Goal: Task Accomplishment & Management: Manage account settings

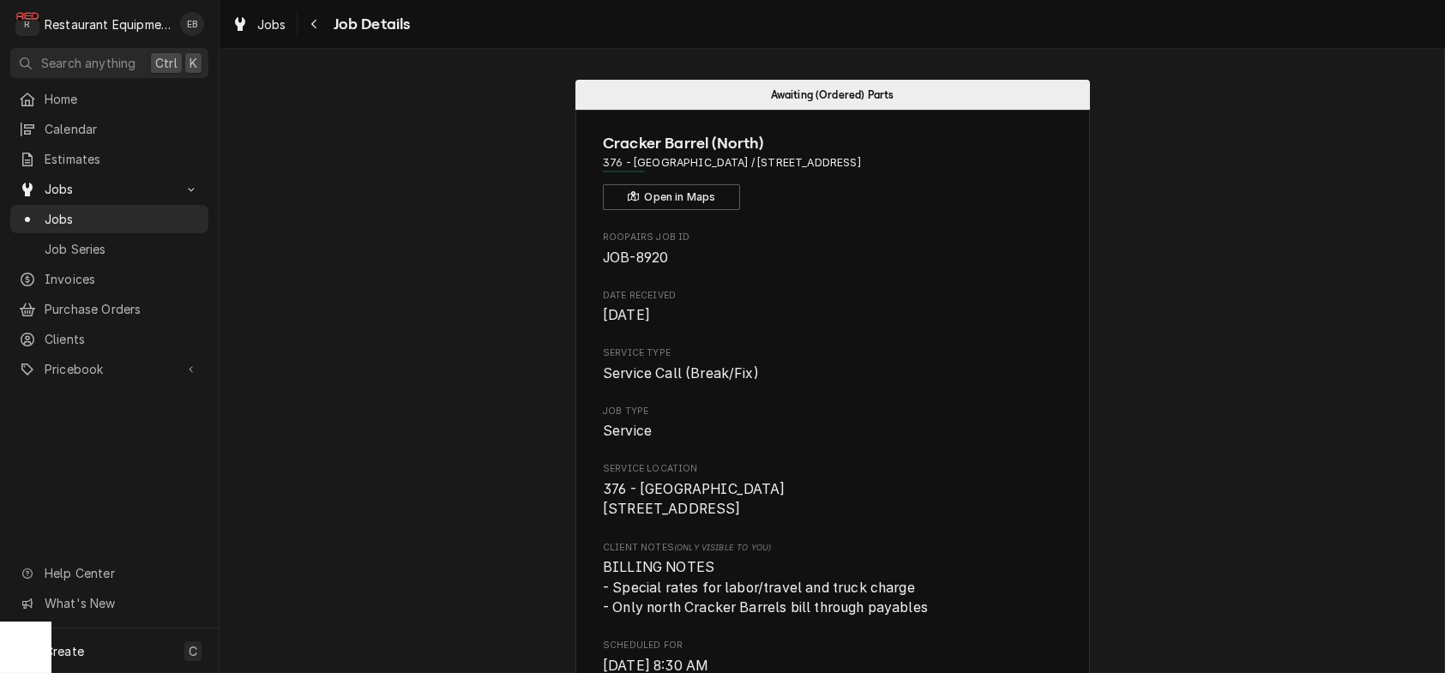
scroll to position [1486, 0]
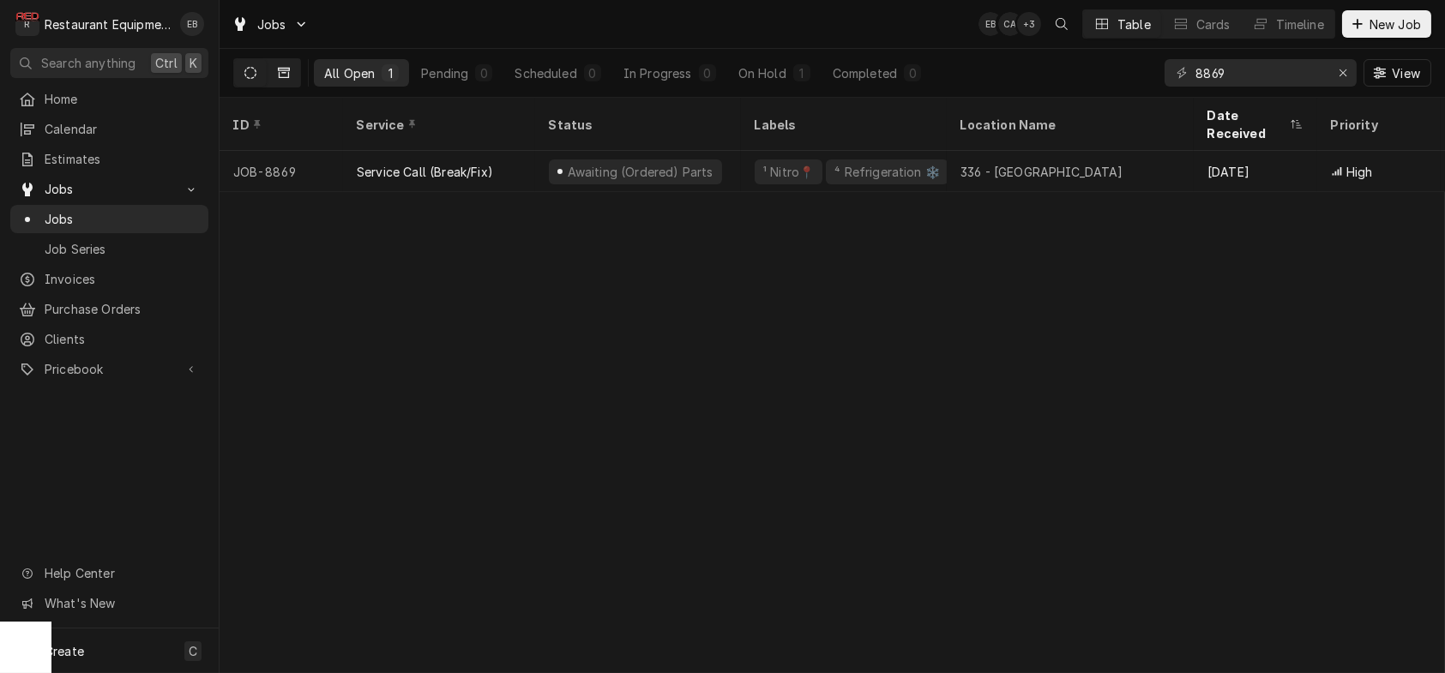
click at [290, 71] on icon "Dynamic Content Wrapper" at bounding box center [284, 73] width 12 height 12
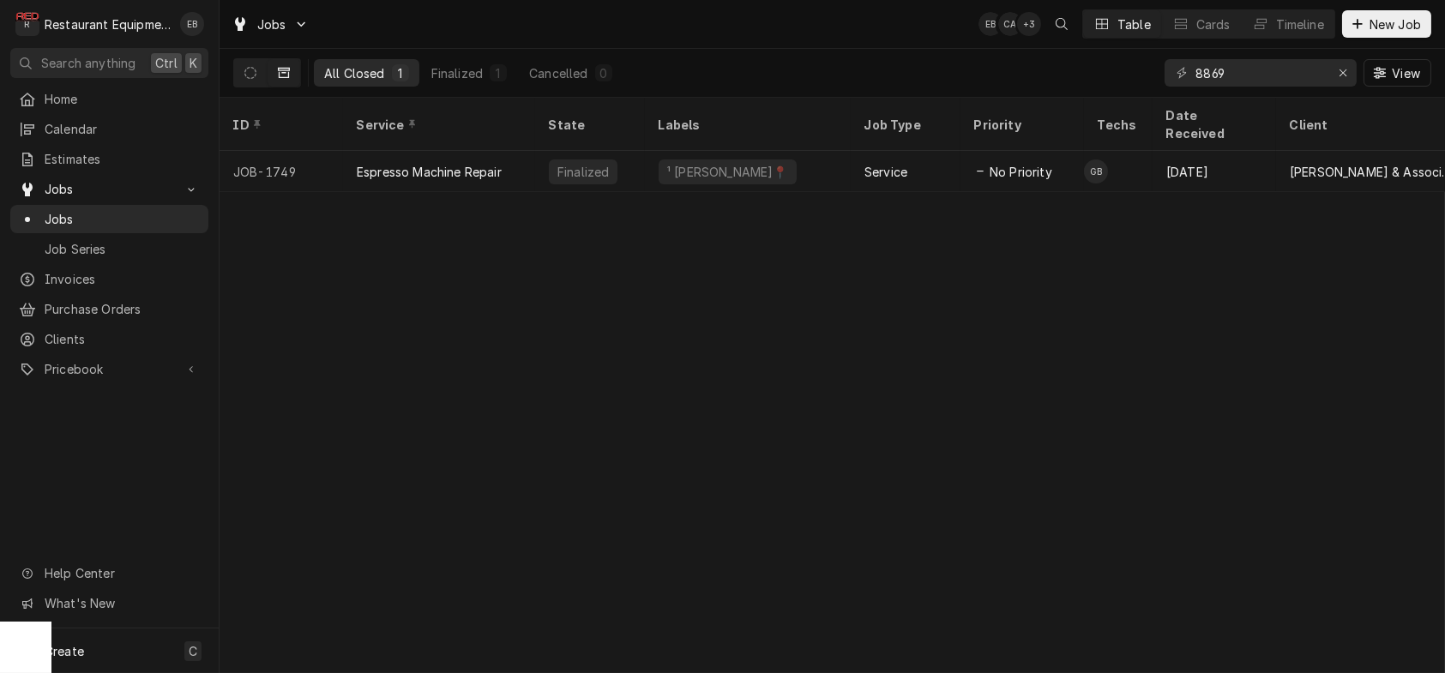
click at [290, 74] on icon "Dynamic Content Wrapper" at bounding box center [284, 73] width 12 height 10
click at [256, 71] on icon "Dynamic Content Wrapper" at bounding box center [250, 73] width 12 height 12
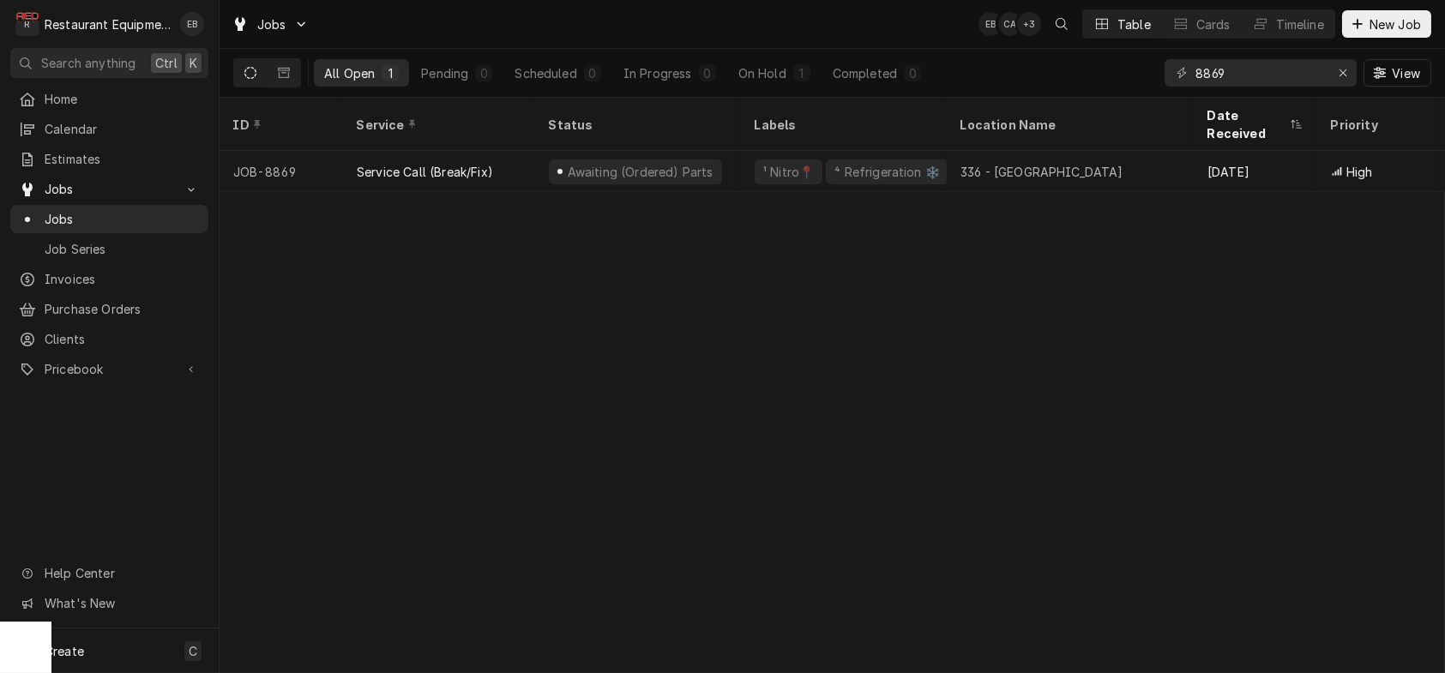
click at [262, 69] on button "Dynamic Content Wrapper" at bounding box center [250, 72] width 33 height 27
drag, startPoint x: 1330, startPoint y: 81, endPoint x: 1307, endPoint y: 80, distance: 23.2
click at [1335, 81] on div "Erase input" at bounding box center [1343, 72] width 17 height 17
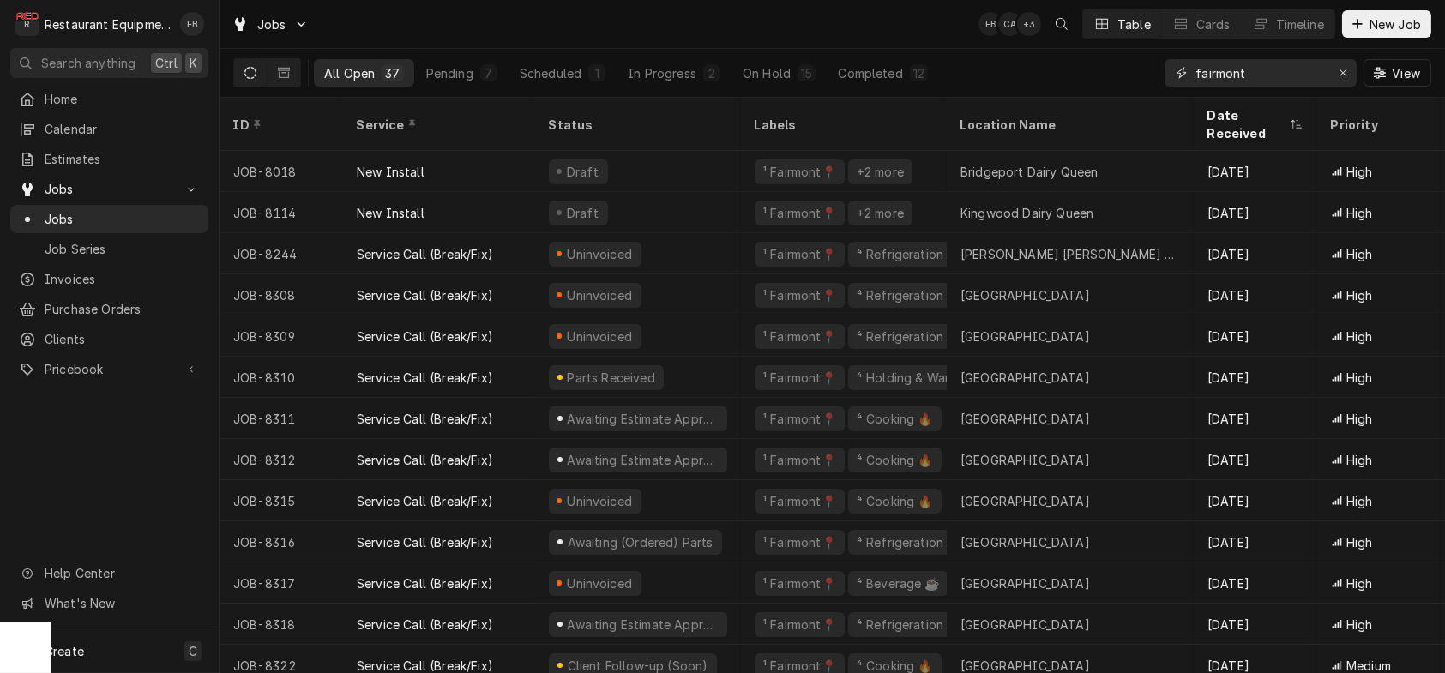
type input "fairmont"
click at [1354, 33] on div "Dynamic Content Wrapper" at bounding box center [1357, 23] width 17 height 17
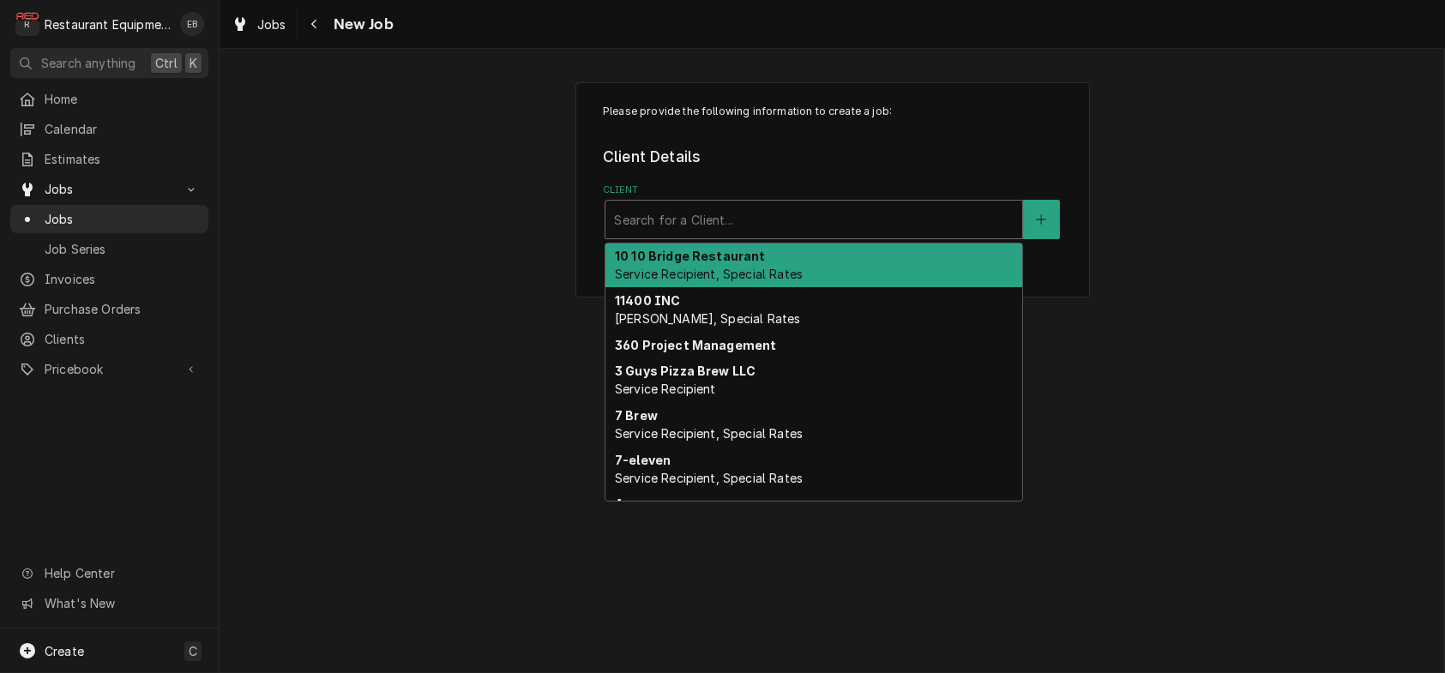
click at [692, 235] on div "Client" at bounding box center [814, 219] width 400 height 31
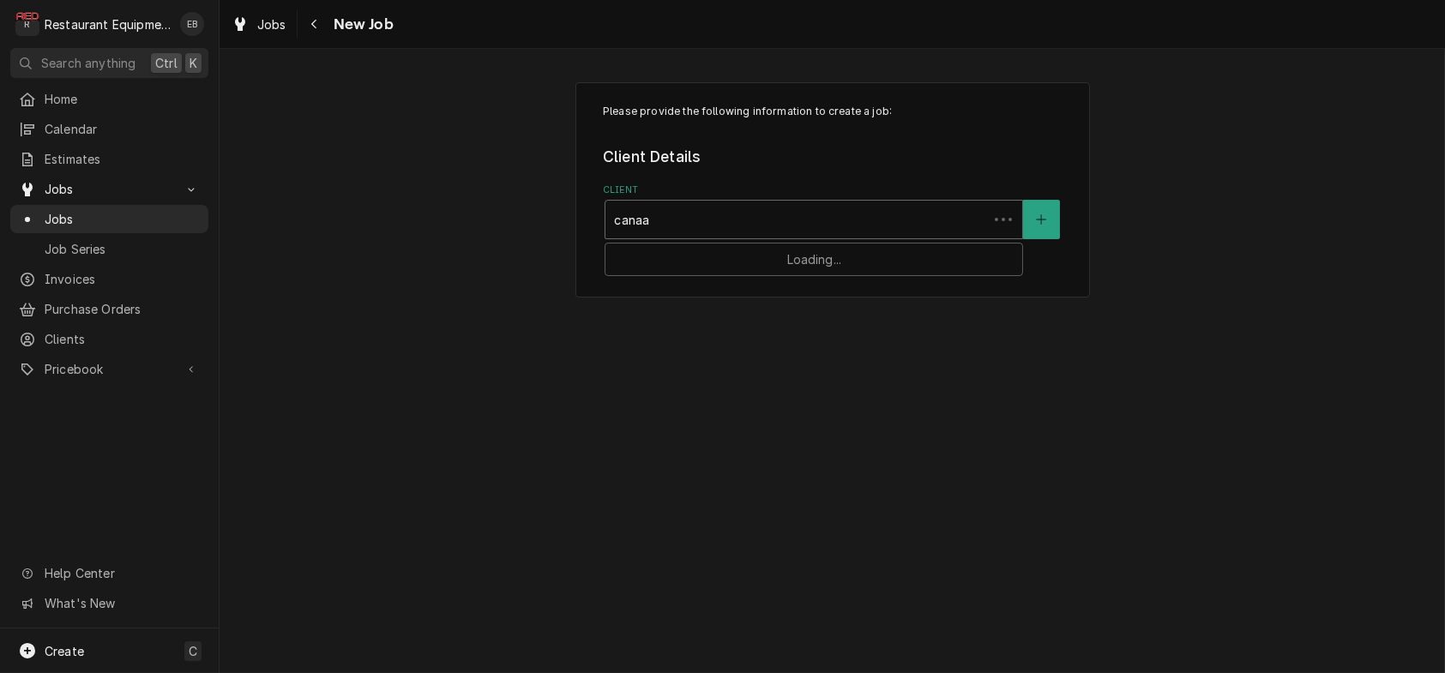
type input "canaan"
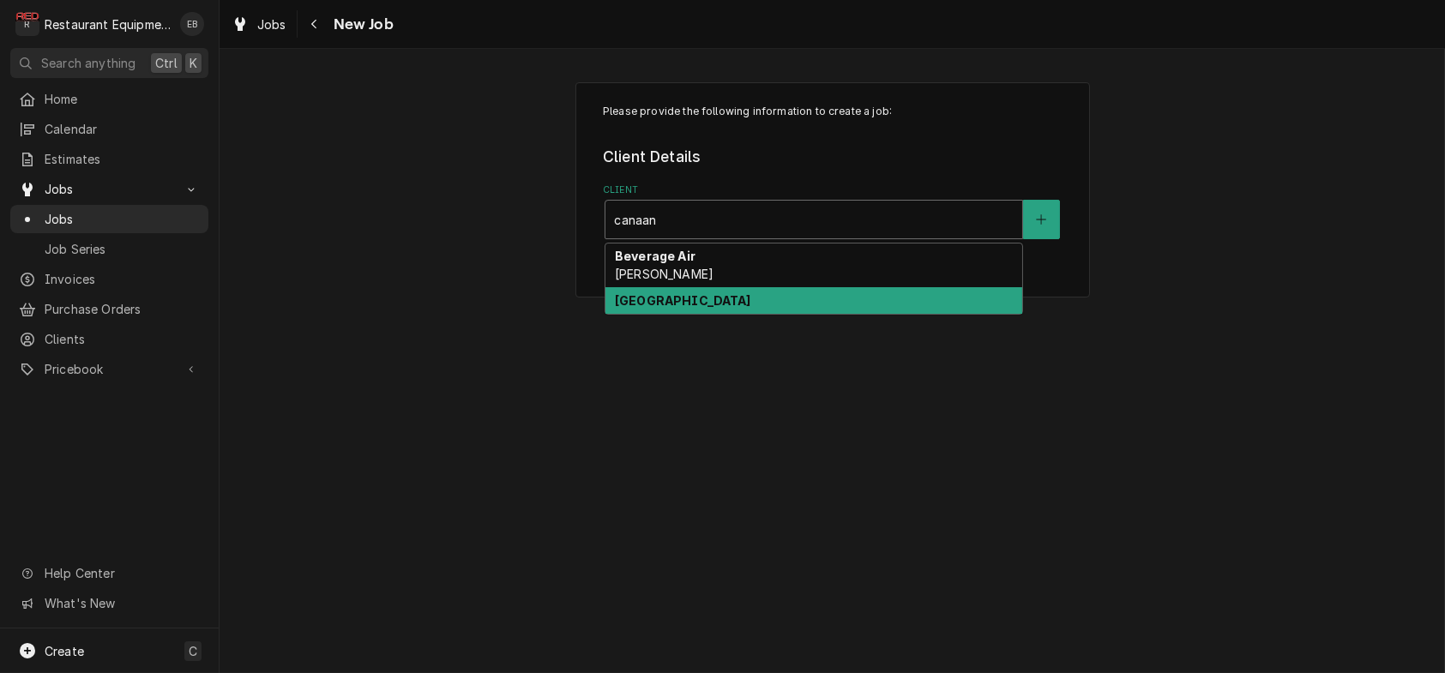
click at [692, 308] on strong "Canaan Valley Resort" at bounding box center [683, 300] width 136 height 15
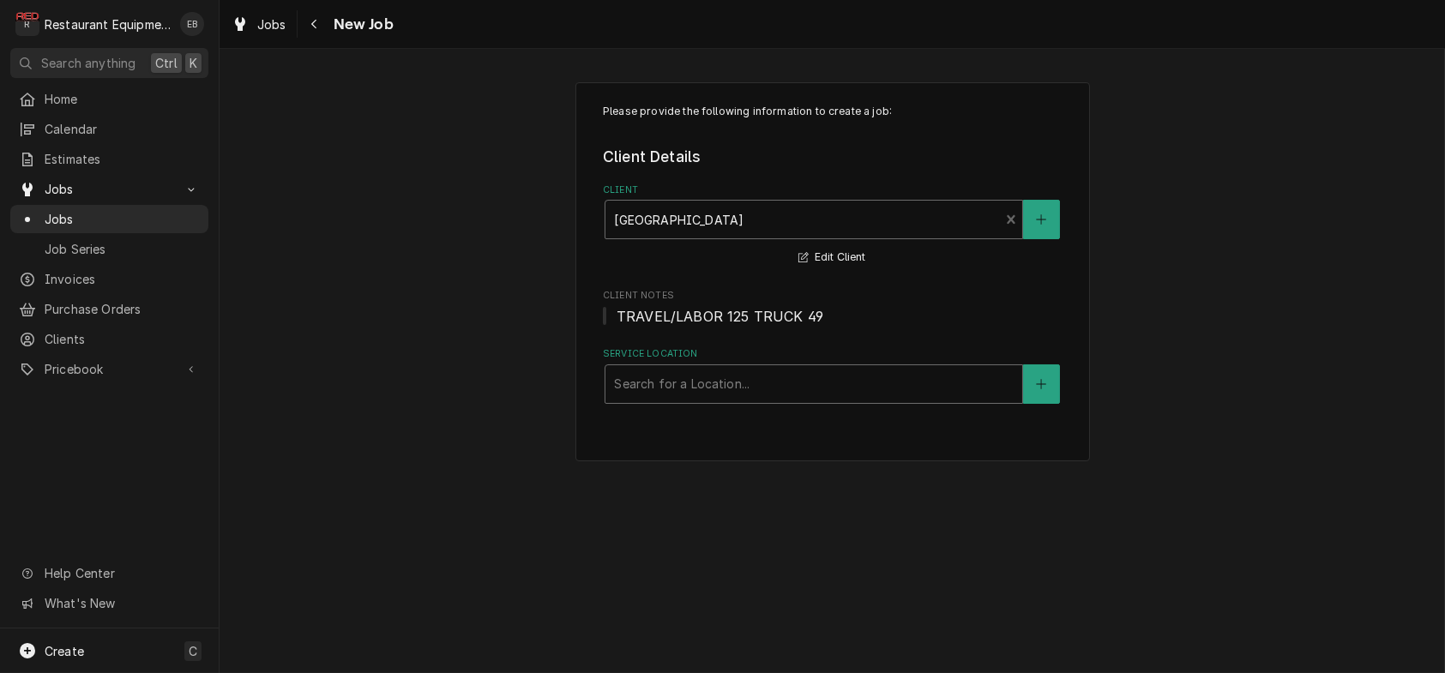
click at [675, 400] on div "Service Location" at bounding box center [814, 384] width 400 height 31
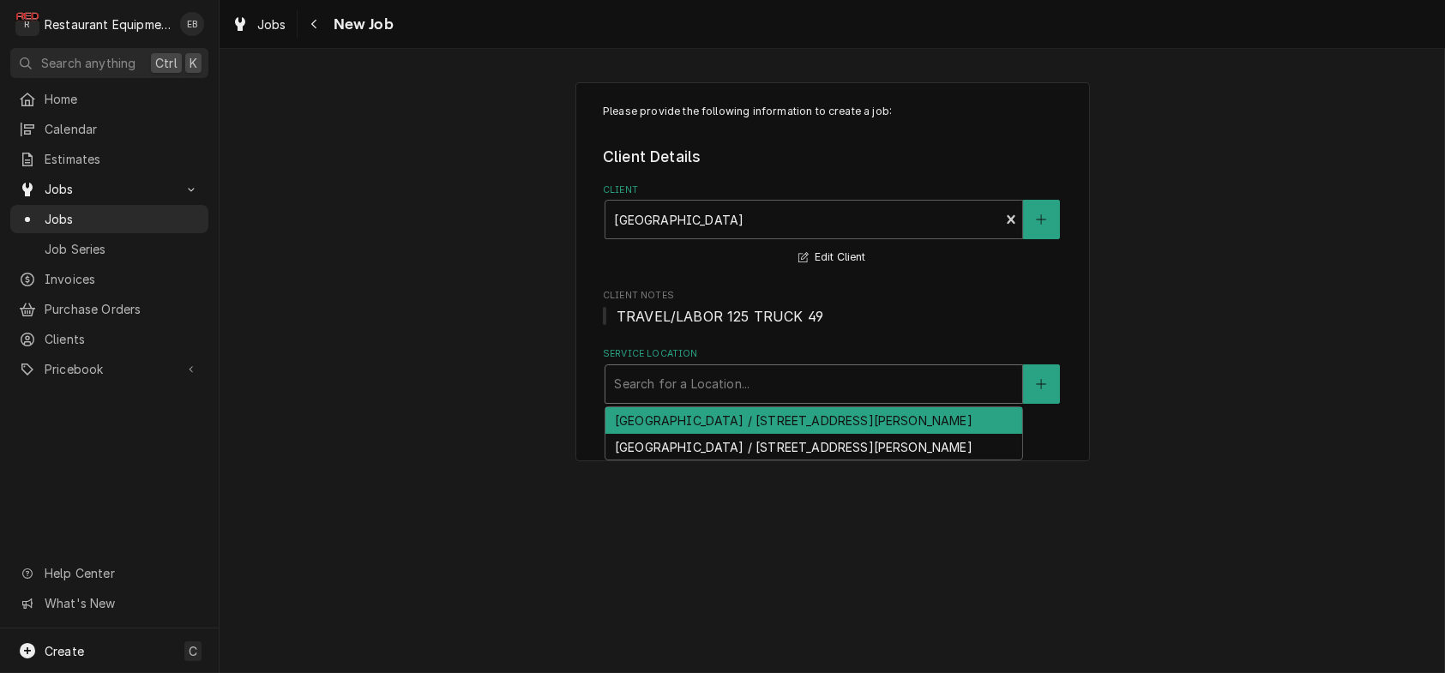
click at [689, 434] on div "[GEOGRAPHIC_DATA] / [STREET_ADDRESS][PERSON_NAME]" at bounding box center [814, 420] width 417 height 27
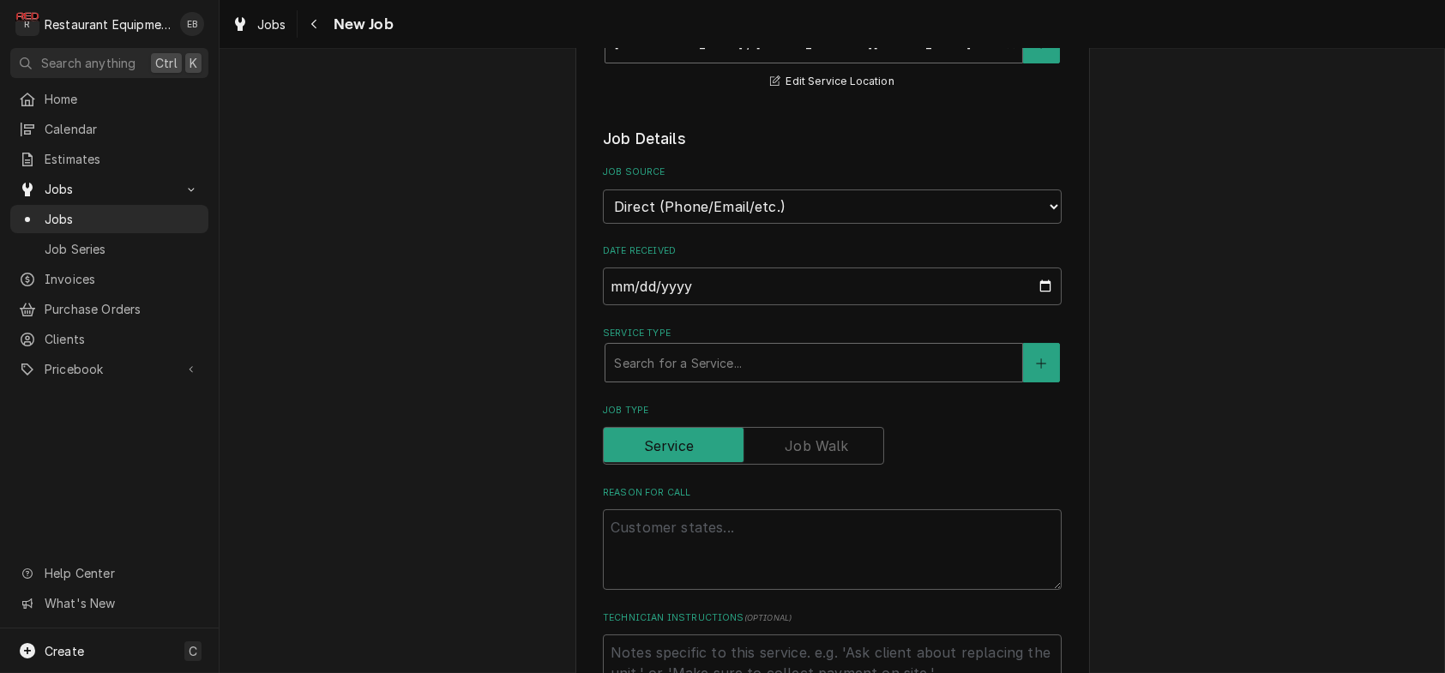
scroll to position [343, 0]
click at [702, 376] on div "Service Type" at bounding box center [814, 360] width 400 height 31
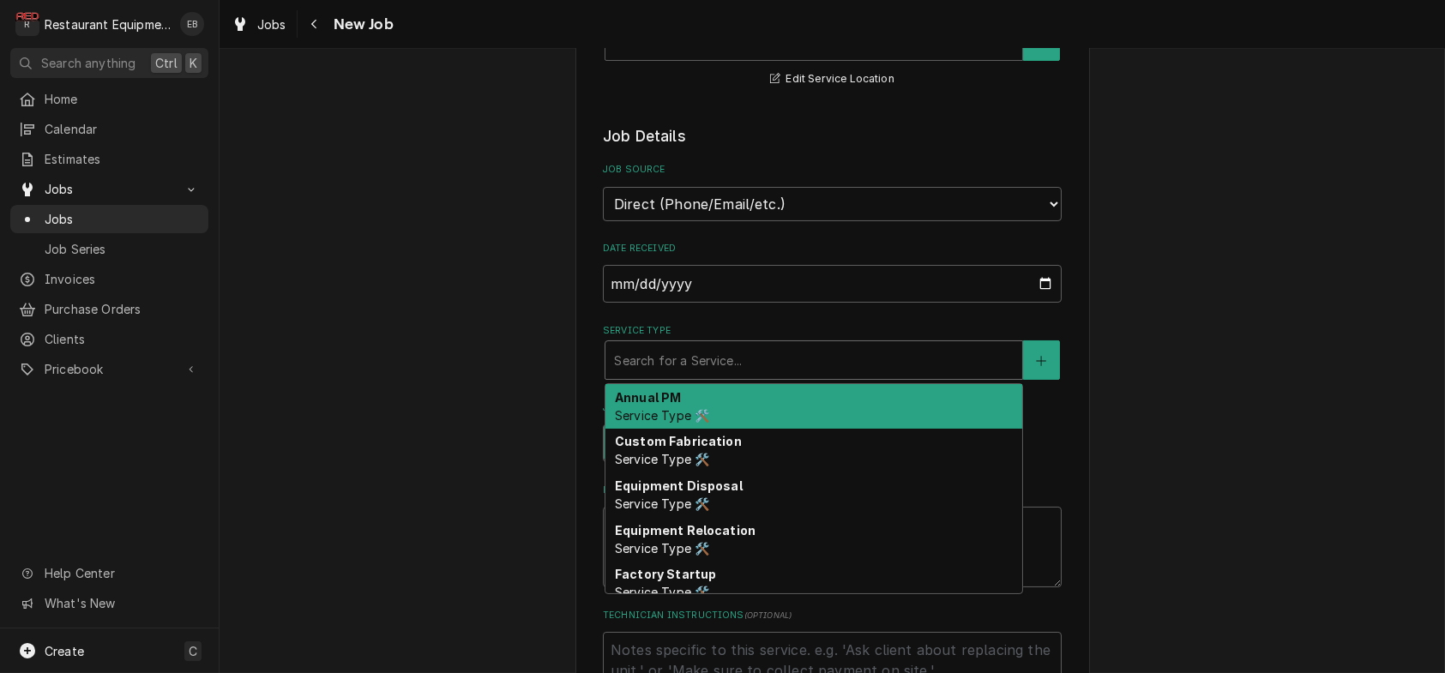
type textarea "x"
type input "b"
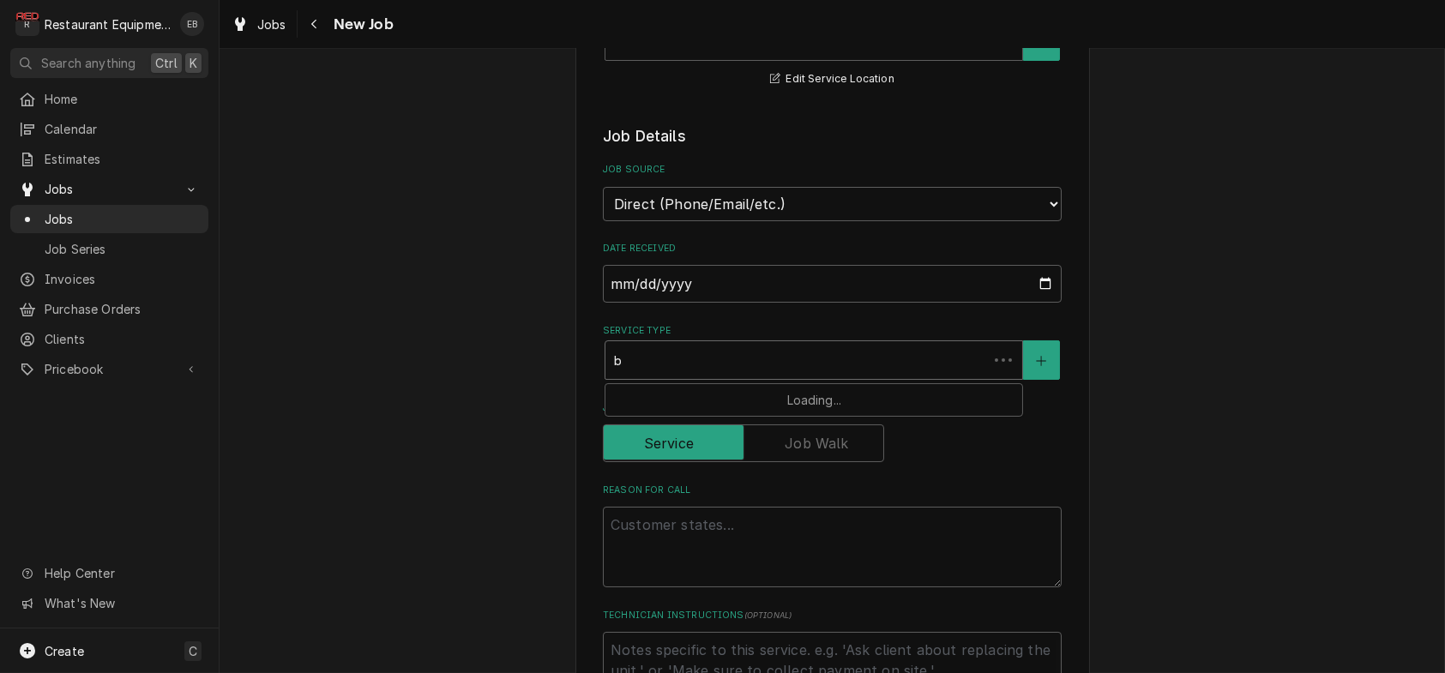
type textarea "x"
type input "bre"
type textarea "x"
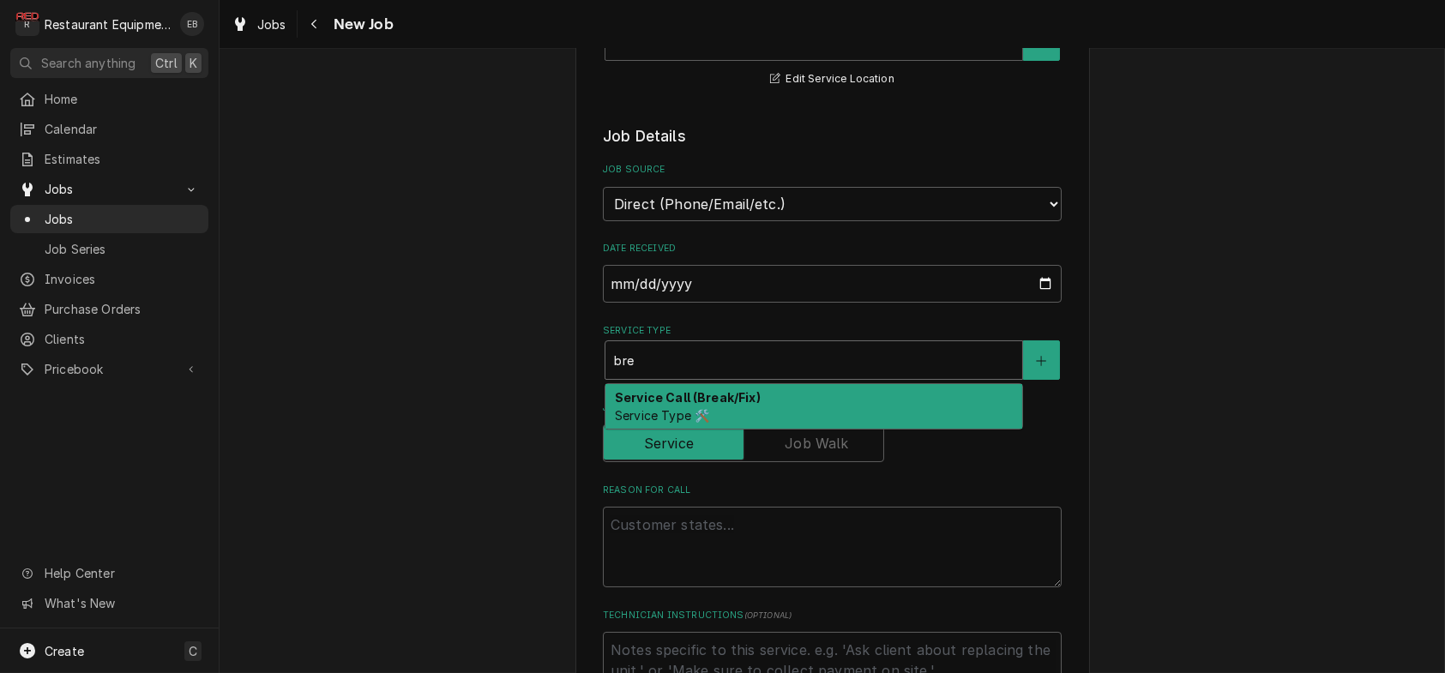
click at [676, 405] on strong "Service Call (Break/Fix)" at bounding box center [688, 397] width 146 height 15
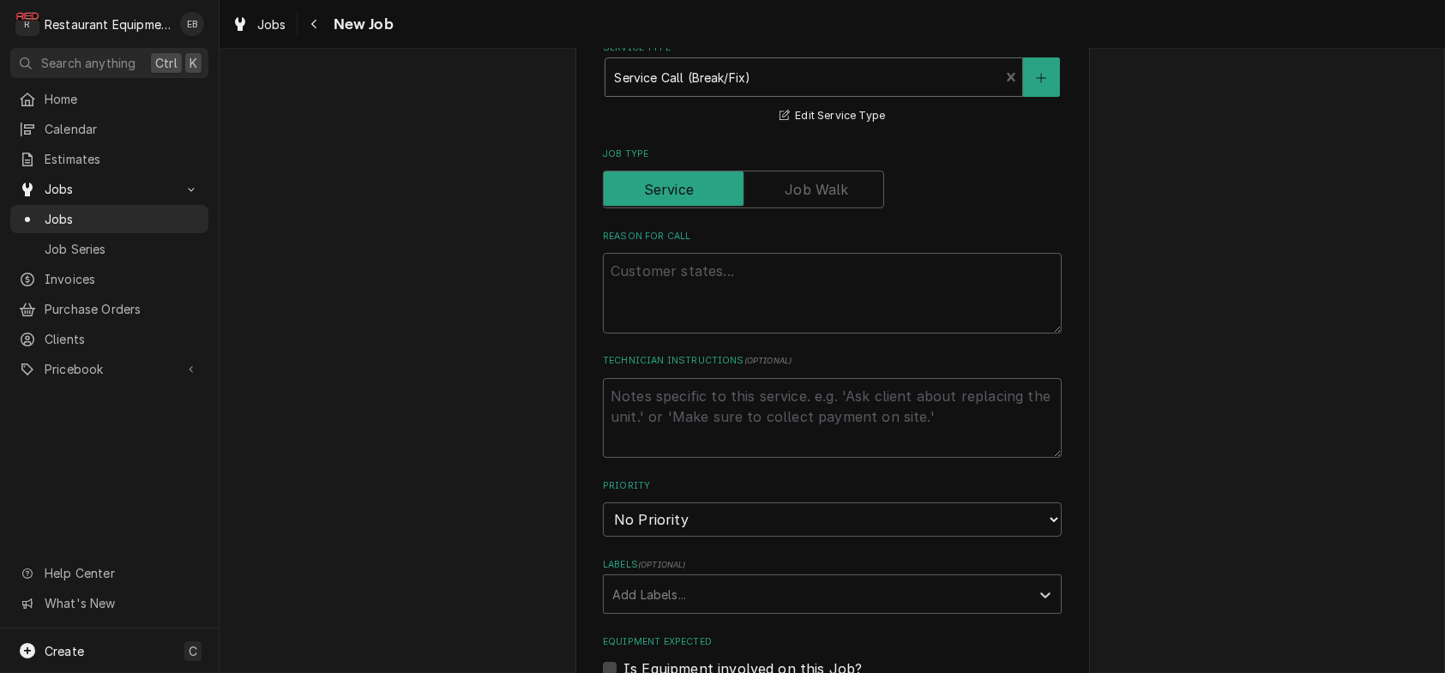
scroll to position [629, 0]
click at [706, 331] on textarea "Reason For Call" at bounding box center [832, 290] width 459 height 81
type textarea "x"
type textarea "G"
type textarea "x"
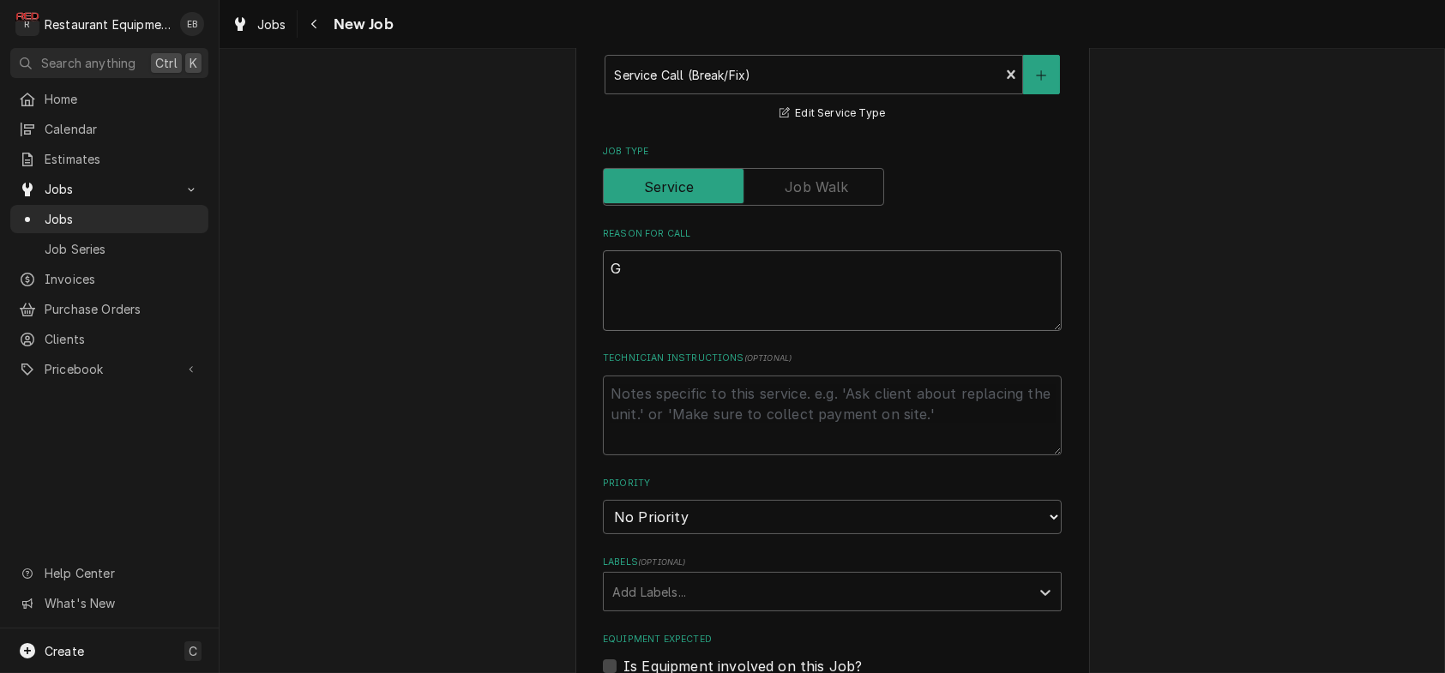
type textarea "Ga"
type textarea "x"
type textarea "Gar"
type textarea "x"
type textarea "Garl"
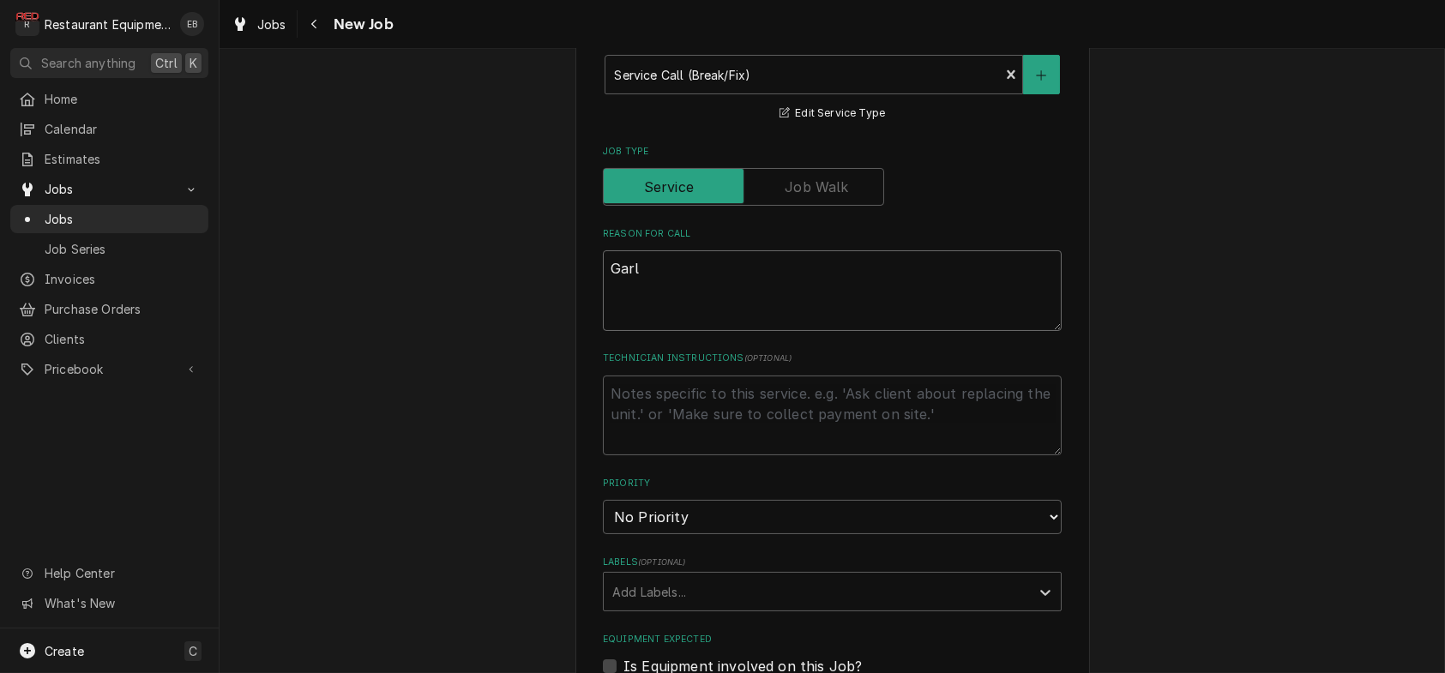
type textarea "x"
type textarea "Garla"
type textarea "x"
type textarea "Garlan"
type textarea "x"
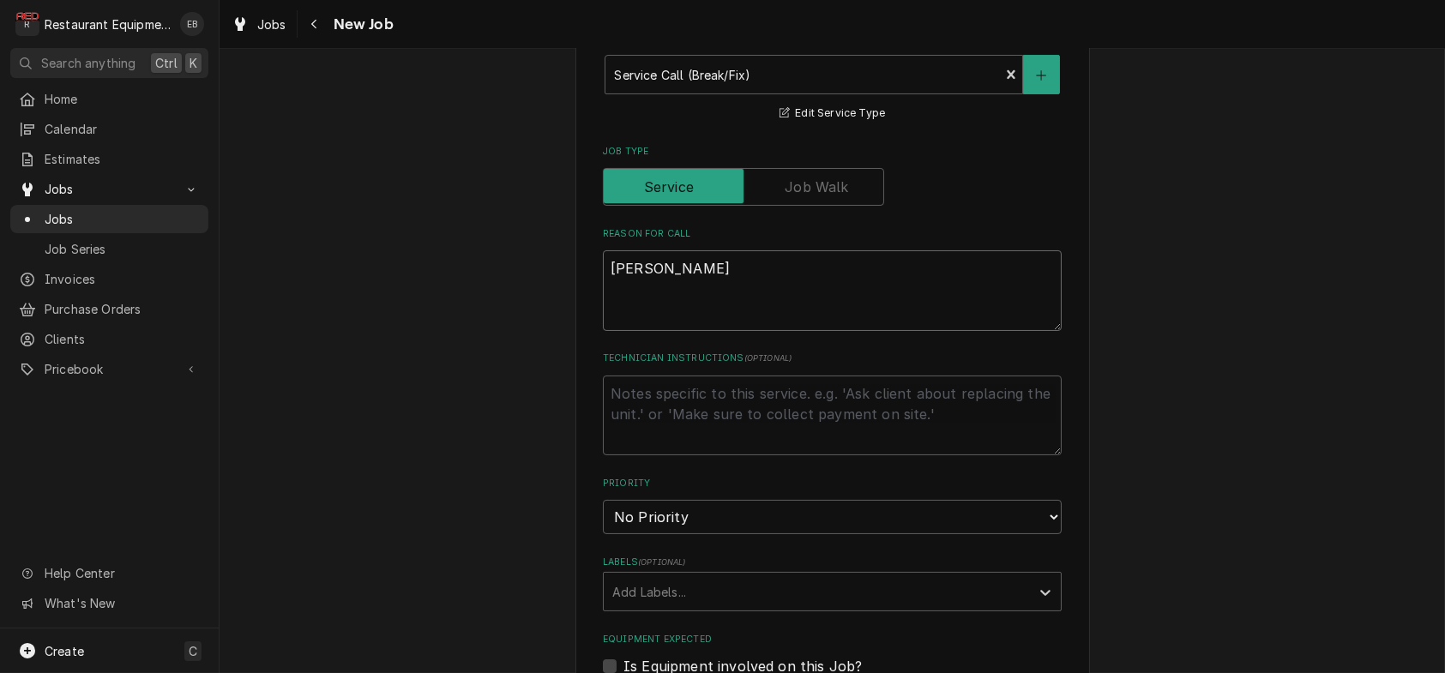
type textarea "Garland"
type textarea "x"
type textarea "Garland"
type textarea "x"
type textarea "Garland g"
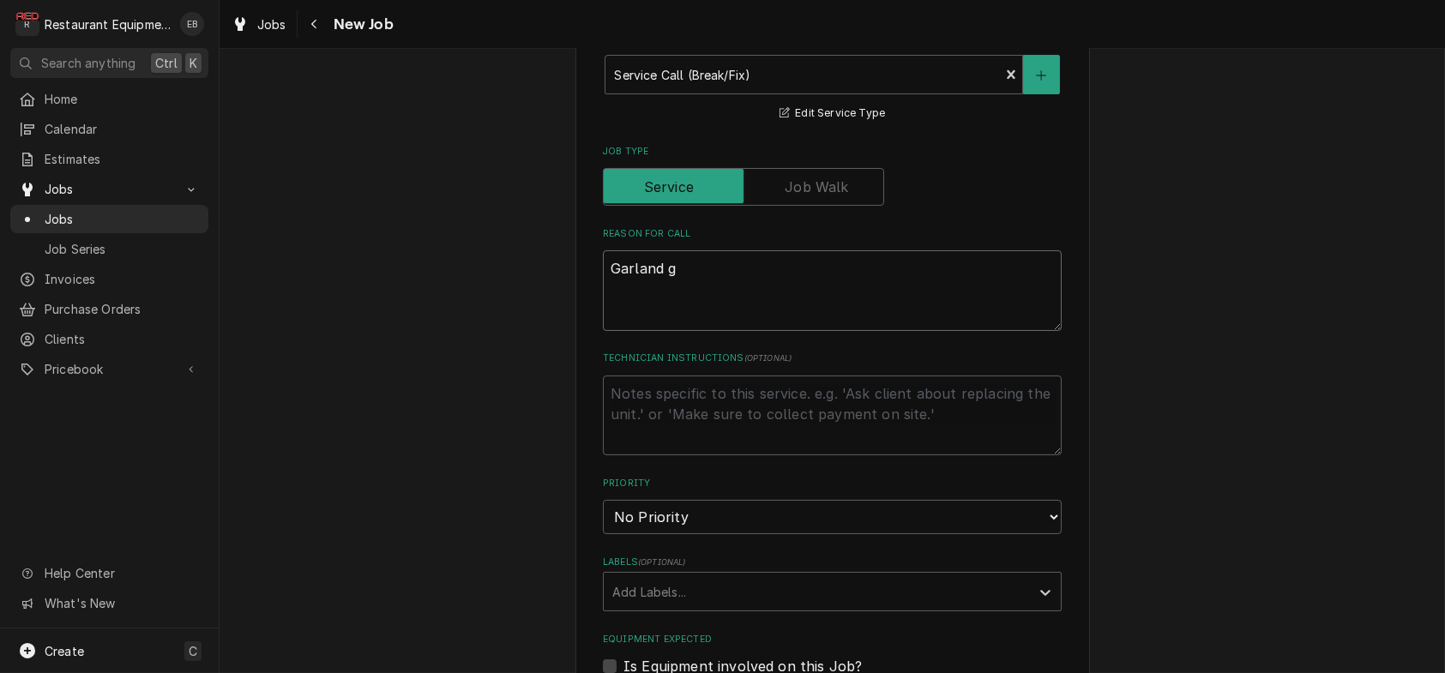
type textarea "x"
type textarea "Garland gr"
type textarea "x"
type textarea "Garland gri"
type textarea "x"
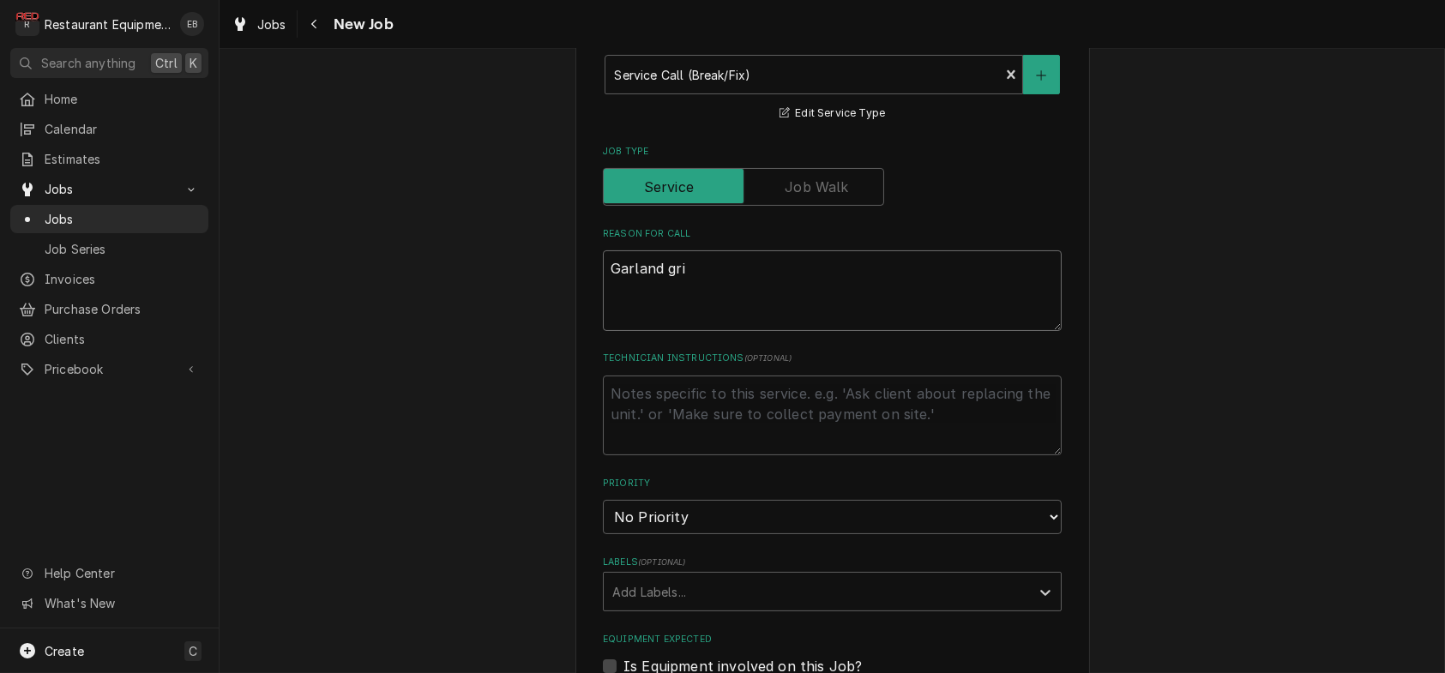
type textarea "Garland gril"
type textarea "x"
type textarea "Garland grill"
type textarea "x"
type textarea "Garland grill,"
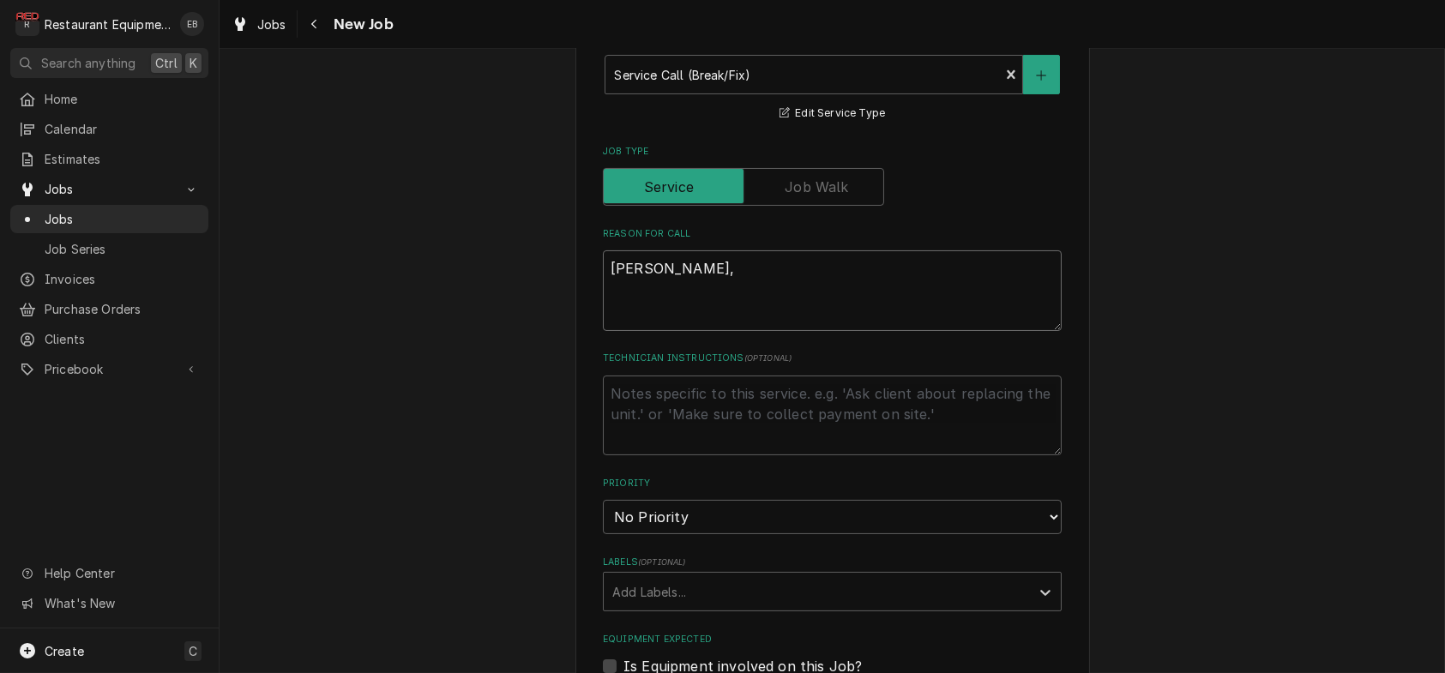
type textarea "x"
type textarea "Garland grill,"
type textarea "x"
type textarea "Garland grill, p"
type textarea "x"
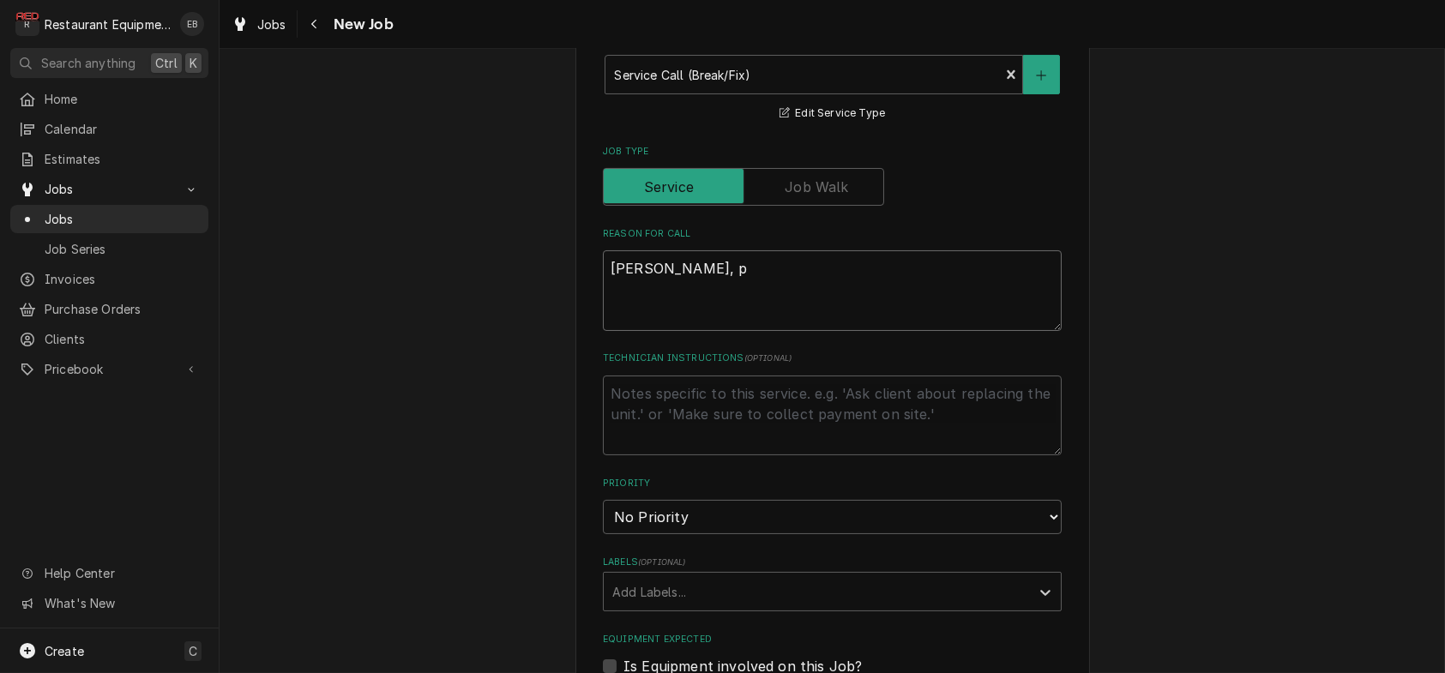
type textarea "Garland grill, pi"
type textarea "x"
type textarea "Garland grill, pil"
type textarea "x"
type textarea "Garland grill, pilo"
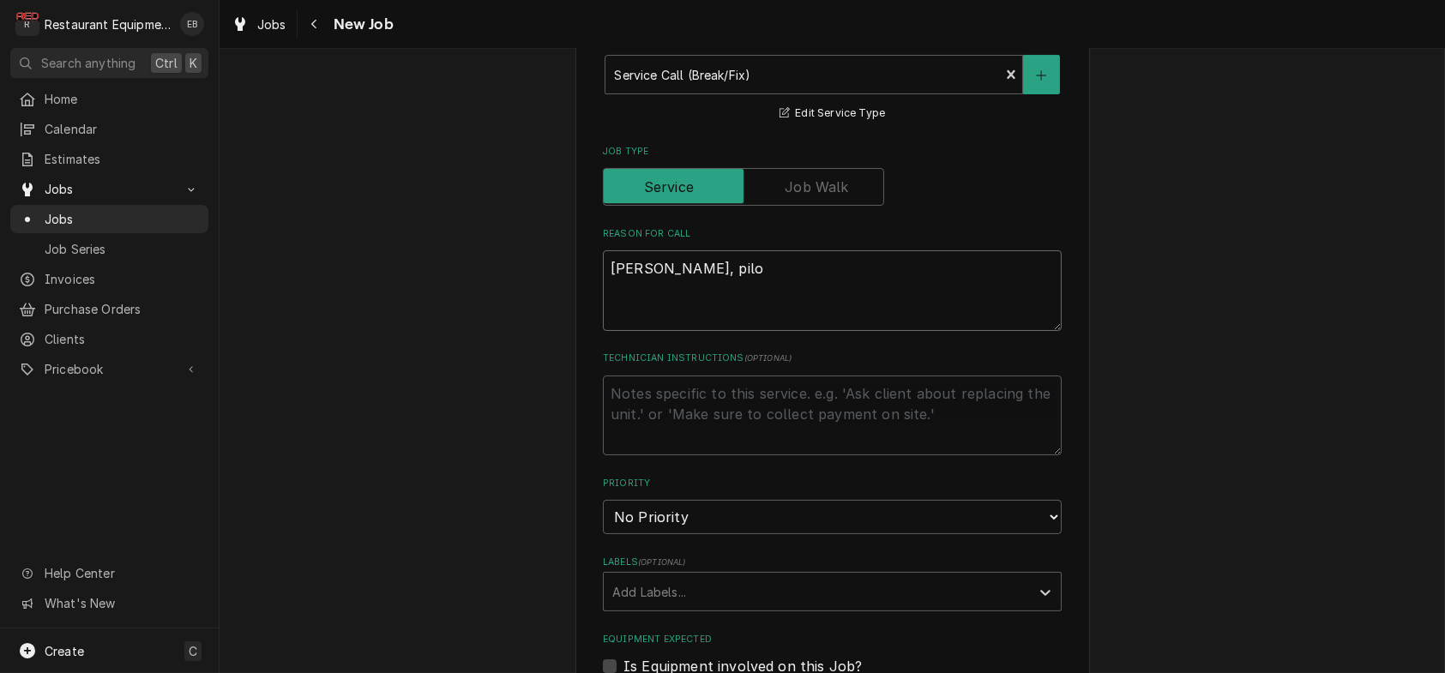
type textarea "x"
type textarea "Garland grill, pilot"
type textarea "x"
type textarea "Garland grill, pilots"
type textarea "x"
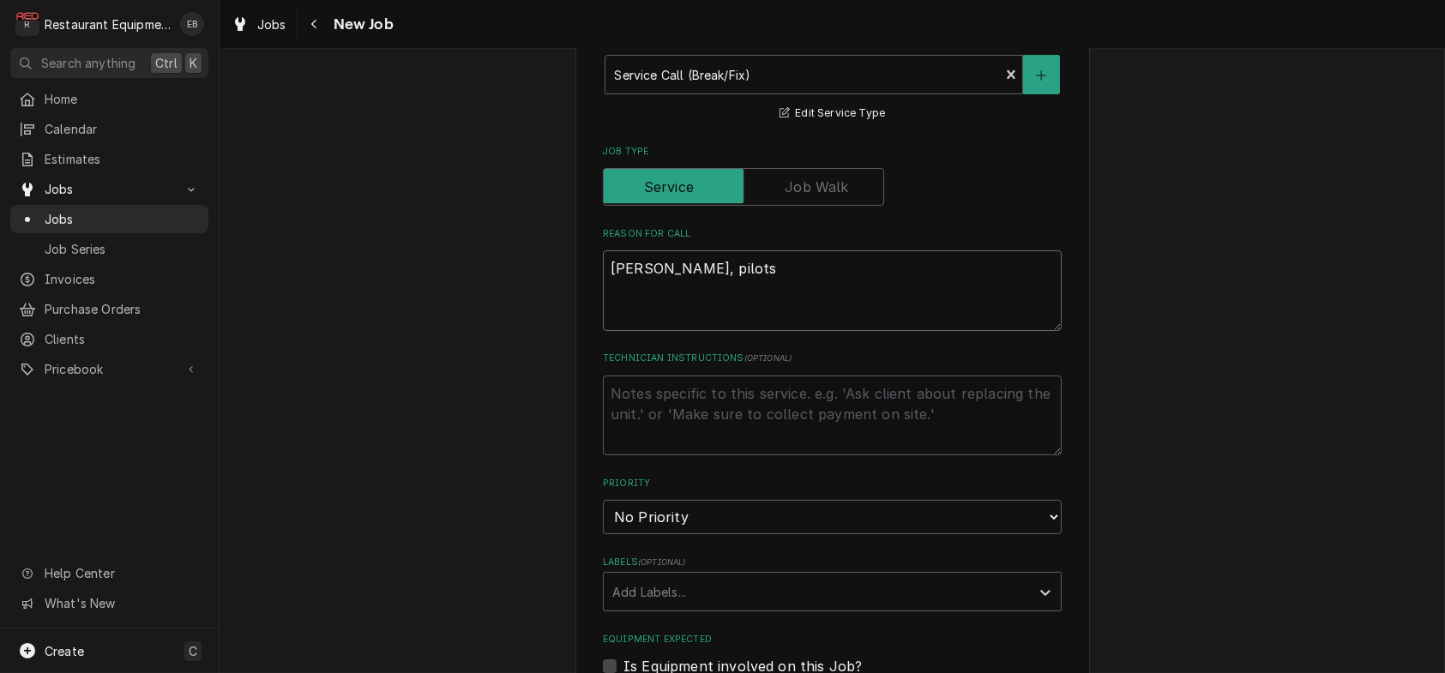
type textarea "Garland grill, pilots"
type textarea "x"
type textarea "Garland grill, pilots w"
type textarea "x"
type textarea "Garland grill, pilots wo"
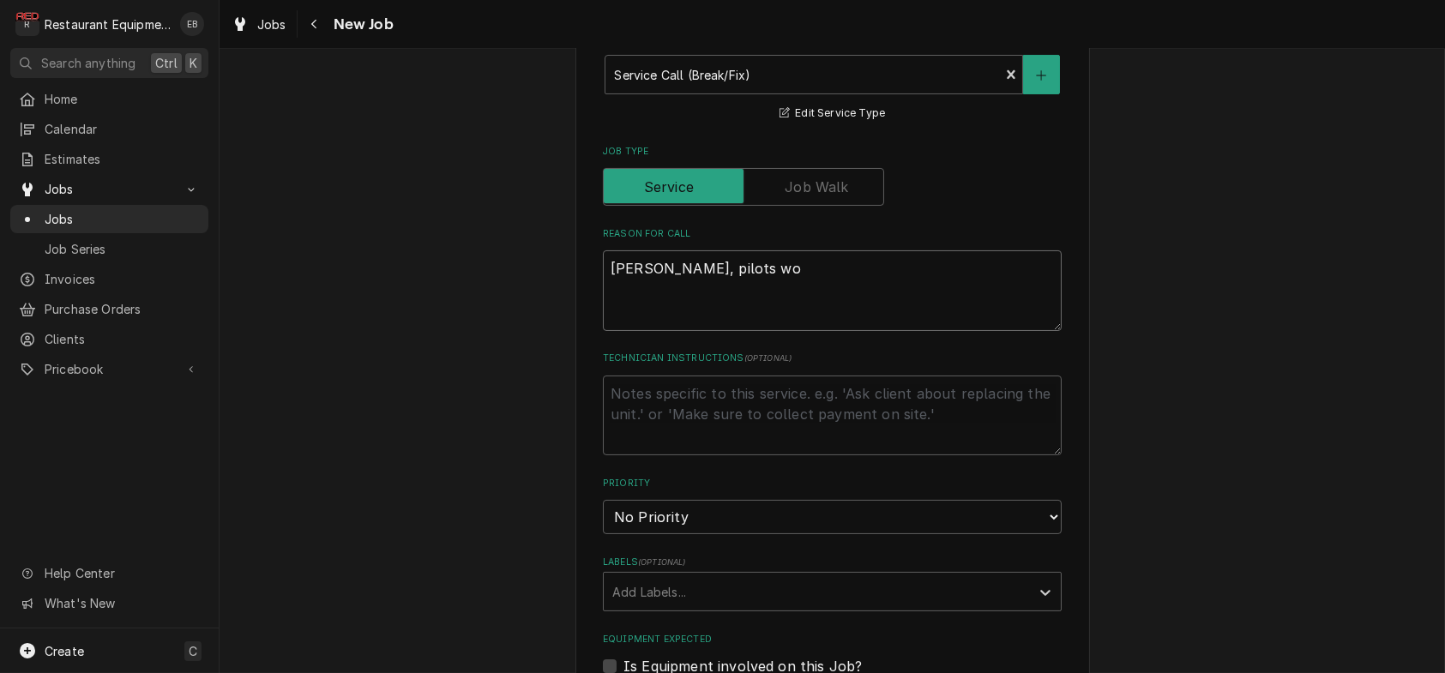
type textarea "x"
type textarea "Garland grill, pilots won"
type textarea "x"
type textarea "Garland grill, pilots wont"
type textarea "x"
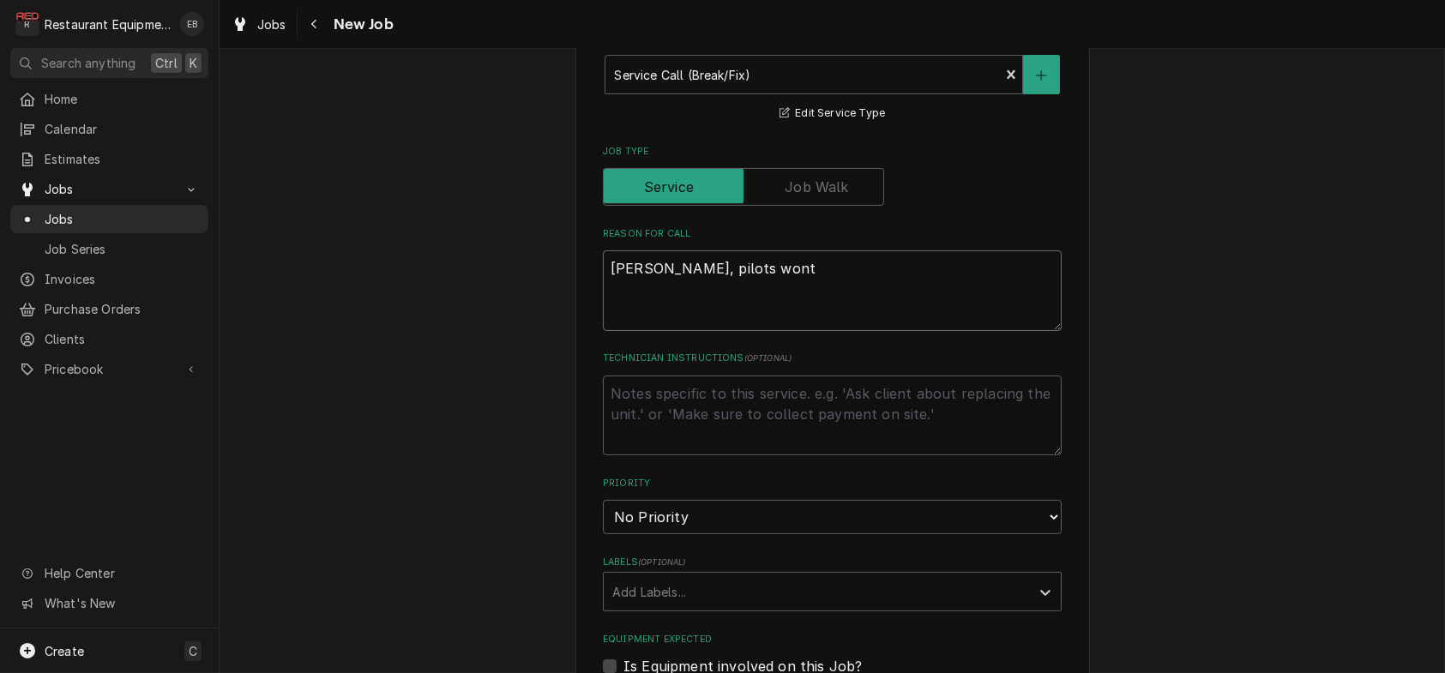
type textarea "Garland grill, pilots wont"
type textarea "x"
type textarea "Garland grill, pilots wont l"
type textarea "x"
type textarea "Garland grill, pilots wont li"
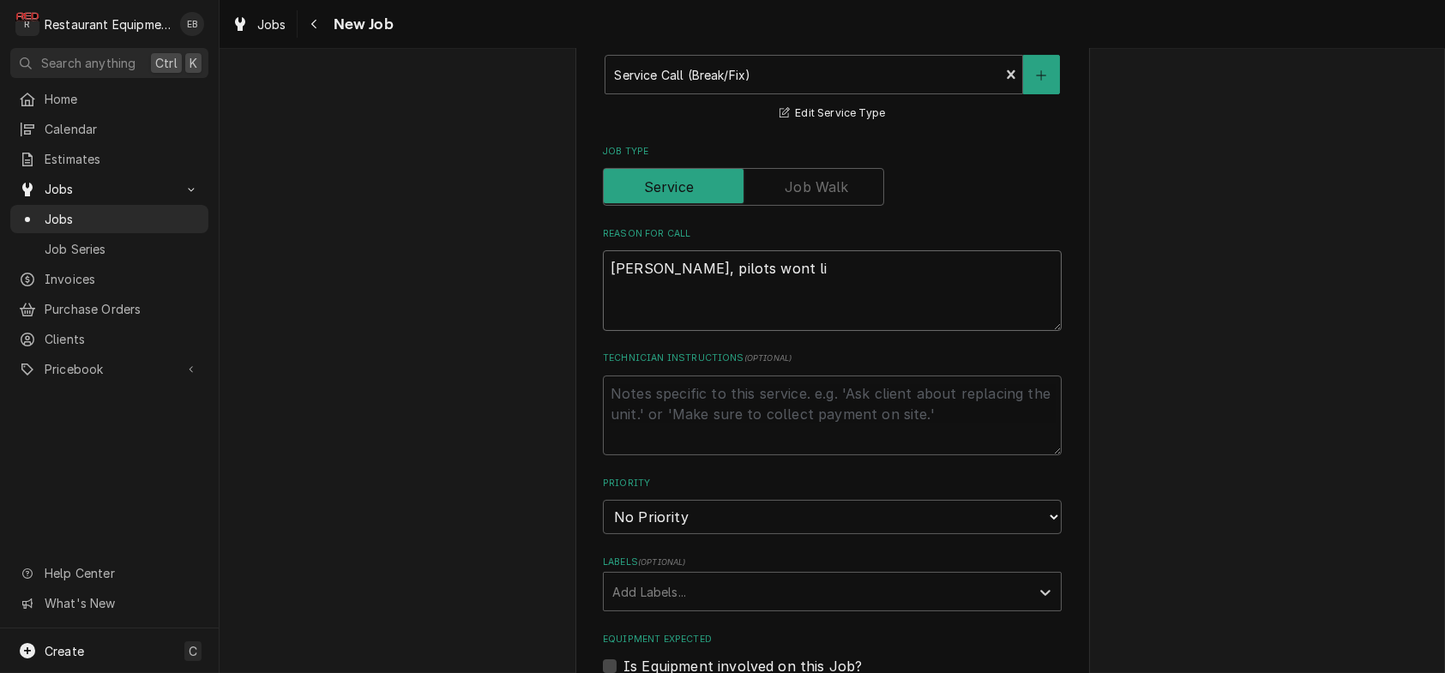
type textarea "x"
type textarea "Garland grill, pilots wont lig"
type textarea "x"
type textarea "Garland grill, pilots wont ligh"
type textarea "x"
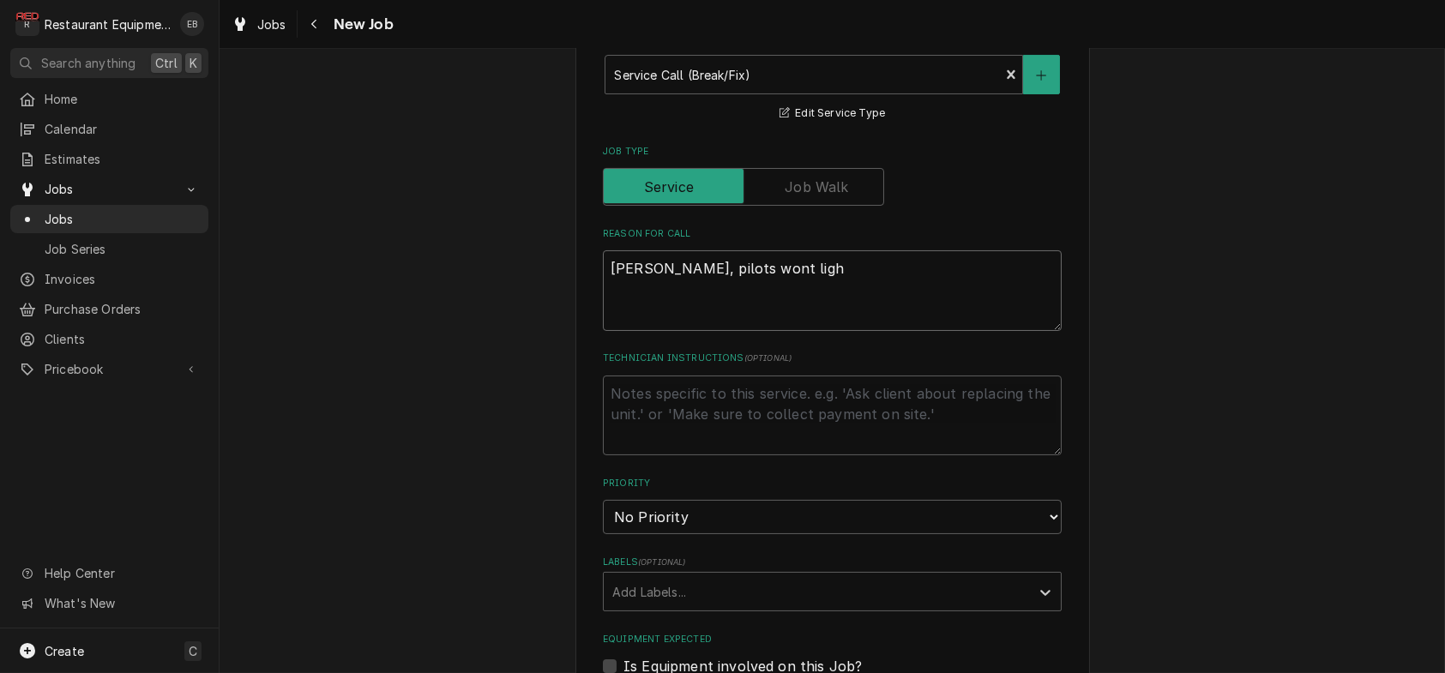
type textarea "Garland grill, pilots wont light"
type textarea "x"
type textarea "Garland grill, pilots wont light."
type textarea "x"
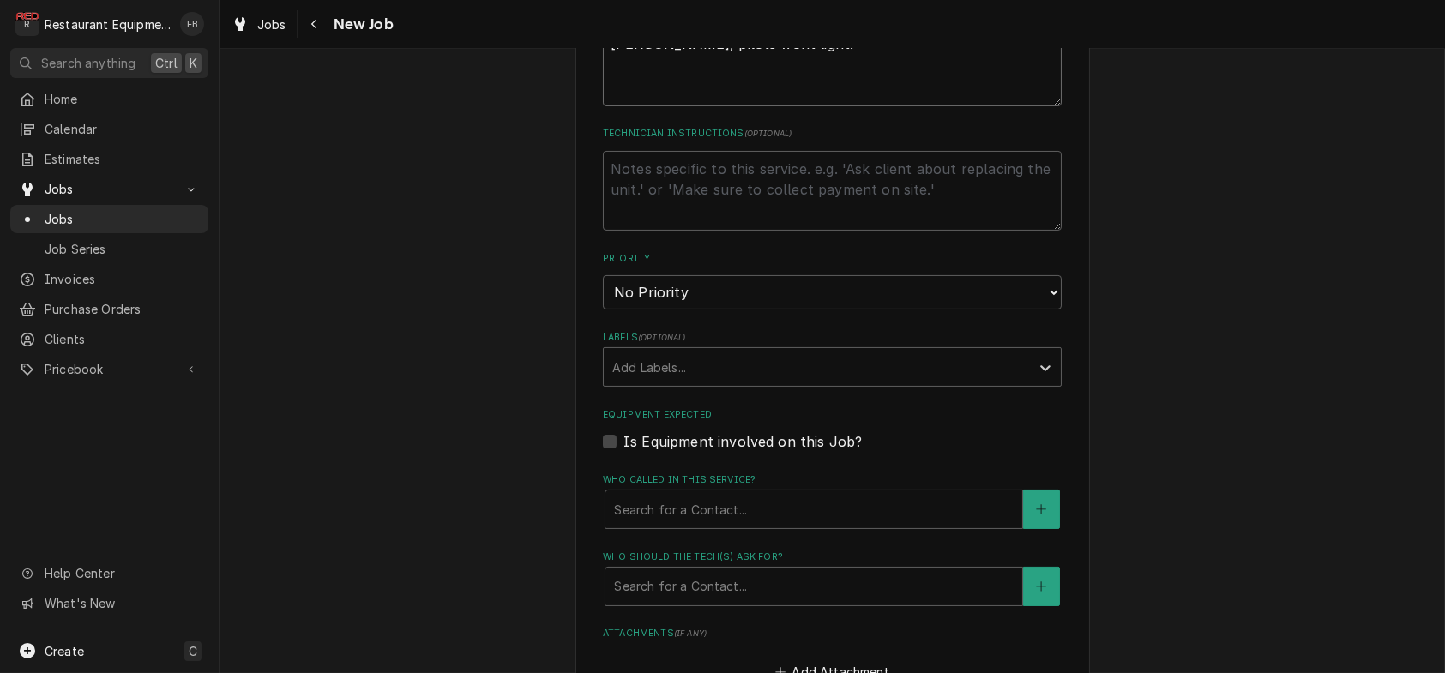
scroll to position [858, 0]
type textarea "Garland grill, pilots wont light."
click at [770, 305] on select "No Priority Urgent High Medium Low" at bounding box center [832, 288] width 459 height 34
select select "3"
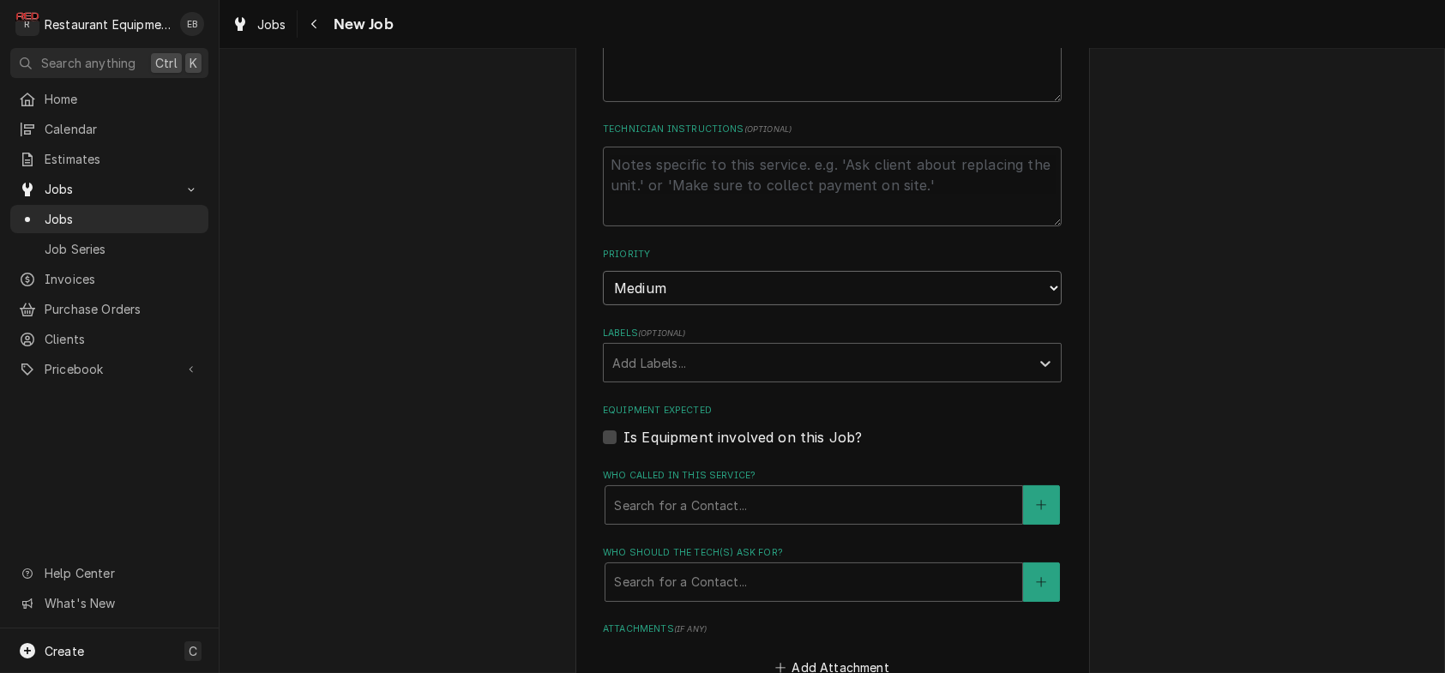
click at [603, 305] on select "No Priority Urgent High Medium Low" at bounding box center [832, 288] width 459 height 34
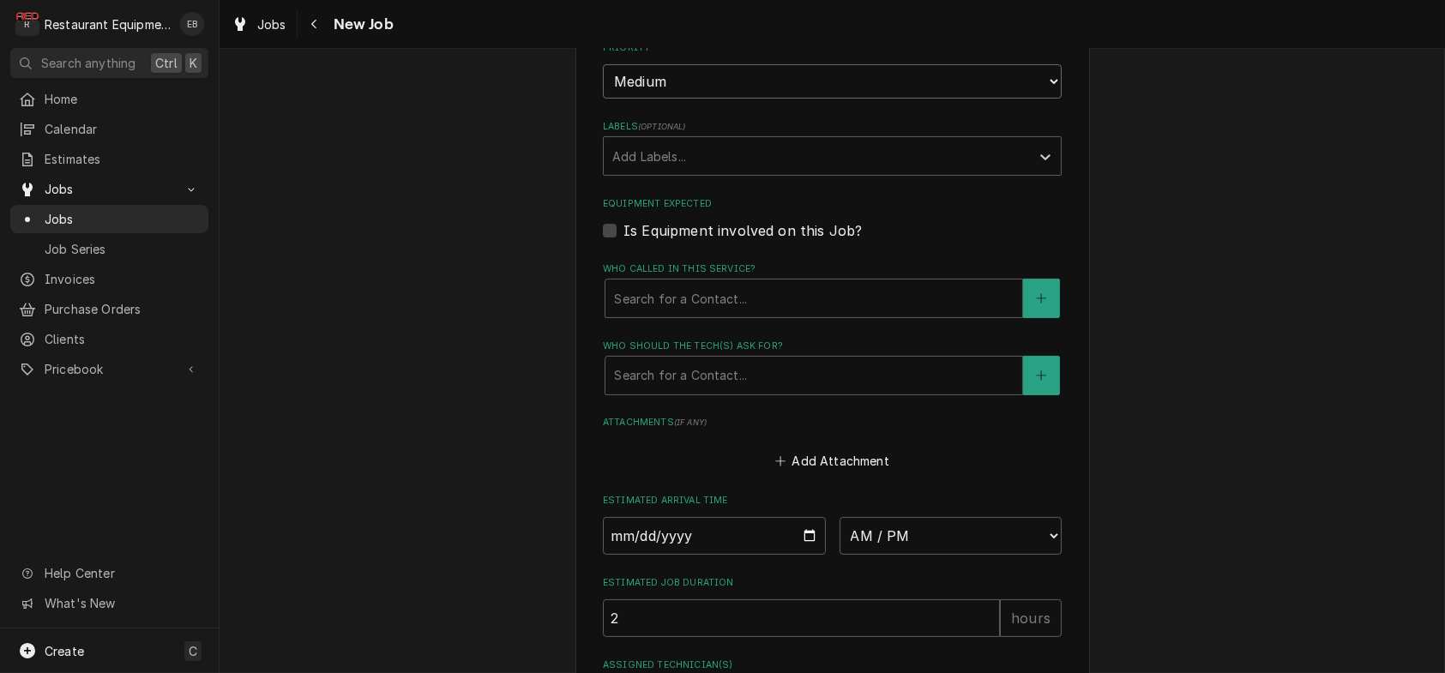
scroll to position [1086, 0]
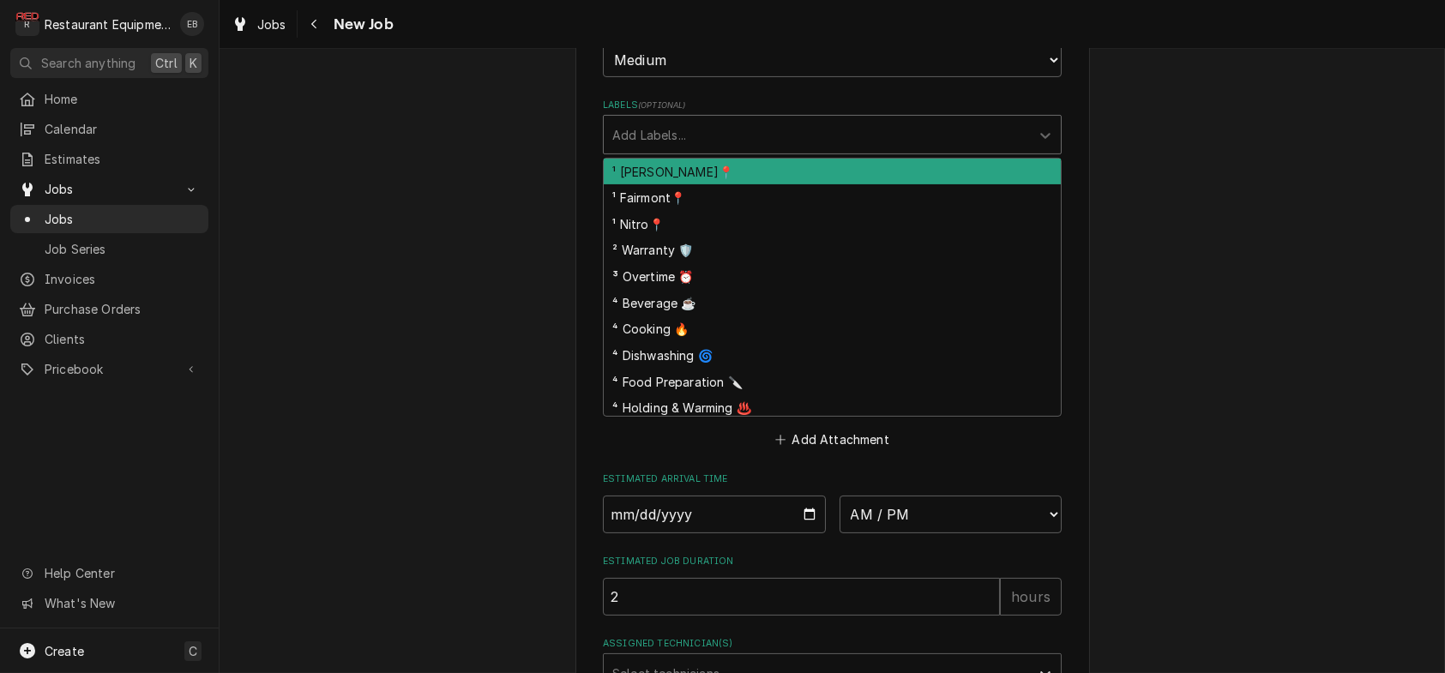
click at [720, 150] on div "Labels" at bounding box center [816, 134] width 409 height 31
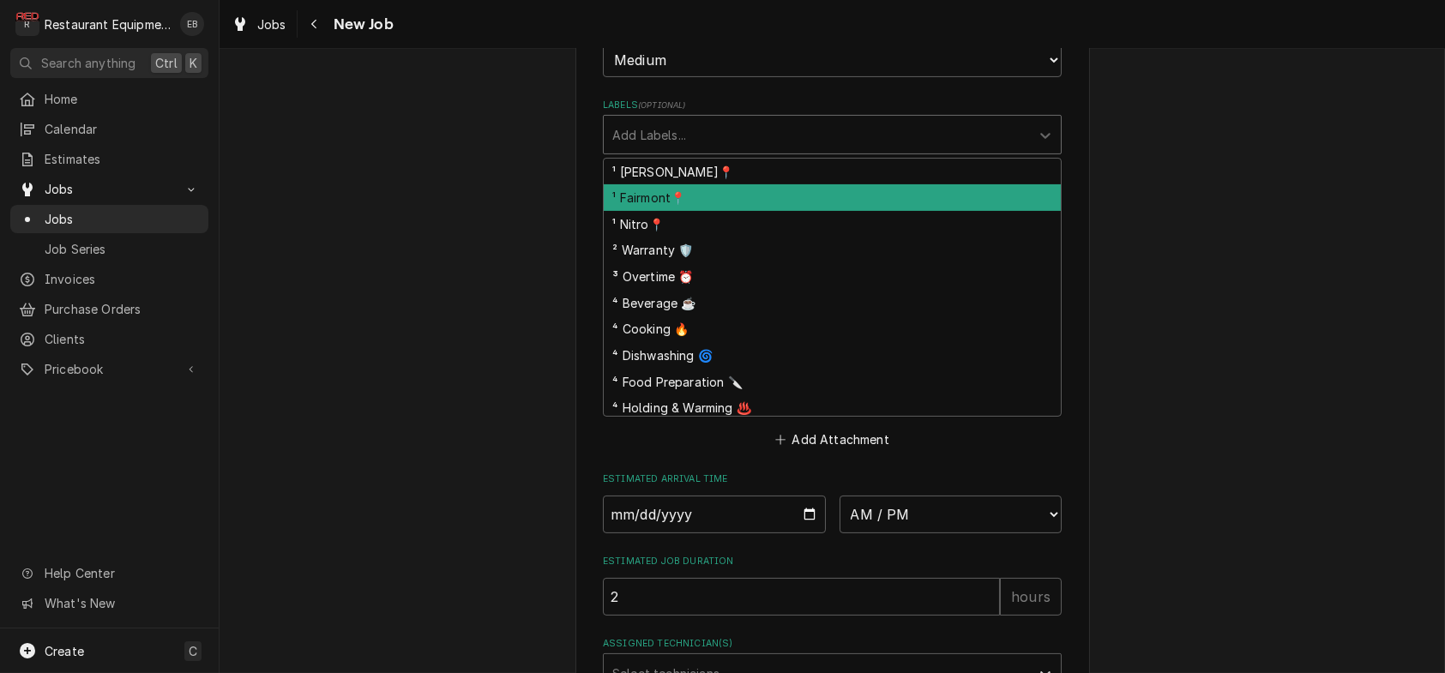
click at [670, 211] on div "¹ Fairmont📍" at bounding box center [832, 197] width 457 height 27
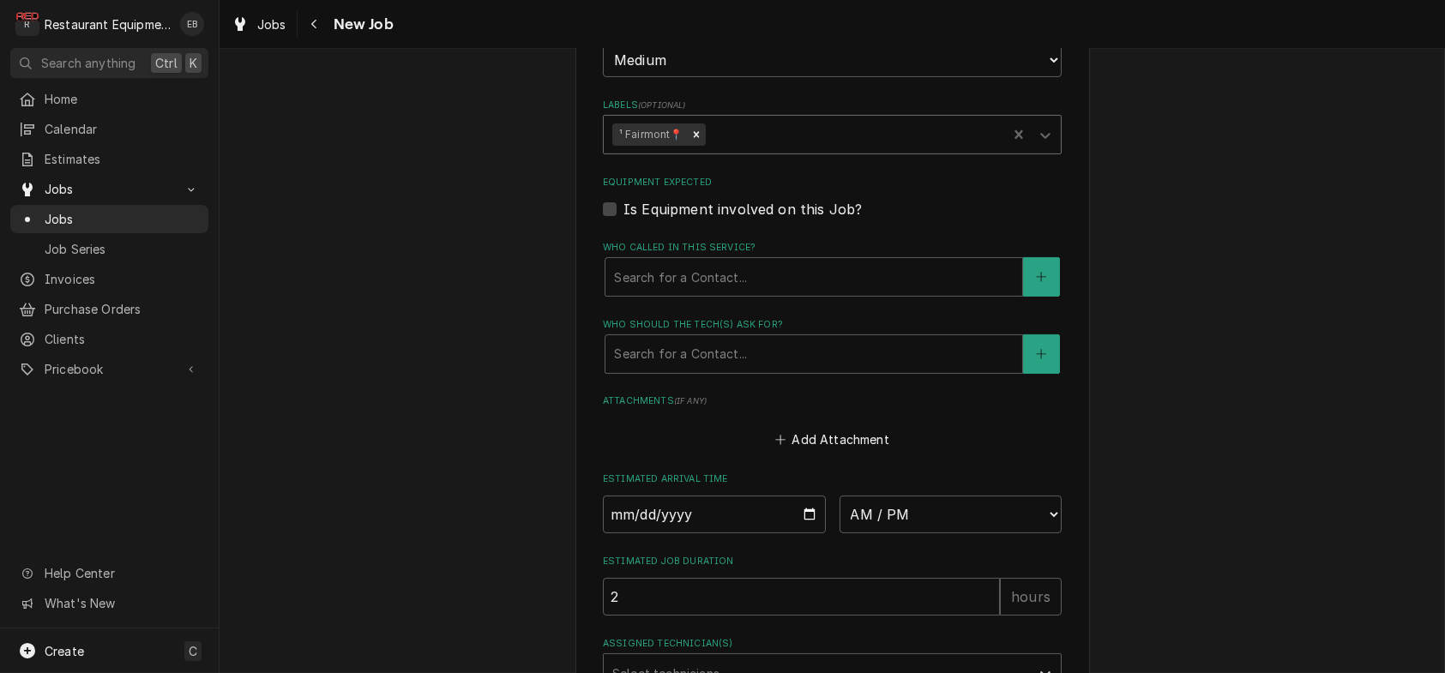
click at [741, 150] on div "Labels" at bounding box center [853, 134] width 290 height 31
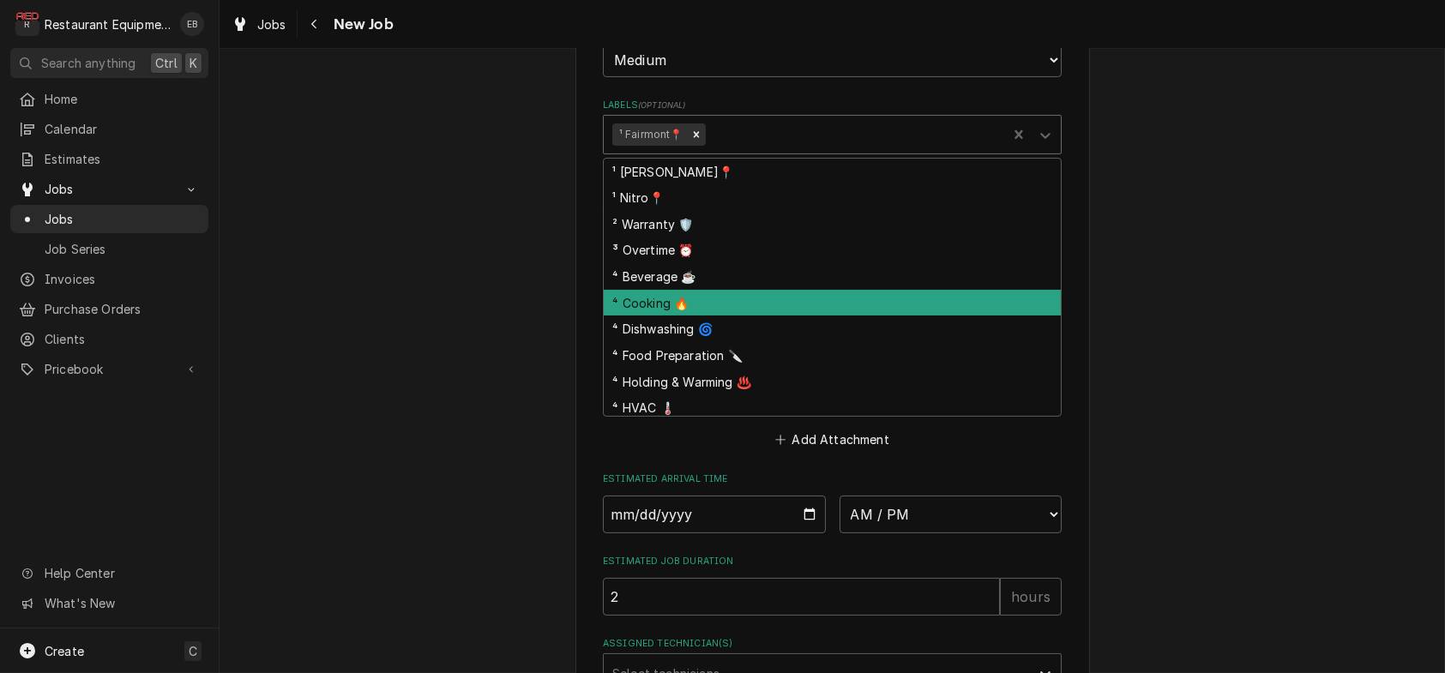
click at [661, 317] on div "⁴ Cooking 🔥" at bounding box center [832, 303] width 457 height 27
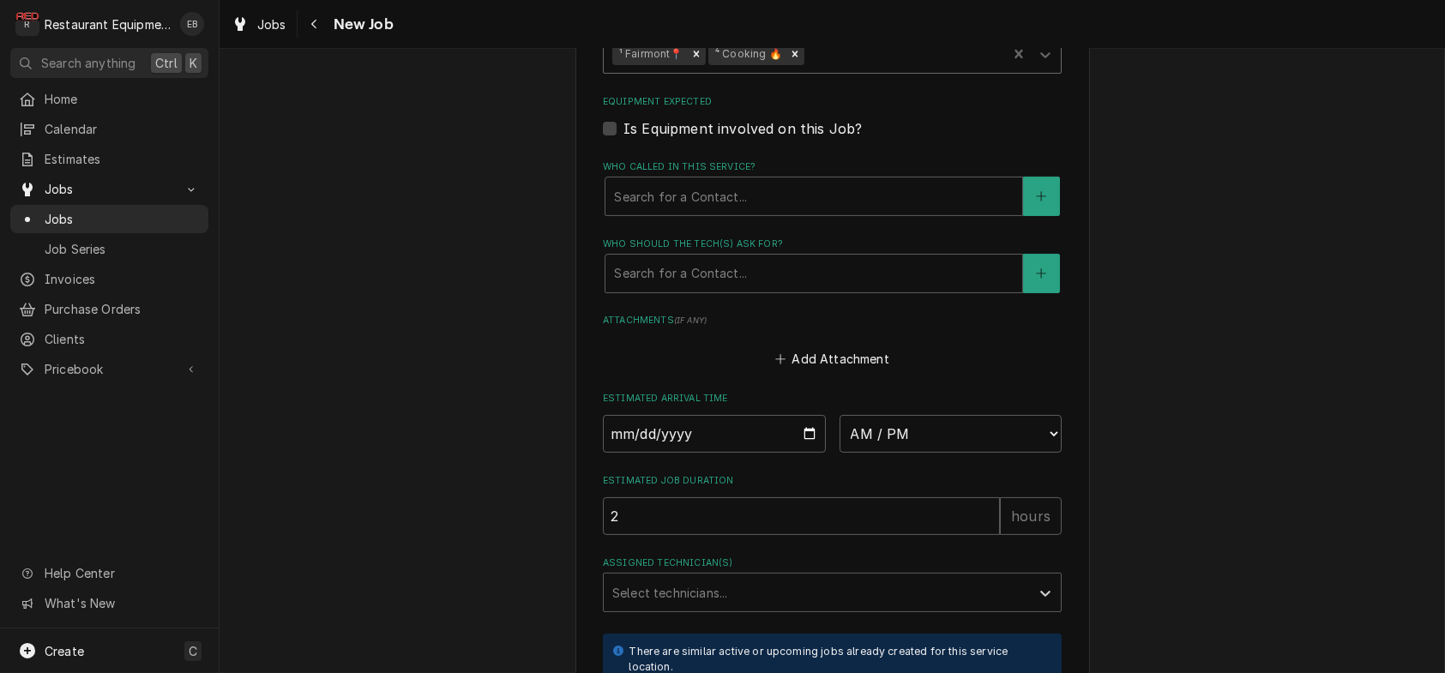
scroll to position [1201, 0]
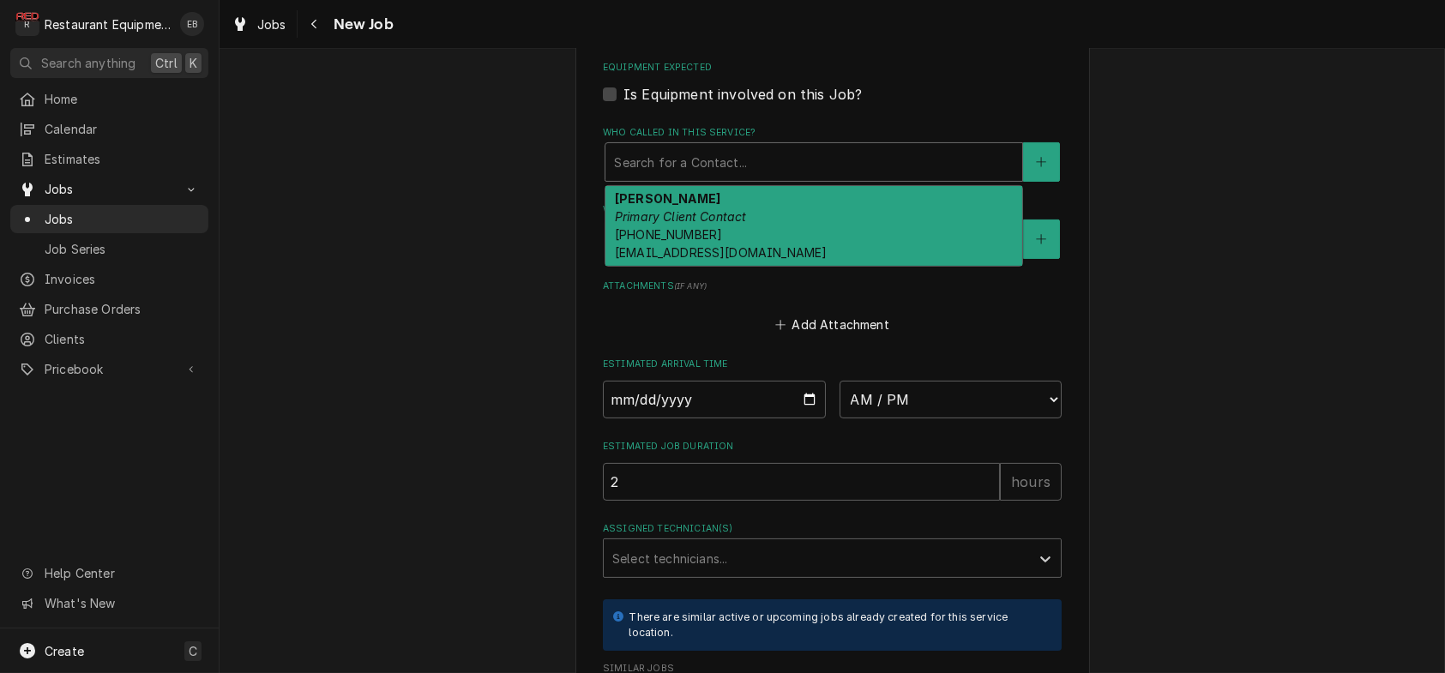
click at [706, 178] on div "Who called in this service?" at bounding box center [814, 162] width 400 height 31
click at [672, 224] on em "Primary Client Contact" at bounding box center [681, 216] width 132 height 15
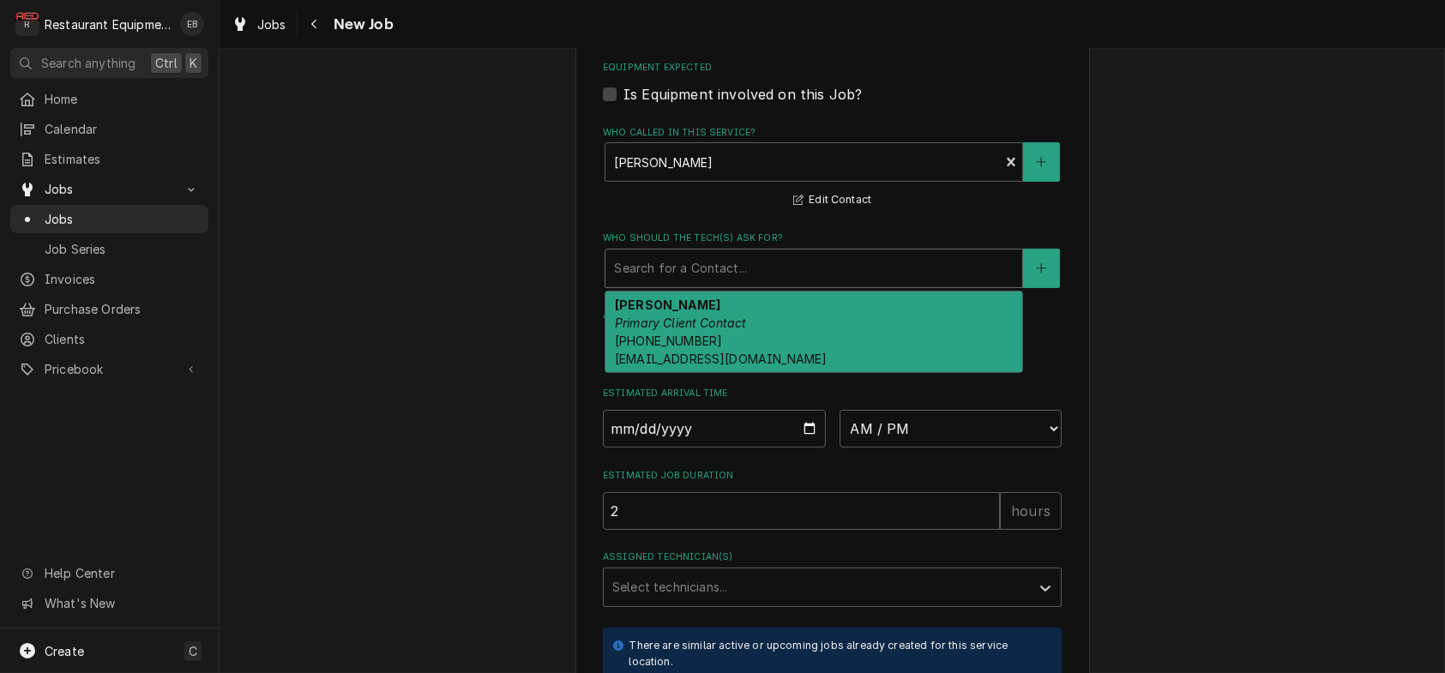
click at [669, 284] on div "Who should the tech(s) ask for?" at bounding box center [814, 268] width 400 height 31
click at [670, 312] on strong "[PERSON_NAME]" at bounding box center [668, 305] width 106 height 15
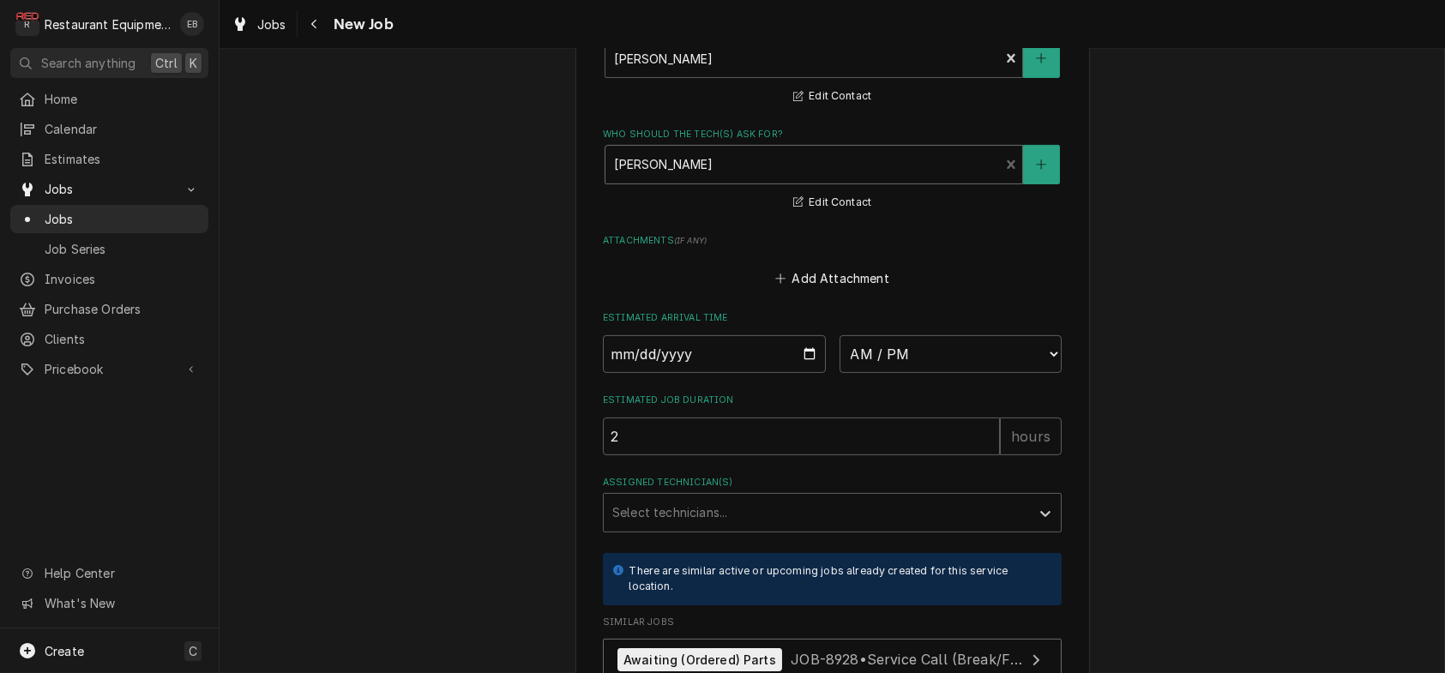
scroll to position [1372, 0]
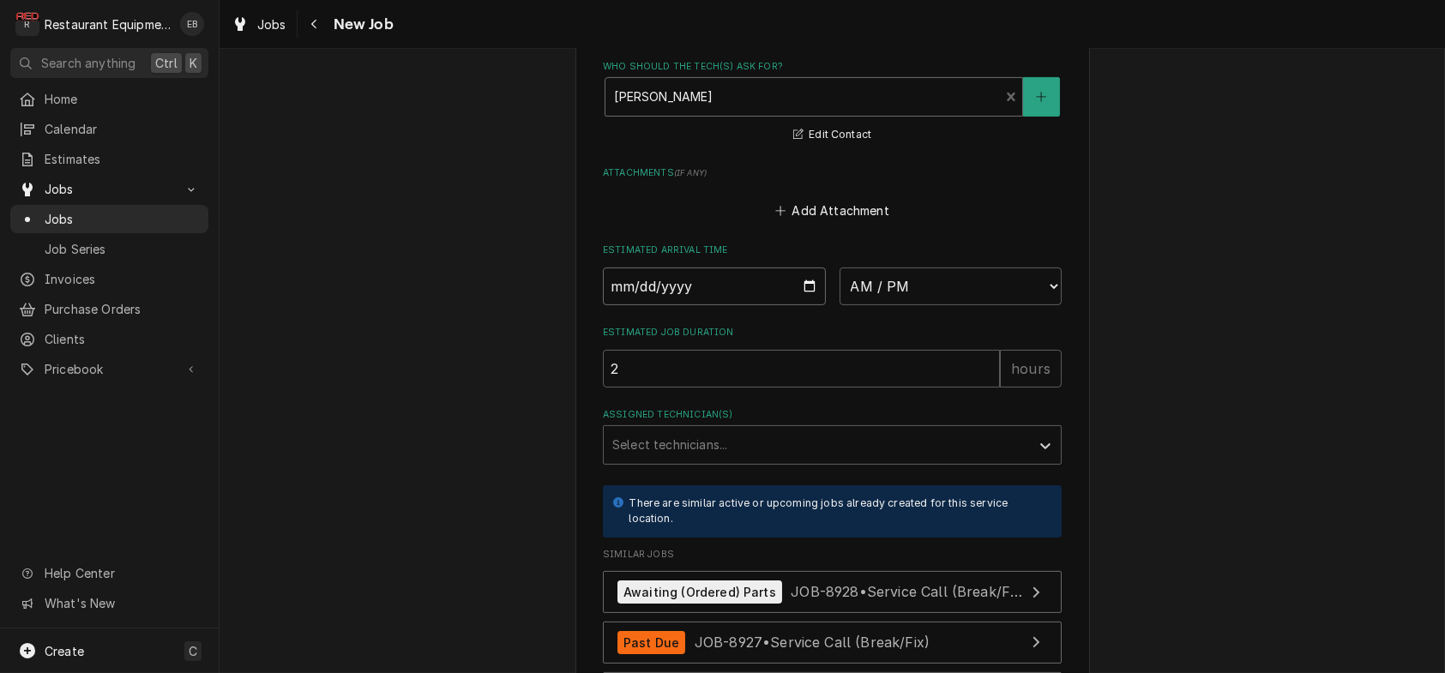
click at [812, 305] on input "Date" at bounding box center [714, 287] width 223 height 38
click at [802, 305] on input "Date" at bounding box center [714, 287] width 223 height 38
type textarea "x"
type input "2025-09-18"
click at [999, 305] on select "AM / PM 6:00 AM 6:15 AM 6:30 AM 6:45 AM 7:00 AM 7:15 AM 7:30 AM 7:45 AM 8:00 AM…" at bounding box center [951, 287] width 223 height 38
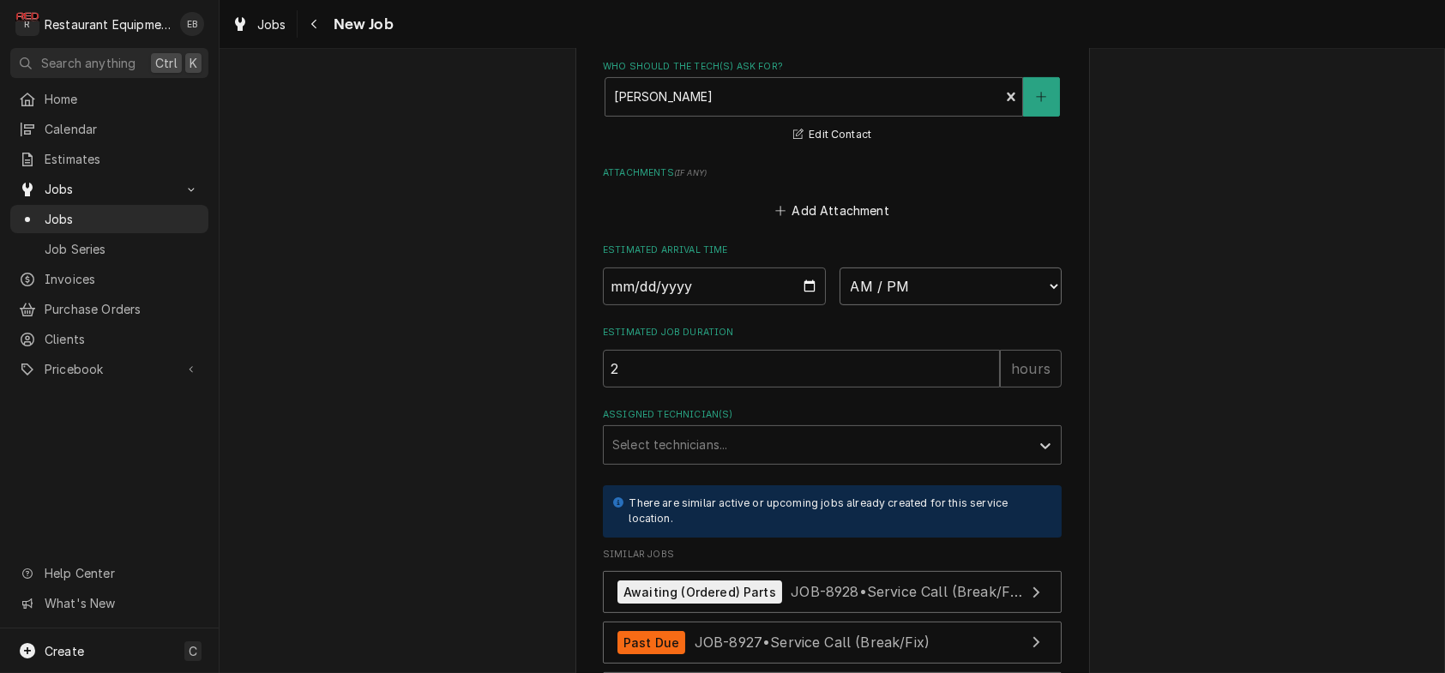
type textarea "x"
select select "13:30:00"
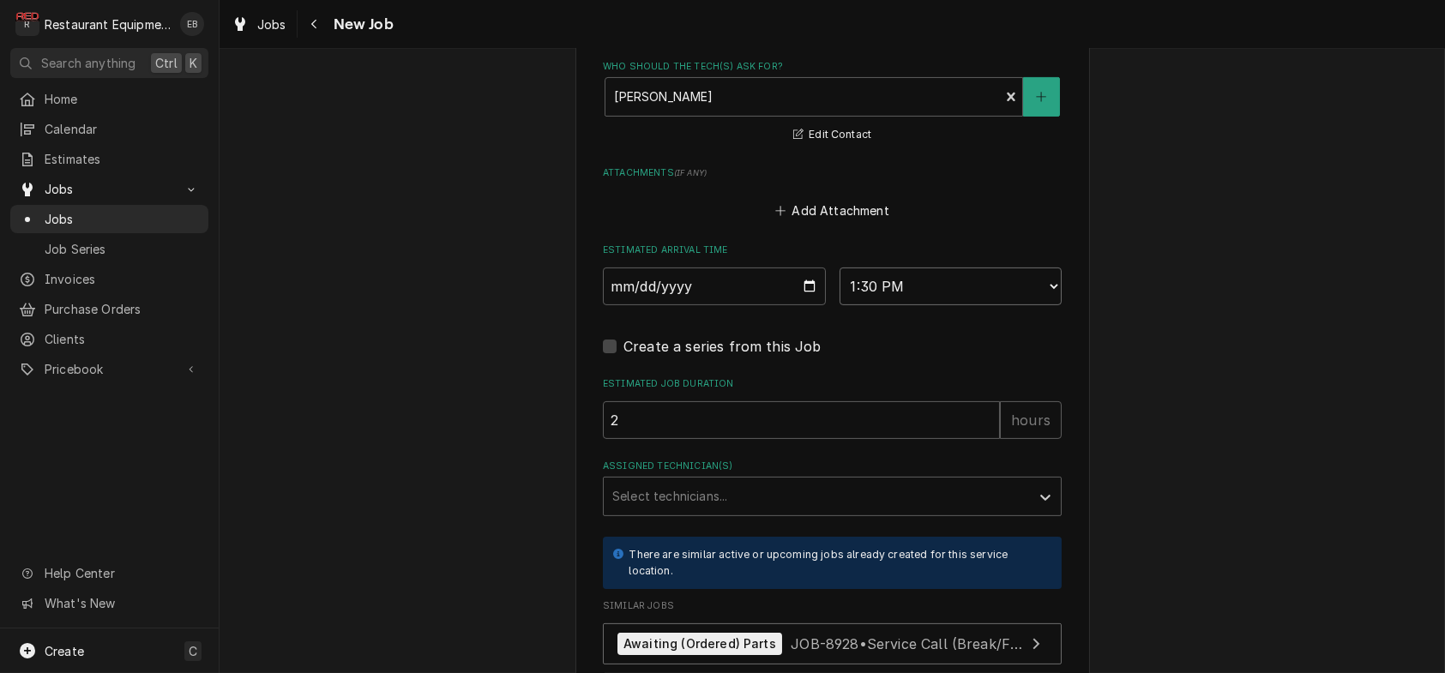
type textarea "x"
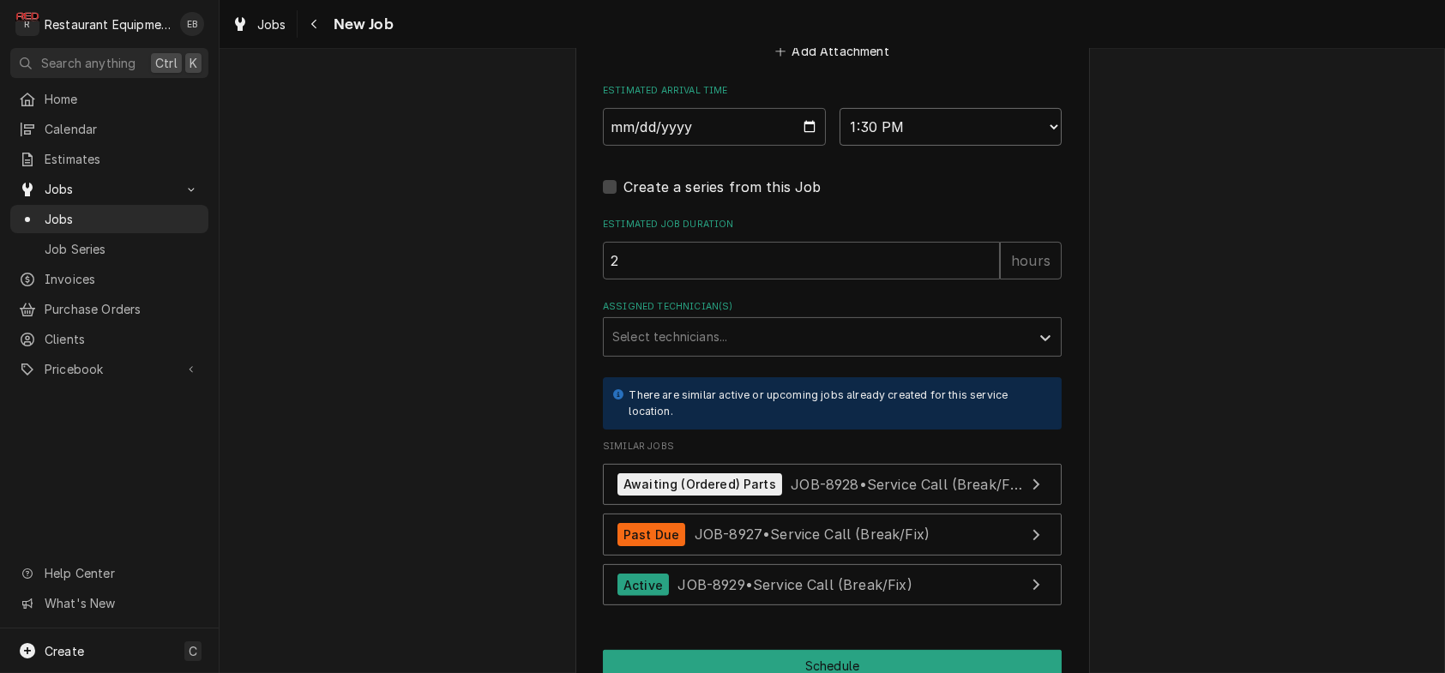
scroll to position [1544, 0]
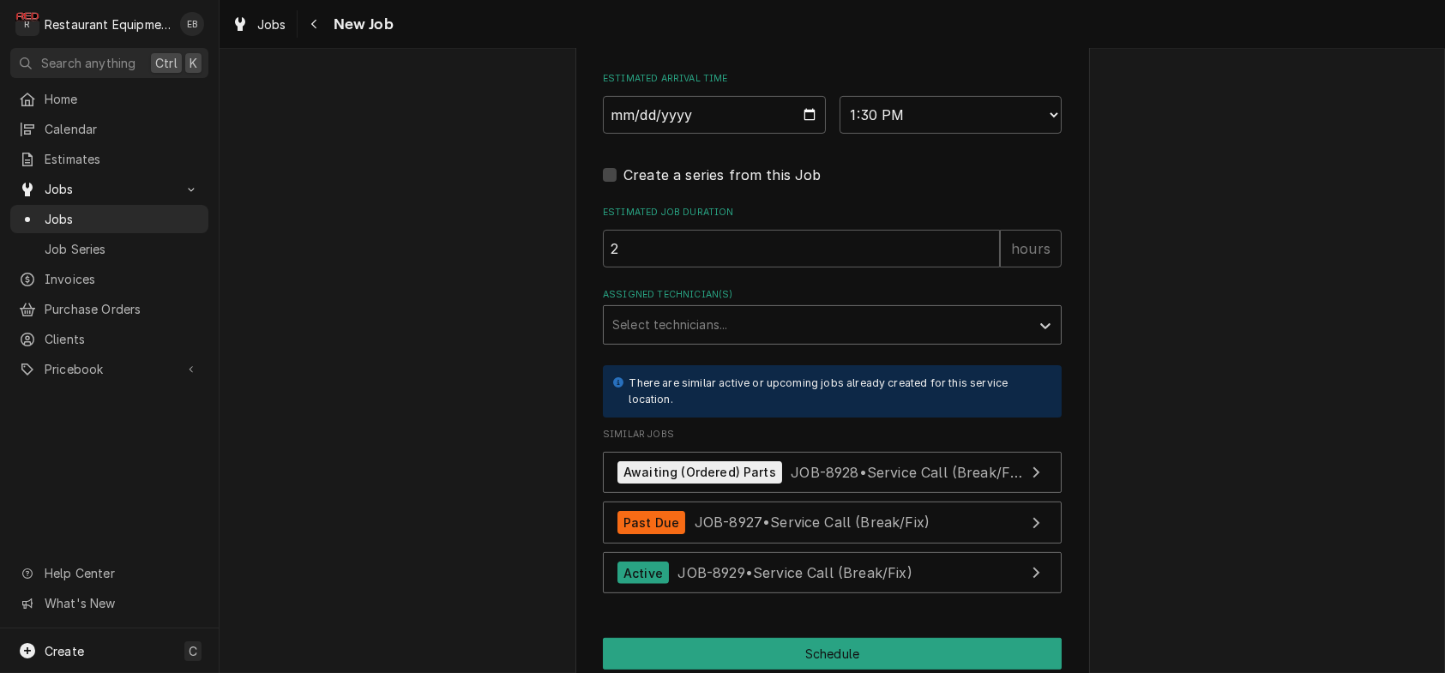
click at [726, 341] on div "Assigned Technician(s)" at bounding box center [816, 325] width 409 height 31
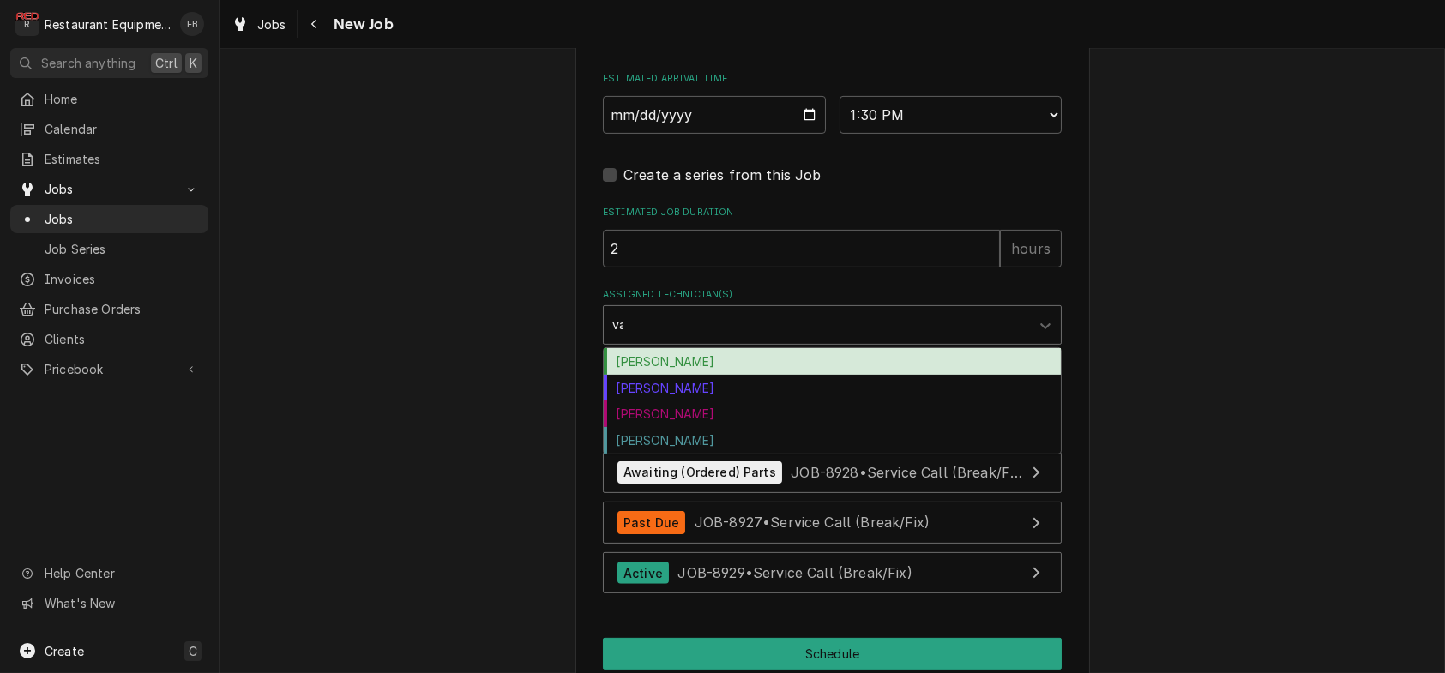
type input "van"
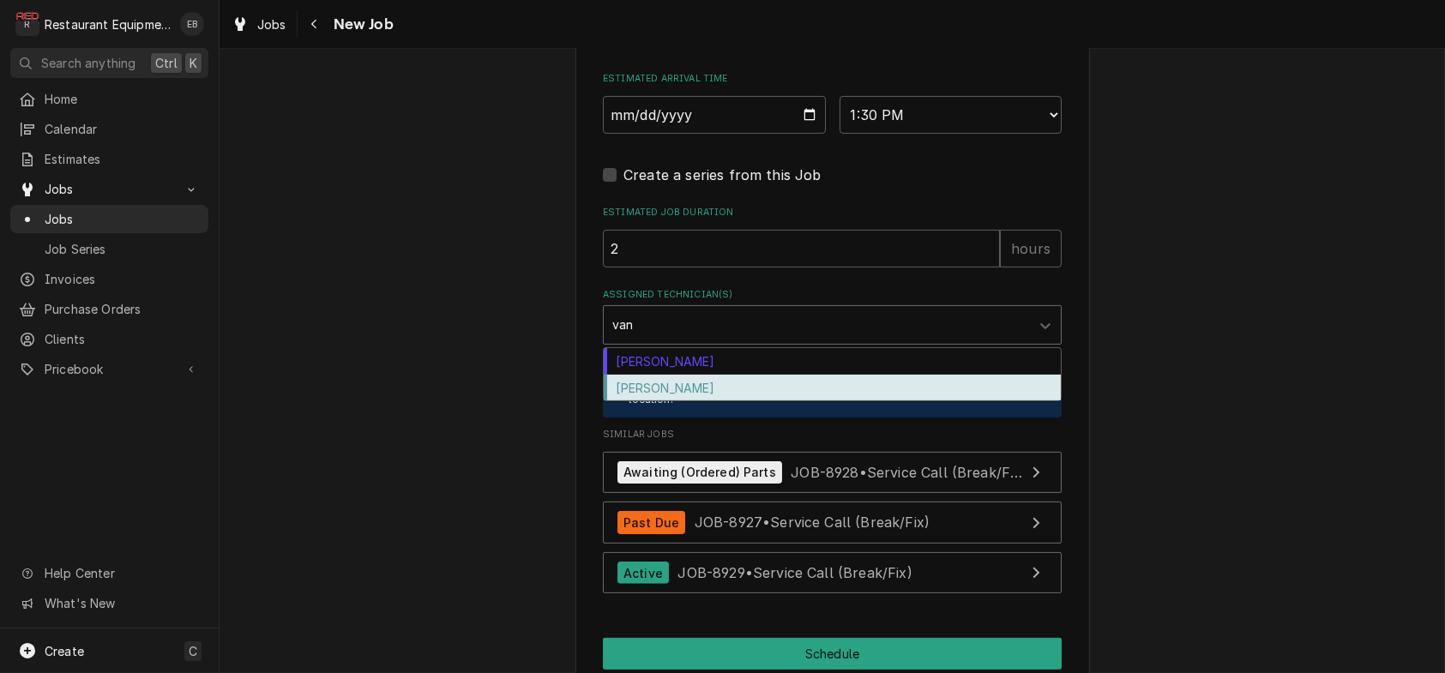
click at [666, 401] on div "[PERSON_NAME]" at bounding box center [832, 388] width 457 height 27
type textarea "x"
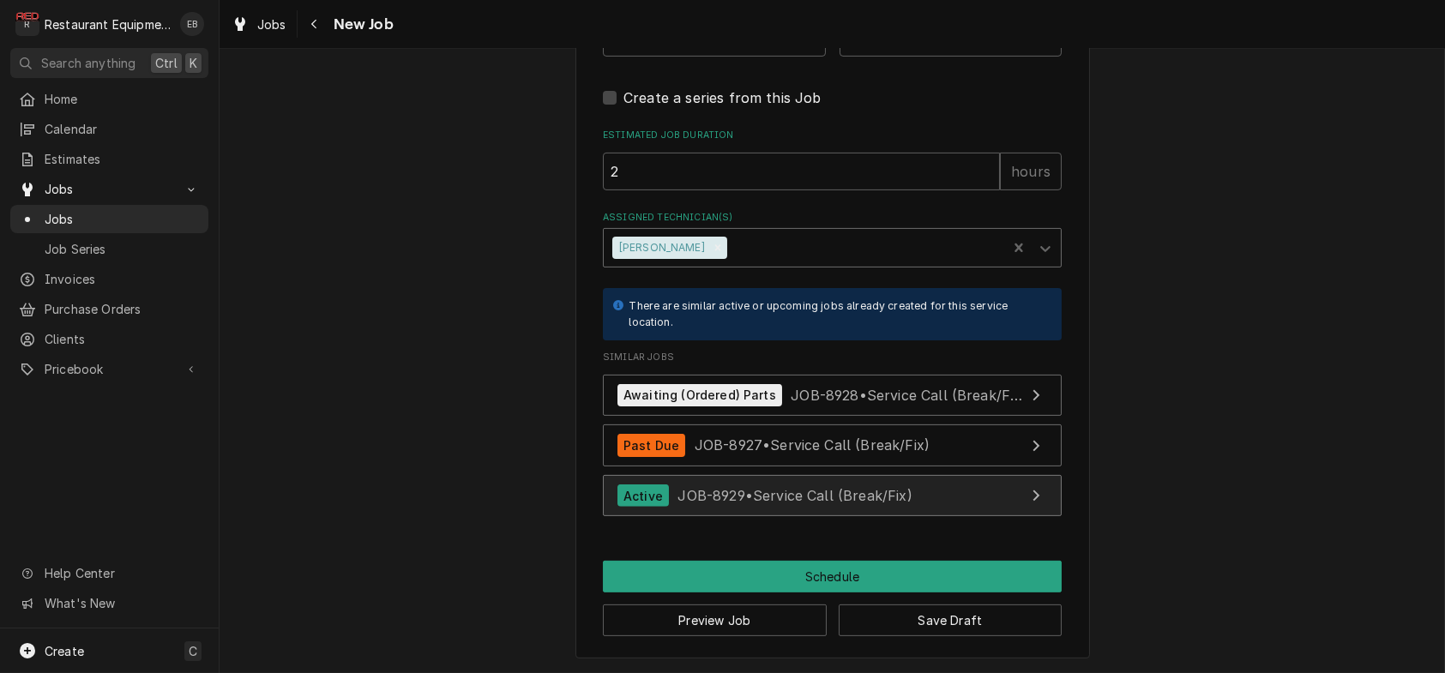
scroll to position [1858, 0]
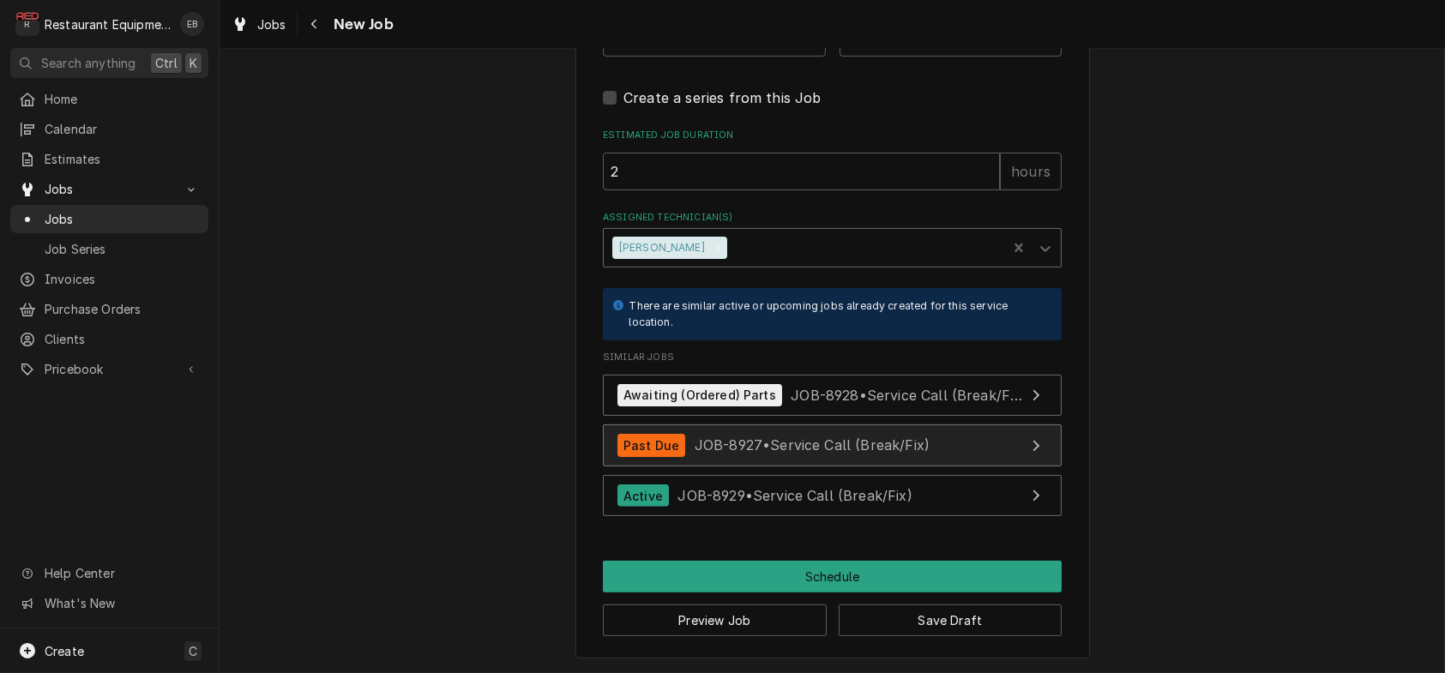
click at [907, 437] on span "JOB-8927 • Service Call (Break/Fix)" at bounding box center [812, 445] width 235 height 17
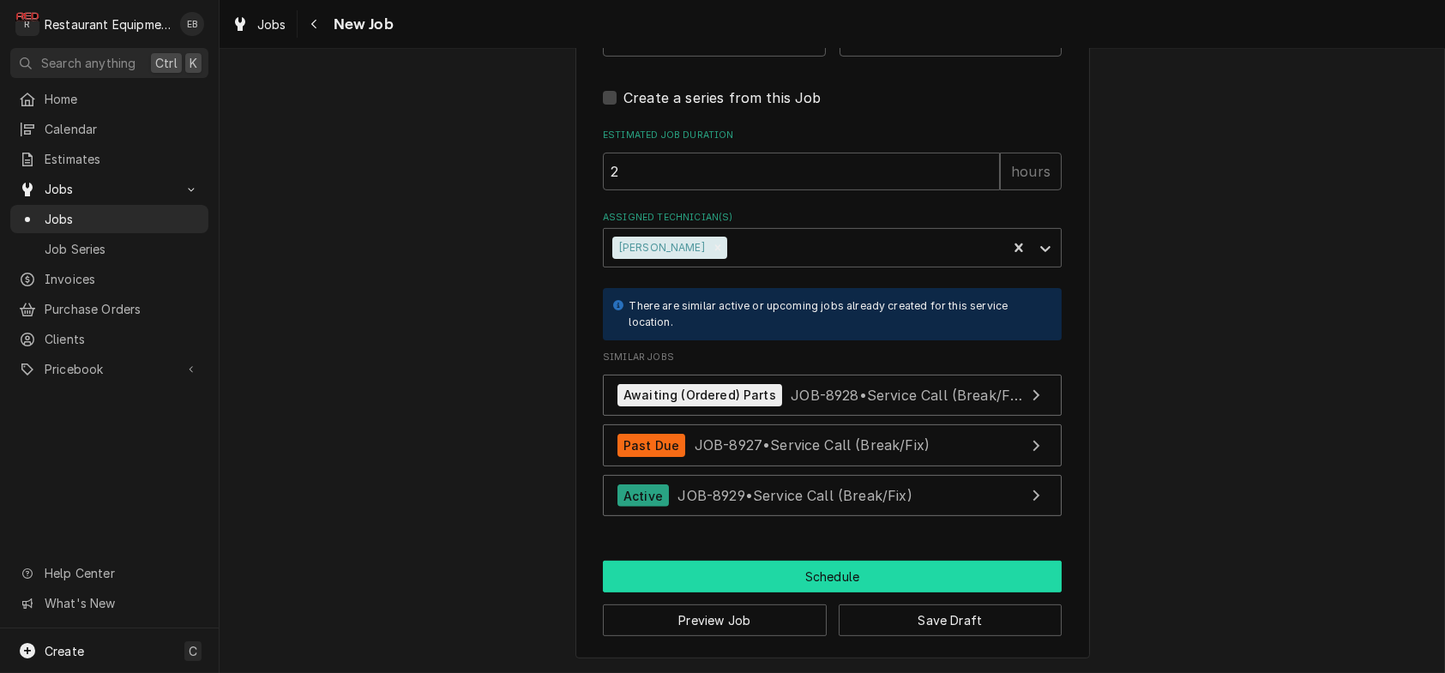
click at [803, 570] on button "Schedule" at bounding box center [832, 577] width 459 height 32
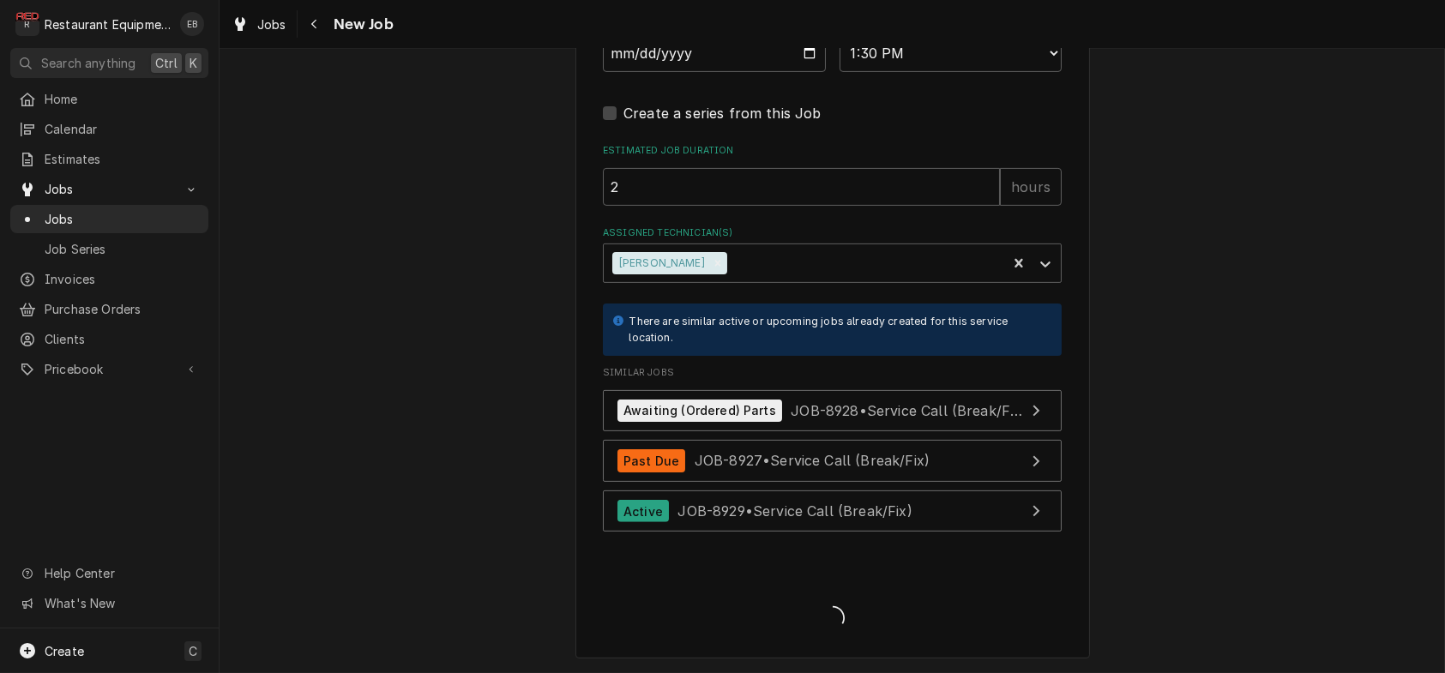
scroll to position [1842, 0]
type textarea "x"
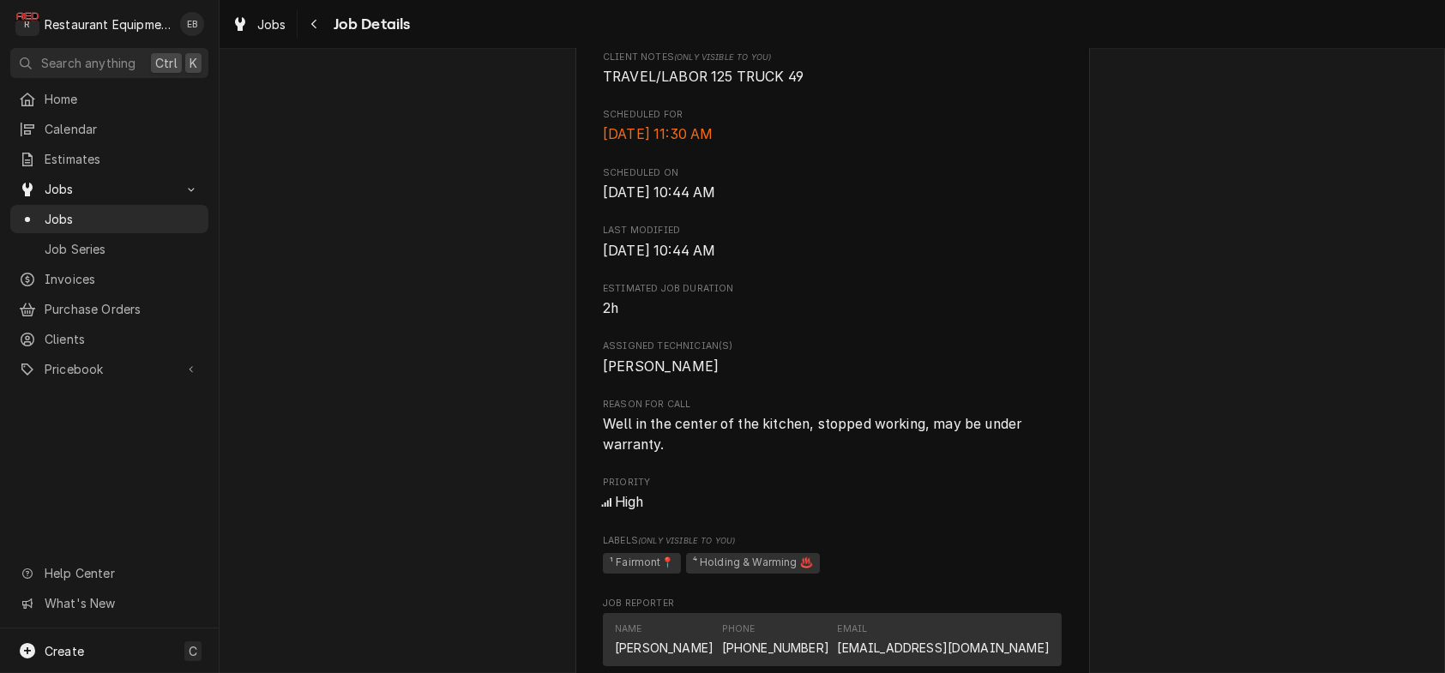
scroll to position [400, 0]
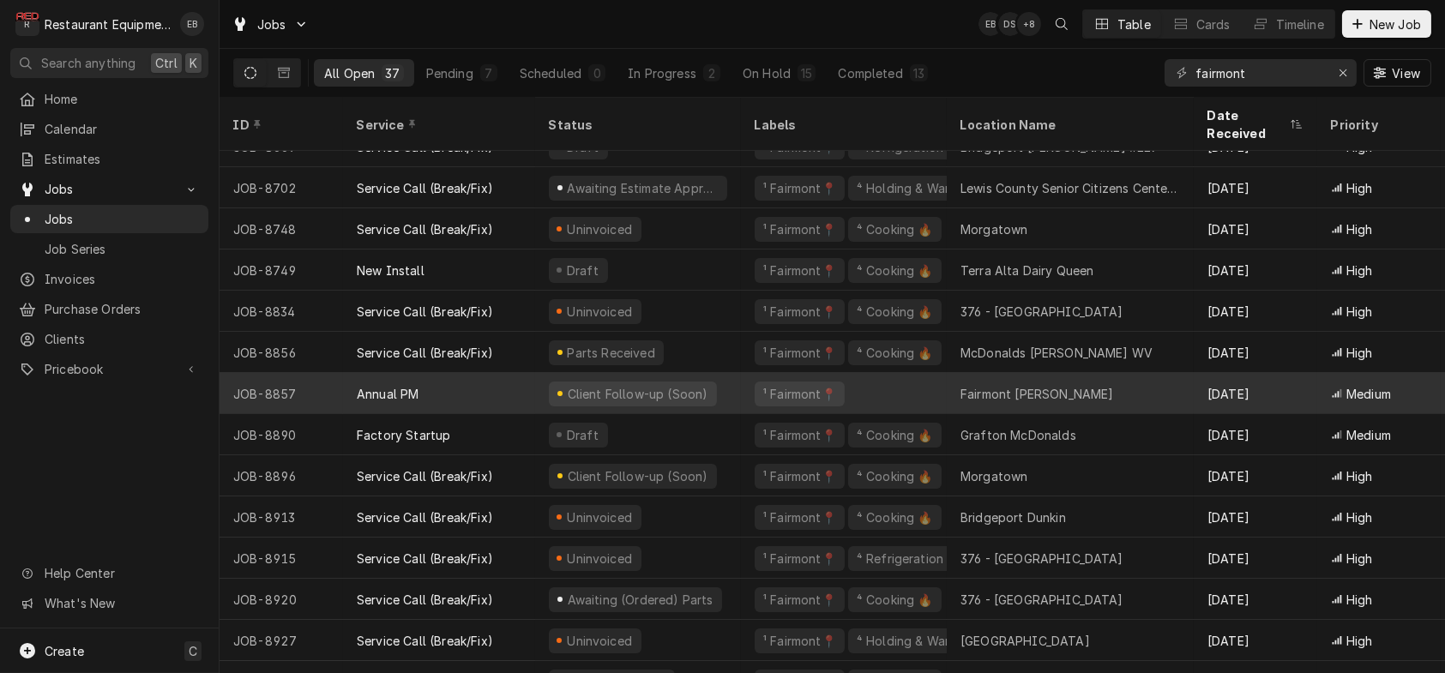
scroll to position [1013, 0]
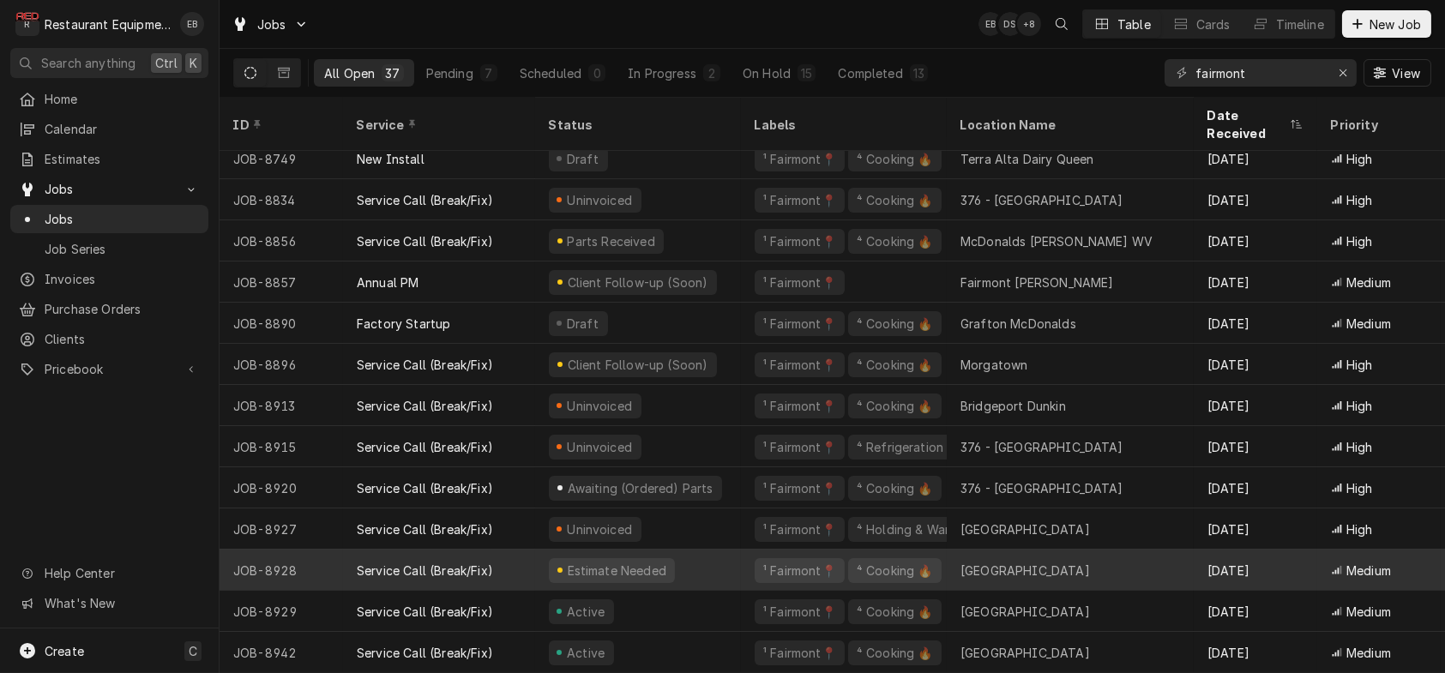
click at [738, 554] on div "Estimate Needed" at bounding box center [638, 570] width 206 height 41
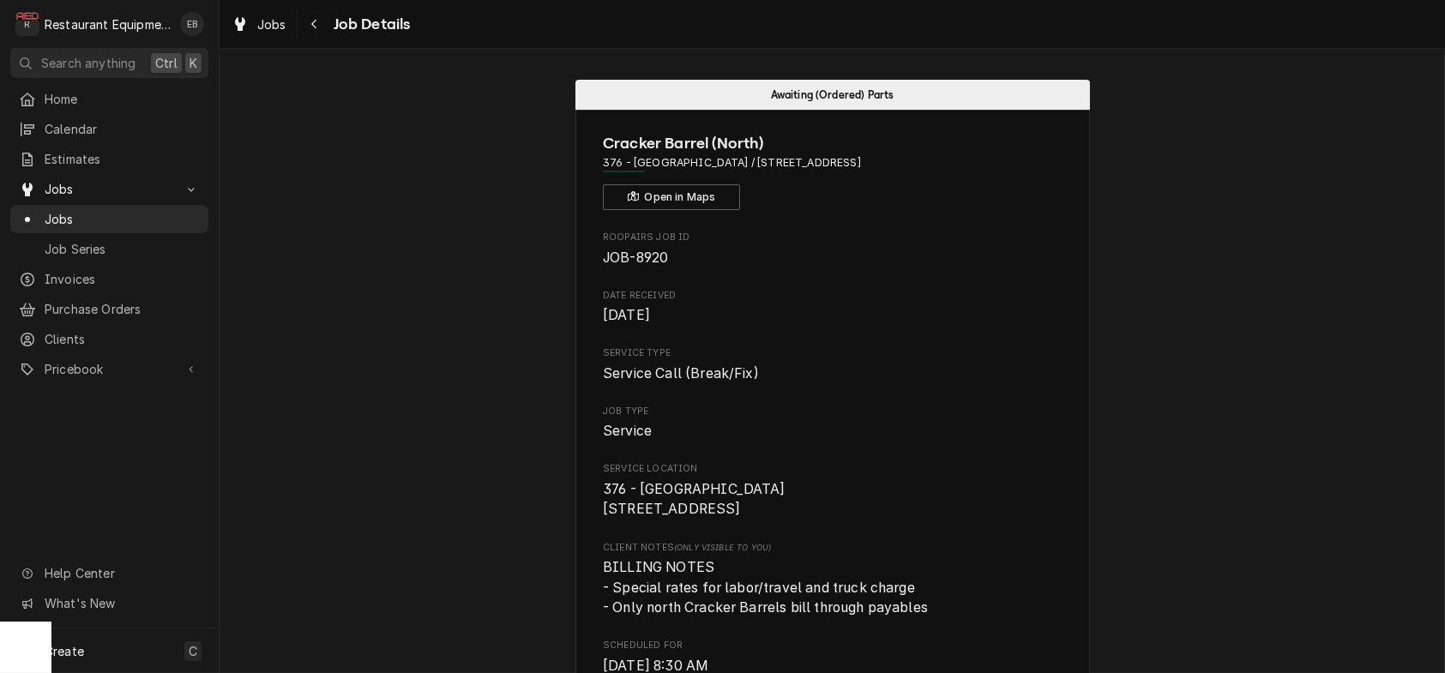
scroll to position [1486, 0]
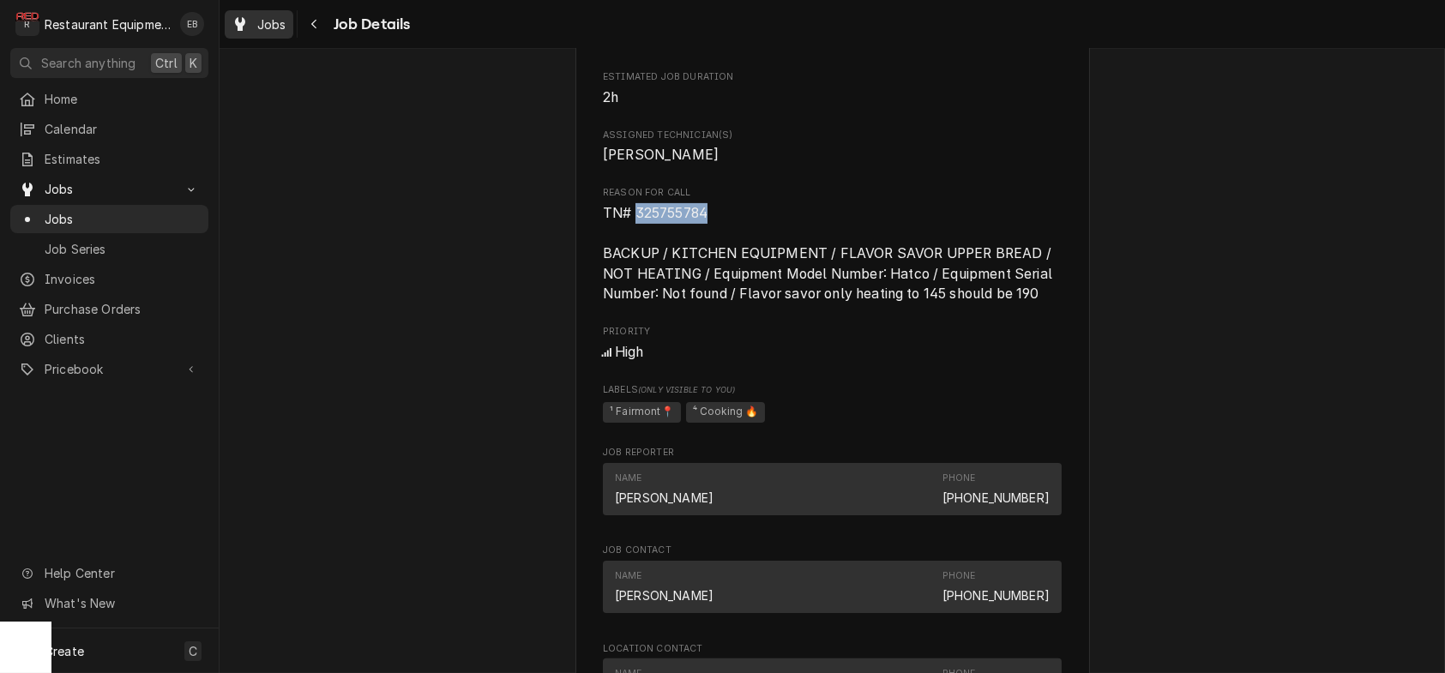
click at [286, 26] on span "Jobs" at bounding box center [271, 24] width 29 height 18
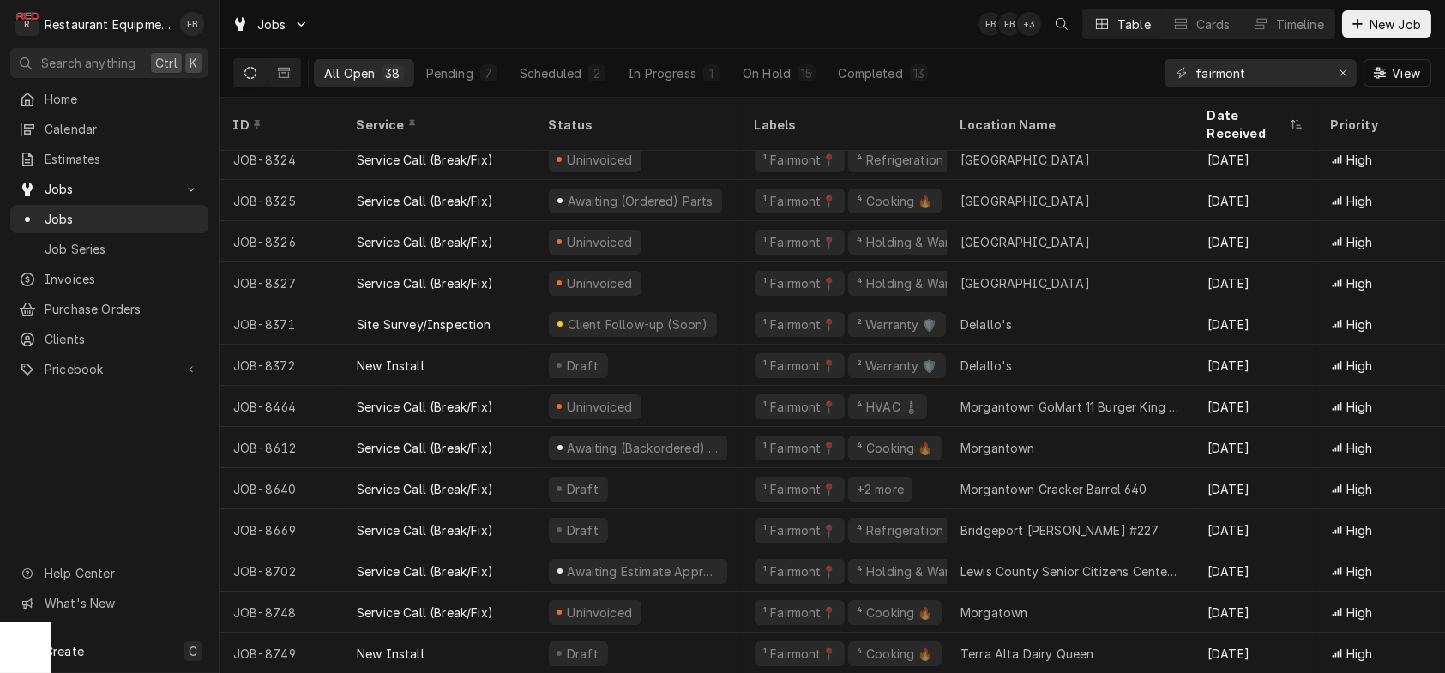
scroll to position [546, 0]
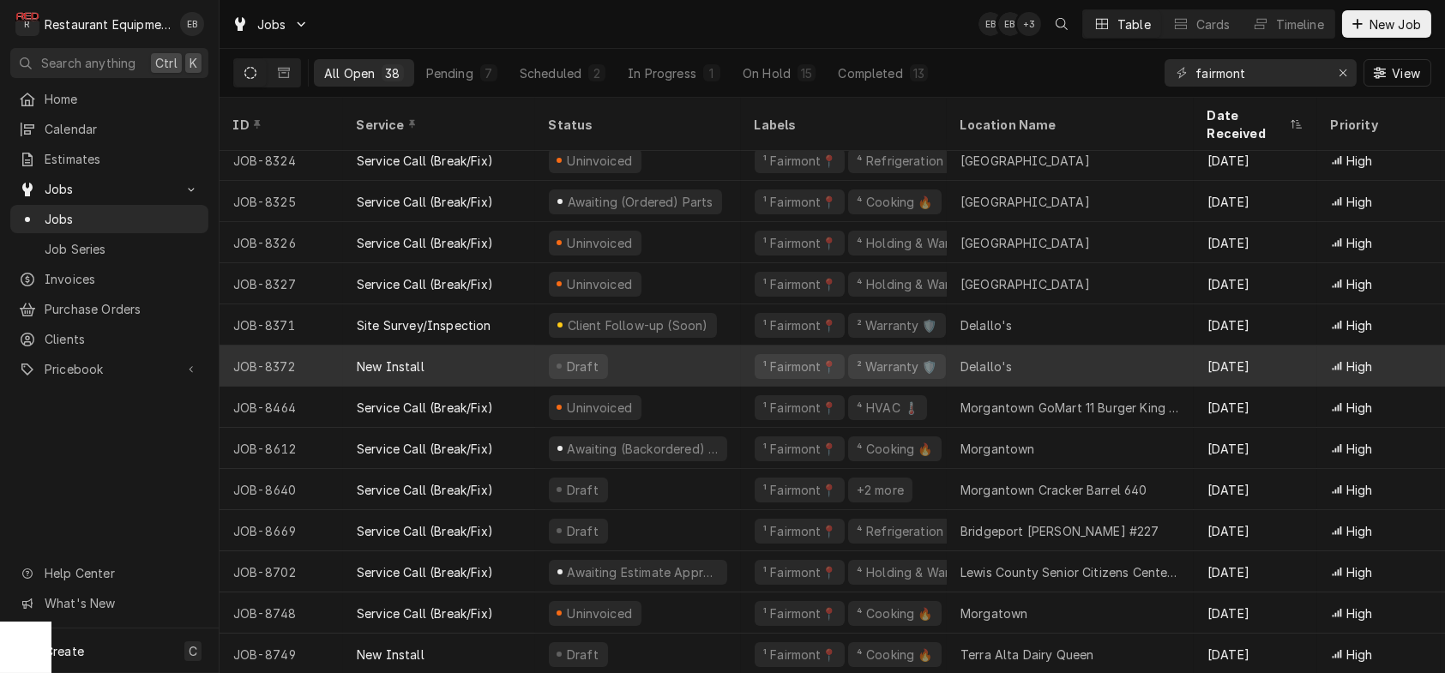
click at [727, 367] on div "Draft" at bounding box center [638, 366] width 206 height 41
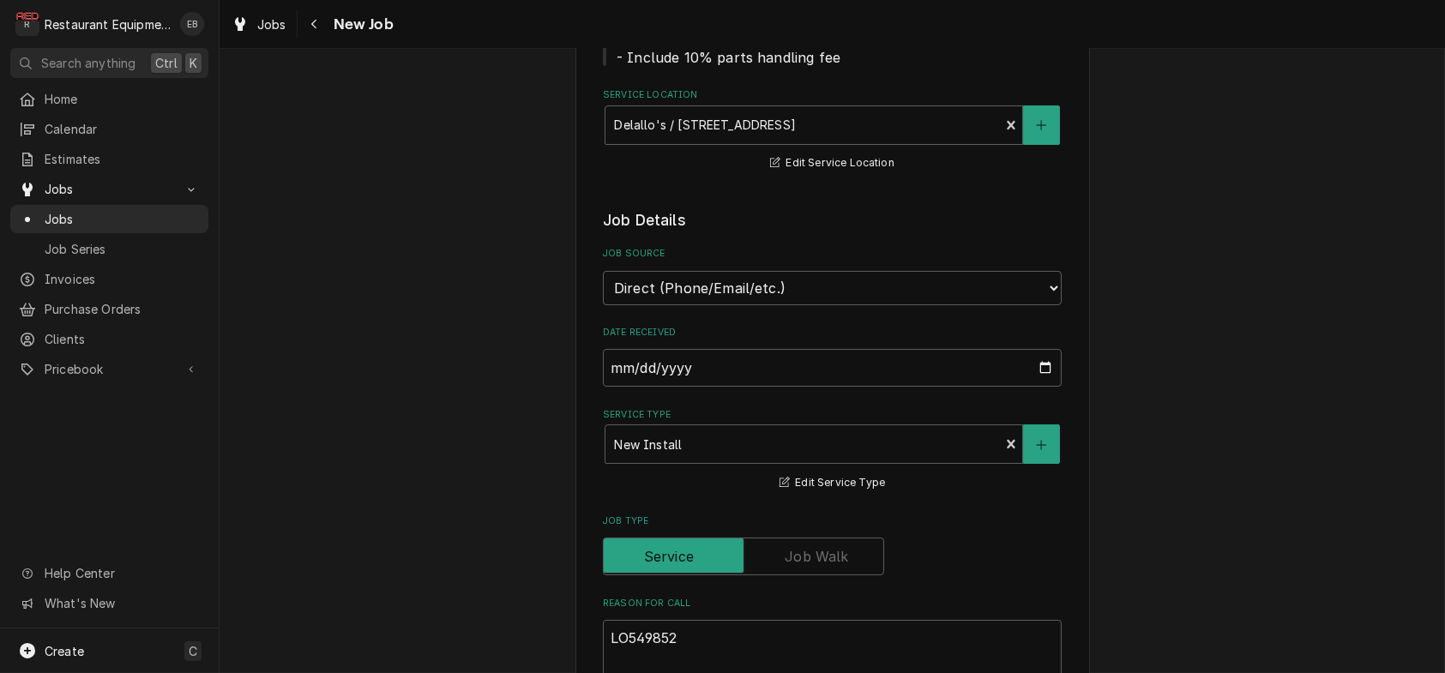
type textarea "x"
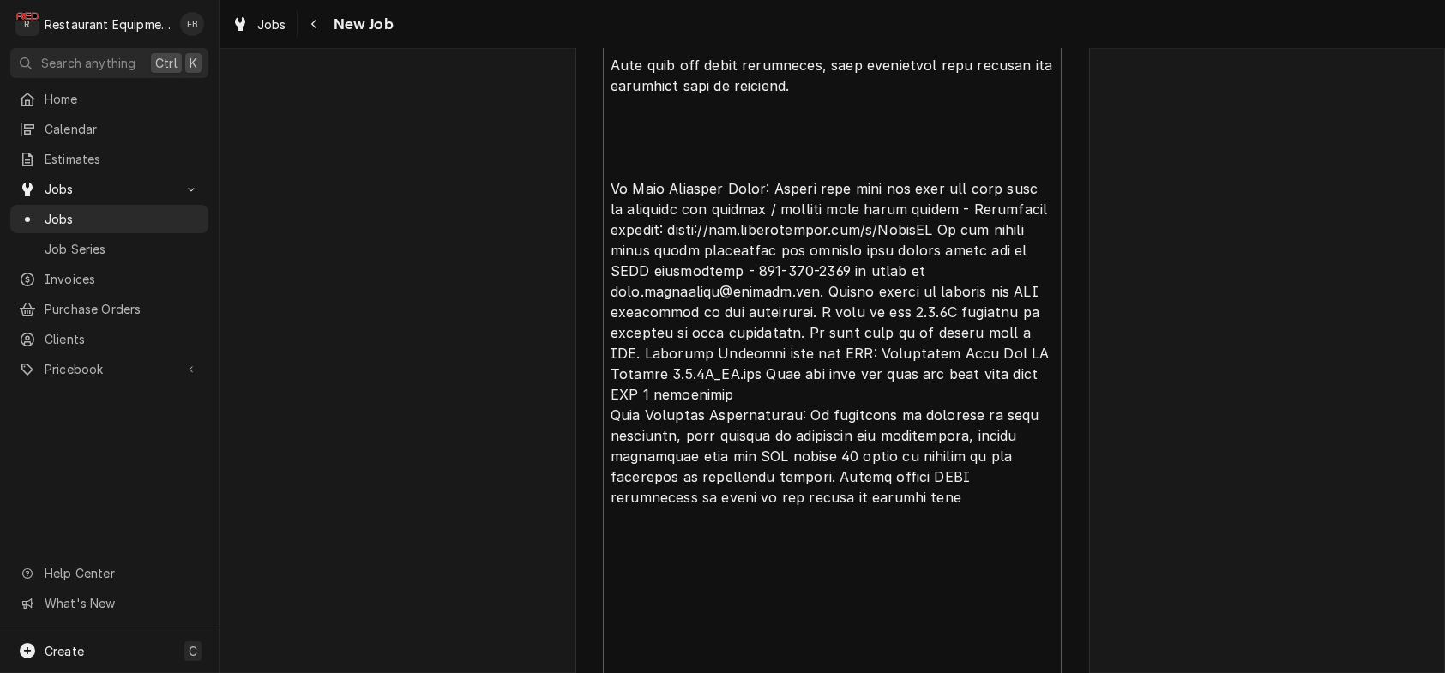
scroll to position [3688, 0]
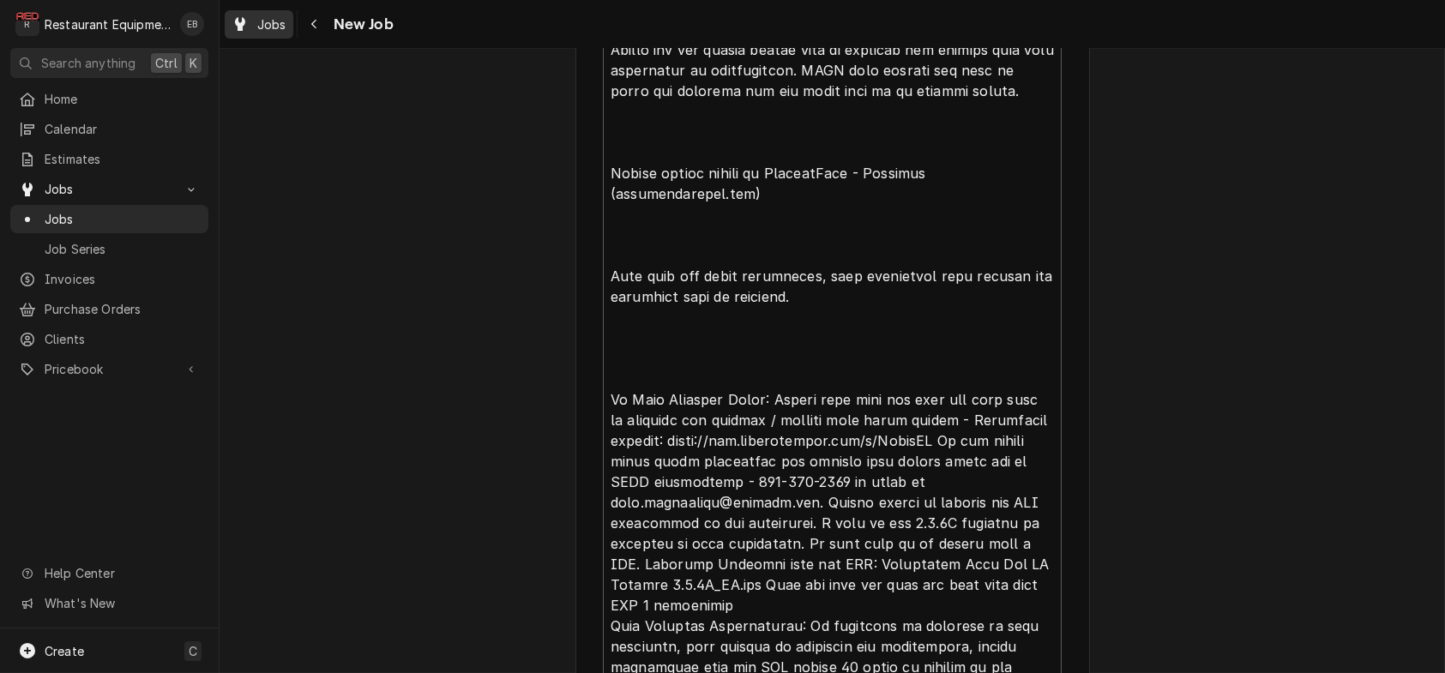
click at [286, 27] on span "Jobs" at bounding box center [271, 24] width 29 height 18
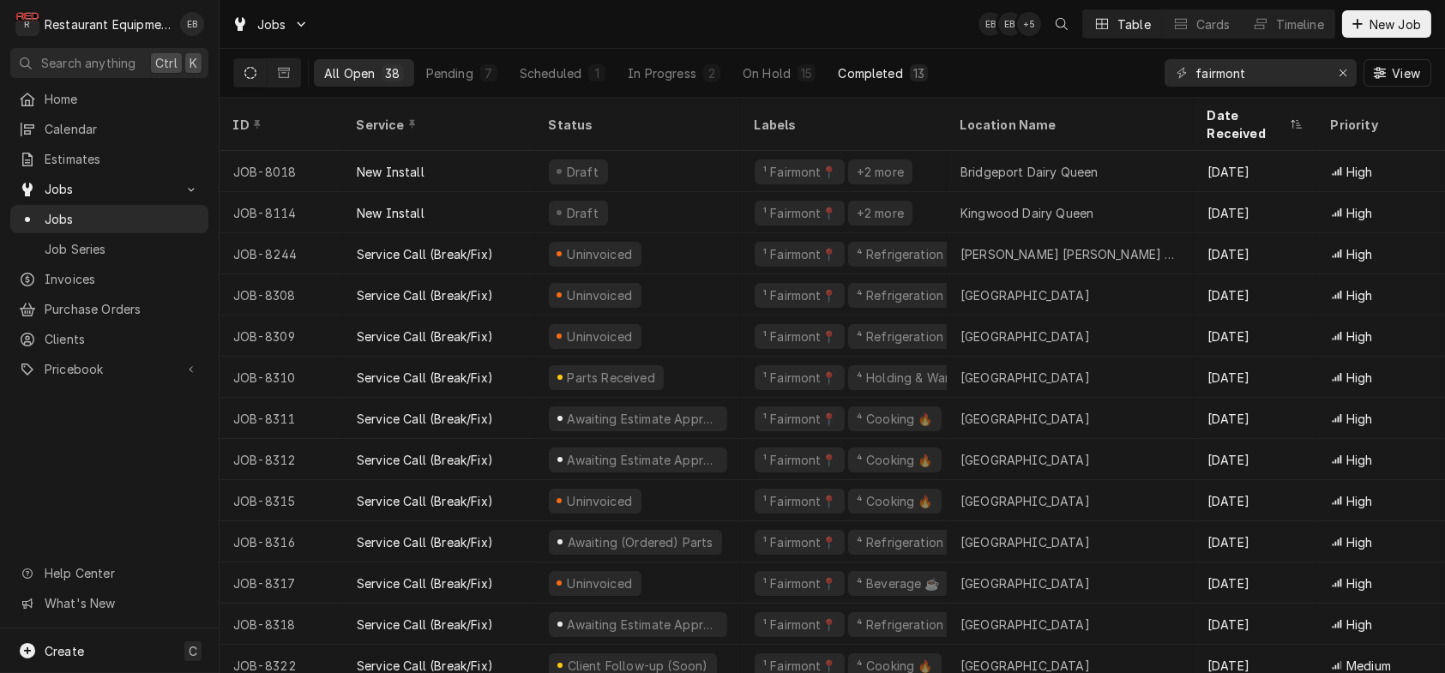
click at [902, 80] on div "Completed" at bounding box center [870, 73] width 64 height 18
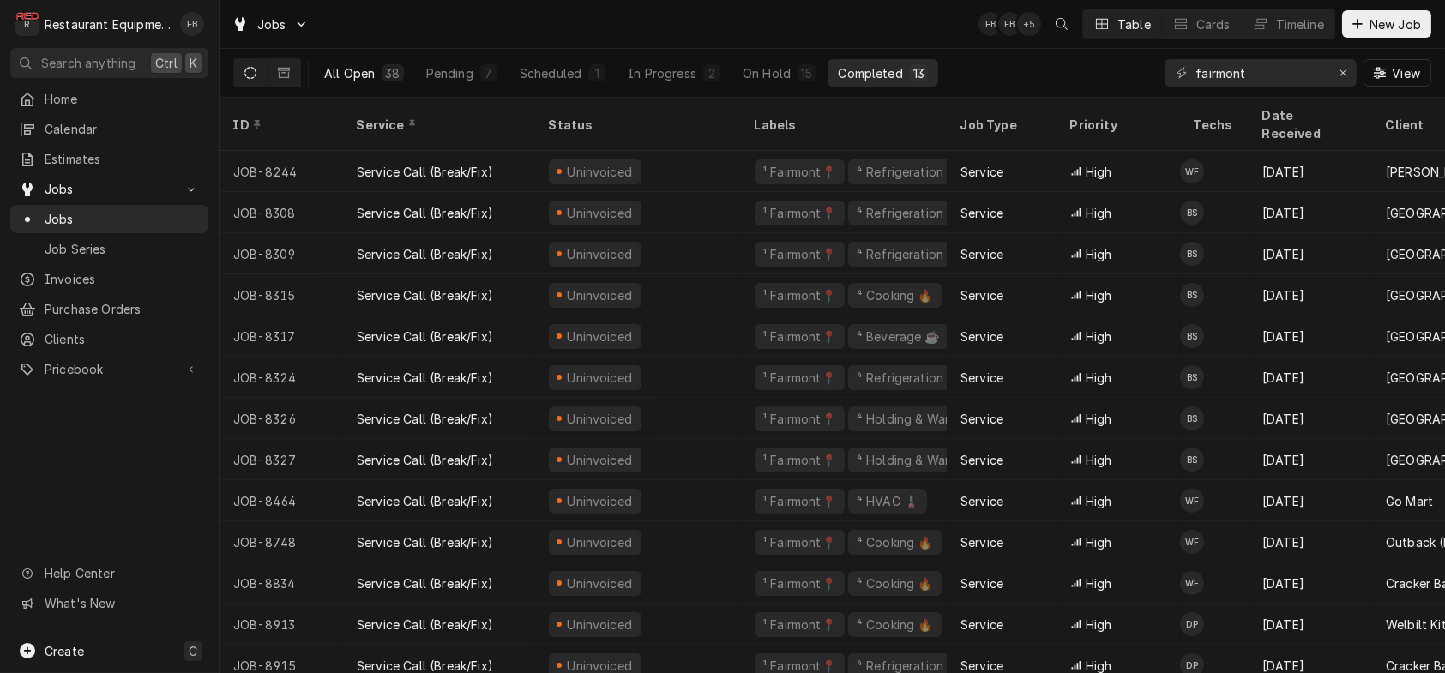
click at [375, 75] on div "All Open" at bounding box center [349, 73] width 51 height 18
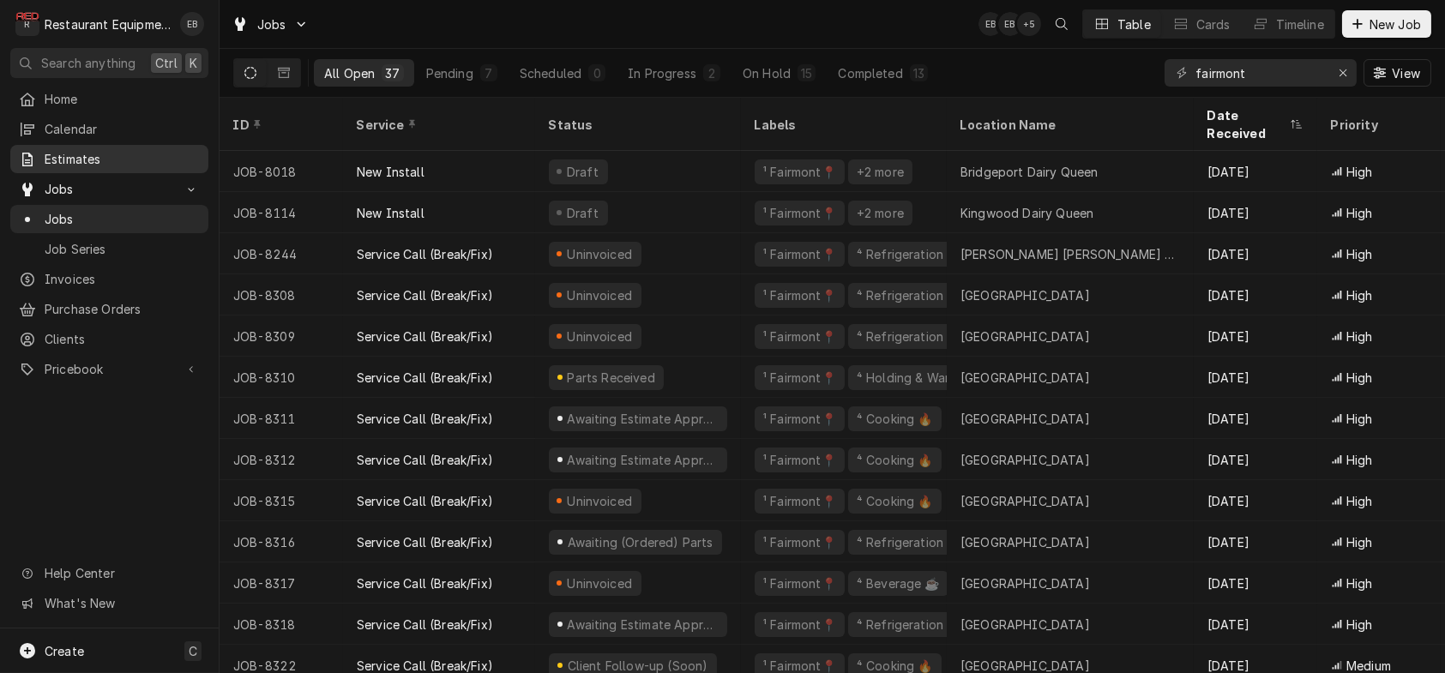
click at [87, 166] on span "Estimates" at bounding box center [122, 159] width 155 height 18
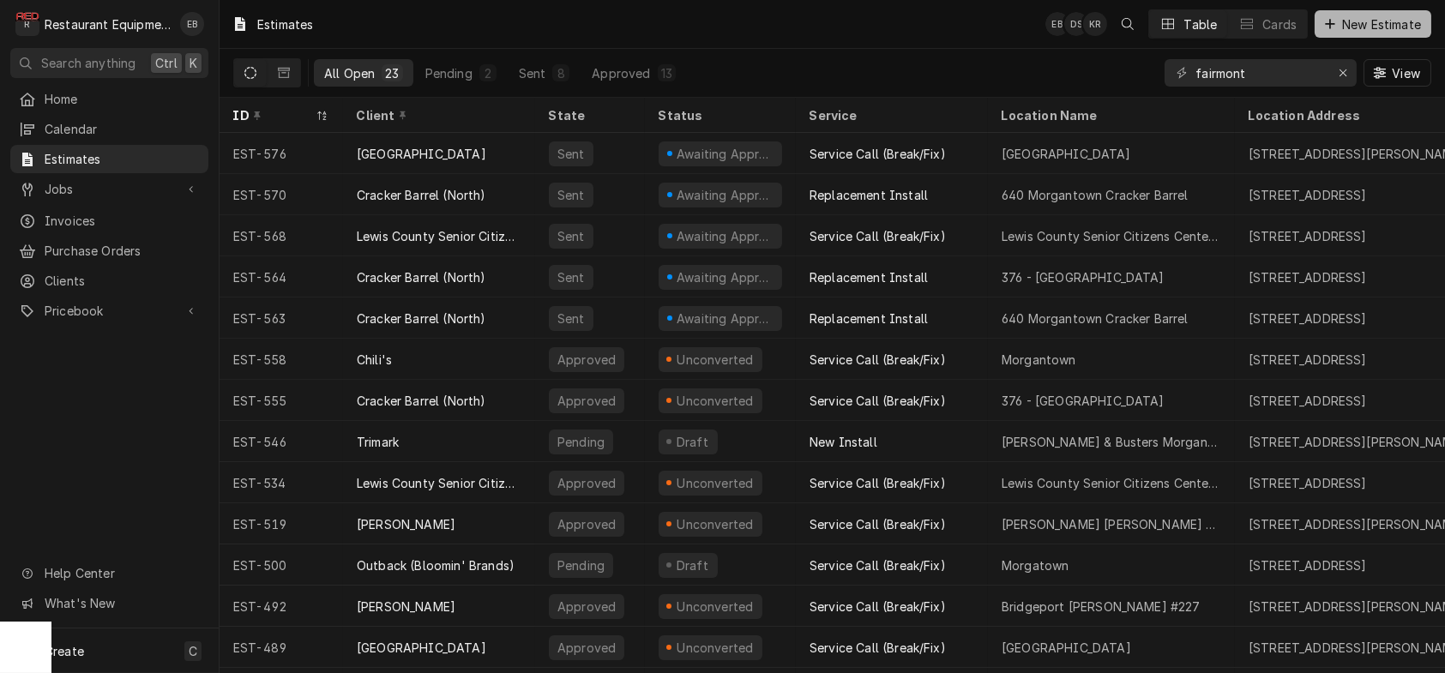
click at [1379, 27] on span "New Estimate" at bounding box center [1382, 24] width 86 height 18
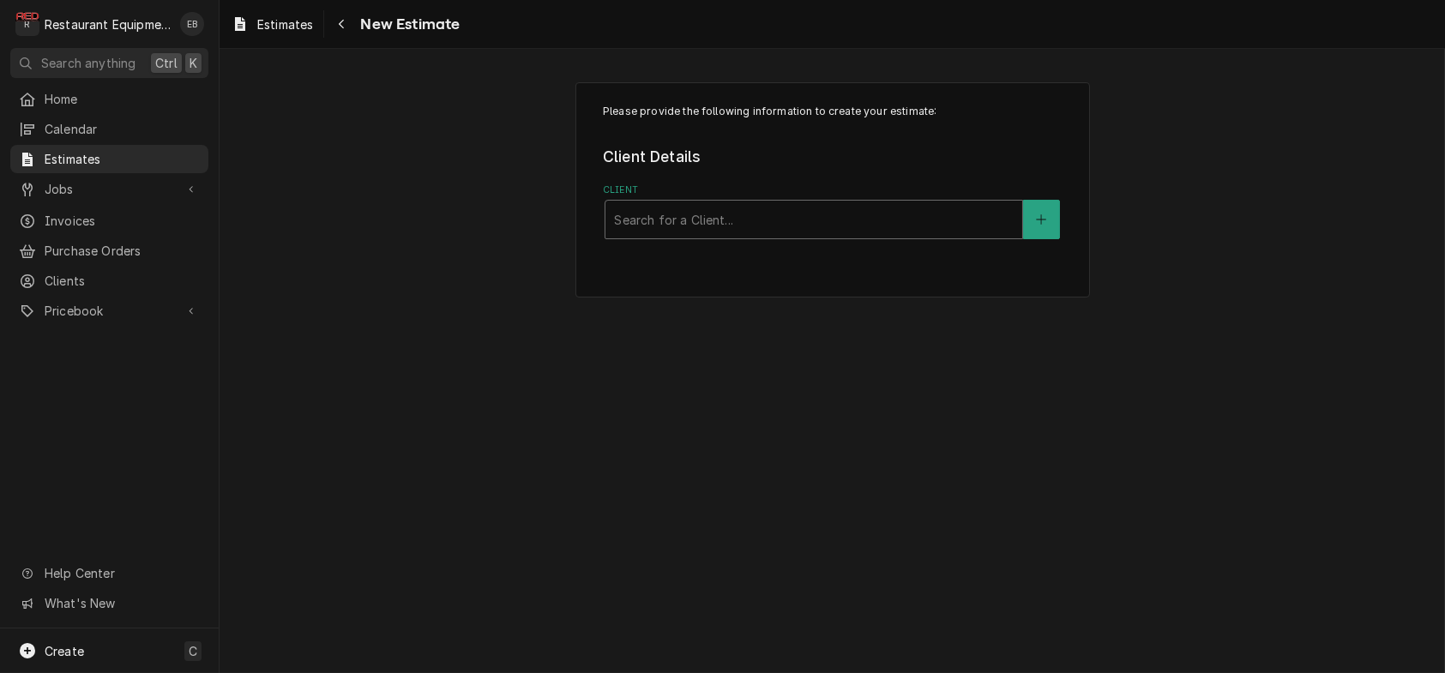
click at [724, 232] on div "Client" at bounding box center [814, 219] width 400 height 31
type input "canaan"
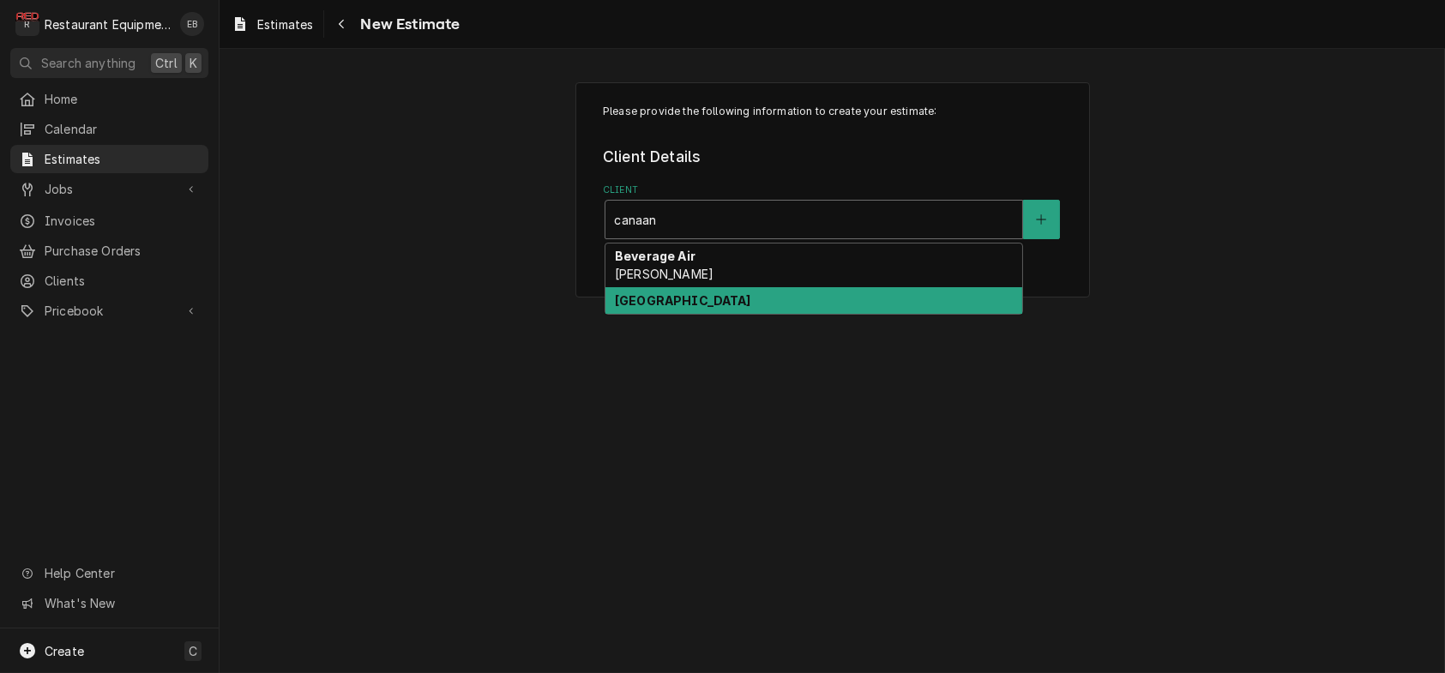
click at [678, 308] on strong "[GEOGRAPHIC_DATA]" at bounding box center [683, 300] width 136 height 15
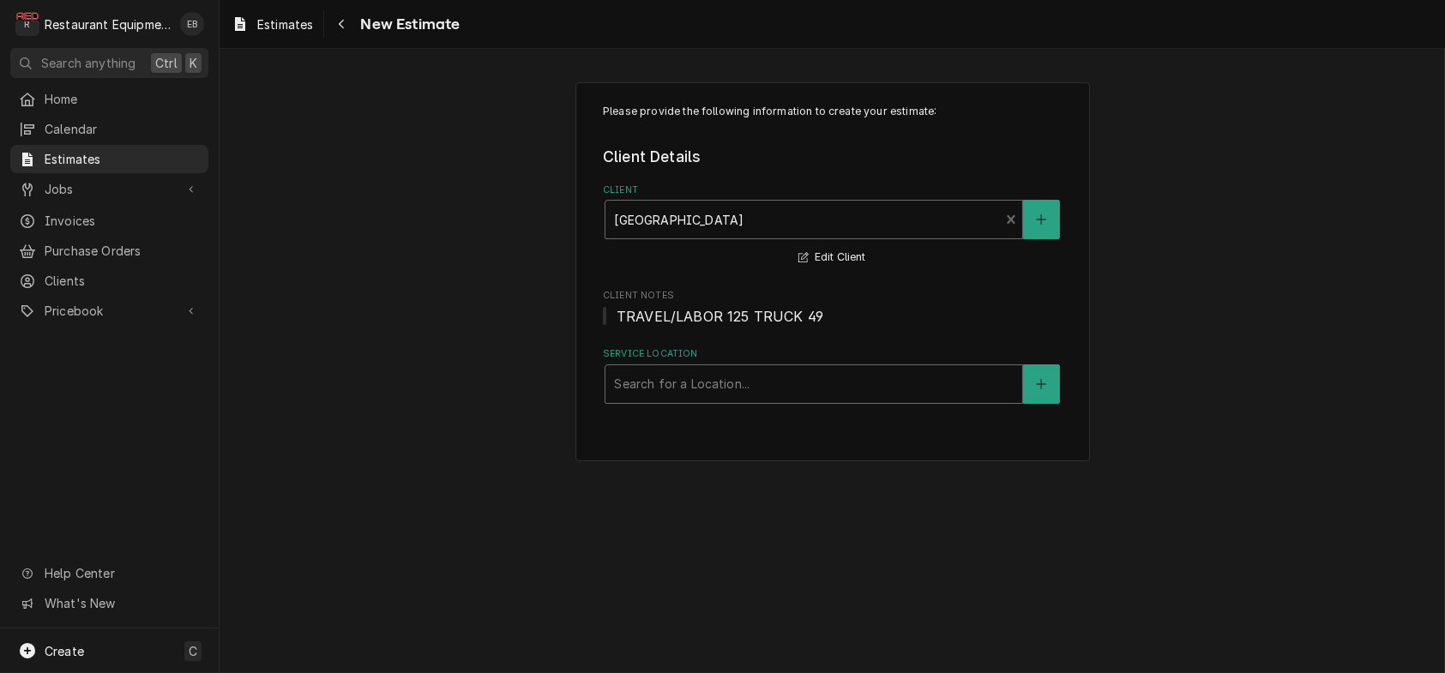
click at [648, 400] on div "Service Location" at bounding box center [814, 384] width 400 height 31
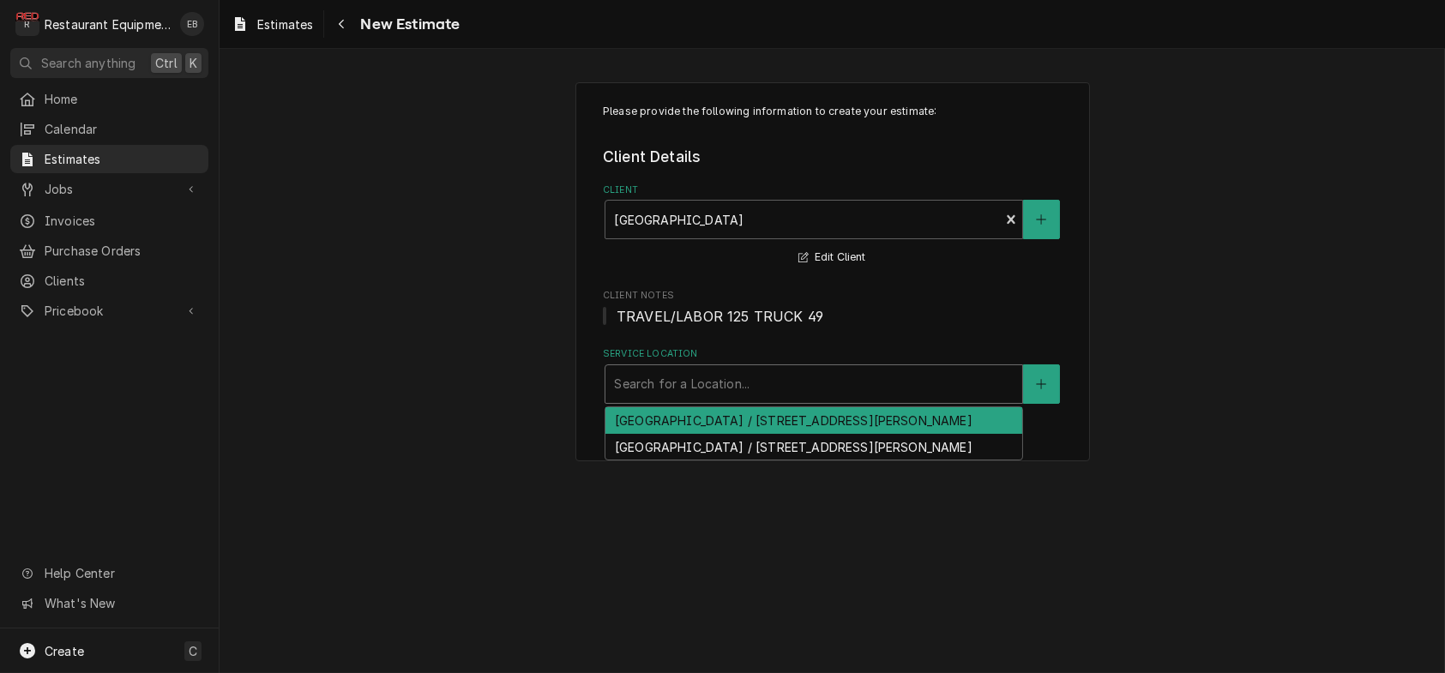
click at [651, 434] on div "[GEOGRAPHIC_DATA] / [STREET_ADDRESS][PERSON_NAME]" at bounding box center [814, 420] width 417 height 27
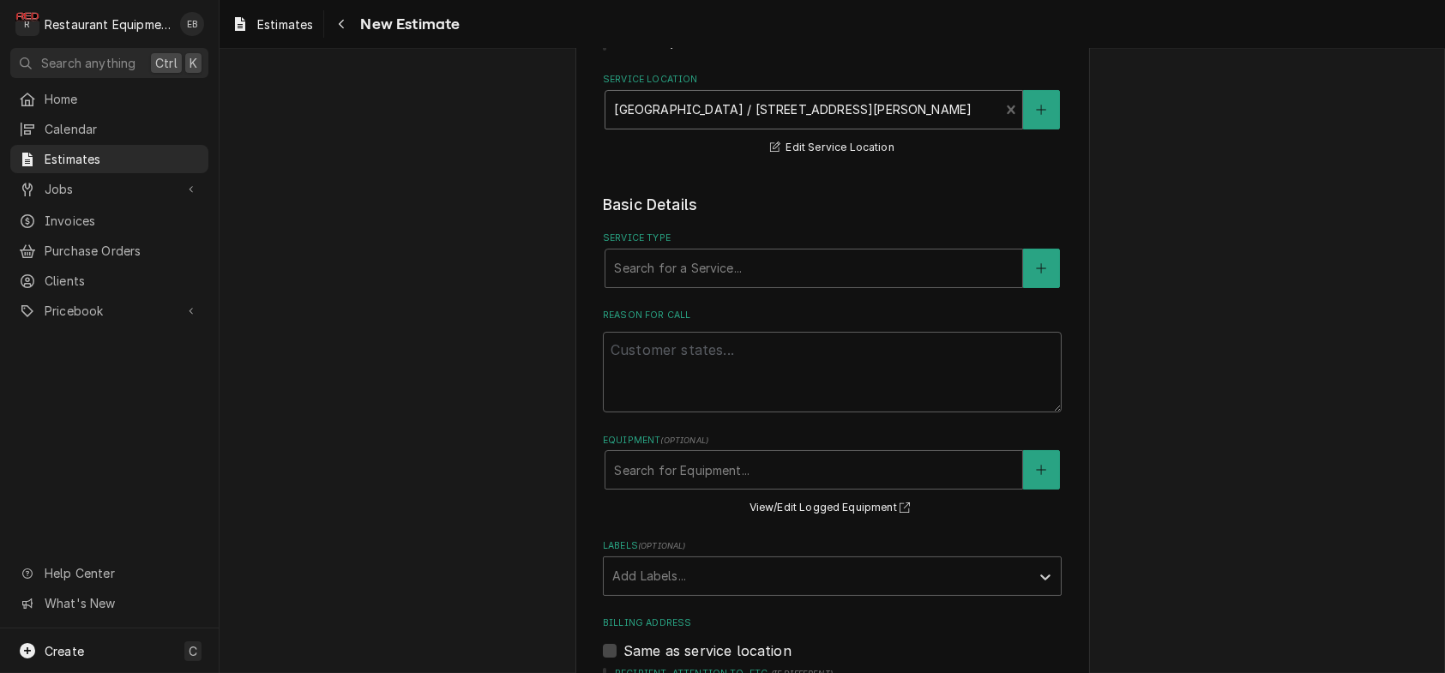
scroll to position [286, 0]
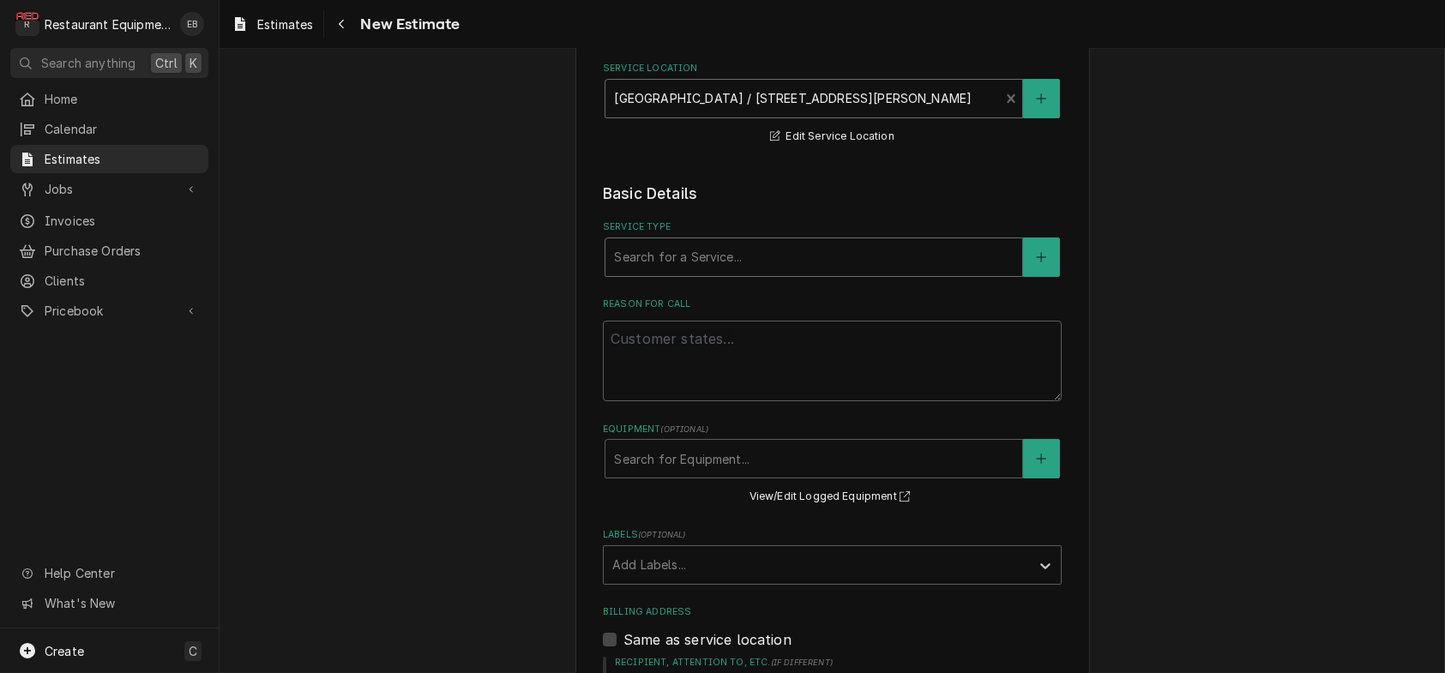
click at [711, 273] on div "Service Type" at bounding box center [814, 257] width 400 height 31
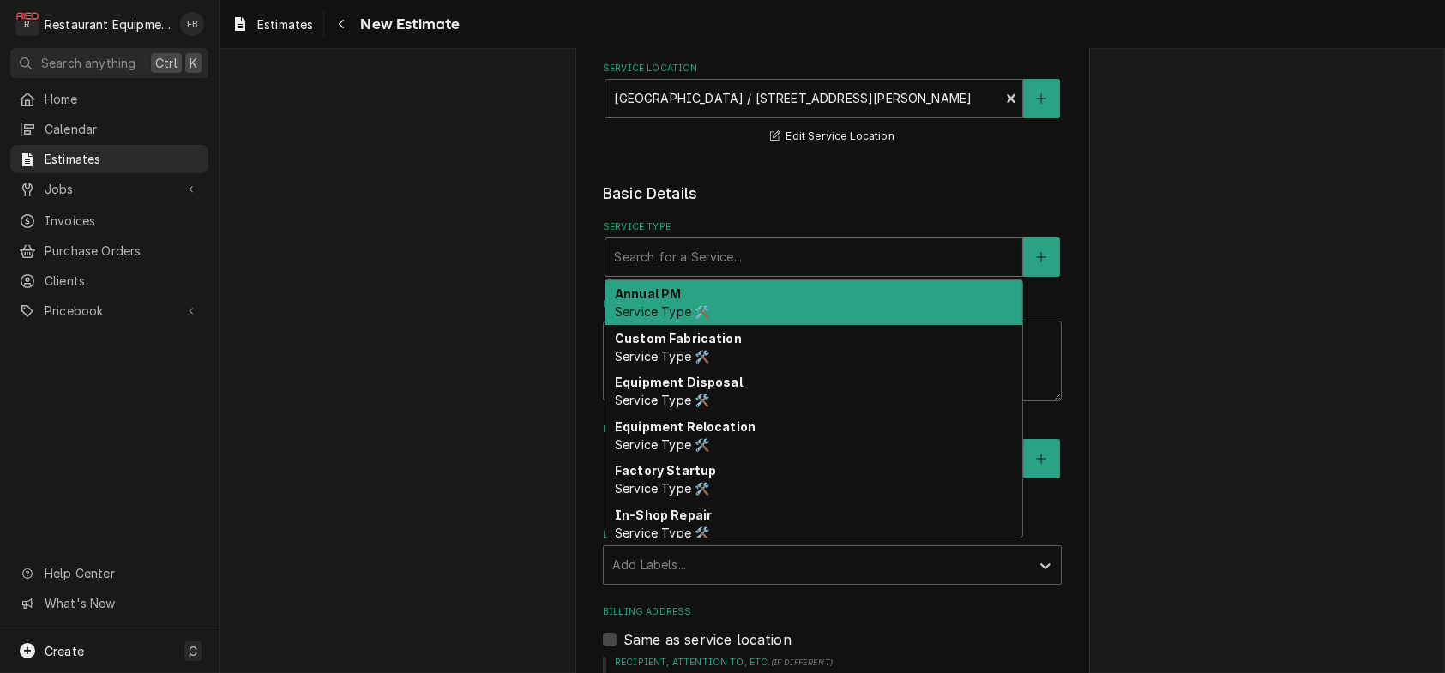
type textarea "x"
type input "b"
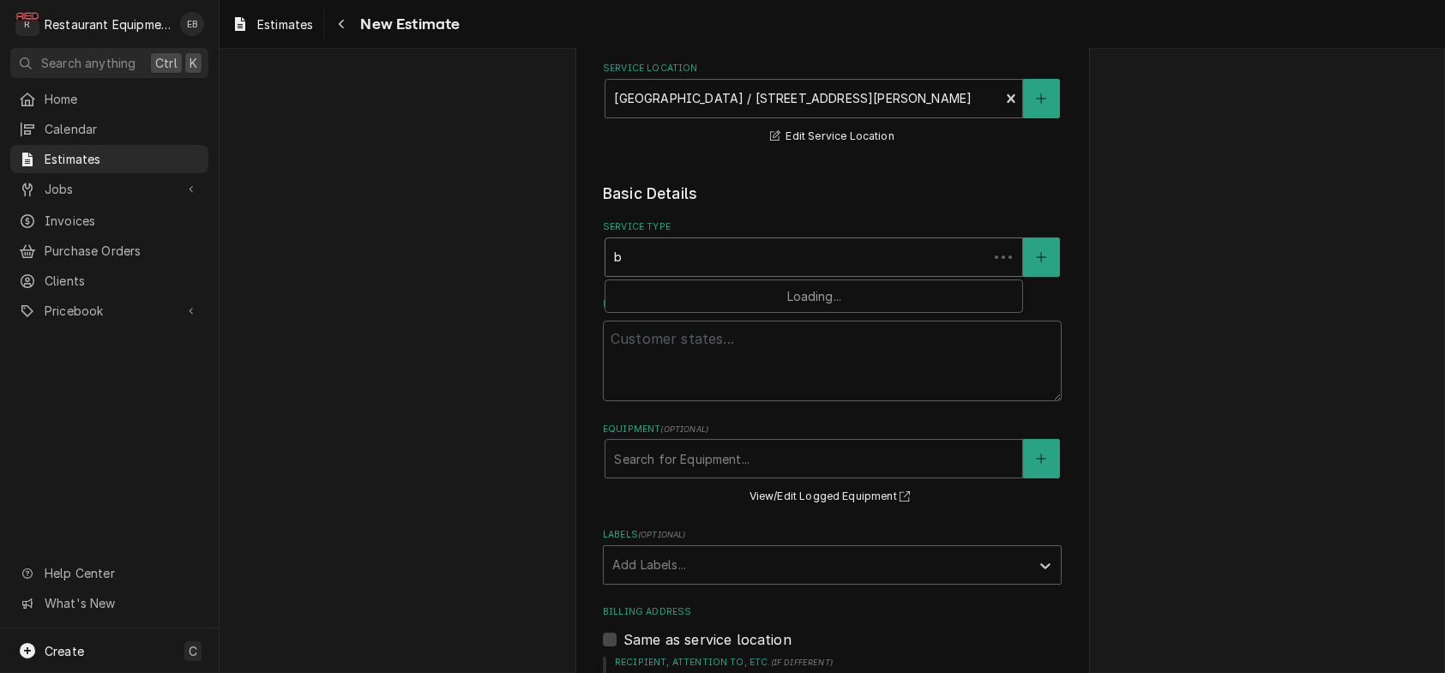
type textarea "x"
type input "br"
type textarea "x"
type input "bre"
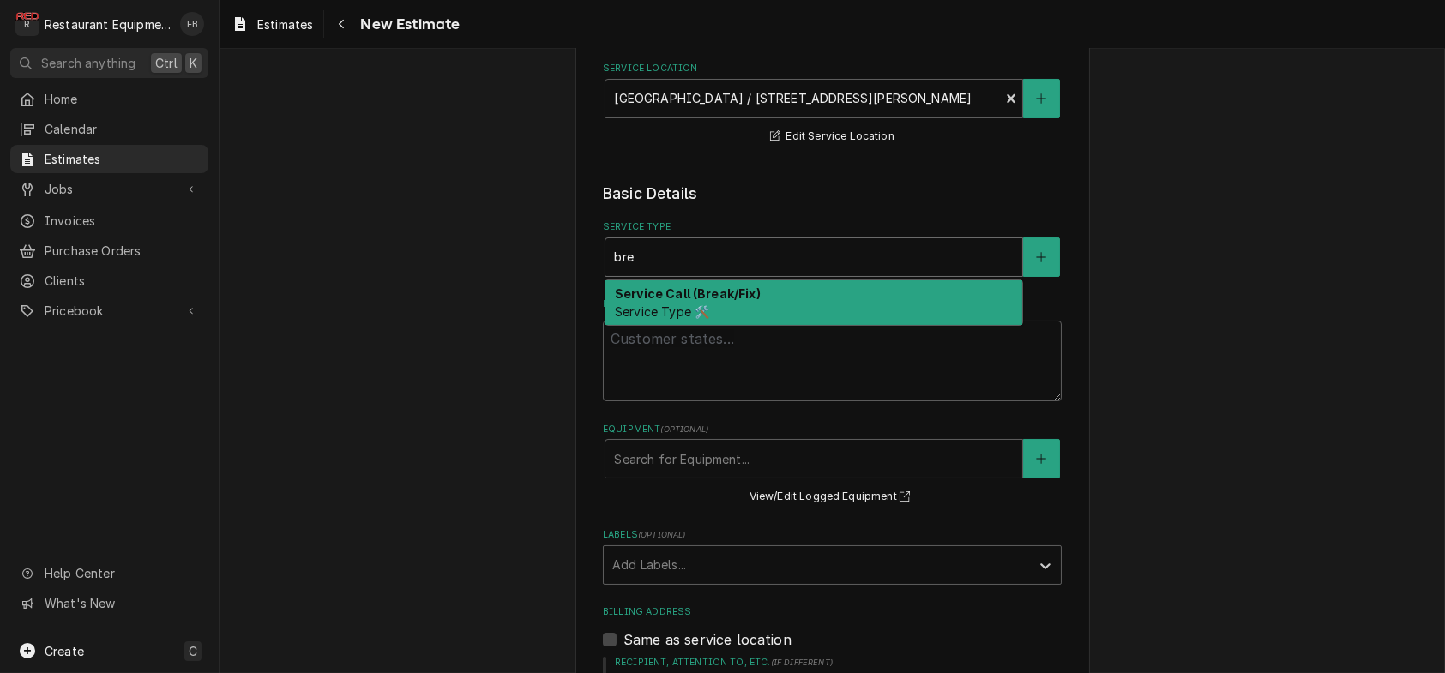
click at [662, 301] on strong "Service Call (Break/Fix)" at bounding box center [688, 293] width 146 height 15
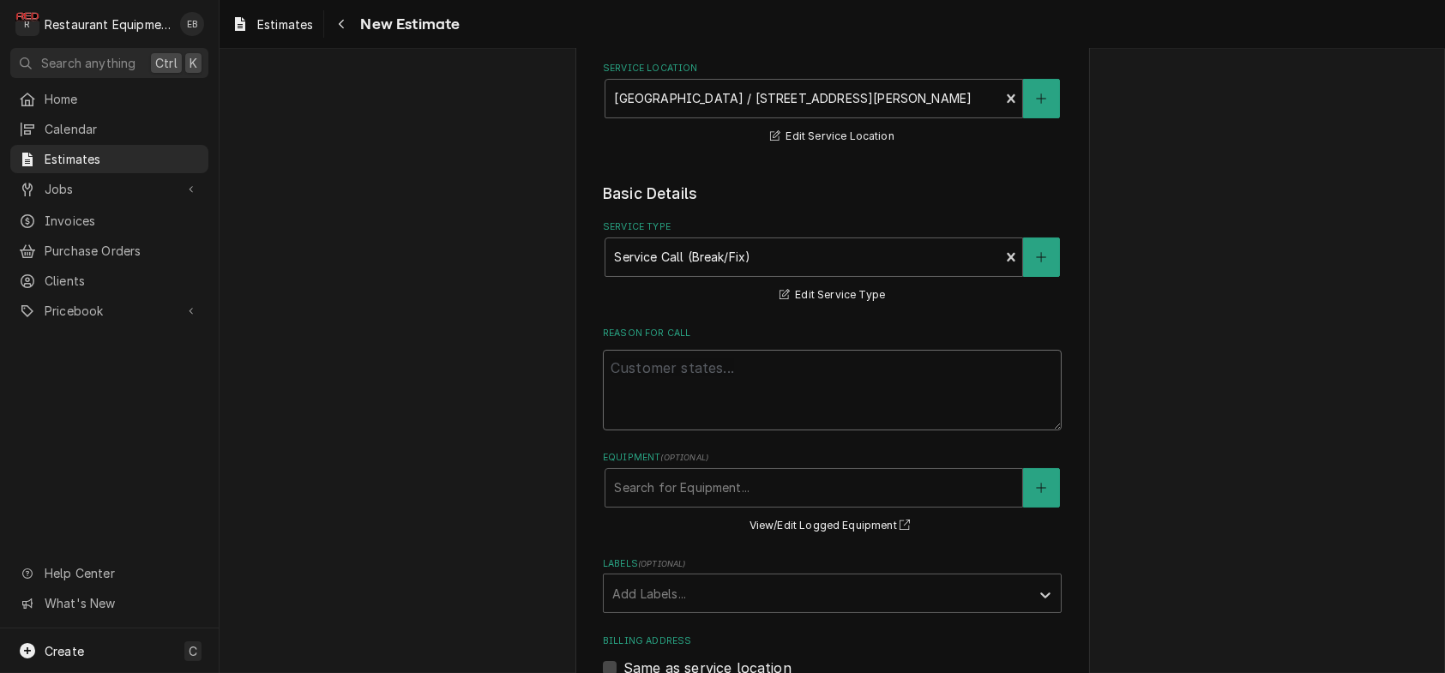
click at [680, 431] on textarea "Reason For Call" at bounding box center [832, 390] width 459 height 81
paste textarea "Stove- half of the burners are broken/not working."
type textarea "x"
type textarea "Stove- half of the burners are broken/not working."
type textarea "x"
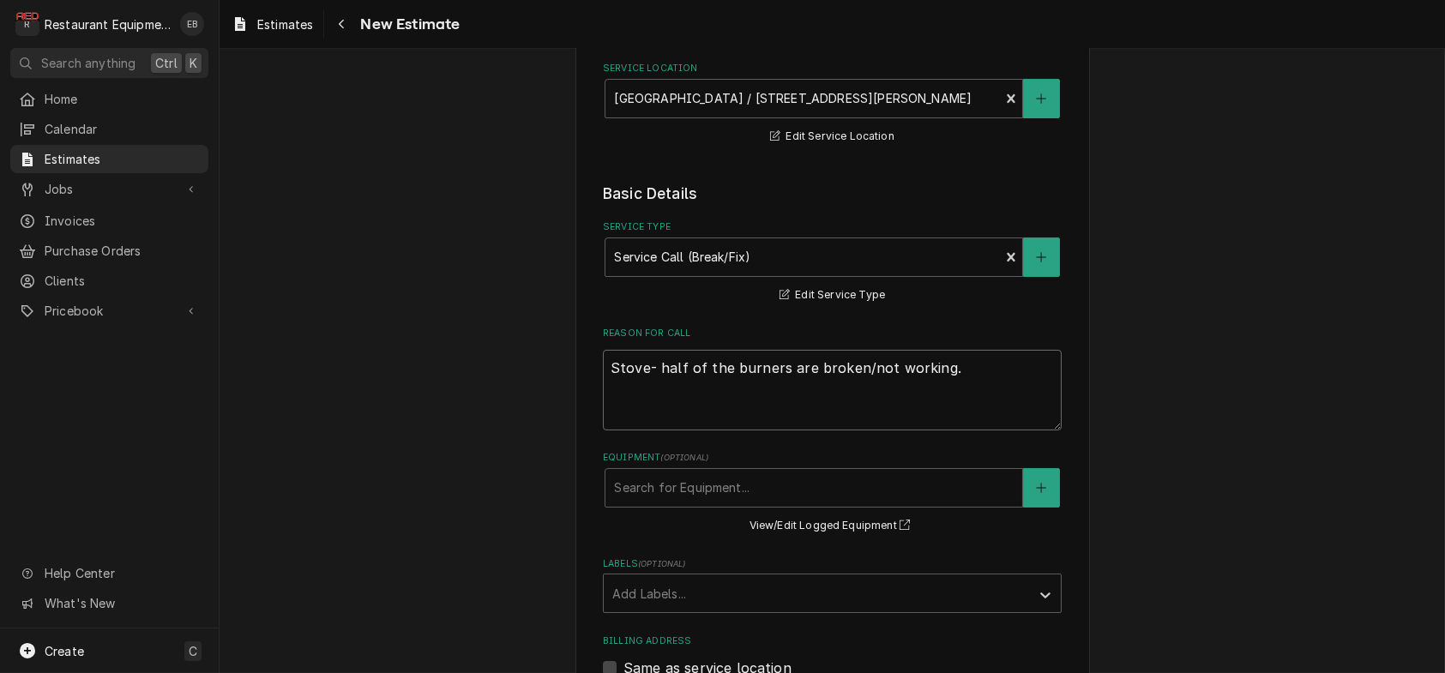
type textarea "Stove- half of the burners are broken/not working."
type textarea "x"
type textarea "Stove- half of the burners are broken/not working."
type textarea "x"
type textarea "Stove- half of the burners are broken/not working."
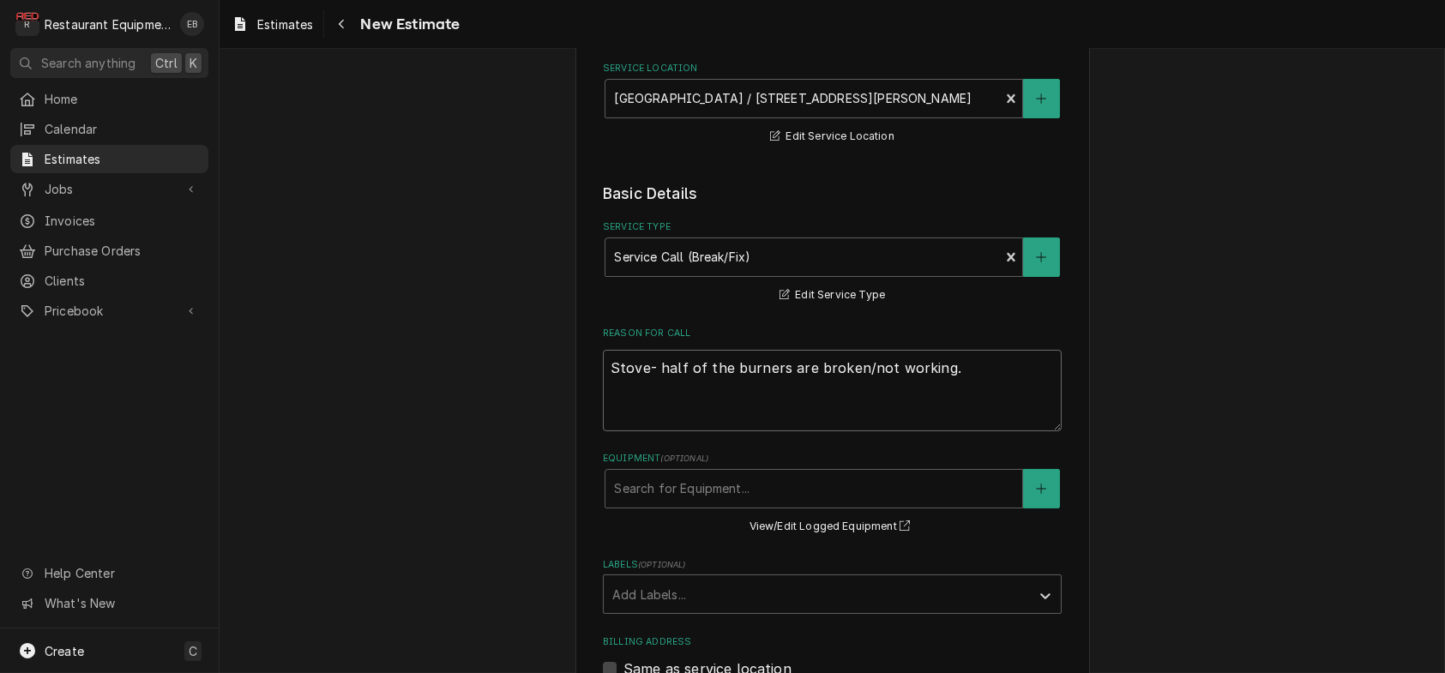
paste textarea "09/18/2025 Time in: 10:45 Time out: 12:45 Truck 206 Garland Range/Oven Model: G…"
type textarea "x"
type textarea "Stove- half of the burners are broken/not working. 09/18/2025 Time in: 10:45 Ti…"
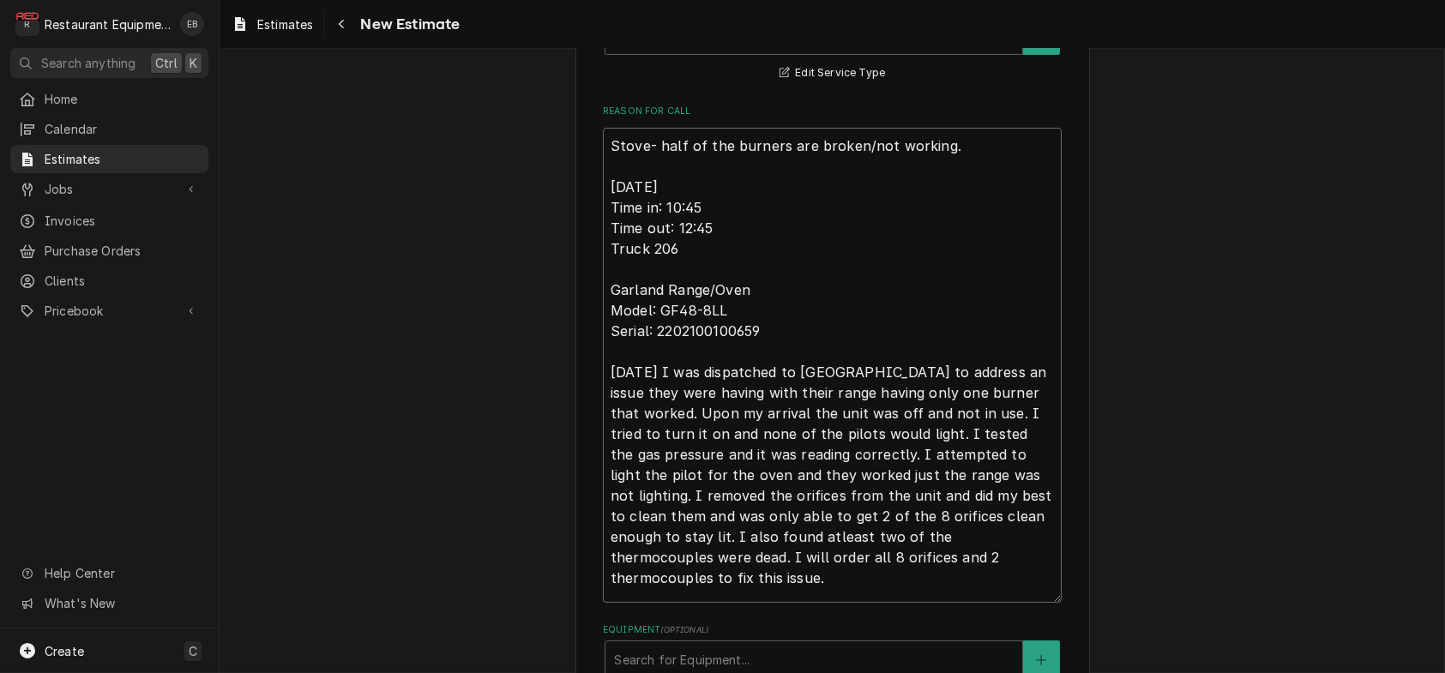
type textarea "x"
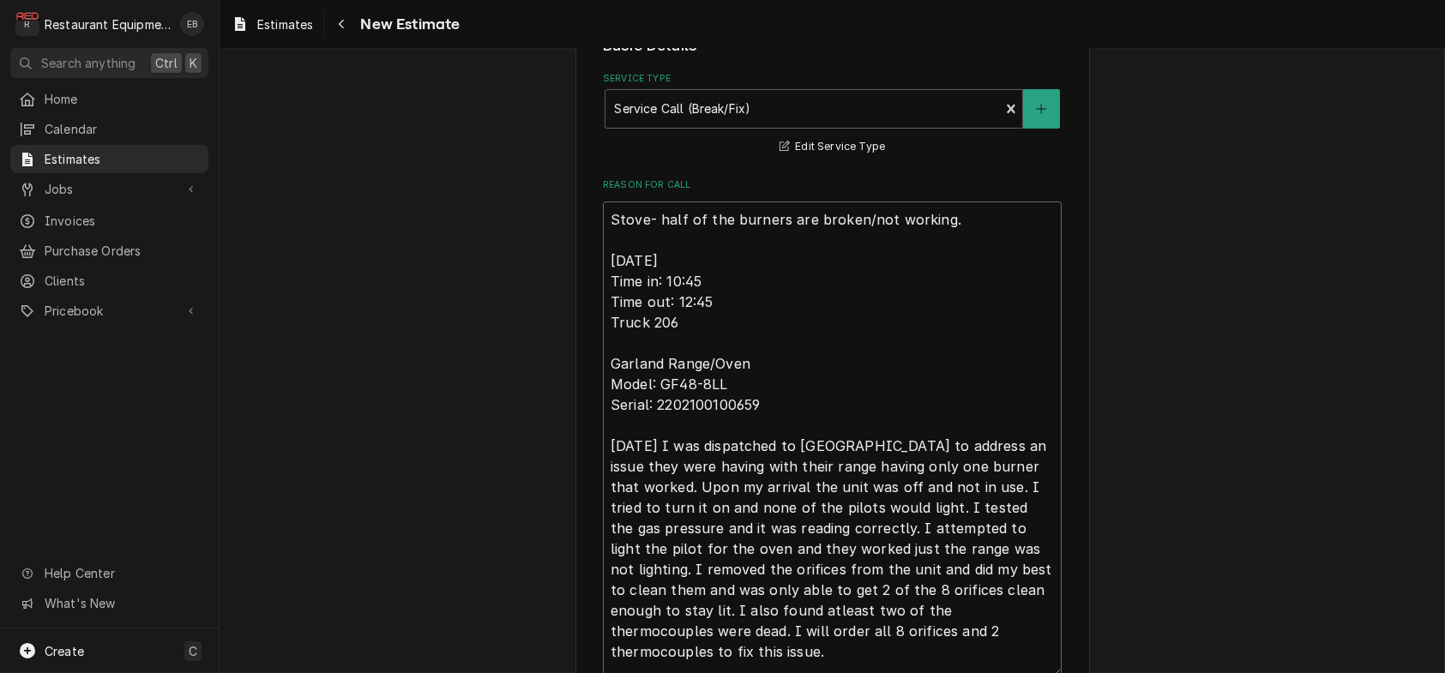
scroll to position [393, 0]
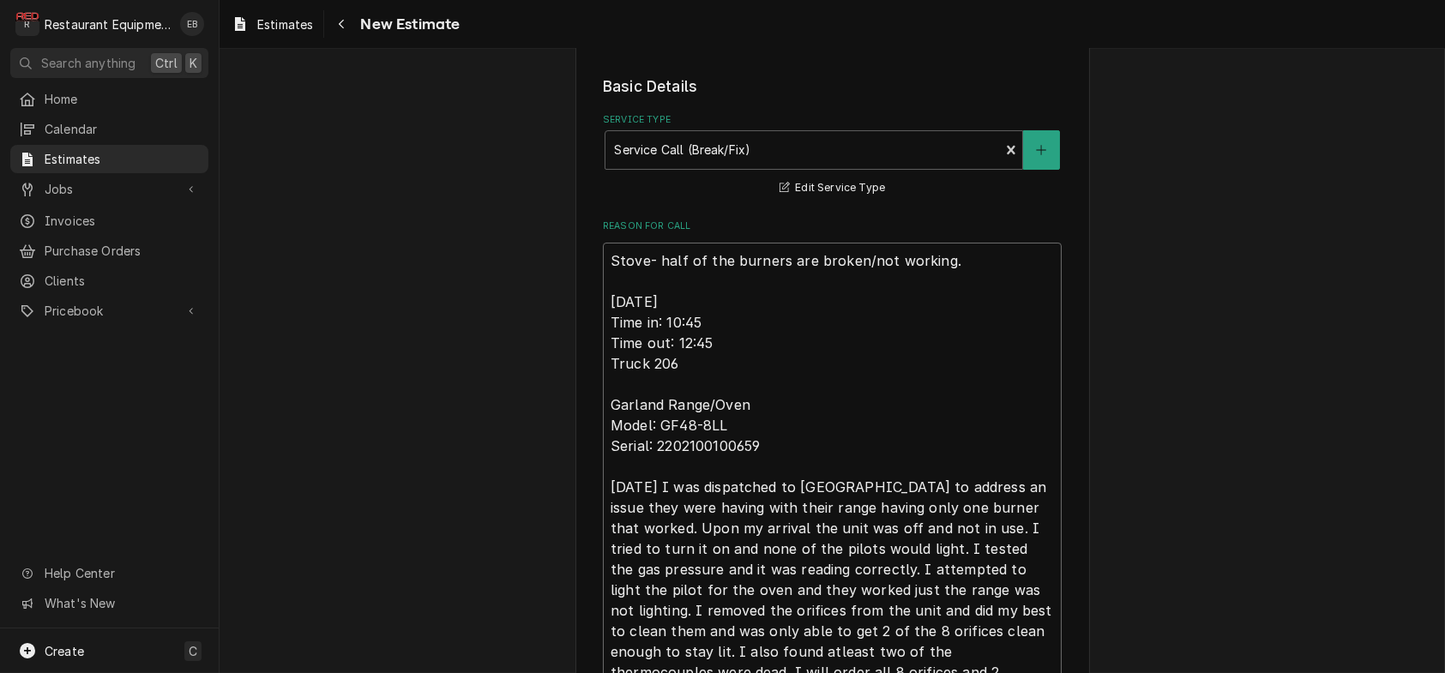
click at [603, 372] on textarea "Stove- half of the burners are broken/not working. 09/18/2025 Time in: 10:45 Ti…" at bounding box center [832, 480] width 459 height 475
type textarea "Stove- half of the burners are broken/not working. 09/18/2025 Time in: 10:45 Ti…"
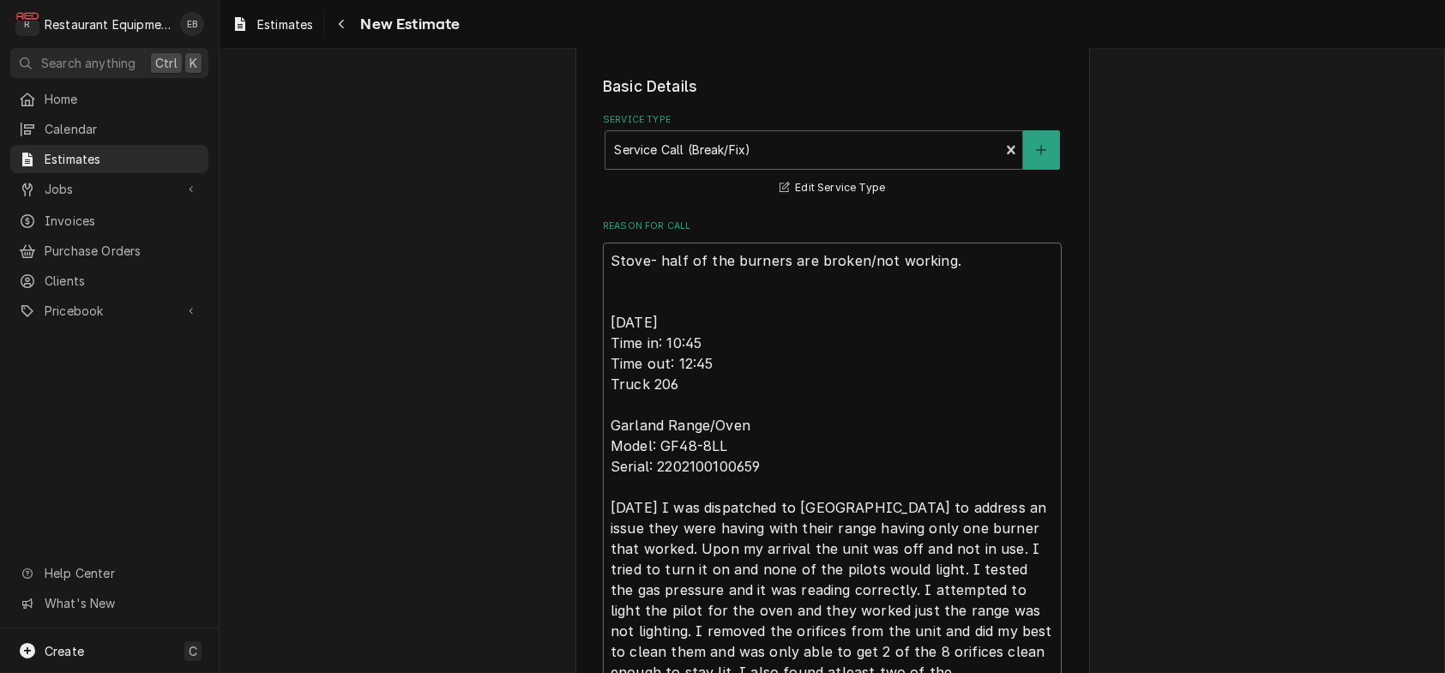
type textarea "x"
type textarea "Stove- half of the burners are broken/not working. T 09/18/2025 Time in: 10:45 …"
type textarea "x"
type textarea "Stove- half of the burners are broken/not working. Te 09/18/2025 Time in: 10:45…"
type textarea "x"
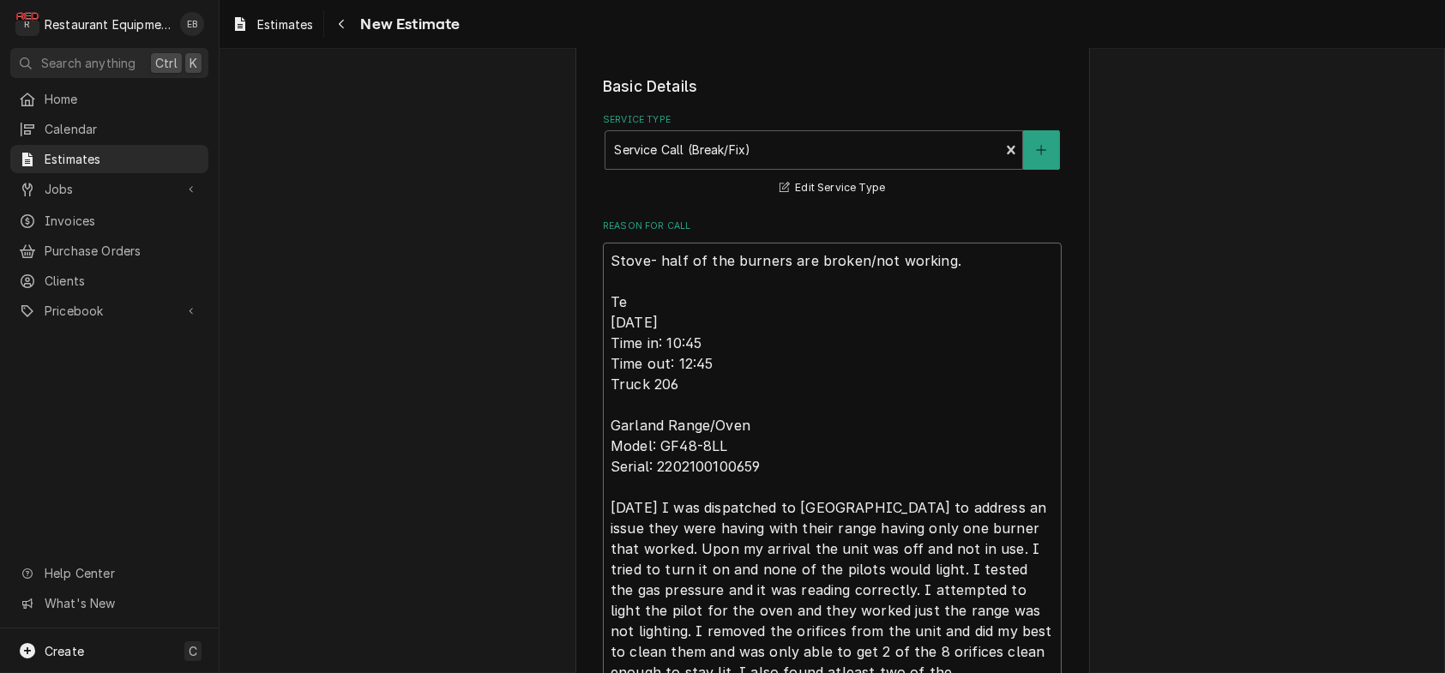
type textarea "Stove- half of the burners are broken/not working. Tec 09/18/2025 Time in: 10:4…"
type textarea "x"
type textarea "Stove- half of the burners are broken/not working. Tecn 09/18/2025 Time in: 10:…"
type textarea "x"
type textarea "Stove- half of the burners are broken/not working. Tecn 09/18/2025 Time in: 10:…"
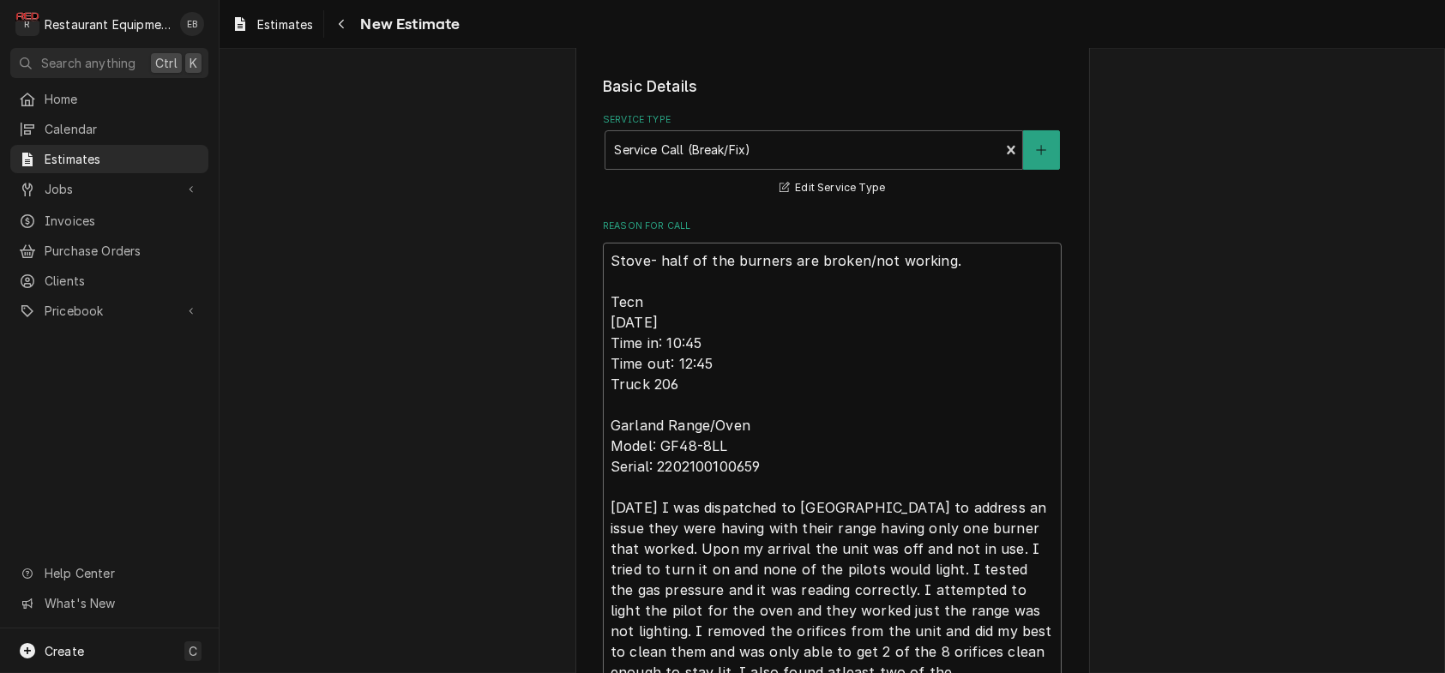
type textarea "x"
type textarea "Stove- half of the burners are broken/not working. Tecn N 09/18/2025 Time in: 1…"
type textarea "x"
type textarea "Stove- half of the burners are broken/not working. Tecn No 09/18/2025 Time in: …"
type textarea "x"
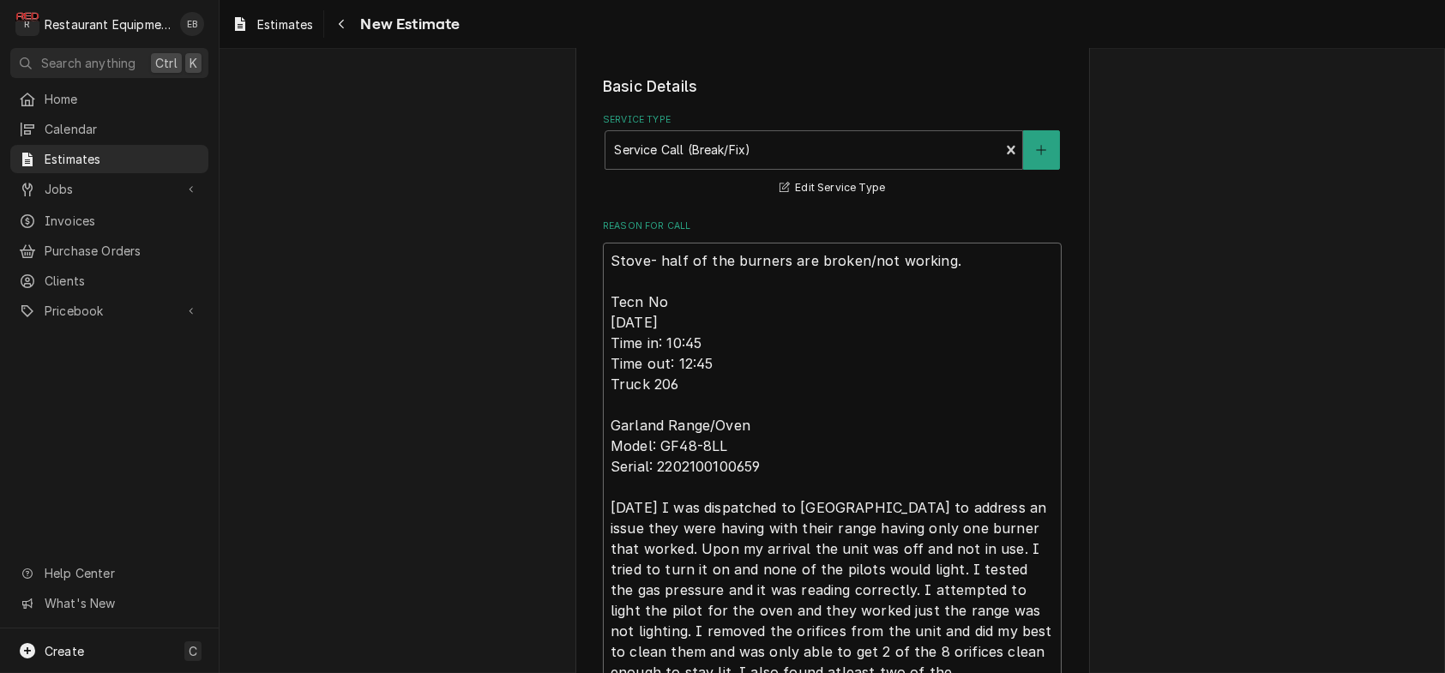
type textarea "Stove- half of the burners are broken/not working. Tecn Not 09/18/2025 Time in:…"
type textarea "x"
type textarea "Stove- half of the burners are broken/not working. Tecn Note 09/18/2025 Time in…"
type textarea "x"
type textarea "Stove- half of the burners are broken/not working. Tecn Notes 09/18/2025 Time i…"
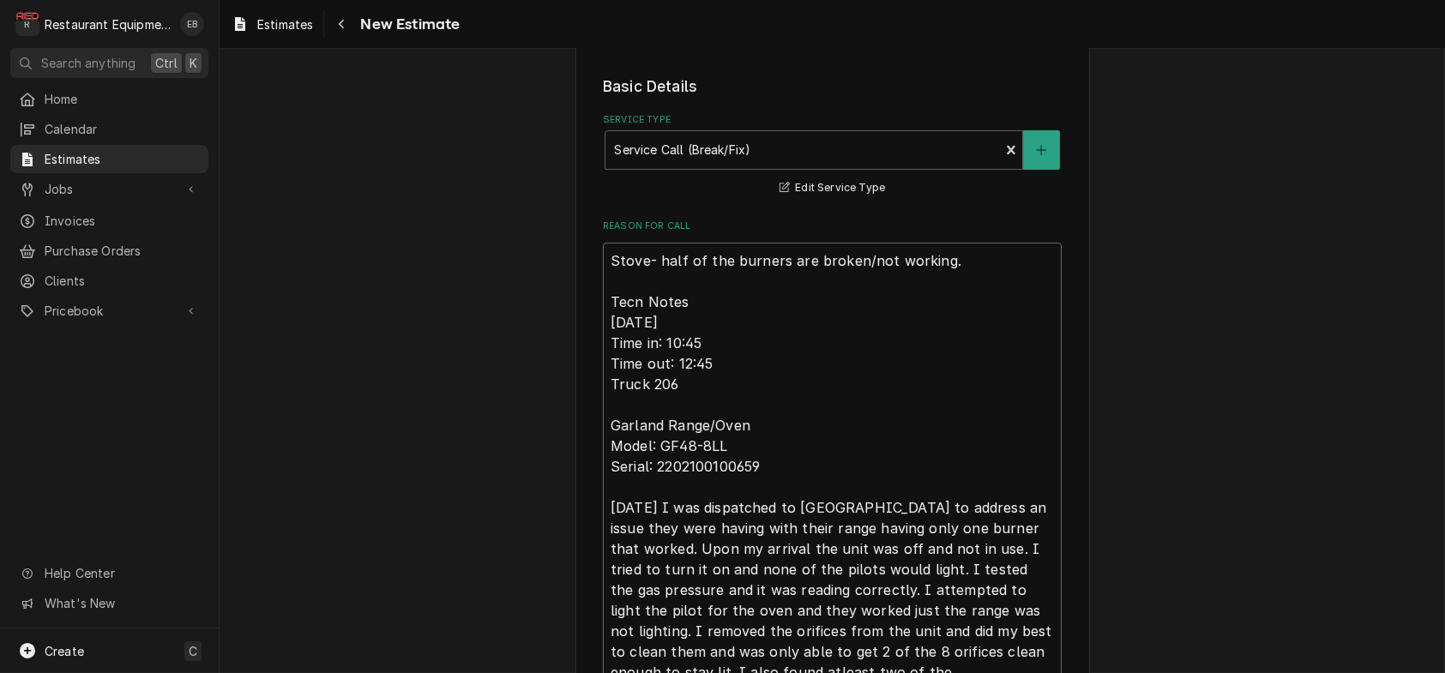
type textarea "x"
type textarea "Stove- half of the burners are broken/not working. Tecn Notes: 09/18/2025 Time …"
click at [630, 376] on textarea "Stove- half of the burners are broken/not working. Tecn Notes: 09/18/2025 Time …" at bounding box center [832, 491] width 459 height 497
type textarea "x"
type textarea "Stove- half of the burners are broken/not working. Tec Notes: 09/18/2025 Time i…"
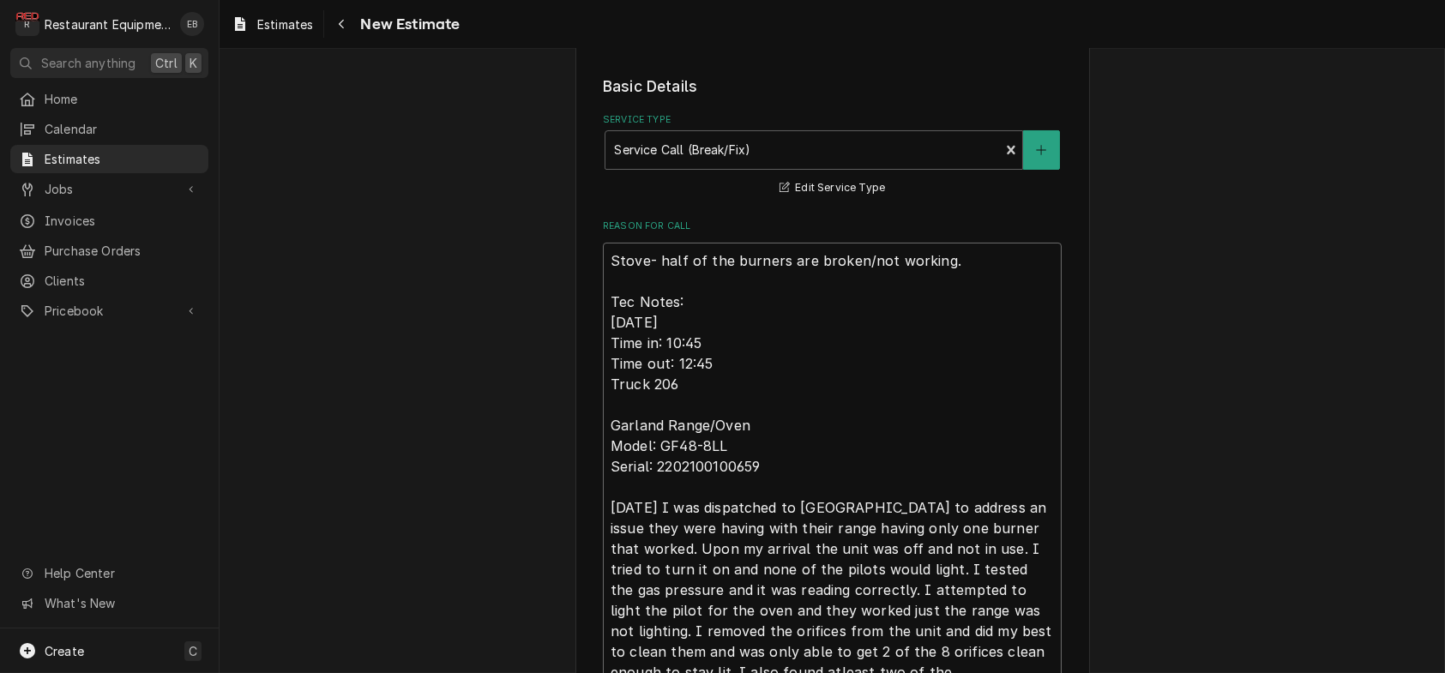
type textarea "x"
type textarea "Stove- half of the burners are broken/not working. Tech Notes: 09/18/2025 Time …"
type textarea "x"
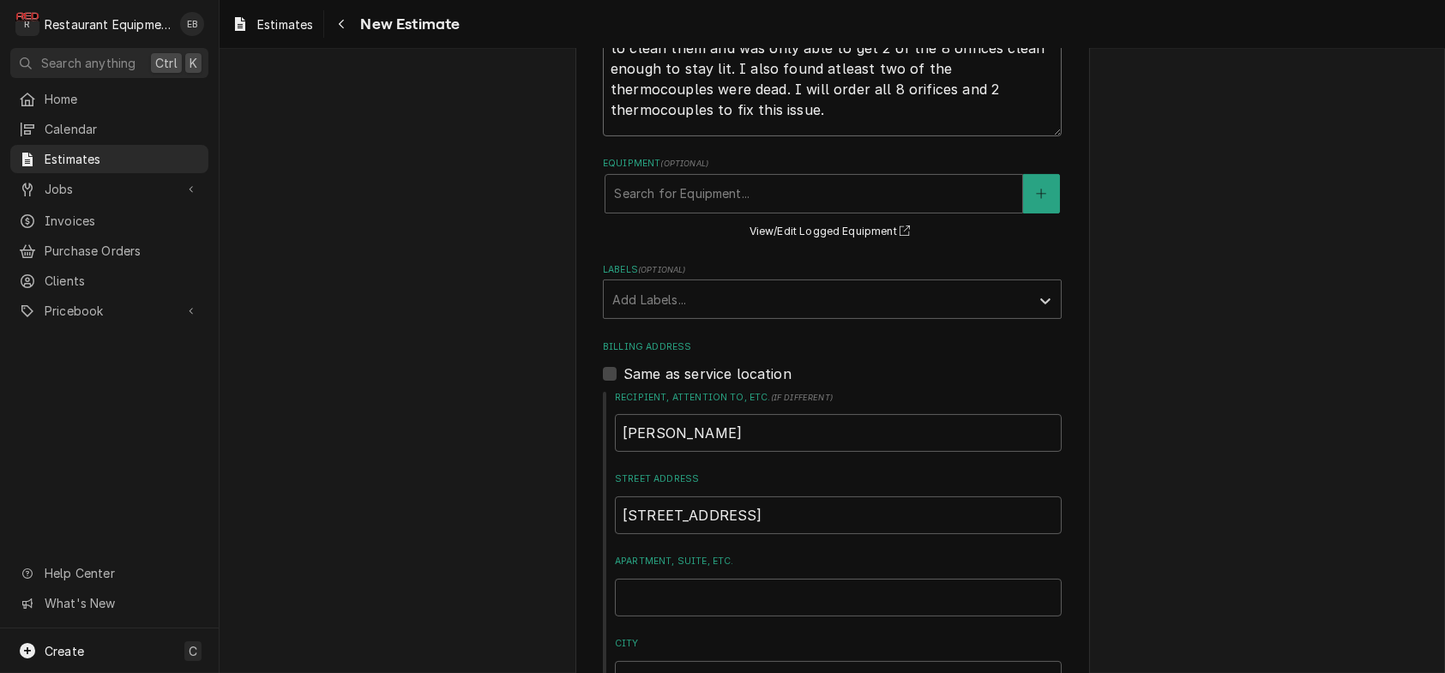
scroll to position [1022, 0]
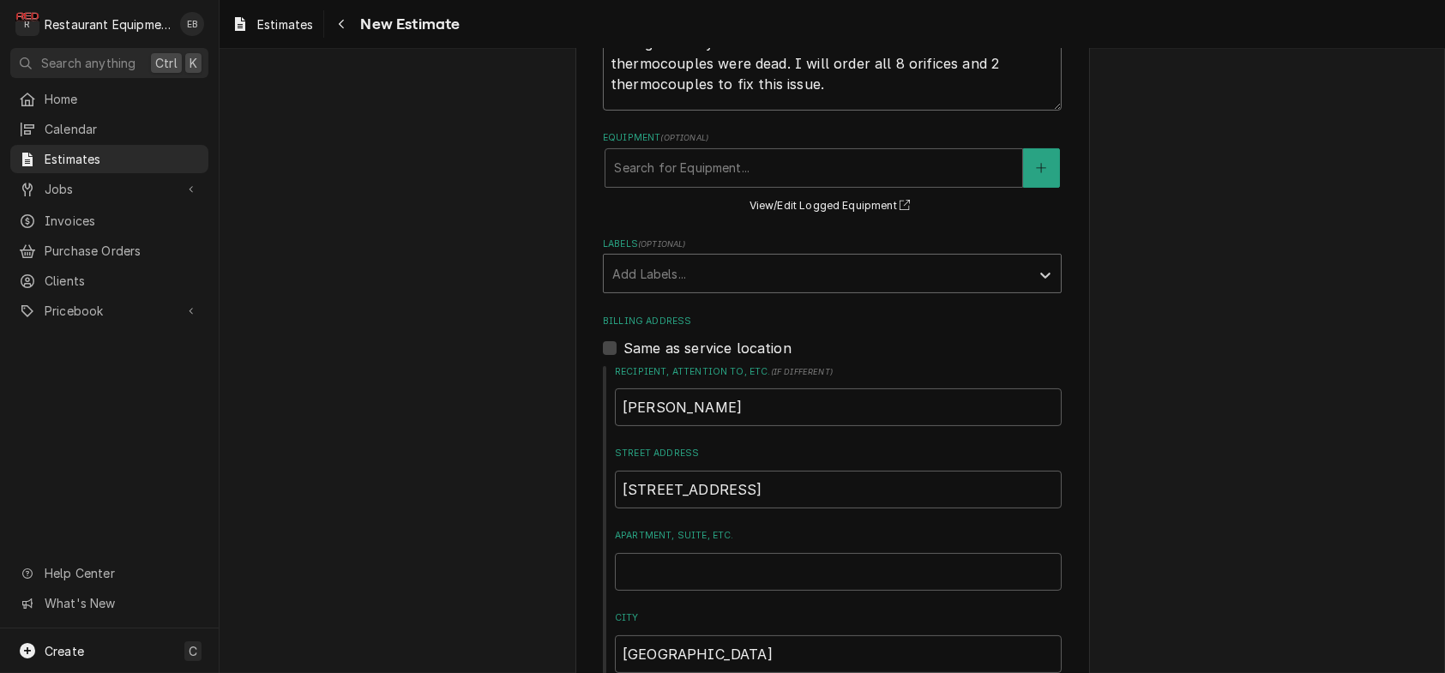
type textarea "Stove- half of the burners are broken/not working. Tech Notes: 09/18/2025 Time …"
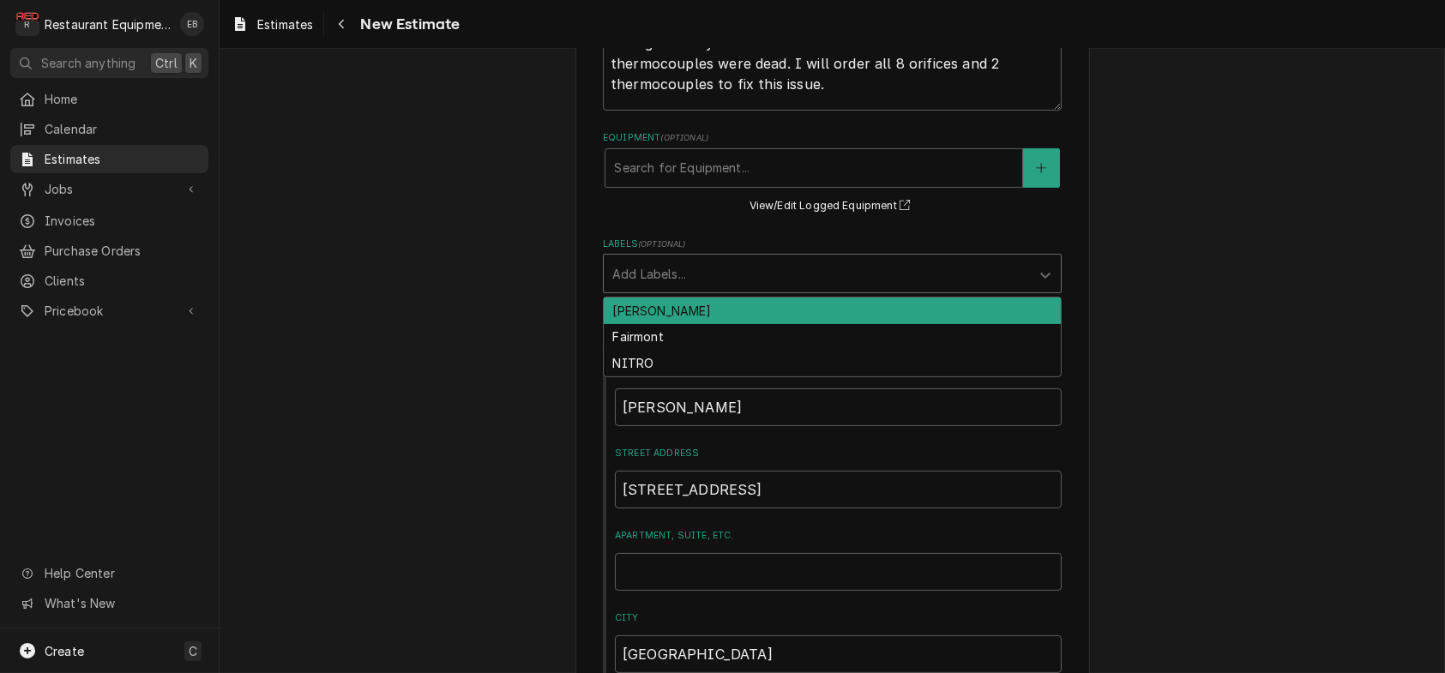
click at [721, 289] on div "Labels" at bounding box center [816, 273] width 409 height 31
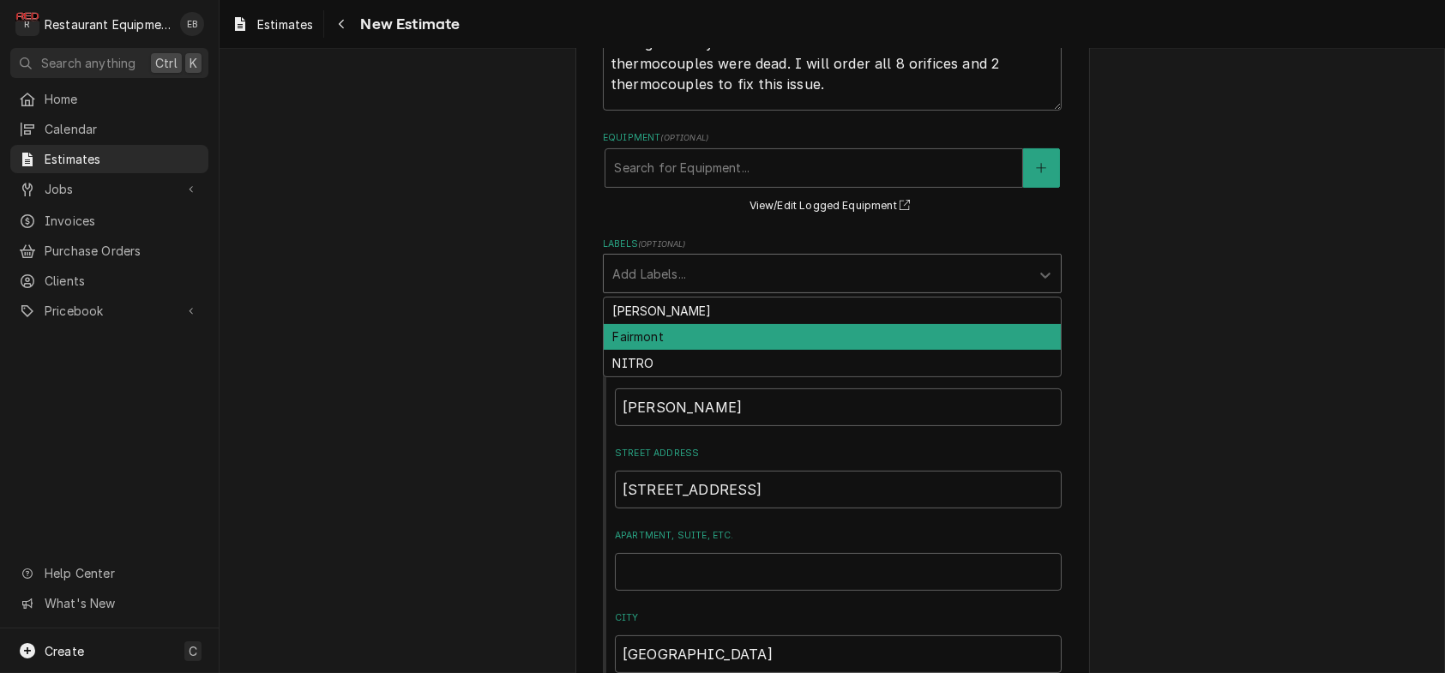
click at [648, 351] on div "Fairmont" at bounding box center [832, 337] width 457 height 27
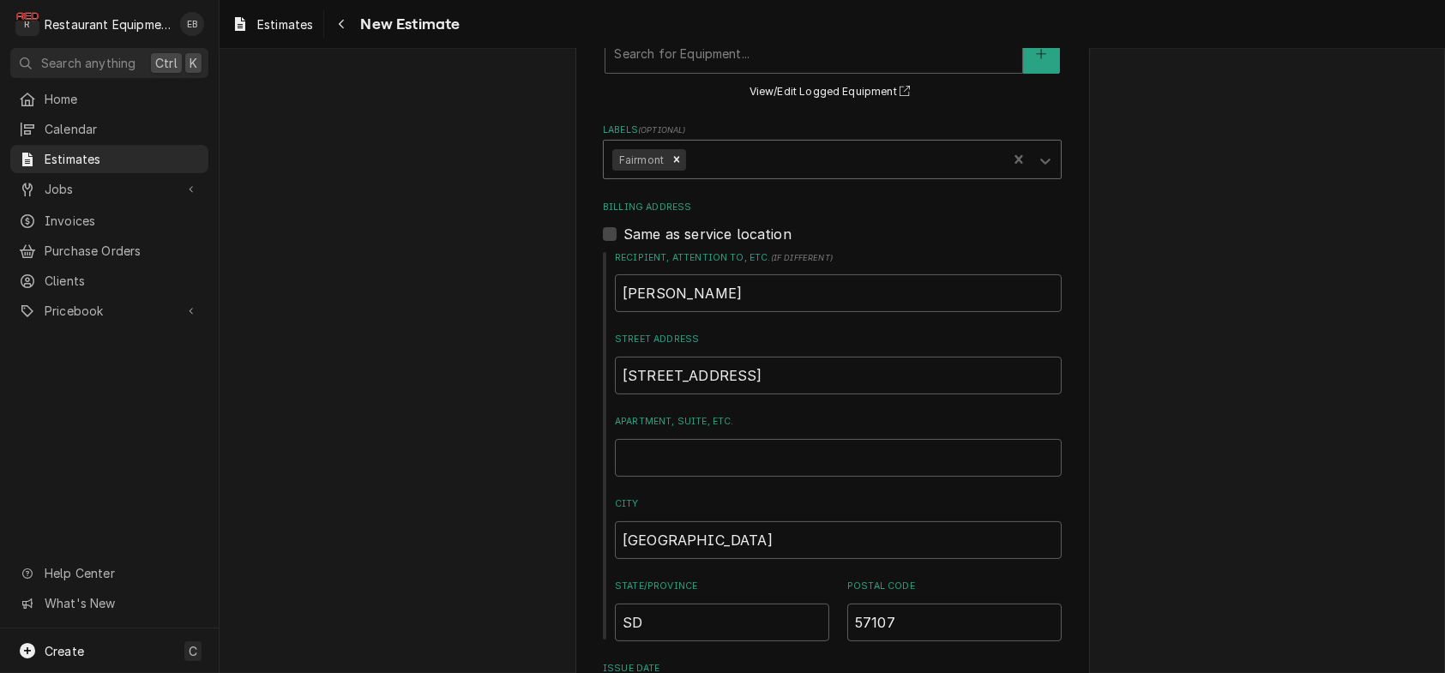
type textarea "x"
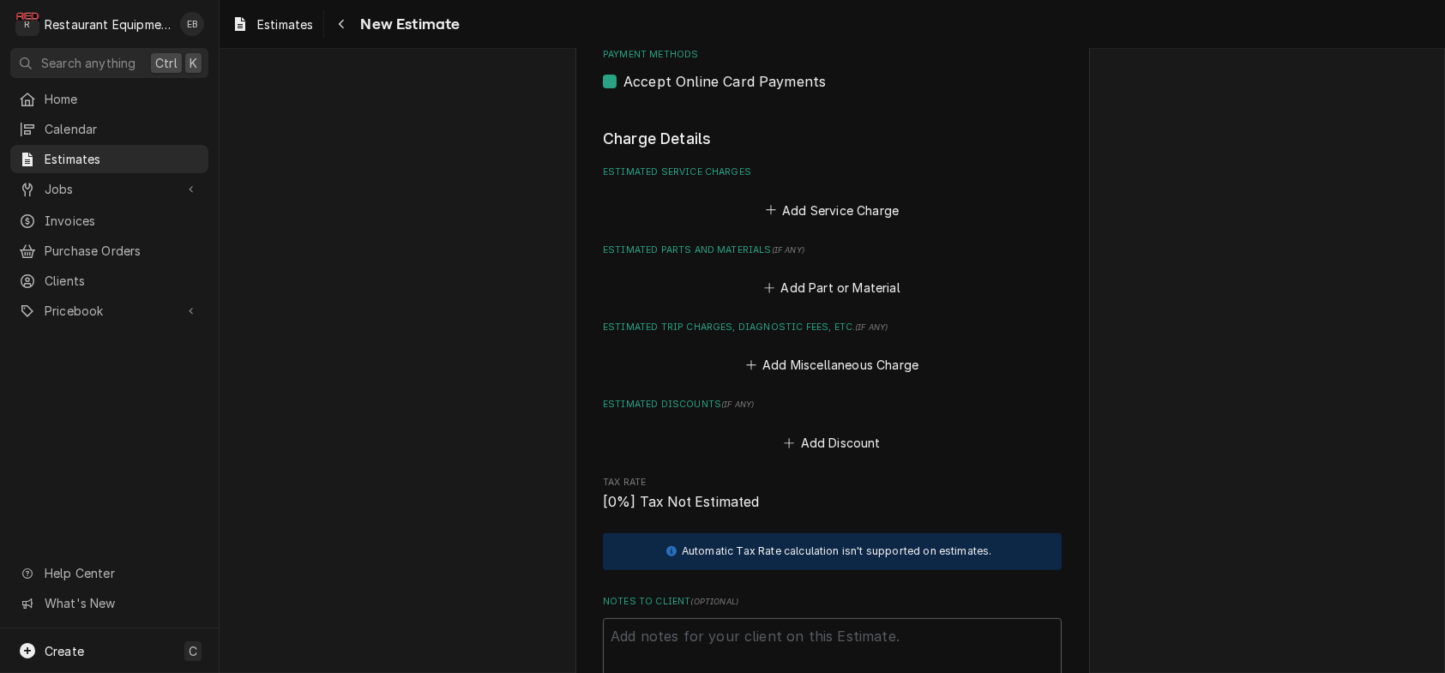
scroll to position [2108, 0]
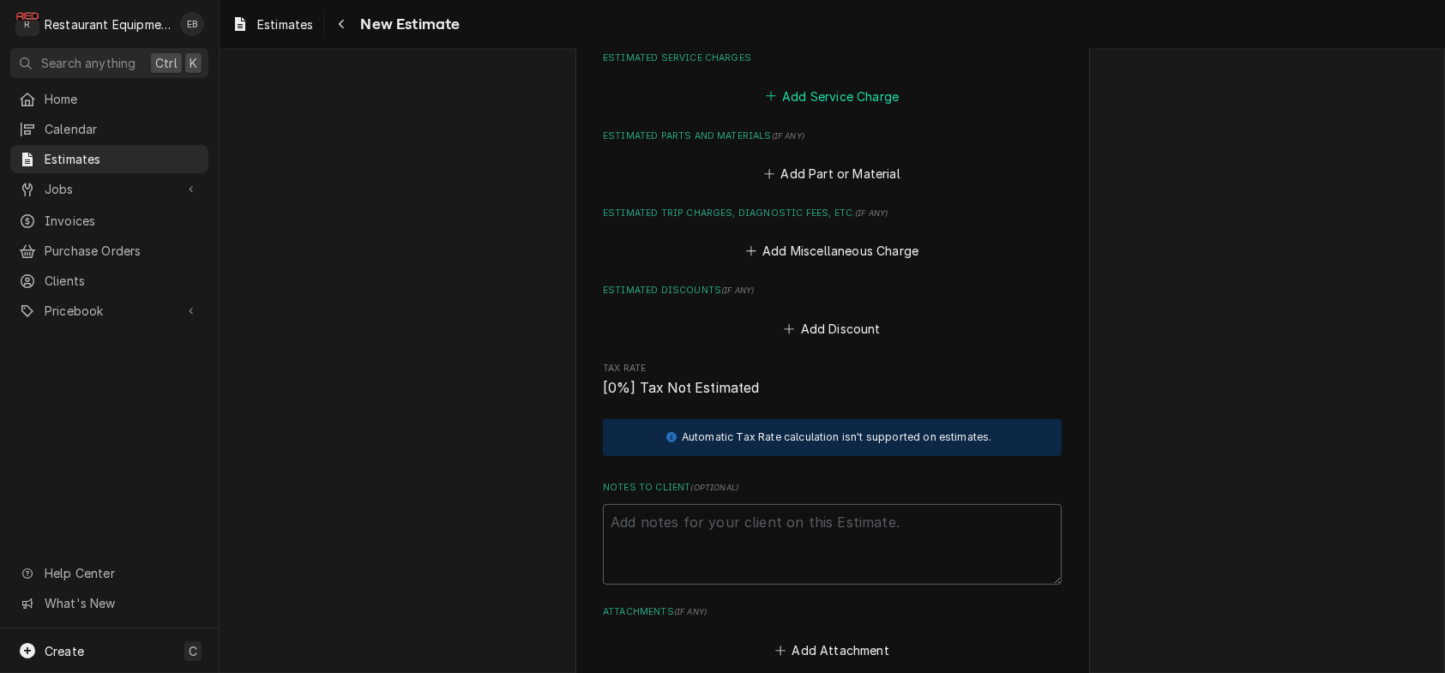
click at [800, 108] on button "Add Service Charge" at bounding box center [832, 96] width 139 height 24
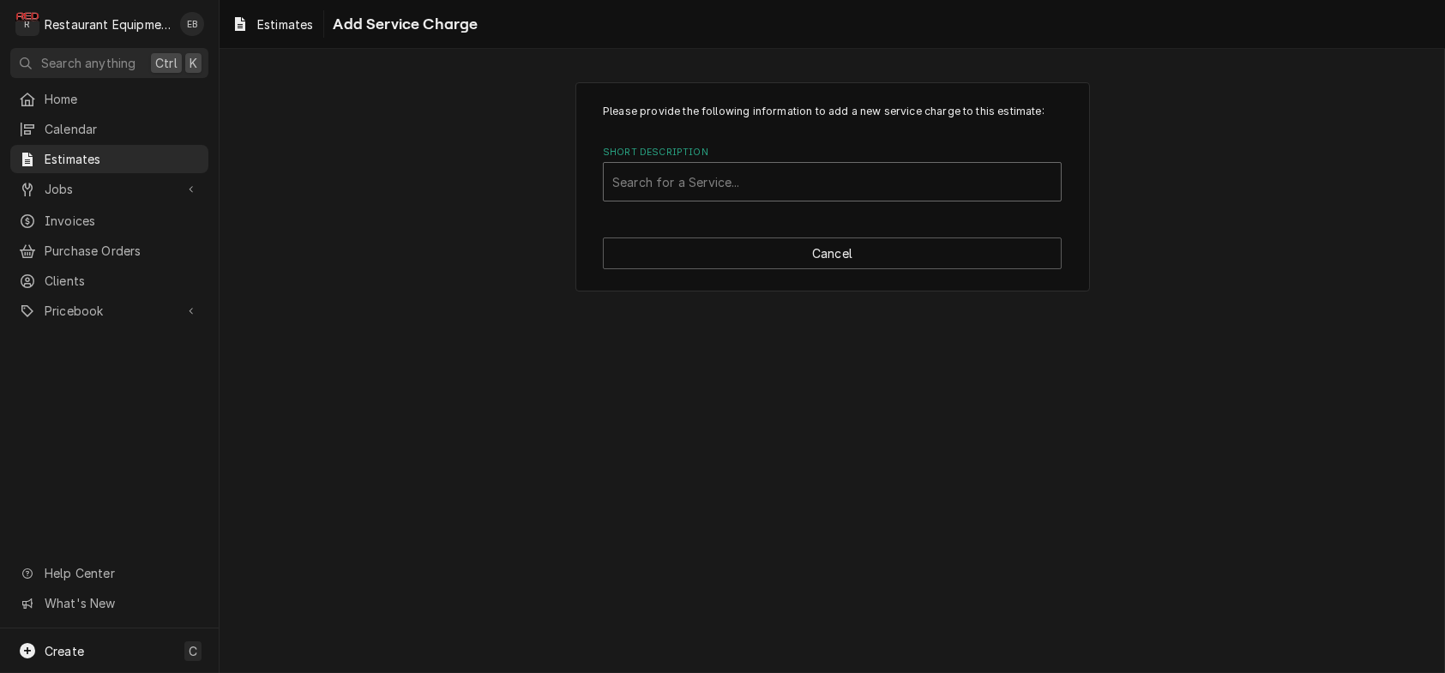
click at [675, 197] on div "Short Description" at bounding box center [832, 181] width 440 height 31
type input "labor"
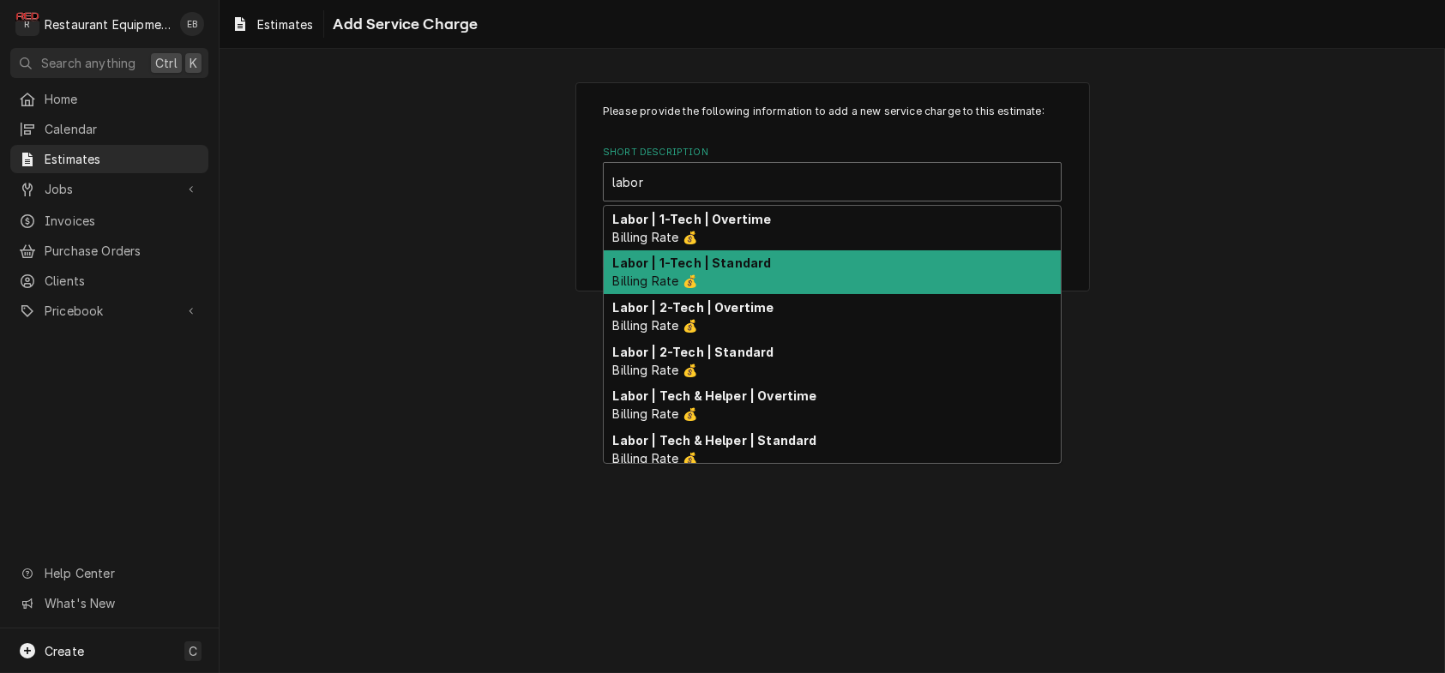
click at [721, 295] on div "Labor | 1-Tech | Standard Billing Rate 💰" at bounding box center [832, 272] width 457 height 45
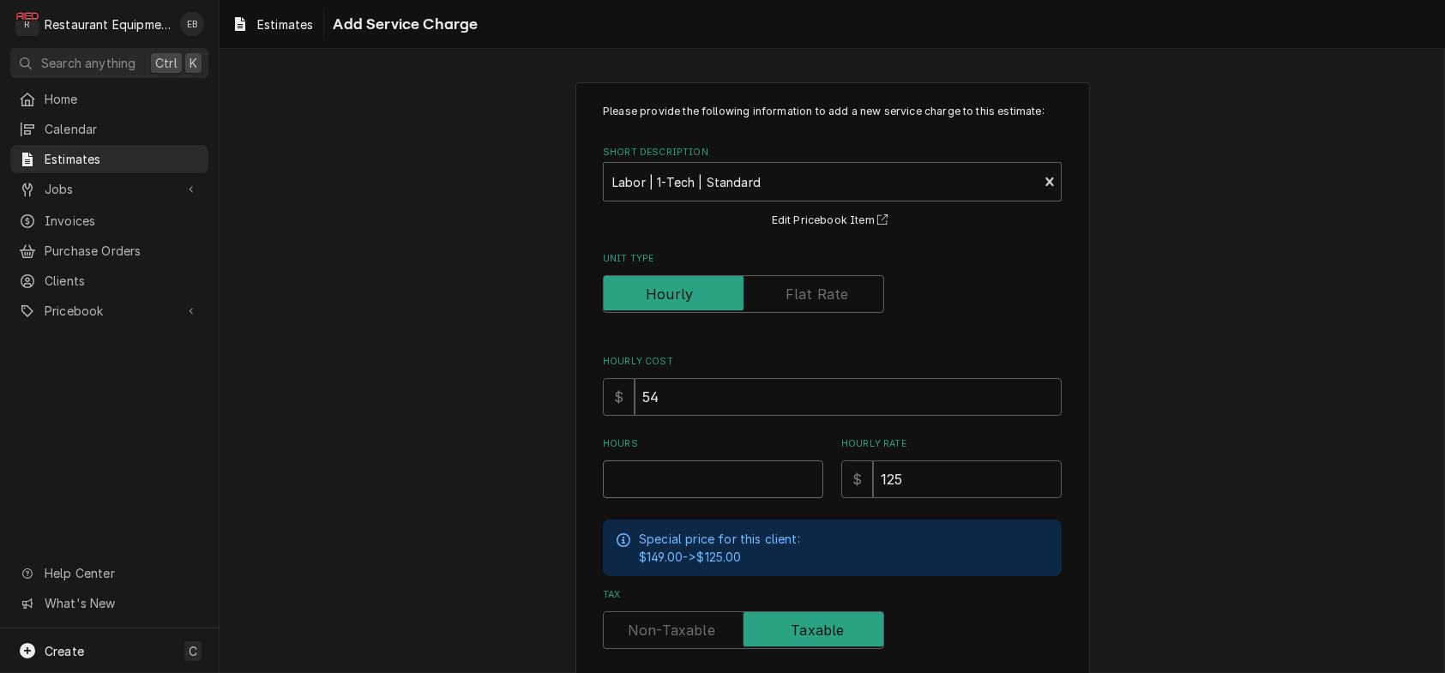
click at [656, 498] on input "Hours" at bounding box center [713, 480] width 220 height 38
type textarea "x"
type input "5"
type textarea "x"
type input "5"
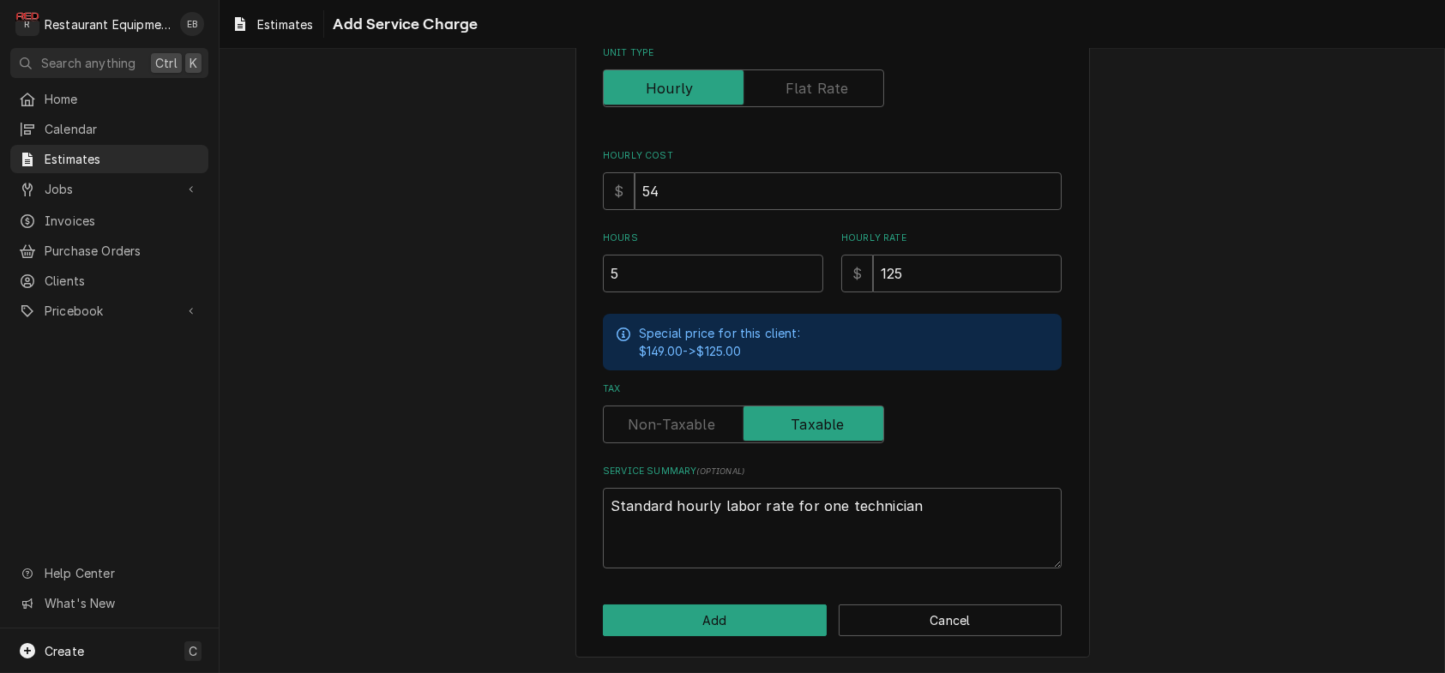
scroll to position [306, 0]
click at [727, 612] on button "Add" at bounding box center [715, 621] width 224 height 32
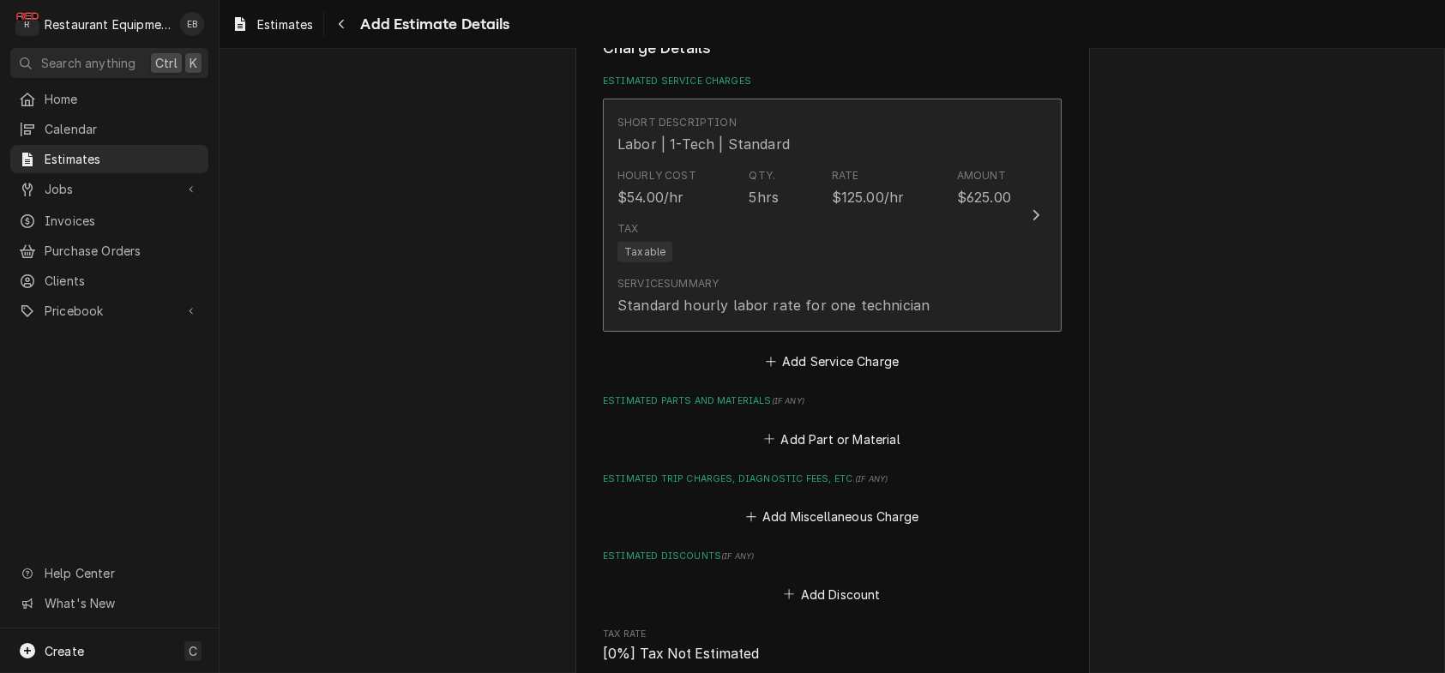
type textarea "x"
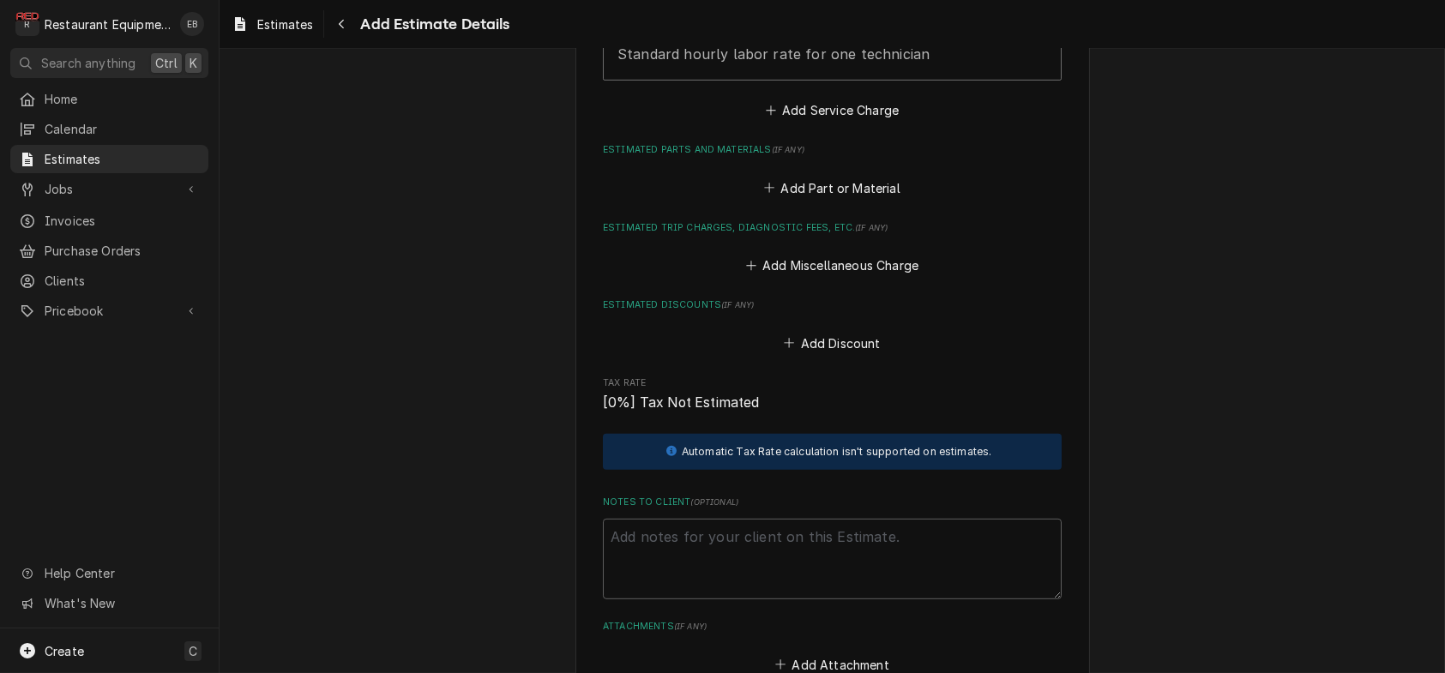
scroll to position [2371, 0]
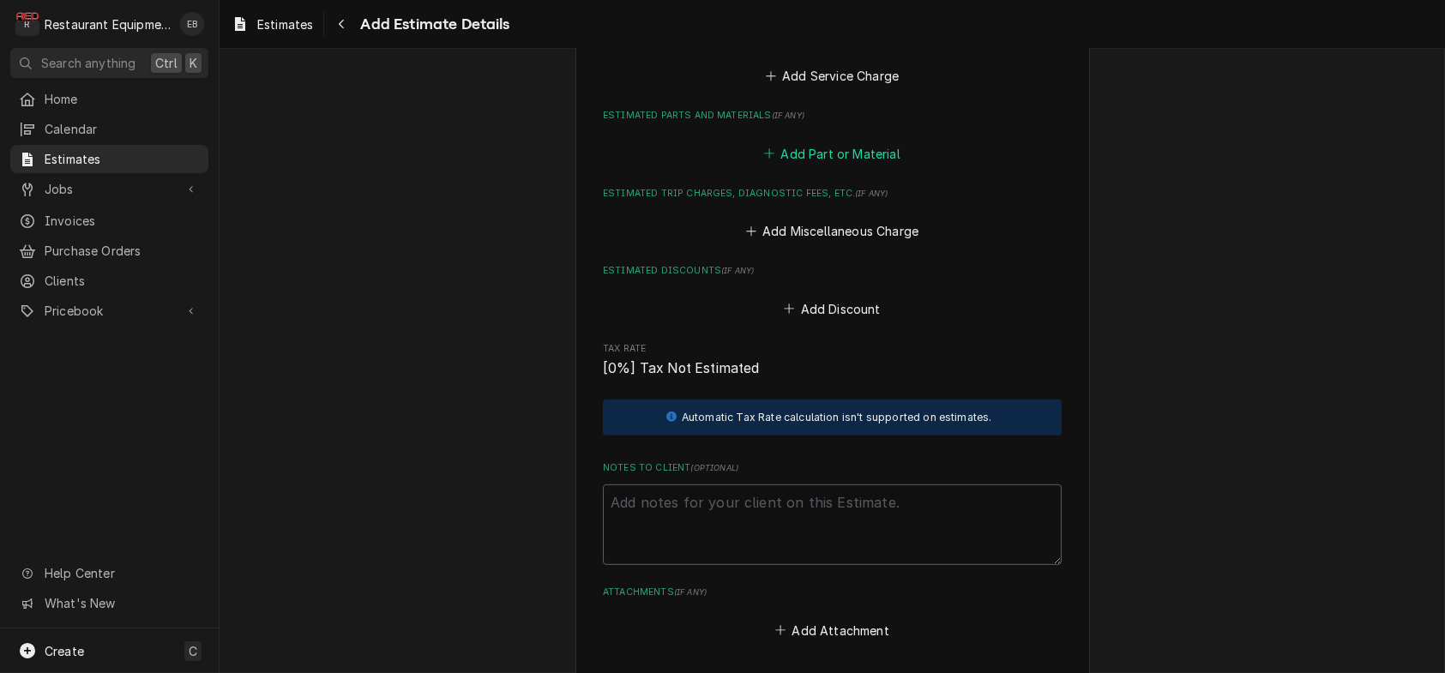
click at [822, 166] on button "Add Part or Material" at bounding box center [833, 154] width 142 height 24
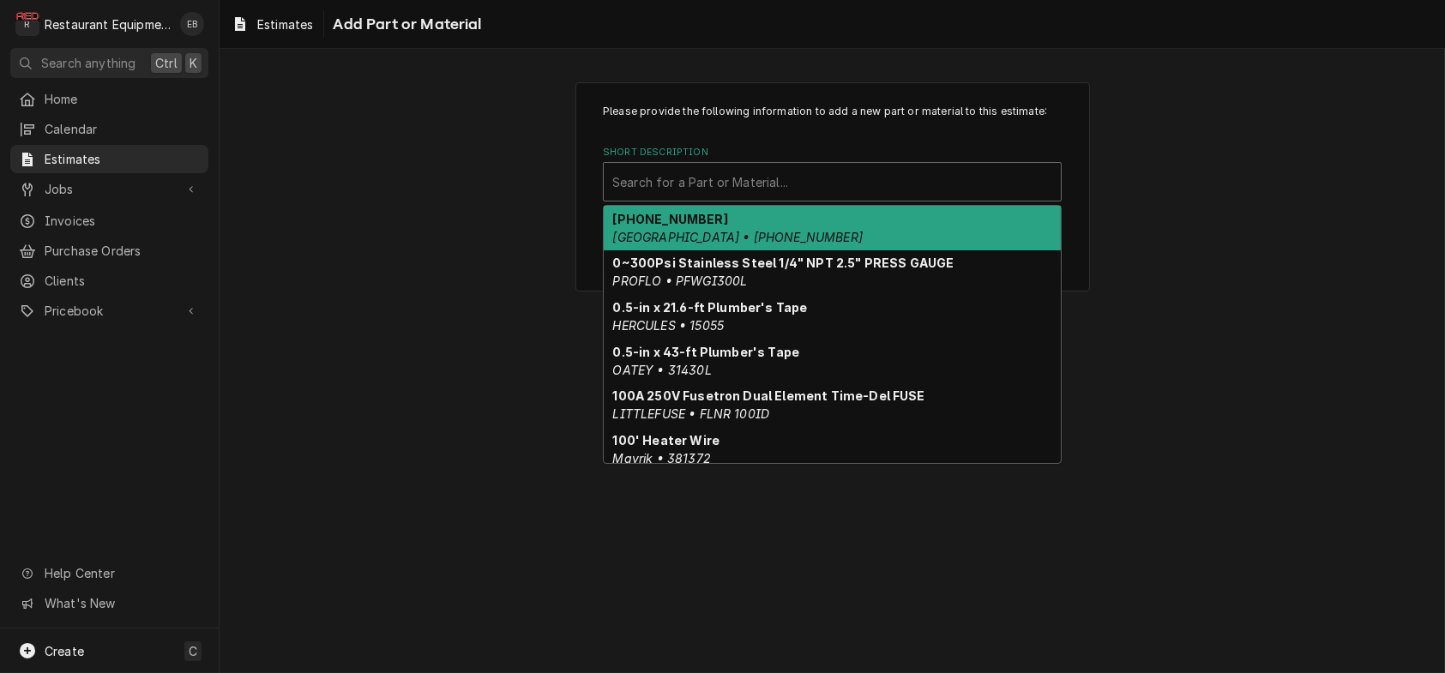
click at [762, 197] on div "Short Description" at bounding box center [832, 181] width 440 height 31
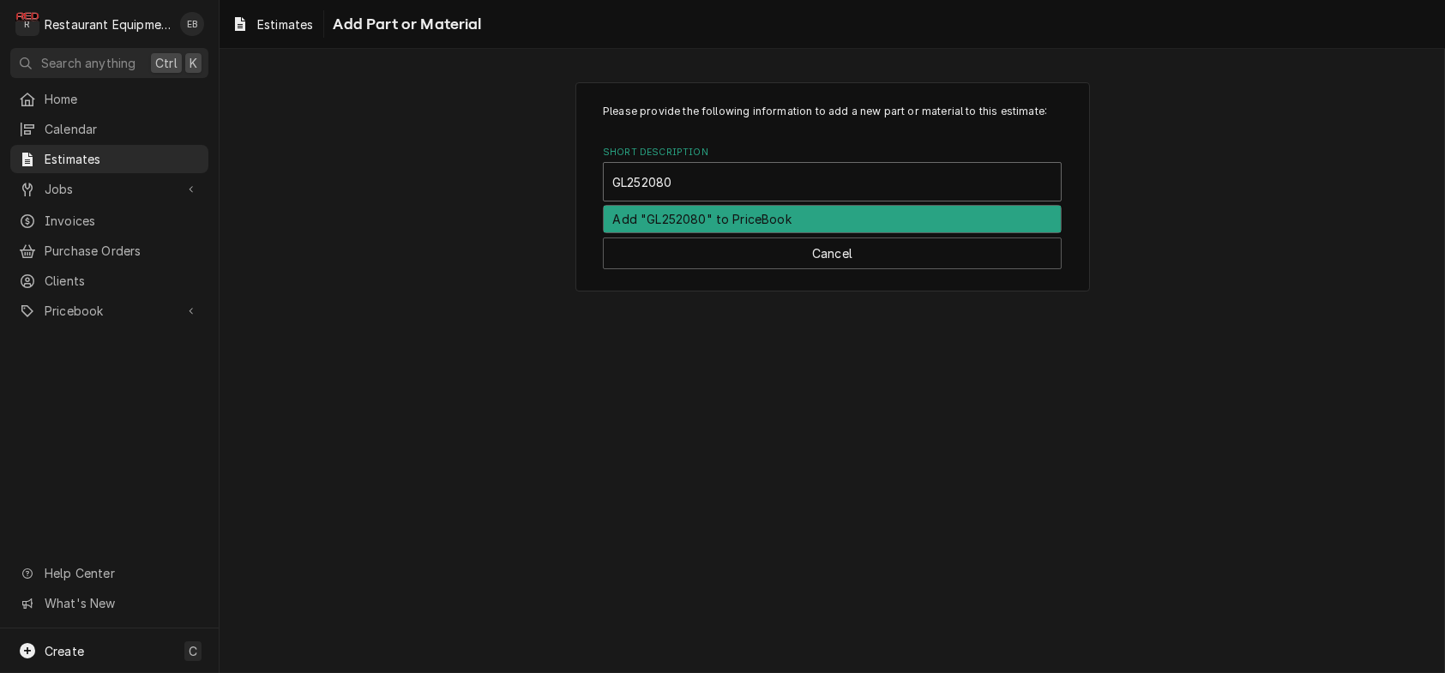
type input "GL2520802"
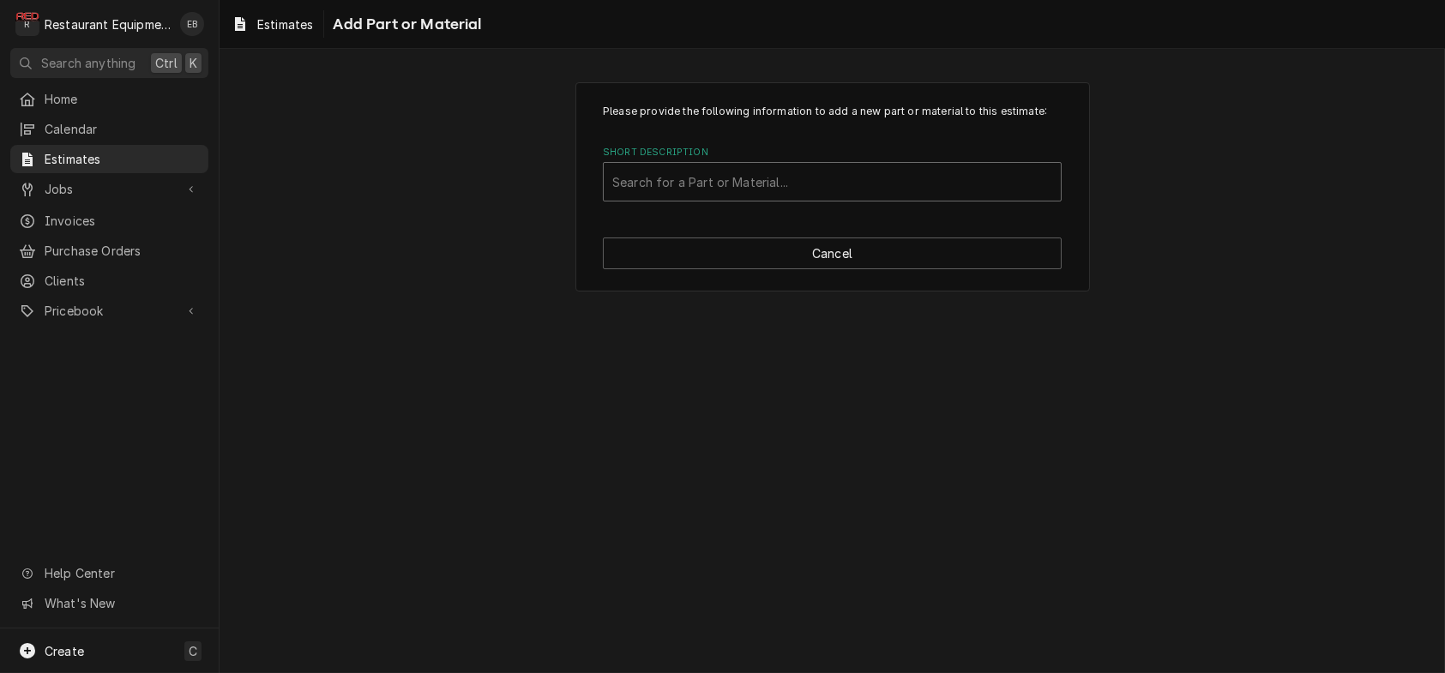
drag, startPoint x: 684, startPoint y: 214, endPoint x: 600, endPoint y: 232, distance: 86.2
click at [604, 201] on div "Search for a Part or Material..." at bounding box center [832, 182] width 457 height 38
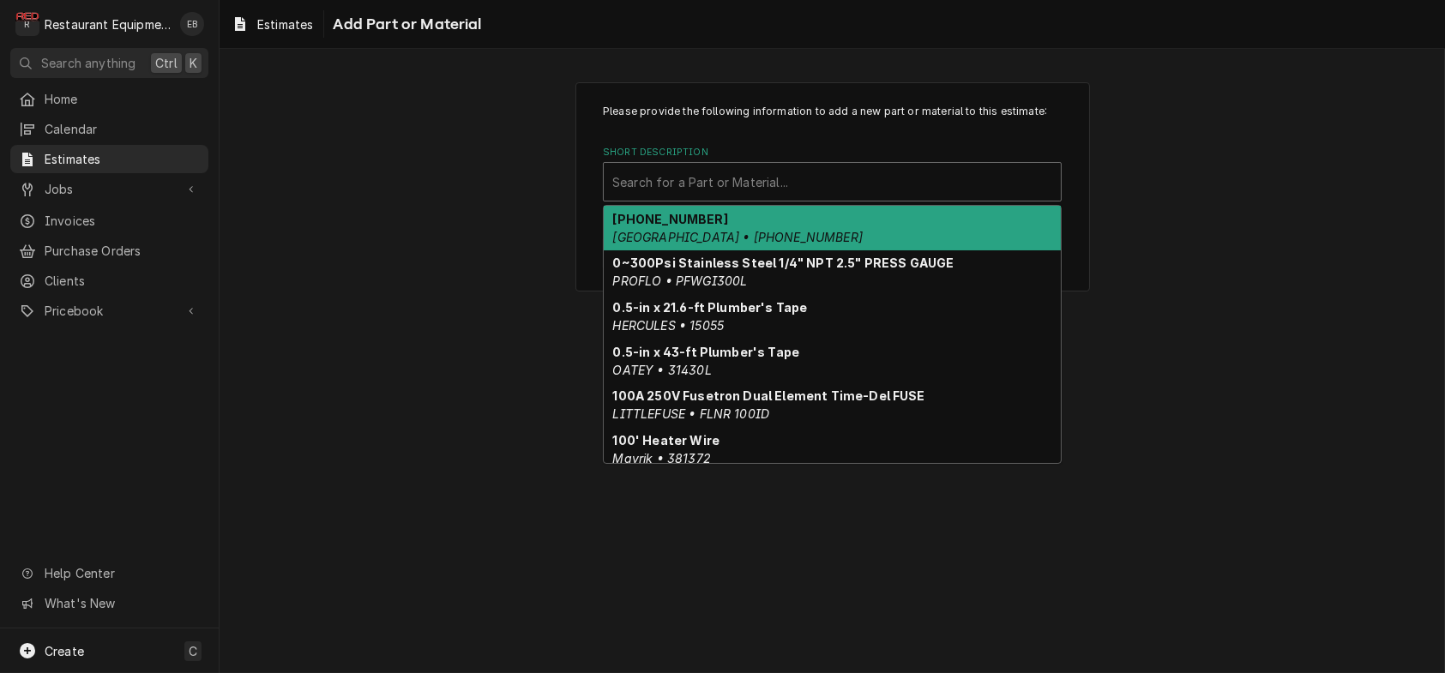
click at [697, 197] on div "Short Description" at bounding box center [832, 181] width 440 height 31
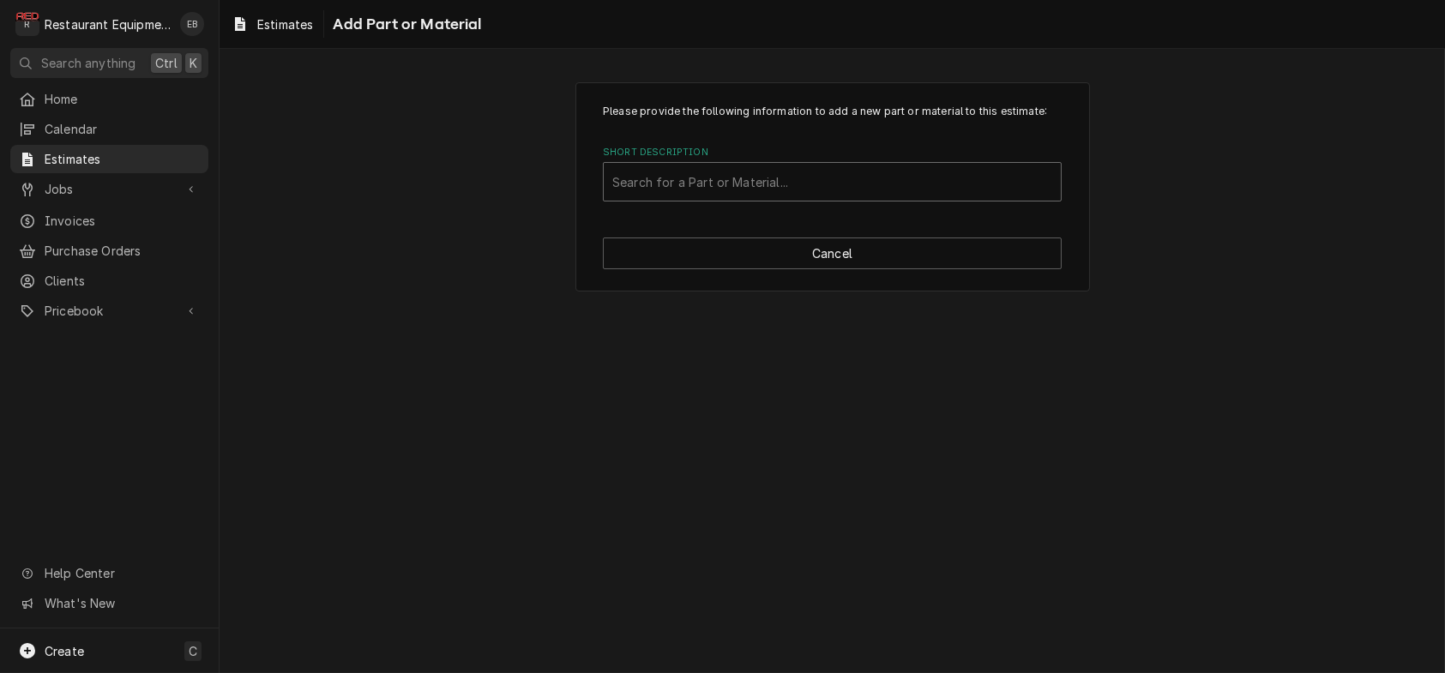
click at [728, 197] on div "Short Description" at bounding box center [832, 181] width 440 height 31
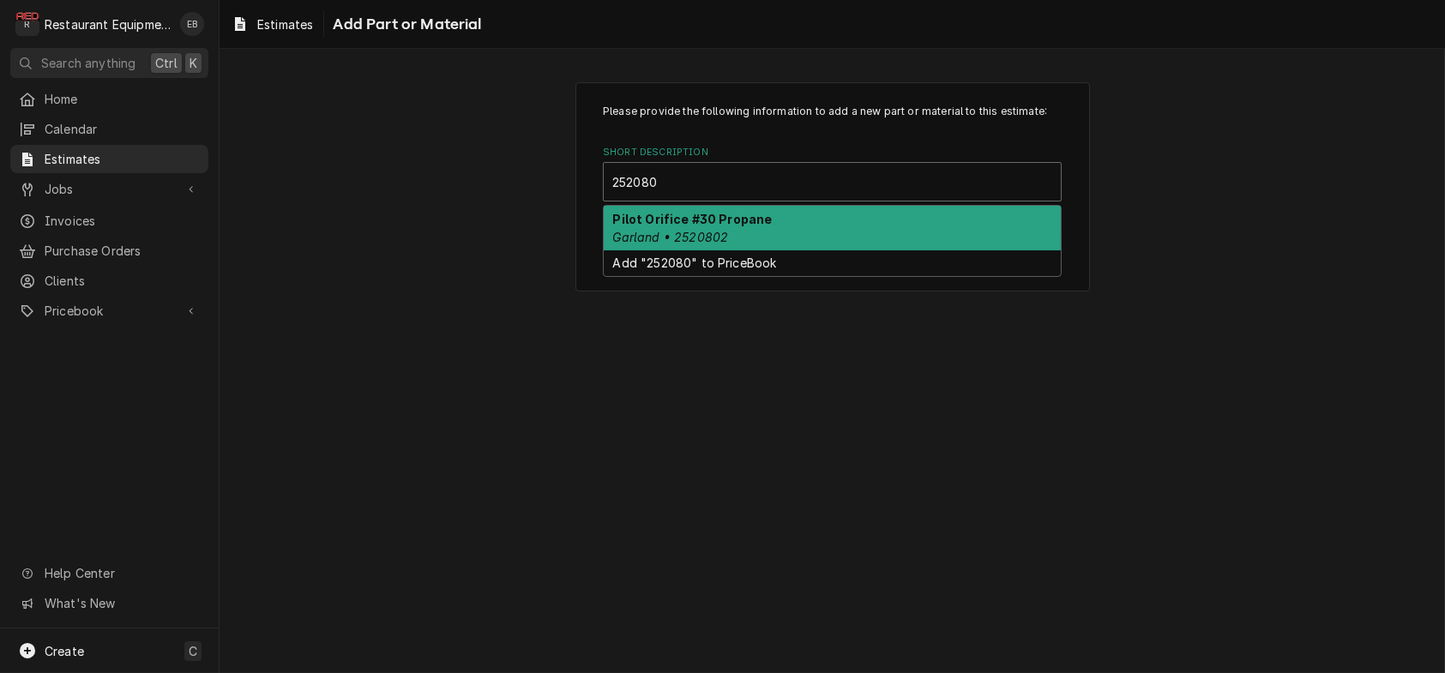
type input "2520802"
click at [714, 226] on strong "Pilot Orifice #30 Propane" at bounding box center [693, 219] width 160 height 15
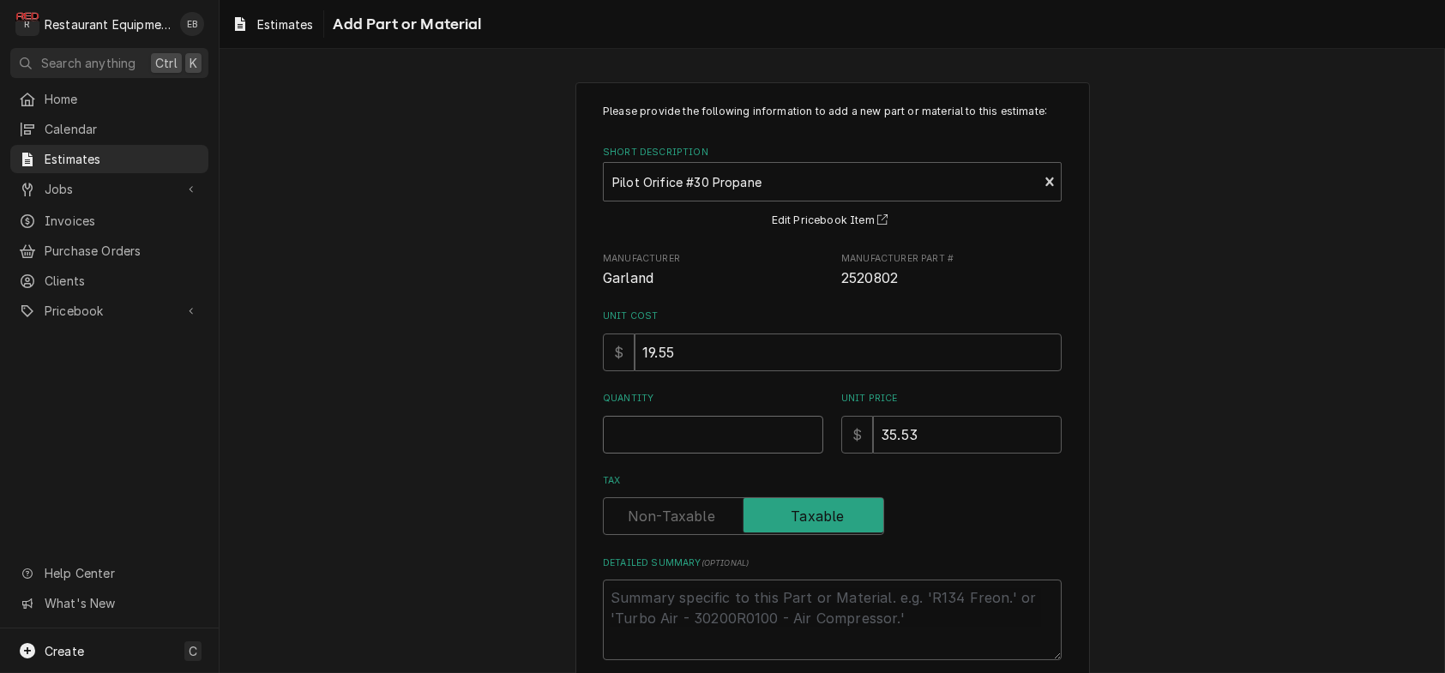
click at [686, 454] on input "Quantity" at bounding box center [713, 435] width 220 height 38
type textarea "x"
type input "8"
type textarea "x"
type input "8"
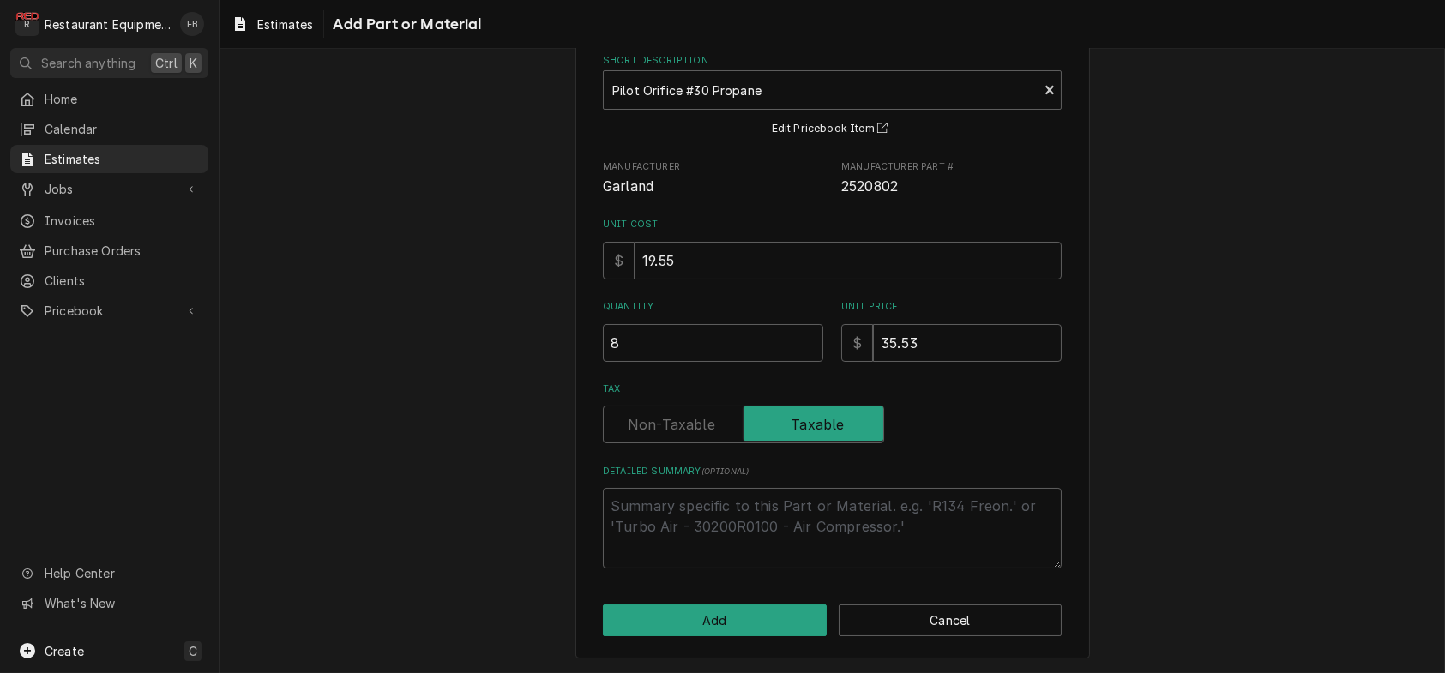
scroll to position [186, 0]
click at [651, 627] on button "Add" at bounding box center [715, 621] width 224 height 32
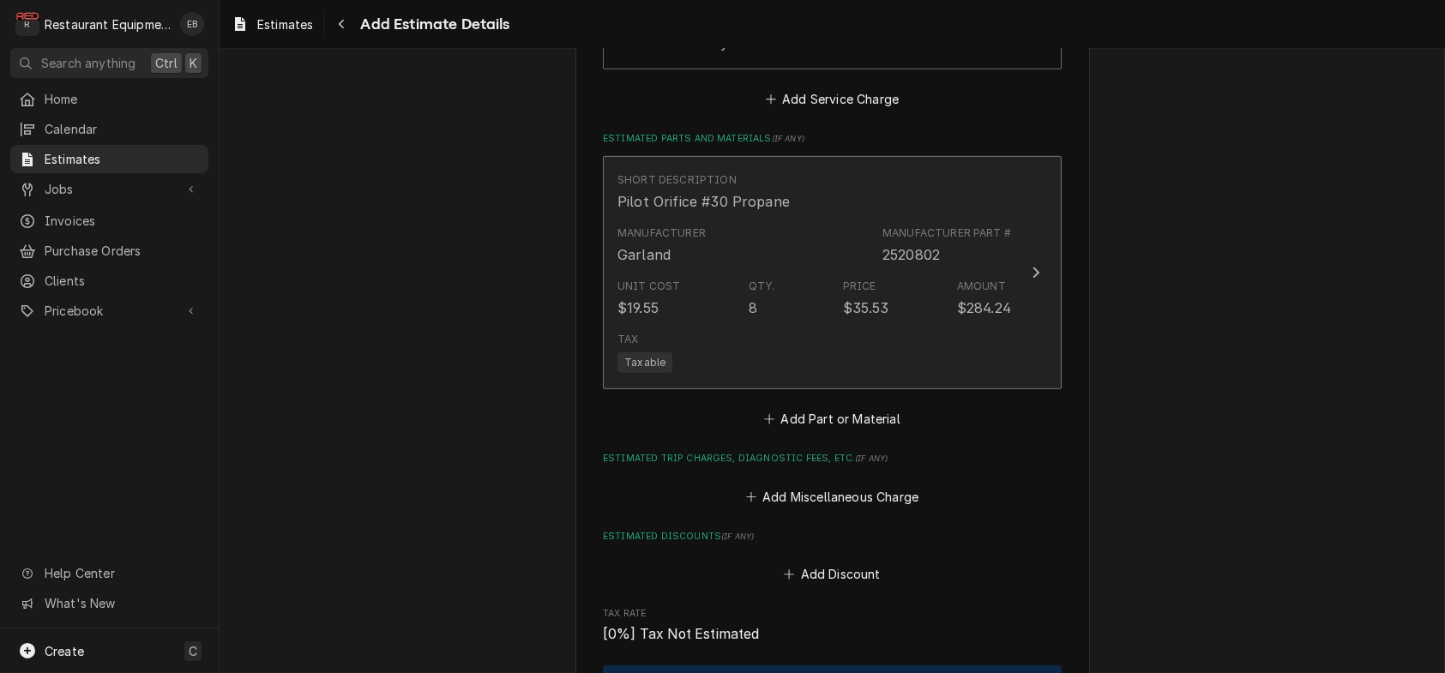
type textarea "x"
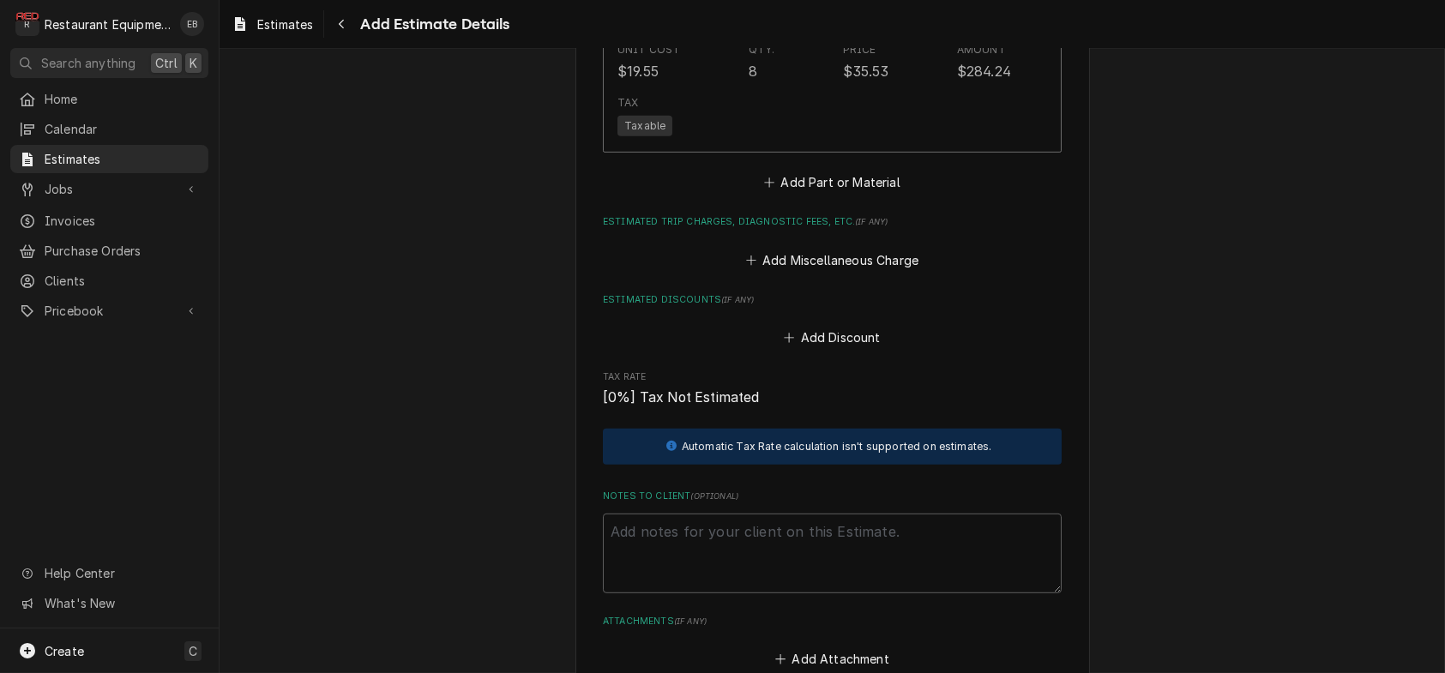
scroll to position [2634, 0]
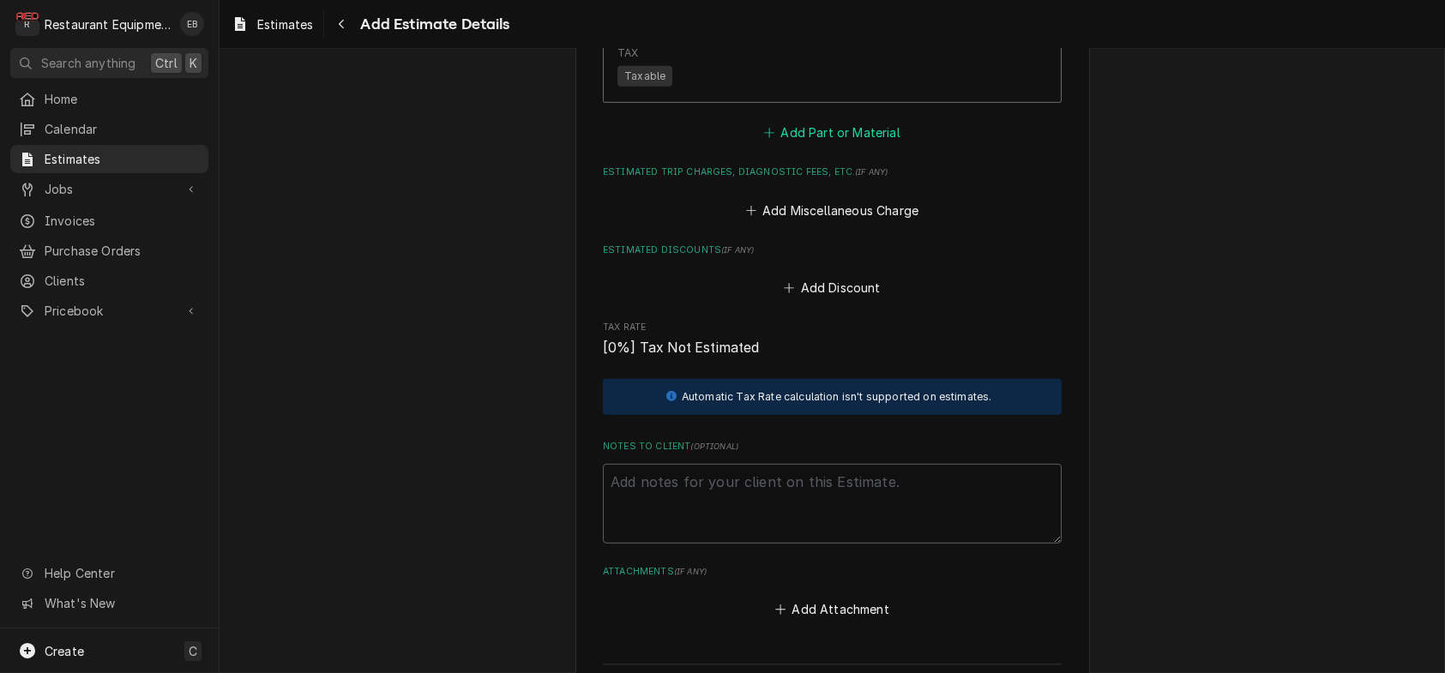
click at [787, 145] on button "Add Part or Material" at bounding box center [833, 133] width 142 height 24
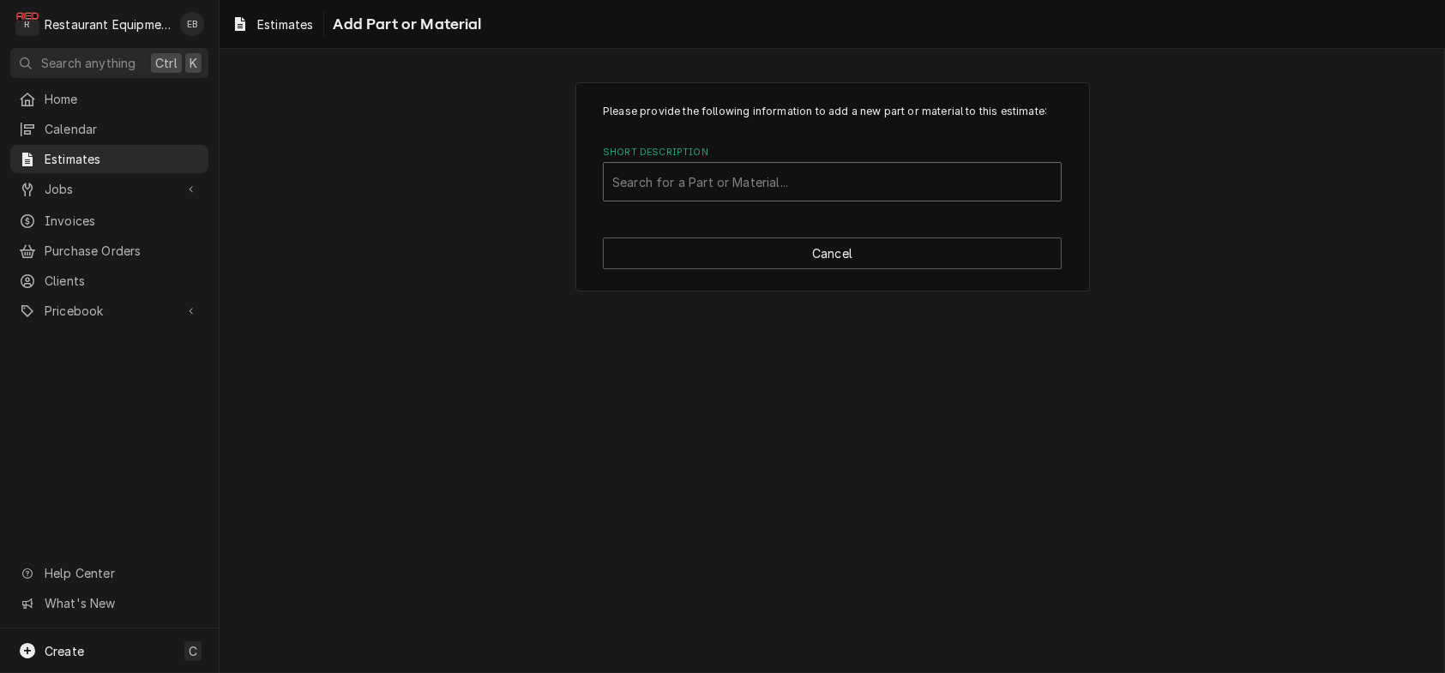
click at [708, 197] on div "Short Description" at bounding box center [832, 181] width 440 height 31
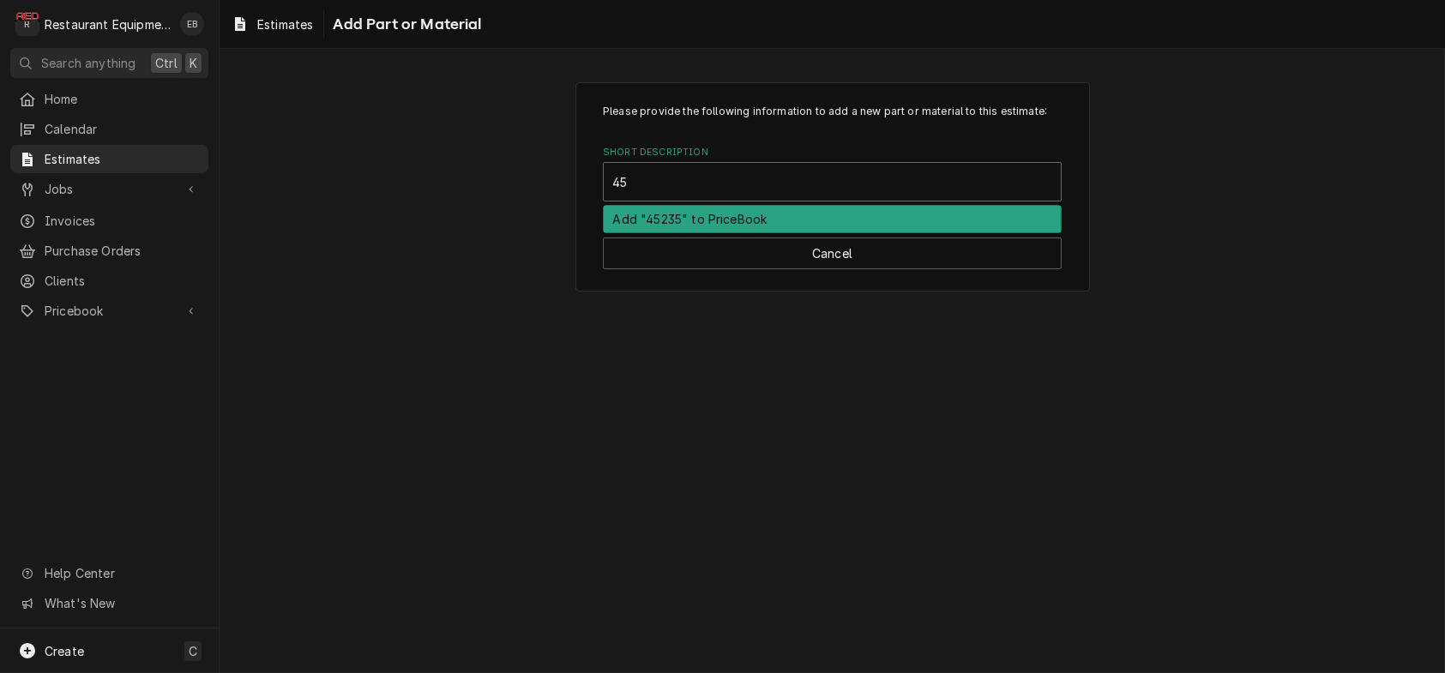
type input "4"
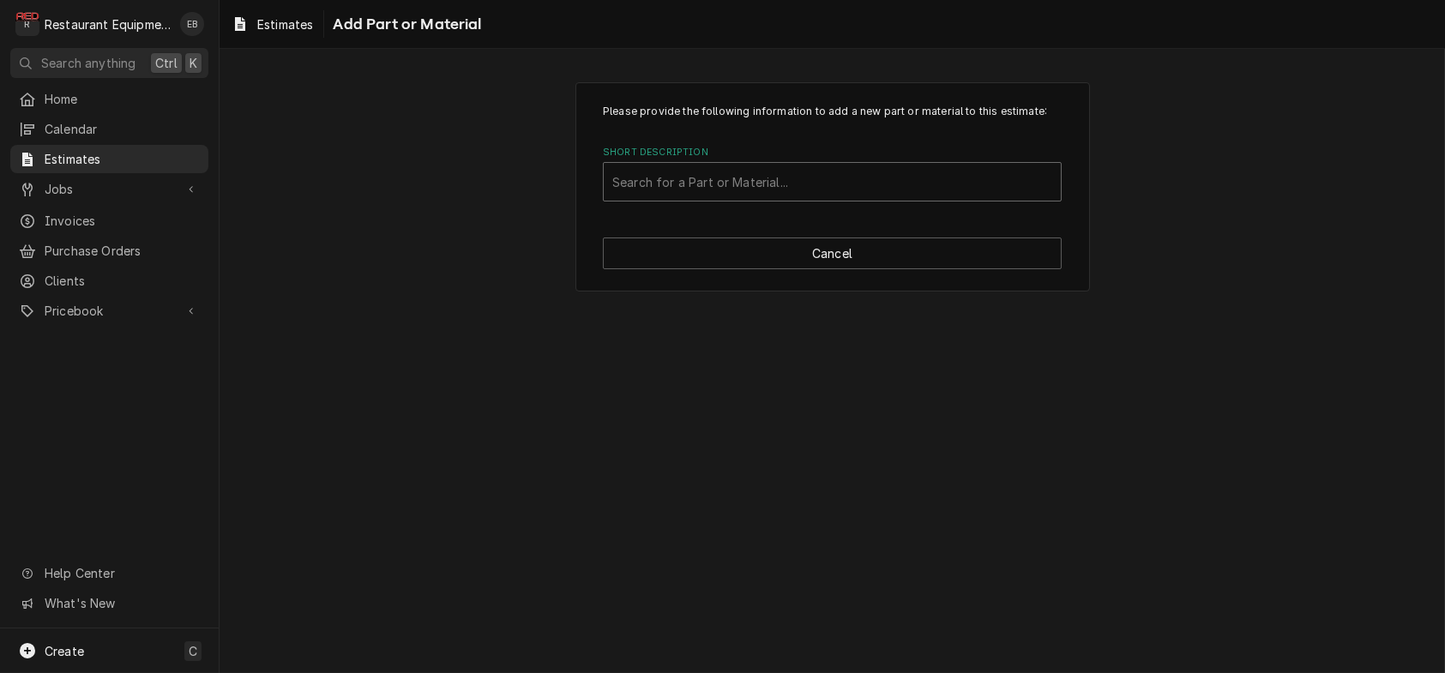
click at [739, 197] on div "Short Description" at bounding box center [832, 181] width 440 height 31
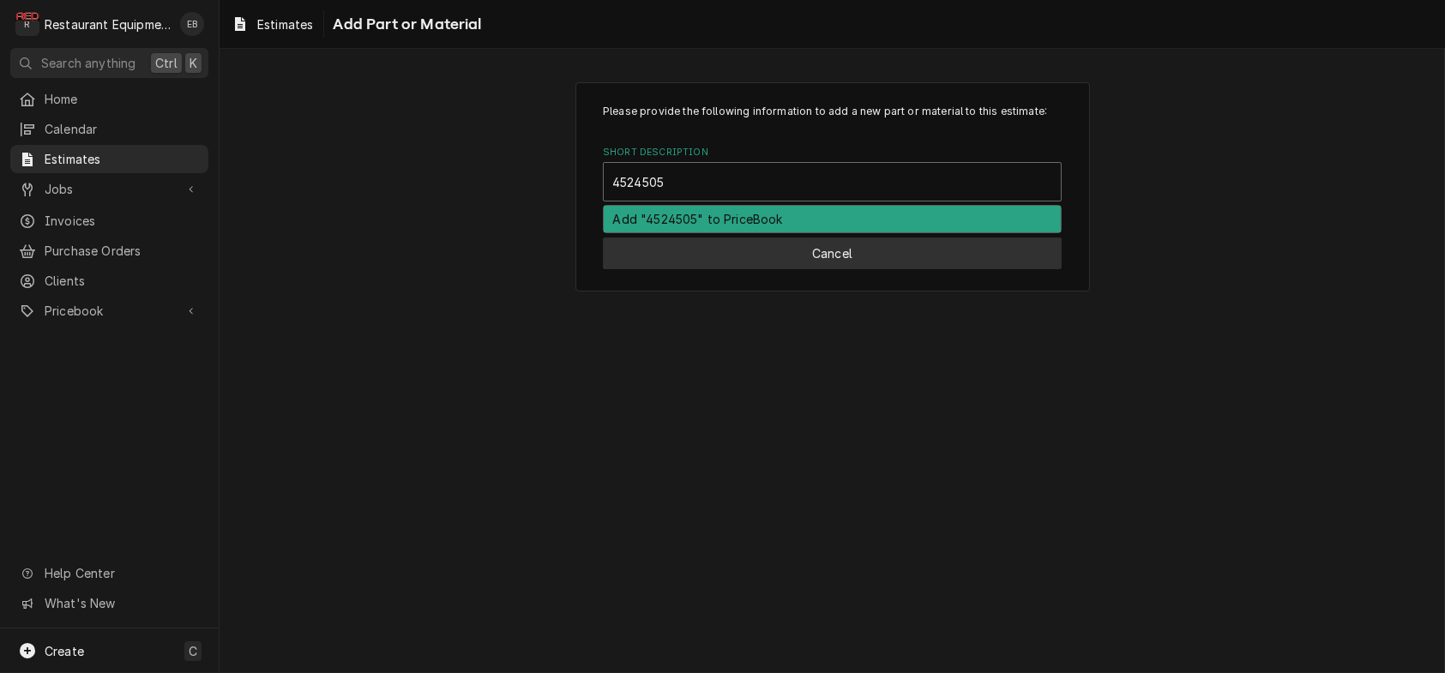
type input "4524505"
click at [713, 269] on button "Cancel" at bounding box center [832, 254] width 459 height 32
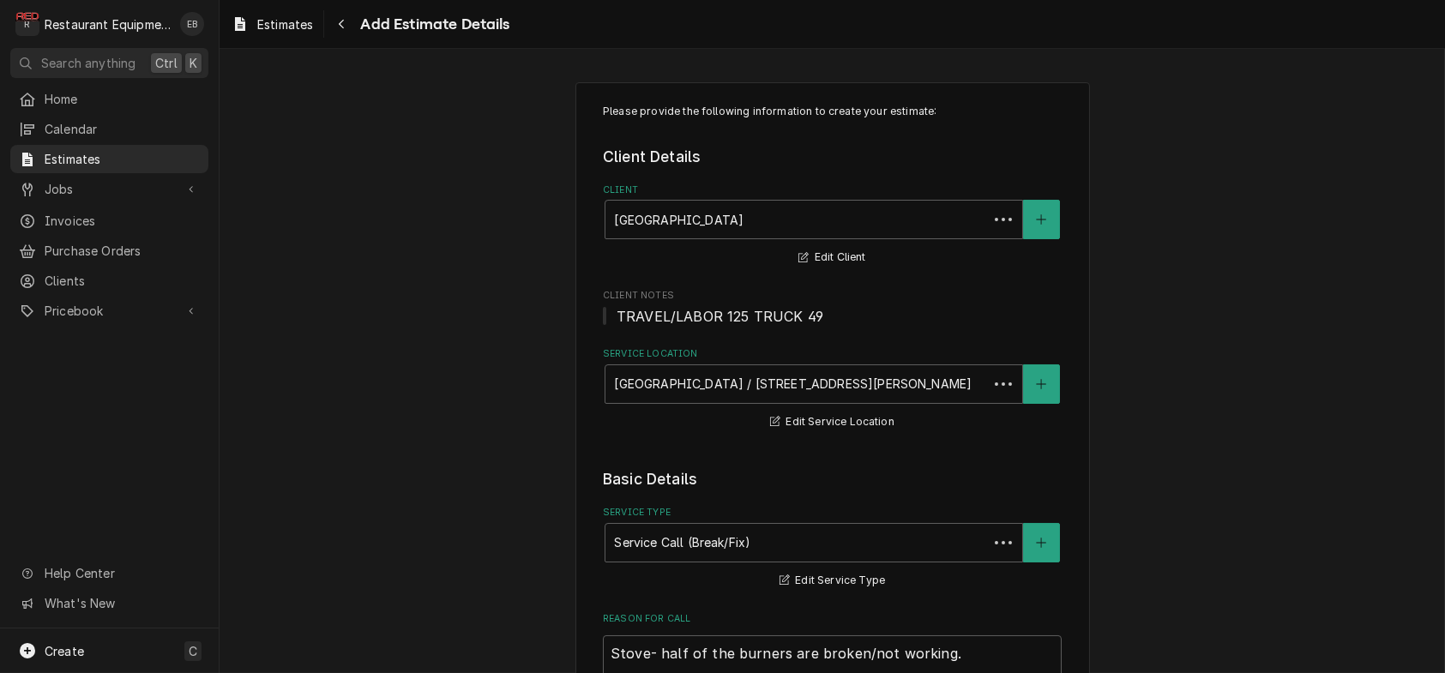
scroll to position [2611, 0]
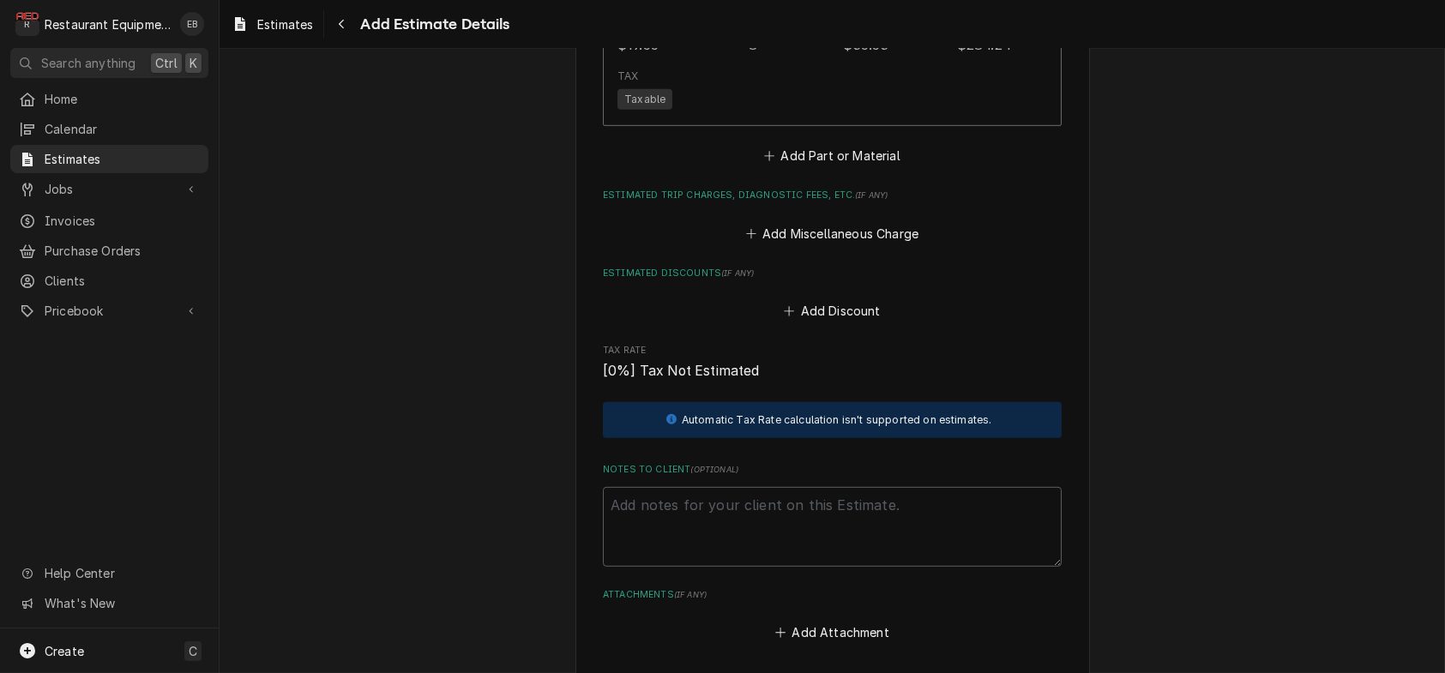
type textarea "x"
click at [802, 168] on button "Add Part or Material" at bounding box center [833, 156] width 142 height 24
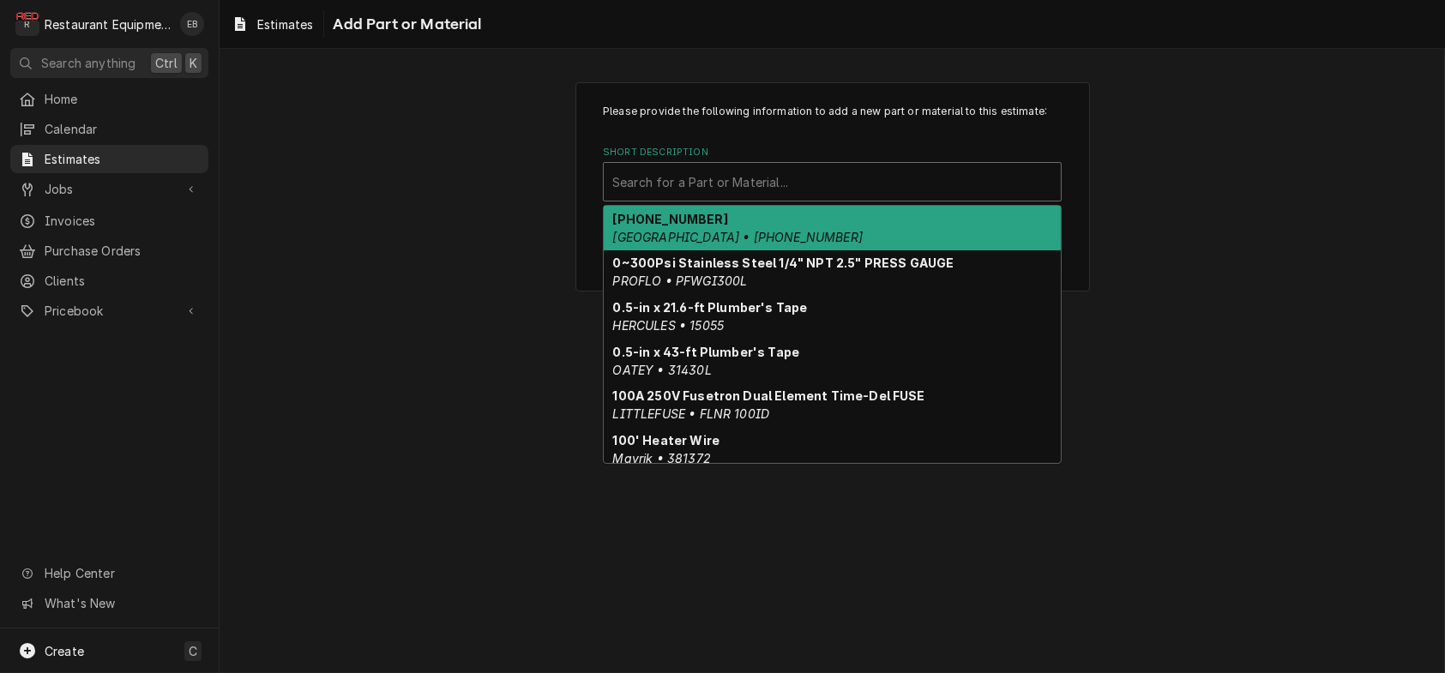
click at [698, 197] on div "Short Description" at bounding box center [832, 181] width 440 height 31
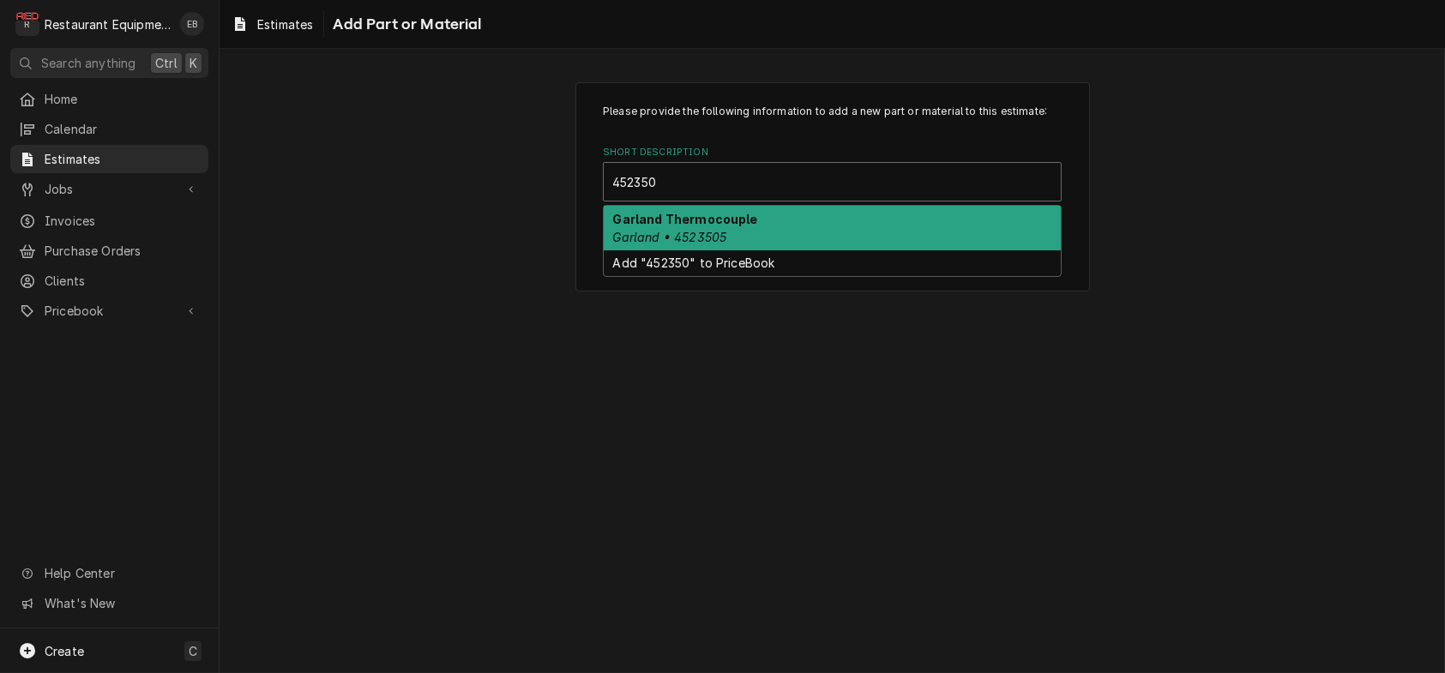
type input "4523505"
click at [706, 226] on strong "Garland Thermocouple" at bounding box center [685, 219] width 145 height 15
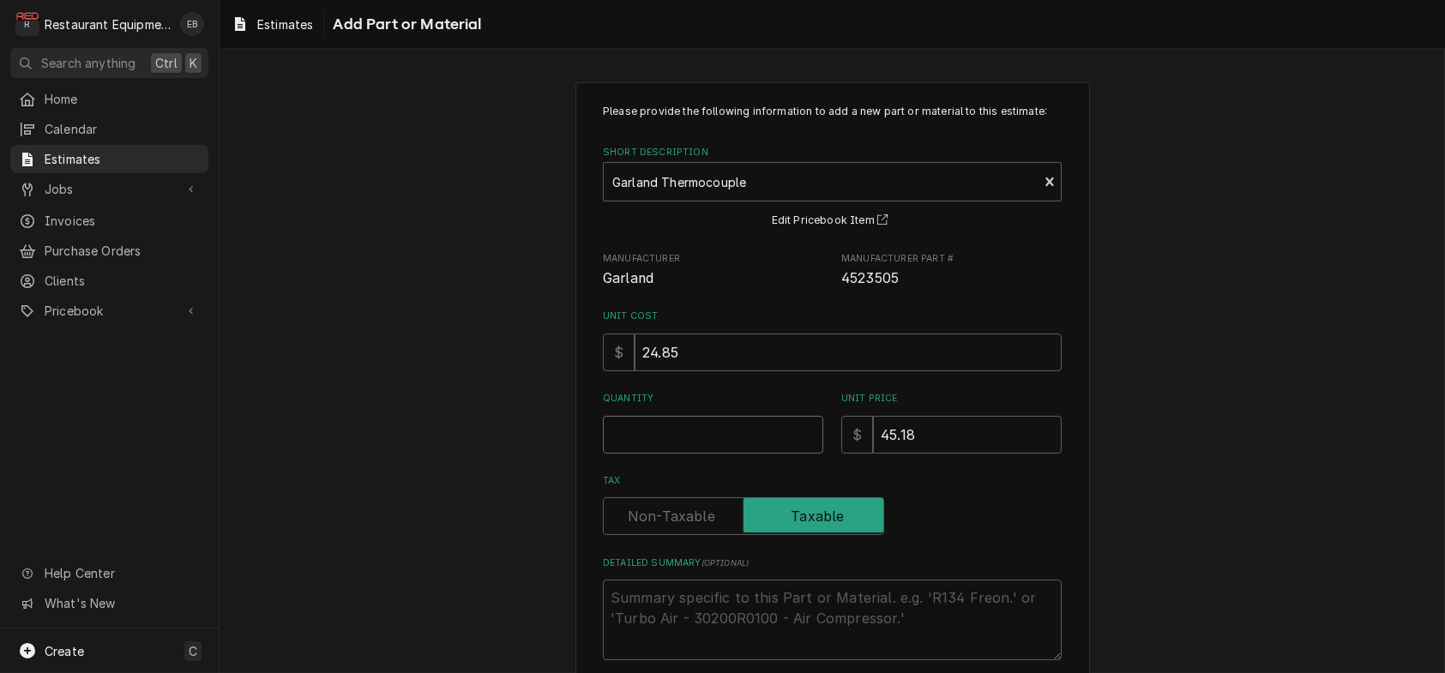
click at [686, 454] on input "Quantity" at bounding box center [713, 435] width 220 height 38
type textarea "x"
type input "2"
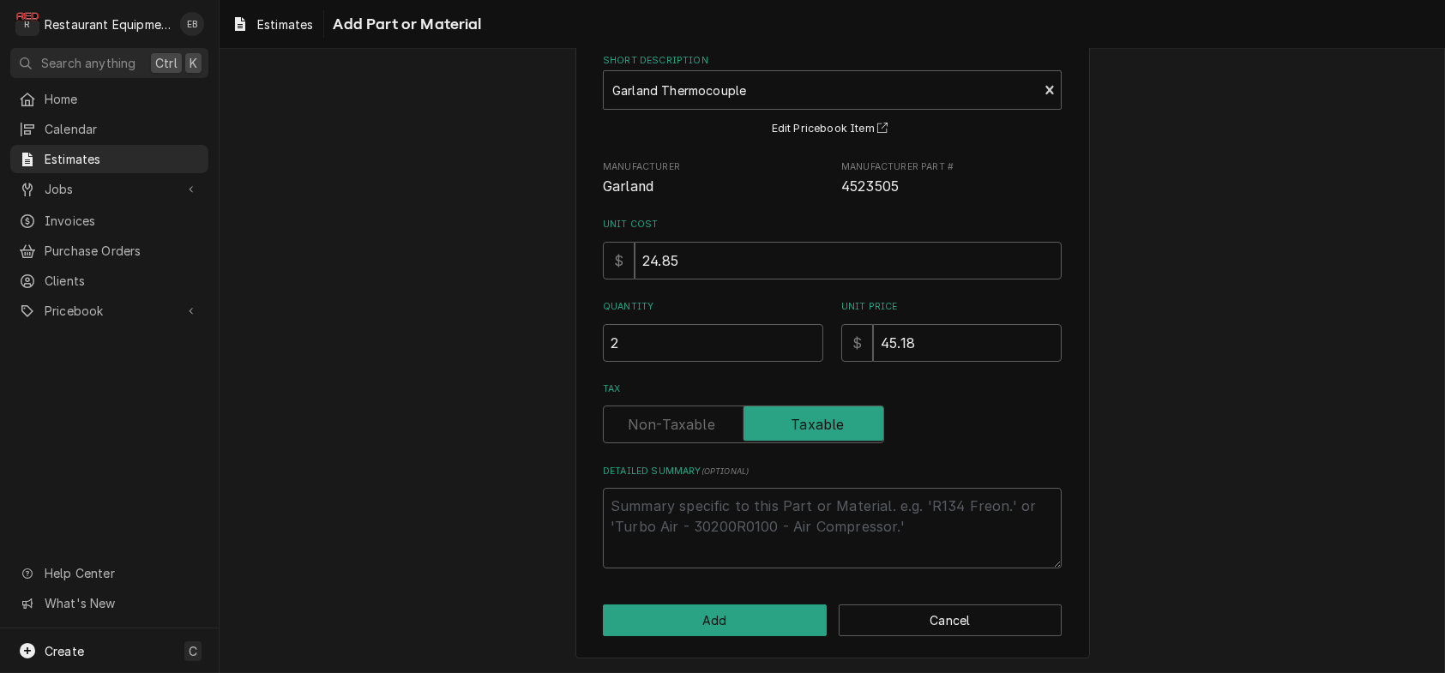
scroll to position [186, 0]
click at [695, 637] on div "Please provide the following information to add a new part or material to this …" at bounding box center [833, 325] width 515 height 668
click at [692, 623] on button "Add" at bounding box center [715, 621] width 224 height 32
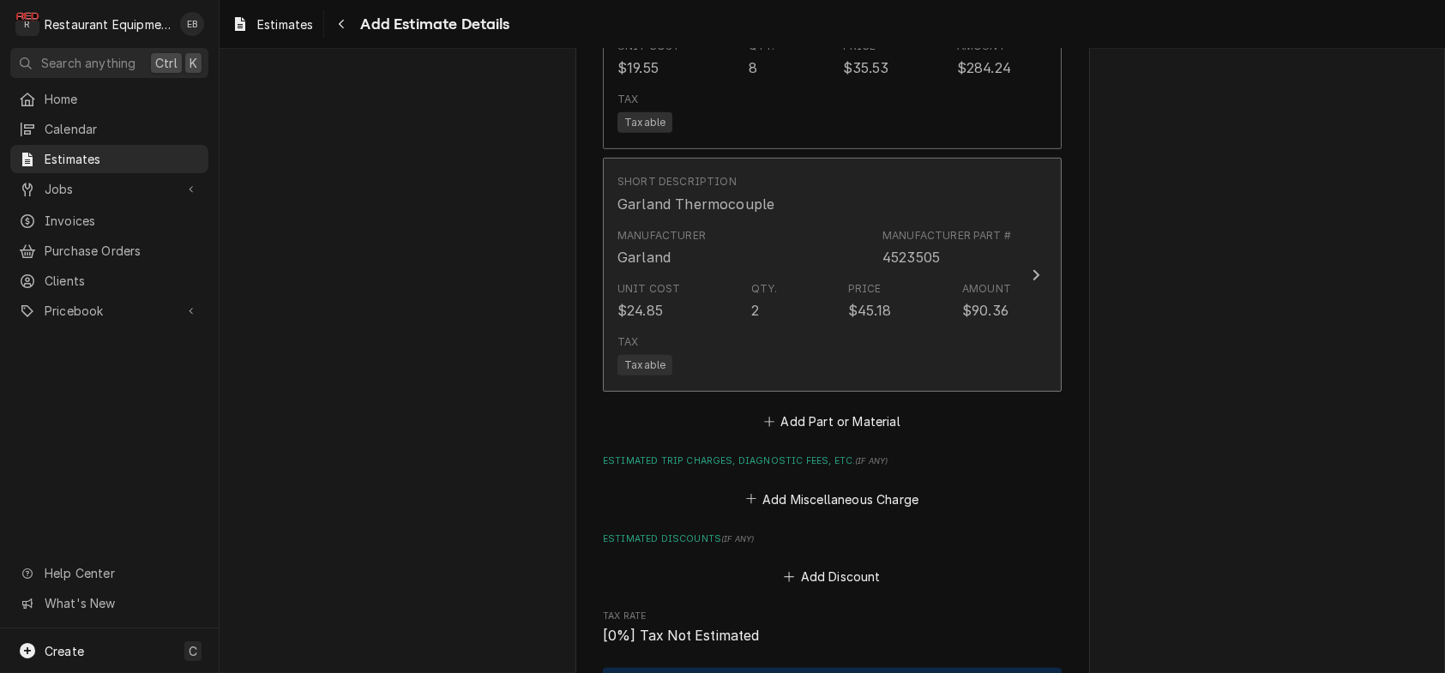
type textarea "x"
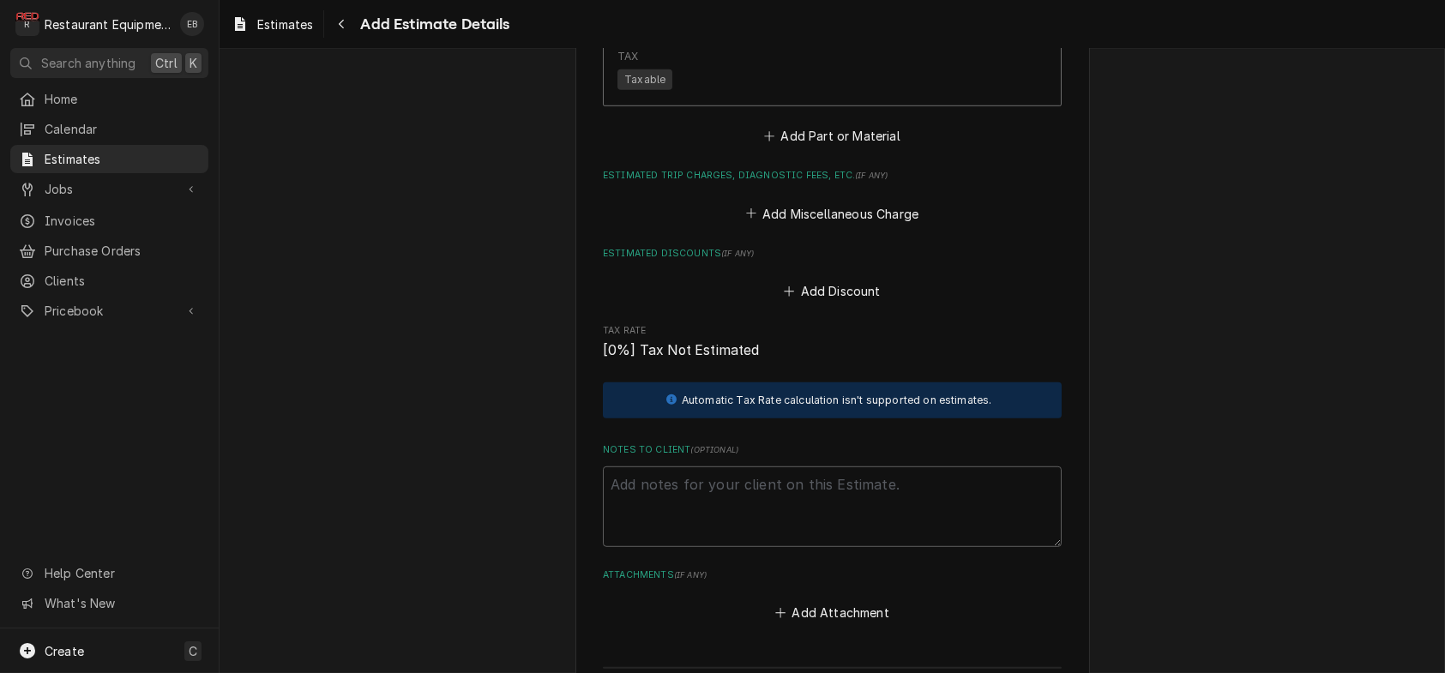
scroll to position [2873, 0]
click at [781, 148] on button "Add Part or Material" at bounding box center [833, 136] width 142 height 24
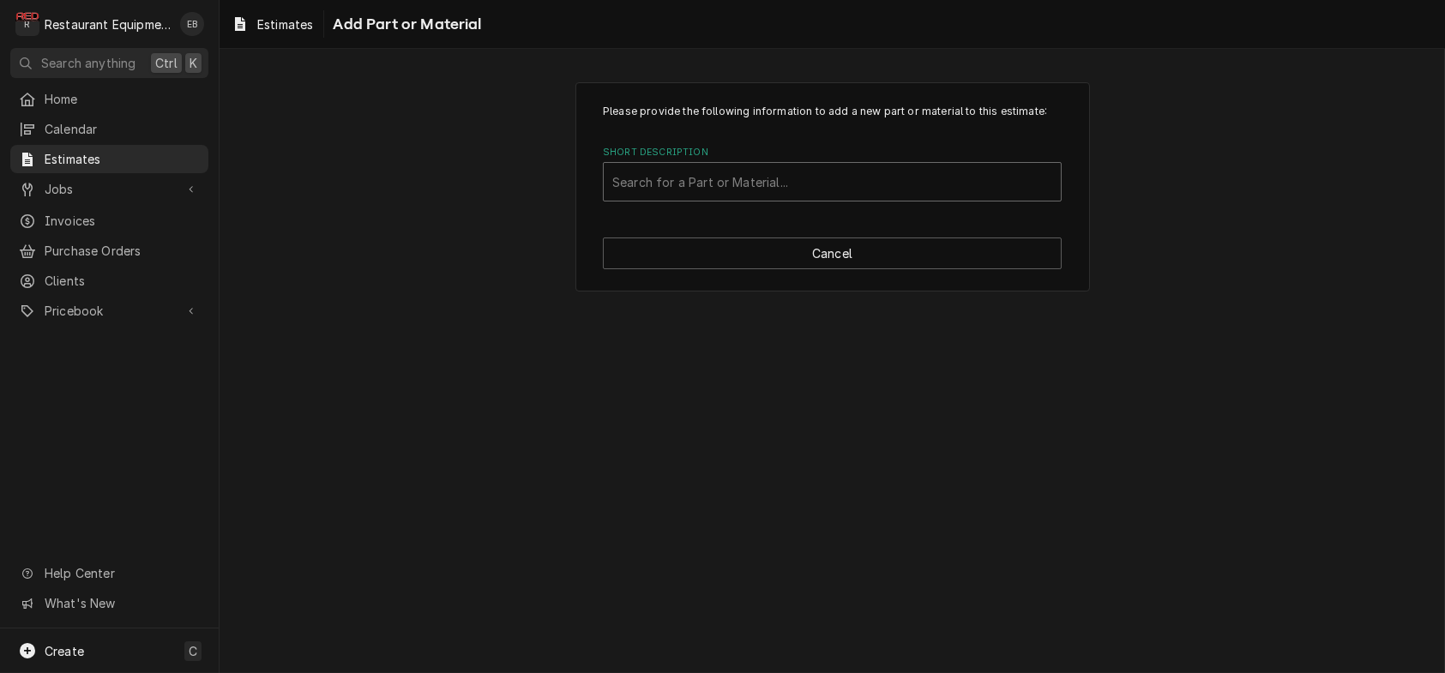
click at [679, 197] on div "Short Description" at bounding box center [832, 181] width 440 height 31
type input "misc"
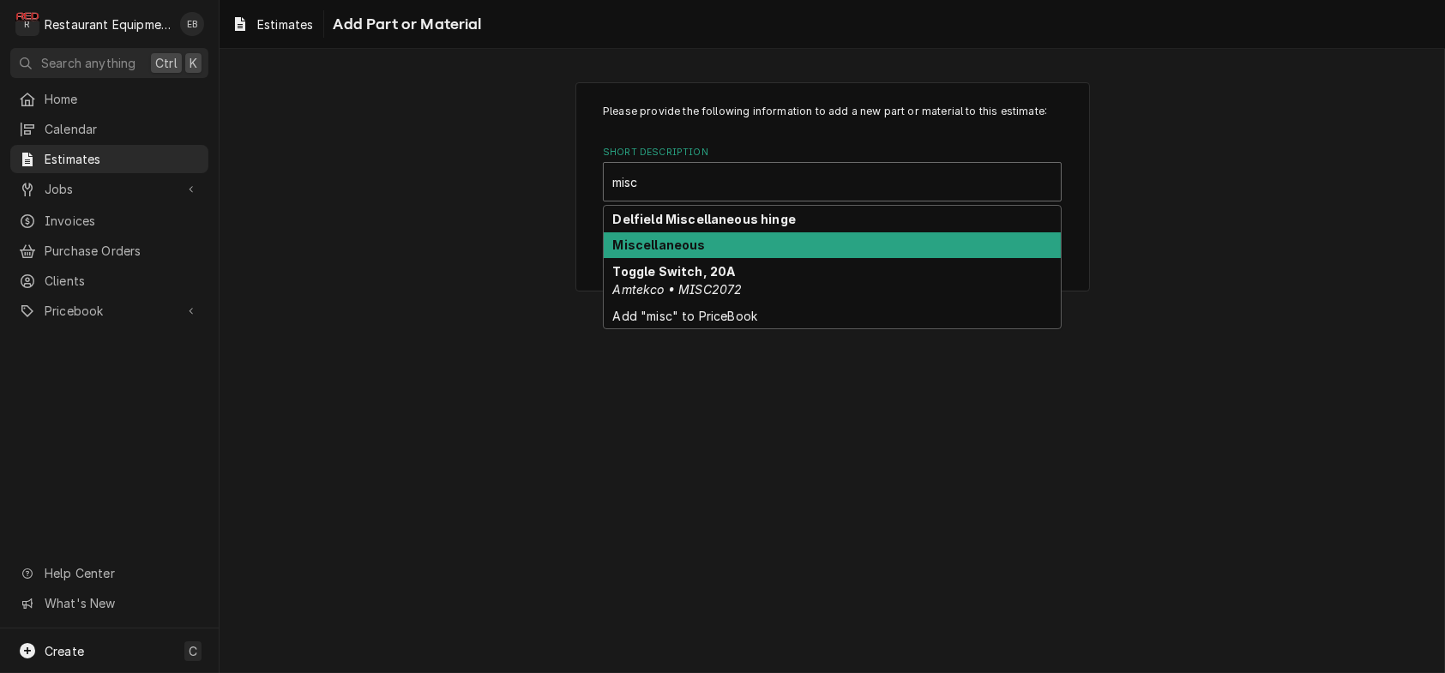
click at [648, 252] on strong "Miscellaneous" at bounding box center [659, 245] width 93 height 15
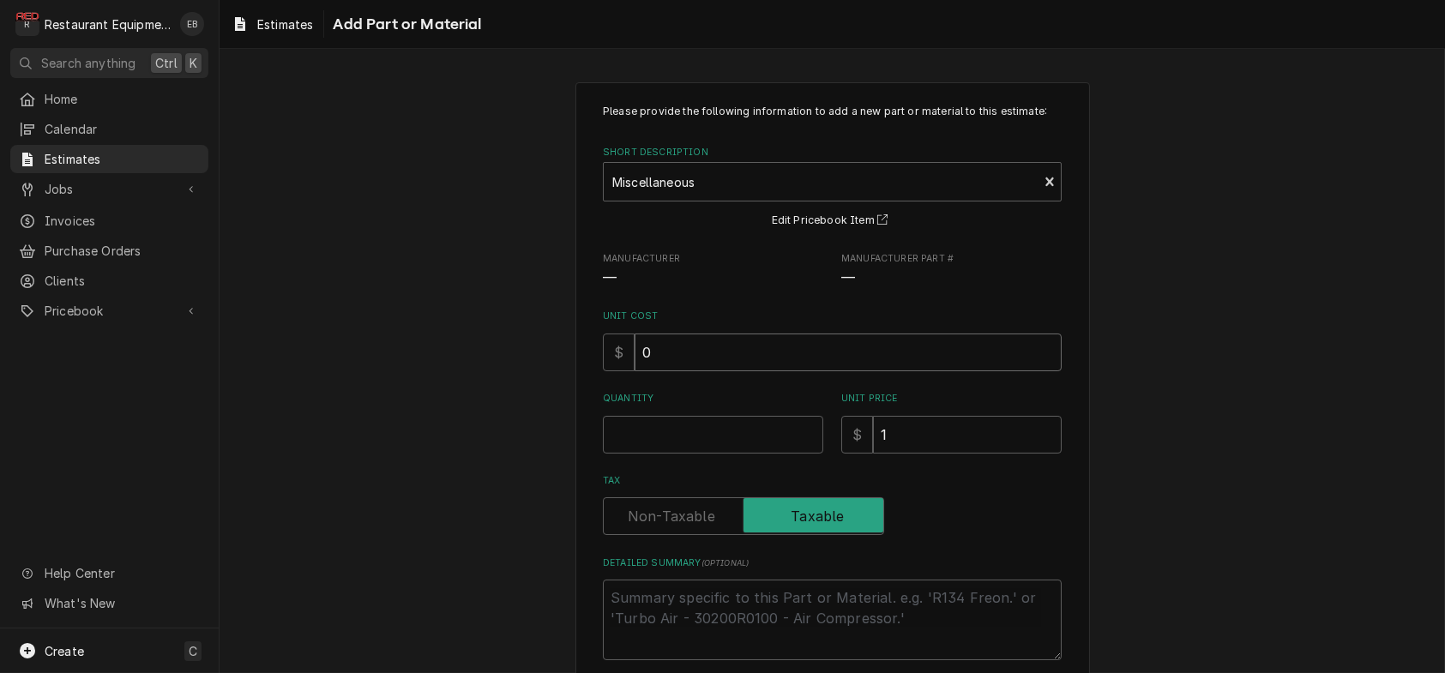
click at [690, 371] on input "0" at bounding box center [848, 353] width 427 height 38
type textarea "x"
type input "1"
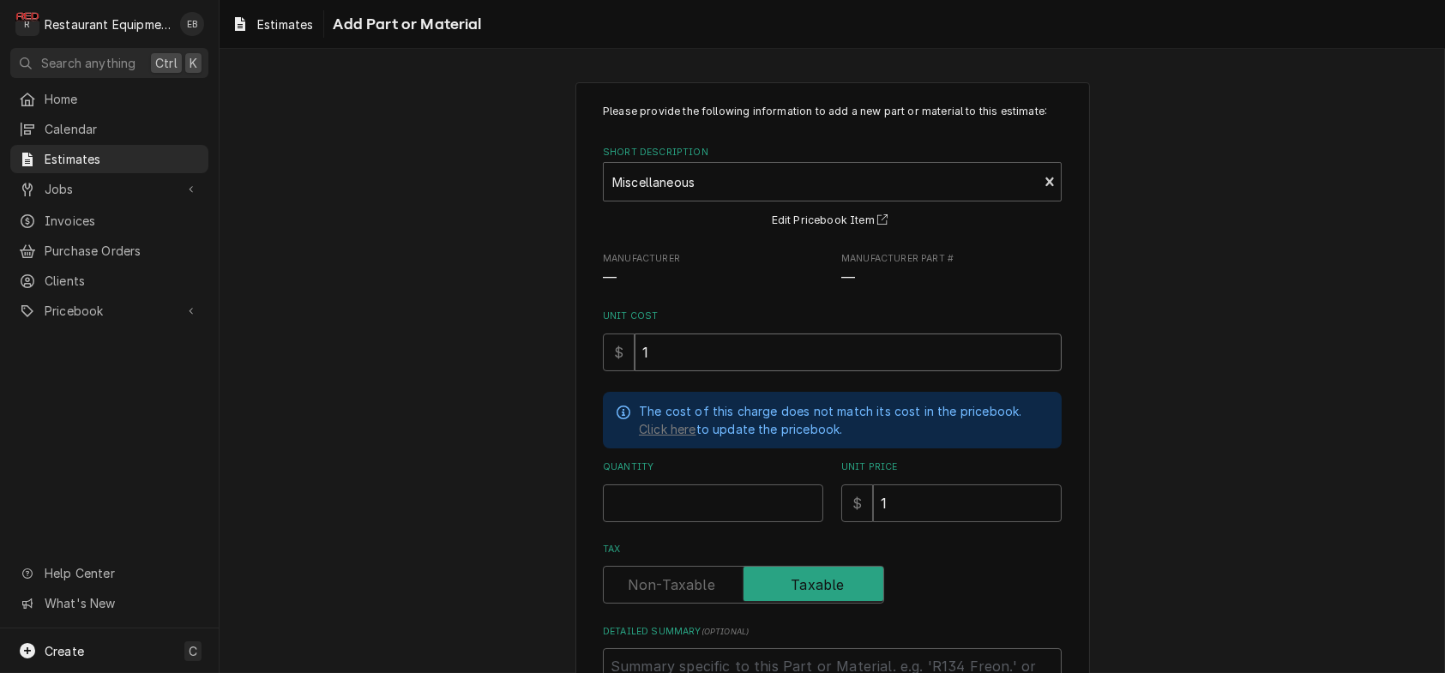
type textarea "x"
type input "14"
type textarea "x"
type input "14.2"
type textarea "x"
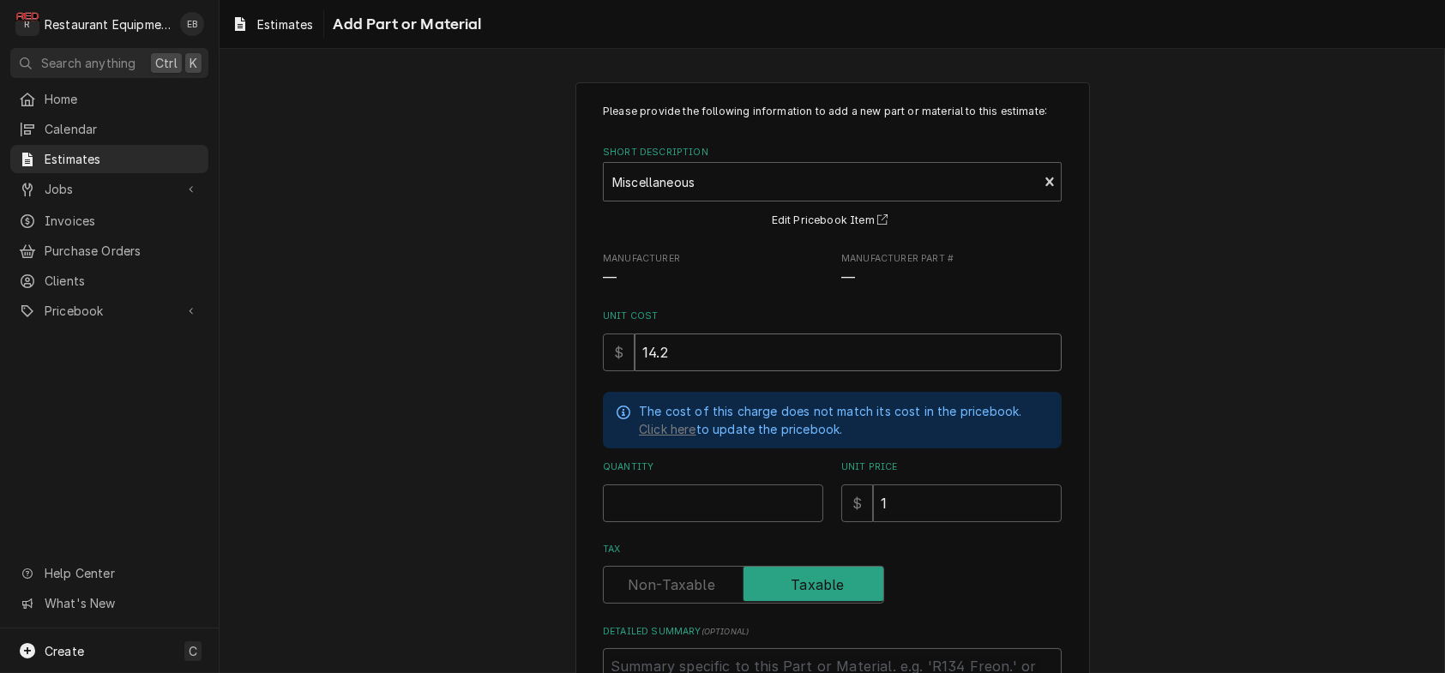
type input "14.23"
type textarea "x"
type input "14.2"
type textarea "x"
type input "14.27"
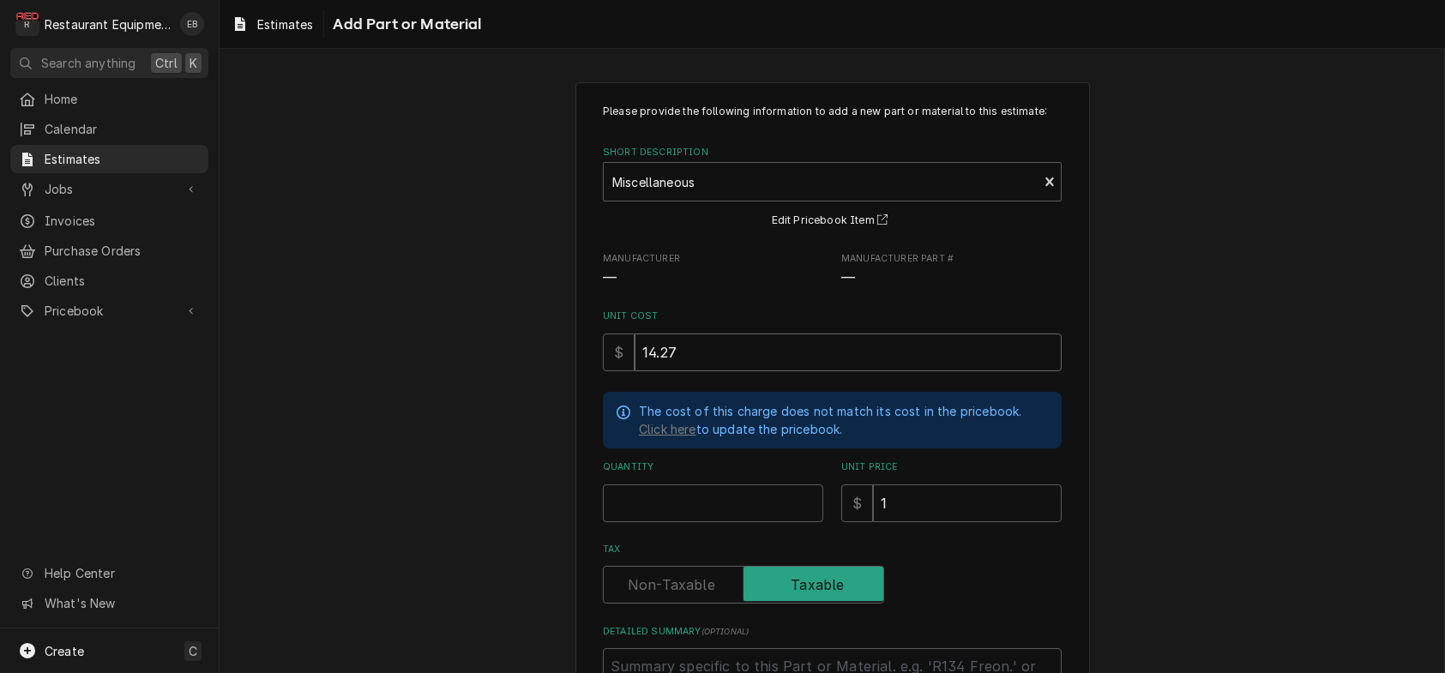
type textarea "x"
type input "14.27"
click at [690, 522] on input "Quantity" at bounding box center [713, 504] width 220 height 38
type textarea "x"
type input "1"
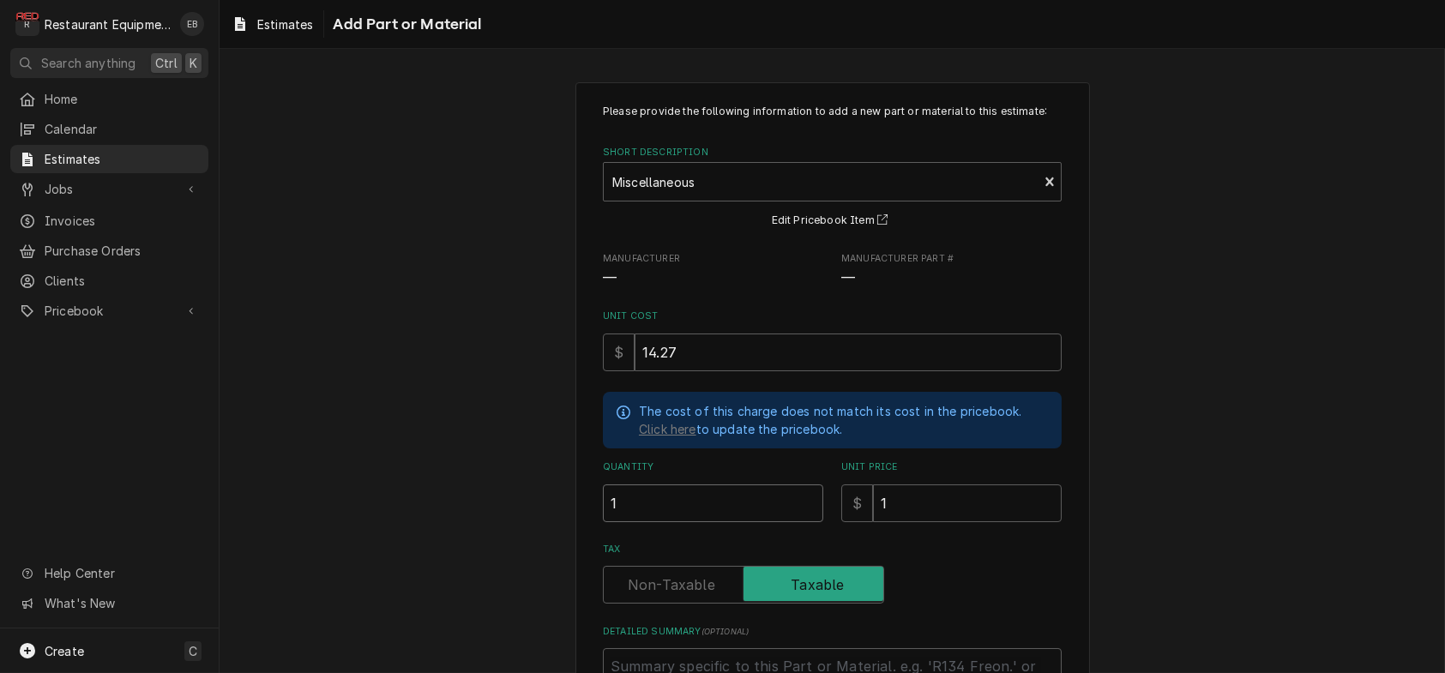
type textarea "x"
type input "1"
click at [906, 522] on input "1" at bounding box center [967, 504] width 189 height 38
type textarea "x"
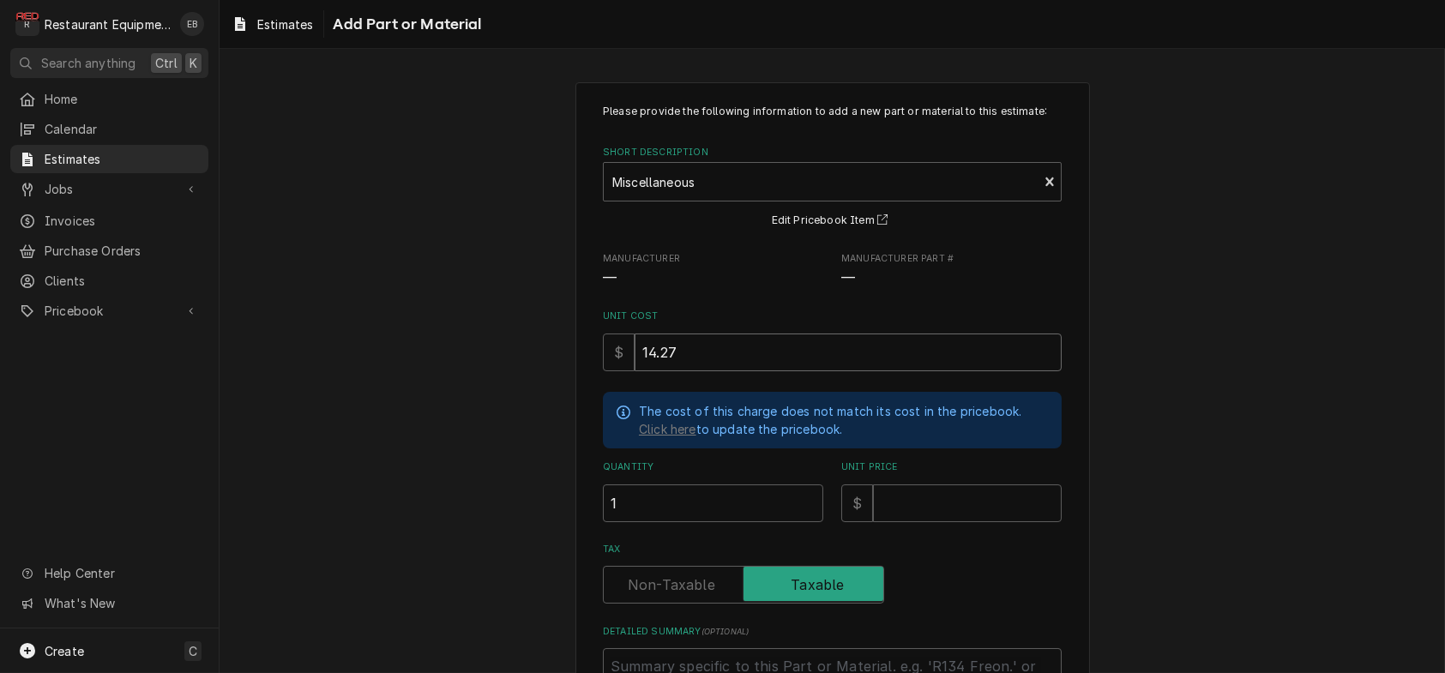
click at [644, 371] on input "14.27" at bounding box center [848, 353] width 427 height 38
type textarea "x"
type input "1.27"
type textarea "x"
type input "11.27"
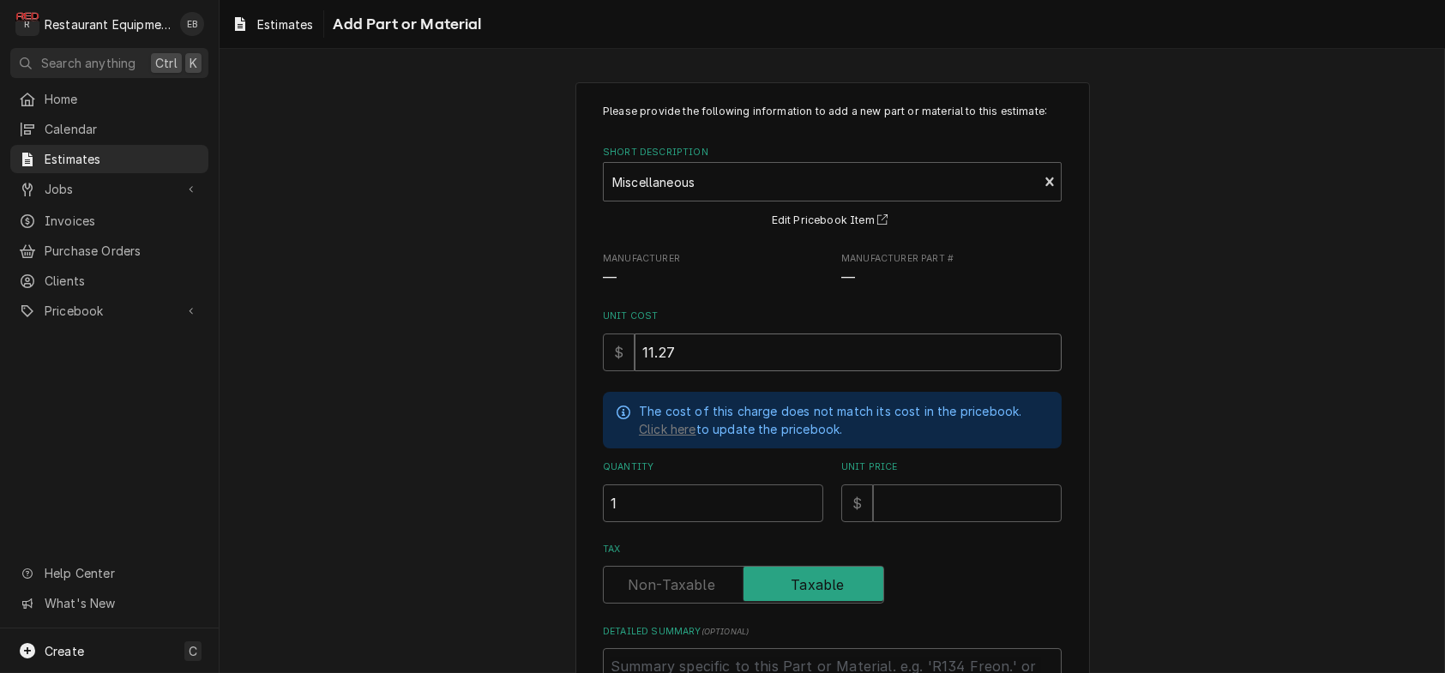
type textarea "x"
type input "11.27"
click at [895, 522] on input "Unit Price" at bounding box center [967, 504] width 189 height 38
type textarea "x"
type input "1"
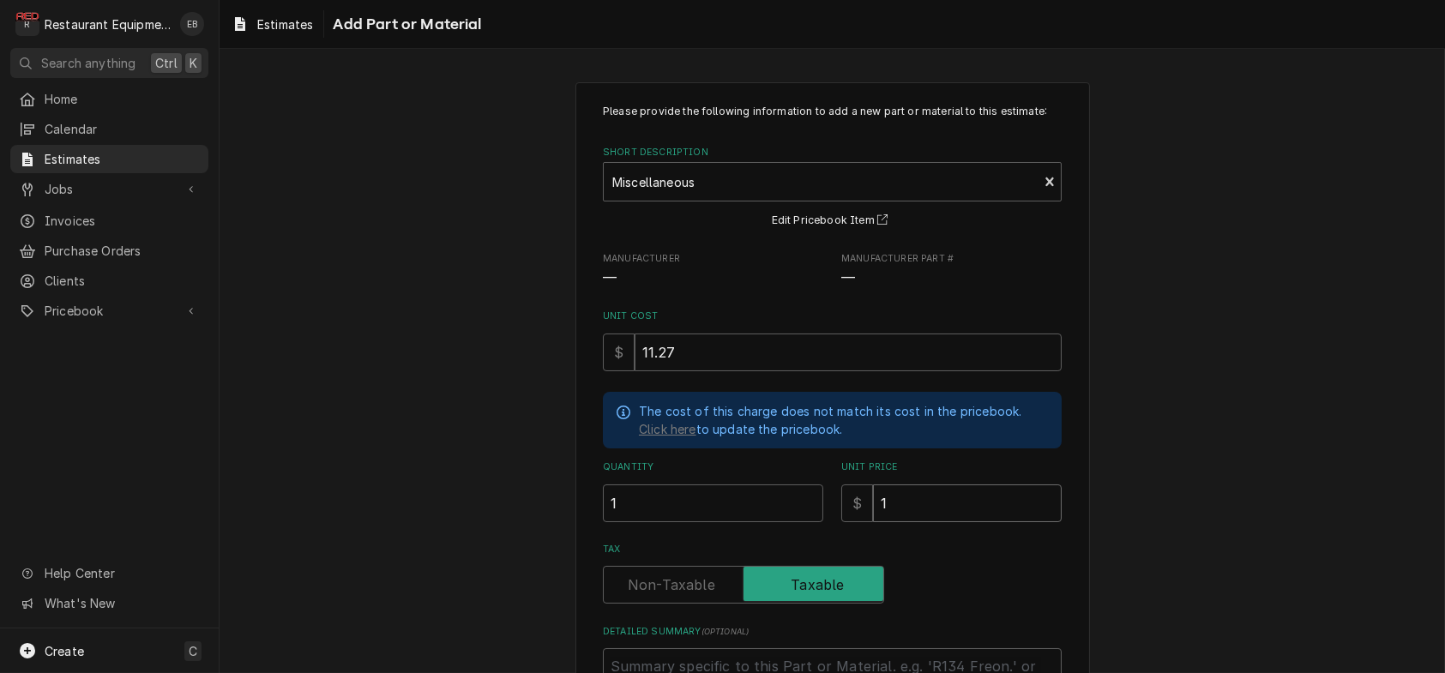
type textarea "x"
type input "17"
type textarea "x"
type input "17.2"
type textarea "x"
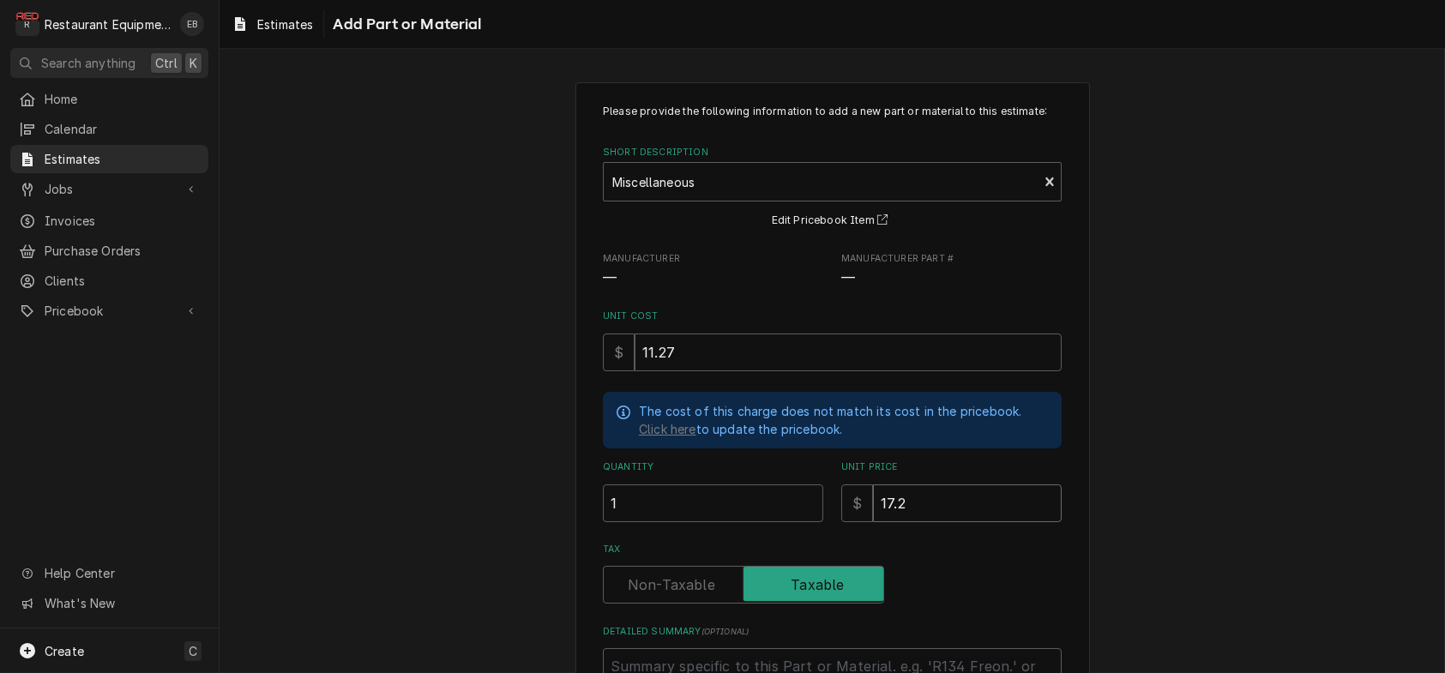
type input "17.23"
type textarea "x"
type input "17.23"
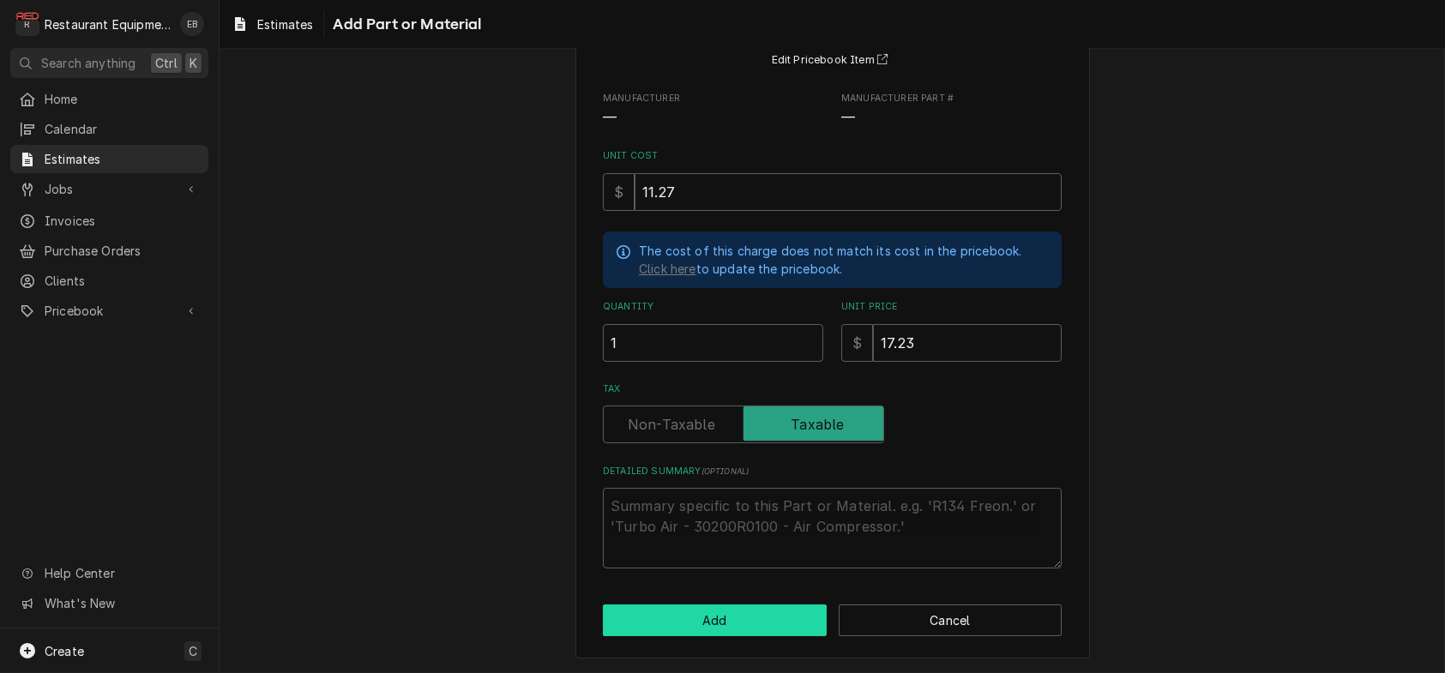
click at [734, 609] on button "Add" at bounding box center [715, 621] width 224 height 32
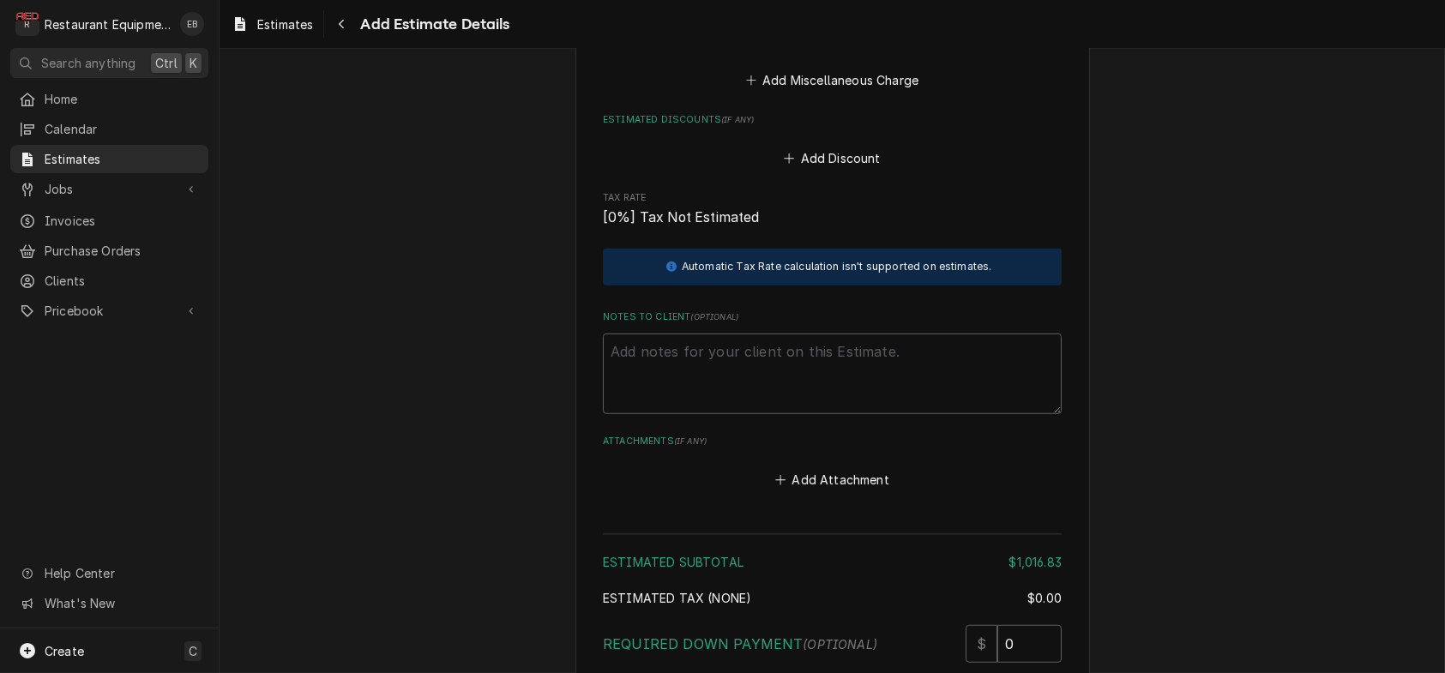
scroll to position [3251, 0]
click at [795, 91] on button "Add Miscellaneous Charge" at bounding box center [832, 79] width 178 height 24
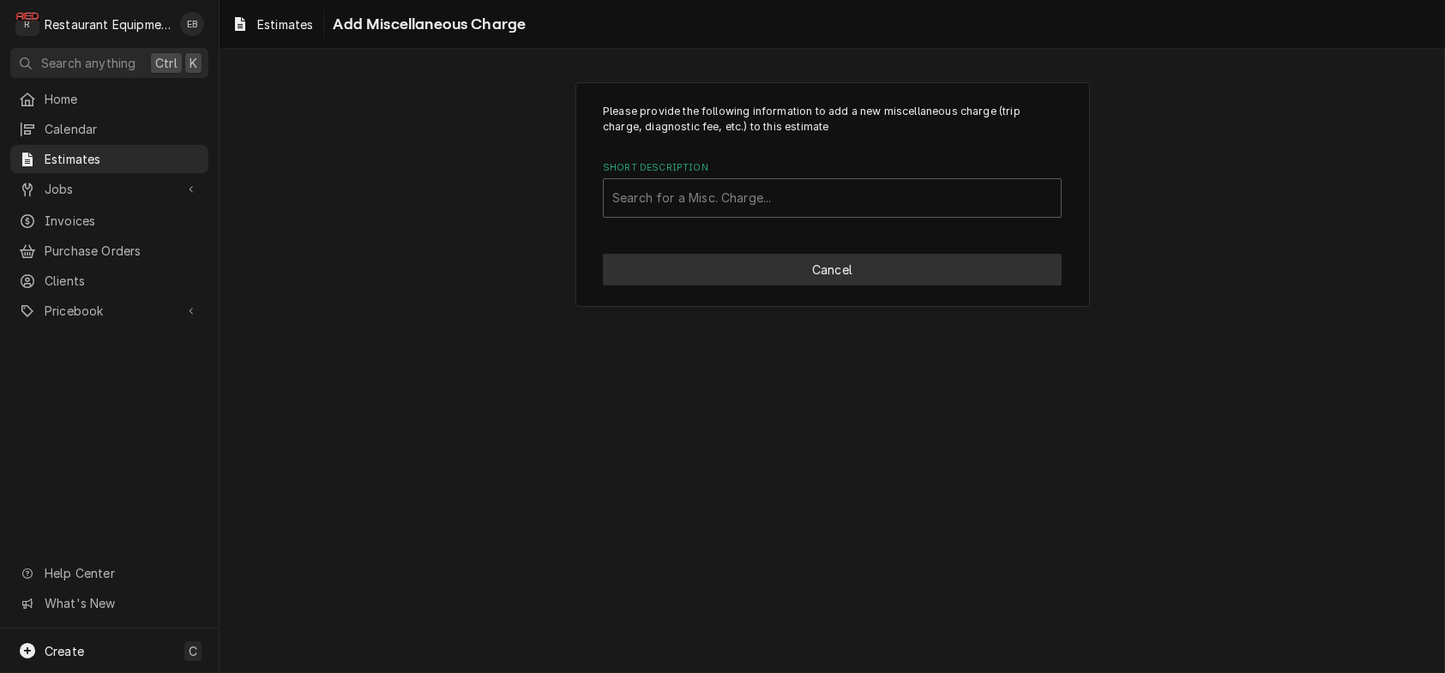
click at [787, 286] on button "Cancel" at bounding box center [832, 270] width 459 height 32
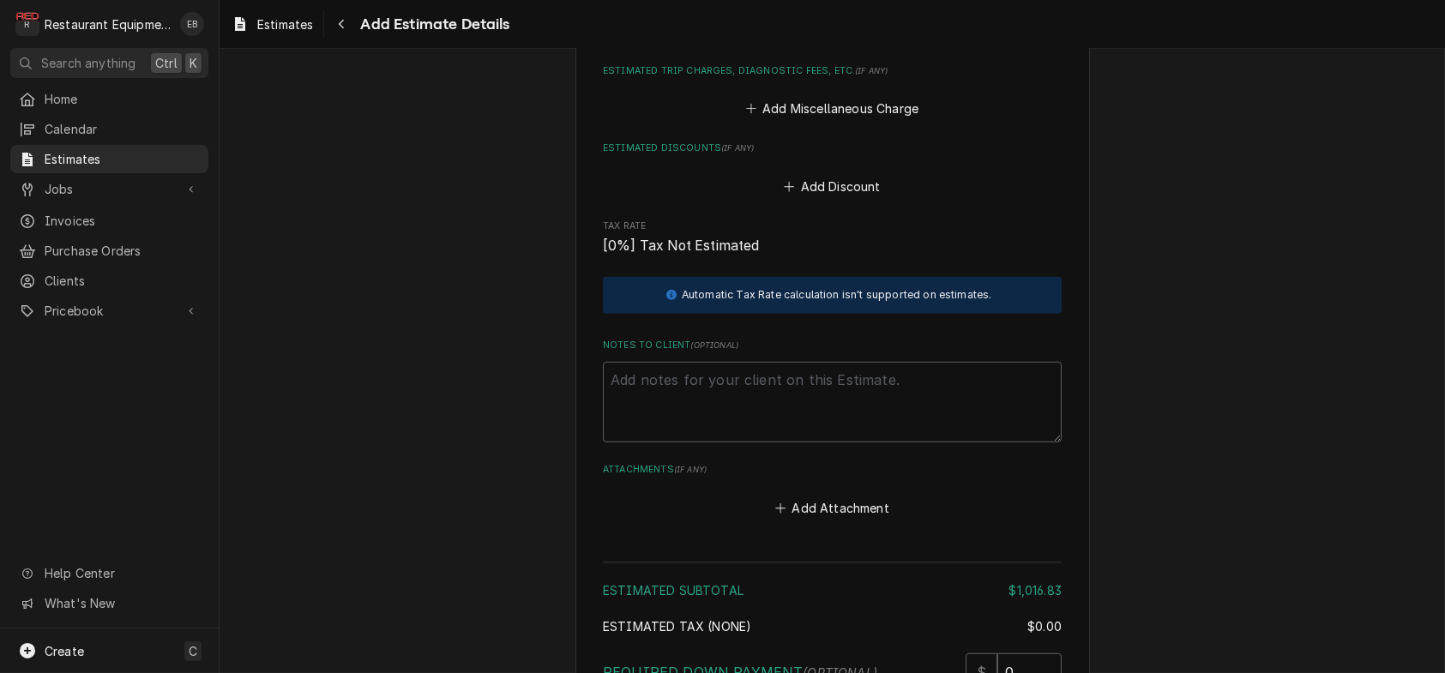
scroll to position [3229, 0]
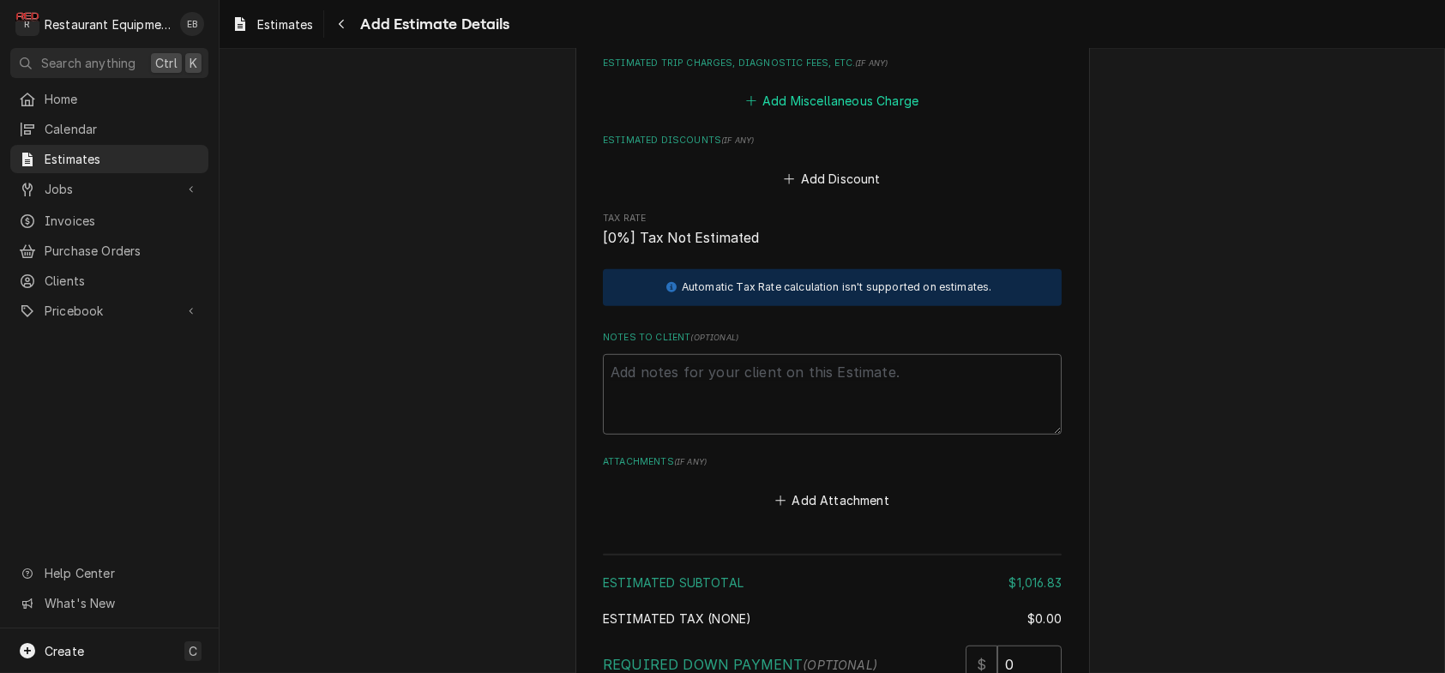
click at [808, 113] on button "Add Miscellaneous Charge" at bounding box center [832, 101] width 178 height 24
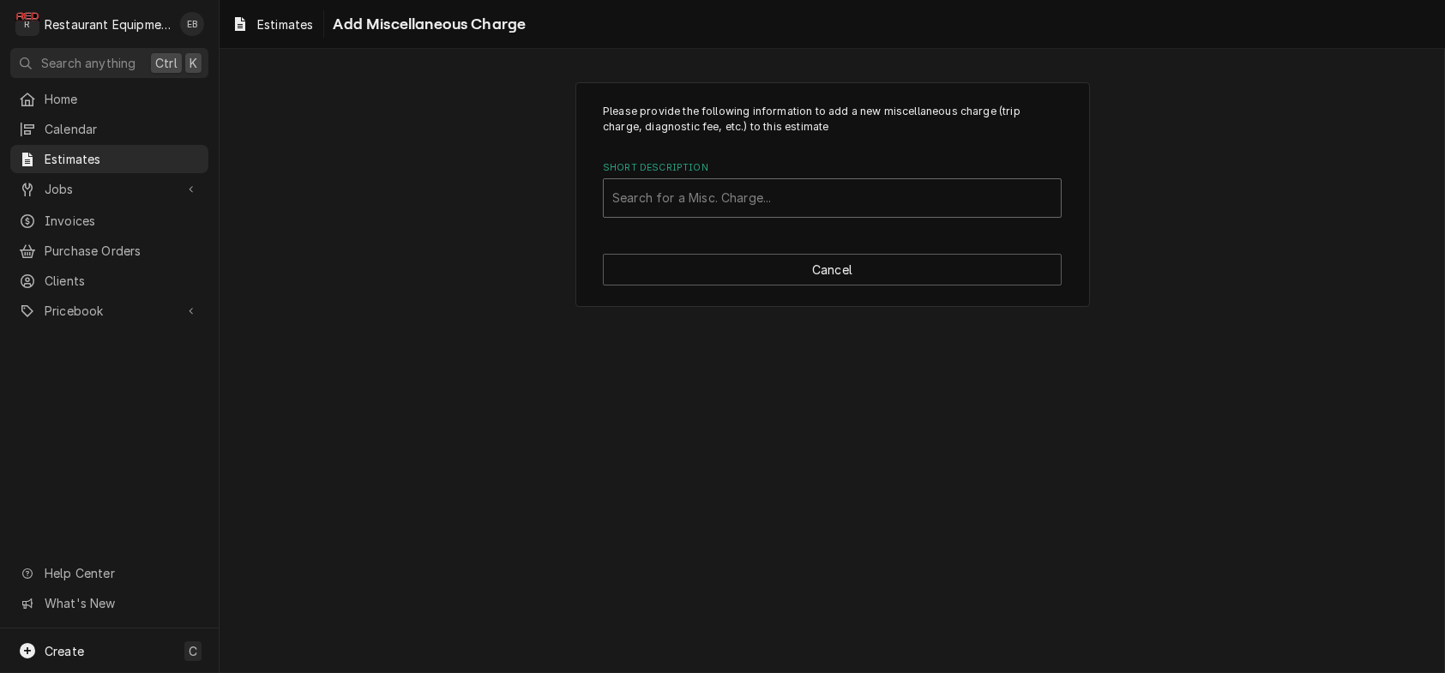
click at [750, 214] on div "Short Description" at bounding box center [832, 198] width 440 height 31
click at [1170, 274] on div "Please provide the following information to add a new miscellaneous charge (tri…" at bounding box center [833, 195] width 1226 height 256
click at [886, 285] on button "Cancel" at bounding box center [832, 270] width 459 height 32
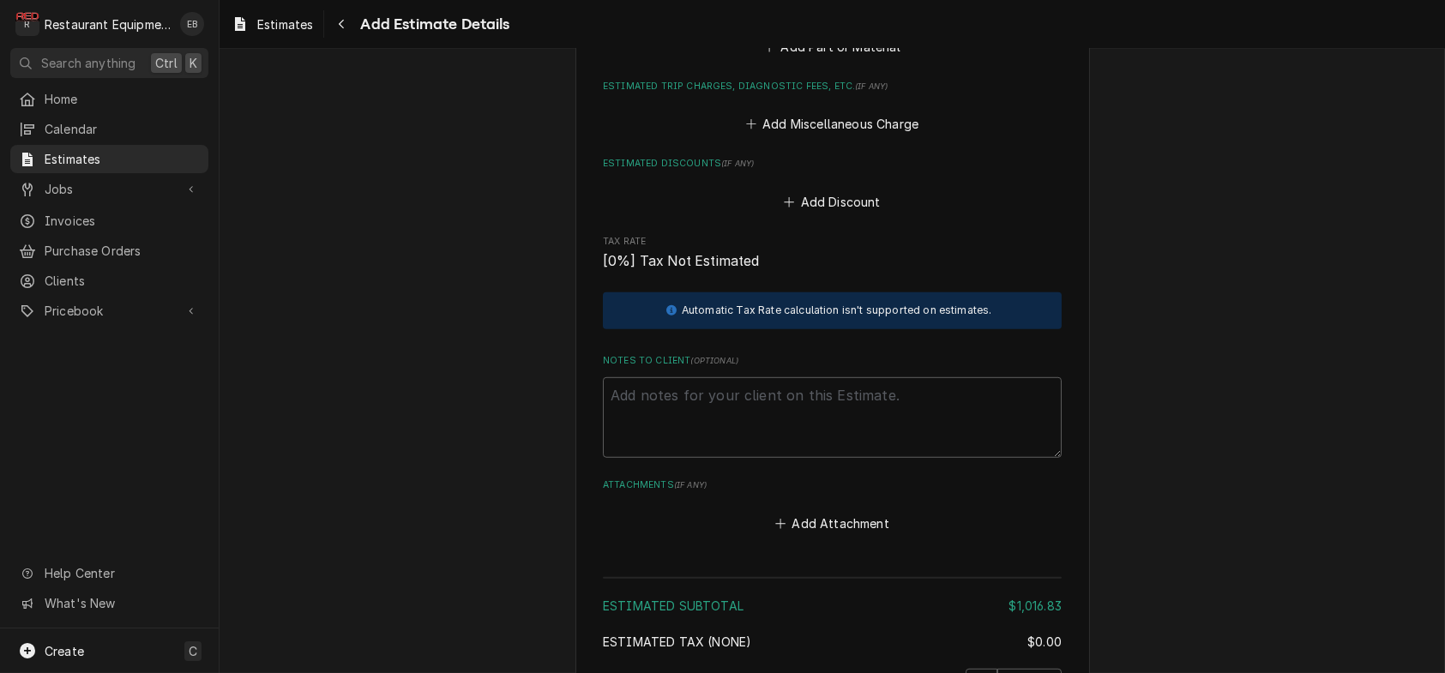
type textarea "x"
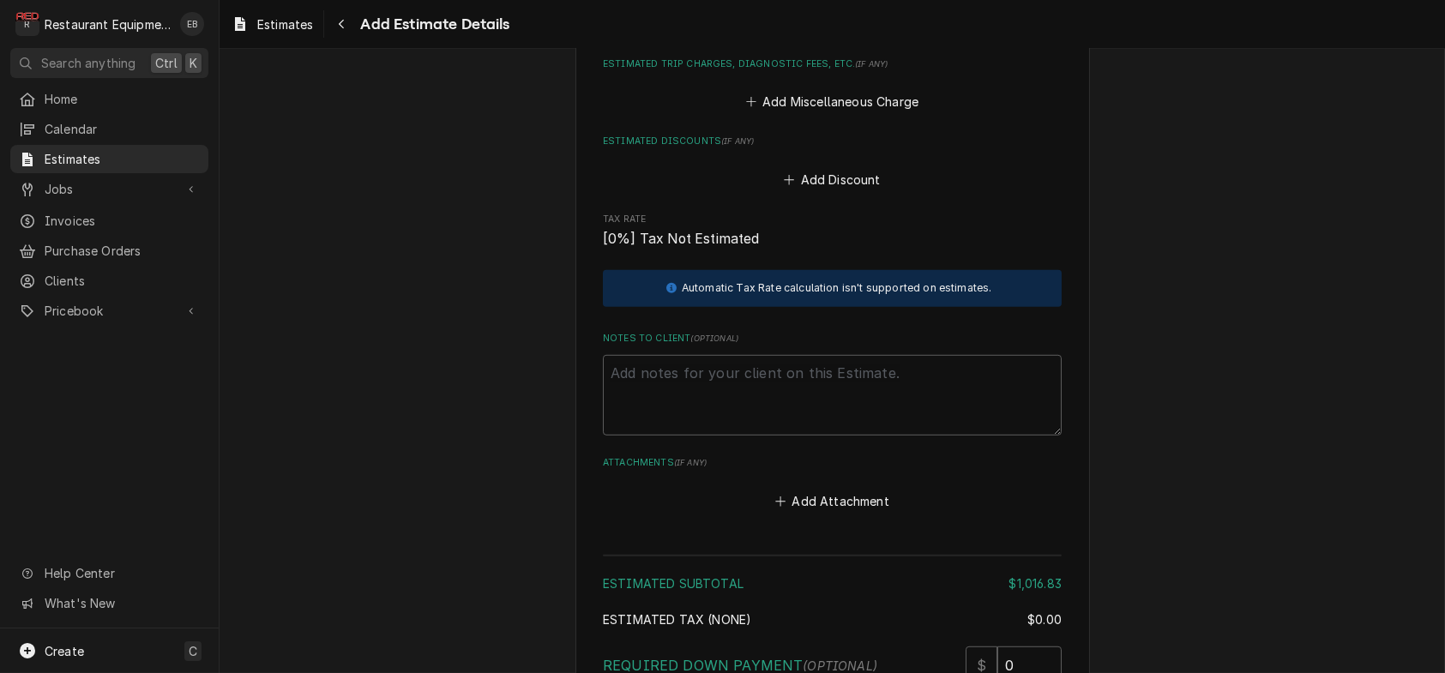
scroll to position [3263, 0]
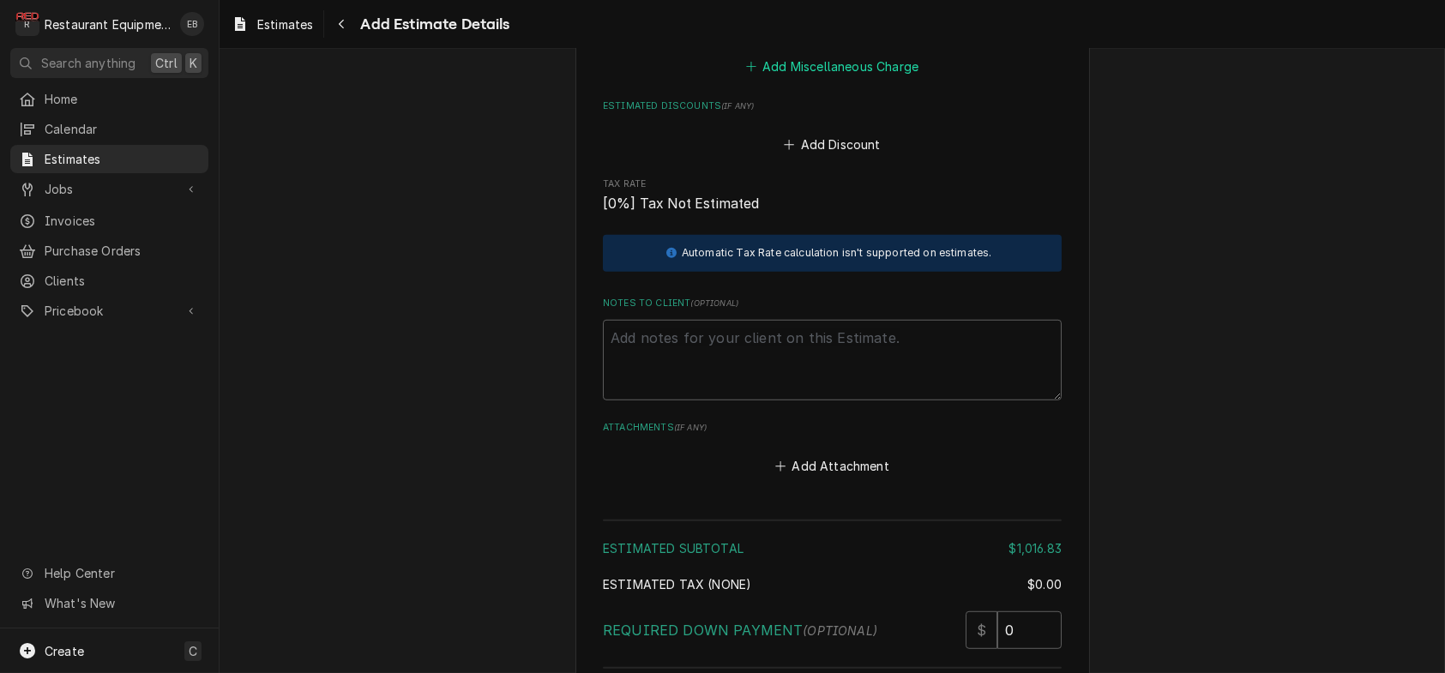
click at [863, 79] on button "Add Miscellaneous Charge" at bounding box center [832, 67] width 178 height 24
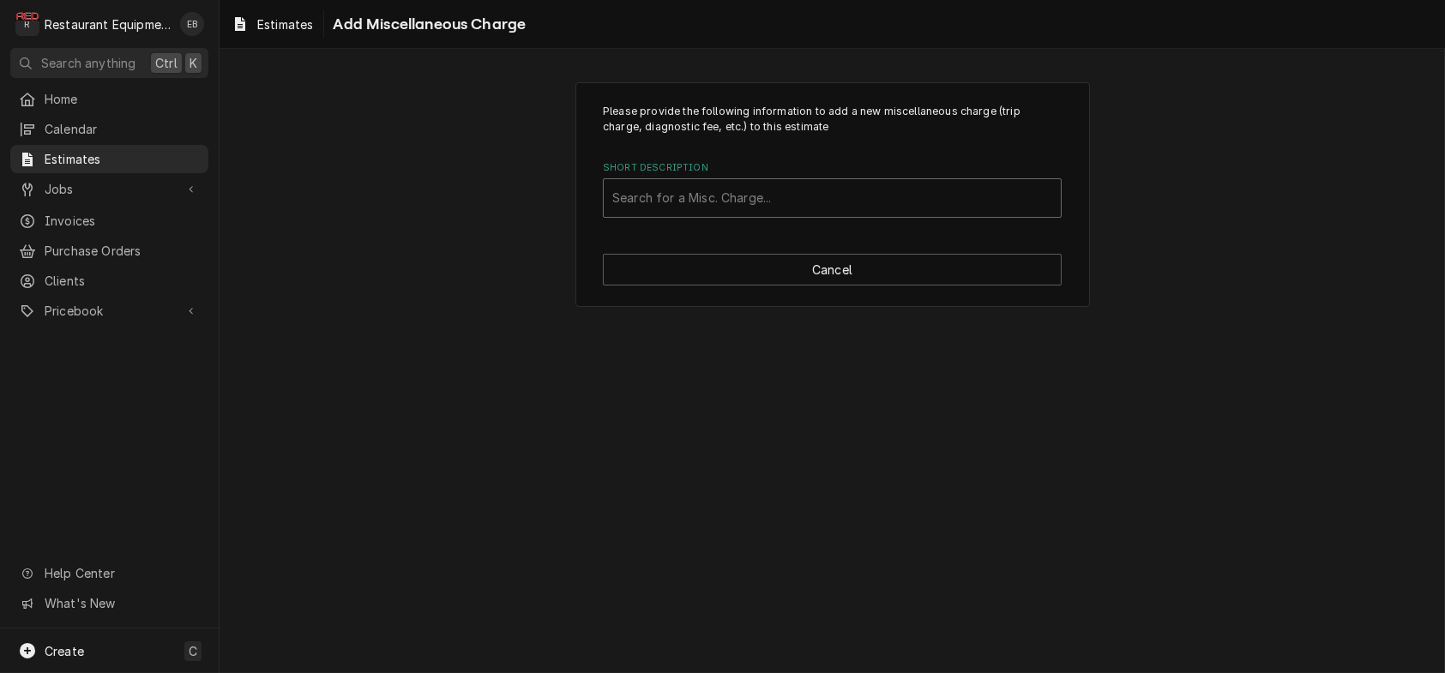
click at [751, 210] on div "Short Description" at bounding box center [832, 198] width 440 height 31
type input "shipping"
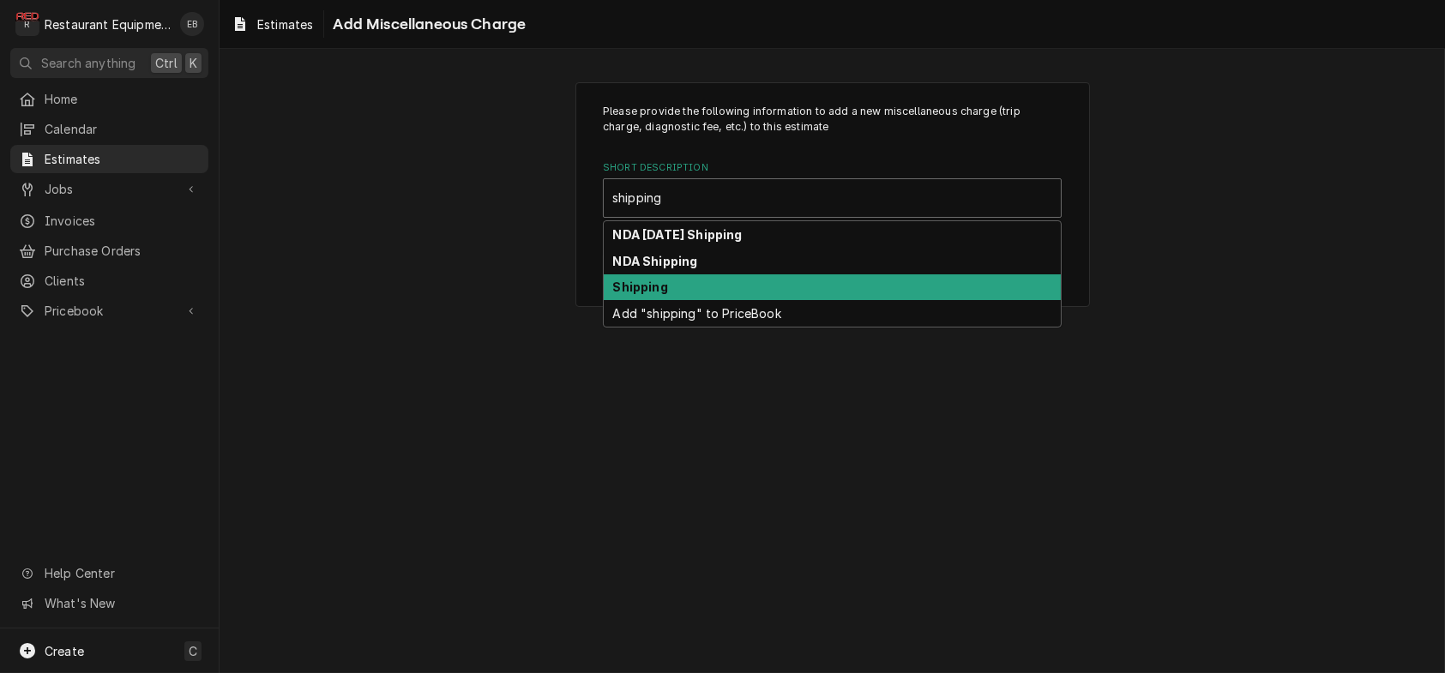
click at [696, 301] on div "Shipping" at bounding box center [832, 287] width 457 height 27
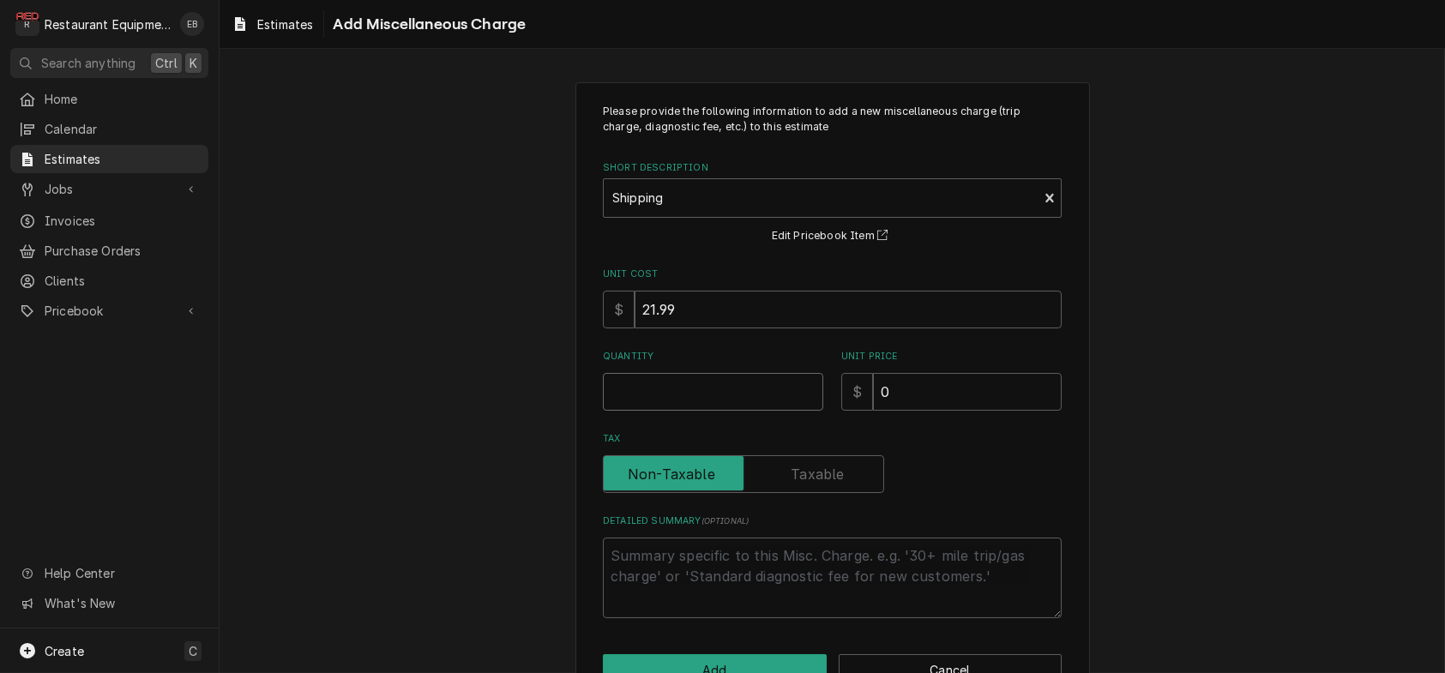
click at [658, 411] on input "Quantity" at bounding box center [713, 392] width 220 height 38
type textarea "x"
type input "1"
type textarea "x"
type input "1"
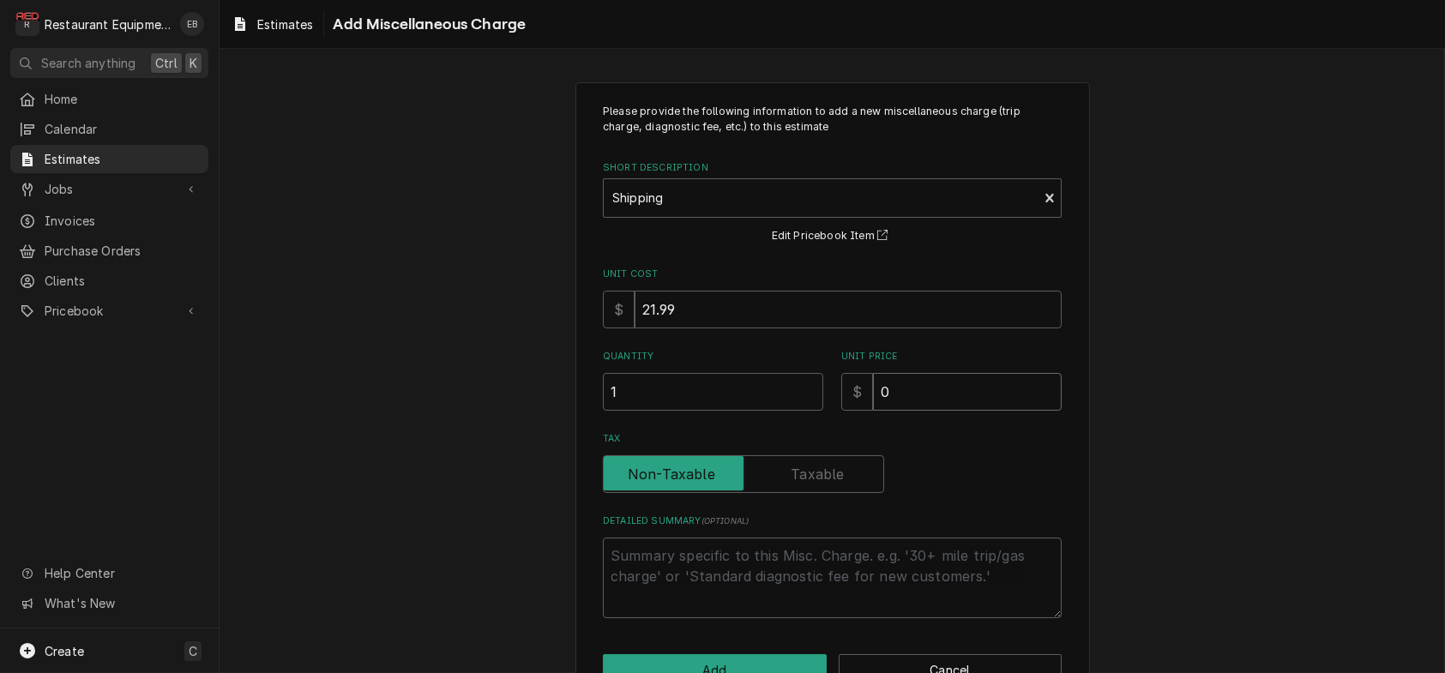
click at [934, 411] on input "0" at bounding box center [967, 392] width 189 height 38
type textarea "x"
type input "7"
type textarea "x"
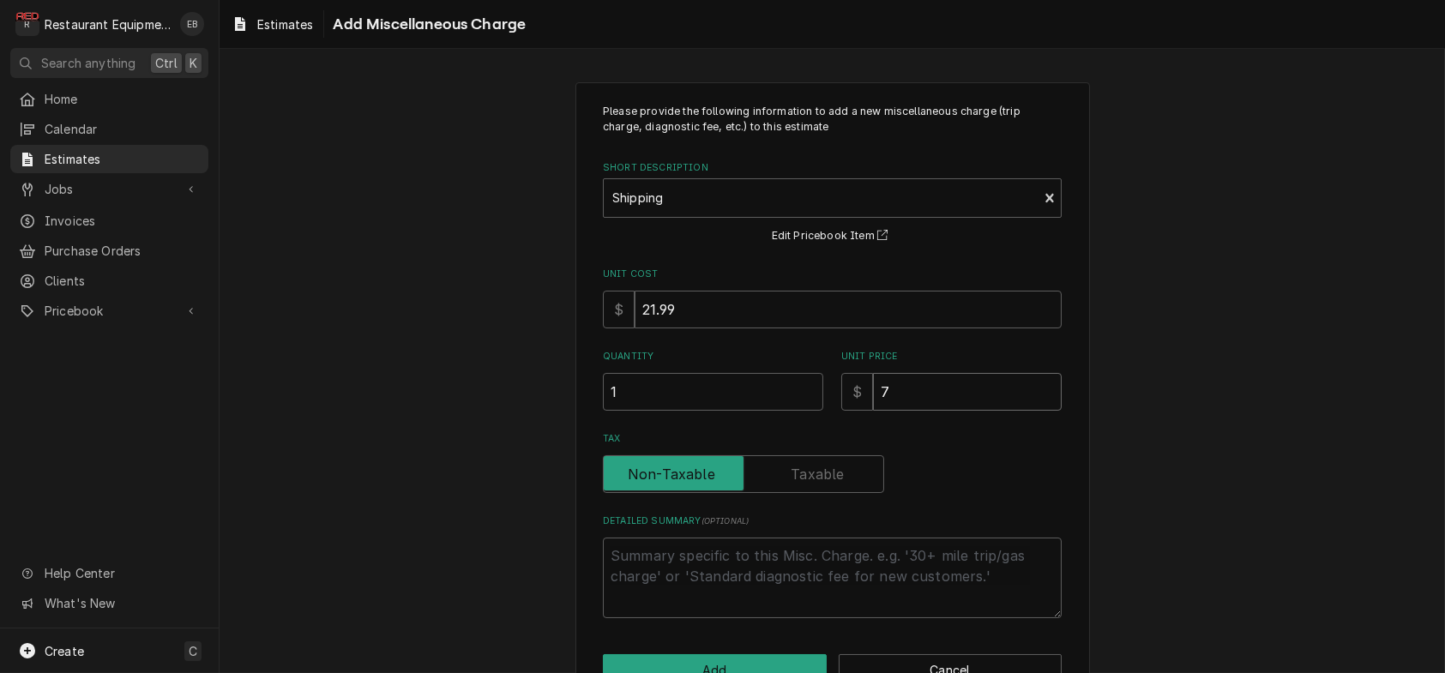
type input "74"
type textarea "x"
type input "74.5"
type textarea "x"
type input "74.56"
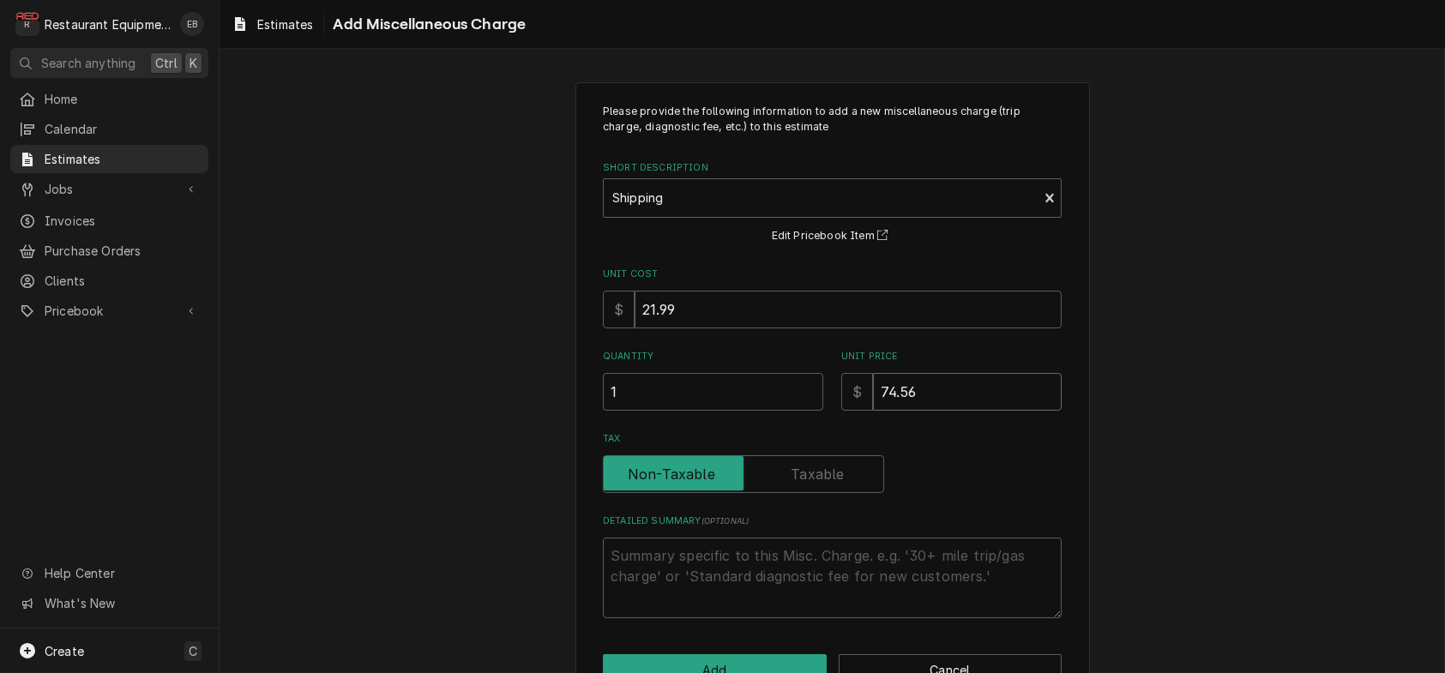
type textarea "x"
type input "74.5"
type textarea "x"
type input "74.58"
type textarea "x"
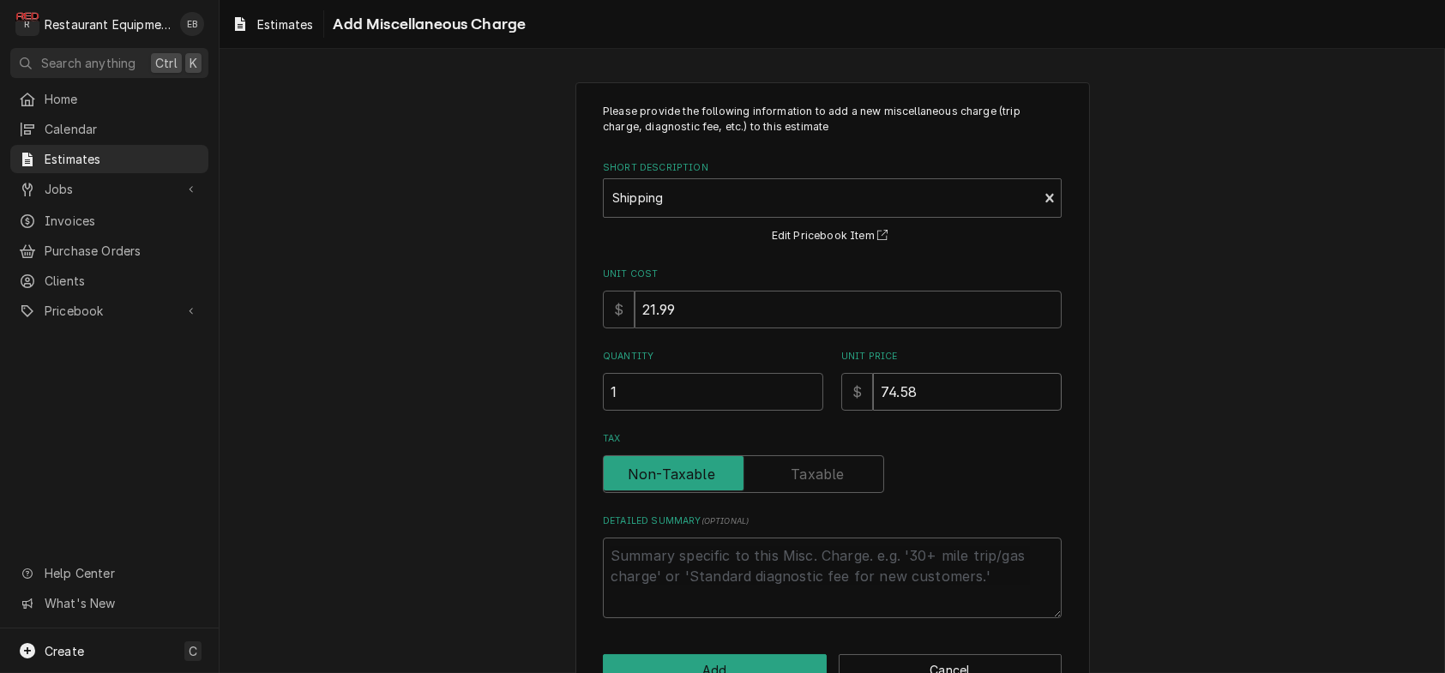
type input "74.5"
type textarea "x"
type input "74.52"
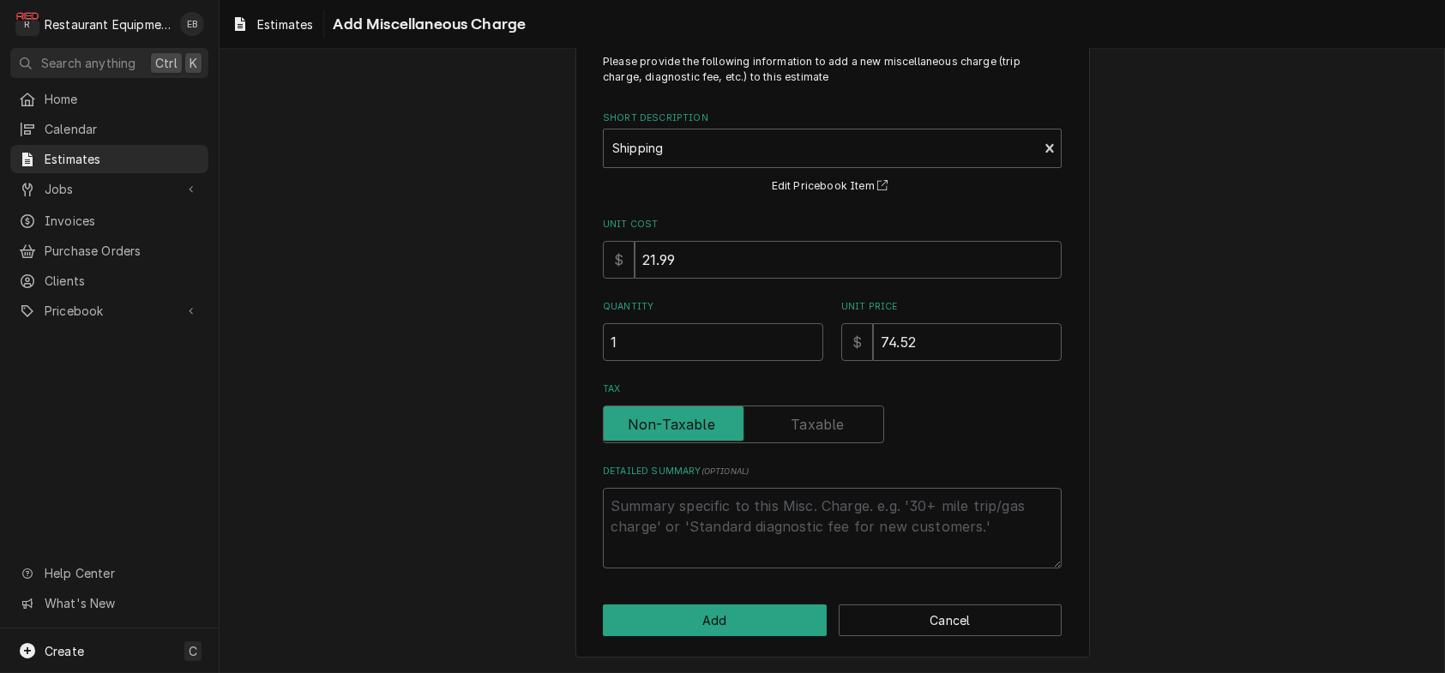
scroll to position [120, 0]
click at [690, 611] on button "Add" at bounding box center [715, 621] width 224 height 32
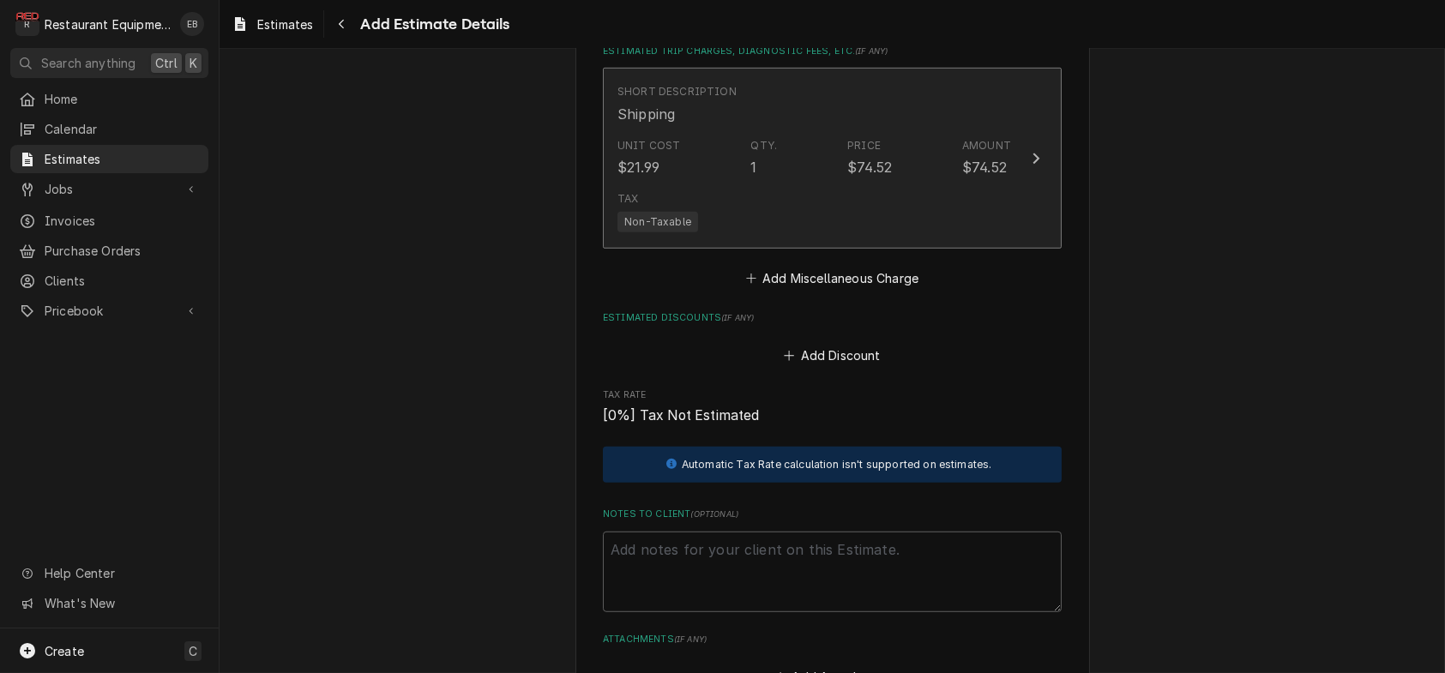
type textarea "x"
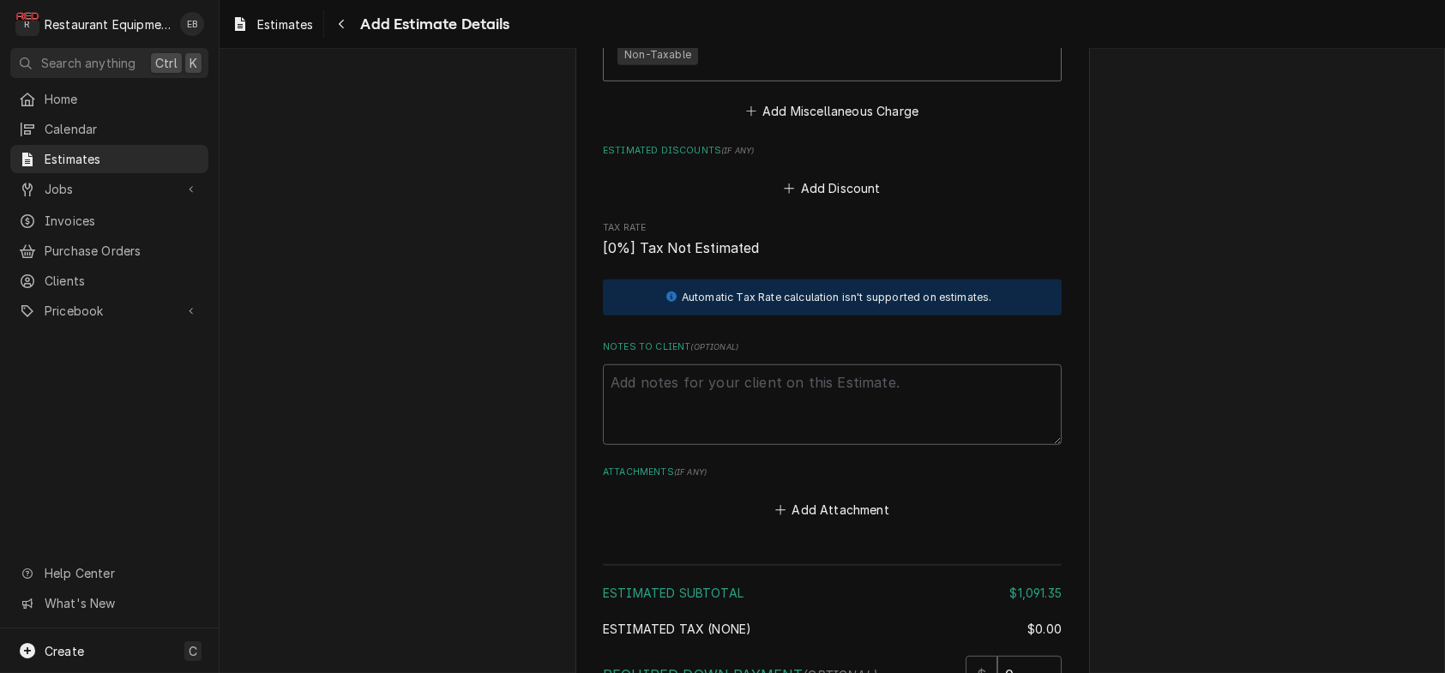
scroll to position [3412, 0]
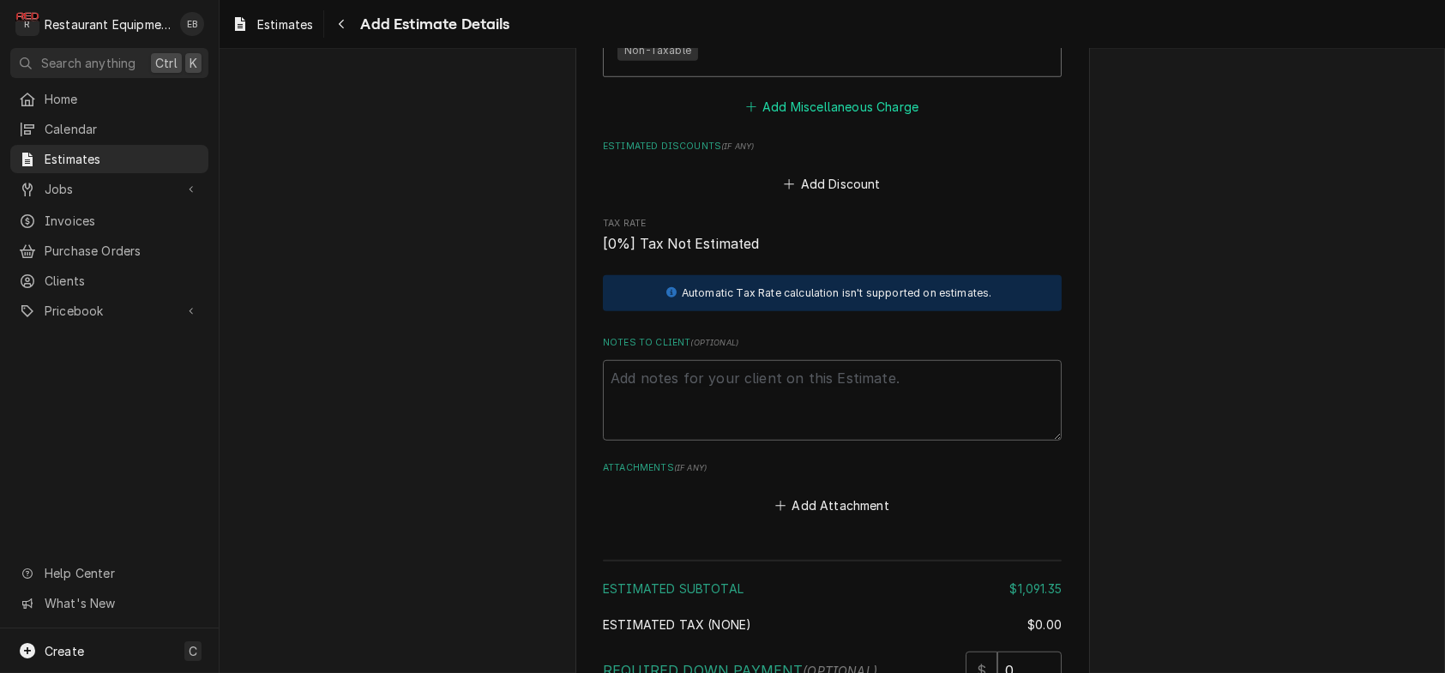
click at [823, 118] on button "Add Miscellaneous Charge" at bounding box center [832, 106] width 178 height 24
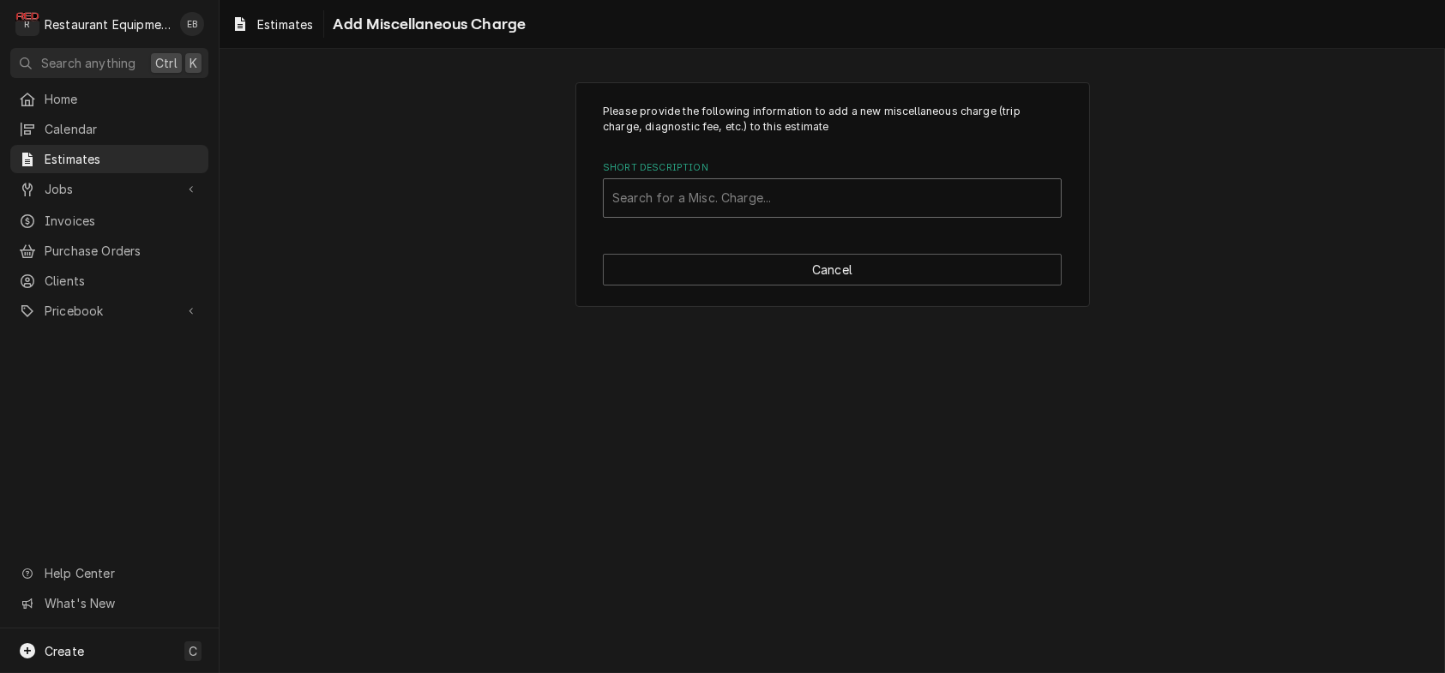
click at [786, 214] on div "Short Description" at bounding box center [832, 198] width 440 height 31
type input "Taxes"
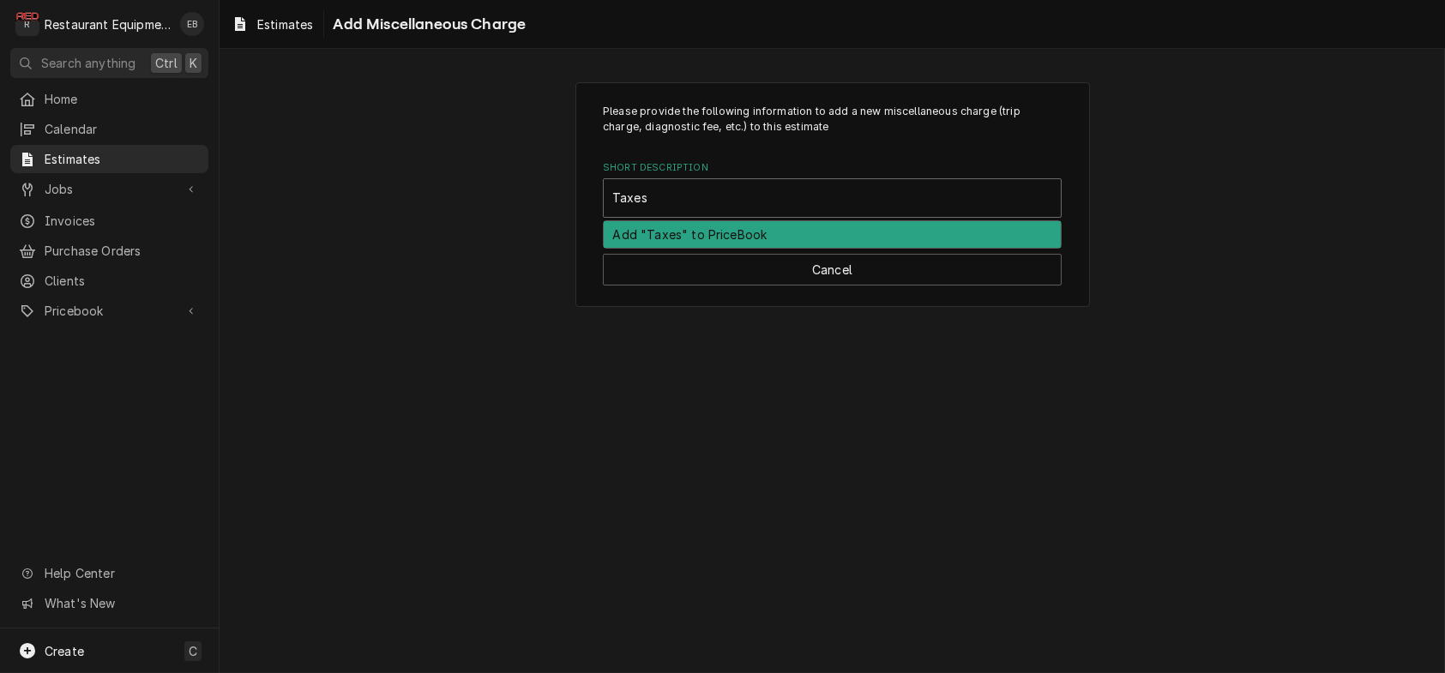
click at [754, 248] on div "Add "Taxes" to PriceBook" at bounding box center [832, 234] width 457 height 27
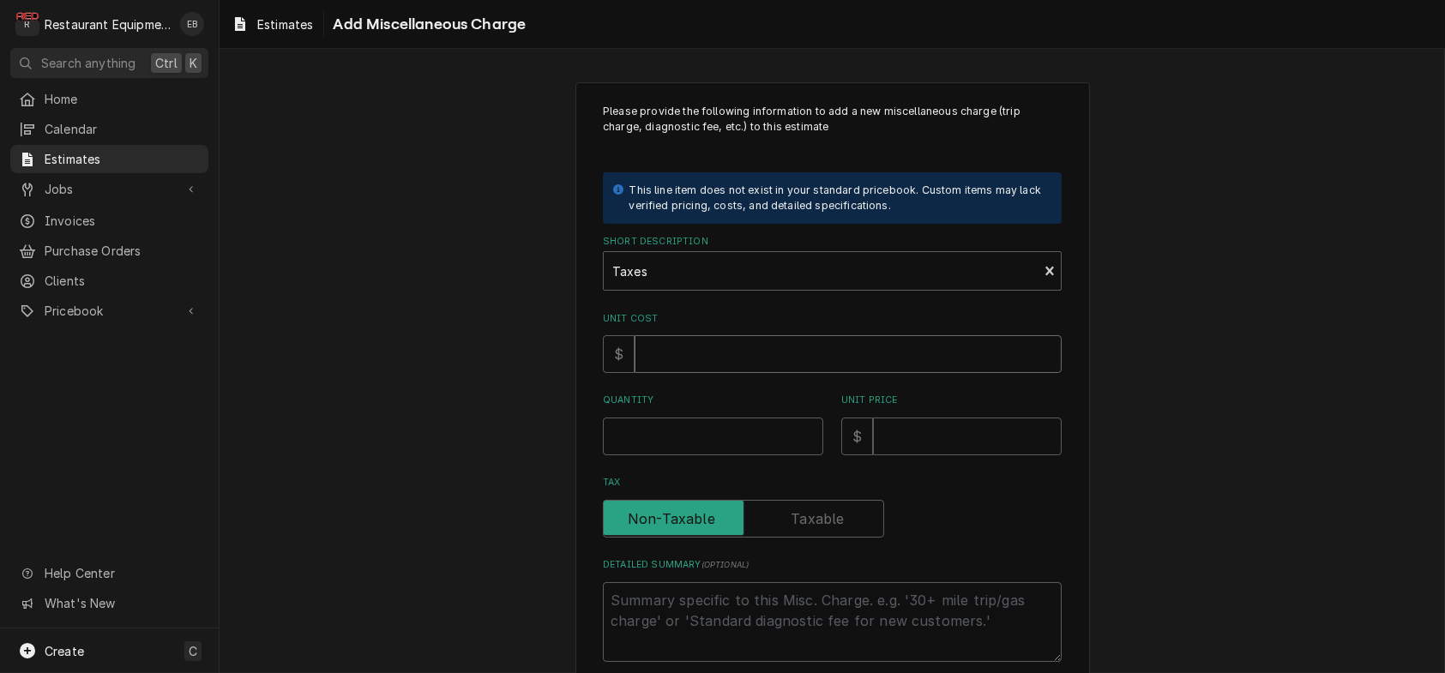
click at [670, 373] on input "Unit Cost" at bounding box center [848, 354] width 427 height 38
type textarea "x"
type input "7"
type textarea "x"
type input "71"
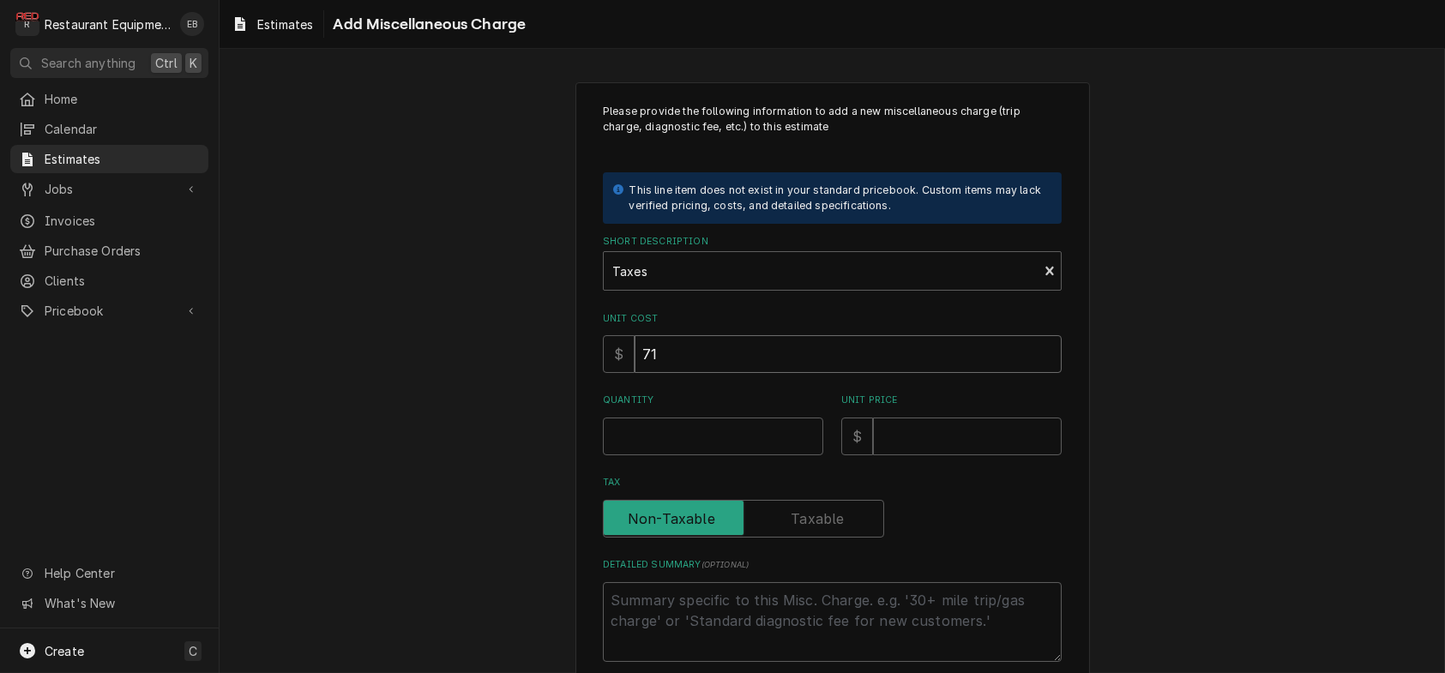
type textarea "x"
type input "71.1"
type textarea "x"
type input "71.18"
type textarea "x"
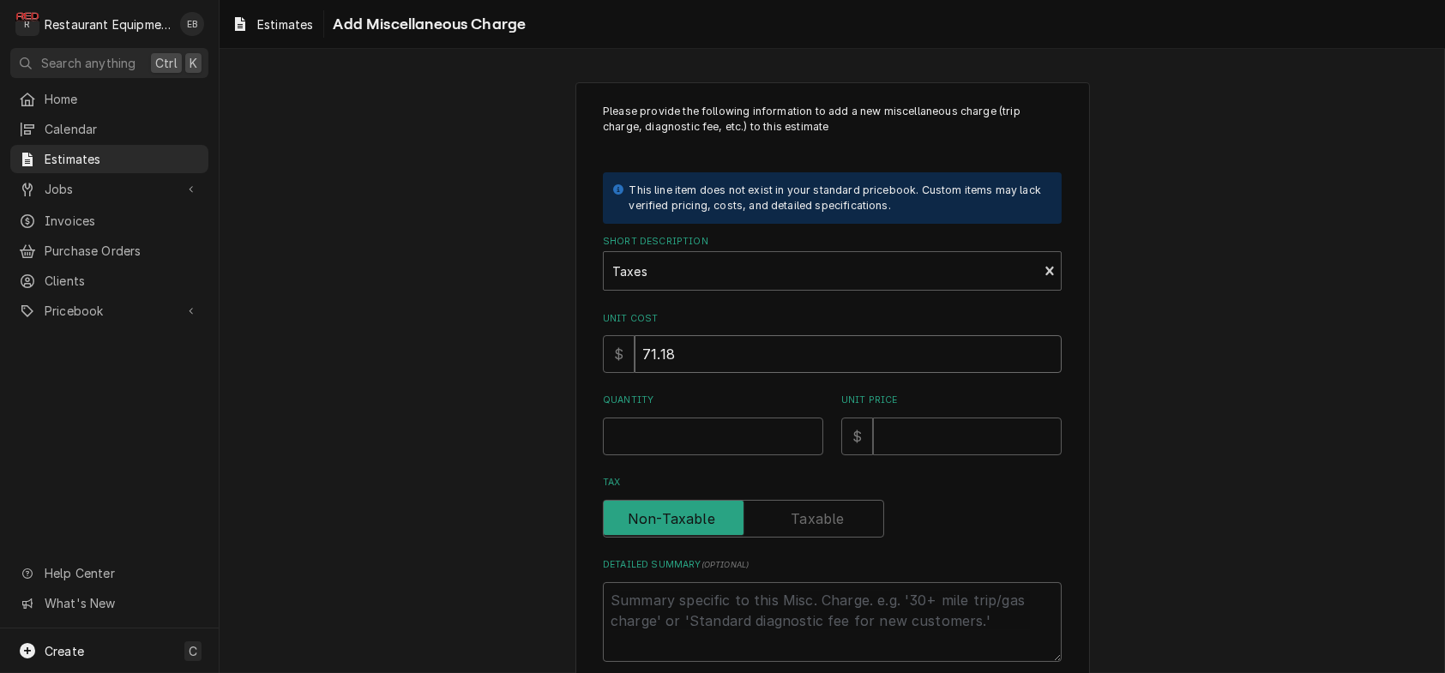
type input "71.18"
click at [733, 455] on input "Quantity" at bounding box center [713, 437] width 220 height 38
type textarea "x"
type input "1"
type textarea "x"
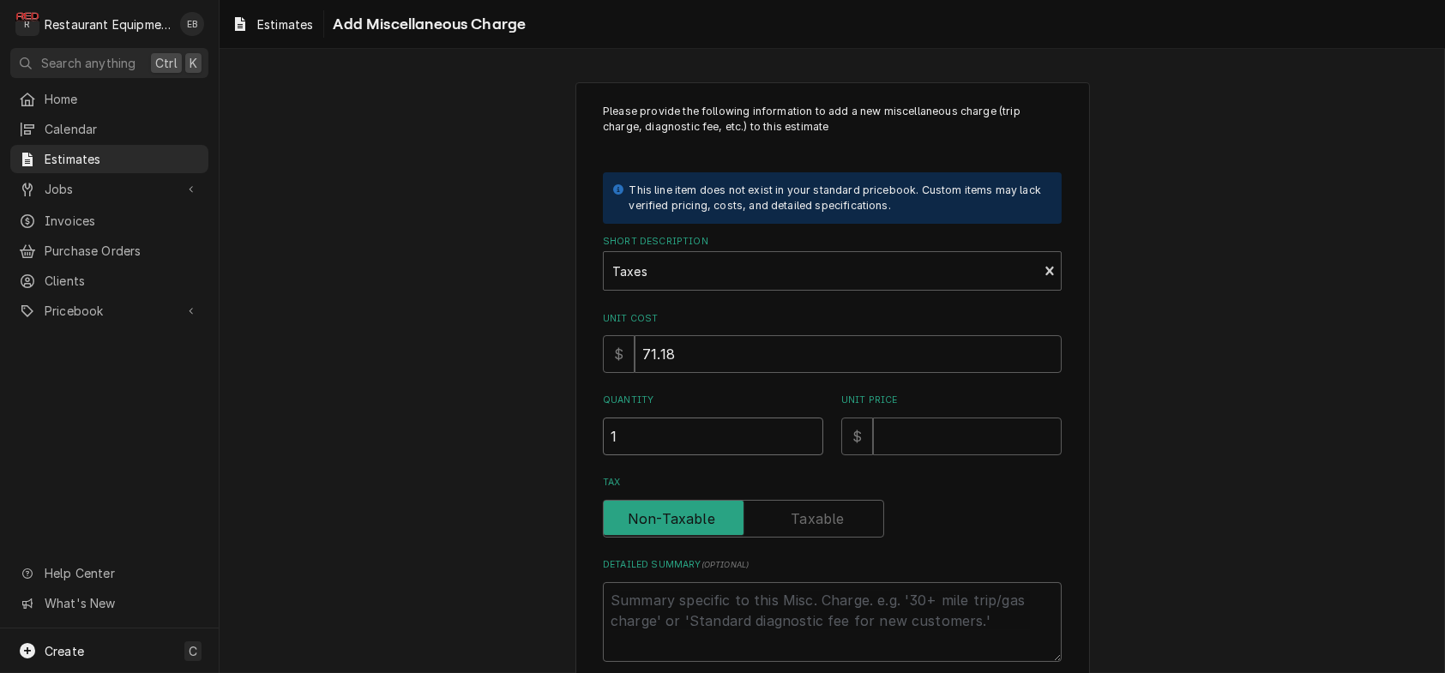
type input "1"
click at [965, 455] on input "Unit Price" at bounding box center [967, 437] width 189 height 38
type textarea "x"
type input "7"
type textarea "x"
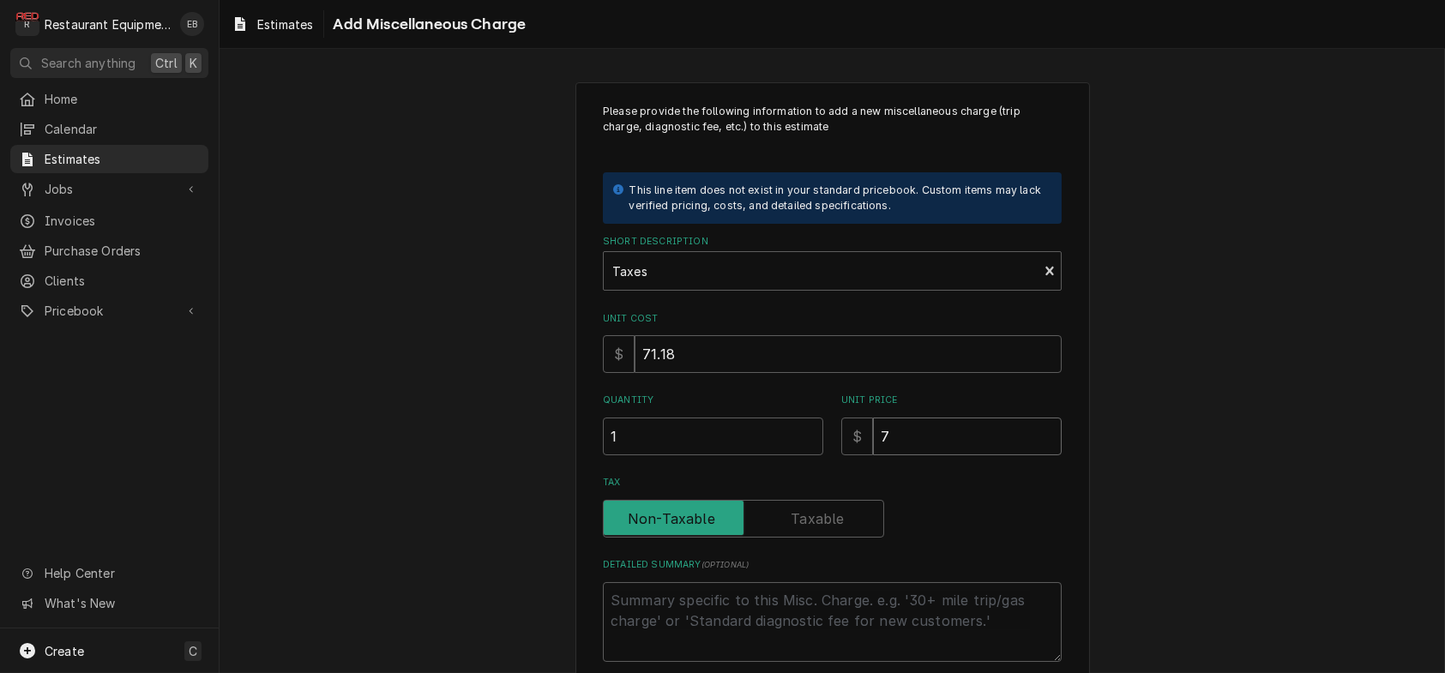
type input "71"
type textarea "x"
type input "71.1"
type textarea "x"
type input "71.18"
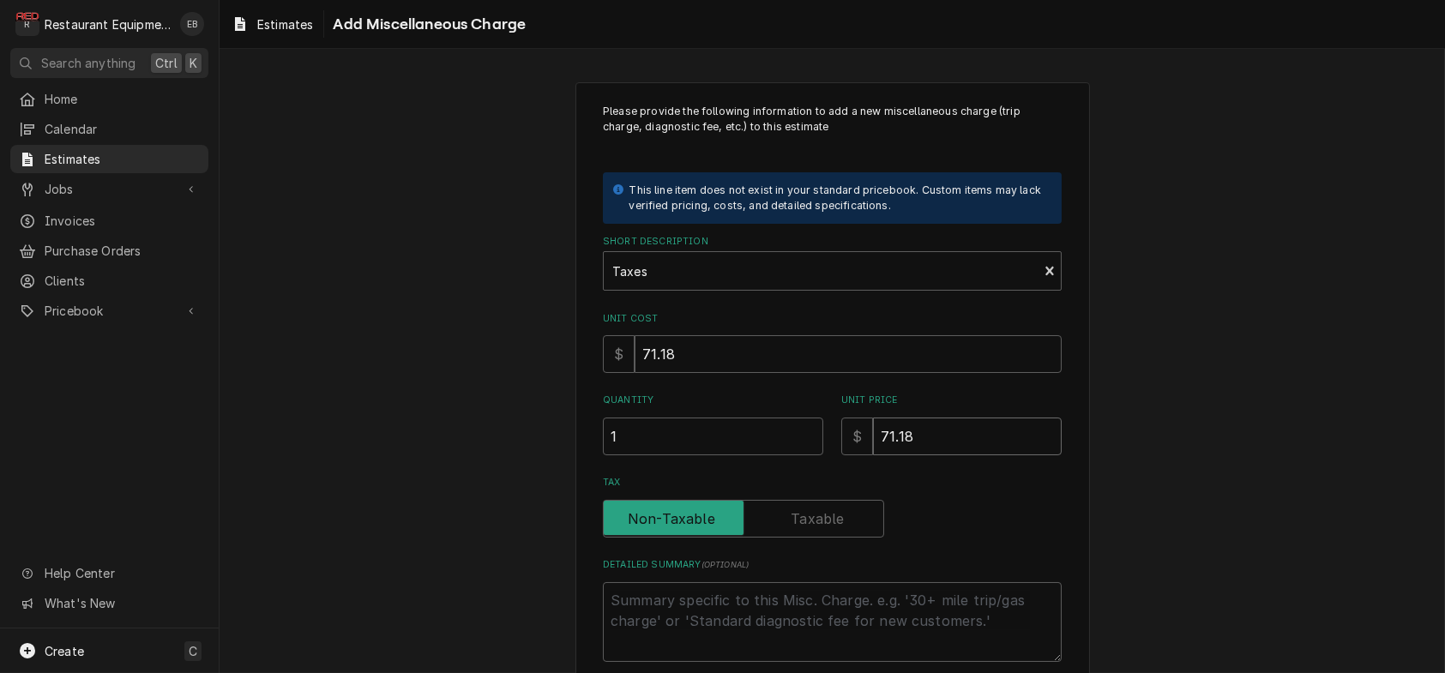
type textarea "x"
type input "71.18"
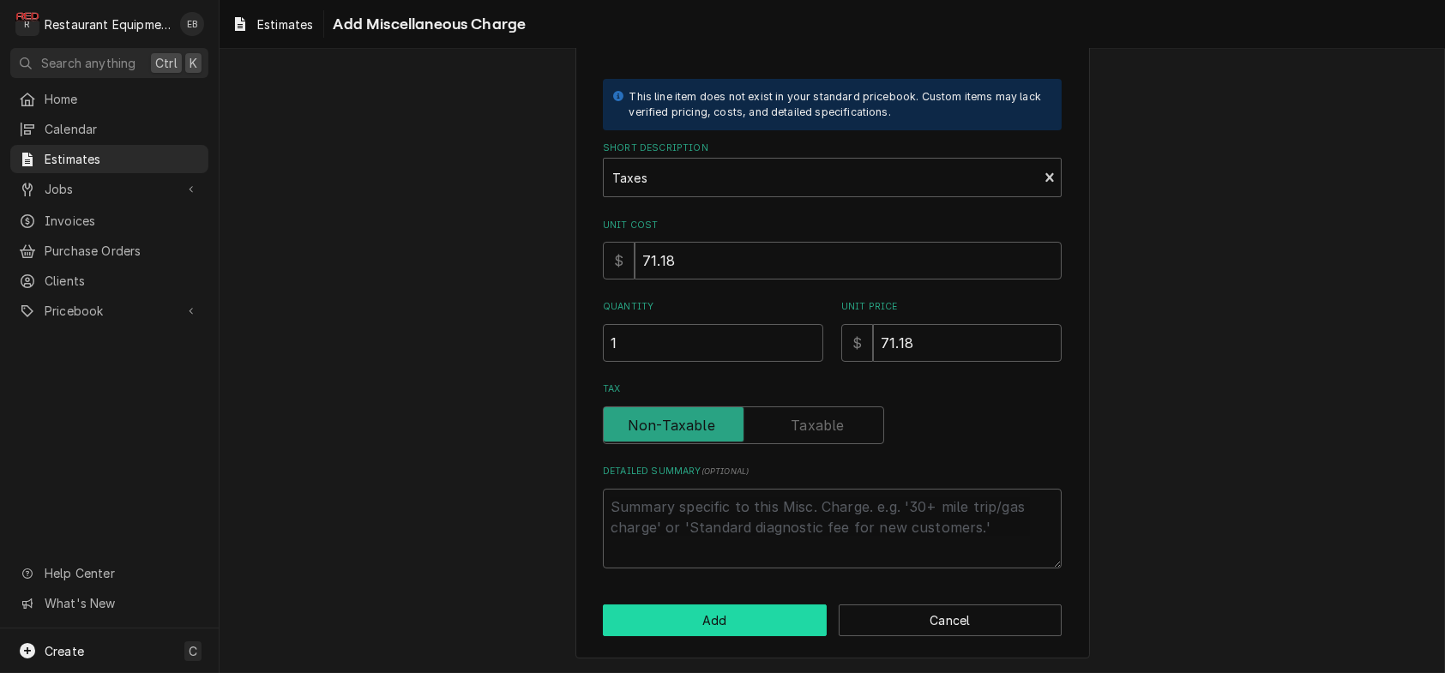
click at [715, 612] on button "Add" at bounding box center [715, 621] width 224 height 32
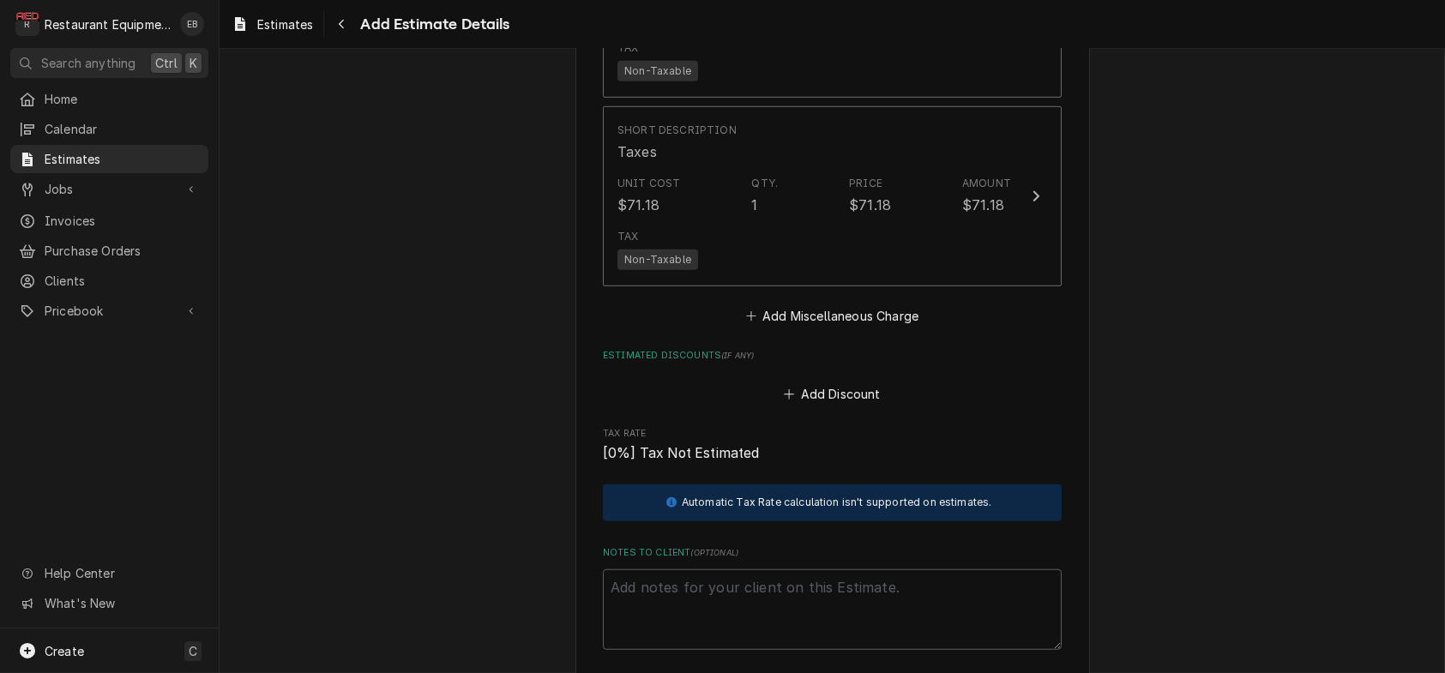
type textarea "x"
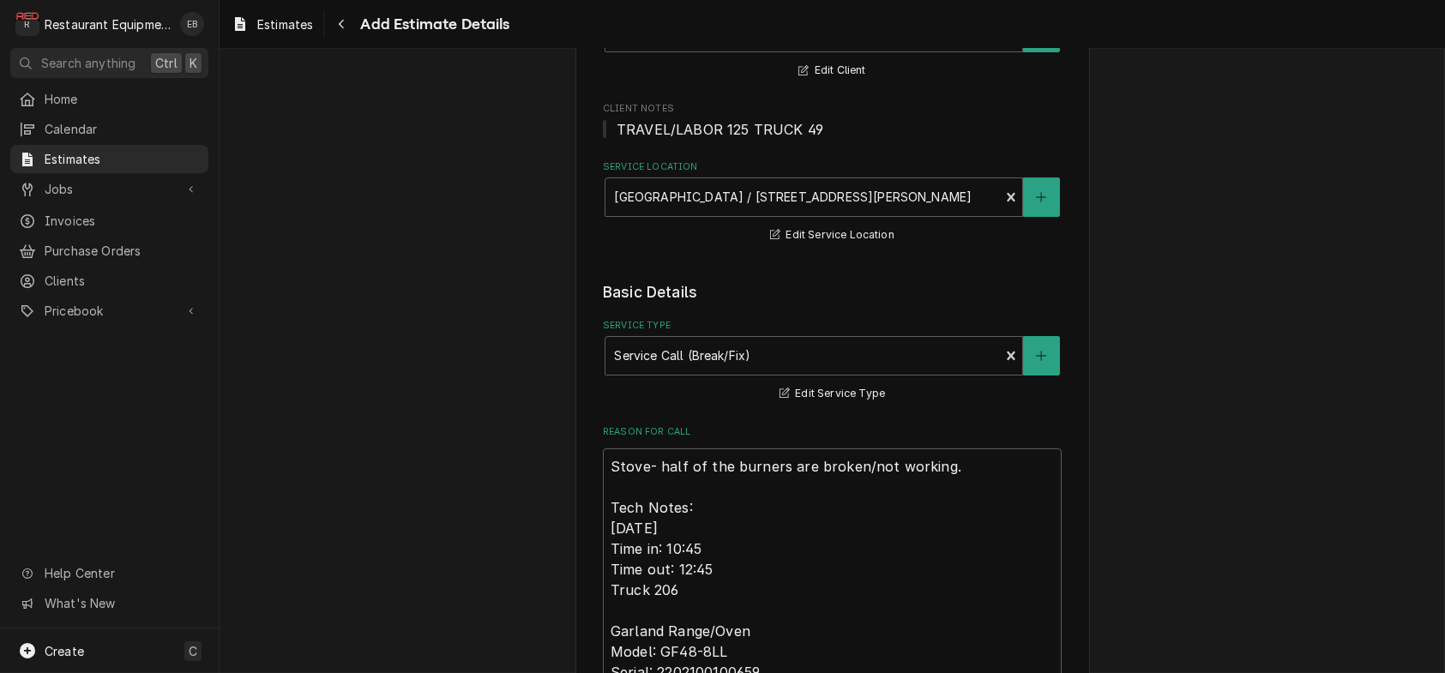
scroll to position [400, 0]
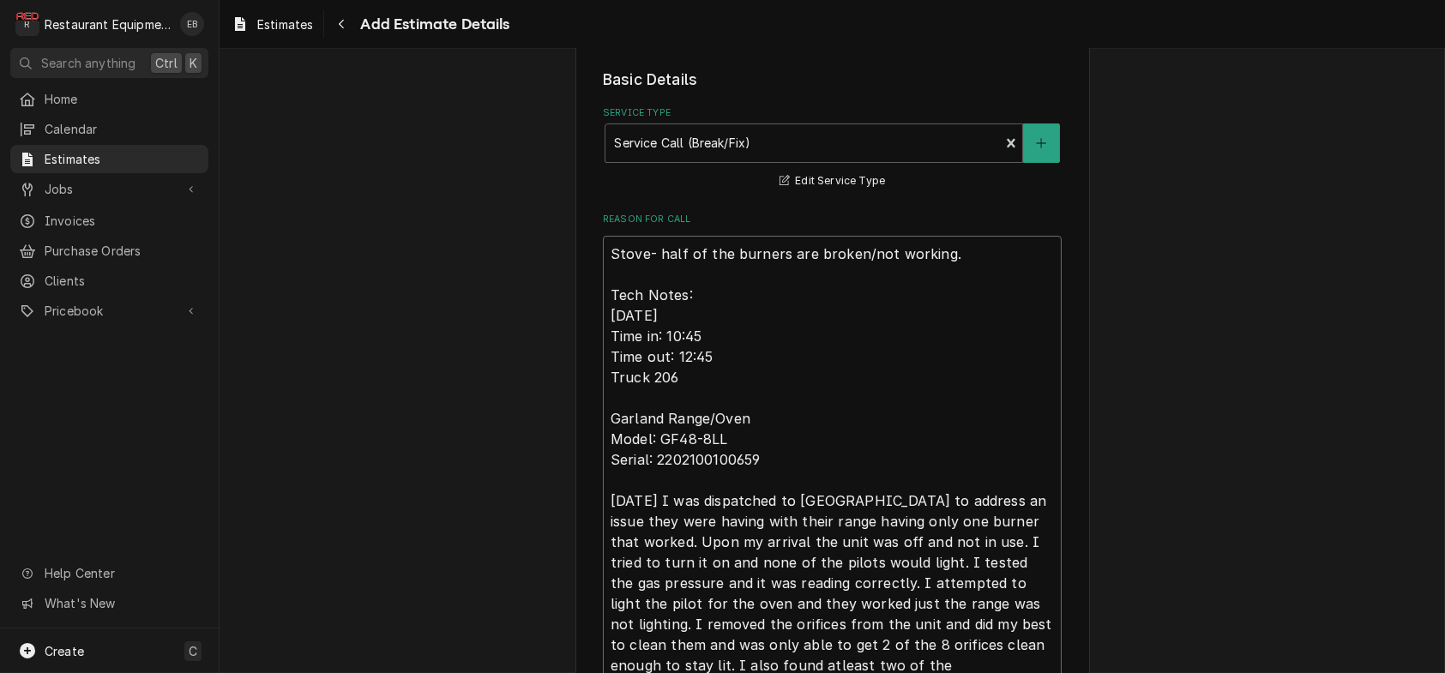
click at [603, 325] on textarea "Stove- half of the burners are broken/not working. Tech Notes: 09/18/2025 Time …" at bounding box center [832, 484] width 459 height 497
type textarea "Stove- half of the burners are broken/not working. Tech Notes: 09/18/2025 Time …"
type textarea "x"
type textarea "R Stove- half of the burners are broken/not working. Tech Notes: 09/18/2025 Tim…"
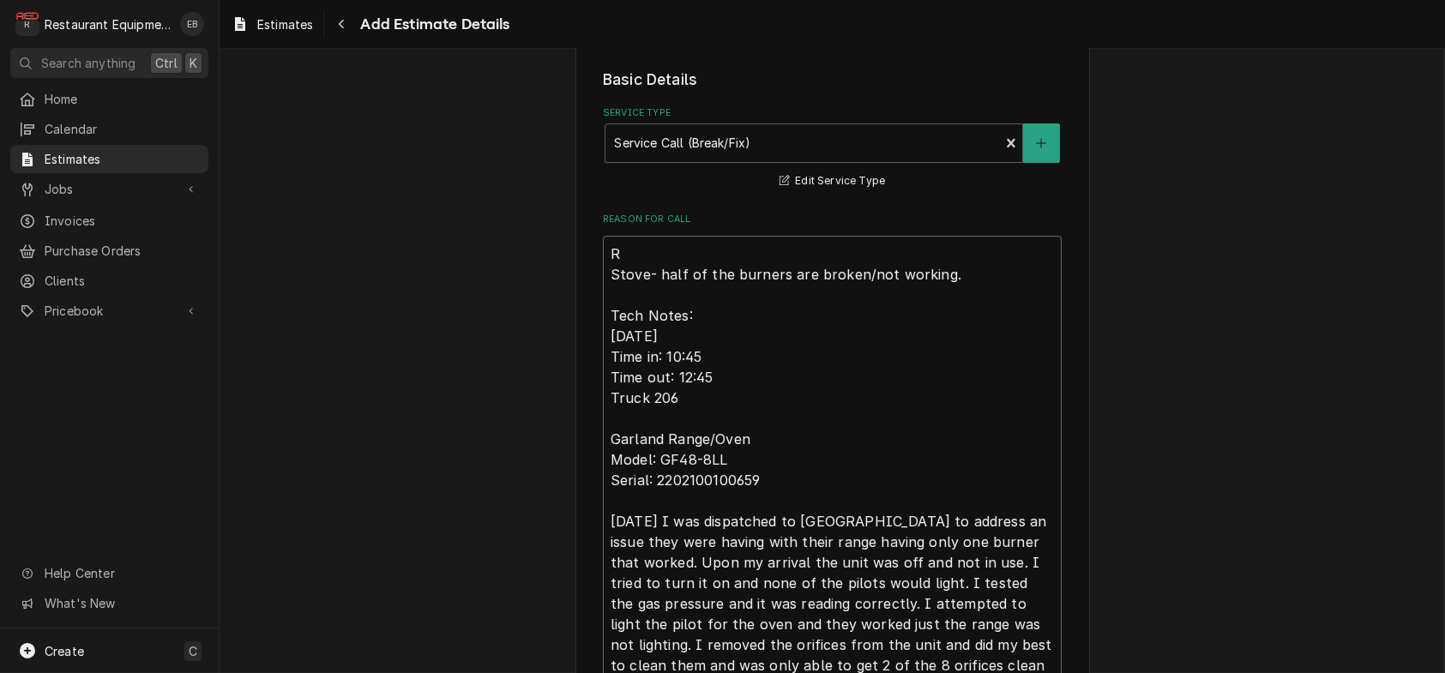
type textarea "x"
type textarea "Ro Stove- half of the burners are broken/not working. Tech Notes: 09/18/2025 Ti…"
type textarea "x"
type textarea "Roo Stove- half of the burners are broken/not working. Tech Notes: 09/18/2025 T…"
type textarea "x"
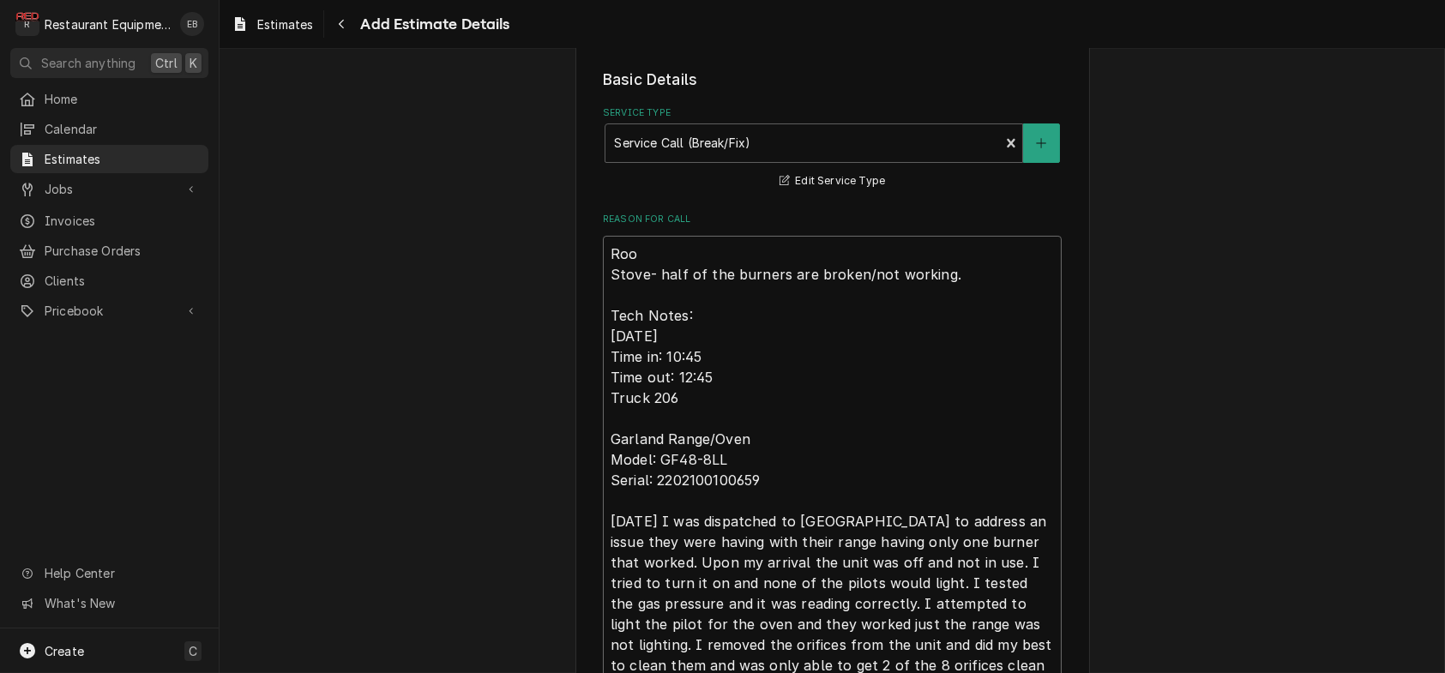
type textarea "Roo- Stove- half of the burners are broken/not working. Tech Notes: 09/18/2025 …"
type textarea "x"
type textarea "Roo-8 Stove- half of the burners are broken/not working. Tech Notes: 09/18/2025…"
type textarea "x"
type textarea "Roo-89 Stove- half of the burners are broken/not working. Tech Notes: 09/18/202…"
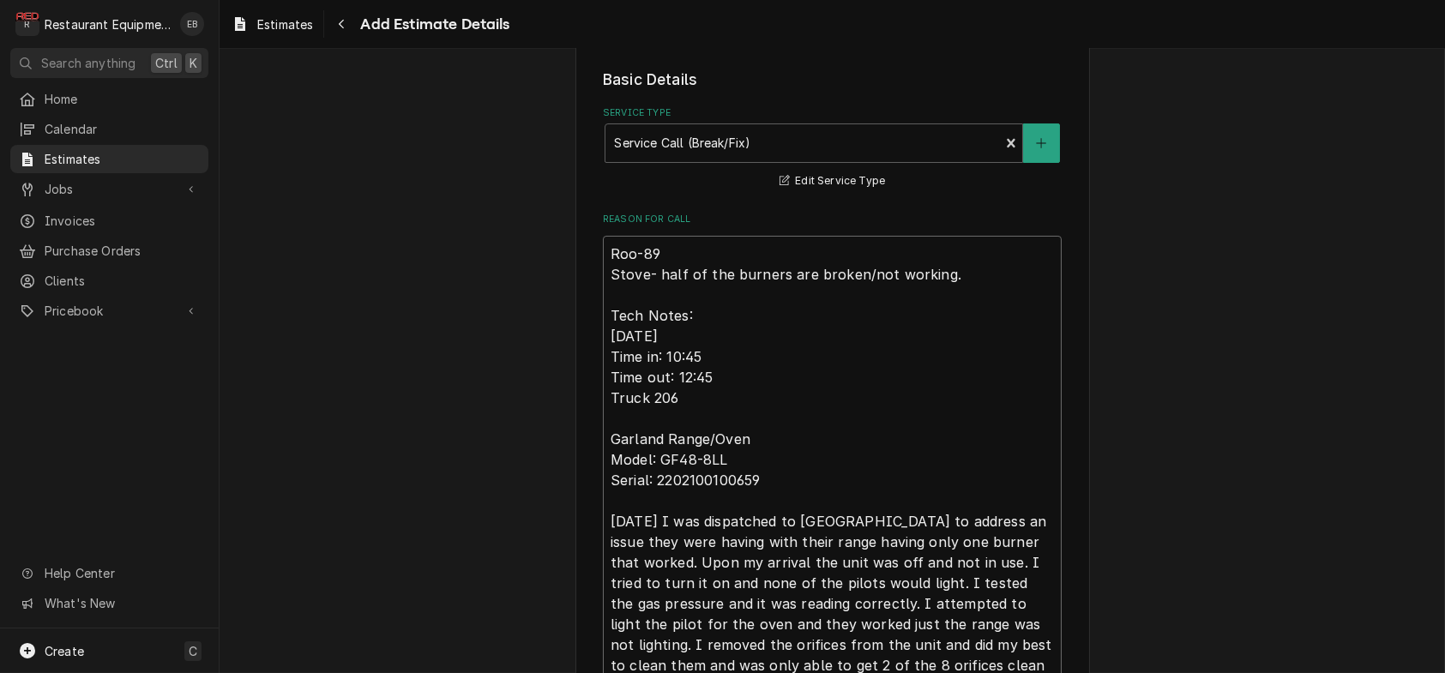
type textarea "x"
type textarea "Roo-892 Stove- half of the burners are broken/not working. Tech Notes: 09/18/20…"
type textarea "x"
type textarea "Roo-8928 Stove- half of the burners are broken/not working. Tech Notes: 09/18/2…"
type textarea "x"
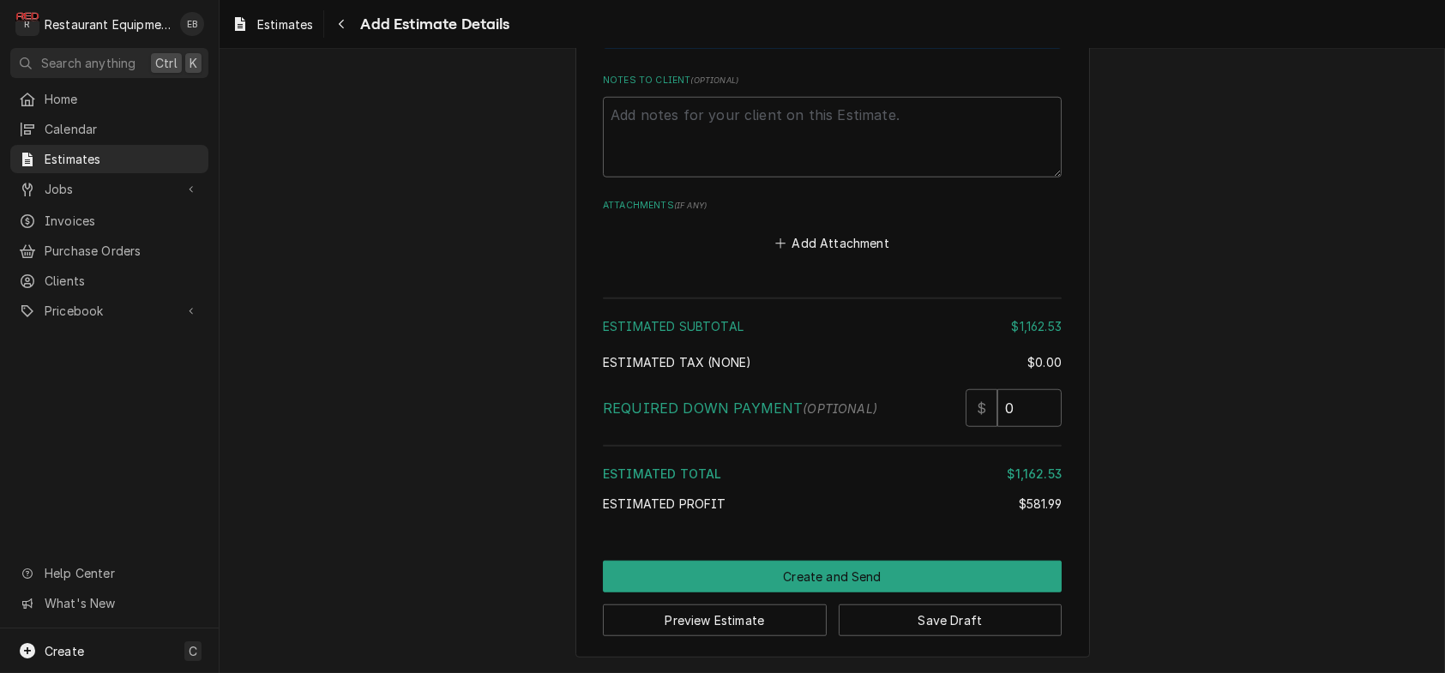
scroll to position [4047, 0]
type textarea "Roo-8928 Stove- half of the burners are broken/not working. Tech Notes: 09/18/2…"
click at [821, 256] on button "Add Attachment" at bounding box center [833, 244] width 120 height 24
type textarea "x"
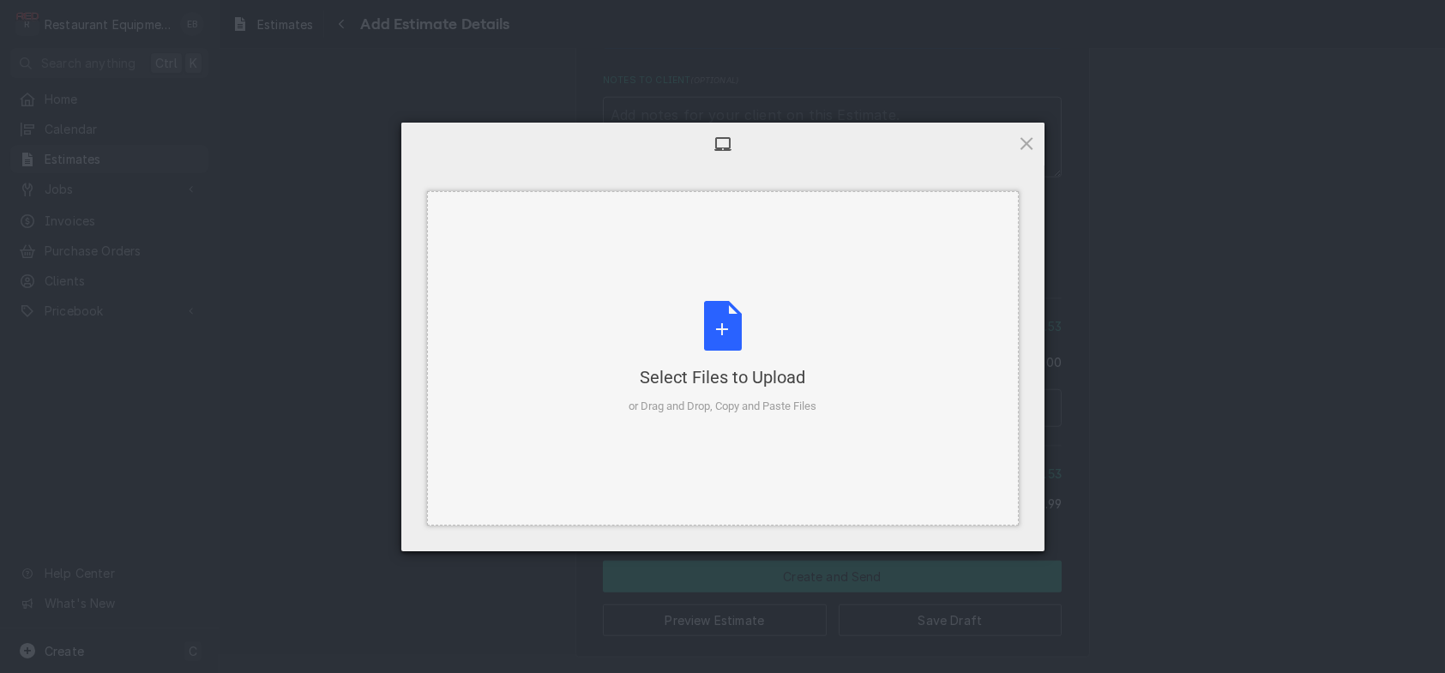
click at [710, 310] on div "Select Files to Upload or Drag and Drop, Copy and Paste Files" at bounding box center [723, 358] width 188 height 114
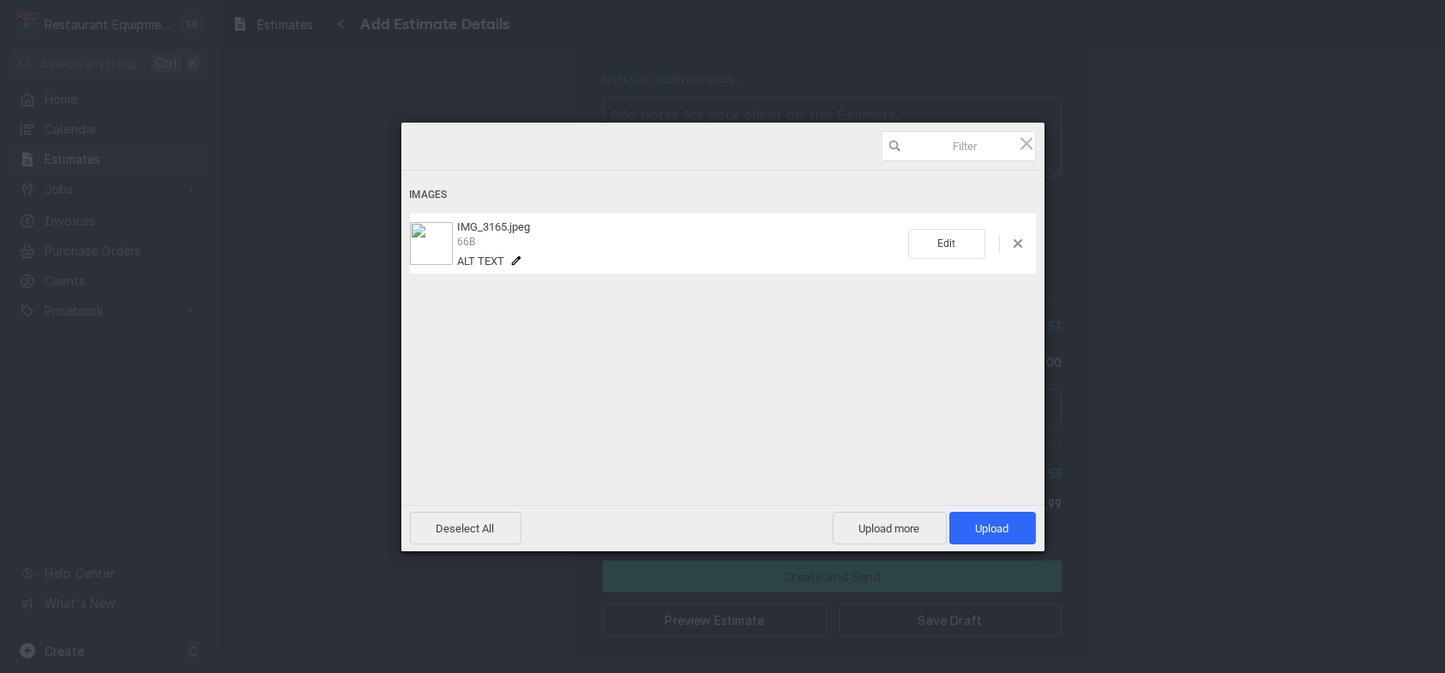
type textarea "x"
click at [888, 535] on span "Upload more" at bounding box center [890, 528] width 114 height 33
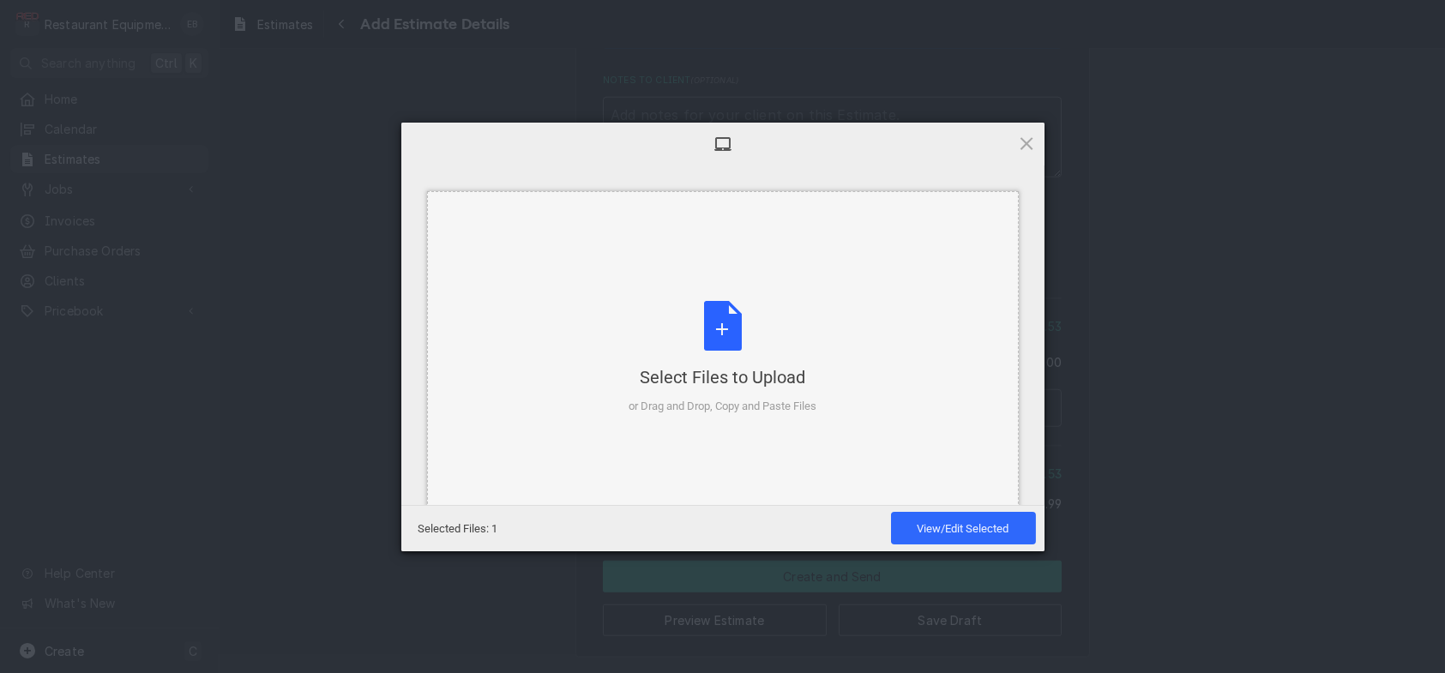
click at [698, 330] on div "Select Files to Upload or Drag and Drop, Copy and Paste Files" at bounding box center [723, 358] width 188 height 114
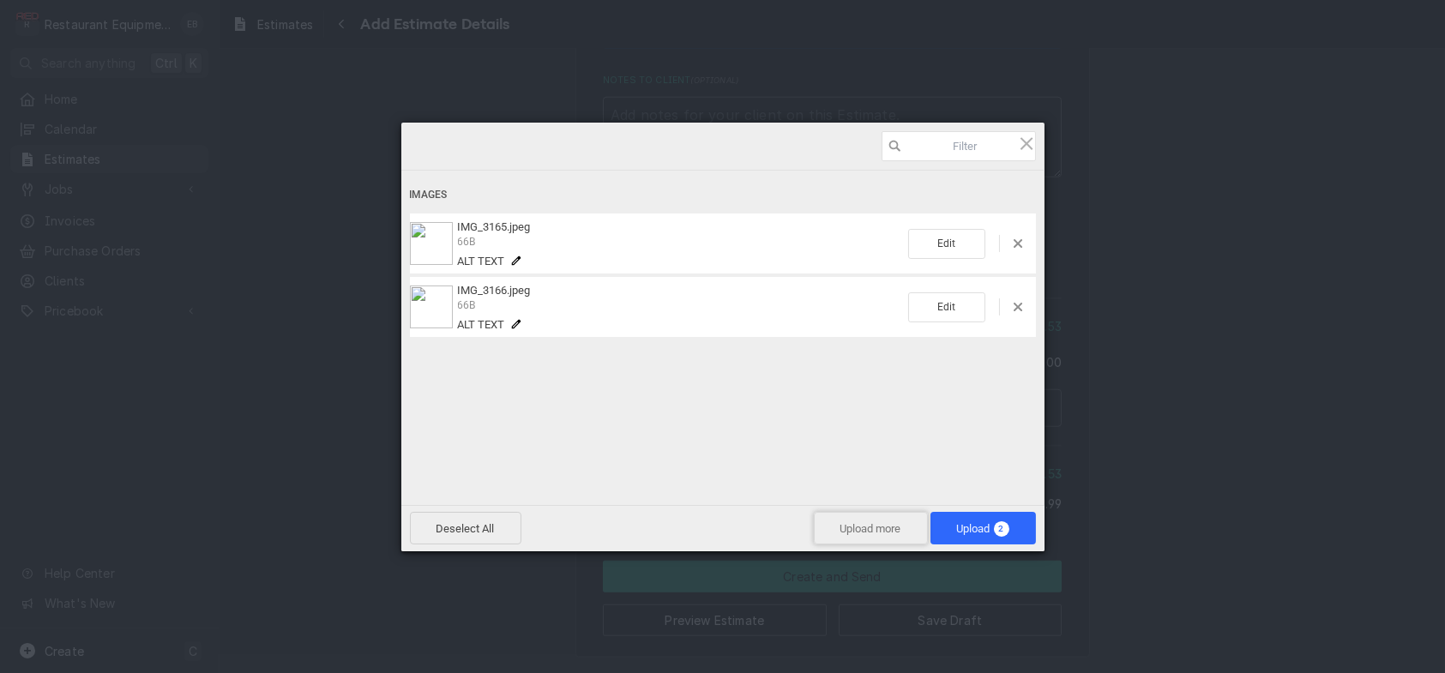
click at [888, 526] on span "Upload more" at bounding box center [871, 528] width 114 height 33
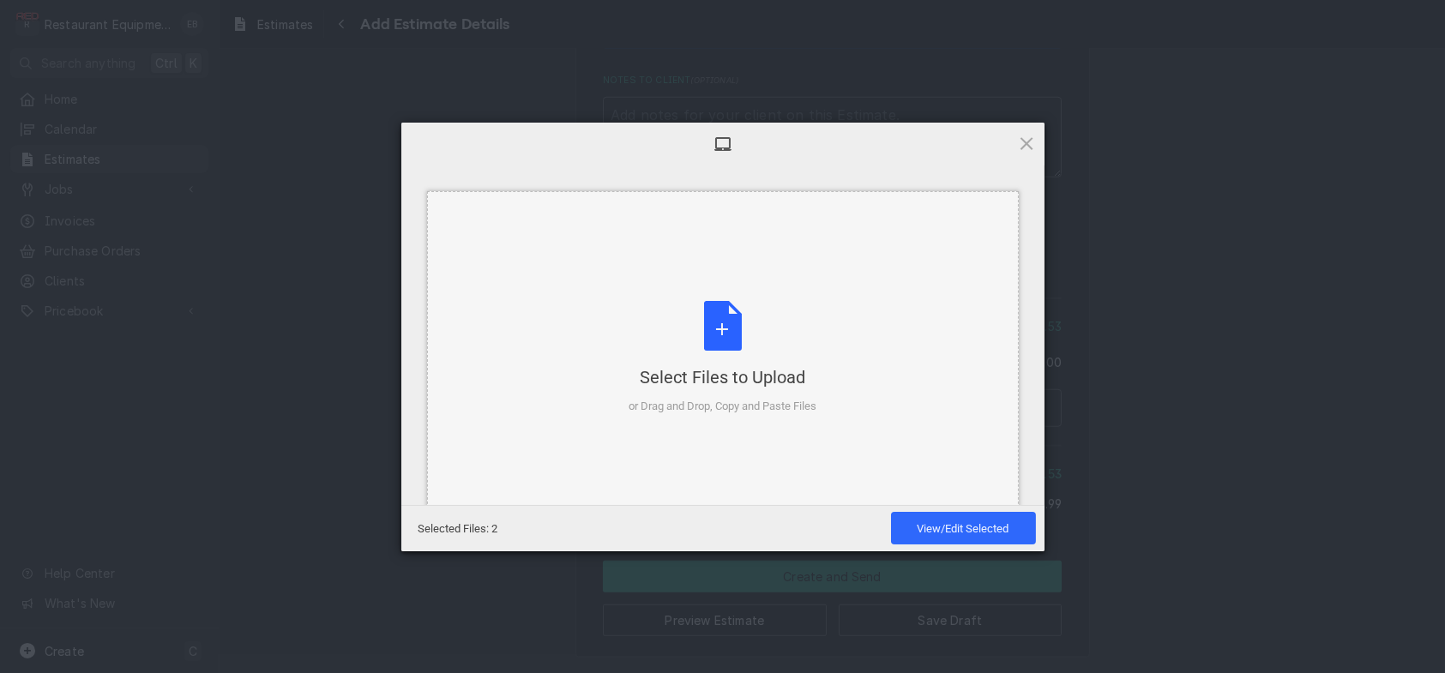
click at [704, 346] on div "Select Files to Upload or Drag and Drop, Copy and Paste Files" at bounding box center [723, 358] width 188 height 114
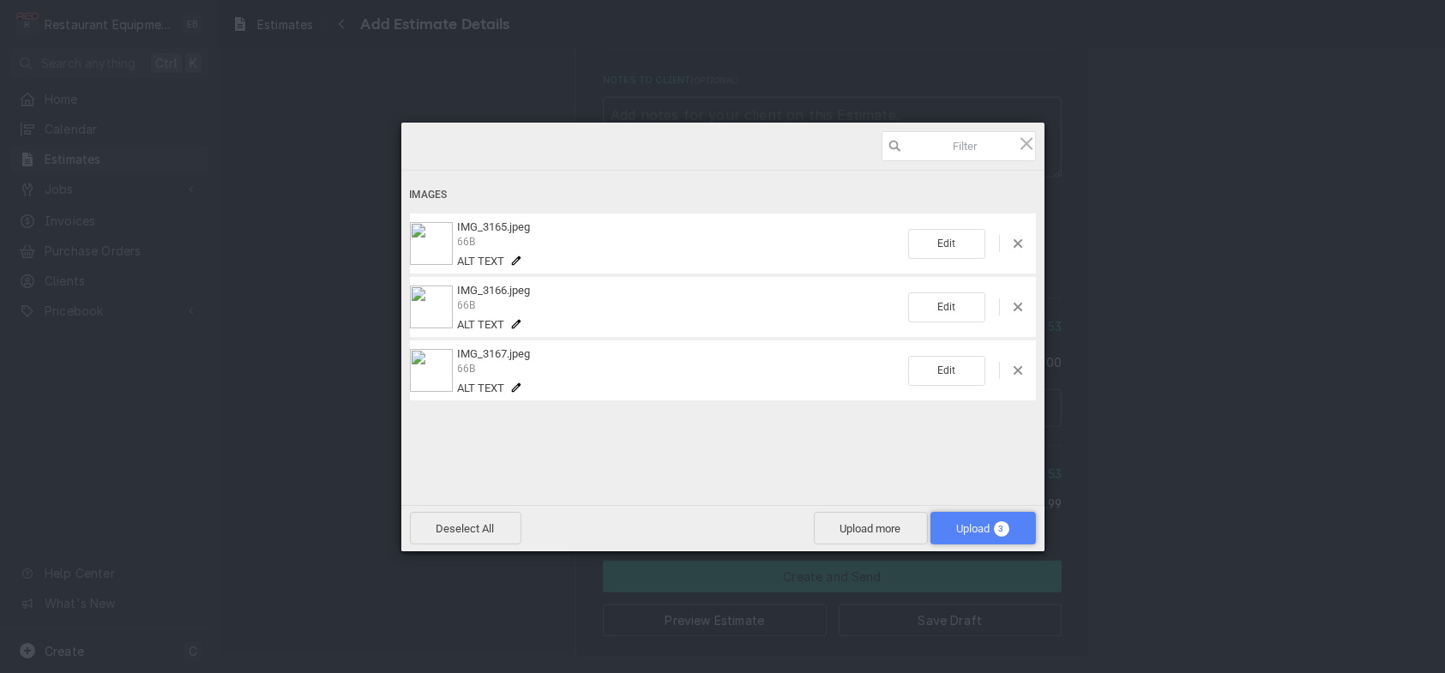
click at [957, 524] on span "Upload 3" at bounding box center [983, 528] width 52 height 13
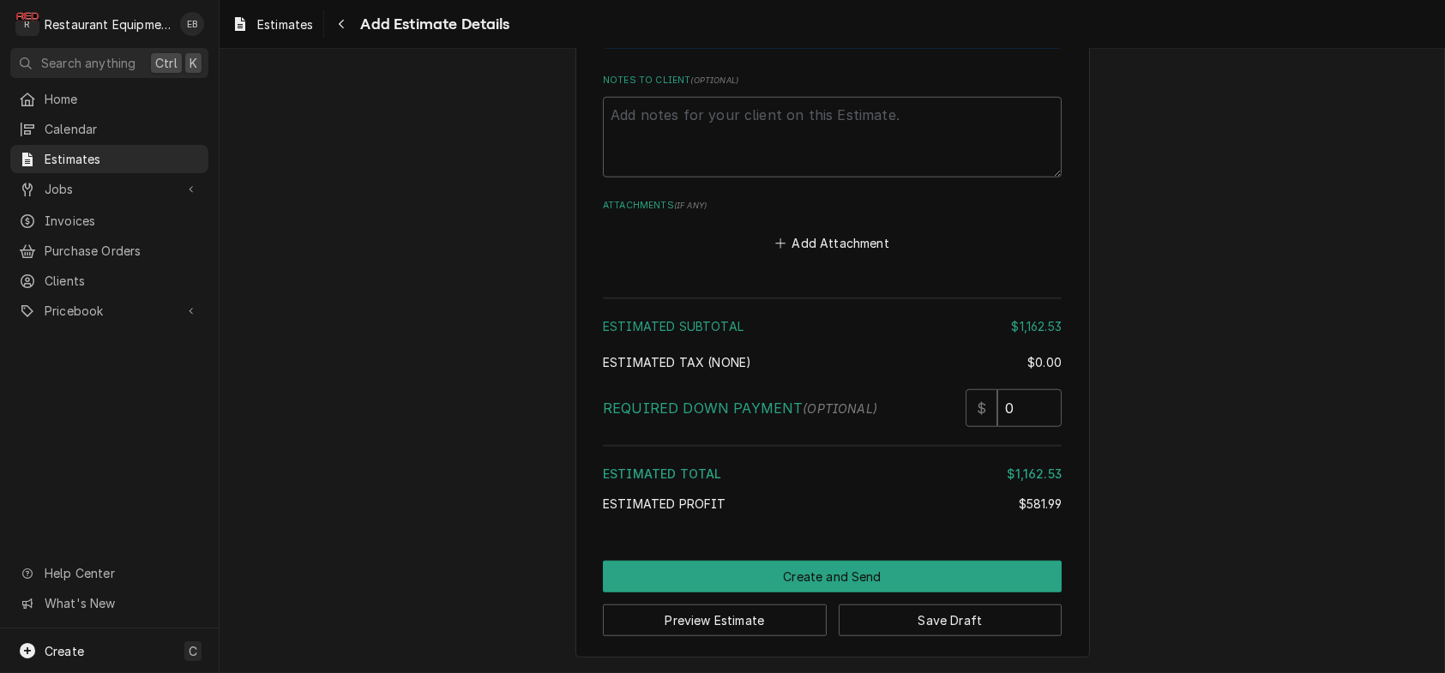
scroll to position [4447, 0]
click at [907, 610] on button "Save Draft" at bounding box center [951, 621] width 224 height 32
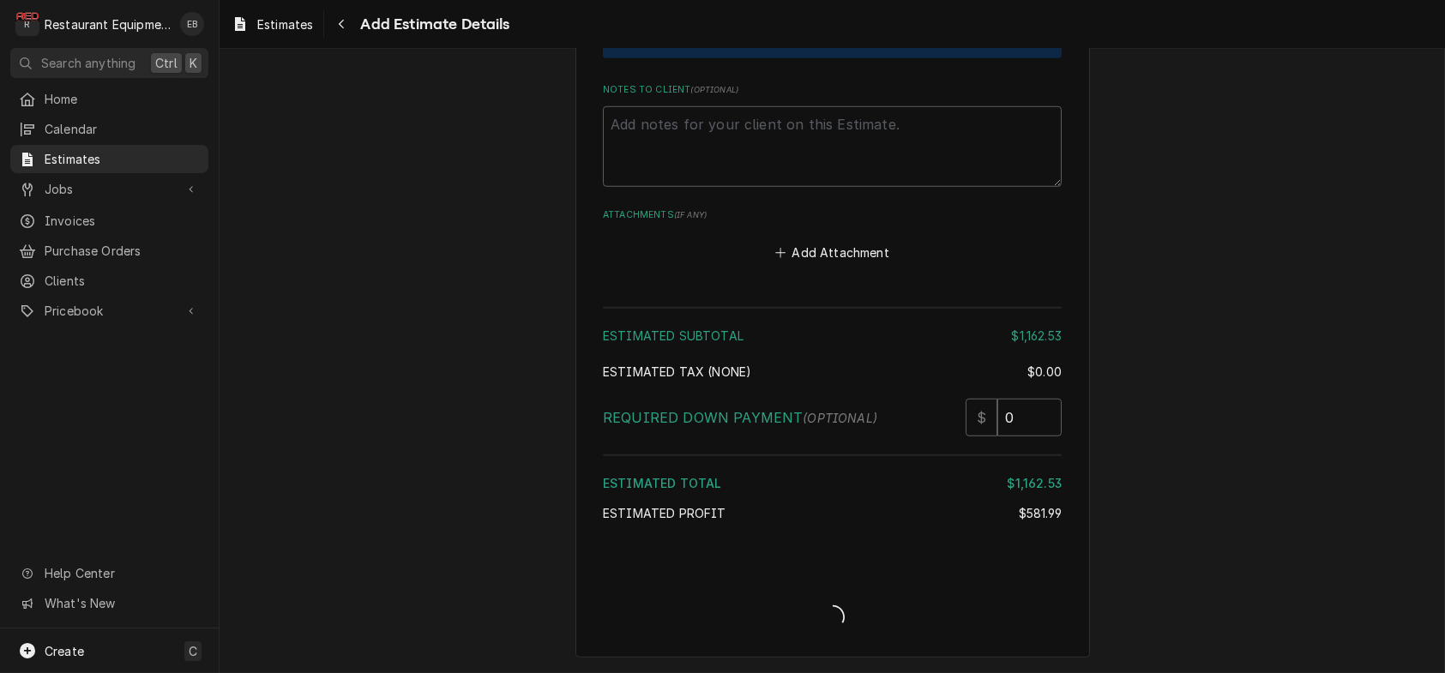
scroll to position [4438, 0]
type textarea "x"
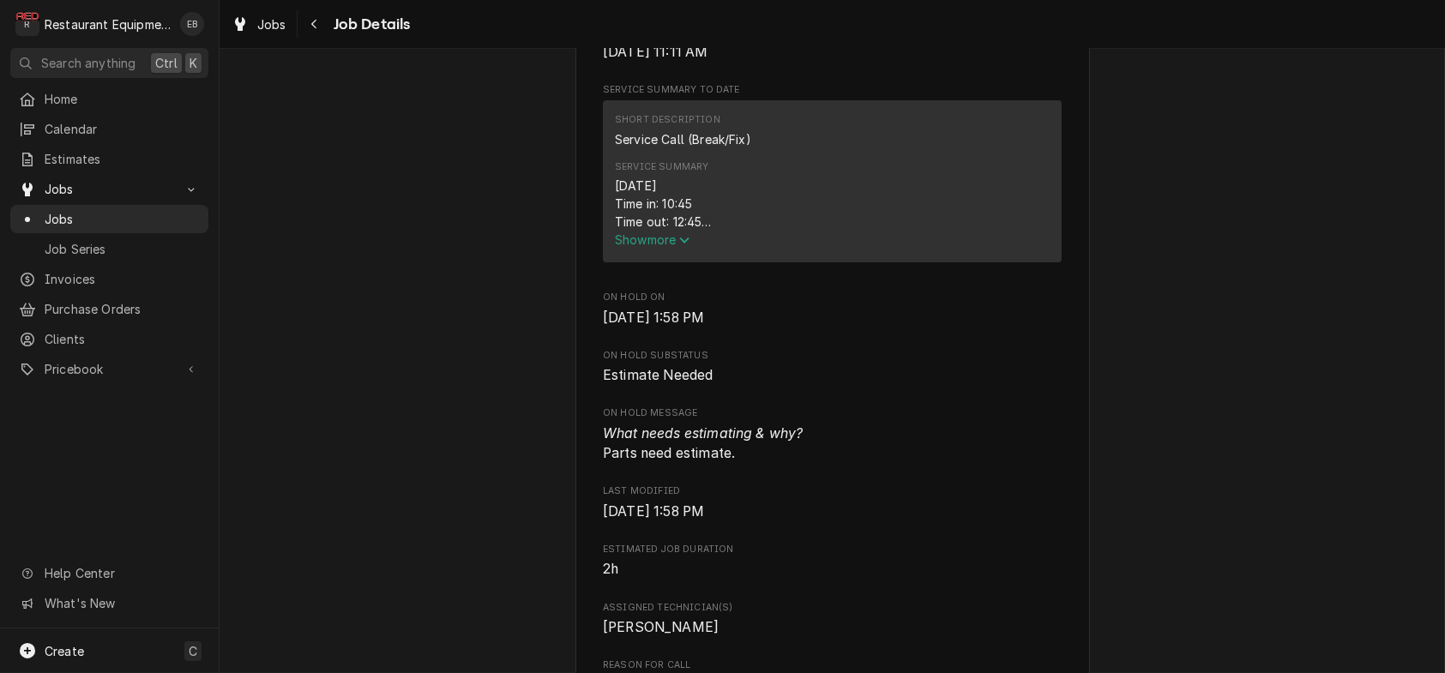
scroll to position [629, 0]
click at [641, 251] on button "Show more" at bounding box center [832, 242] width 435 height 18
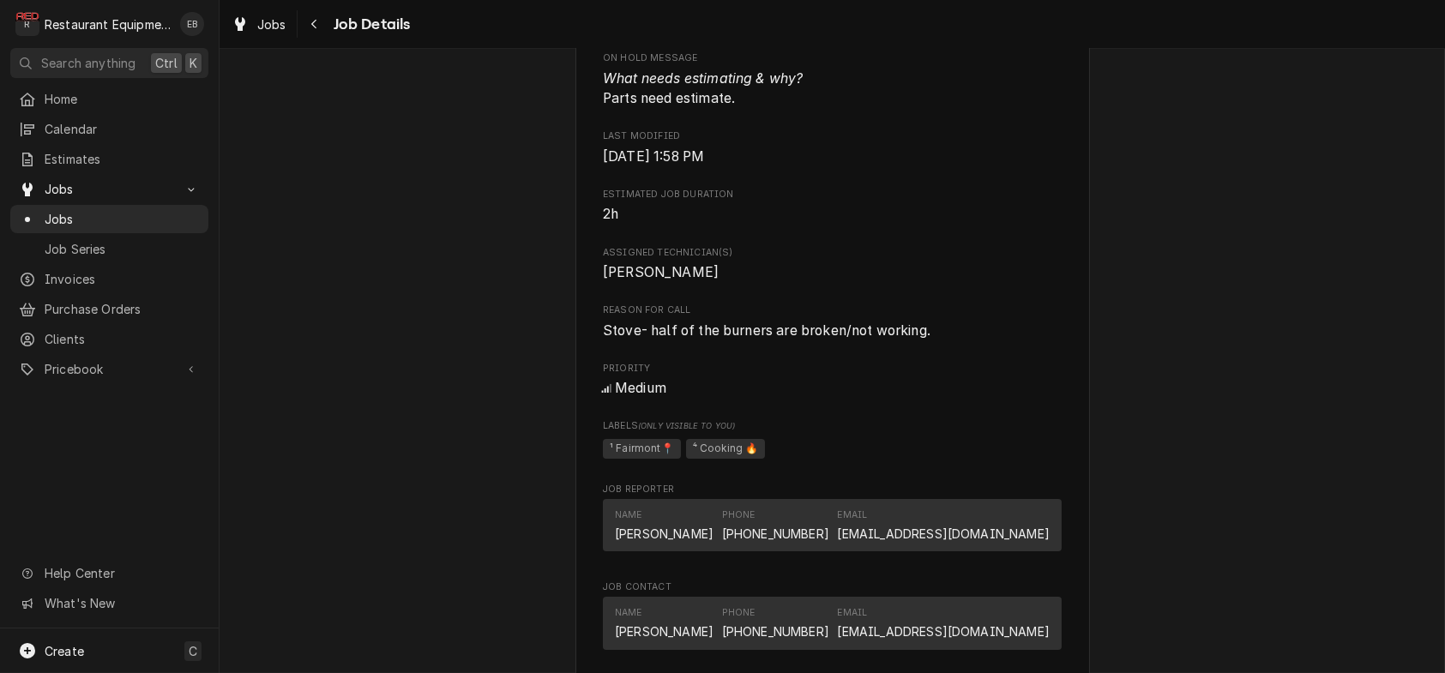
scroll to position [1372, 0]
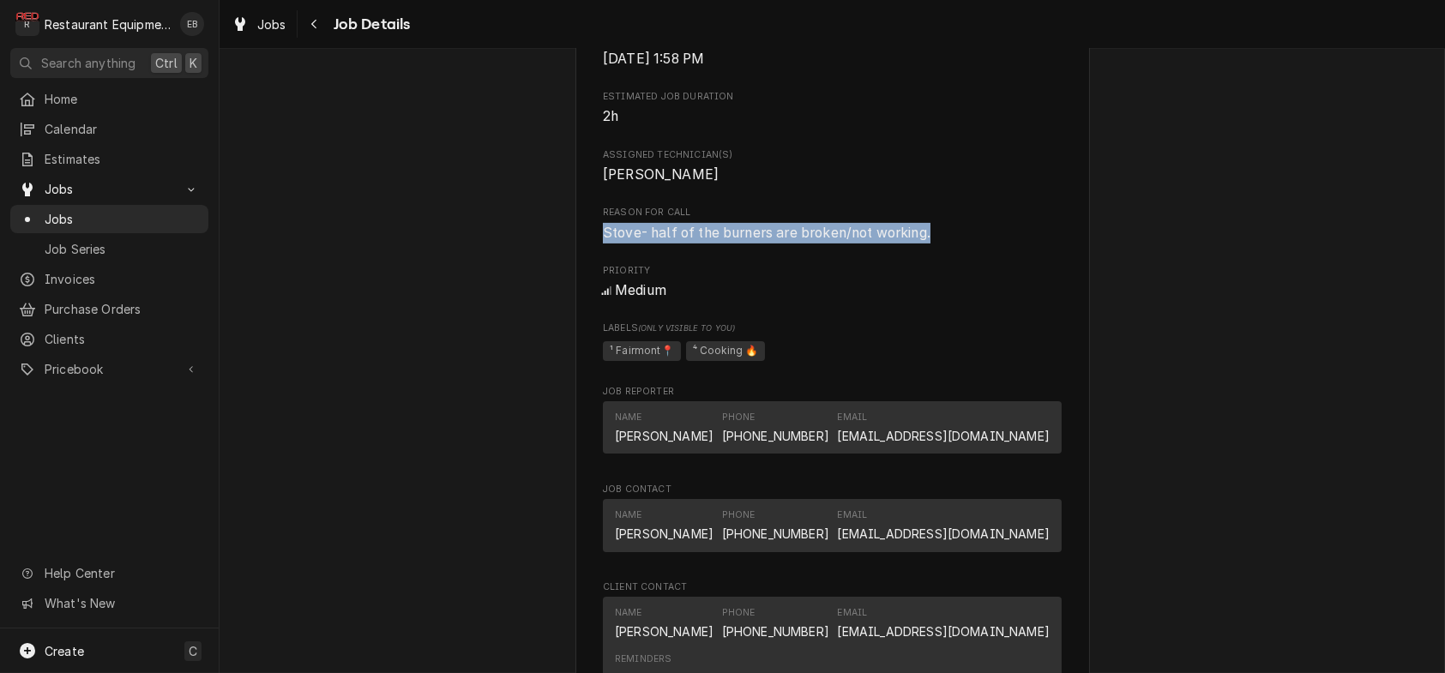
drag, startPoint x: 591, startPoint y: 433, endPoint x: 940, endPoint y: 433, distance: 349.1
click at [940, 244] on span "Stove- half of the burners are broken/not working." at bounding box center [832, 233] width 459 height 21
copy span "Stove- half of the burners are broken/not working."
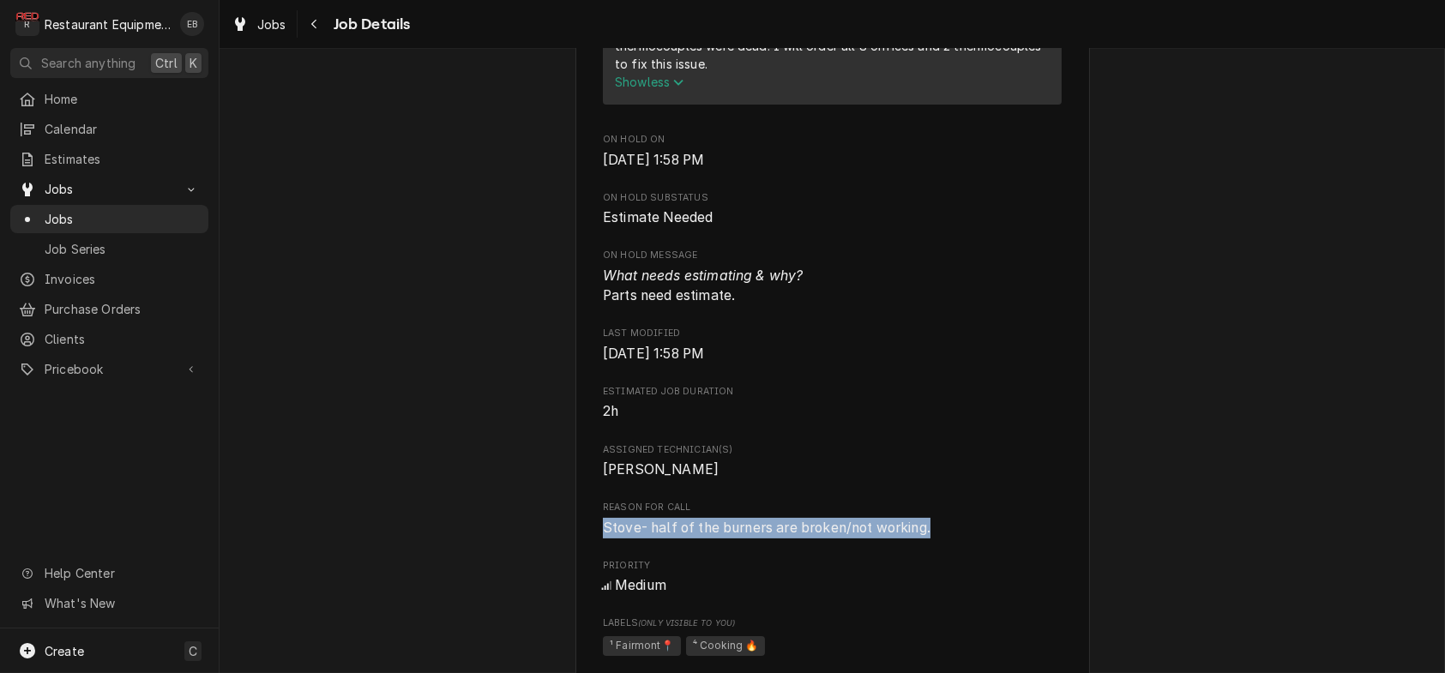
scroll to position [972, 0]
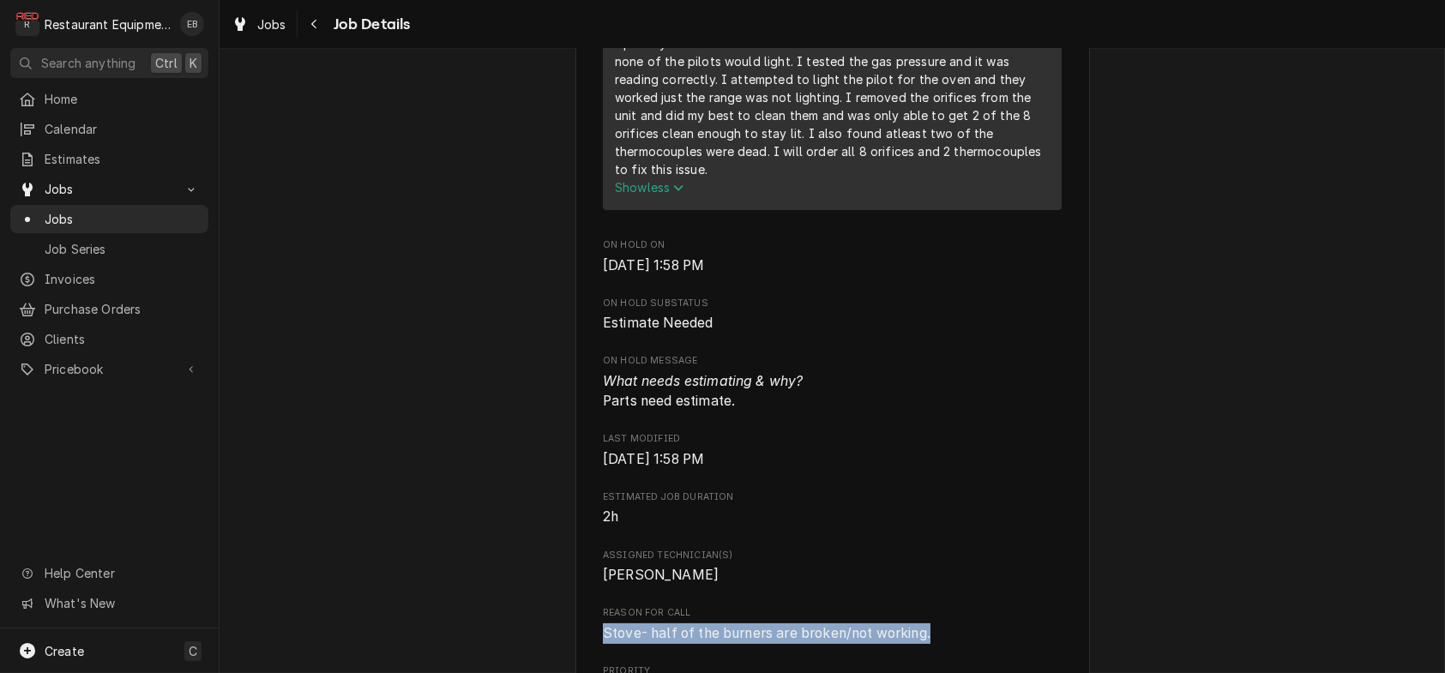
click at [684, 196] on button "Show less" at bounding box center [832, 187] width 435 height 18
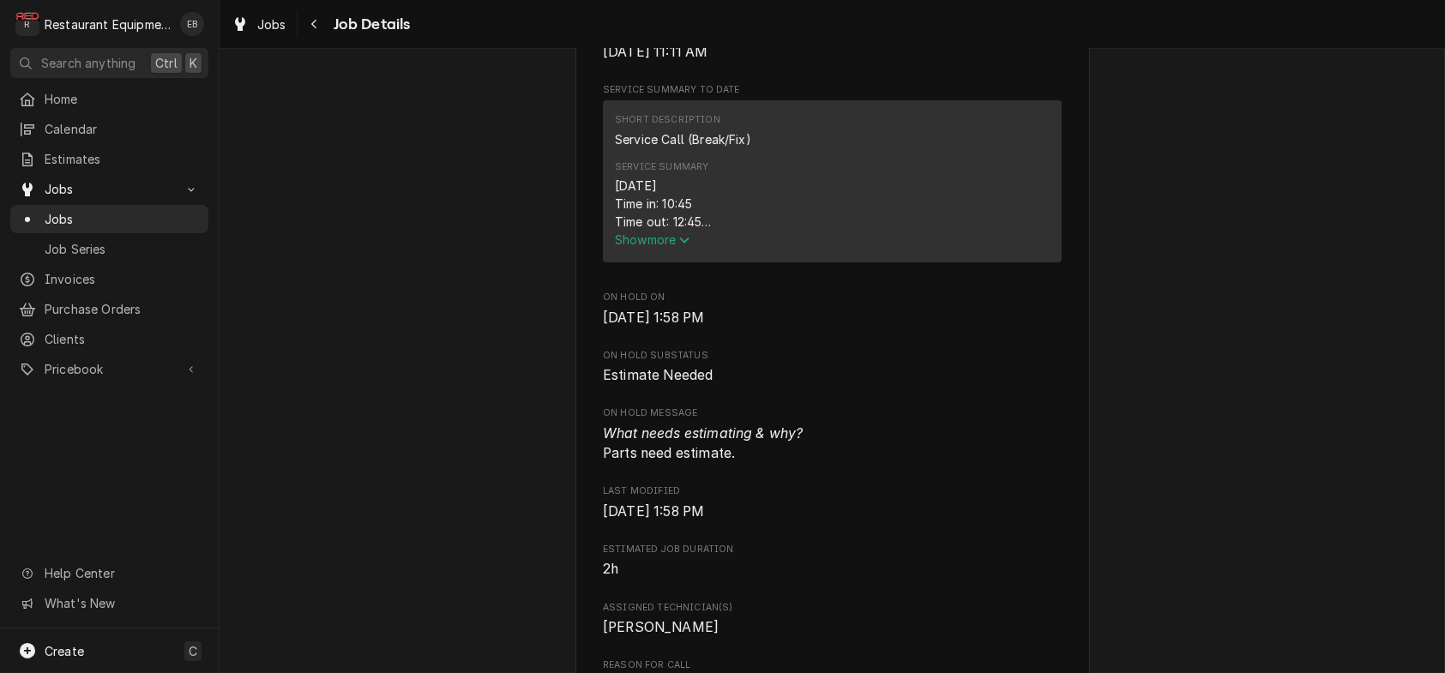
scroll to position [629, 0]
click at [649, 250] on span "Show more" at bounding box center [652, 242] width 75 height 15
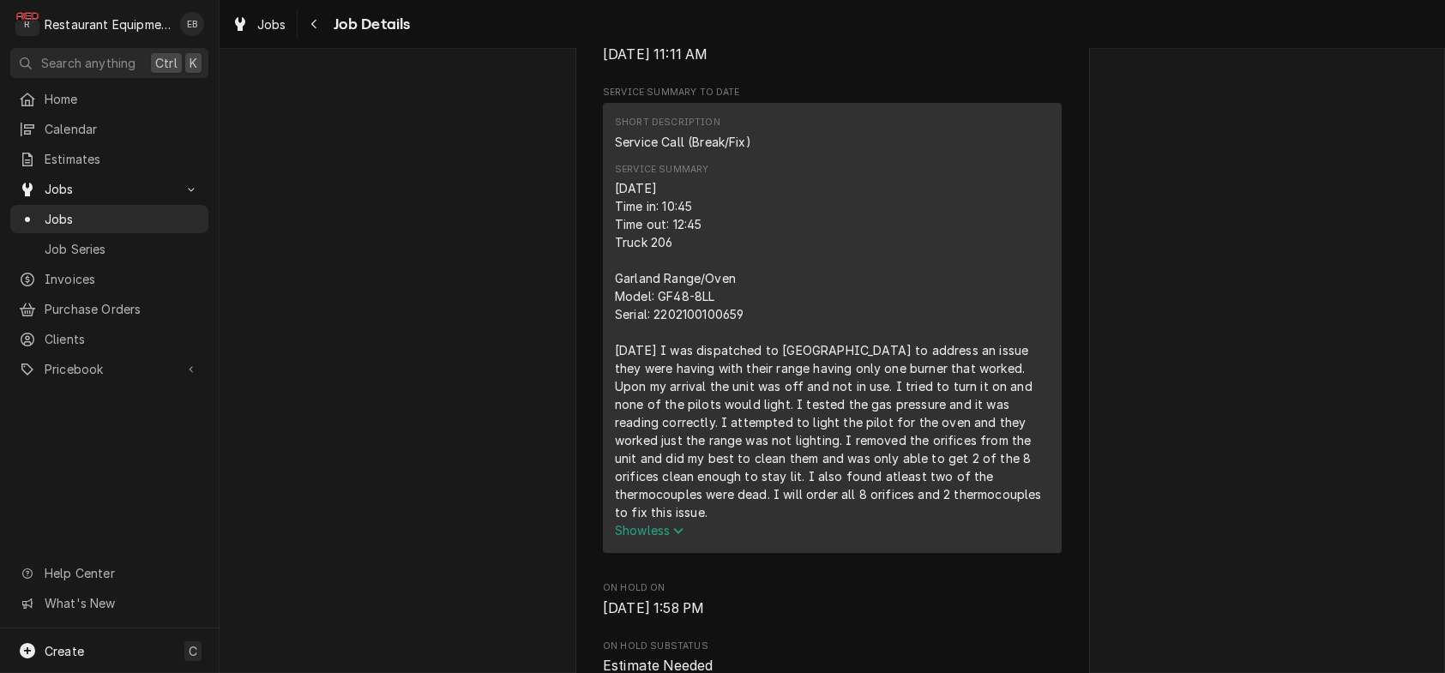
drag, startPoint x: 602, startPoint y: 321, endPoint x: 1025, endPoint y: 650, distance: 536.0
click at [1025, 522] on div "09/18/2025 Time in: 10:45 Time out: 12:45 Truck 206 Garland Range/Oven Model: G…" at bounding box center [832, 350] width 435 height 342
copy div "09/18/2025 Time in: 10:45 Time out: 12:45 Truck 206 Garland Range/Oven Model: G…"
click at [937, 65] on span "Thu, Sep 18th, 2025 - 11:11 AM" at bounding box center [832, 55] width 459 height 21
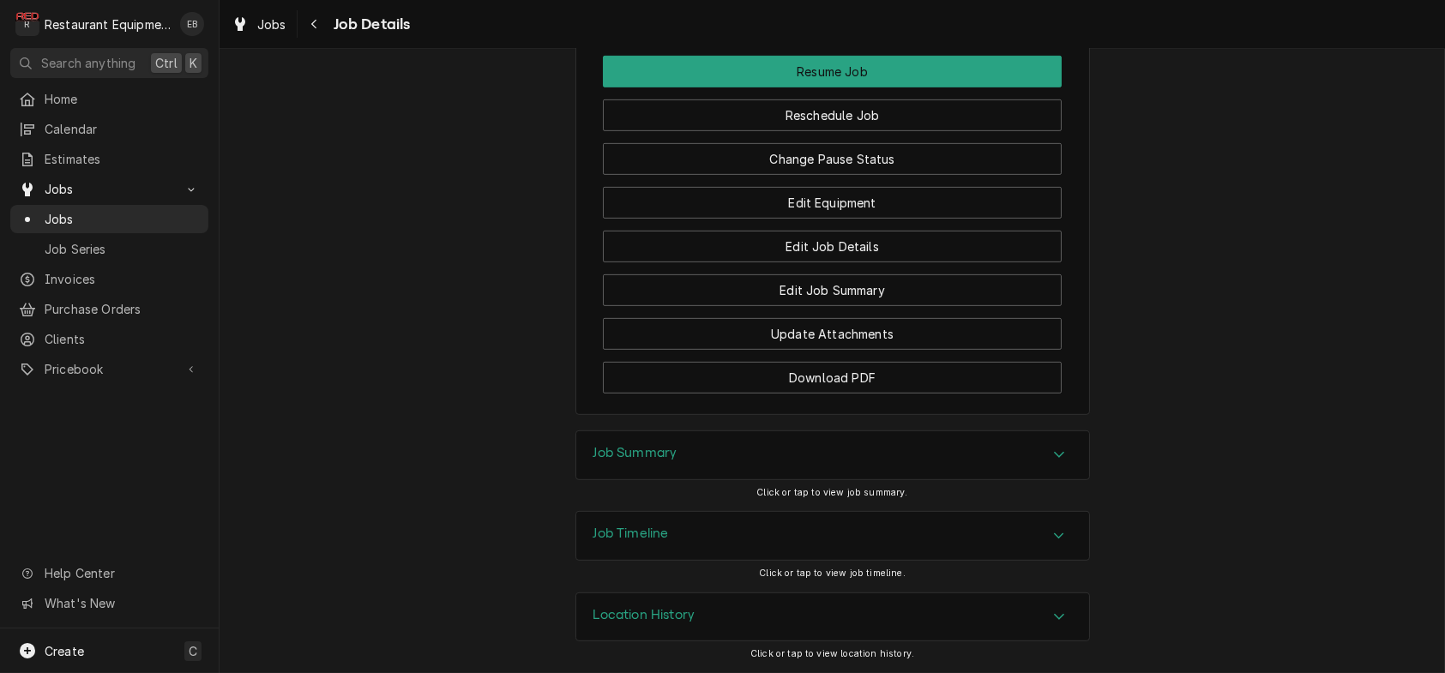
scroll to position [2180, 0]
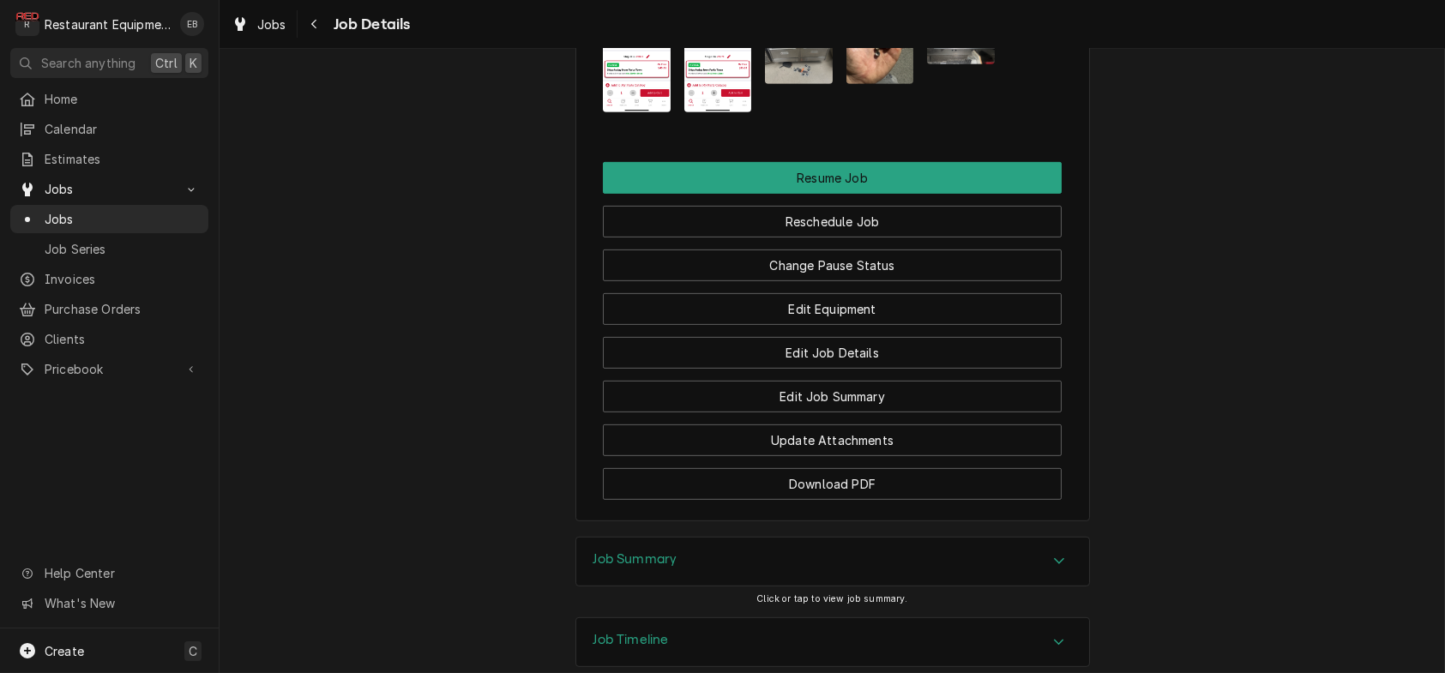
click at [802, 84] on img "Attachments" at bounding box center [799, 39] width 68 height 90
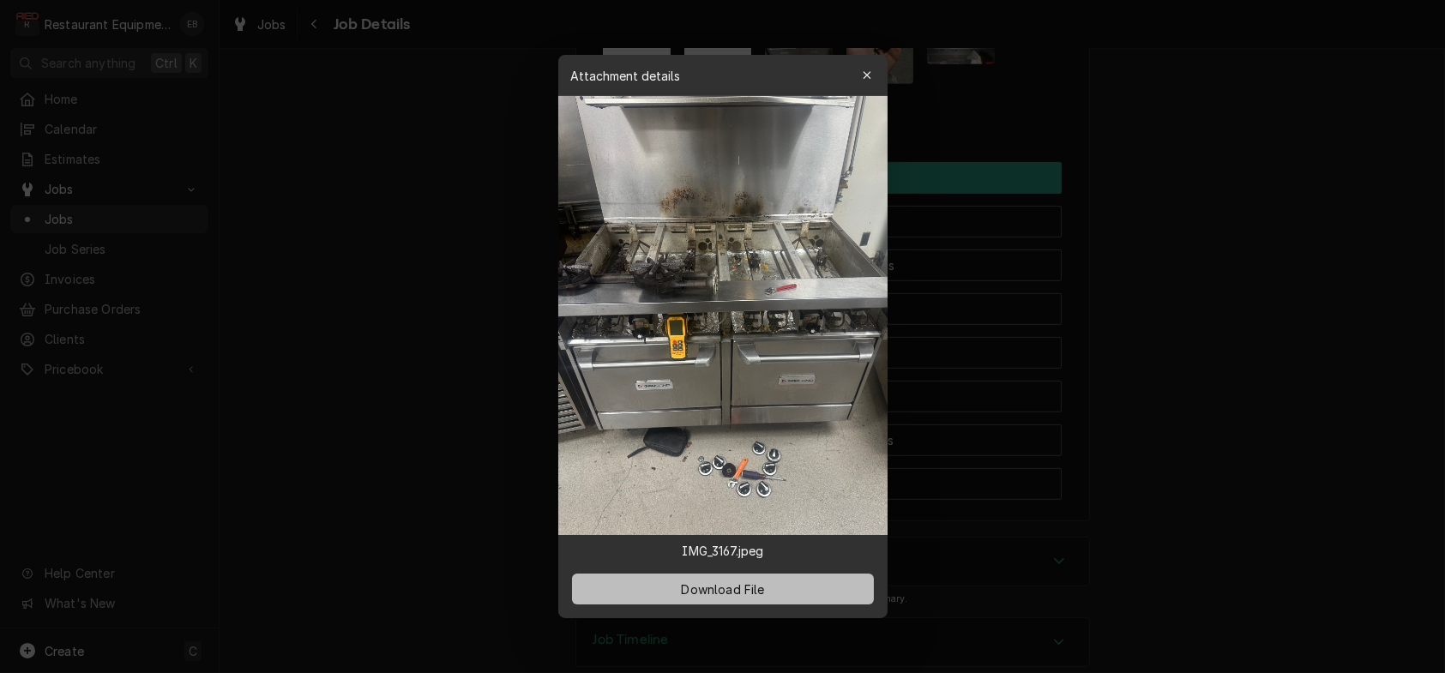
click at [749, 596] on span "Download File" at bounding box center [723, 590] width 90 height 18
click at [876, 67] on div "button" at bounding box center [867, 75] width 17 height 17
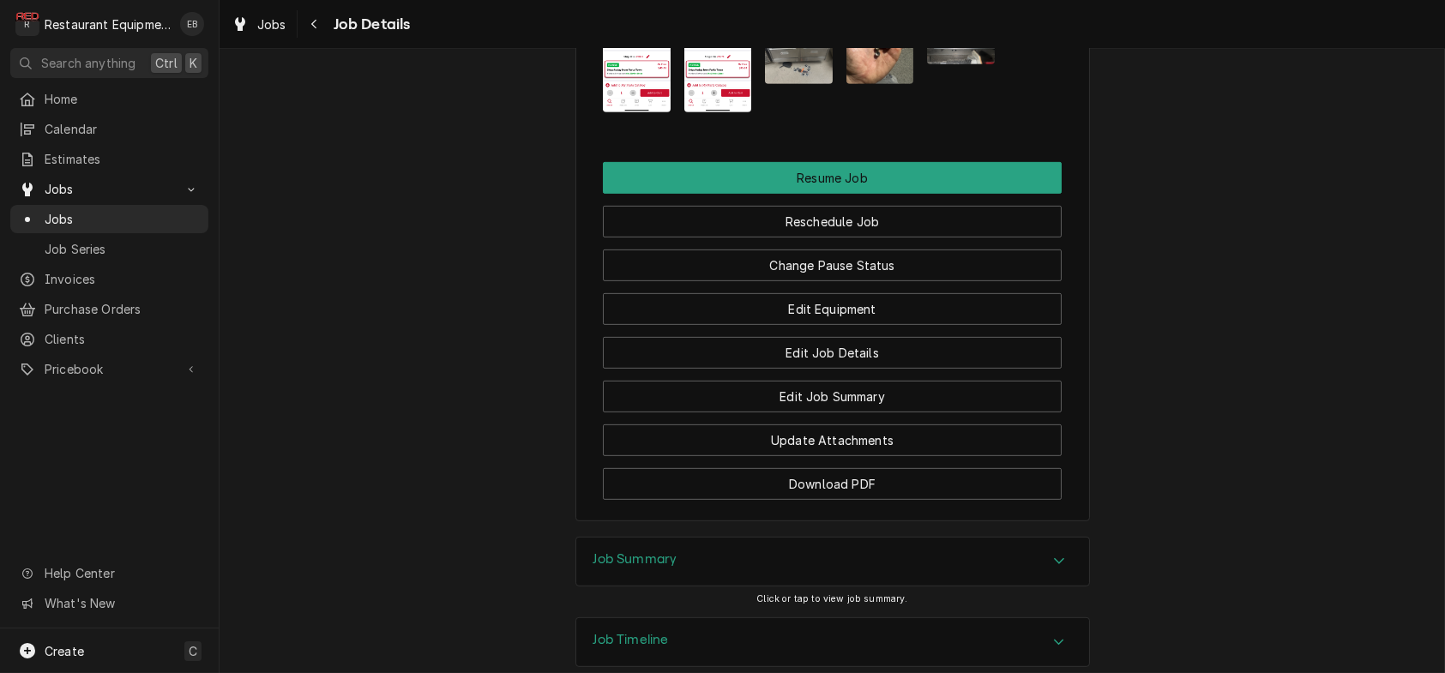
click at [865, 84] on img "Attachments" at bounding box center [881, 39] width 68 height 90
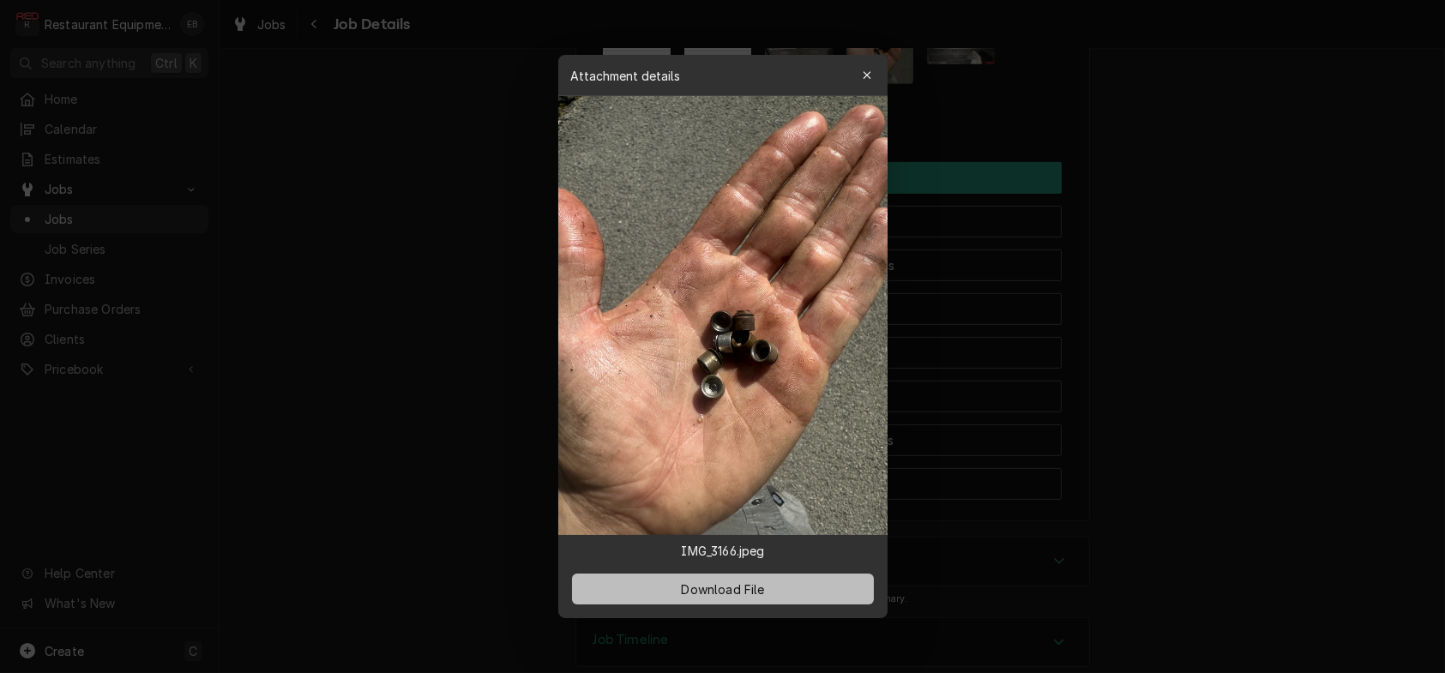
click at [798, 605] on button "Download File" at bounding box center [723, 589] width 302 height 31
click at [876, 67] on div "button" at bounding box center [867, 75] width 17 height 17
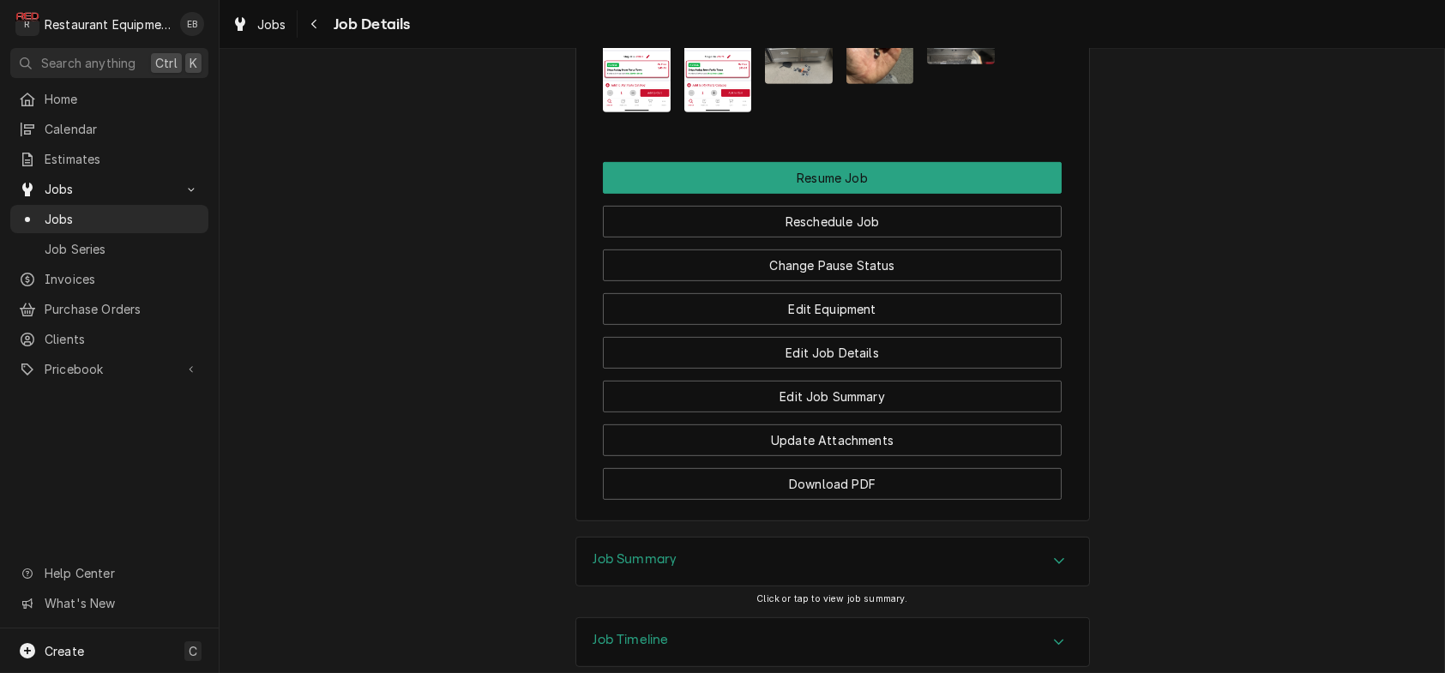
click at [972, 64] on img "Attachments" at bounding box center [961, 39] width 68 height 51
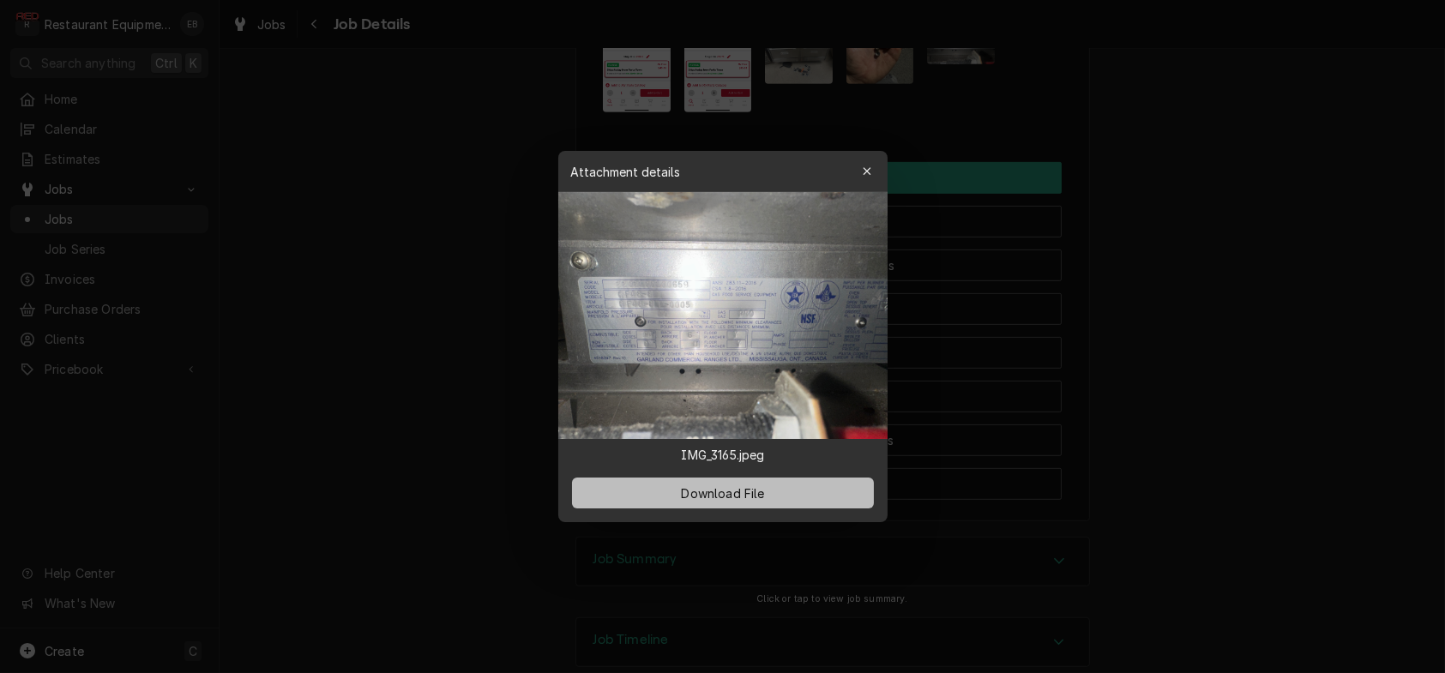
click at [811, 503] on button "Download File" at bounding box center [723, 493] width 302 height 31
click at [876, 163] on div "button" at bounding box center [867, 171] width 17 height 17
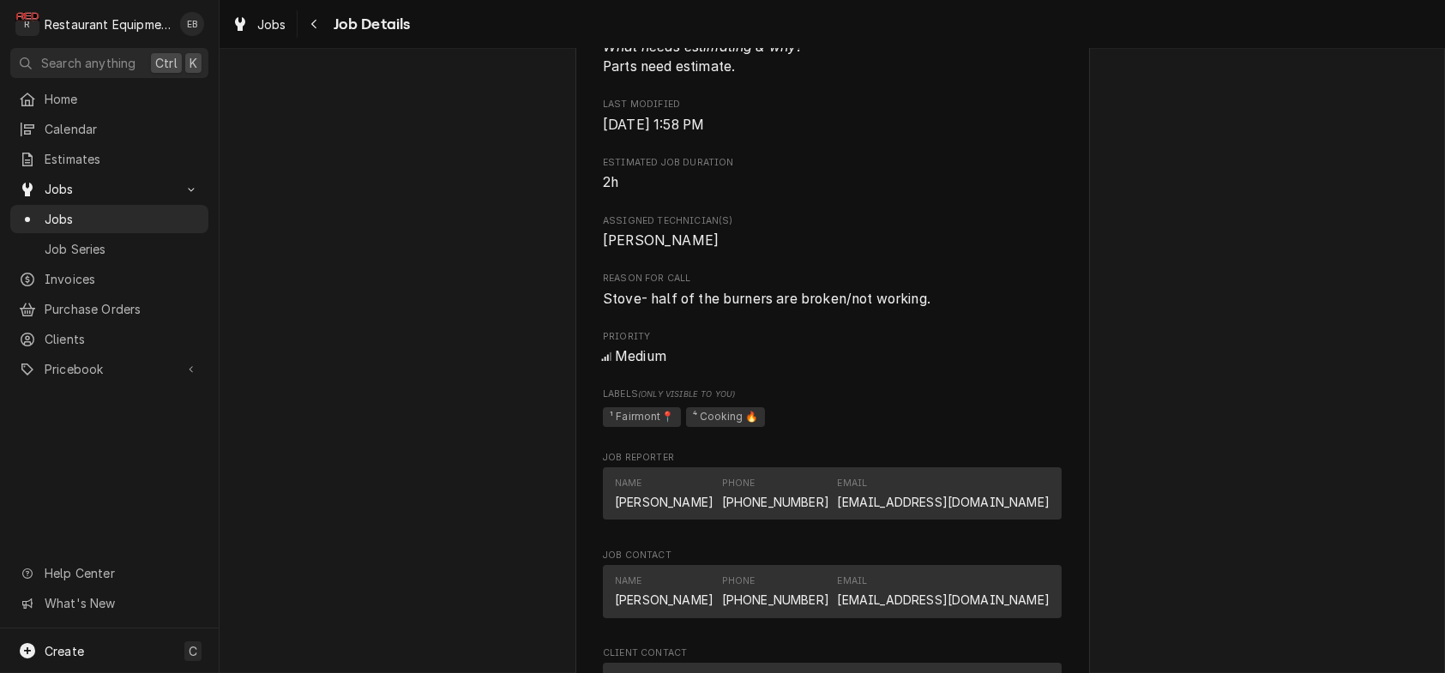
scroll to position [1093, 0]
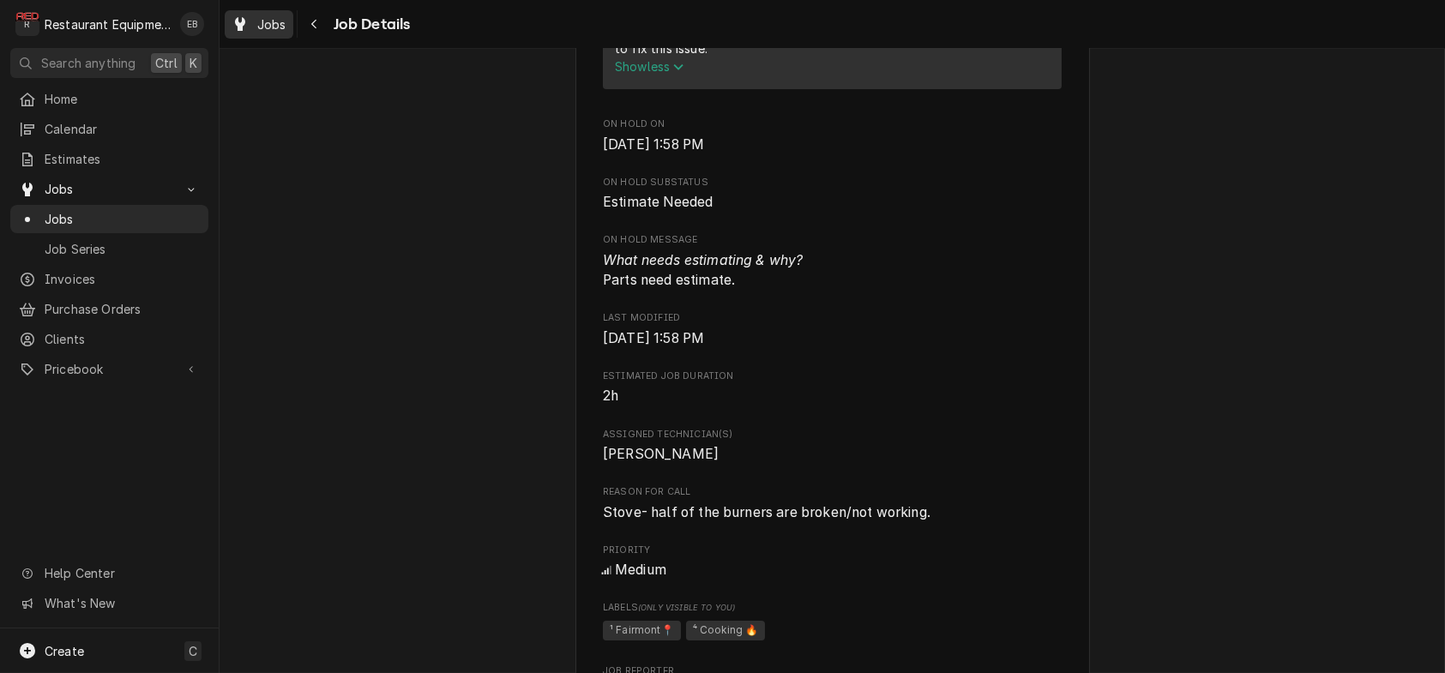
click at [271, 30] on div "Jobs" at bounding box center [259, 24] width 62 height 21
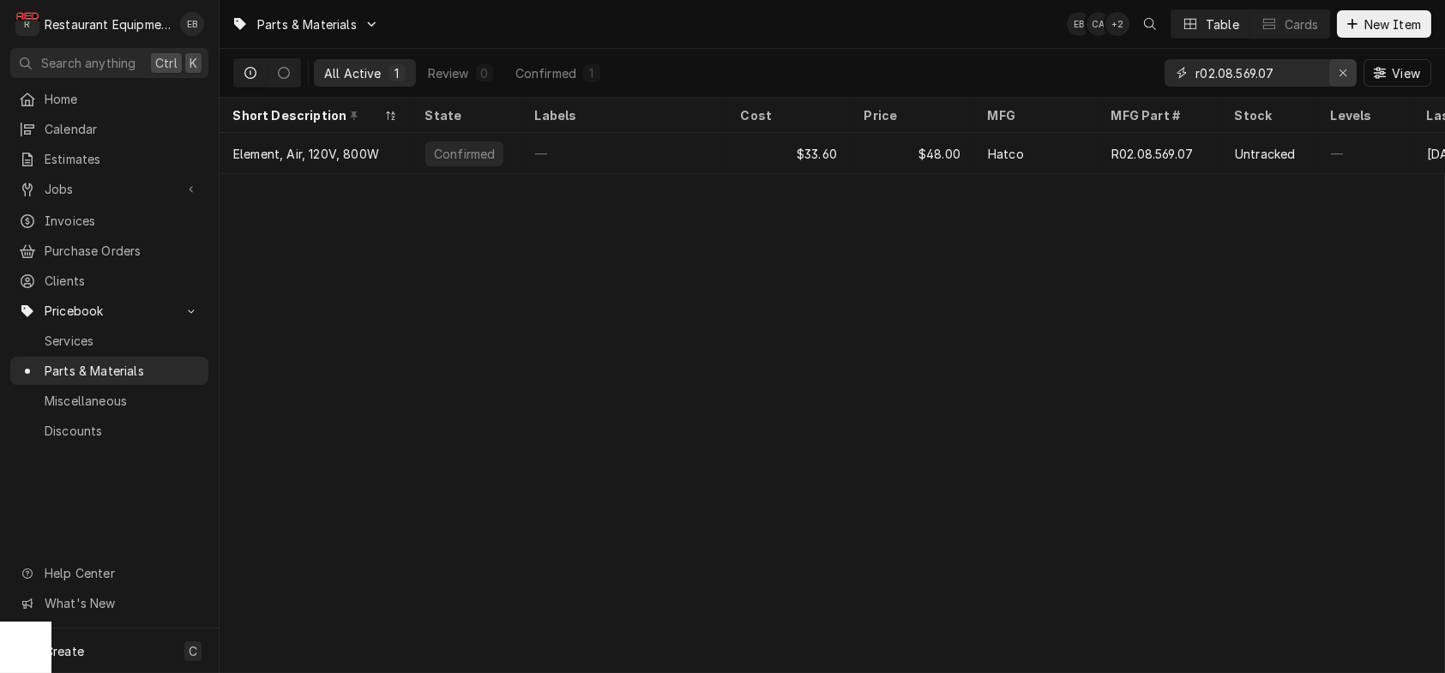
click at [1342, 69] on div "Erase input" at bounding box center [1343, 72] width 17 height 17
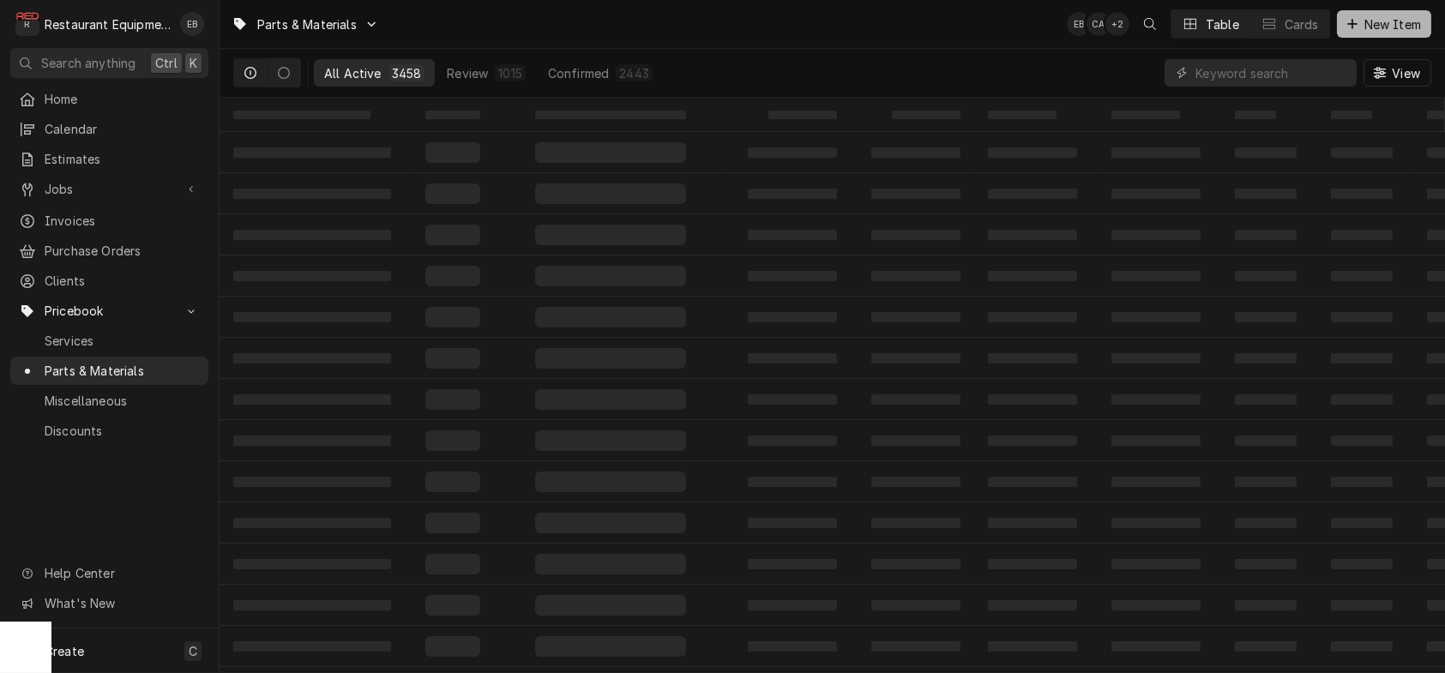
click at [1366, 28] on span "New Item" at bounding box center [1392, 24] width 63 height 18
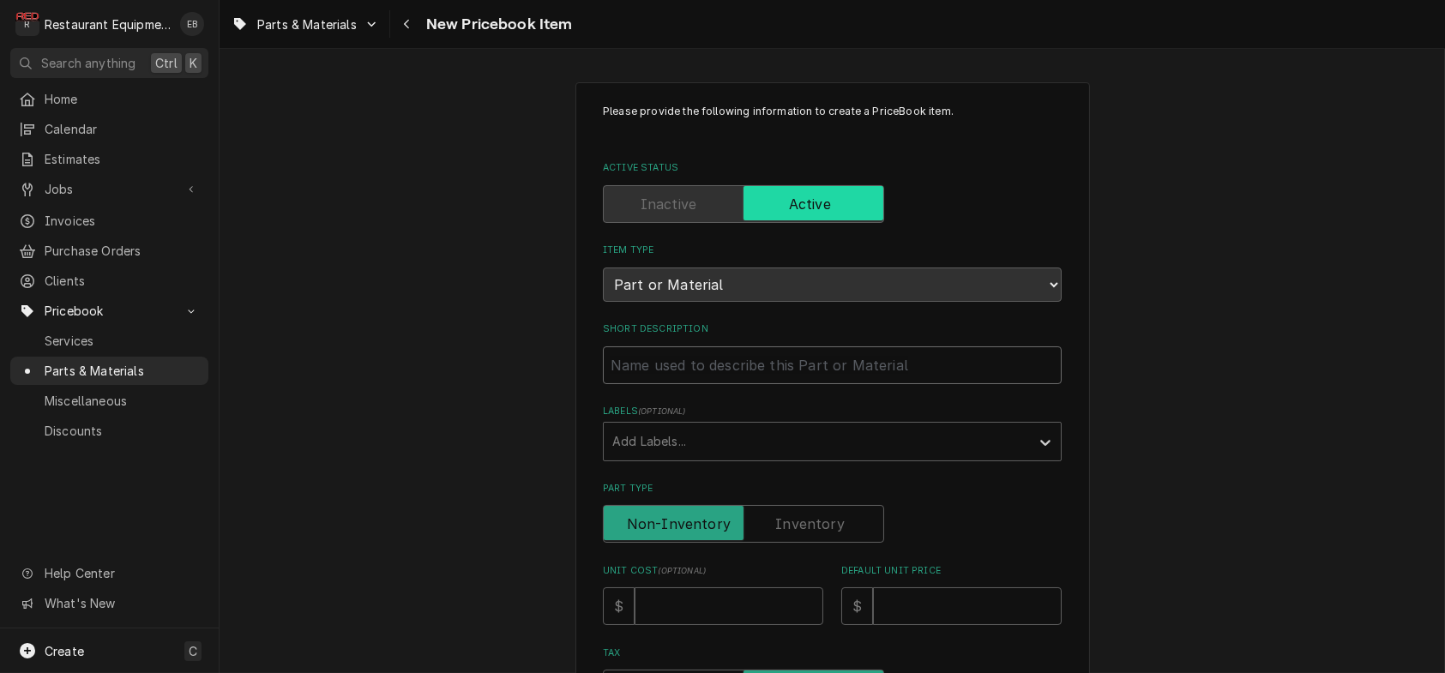
click at [785, 384] on input "Short Description" at bounding box center [832, 366] width 459 height 38
type textarea "x"
type input "P"
type textarea "x"
type input "Pi"
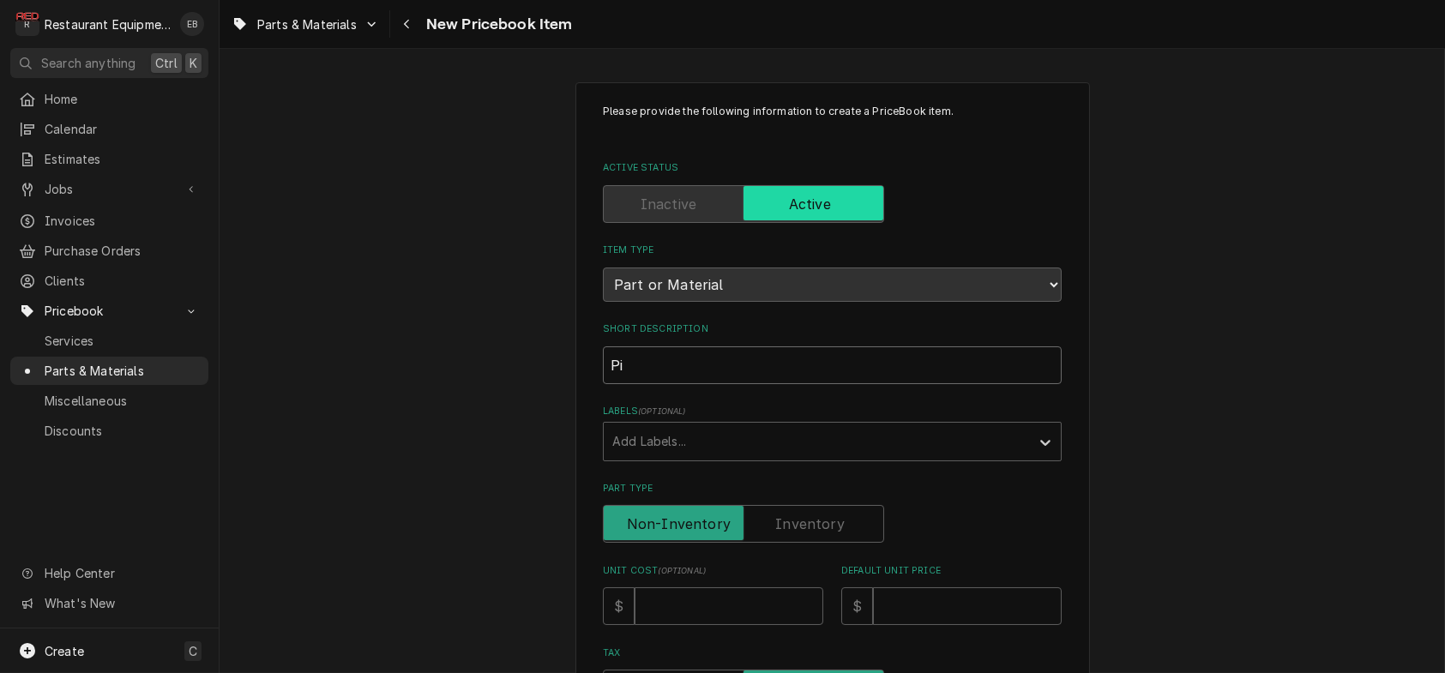
type textarea "x"
type input "Pil"
type textarea "x"
type input "Pilo"
type textarea "x"
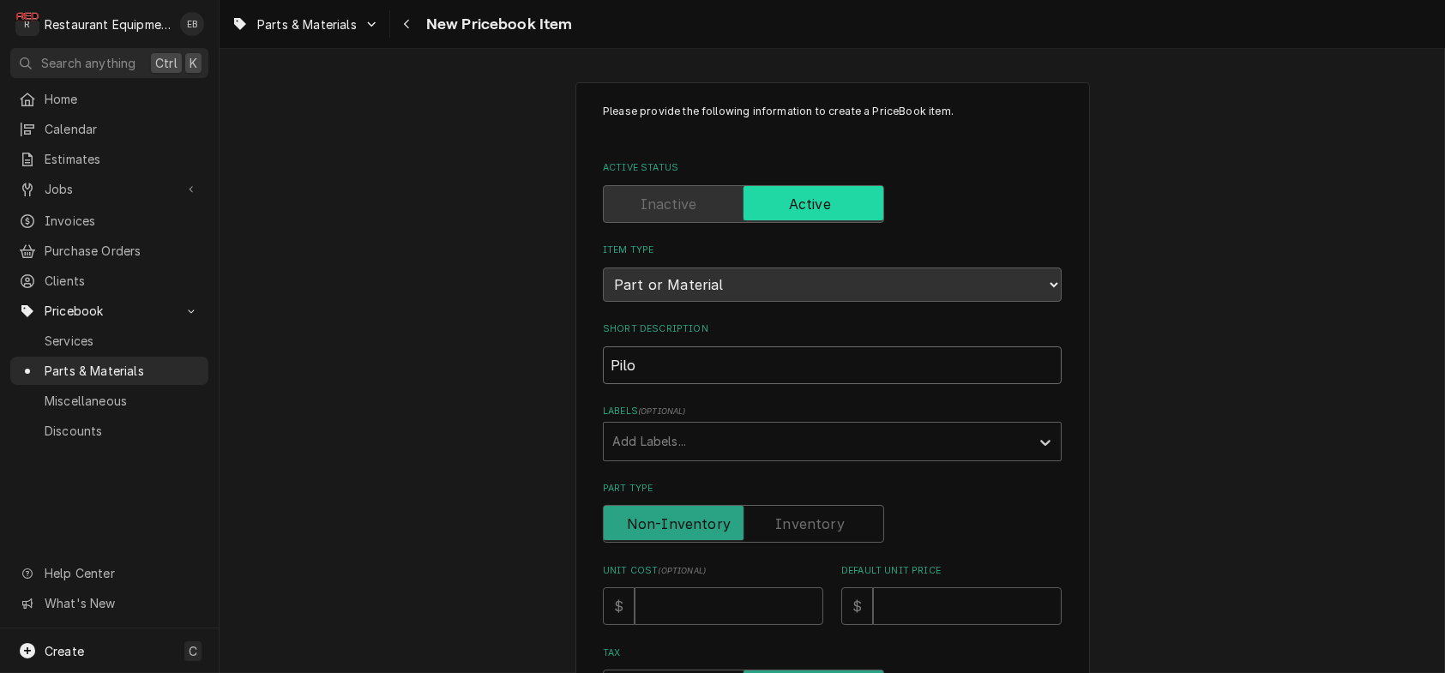
type input "Pilot"
type textarea "x"
type input "Pilot"
type textarea "x"
type input "Pilot O"
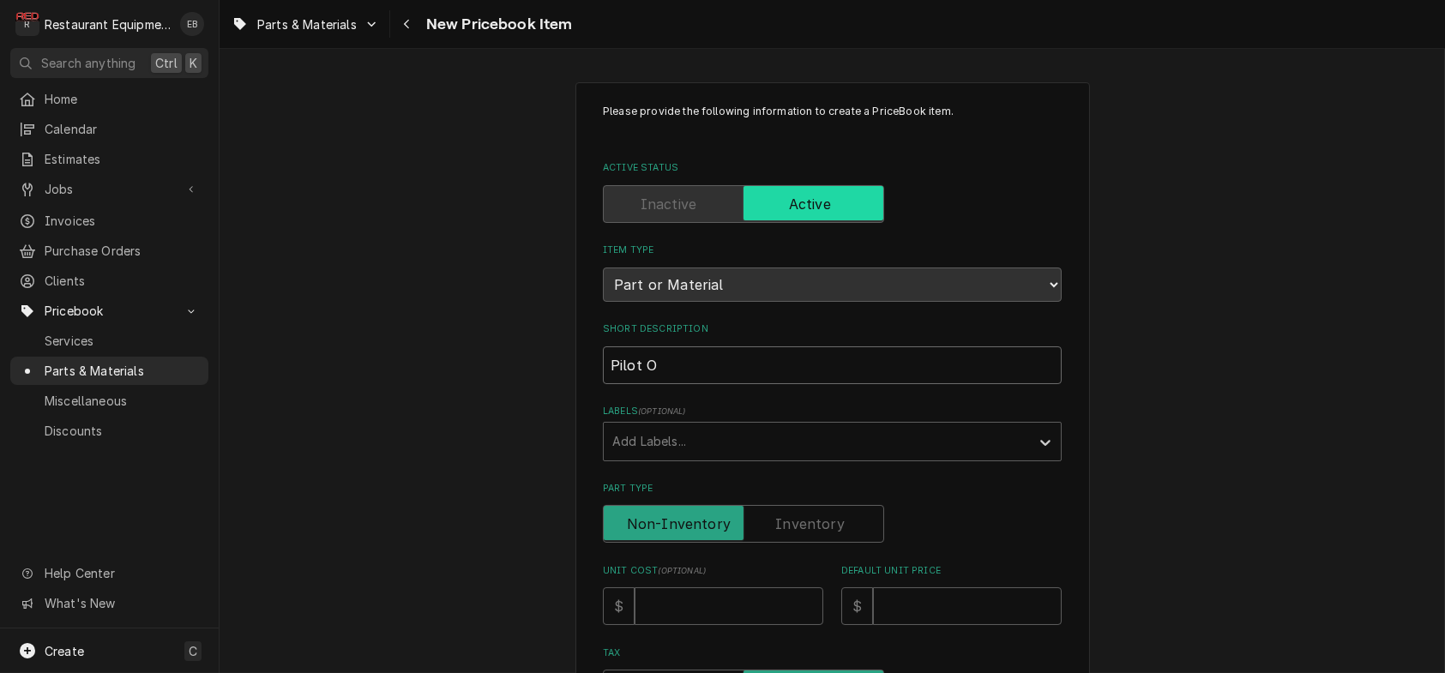
type textarea "x"
type input "Pilot Or"
type textarea "x"
type input "Pilot Ora"
type textarea "x"
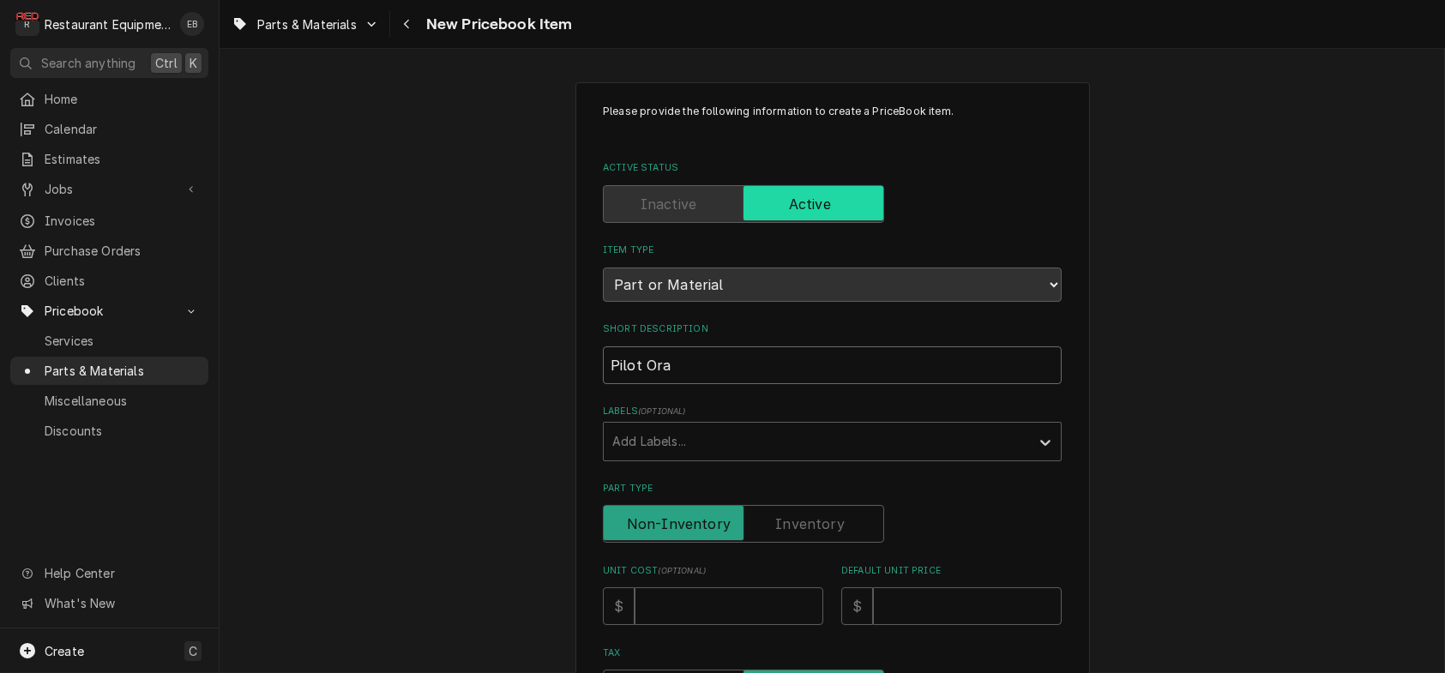
type input "Pilot Or"
type textarea "x"
type input "Pilot Ori"
type textarea "x"
type input "Pilot Orif"
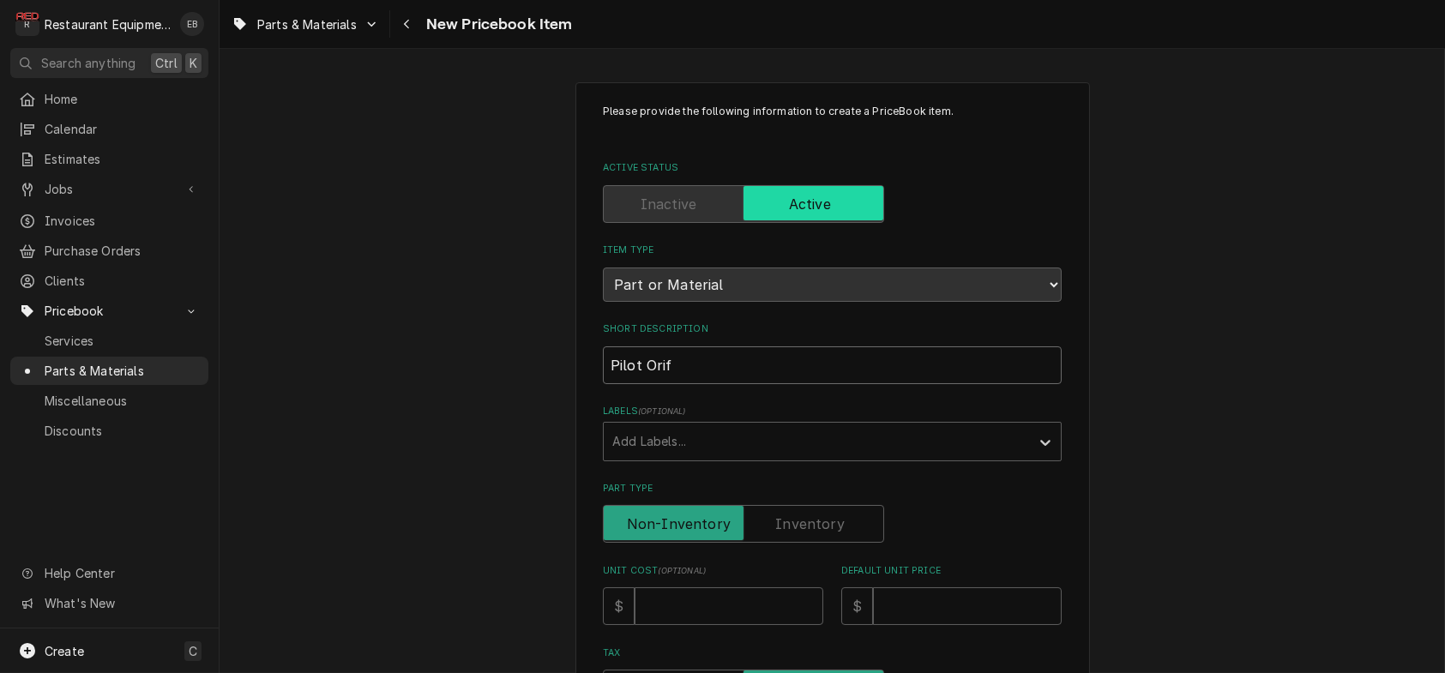
type textarea "x"
type input "Pilot Orifi"
type textarea "x"
type input "Pilot Orific"
type textarea "x"
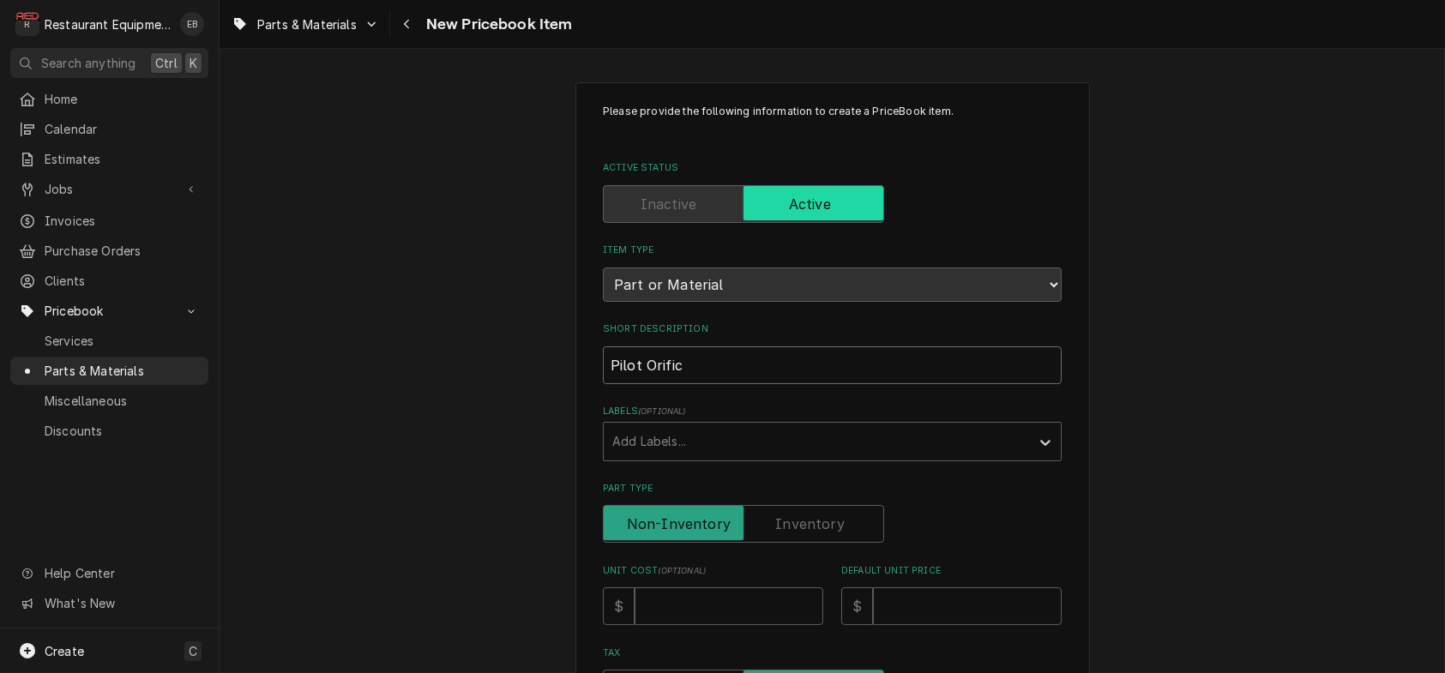
type input "Pilot Orifice"
type textarea "x"
type input "Pilot Orifice"
type textarea "x"
type input "Pilot Orifice #"
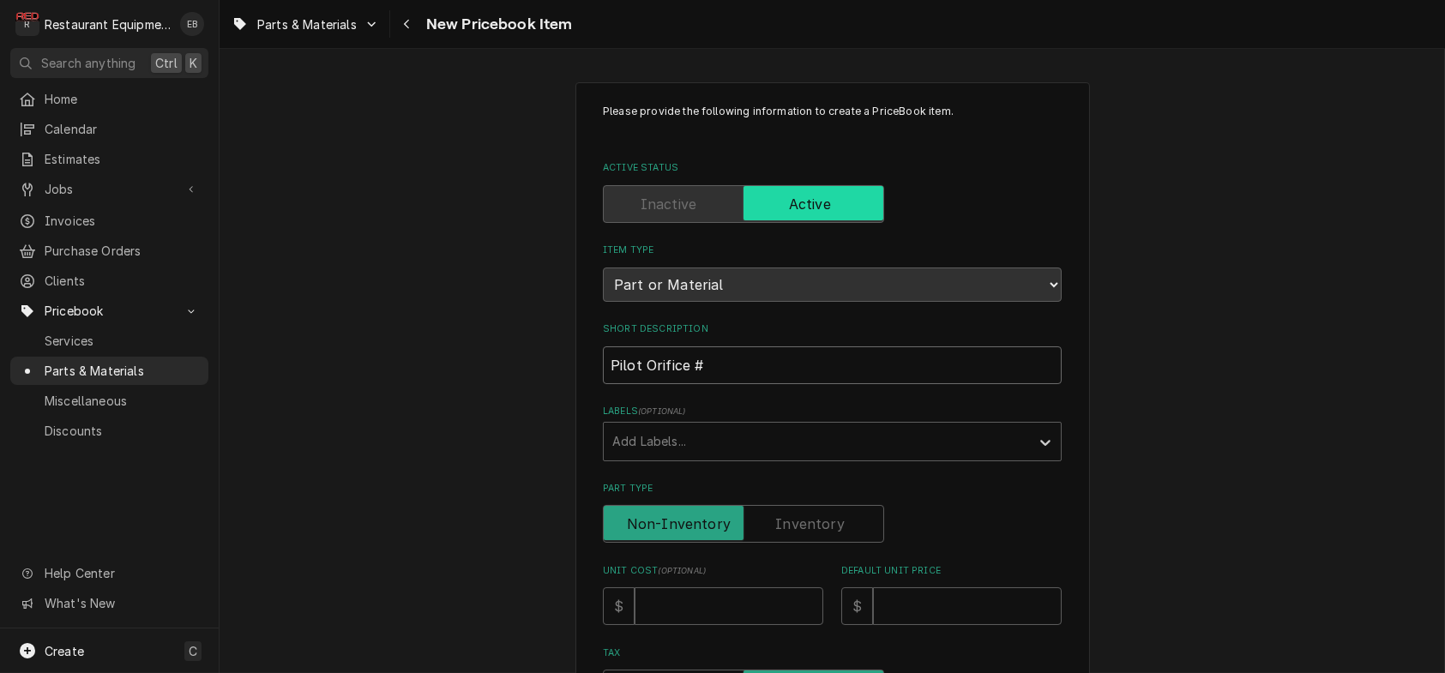
type textarea "x"
type input "Pilot Orifice #3"
type textarea "x"
type input "Pilot Orifice #30"
type textarea "x"
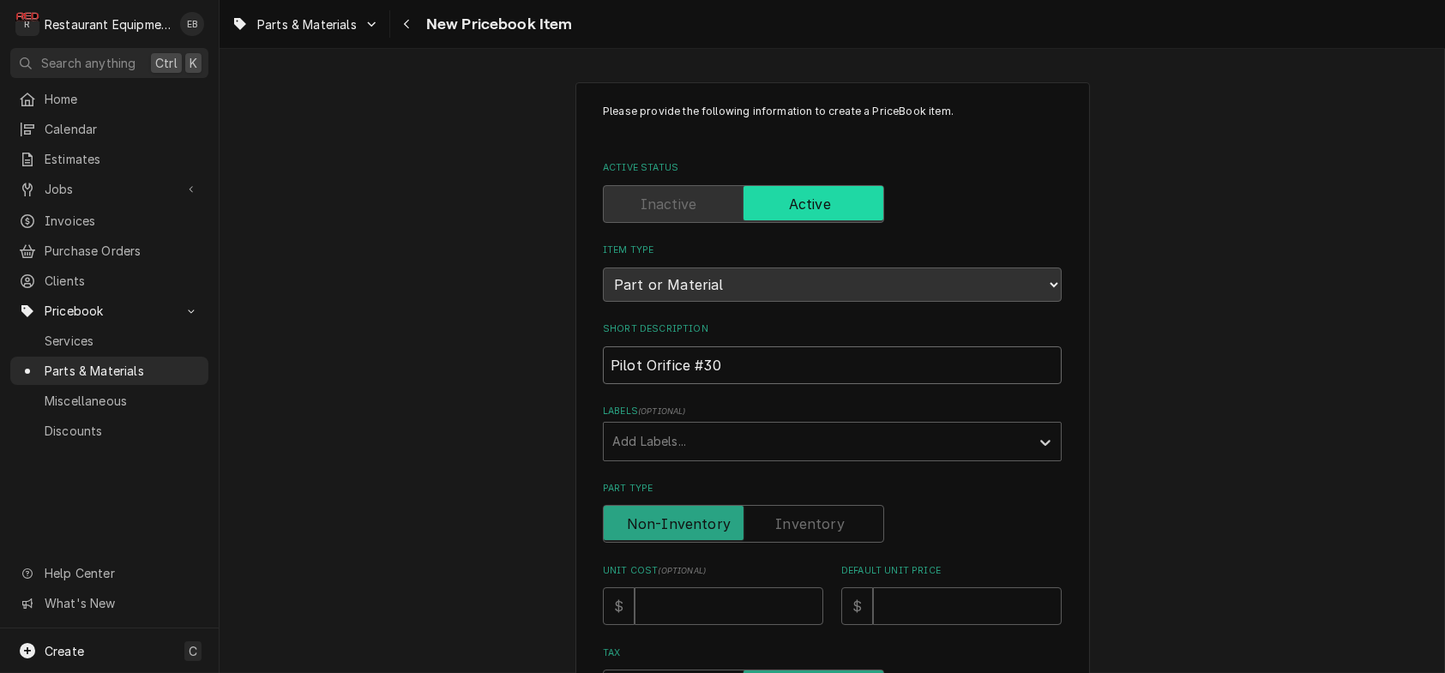
type input "Pilot Orifice #30"
type textarea "x"
type input "Pilot Orifice #30 P"
type textarea "x"
type input "Pilot Orifice #30 Pr"
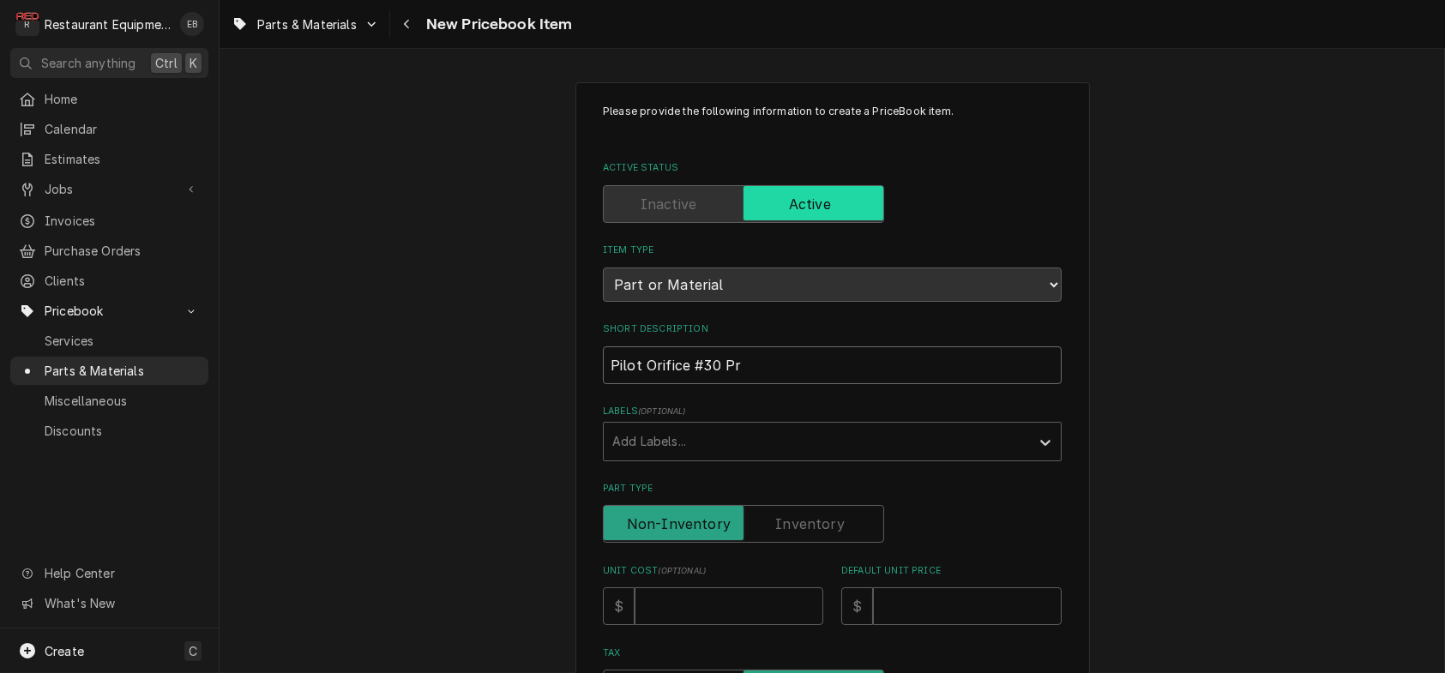
type textarea "x"
type input "Pilot Orifice #30 Pro"
type textarea "x"
type input "Pilot Orifice #30 Prop"
type textarea "x"
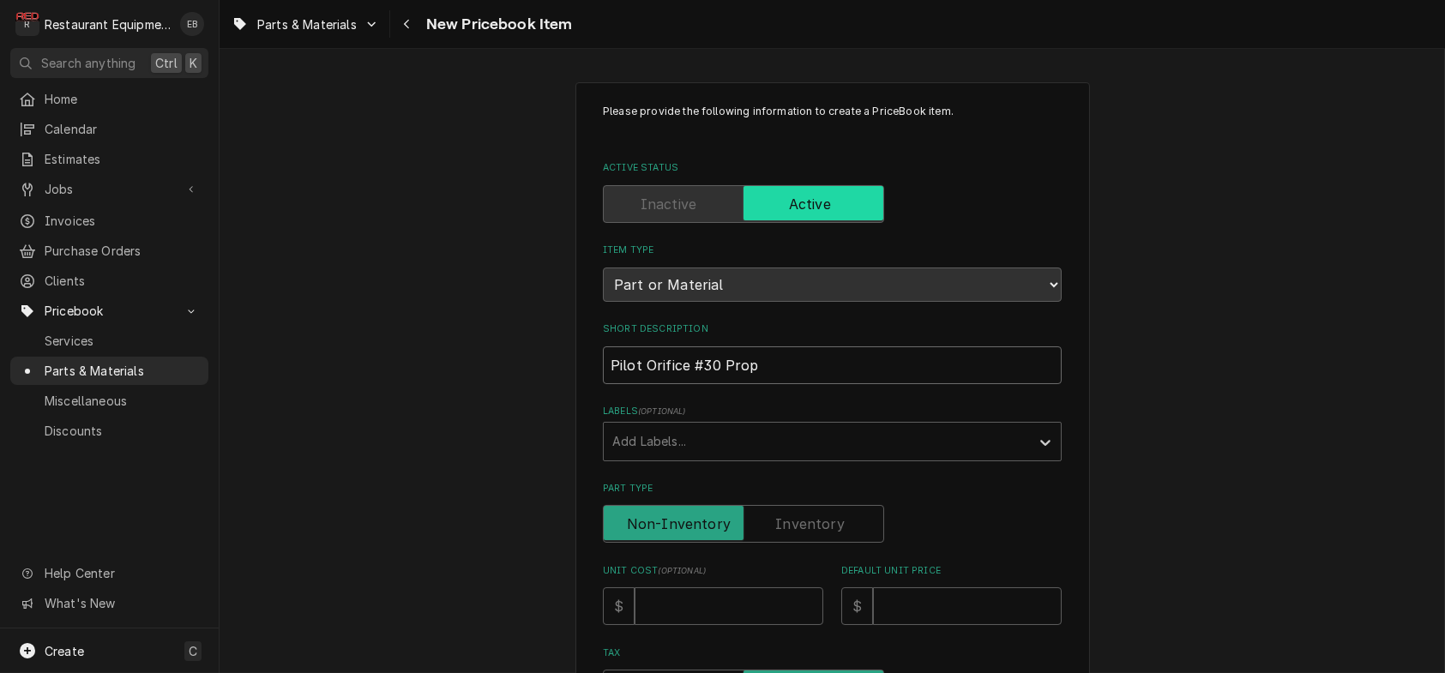
type input "Pilot Orifice #30 Propa"
type textarea "x"
type input "Pilot Orifice #30 Propan"
type textarea "x"
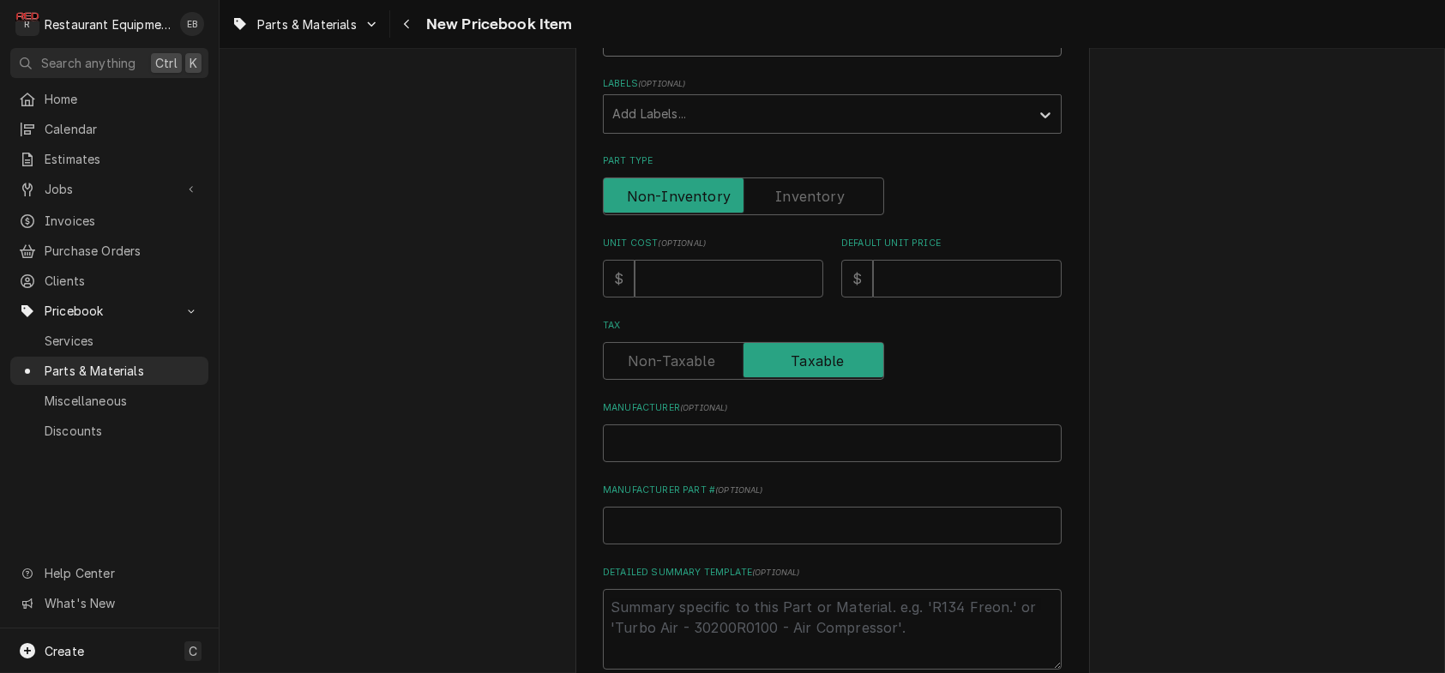
scroll to position [343, 0]
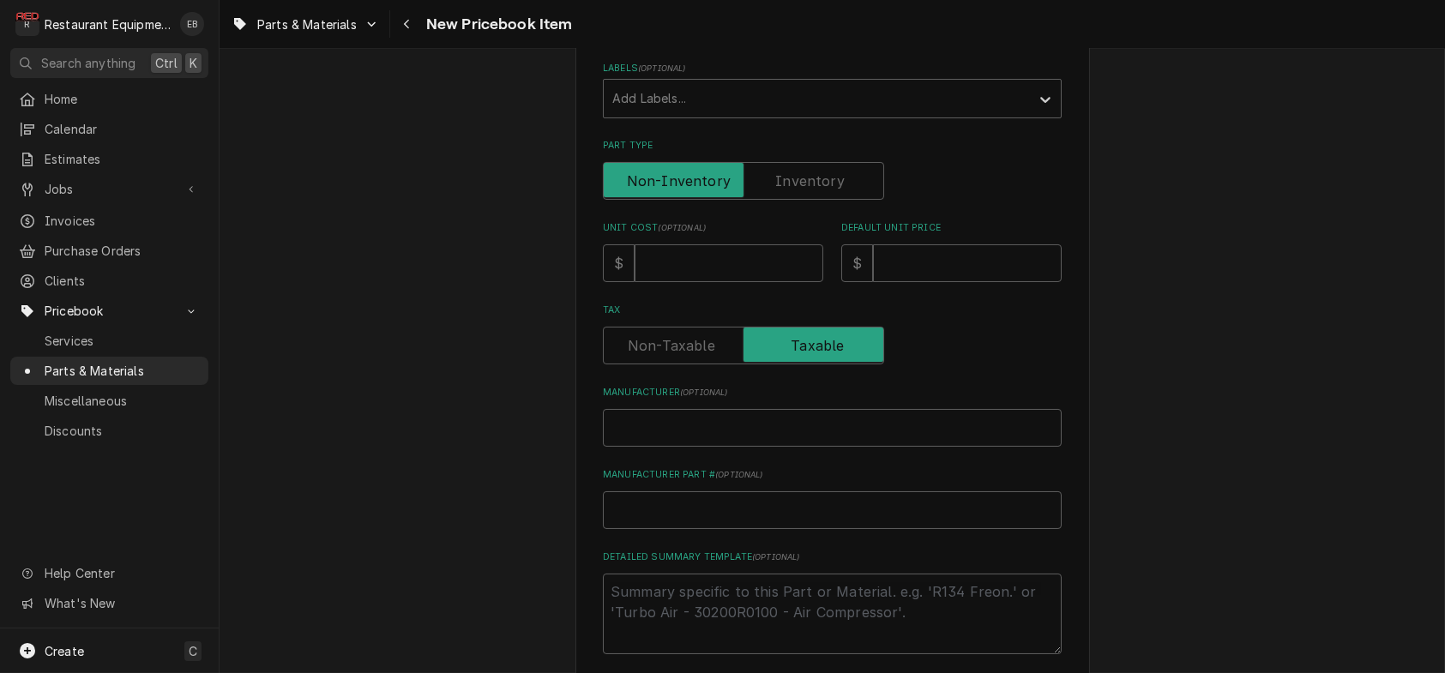
type input "Pilot Orifice #30 Propane"
click at [693, 282] on input "Unit Cost ( optional )" at bounding box center [729, 263] width 189 height 38
click at [652, 447] on input "Manufacturer ( optional )" at bounding box center [832, 428] width 459 height 38
click at [659, 529] on input "Manufacturer Part # ( optional )" at bounding box center [832, 510] width 459 height 38
paste input "2520802"
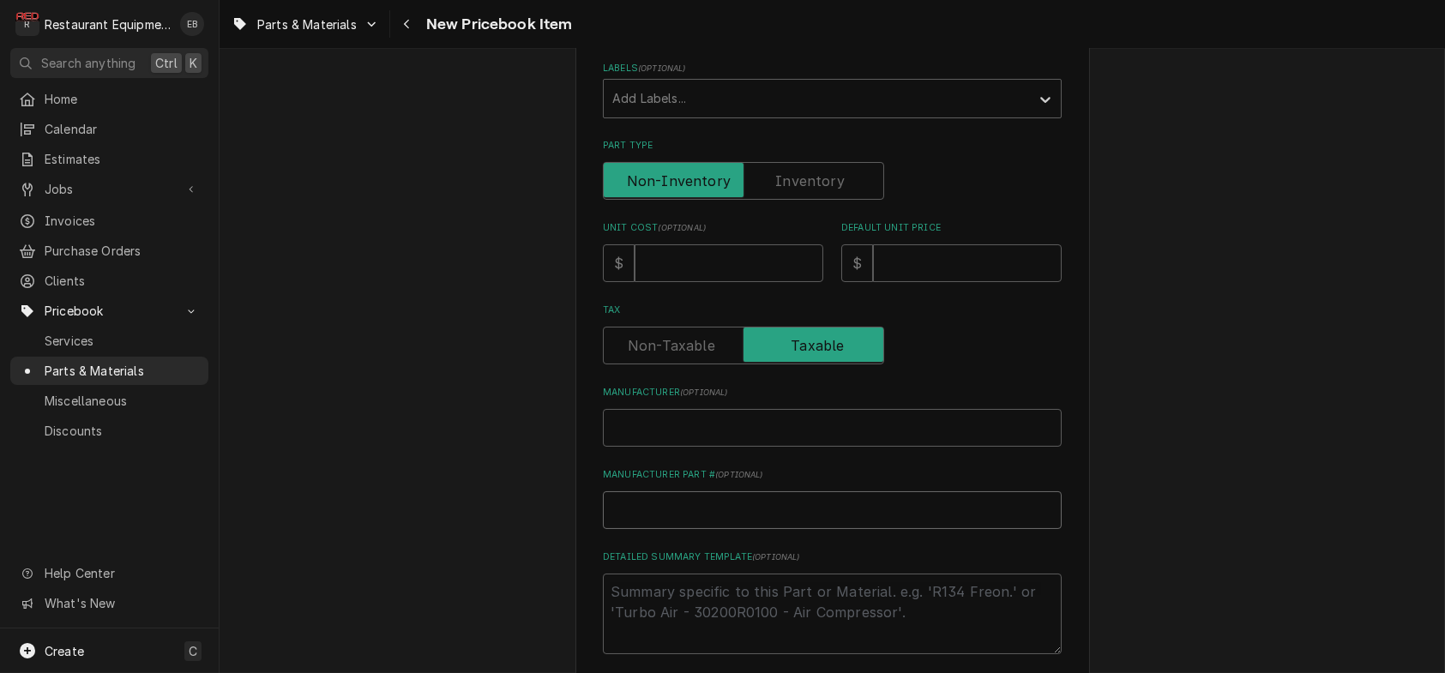
type textarea "x"
type input "2520802"
click at [650, 447] on input "Manufacturer ( optional )" at bounding box center [832, 428] width 459 height 38
click at [654, 447] on input "Manufacturer ( optional )" at bounding box center [832, 428] width 459 height 38
drag, startPoint x: 642, startPoint y: 526, endPoint x: 646, endPoint y: 491, distance: 34.5
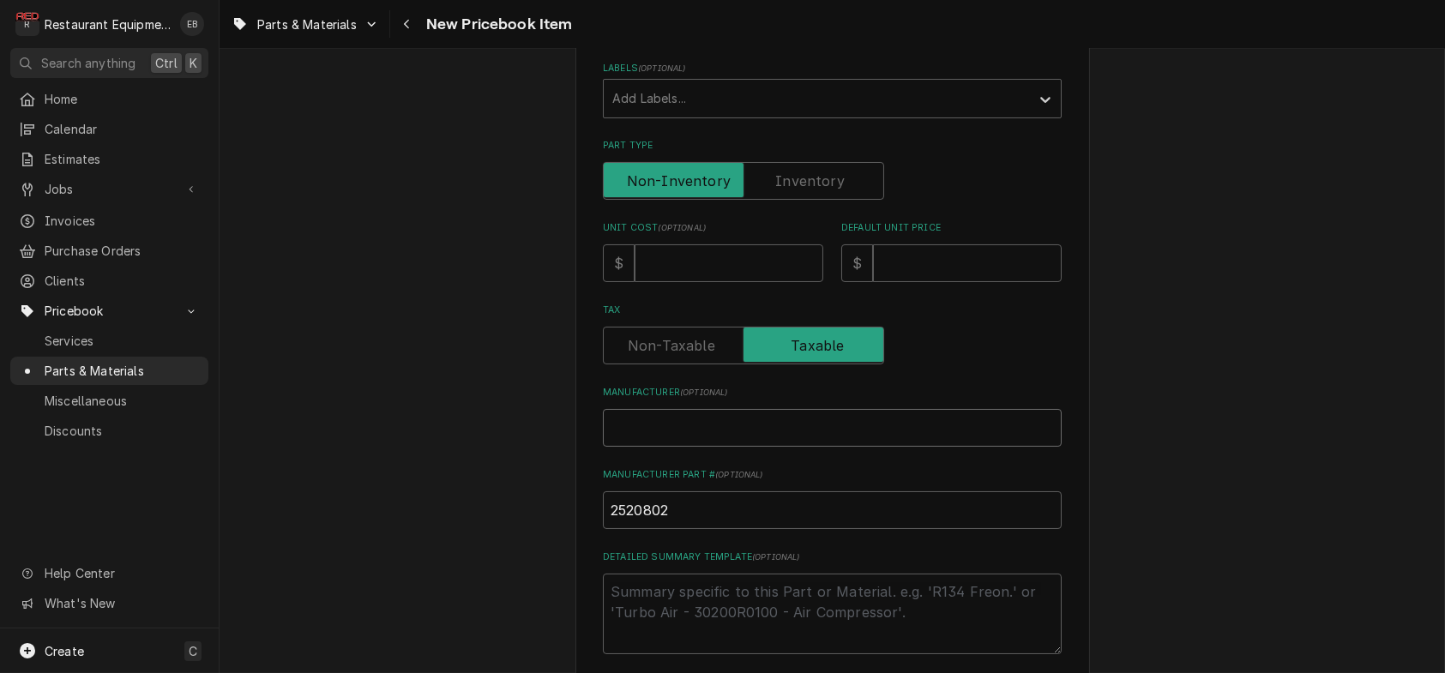
click at [642, 447] on input "Manufacturer ( optional )" at bounding box center [832, 428] width 459 height 38
type textarea "x"
type input "G"
type textarea "x"
type input "Ga"
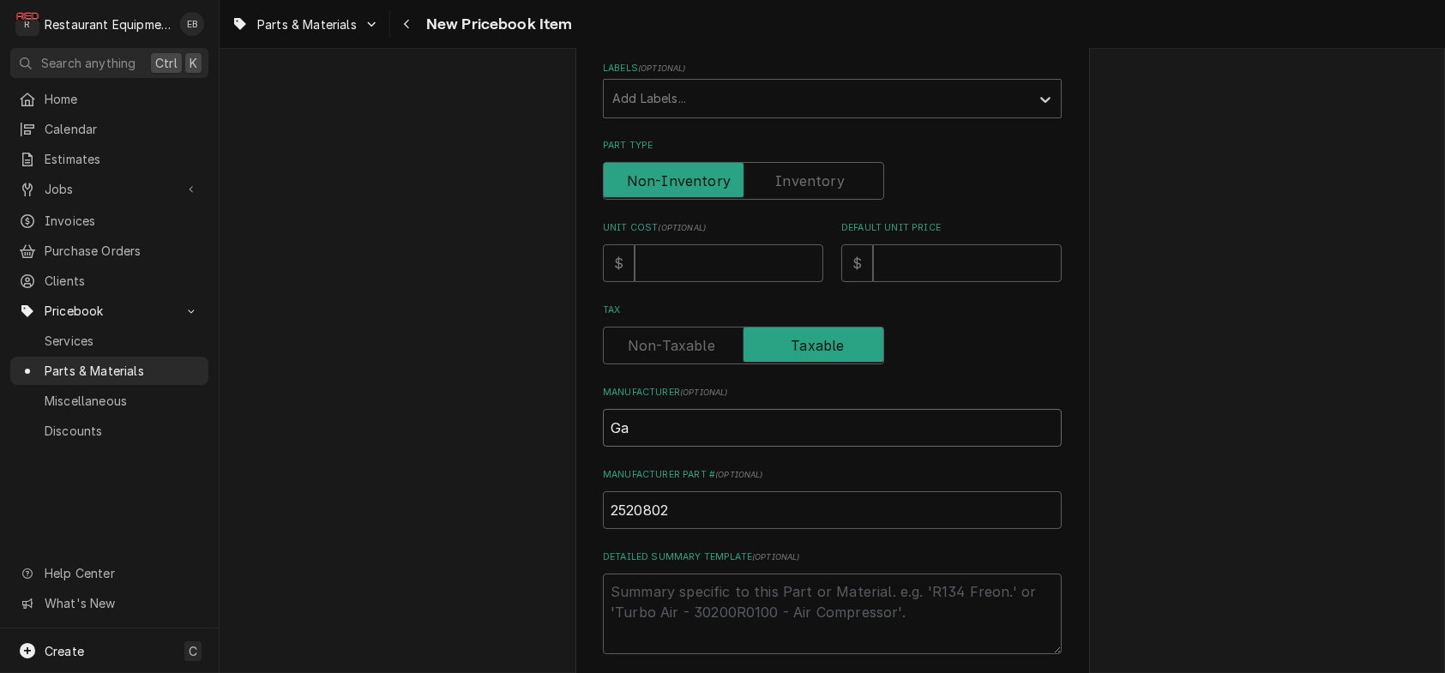
type textarea "x"
type input "Gar"
type textarea "x"
type input "Garl"
type textarea "x"
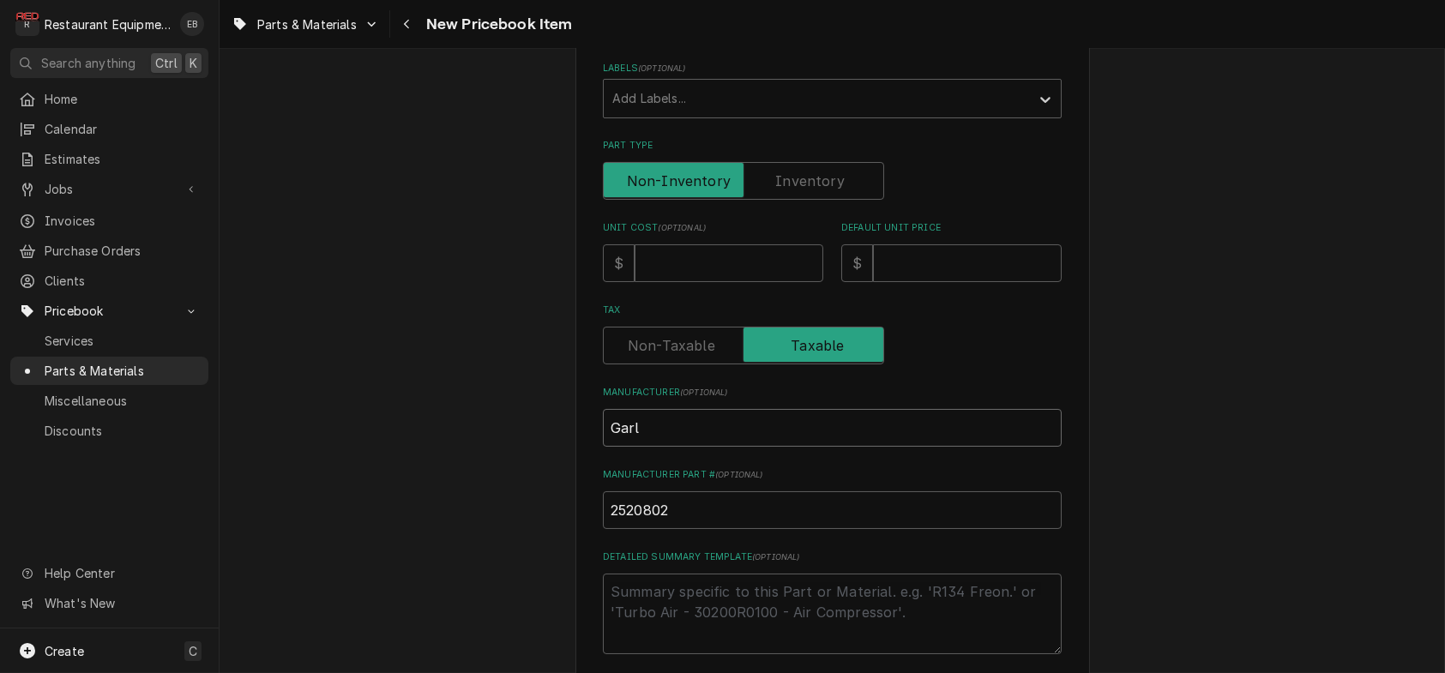
type input "[PERSON_NAME]"
type textarea "x"
type input "[PERSON_NAME]"
type textarea "x"
type input "Garland"
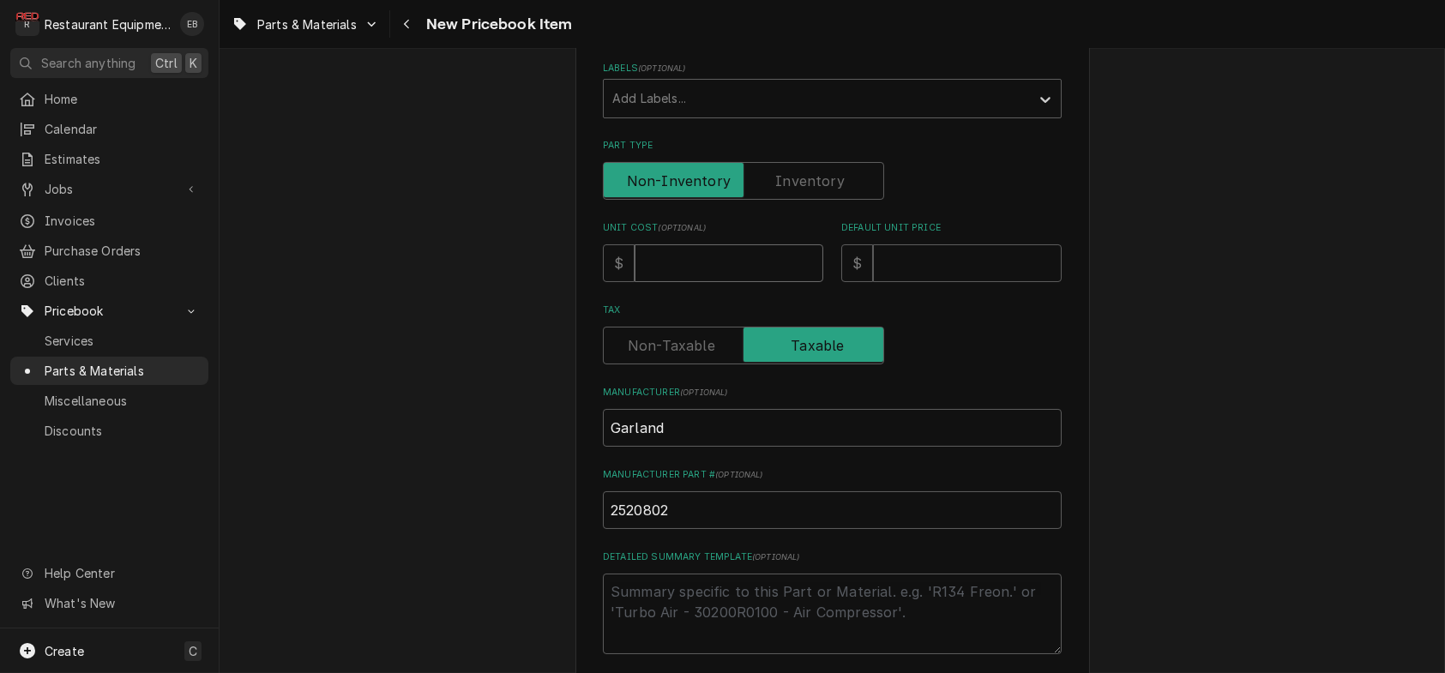
click at [676, 282] on input "Unit Cost ( optional )" at bounding box center [729, 263] width 189 height 38
type textarea "x"
type input "1"
type textarea "x"
type input "19"
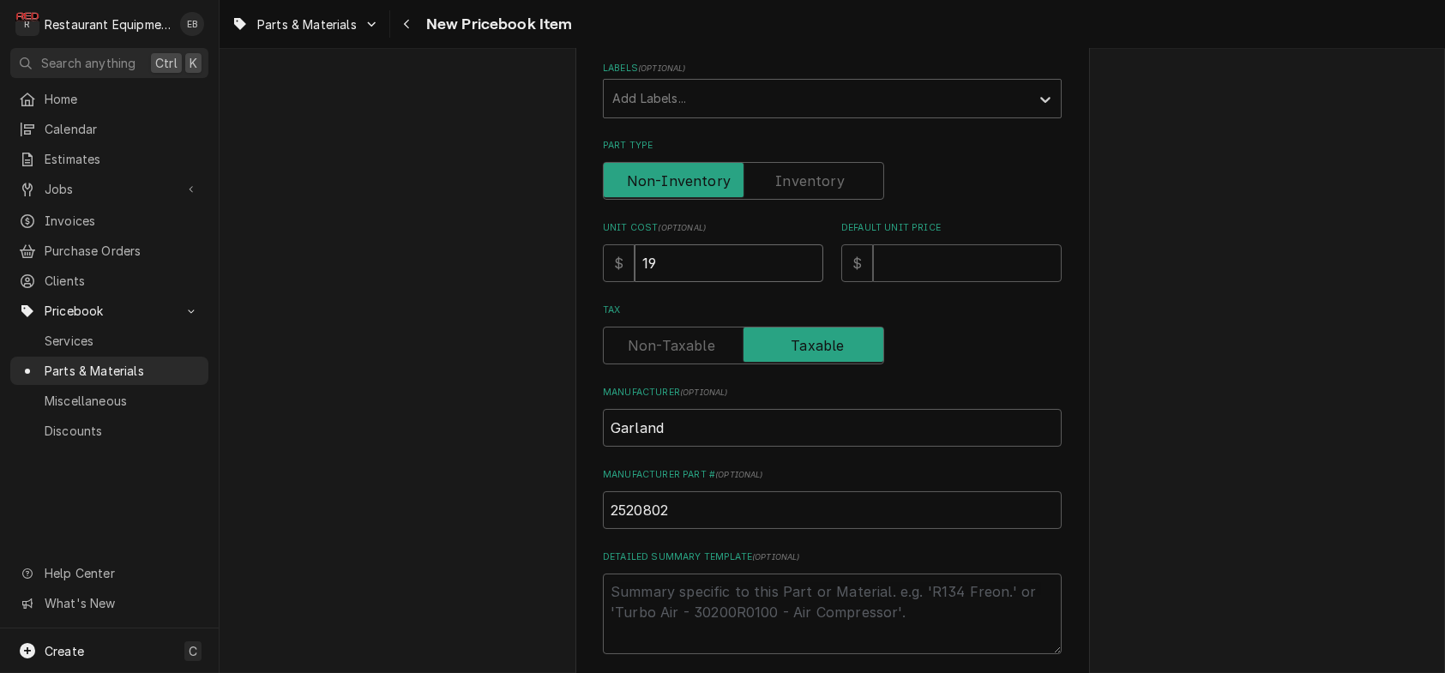
type textarea "x"
type input "19.5"
type textarea "x"
type input "19.55"
click at [919, 282] on input "Default Unit Price" at bounding box center [967, 263] width 189 height 38
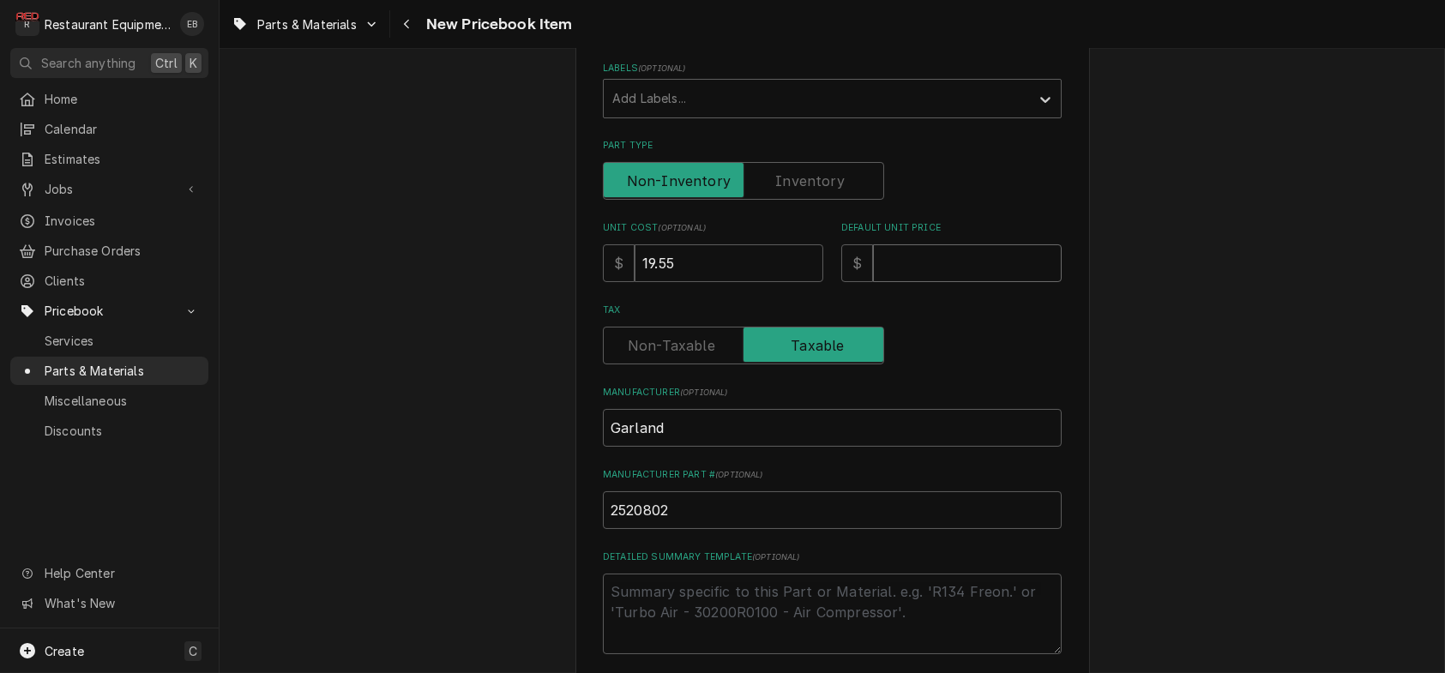
click at [944, 282] on input "Default Unit Price" at bounding box center [967, 263] width 189 height 38
type textarea "x"
type input "3"
type textarea "x"
type input "35"
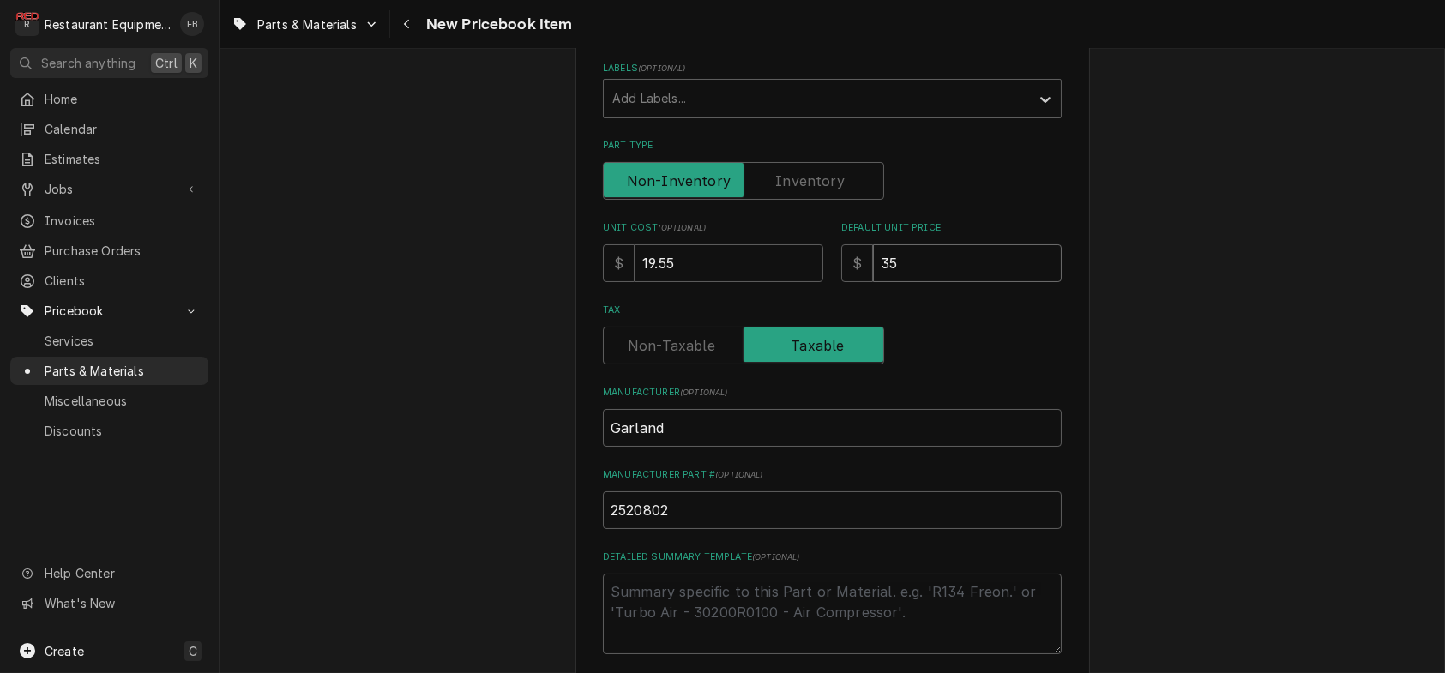
type textarea "x"
type input "35.5"
type textarea "x"
type input "35.53"
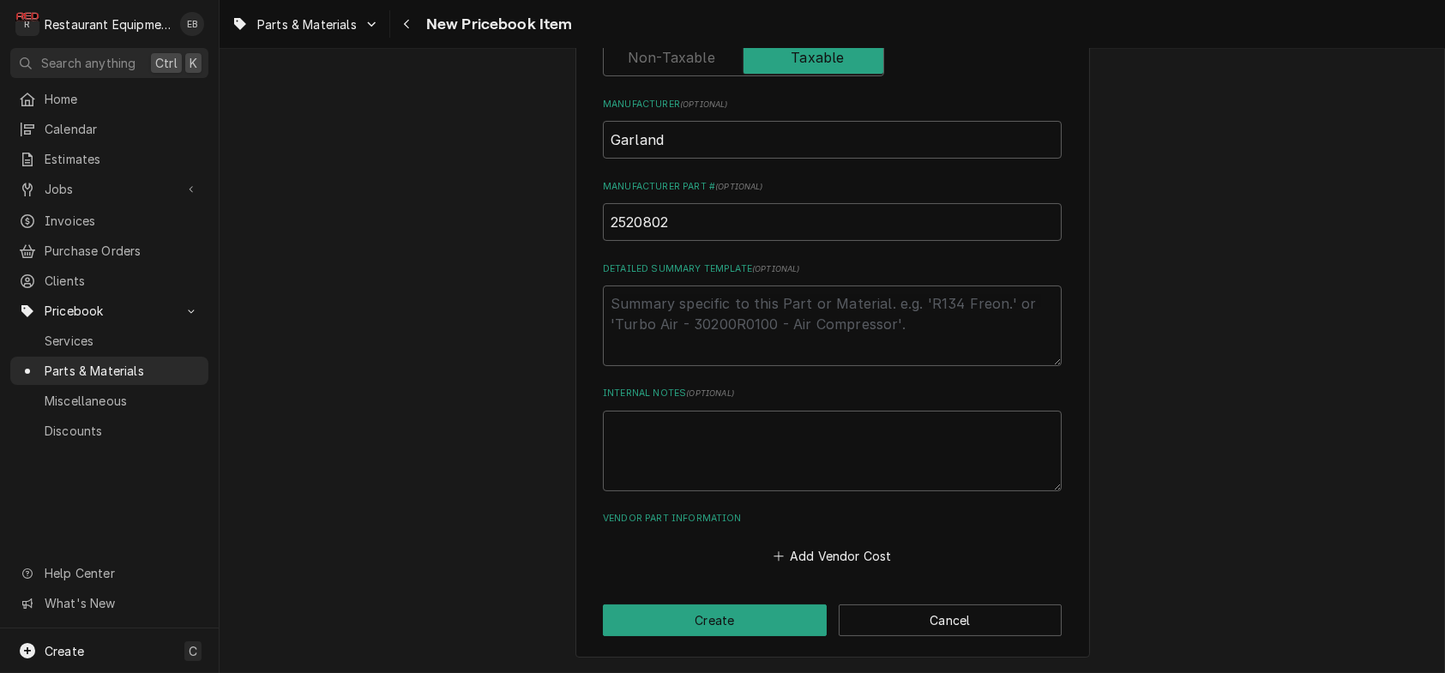
scroll to position [764, 0]
click at [790, 553] on button "Add Vendor Cost" at bounding box center [832, 557] width 124 height 24
type textarea "x"
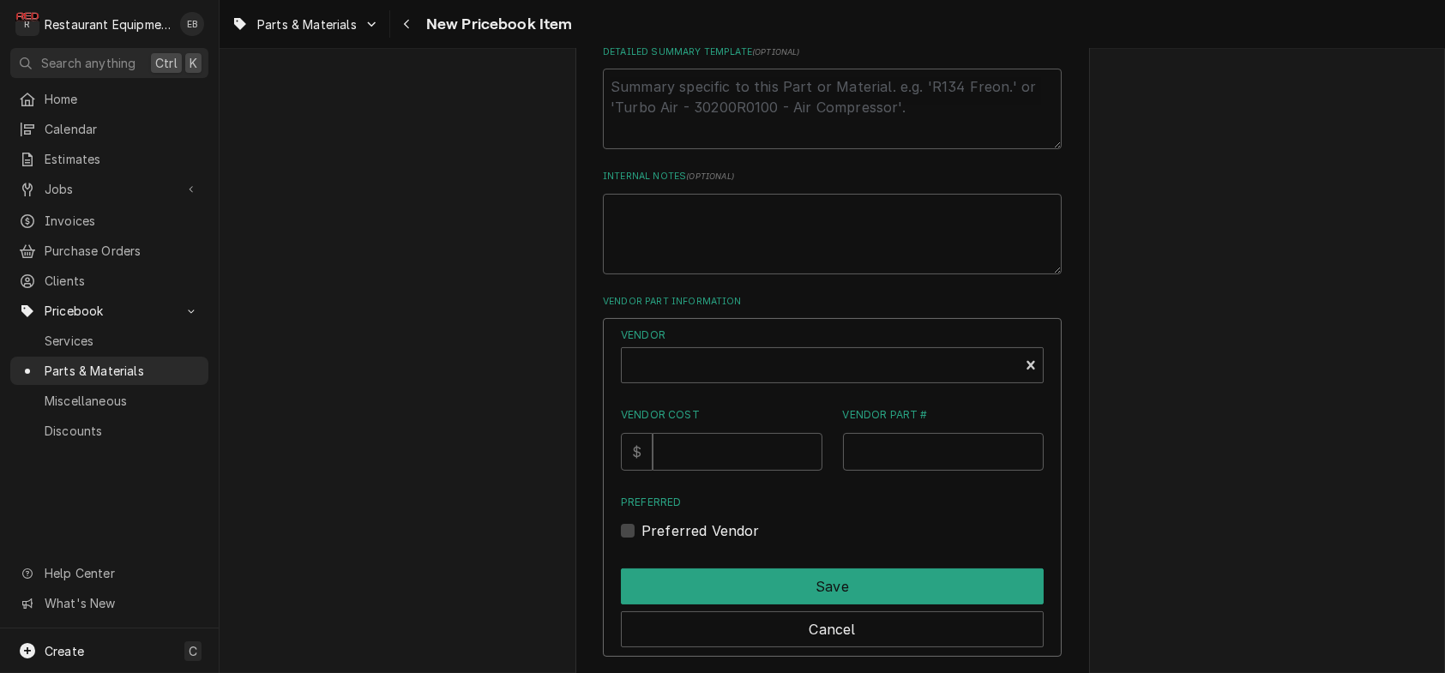
scroll to position [936, 0]
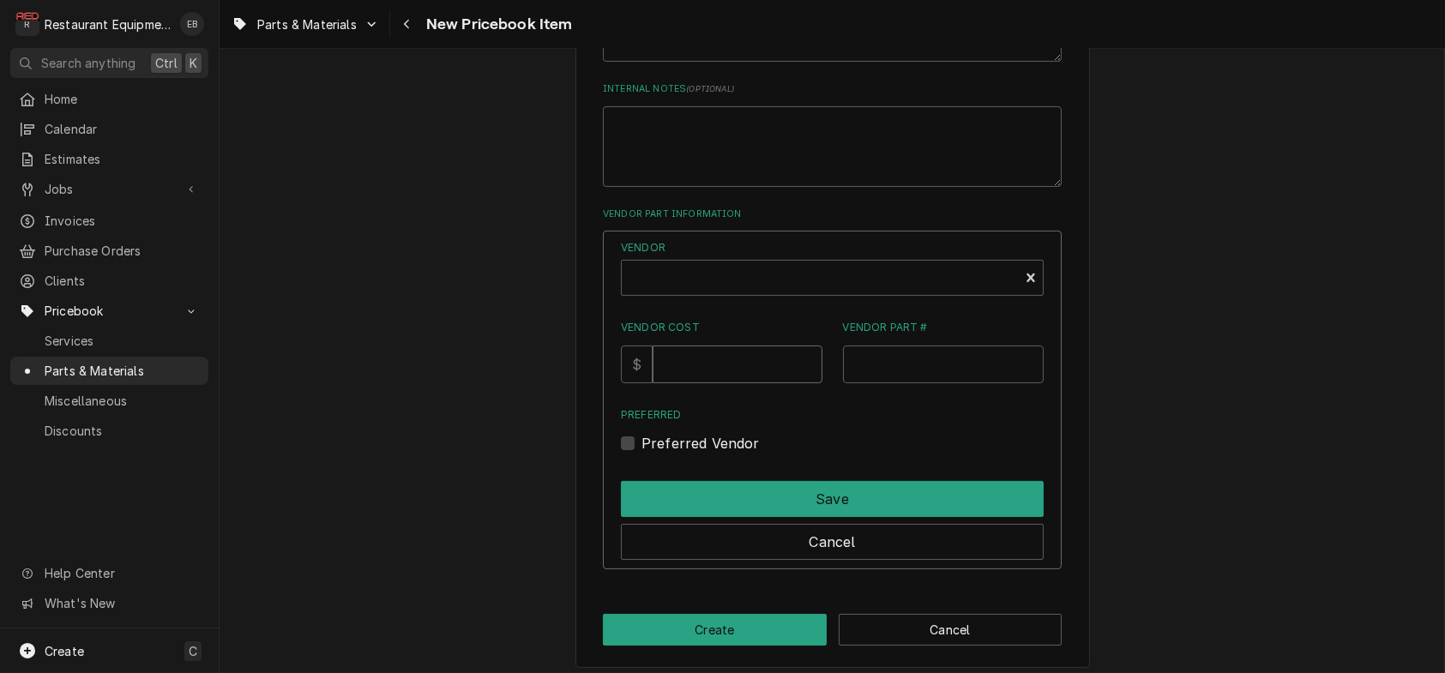
click at [691, 383] on input "Vendor Cost" at bounding box center [737, 365] width 169 height 38
type input "19.55"
click at [894, 383] on input "Vendor Part #" at bounding box center [944, 365] width 202 height 38
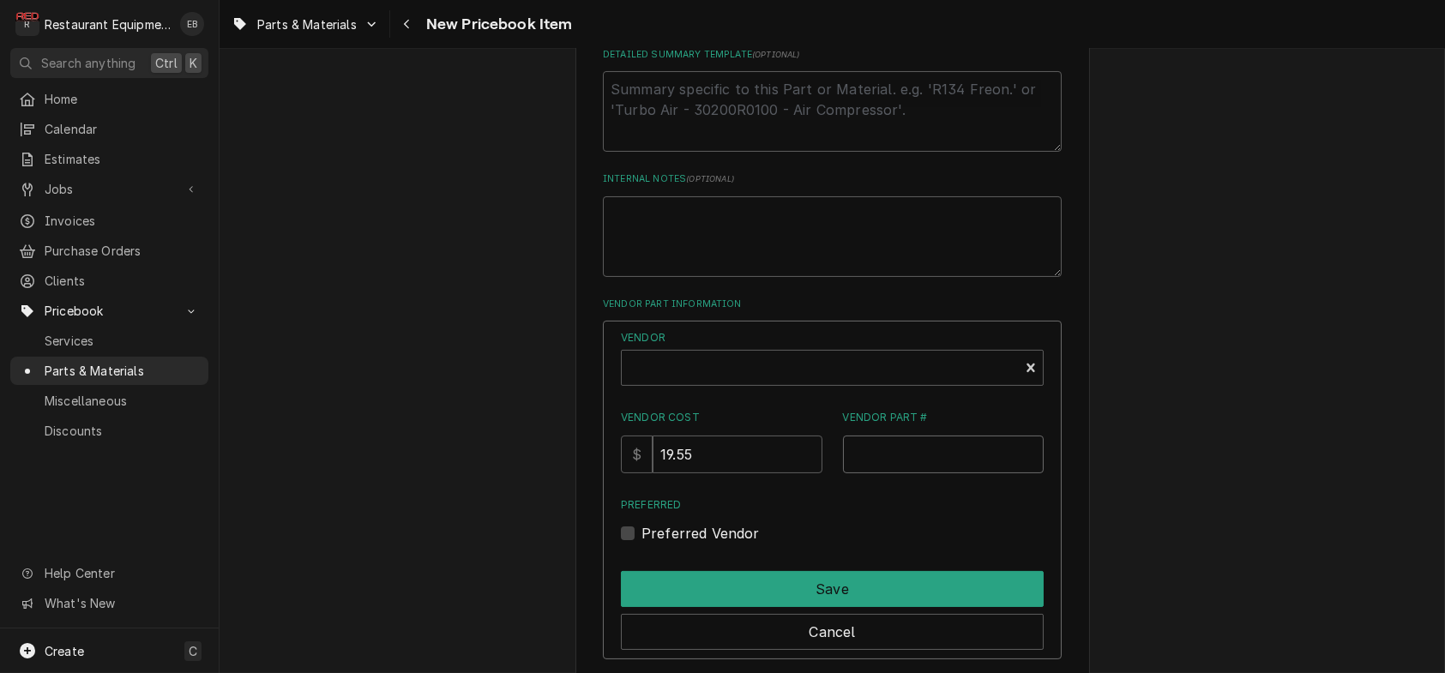
scroll to position [878, 0]
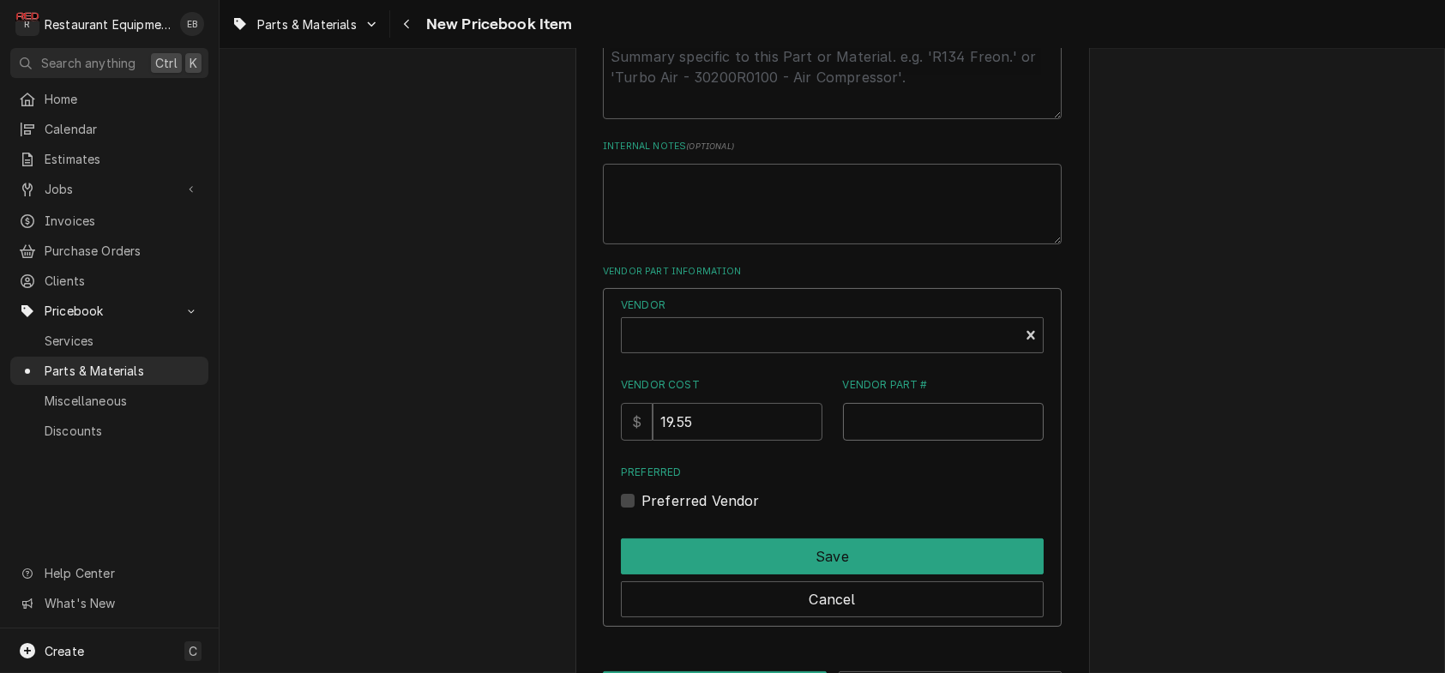
paste input "GL2520802"
type input "GL2520802"
type textarea "x"
click at [786, 363] on div "Vendor" at bounding box center [820, 342] width 380 height 41
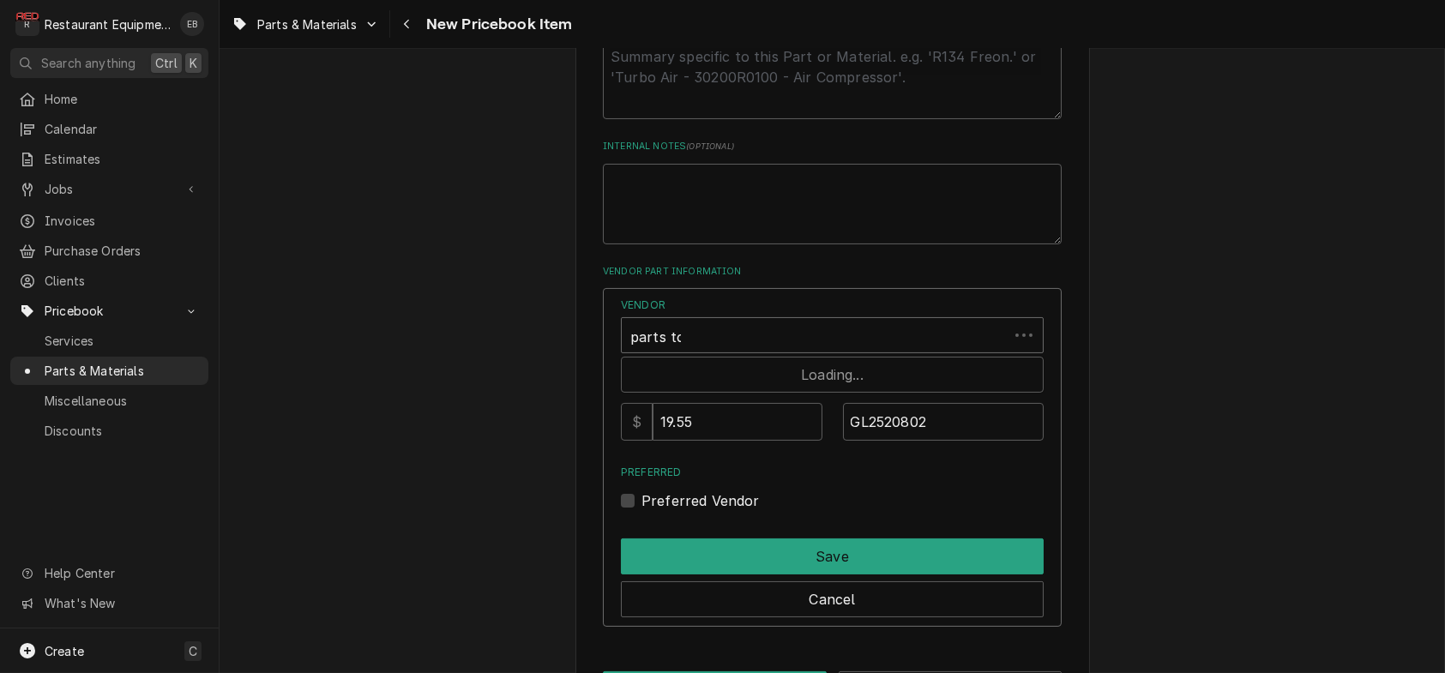
type input "parts town"
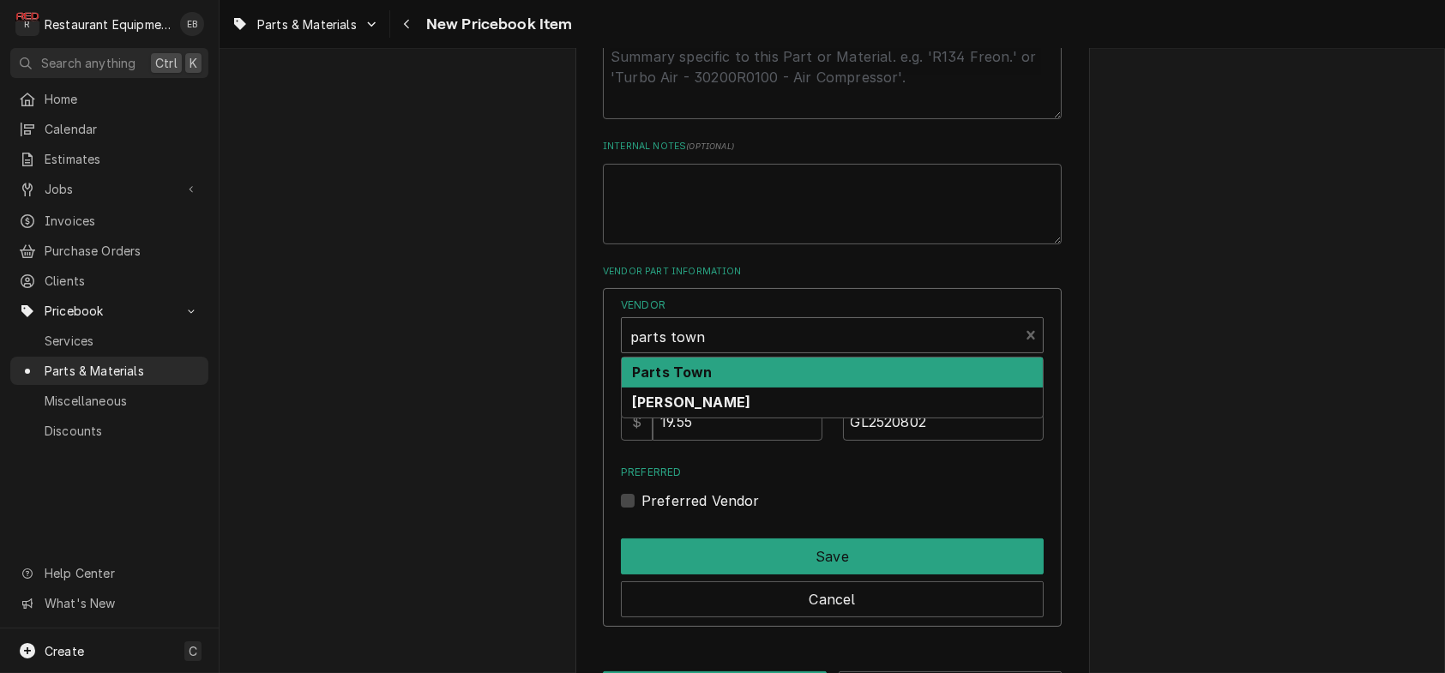
click at [769, 388] on div "Parts Town" at bounding box center [832, 373] width 421 height 30
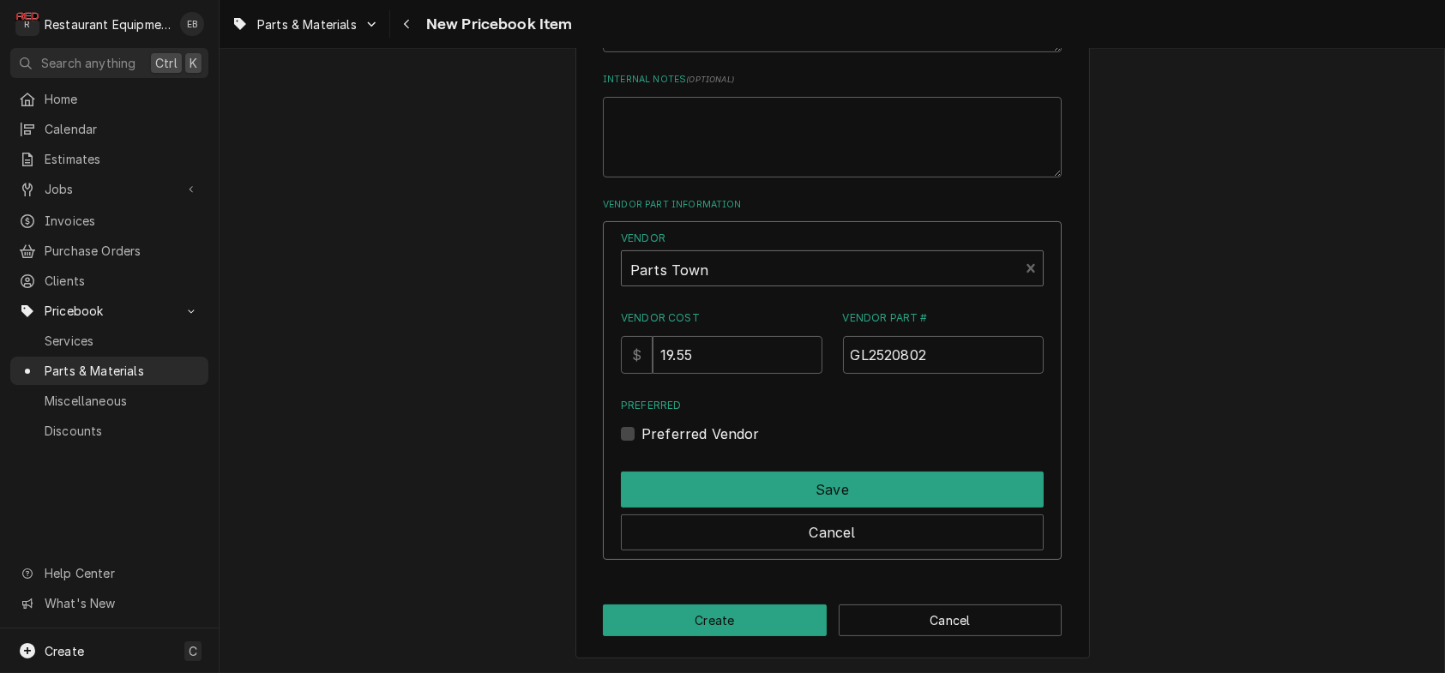
scroll to position [1105, 0]
click at [642, 426] on label "Preferred Vendor" at bounding box center [701, 434] width 118 height 21
click at [642, 426] on input "Preferred" at bounding box center [853, 443] width 423 height 38
checkbox input "true"
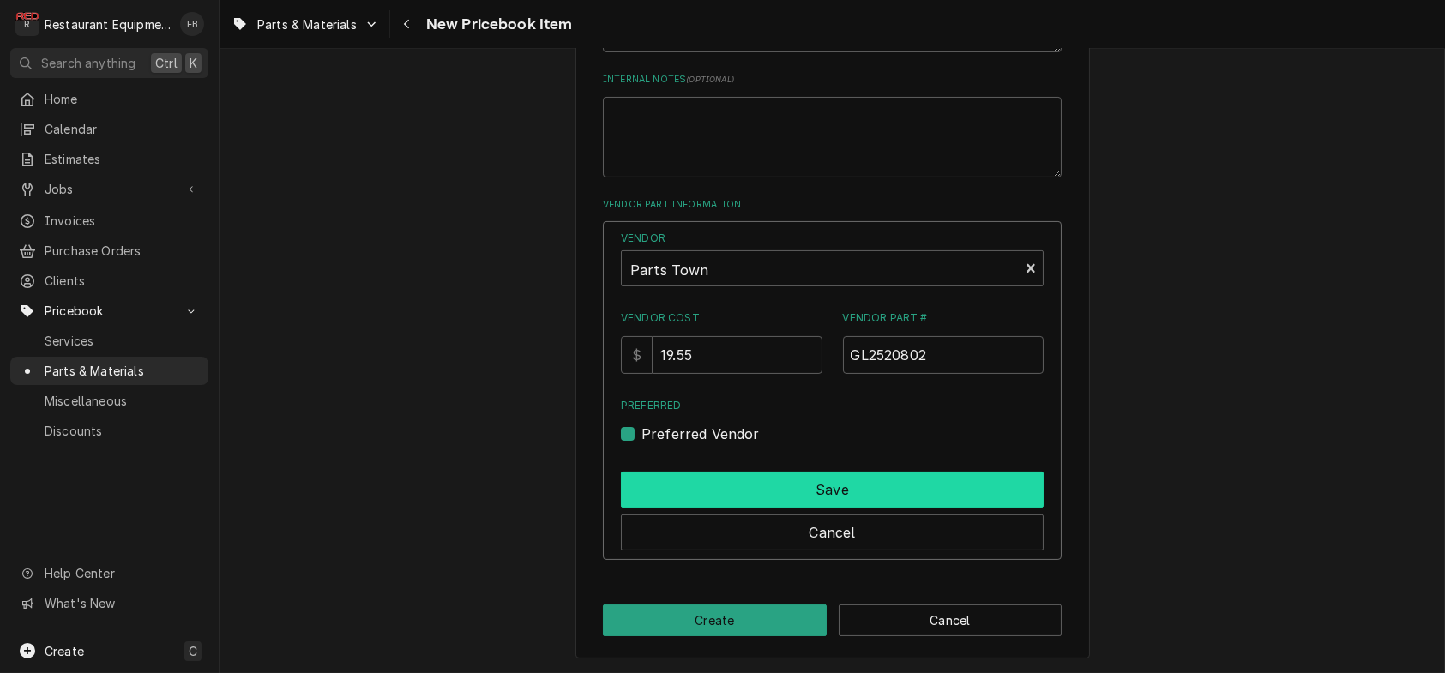
click at [761, 481] on button "Save" at bounding box center [832, 490] width 423 height 36
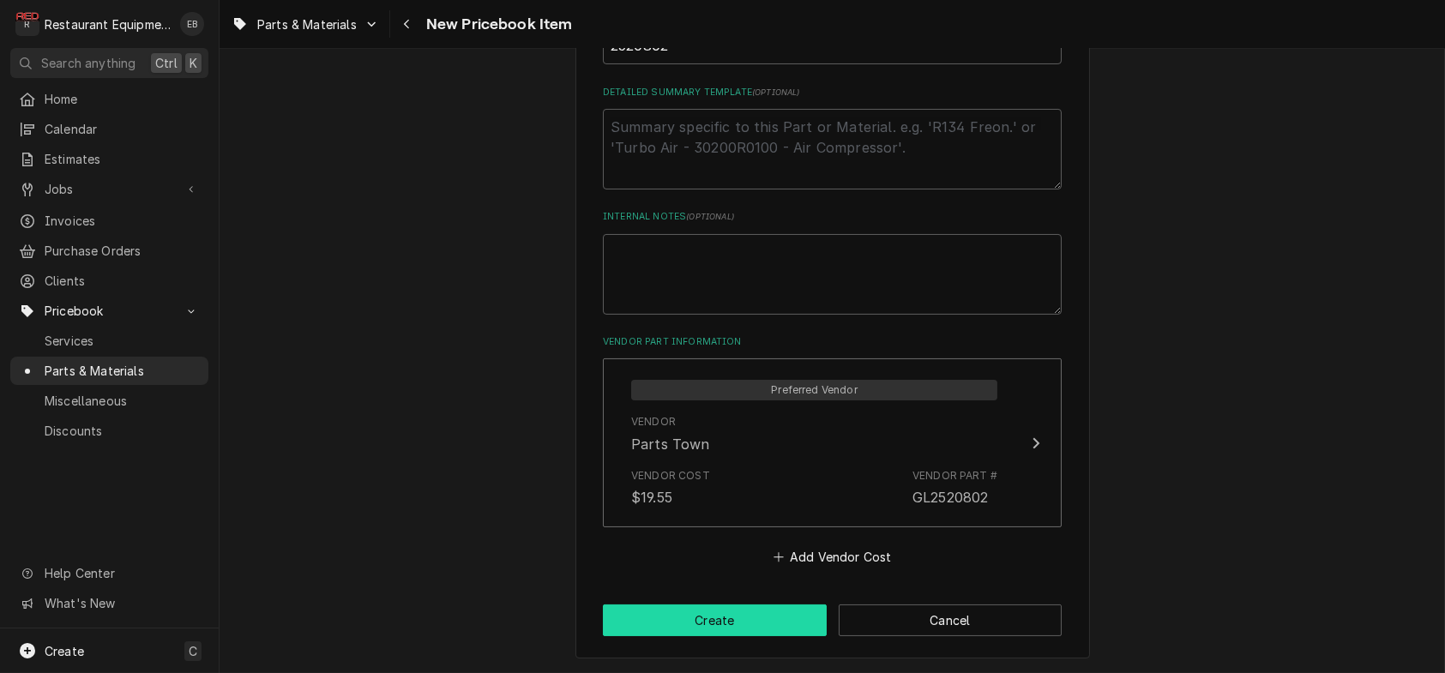
click at [712, 626] on button "Create" at bounding box center [715, 621] width 224 height 32
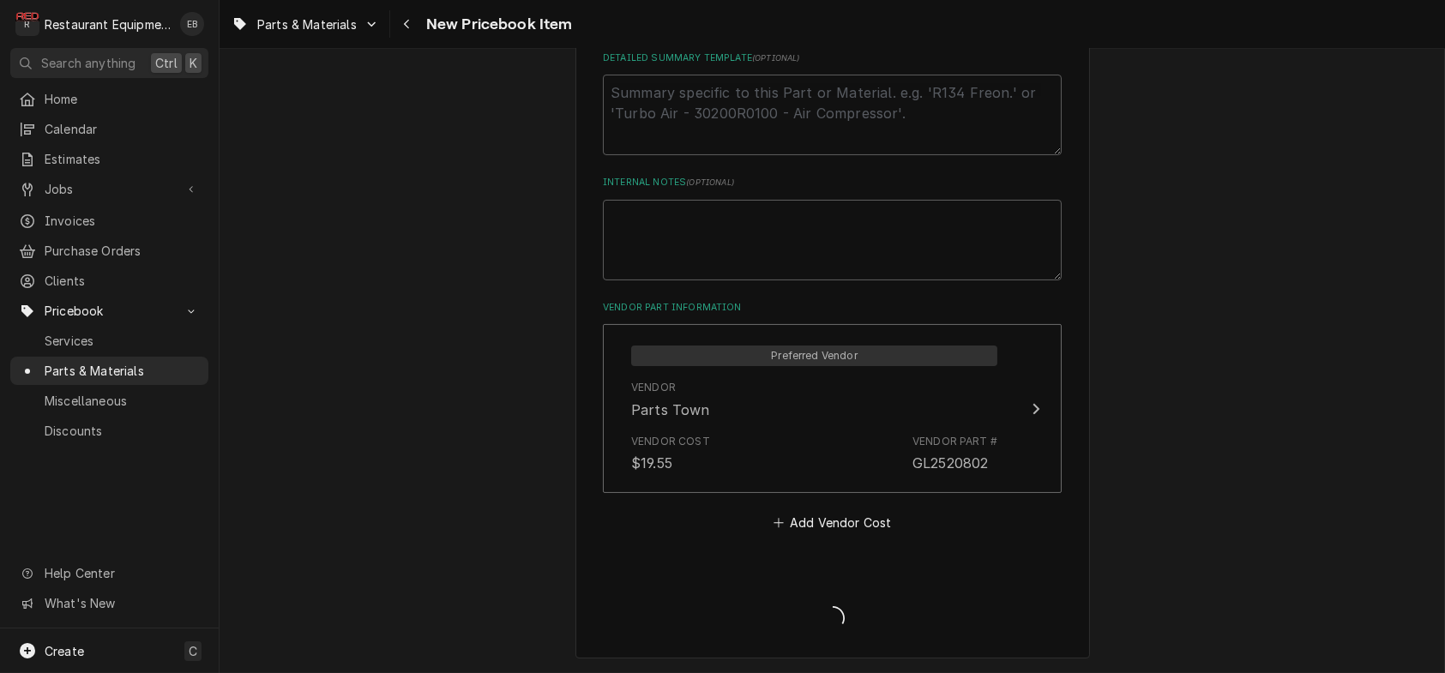
type textarea "x"
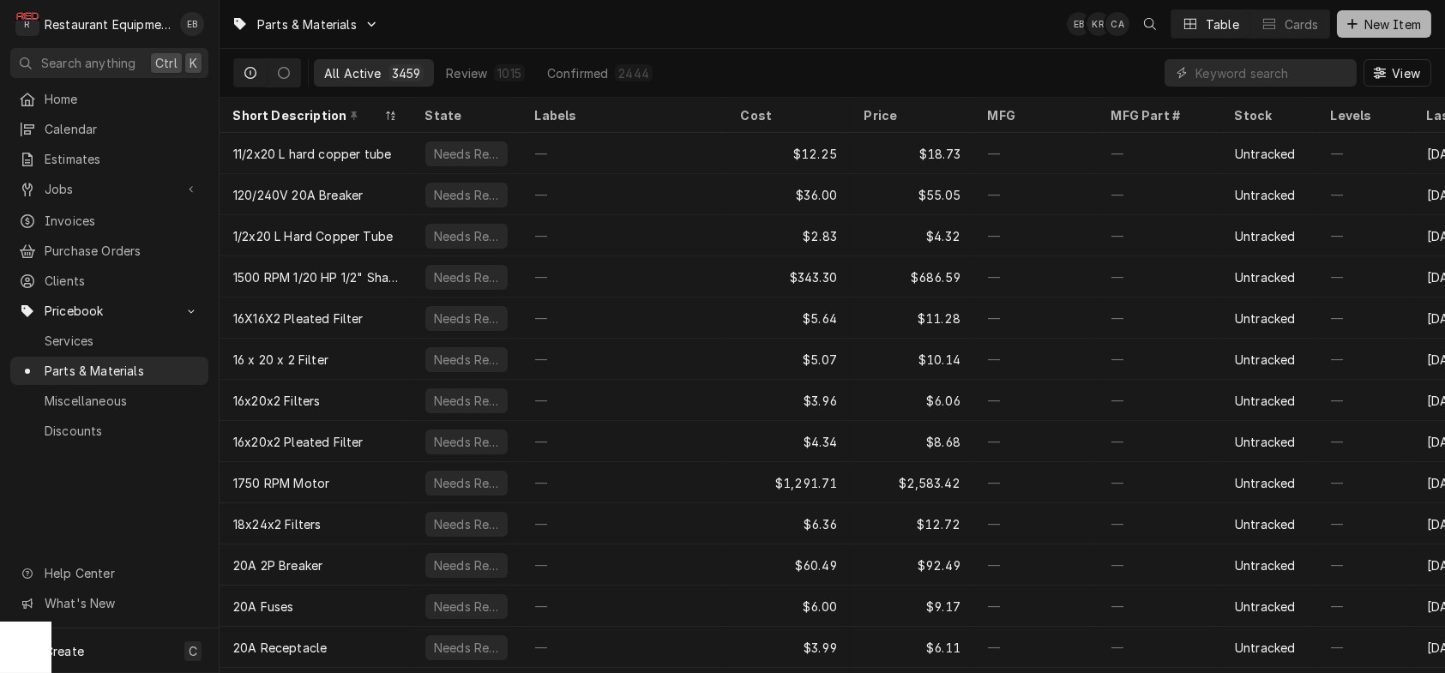
click at [1363, 16] on span "New Item" at bounding box center [1392, 24] width 63 height 18
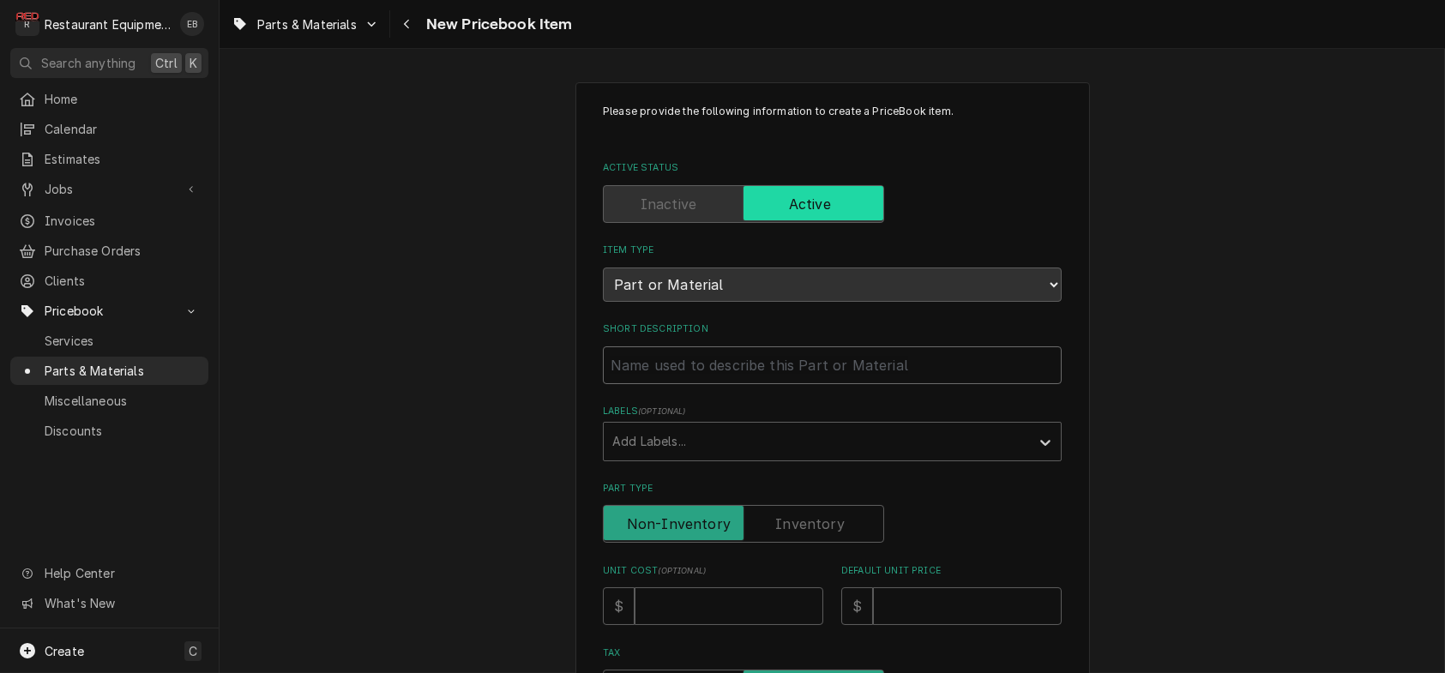
click at [703, 384] on input "Short Description" at bounding box center [832, 366] width 459 height 38
type textarea "x"
type input "G"
type textarea "x"
type input "Ga"
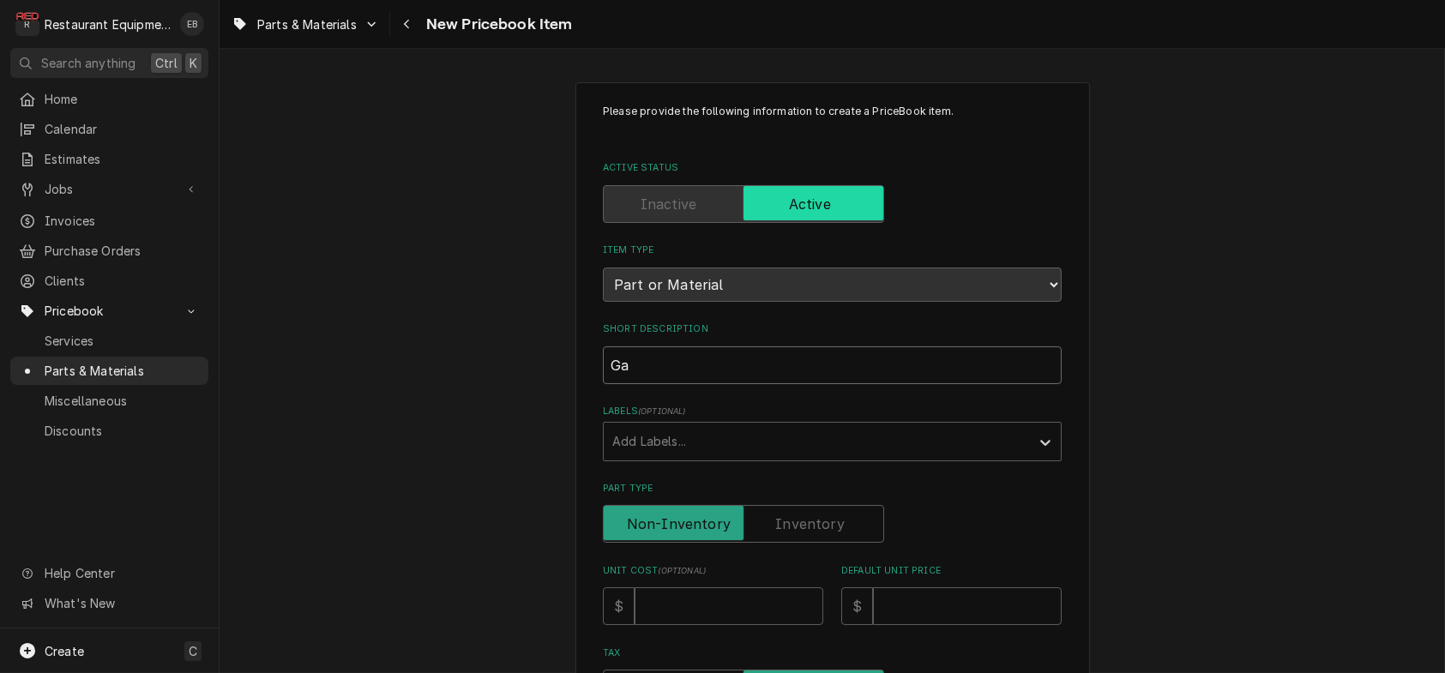
type textarea "x"
type input "Gar"
type textarea "x"
type input "Garl"
type textarea "x"
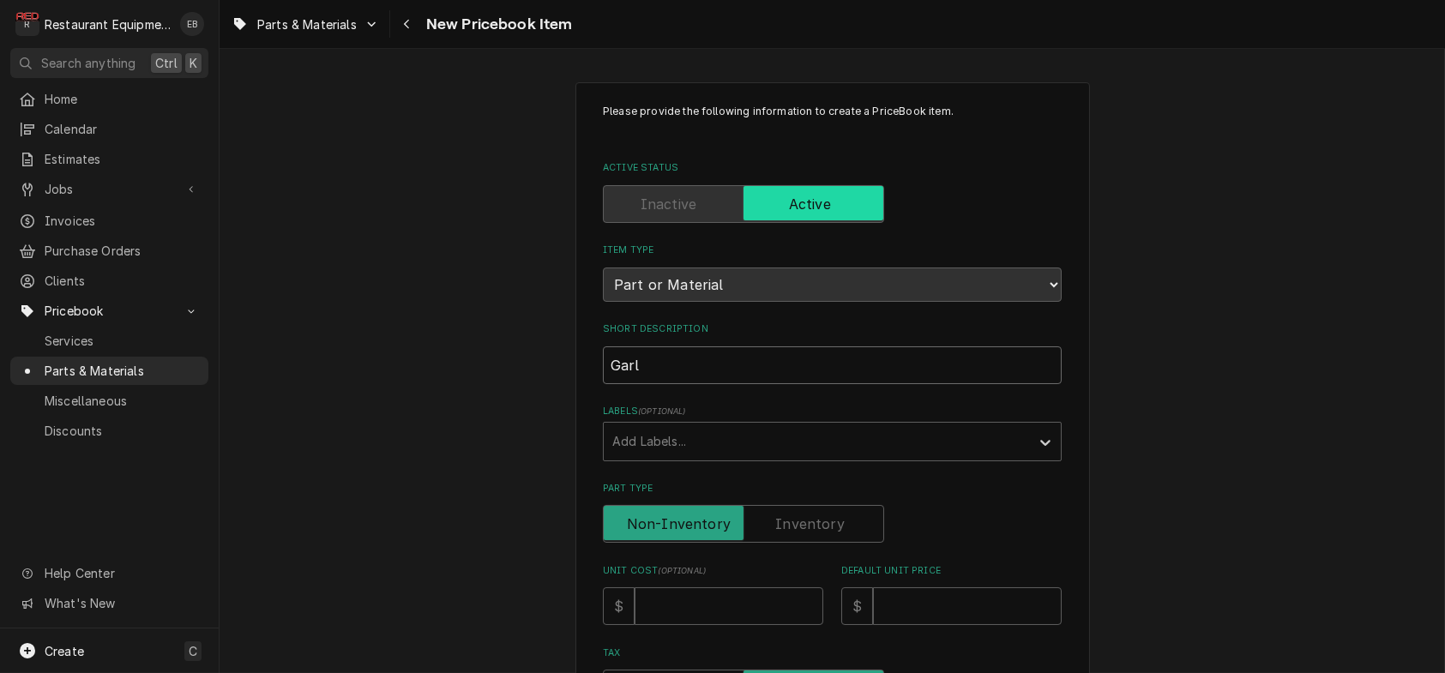
type input "Garla"
type textarea "x"
type input "Garlan"
type textarea "x"
type input "Garland"
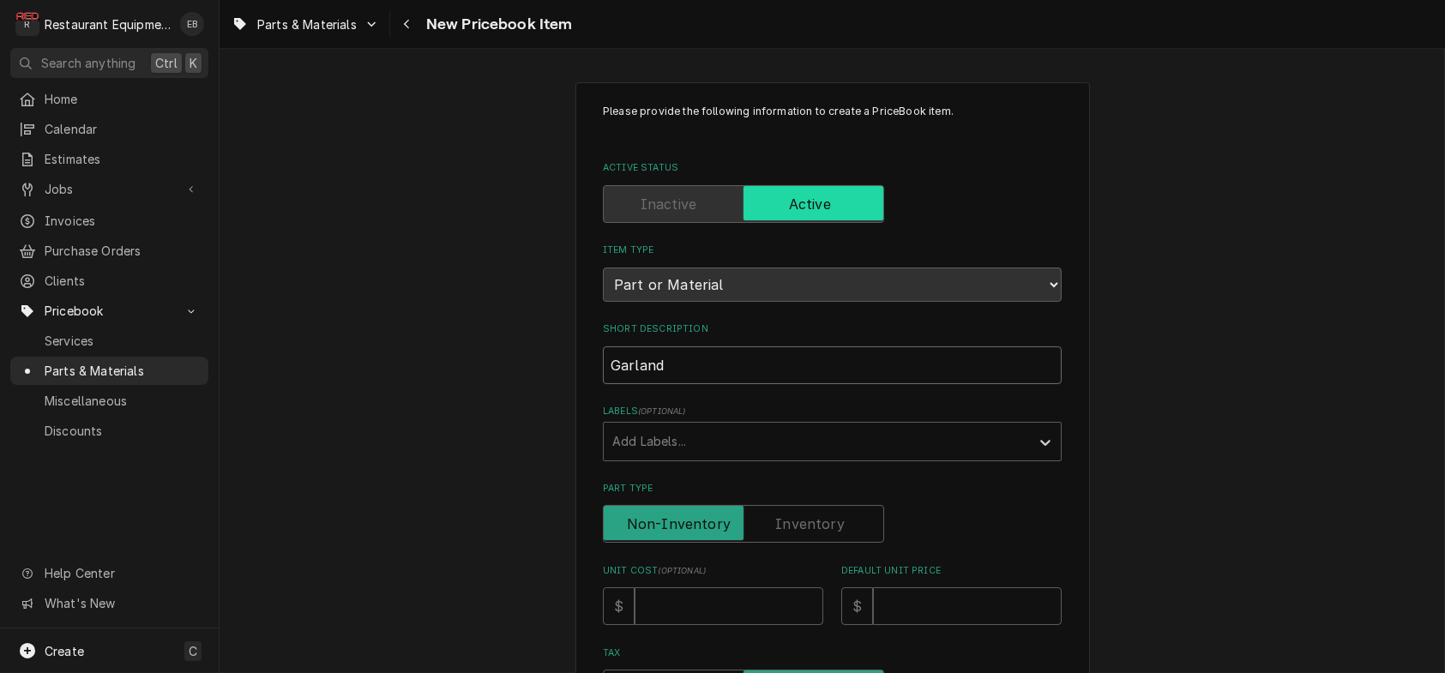
type textarea "x"
type input "Garland"
type textarea "x"
type input "Garland T"
type textarea "x"
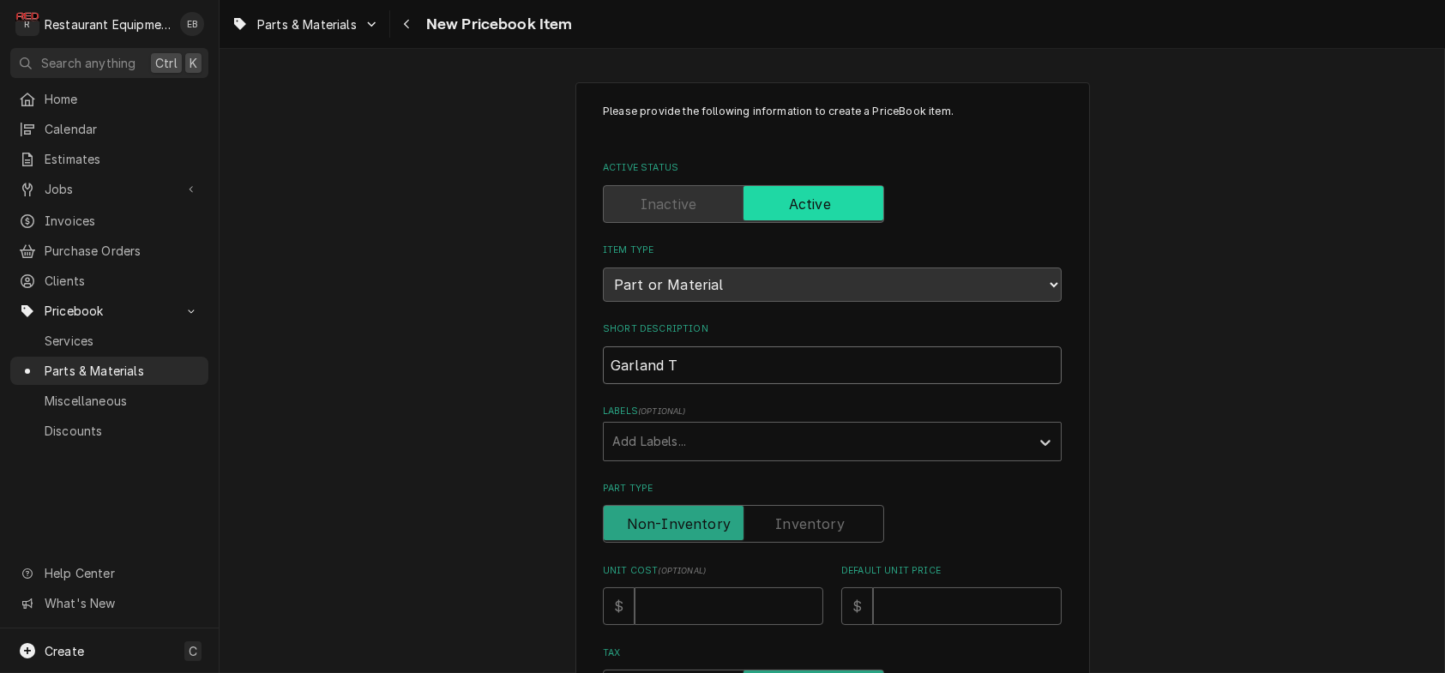
type input "Garland Th"
type textarea "x"
type input "Garland The"
type textarea "x"
type input "Garland Ther"
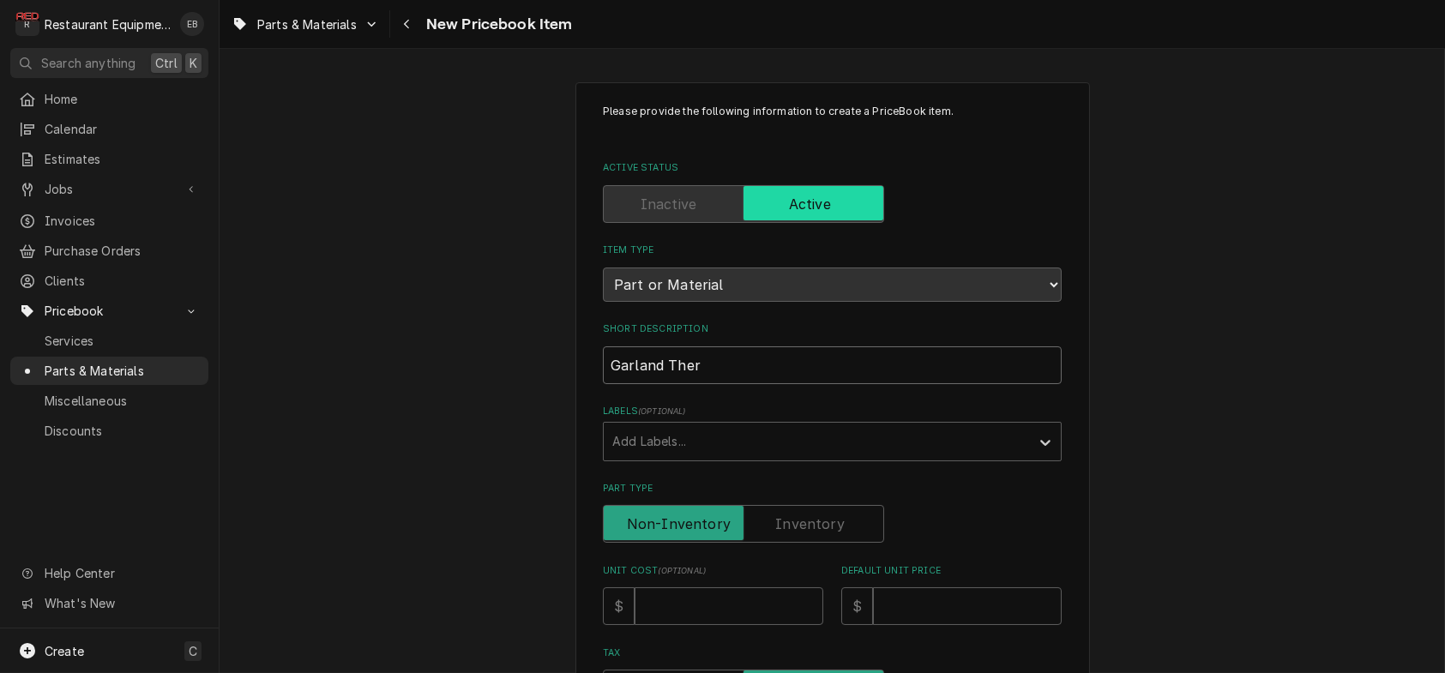
type textarea "x"
type input "Garland Therm"
type textarea "x"
type input "Garland Thermo"
type textarea "x"
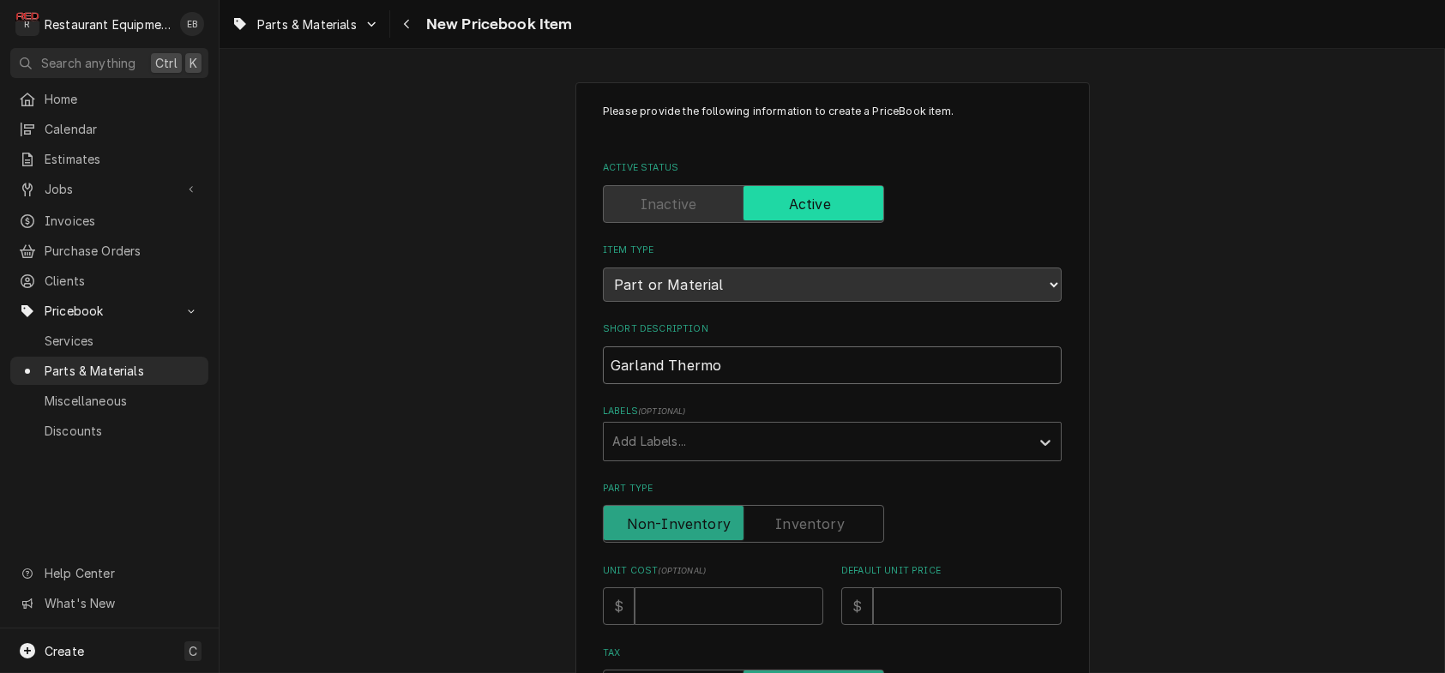
type input "Garland Thermoc"
type textarea "x"
type input "Garland Thermoco"
type textarea "x"
type input "Garland Thermocou"
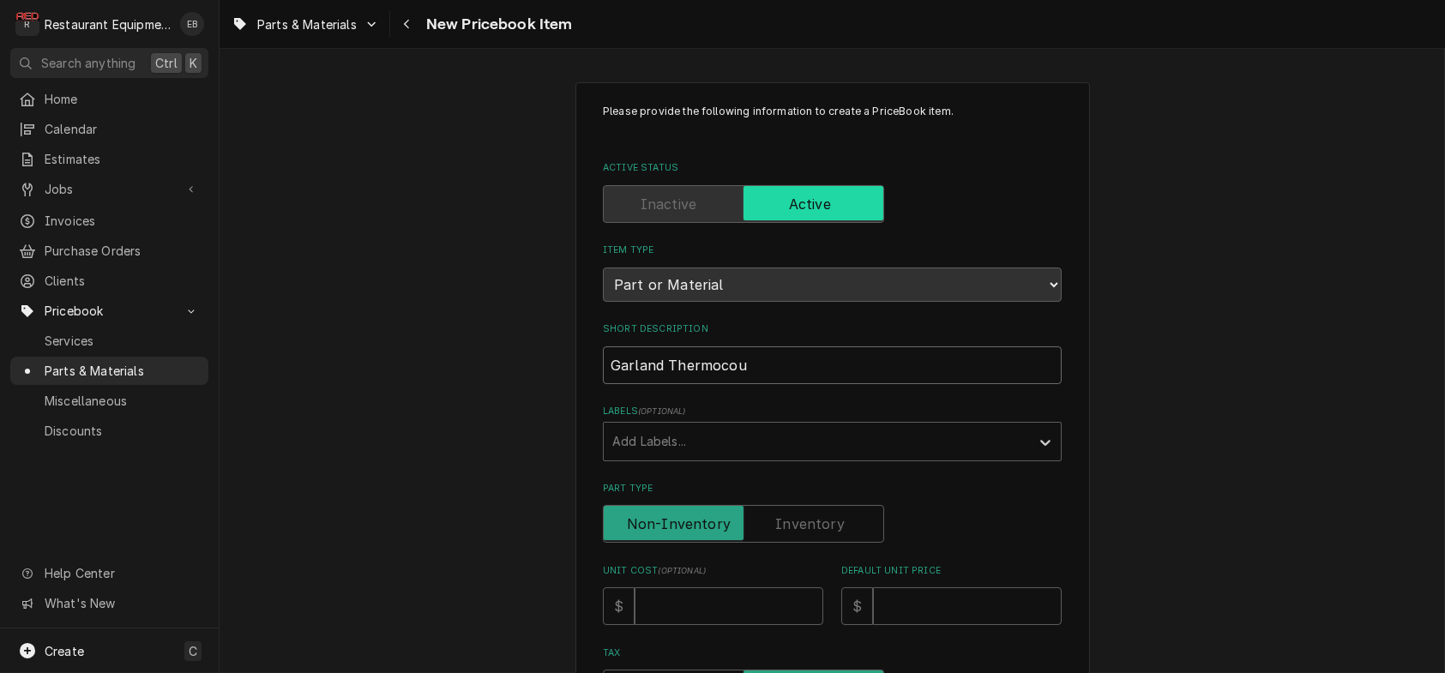
type textarea "x"
type input "Garland Thermocoup"
type textarea "x"
type input "Garland Thermocoupl"
type textarea "x"
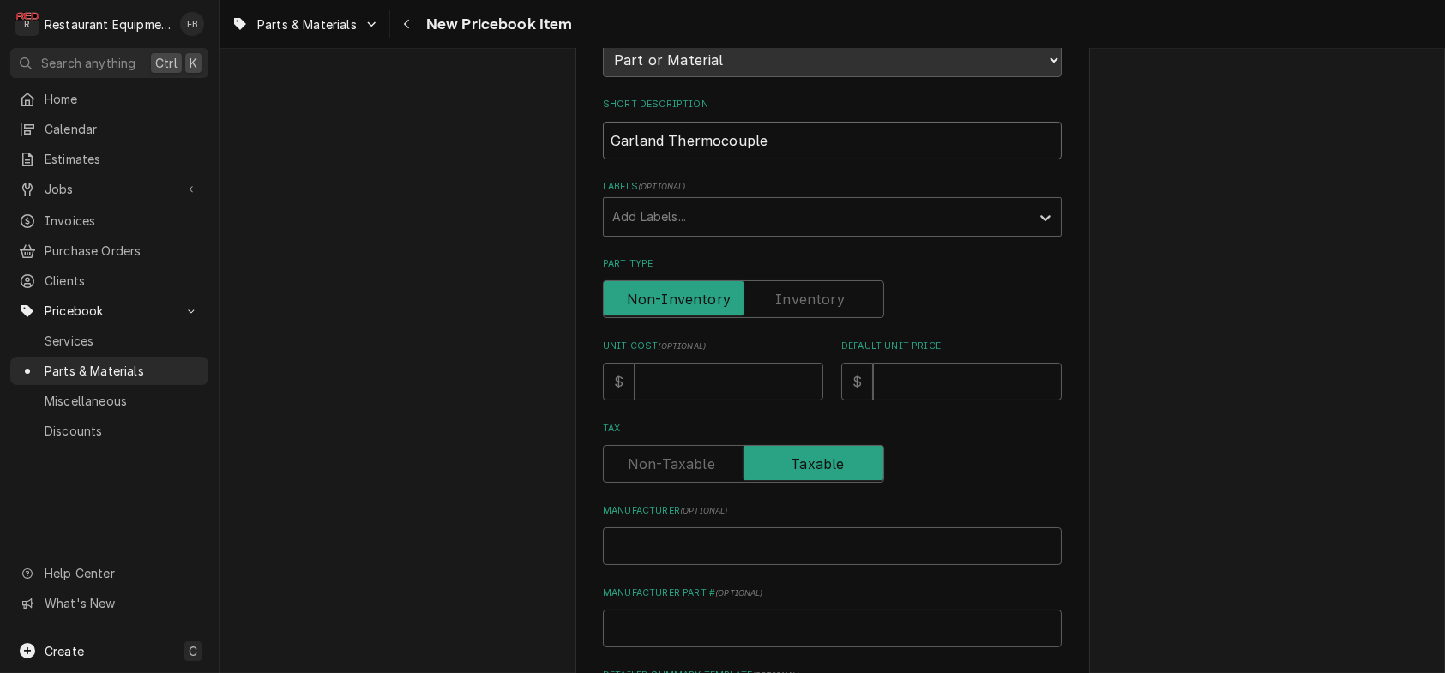
scroll to position [228, 0]
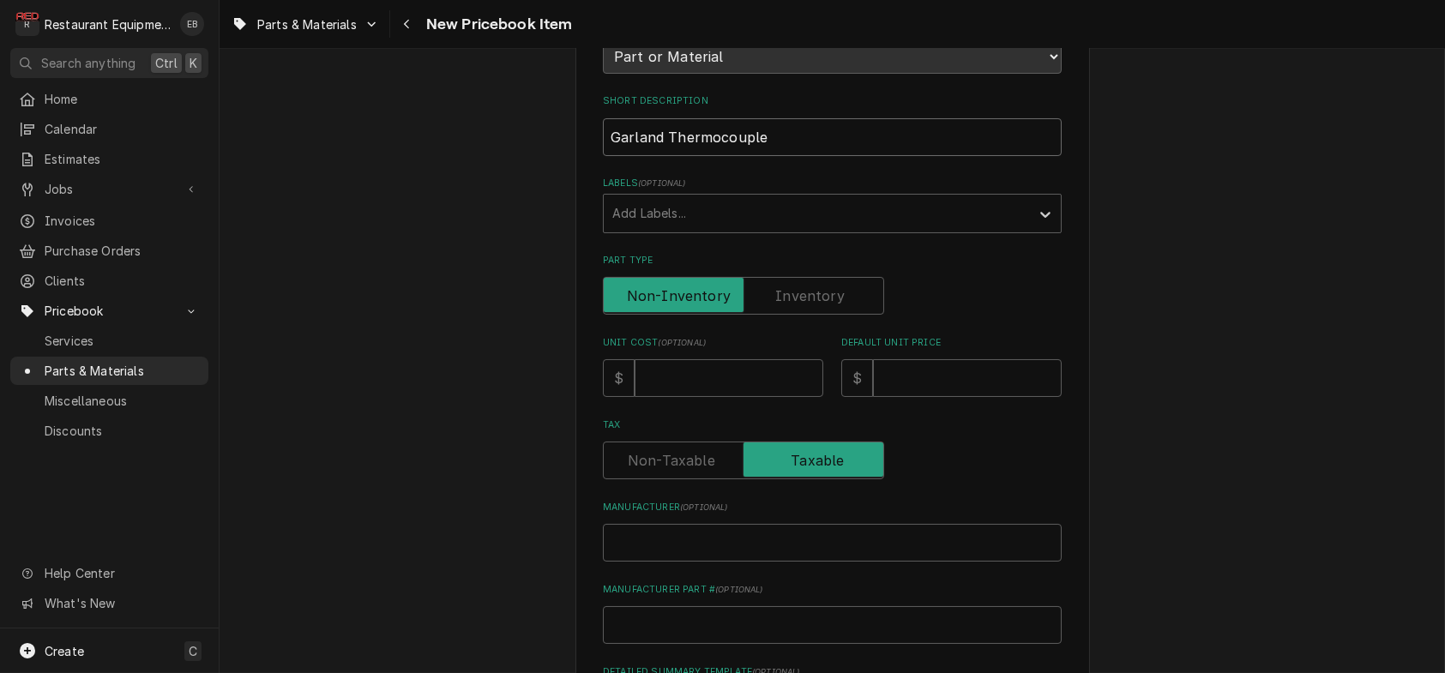
type input "Garland Thermocouple"
click at [704, 397] on input "Unit Cost ( optional )" at bounding box center [729, 378] width 189 height 38
type textarea "x"
type input "2"
type textarea "x"
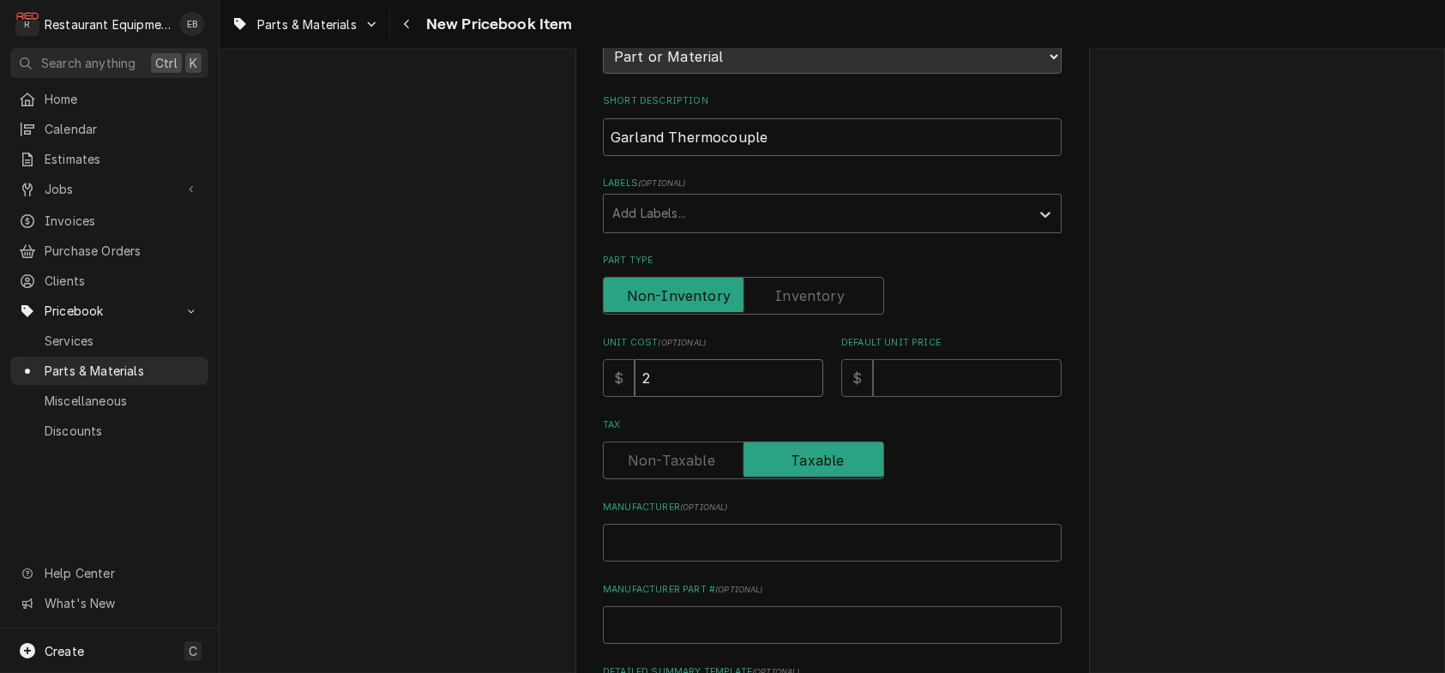
type input "24"
type textarea "x"
type input "24.8"
type textarea "x"
type input "24.85"
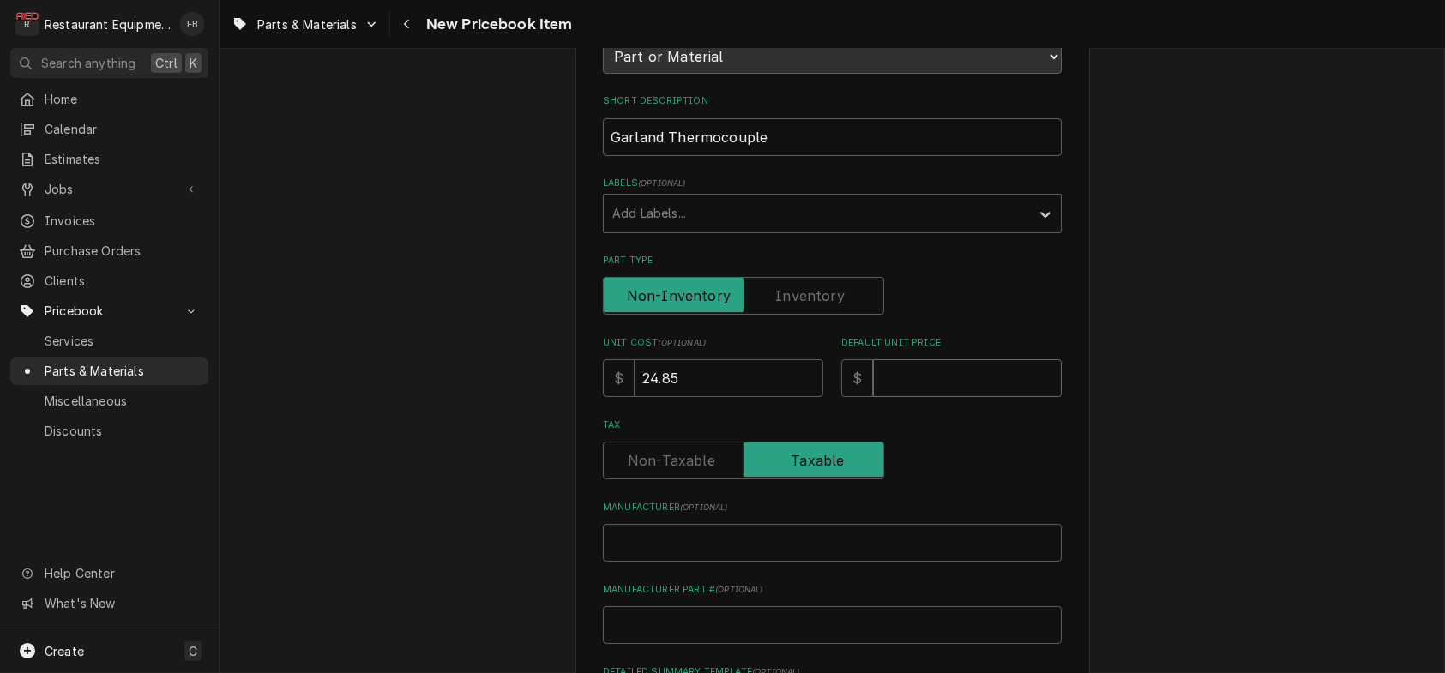
drag, startPoint x: 966, startPoint y: 454, endPoint x: 959, endPoint y: 447, distance: 9.7
click at [965, 397] on input "Default Unit Price" at bounding box center [967, 378] width 189 height 38
click at [931, 397] on input "Default Unit Price" at bounding box center [967, 378] width 189 height 38
type textarea "x"
type input "4"
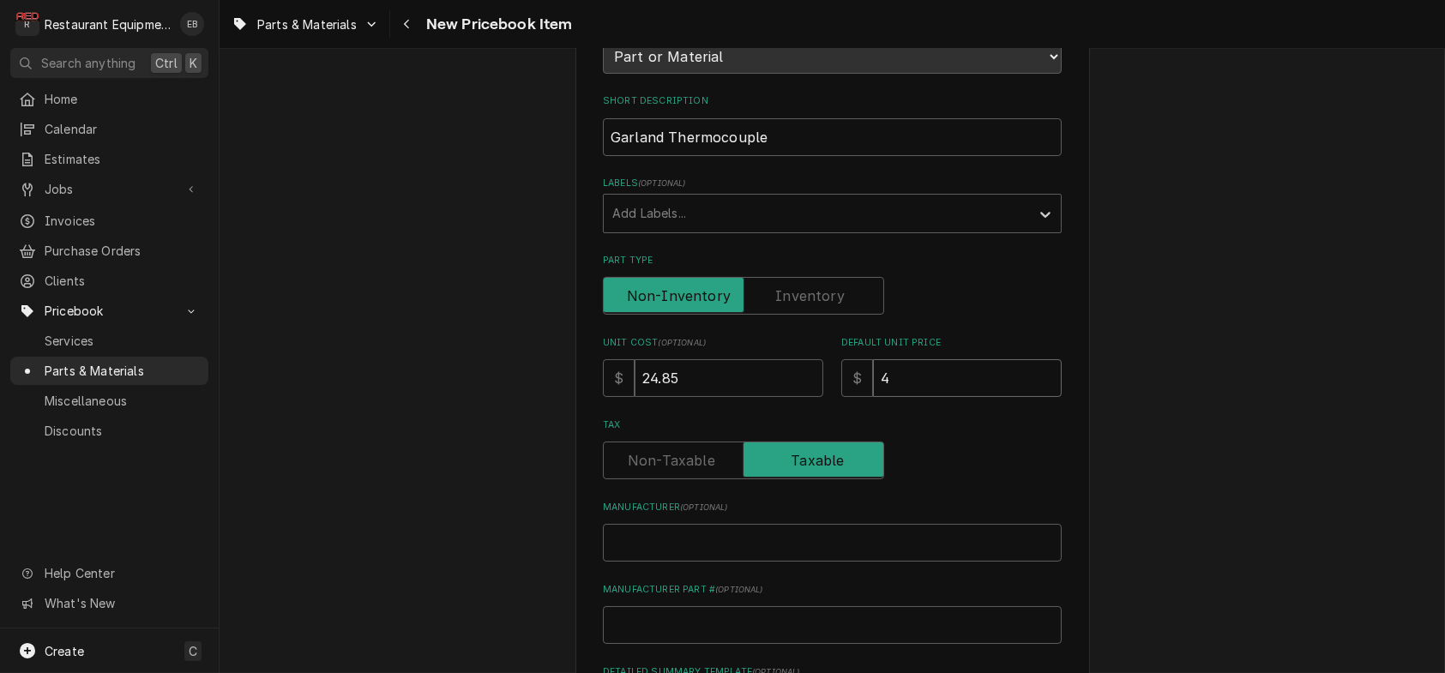
type textarea "x"
type input "45"
type textarea "x"
type input "45.1"
type textarea "x"
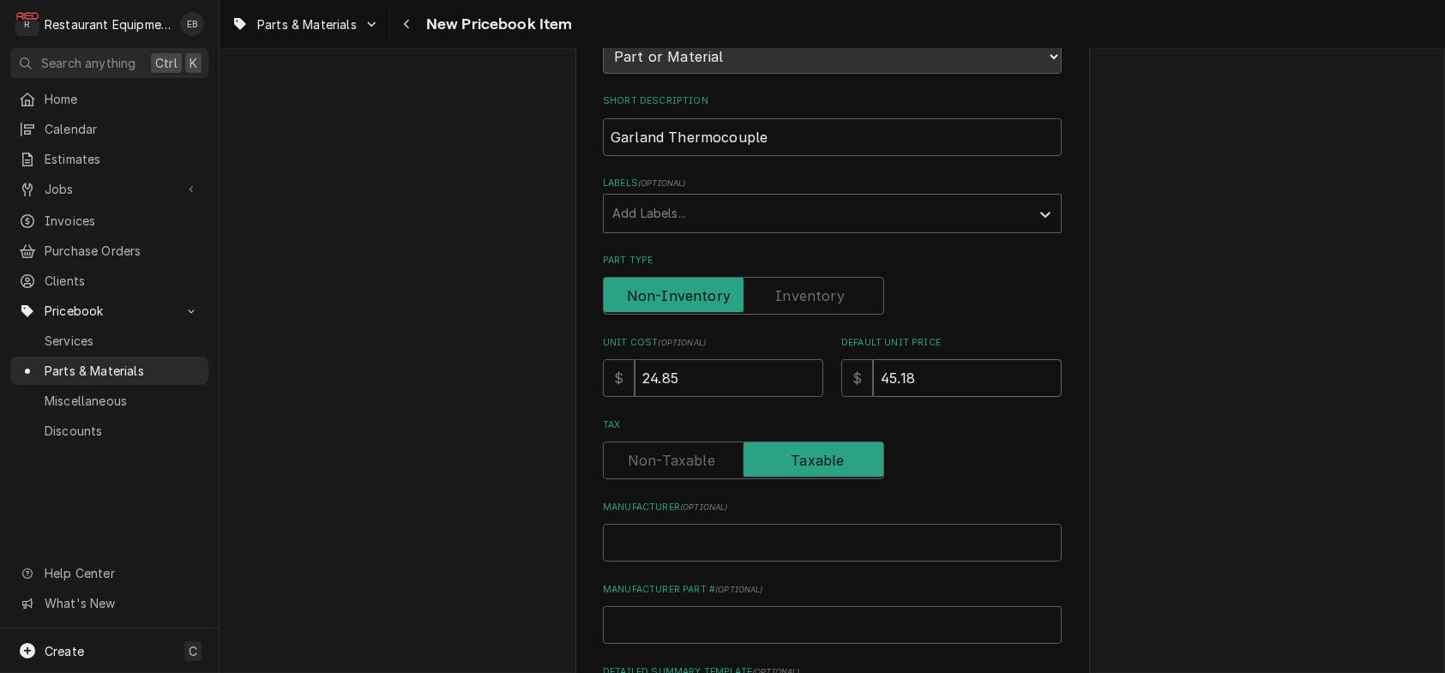
type input "45.18"
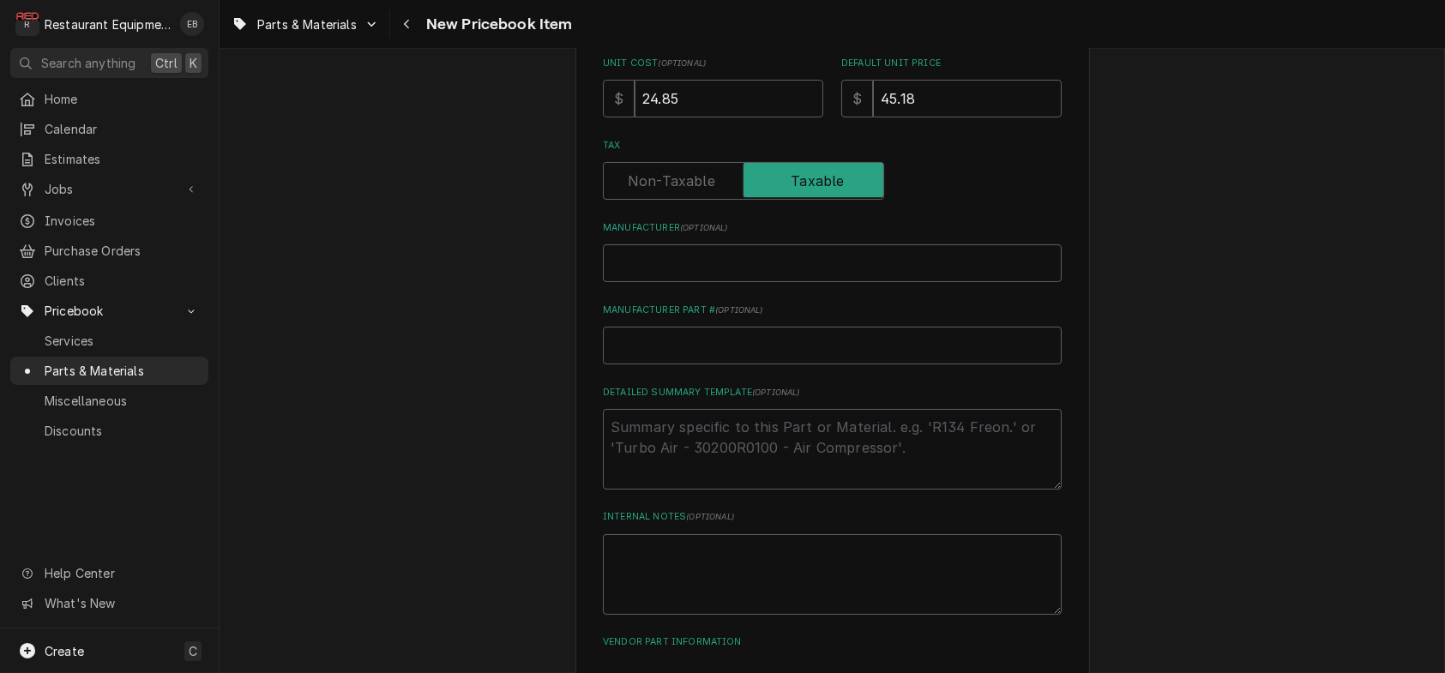
scroll to position [515, 0]
click at [674, 275] on input "Manufacturer ( optional )" at bounding box center [832, 257] width 459 height 38
type textarea "x"
type input "G"
type textarea "x"
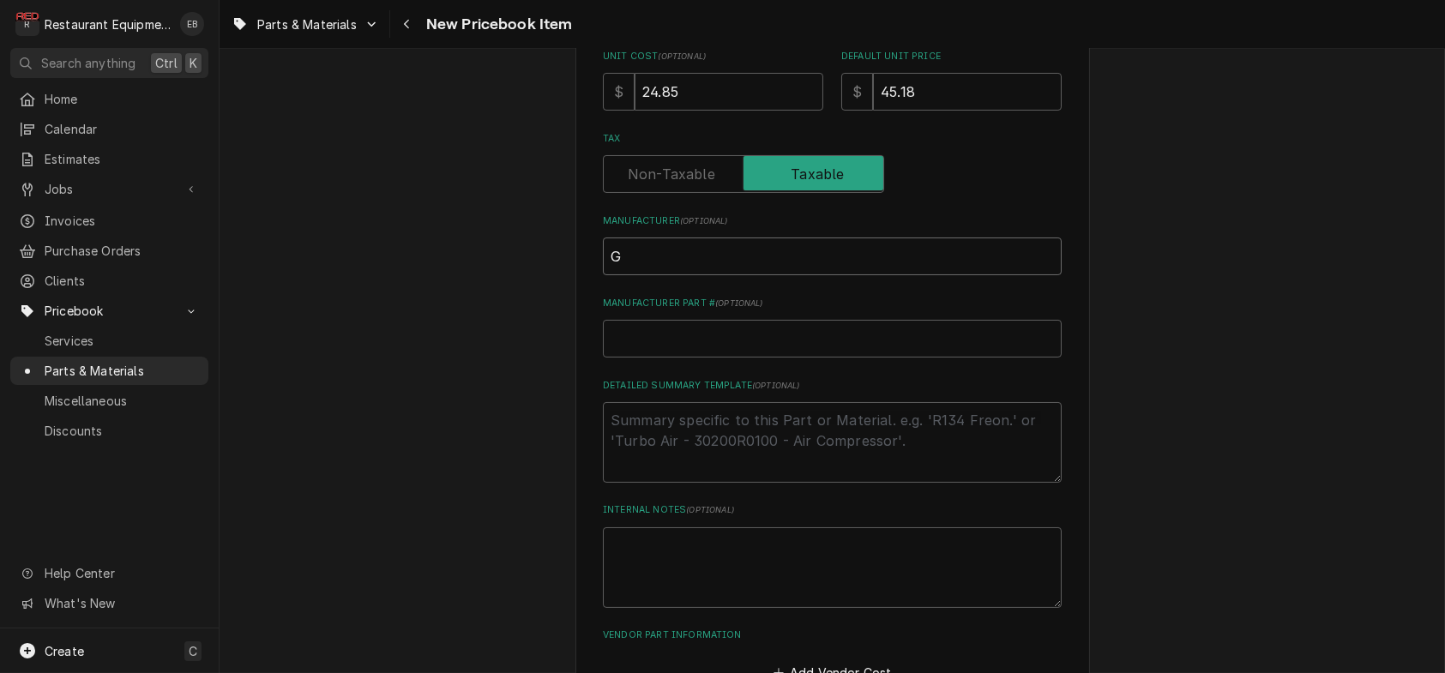
type input "Ga"
type textarea "x"
type input "Gar"
type textarea "x"
type input "Garl"
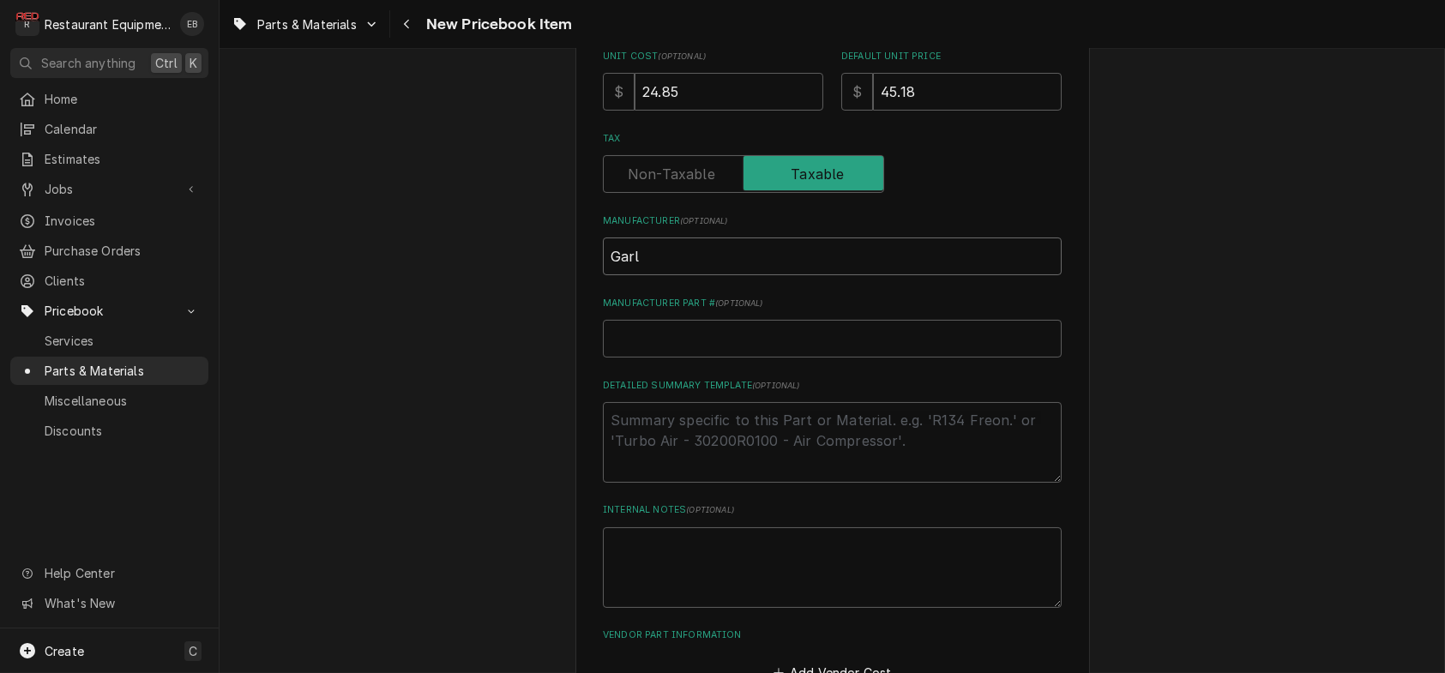
type textarea "x"
type input "Garla"
type textarea "x"
type input "Garlan"
type textarea "x"
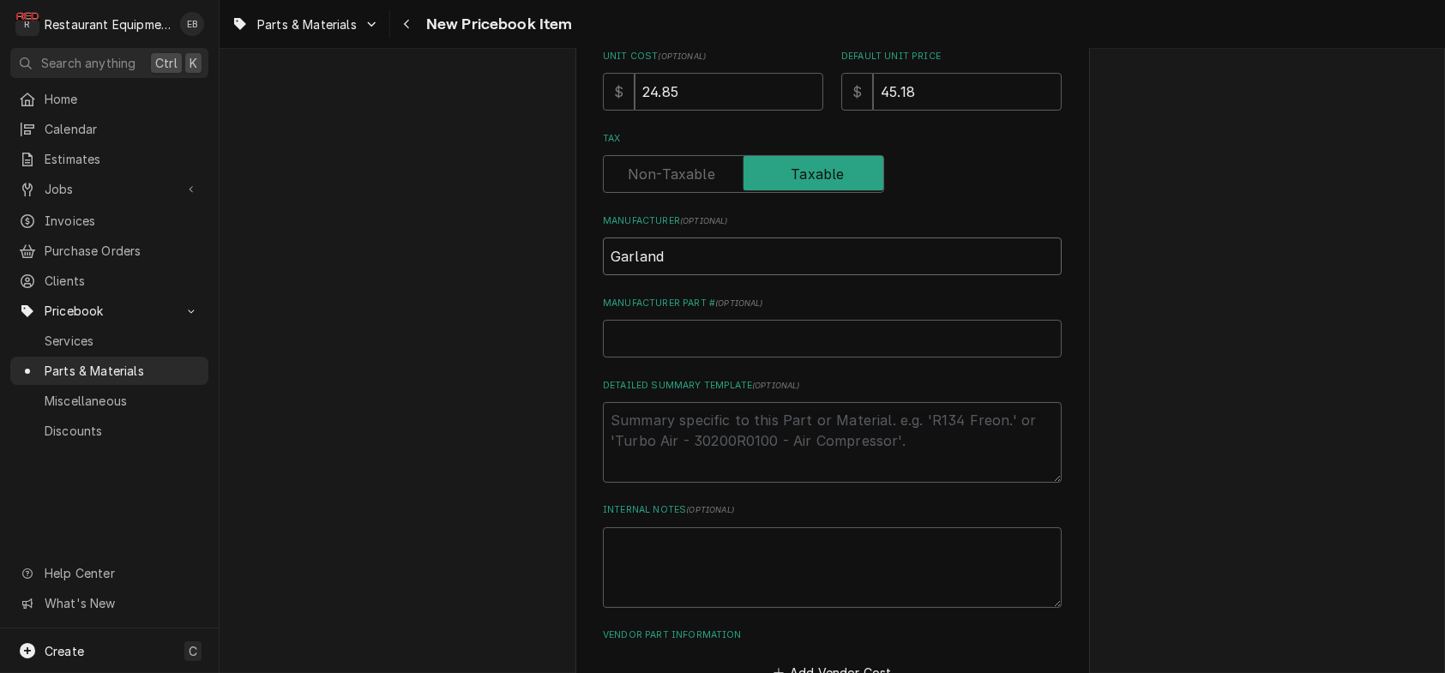
type input "Garland"
click at [712, 358] on input "Manufacturer Part # ( optional )" at bounding box center [832, 339] width 459 height 38
paste input "4523505"
type textarea "x"
type input "4523505"
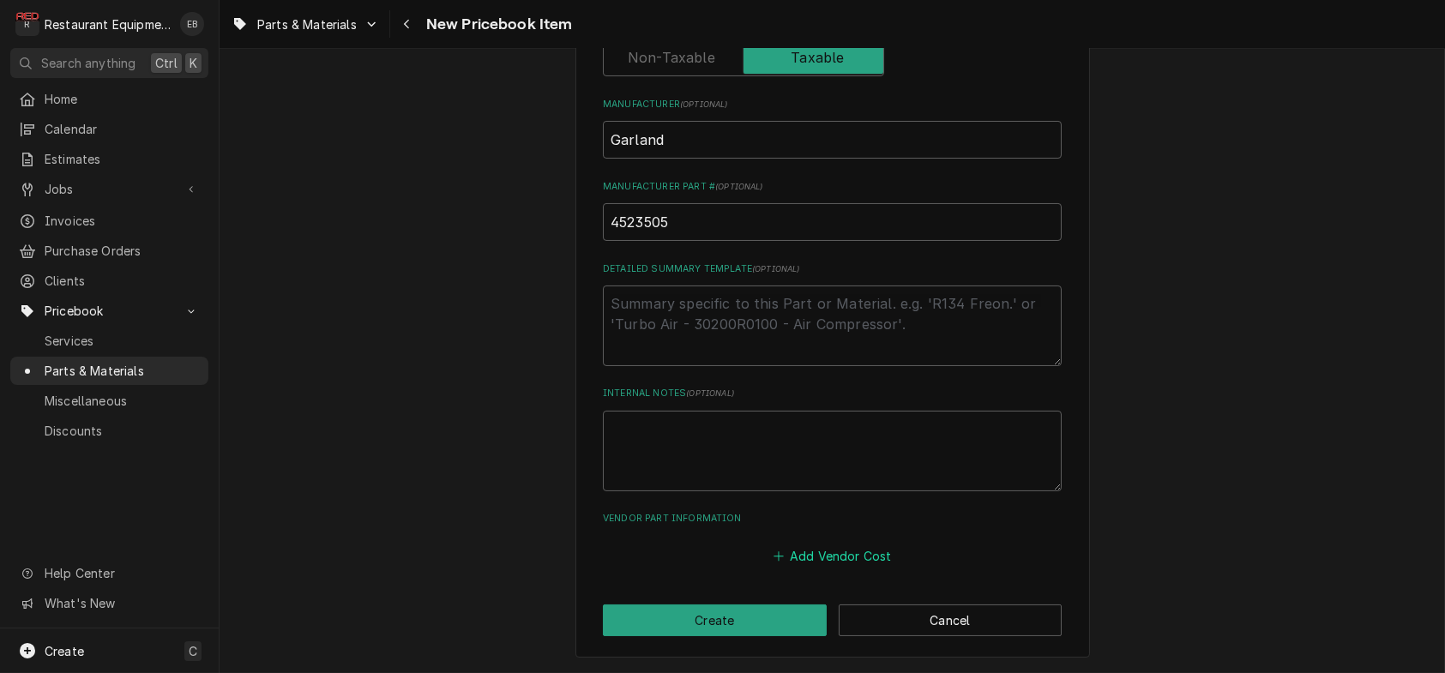
click at [796, 548] on button "Add Vendor Cost" at bounding box center [832, 557] width 124 height 24
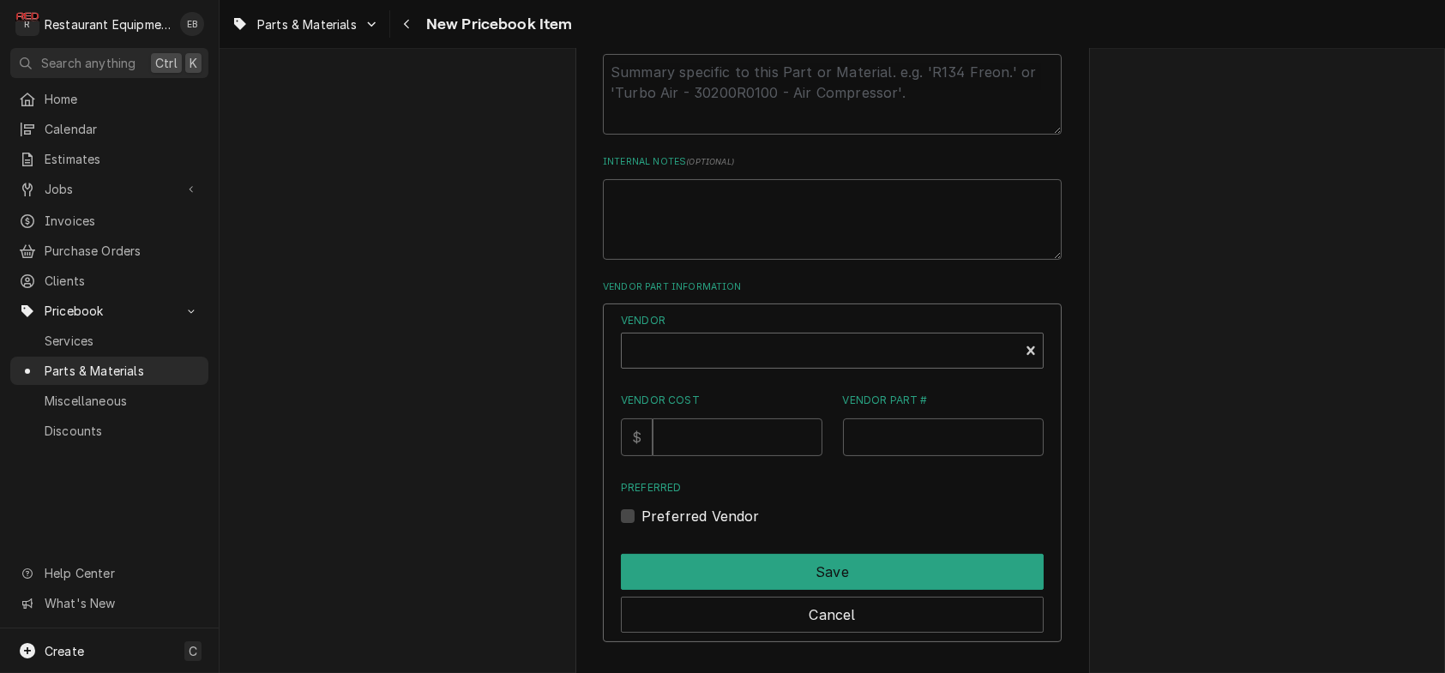
scroll to position [992, 0]
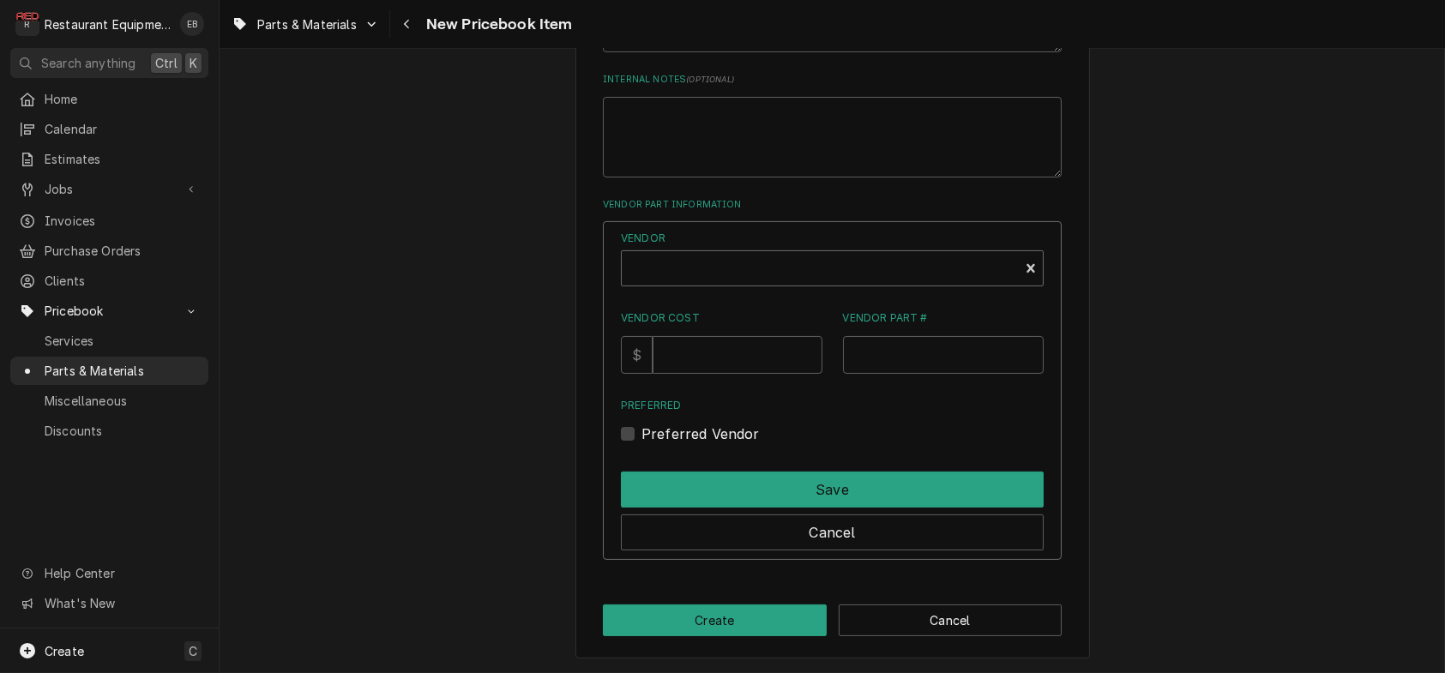
type textarea "x"
click at [723, 296] on div "Vendor" at bounding box center [820, 275] width 380 height 41
type input "parts town"
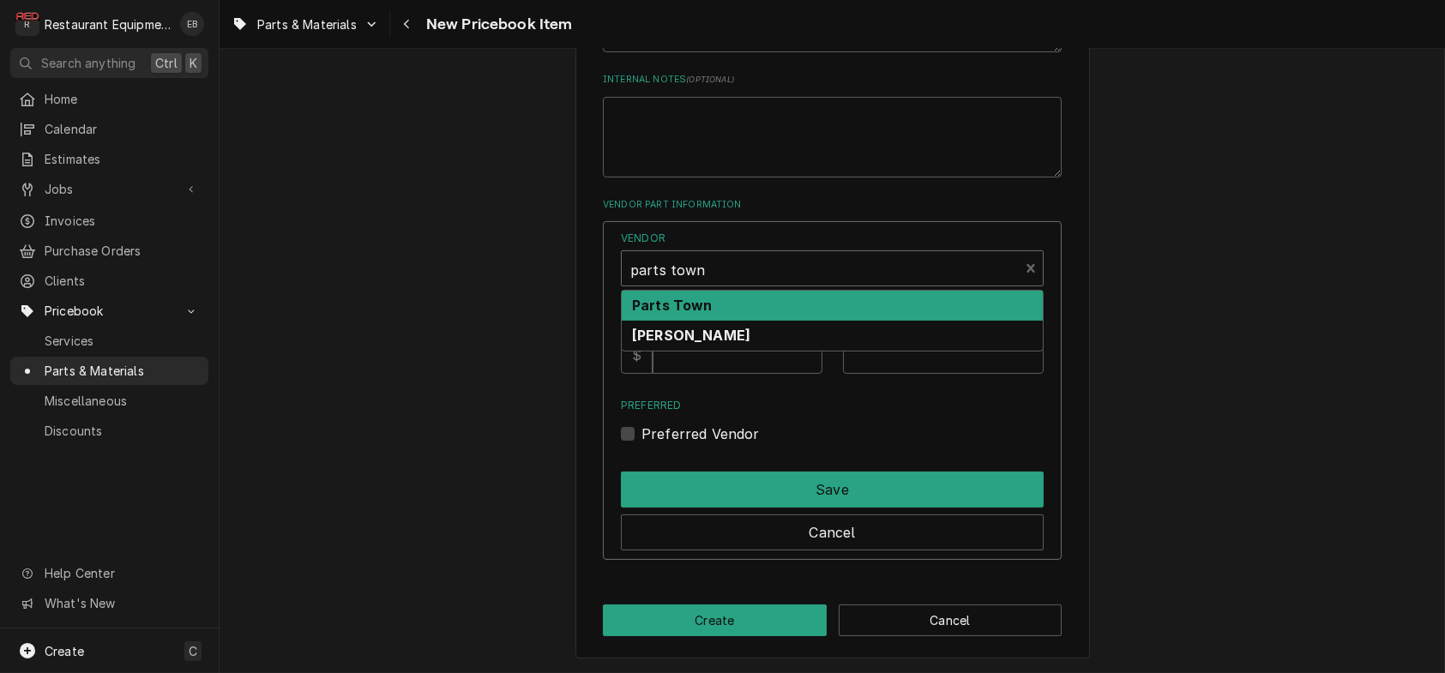
click at [724, 321] on div "Parts Town" at bounding box center [832, 306] width 421 height 30
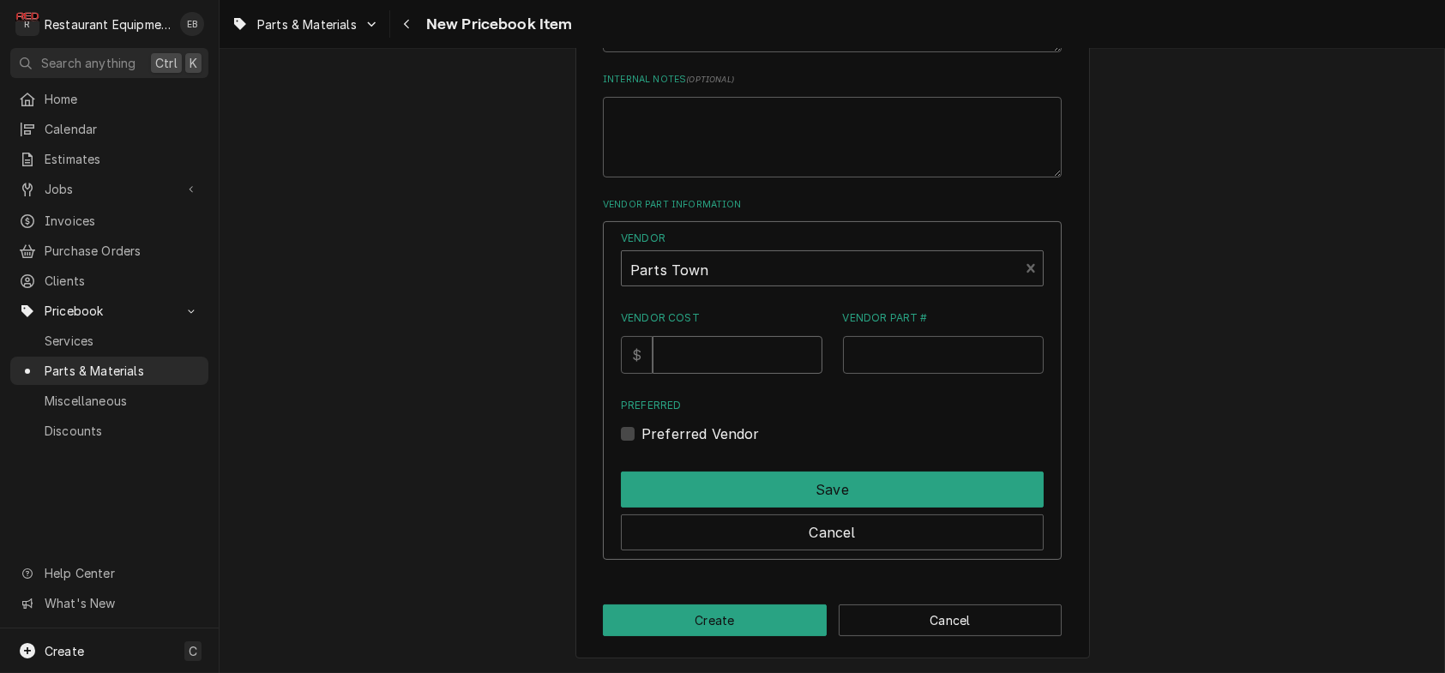
click at [713, 374] on input "Vendor Cost" at bounding box center [737, 355] width 169 height 38
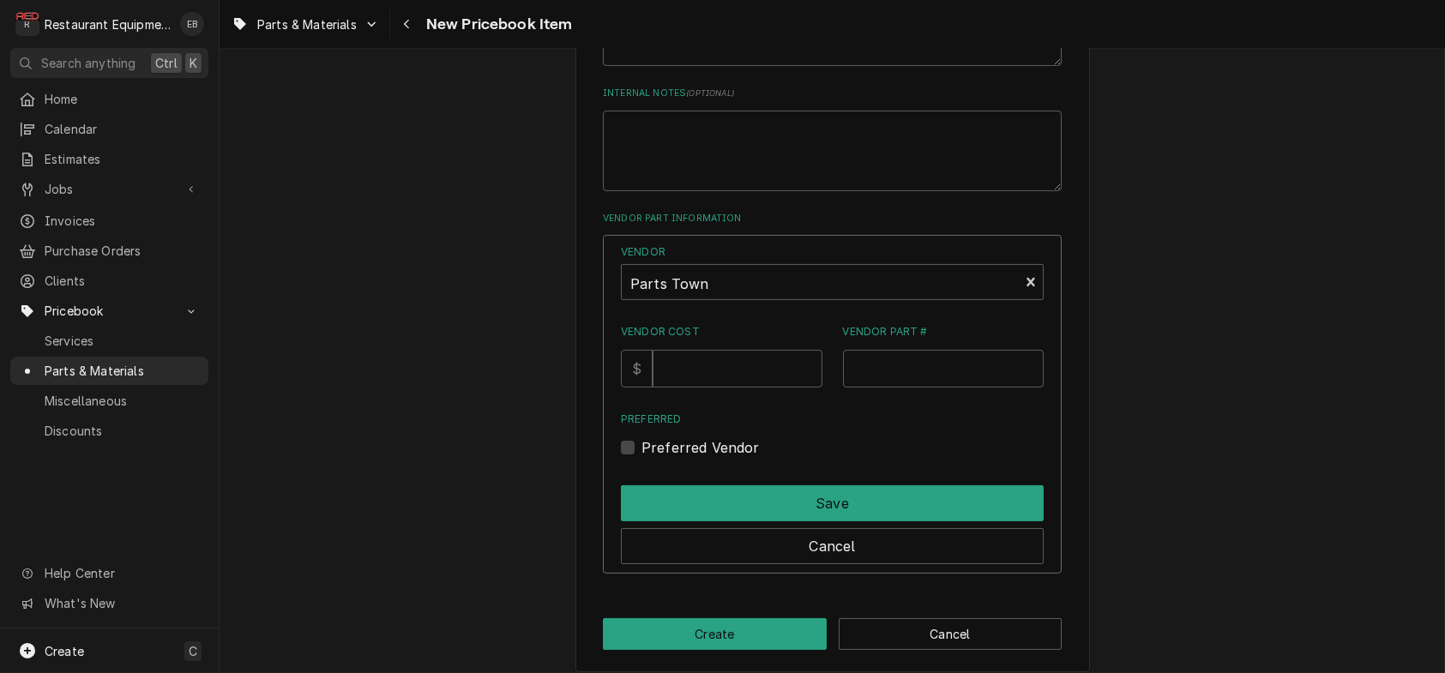
scroll to position [936, 0]
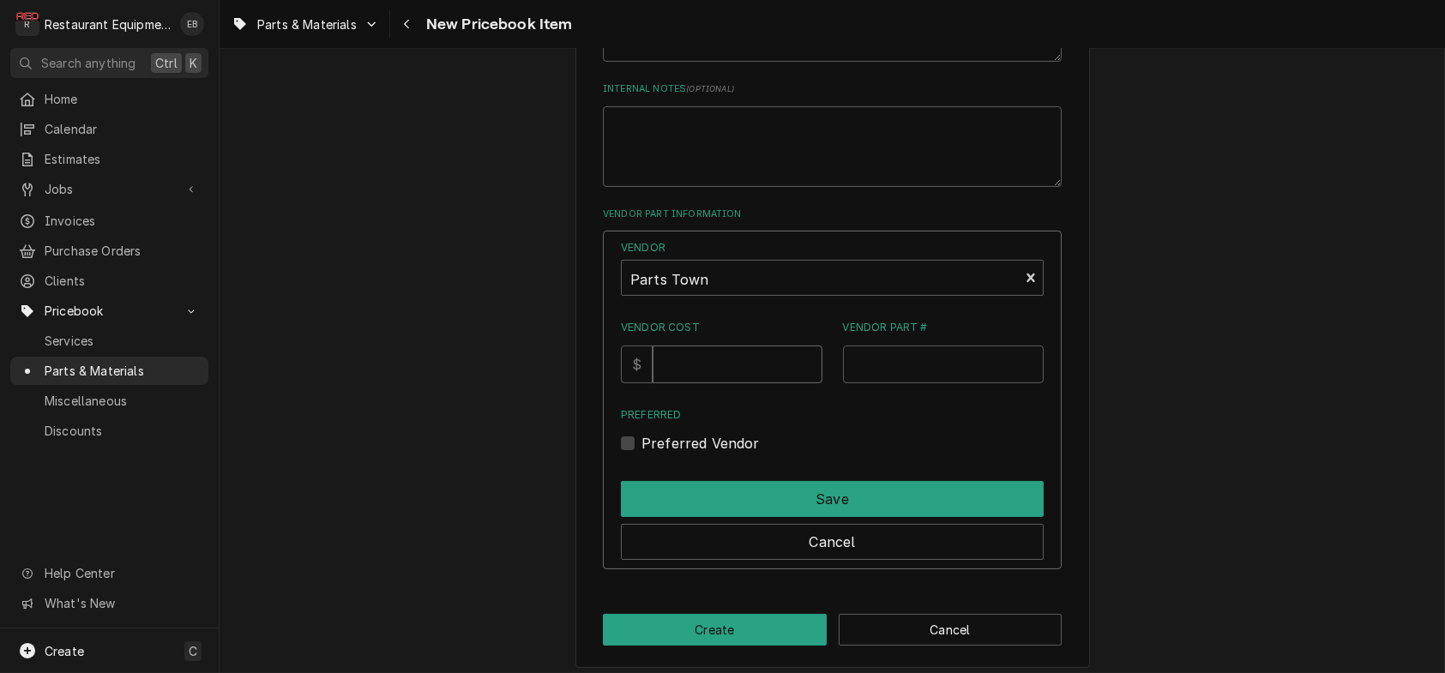
click at [700, 383] on input "Vendor Cost" at bounding box center [737, 365] width 169 height 38
type input "24.85"
click at [894, 383] on input "Vendor Part #" at bounding box center [944, 365] width 202 height 38
paste input "GL4523505"
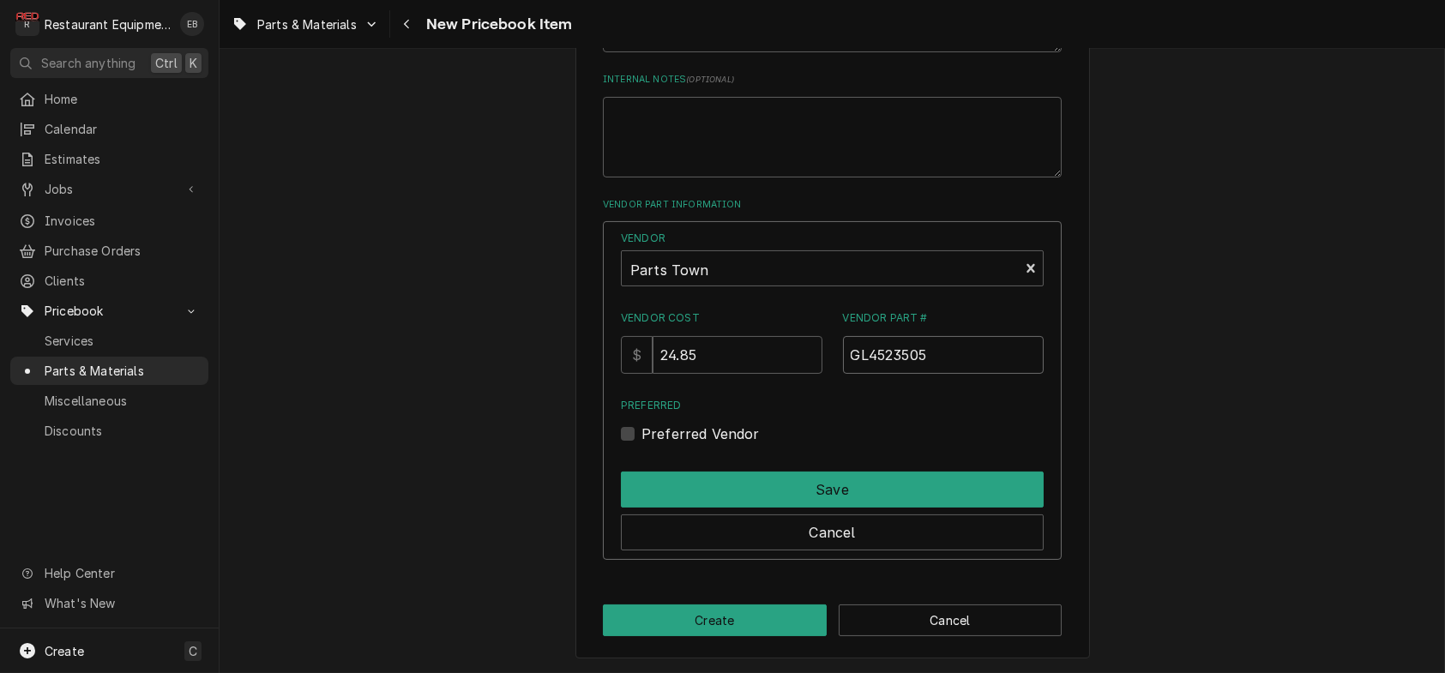
scroll to position [1105, 0]
type input "GL4523505"
click at [642, 424] on label "Preferred Vendor" at bounding box center [701, 434] width 118 height 21
click at [642, 424] on input "Preferred" at bounding box center [853, 443] width 423 height 38
checkbox input "true"
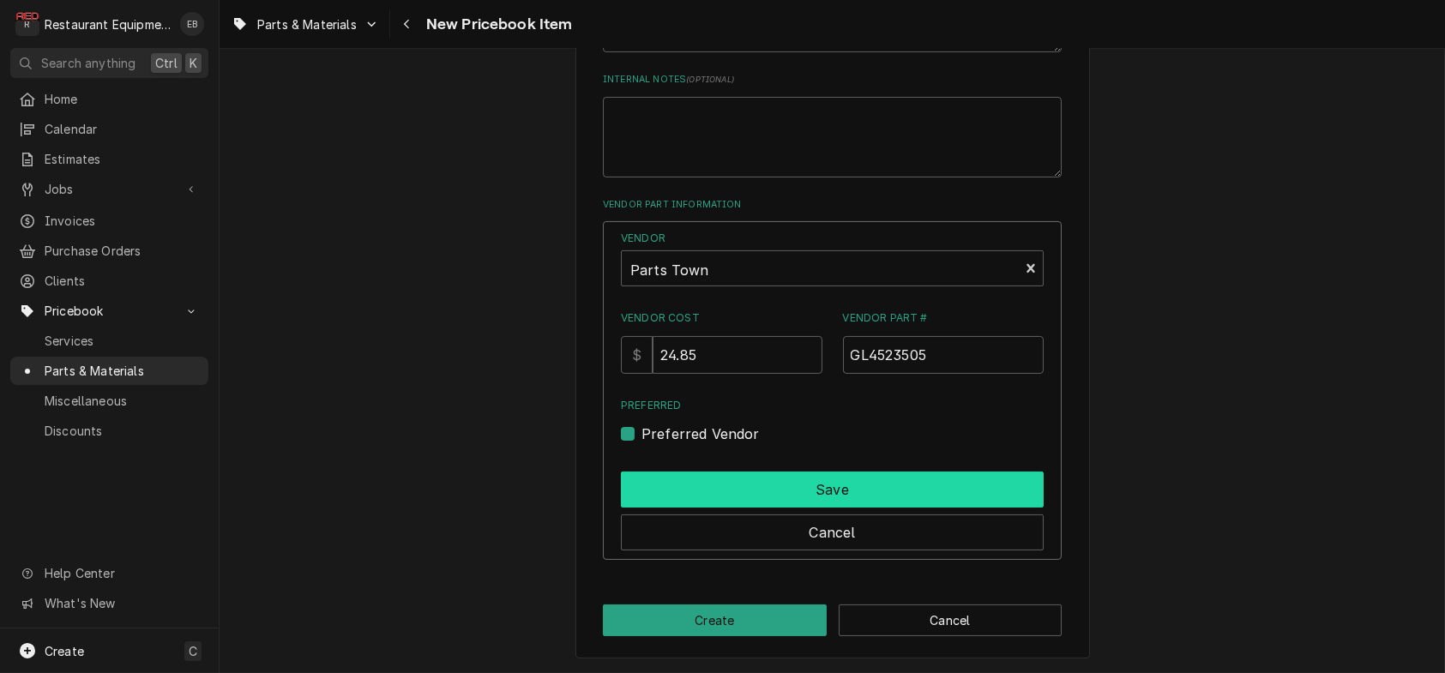
click at [666, 472] on button "Save" at bounding box center [832, 490] width 423 height 36
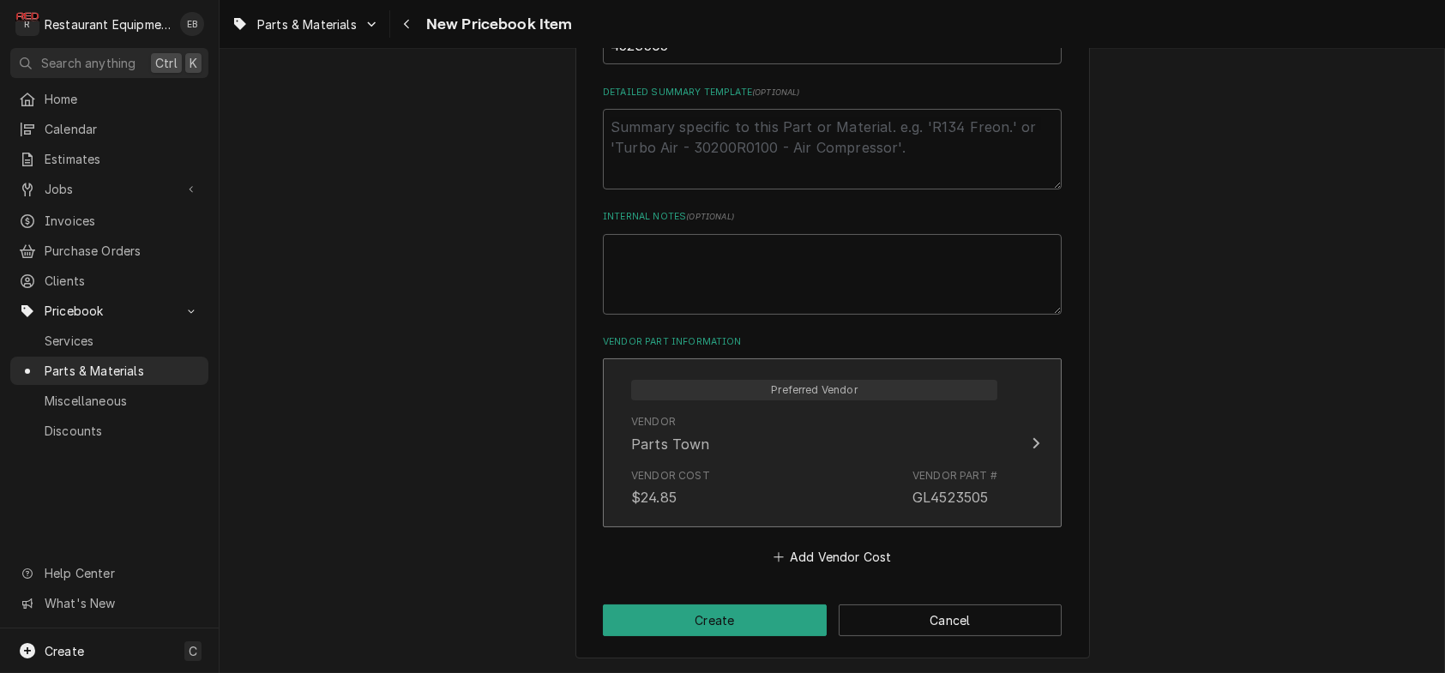
scroll to position [959, 0]
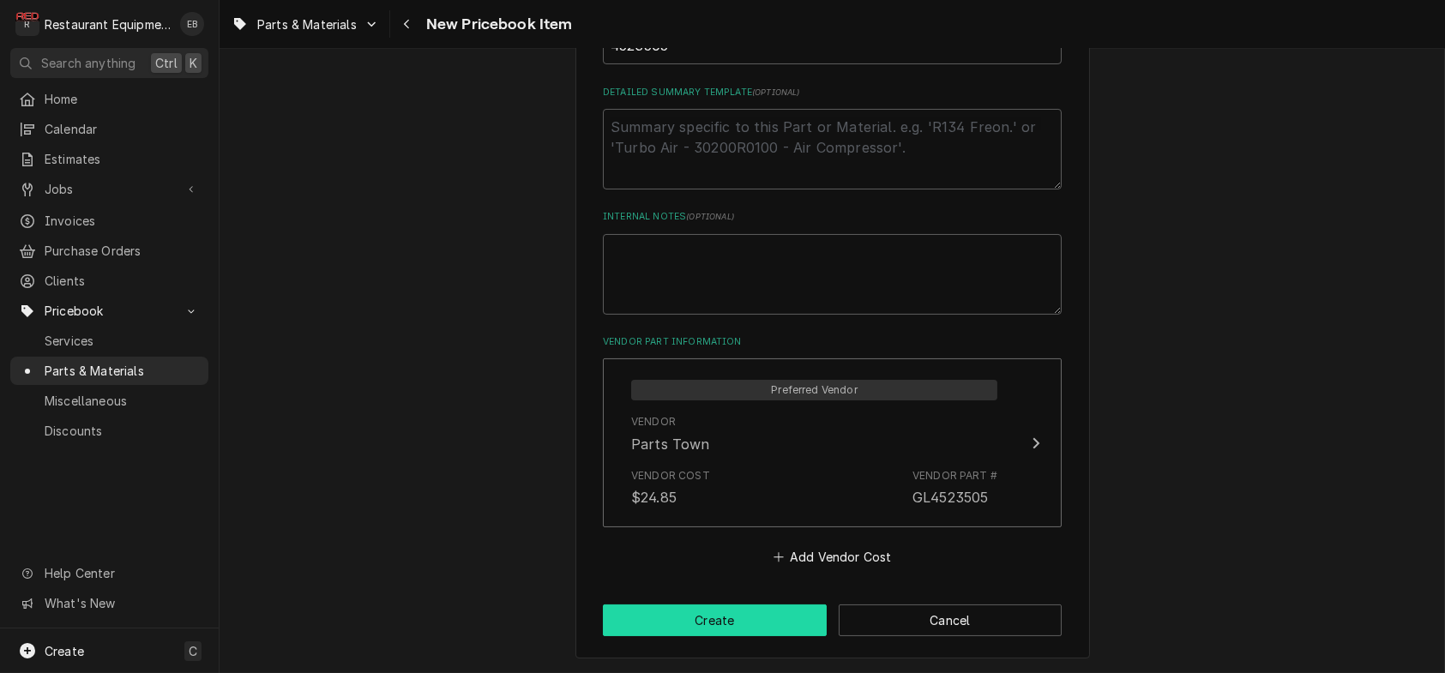
click at [703, 622] on button "Create" at bounding box center [715, 621] width 224 height 32
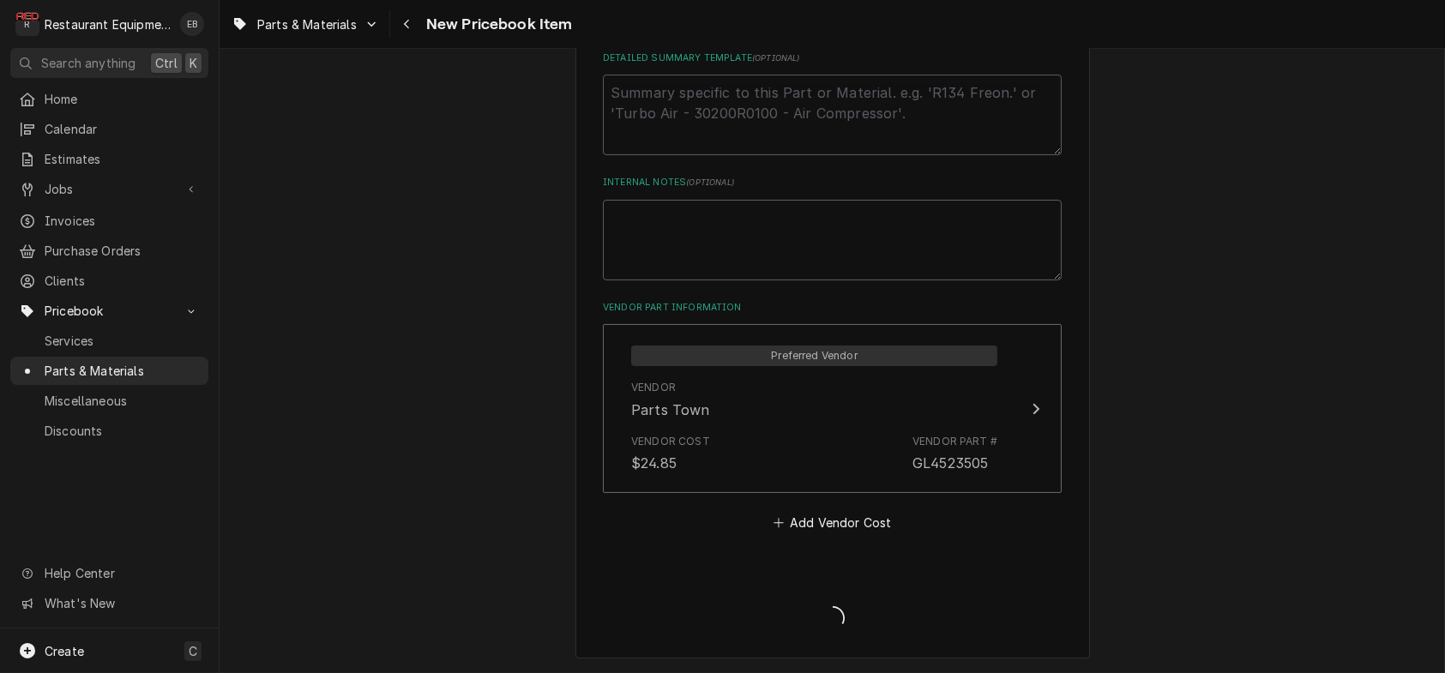
type textarea "x"
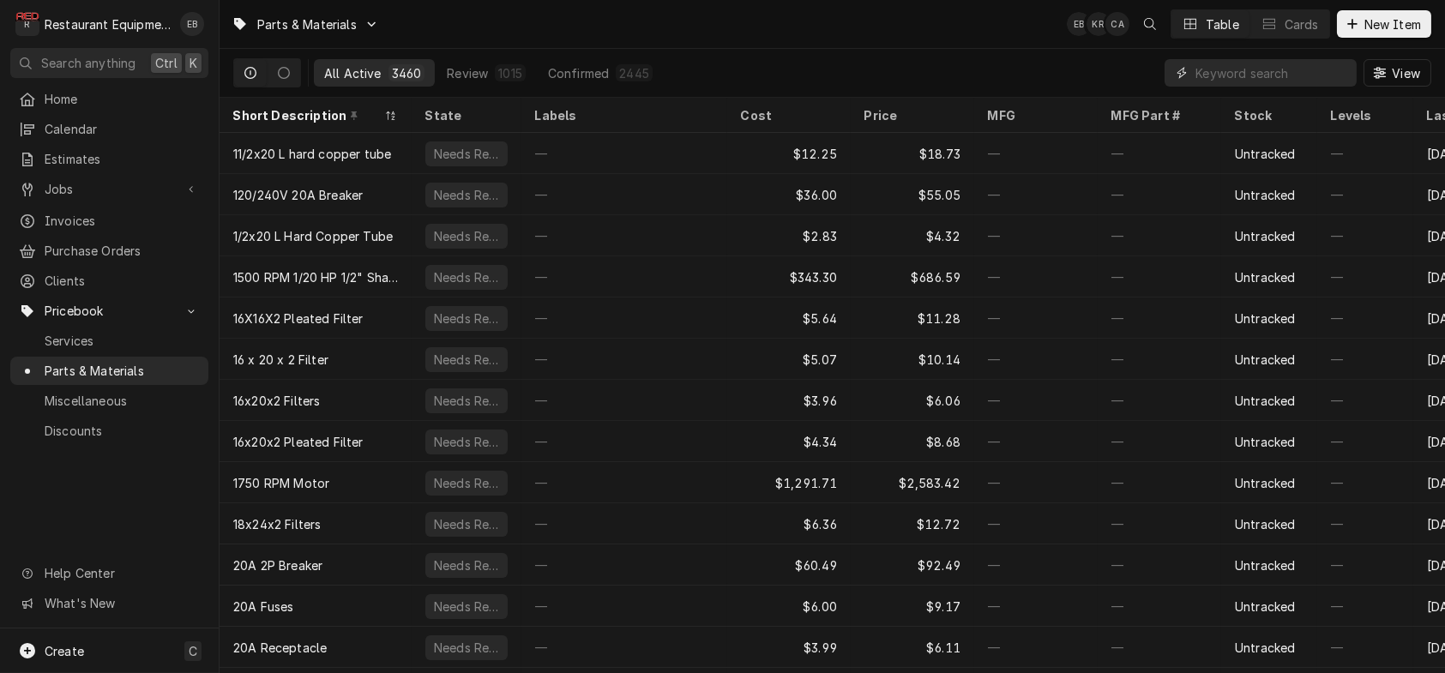
click at [1281, 87] on input "Dynamic Content Wrapper" at bounding box center [1272, 72] width 153 height 27
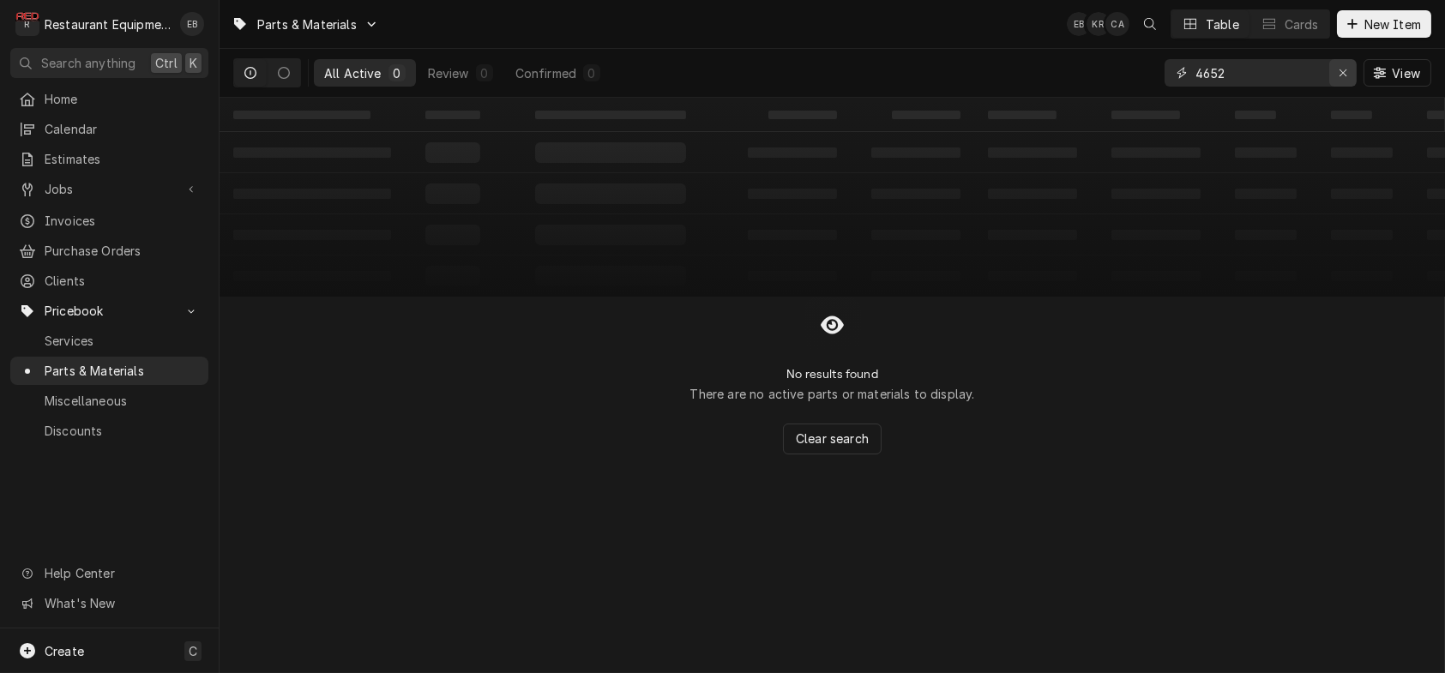
type input "4652"
click at [1341, 74] on icon "Erase input" at bounding box center [1343, 73] width 9 height 12
click at [1372, 18] on span "New Item" at bounding box center [1392, 24] width 63 height 18
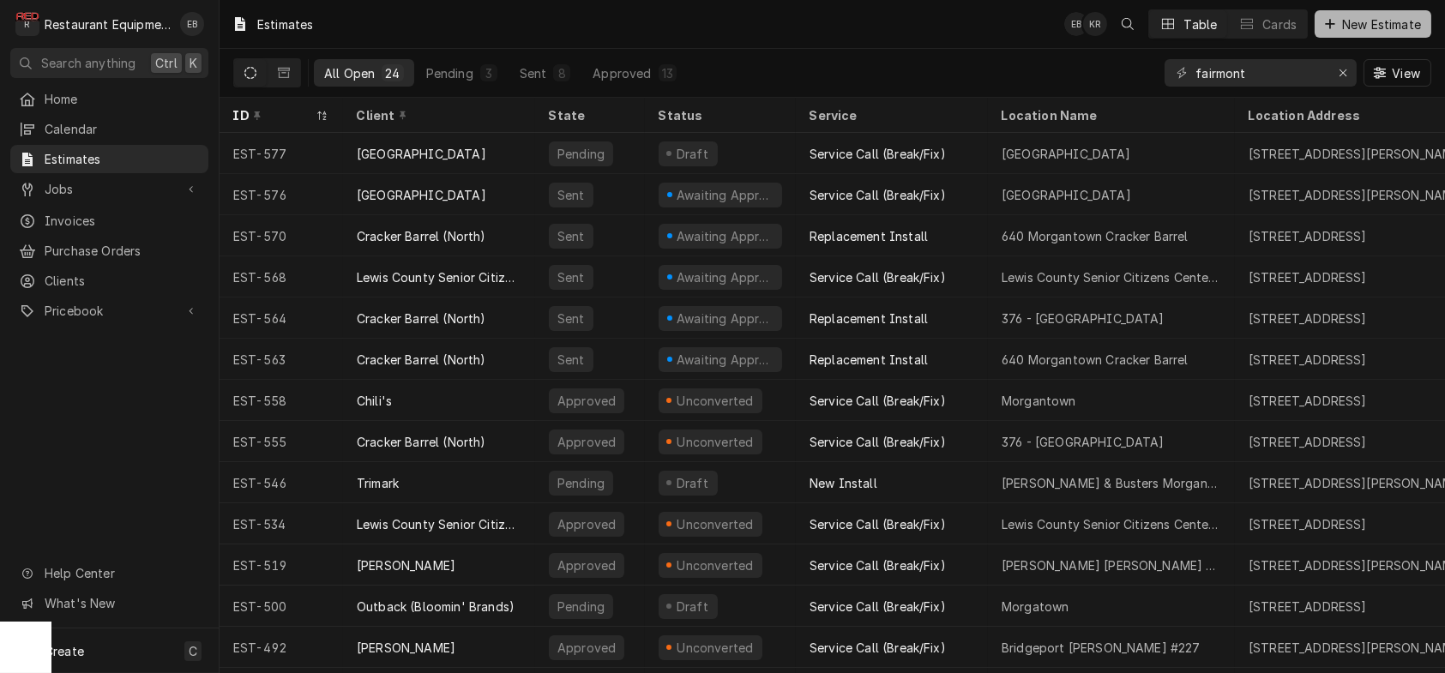
click at [1339, 25] on span "New Estimate" at bounding box center [1382, 24] width 86 height 18
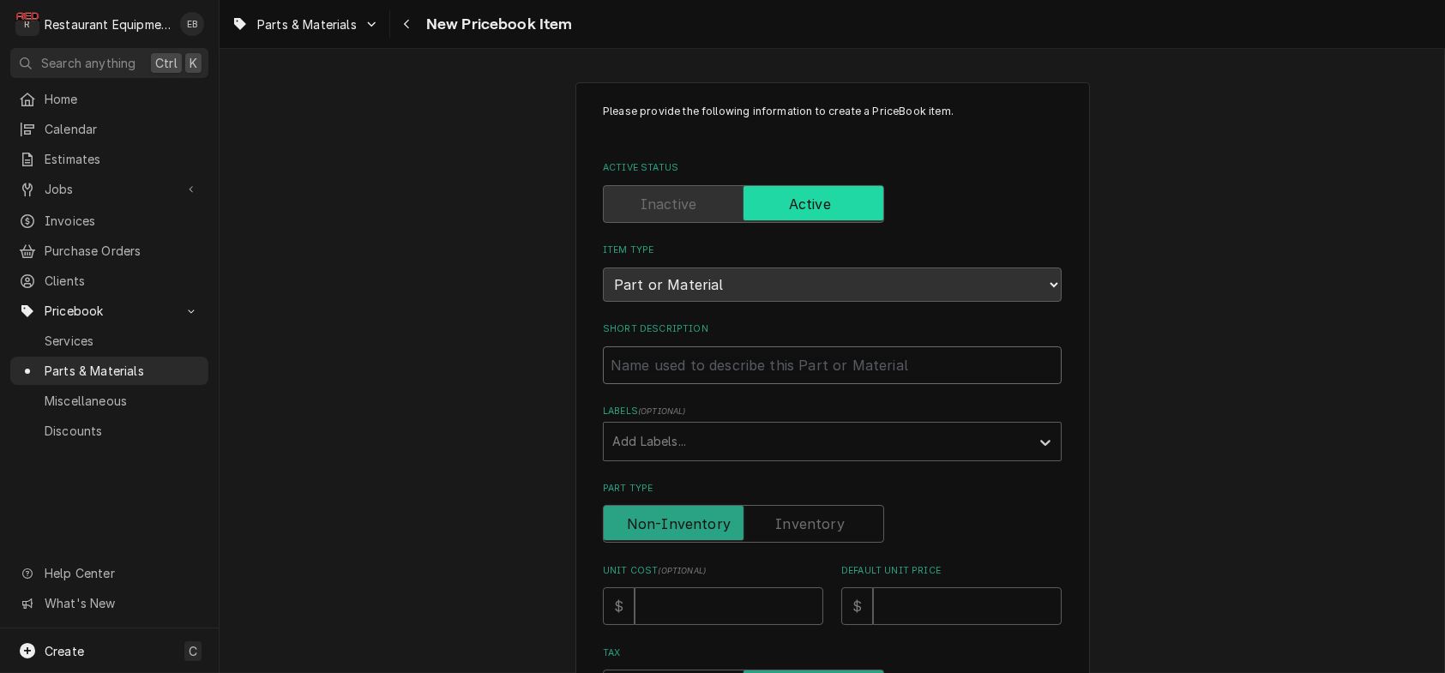
click at [705, 384] on input "Short Description" at bounding box center [832, 366] width 459 height 38
type textarea "x"
type input "C"
type textarea "x"
type input "Ch"
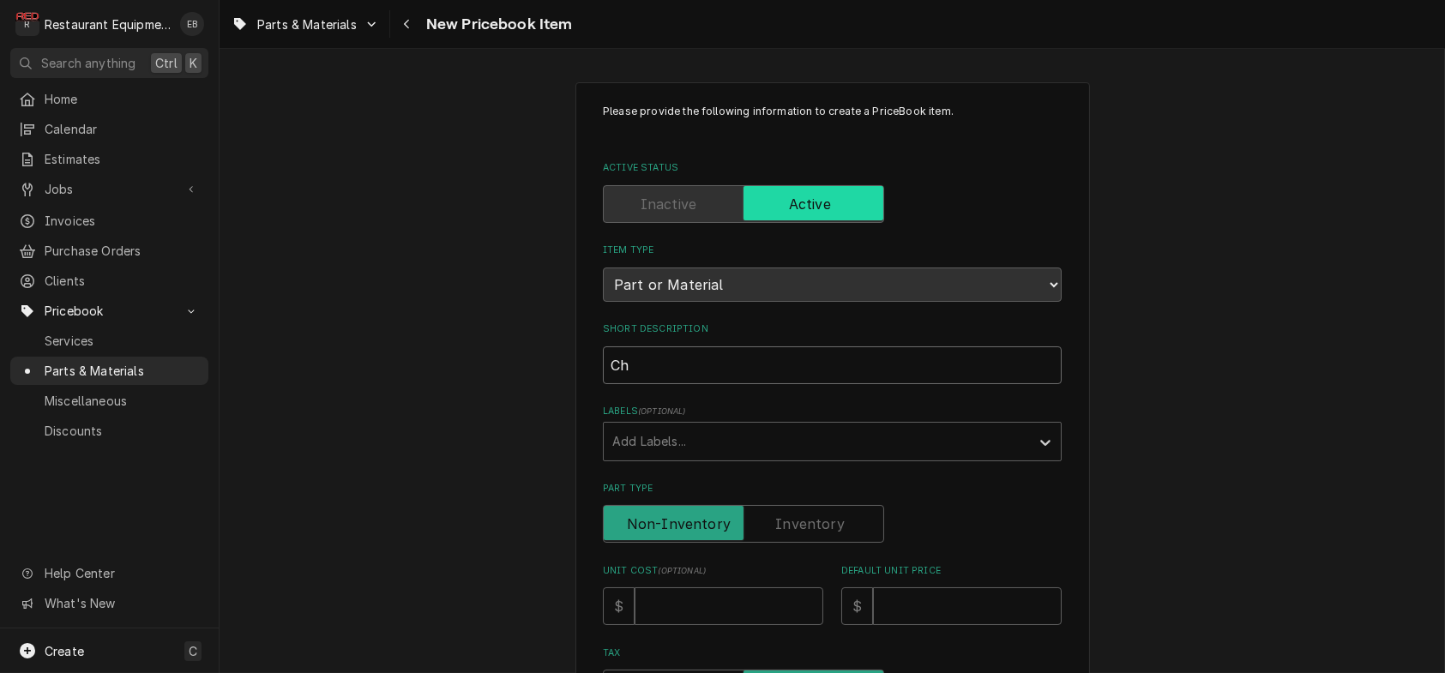
type textarea "x"
type input "Chi"
type textarea "x"
type input "Chiu"
type textarea "x"
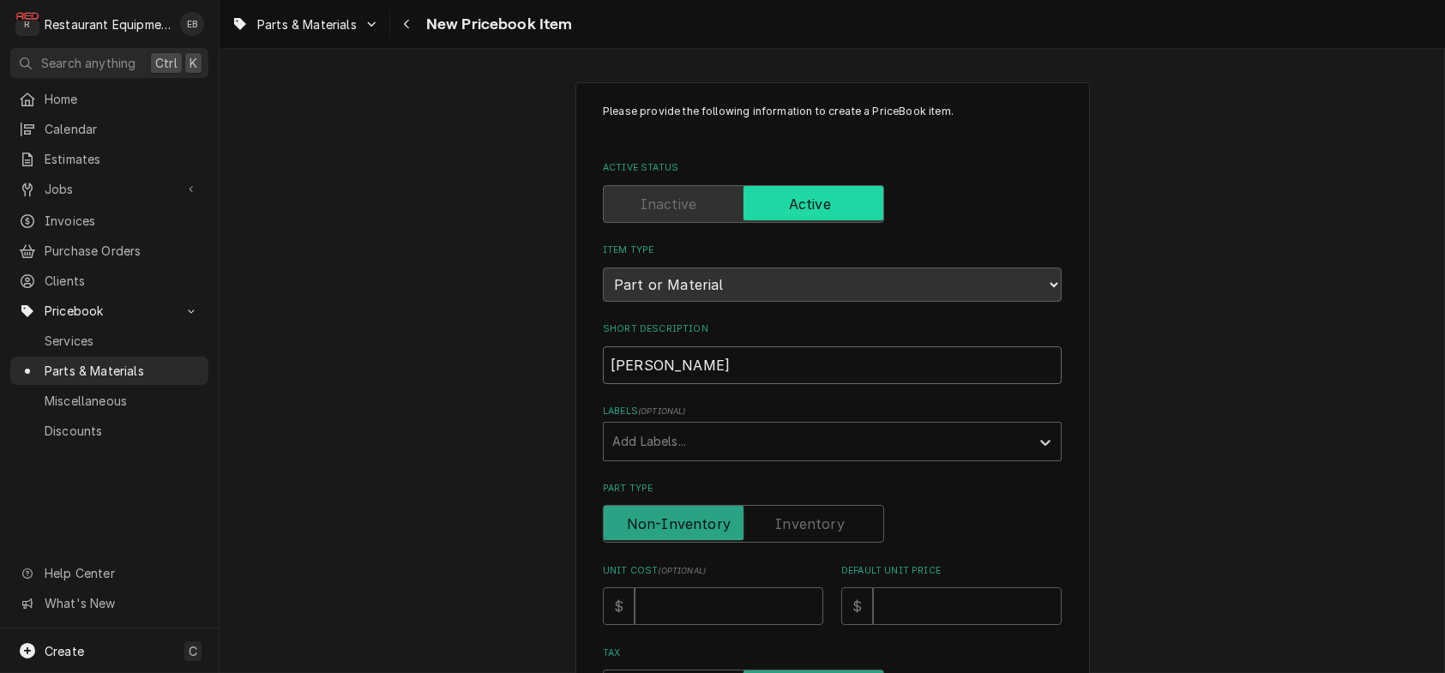
type input "Chiup"
type textarea "x"
type input "Chiup"
type textarea "x"
type input "Chiup"
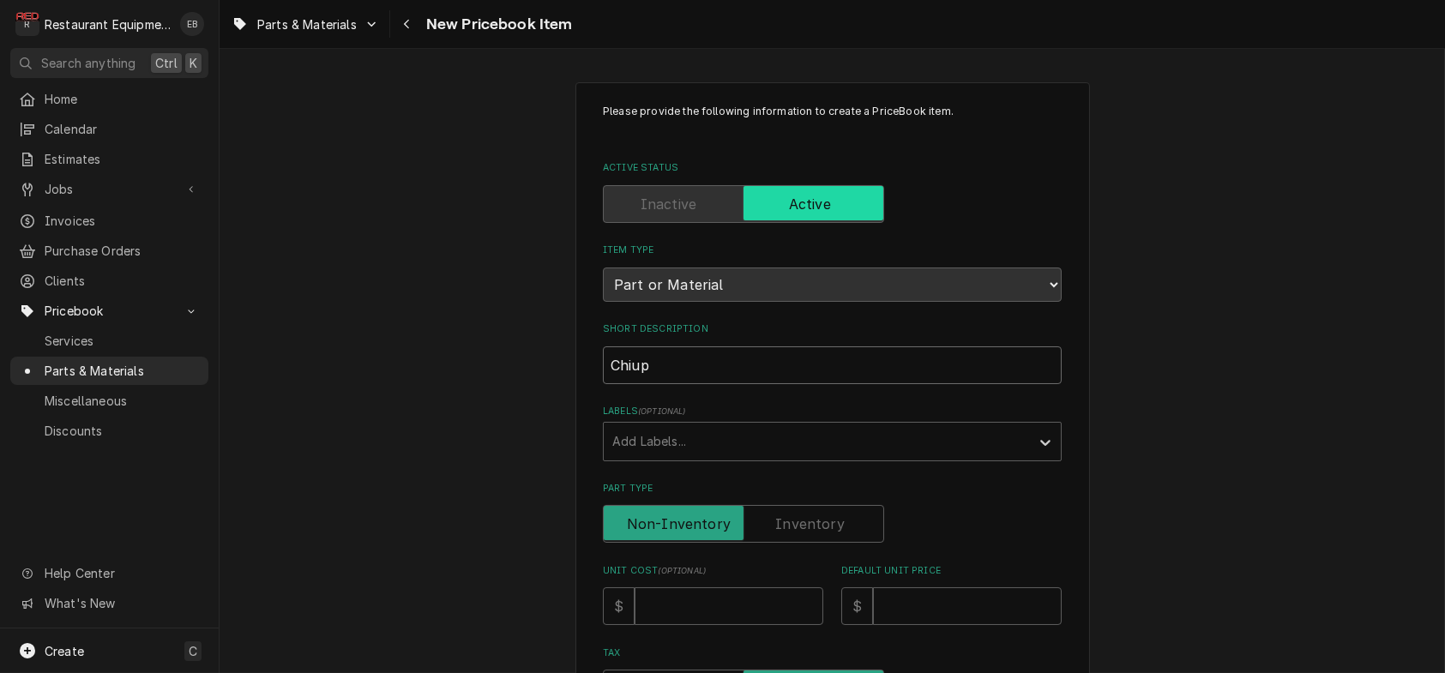
type textarea "x"
type input "Chiu"
type textarea "x"
type input "Chi"
type textarea "x"
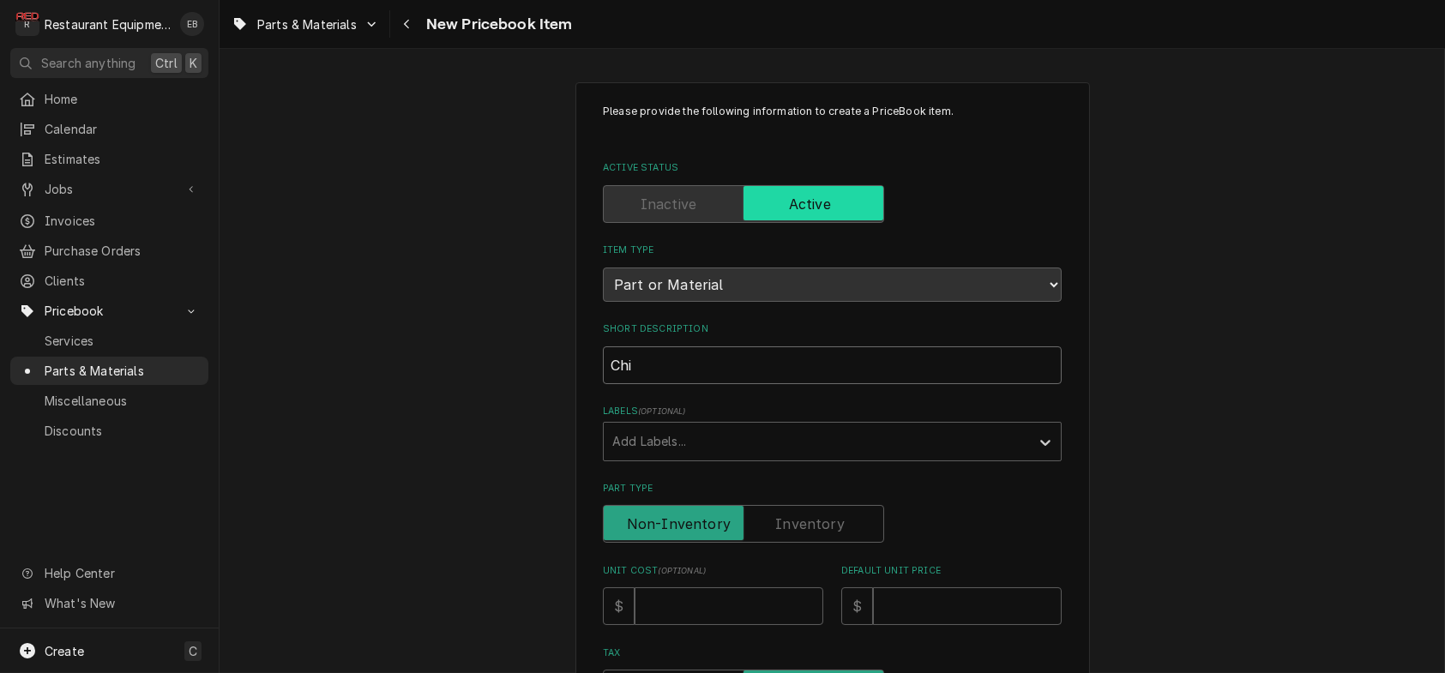
type input "Chip"
type textarea "x"
type input "Chip"
type textarea "x"
type input "Chip T"
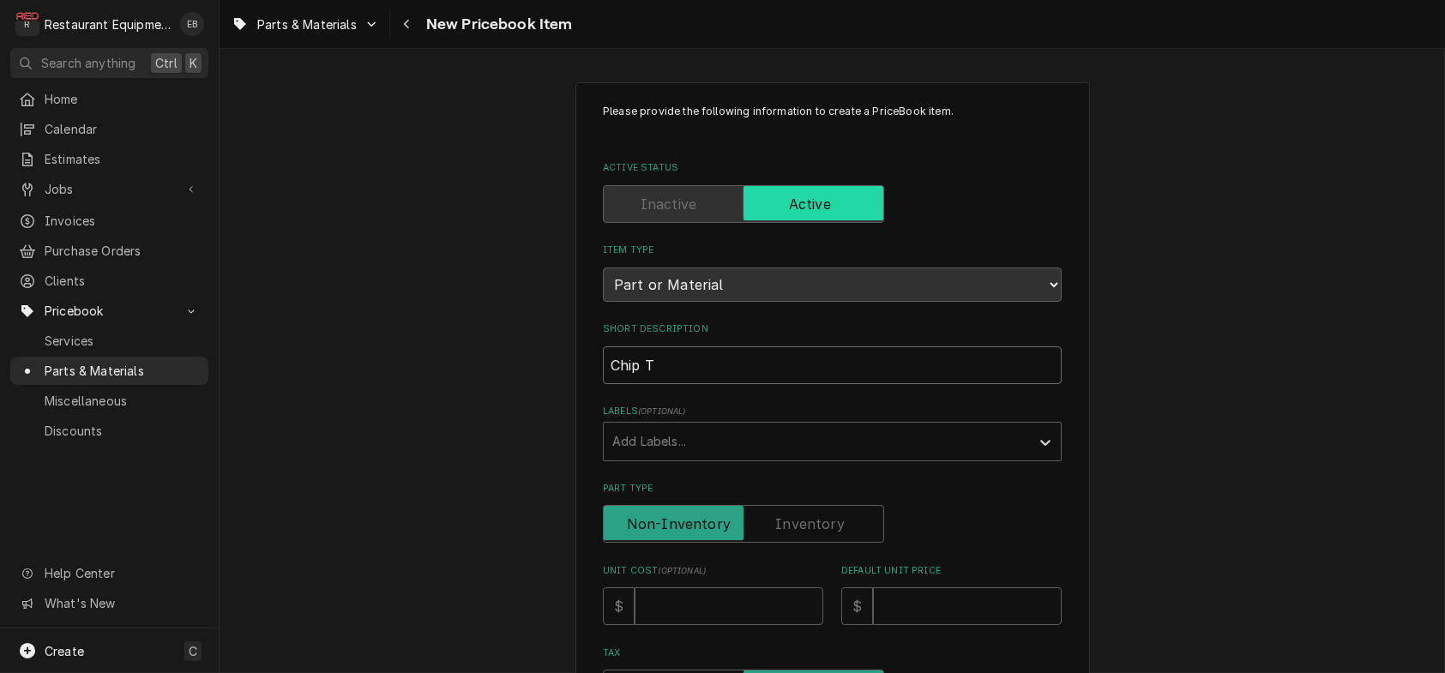
type textarea "x"
type input "Chip Tr"
type textarea "x"
type input "Chip Tra"
type textarea "x"
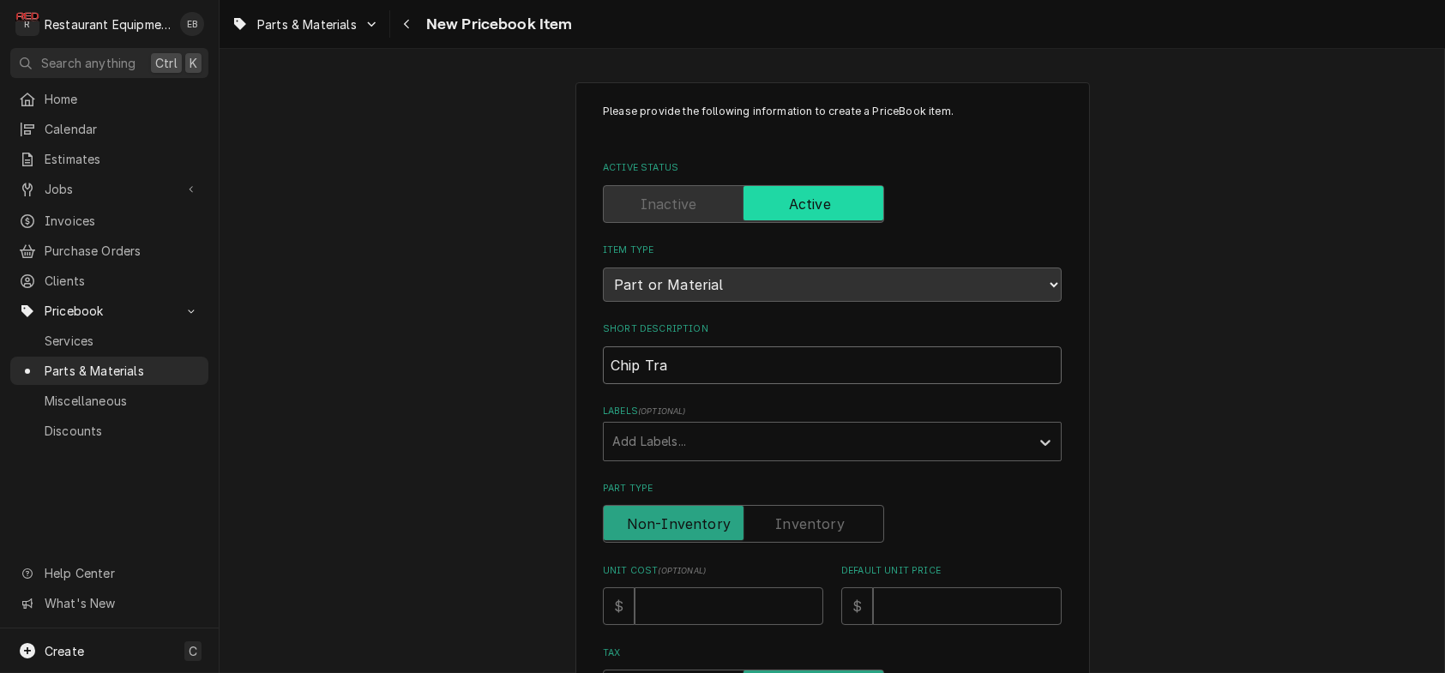
type input "Chip Tray"
type textarea "x"
type input "Chip Tray"
type textarea "x"
type input "Chip Tray A"
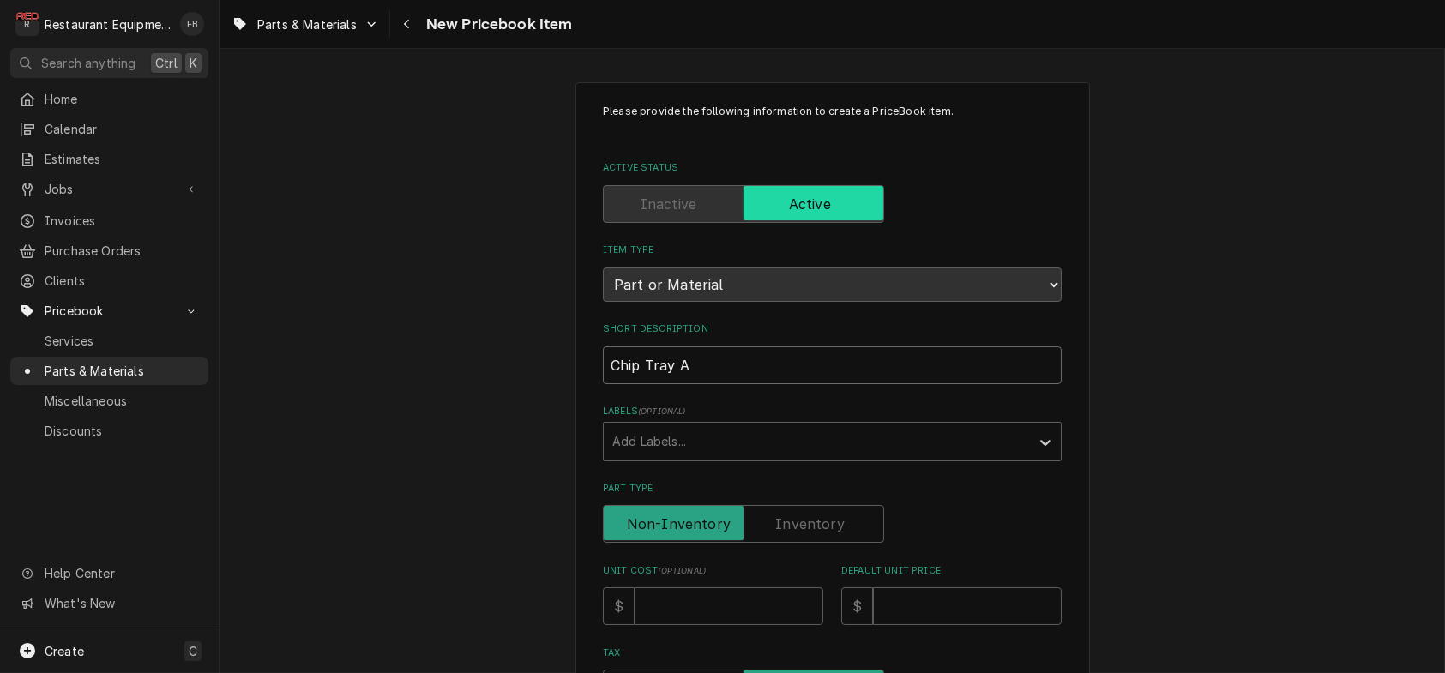
type textarea "x"
type input "Chip Tray As"
type textarea "x"
type input "Chip Tray Ass"
type textarea "x"
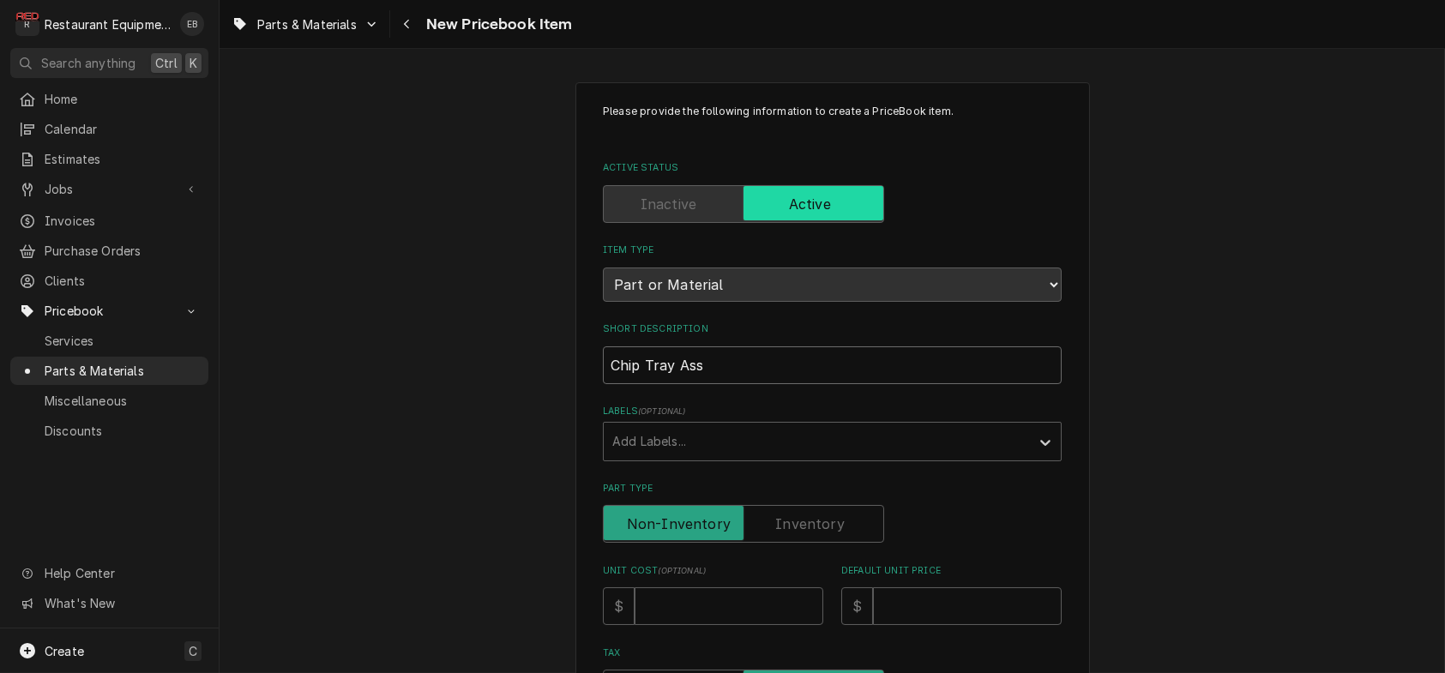
type input "Chip Tray Asse"
type textarea "x"
type input "Chip Tray Assem"
type textarea "x"
type input "Chip Tray Assemb"
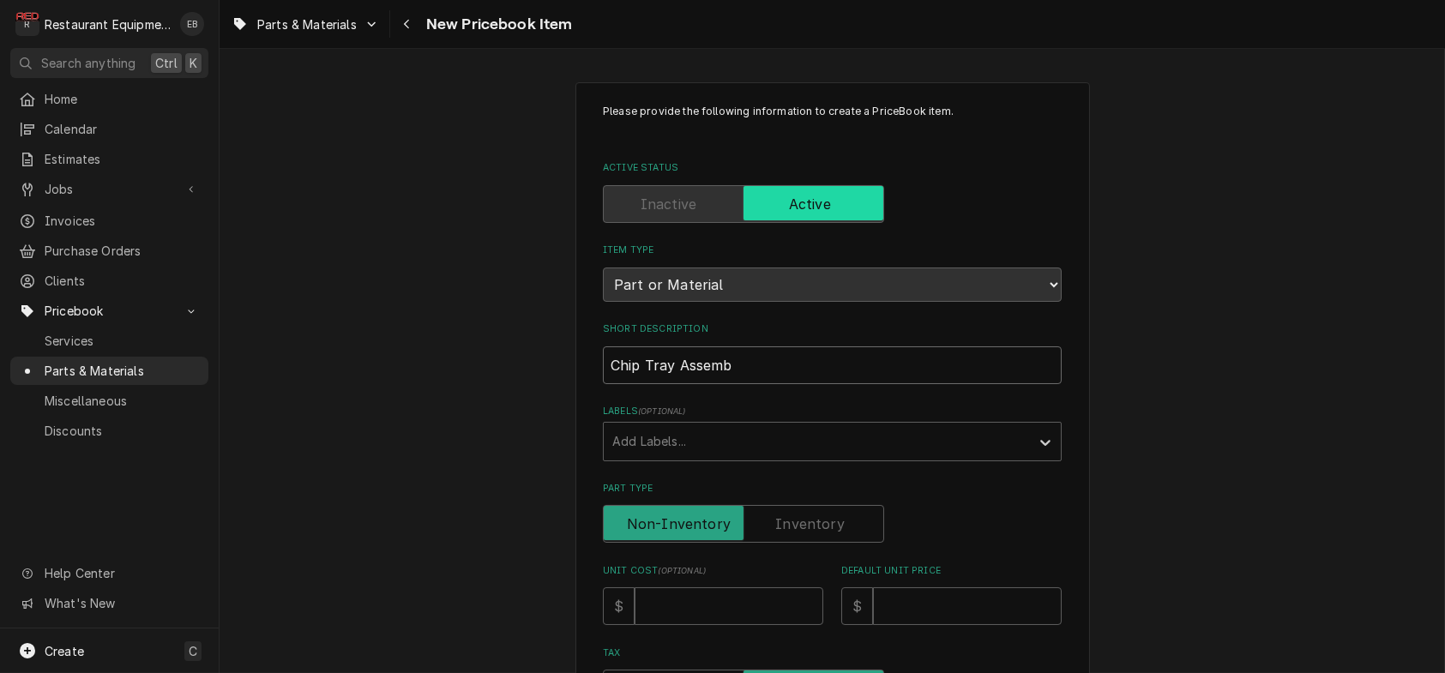
type textarea "x"
type input "Chip Tray Assembl"
type textarea "x"
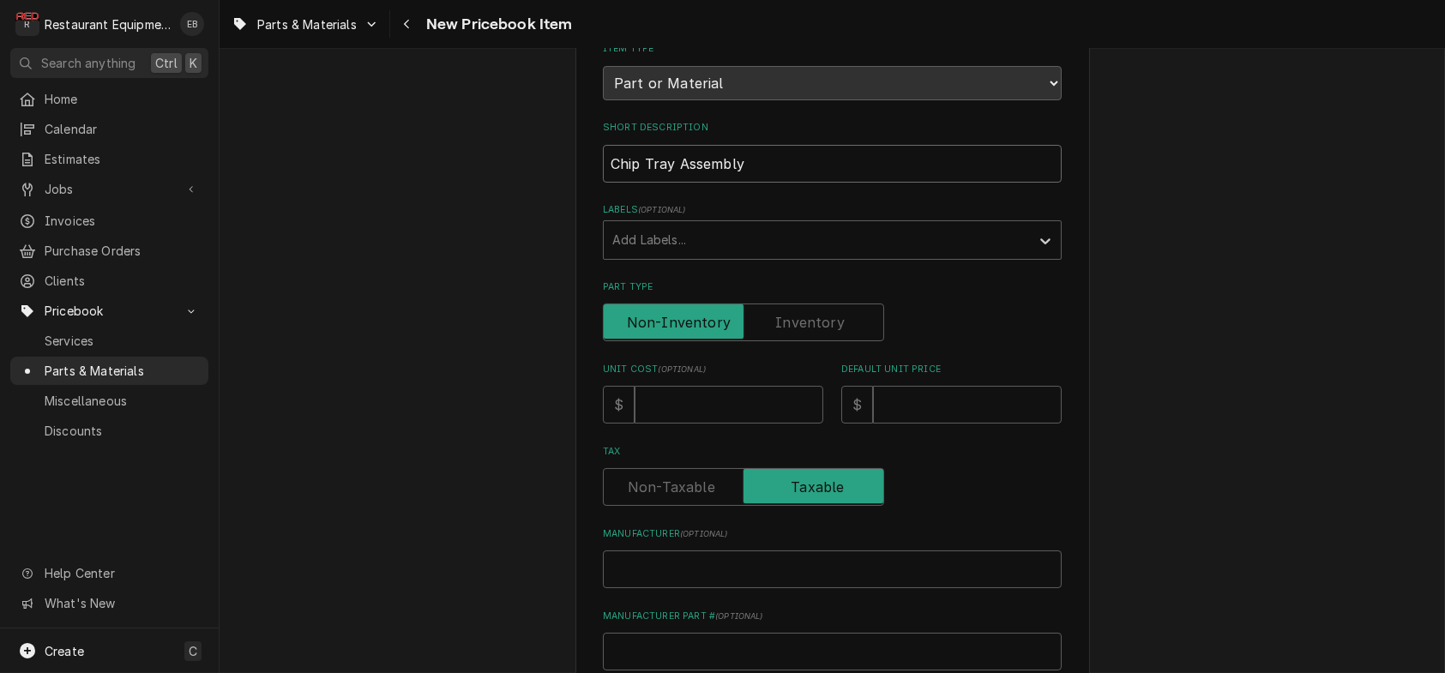
scroll to position [228, 0]
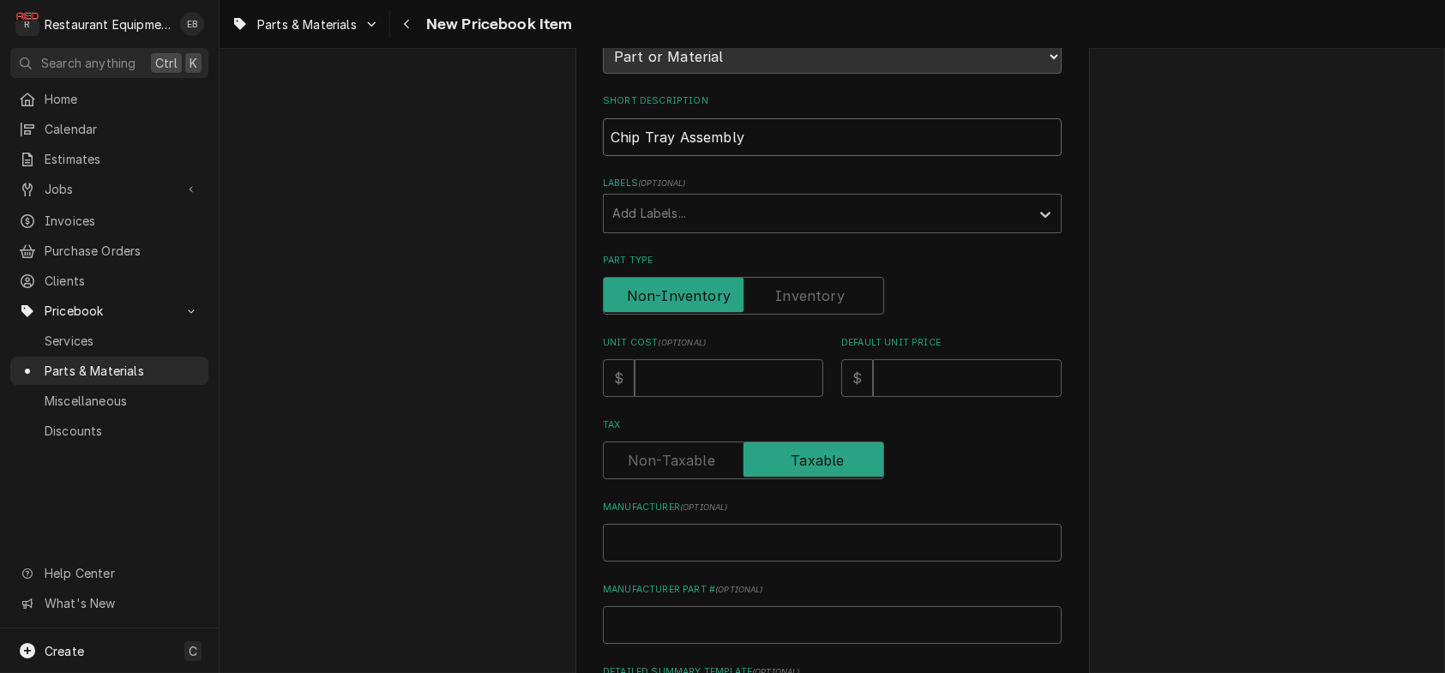
type input "Chip Tray Assembly"
click at [684, 397] on input "Unit Cost ( optional )" at bounding box center [729, 378] width 189 height 38
click at [665, 397] on input "Unit Cost ( optional )" at bounding box center [729, 378] width 189 height 38
type textarea "x"
type input "2"
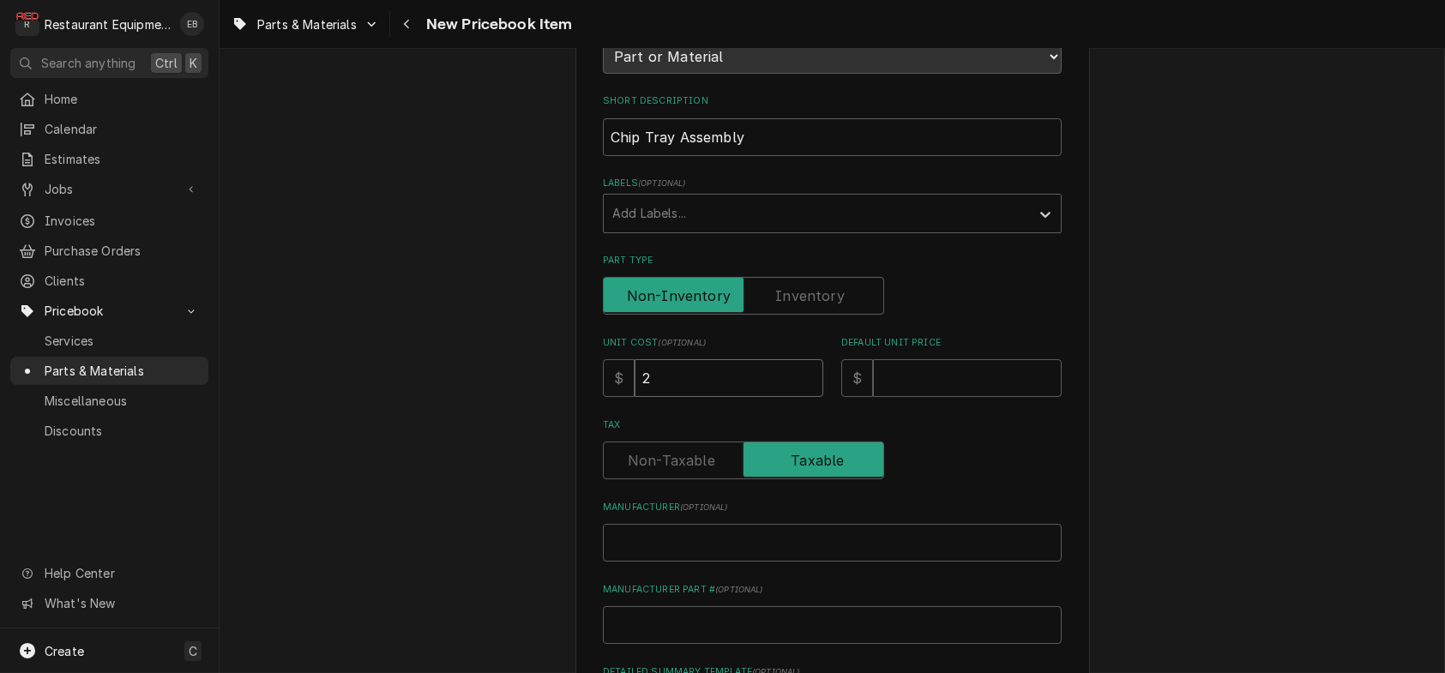
type textarea "x"
type input "26"
type textarea "x"
type input "262"
type textarea "x"
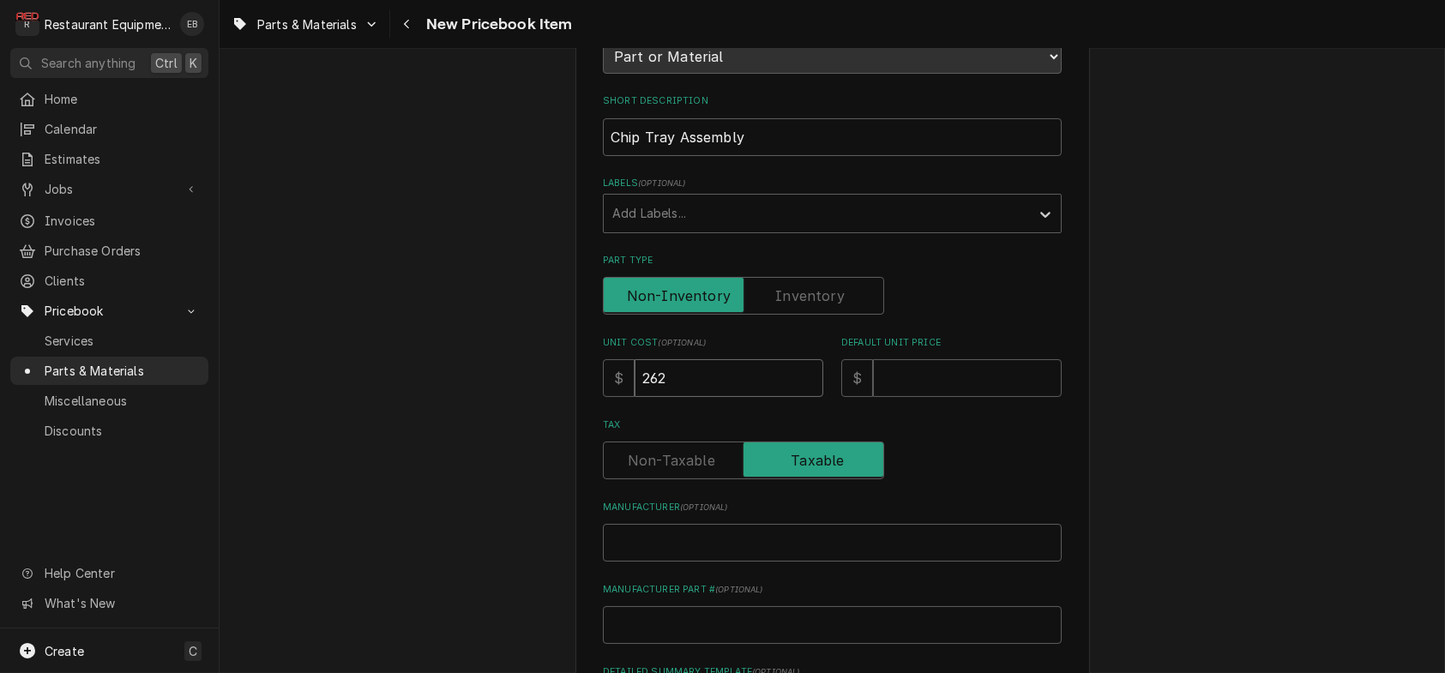
type input "262.5"
type textarea "x"
type input "262.50"
click at [918, 397] on input "Default Unit Price" at bounding box center [967, 378] width 189 height 38
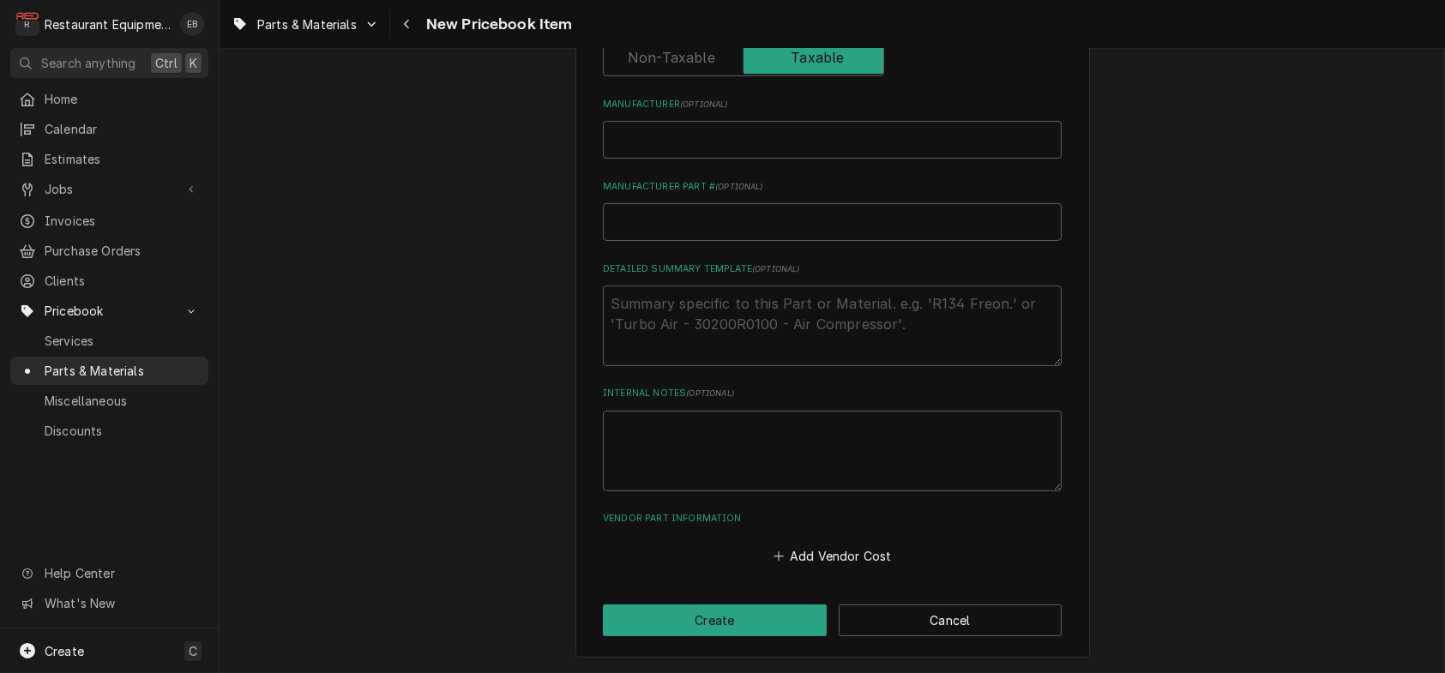
scroll to position [764, 0]
click at [797, 560] on button "Add Vendor Cost" at bounding box center [832, 557] width 124 height 24
type textarea "x"
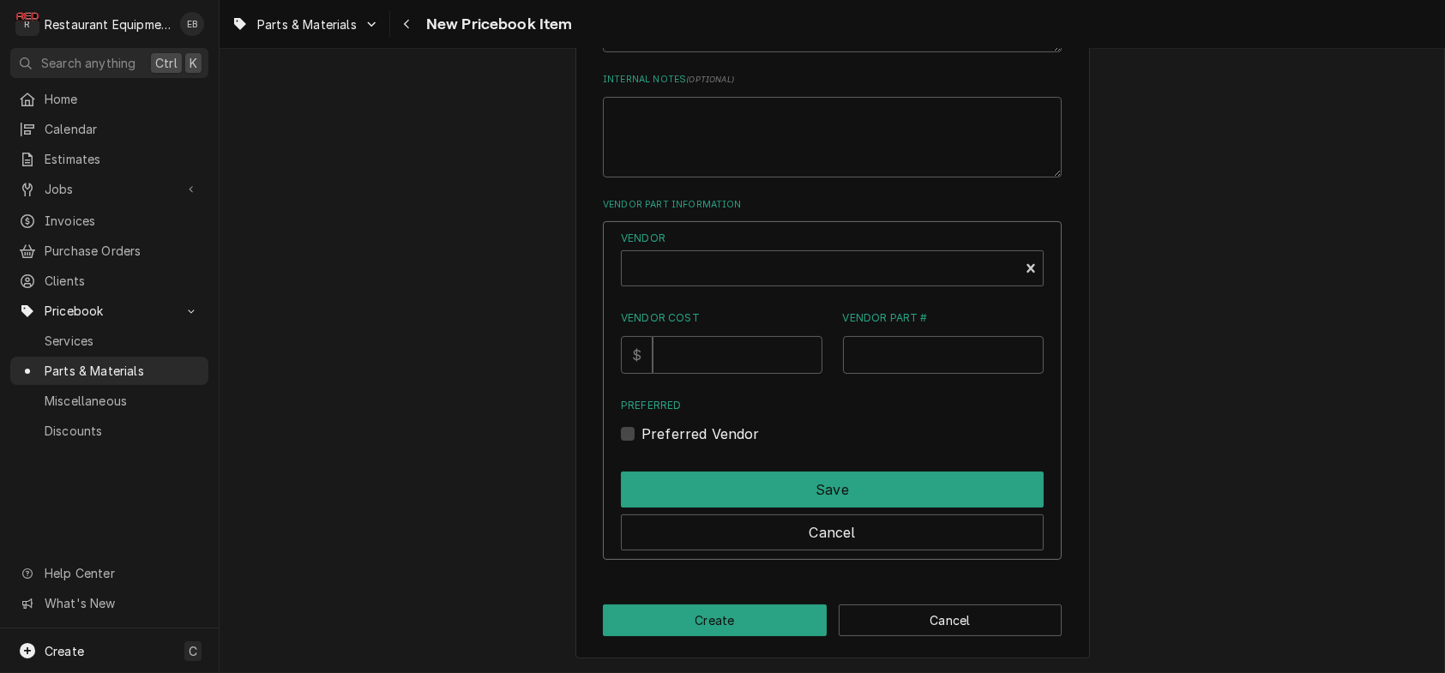
scroll to position [1050, 0]
click at [889, 374] on input "Vendor Part #" at bounding box center [944, 355] width 202 height 38
paste input "ALT4652"
type input "ALT4652"
click at [716, 374] on input "Vendor Cost" at bounding box center [737, 355] width 169 height 38
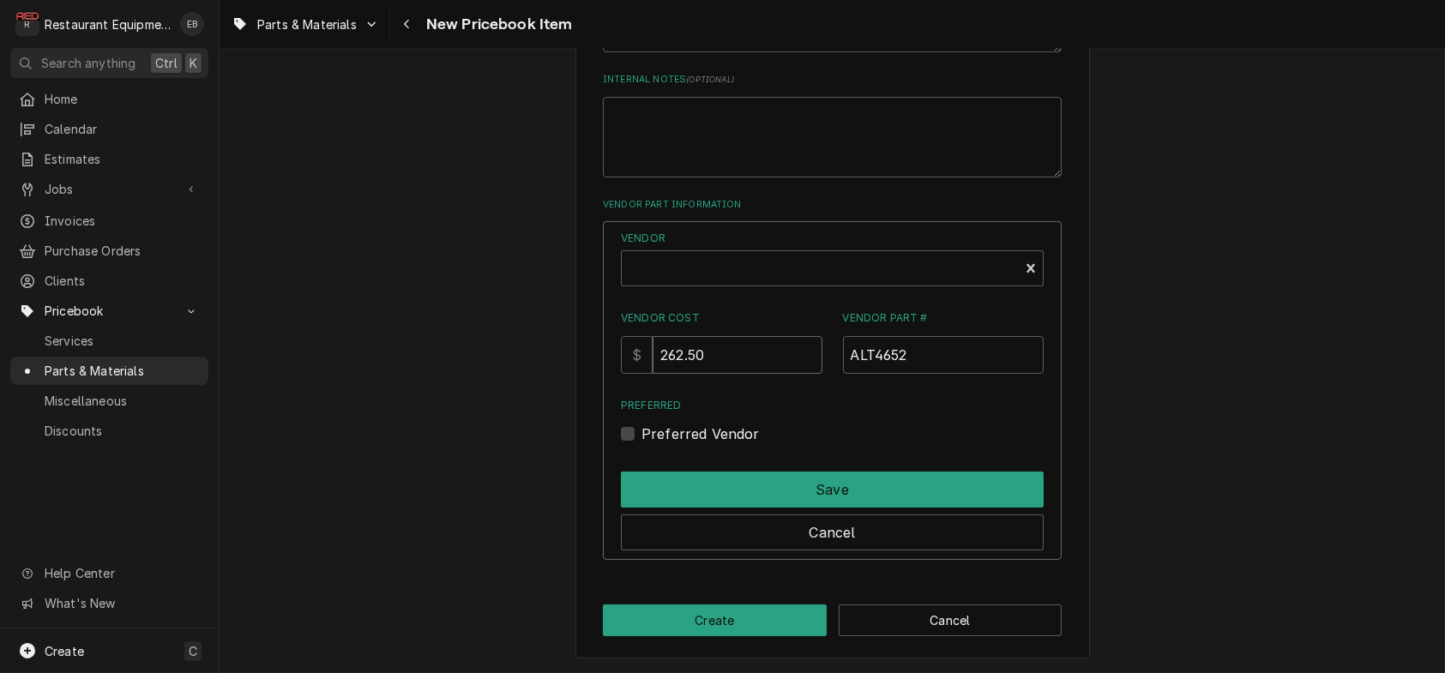
type input "262.50"
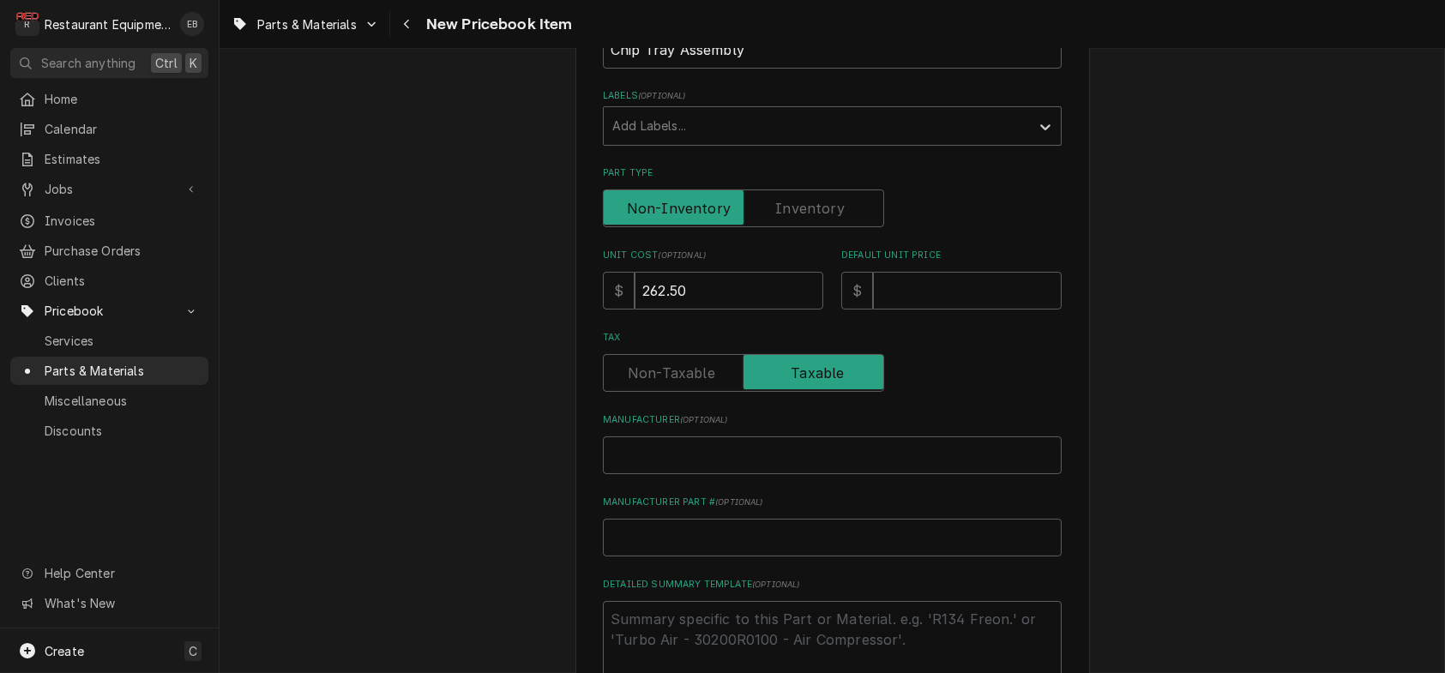
scroll to position [306, 0]
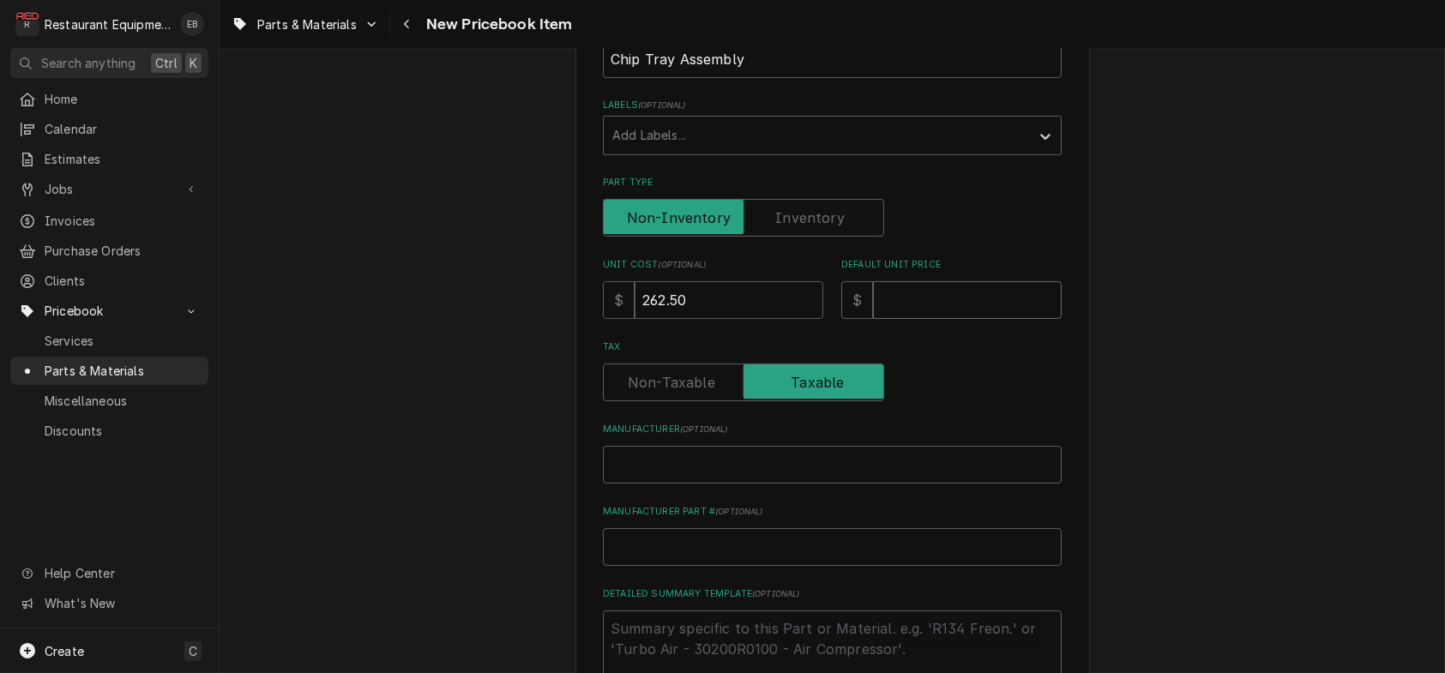
click at [931, 319] on input "Default Unit Price" at bounding box center [967, 300] width 189 height 38
type textarea "x"
type input "4"
type textarea "x"
type input "40"
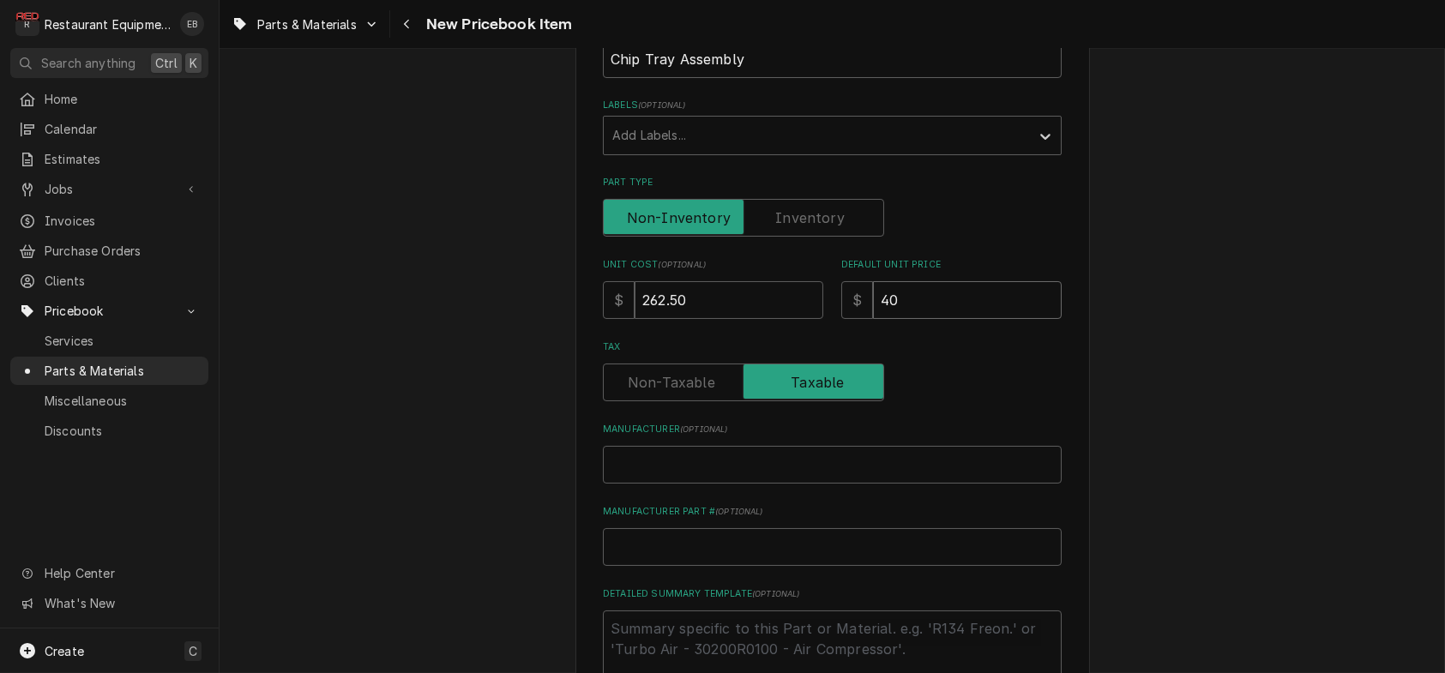
type textarea "x"
type input "401"
type textarea "x"
type input "401.3"
type textarea "x"
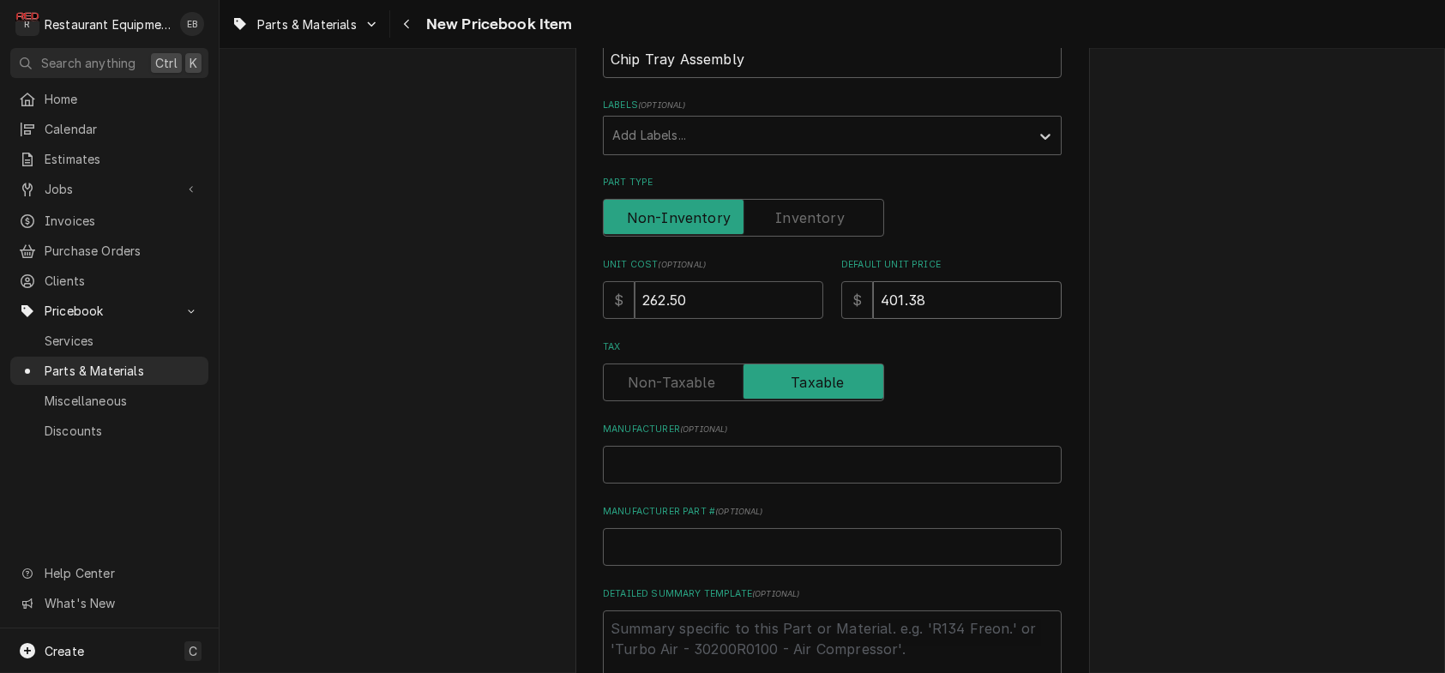
type input "401.38"
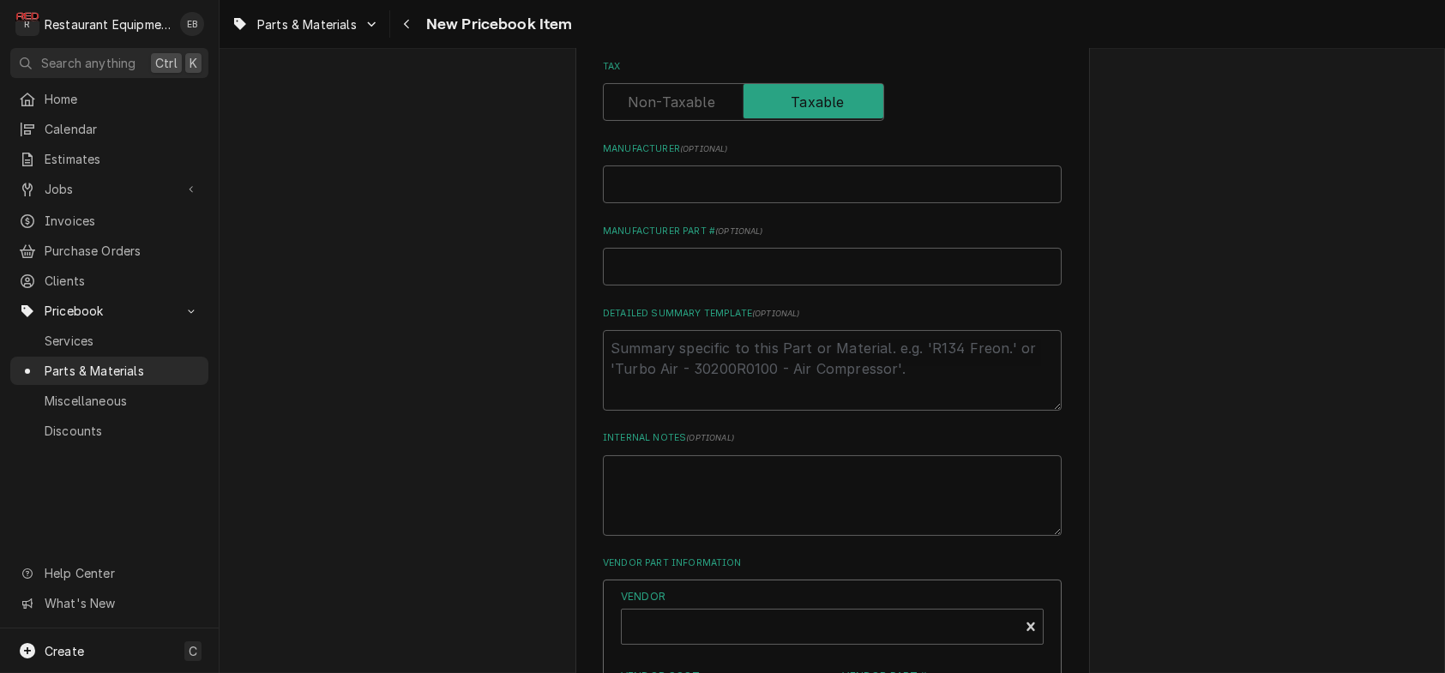
scroll to position [649, 0]
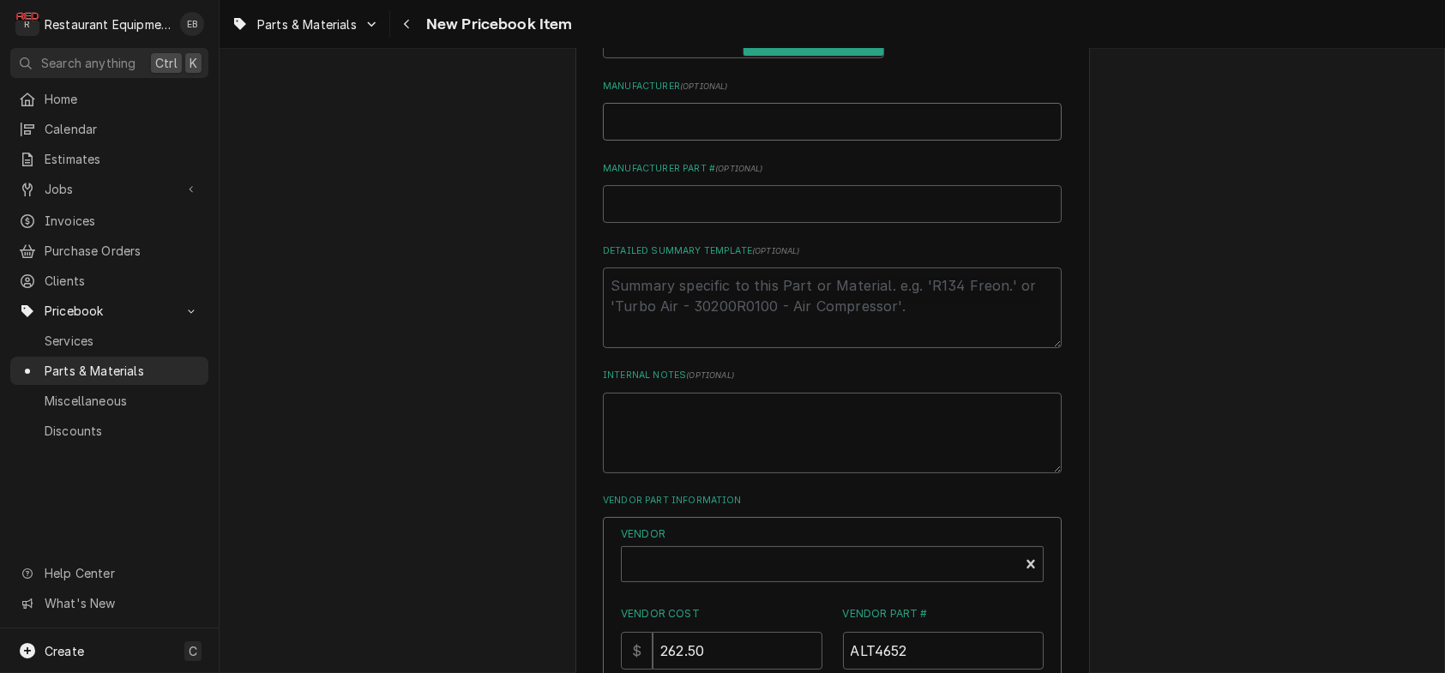
click at [702, 141] on input "Manufacturer ( optional )" at bounding box center [832, 122] width 459 height 38
type textarea "x"
type input "A"
type textarea "x"
type input "Al"
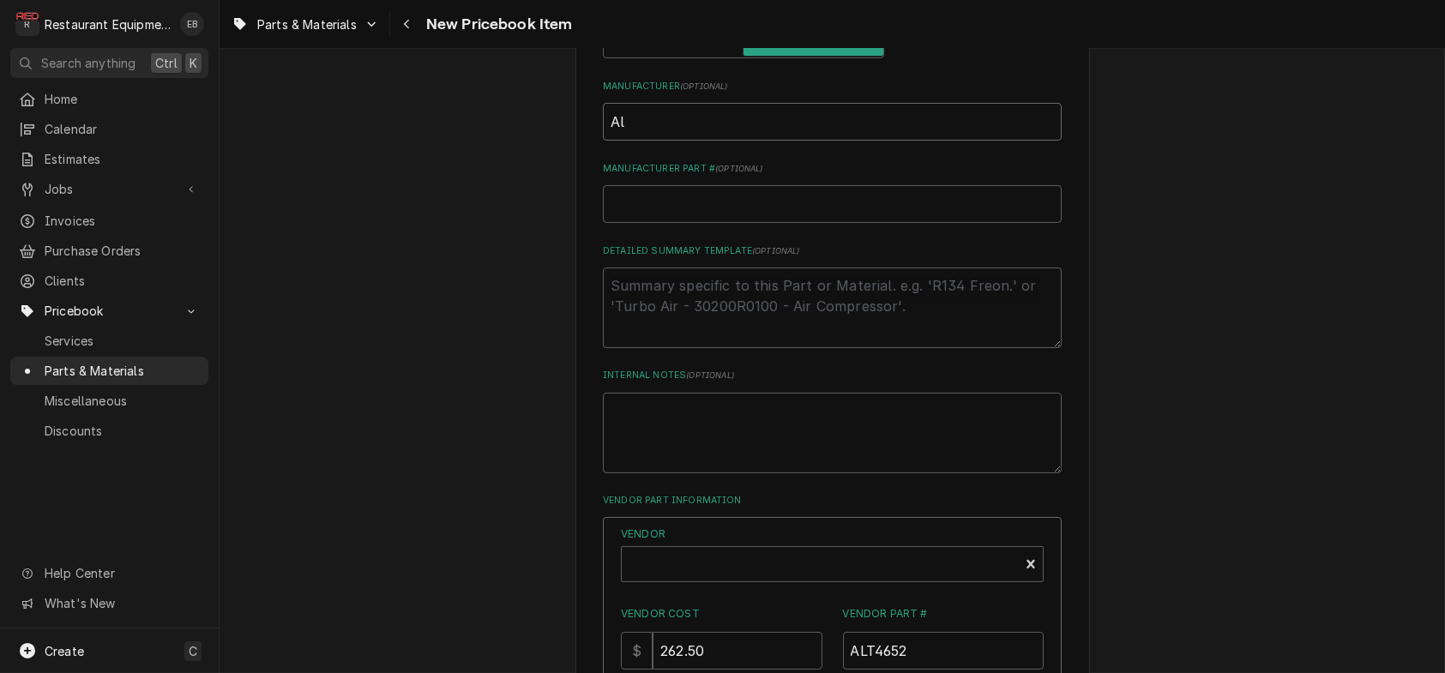
type textarea "x"
type input "Alt"
type textarea "x"
type input "Alto"
type textarea "x"
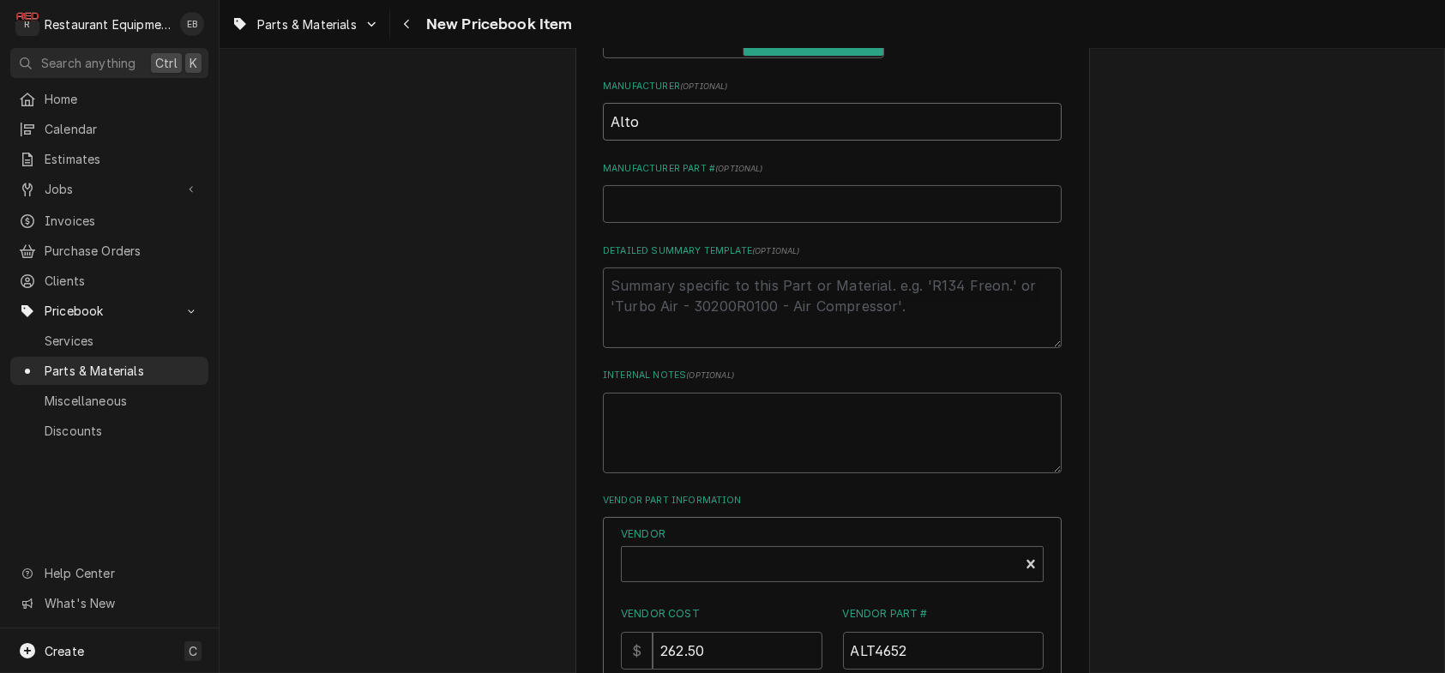
type input "Alto-"
type textarea "x"
type input "Alto-S"
type textarea "x"
type input "Alto-Sh"
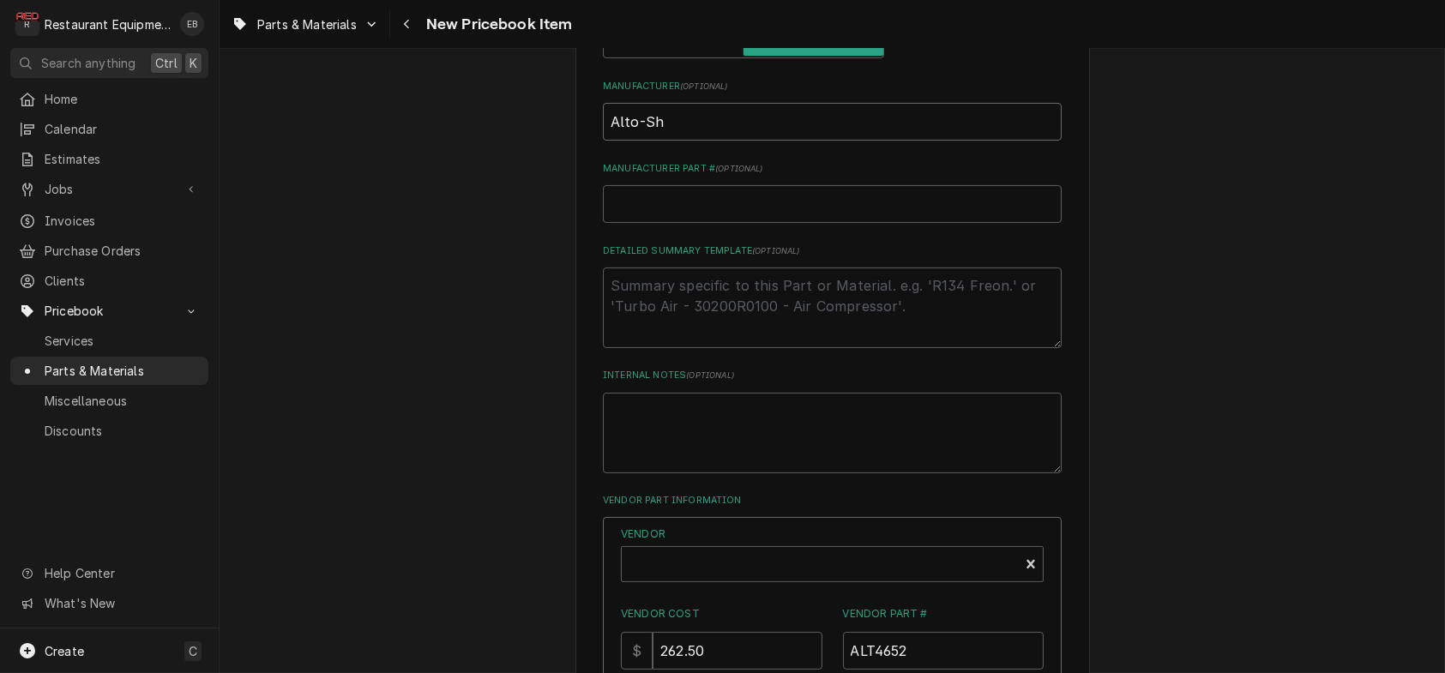
type textarea "x"
type input "Alto-Sha"
type textarea "x"
type input "Alto-Shaa"
type textarea "x"
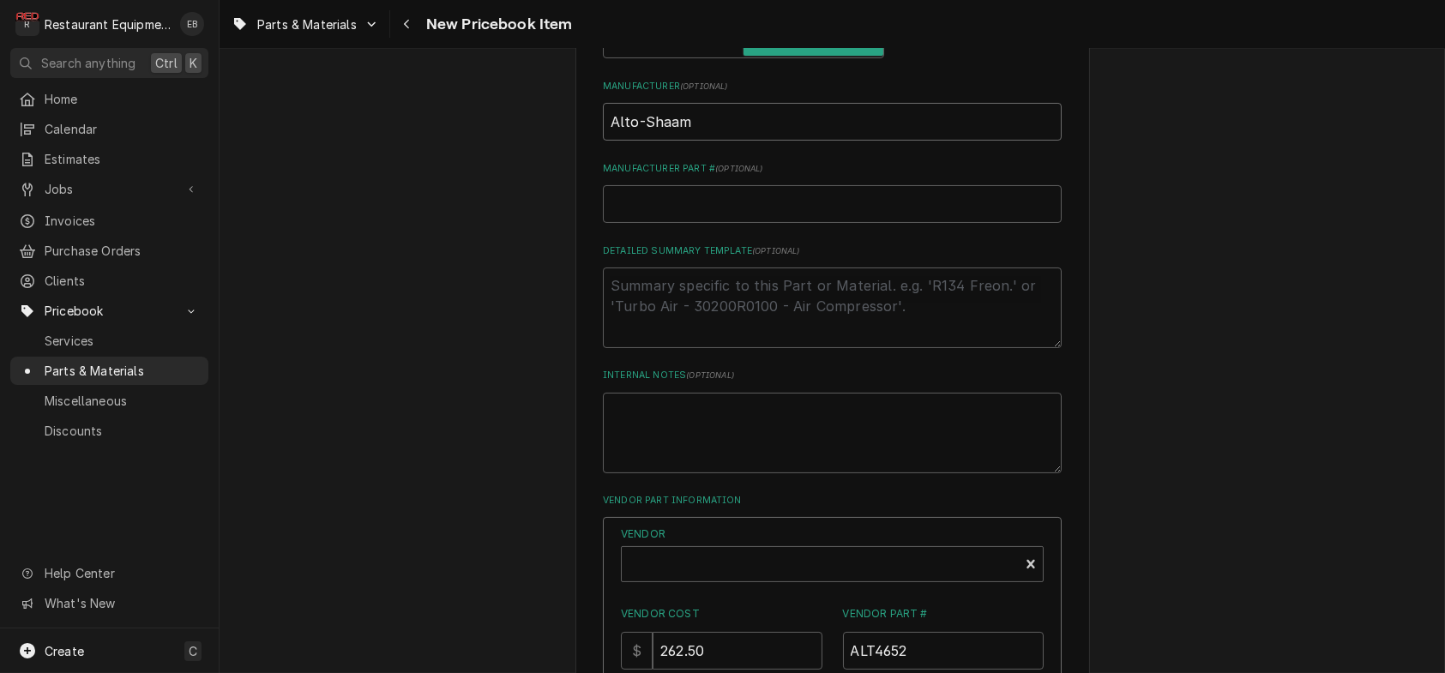
type input "Alto-Shaam"
click at [696, 223] on input "Manufacturer Part # ( optional )" at bounding box center [832, 204] width 459 height 38
paste input "ALT4652"
type textarea "x"
type input "ALT4652"
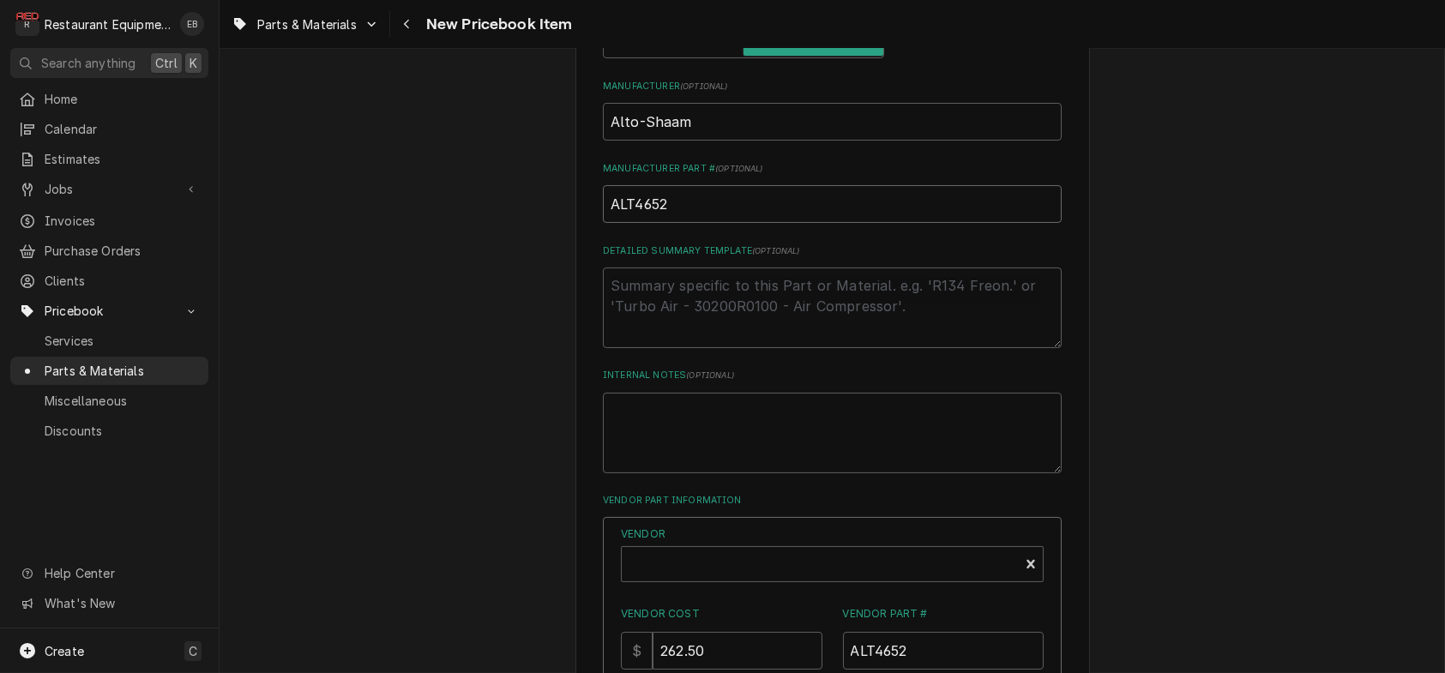
click at [624, 223] on input "ALT4652" at bounding box center [832, 204] width 459 height 38
type textarea "x"
type input "AL4652"
type textarea "x"
type input "A4652"
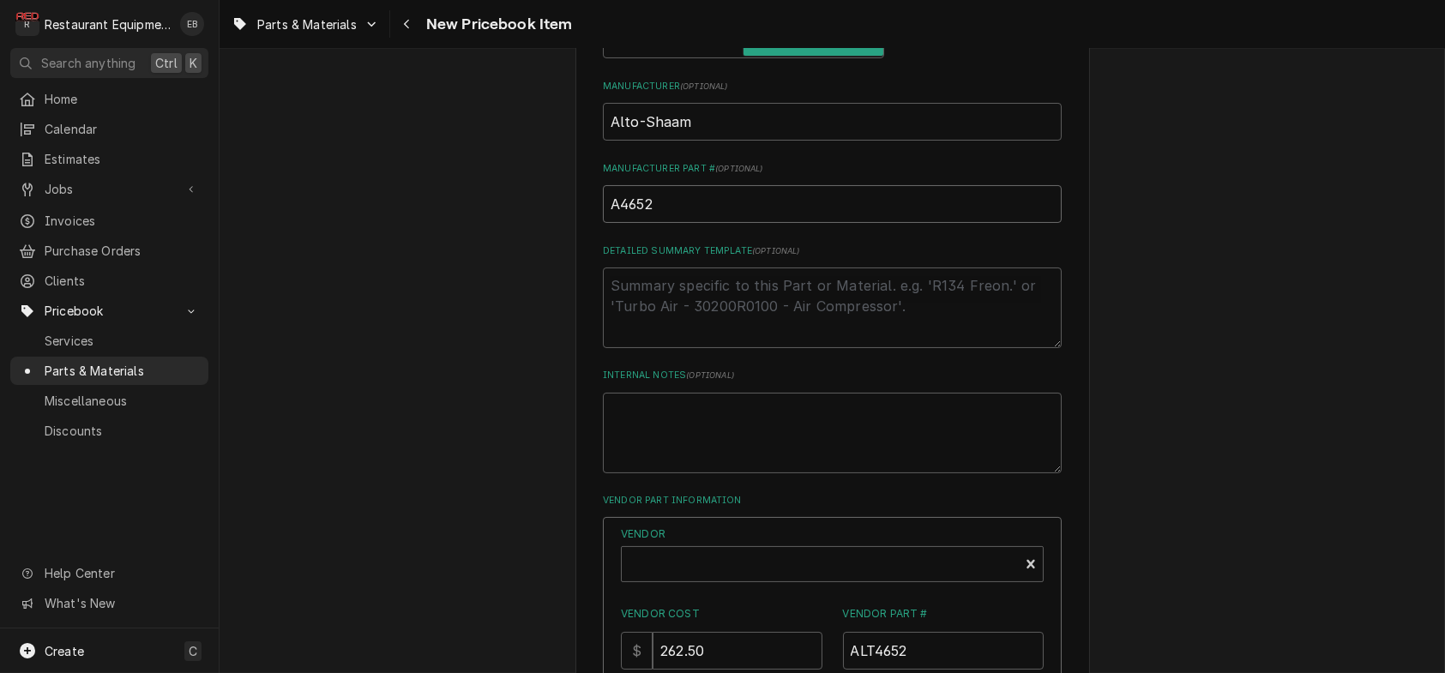
type textarea "x"
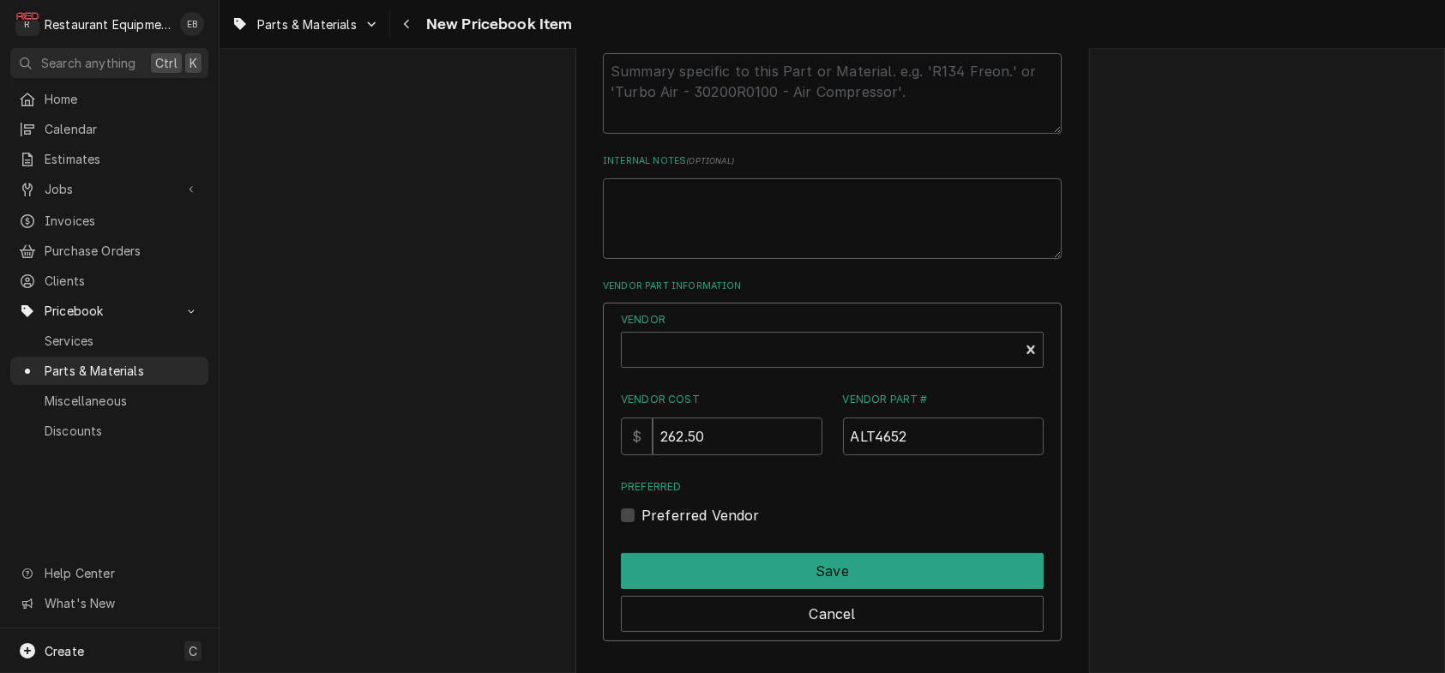
scroll to position [1050, 0]
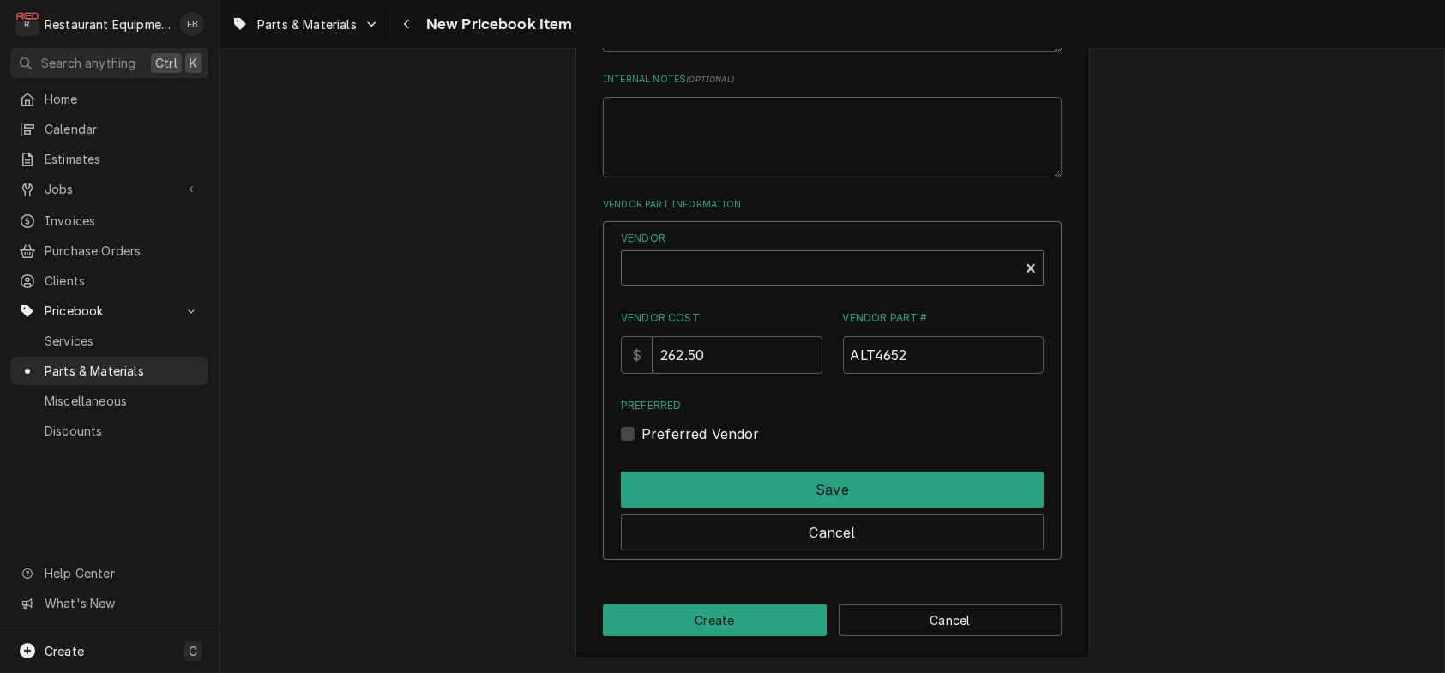
type input "4652"
click at [708, 296] on div "Vendor" at bounding box center [820, 275] width 380 height 41
type textarea "x"
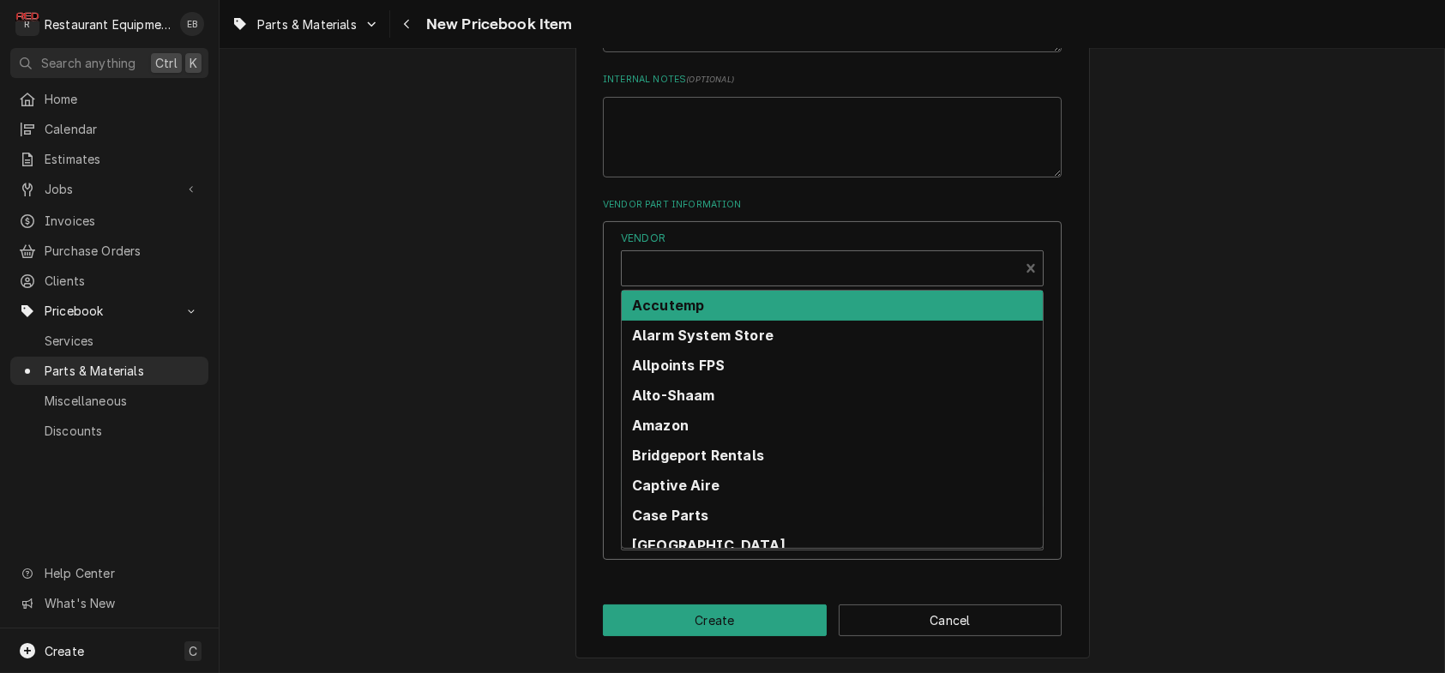
scroll to position [5, 0]
type input "parts"
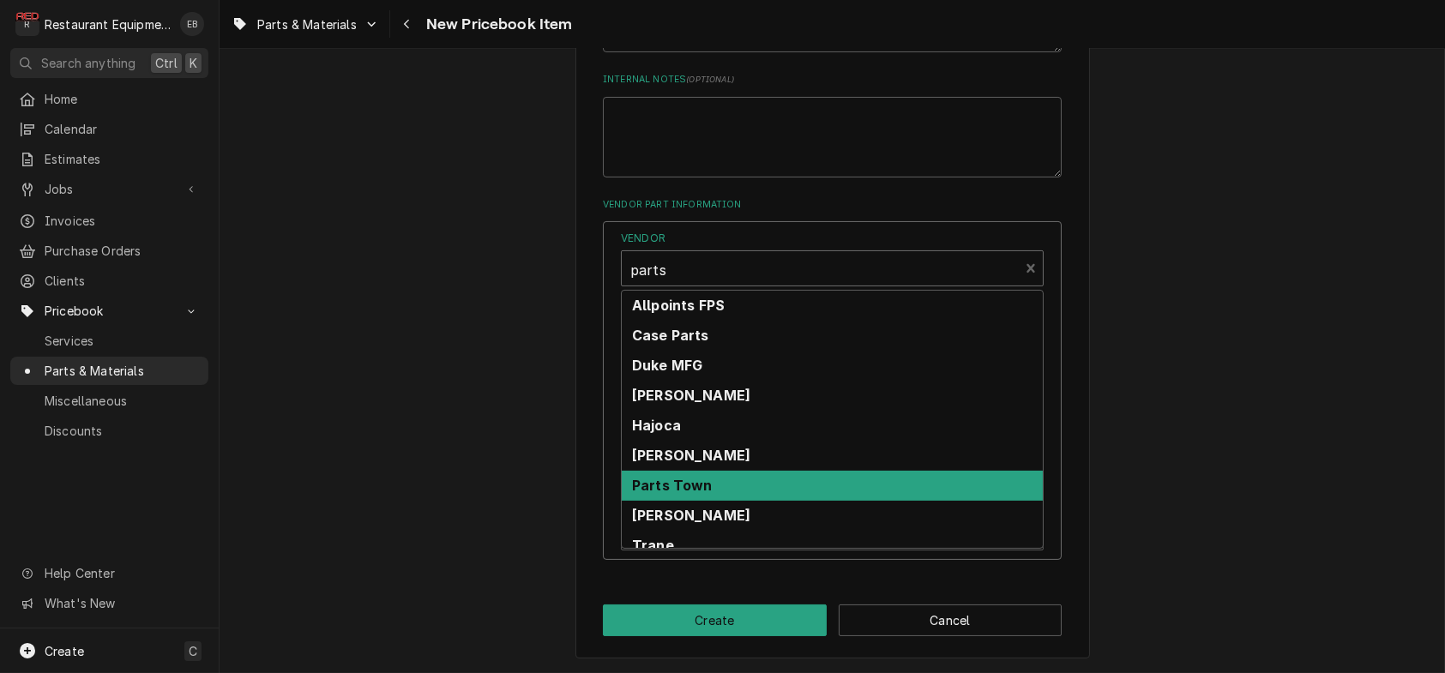
click at [673, 494] on strong "Parts Town" at bounding box center [672, 485] width 81 height 17
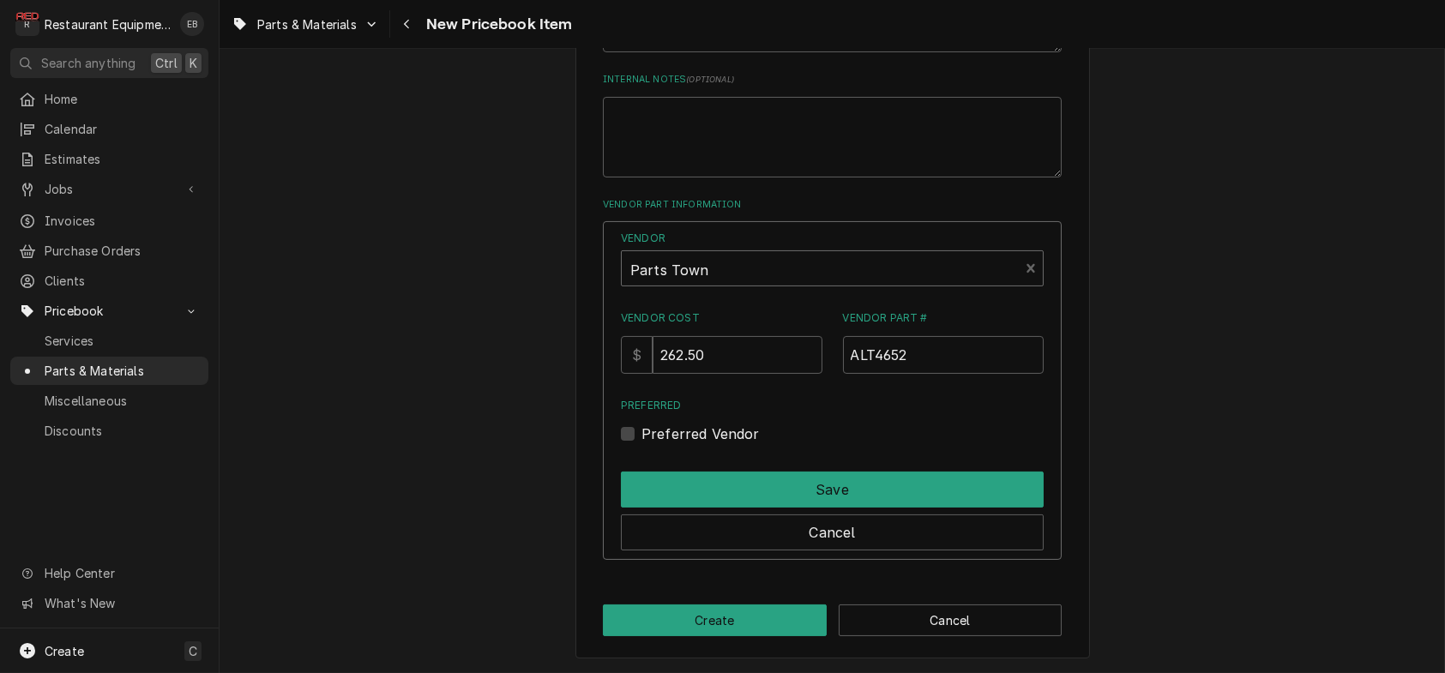
click at [642, 444] on label "Preferred Vendor" at bounding box center [701, 434] width 118 height 21
click at [642, 461] on input "Preferred" at bounding box center [853, 443] width 423 height 38
checkbox input "true"
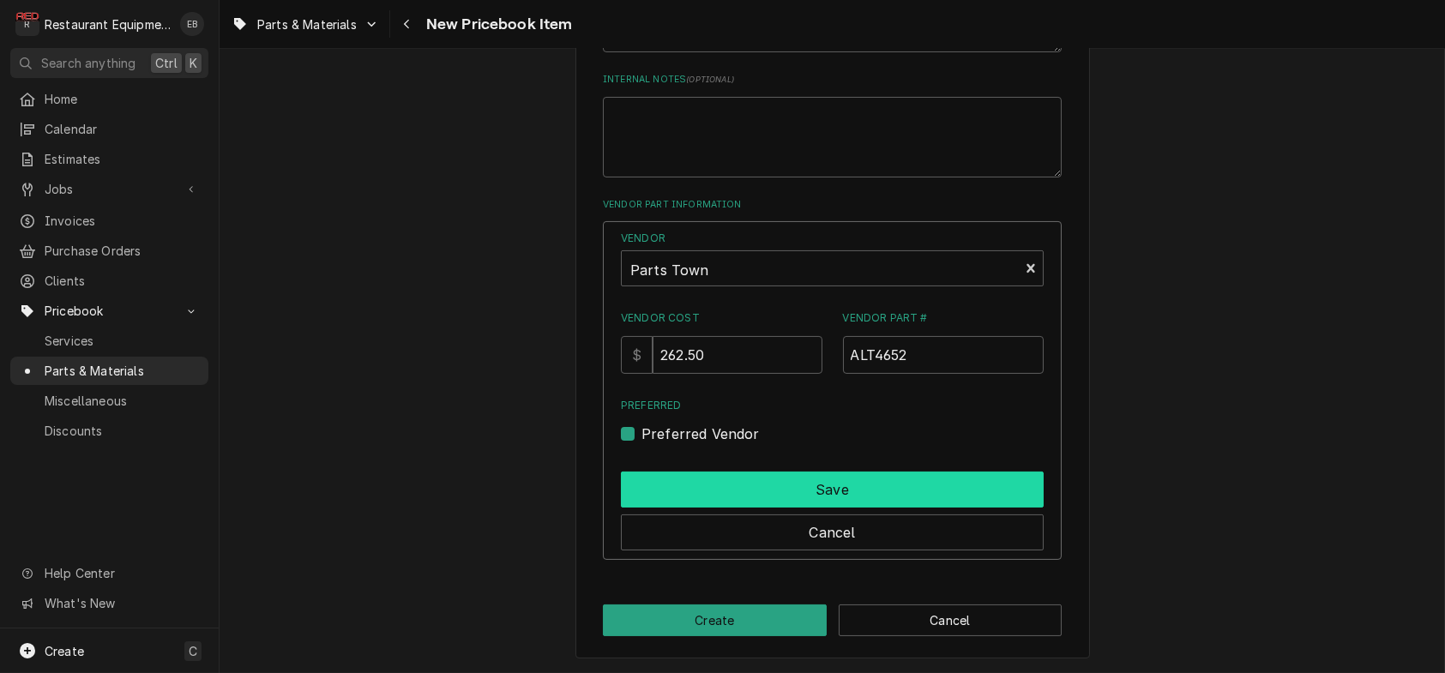
click at [667, 508] on button "Save" at bounding box center [832, 490] width 423 height 36
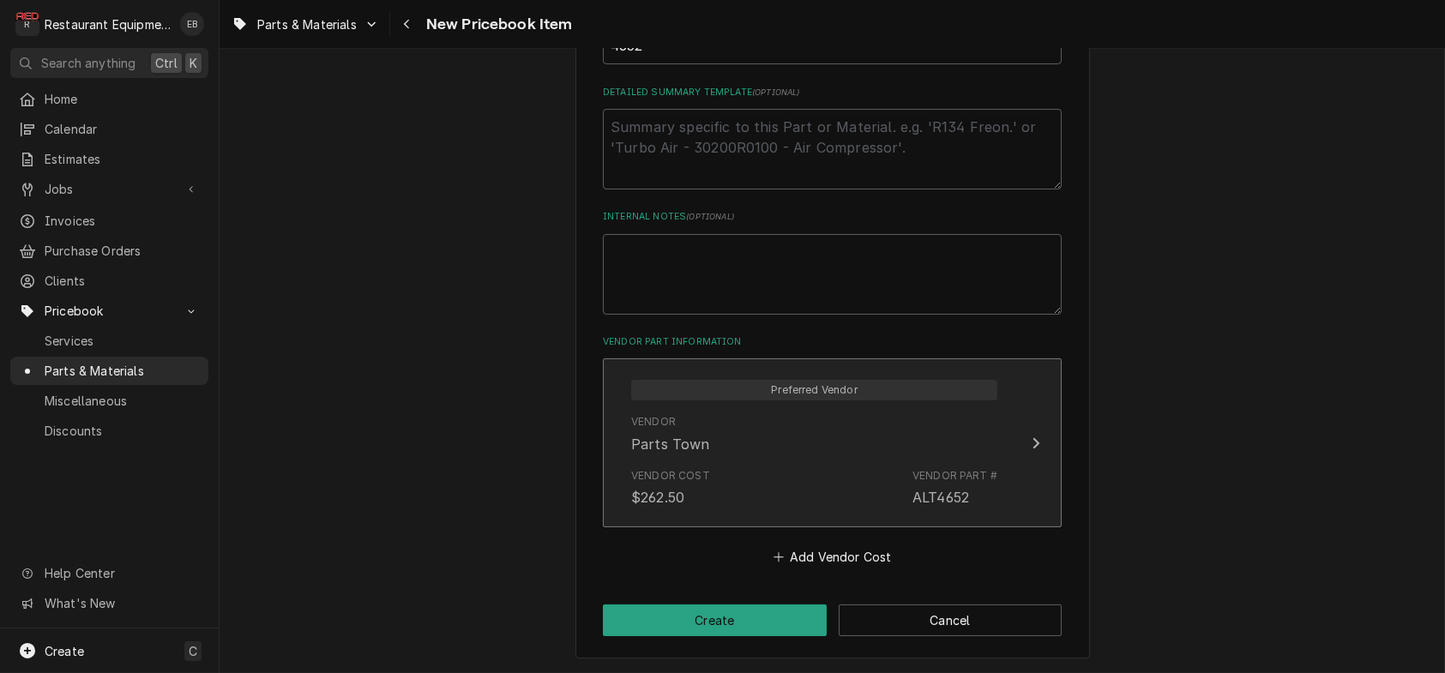
scroll to position [959, 0]
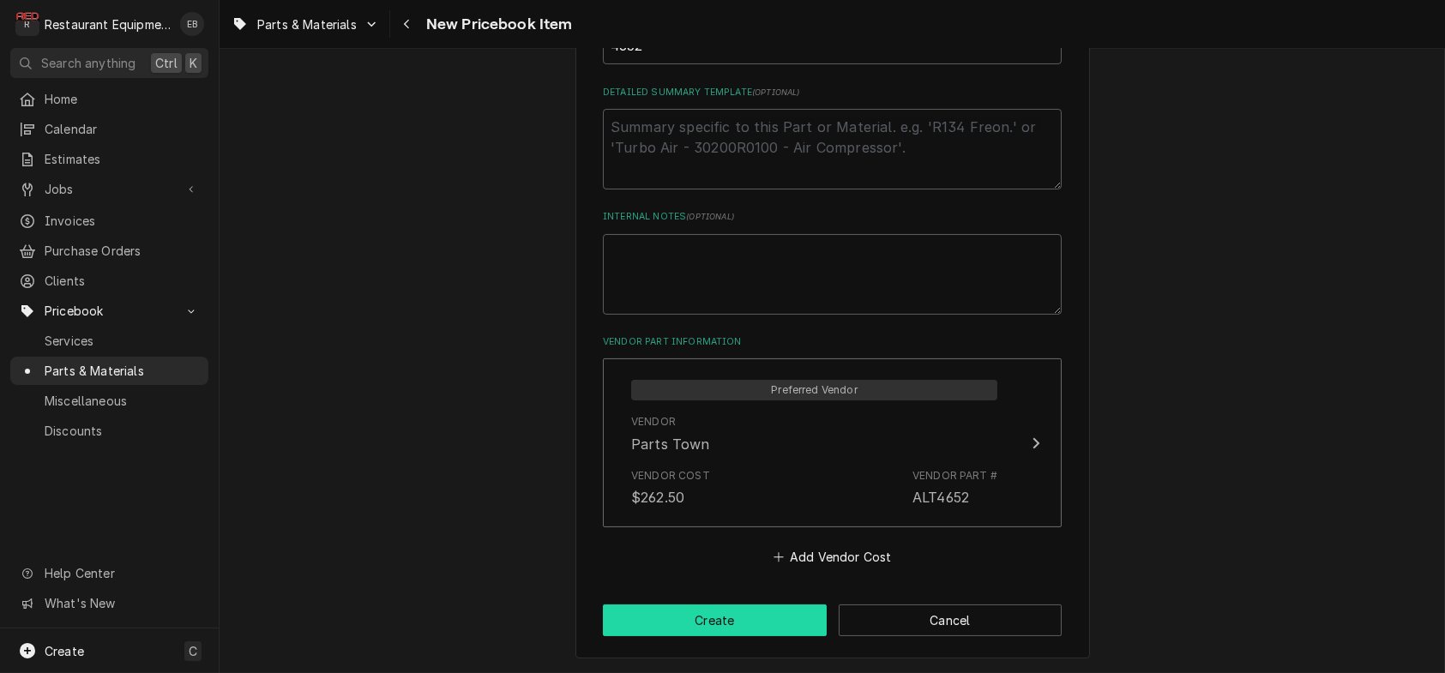
click at [686, 612] on button "Create" at bounding box center [715, 621] width 224 height 32
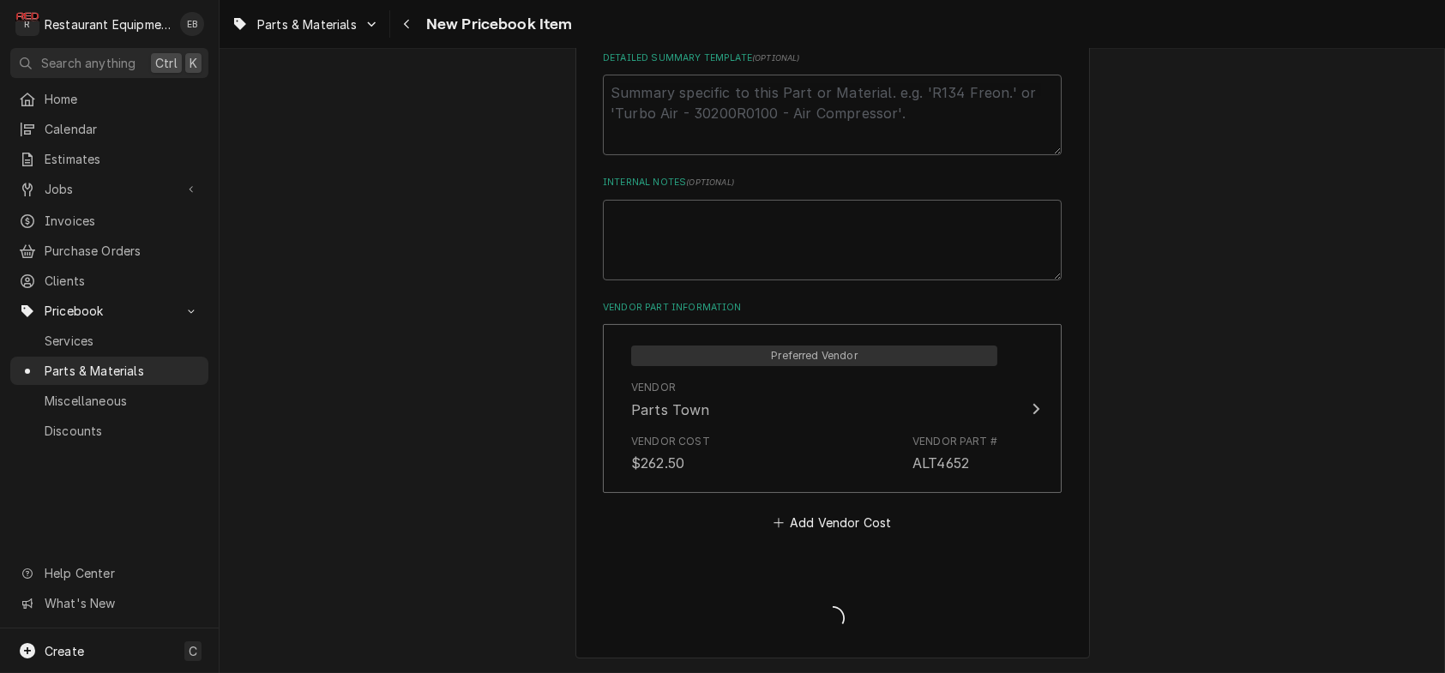
type textarea "x"
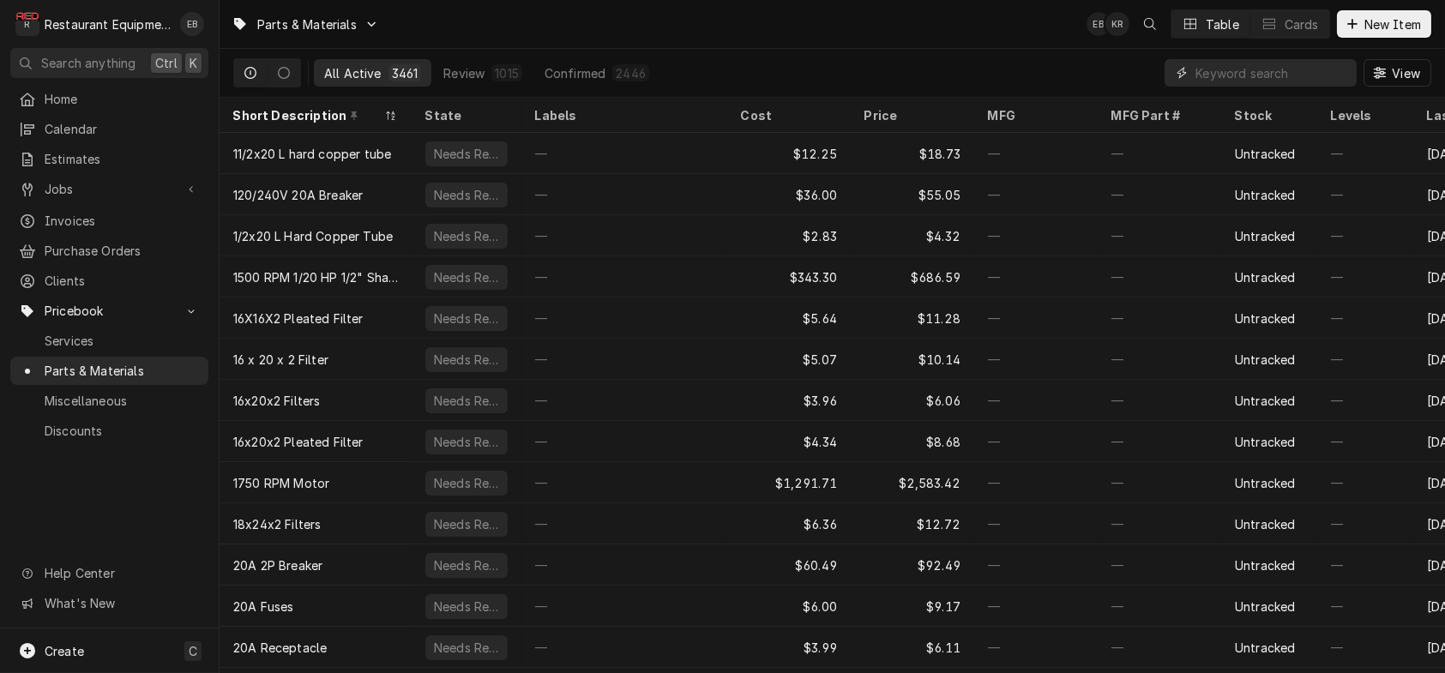
click at [1243, 74] on input "Dynamic Content Wrapper" at bounding box center [1272, 72] width 153 height 27
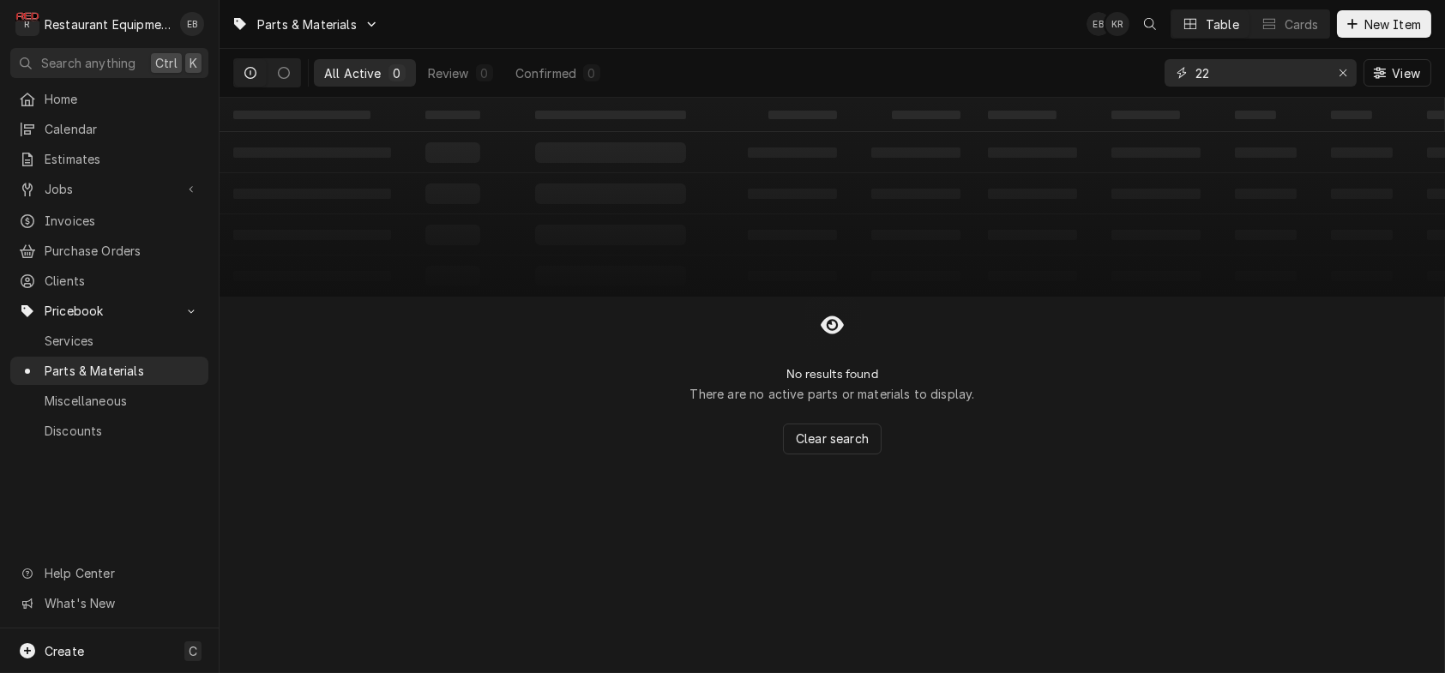
type input "2"
click at [1374, 15] on button "New Item" at bounding box center [1384, 23] width 94 height 27
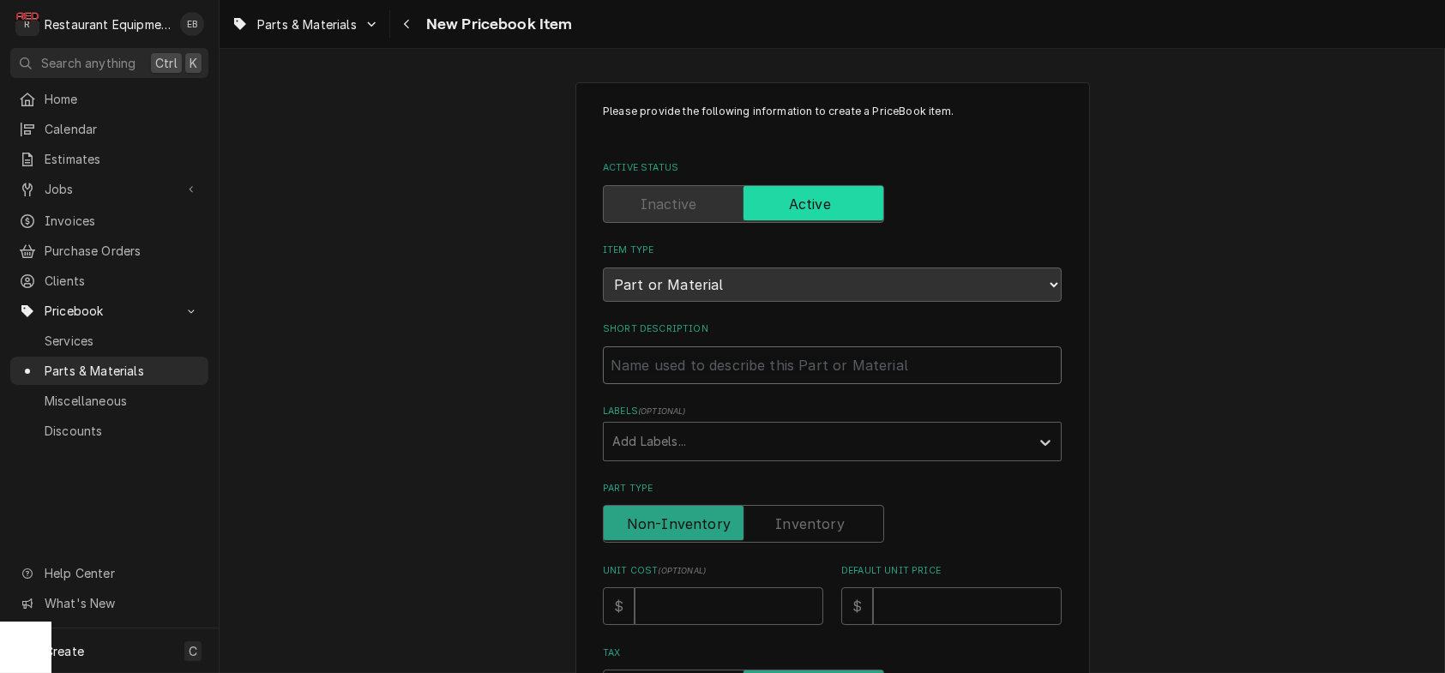
click at [655, 384] on input "Short Description" at bounding box center [832, 366] width 459 height 38
type textarea "x"
type input "A"
type textarea "x"
type input "Al"
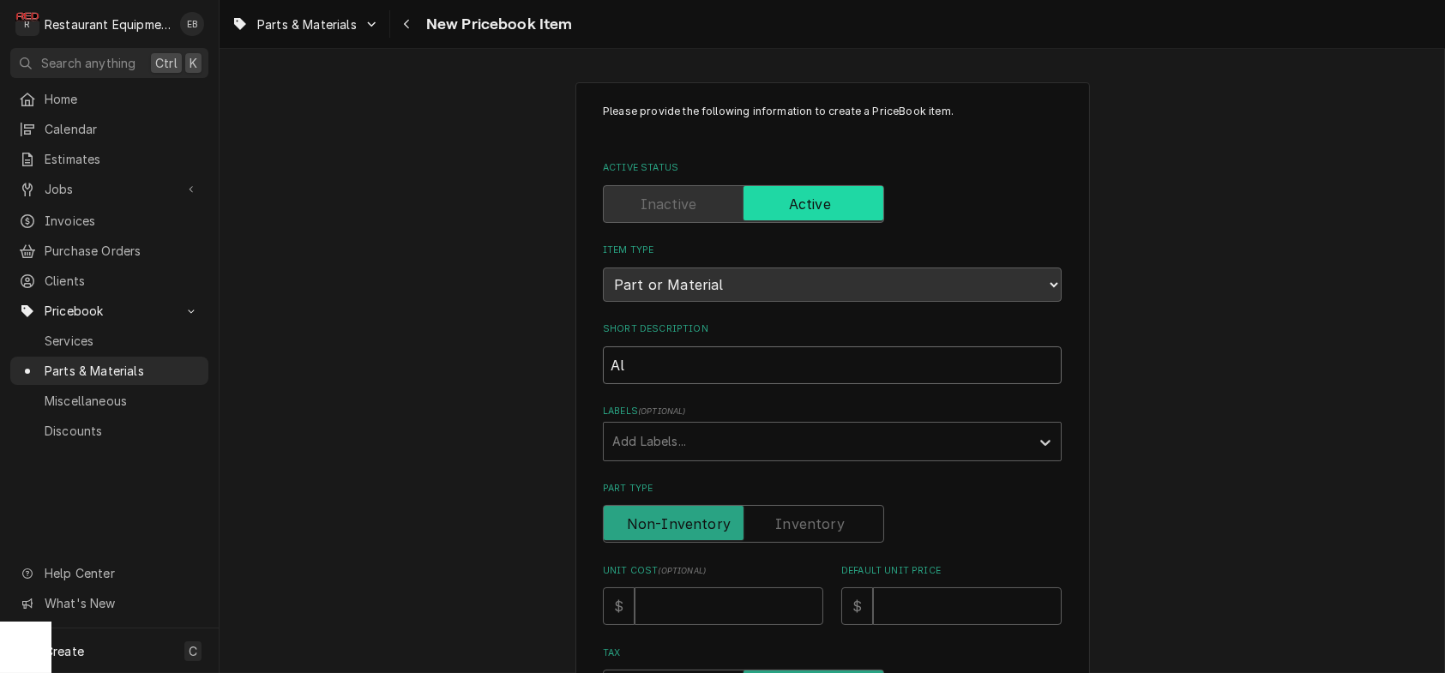
type textarea "x"
type input "Alt"
type textarea "x"
type input "Alto"
type textarea "x"
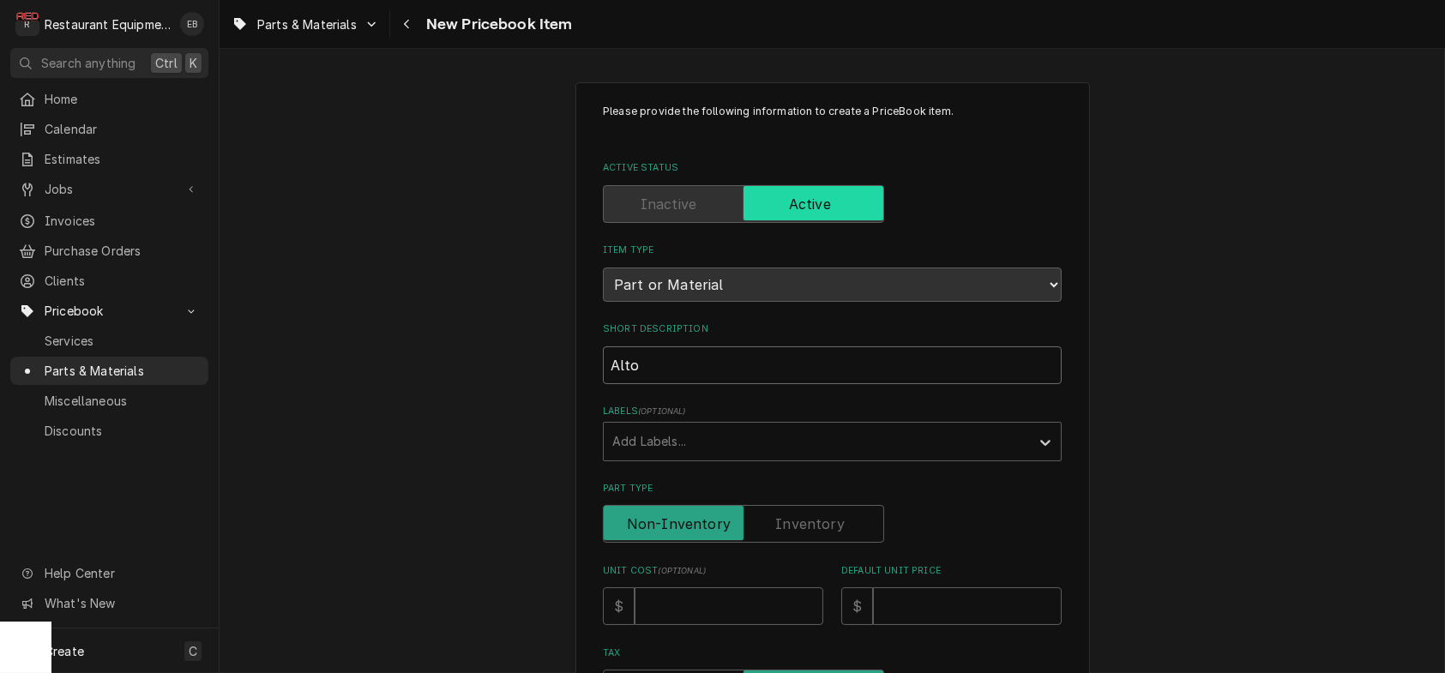
type input "Alto-"
type textarea "x"
type input "Alto-S"
type textarea "x"
type input "Alto-Sh"
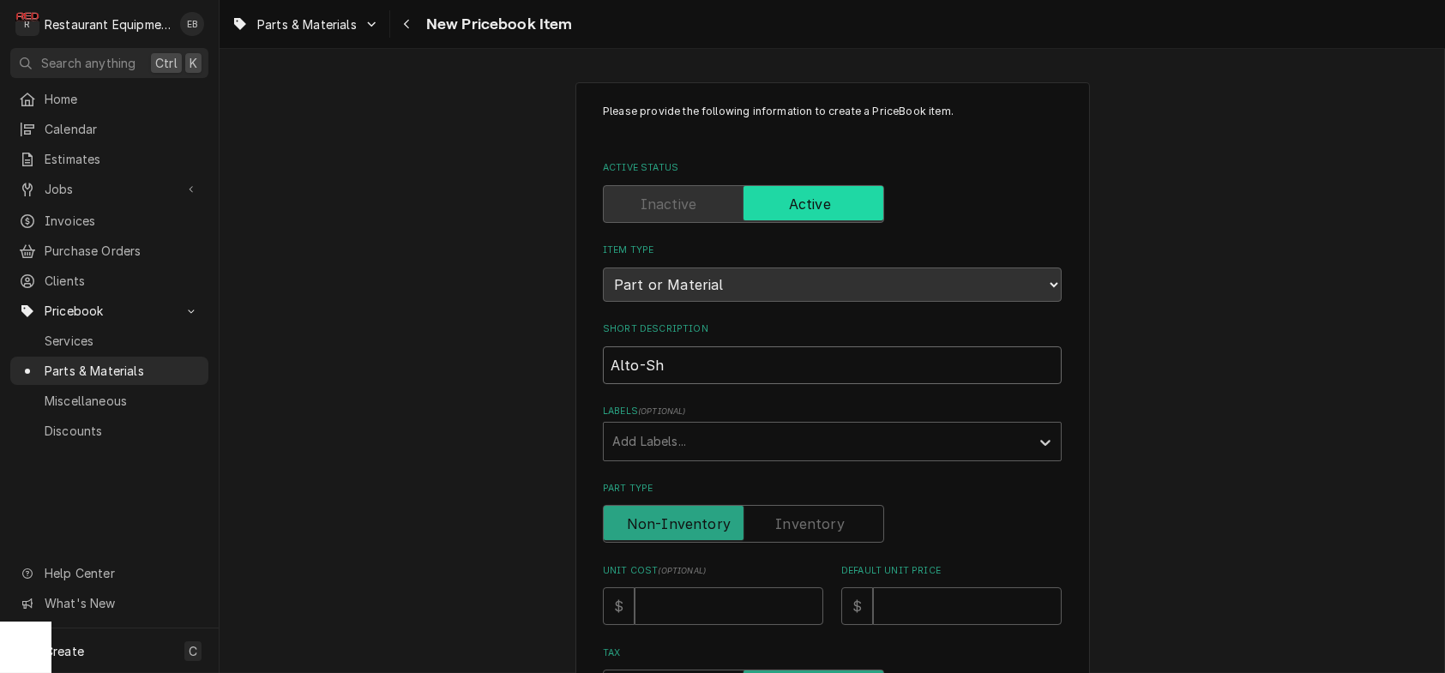
type textarea "x"
type input "Alto-Sha"
type textarea "x"
type input "Alto-Shaa"
type textarea "x"
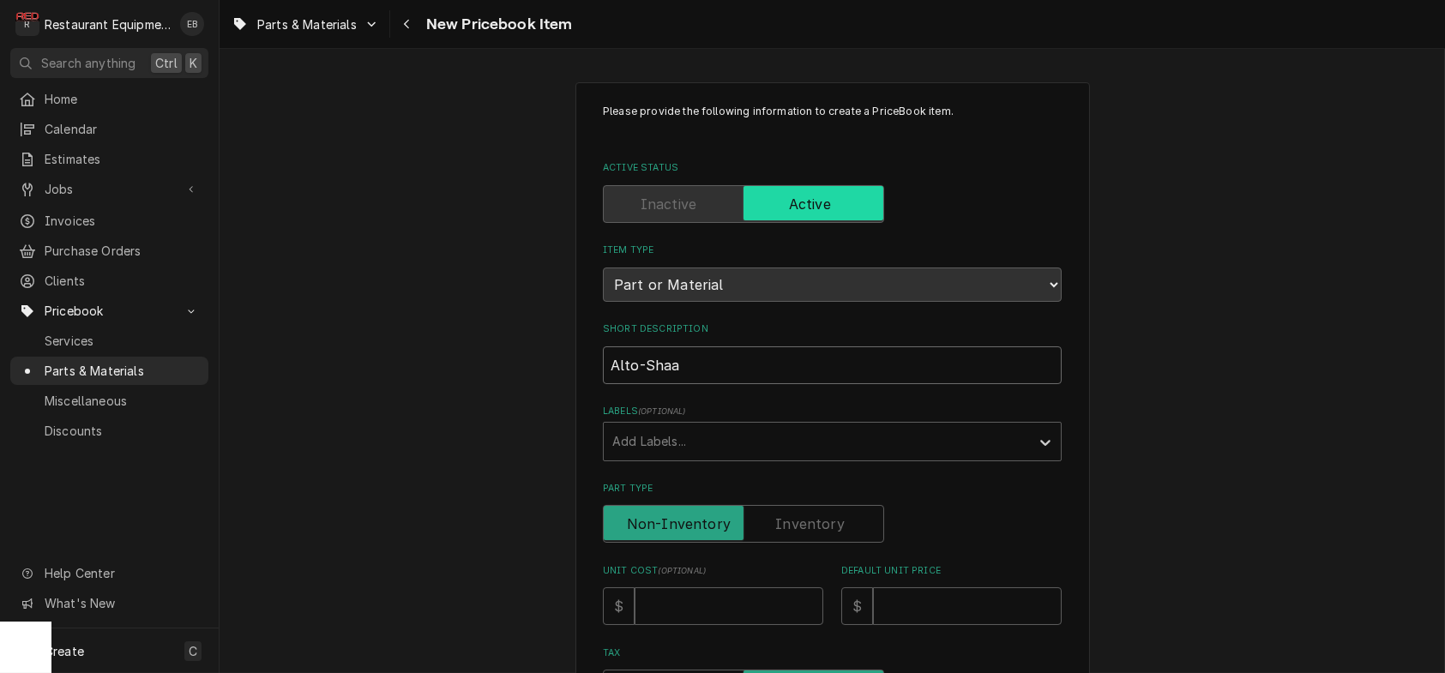
type input "Alto-Shaam"
type textarea "x"
type input "Alto-Shaam"
type textarea "x"
type input "Alto-Shaam D"
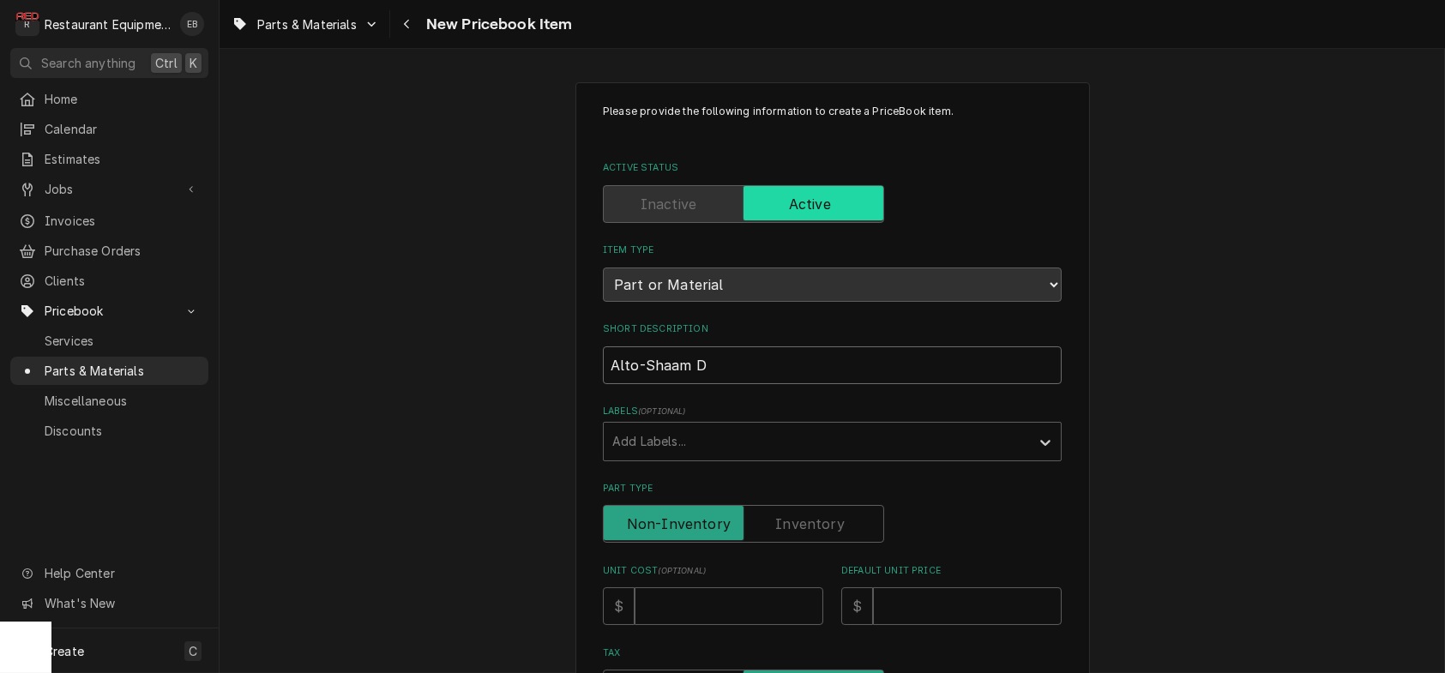
type textarea "x"
type input "Alto-Shaam Do"
type textarea "x"
type input "Alto-Shaam Doo"
type textarea "x"
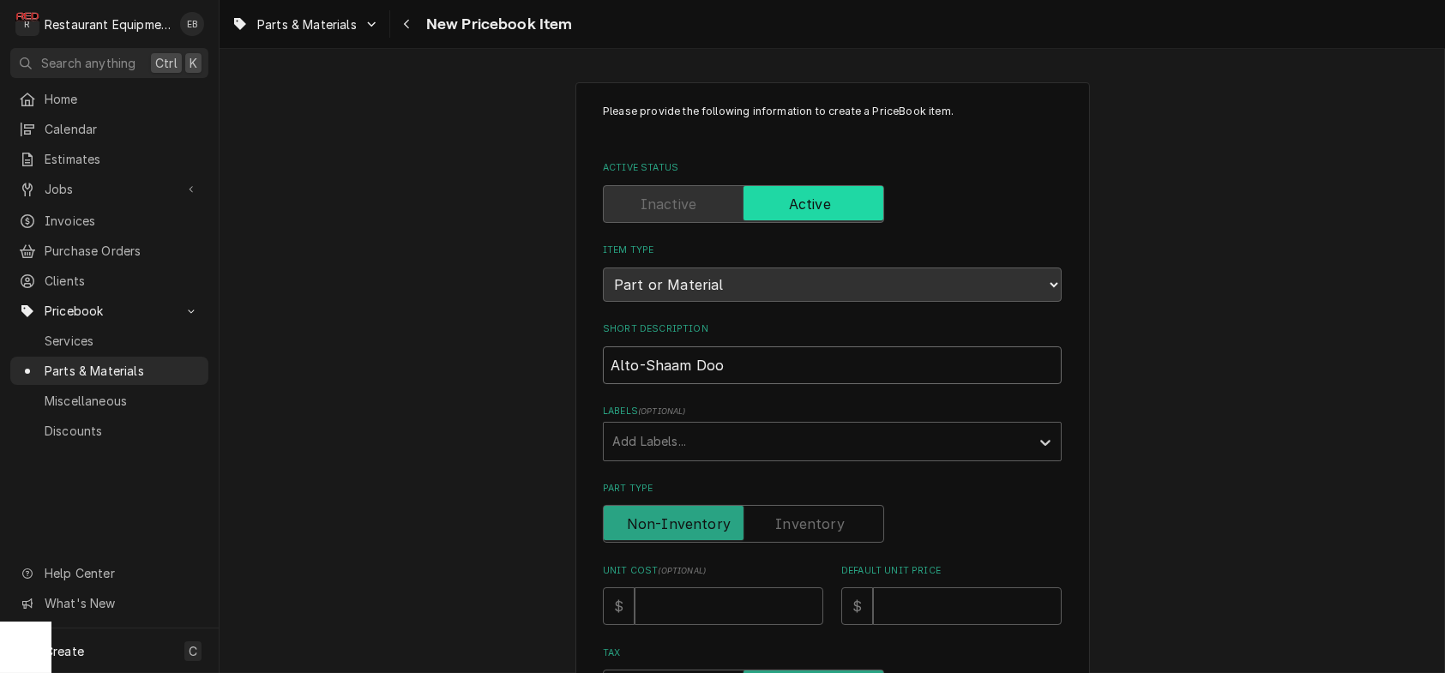
type input "Alto-Shaam Door"
type textarea "x"
type input "Alto-Shaam Door"
type textarea "x"
type input "Alto-Shaam Door G"
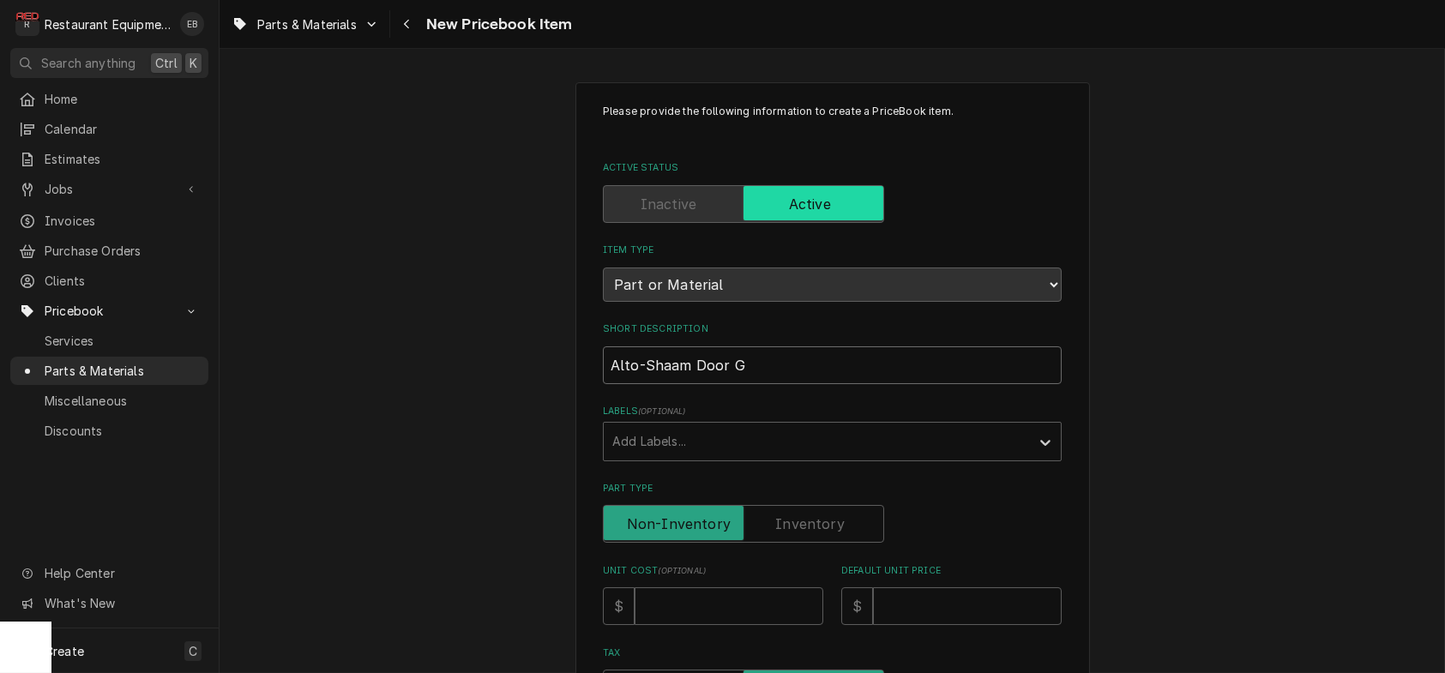
type textarea "x"
type input "Alto-Shaam Door Ga"
type textarea "x"
type input "Alto-Shaam Door Gas"
type textarea "x"
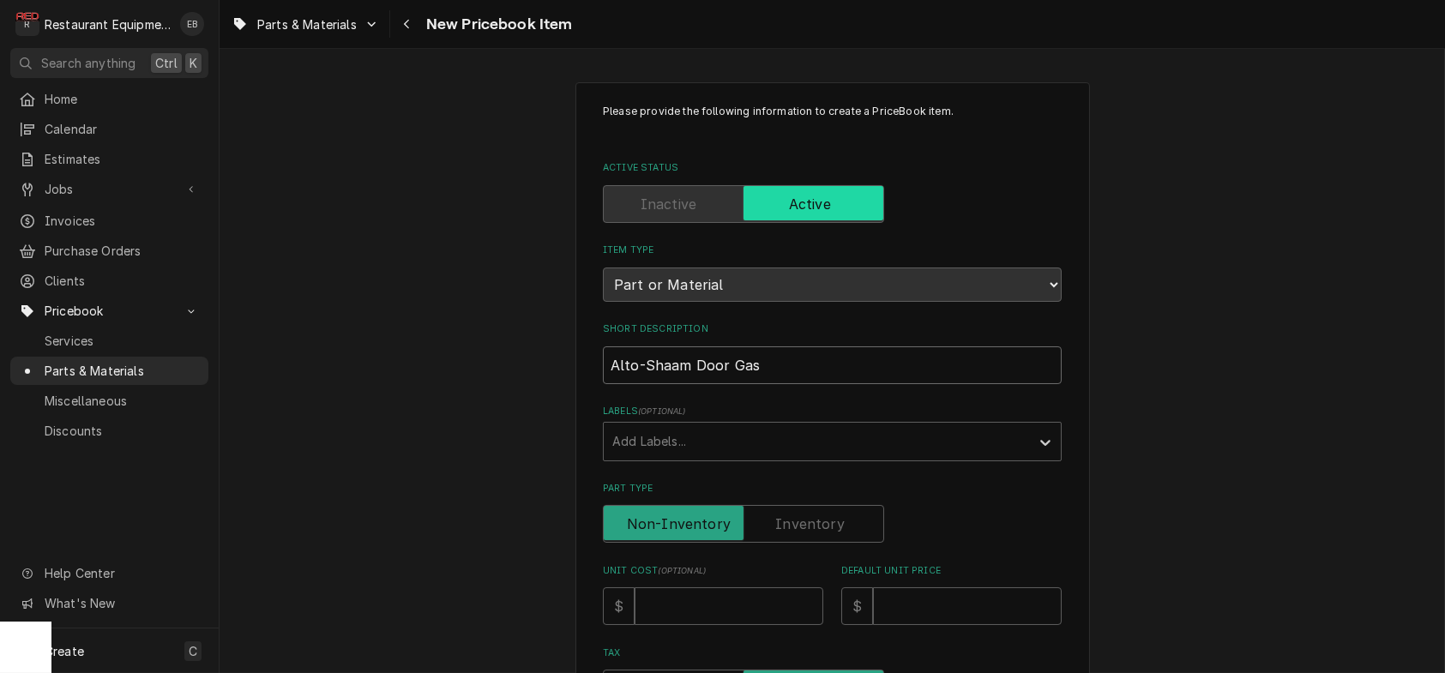
type input "Alto-Shaam Door Gask"
type textarea "x"
type input "Alto-Shaam Door [PERSON_NAME]"
type textarea "x"
type input "Alto-Shaam Door Gasket"
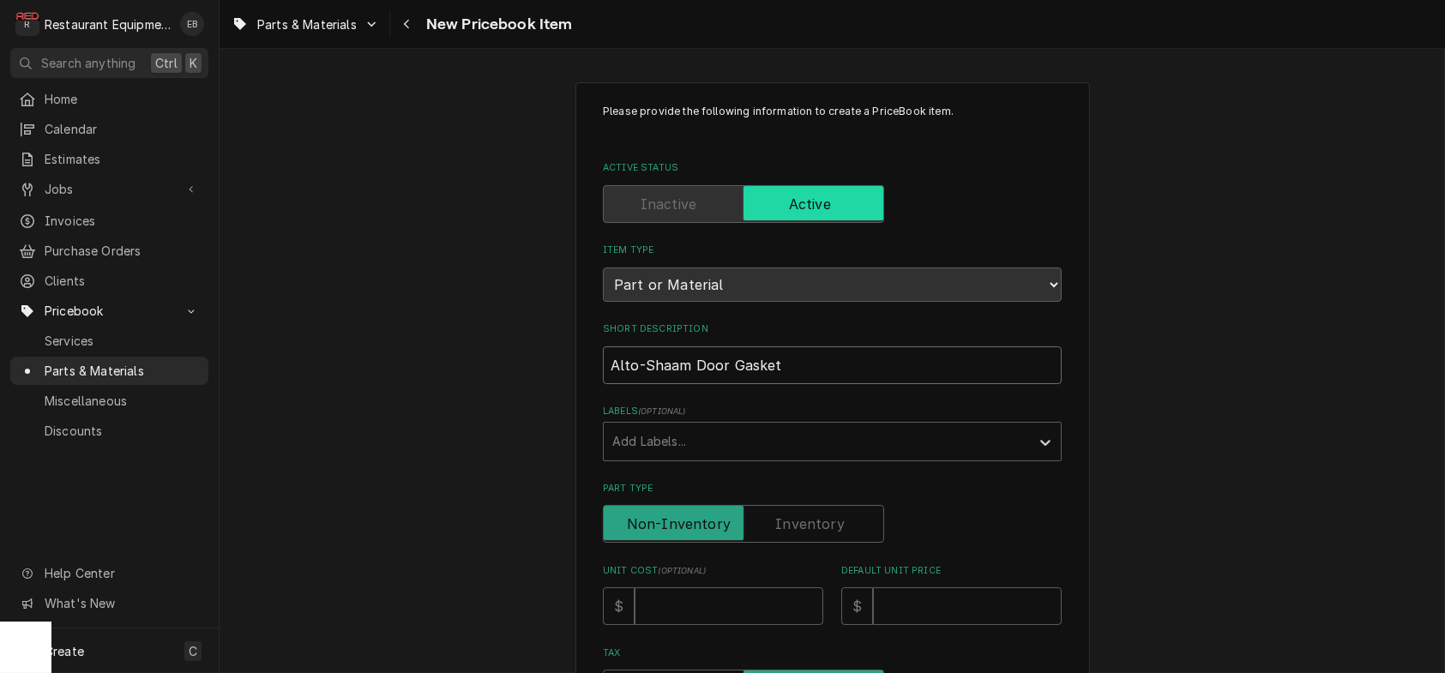
type textarea "x"
type input "Alto-Shaam Door Gasket"
type textarea "x"
type input "Alto-Shaam Door Gasket A"
type textarea "x"
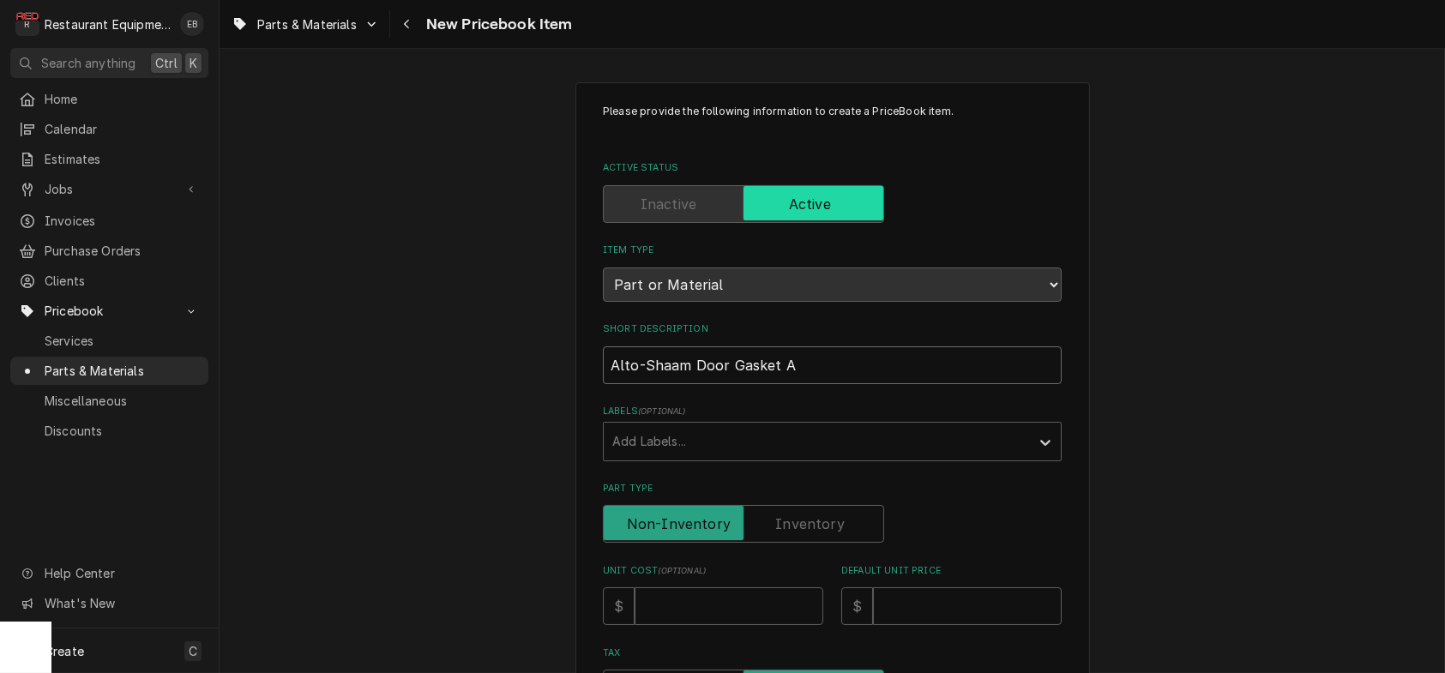
type input "Alto-Shaam Door Gasket As"
type textarea "x"
type input "Alto-Shaam Door Gasket Ass"
type textarea "x"
type input "Alto-Shaam Door Gasket Asse"
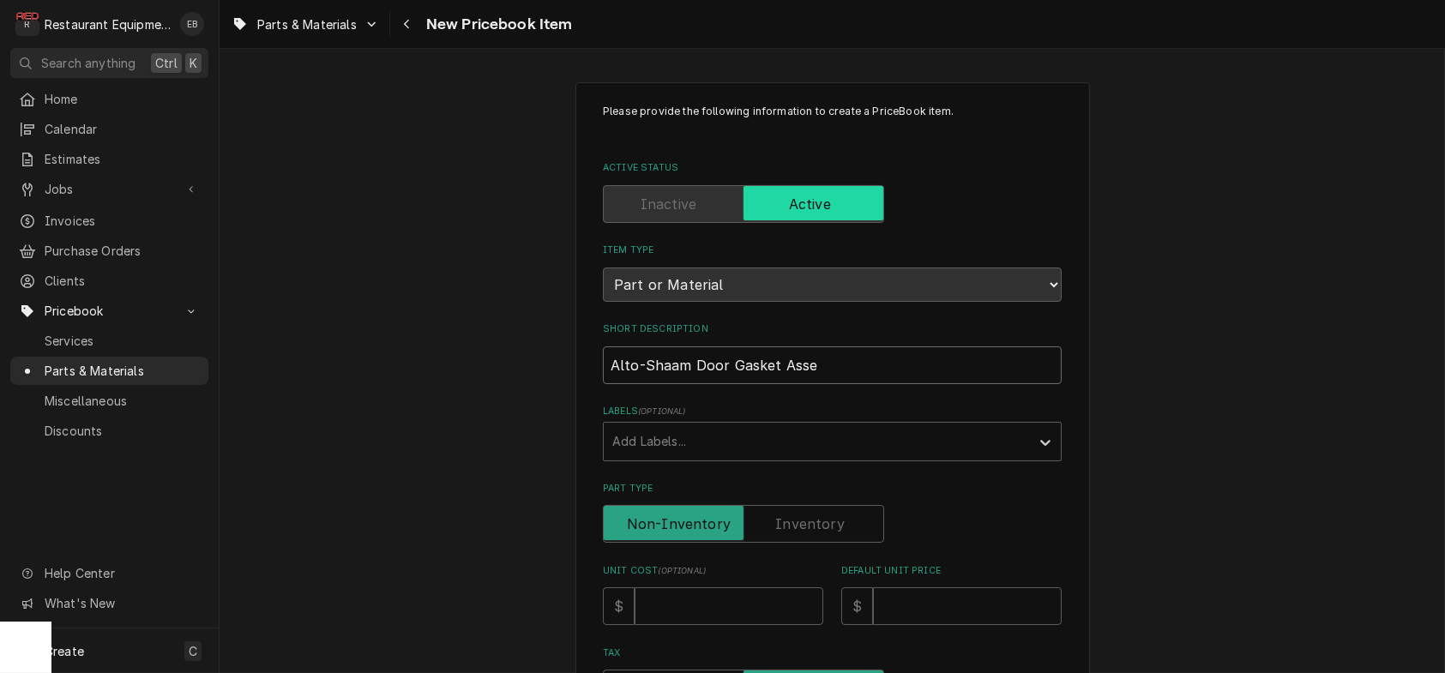
type textarea "x"
type input "Alto-Shaam Door Gasket Assem"
type textarea "x"
type input "Alto-Shaam Door Gasket Assemb"
type textarea "x"
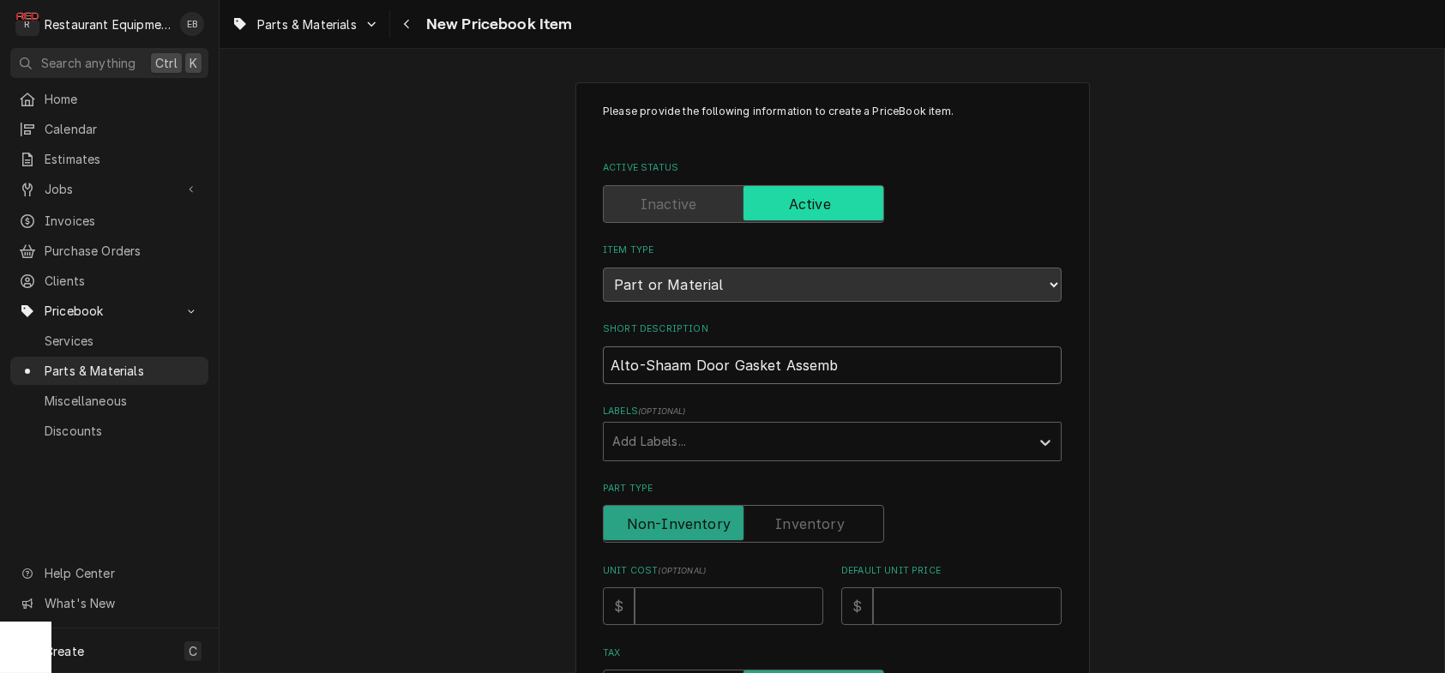
type input "Alto-Shaam Door Gasket Assembl"
type textarea "x"
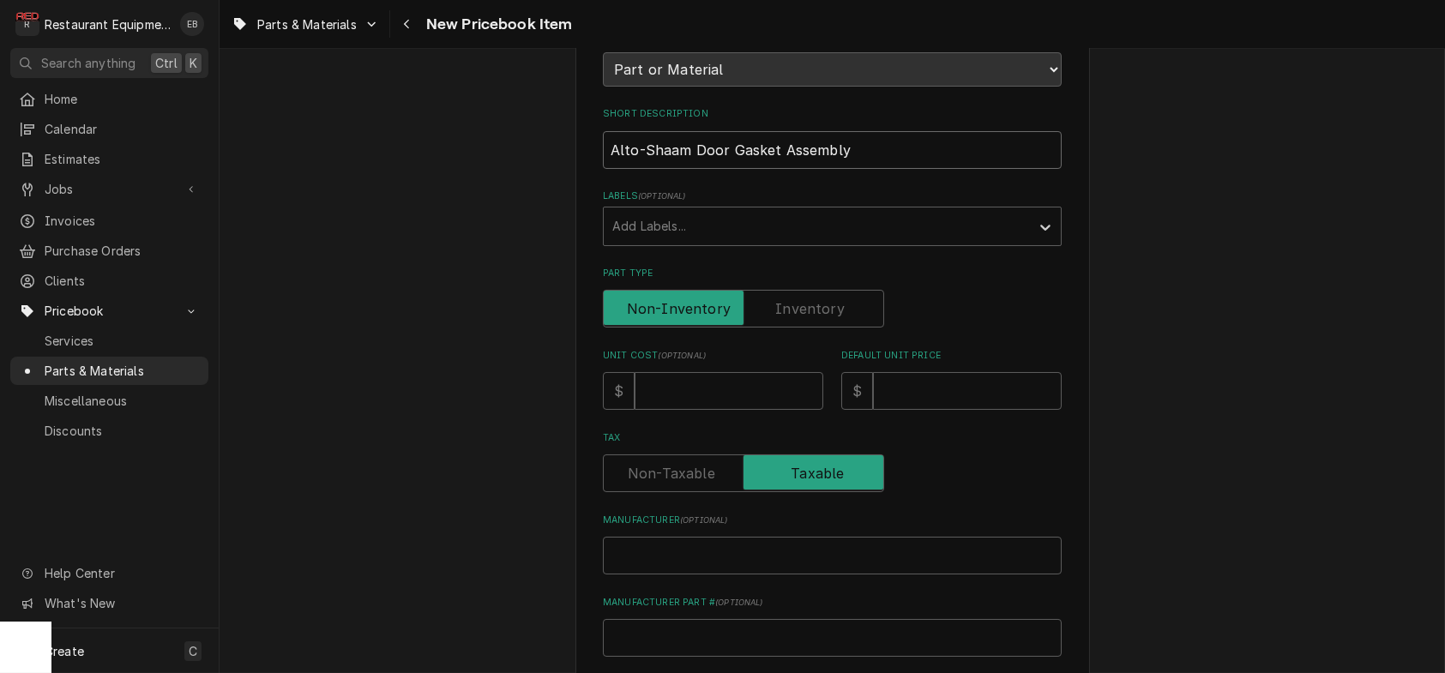
scroll to position [228, 0]
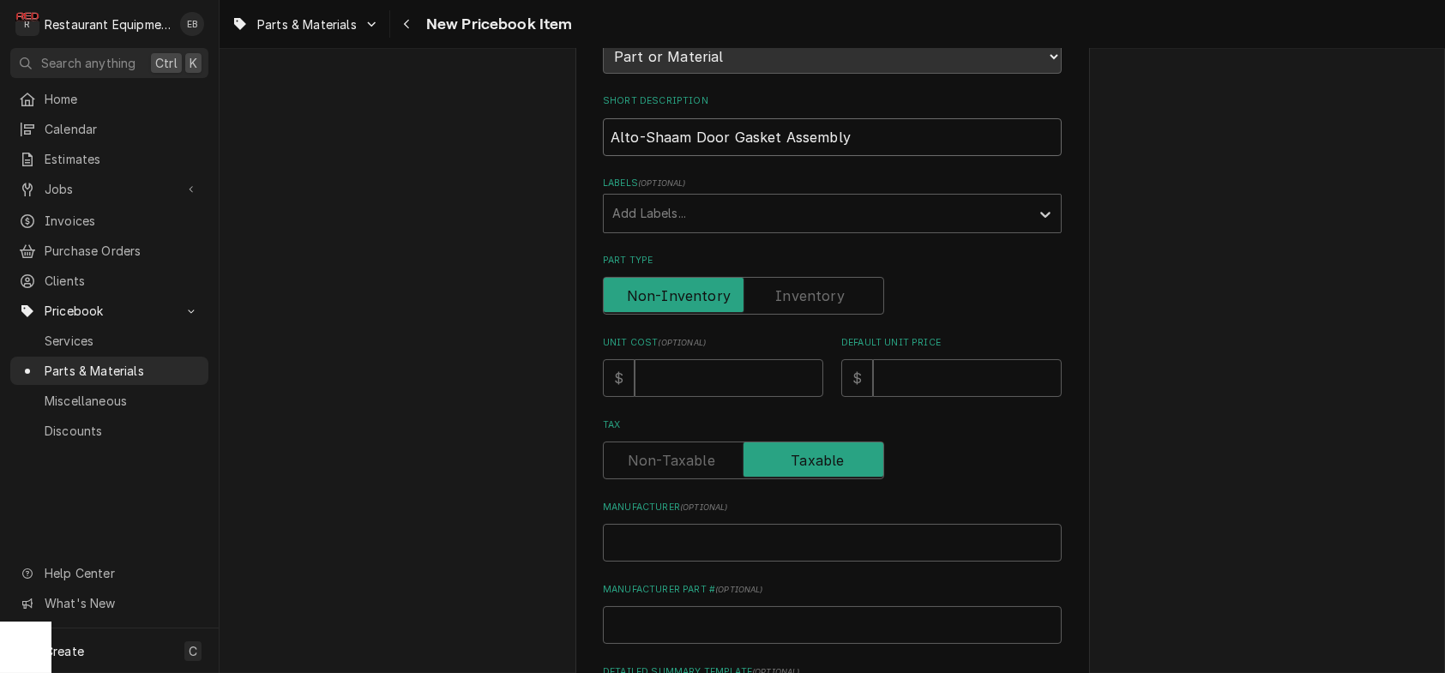
type input "Alto-Shaam Door Gasket Assembly"
click at [680, 397] on input "Unit Cost ( optional )" at bounding box center [729, 378] width 189 height 38
type textarea "x"
type input "1"
type textarea "x"
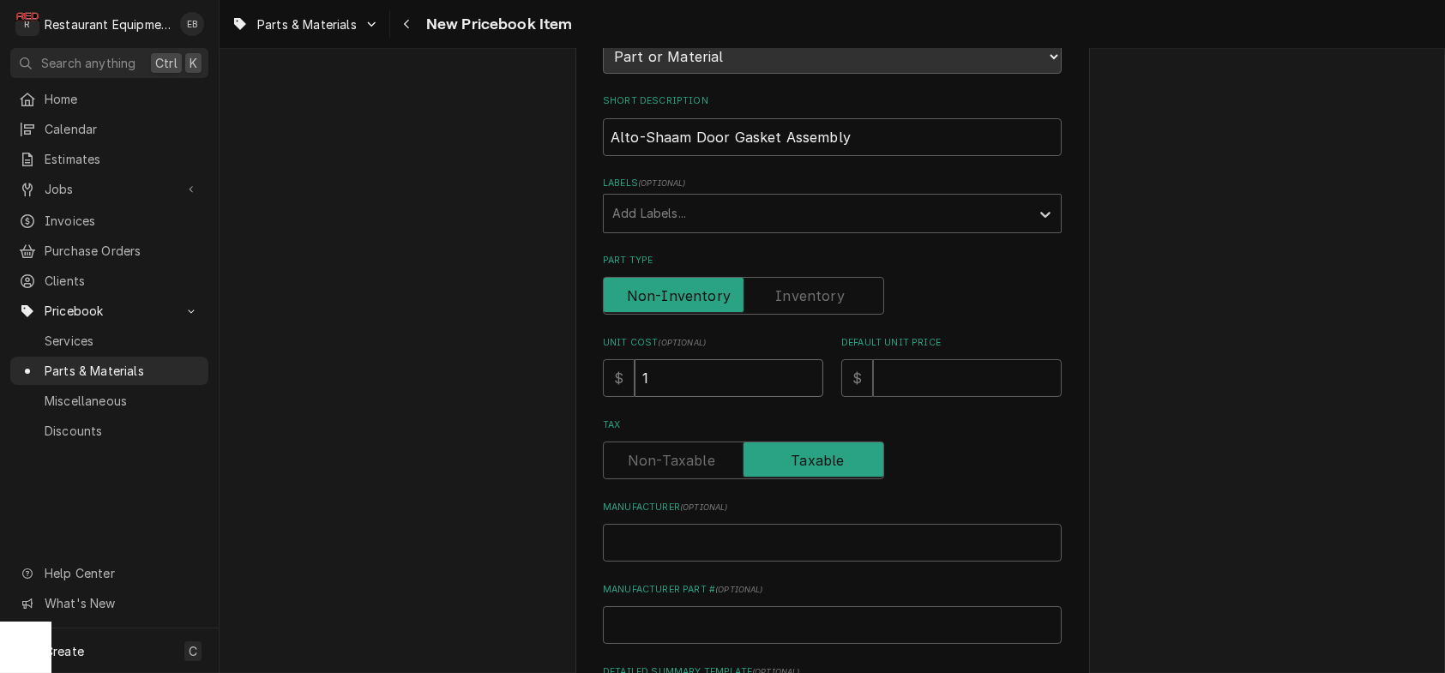
type input "12"
type textarea "x"
type input "123"
type textarea "x"
type input "123.9"
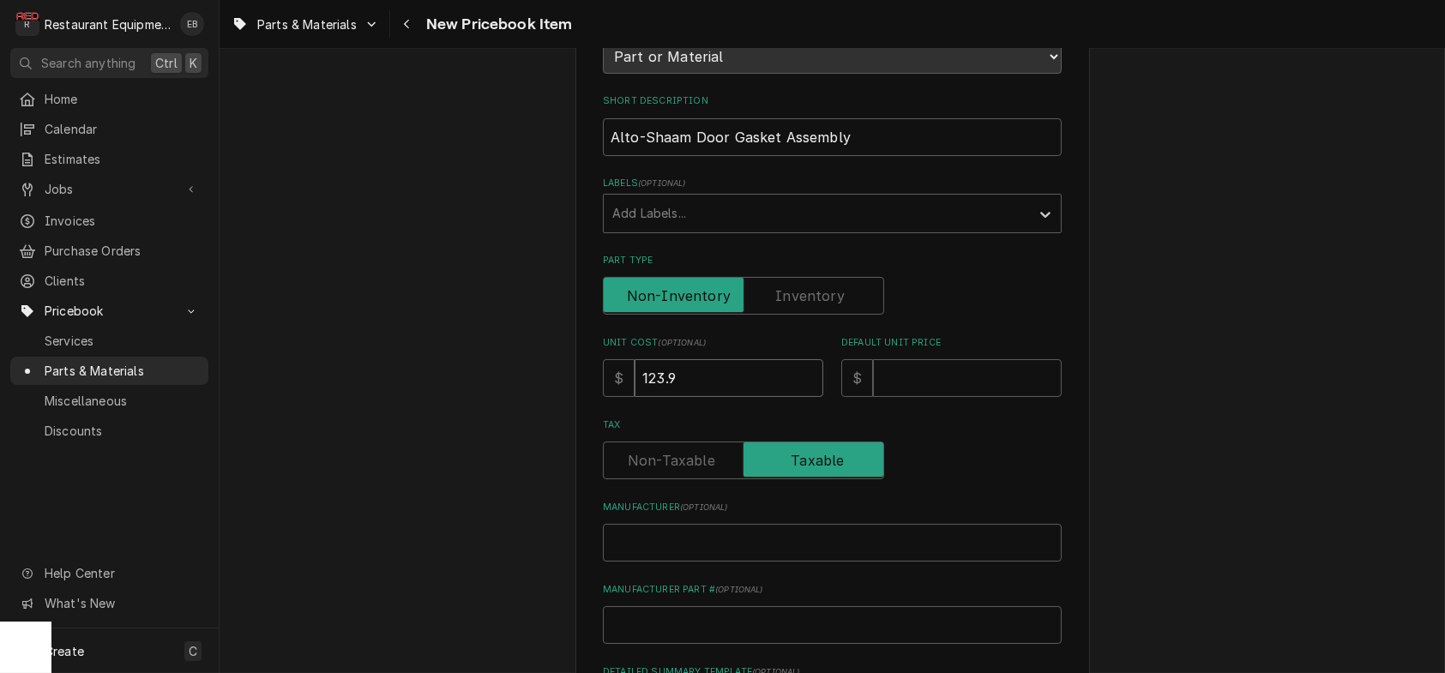
type textarea "x"
type input "123.90"
click at [901, 397] on input "Default Unit Price" at bounding box center [967, 378] width 189 height 38
click at [913, 397] on input "Default Unit Price" at bounding box center [967, 378] width 189 height 38
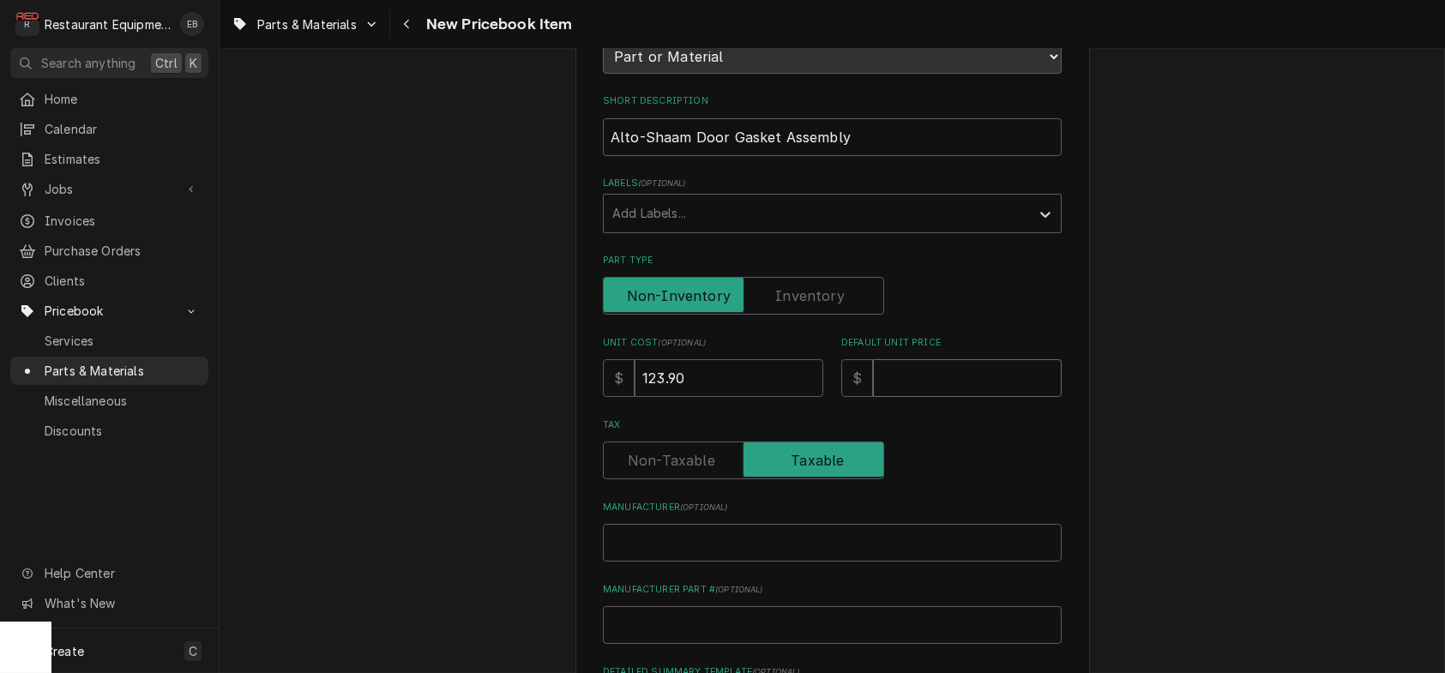
click at [913, 397] on input "Default Unit Price" at bounding box center [967, 378] width 189 height 38
click at [899, 397] on input "Default Unit Price" at bounding box center [967, 378] width 189 height 38
type textarea "x"
type input "1"
type textarea "x"
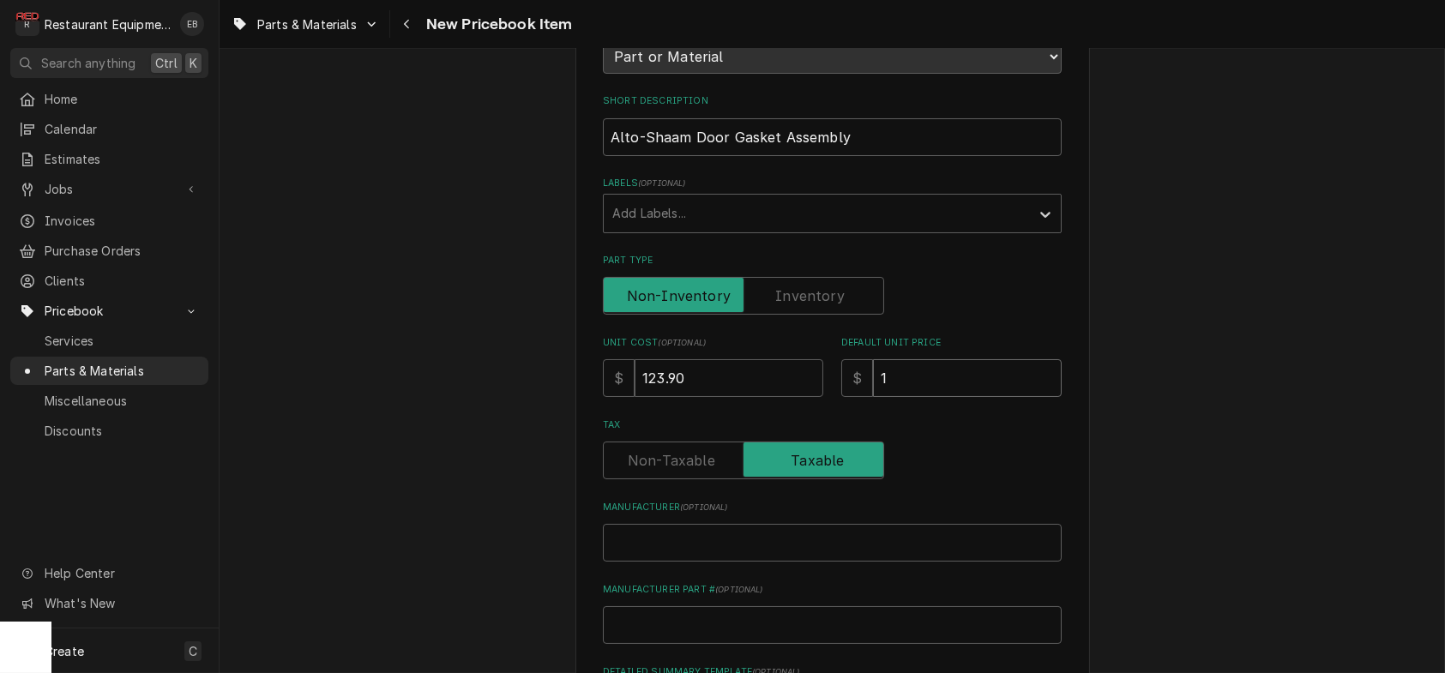
type input "18"
type textarea "x"
type input "189"
type textarea "x"
type input "189.4"
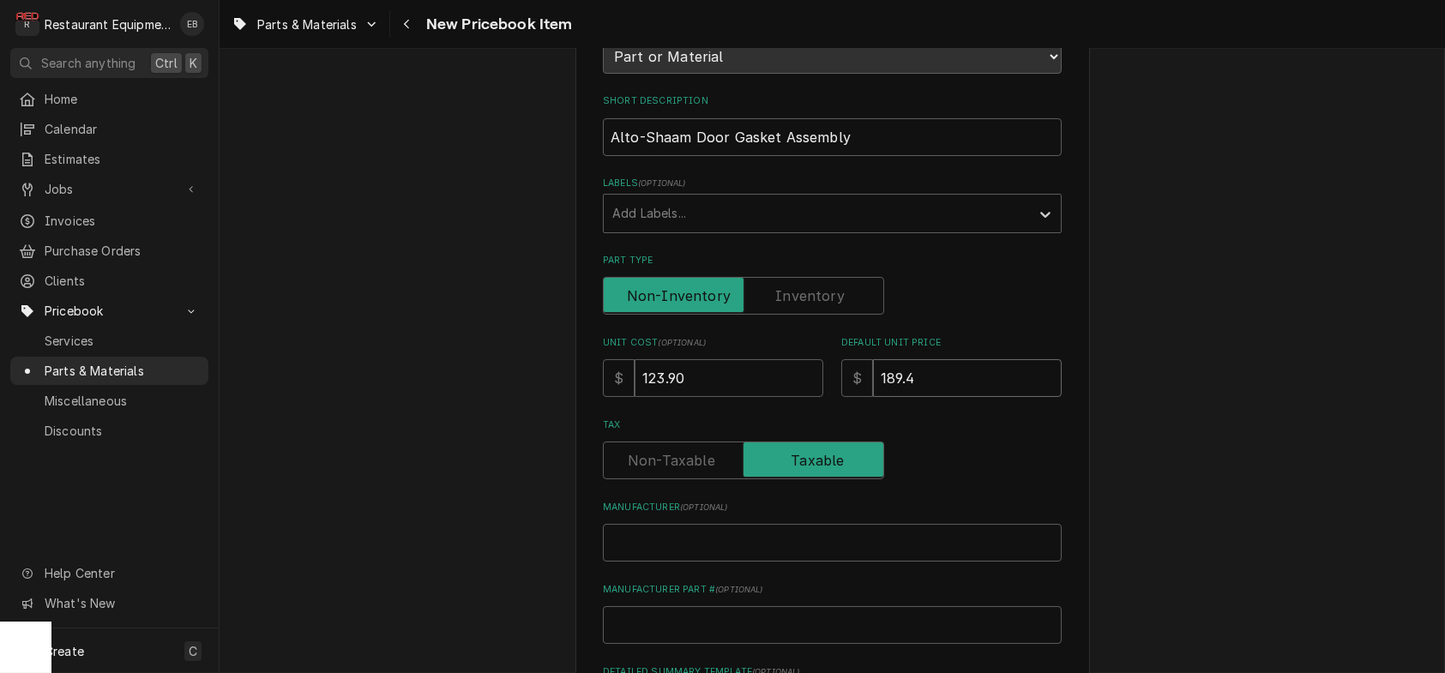
type textarea "x"
type input "189.45"
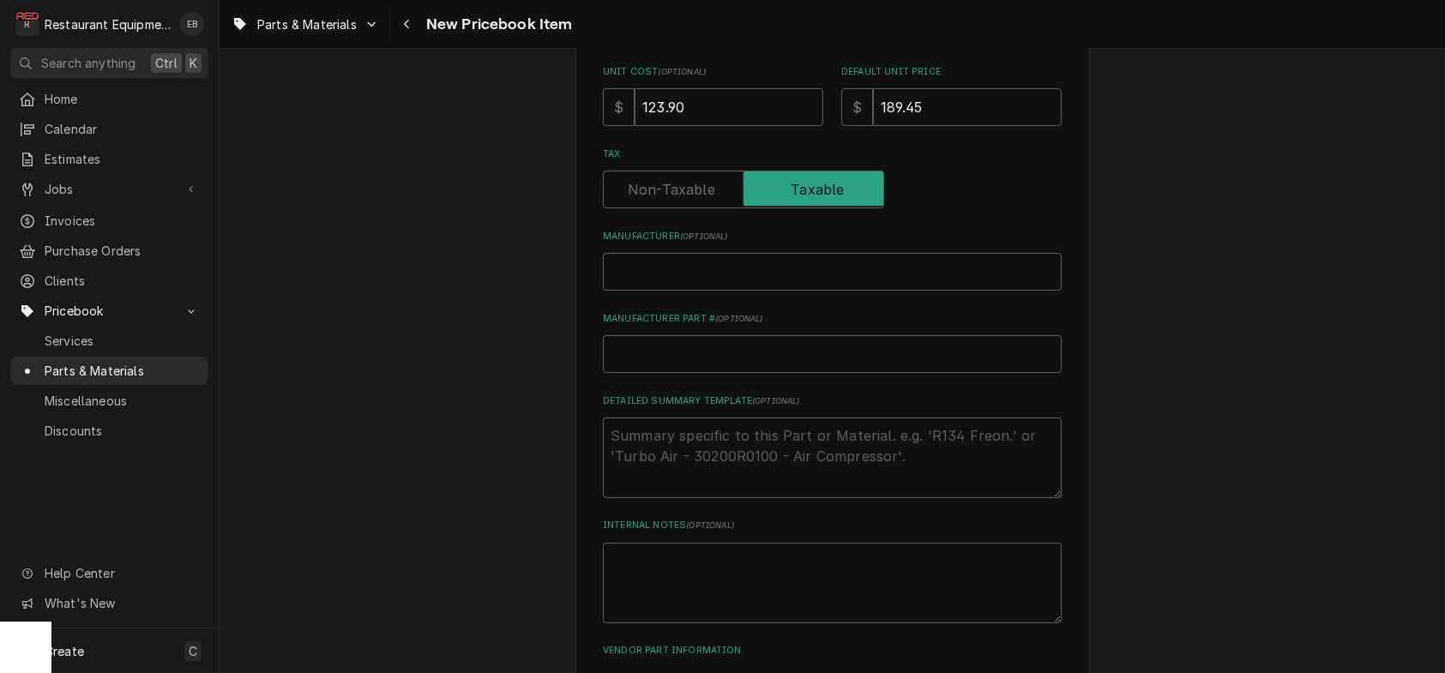
scroll to position [515, 0]
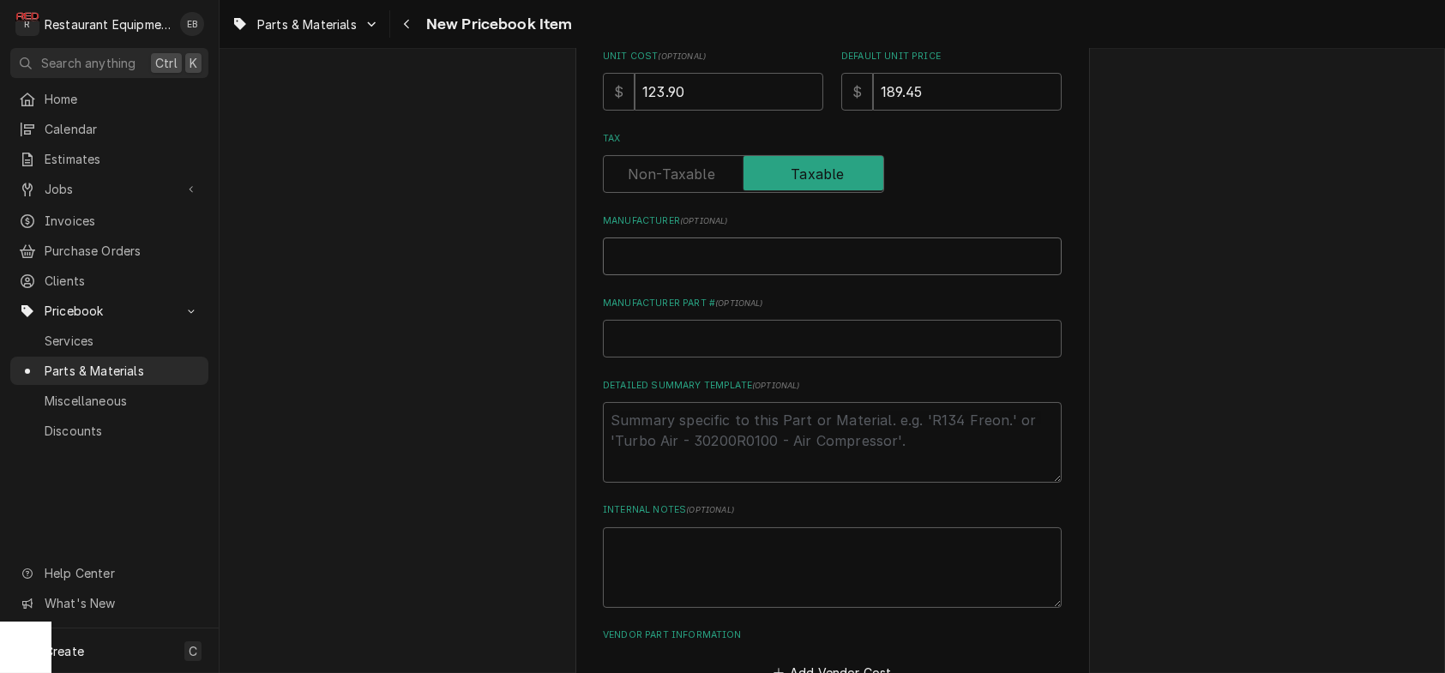
click at [734, 275] on input "Manufacturer ( optional )" at bounding box center [832, 257] width 459 height 38
type textarea "x"
type input "A"
type textarea "x"
type input "Al"
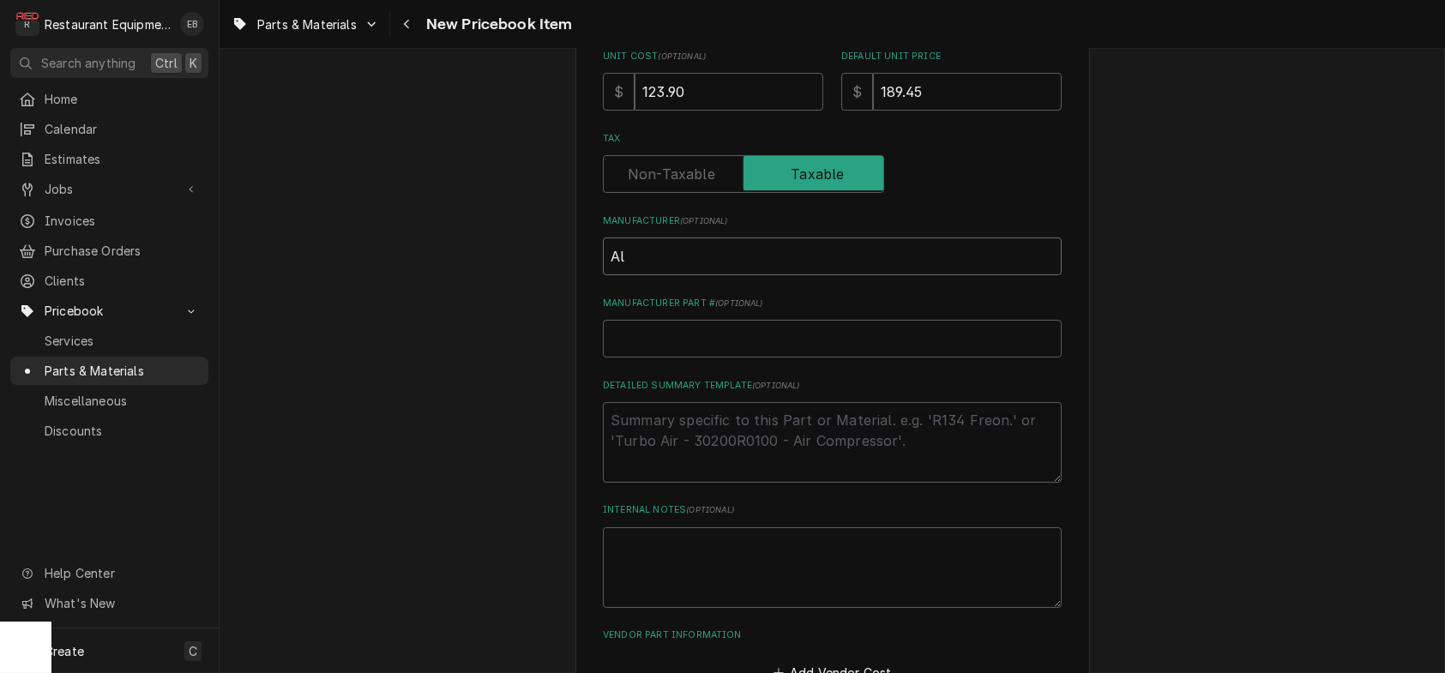
type textarea "x"
type input "Alt"
type textarea "x"
type input "Alto"
type textarea "x"
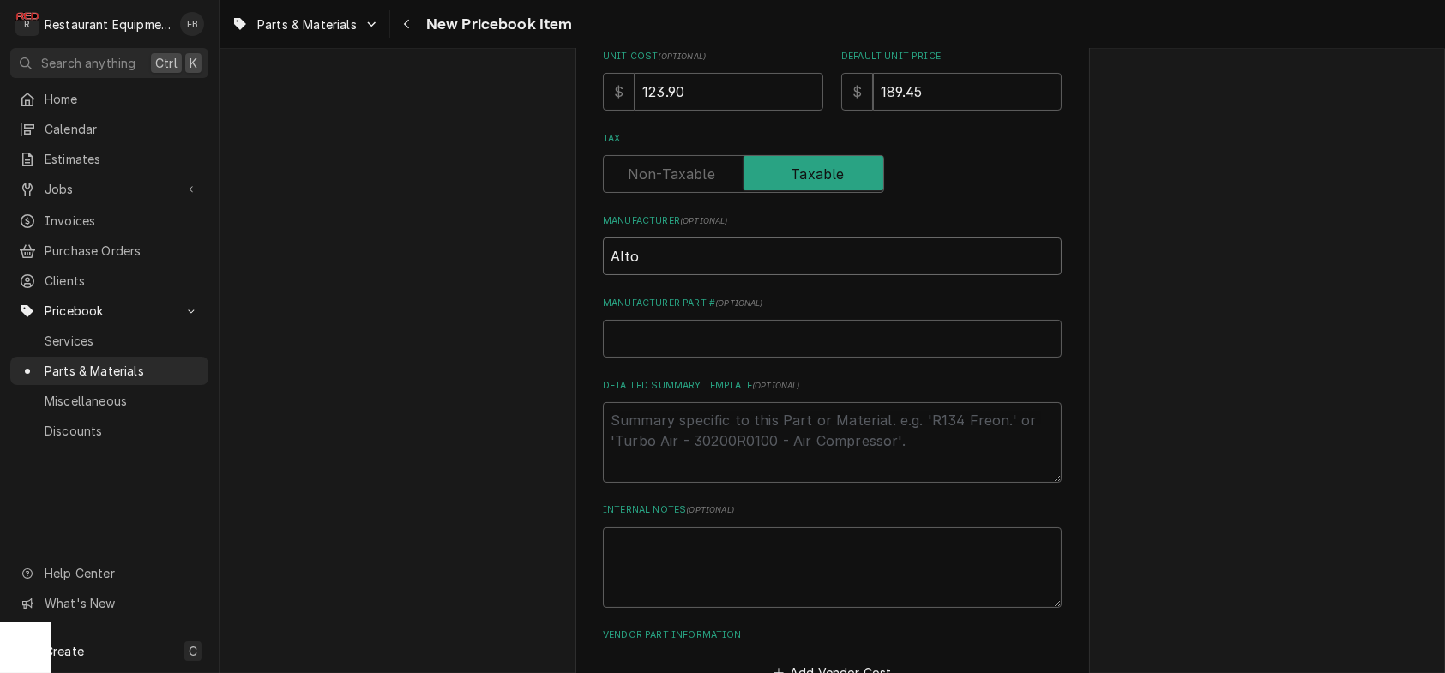
type input "Alto-"
type textarea "x"
type input "Alto-s"
type textarea "x"
type input "Alto-sh"
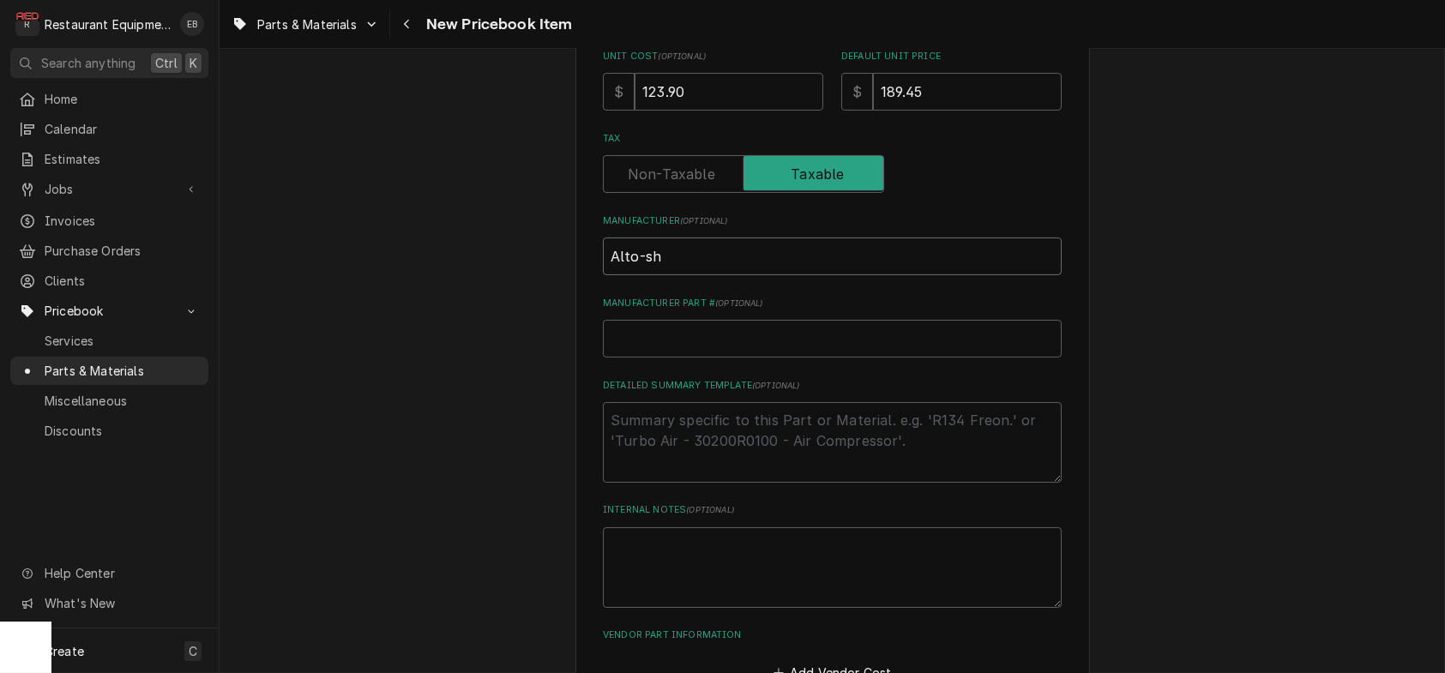
type textarea "x"
type input "Alto-sha"
type textarea "x"
type input "Alto-shaa"
type textarea "x"
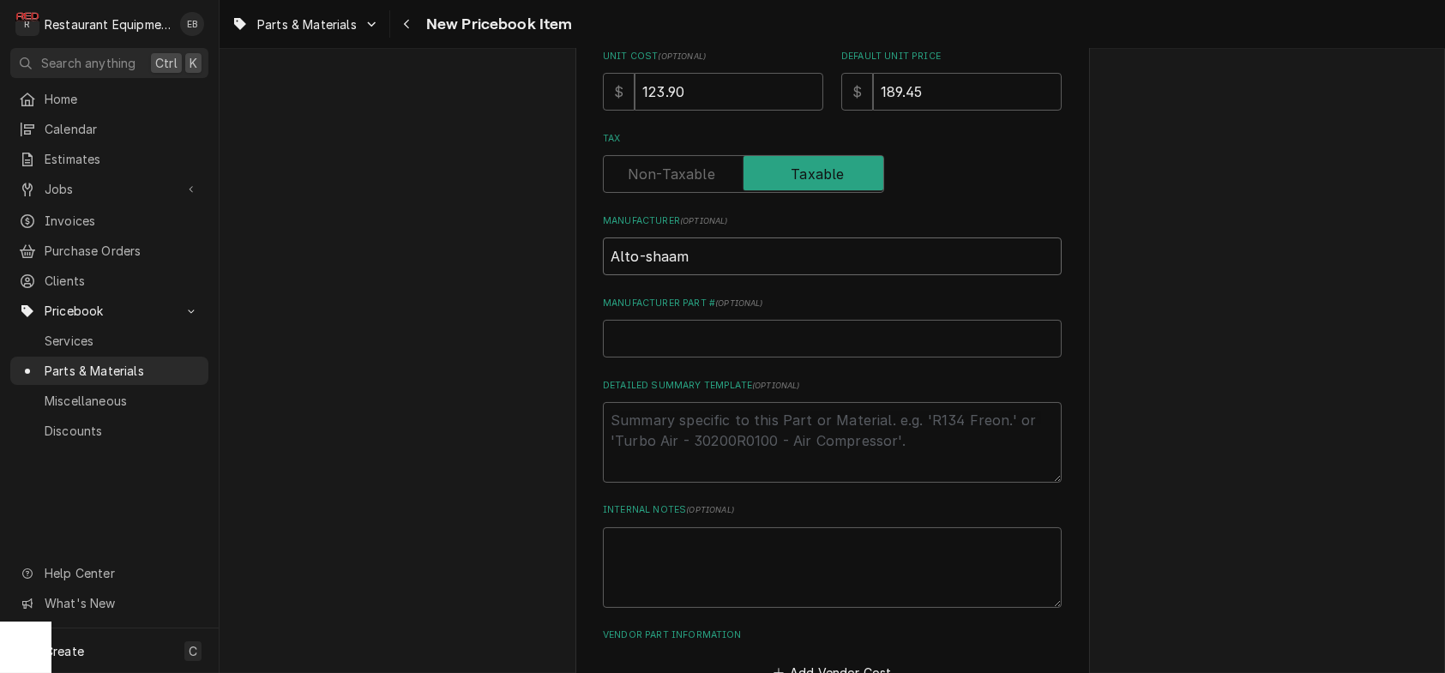
type input "Alto-shaam"
click at [664, 358] on input "Manufacturer Part # ( optional )" at bounding box center [832, 339] width 459 height 38
click at [660, 358] on input "Manufacturer Part # ( optional )" at bounding box center [832, 339] width 459 height 38
paste input "GS-22951"
type textarea "x"
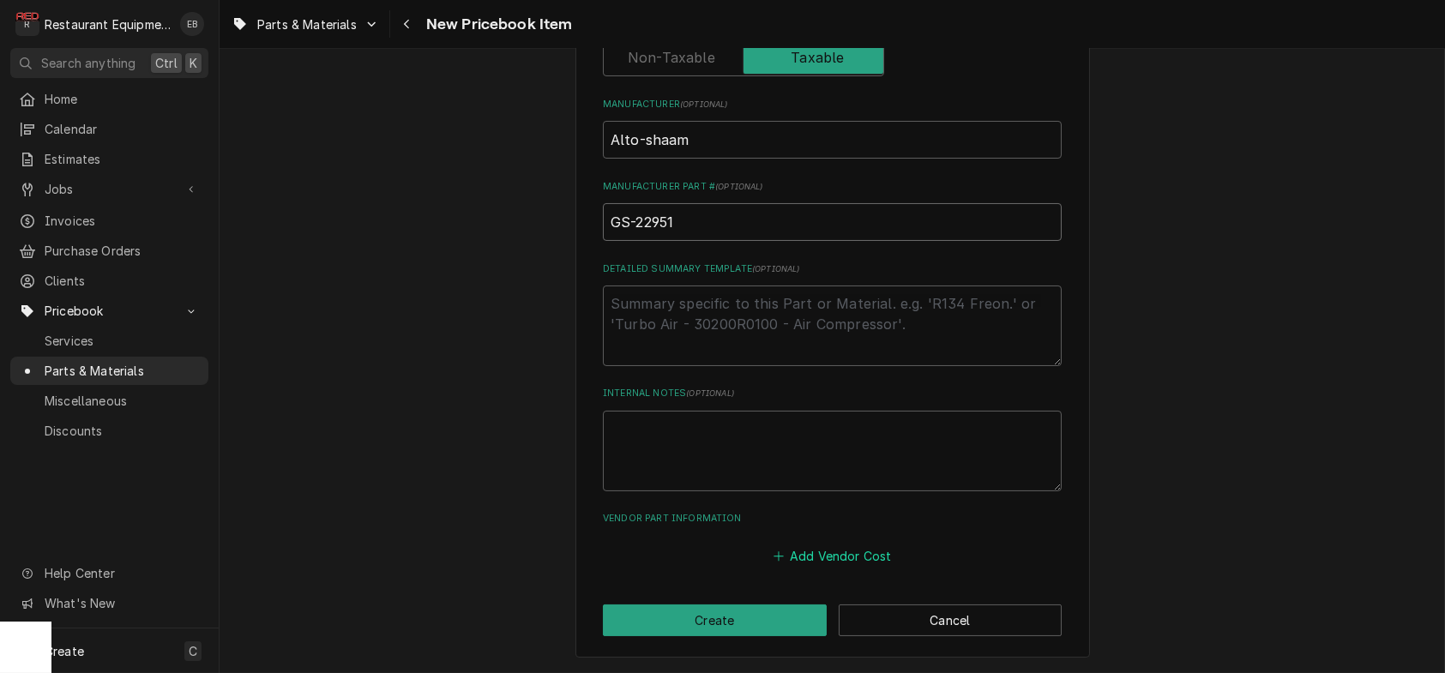
type input "GS-22951"
click at [828, 558] on button "Add Vendor Cost" at bounding box center [832, 557] width 124 height 24
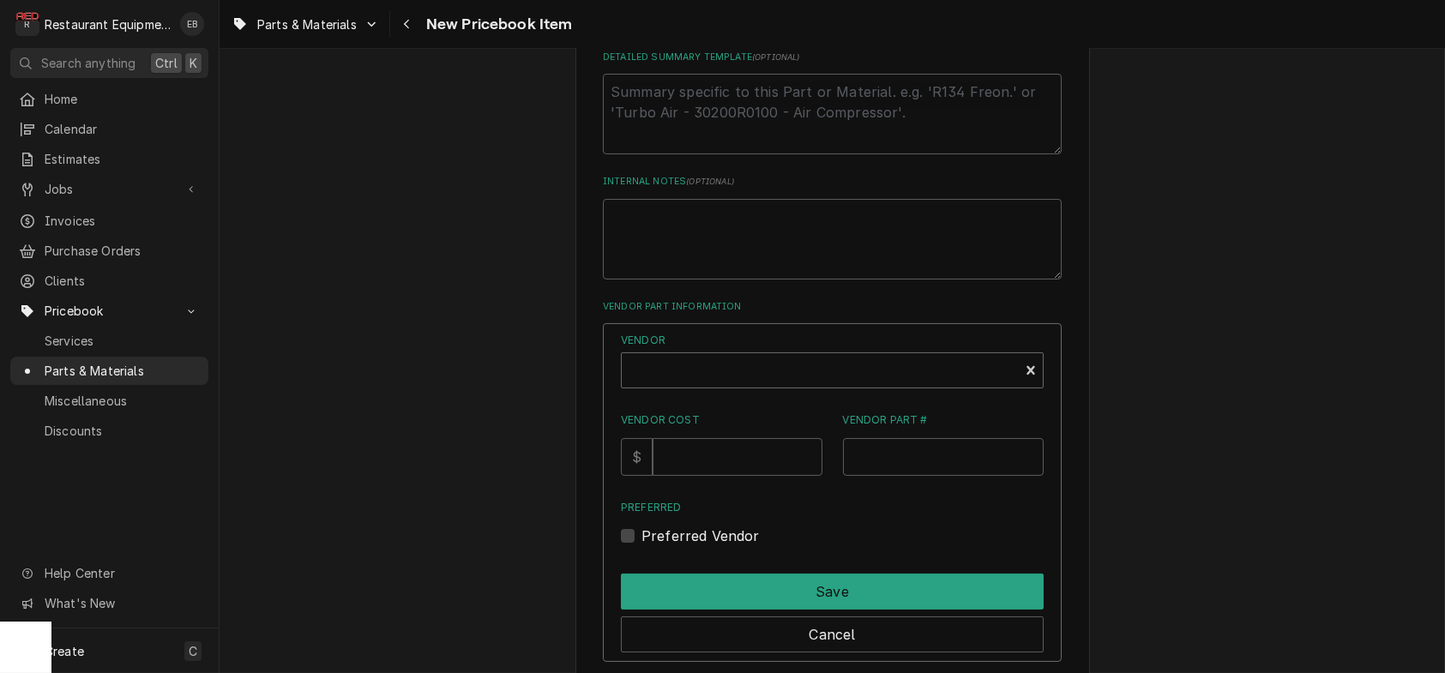
scroll to position [936, 0]
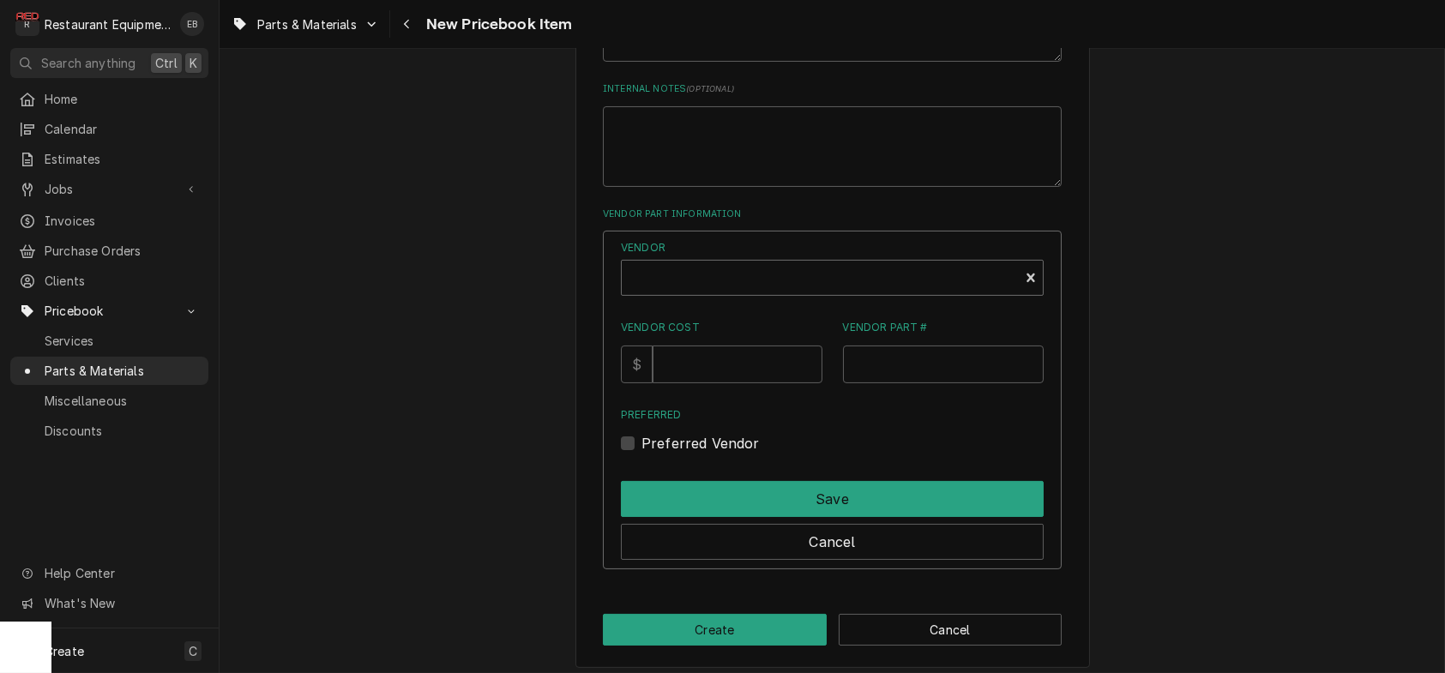
type textarea "x"
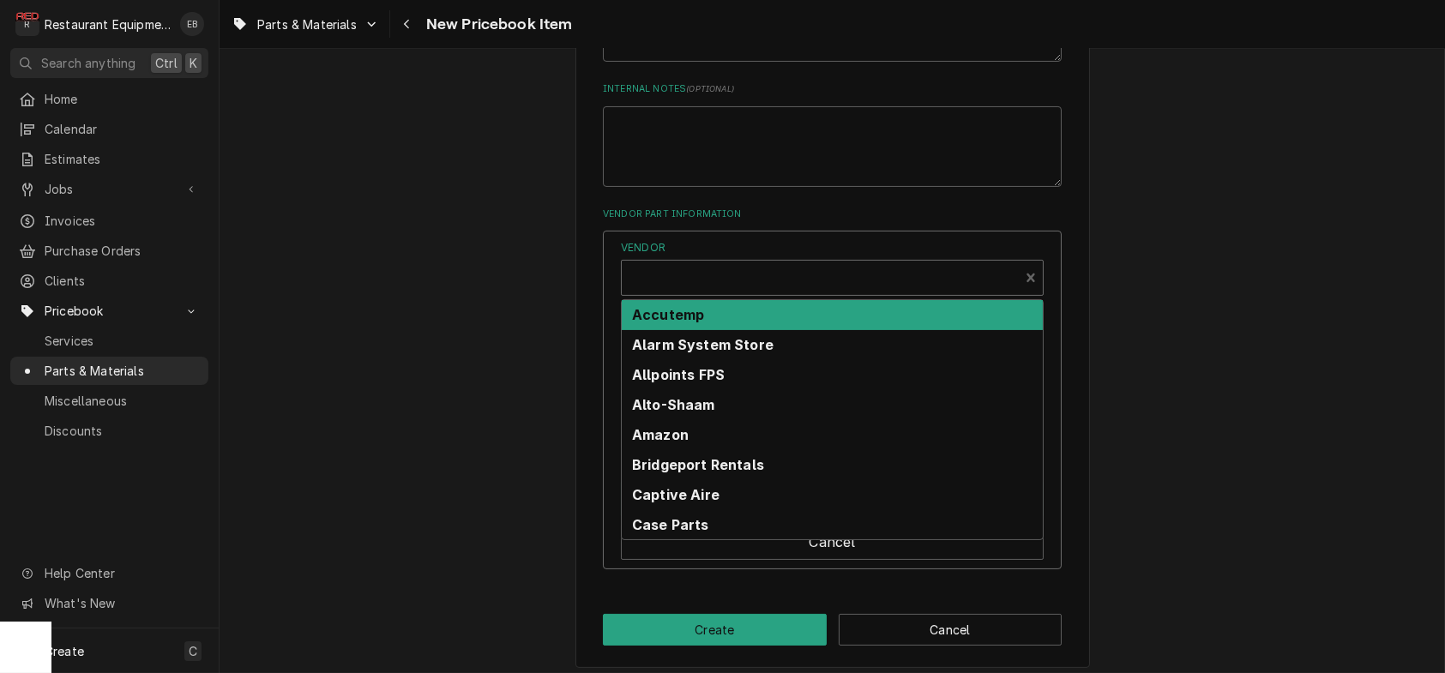
click at [737, 305] on div "Vendor" at bounding box center [820, 284] width 380 height 41
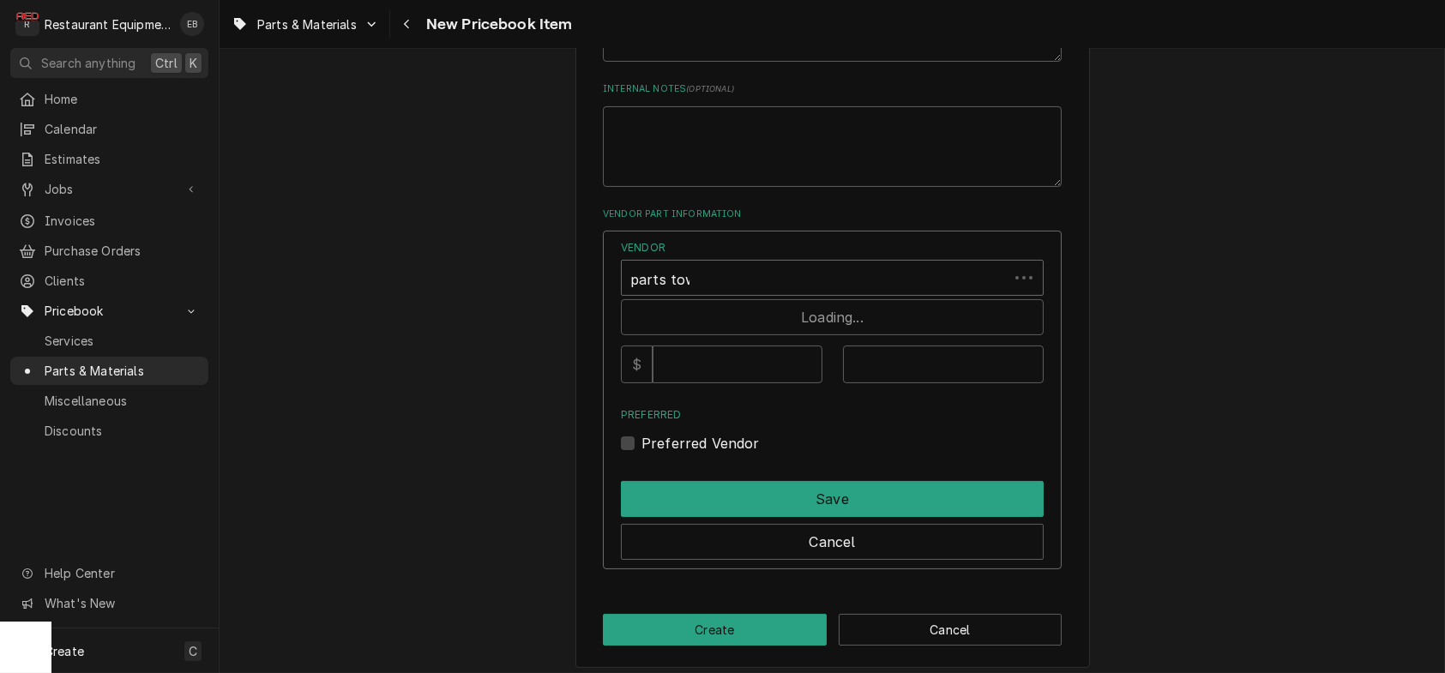
type input "parts town"
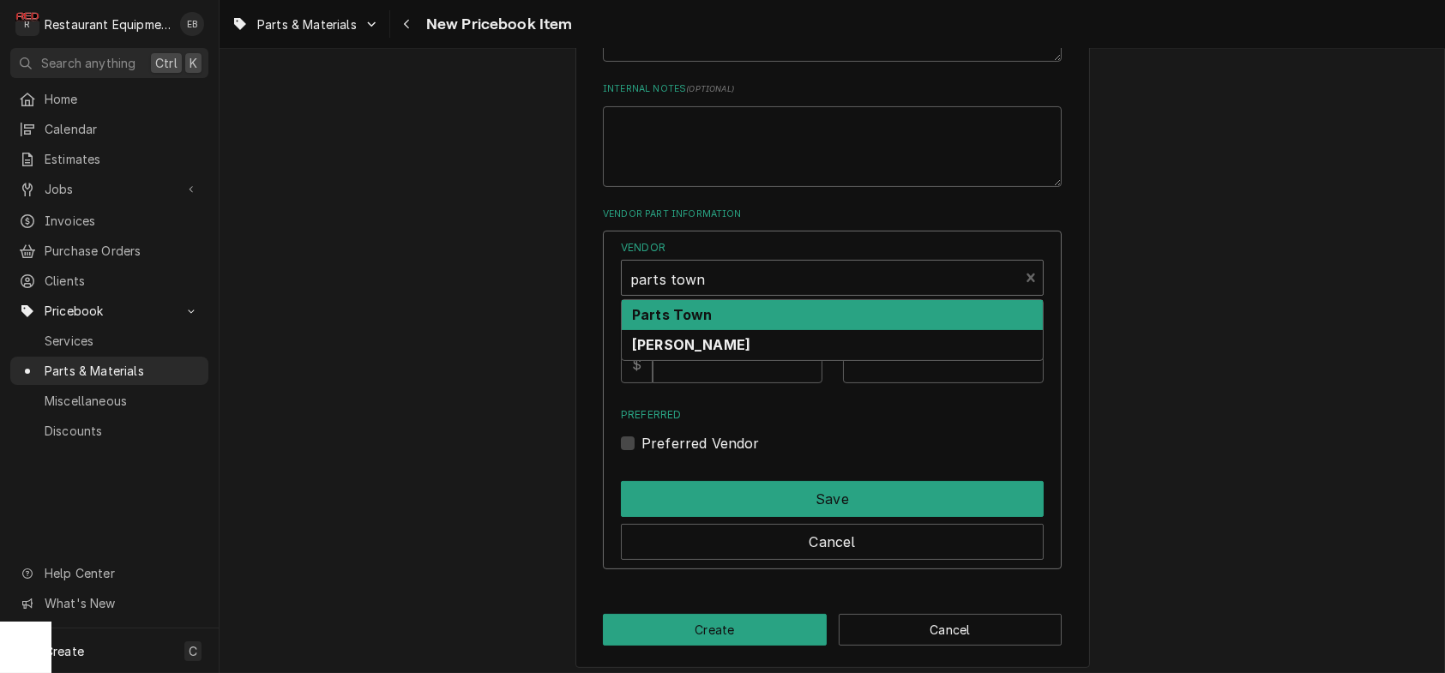
click at [732, 330] on div "Parts Town" at bounding box center [832, 315] width 421 height 30
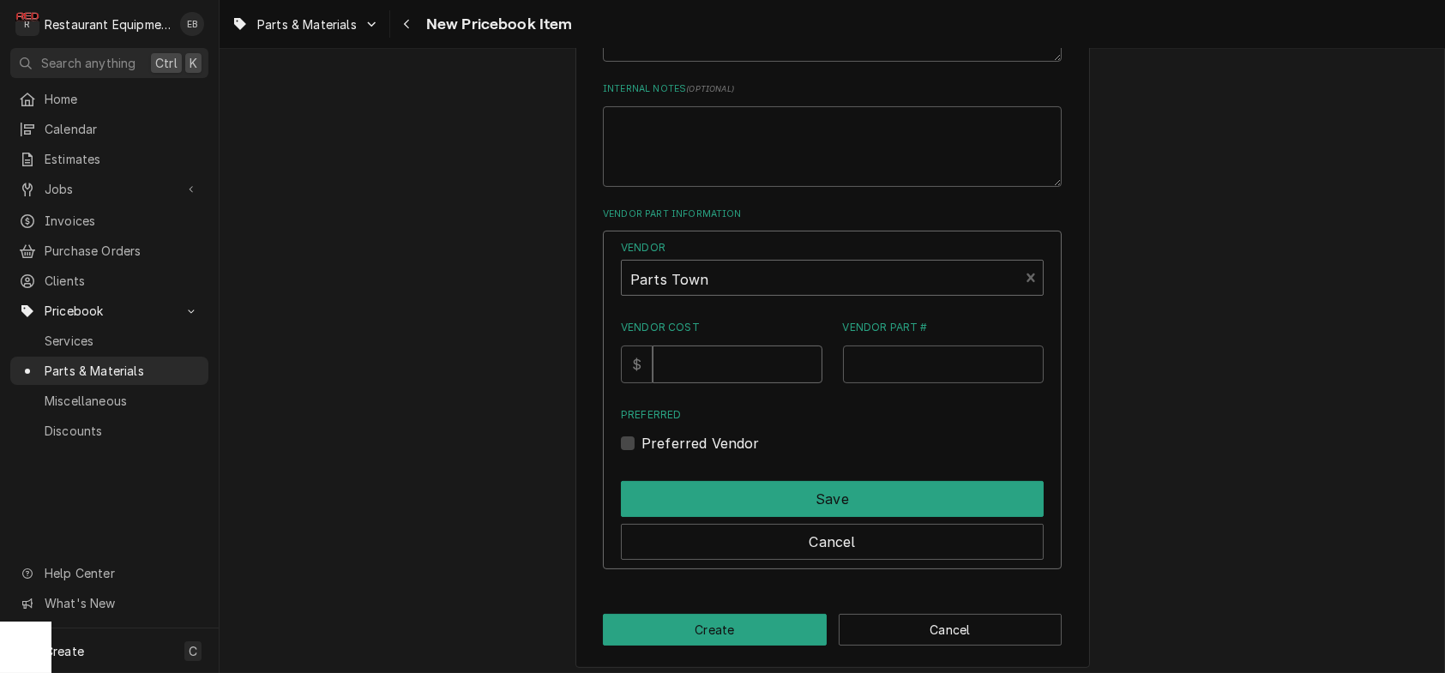
click at [720, 383] on input "Vendor Cost" at bounding box center [737, 365] width 169 height 38
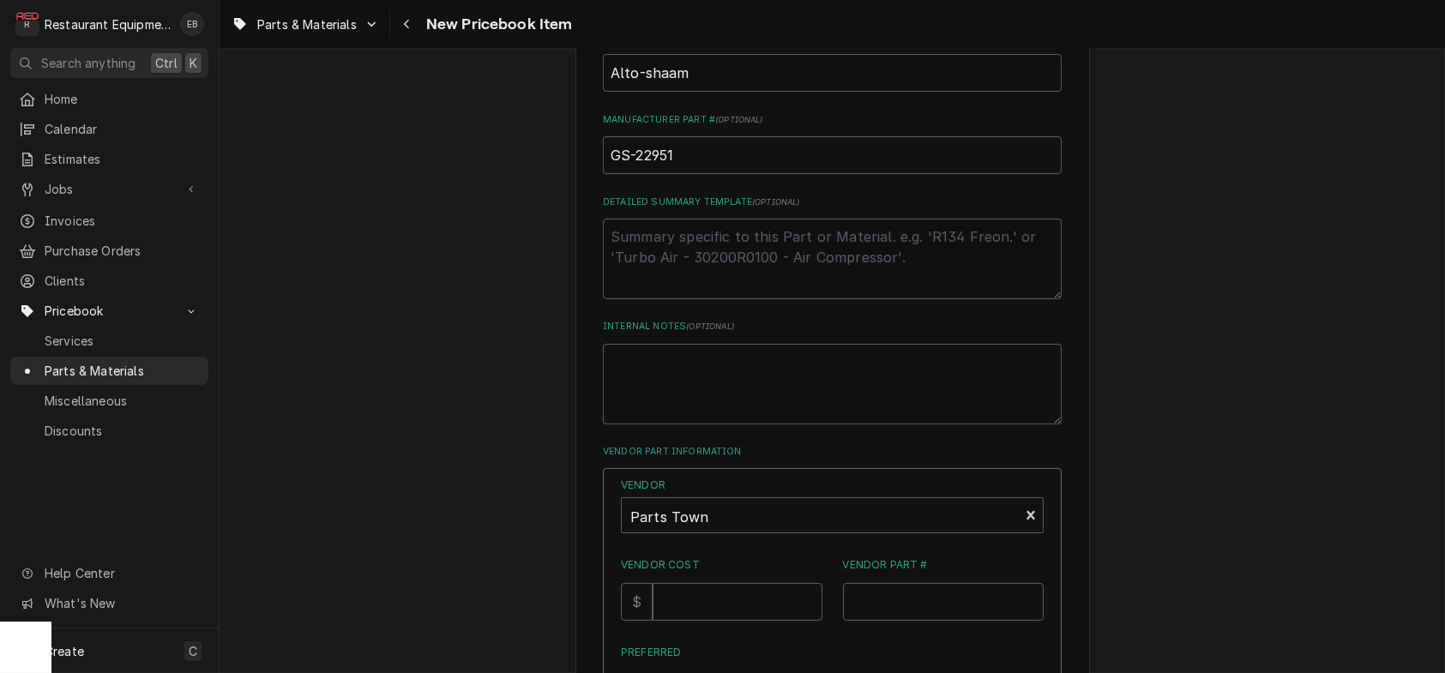
scroll to position [936, 0]
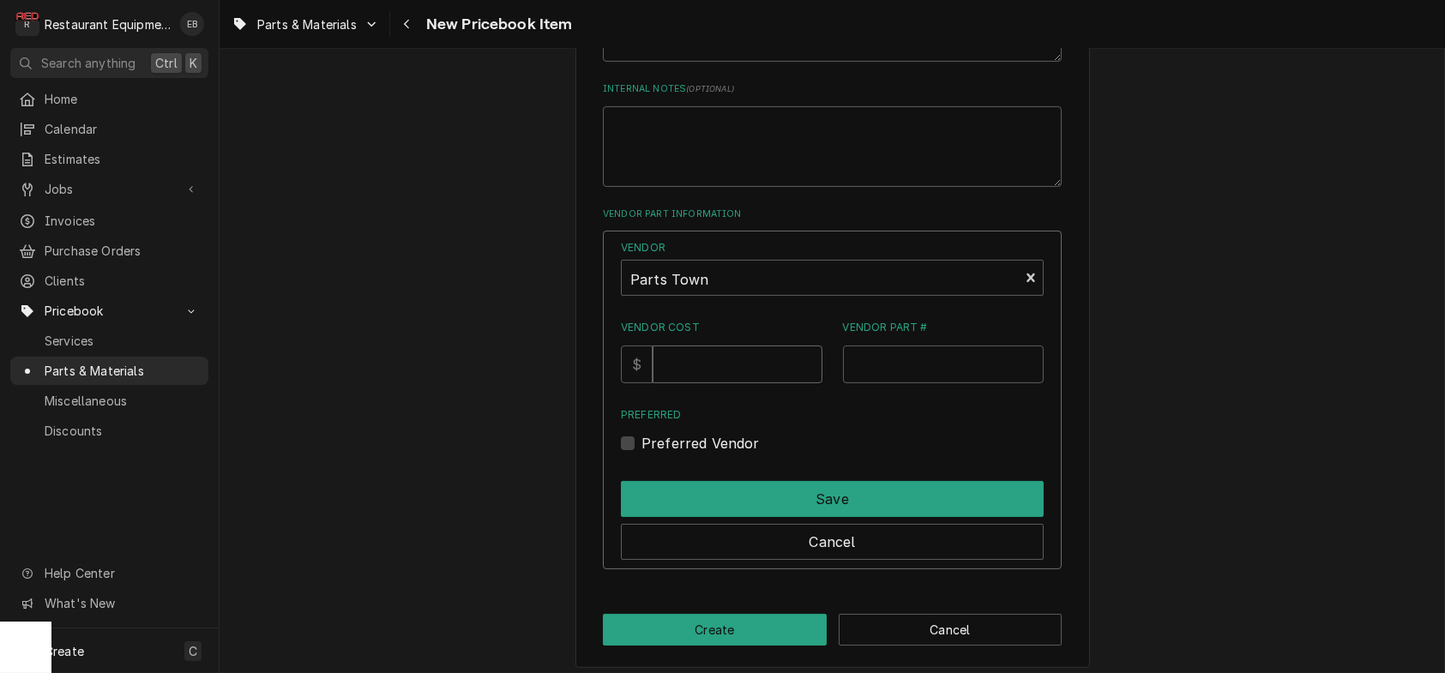
click at [707, 383] on input "Vendor Cost" at bounding box center [737, 365] width 169 height 38
type input "123.9"
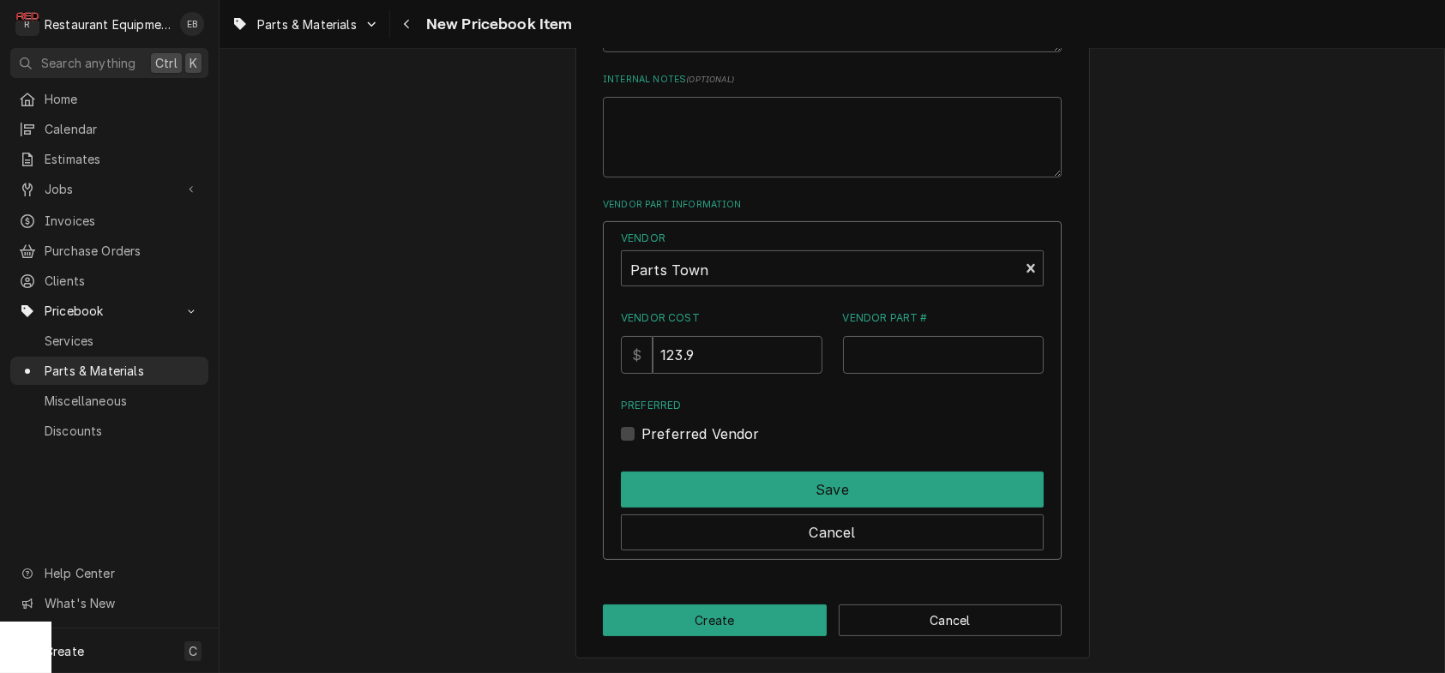
scroll to position [992, 0]
click at [918, 374] on input "Vendor Part #" at bounding box center [944, 355] width 202 height 38
paste input "ALTGS-22951"
type input "ALTGS-22951"
click at [642, 444] on label "Preferred Vendor" at bounding box center [701, 434] width 118 height 21
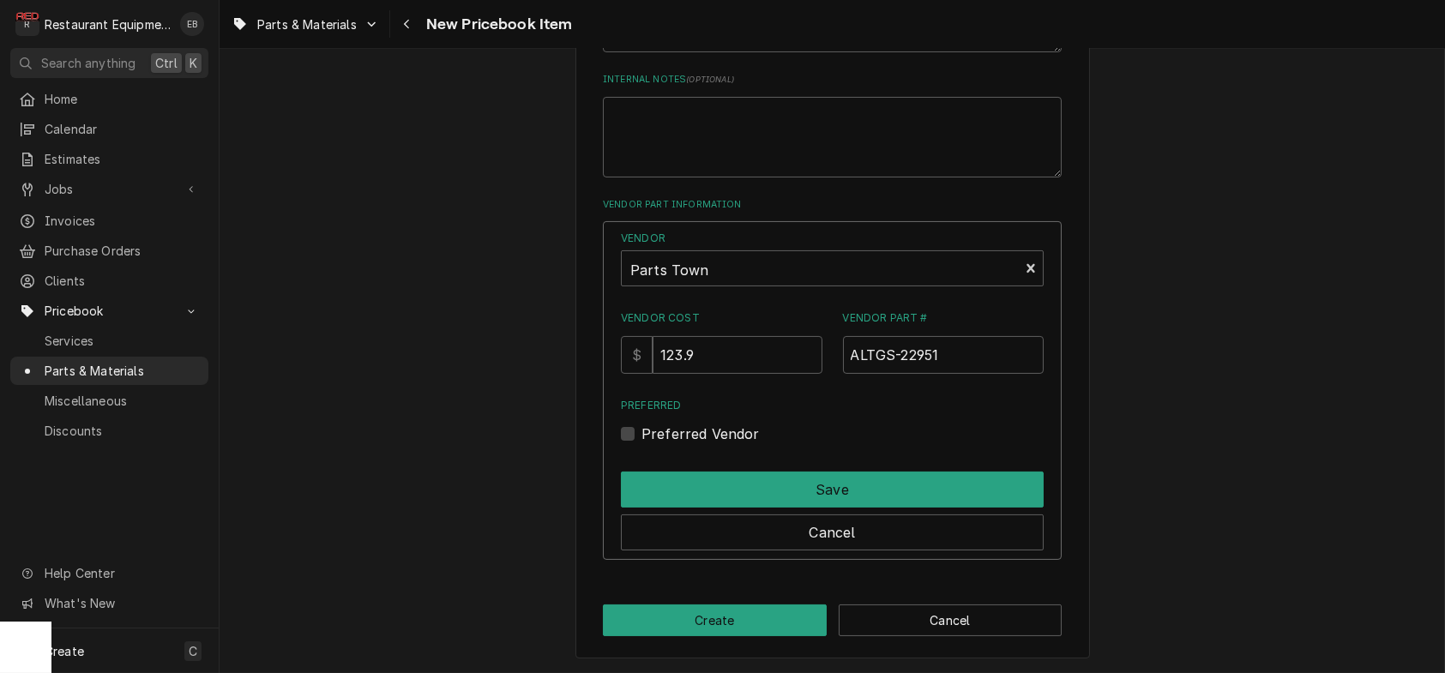
click at [642, 461] on input "Preferred" at bounding box center [853, 443] width 423 height 38
checkbox input "true"
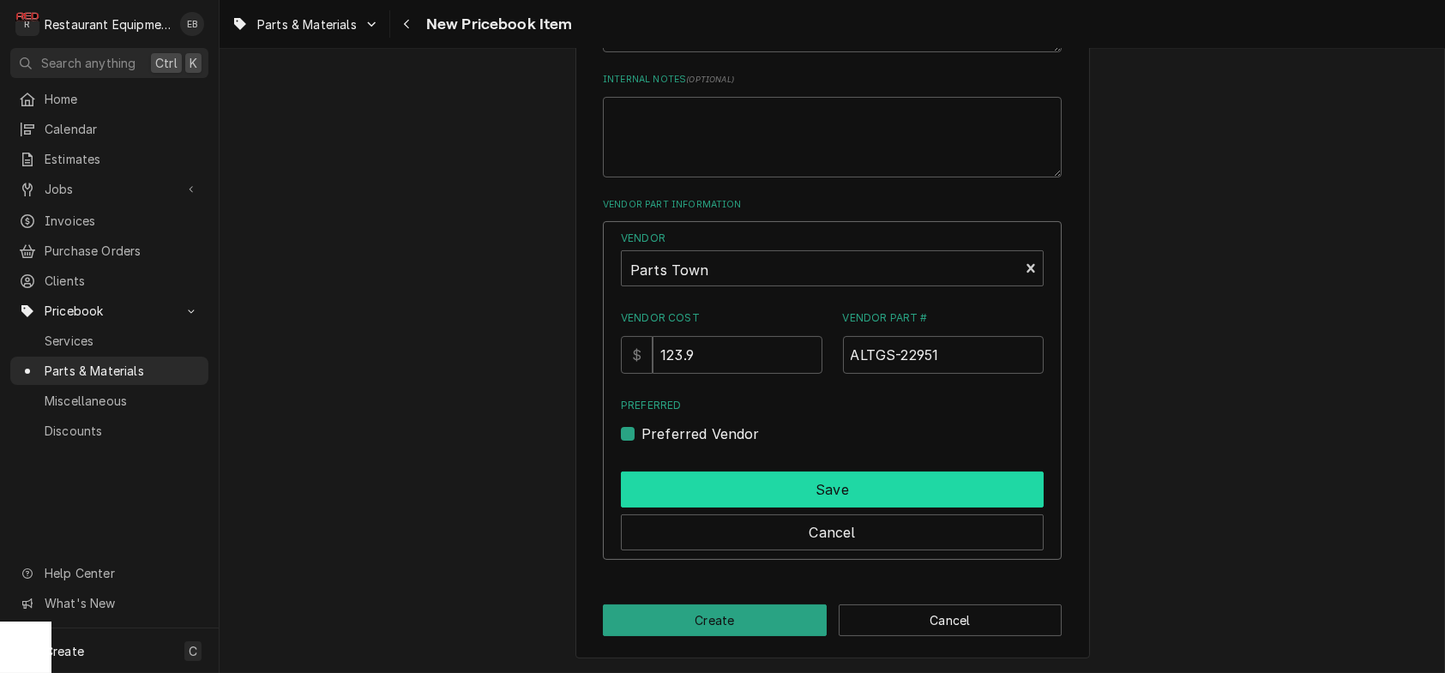
click at [751, 508] on button "Save" at bounding box center [832, 490] width 423 height 36
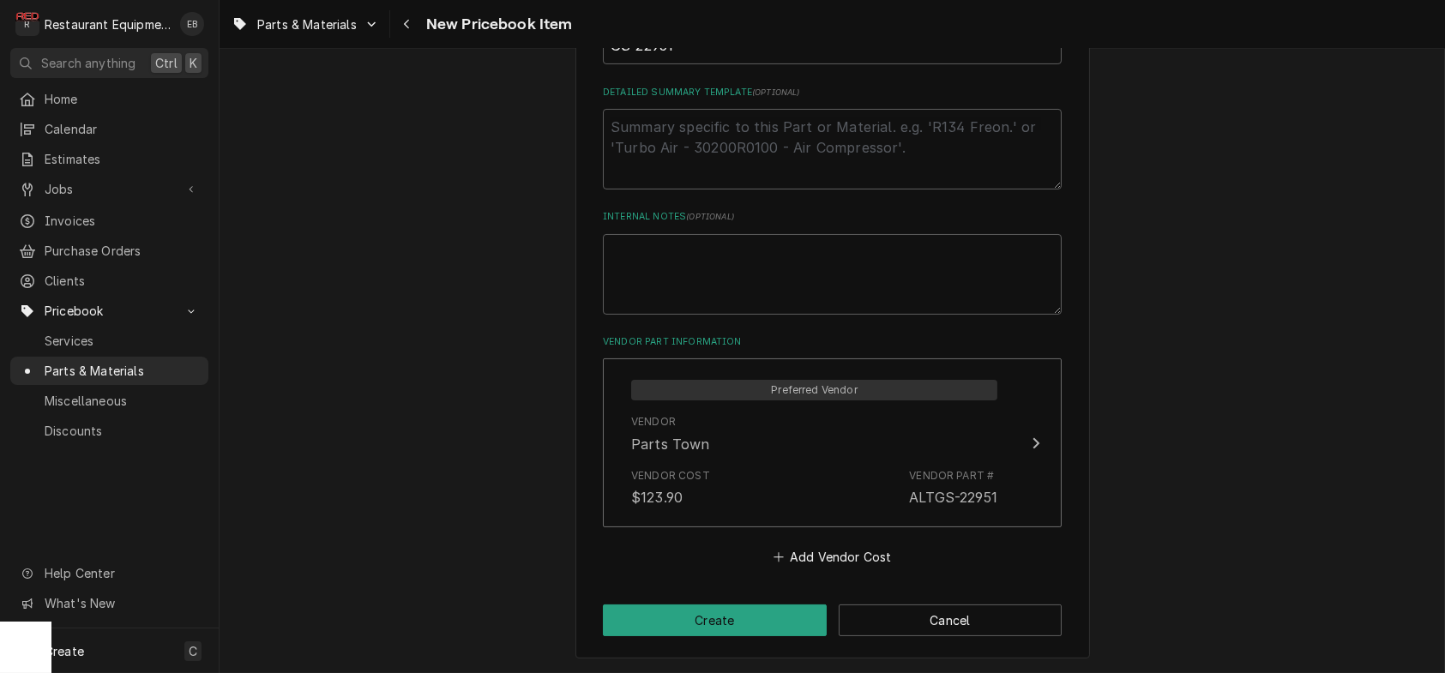
scroll to position [959, 0]
click at [735, 617] on button "Create" at bounding box center [715, 621] width 224 height 32
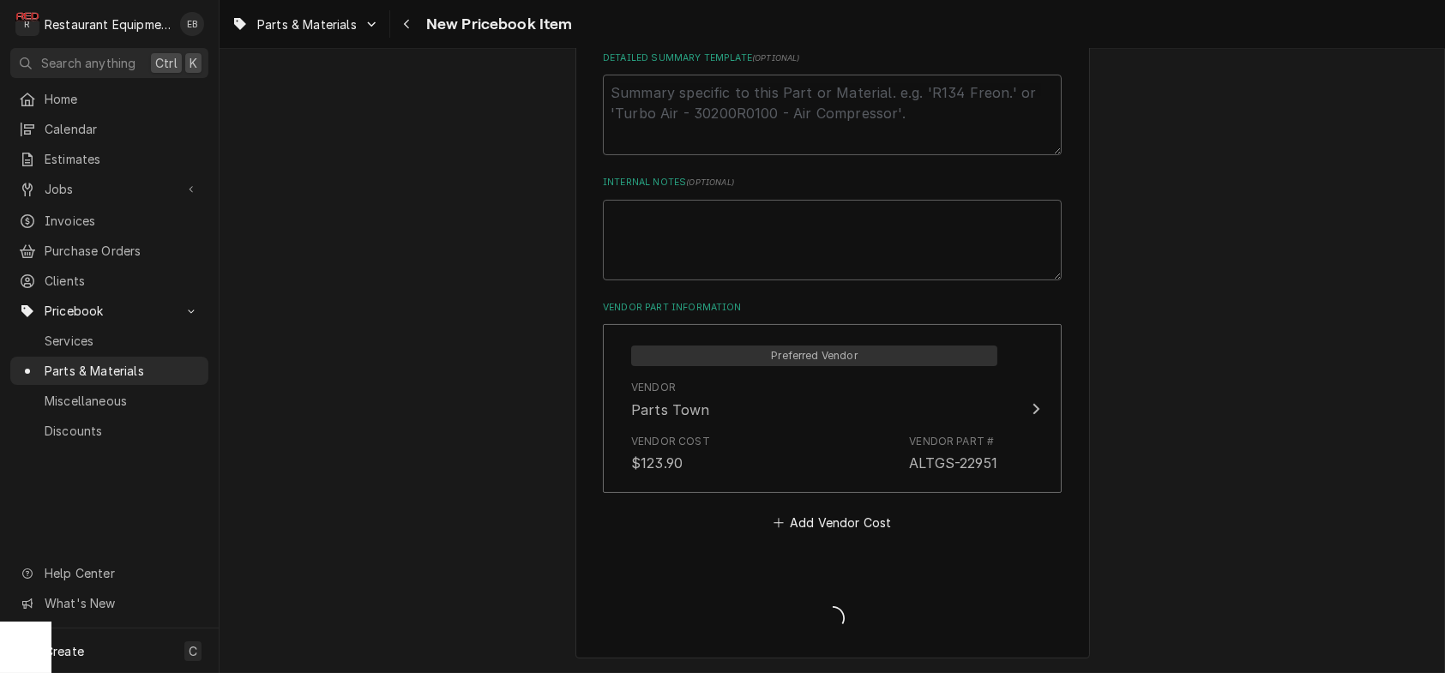
type textarea "x"
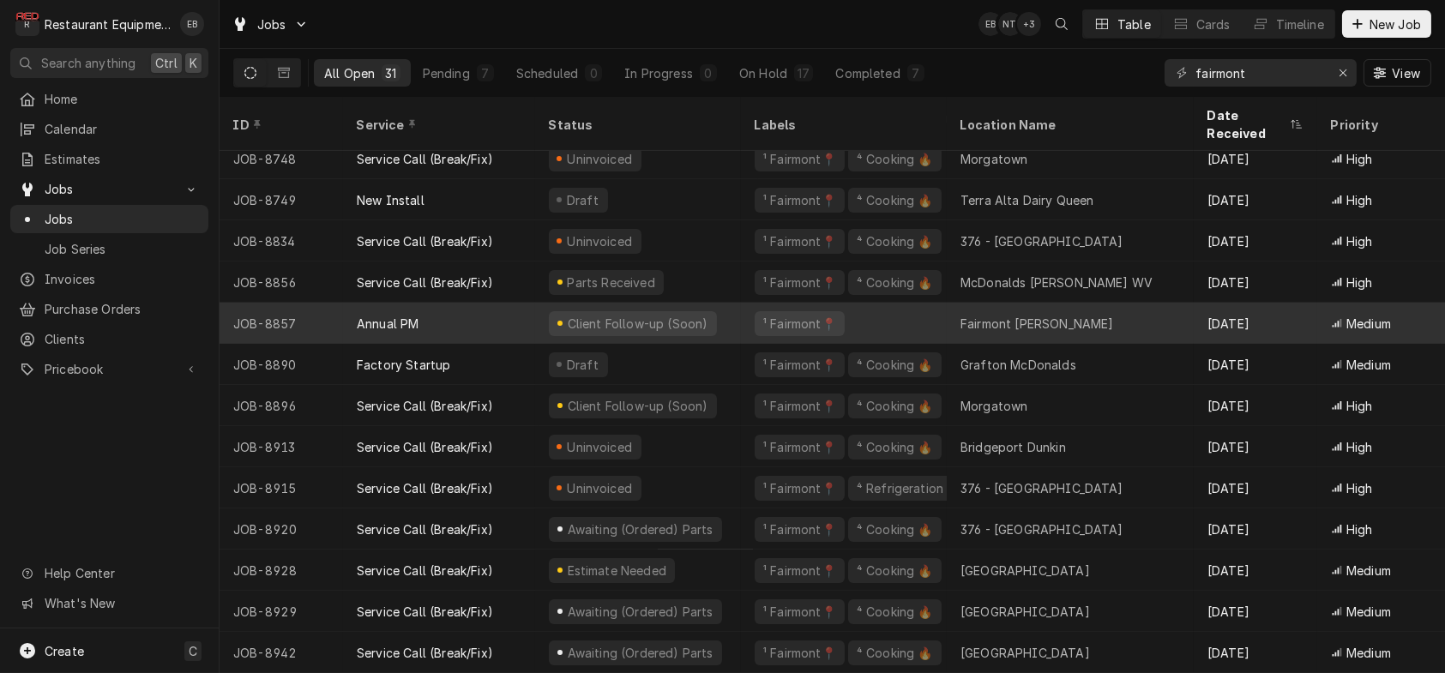
scroll to position [766, 0]
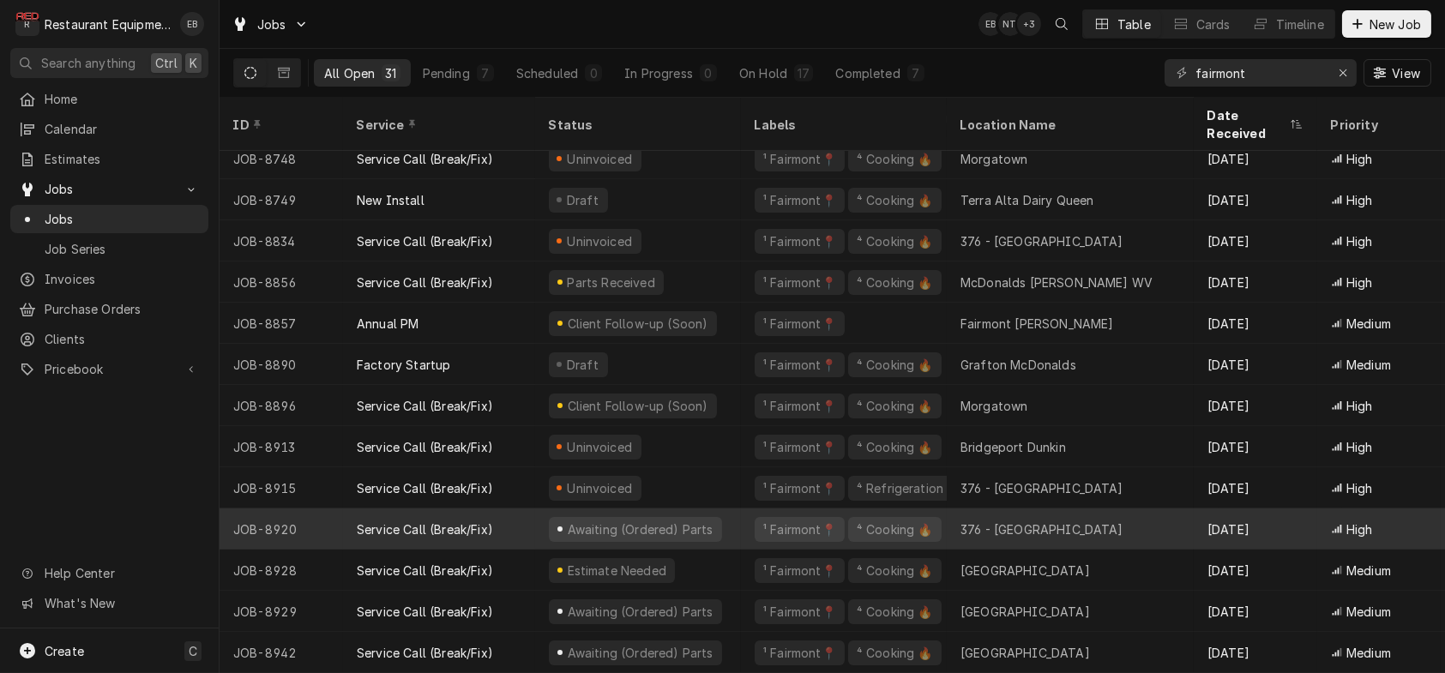
click at [741, 512] on div "Awaiting (Ordered) Parts" at bounding box center [638, 529] width 206 height 41
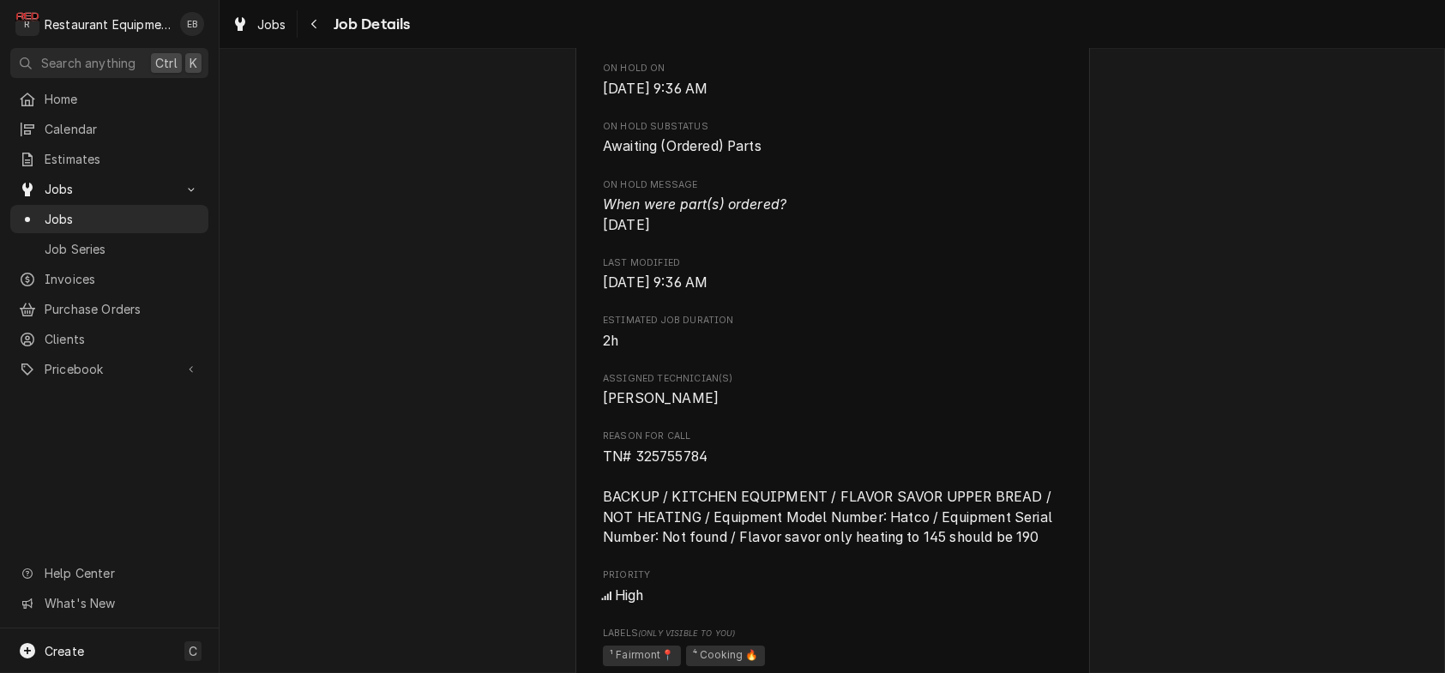
scroll to position [914, 0]
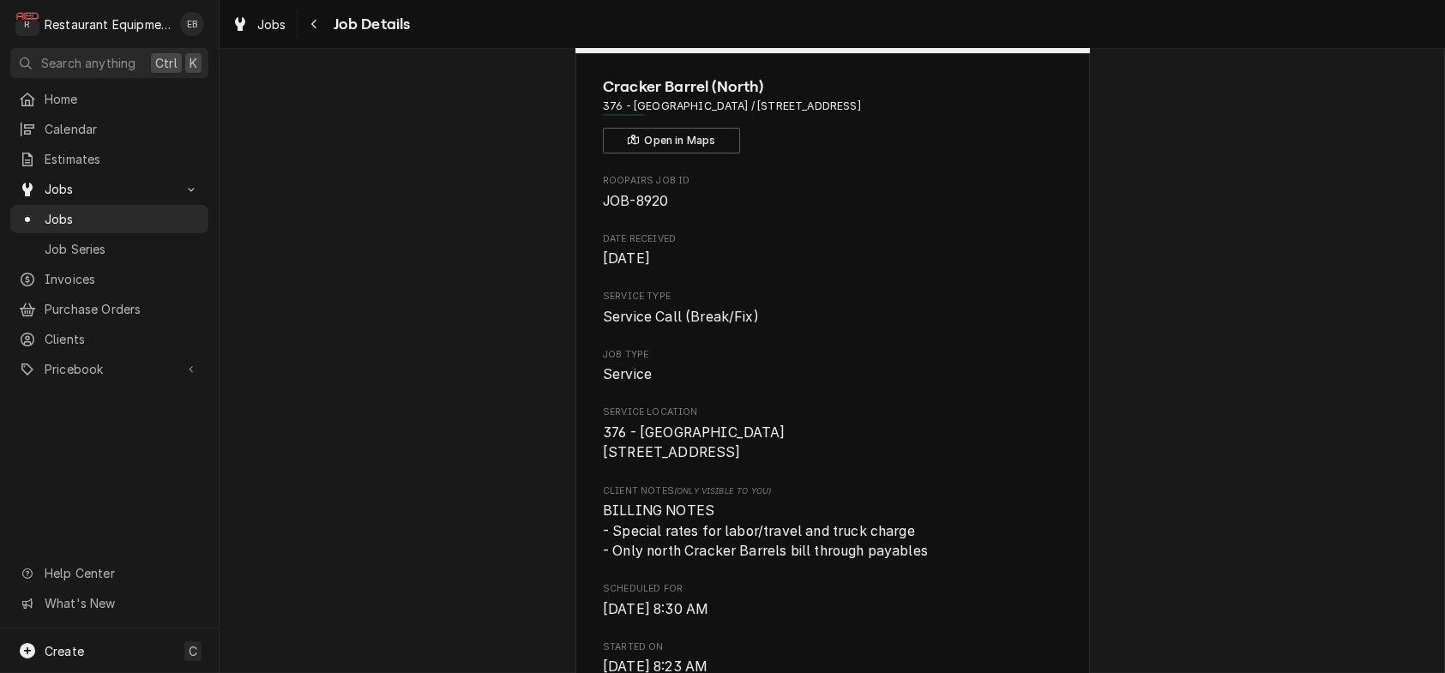
scroll to position [0, 0]
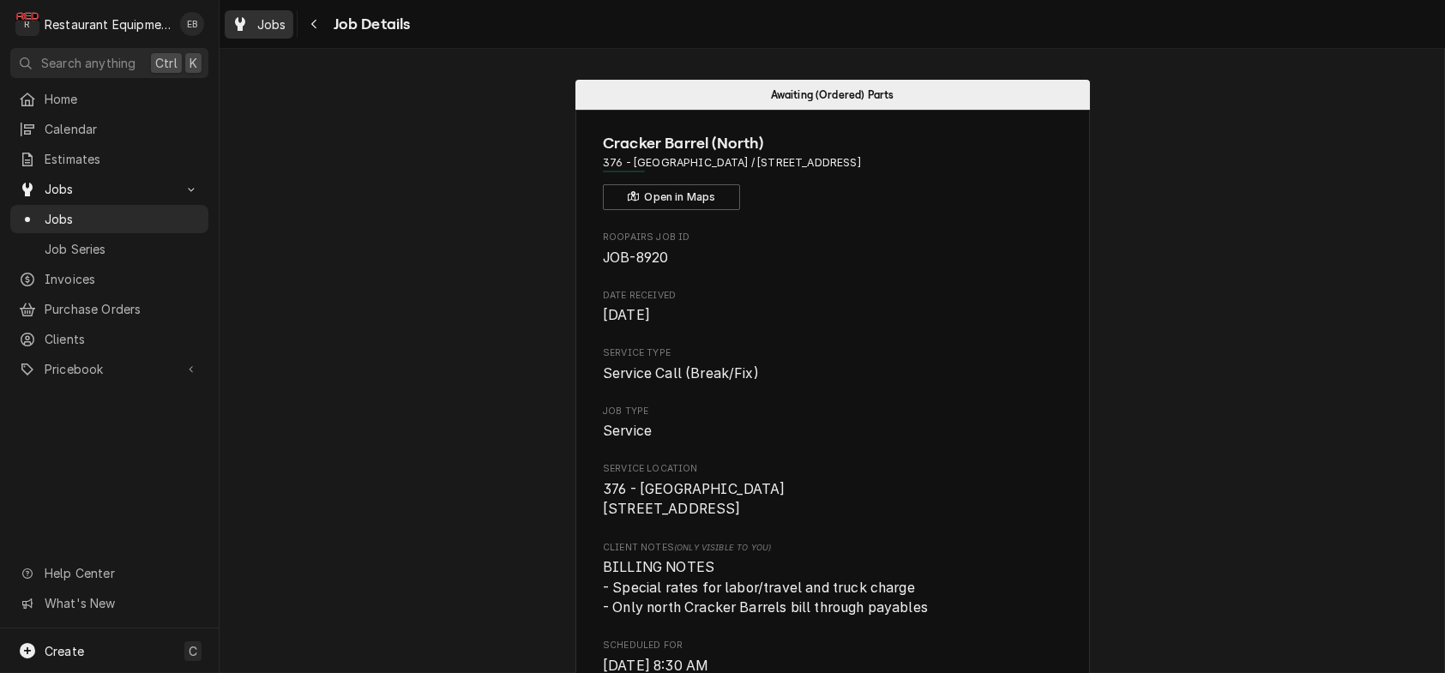
click at [282, 21] on span "Jobs" at bounding box center [271, 24] width 29 height 18
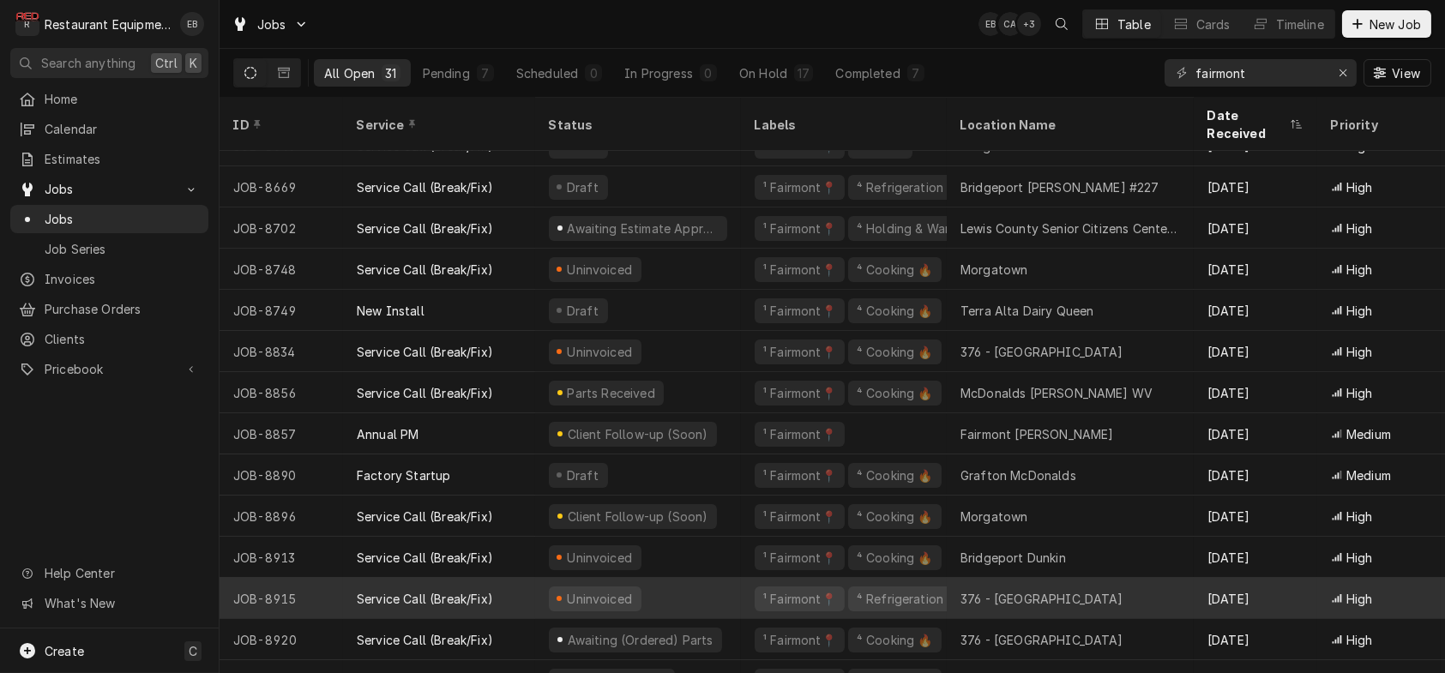
scroll to position [766, 0]
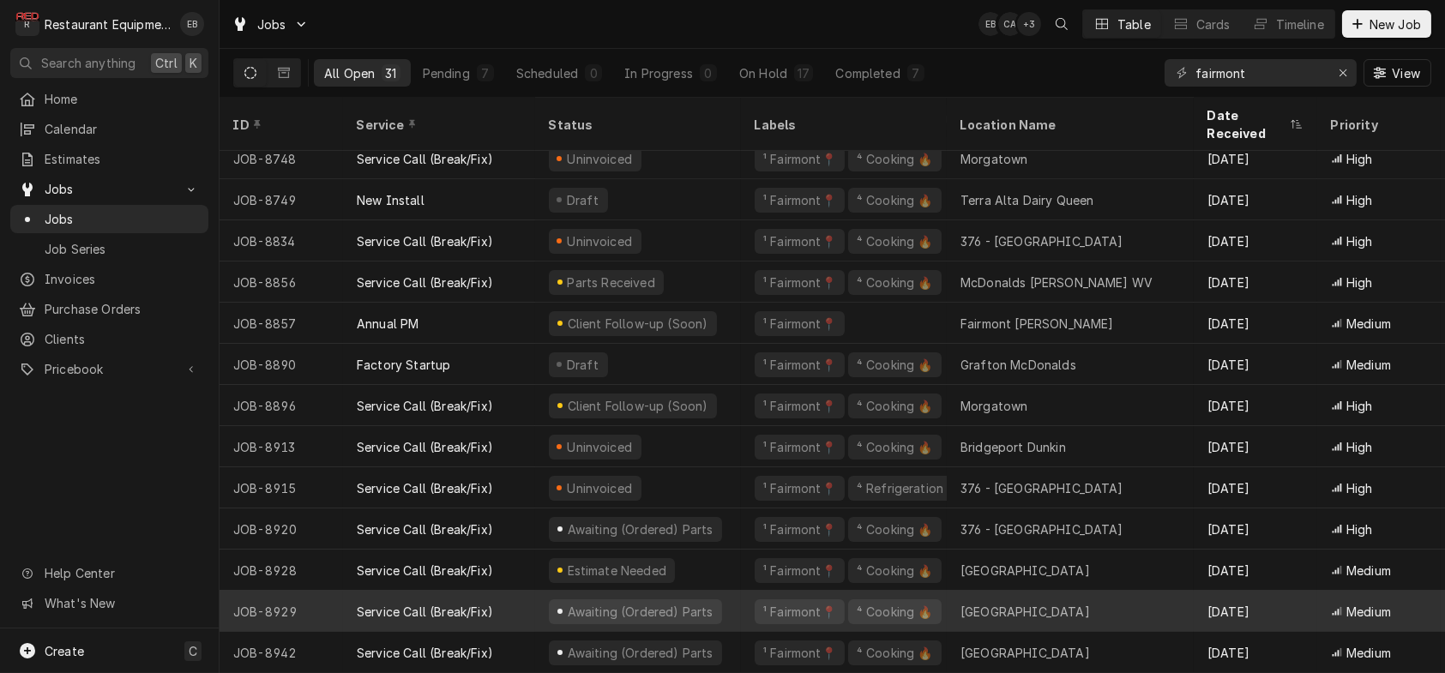
drag, startPoint x: 793, startPoint y: 628, endPoint x: 793, endPoint y: 582, distance: 46.3
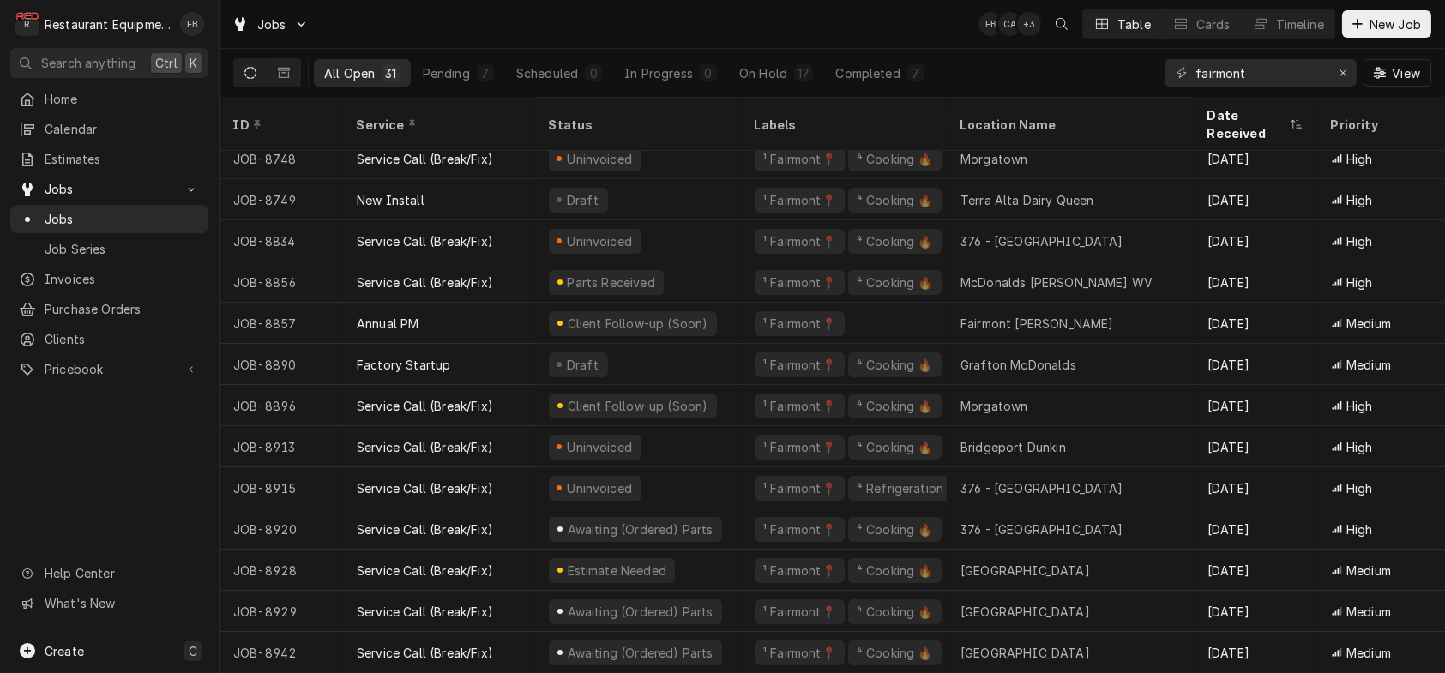
drag, startPoint x: 793, startPoint y: 582, endPoint x: 81, endPoint y: 432, distance: 727.4
click at [81, 432] on div "Home Calendar Estimates Jobs Jobs Job Series Invoices Purchase Orders Clients P…" at bounding box center [109, 357] width 219 height 544
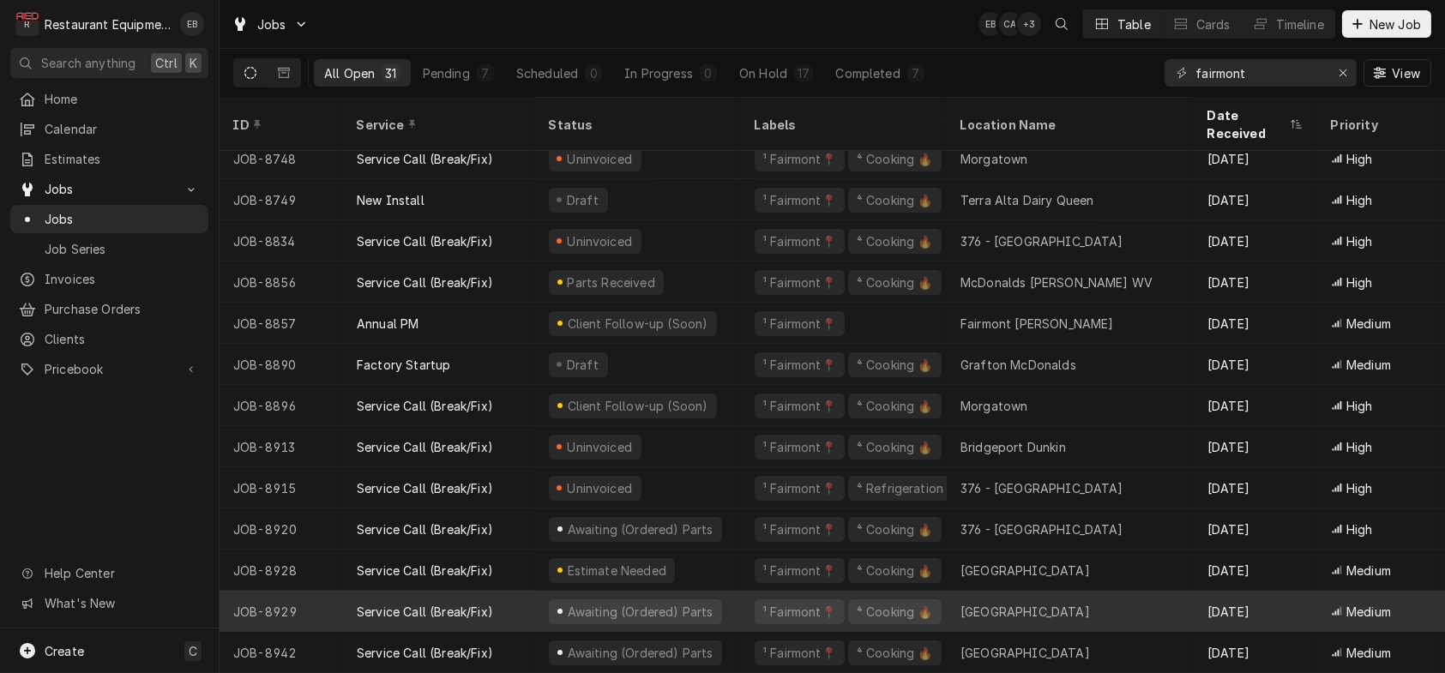
click at [754, 594] on div "¹ Fairmont📍 ⁴ Cooking 🔥" at bounding box center [844, 611] width 206 height 41
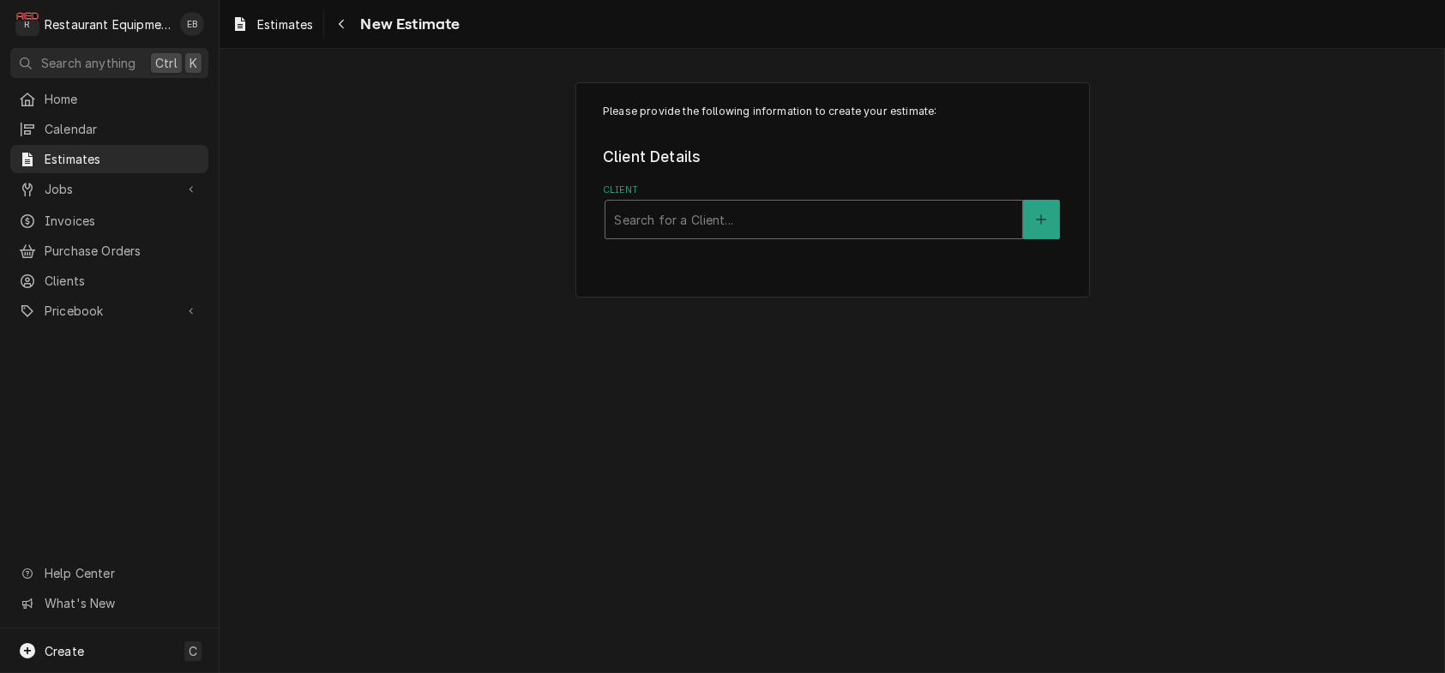
click at [759, 235] on div "Client" at bounding box center [814, 219] width 400 height 31
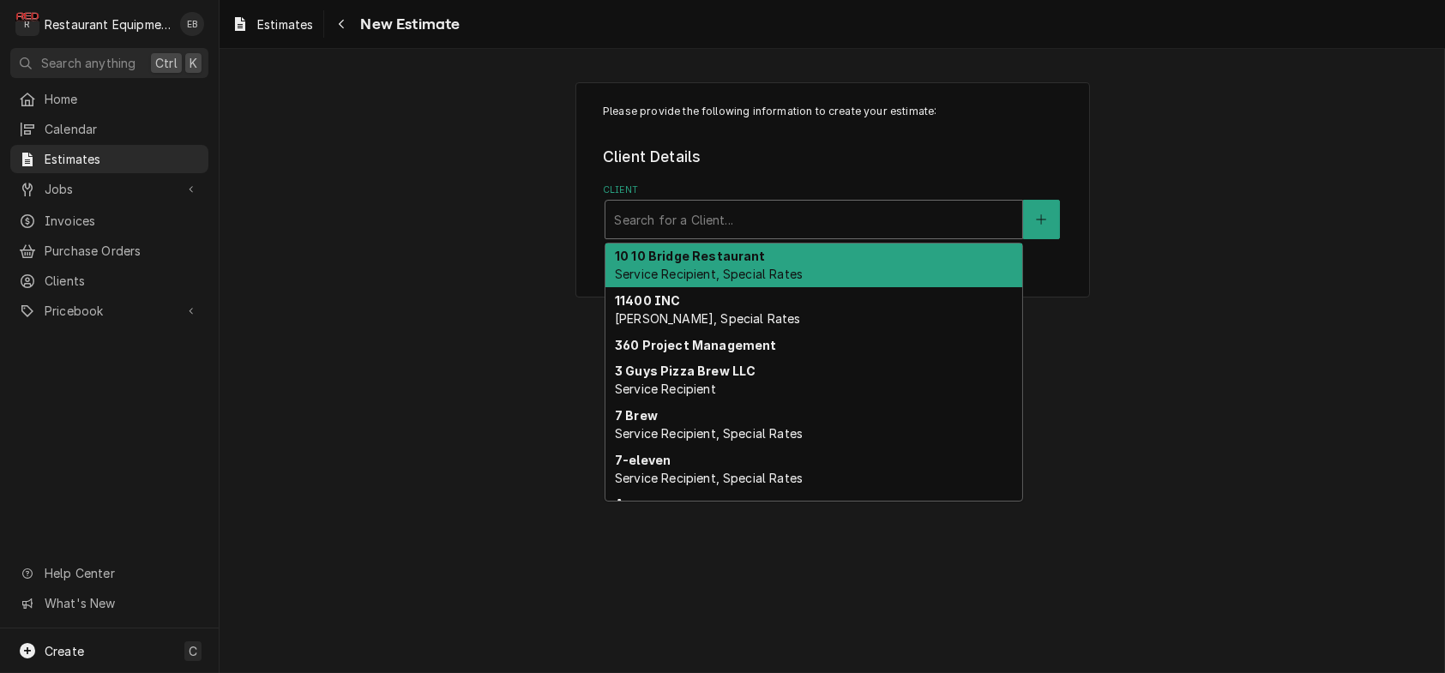
click at [699, 234] on div "Client" at bounding box center [814, 219] width 400 height 31
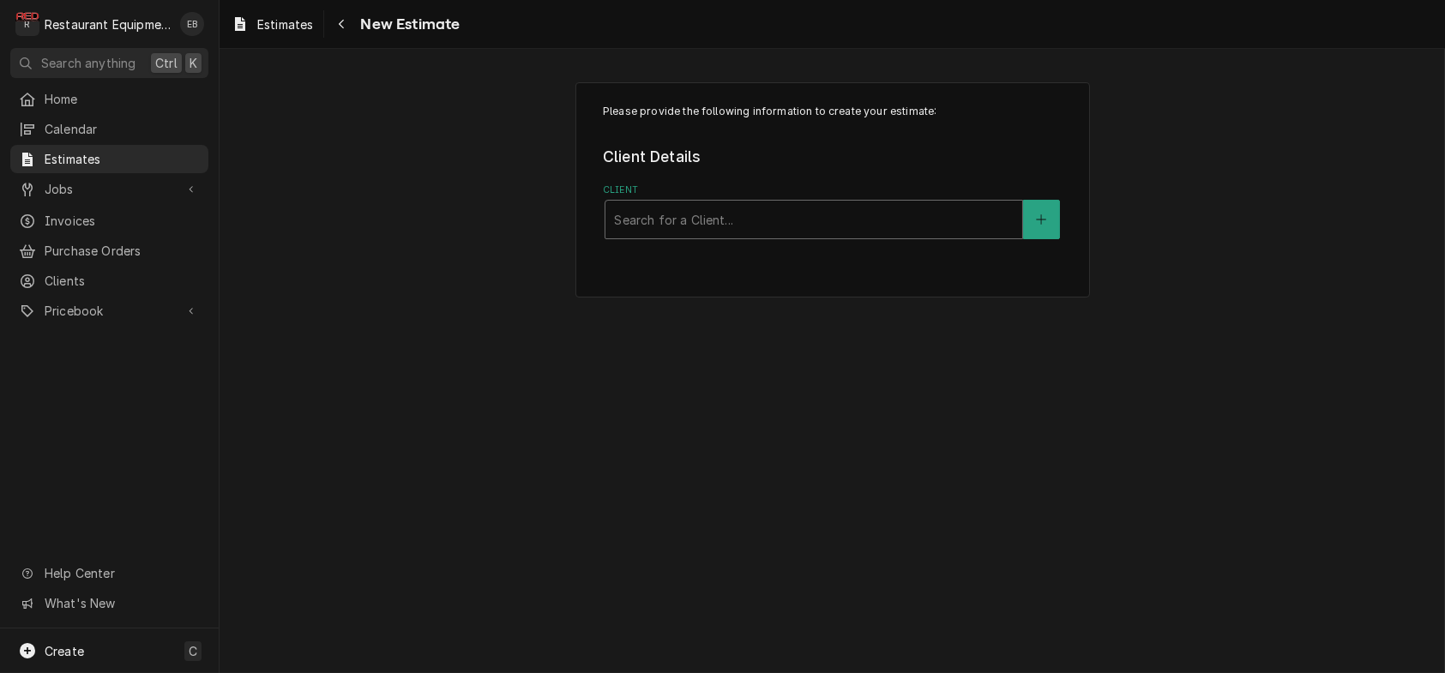
click at [699, 234] on div "Client" at bounding box center [814, 219] width 400 height 31
type input "a"
click at [833, 232] on div "Client" at bounding box center [814, 219] width 400 height 31
type input "canaan"
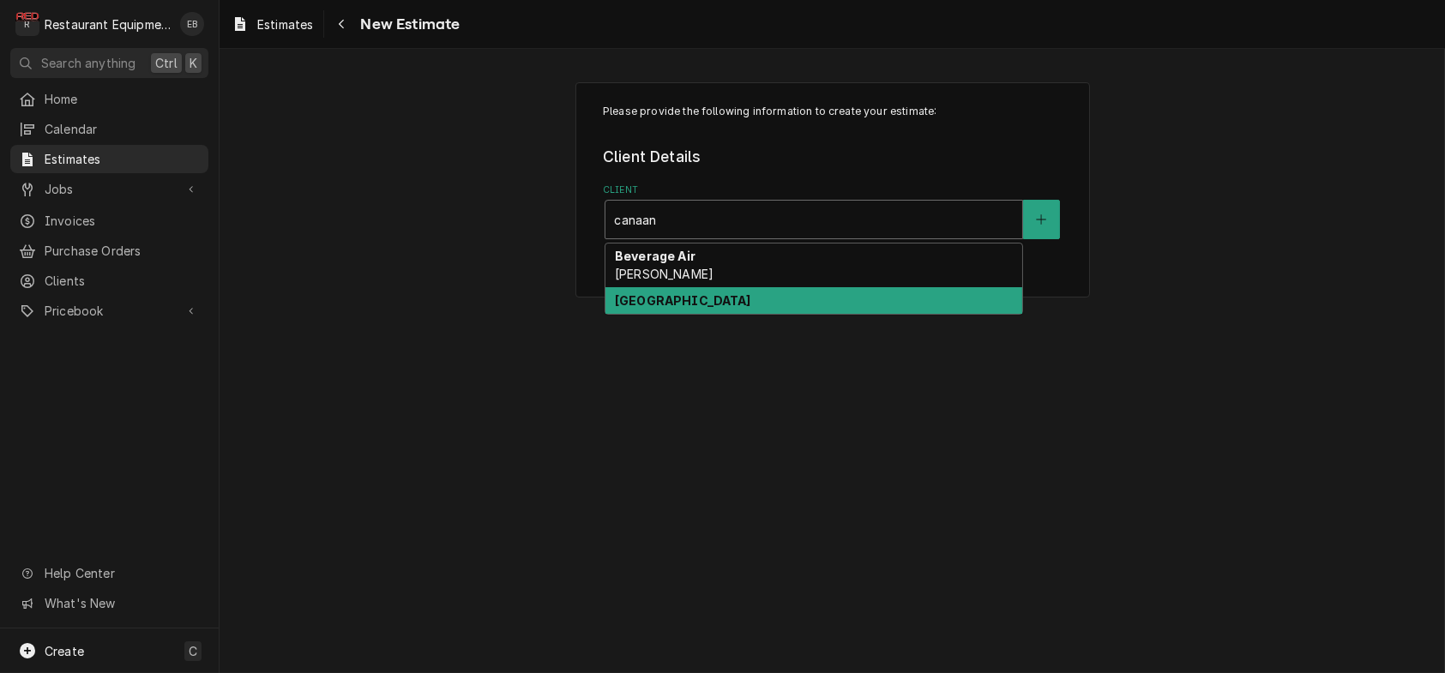
click at [821, 314] on div "[GEOGRAPHIC_DATA]" at bounding box center [814, 300] width 417 height 27
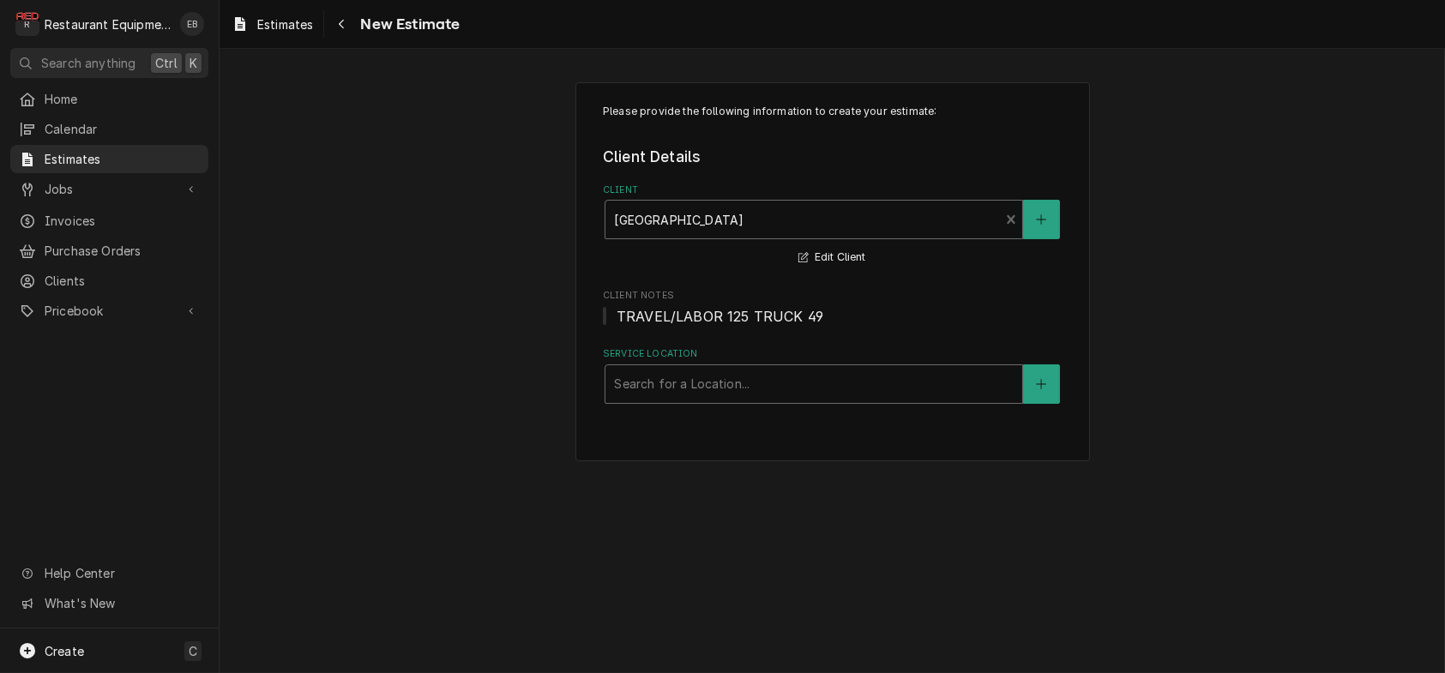
click at [709, 400] on div "Service Location" at bounding box center [814, 384] width 400 height 31
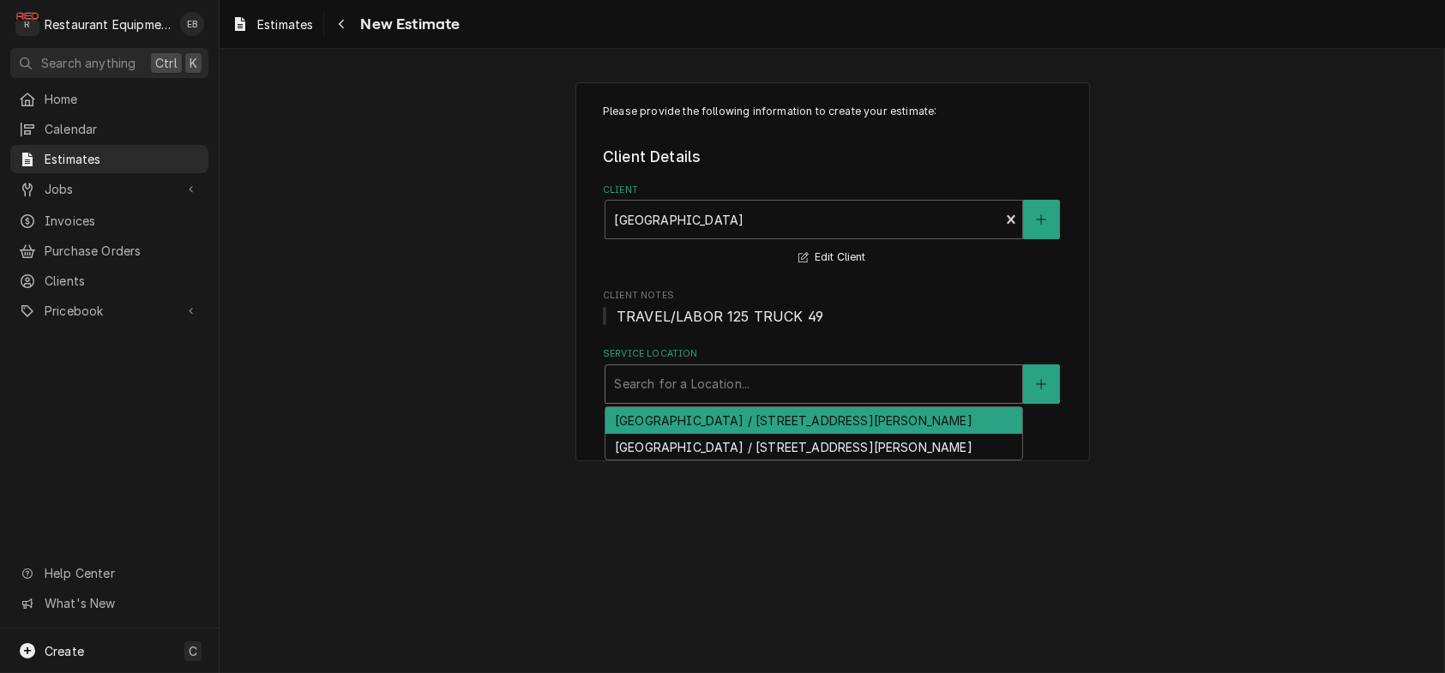
click at [713, 434] on div "[GEOGRAPHIC_DATA] / [STREET_ADDRESS][PERSON_NAME]" at bounding box center [814, 420] width 417 height 27
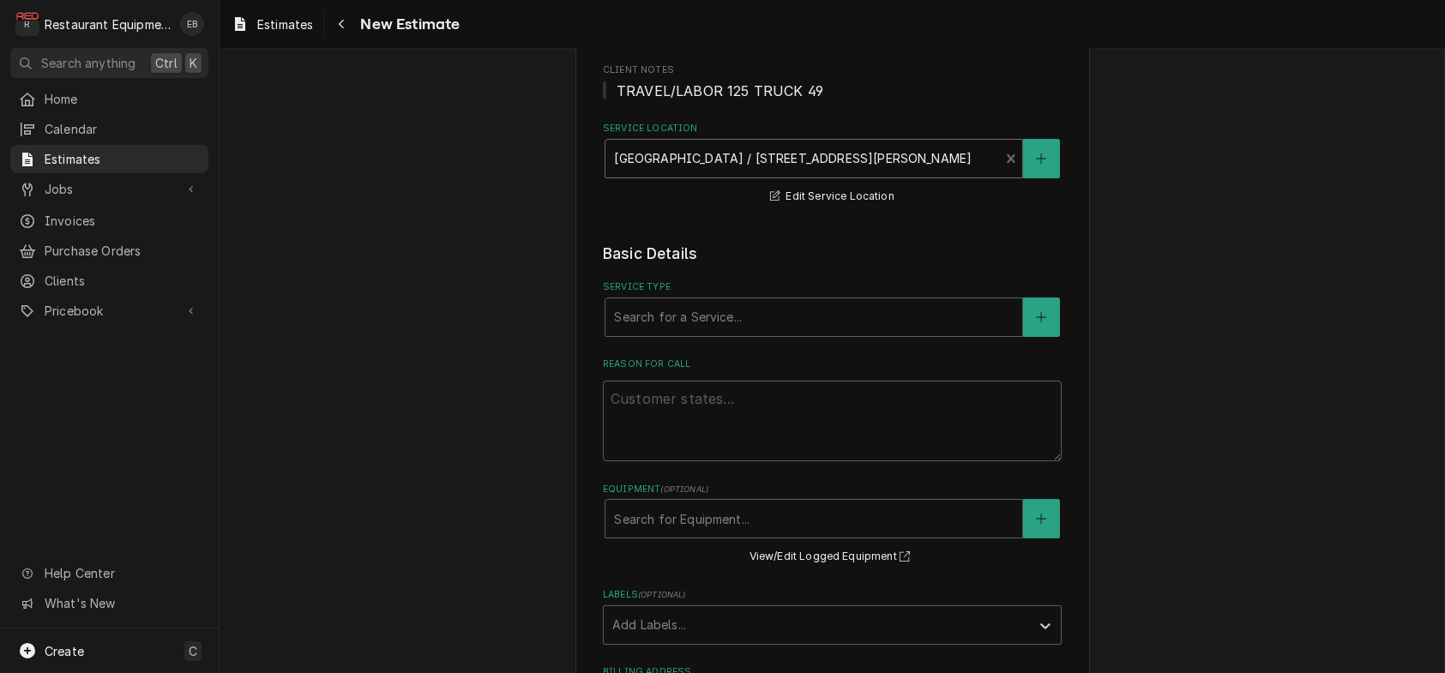
scroll to position [228, 0]
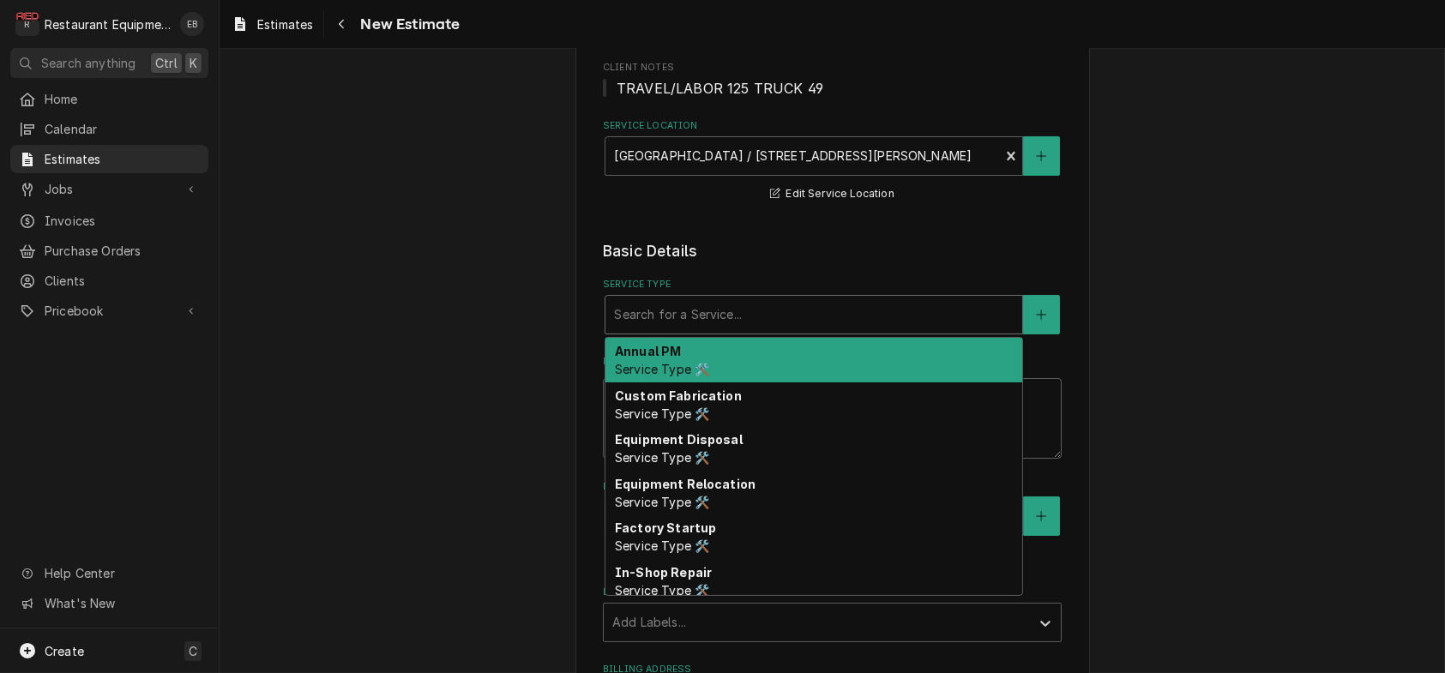
click at [696, 330] on div "Service Type" at bounding box center [814, 314] width 400 height 31
type textarea "x"
type input "b"
type textarea "x"
type input "br"
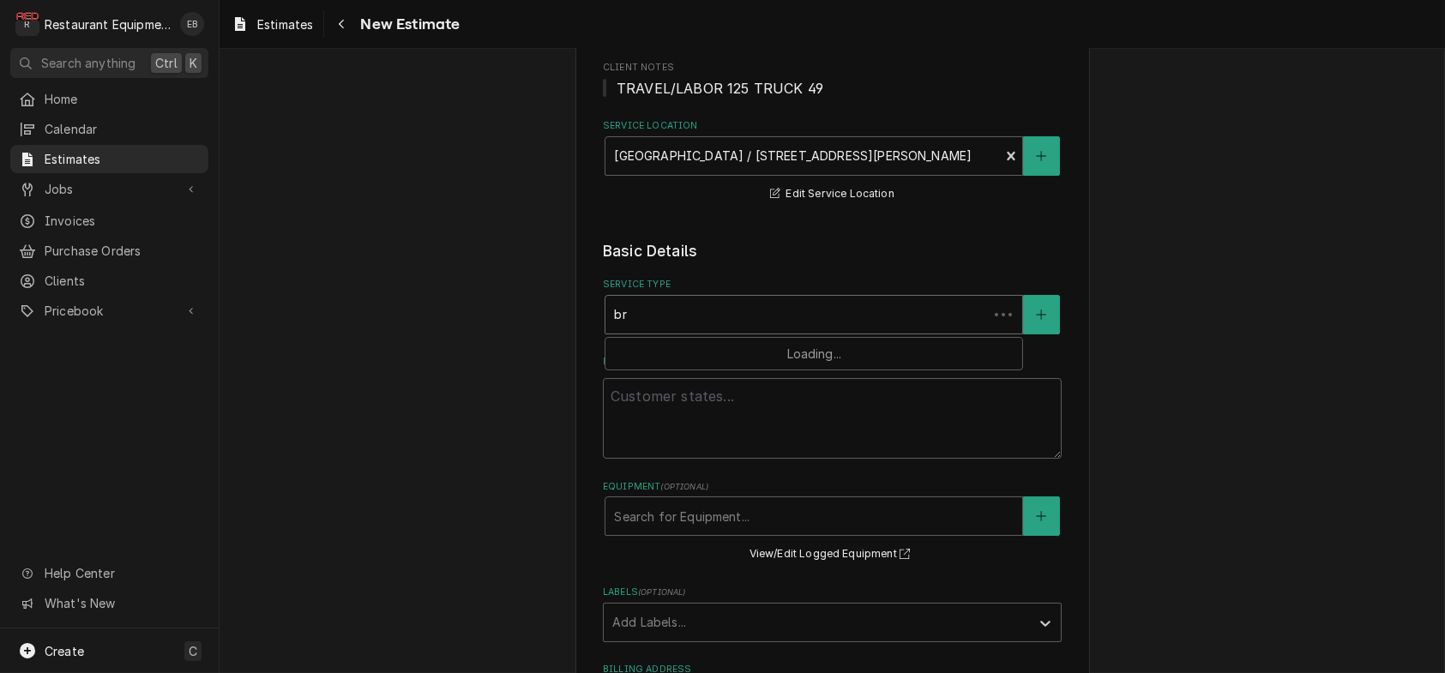
type textarea "x"
type input "bre"
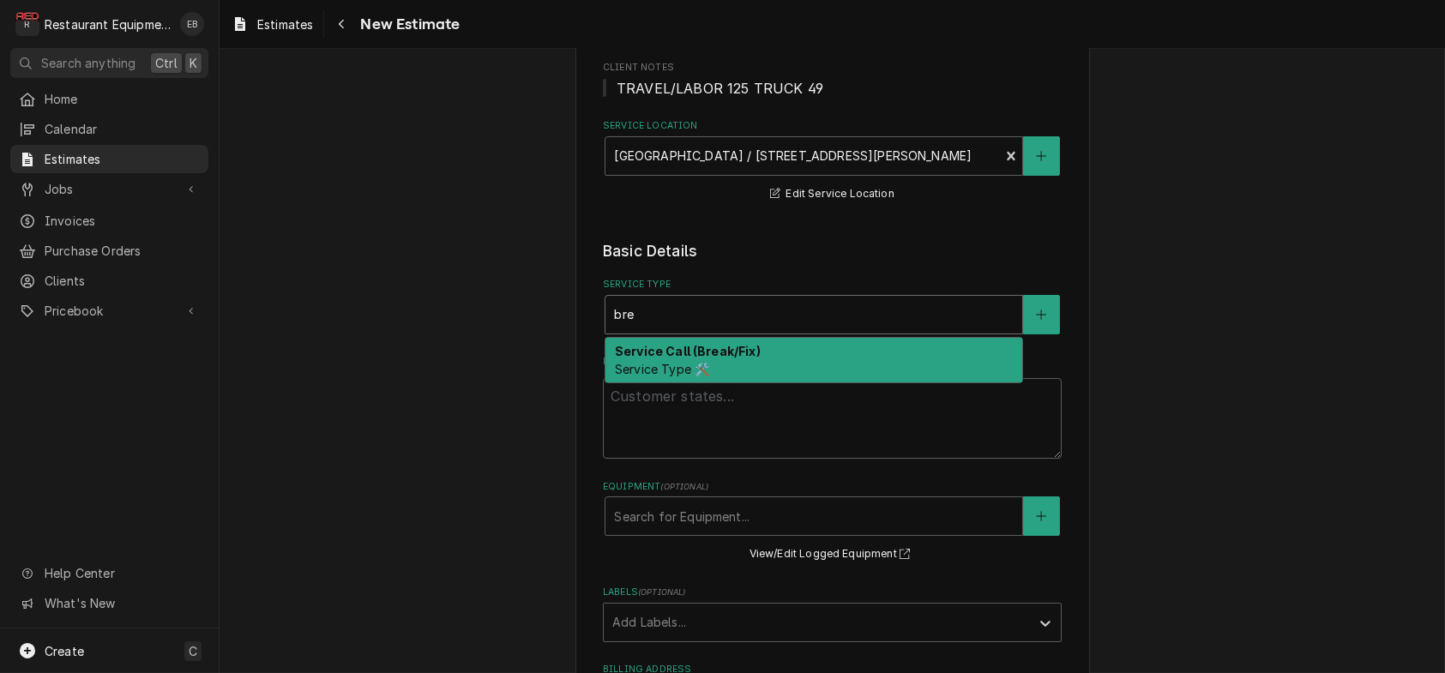
click at [702, 359] on strong "Service Call (Break/Fix)" at bounding box center [688, 351] width 146 height 15
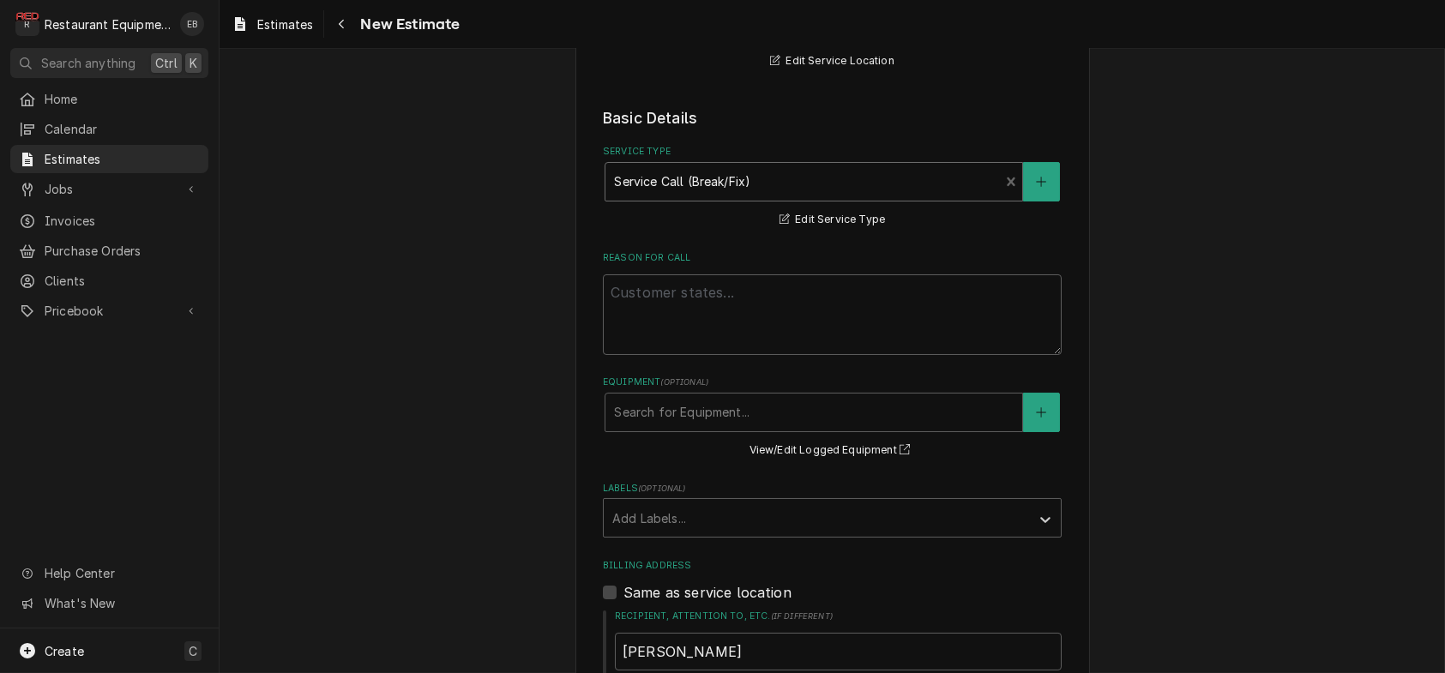
scroll to position [400, 0]
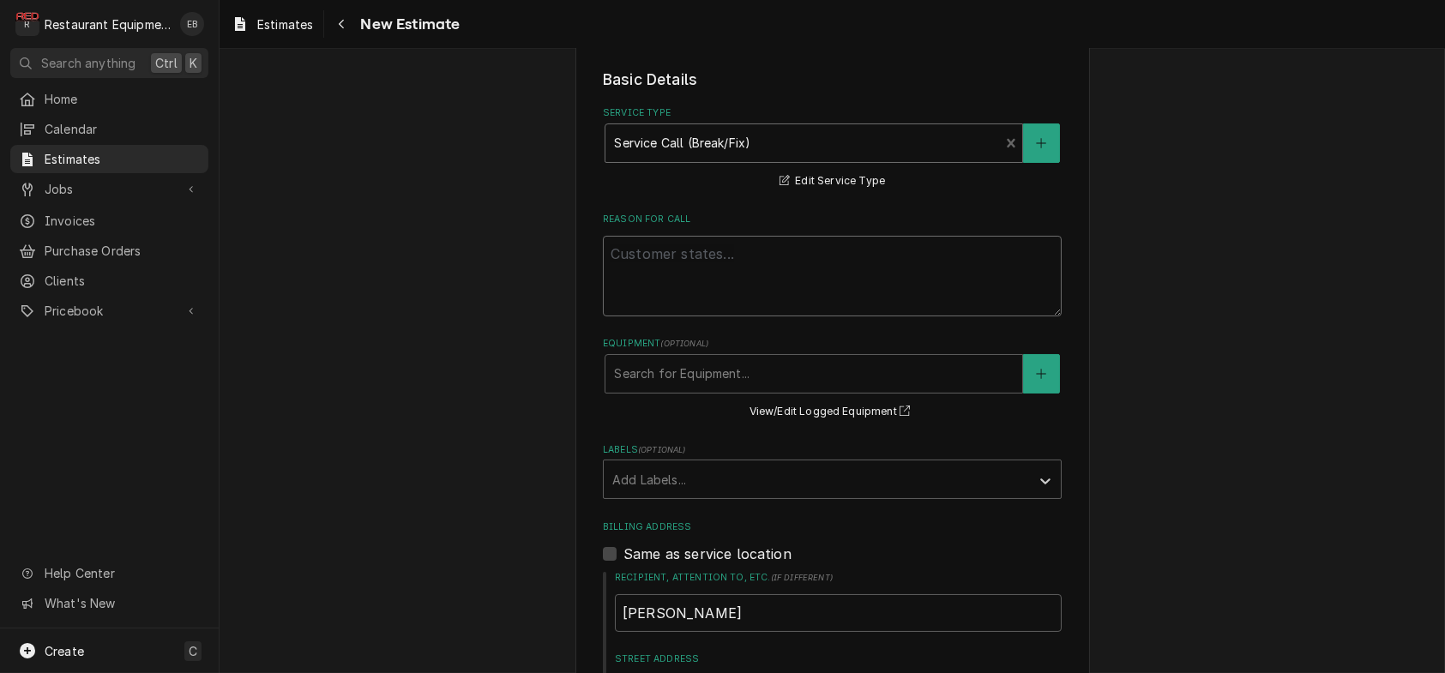
click at [668, 317] on textarea "Reason For Call" at bounding box center [832, 276] width 459 height 81
paste textarea "Industrial Smoker has "small issues if any", needs to be looked at."
type textarea "x"
type textarea "Industrial Smoker has "small issues if any", needs to be looked at."
type textarea "x"
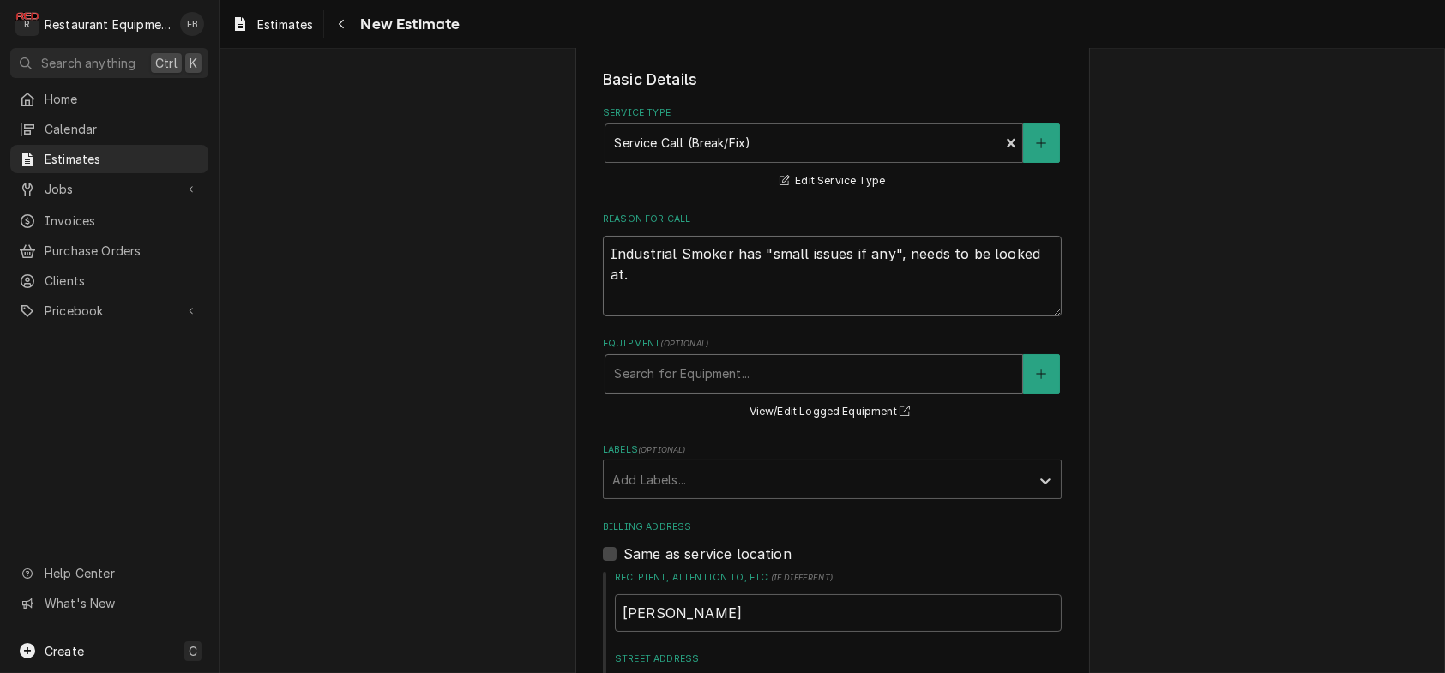
type textarea "Industrial Smoker has "small issues if any", needs to be looked at."
type textarea "x"
type textarea "Industrial Smoker has "small issues if any", needs to be looked at."
type textarea "x"
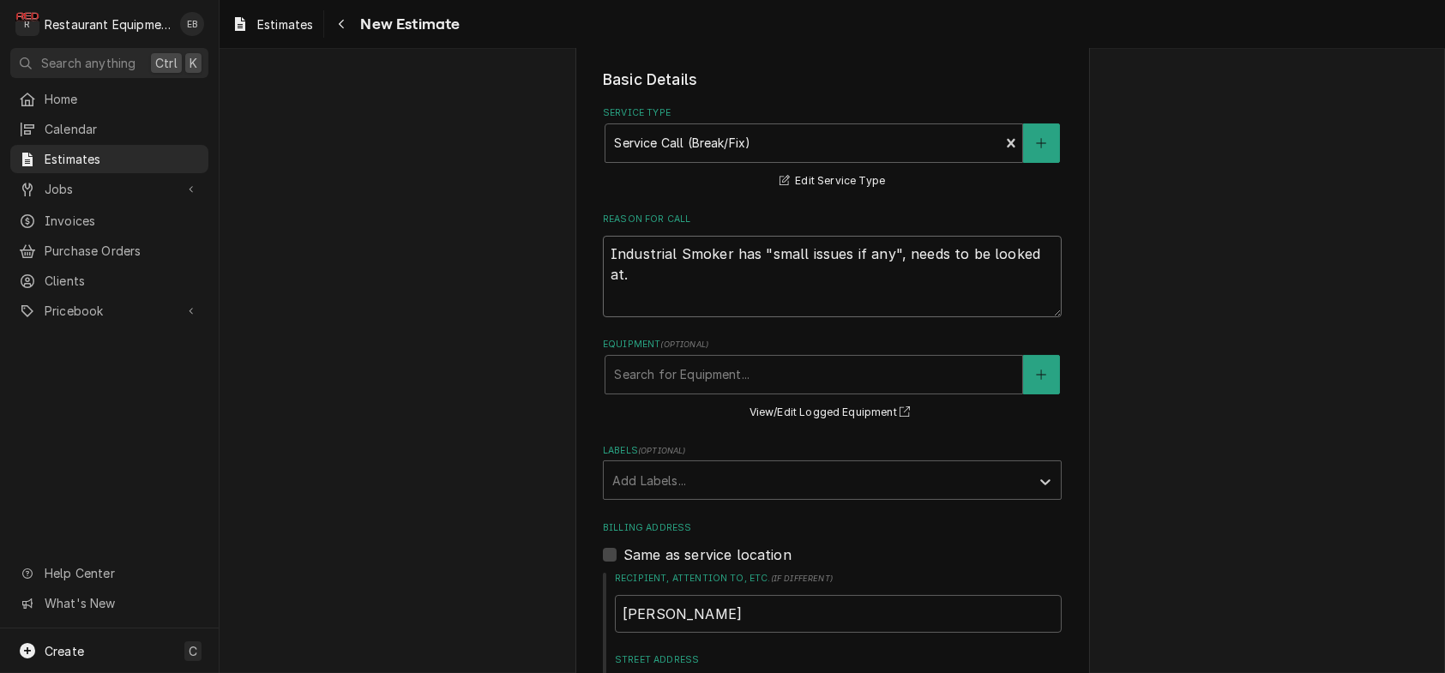
type textarea "Industrial Smoker has "small issues if any", needs to be looked at."
paste textarea "05/26/3363 Lore ip: 23:32 Dolo sit: 3:41 Ametc 486 Adipis Elits: 4722-DO Eiusmo…"
type textarea "x"
type textarea "Loremipsum Dolors ame "conse adipis el sed", doeiu te in utlabo et. 97/49/2988 …"
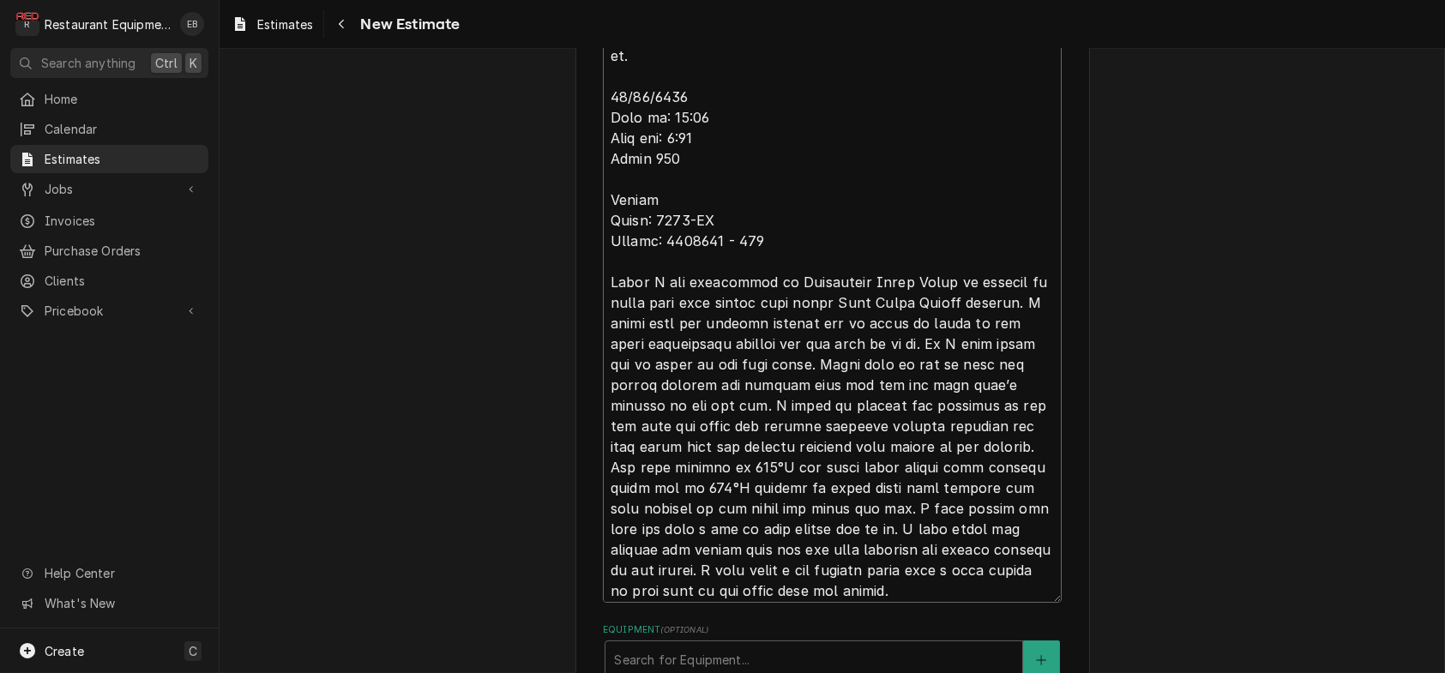
scroll to position [0, 0]
click at [603, 158] on textarea "Reason For Call" at bounding box center [832, 310] width 459 height 585
type textarea "x"
type textarea "Loremipsum Dolors ame "conse adipis el sed", doeiu te in utlabo et. 16/79/2140 …"
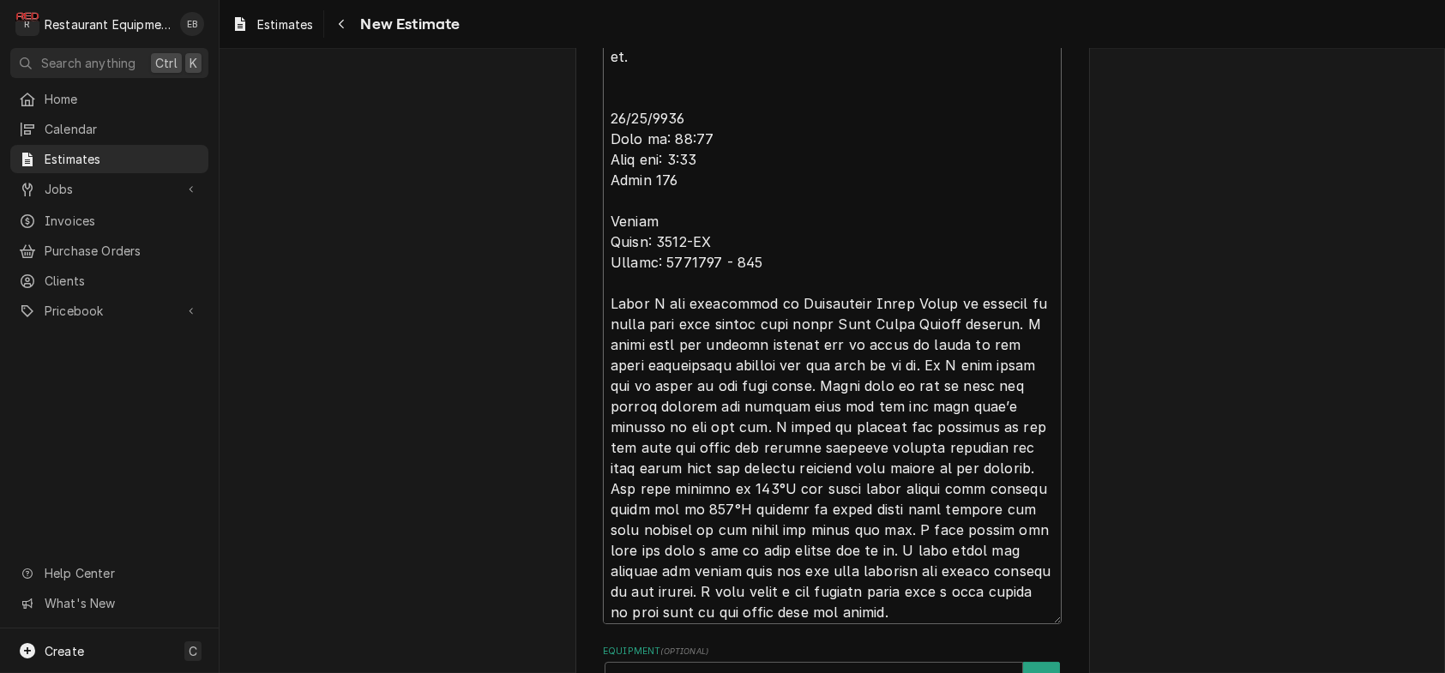
type textarea "x"
type textarea "Loremipsum Dolors ame "conse adipis el sed", doeiu te in utlabo et. D 31/69/765…"
type textarea "x"
type textarea "Loremipsum Dolors ame "conse adipis el sed", doeiu te in utlabo et. Do 25/30/54…"
type textarea "x"
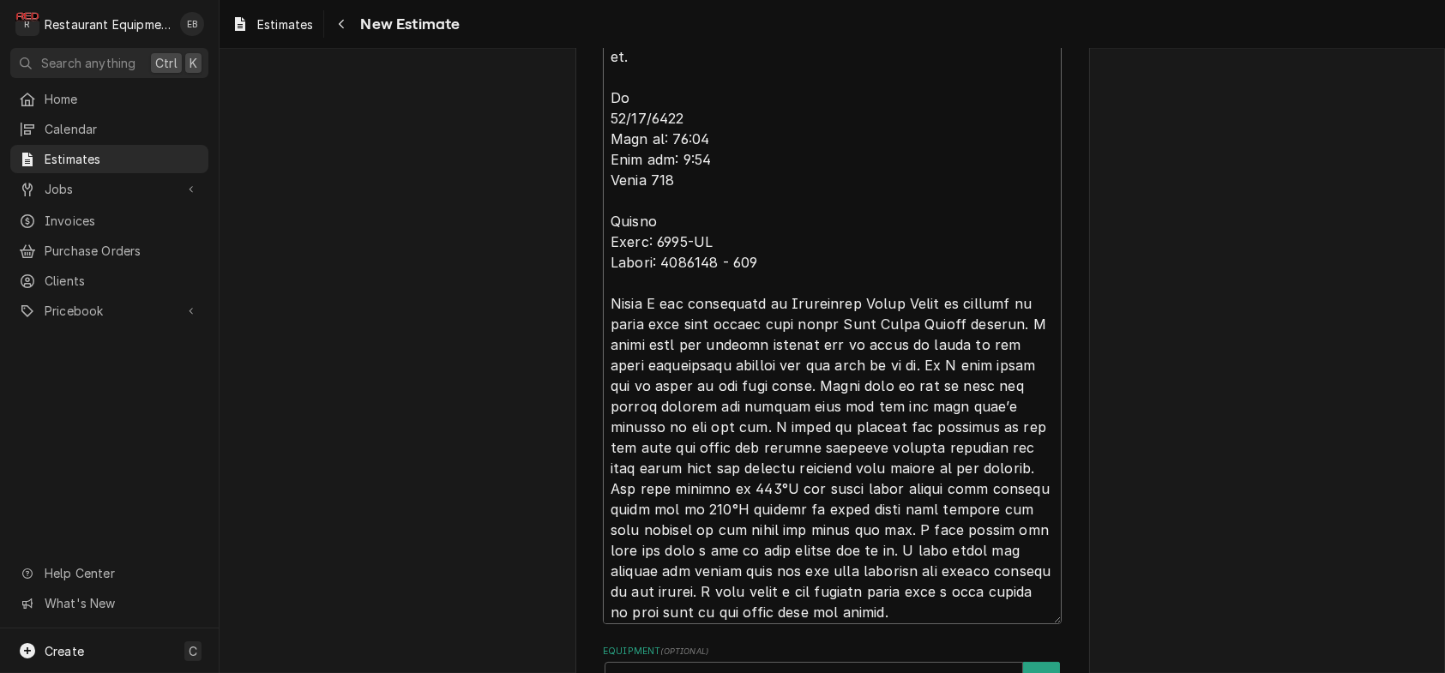
type textarea "Loremipsum Dolors ame "conse adipis el sed", doeiu te in utlabo et. Dol 54/79/0…"
type textarea "x"
type textarea "Loremipsum Dolors ame "conse adipis el sed", doeiu te in utlabo et. Dolo 37/31/…"
type textarea "x"
type textarea "Loremipsum Dolors ame "conse adipis el sed", doeiu te in utlabo et. Dolo 12/80/…"
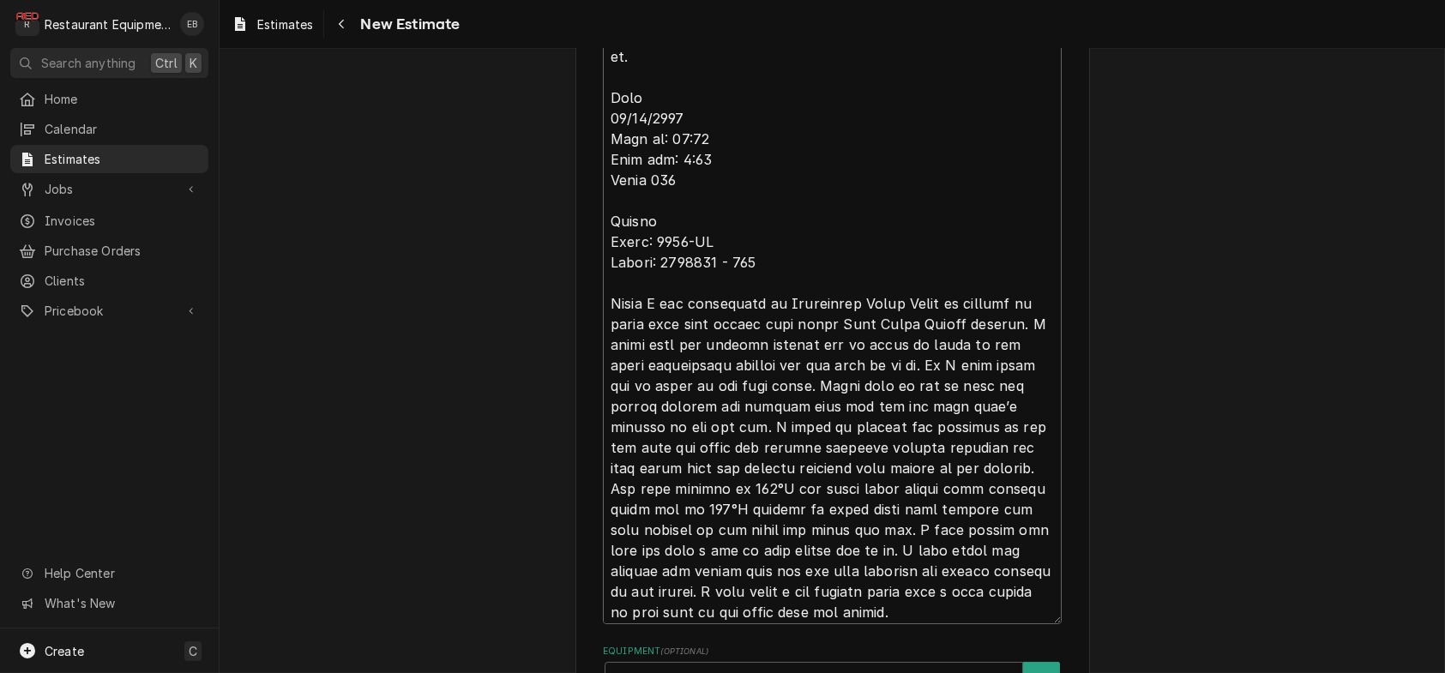
type textarea "x"
type textarea "Loremipsum Dolors ame "conse adipis el sed", doeiu te in utlabo et. Dolo M 50/2…"
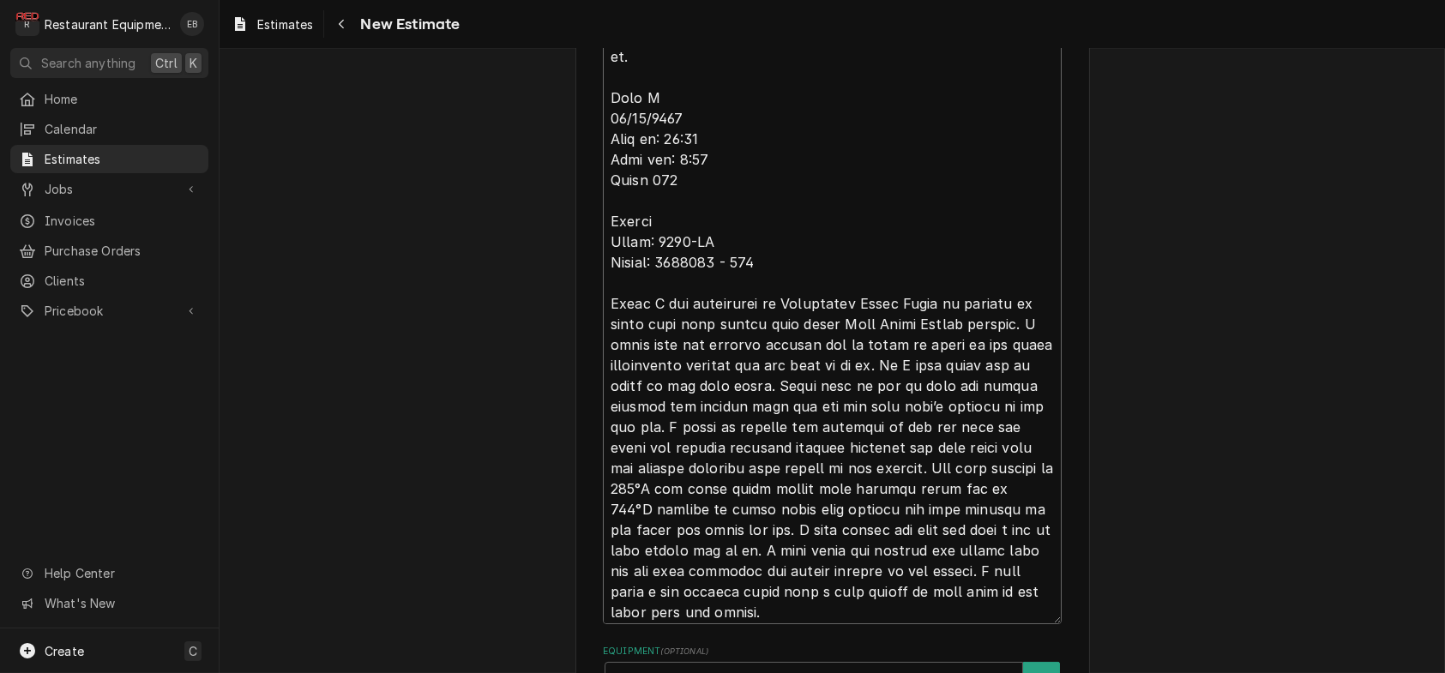
type textarea "x"
type textarea "Loremipsum Dolors ame "conse adipis el sed", doeiu te in utlabo et. Dolo Ma 88/…"
type textarea "x"
type textarea "Loremipsum Dolors ame "conse adipis el sed", doeiu te in utlabo et. Dolo Mag 11…"
type textarea "x"
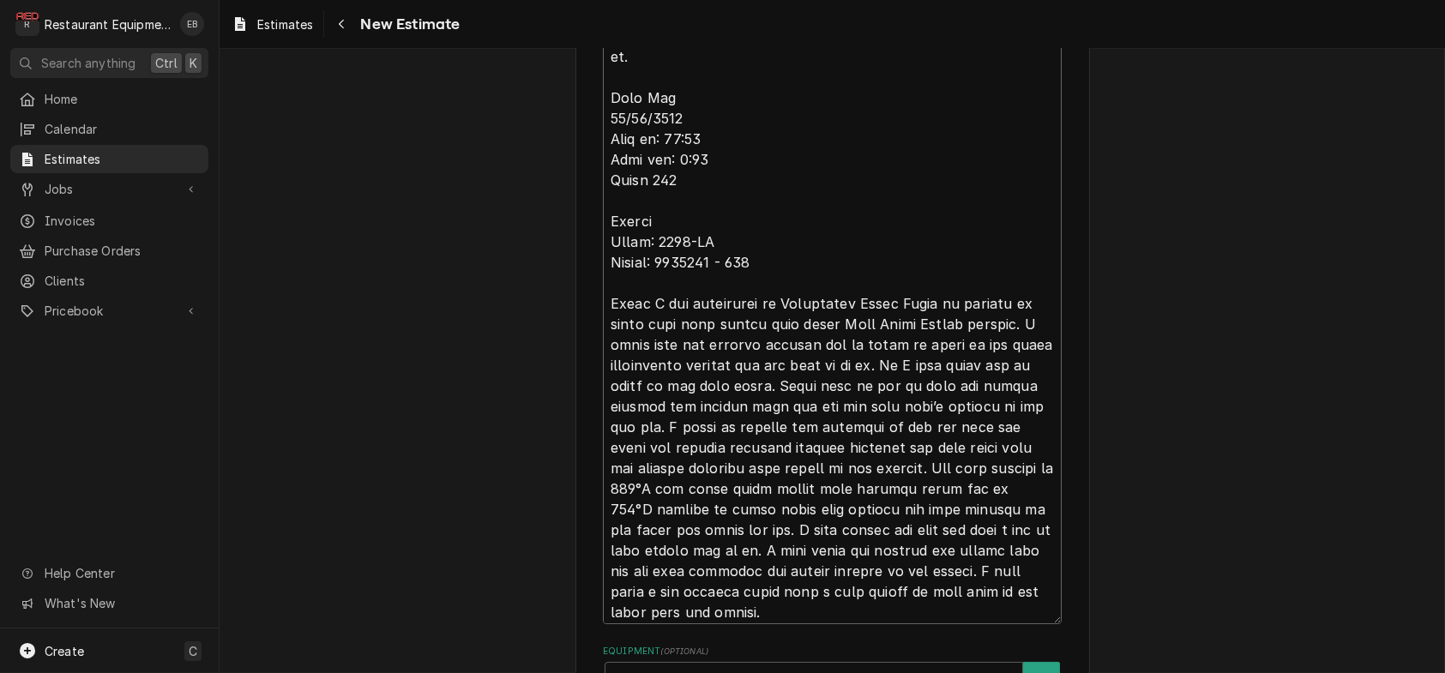
type textarea "Loremipsum Dolors ame "conse adipis el sed", doeiu te in utlabo et. Dolo Magn 3…"
type textarea "x"
type textarea "Loremipsum Dolors ame "conse adipis el sed", doeiu te in utlabo et. Dolo Magna …"
type textarea "x"
type textarea "Loremipsum Dolors ame "conse adipis el sed", doeiu te in utlabo et. Dolo Magna:…"
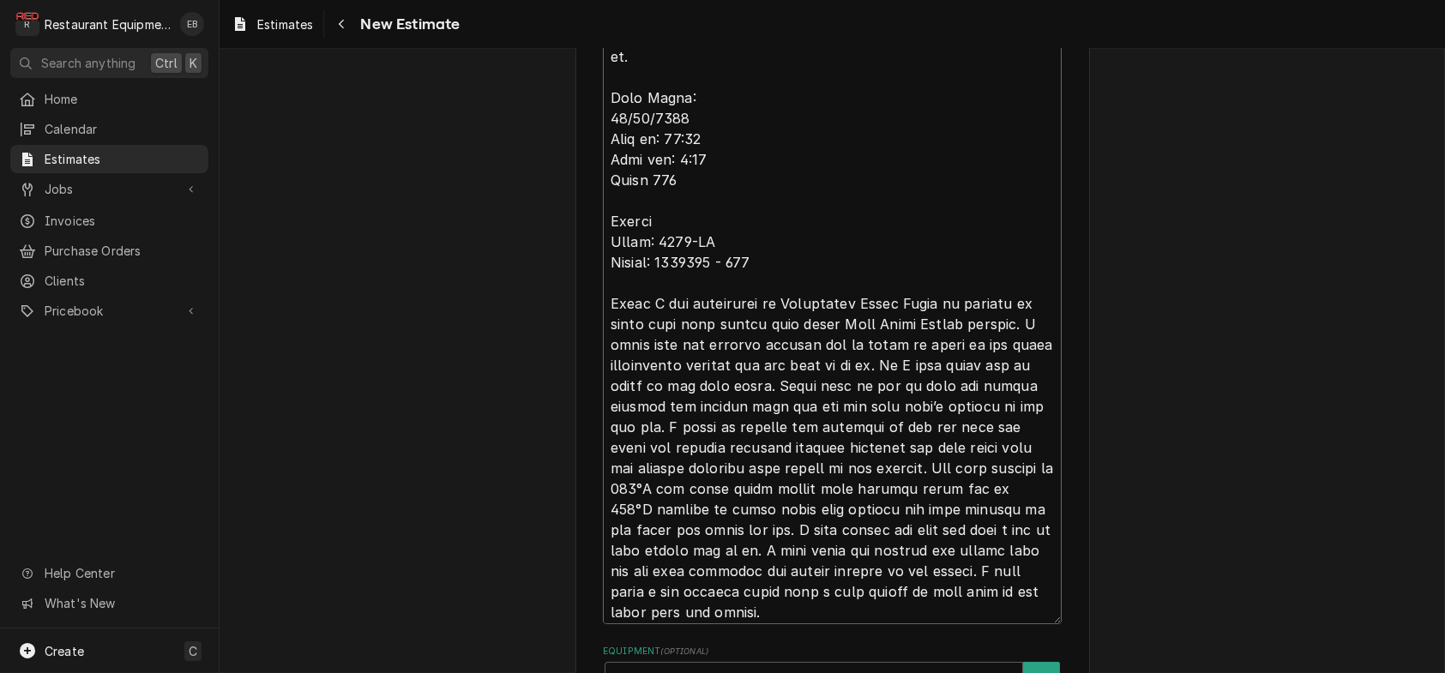
type textarea "x"
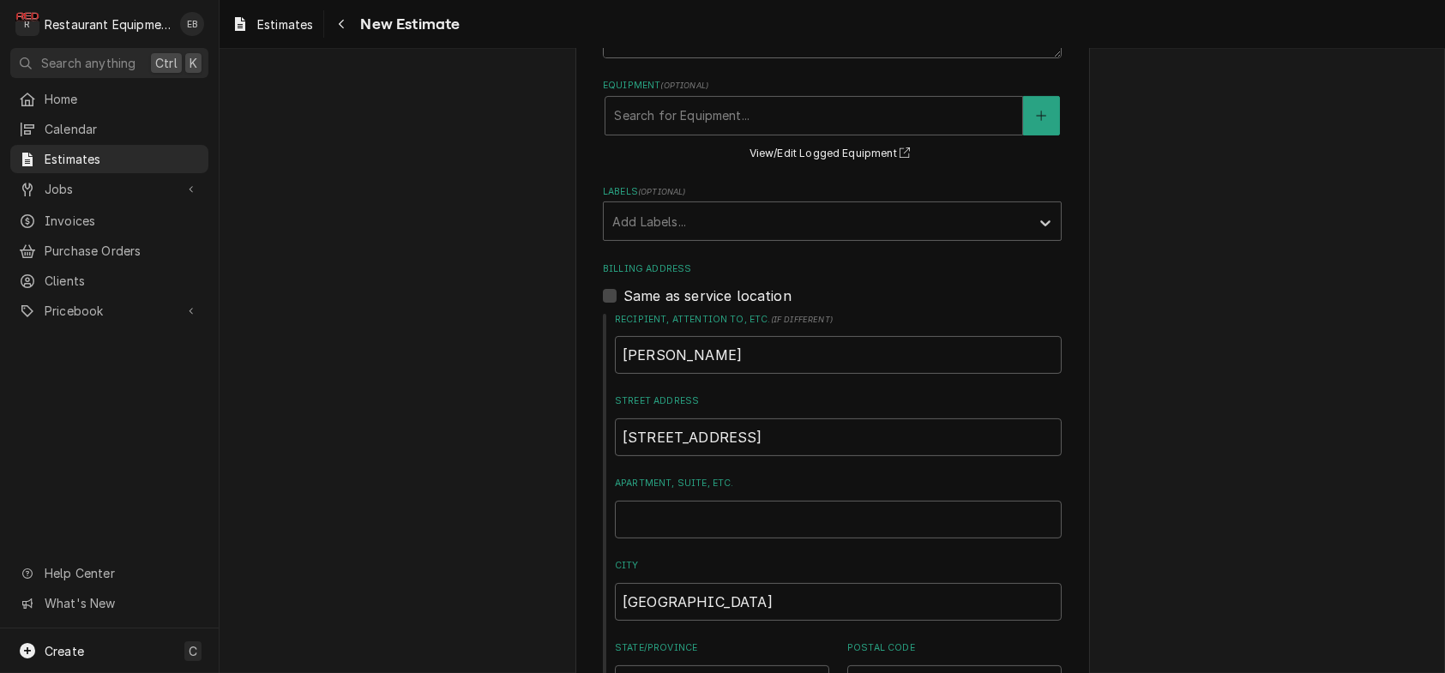
scroll to position [1189, 0]
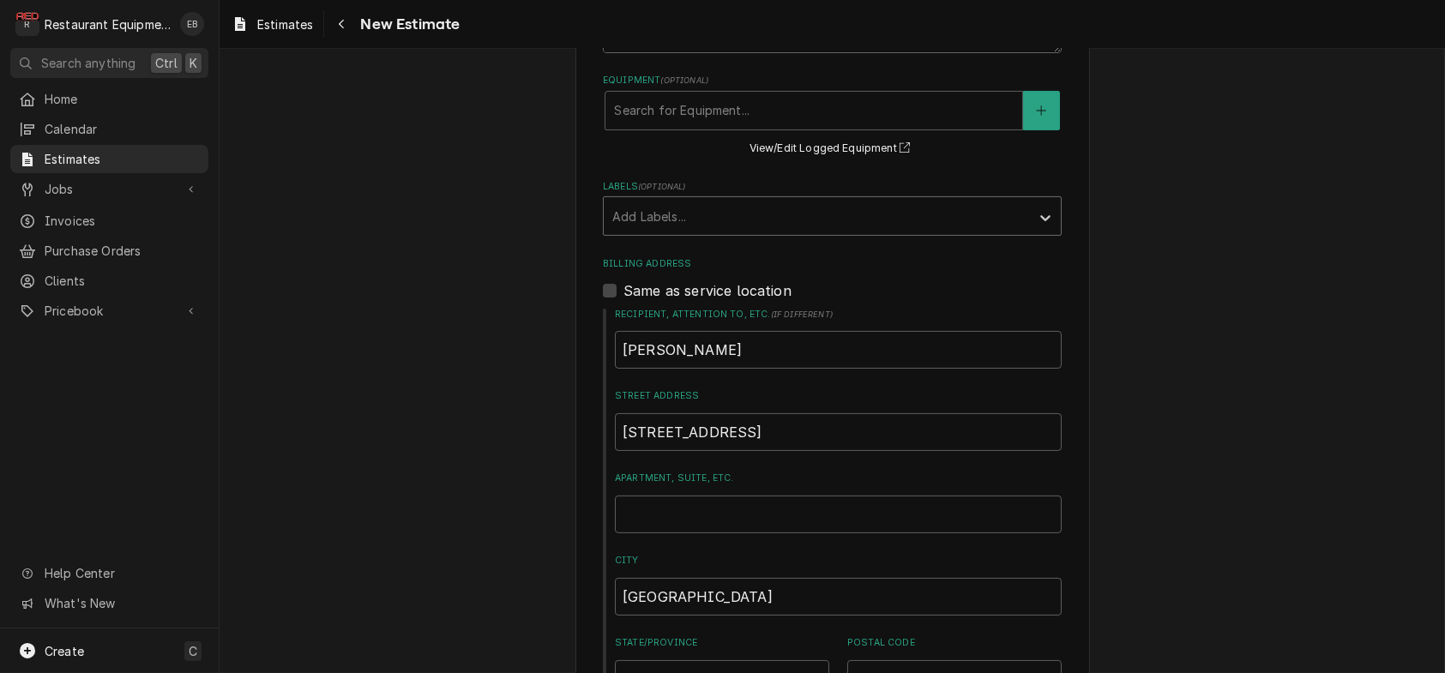
type textarea "Loremipsum Dolors ame "conse adipis el sed", doeiu te in utlabo et. Dolo Magna:…"
click at [755, 232] on div "Labels" at bounding box center [816, 216] width 409 height 31
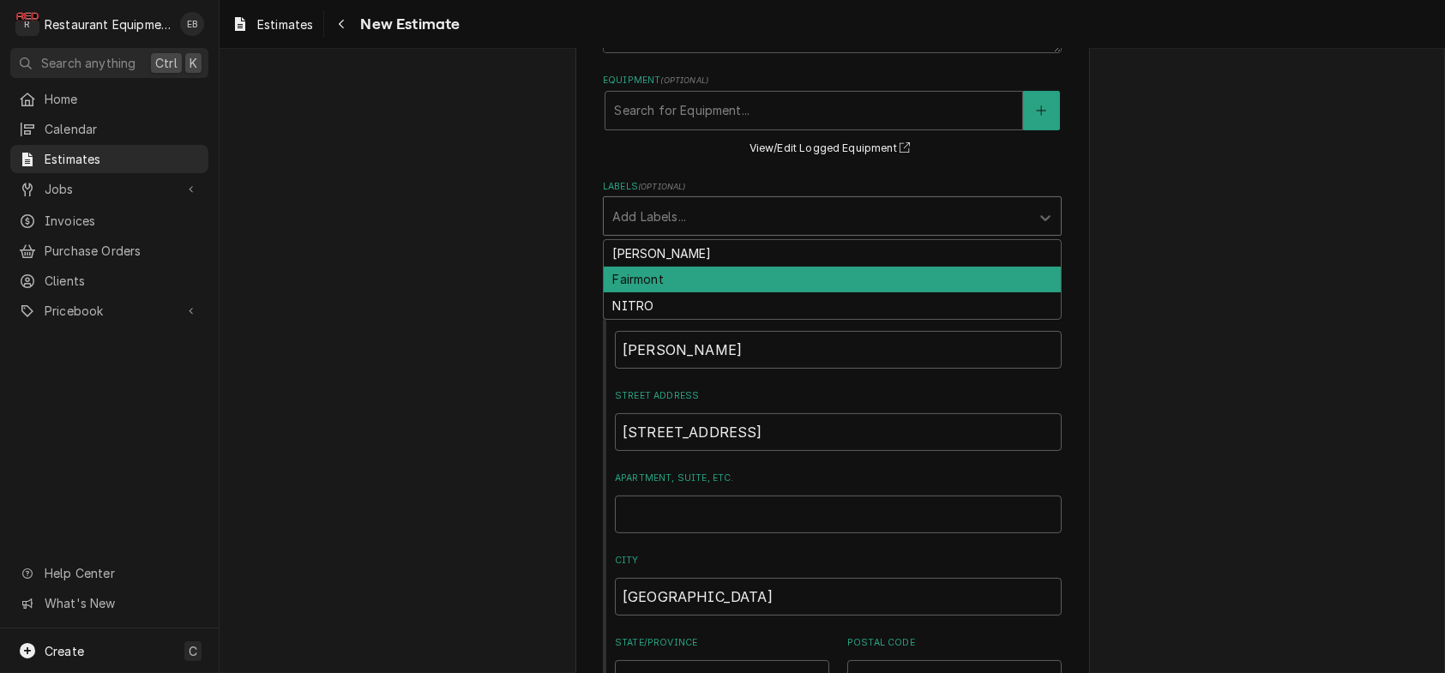
click at [698, 293] on div "Fairmont" at bounding box center [832, 280] width 457 height 27
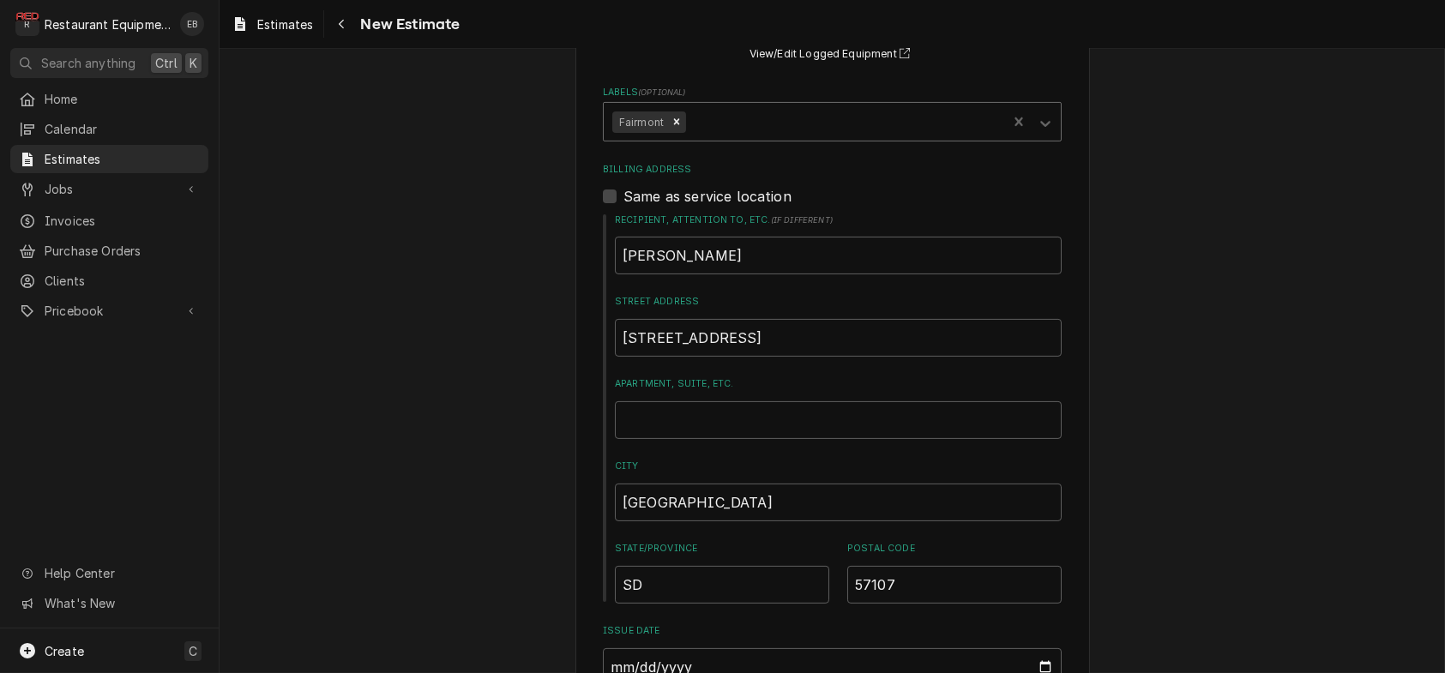
type textarea "x"
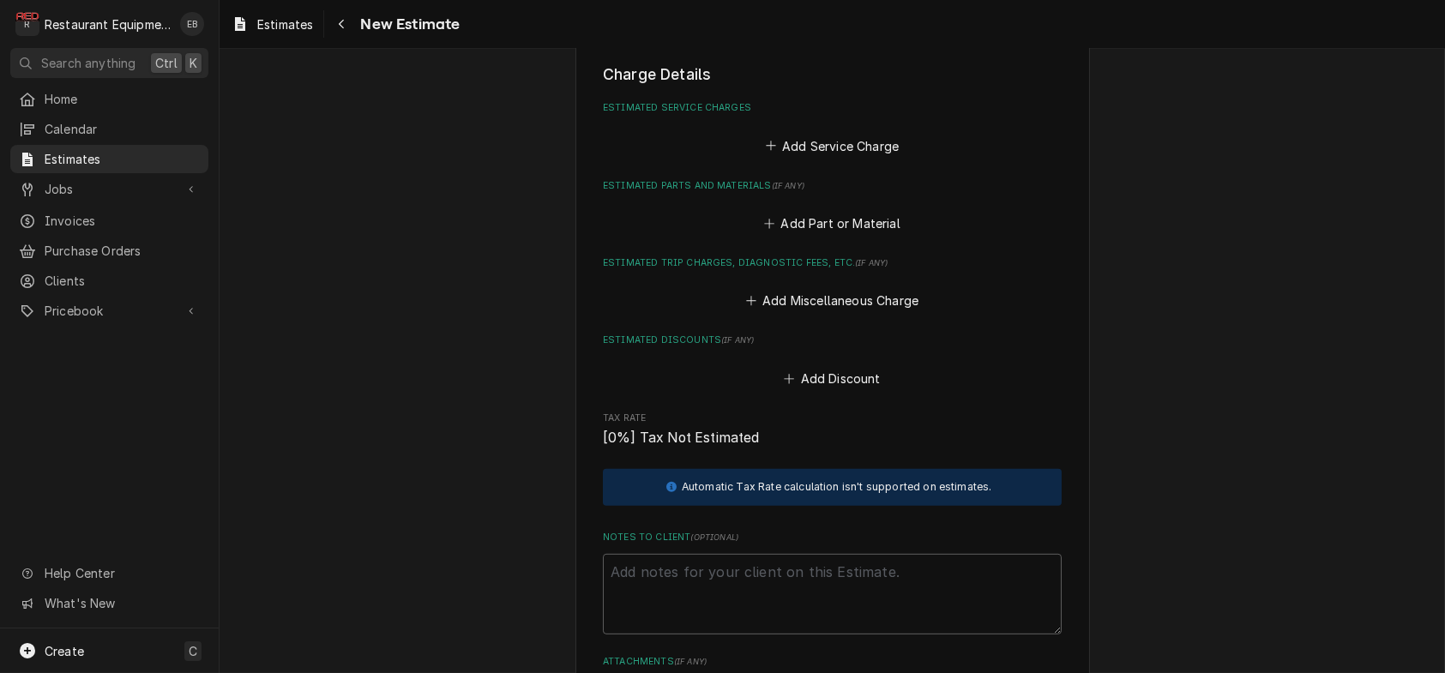
scroll to position [2218, 0]
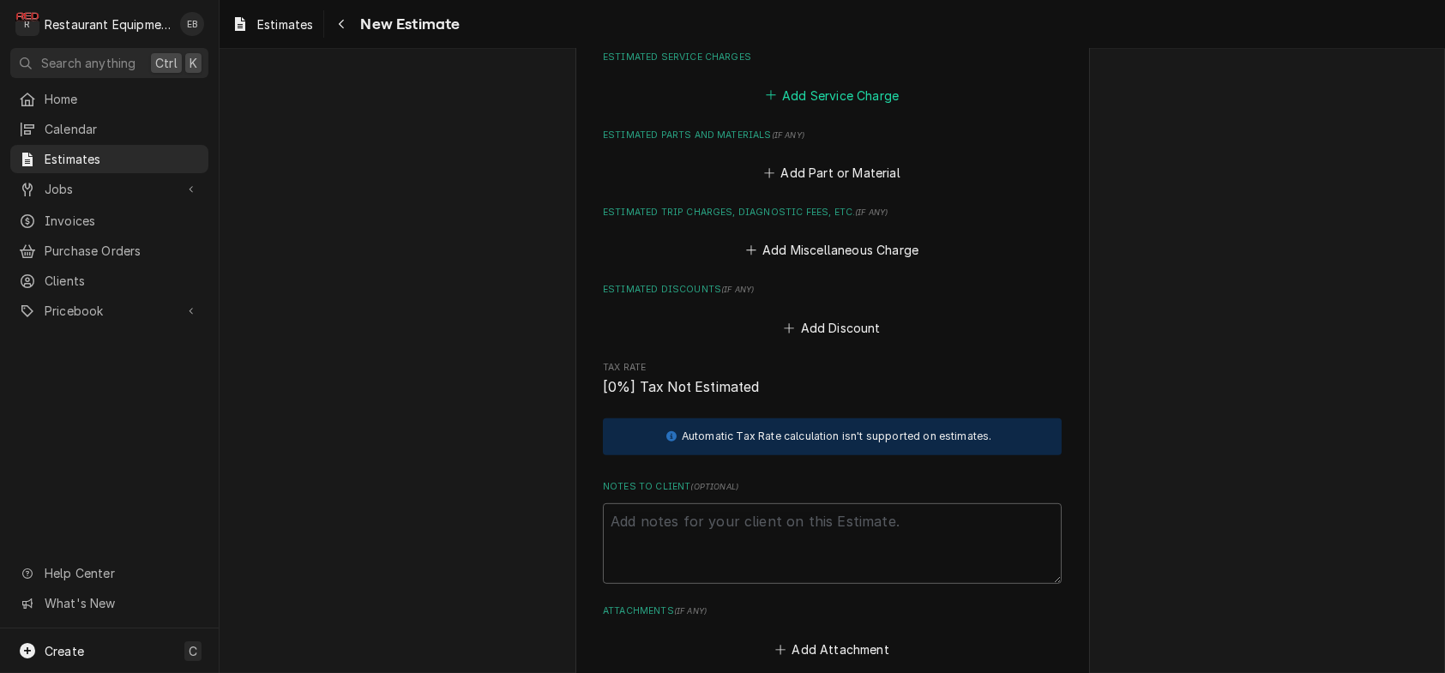
click at [812, 107] on button "Add Service Charge" at bounding box center [832, 95] width 139 height 24
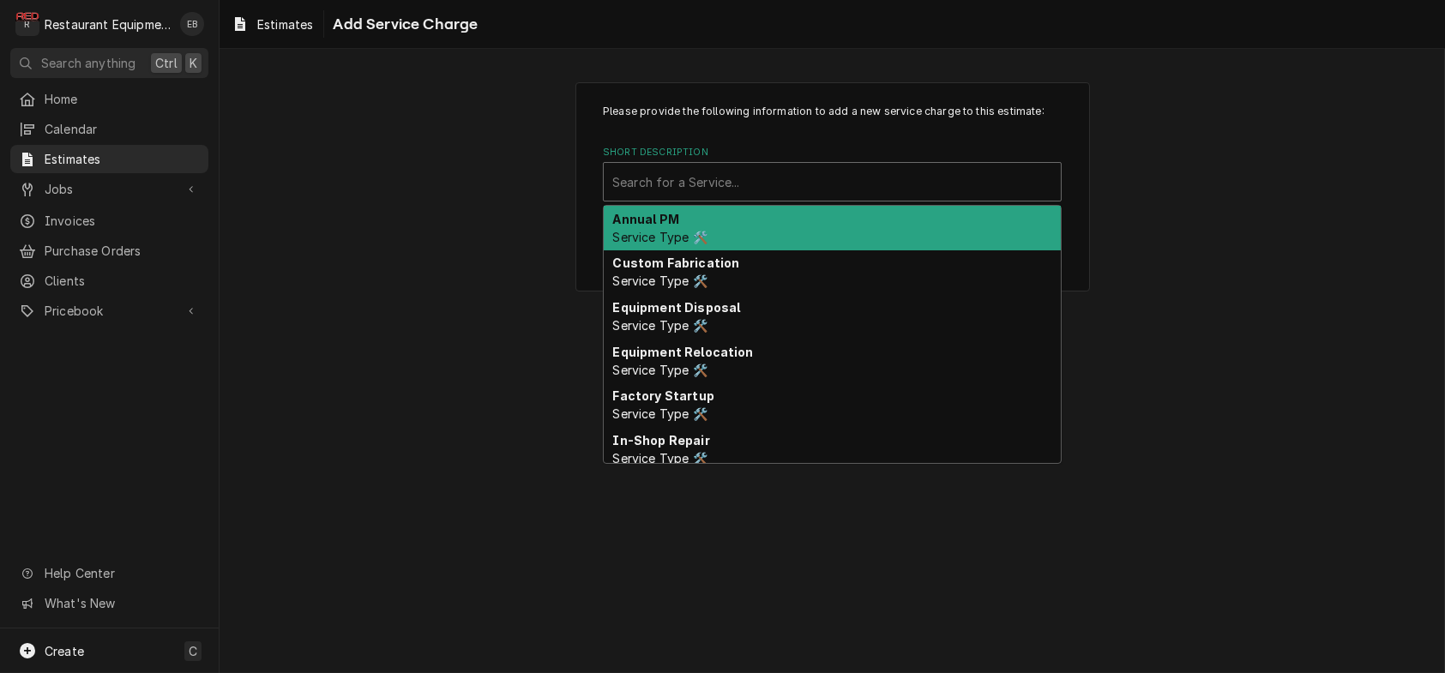
click at [719, 197] on div "Short Description" at bounding box center [832, 181] width 440 height 31
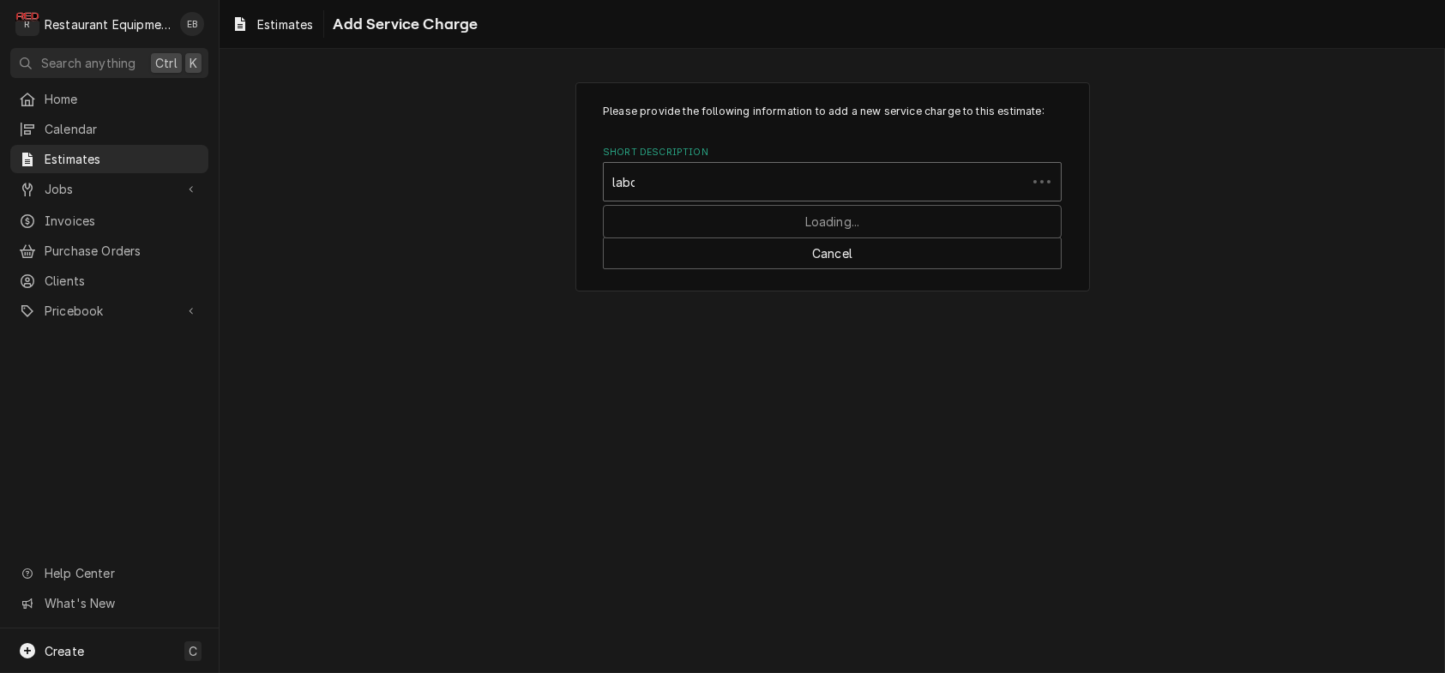
type input "labor"
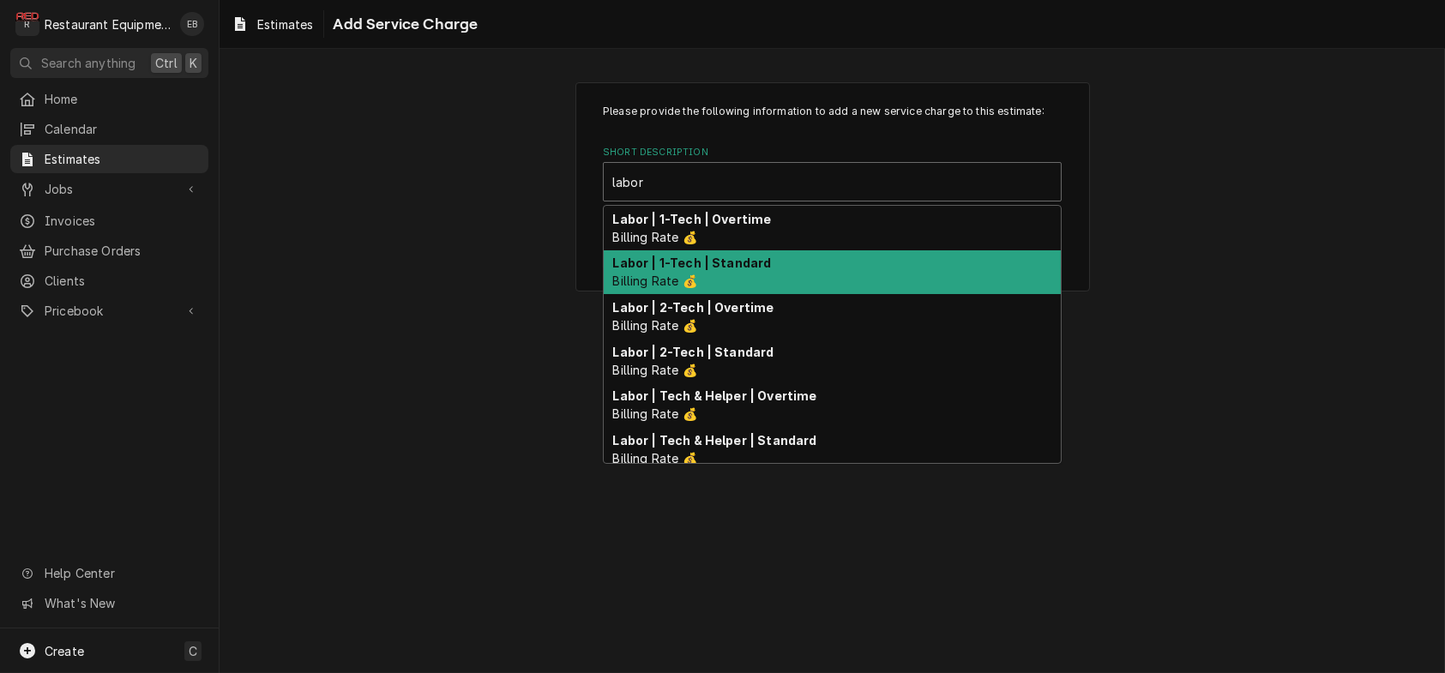
click at [793, 295] on div "Labor | 1-Tech | Standard Billing Rate 💰" at bounding box center [832, 272] width 457 height 45
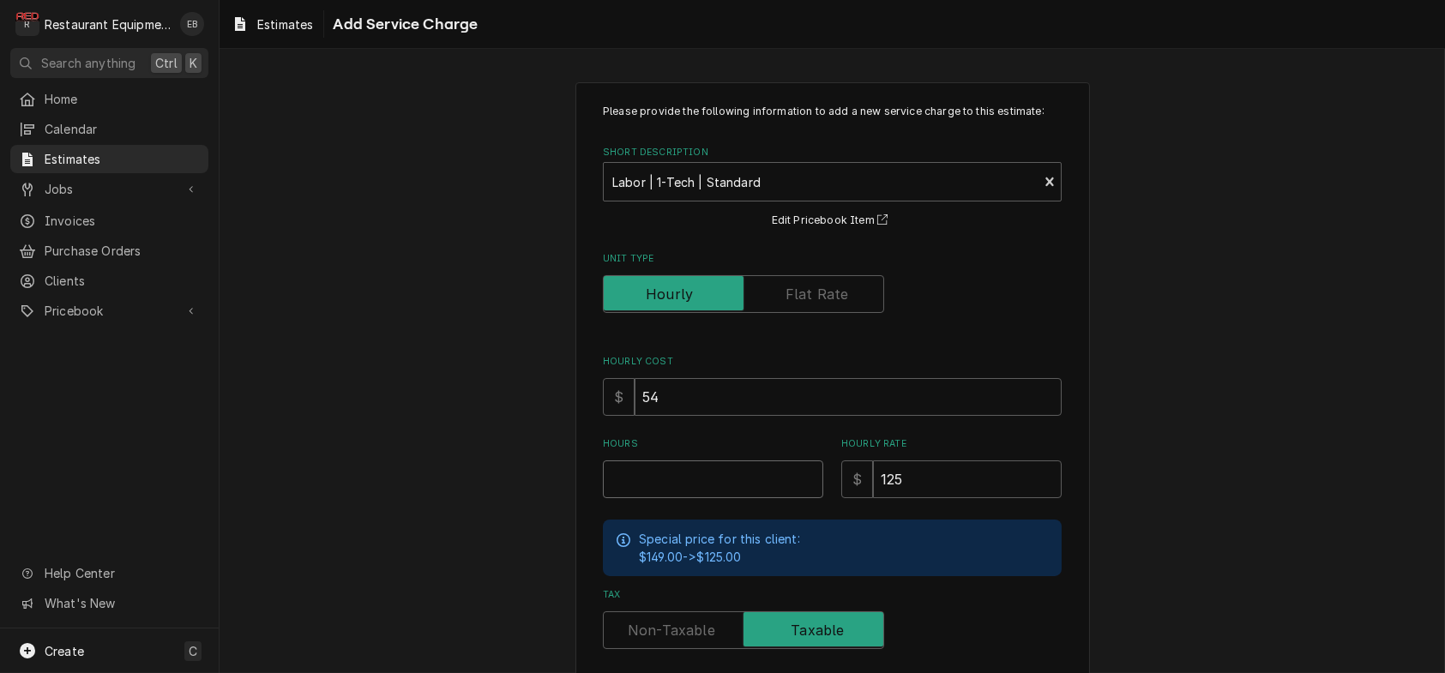
click at [675, 498] on input "Hours" at bounding box center [713, 480] width 220 height 38
type textarea "x"
type input "4"
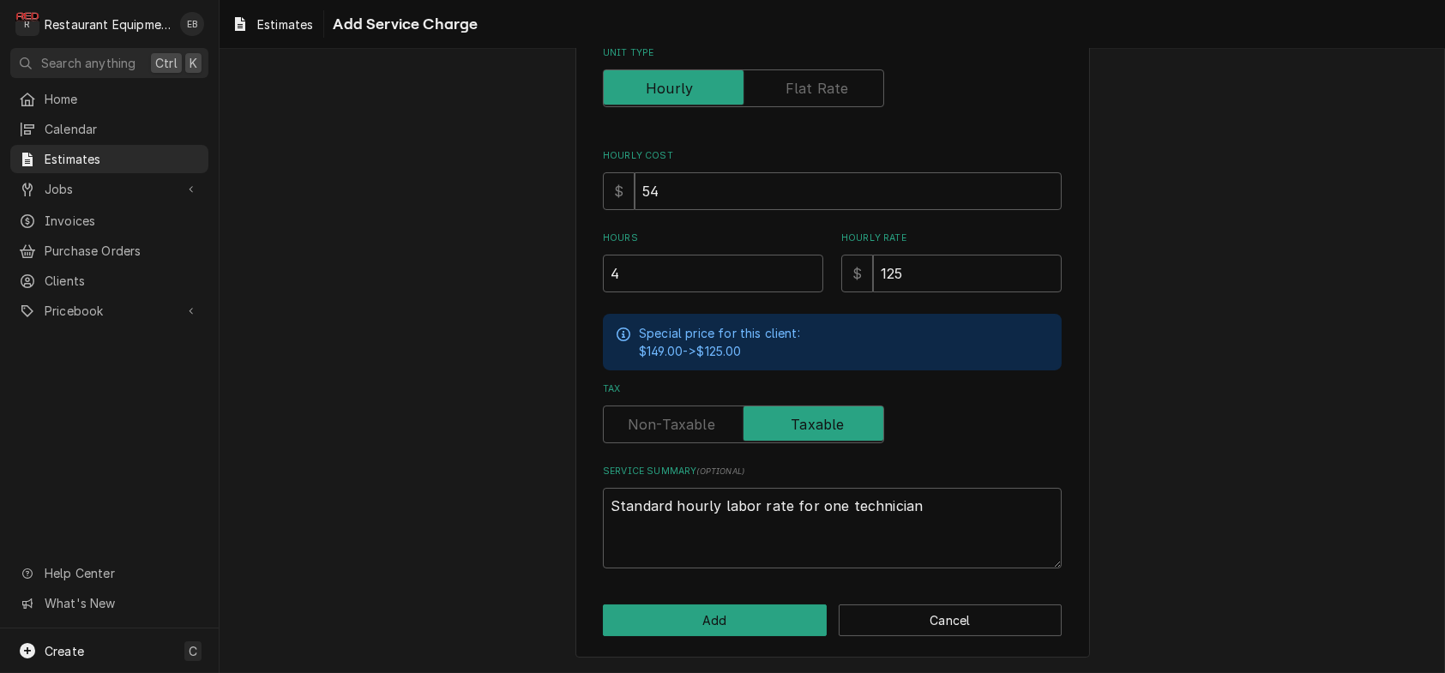
scroll to position [306, 0]
click at [709, 607] on button "Add" at bounding box center [715, 621] width 224 height 32
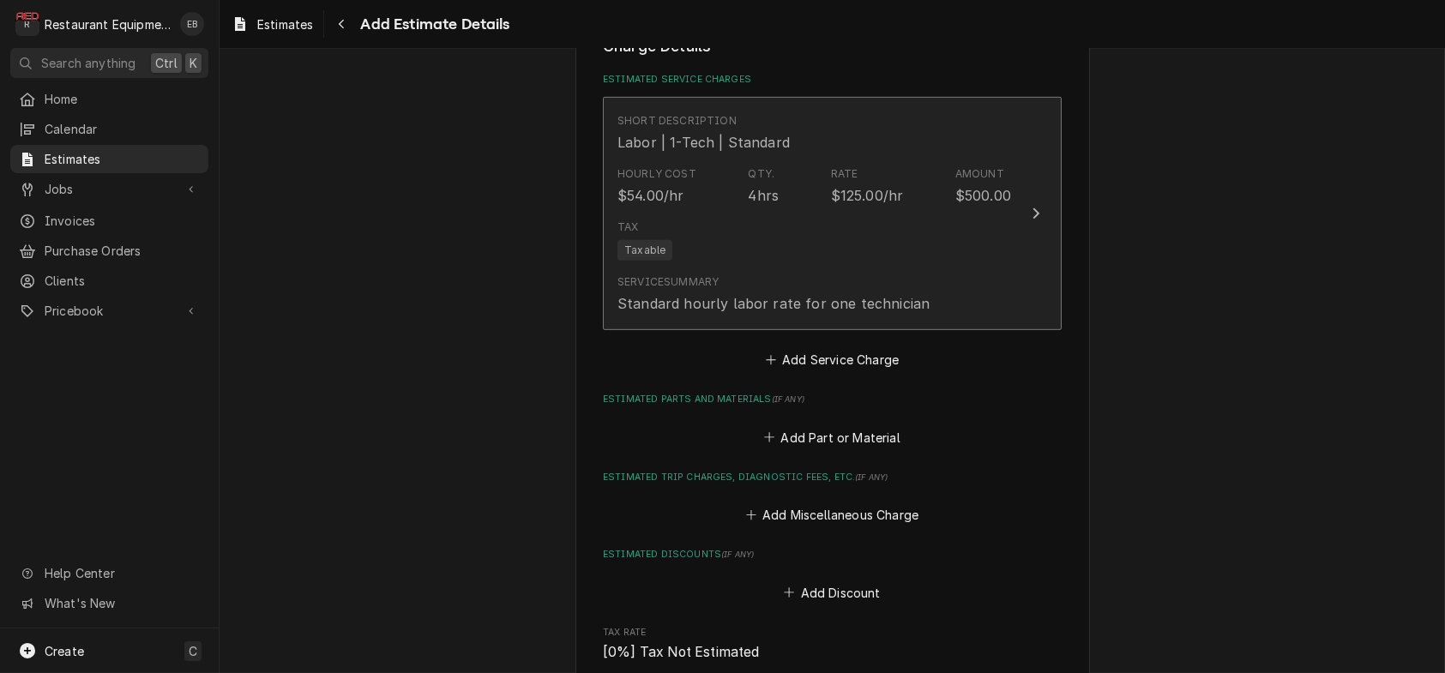
type textarea "x"
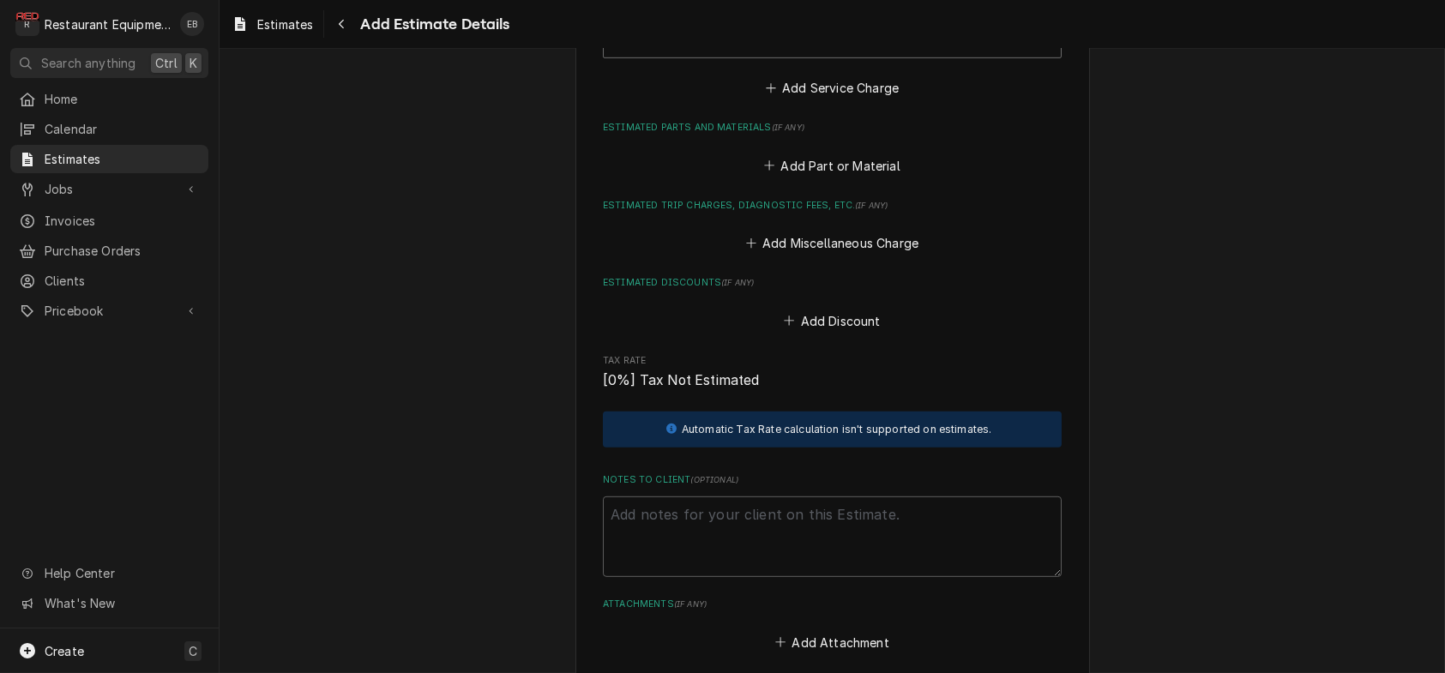
scroll to position [2481, 0]
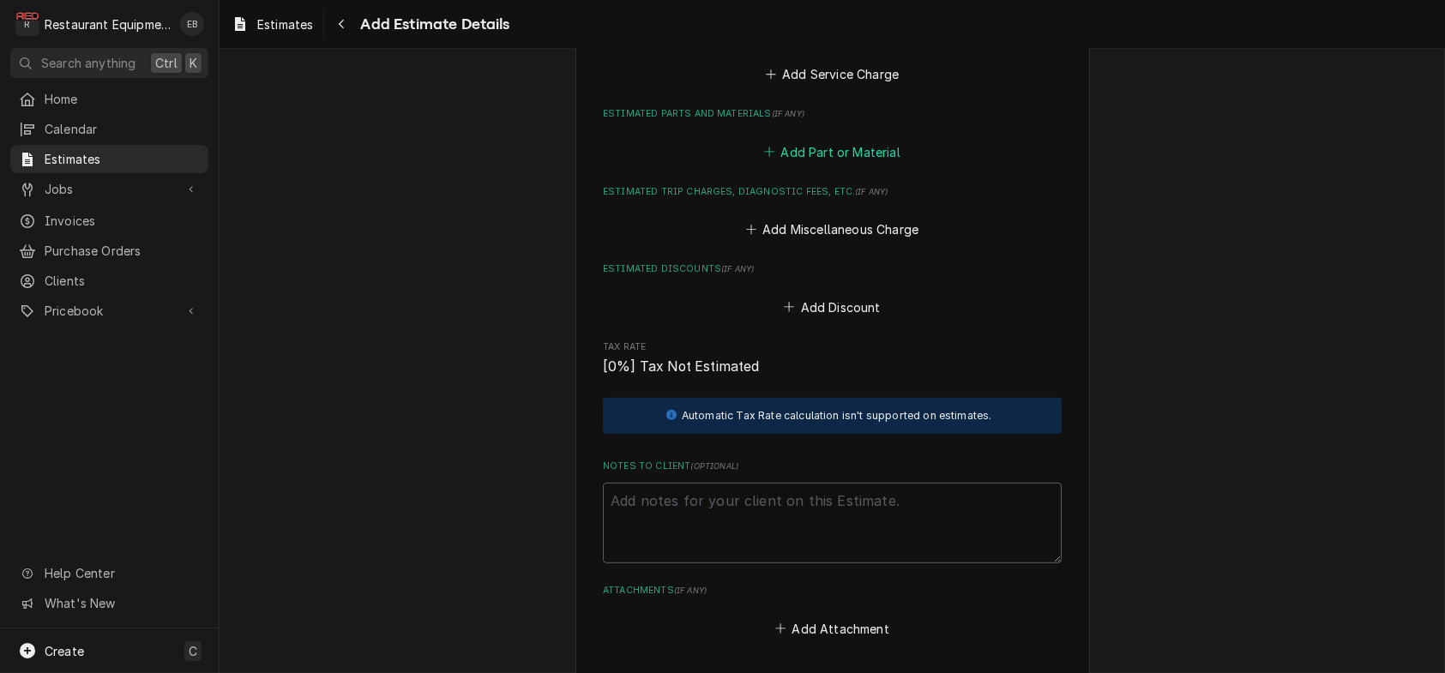
click at [814, 164] on button "Add Part or Material" at bounding box center [833, 152] width 142 height 24
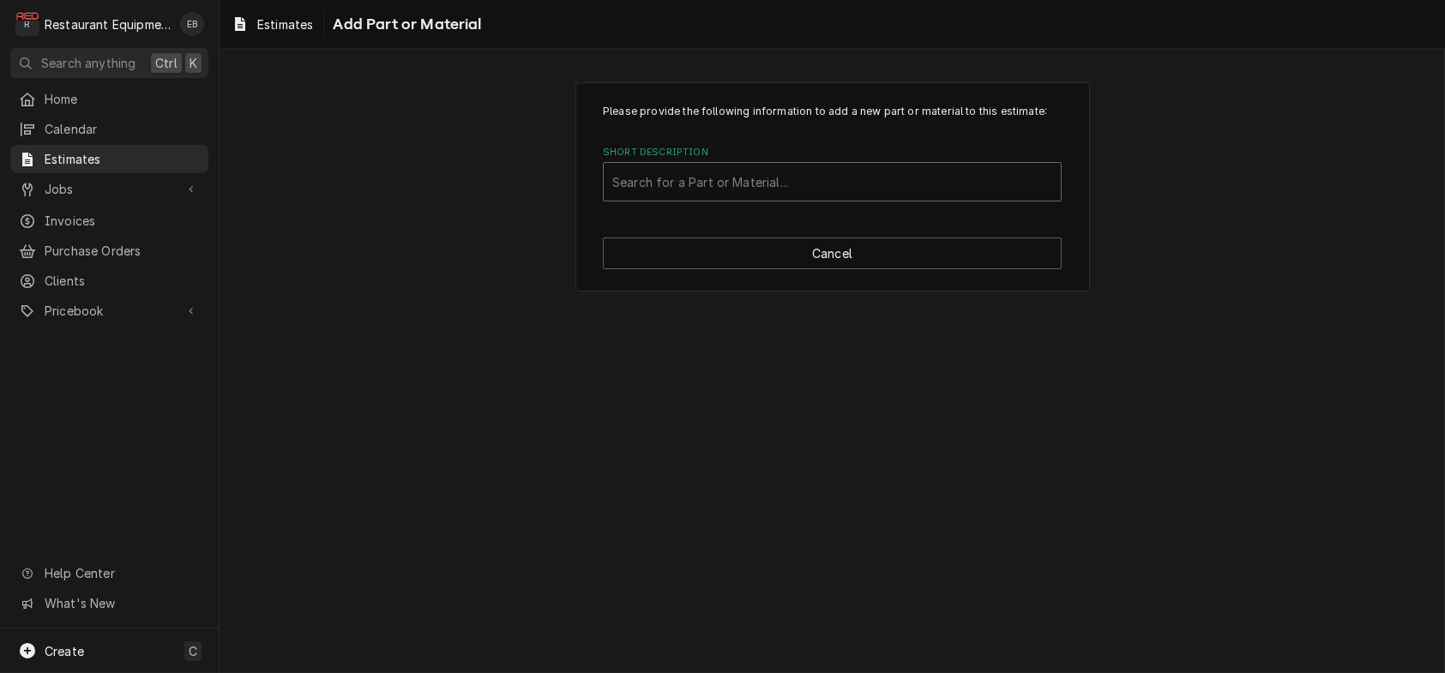
click at [739, 197] on div "Short Description" at bounding box center [832, 181] width 440 height 31
type input "chip tray ass"
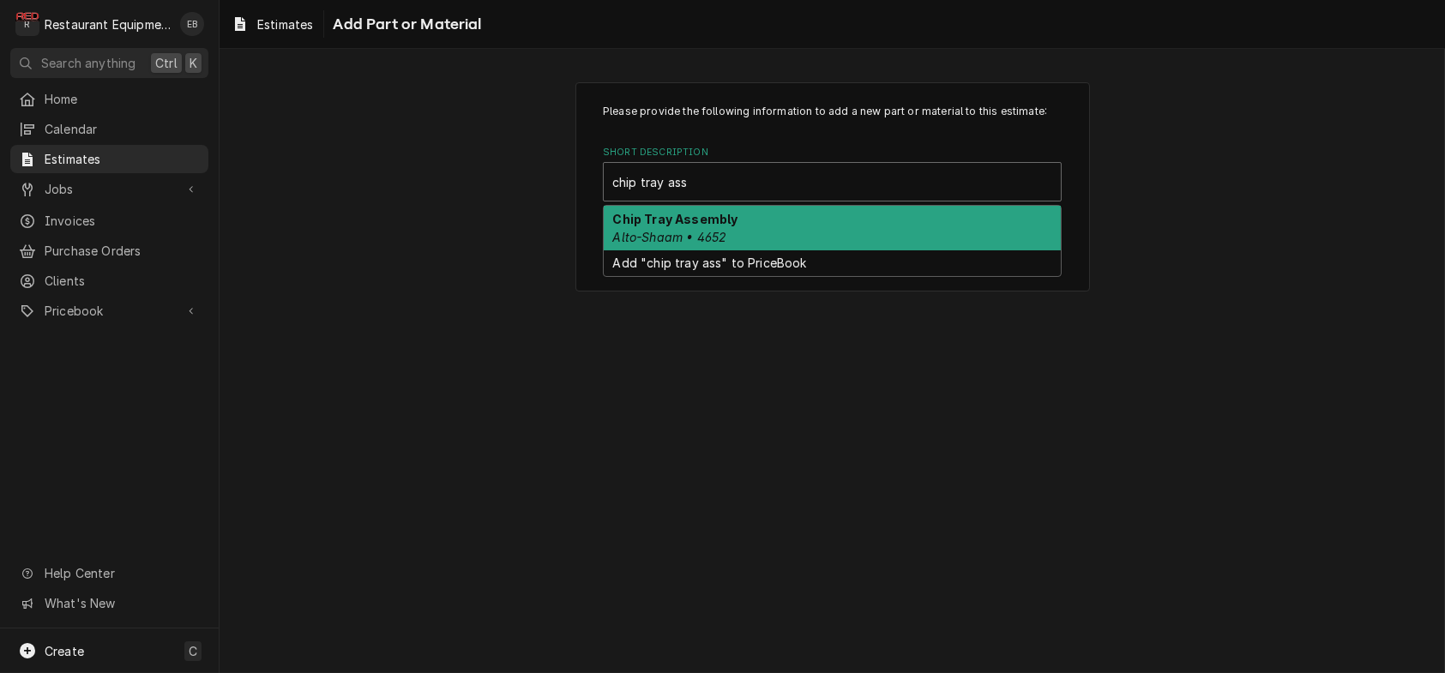
click at [745, 250] on div "Chip Tray Assembly Alto-Shaam • 4652" at bounding box center [832, 228] width 457 height 45
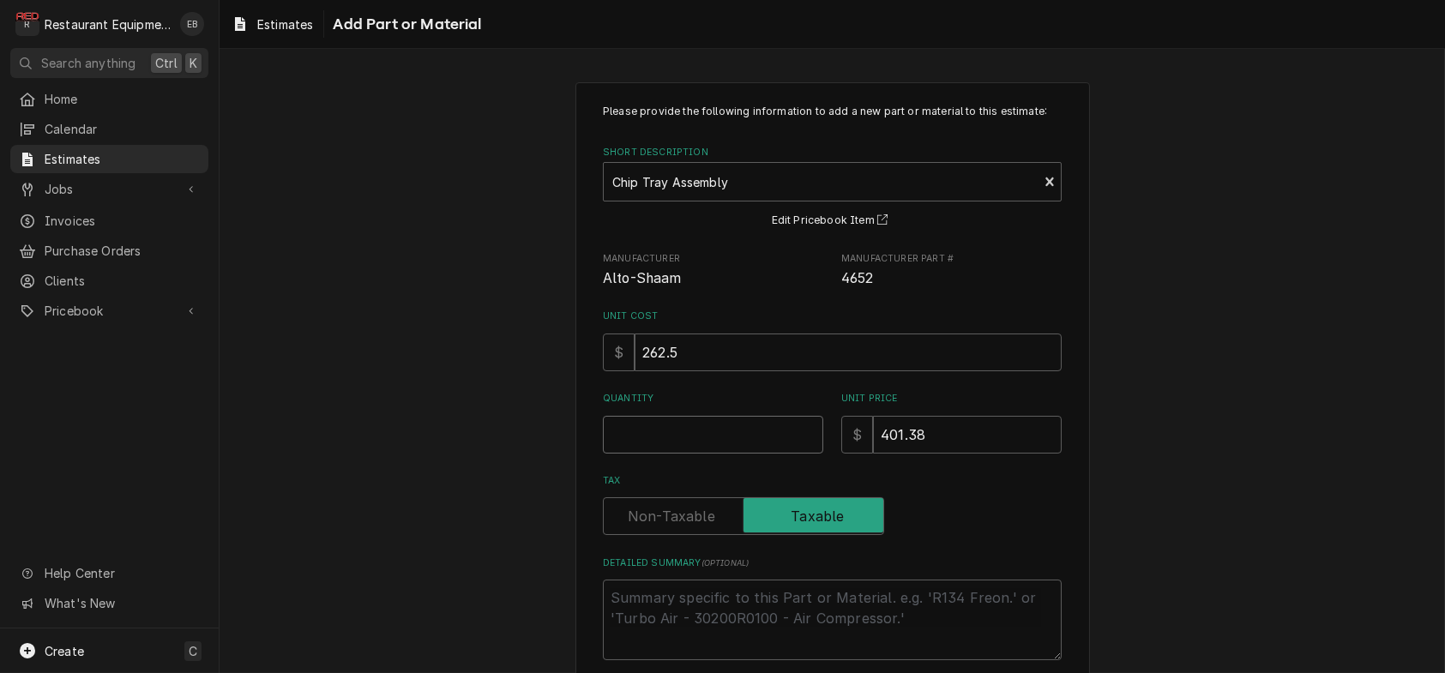
click at [696, 454] on input "Quantity" at bounding box center [713, 435] width 220 height 38
type textarea "x"
type input "2"
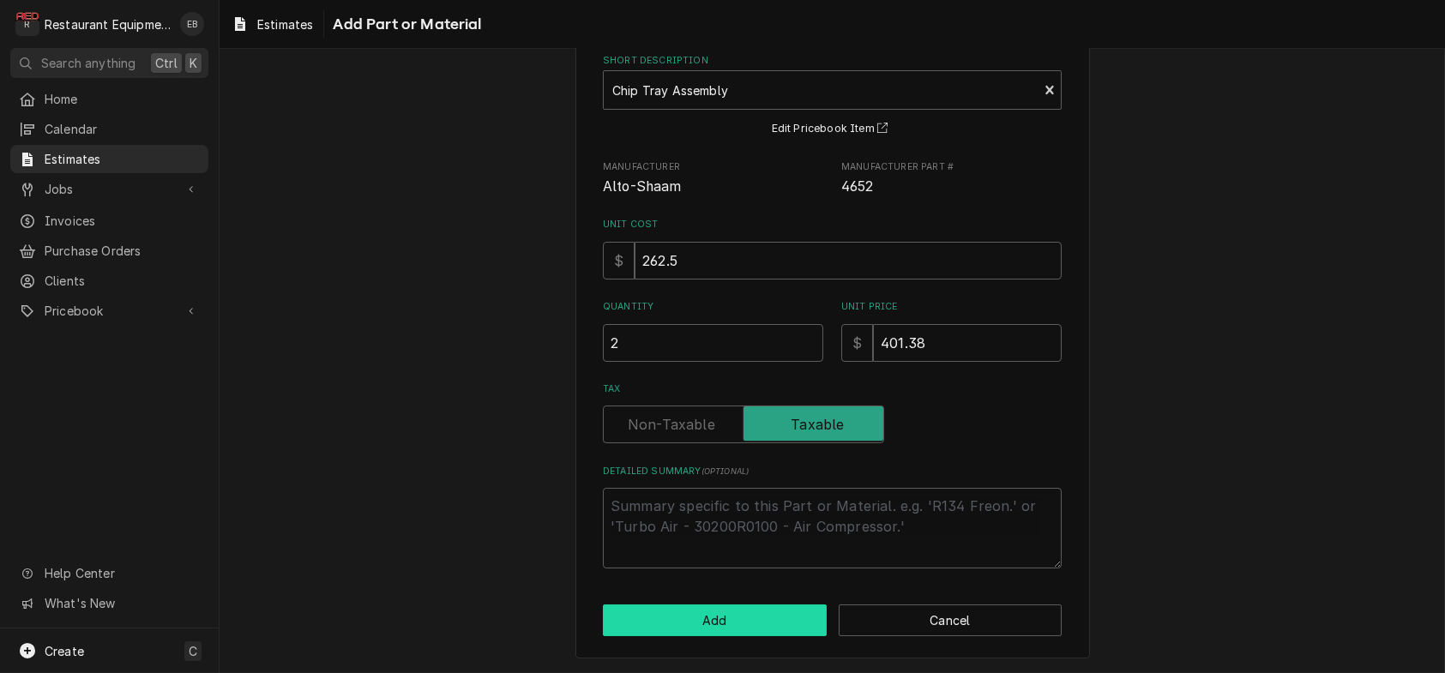
click at [751, 611] on button "Add" at bounding box center [715, 621] width 224 height 32
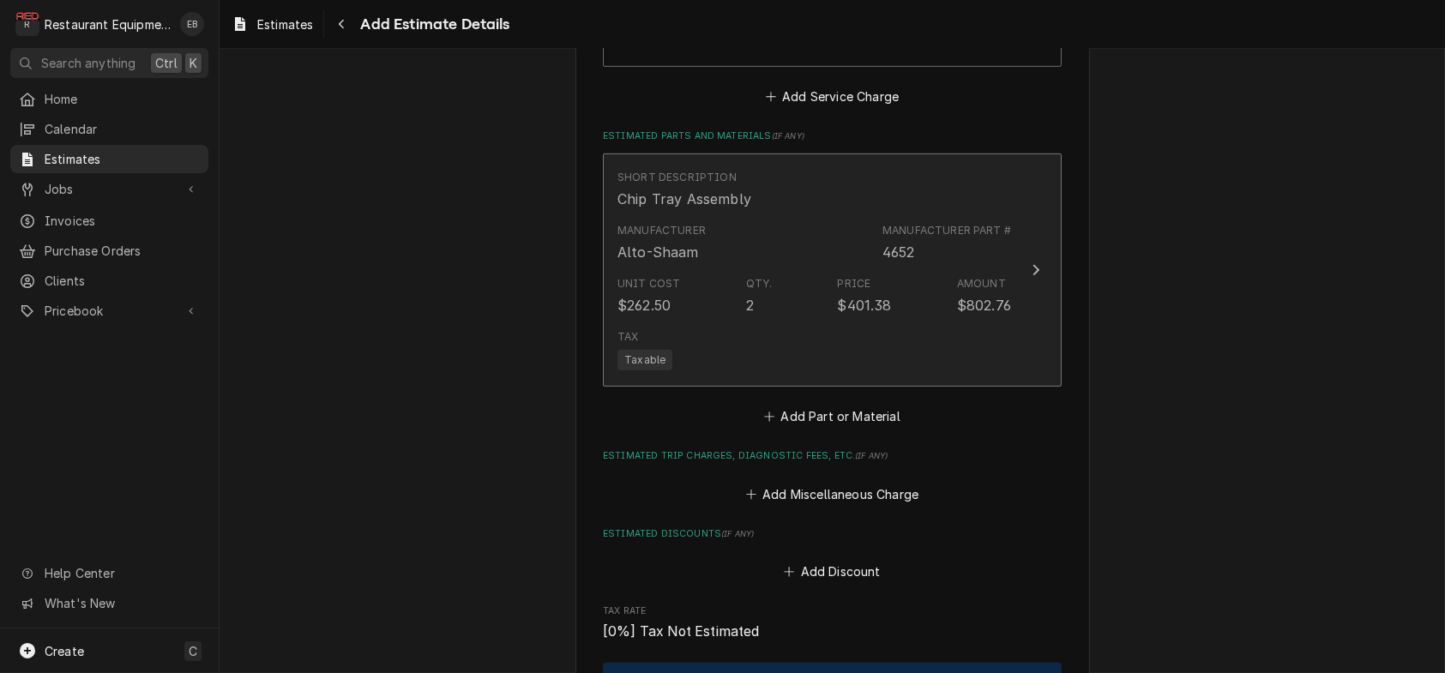
type textarea "x"
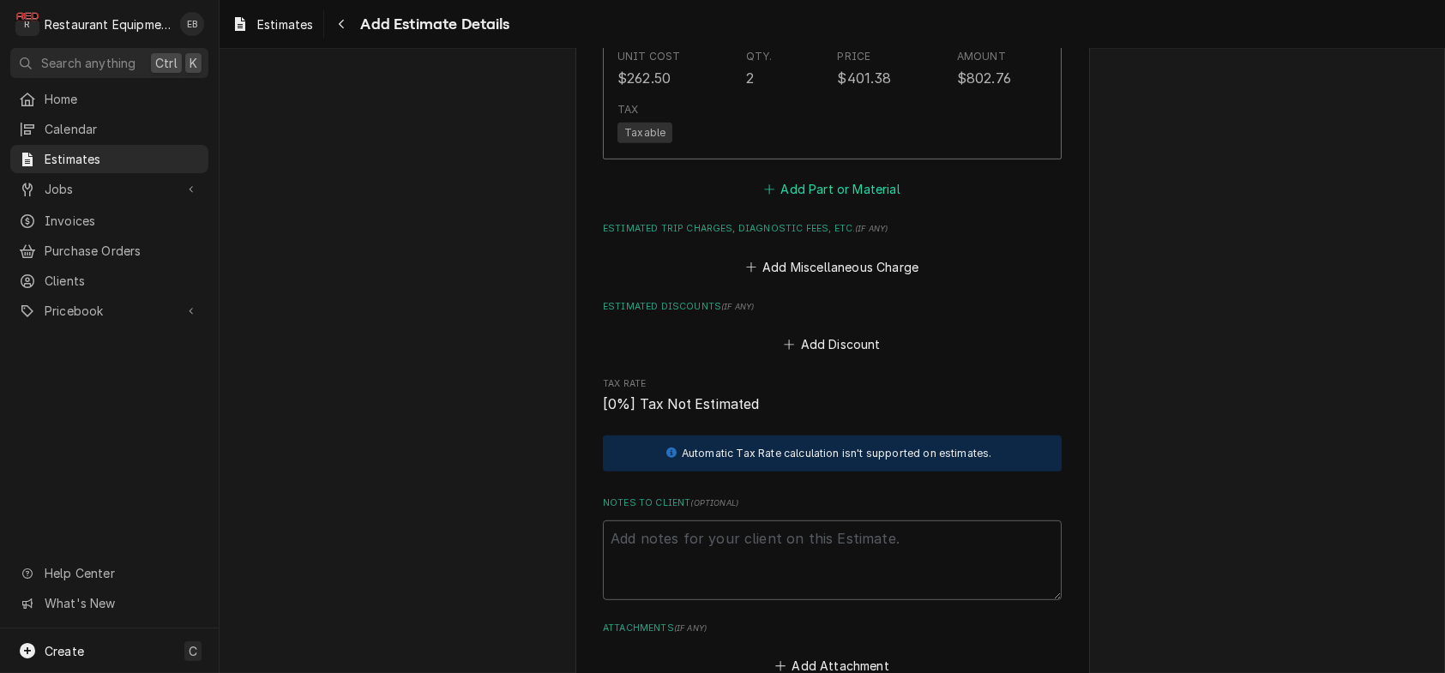
scroll to position [2688, 0]
click at [827, 200] on button "Add Part or Material" at bounding box center [833, 188] width 142 height 24
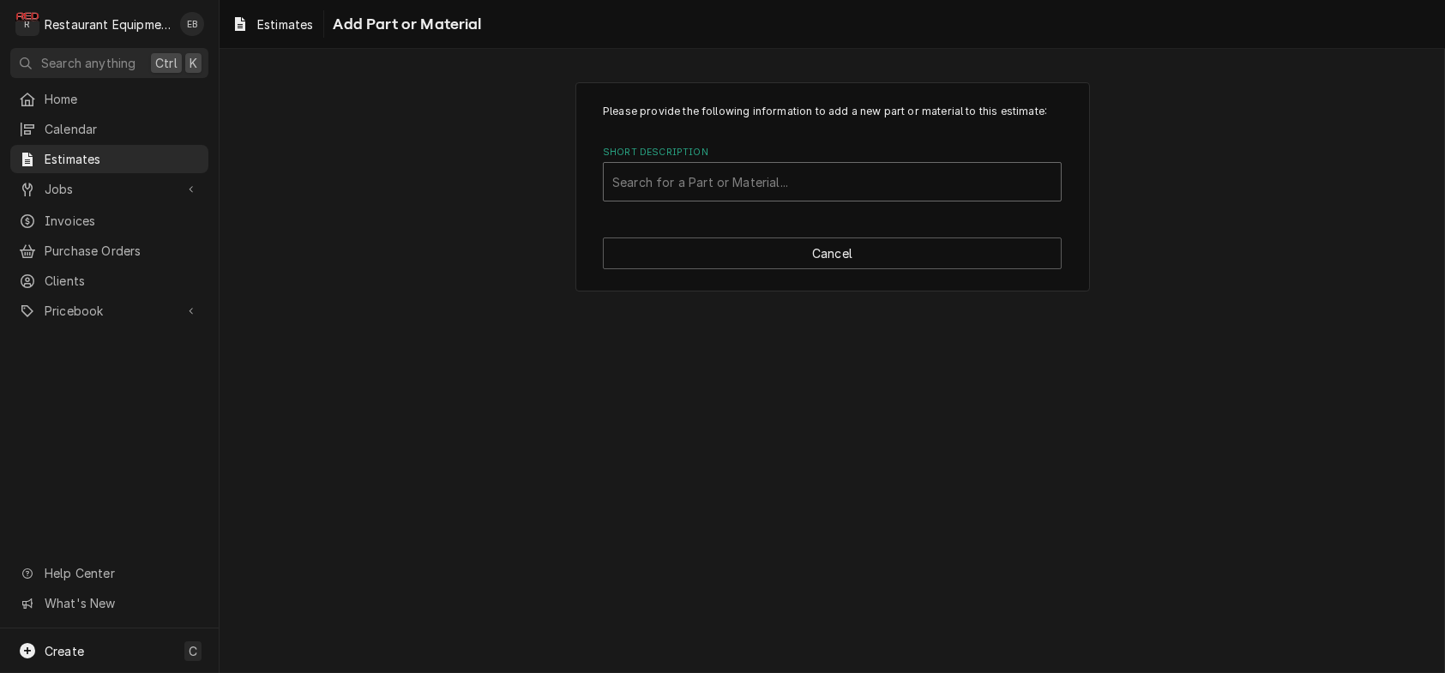
click at [774, 197] on div "Short Description" at bounding box center [832, 181] width 440 height 31
type input "a"
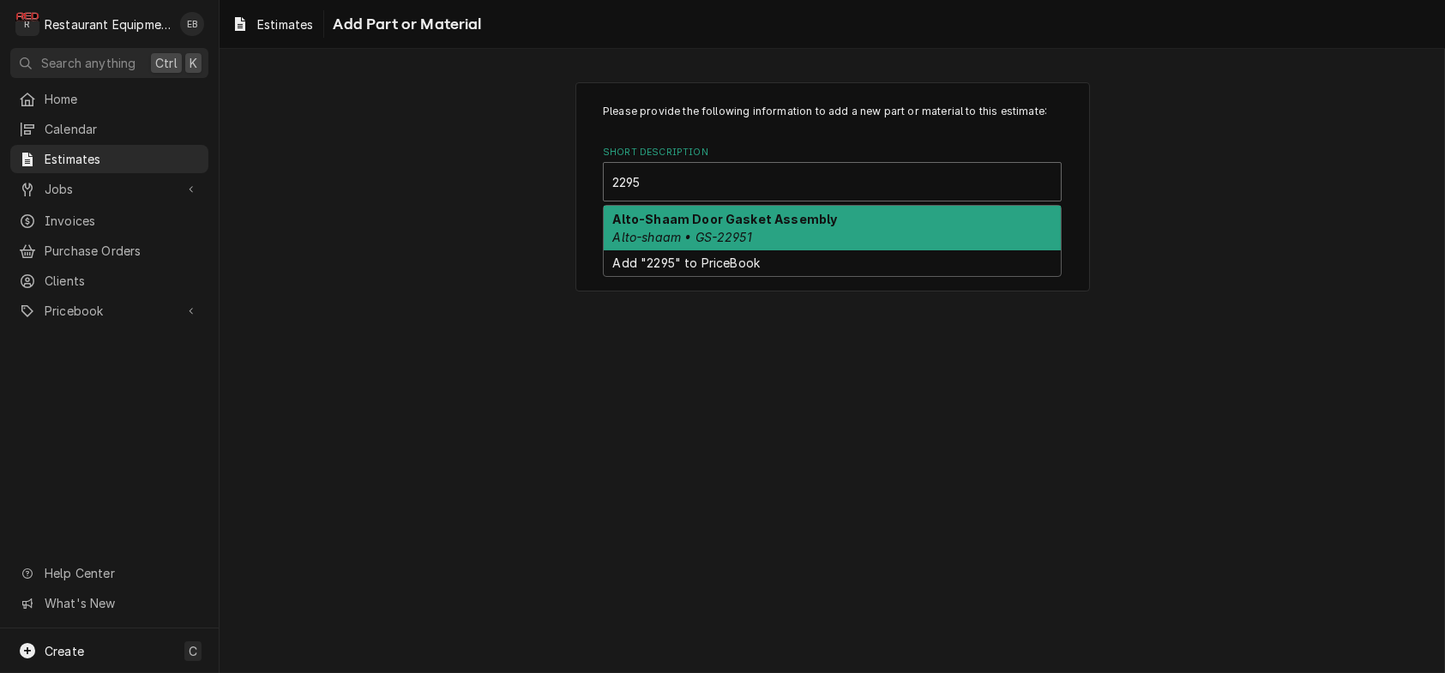
type input "22951"
click at [704, 250] on div "Alto-Shaam Door Gasket Assembly Alto-shaam • GS-22951" at bounding box center [832, 228] width 457 height 45
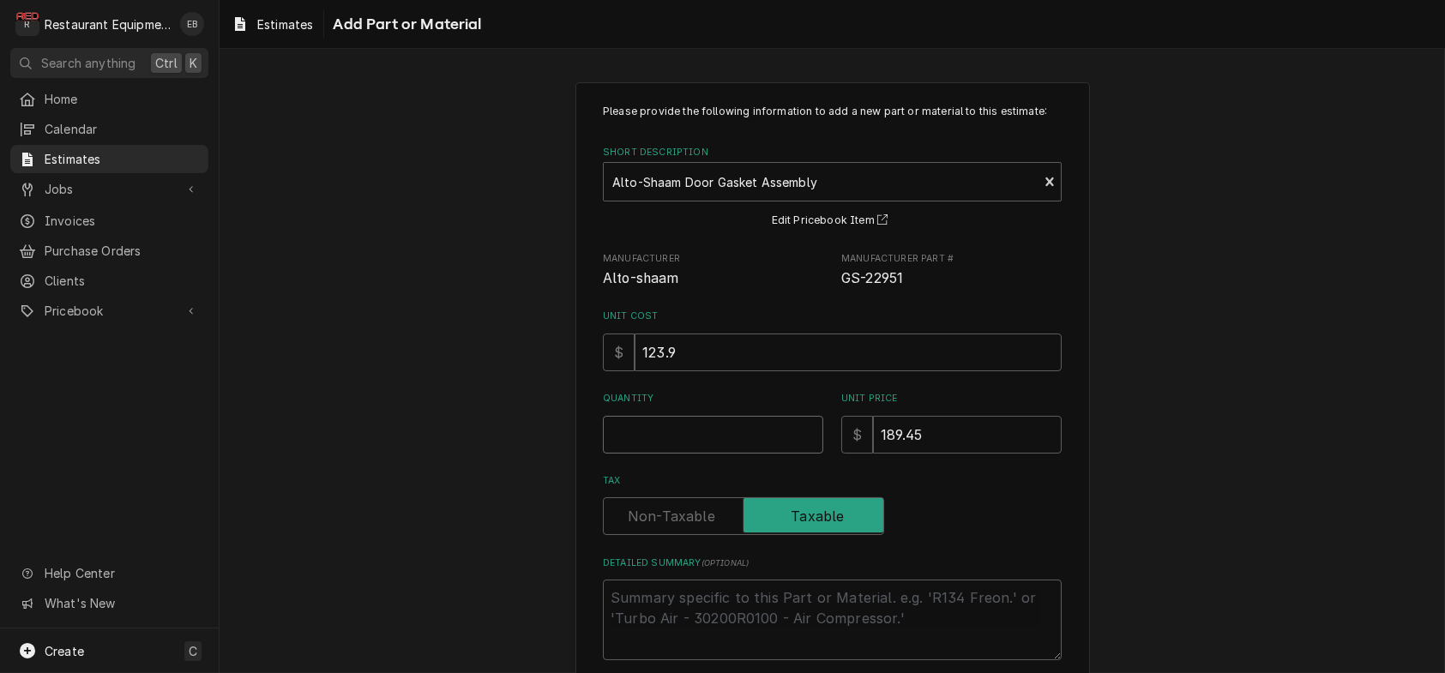
click at [747, 454] on input "Quantity" at bounding box center [713, 435] width 220 height 38
type textarea "x"
type input "1"
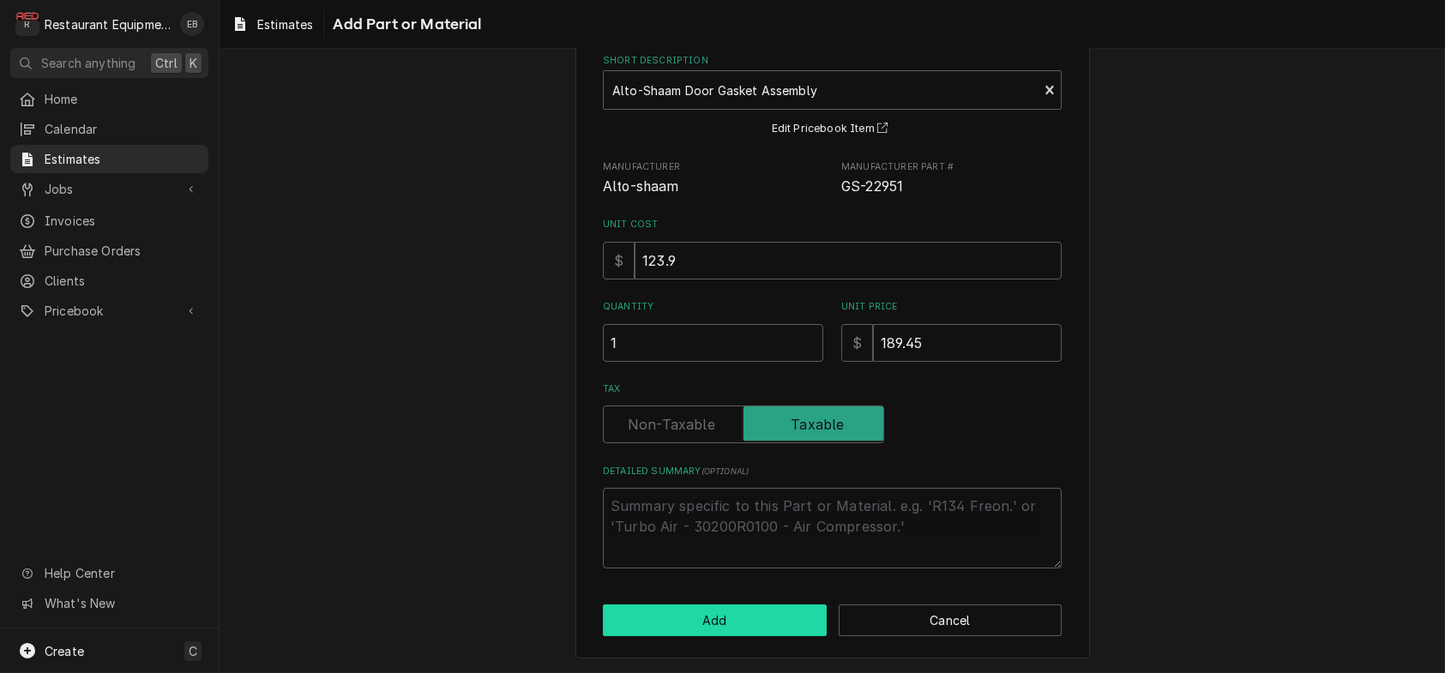
click at [741, 608] on button "Add" at bounding box center [715, 621] width 224 height 32
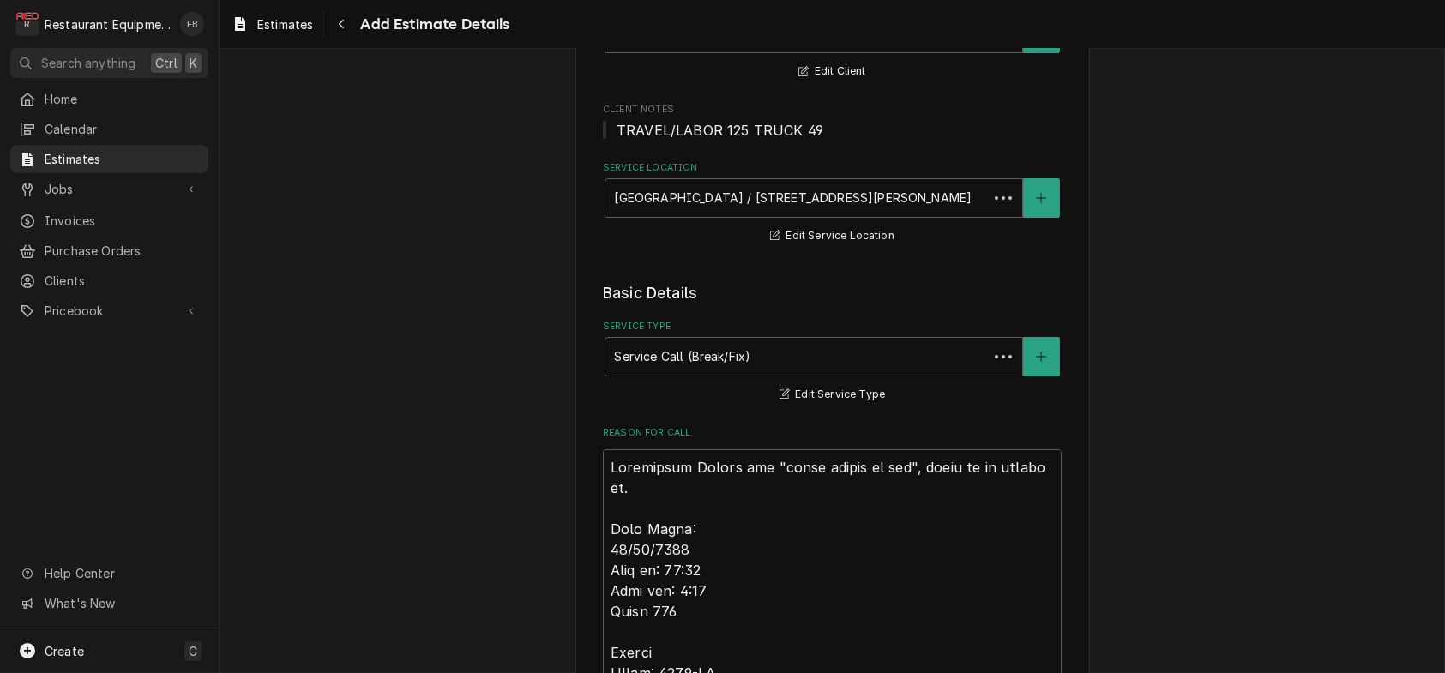
scroll to position [2665, 0]
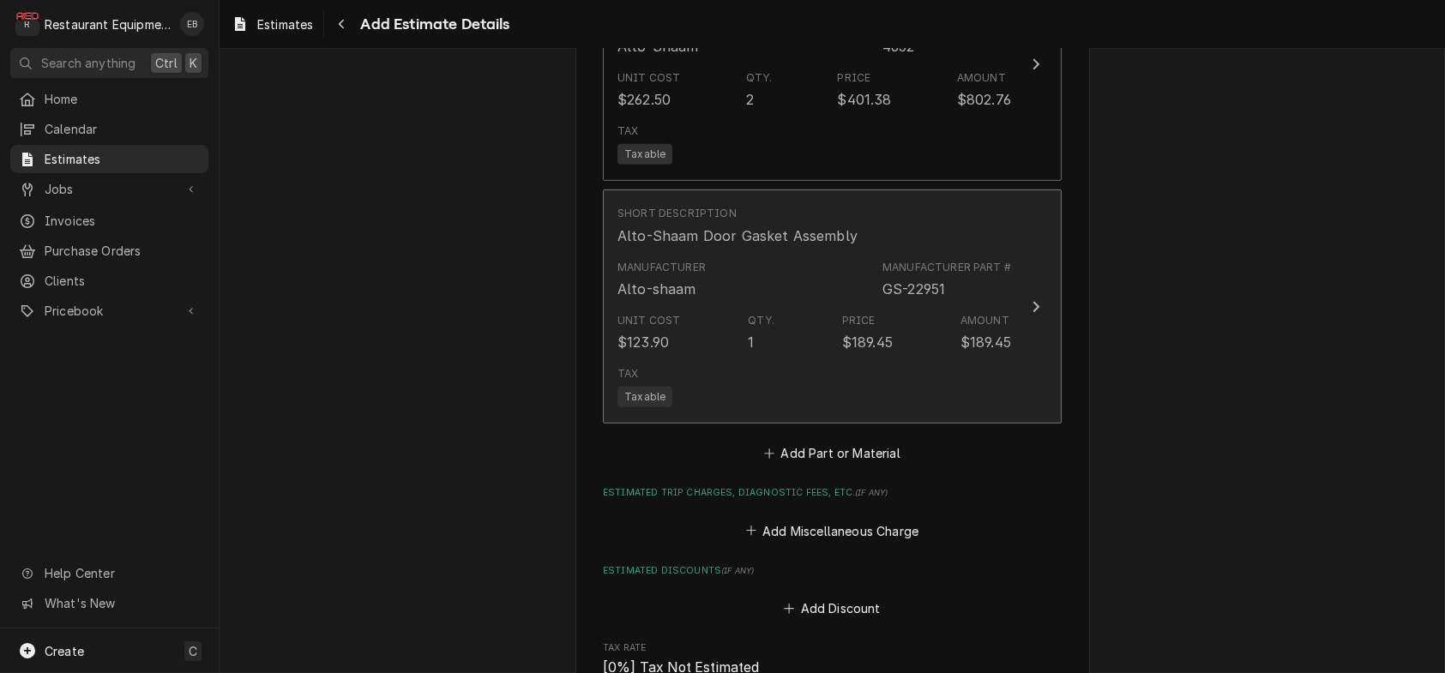
type textarea "x"
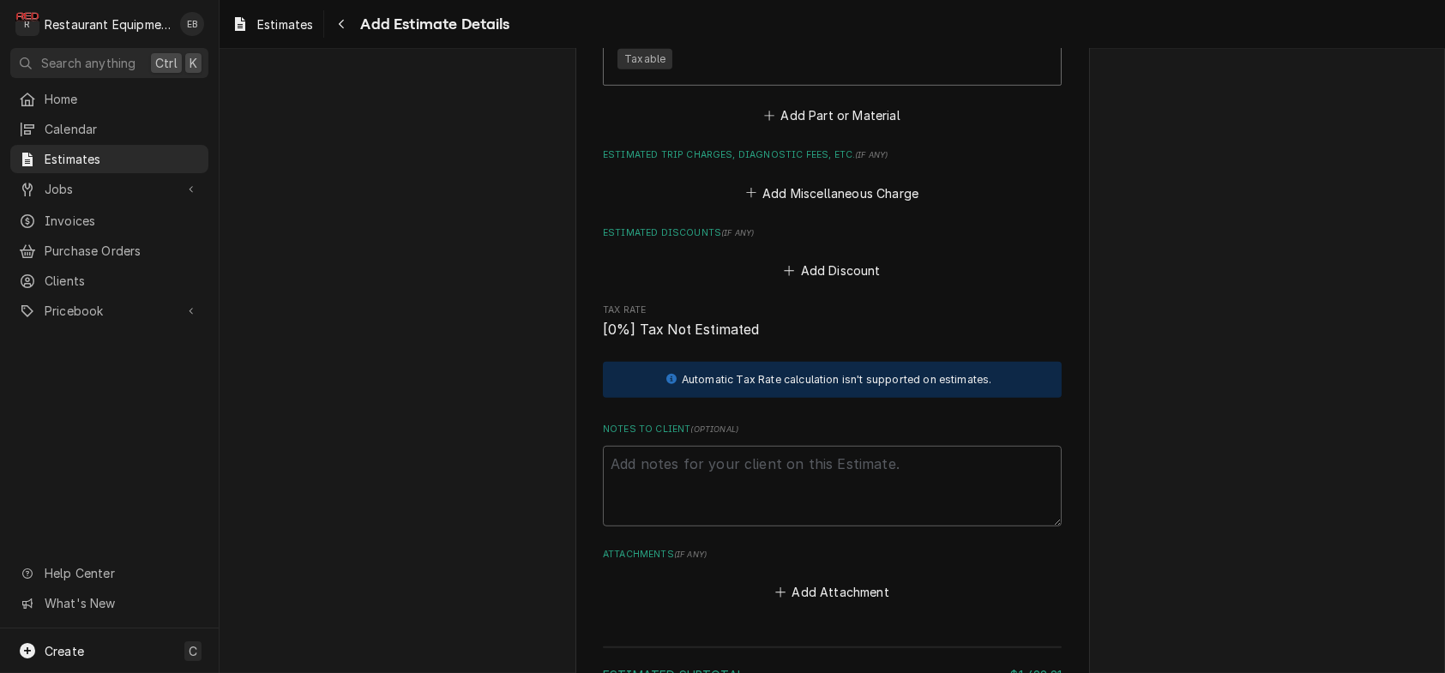
scroll to position [3008, 0]
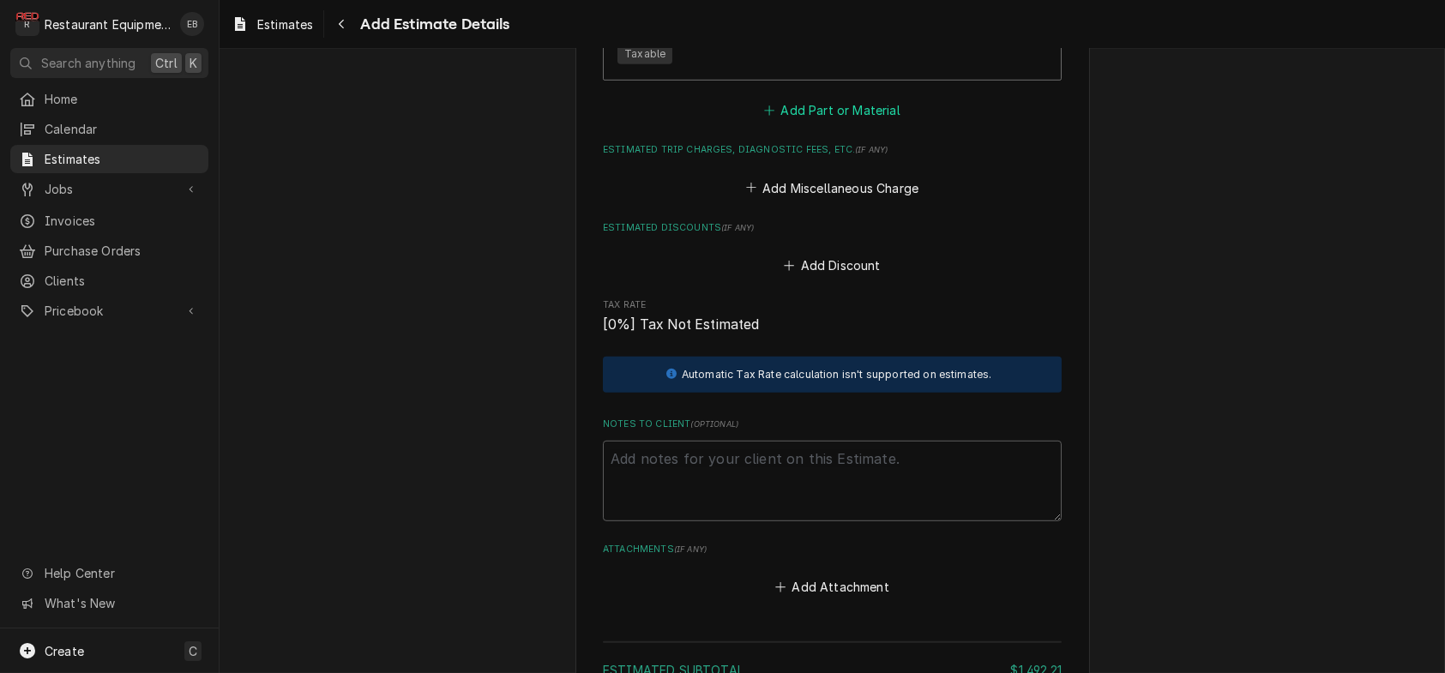
click at [807, 123] on button "Add Part or Material" at bounding box center [833, 111] width 142 height 24
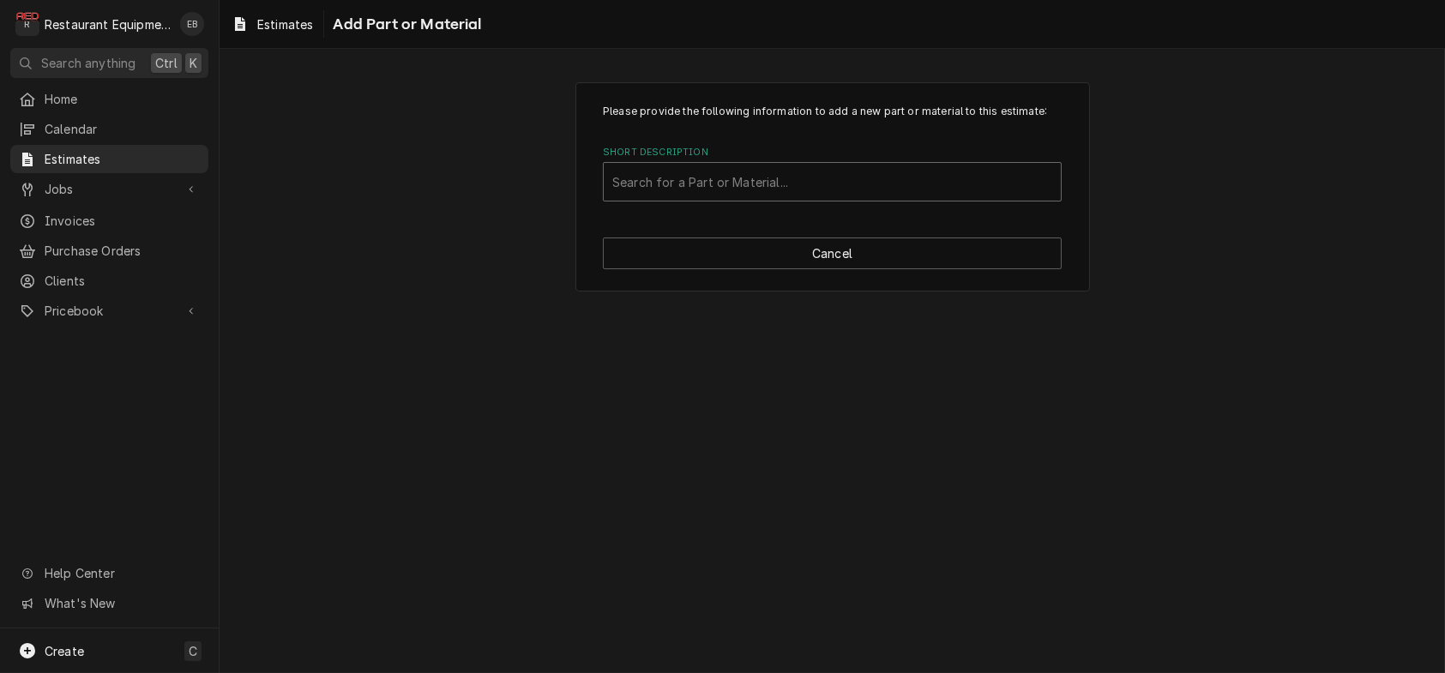
click at [720, 197] on div "Short Description" at bounding box center [832, 181] width 440 height 31
type input "29361"
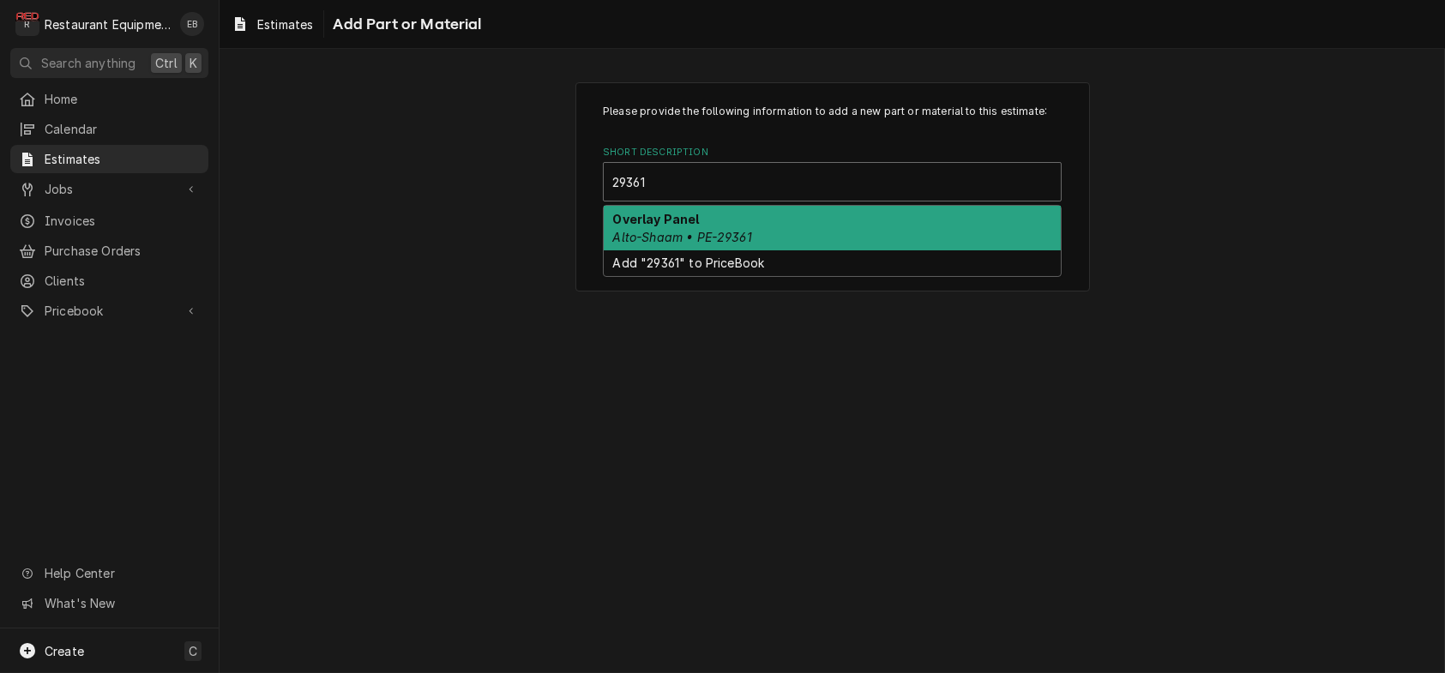
click at [722, 244] on em "Alto-Shaam • PE-29361" at bounding box center [682, 237] width 139 height 15
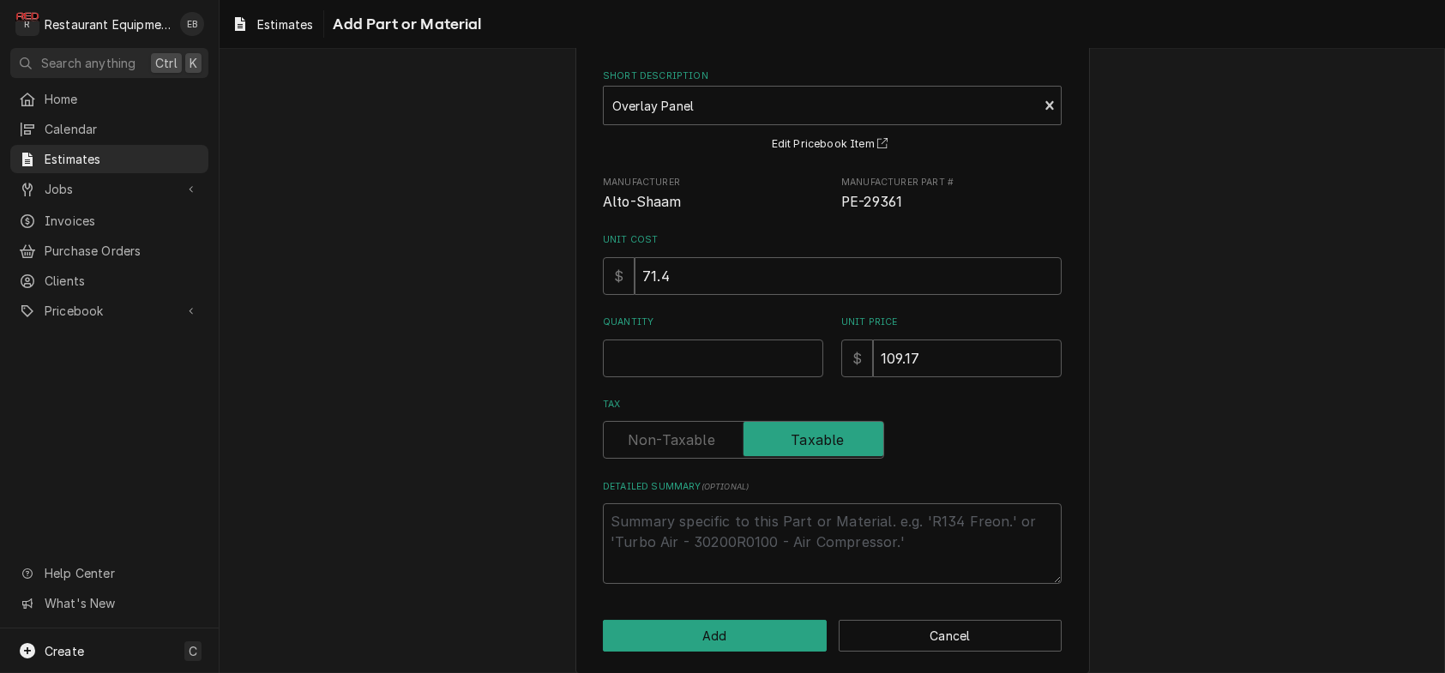
scroll to position [172, 0]
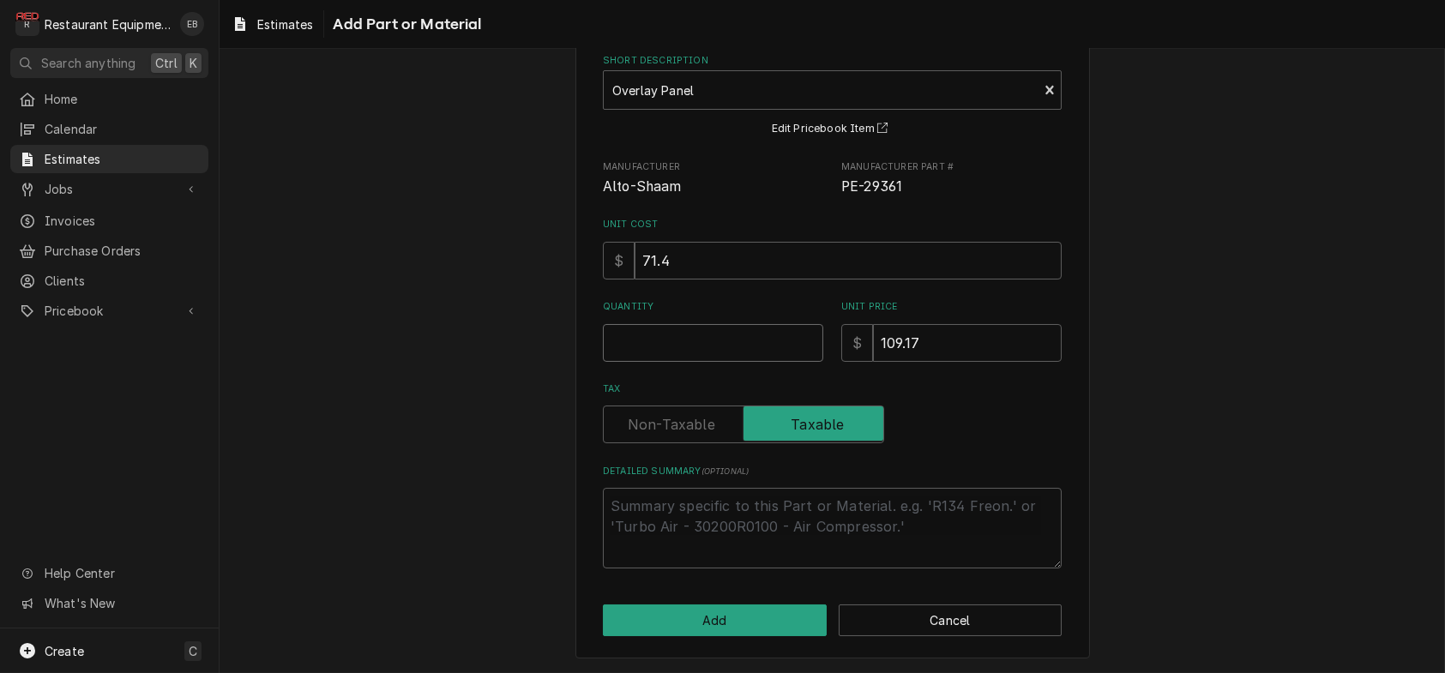
click at [716, 328] on input "Quantity" at bounding box center [713, 343] width 220 height 38
type textarea "x"
type input "1"
click at [718, 619] on button "Add" at bounding box center [715, 621] width 224 height 32
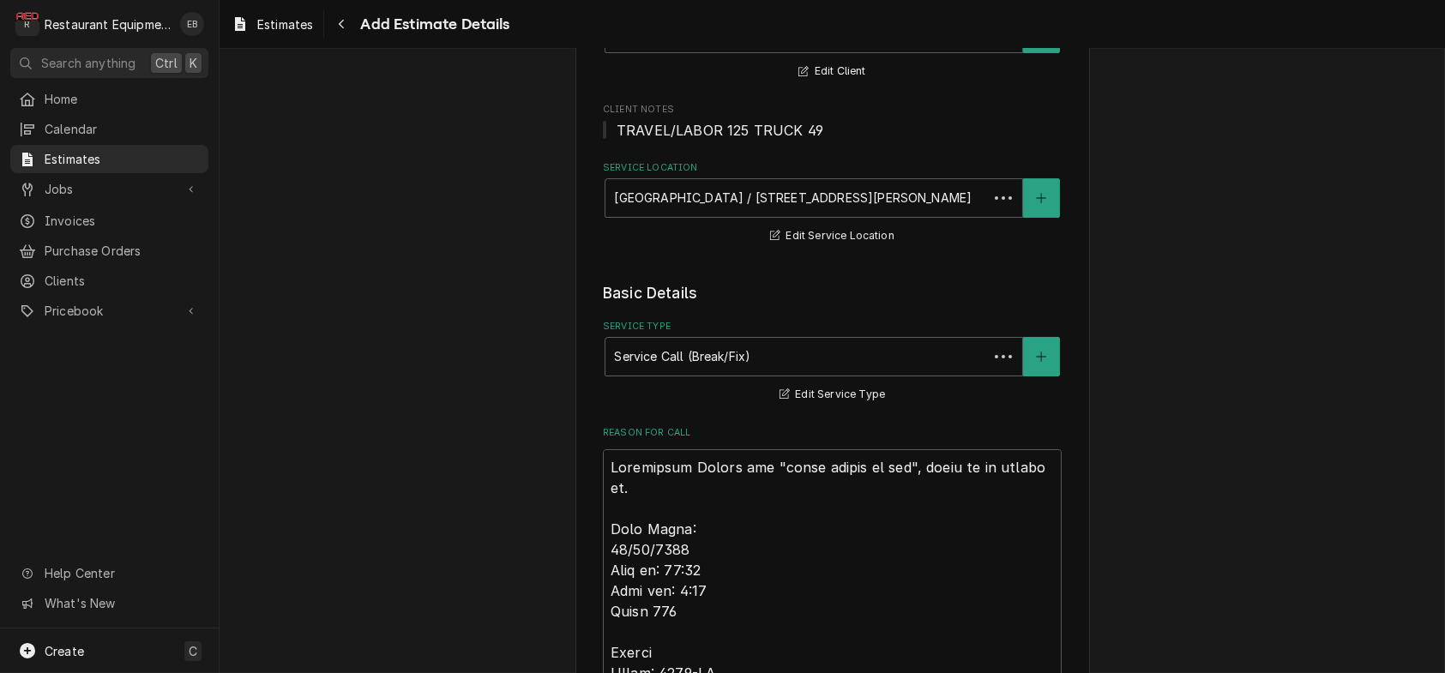
scroll to position [2986, 0]
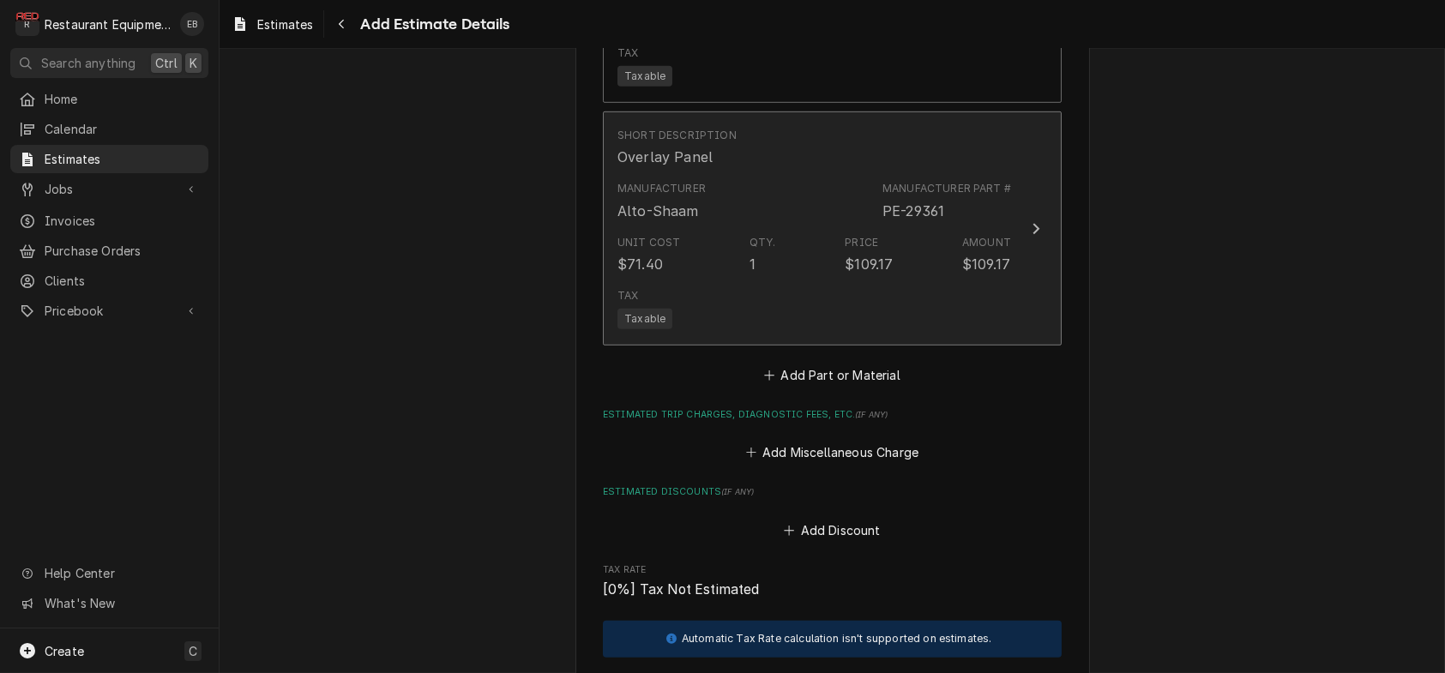
type textarea "x"
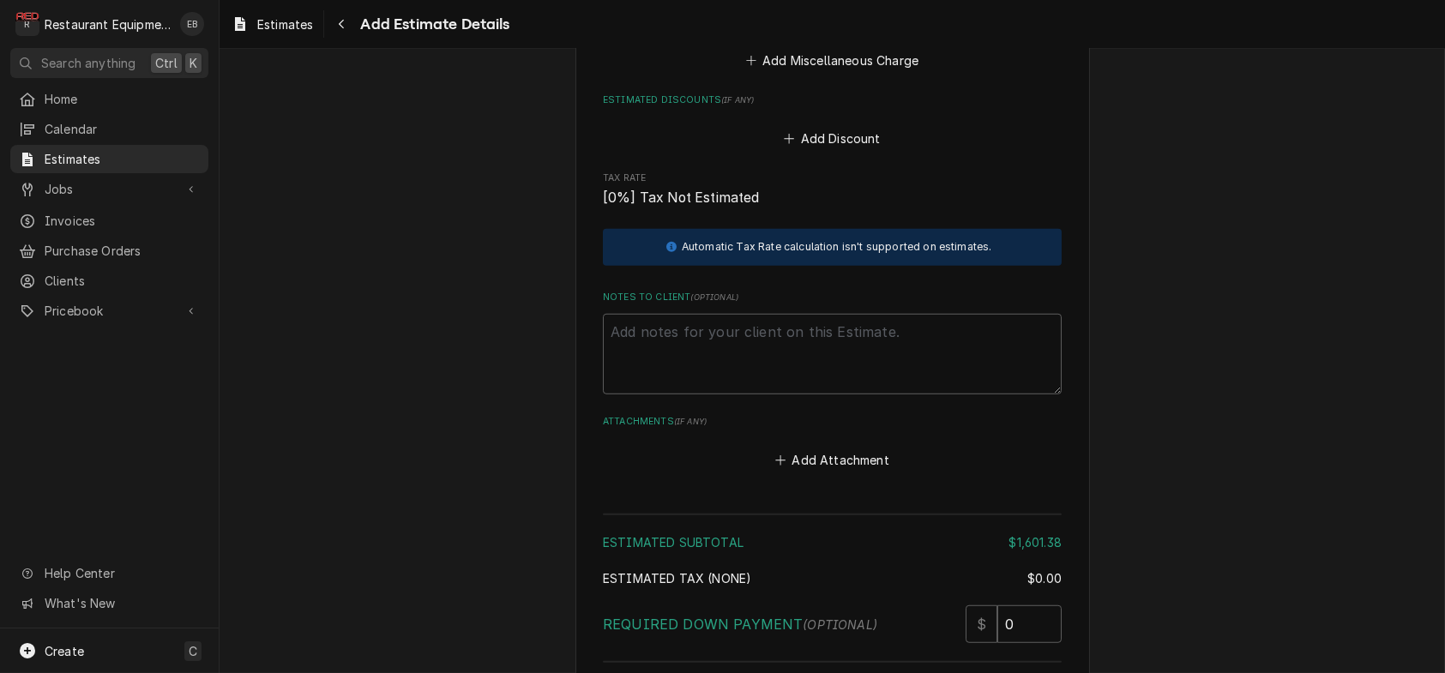
scroll to position [3386, 0]
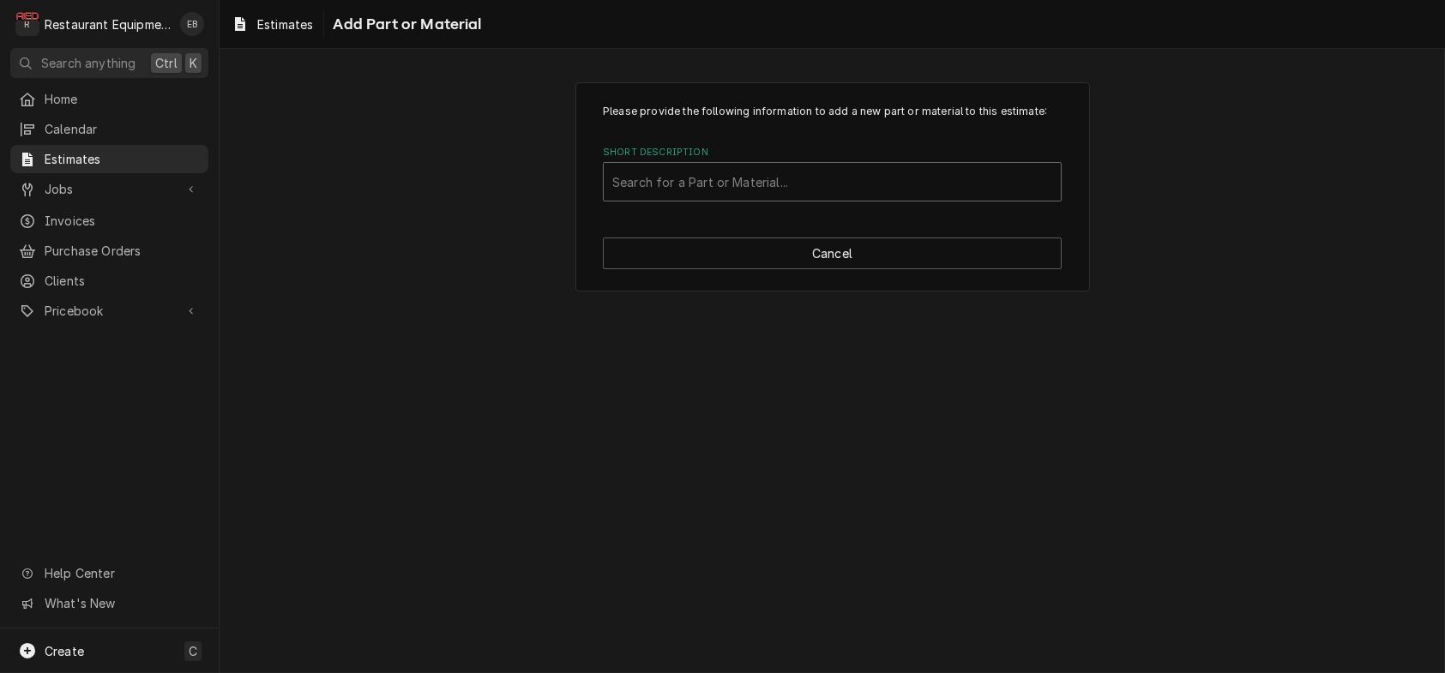
click at [766, 197] on div "Short Description" at bounding box center [832, 181] width 440 height 31
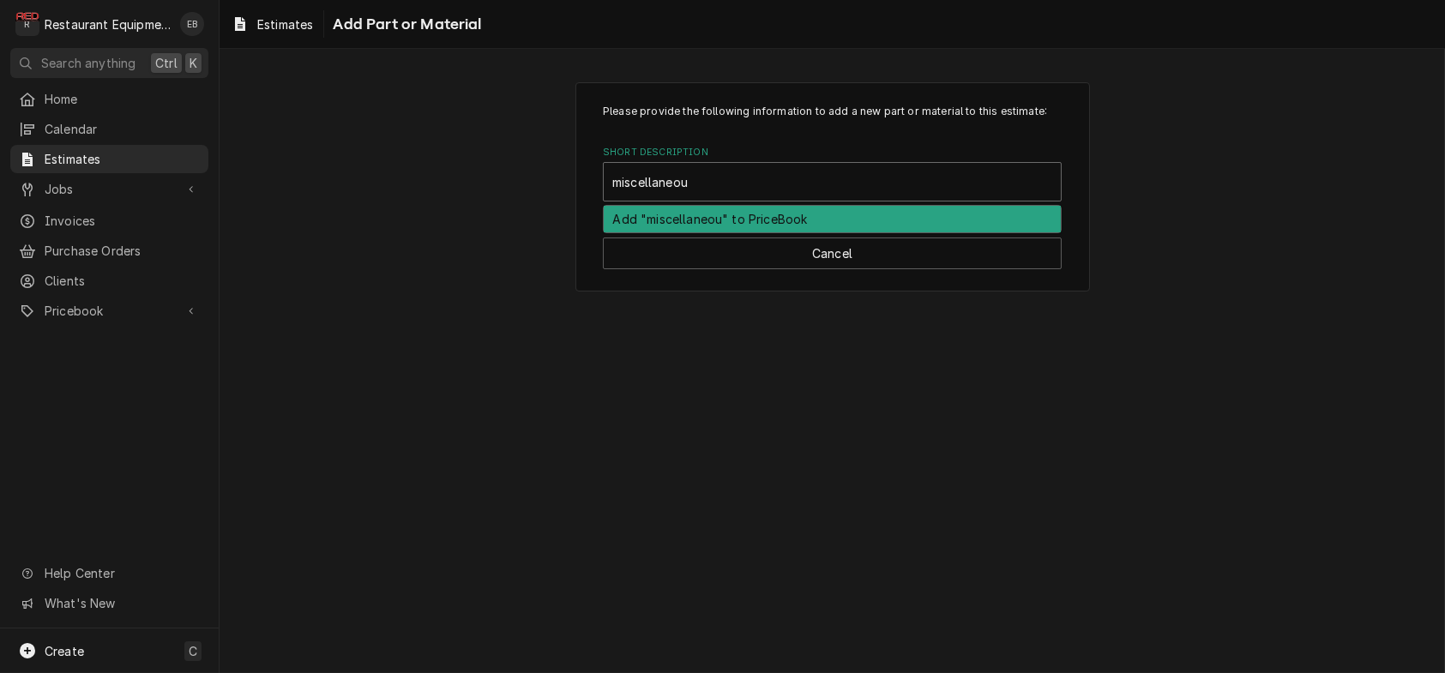
type input "miscellaneous"
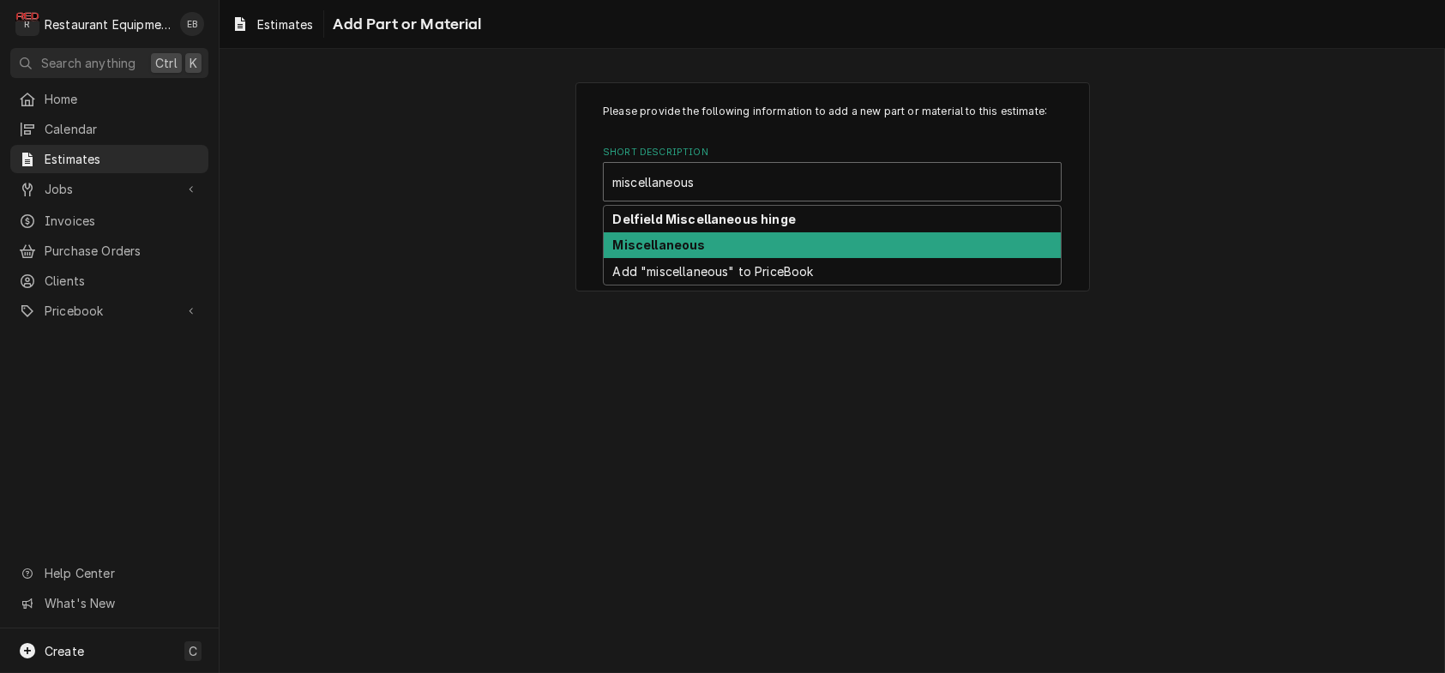
click at [748, 259] on div "Miscellaneous" at bounding box center [832, 245] width 457 height 27
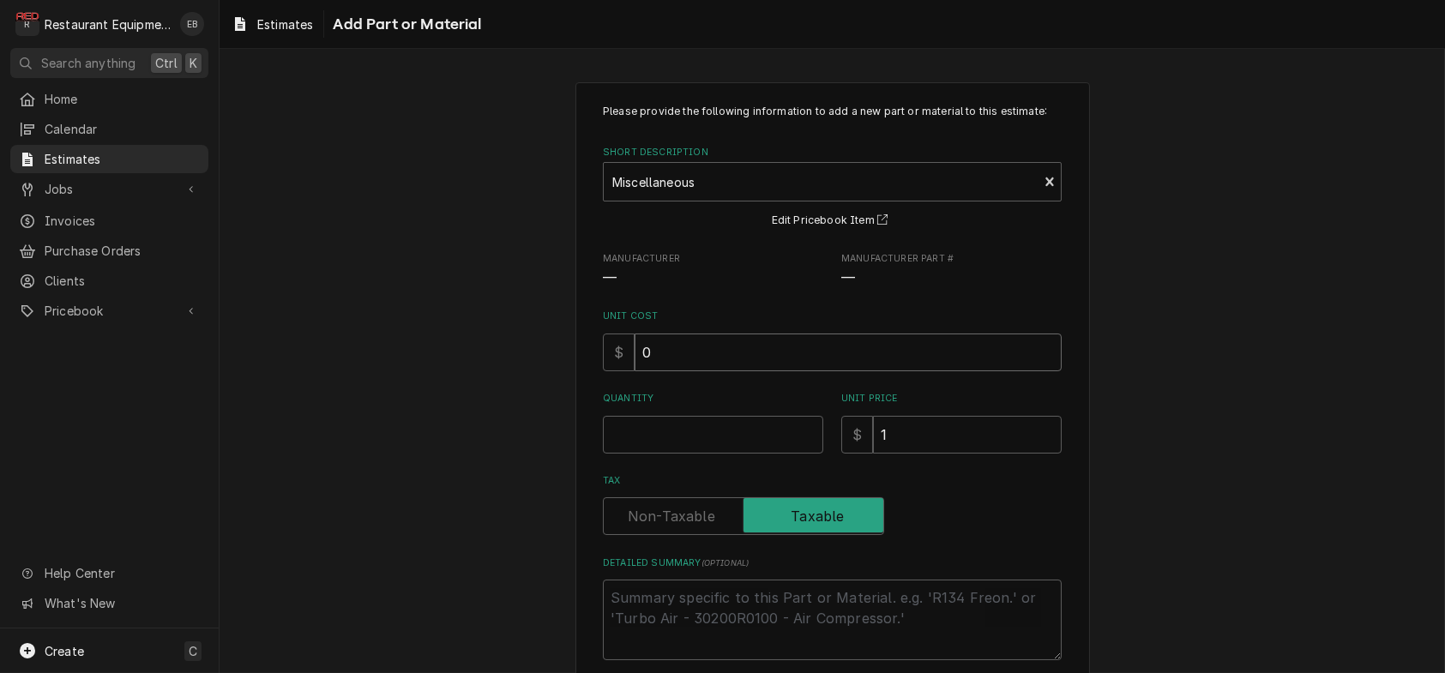
click at [709, 371] on input "0" at bounding box center [848, 353] width 427 height 38
type textarea "x"
type input "8"
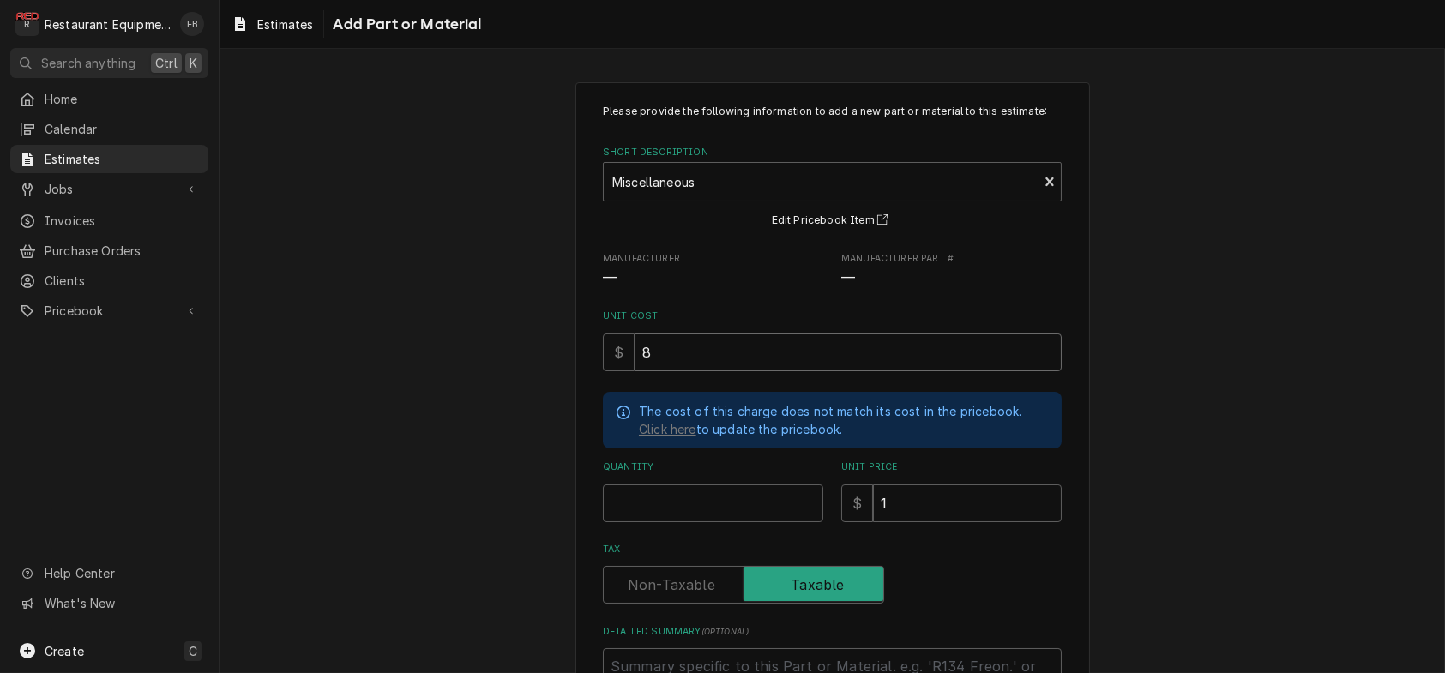
type textarea "x"
type input "8.3"
type textarea "x"
type input "8.37"
type textarea "x"
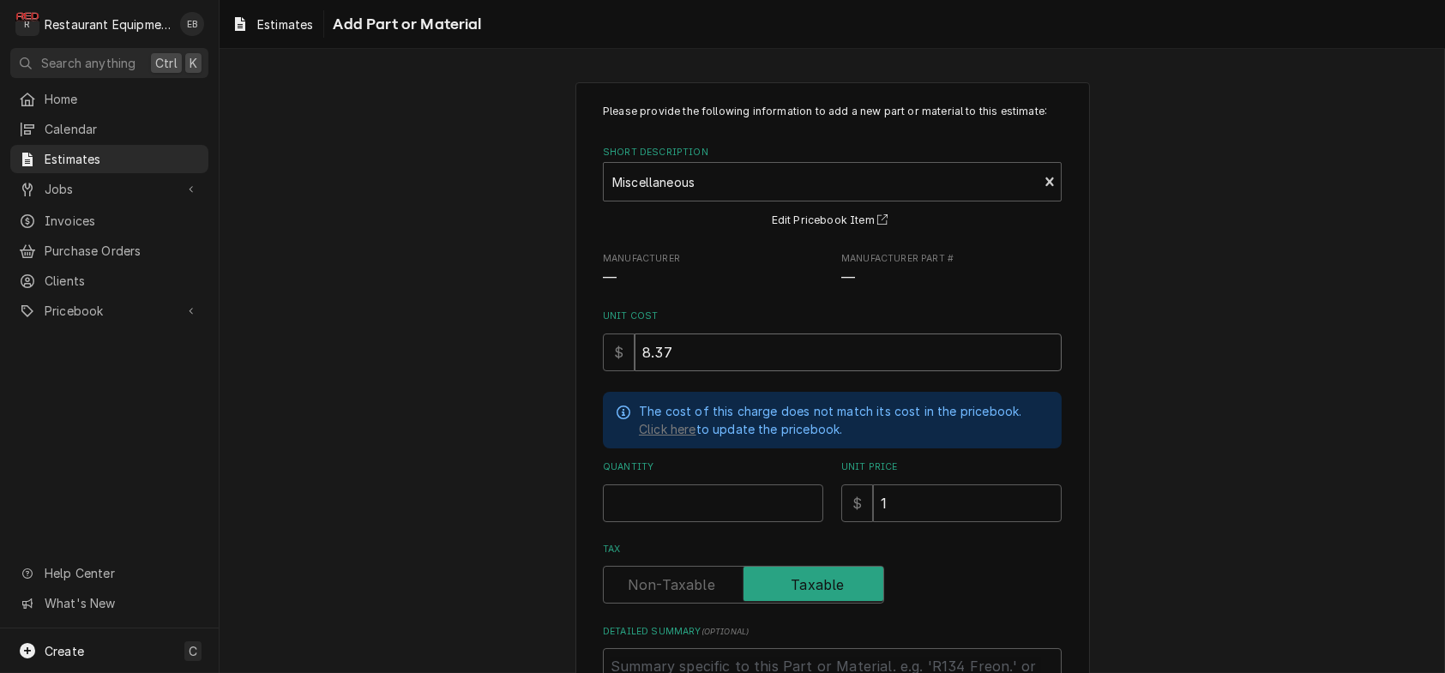
type input "8.37"
click at [716, 522] on input "Quantity" at bounding box center [713, 504] width 220 height 38
type textarea "x"
type input "1"
type textarea "x"
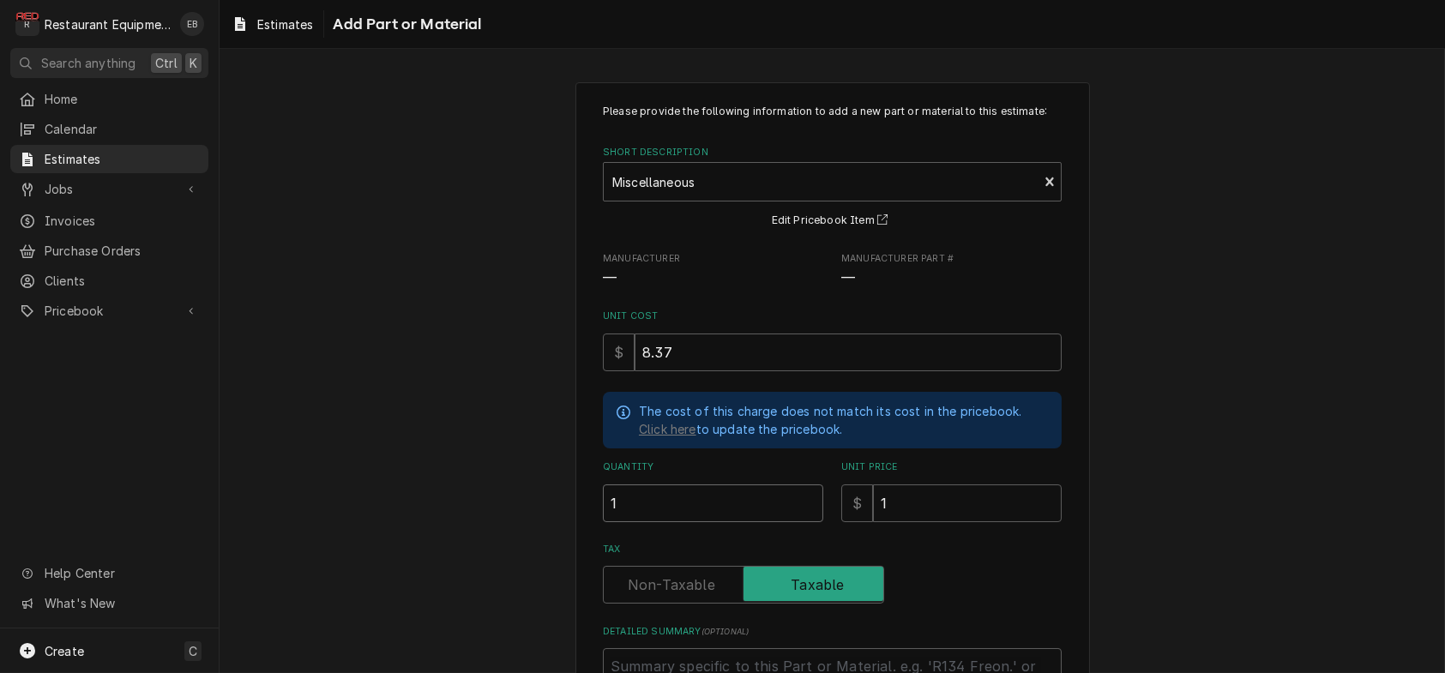
type input "1"
click at [956, 522] on input "1" at bounding box center [967, 504] width 189 height 38
type textarea "x"
click at [920, 522] on input "Unit Price" at bounding box center [967, 504] width 189 height 38
type textarea "x"
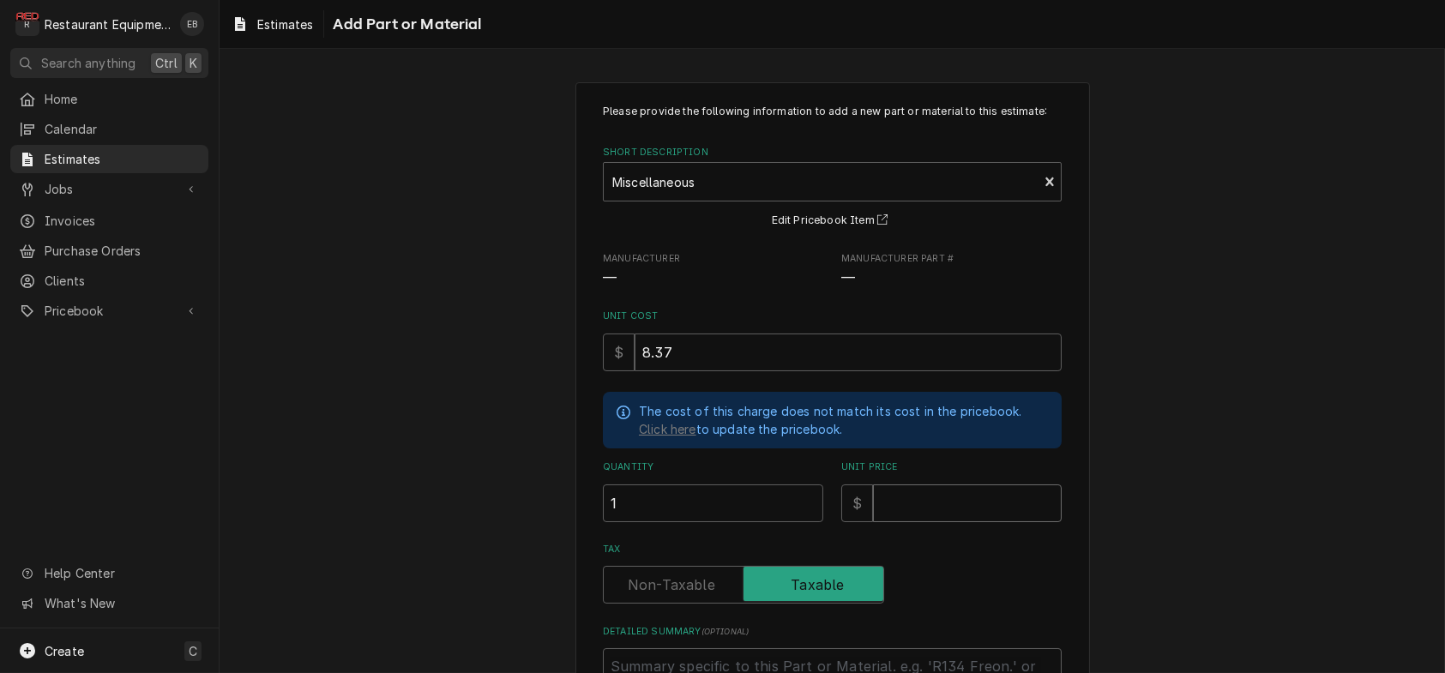
type input "1"
type textarea "x"
type input "12"
type textarea "x"
type input "12.7"
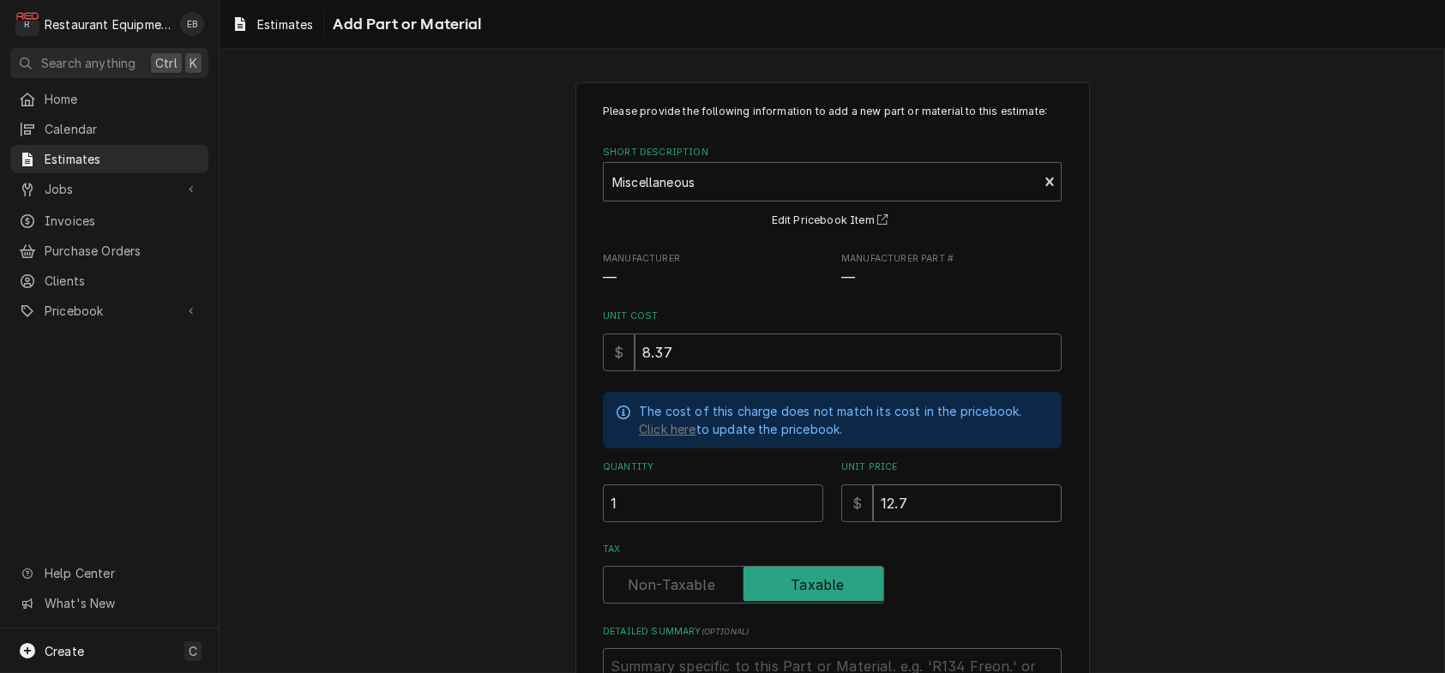
type textarea "x"
type input "12.79"
type textarea "x"
type input "12.79"
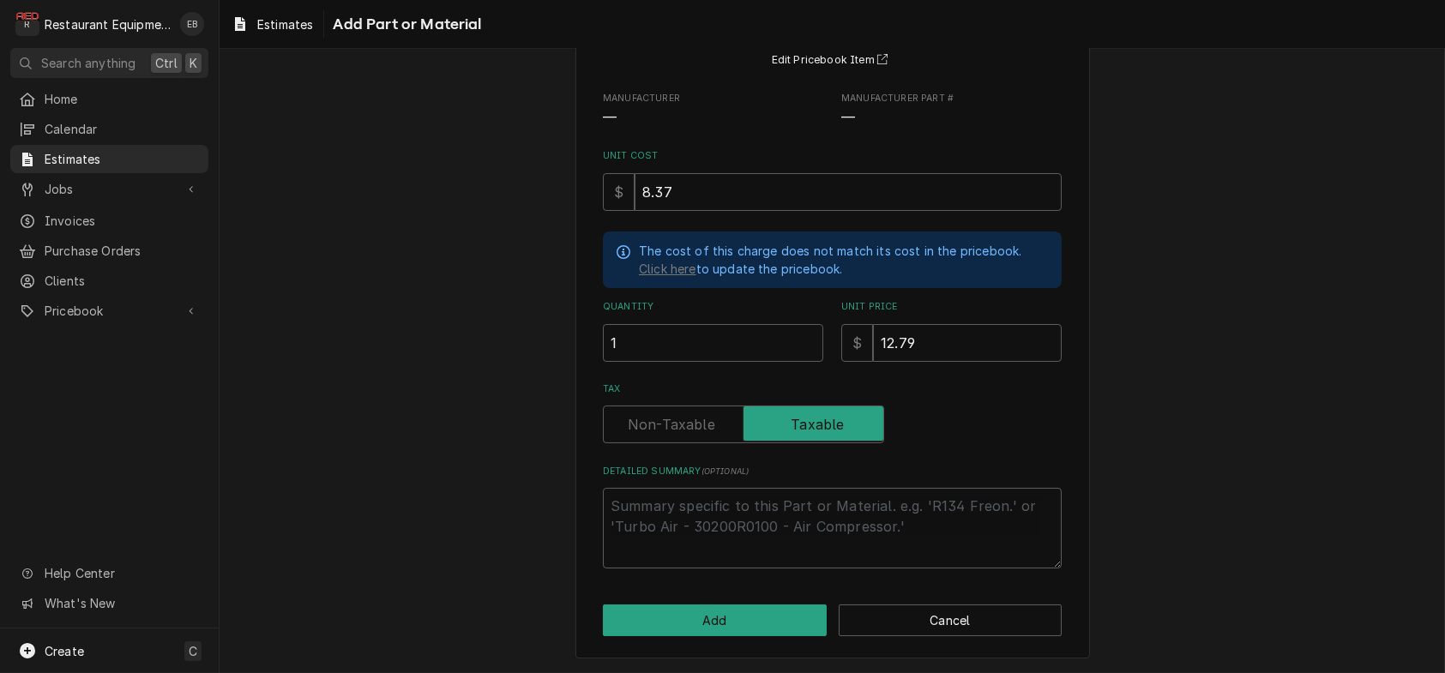
scroll to position [257, 0]
click at [700, 614] on button "Add" at bounding box center [715, 621] width 224 height 32
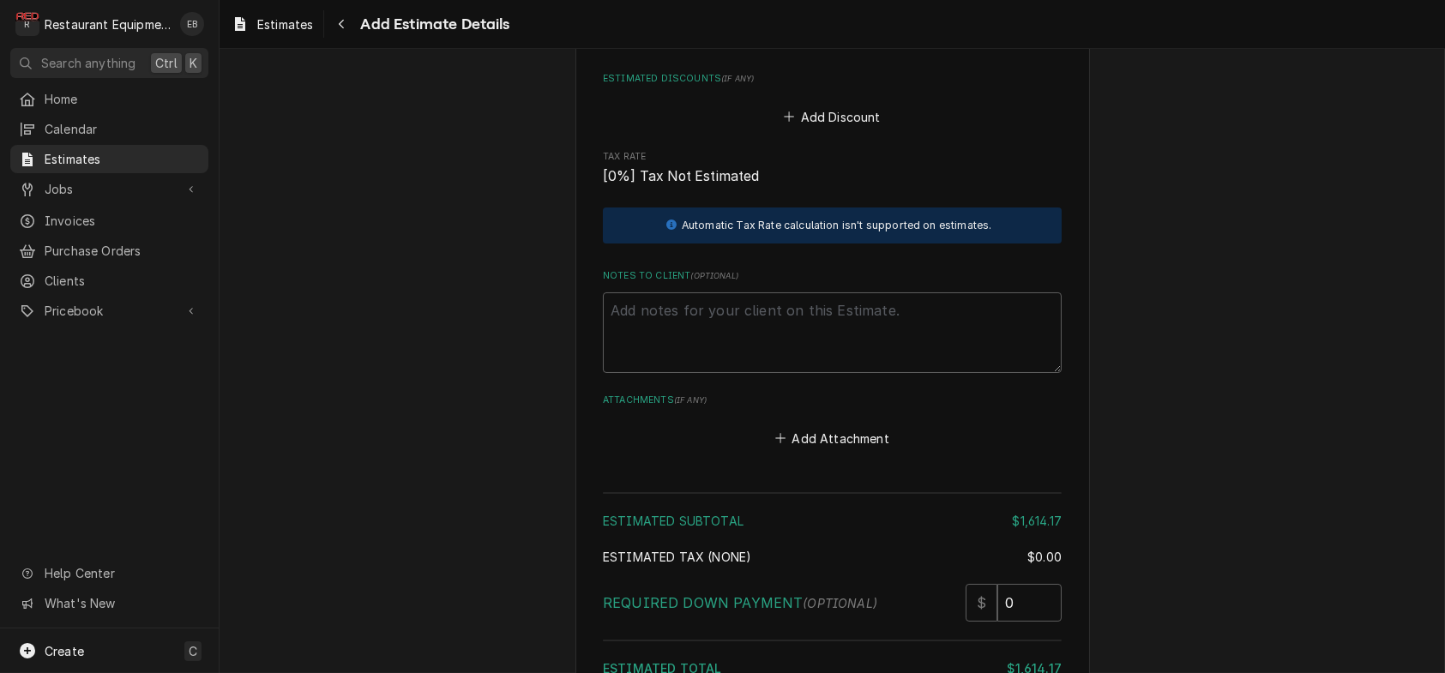
scroll to position [3649, 0]
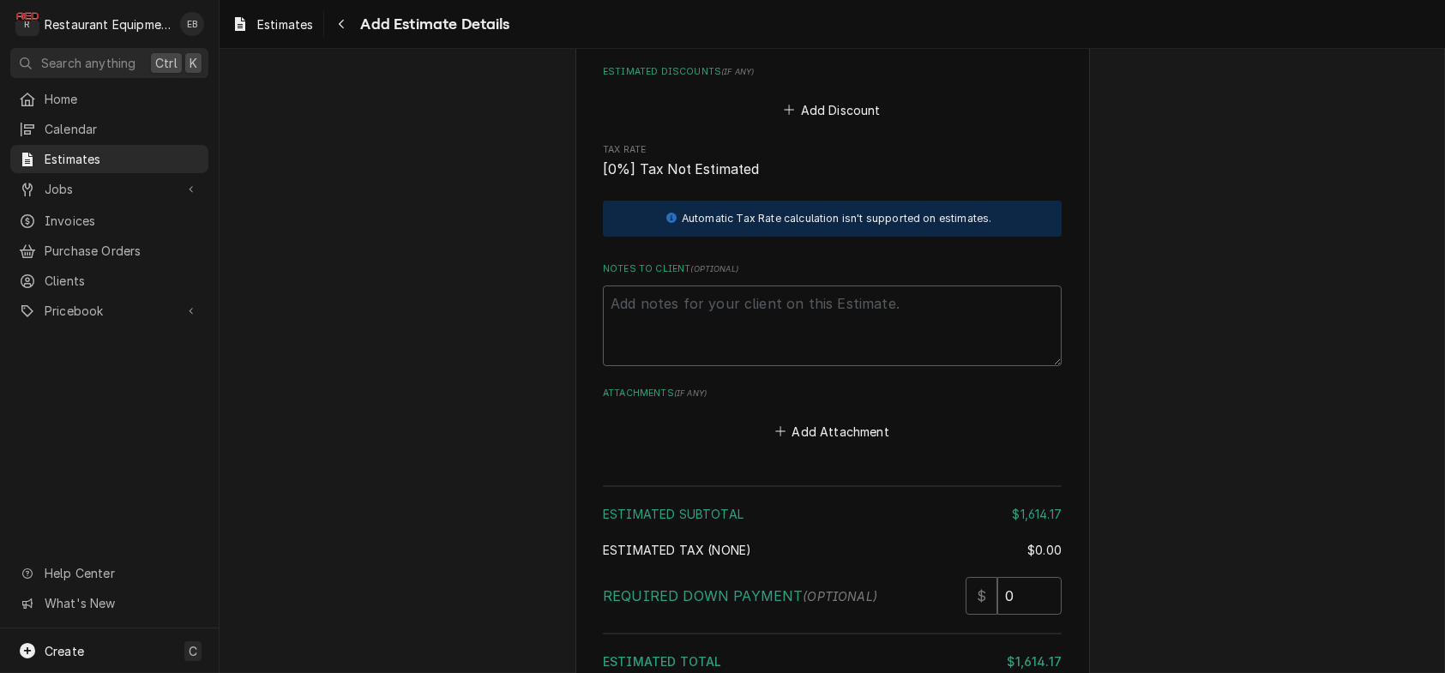
click at [808, 45] on button "Add Miscellaneous Charge" at bounding box center [832, 33] width 178 height 24
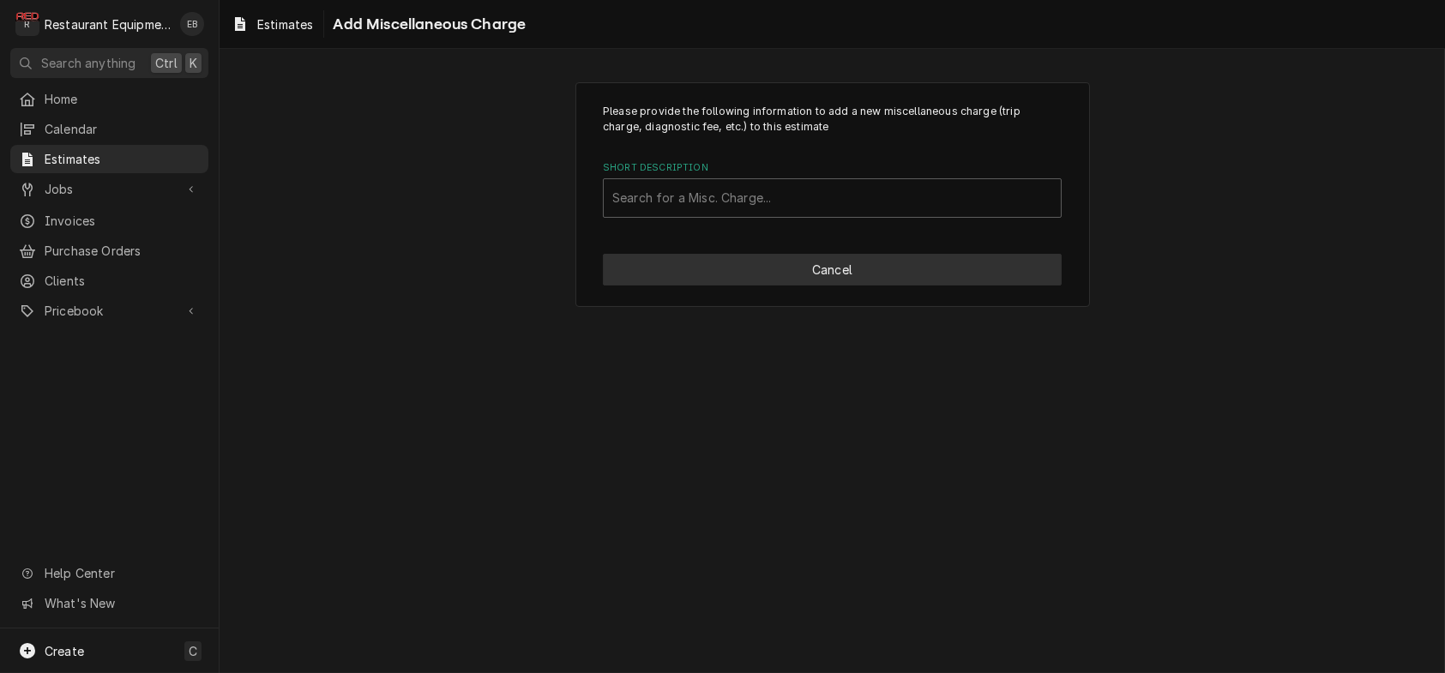
click at [763, 286] on button "Cancel" at bounding box center [832, 270] width 459 height 32
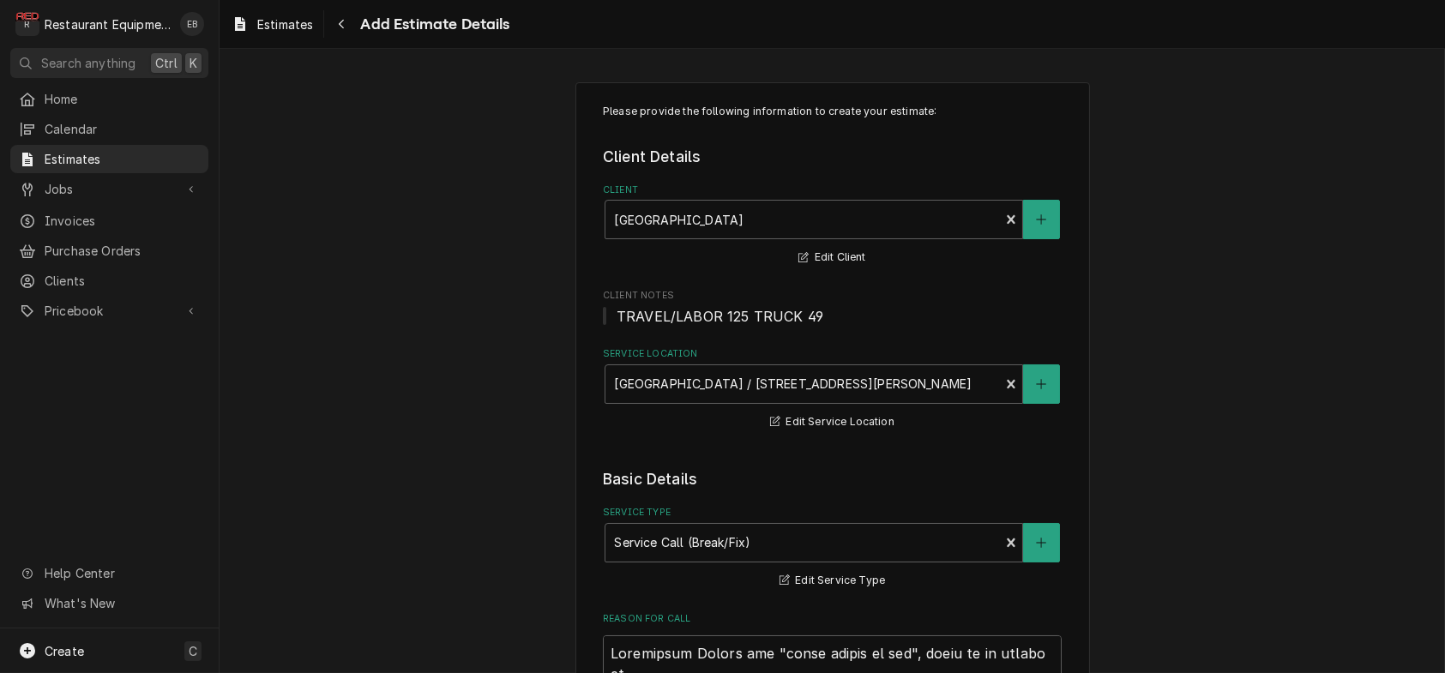
scroll to position [3626, 0]
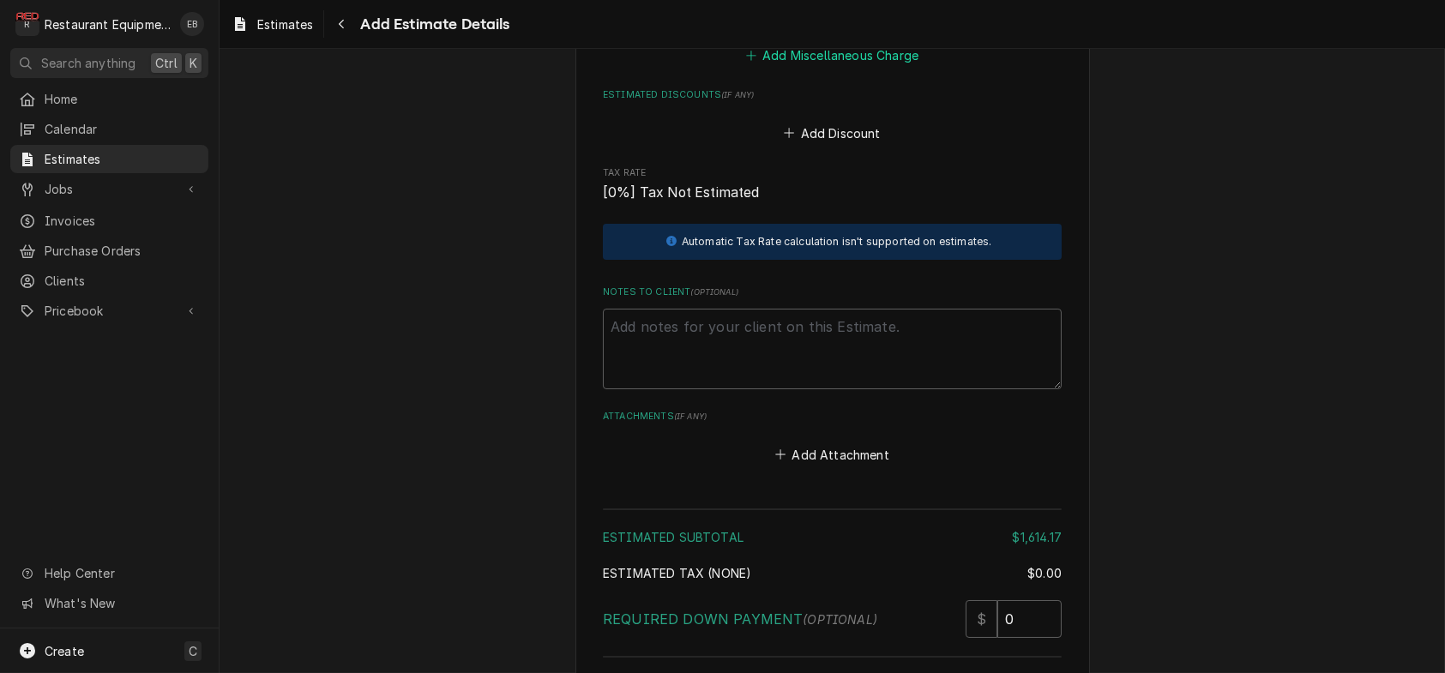
type textarea "x"
click at [825, 68] on button "Add Miscellaneous Charge" at bounding box center [832, 56] width 178 height 24
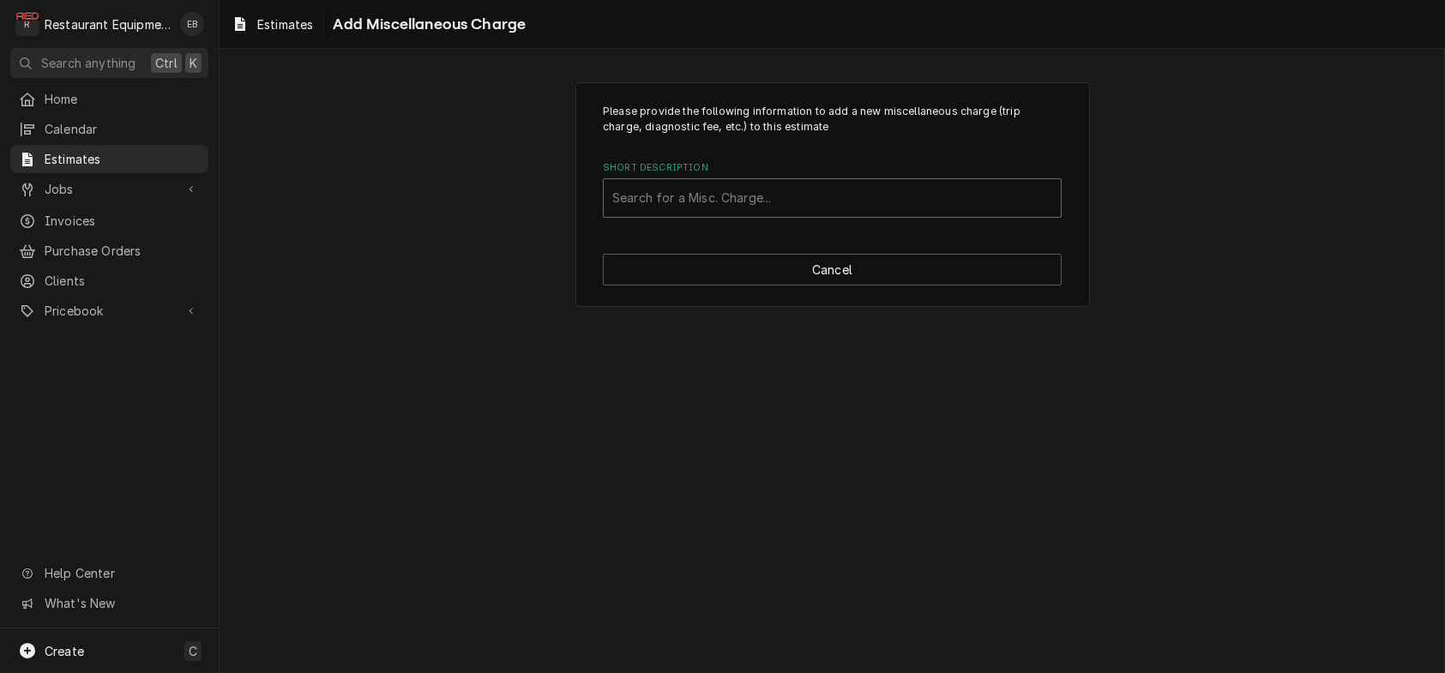
click at [735, 214] on div "Short Description" at bounding box center [832, 198] width 440 height 31
type input "shipping"
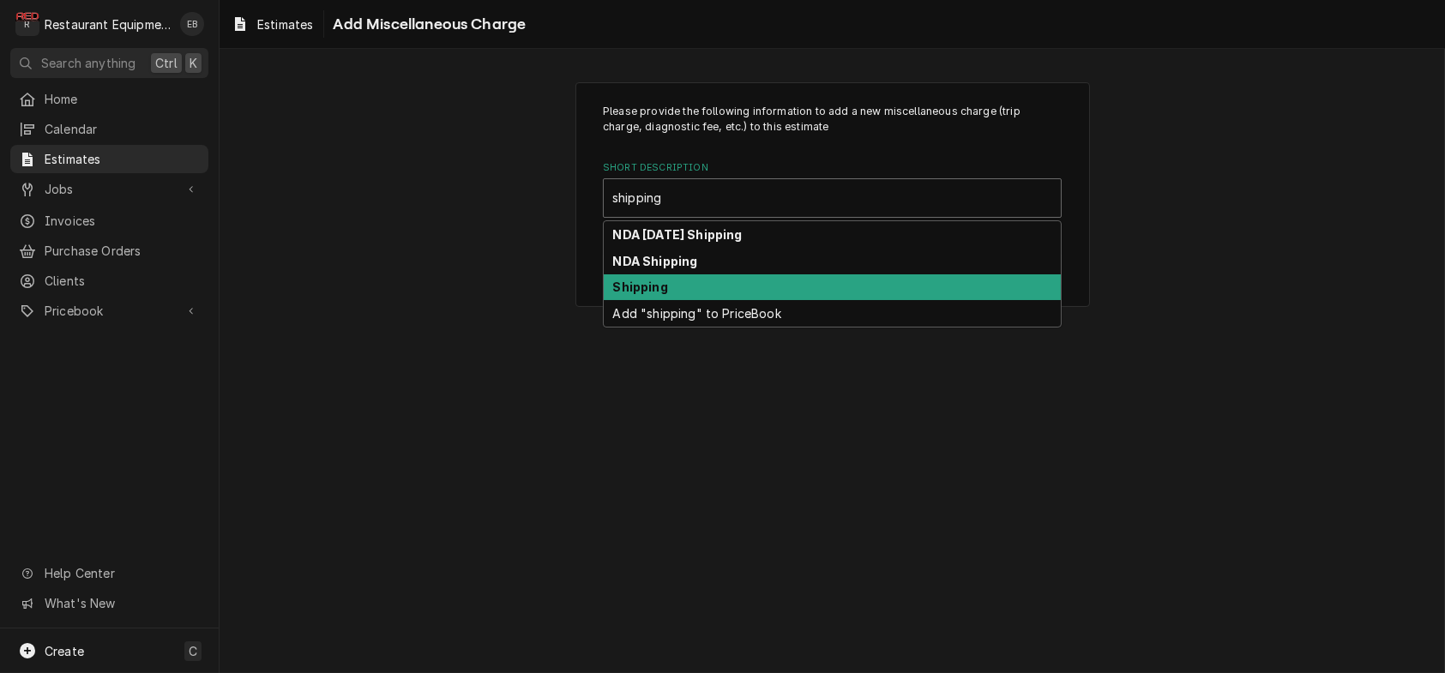
click at [696, 301] on div "Shipping" at bounding box center [832, 287] width 457 height 27
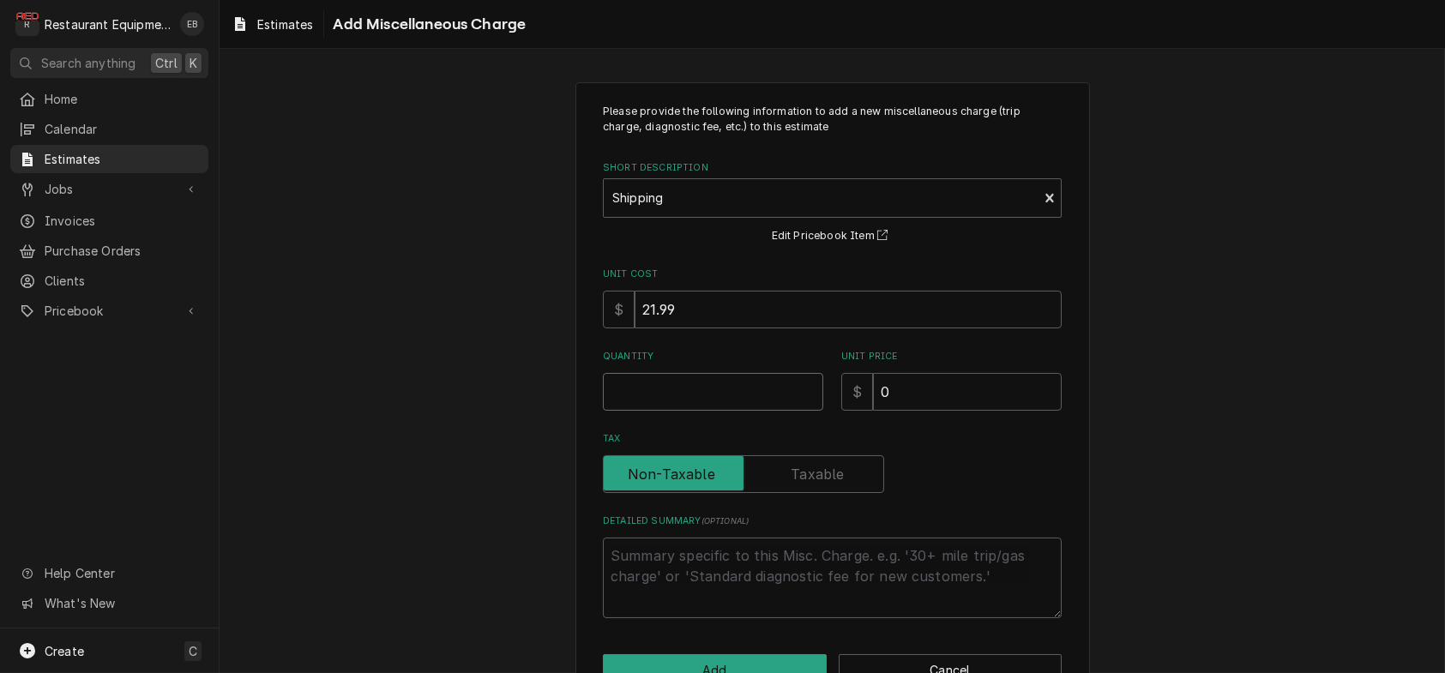
click at [737, 411] on input "Quantity" at bounding box center [713, 392] width 220 height 38
type textarea "x"
type input "1"
type textarea "x"
type input "1"
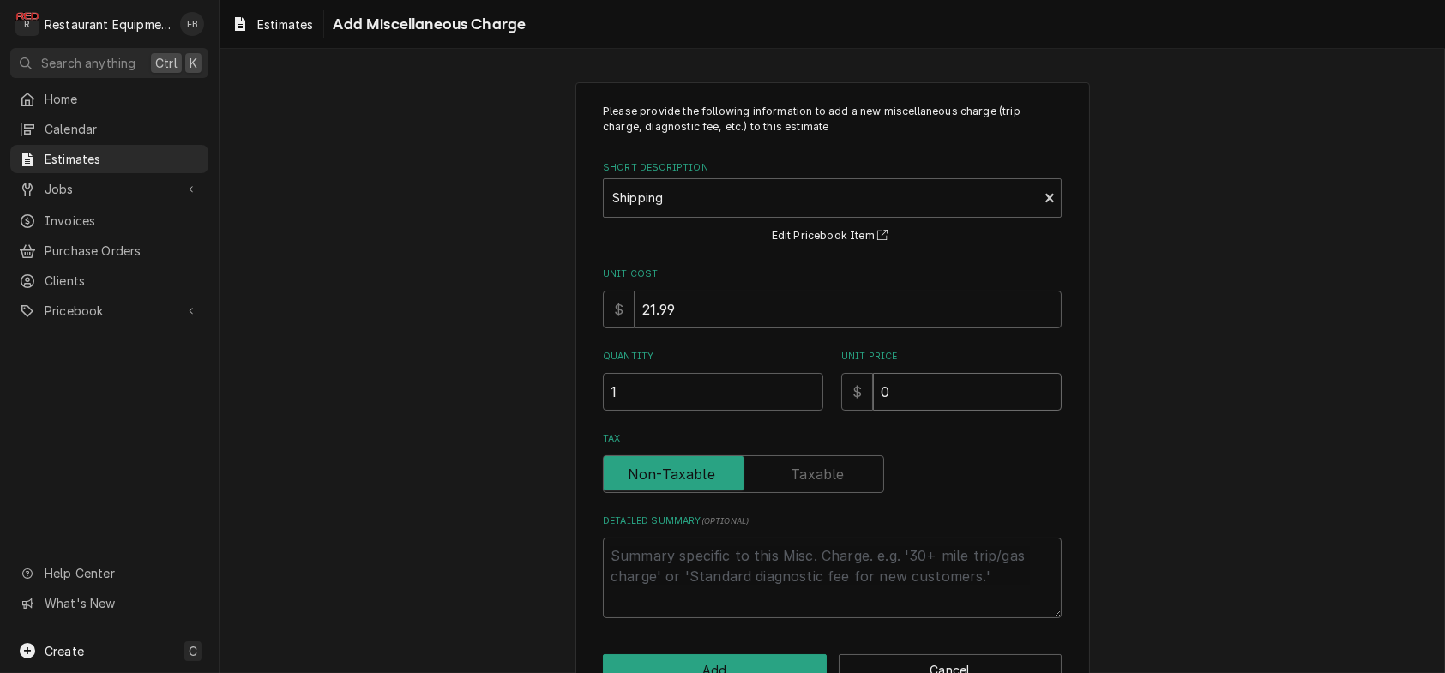
click at [921, 411] on input "0" at bounding box center [967, 392] width 189 height 38
type textarea "x"
type input "6"
type textarea "x"
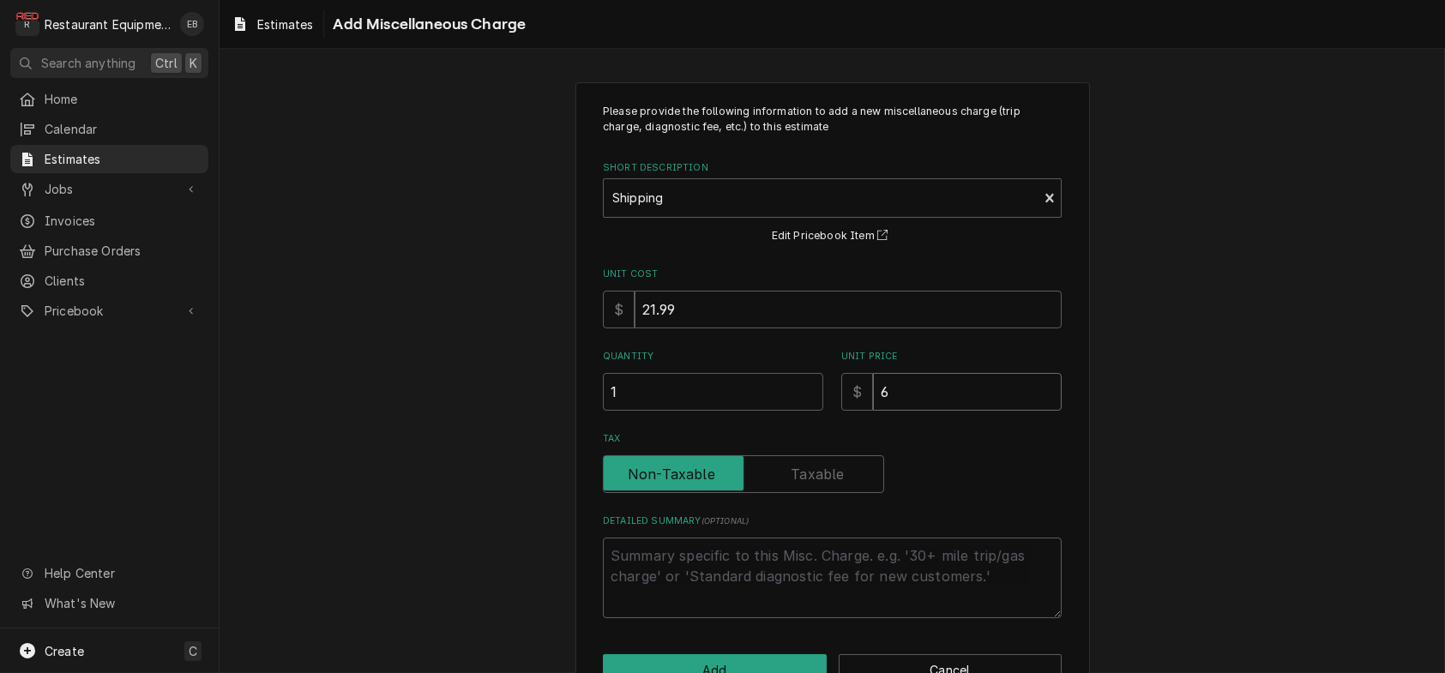
type input "68"
type textarea "x"
type input "68.6"
type textarea "x"
type input "68.67"
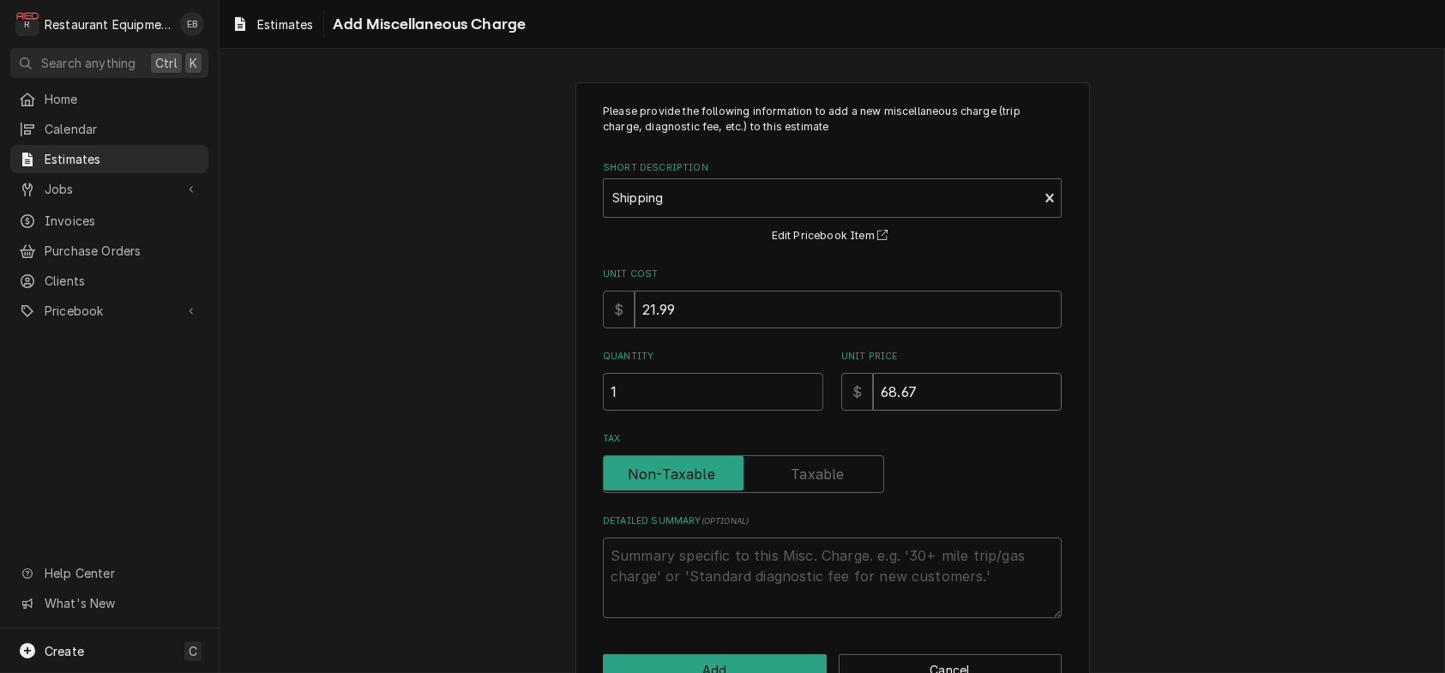
type textarea "x"
type input "68.6"
type textarea "x"
type input "68.69"
type textarea "x"
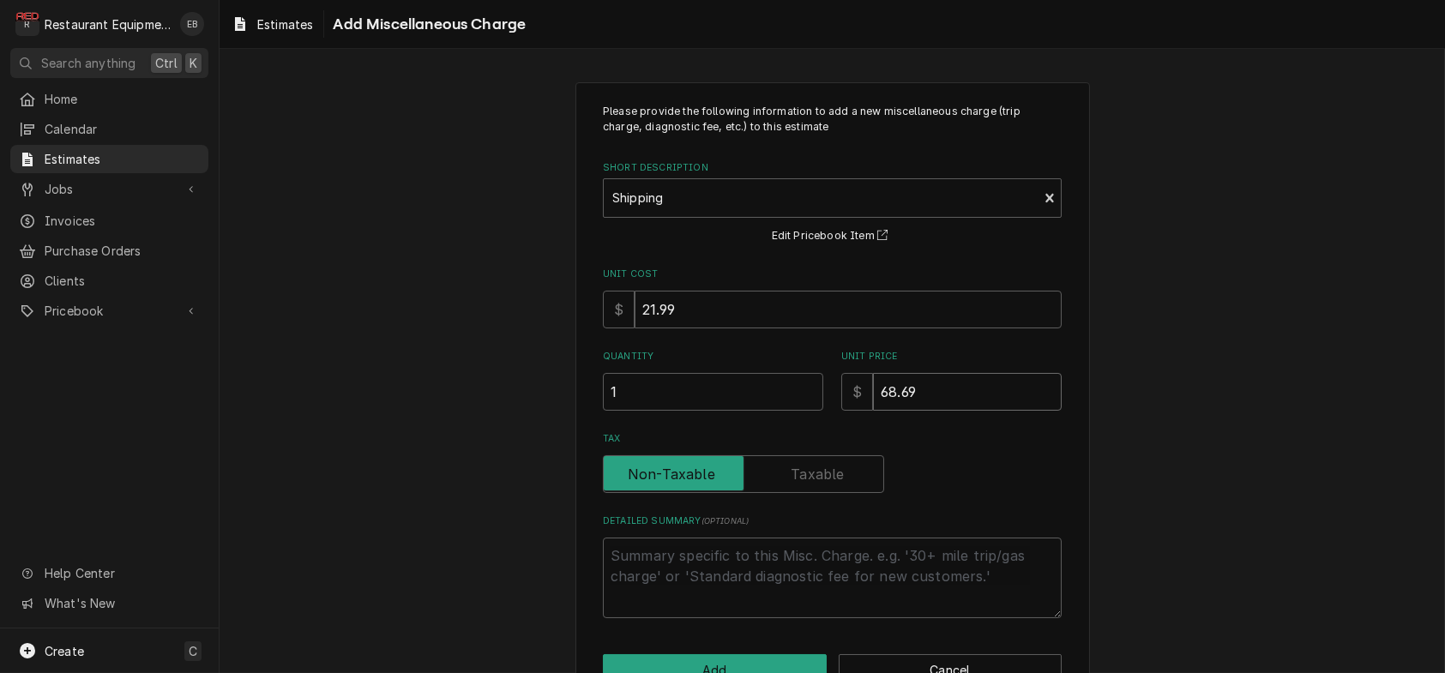
type input "68.69"
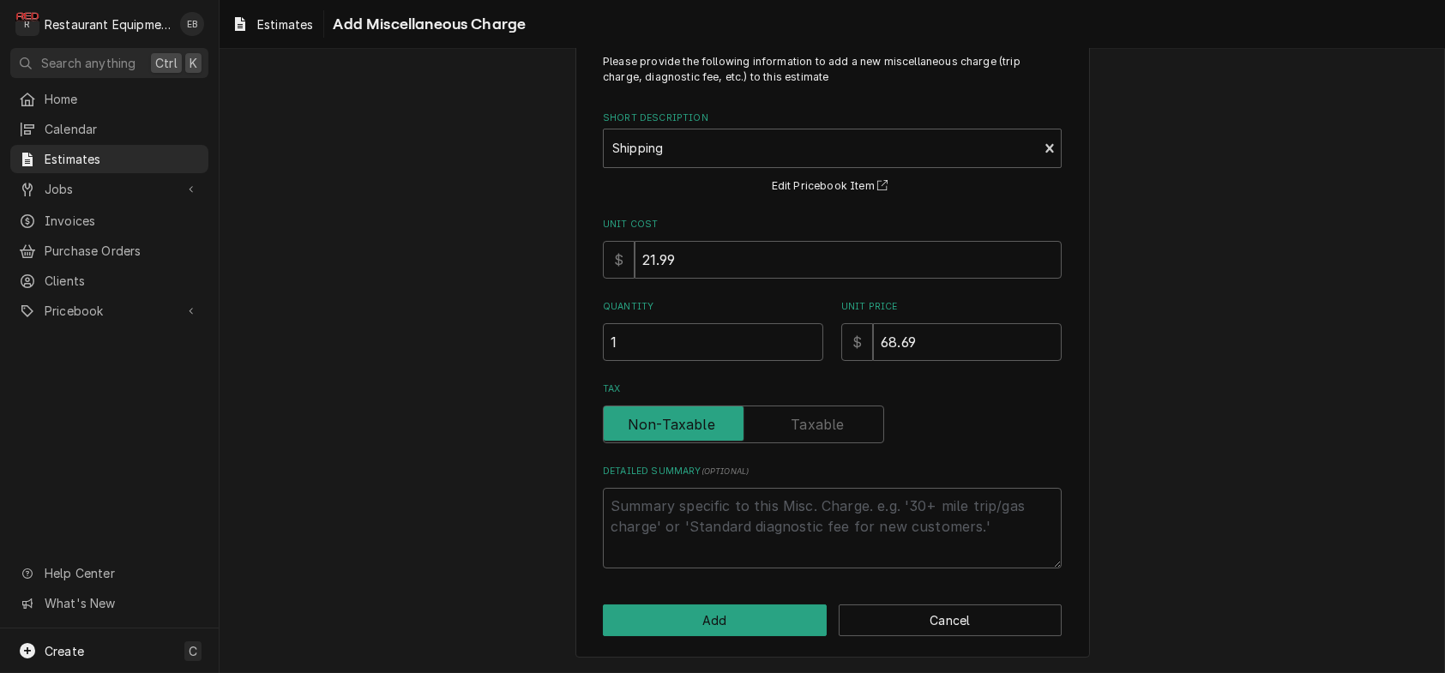
scroll to position [120, 0]
click at [931, 323] on input "68.69" at bounding box center [967, 342] width 189 height 38
type textarea "x"
type input "68.6"
type textarea "x"
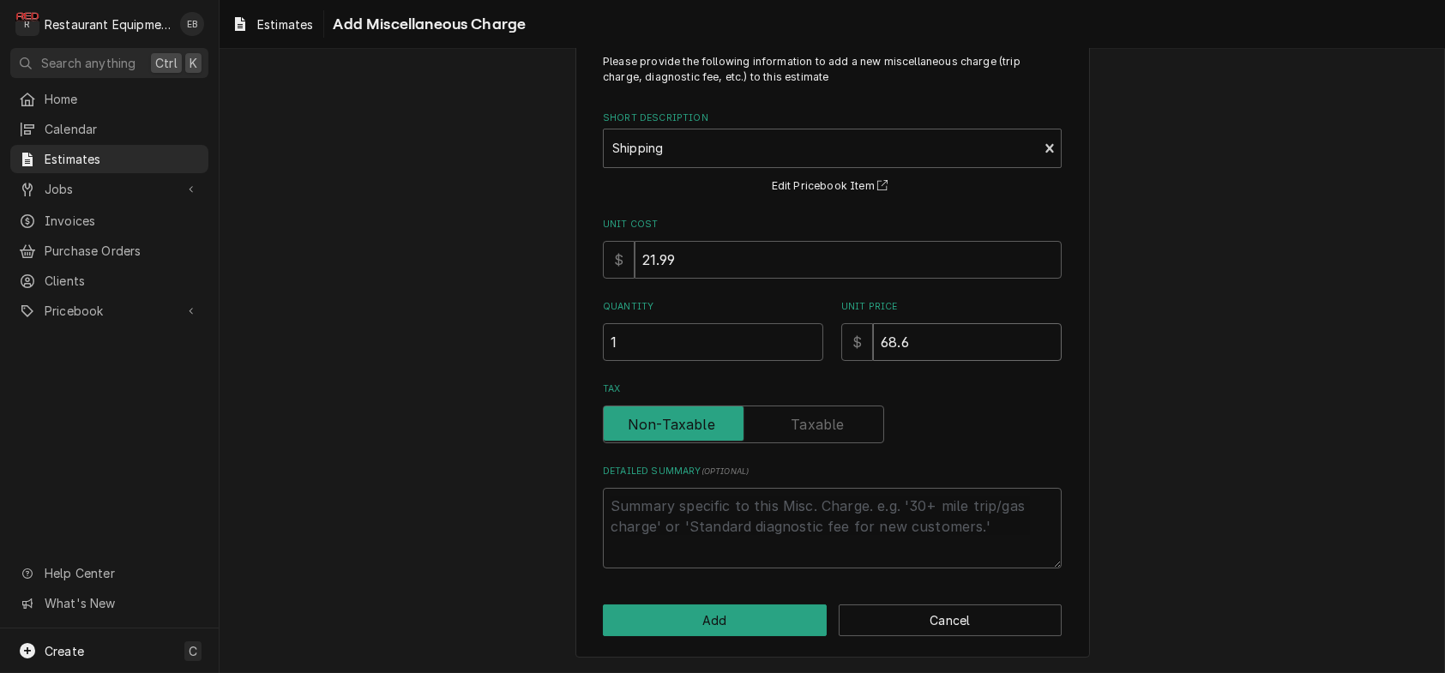
type input "68.62"
type textarea "x"
type input "68.62"
click at [654, 618] on button "Add" at bounding box center [715, 621] width 224 height 32
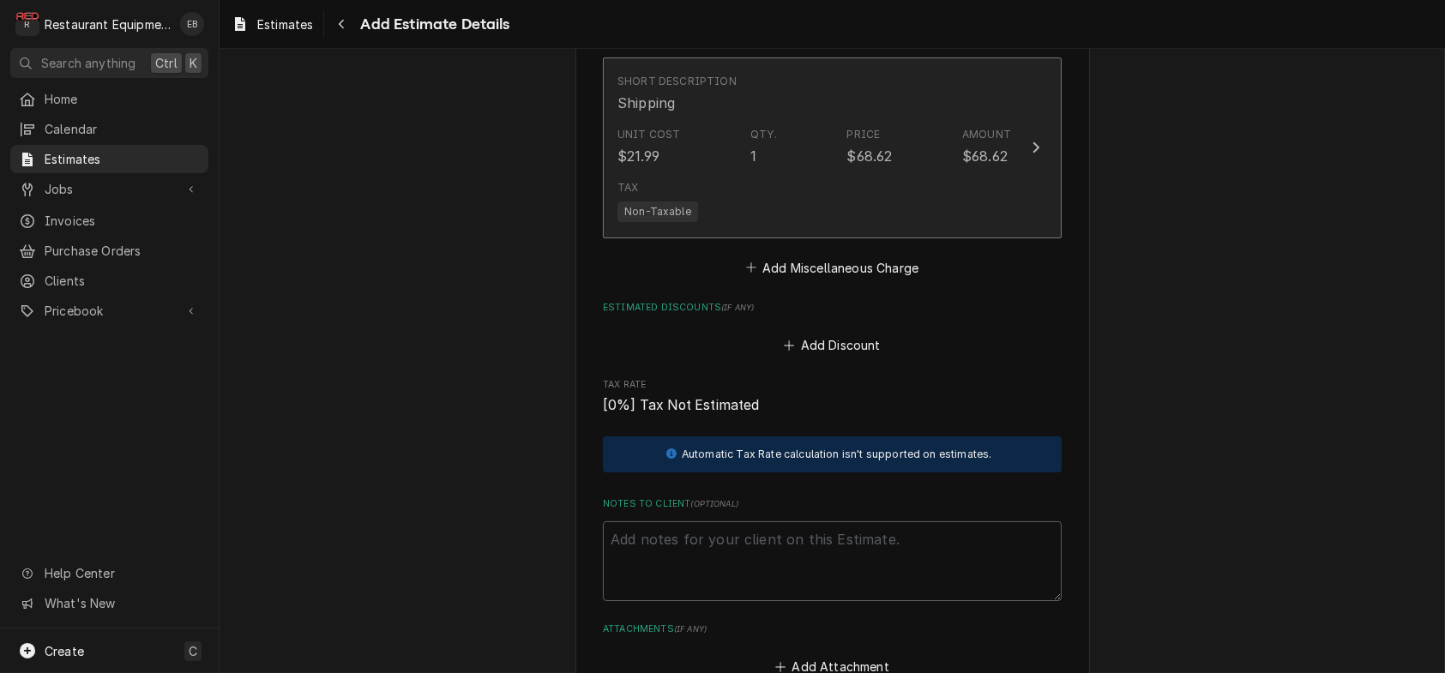
type textarea "x"
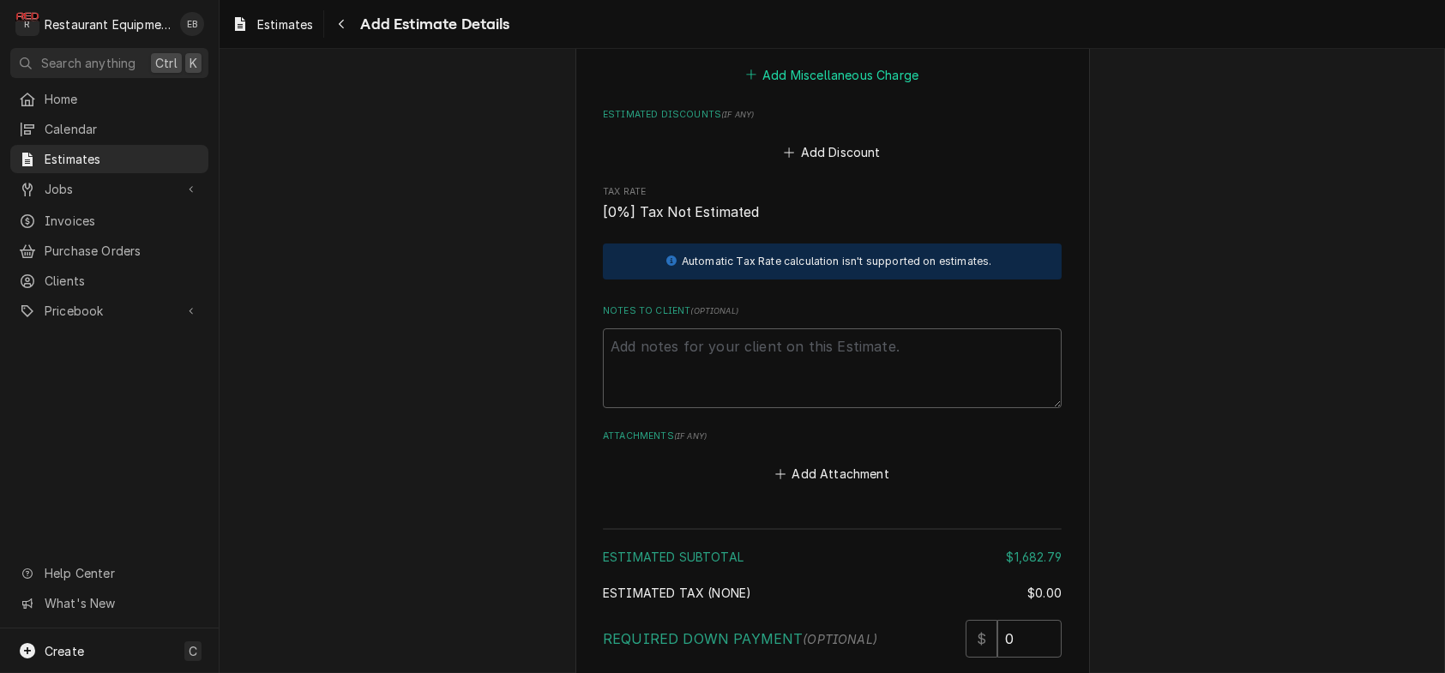
scroll to position [3831, 0]
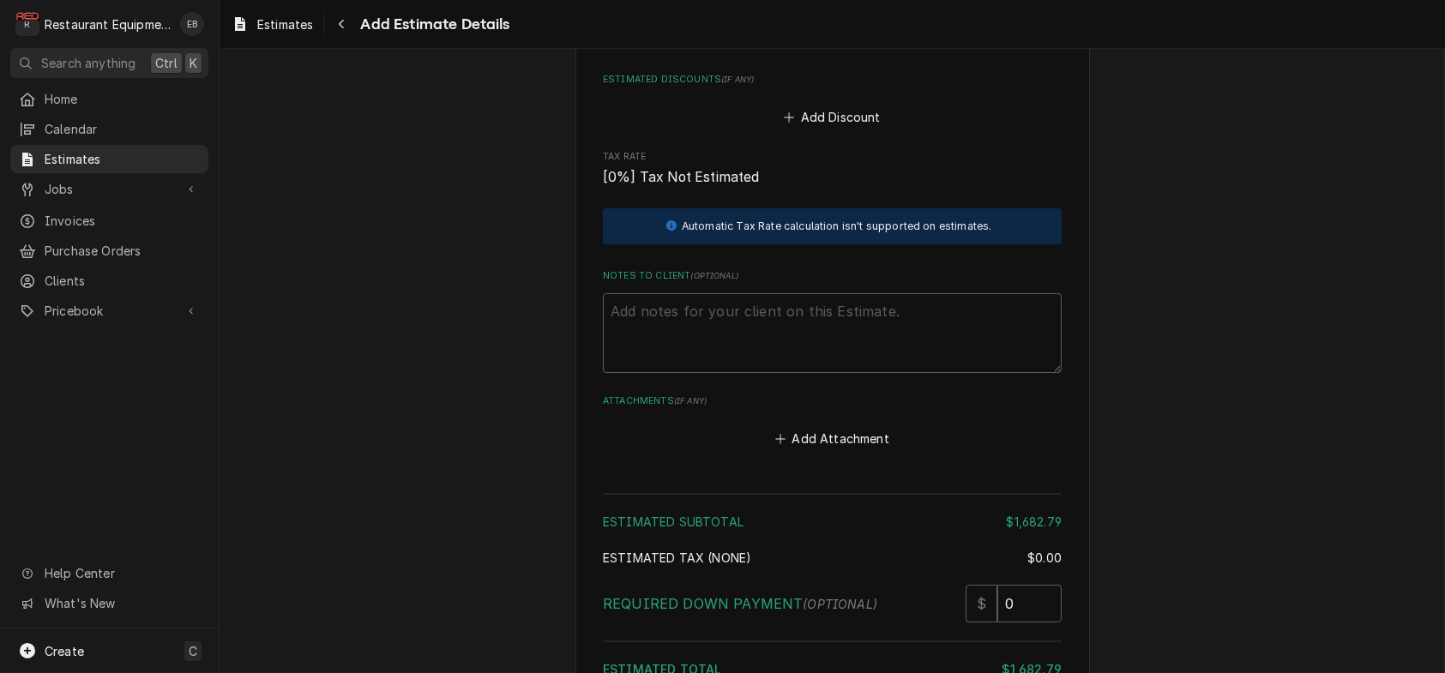
click at [824, 51] on button "Add Miscellaneous Charge" at bounding box center [832, 39] width 178 height 24
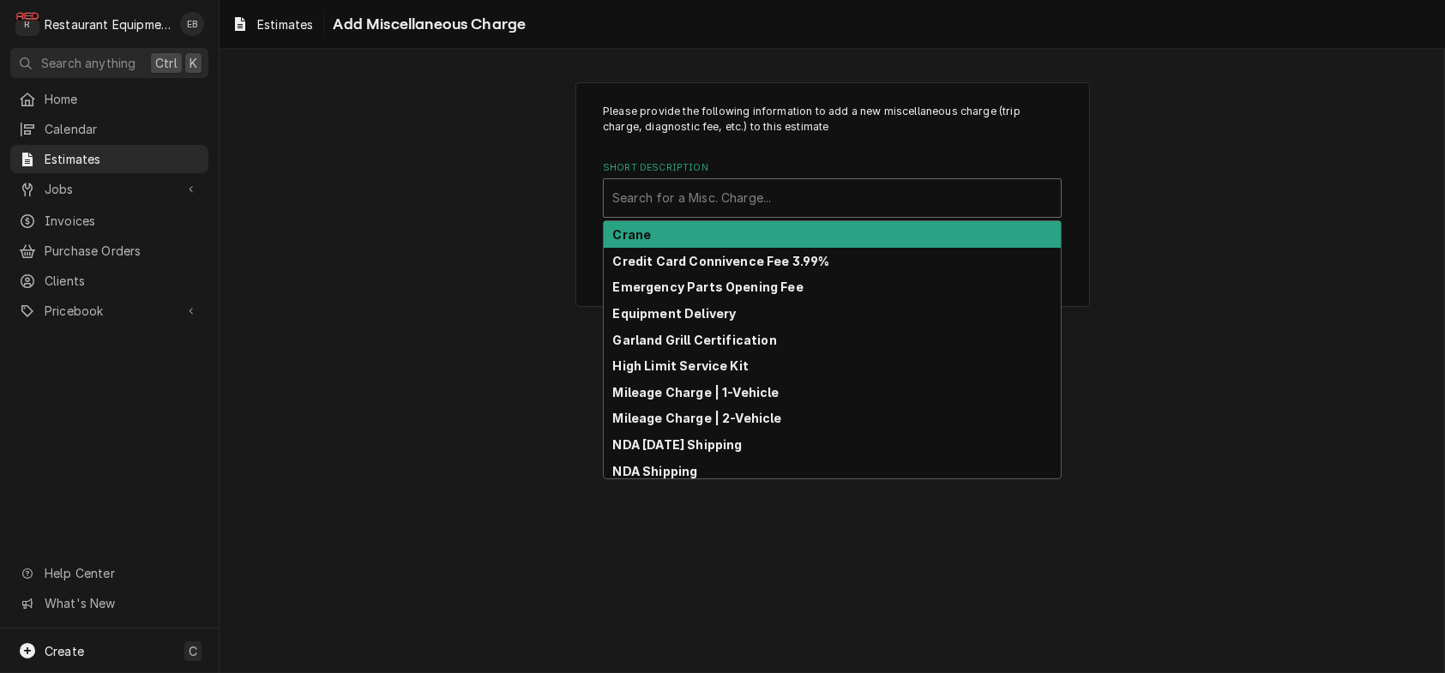
click at [696, 214] on div "Short Description" at bounding box center [832, 198] width 440 height 31
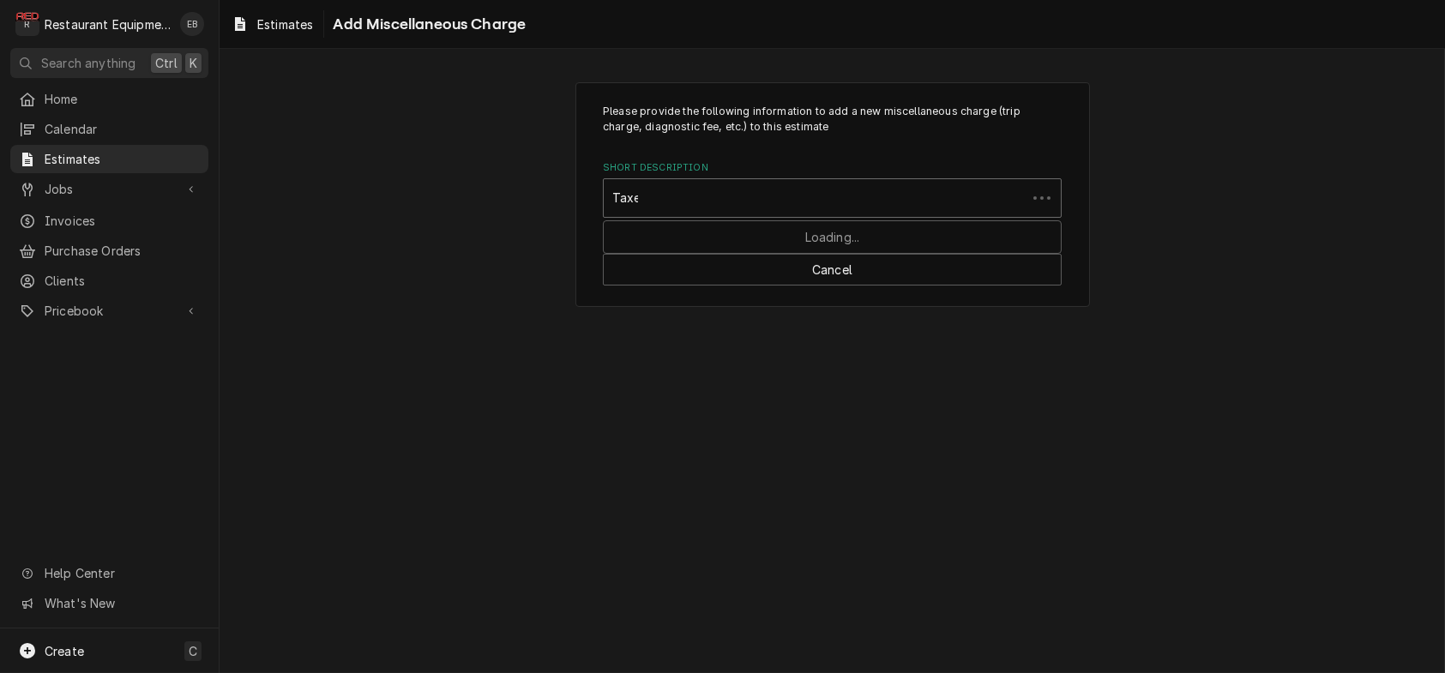
type input "Taxes"
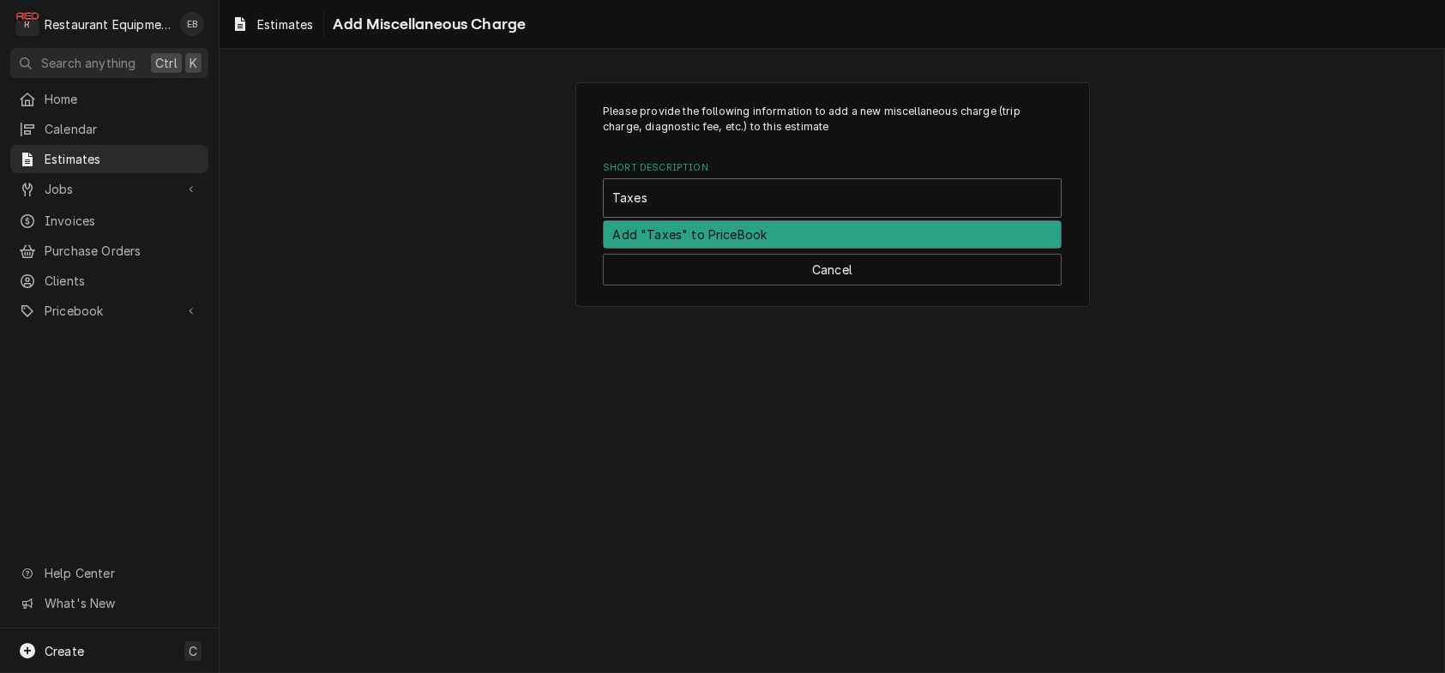
click at [710, 248] on div "Add "Taxes" to PriceBook" at bounding box center [832, 234] width 457 height 27
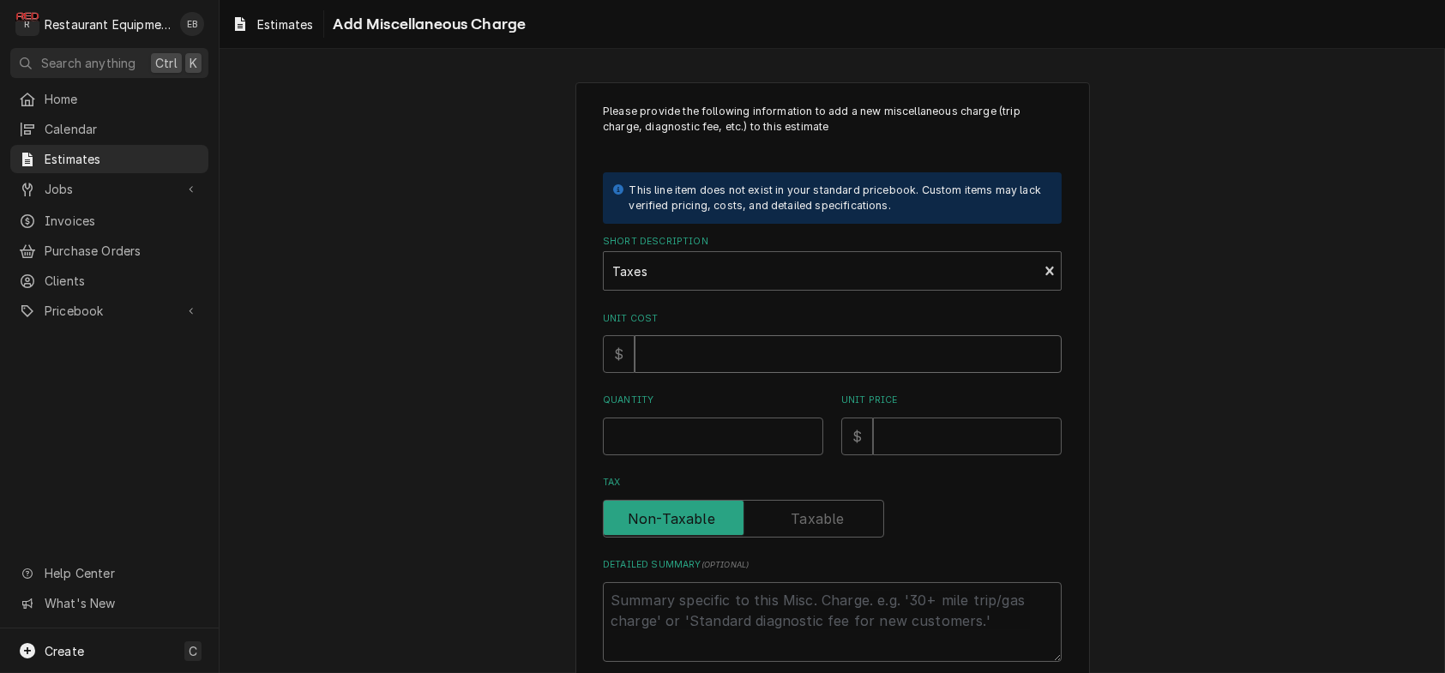
click at [710, 373] on input "Unit Cost" at bounding box center [848, 354] width 427 height 38
type textarea "x"
type input "1"
type textarea "x"
type input "11"
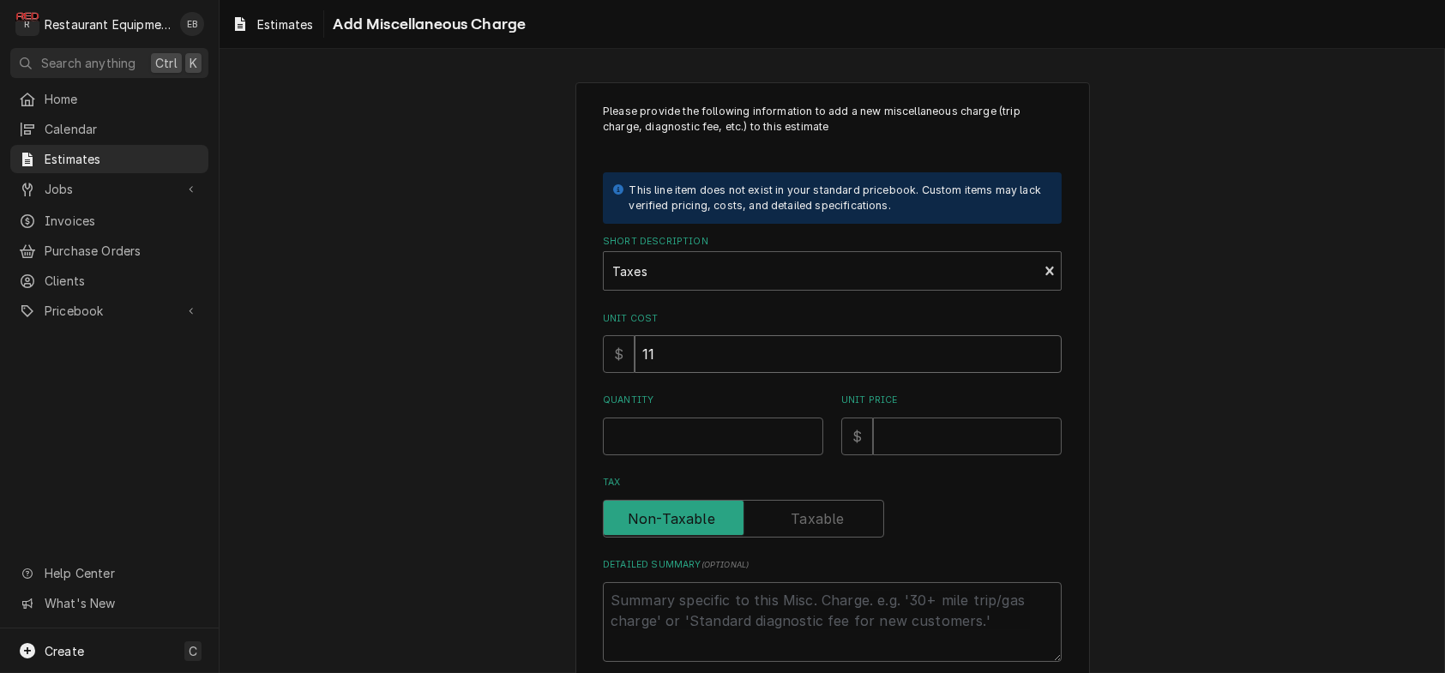
type textarea "x"
type input "112"
type textarea "x"
type input "112.9"
type textarea "x"
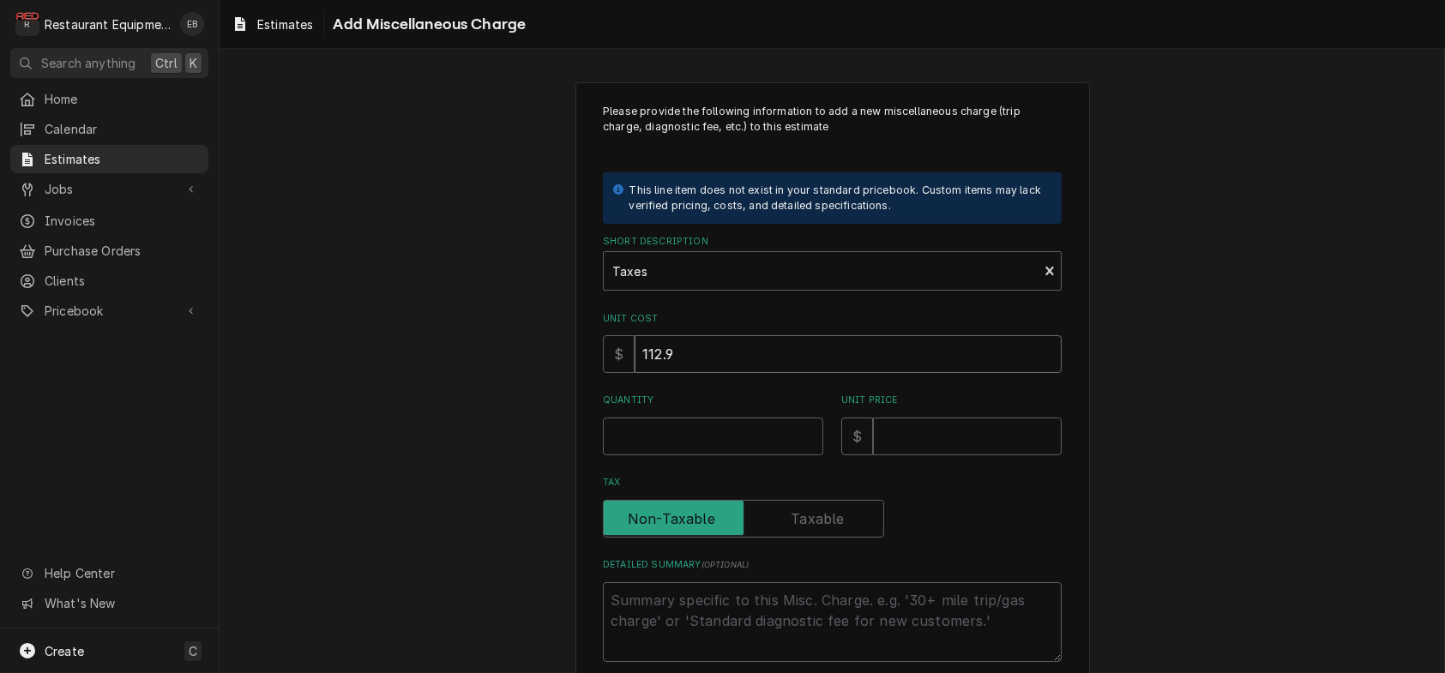
type input "112.99"
type textarea "x"
type input "112.99"
click at [669, 455] on input "Quantity" at bounding box center [713, 437] width 220 height 38
type textarea "x"
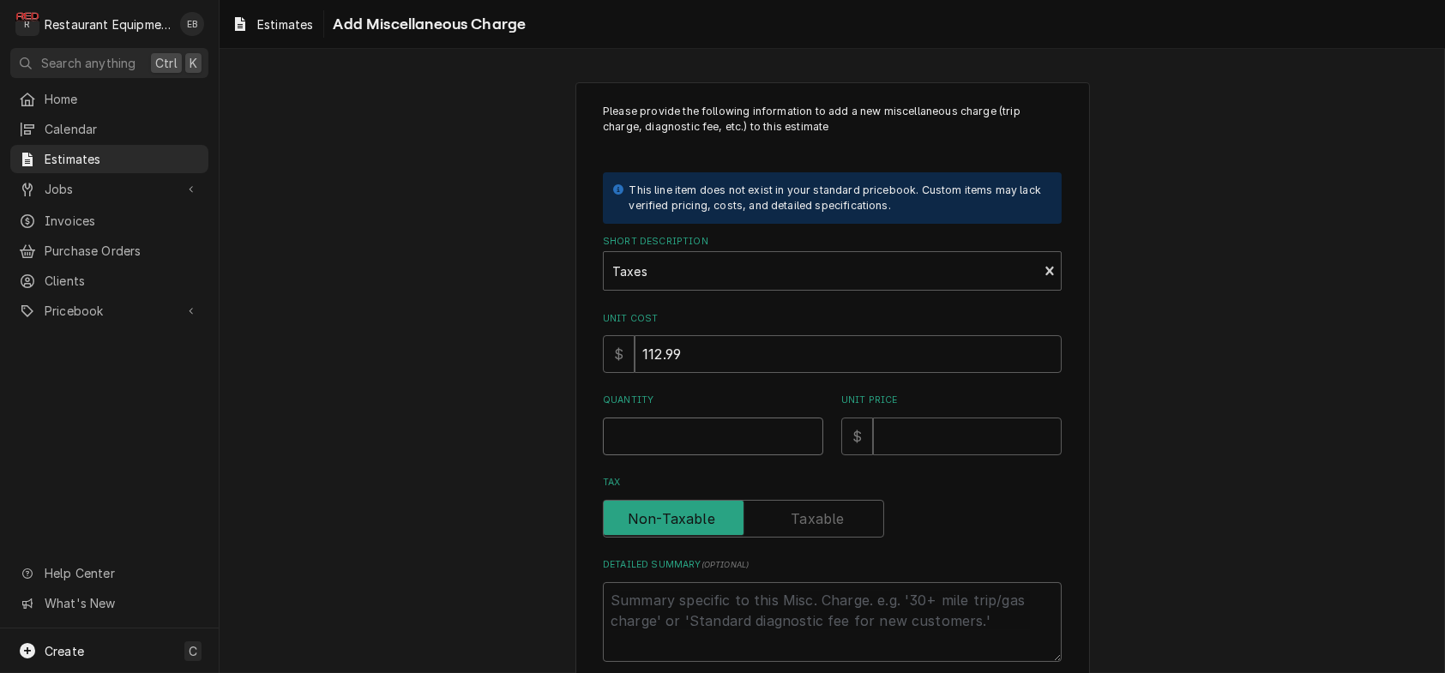
type input "1"
type textarea "x"
type input "1"
click at [934, 455] on input "Unit Price" at bounding box center [967, 437] width 189 height 38
type textarea "x"
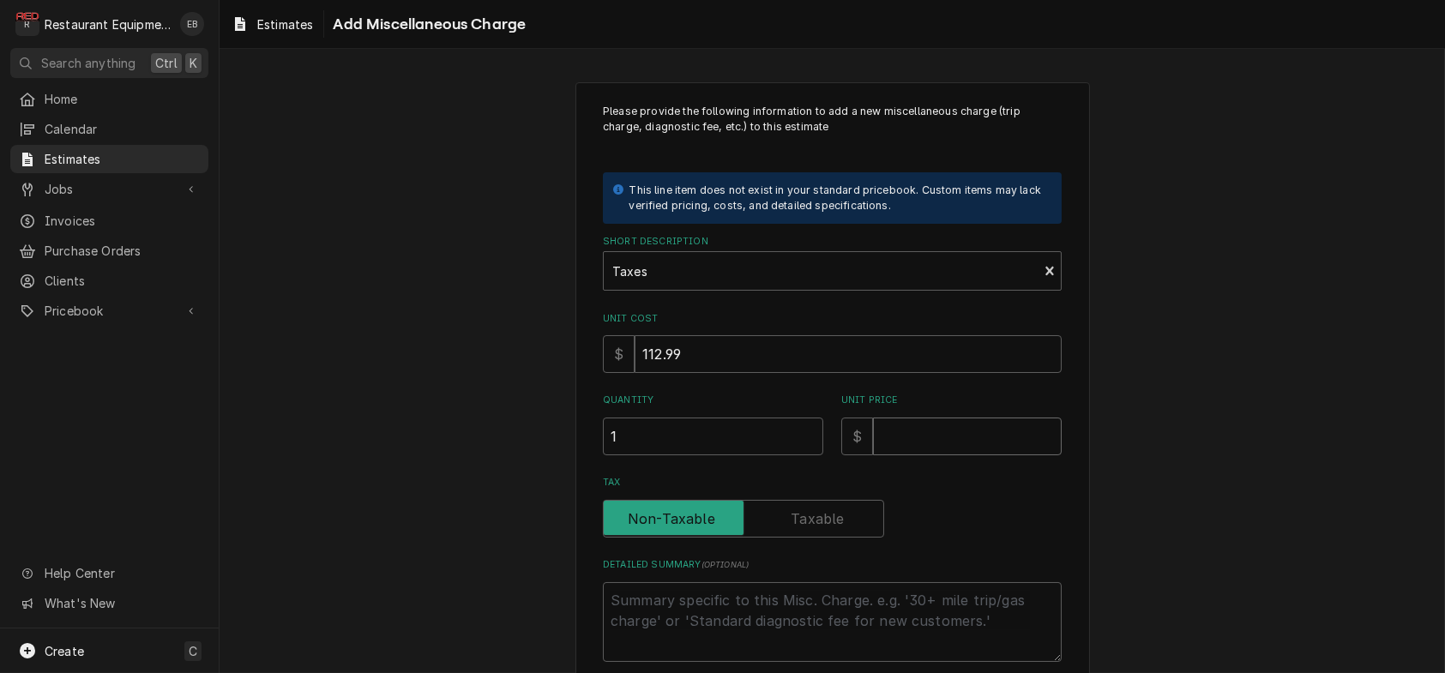
type input "1"
type textarea "x"
type input "11"
type textarea "x"
type input "112"
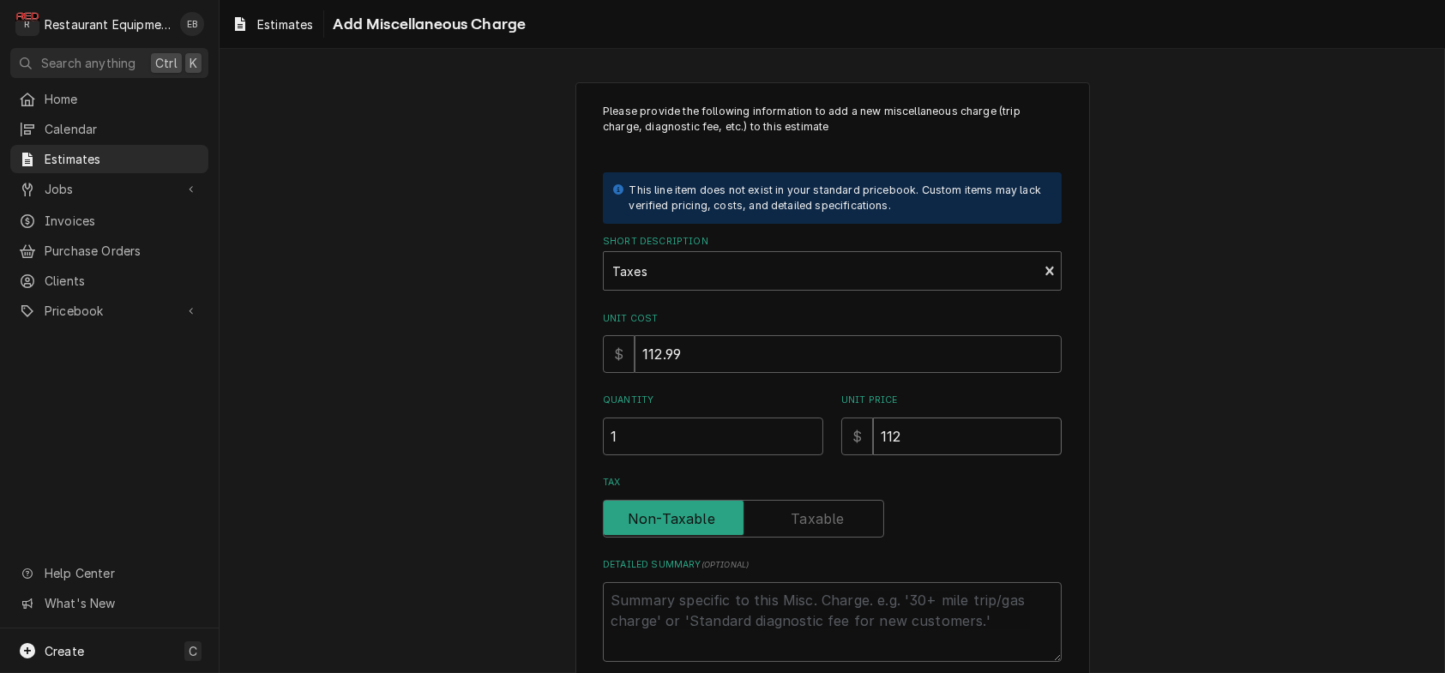
type textarea "x"
type input "112.9"
type textarea "x"
type input "112.99"
type textarea "x"
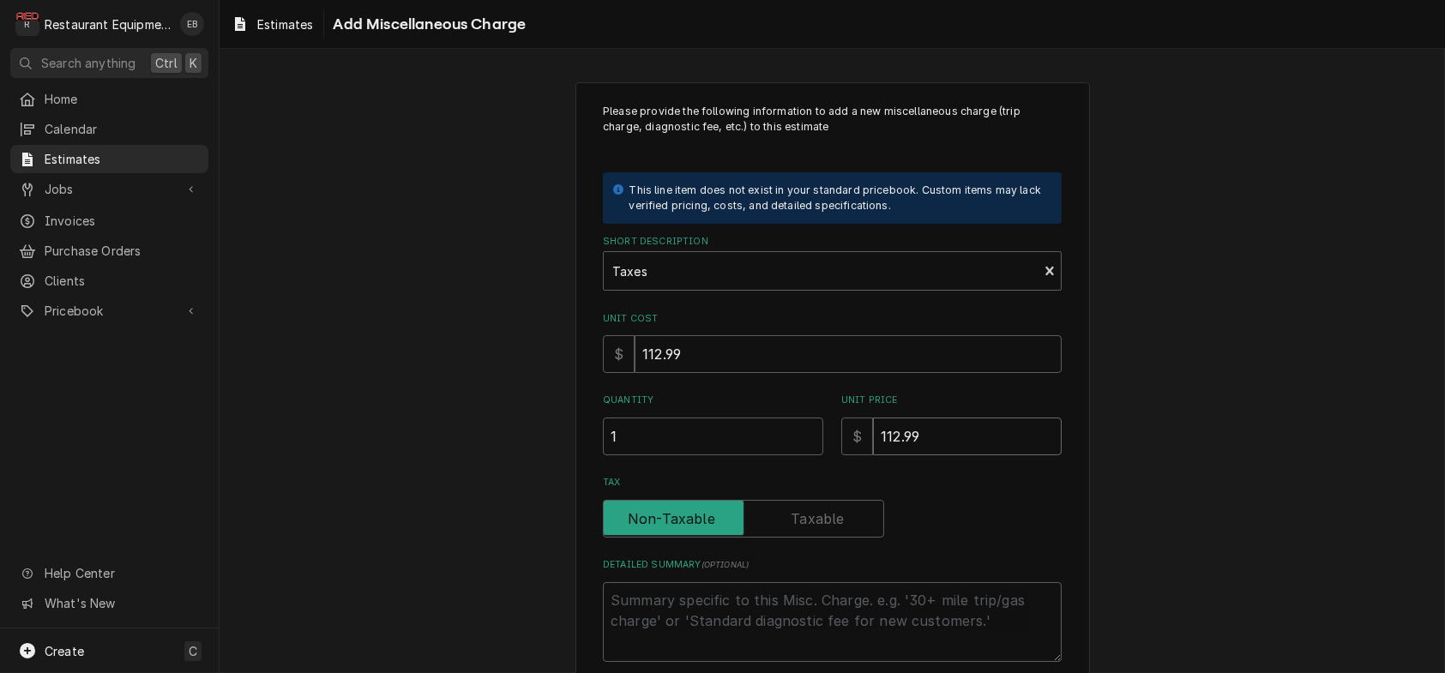
type input "112.99"
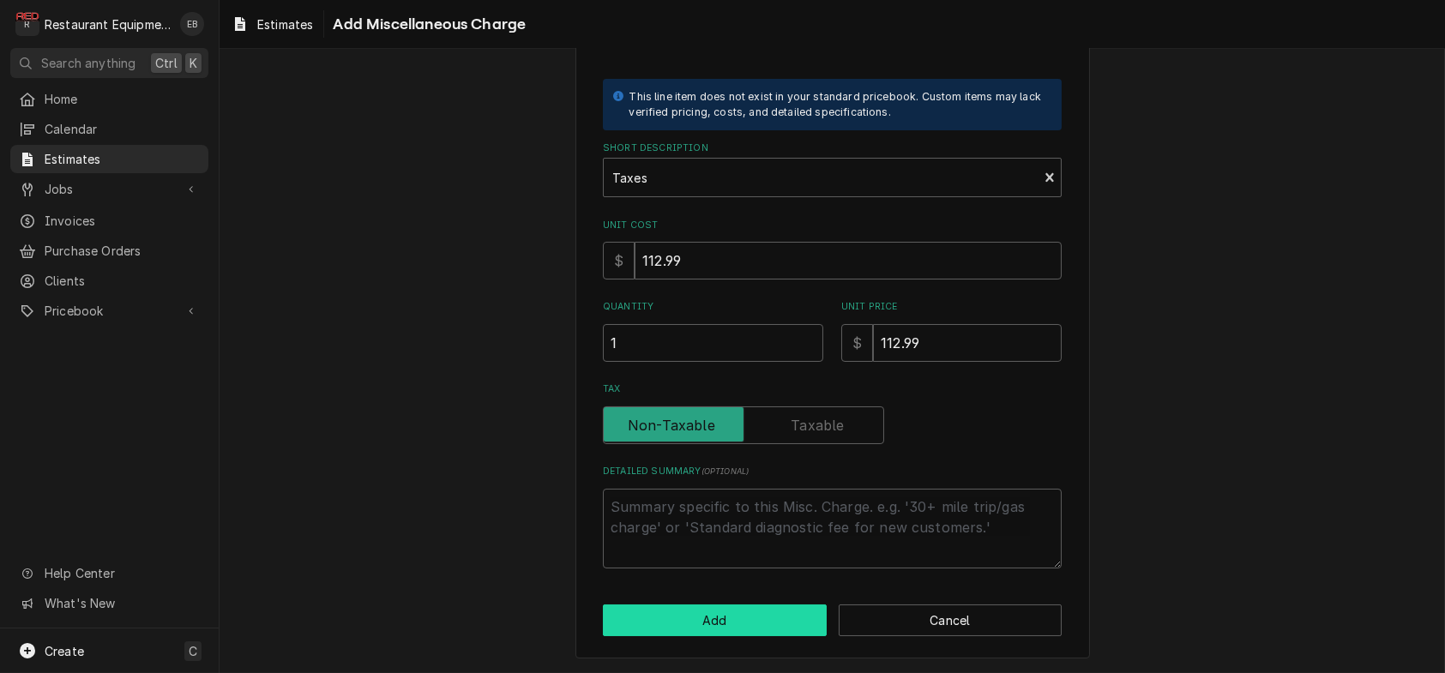
click at [751, 607] on button "Add" at bounding box center [715, 621] width 224 height 32
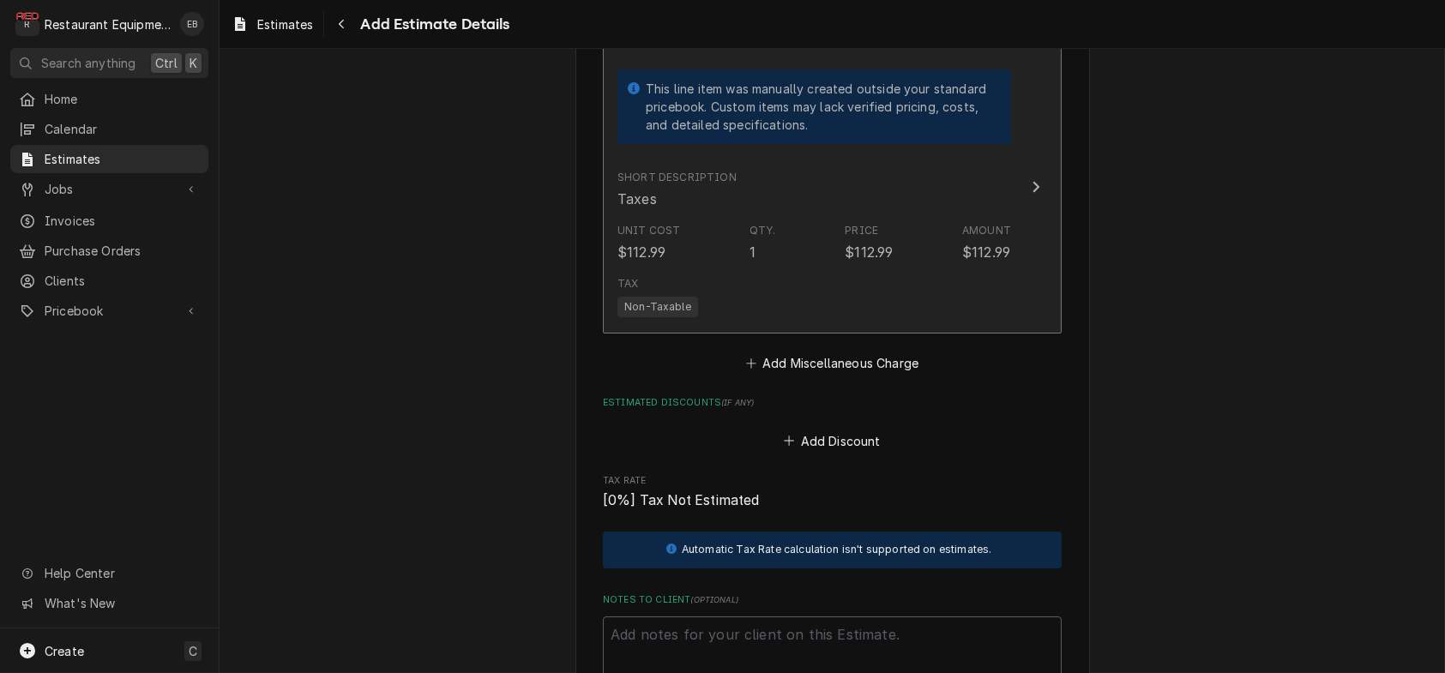
type textarea "x"
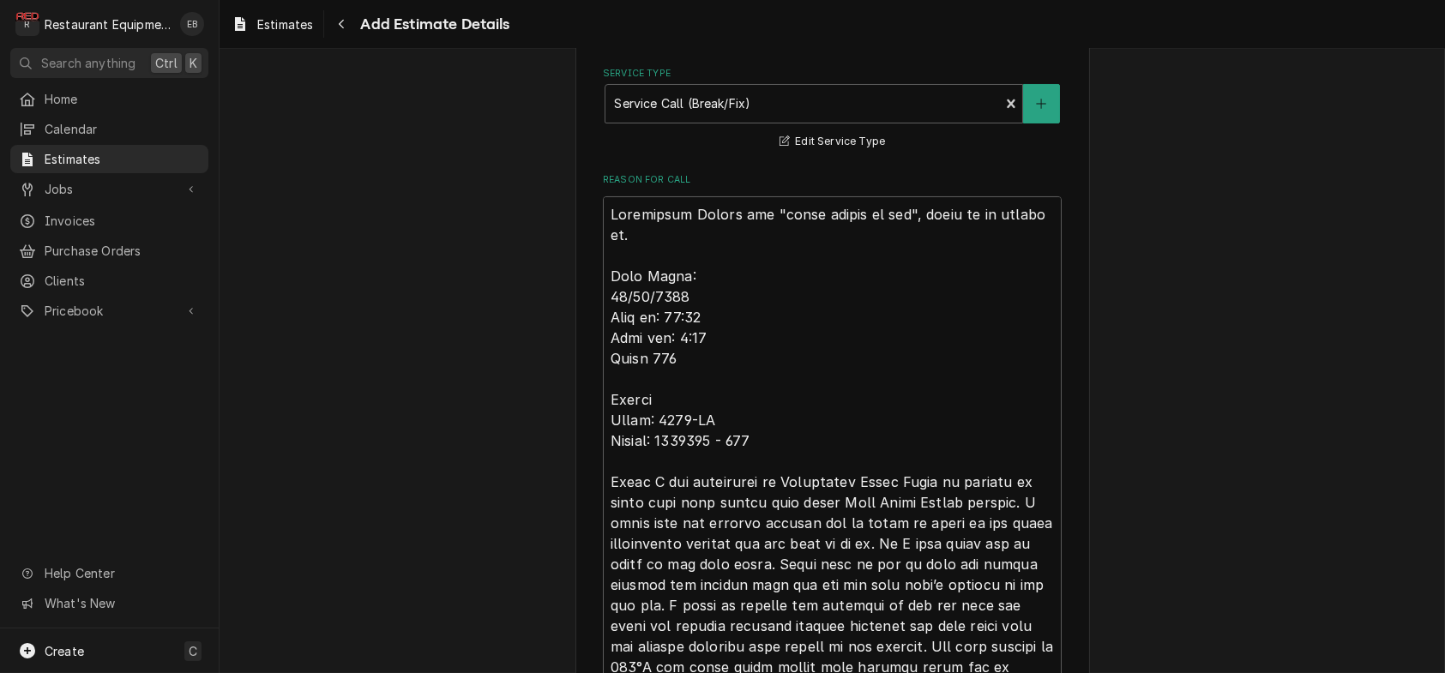
scroll to position [377, 0]
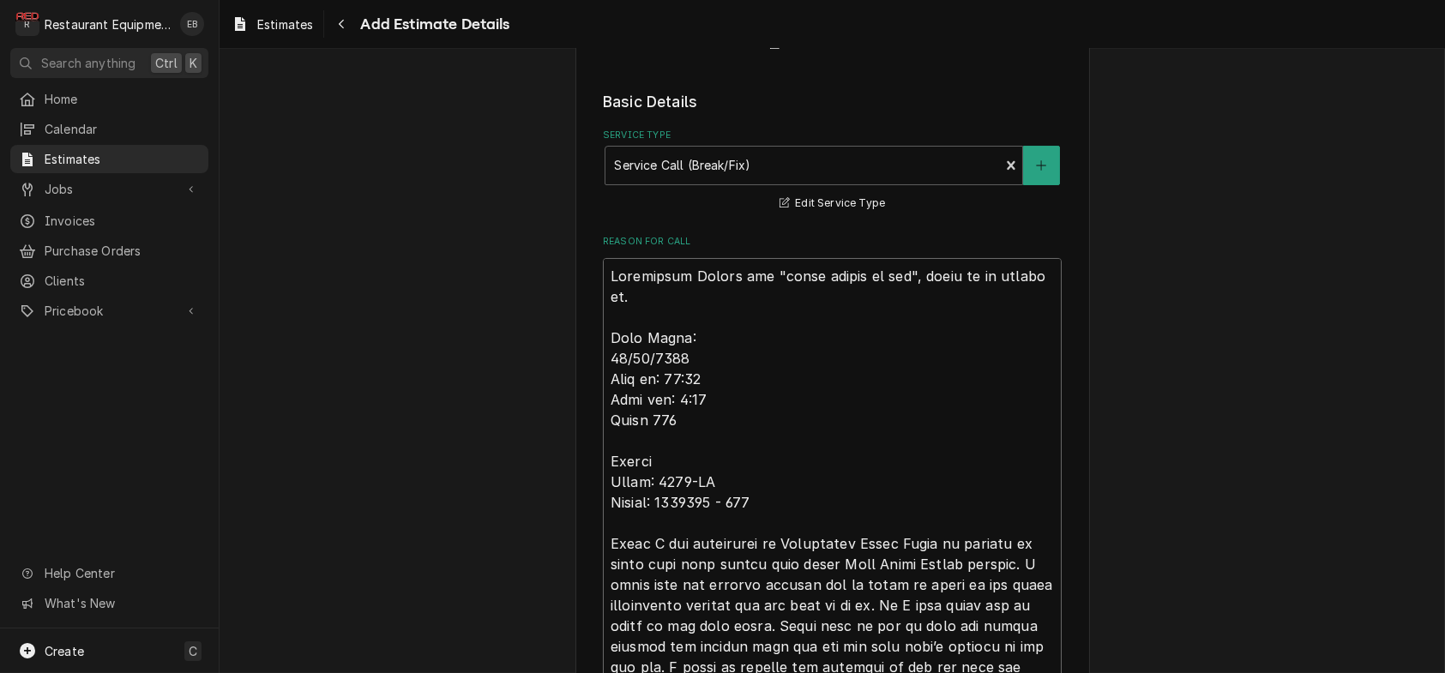
click at [603, 342] on textarea "Reason For Call" at bounding box center [832, 561] width 459 height 606
type textarea "Industrial Smoker has "small issues if any", needs to be looked at. Tech Notes:…"
type textarea "x"
type textarea "R Industrial Smoker has "small issues if any", needs to be looked at. Tech Note…"
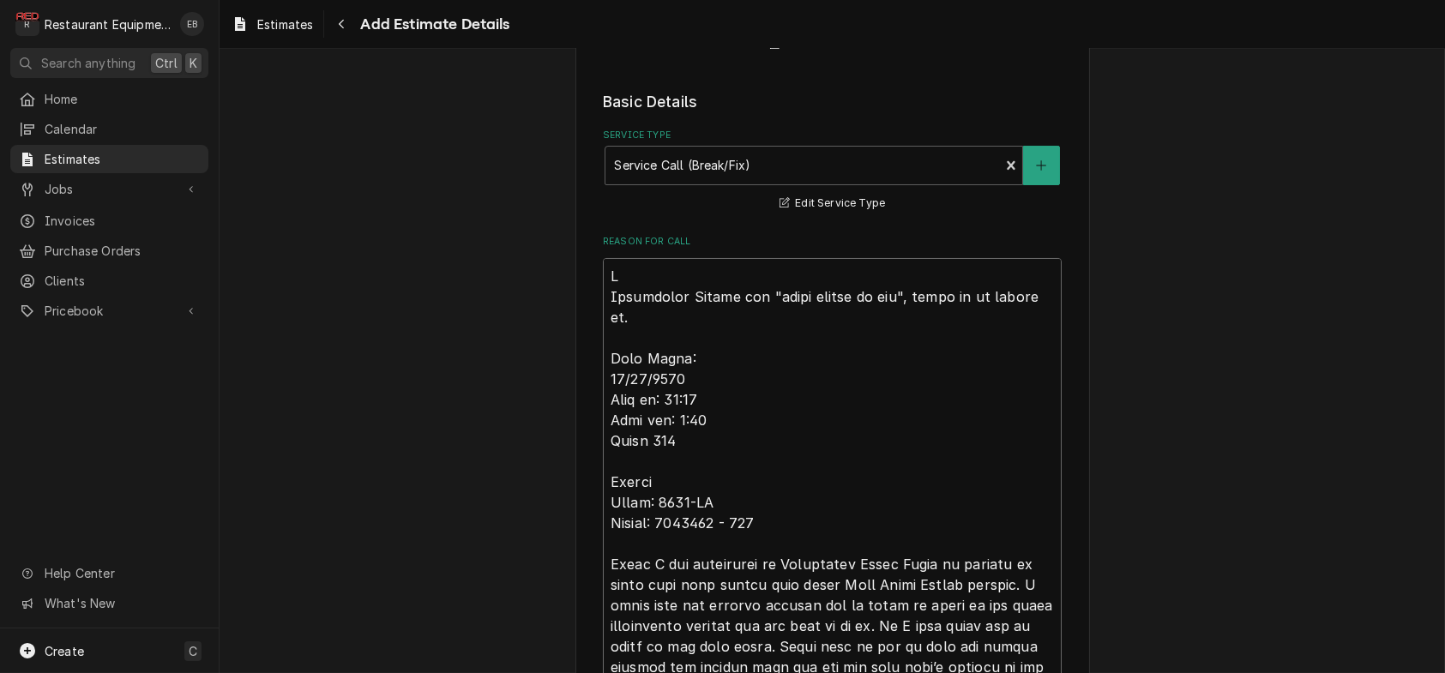
type textarea "x"
type textarea "Ro Industrial Smoker has "small issues if any", needs to be looked at. Tech Not…"
type textarea "x"
type textarea "Roo Industrial Smoker has "small issues if any", needs to be looked at. Tech No…"
type textarea "x"
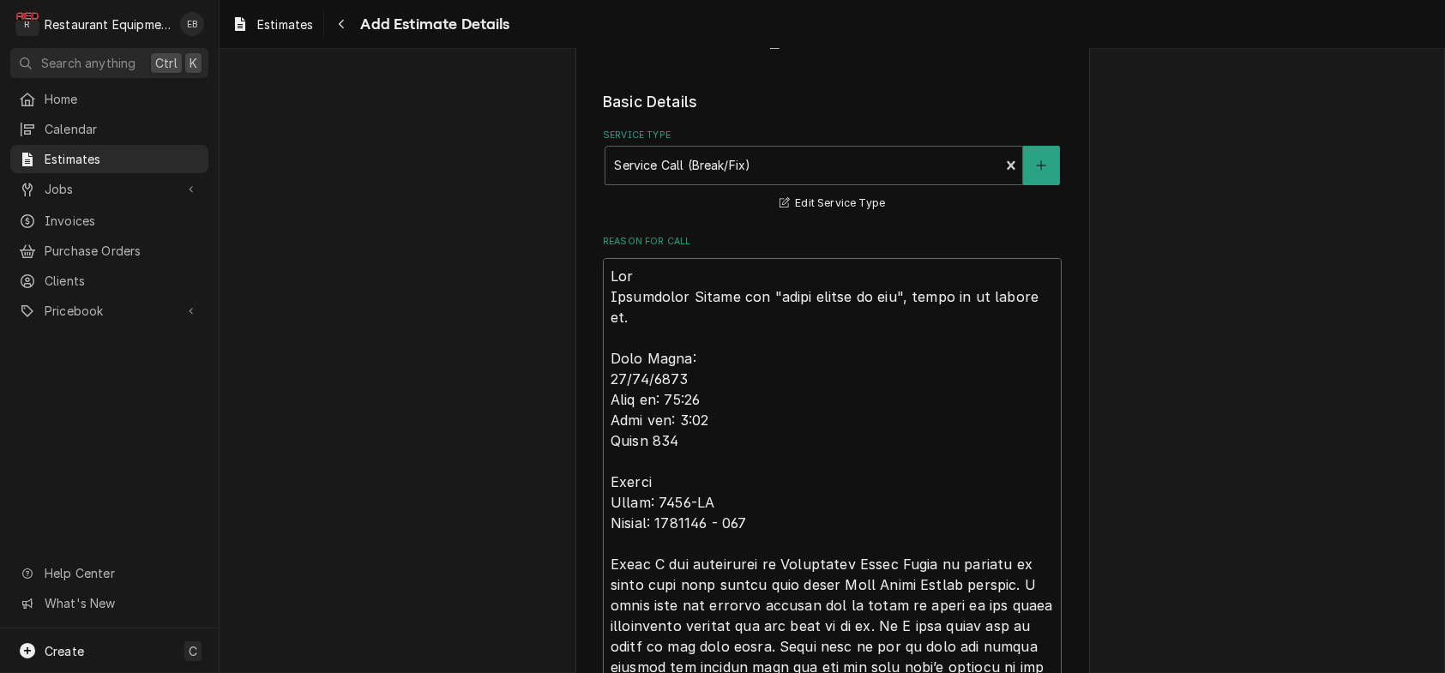
type textarea "Roo- Industrial Smoker has "small issues if any", needs to be looked at. Tech N…"
type textarea "x"
type textarea "Roo- Industrial Smoker has "small issues if any", needs to be looked at. Tech N…"
type textarea "x"
type textarea "Roo-8 Industrial Smoker has "small issues if any", needs to be looked at. Tech …"
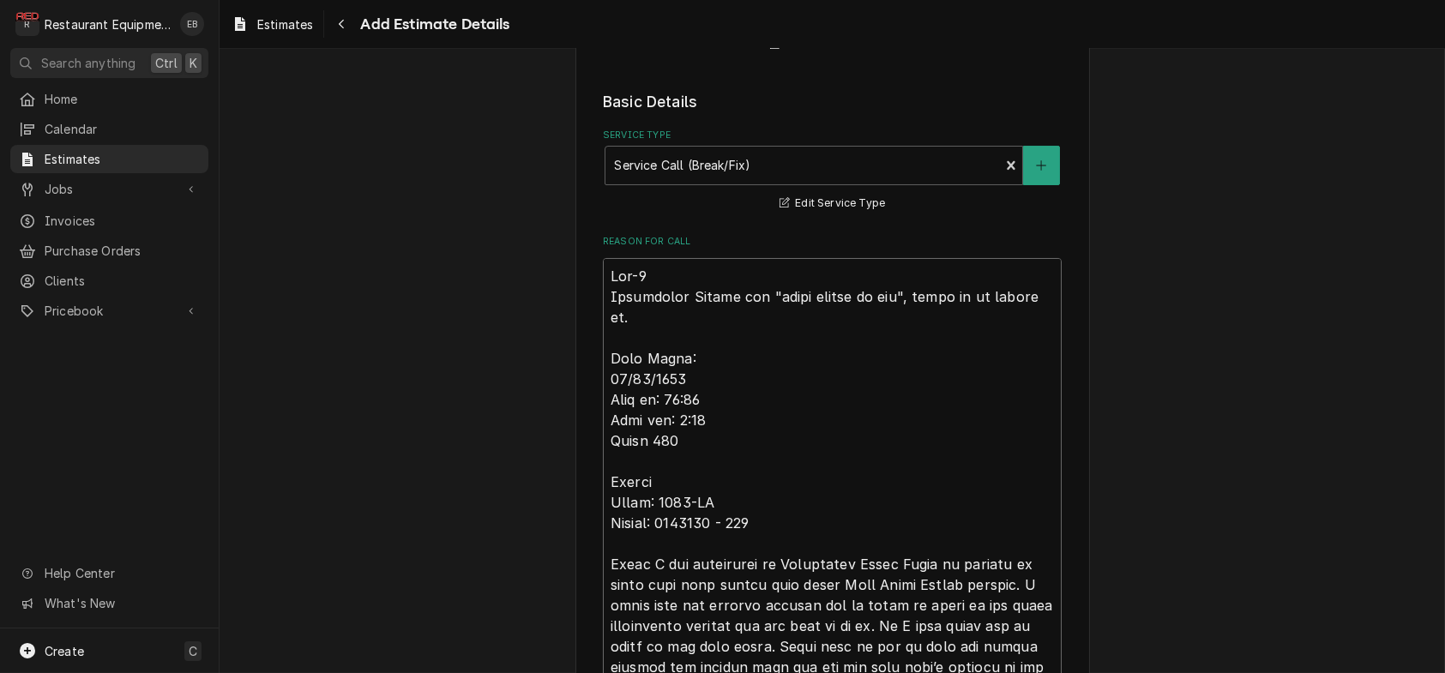
type textarea "x"
type textarea "Roo-89 Industrial Smoker has "small issues if any", needs to be looked at. Tech…"
type textarea "x"
type textarea "Roo-892 Industrial Smoker has "small issues if any", needs to be looked at. Tec…"
type textarea "x"
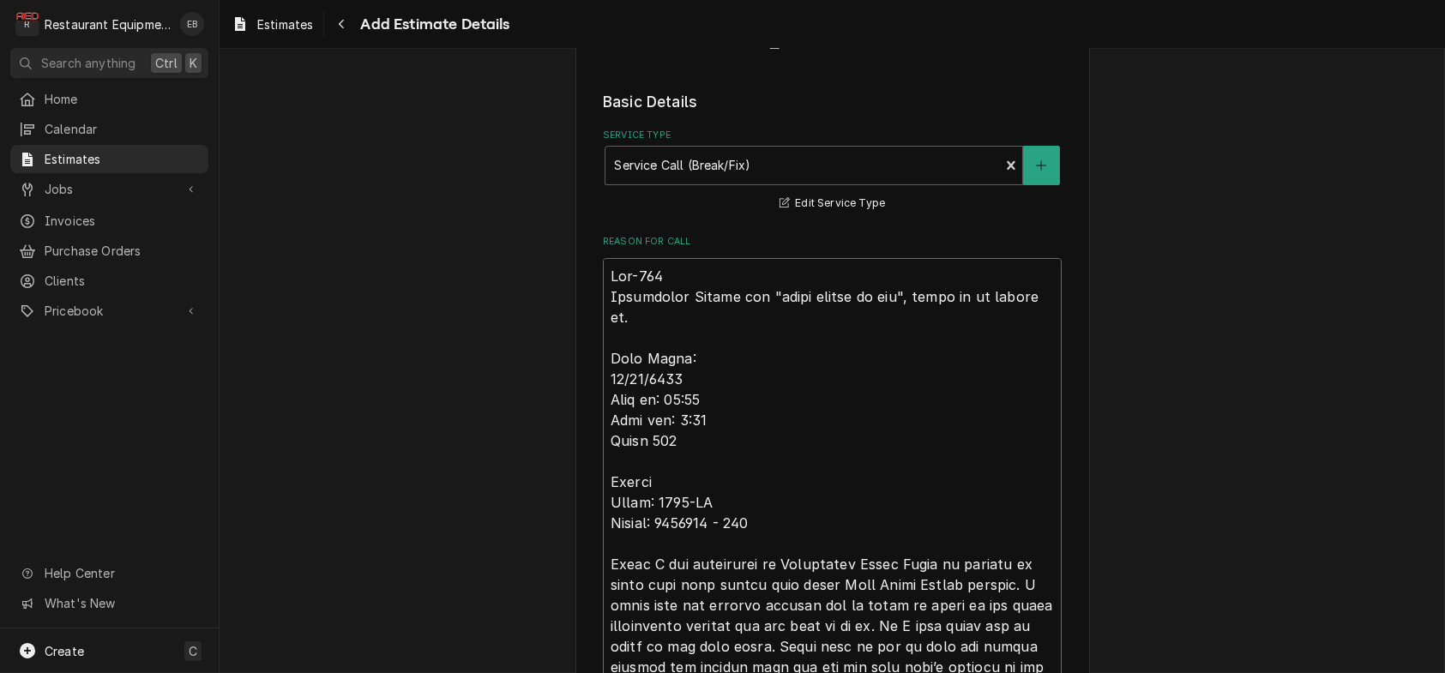
type textarea "Roo-8929 Industrial Smoker has "small issues if any", needs to be looked at. Te…"
type textarea "x"
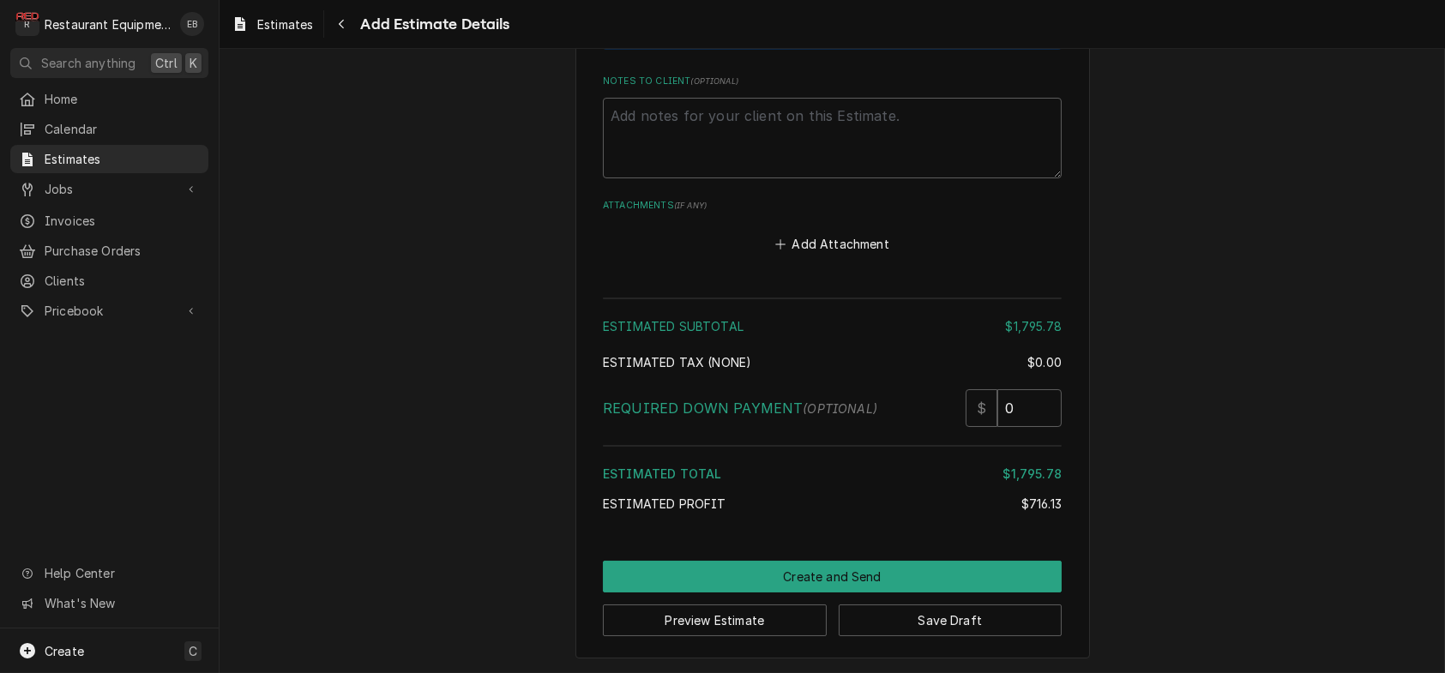
scroll to position [4827, 0]
type textarea "Roo-8929 Industrial Smoker has "small issues if any", needs to be looked at. Te…"
click at [919, 610] on button "Save Draft" at bounding box center [951, 621] width 224 height 32
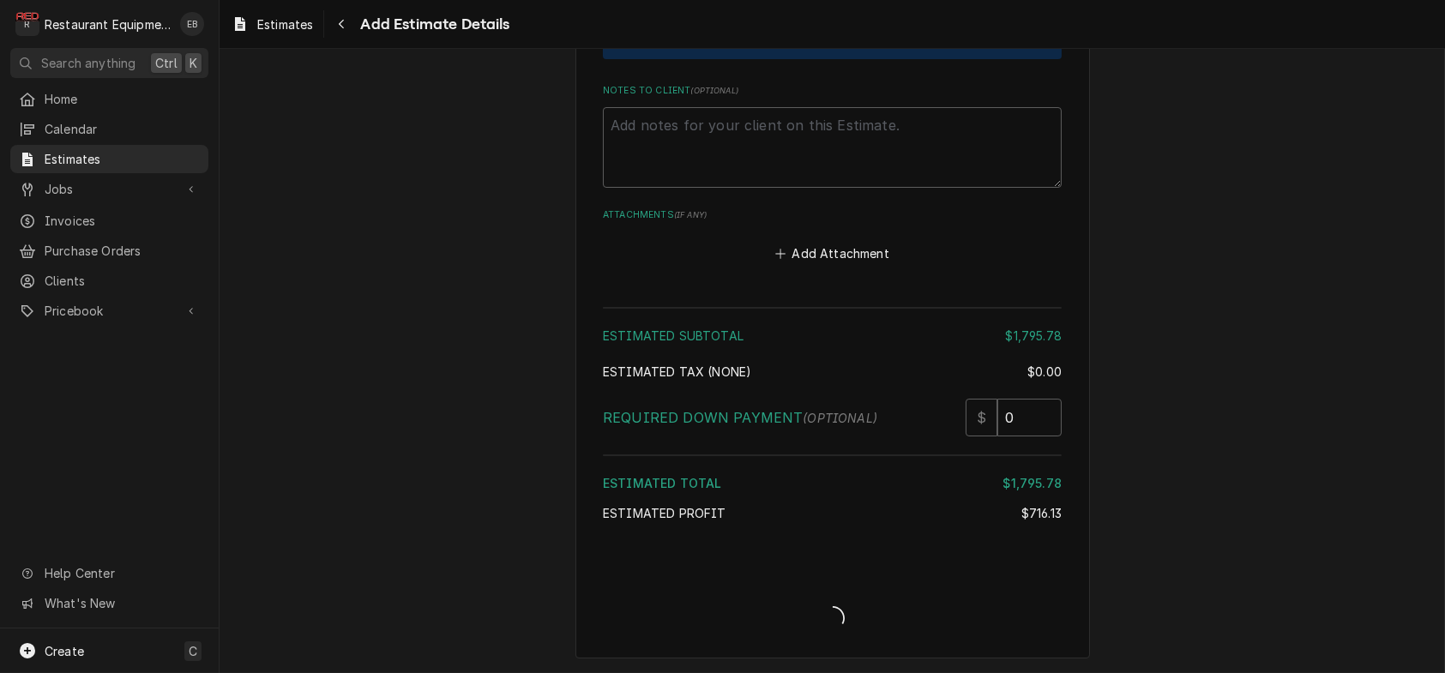
scroll to position [4817, 0]
type textarea "x"
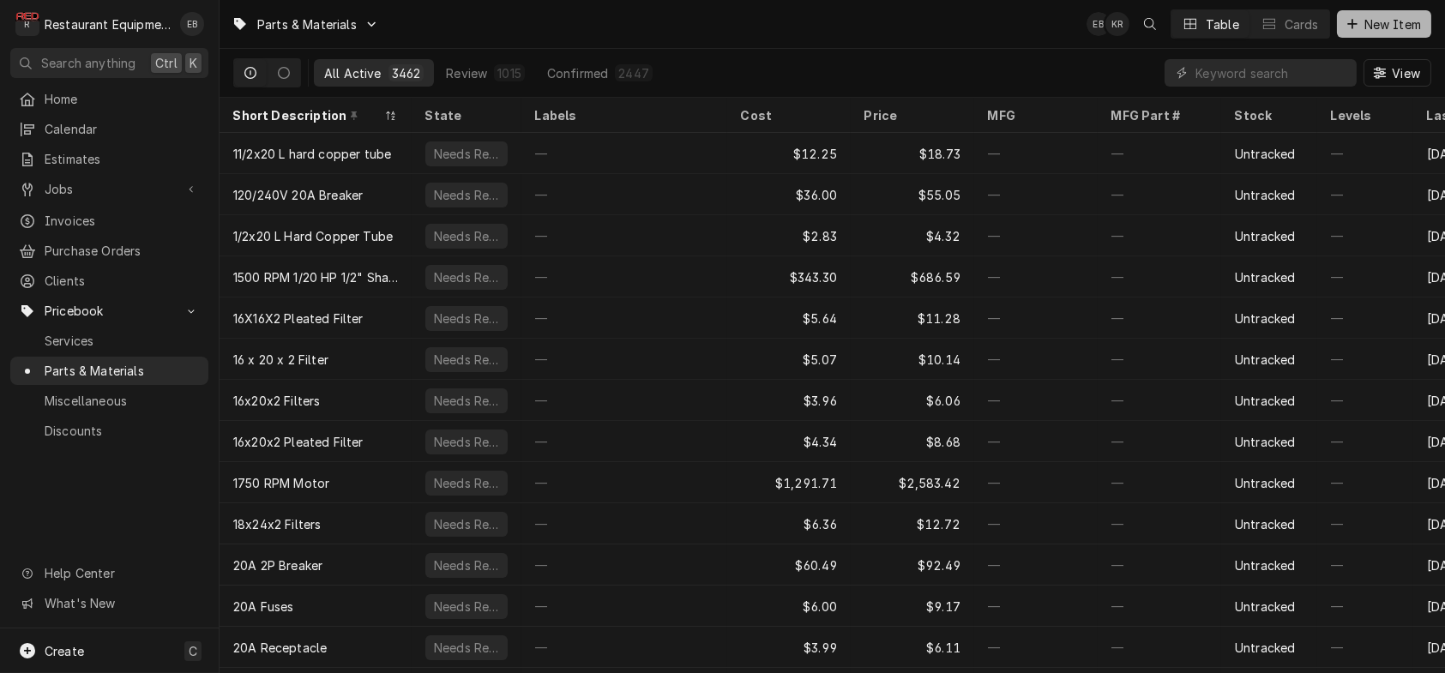
click at [1348, 24] on icon "Dynamic Content Wrapper" at bounding box center [1352, 23] width 9 height 9
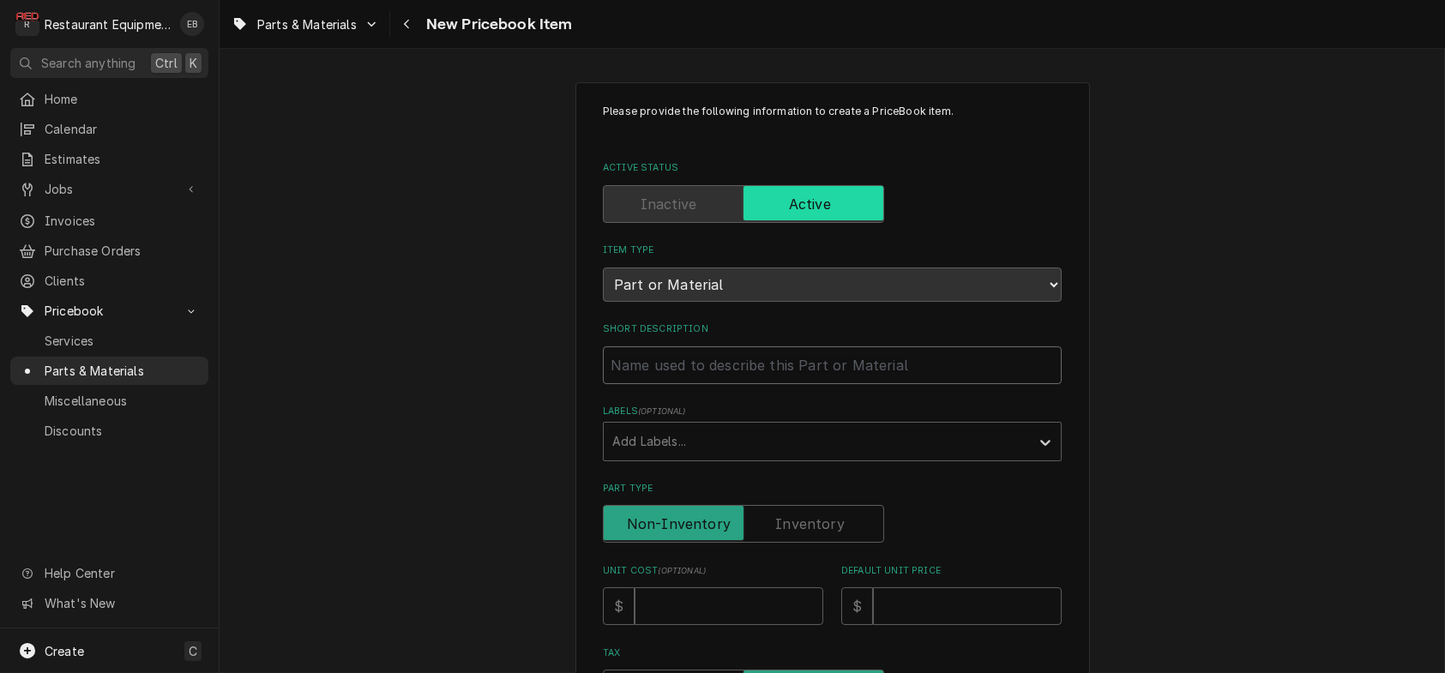
click at [769, 384] on input "Short Description" at bounding box center [832, 366] width 459 height 38
type textarea "x"
type input "O"
type textarea "x"
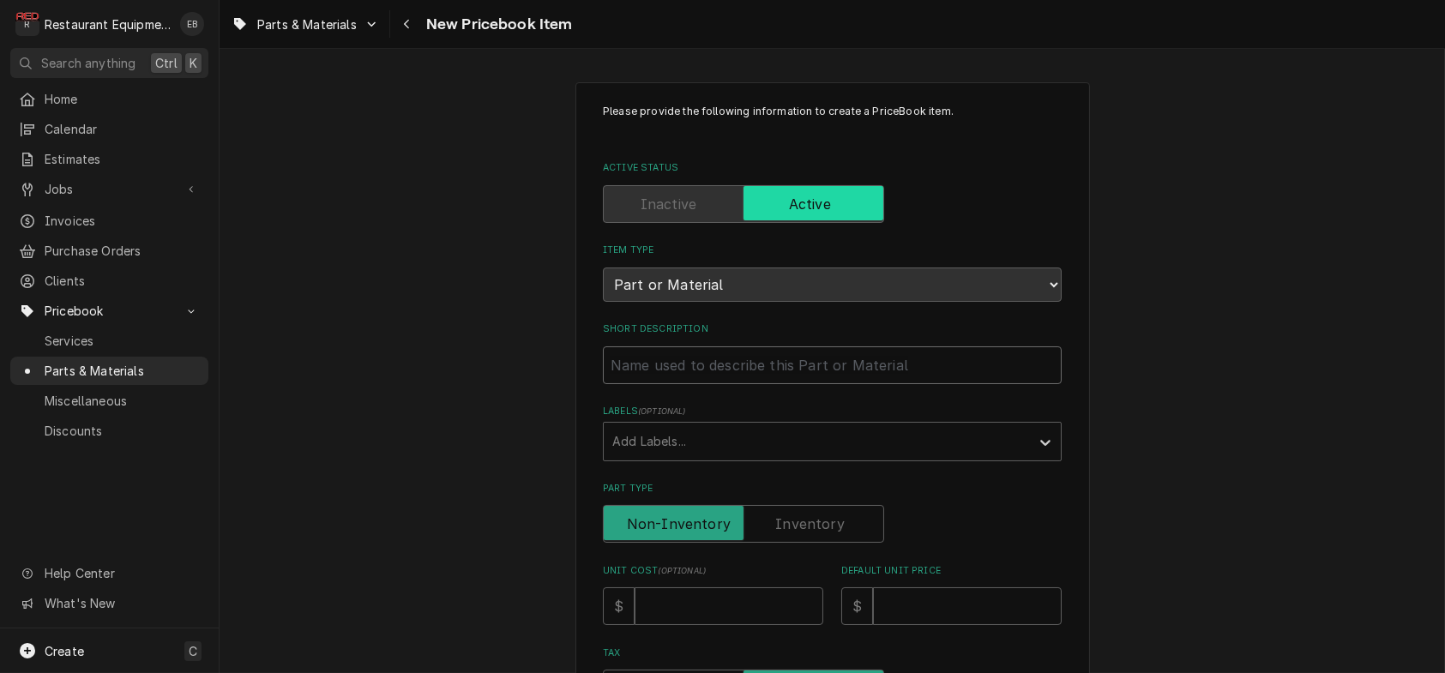
type input "O"
type textarea "x"
type input "Ov"
type textarea "x"
type input "Ove"
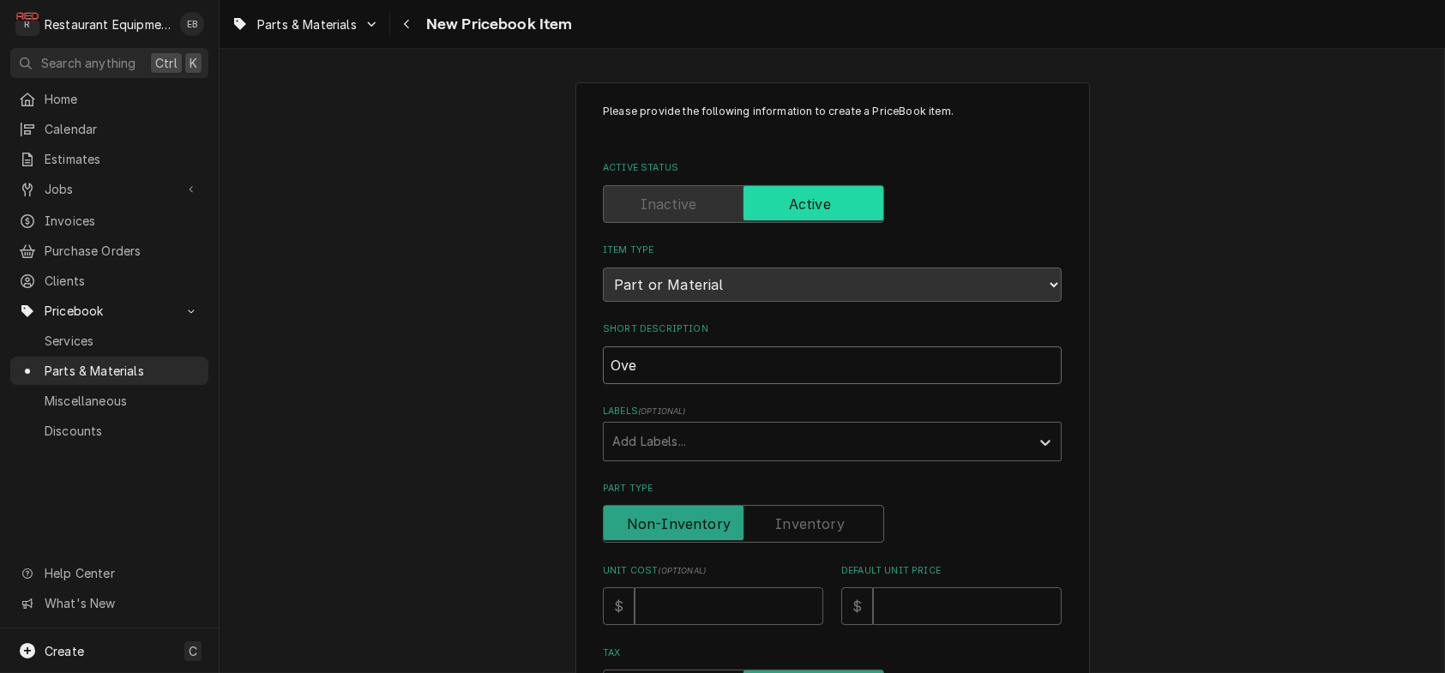
type textarea "x"
type input "Over"
type textarea "x"
type input "Overl"
type textarea "x"
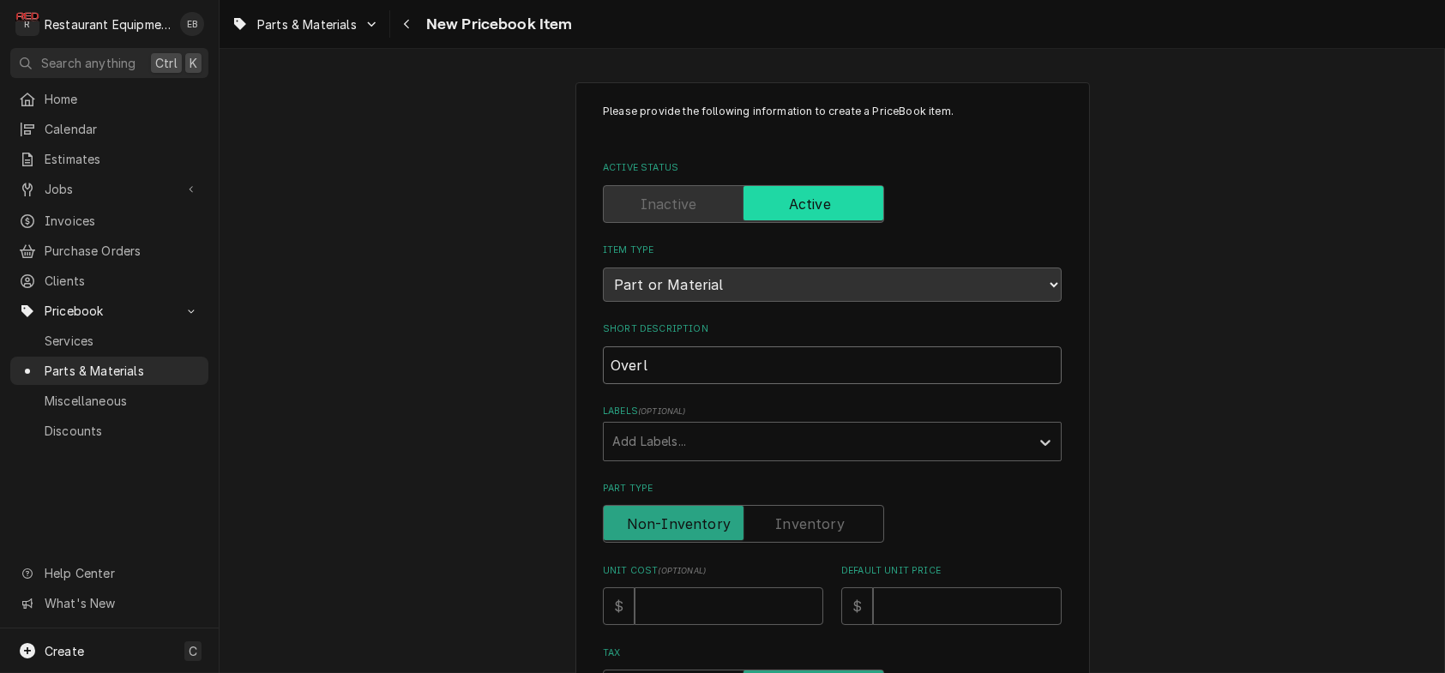
type input "[PERSON_NAME]"
type textarea "x"
type input "Overlay"
type textarea "x"
type input "Overlay"
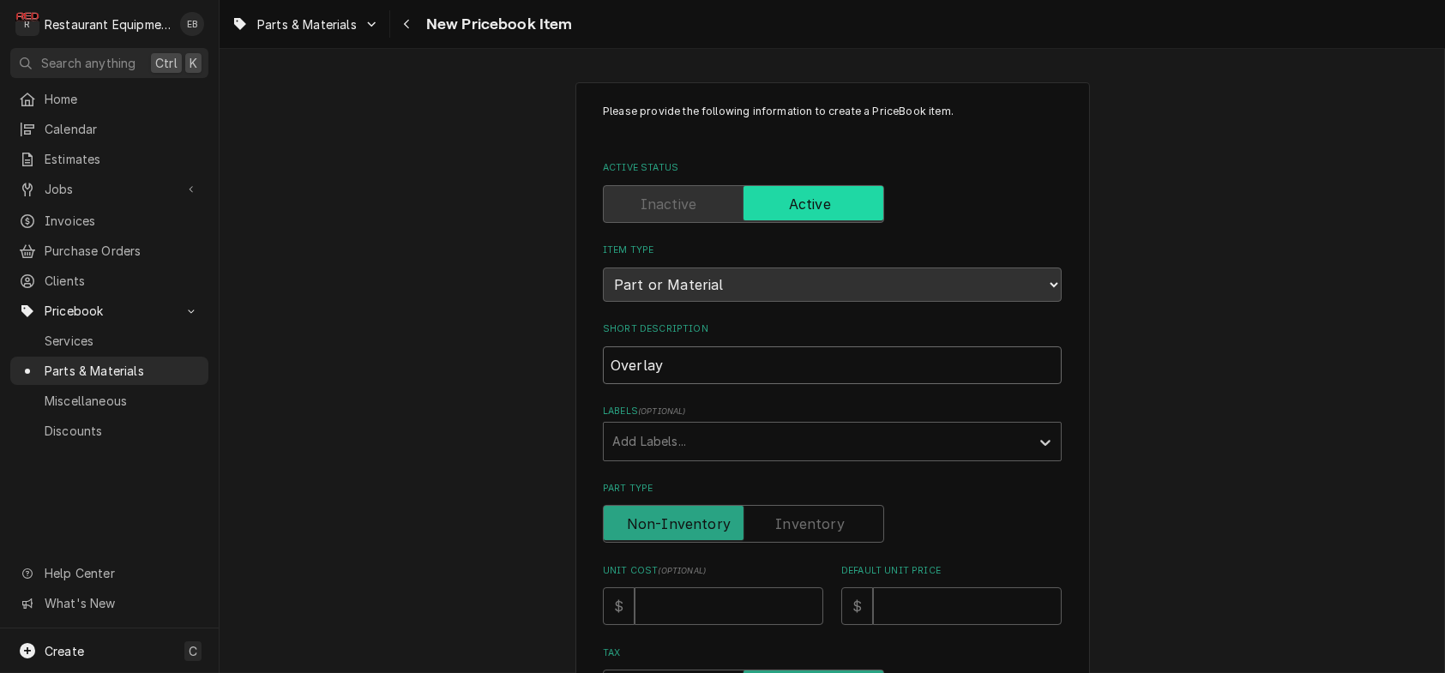
type textarea "x"
type input "Overlay P"
type textarea "x"
type input "Overlay Pa"
type textarea "x"
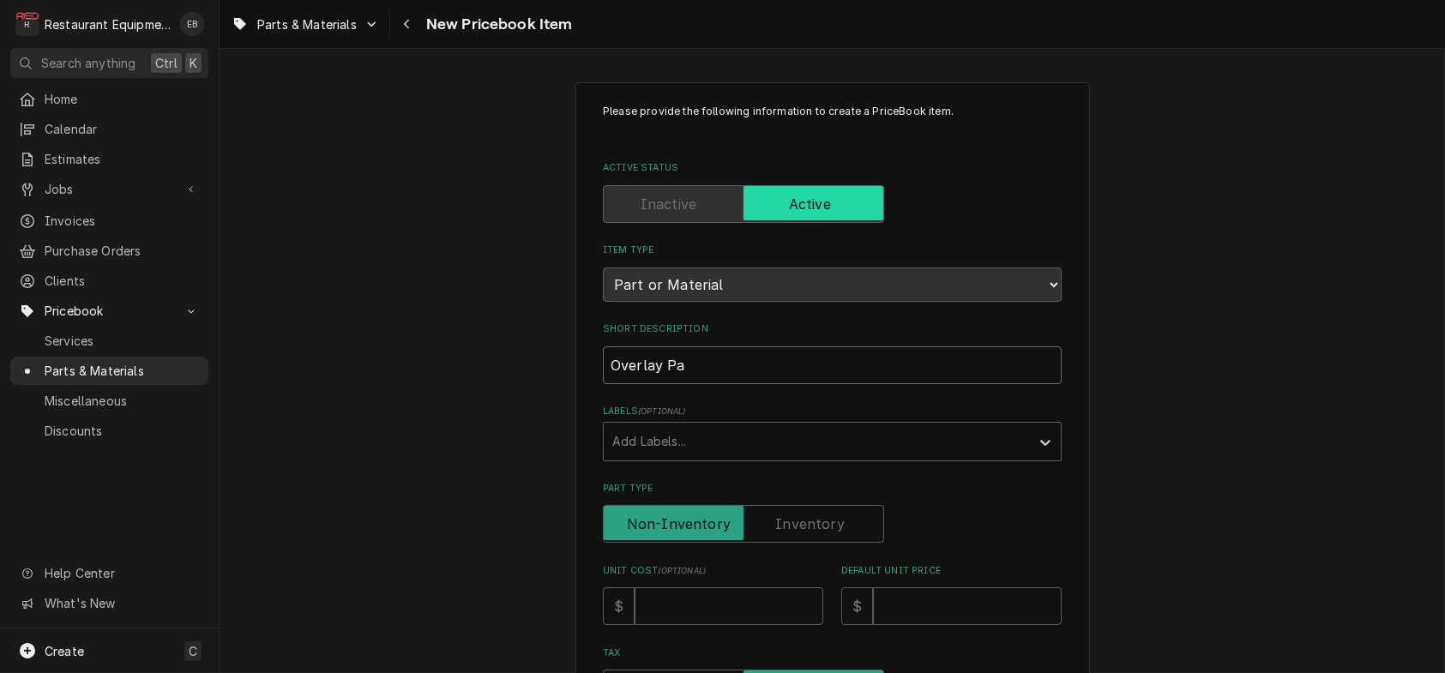
type input "Overlay Pan"
type textarea "x"
type input "Overlay Pane"
type textarea "x"
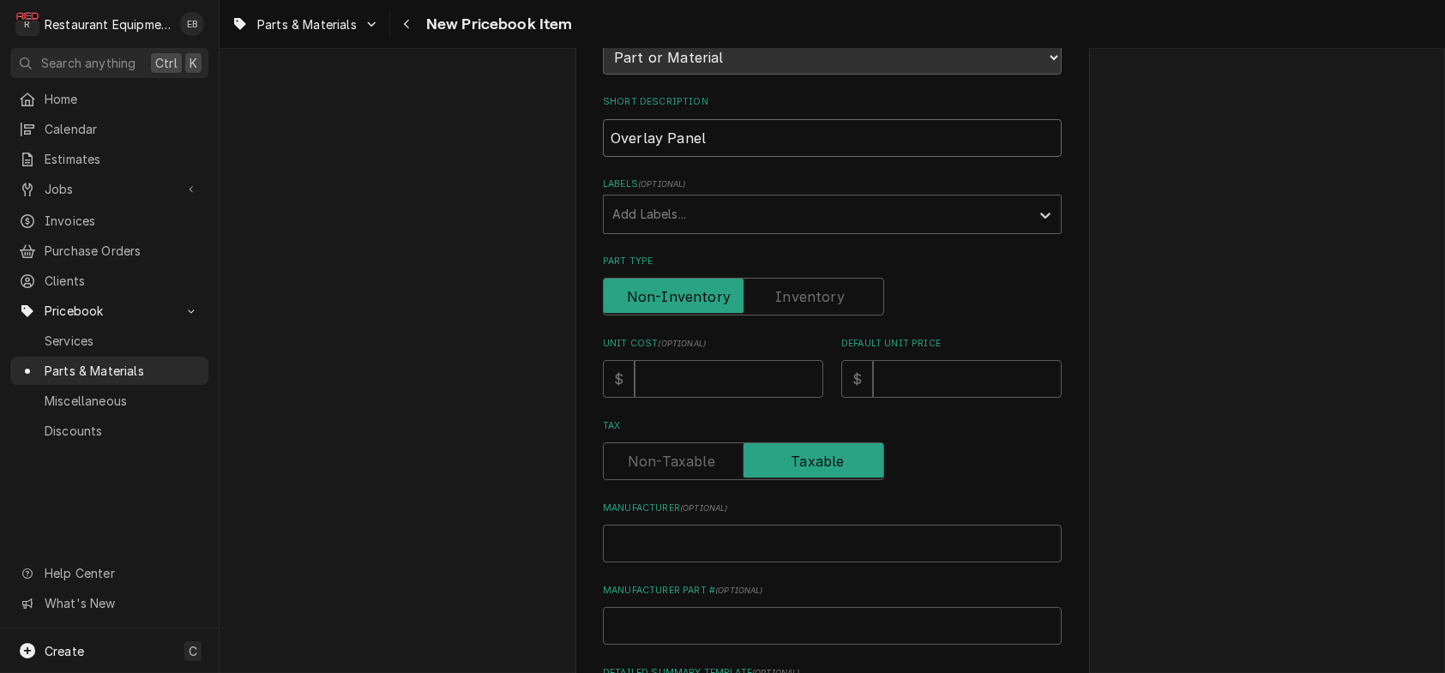
scroll to position [228, 0]
type input "Overlay Panel"
click at [698, 397] on input "Unit Cost ( optional )" at bounding box center [729, 378] width 189 height 38
click at [733, 397] on input "Unit Cost ( optional )" at bounding box center [729, 378] width 189 height 38
type textarea "x"
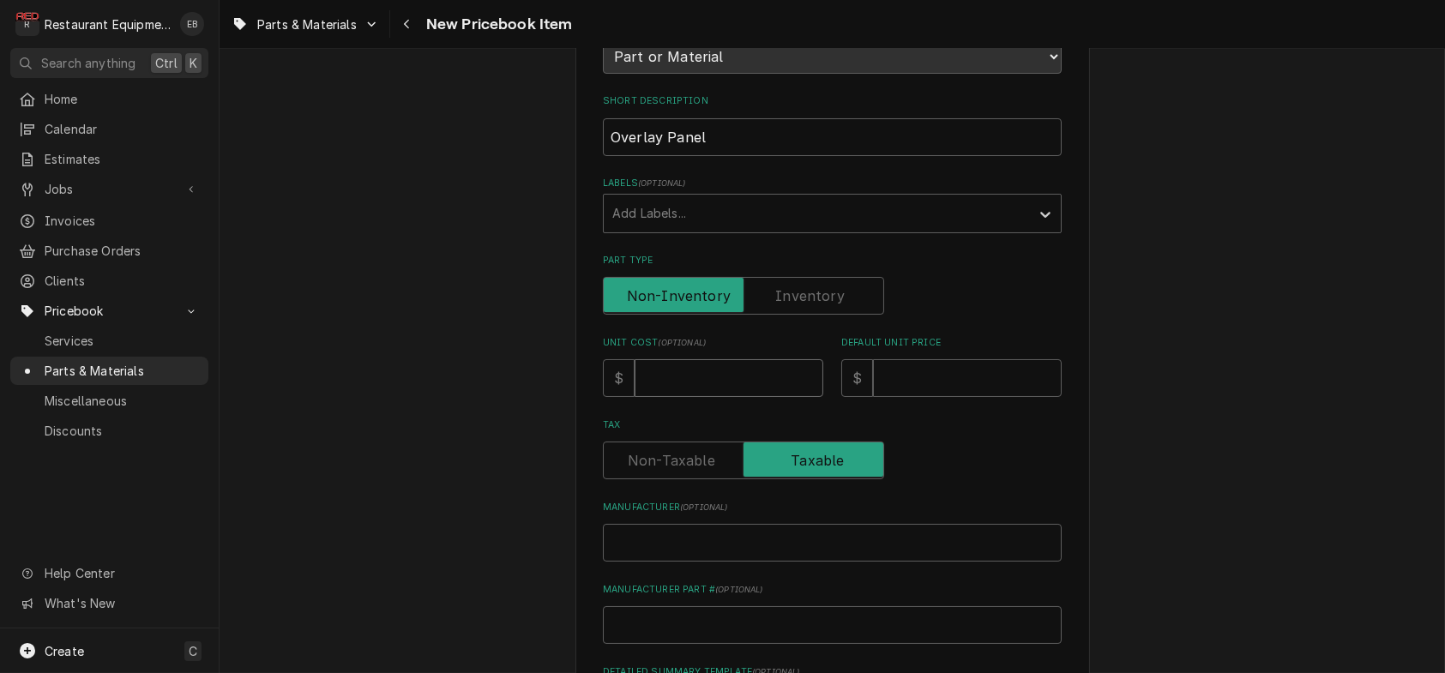
type input "7"
type textarea "x"
type input "71"
type textarea "x"
type input "71.4"
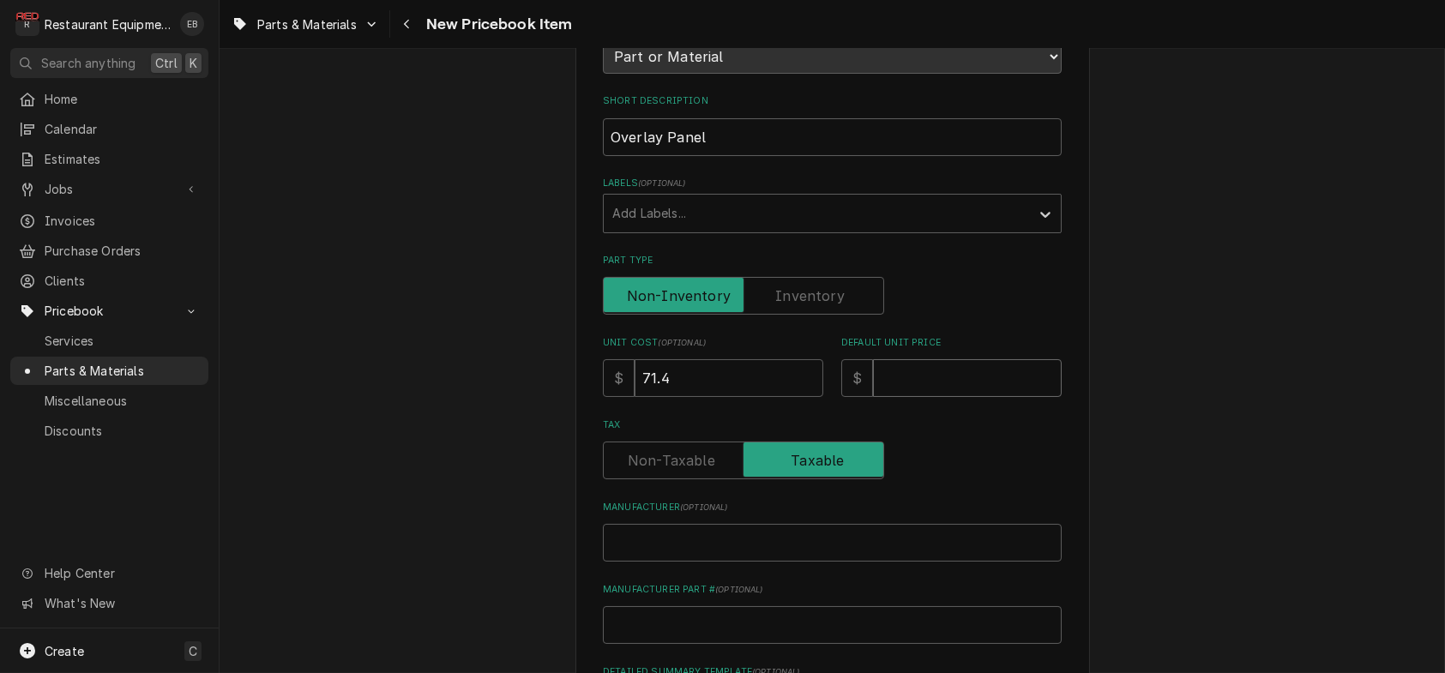
click at [895, 397] on input "Default Unit Price" at bounding box center [967, 378] width 189 height 38
type textarea "x"
type input "1"
type textarea "x"
type input "10"
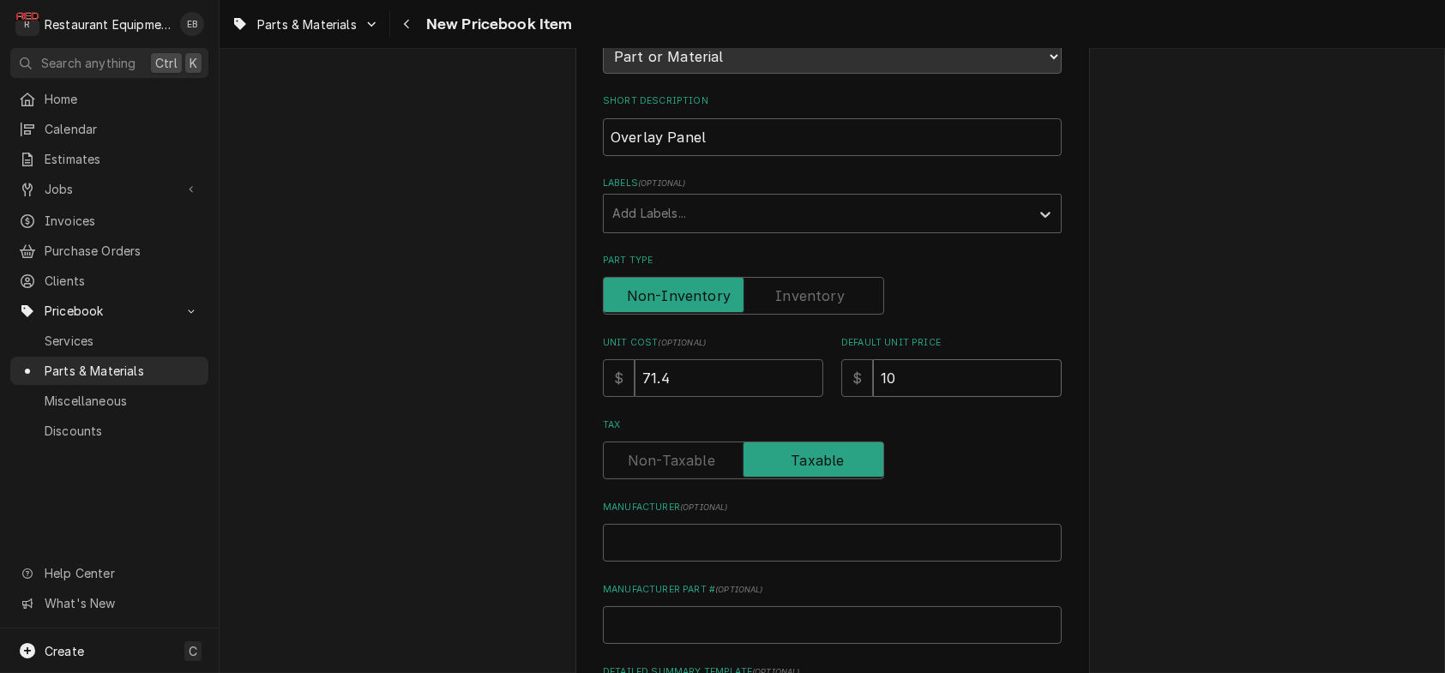
type textarea "x"
type input "109"
type textarea "x"
type input "109.1"
type textarea "x"
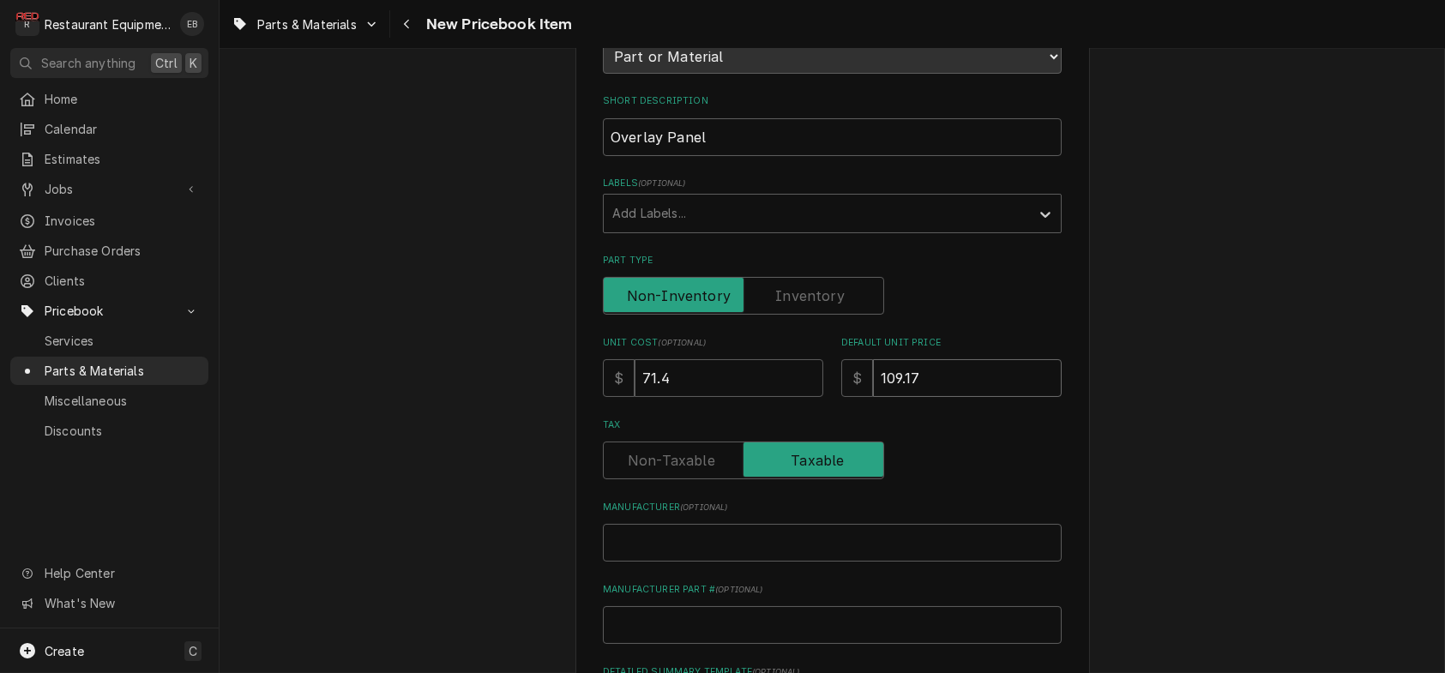
type input "109.17"
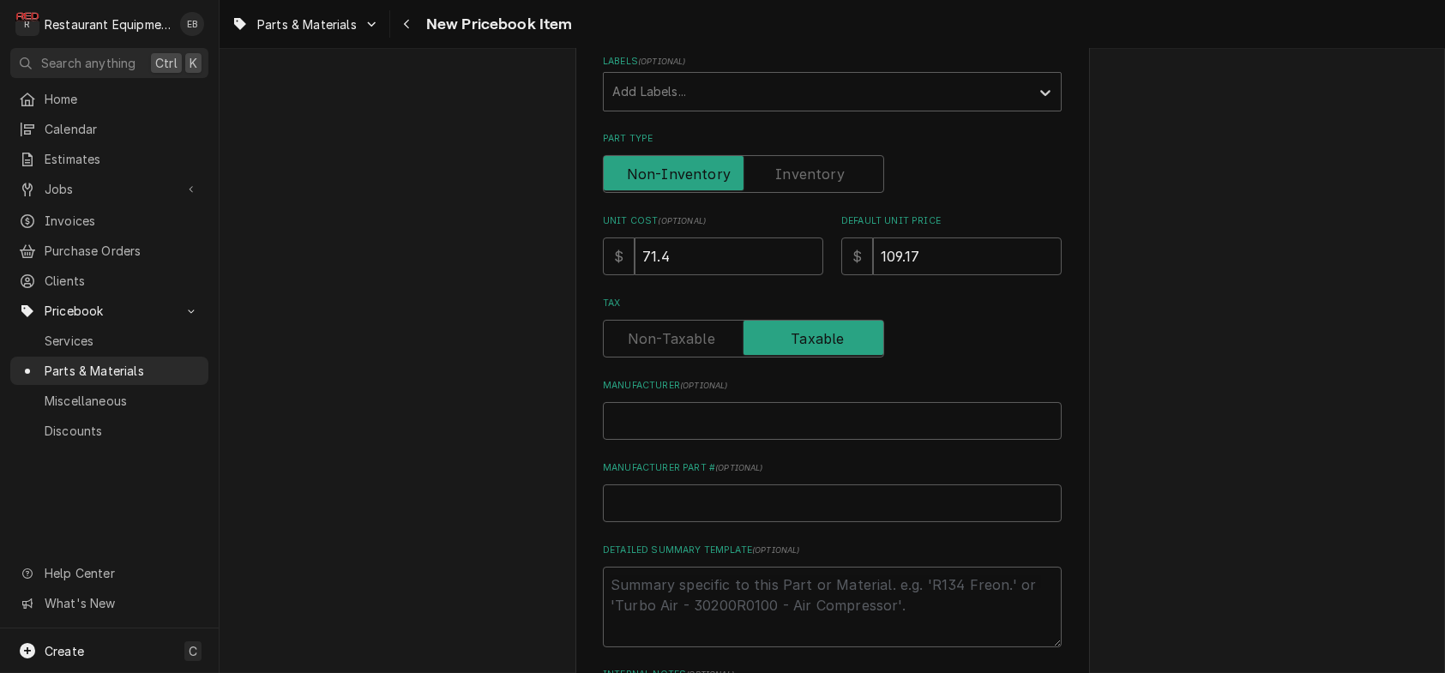
scroll to position [400, 0]
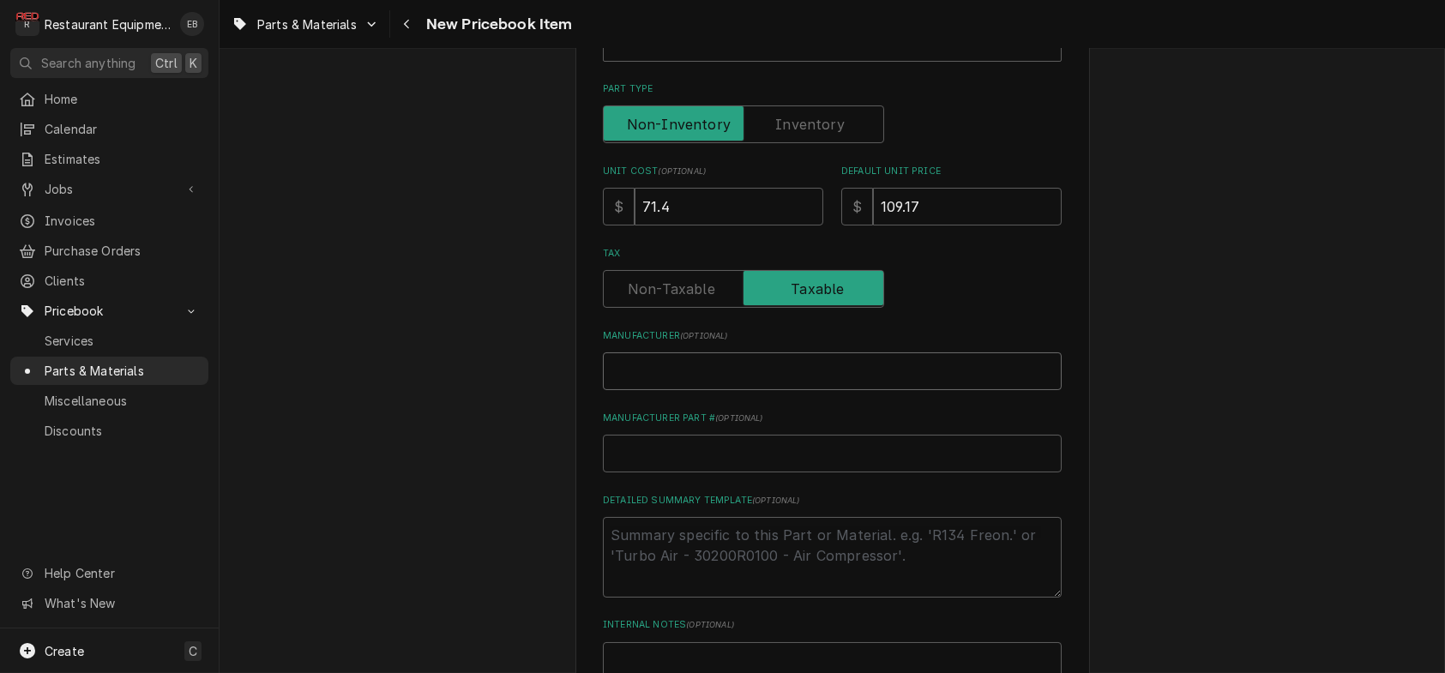
click at [618, 390] on input "Manufacturer ( optional )" at bounding box center [832, 372] width 459 height 38
type textarea "x"
type input "A"
type textarea "x"
type input "Al"
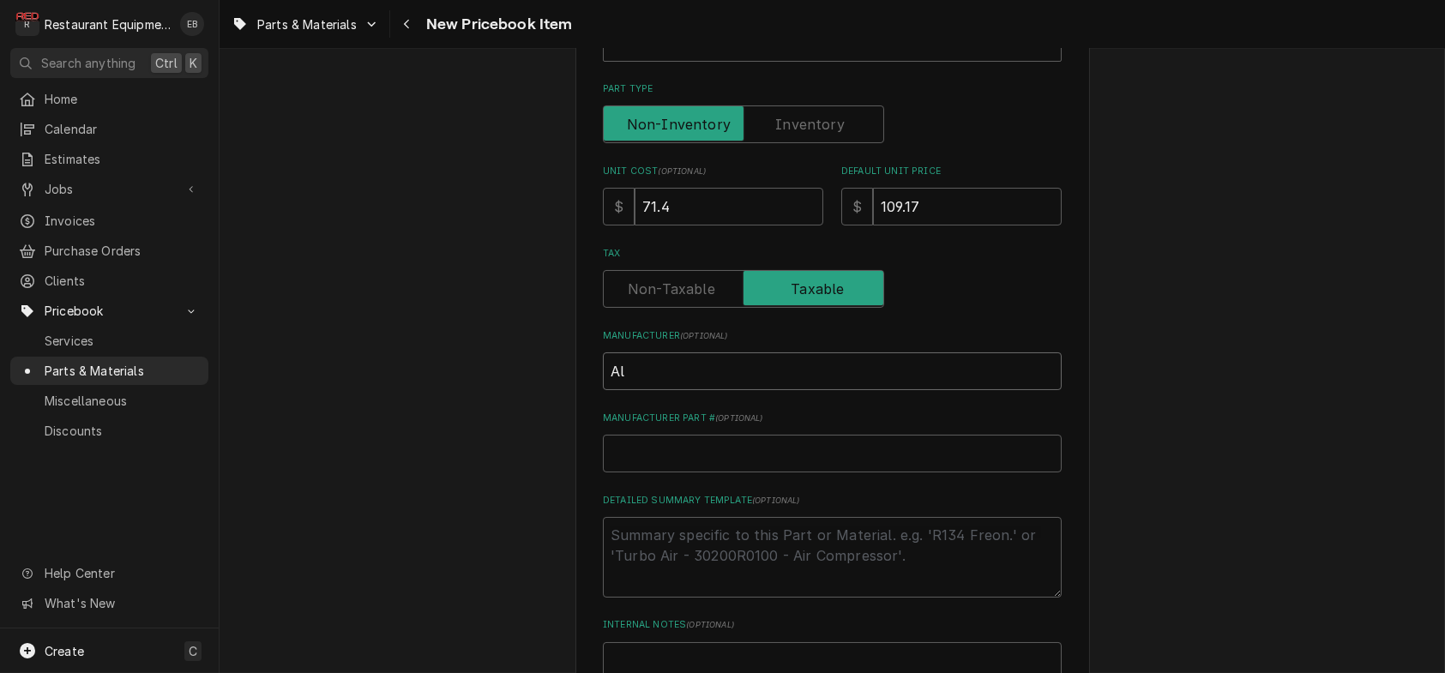
type textarea "x"
type input "Alt"
type textarea "x"
type input "Alto"
type textarea "x"
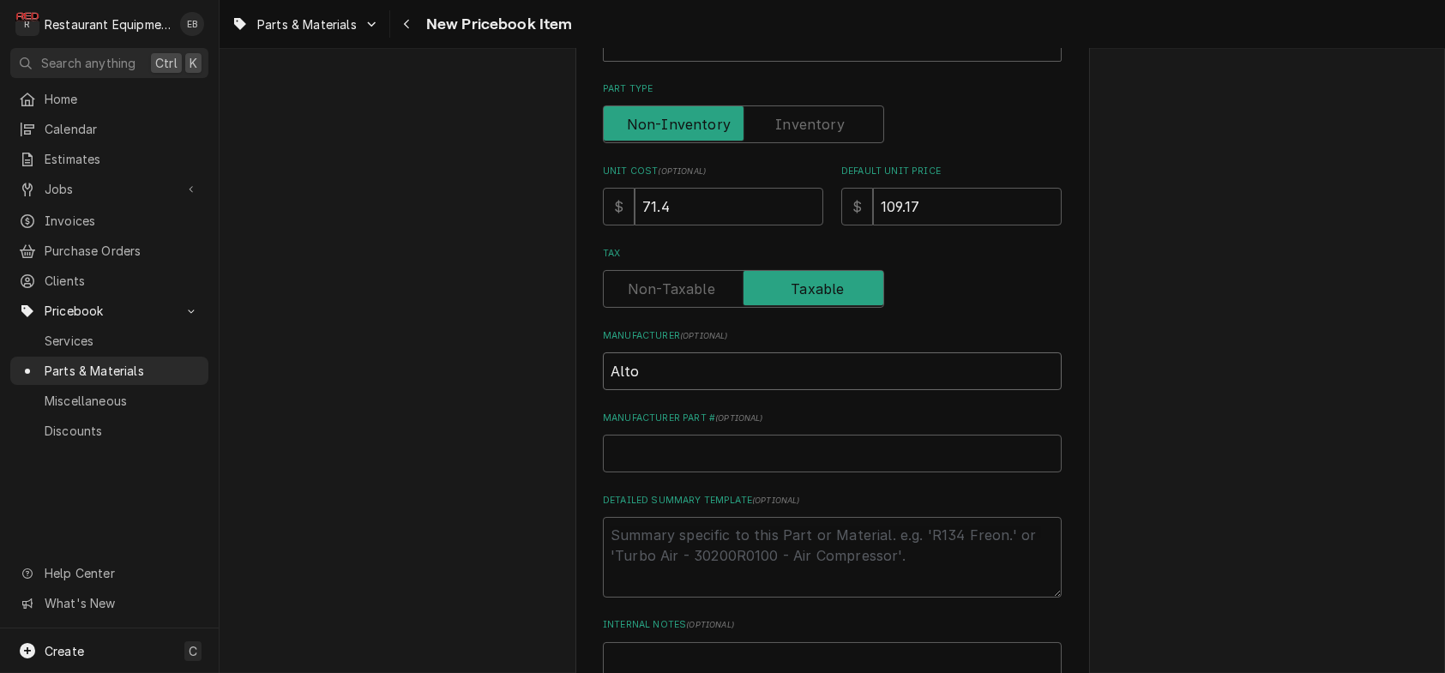
type input "Alto-"
type textarea "x"
type input "Alto-S"
type textarea "x"
type input "Alto-Sh"
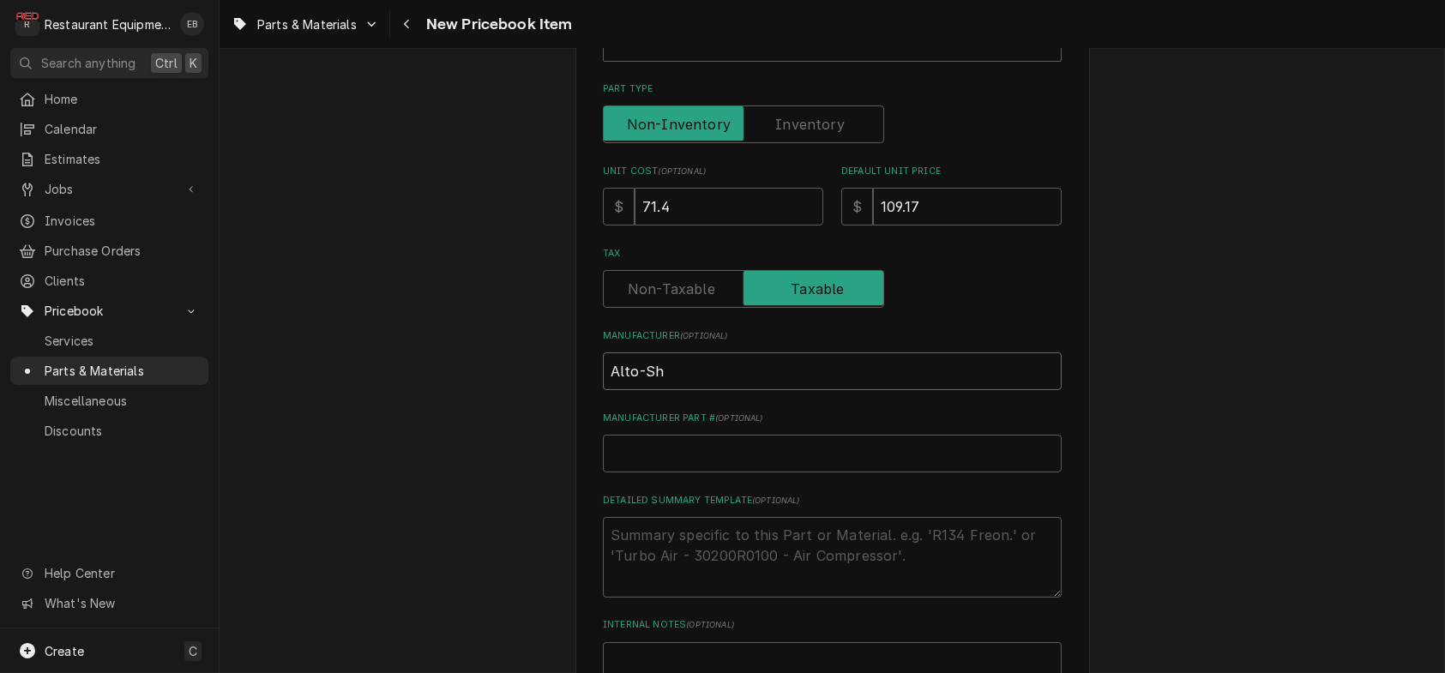
type textarea "x"
type input "Alto-Sha"
type textarea "x"
type input "Alto-Shaa"
type textarea "x"
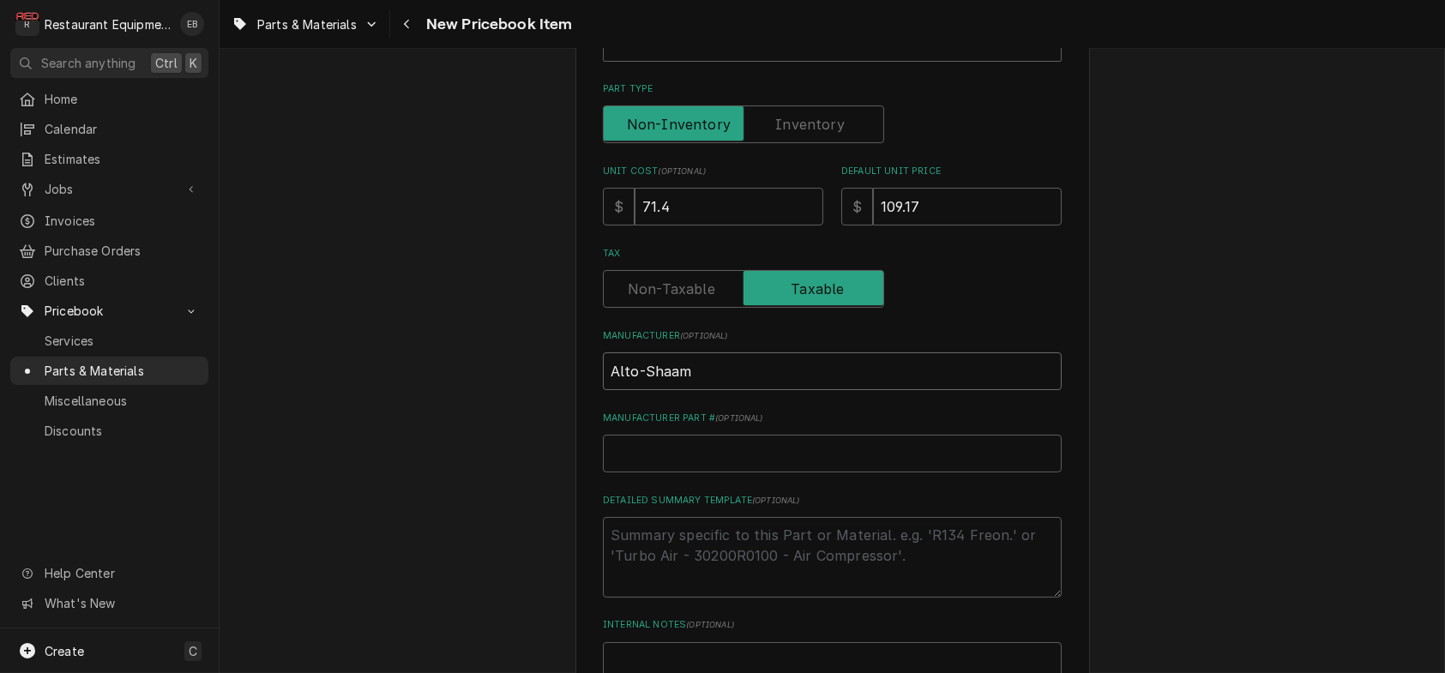
type input "Alto-Shaam"
click at [639, 473] on input "Manufacturer Part # ( optional )" at bounding box center [832, 454] width 459 height 38
paste input "PE-29361"
type textarea "x"
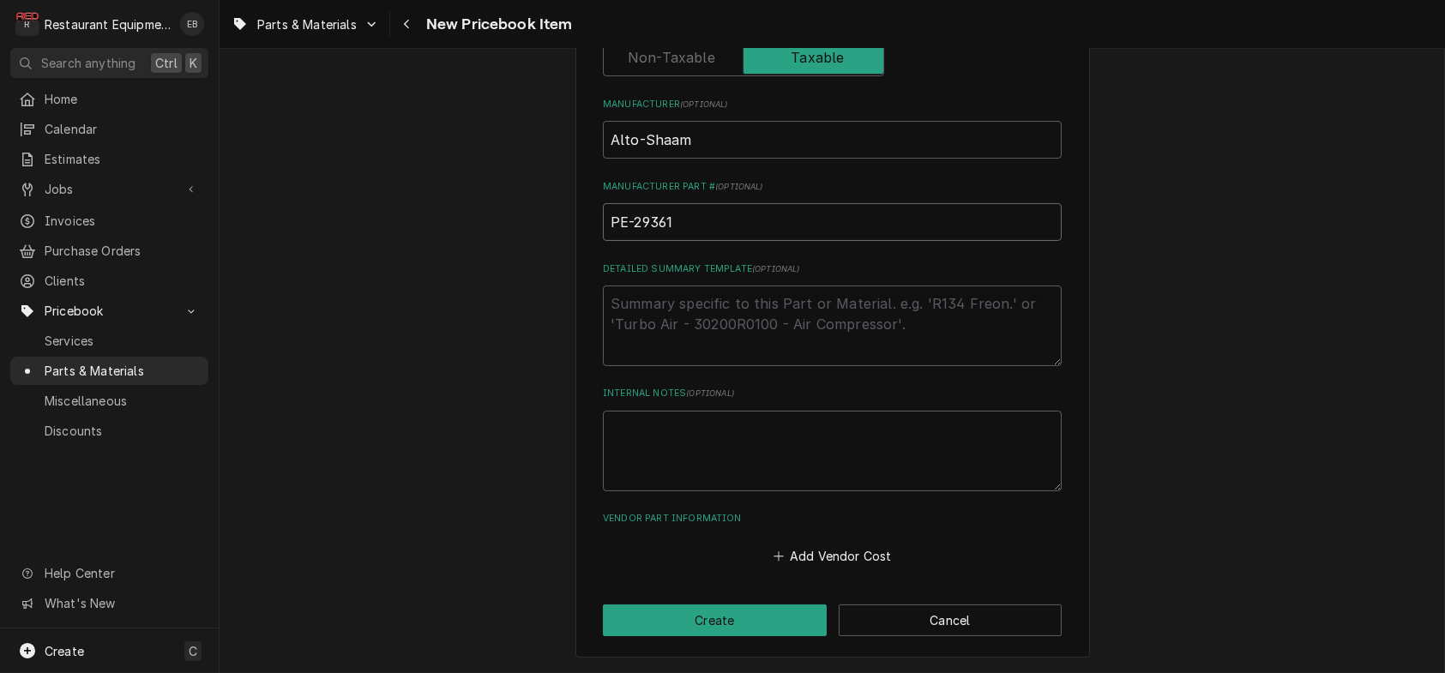
scroll to position [764, 0]
type input "PE-29361"
click at [792, 547] on button "Add Vendor Cost" at bounding box center [832, 557] width 124 height 24
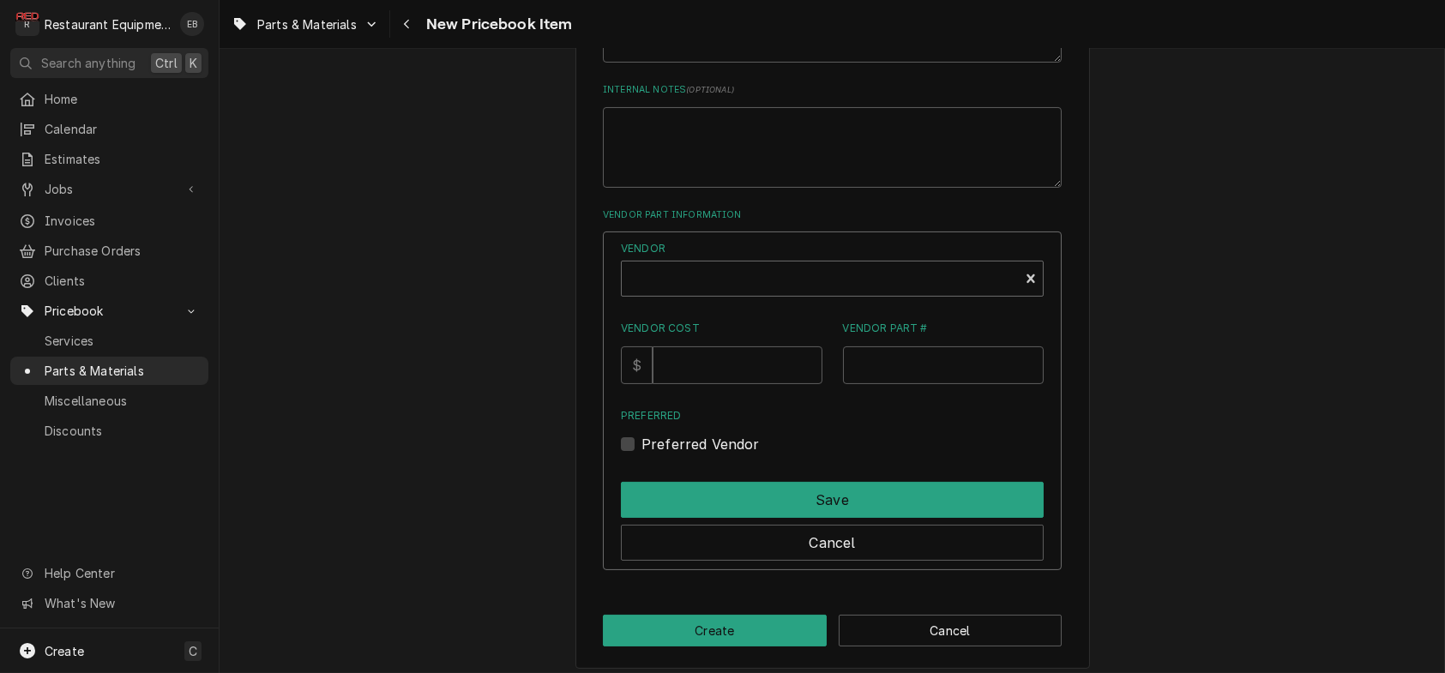
scroll to position [936, 0]
type textarea "x"
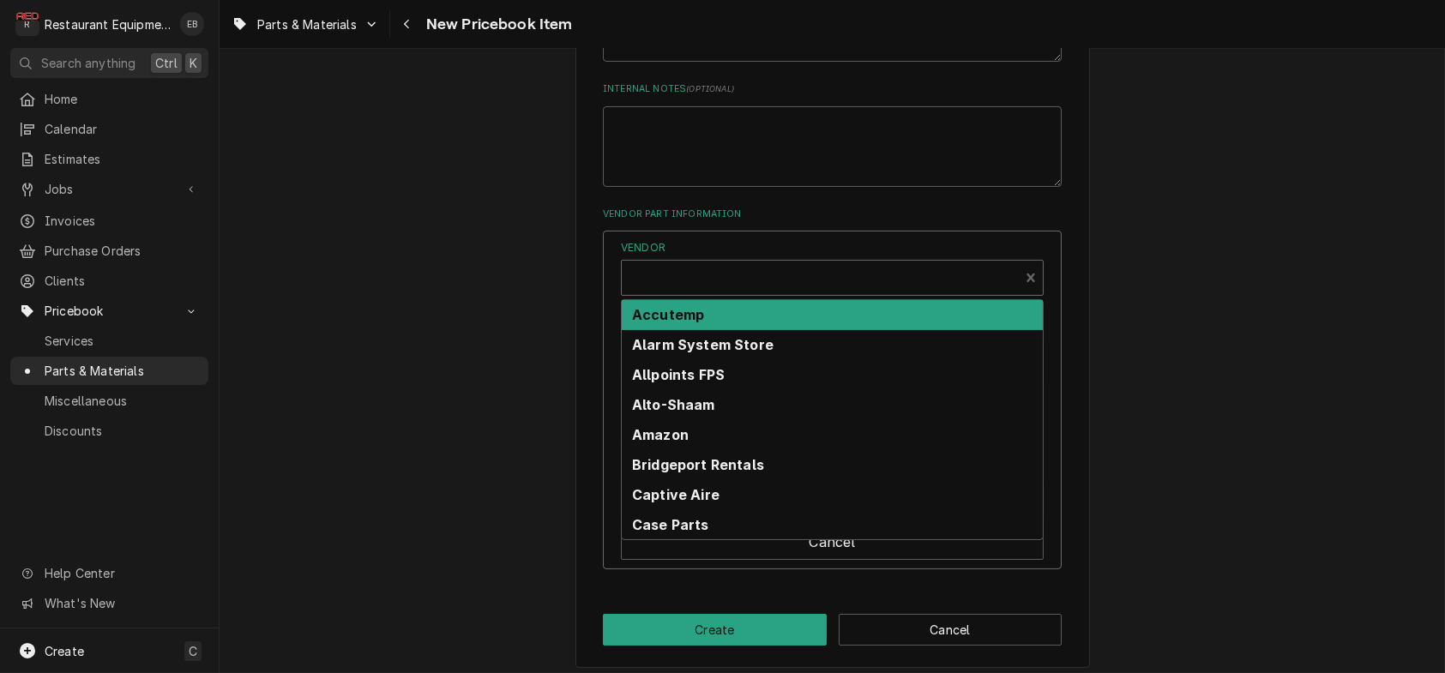
click at [726, 305] on div "Vendor" at bounding box center [820, 284] width 380 height 41
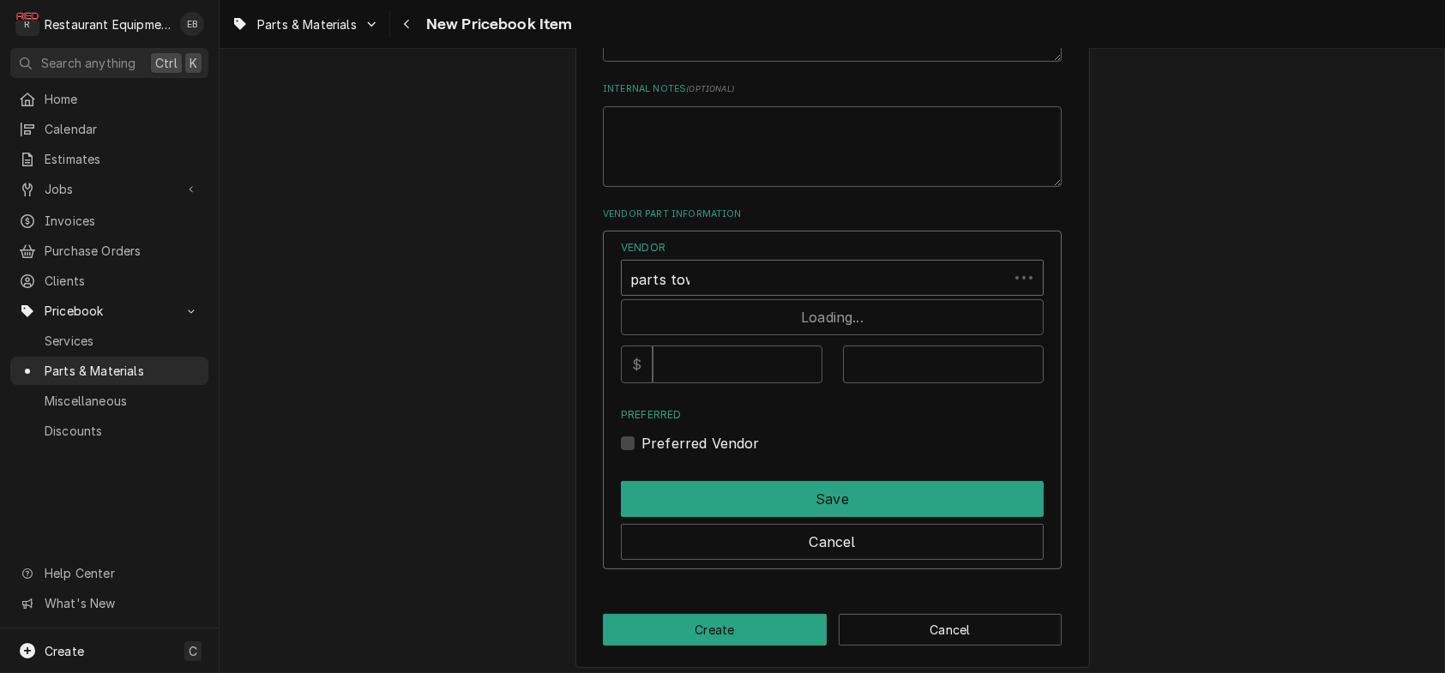
type input "parts town"
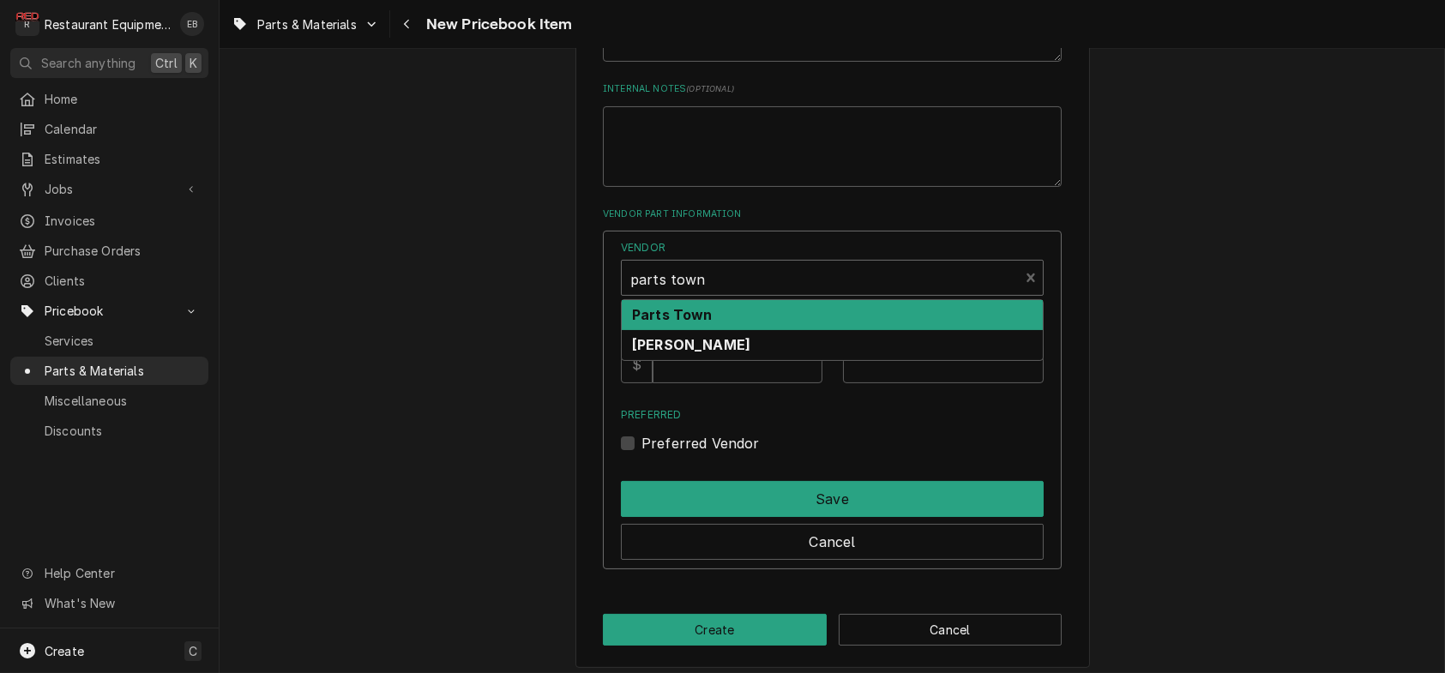
click at [738, 330] on div "Parts Town" at bounding box center [832, 315] width 421 height 30
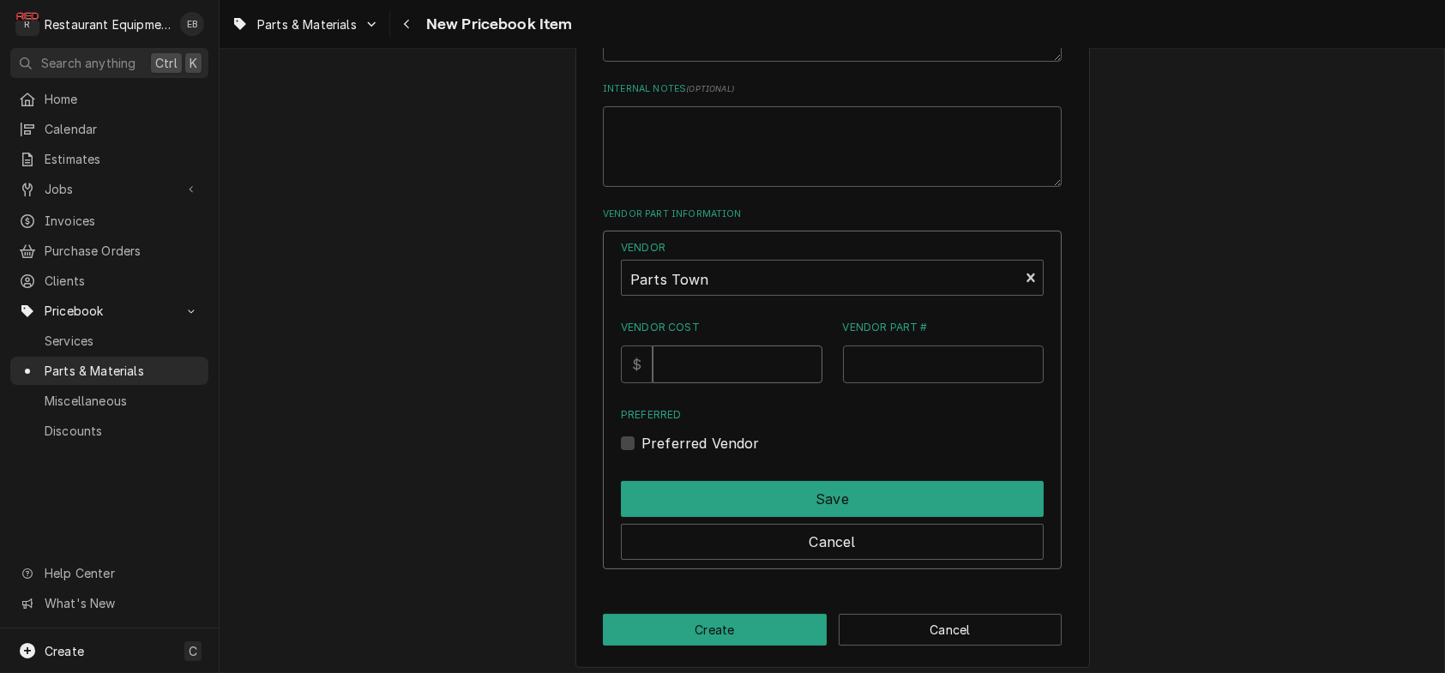
click at [696, 383] on input "Vendor Cost" at bounding box center [737, 365] width 169 height 38
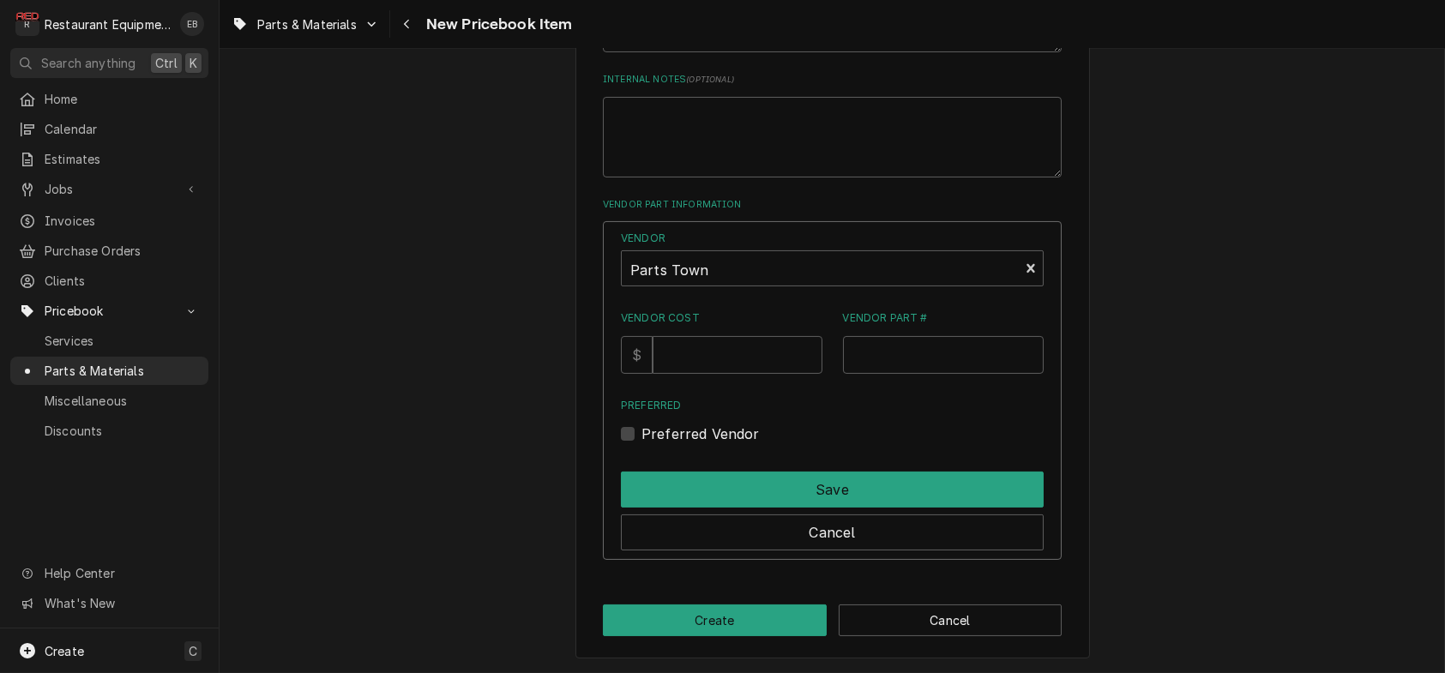
scroll to position [1050, 0]
click at [719, 374] on input "Vendor Cost" at bounding box center [737, 355] width 169 height 38
type input "71.4"
click at [877, 374] on input "Vendor Part #" at bounding box center [944, 355] width 202 height 38
paste input "ALTPE-29361"
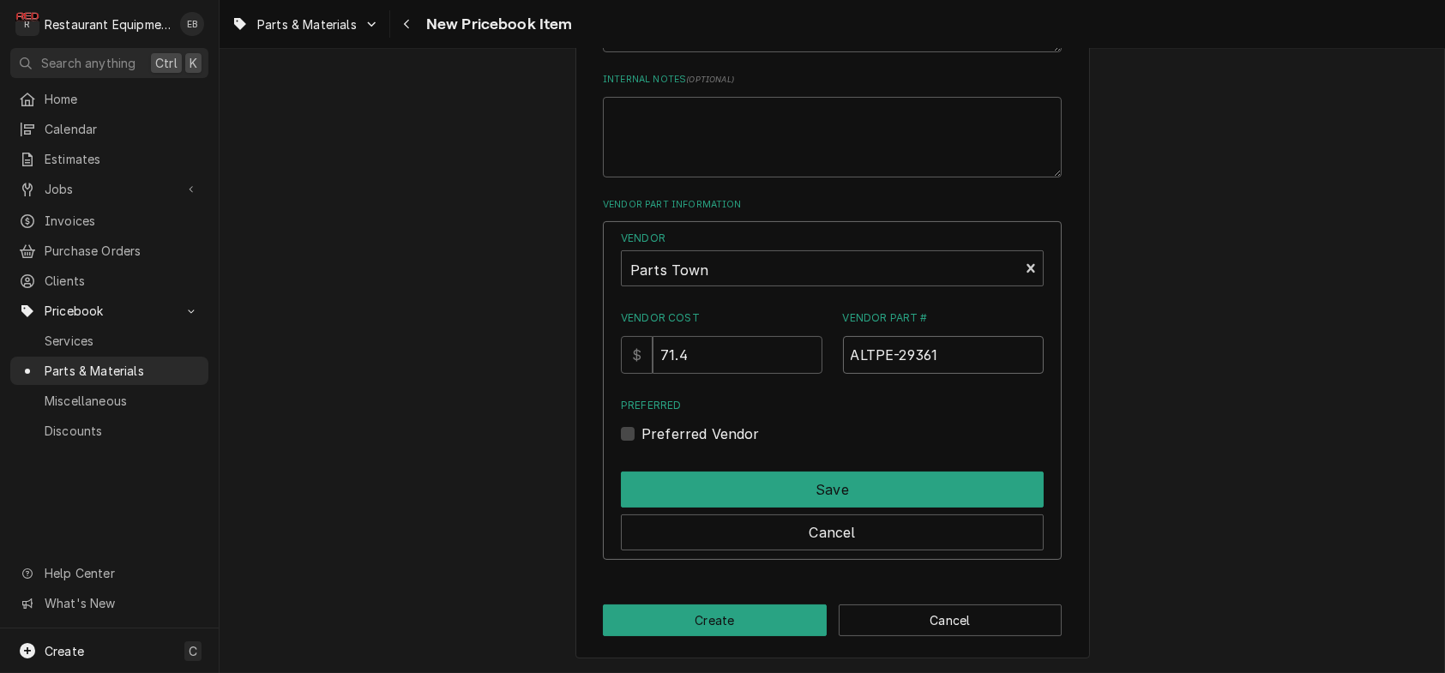
type input "ALTPE-29361"
click at [642, 444] on label "Preferred Vendor" at bounding box center [701, 434] width 118 height 21
click at [642, 461] on input "Preferred" at bounding box center [853, 443] width 423 height 38
checkbox input "true"
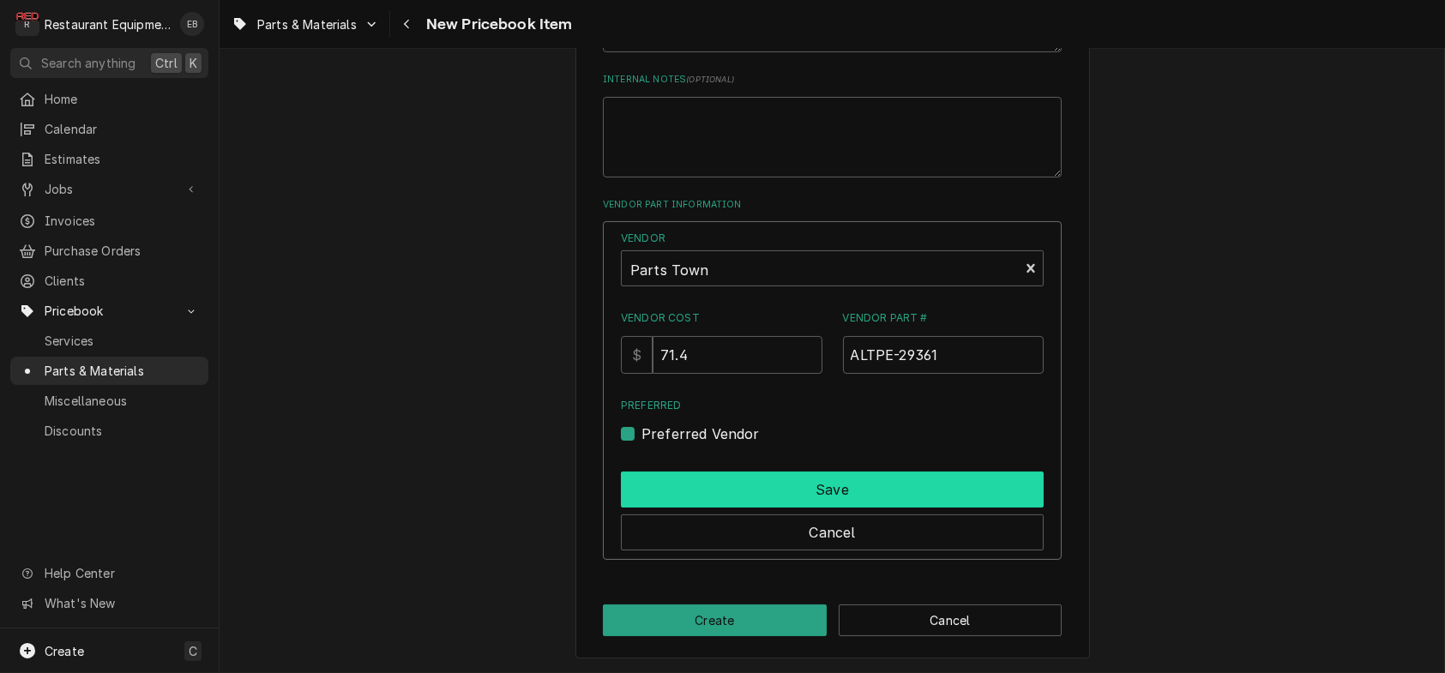
click at [723, 508] on button "Save" at bounding box center [832, 490] width 423 height 36
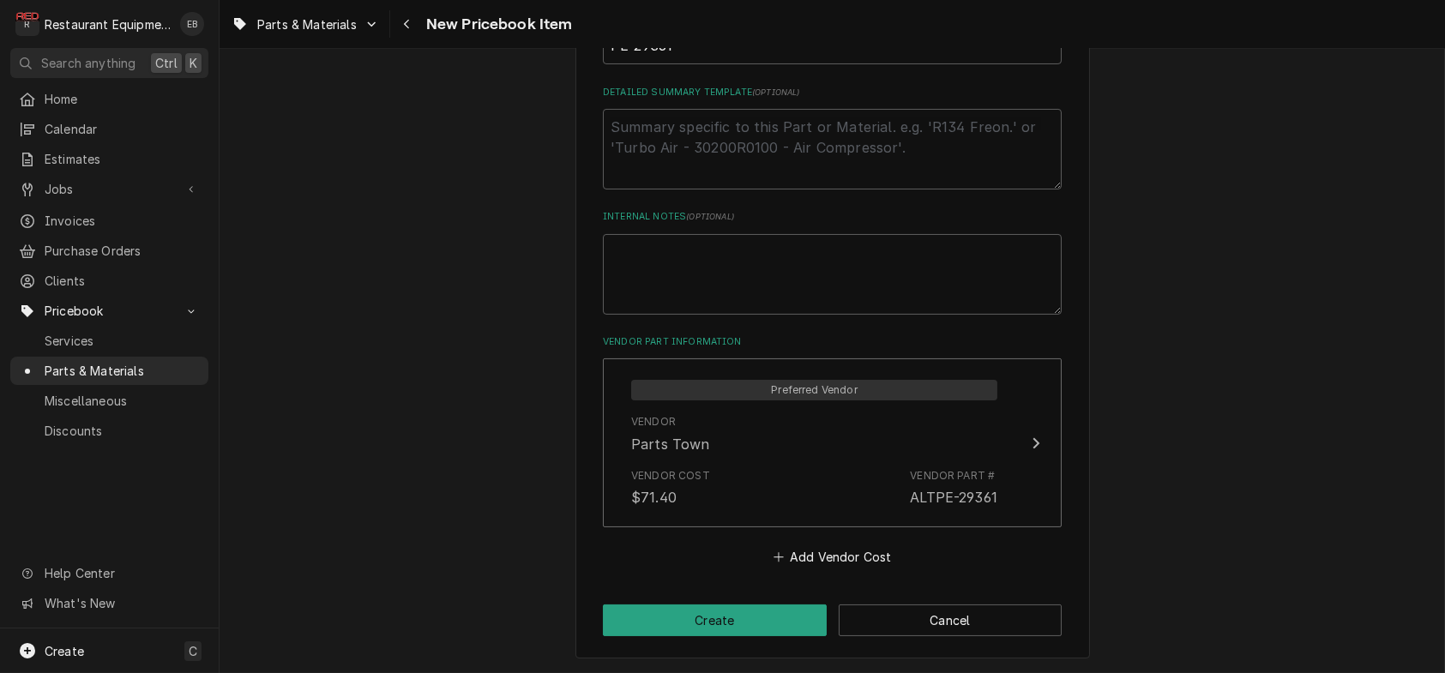
scroll to position [959, 0]
click at [708, 612] on button "Create" at bounding box center [715, 621] width 224 height 32
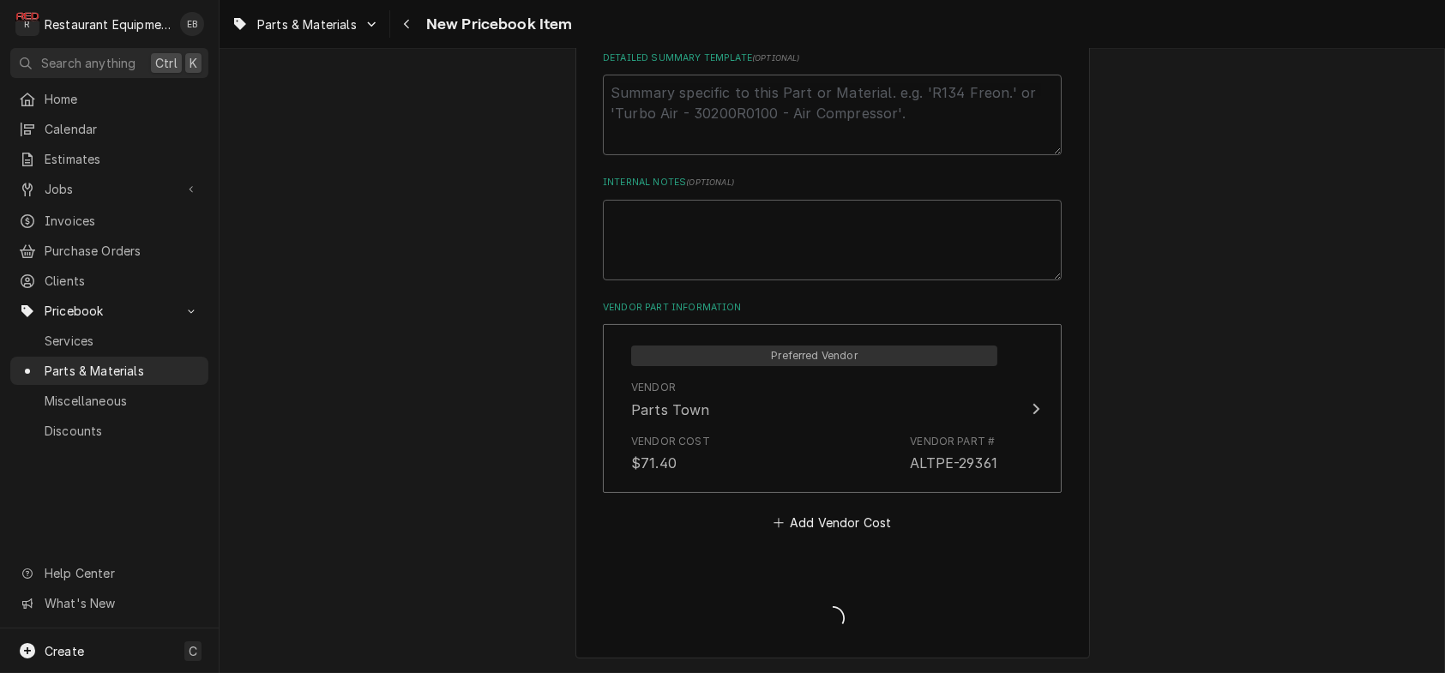
type textarea "x"
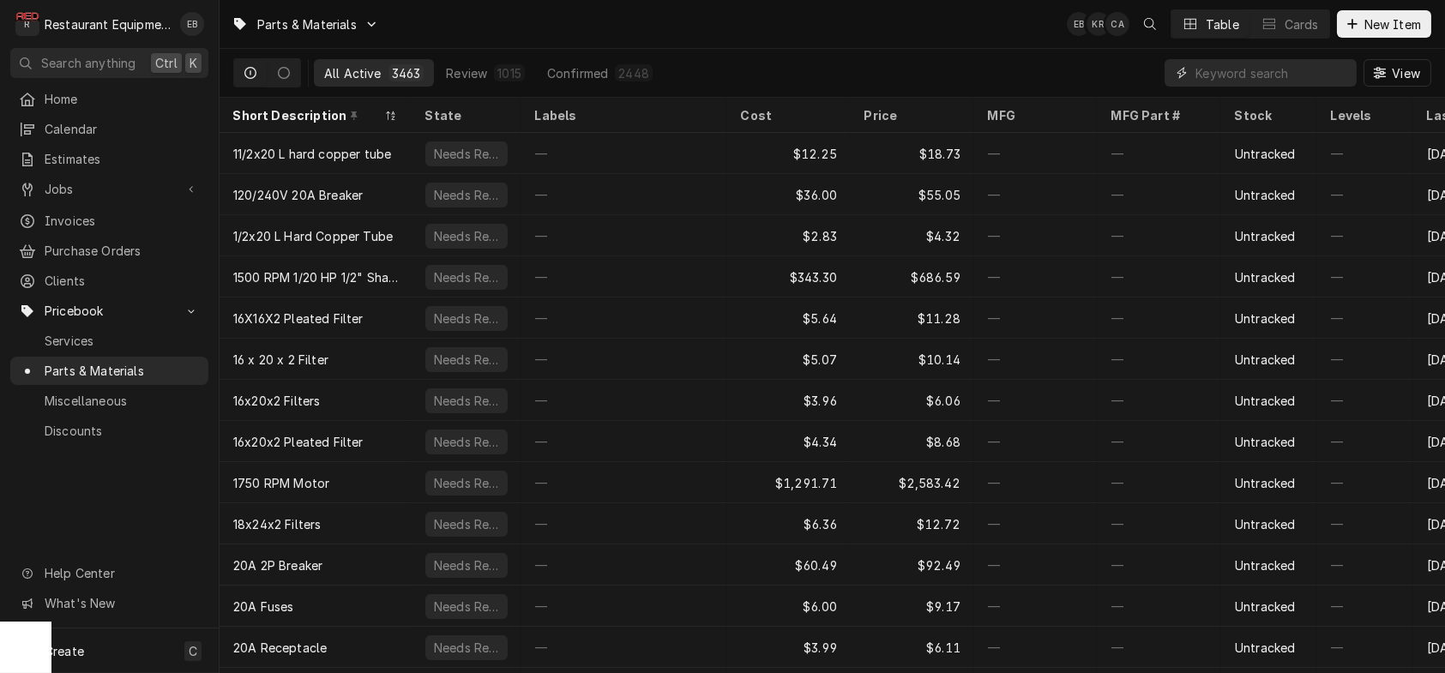
click at [1290, 80] on input "Dynamic Content Wrapper" at bounding box center [1272, 72] width 153 height 27
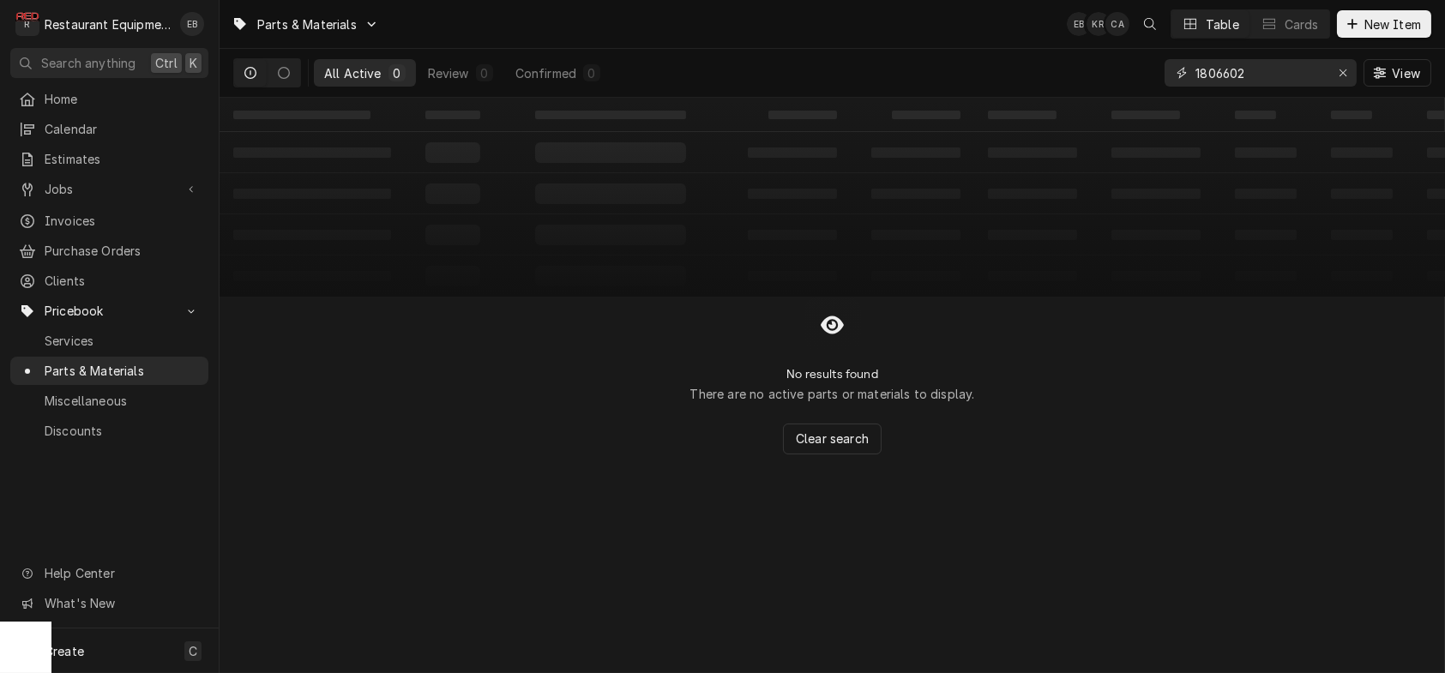
drag, startPoint x: 1208, startPoint y: 78, endPoint x: 1146, endPoint y: 83, distance: 62.0
click at [1165, 83] on div "1806602" at bounding box center [1261, 72] width 192 height 27
type input "1806602"
click at [1342, 74] on div "Erase input" at bounding box center [1343, 72] width 17 height 17
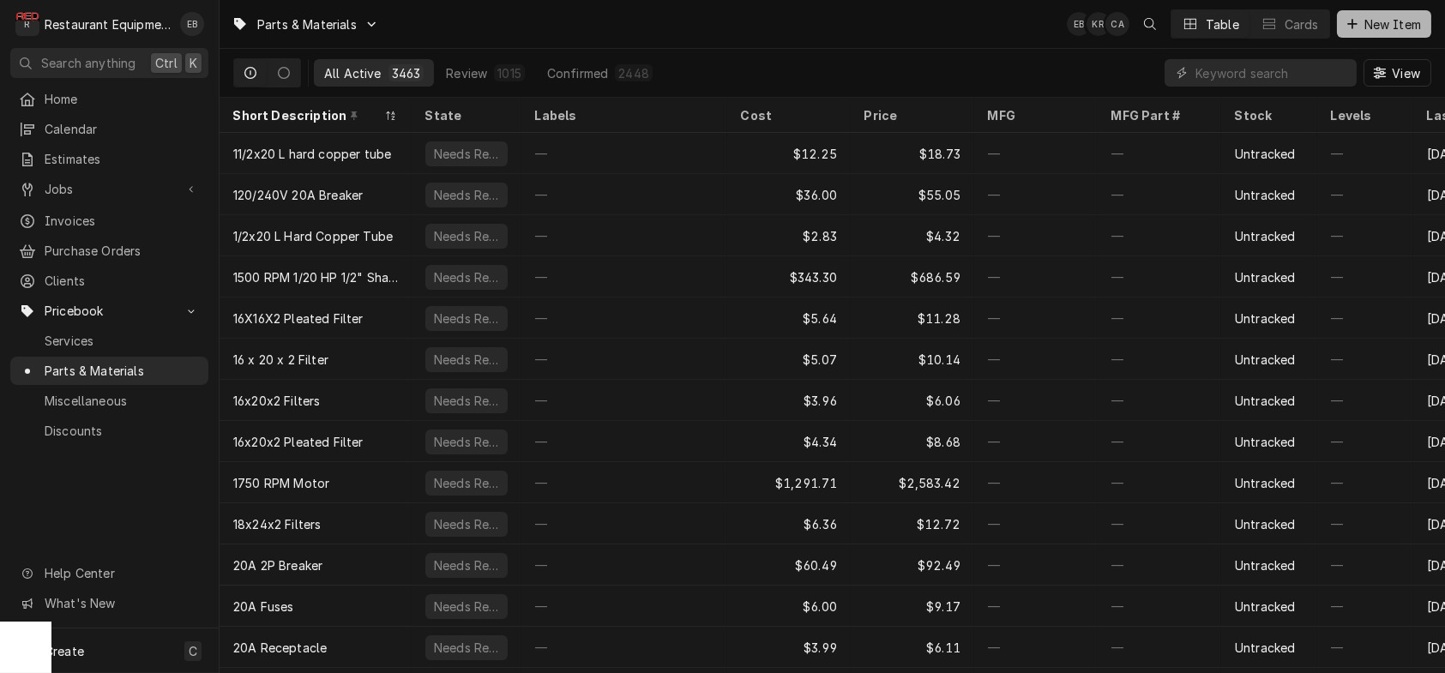
click at [1378, 29] on span "New Item" at bounding box center [1392, 24] width 63 height 18
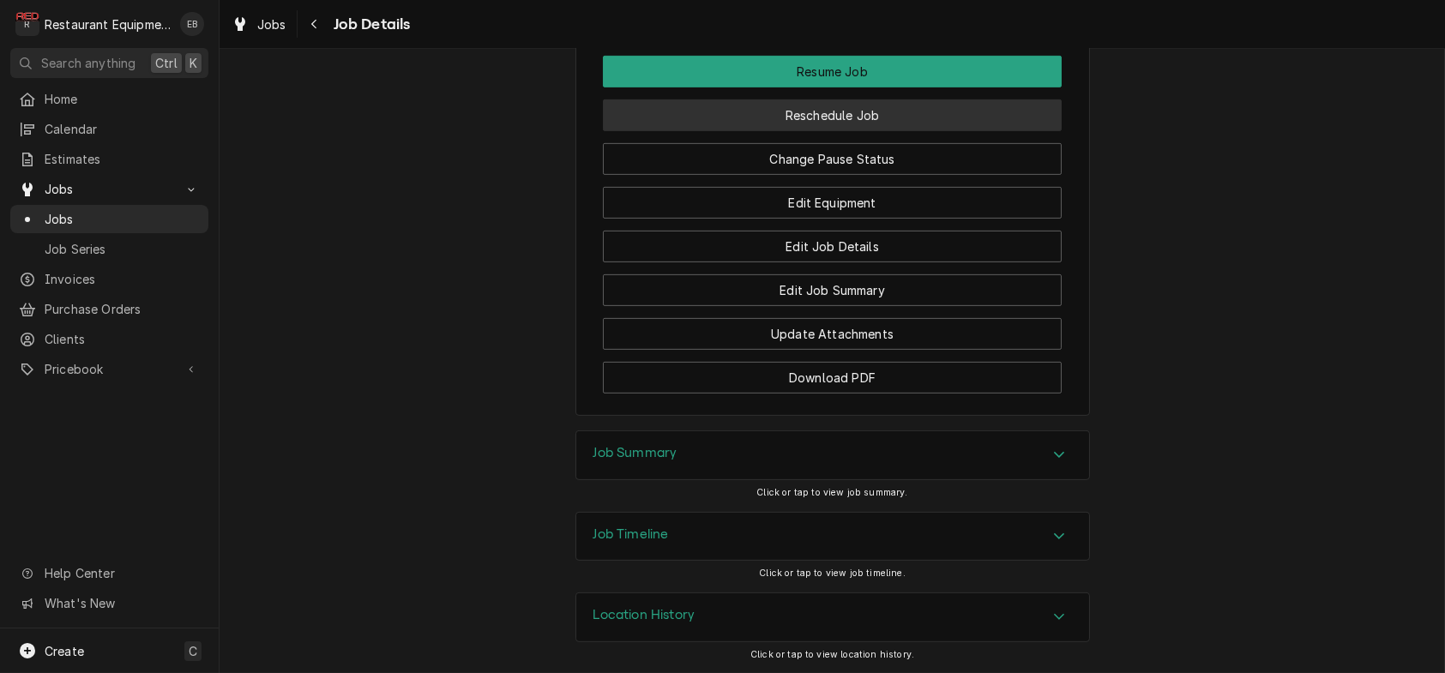
scroll to position [2173, 0]
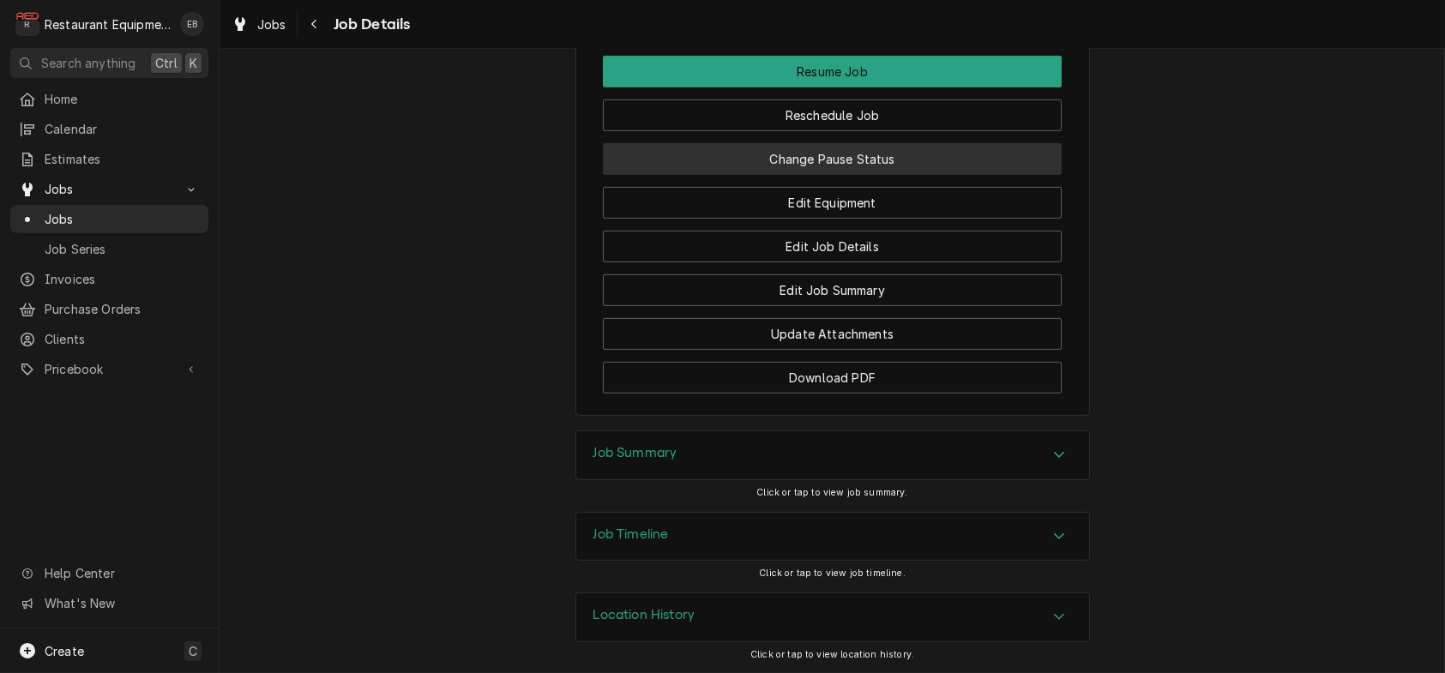
click at [847, 175] on button "Change Pause Status" at bounding box center [832, 159] width 459 height 32
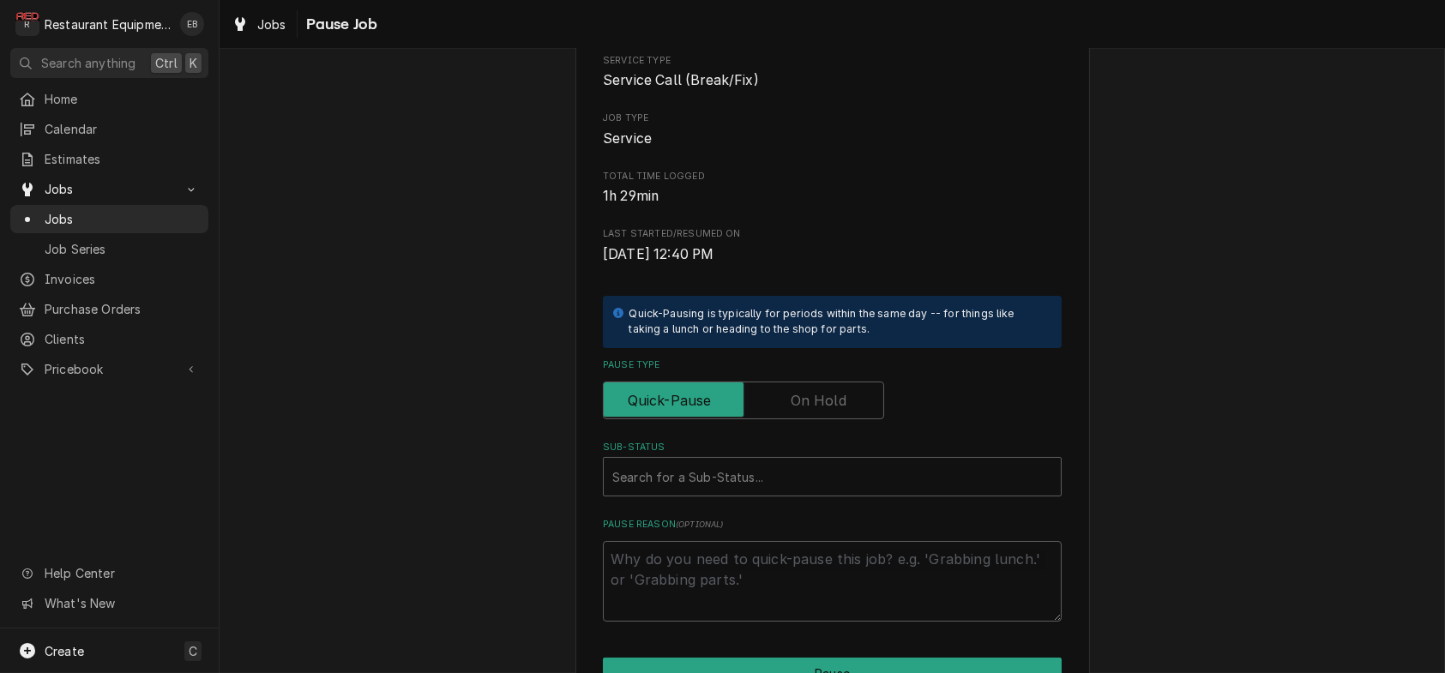
scroll to position [228, 0]
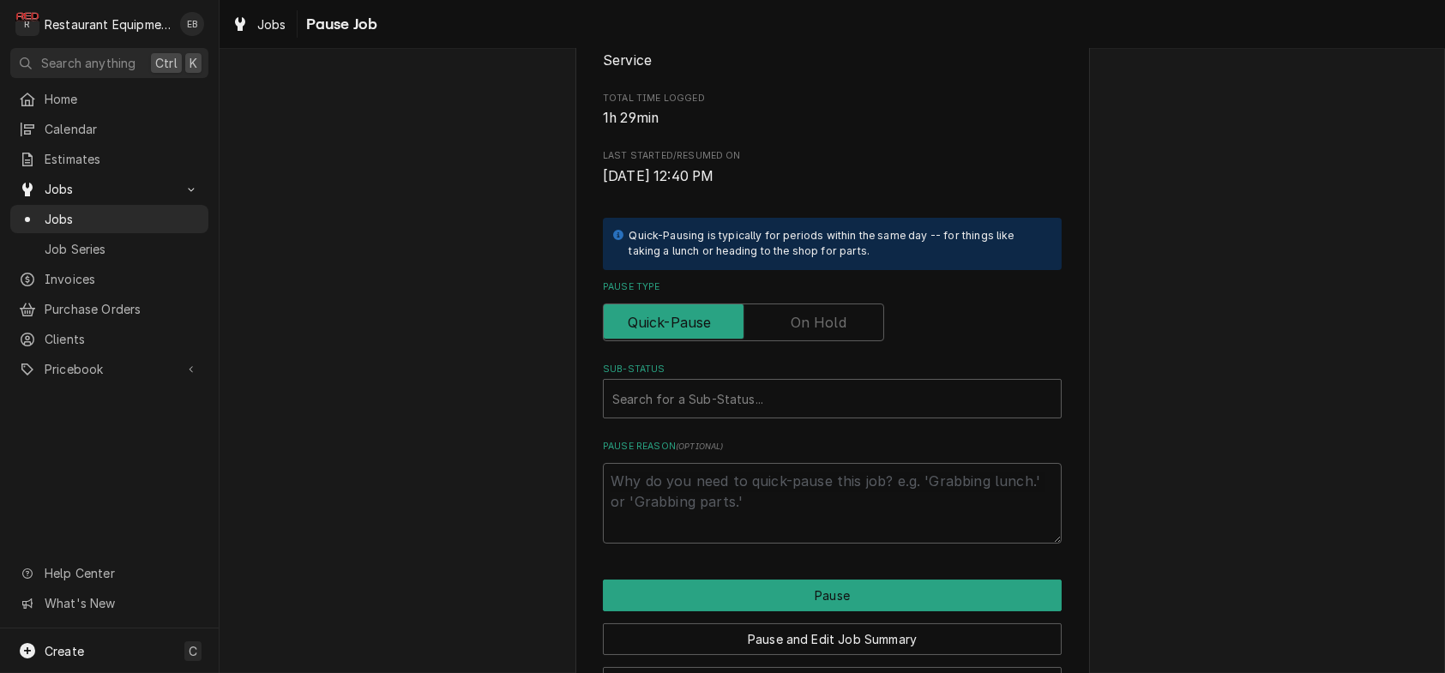
click at [804, 341] on label "Pause Type" at bounding box center [743, 323] width 281 height 38
click at [804, 341] on input "Pause Type" at bounding box center [744, 323] width 266 height 38
checkbox input "true"
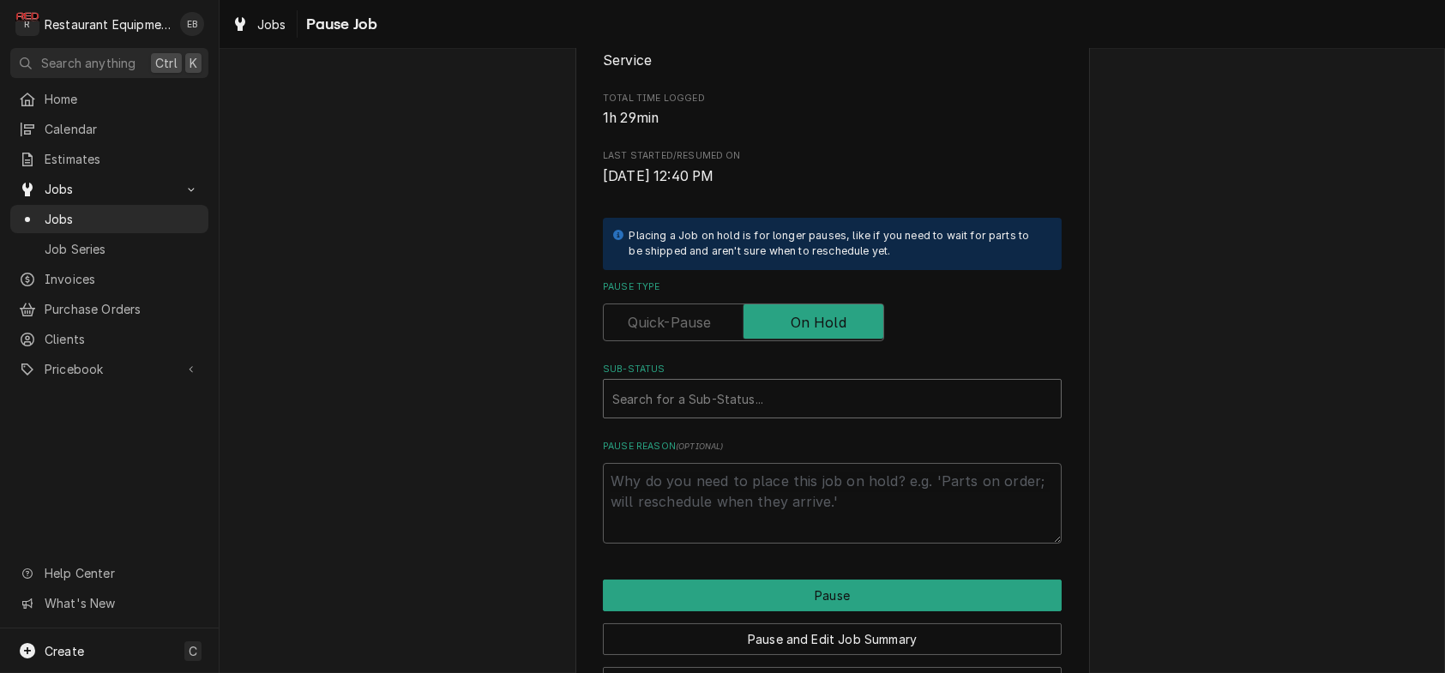
type textarea "x"
click at [756, 414] on div "Sub-Status" at bounding box center [832, 398] width 440 height 31
type input "awaiting"
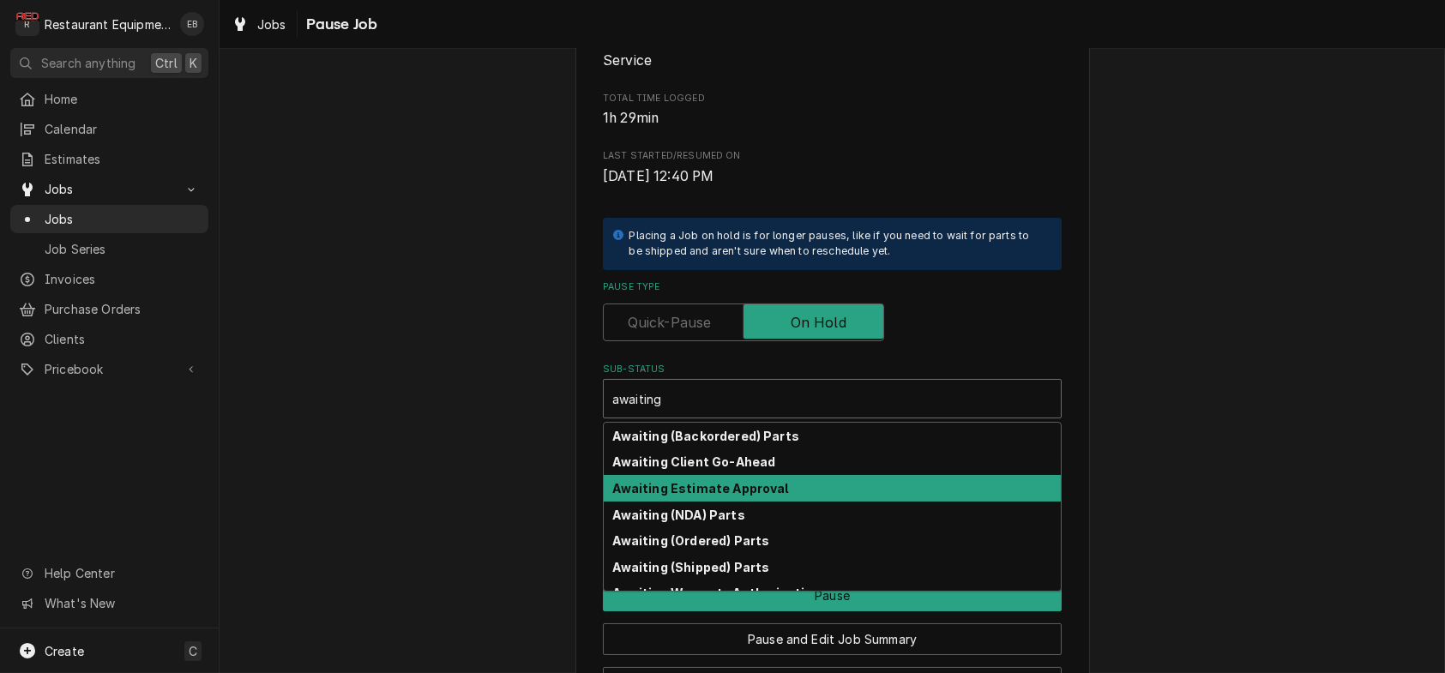
click at [716, 496] on strong "Awaiting Estimate Approval" at bounding box center [701, 488] width 176 height 15
type textarea "x"
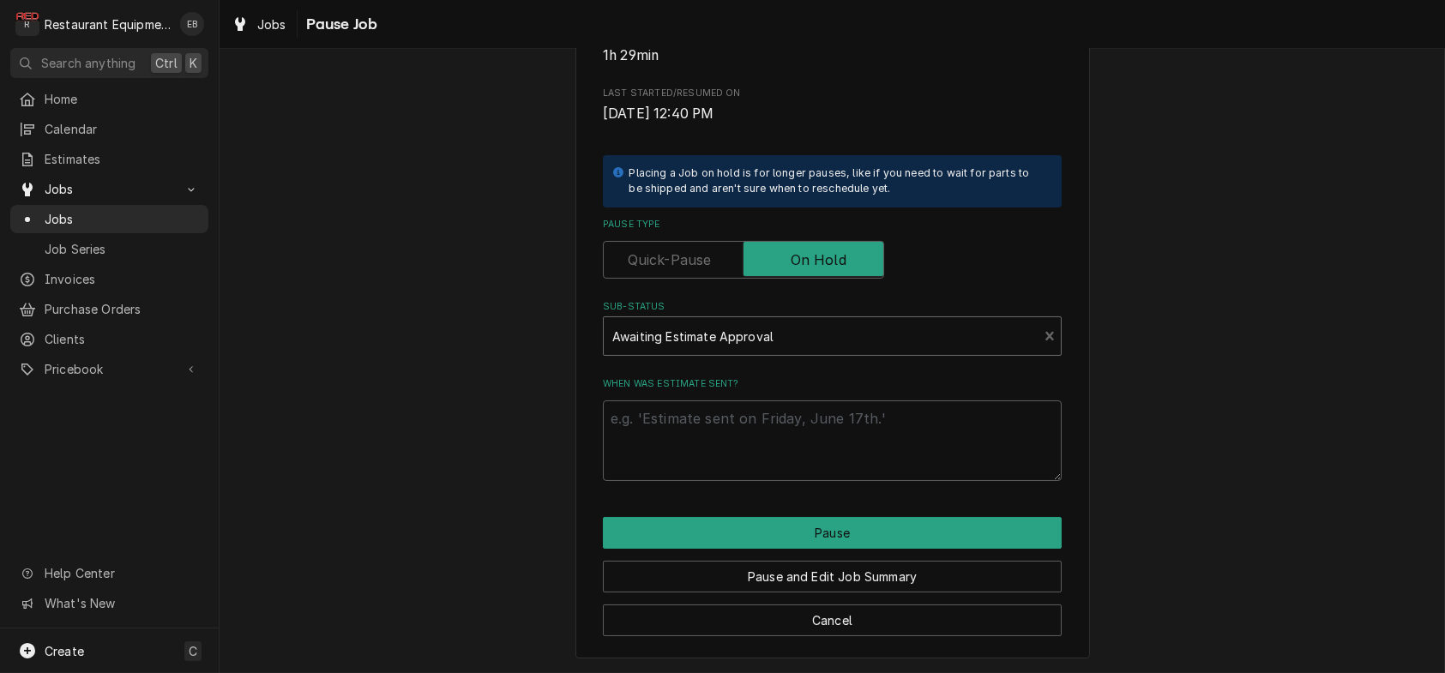
scroll to position [390, 0]
click at [697, 408] on textarea "When was estimate sent?" at bounding box center [832, 441] width 459 height 81
type textarea "x"
type textarea "9"
type textarea "x"
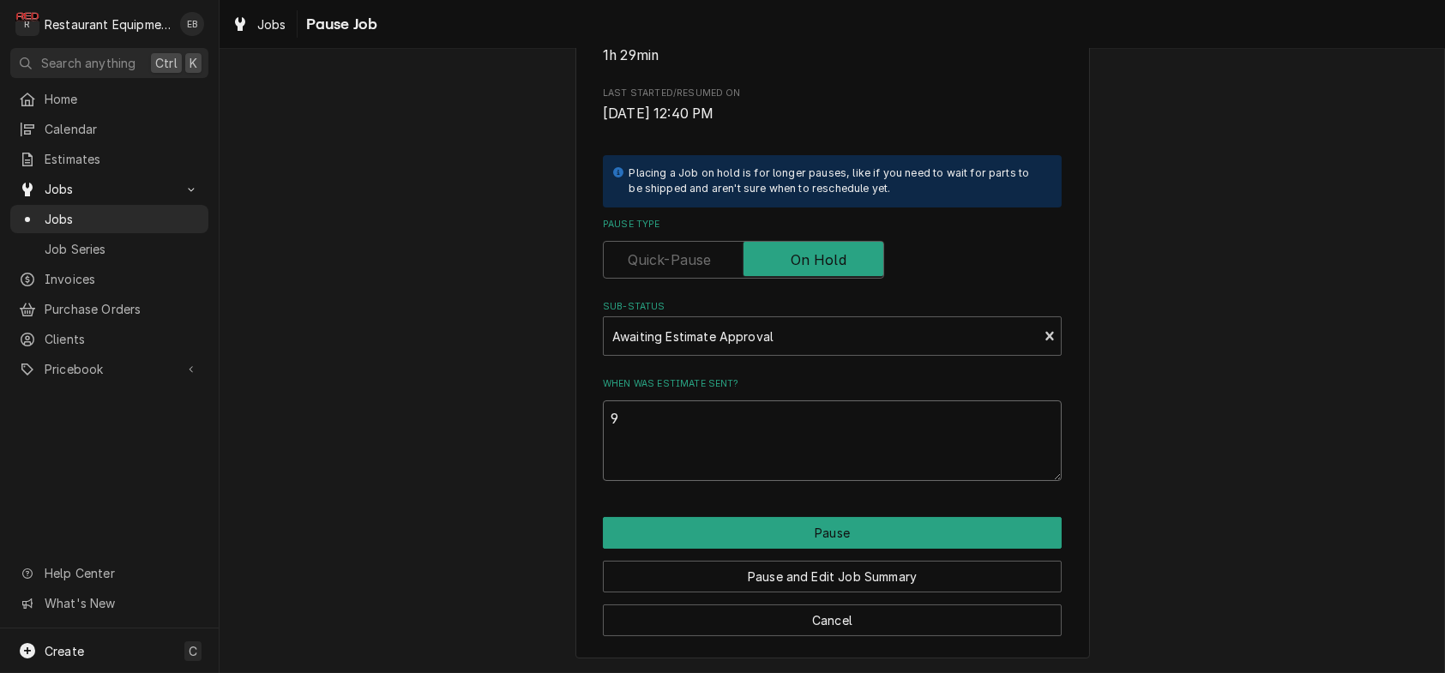
type textarea "9/"
type textarea "x"
type textarea "9/1"
type textarea "x"
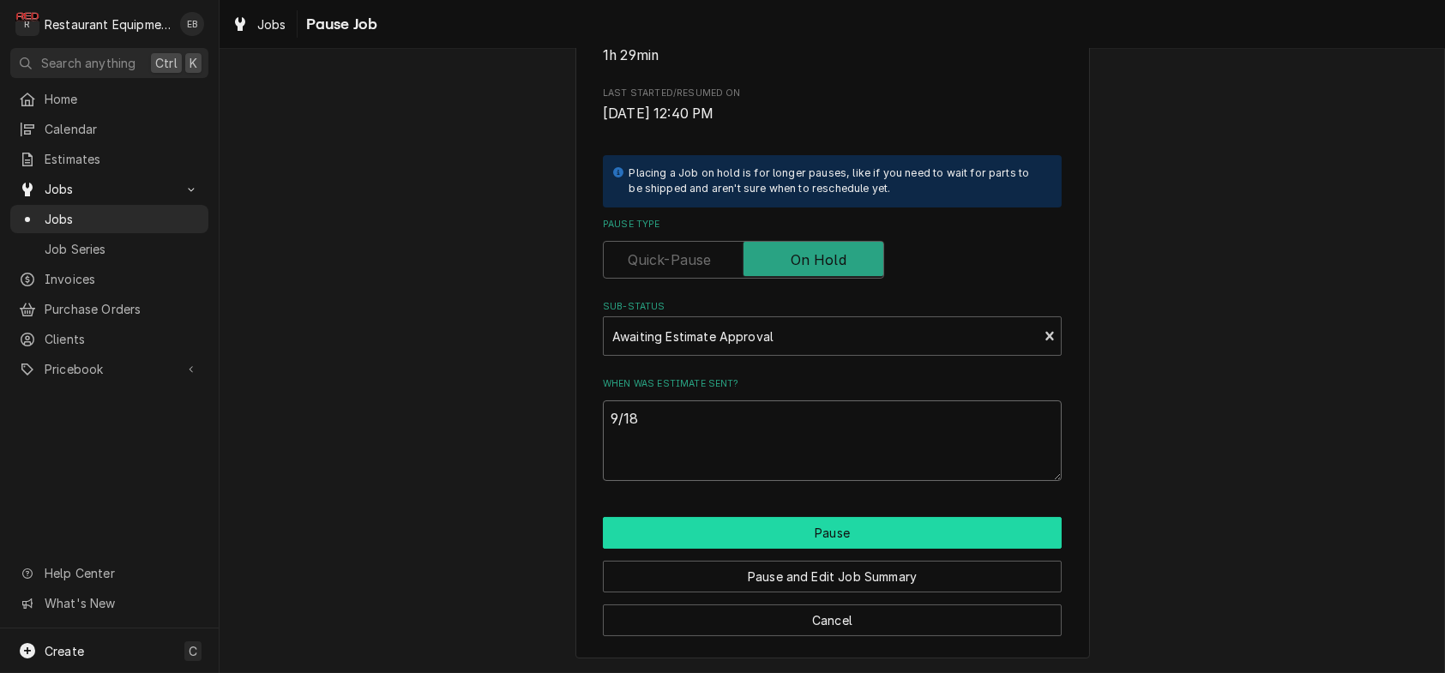
type textarea "9/18"
click at [747, 520] on button "Pause" at bounding box center [832, 533] width 459 height 32
type textarea "x"
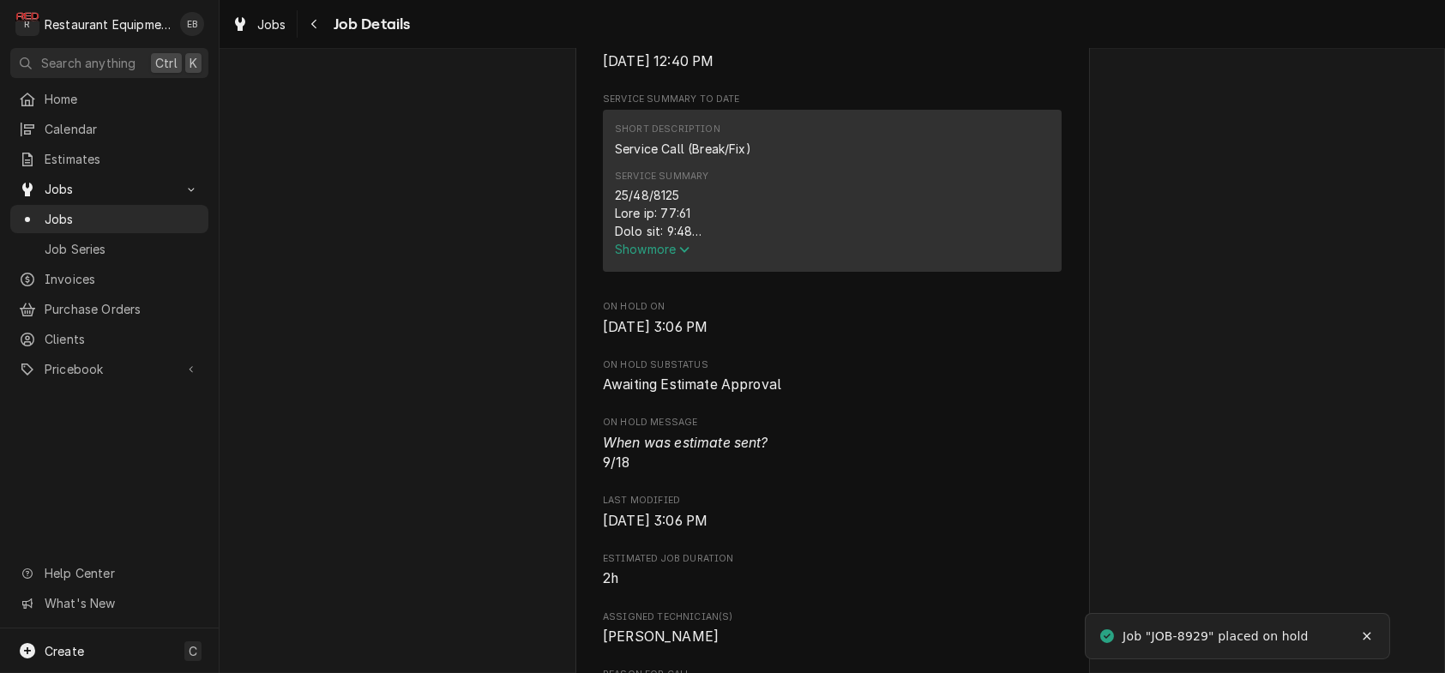
scroll to position [629, 0]
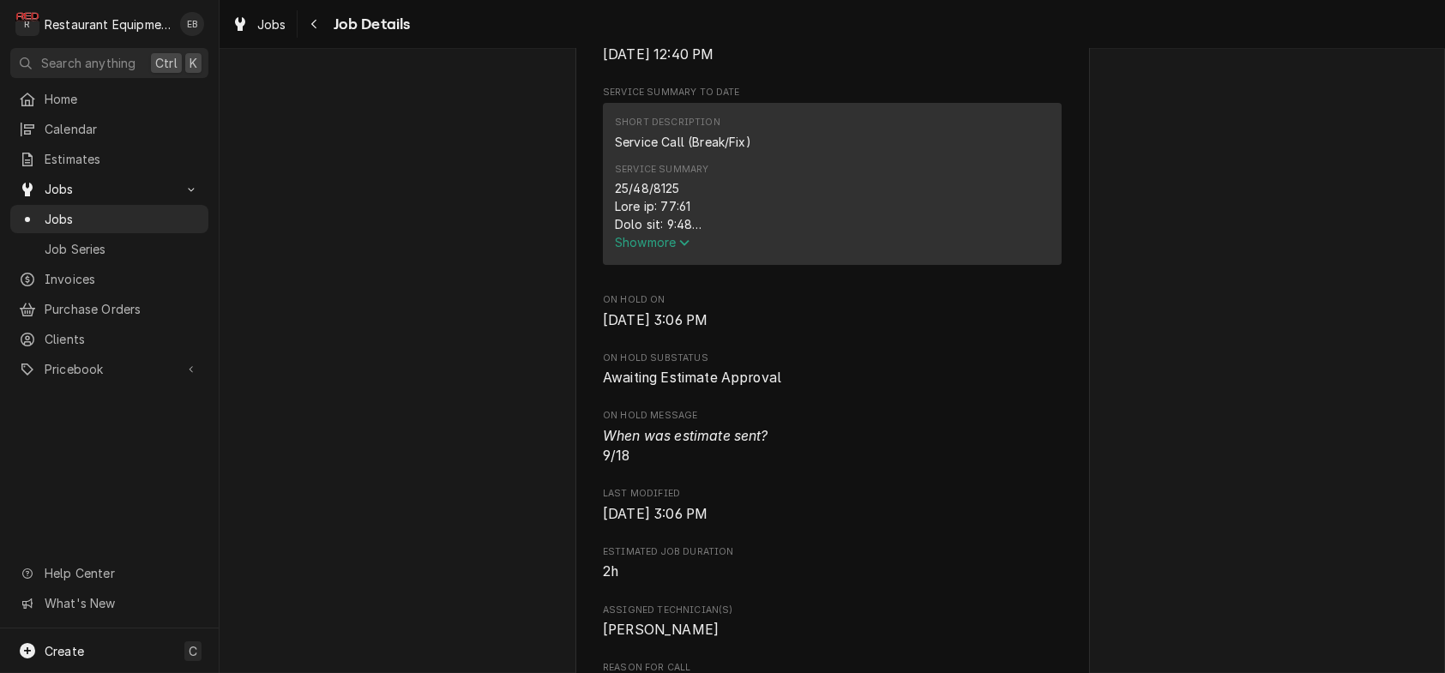
click at [648, 250] on span "Show more" at bounding box center [652, 242] width 75 height 15
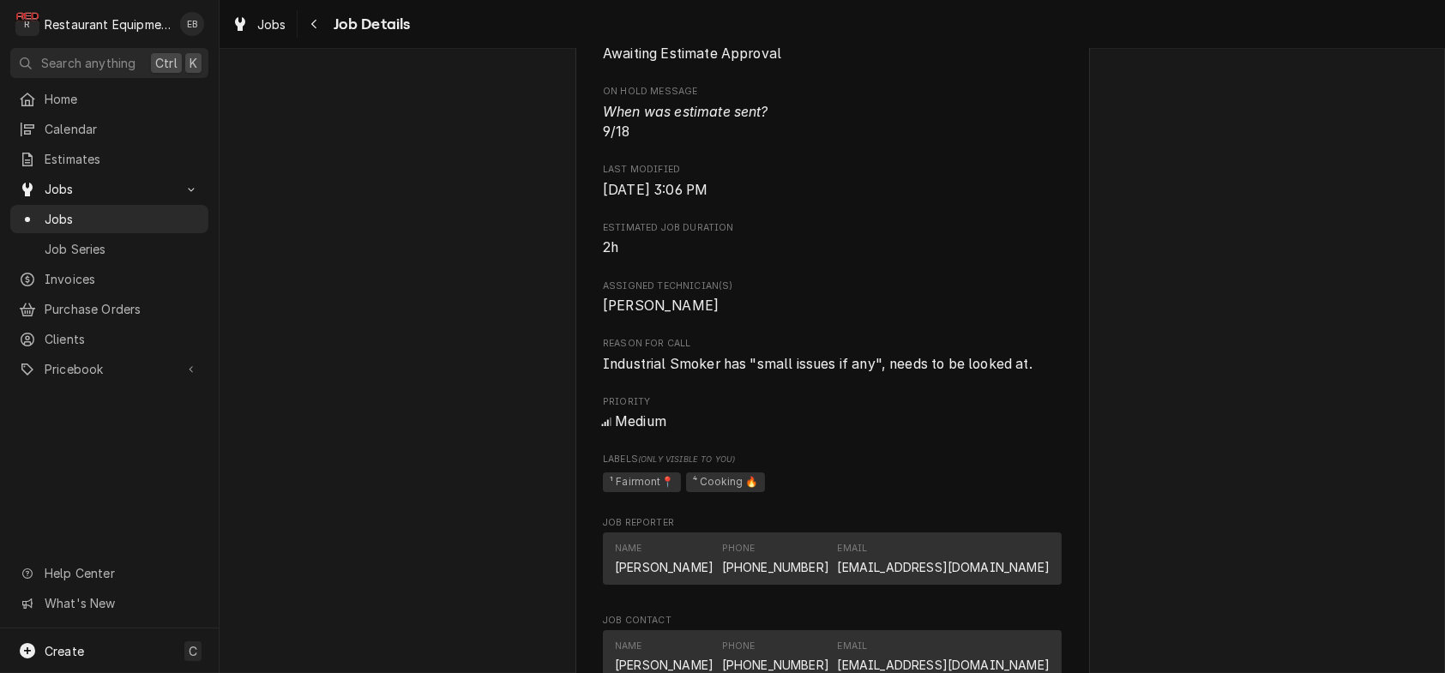
scroll to position [1372, 0]
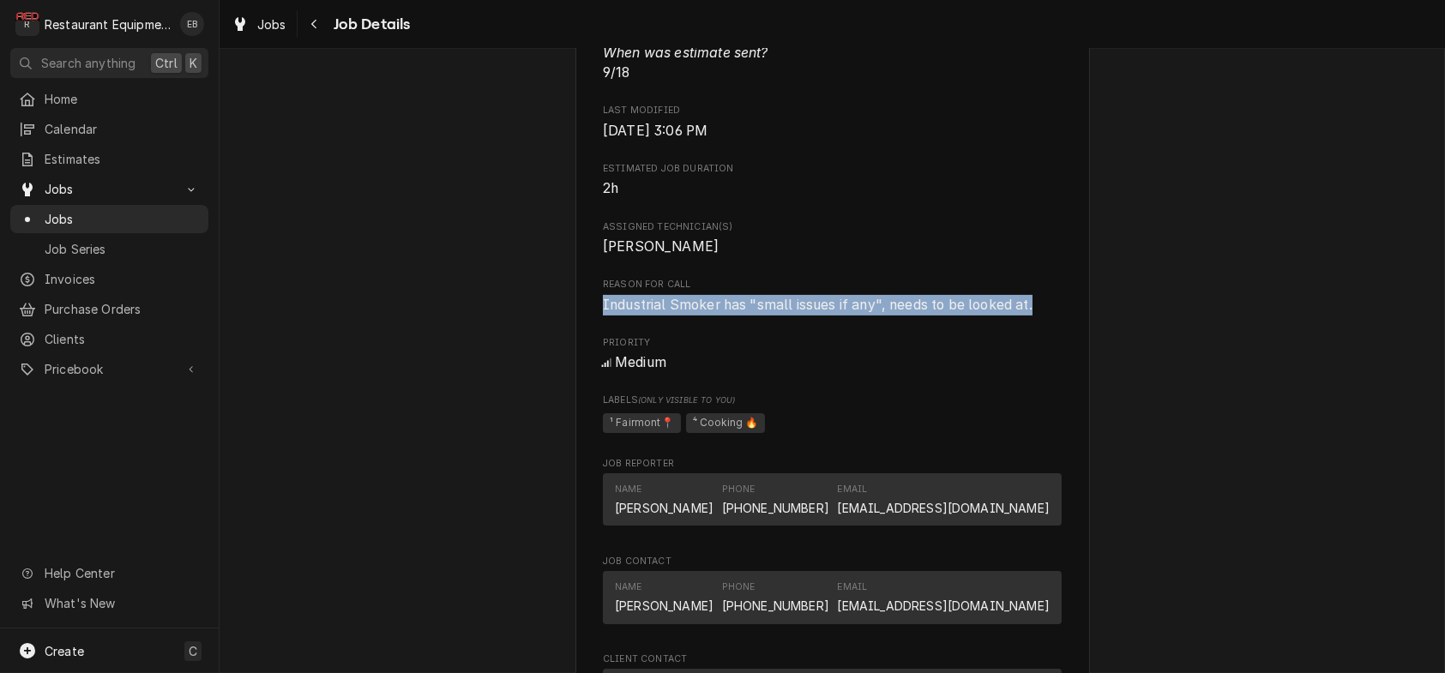
drag, startPoint x: 588, startPoint y: 527, endPoint x: 1047, endPoint y: 536, distance: 459.0
click at [1047, 316] on span "Industrial Smoker has "small issues if any", needs to be looked at." at bounding box center [832, 305] width 459 height 21
copy span "Industrial Smoker has "small issues if any", needs to be looked at."
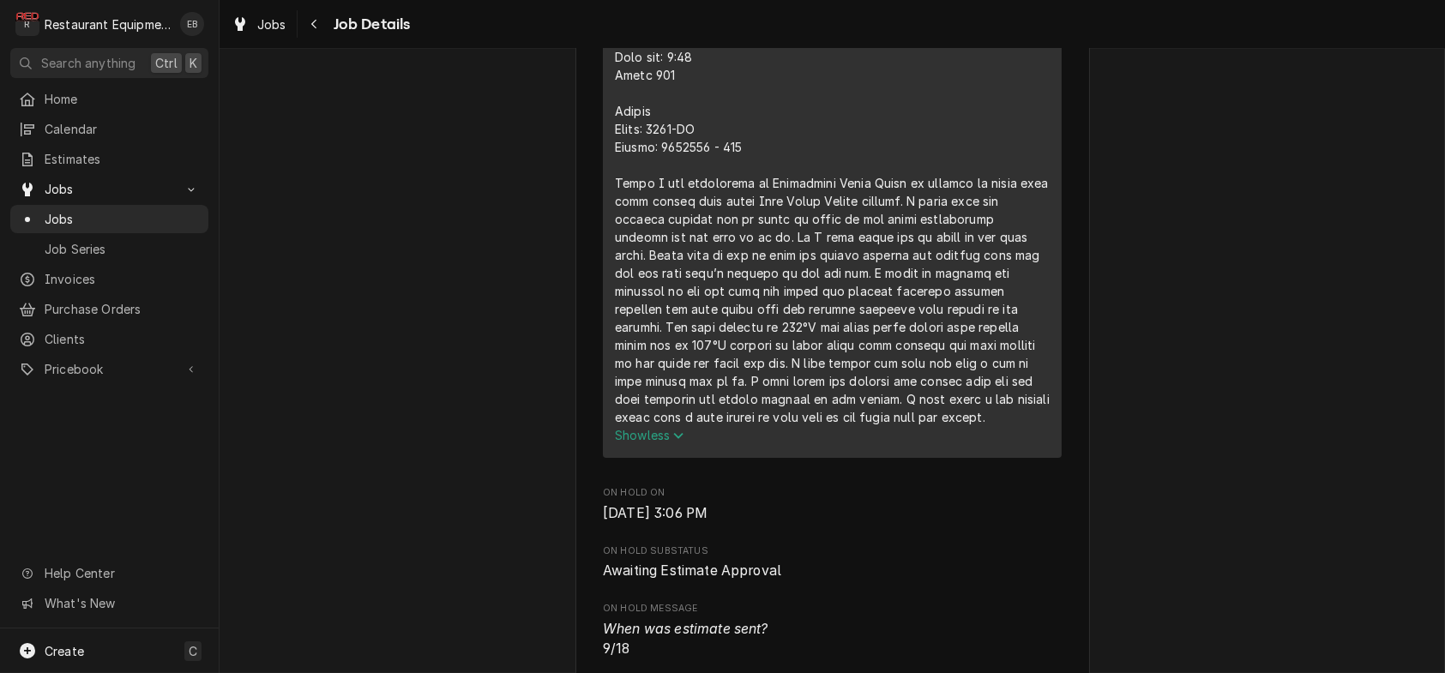
scroll to position [800, 0]
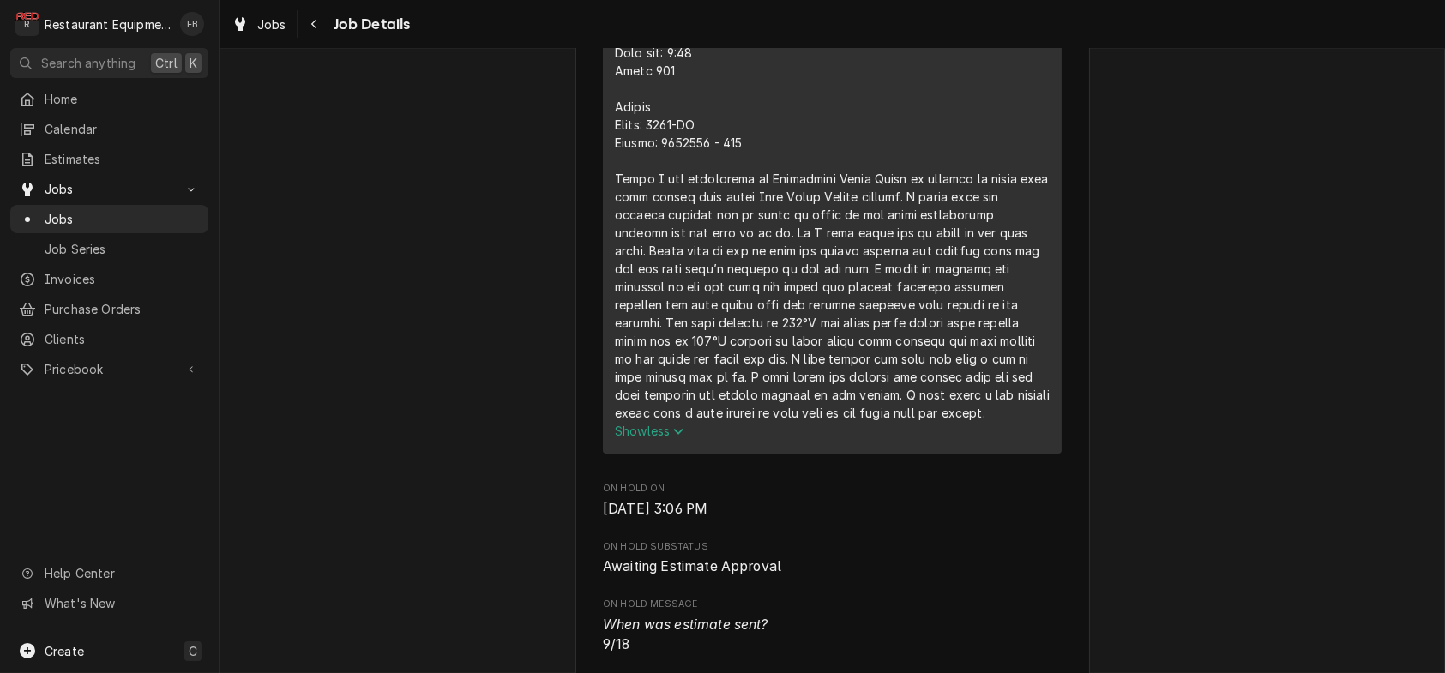
click at [603, 148] on div "Short Description Service Call (Break/Fix) Service Summary Show less" at bounding box center [832, 192] width 459 height 522
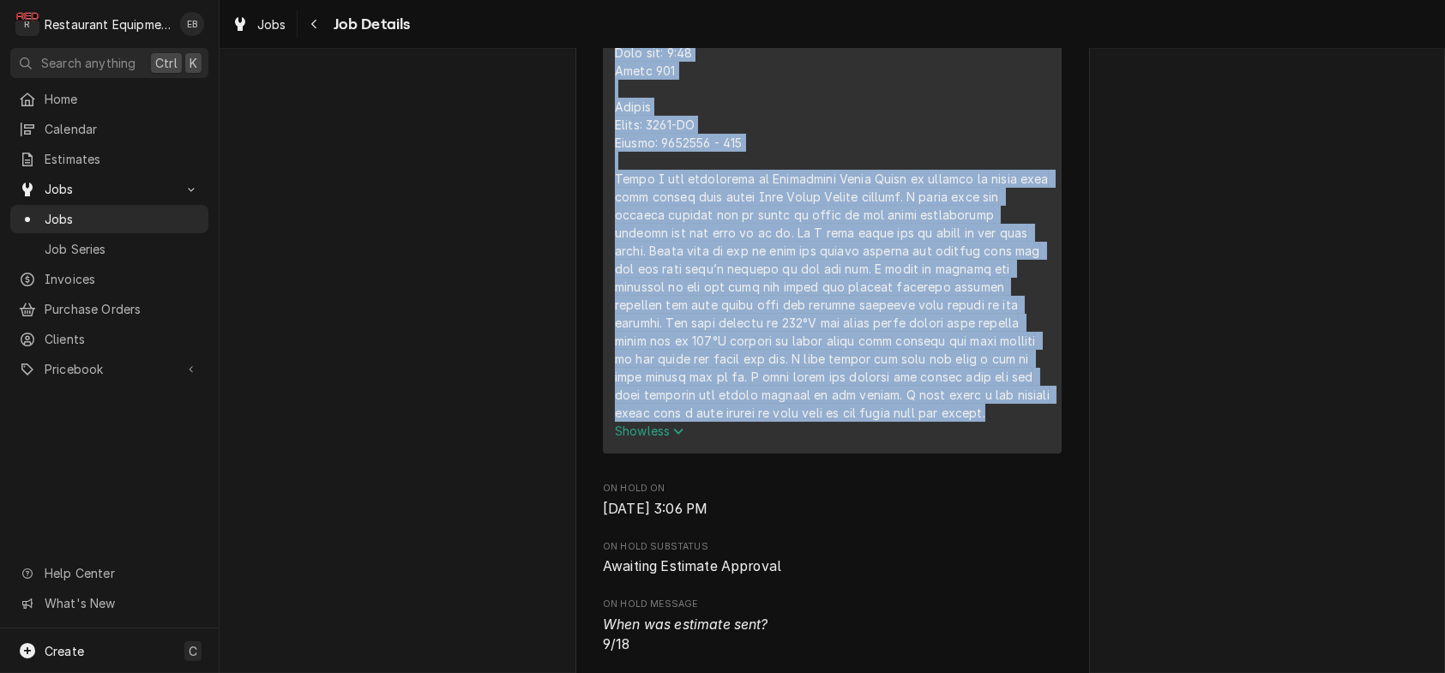
drag, startPoint x: 603, startPoint y: 148, endPoint x: 759, endPoint y: 574, distance: 453.2
click at [759, 422] on div "Service Summary" at bounding box center [832, 215] width 435 height 414
copy div "64/93/1639 Lore ip: 33:28 Dolo sit: 0:90 Ametc 564 Adipis Elits: 8092-DO Eiusmo…"
click at [830, 232] on div "Service Summary" at bounding box center [832, 215] width 435 height 414
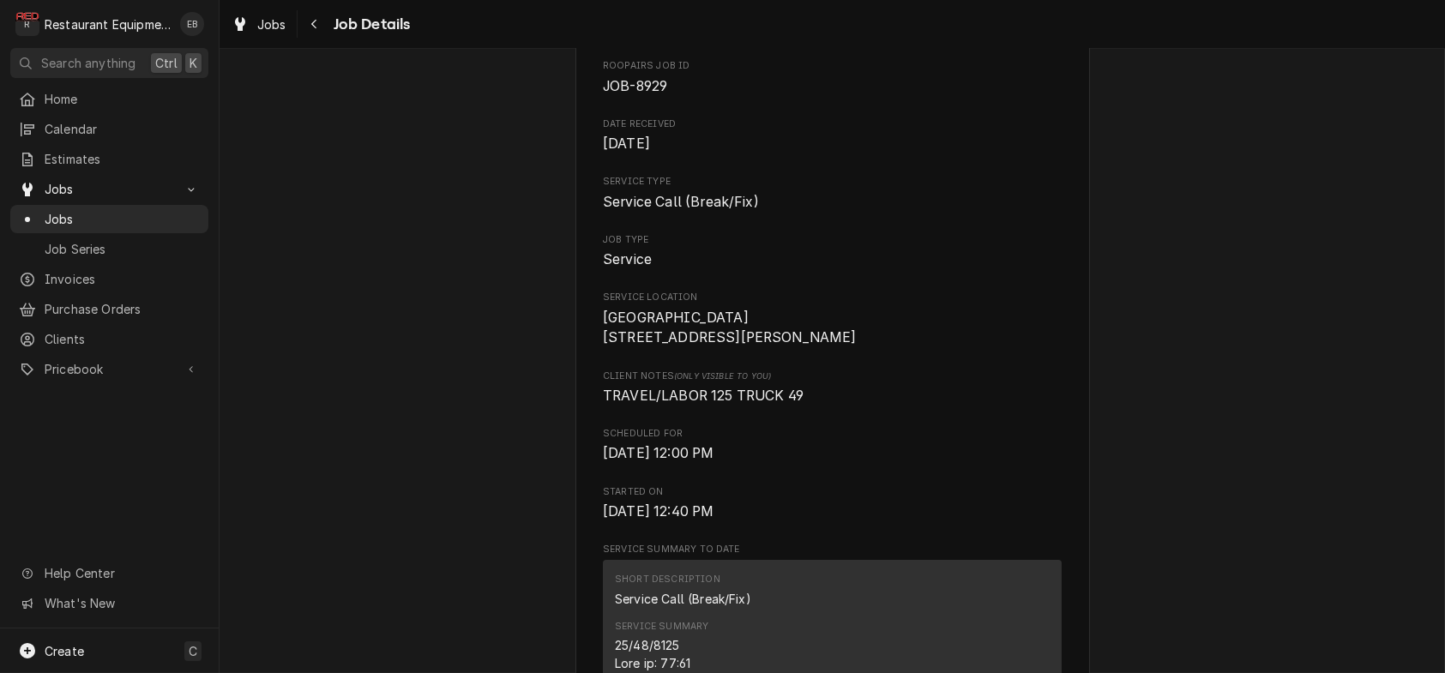
scroll to position [57, 0]
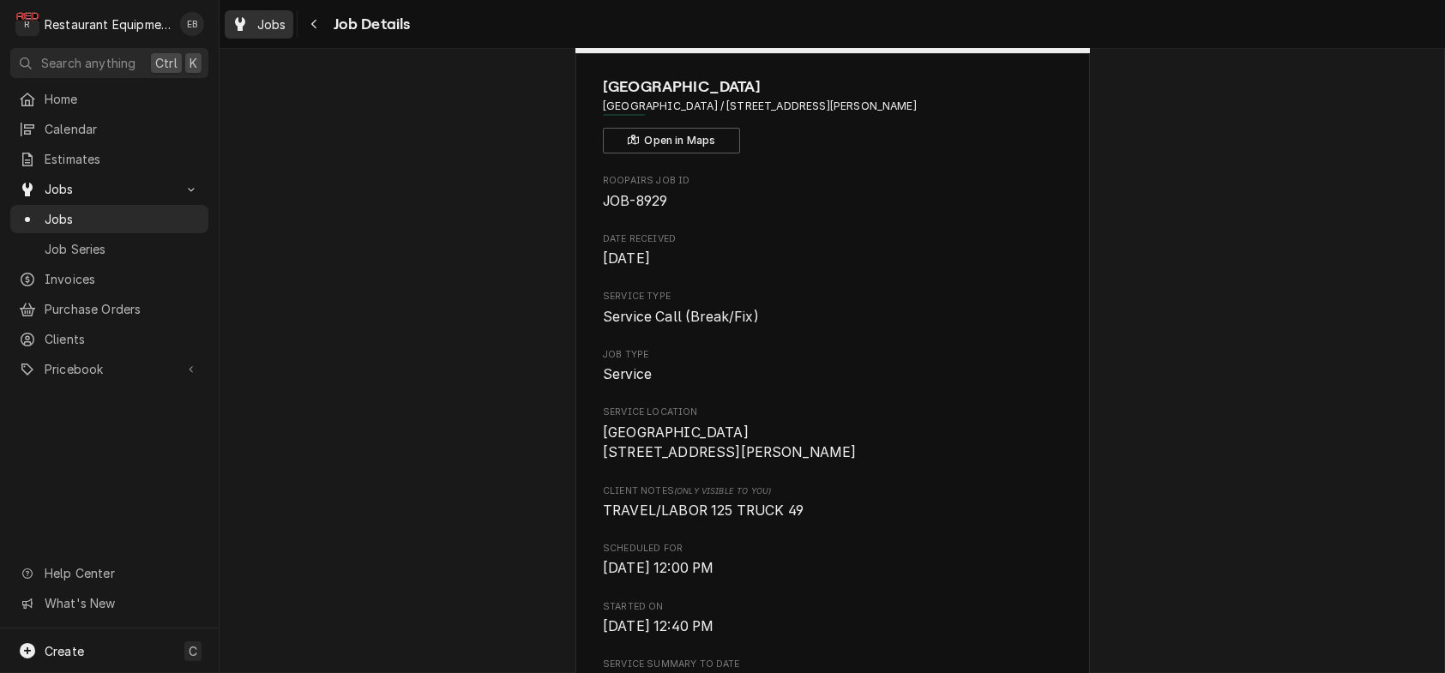
click at [286, 29] on span "Jobs" at bounding box center [271, 24] width 29 height 18
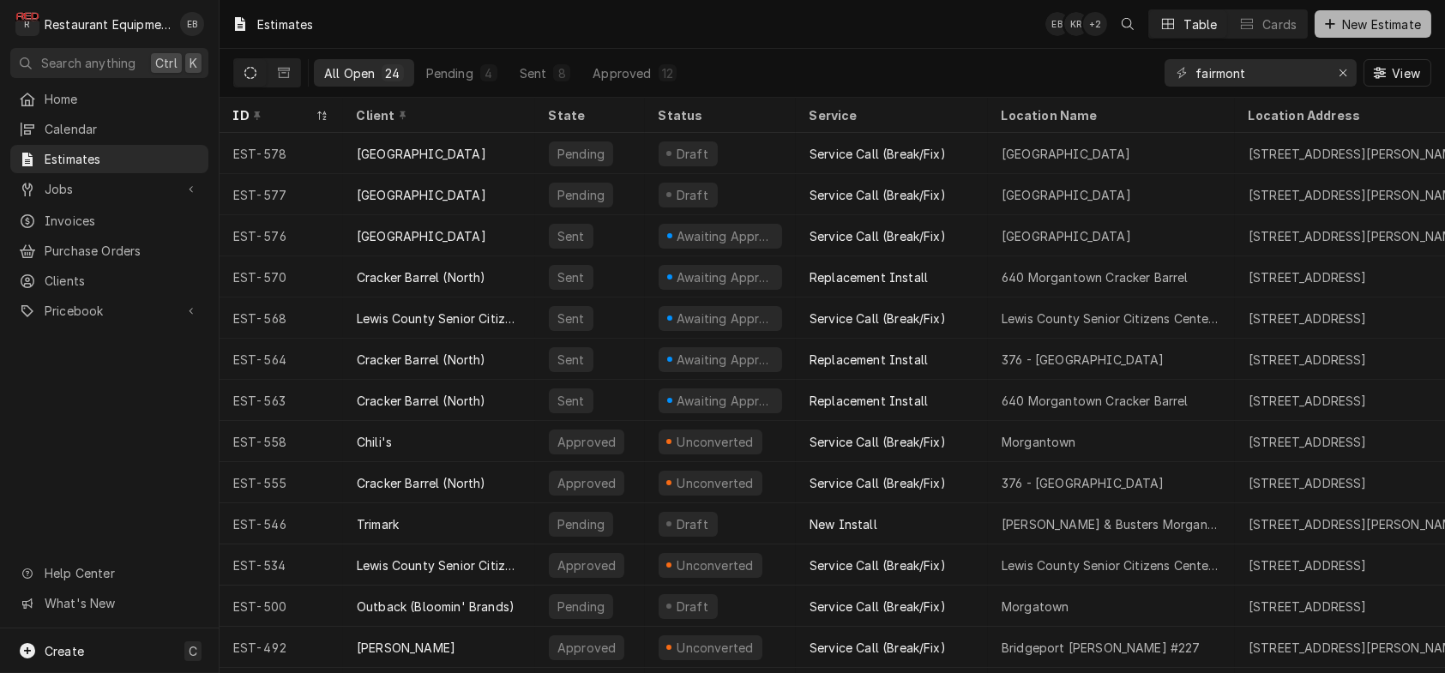
click at [1341, 33] on span "New Estimate" at bounding box center [1382, 24] width 86 height 18
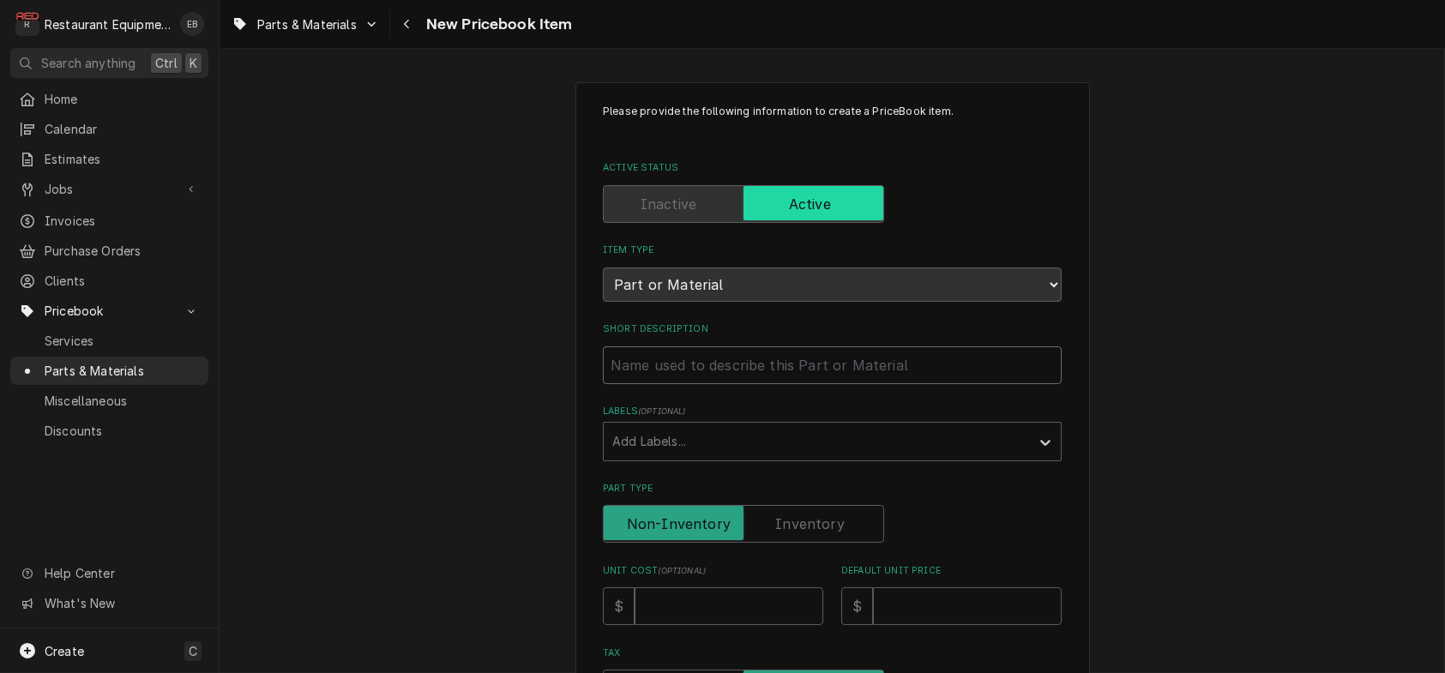
click at [711, 384] on input "Short Description" at bounding box center [832, 366] width 459 height 38
type textarea "x"
type input "P"
type textarea "x"
type input "Pi"
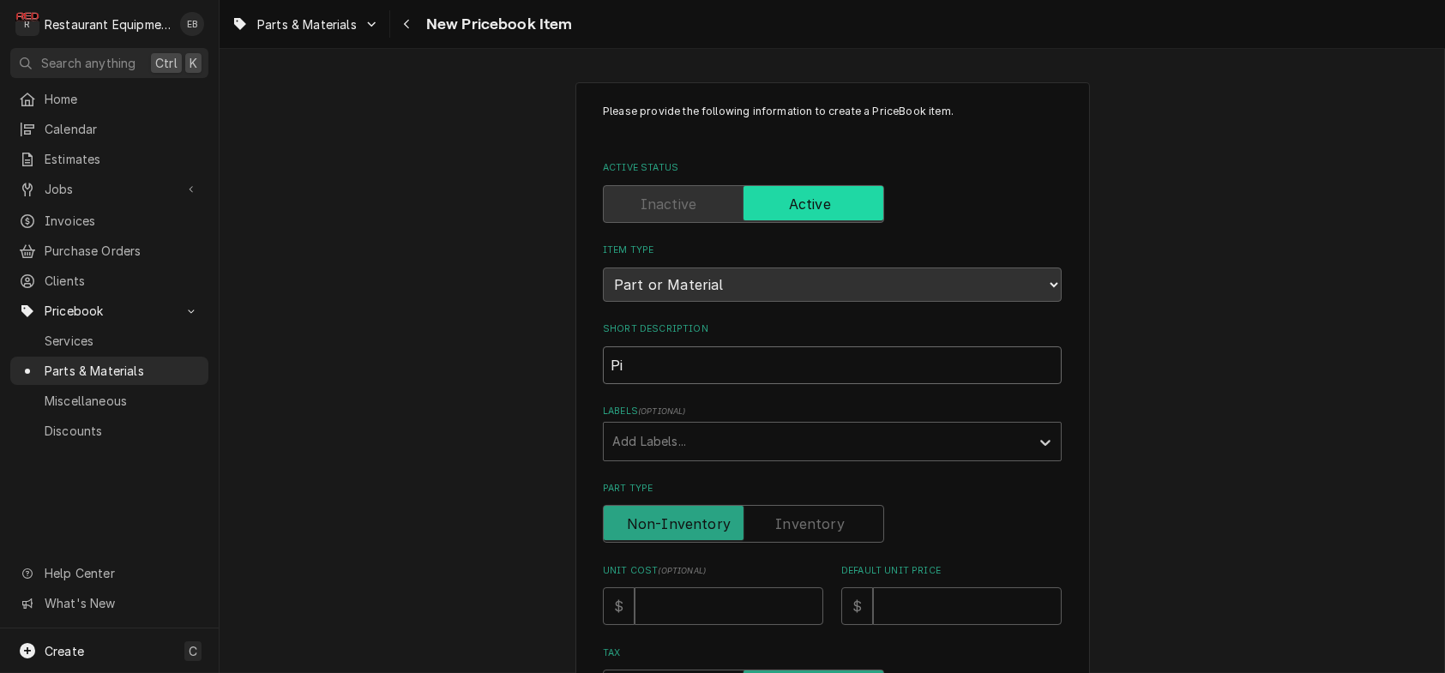
type textarea "x"
type input "Pil"
type textarea "x"
type input "Pilo"
type textarea "x"
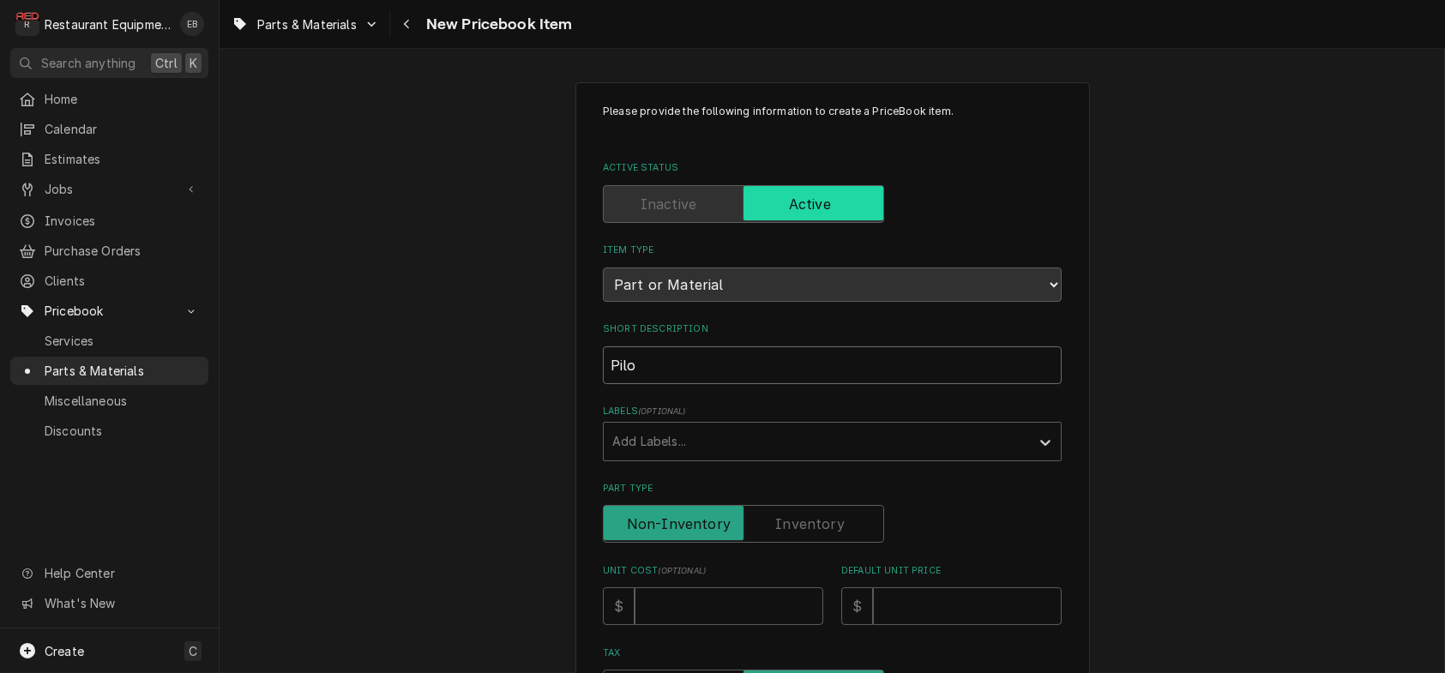
type input "Pilot"
type textarea "x"
type input "Pilot"
type textarea "x"
type input "Pilot B"
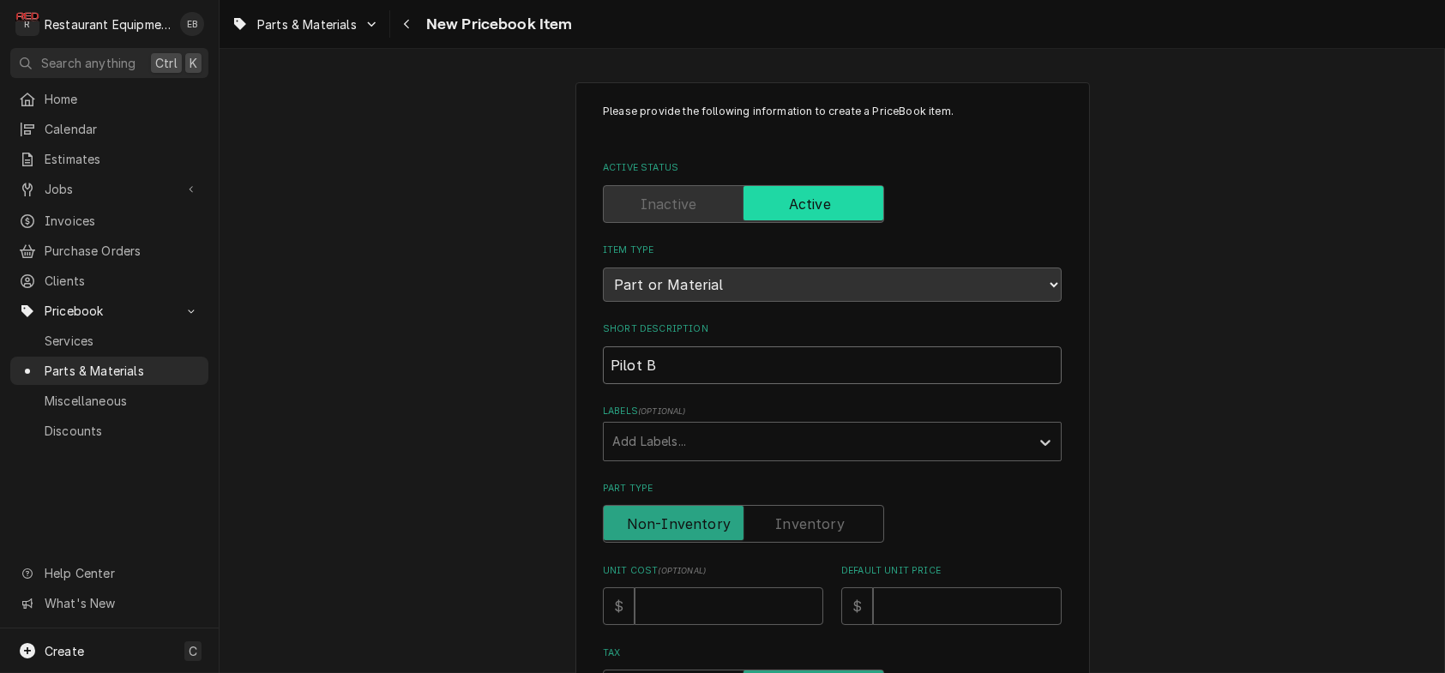
type textarea "x"
type input "Pilot Bu"
type textarea "x"
type input "Pilot Bur"
type textarea "x"
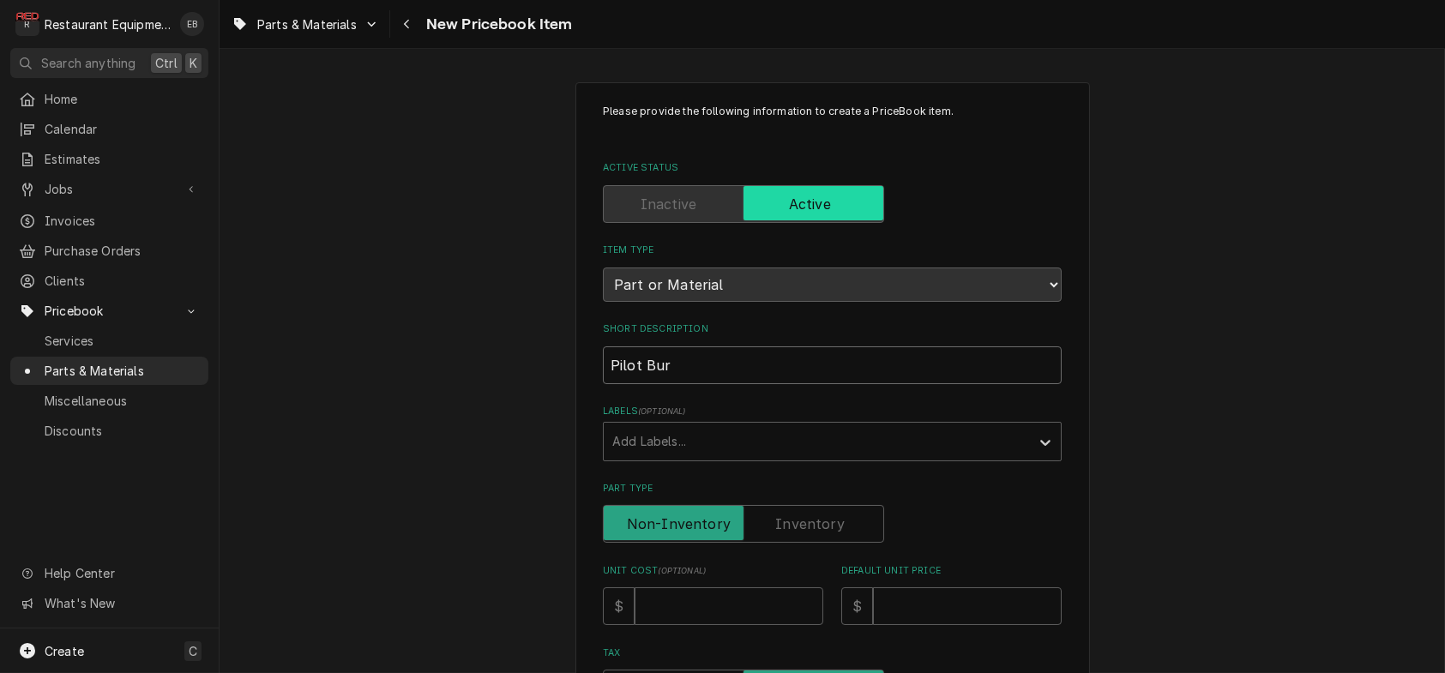
type input "Pilot Burn"
type textarea "x"
type input "Pilot Burne"
type textarea "x"
type input "Pilot Burner"
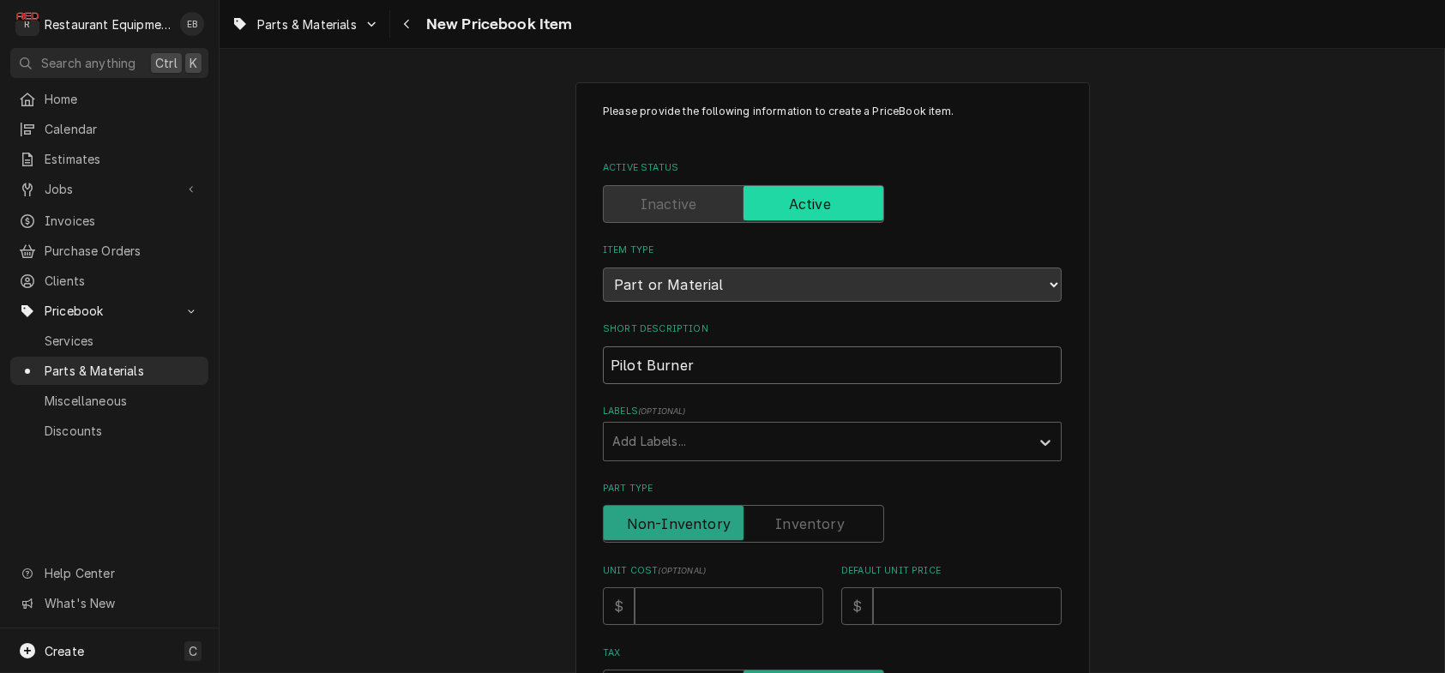
type textarea "x"
type input "Pilot Burner"
type textarea "x"
type input "Pilot Burner A"
type textarea "x"
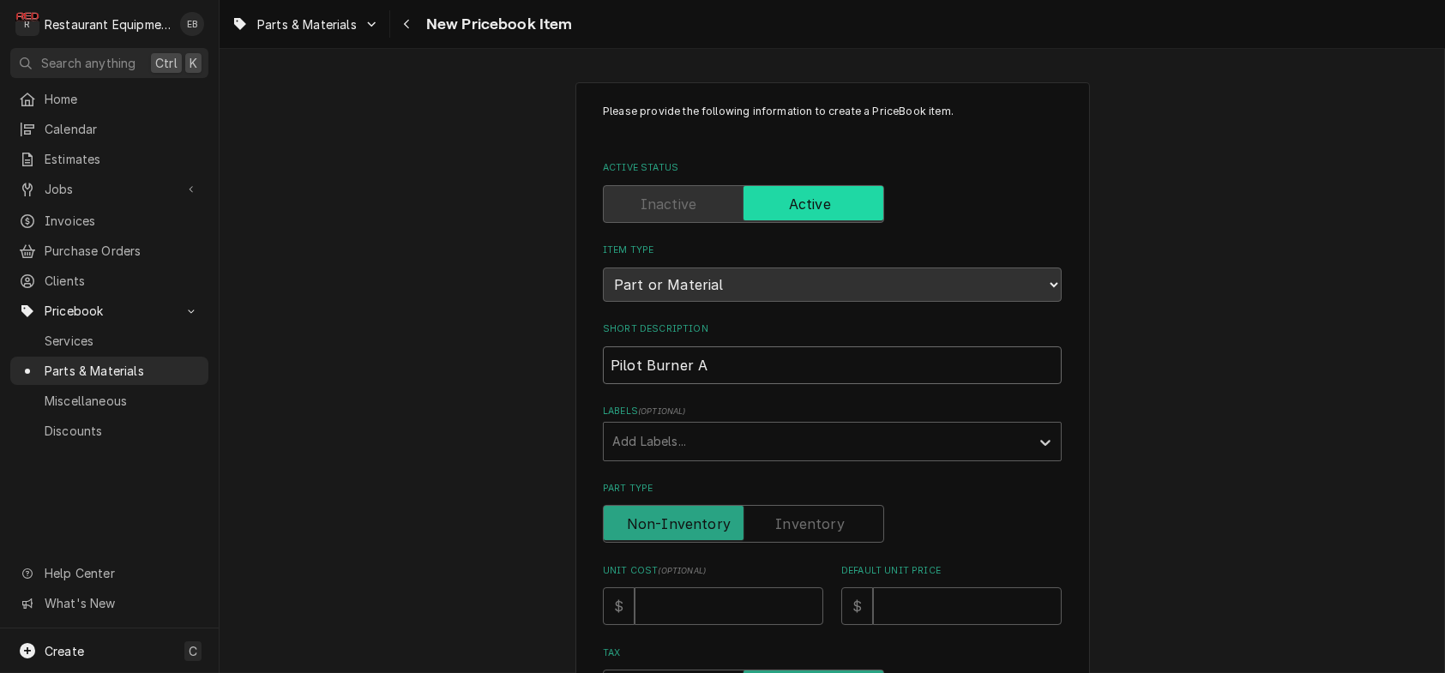
type input "Pilot Burner As"
type textarea "x"
type input "Pilot Burner Ass"
type textarea "x"
type input "Pilot Burner Asse"
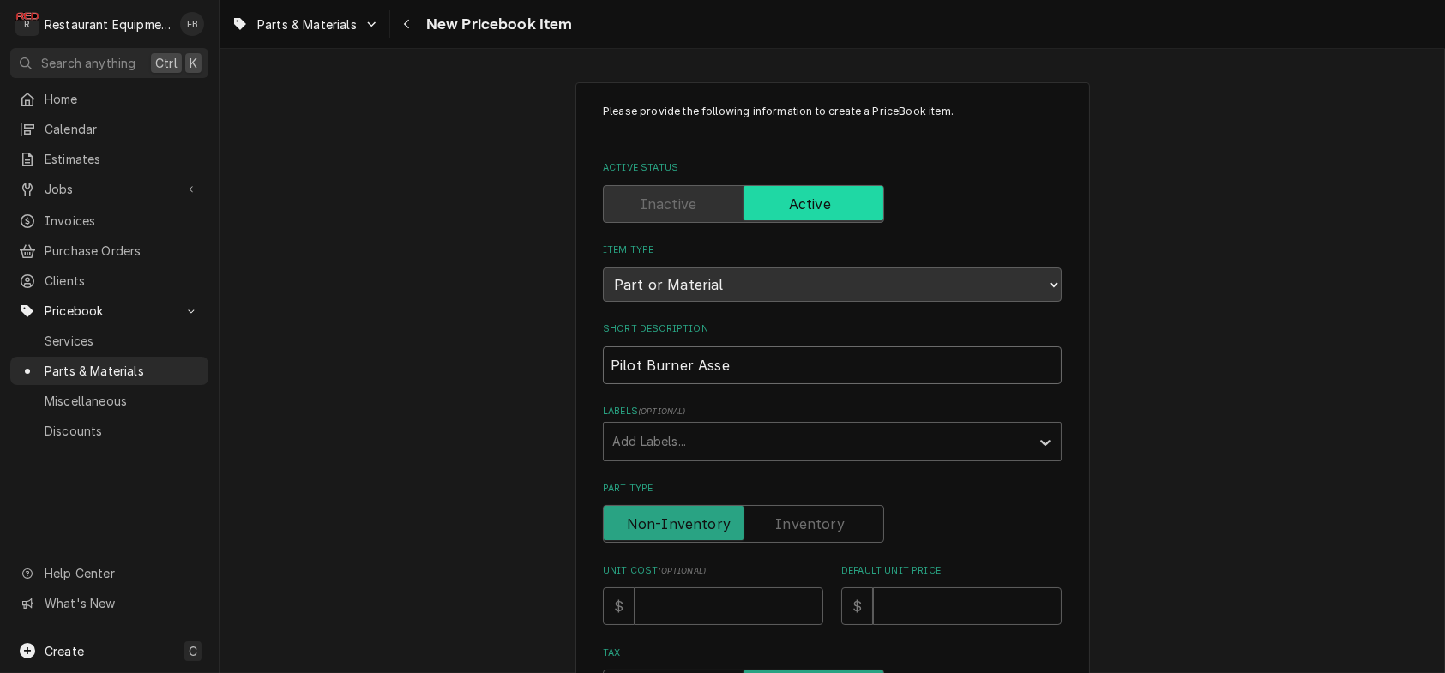
type textarea "x"
type input "Pilot Burner Assem"
type textarea "x"
type input "Pilot Burner Assemb"
type textarea "x"
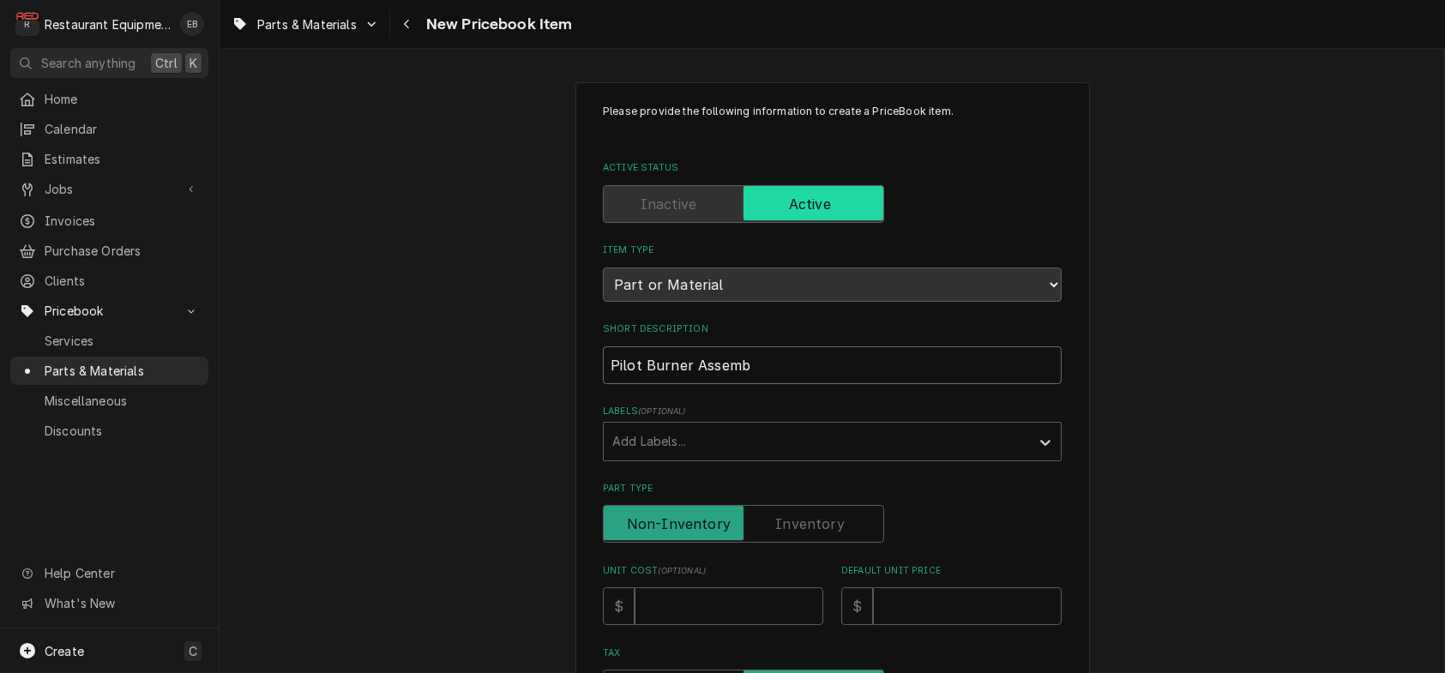
type input "Pilot Burner Assembl"
type textarea "x"
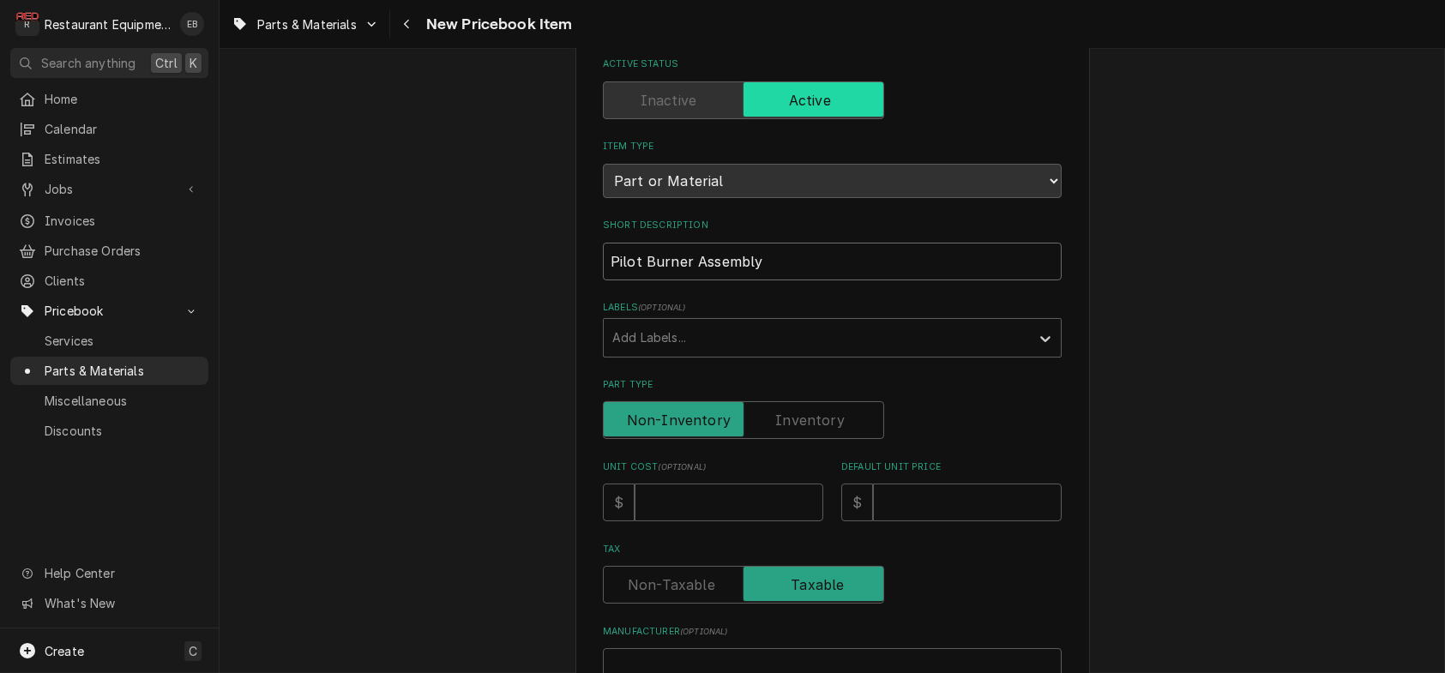
scroll to position [228, 0]
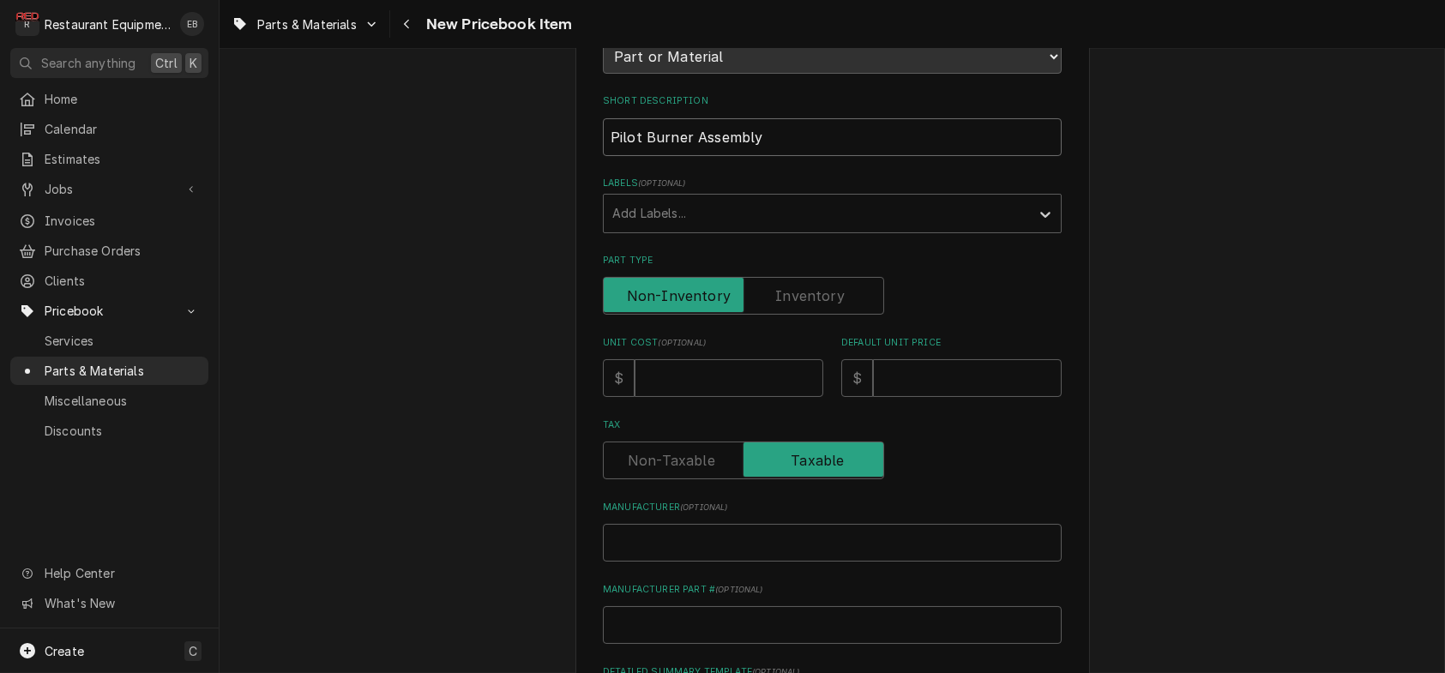
type input "Pilot Burner Assembly"
click at [708, 397] on input "Unit Cost ( optional )" at bounding box center [729, 378] width 189 height 38
type textarea "x"
type input "4"
type textarea "x"
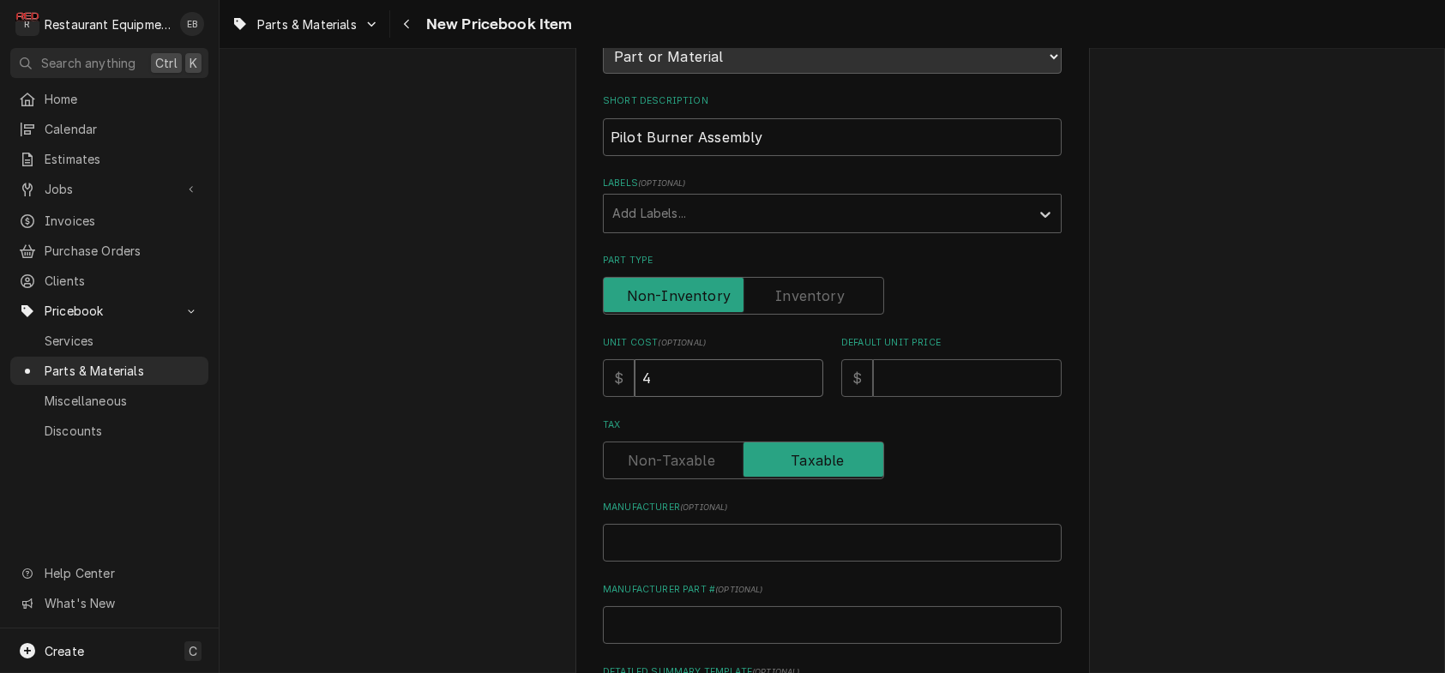
type input "42"
type textarea "x"
type input "42.7"
type textarea "x"
type input "42.71"
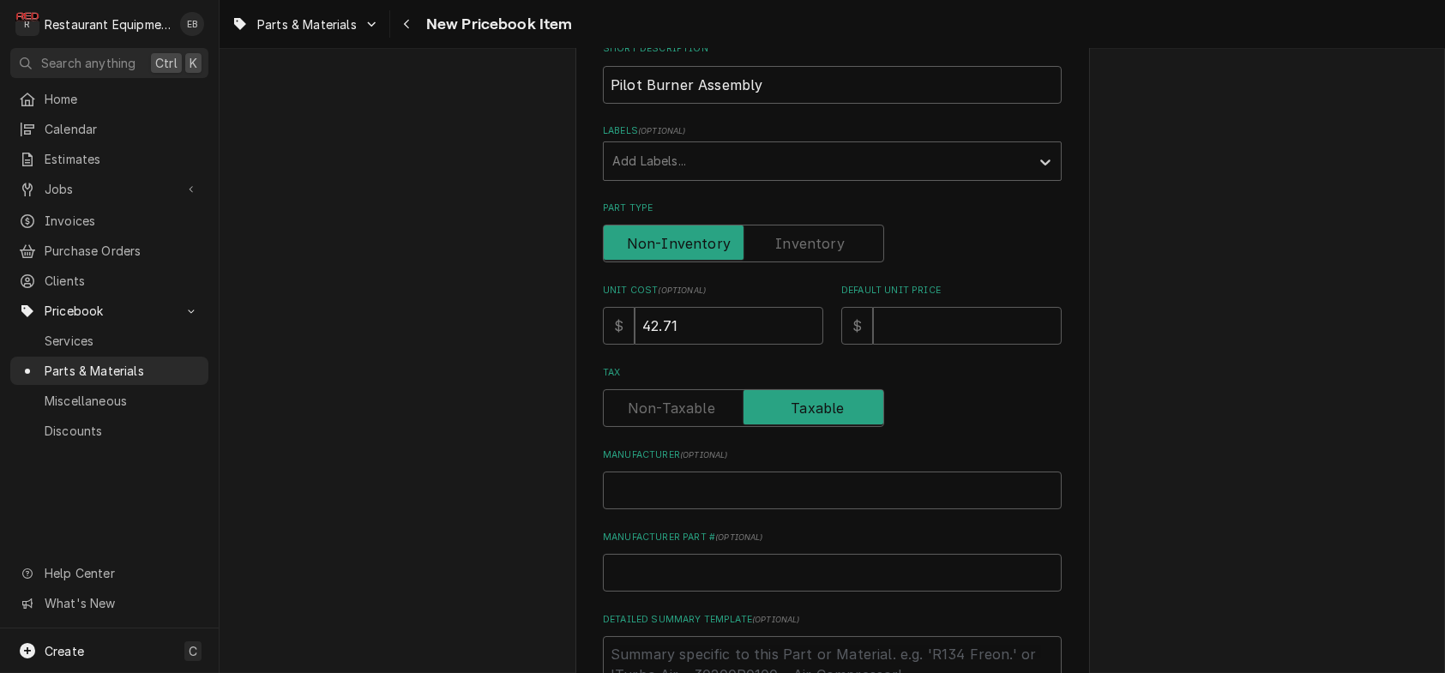
scroll to position [286, 0]
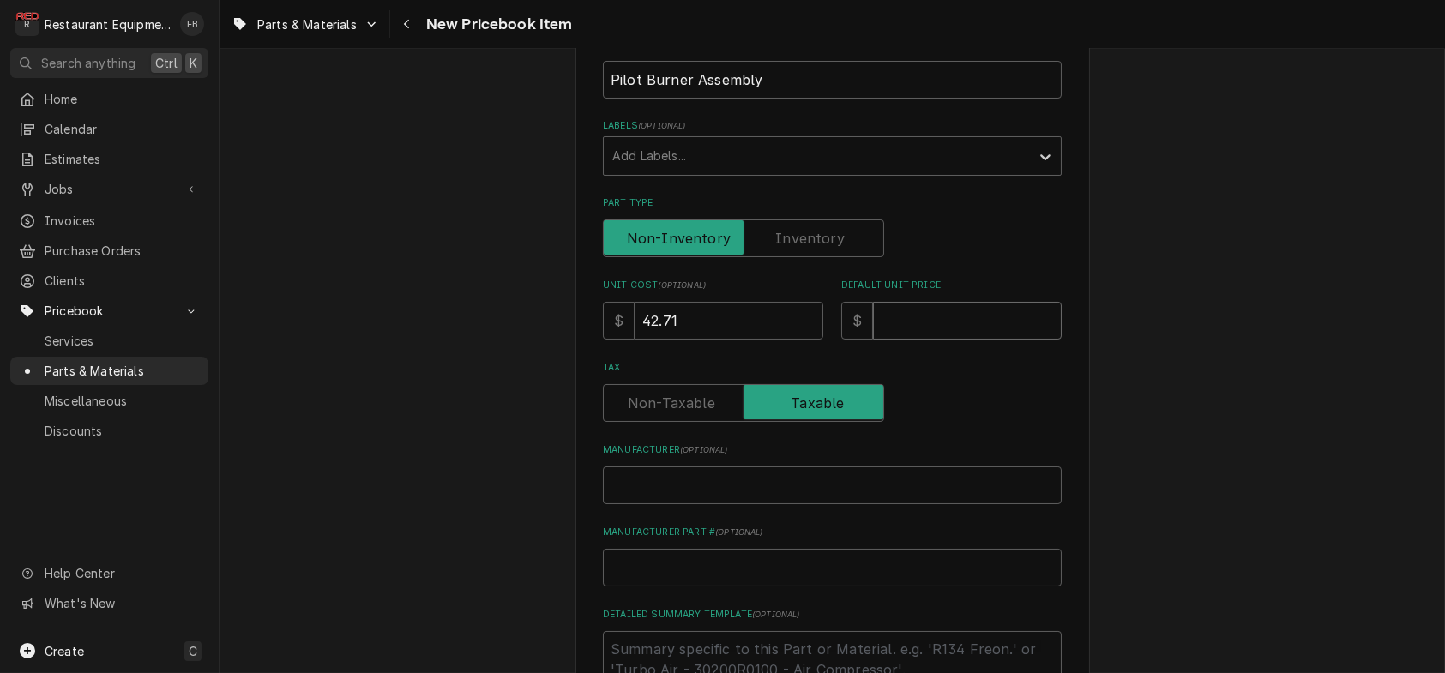
click at [897, 340] on input "Default Unit Price" at bounding box center [967, 321] width 189 height 38
type textarea "x"
type input "7"
type textarea "x"
type input "77"
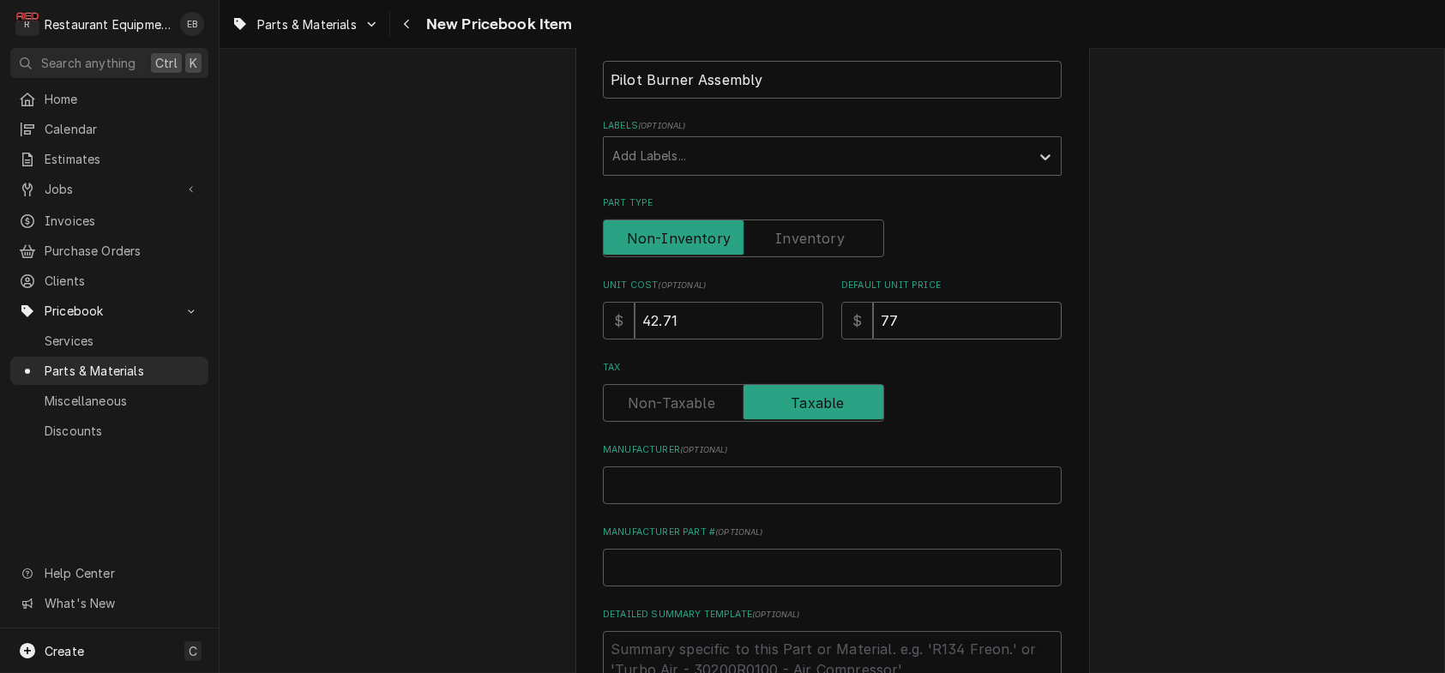
type textarea "x"
type input "77.6"
type textarea "x"
type input "77.65"
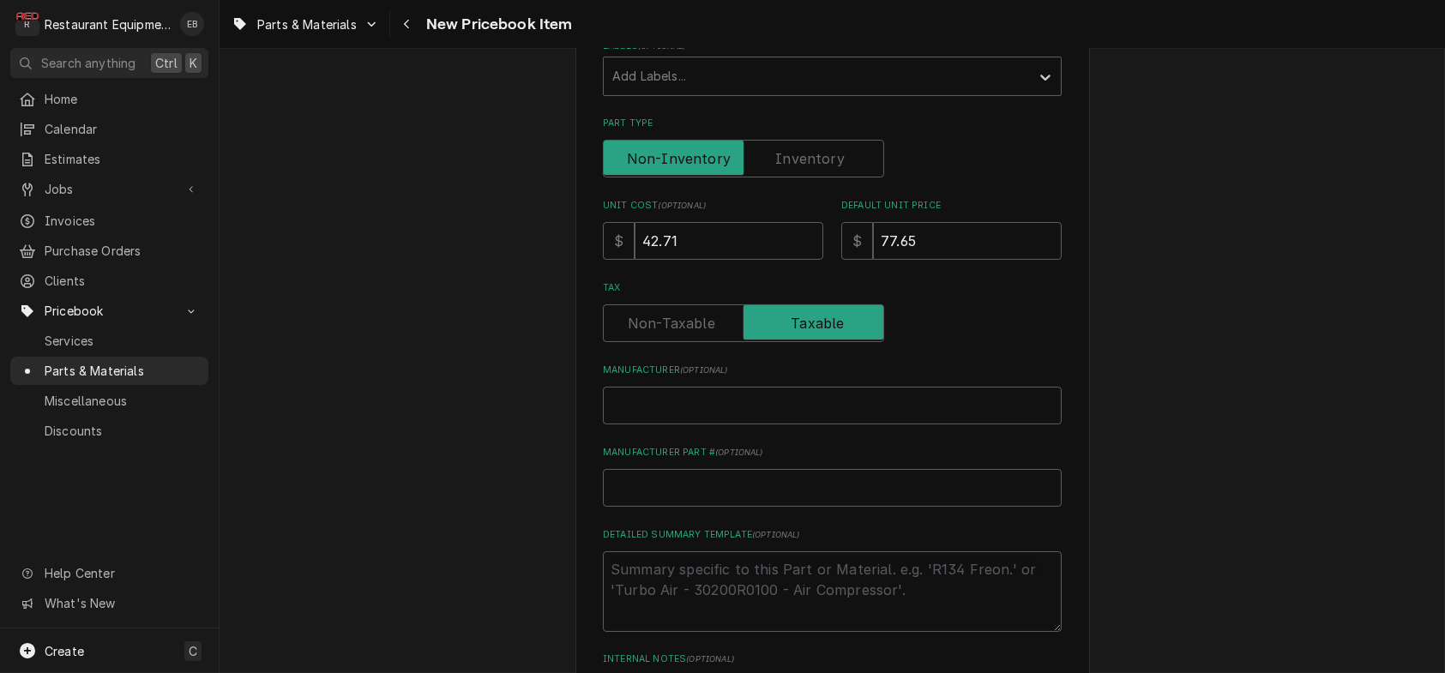
scroll to position [457, 0]
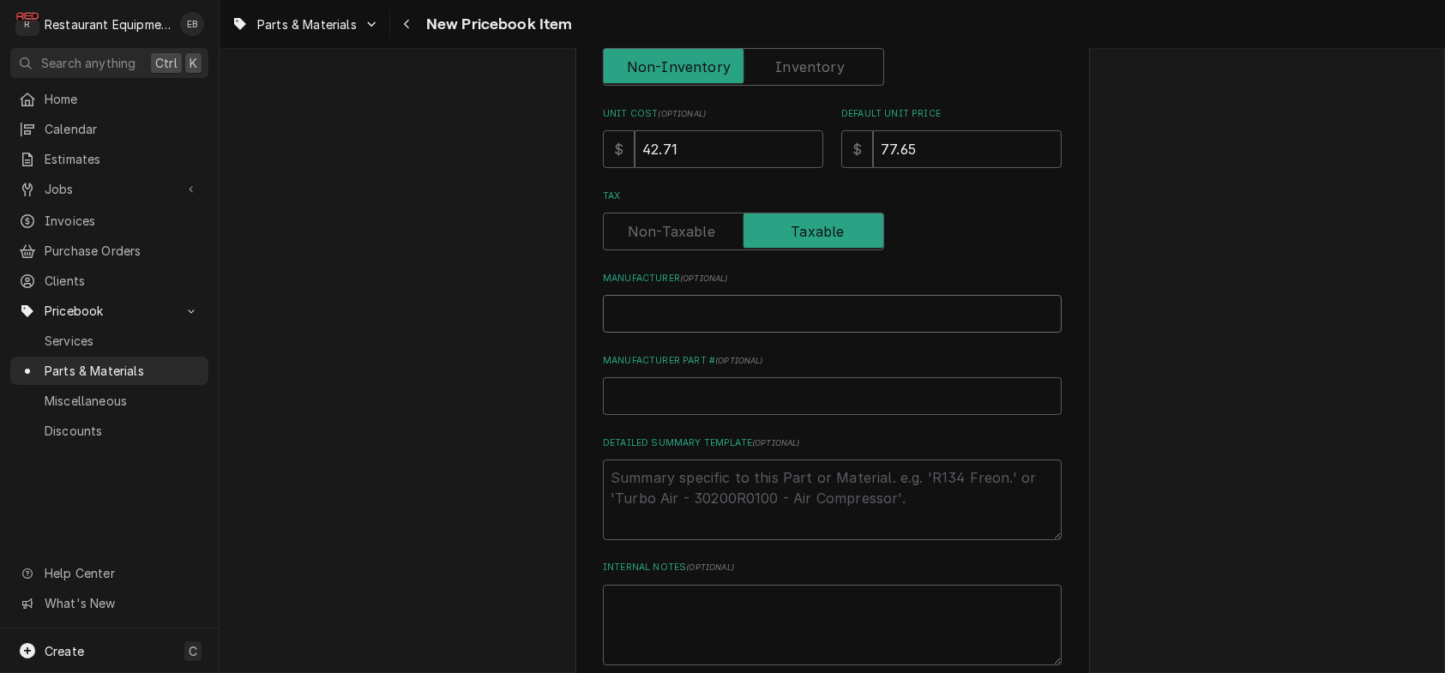
click at [714, 333] on input "Manufacturer ( optional )" at bounding box center [832, 314] width 459 height 38
type textarea "x"
type input "G"
type textarea "x"
type input "Ga"
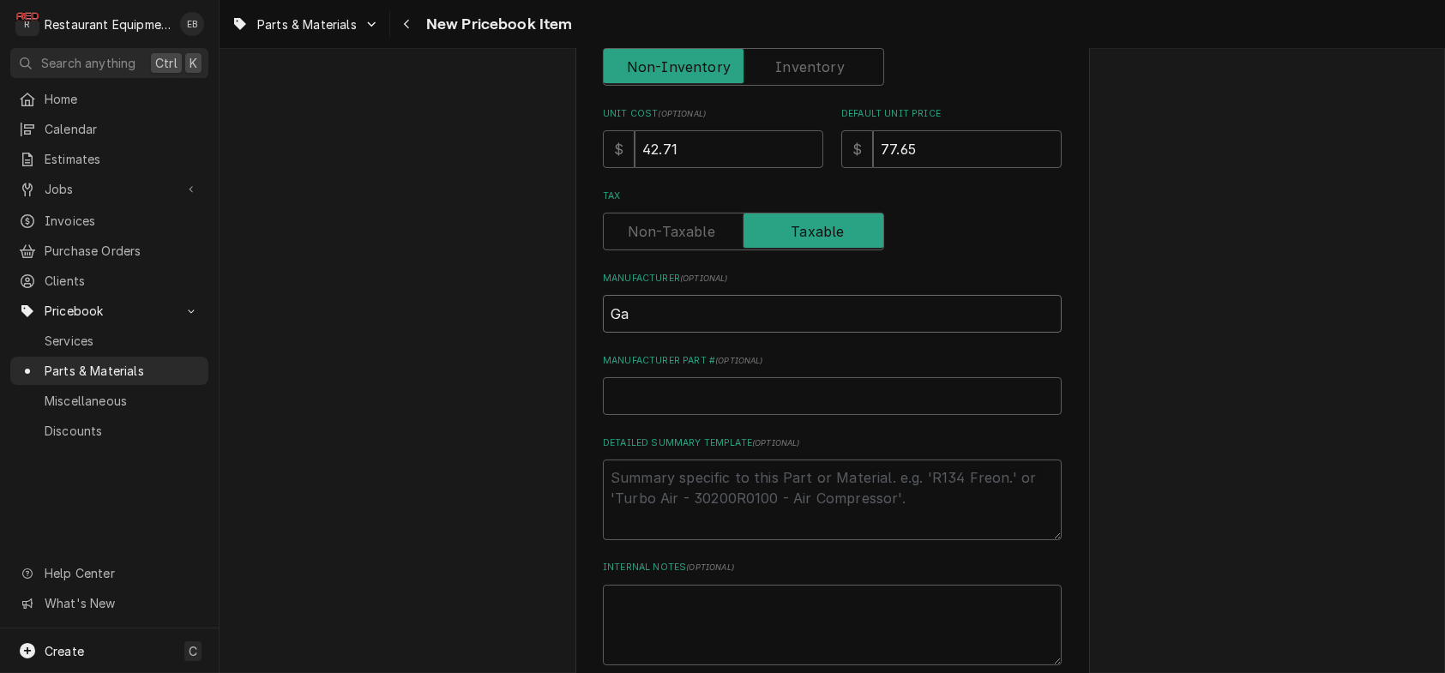
type textarea "x"
type input "Gar"
type textarea "x"
type input "Garl"
type textarea "x"
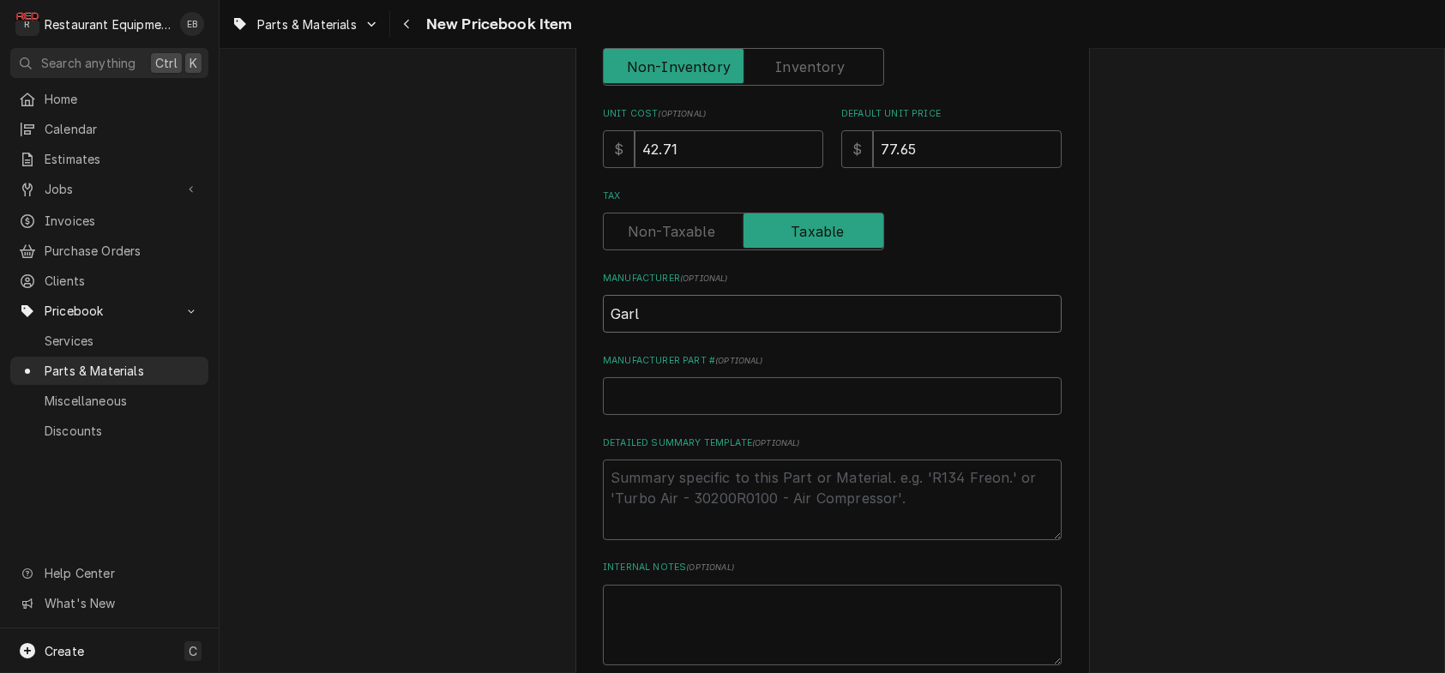
type input "Garla"
type textarea "x"
type input "Garlan"
type textarea "x"
type input "Garland"
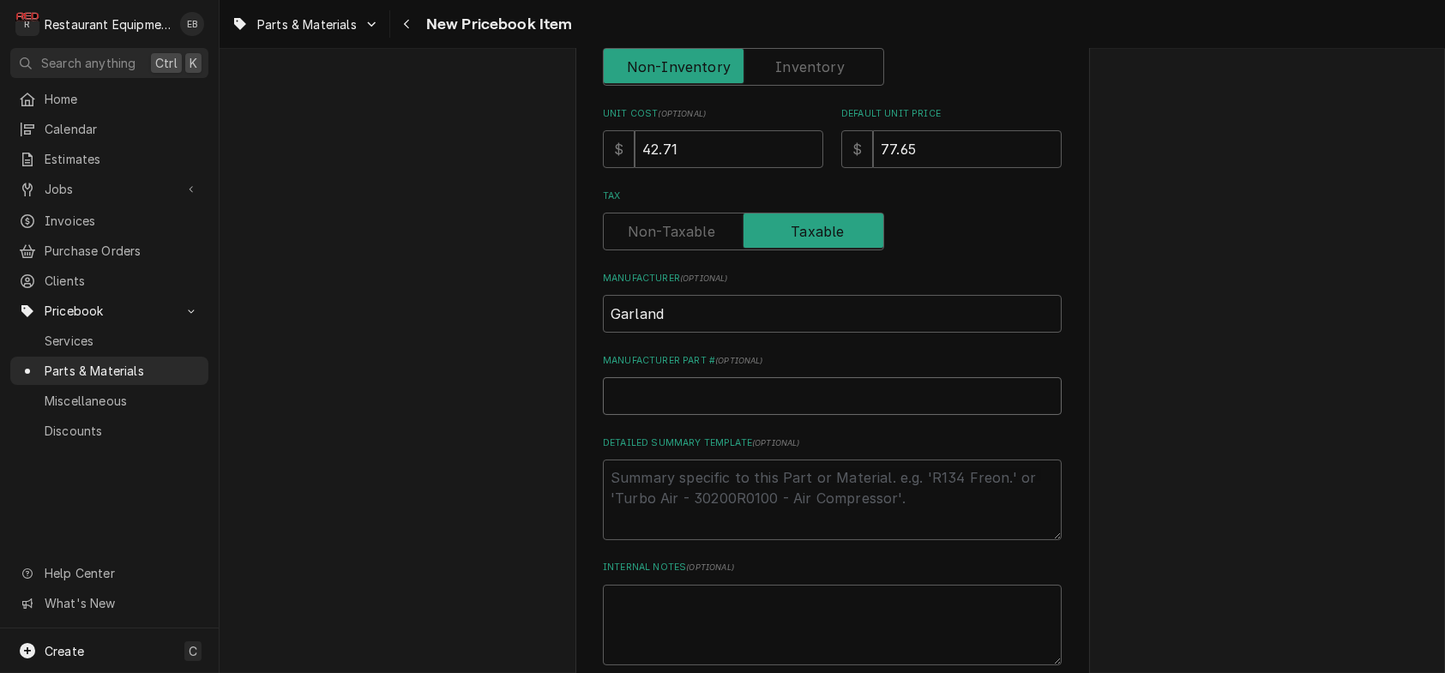
click at [692, 415] on input "Manufacturer Part # ( optional )" at bounding box center [832, 396] width 459 height 38
paste input "1806602"
type textarea "x"
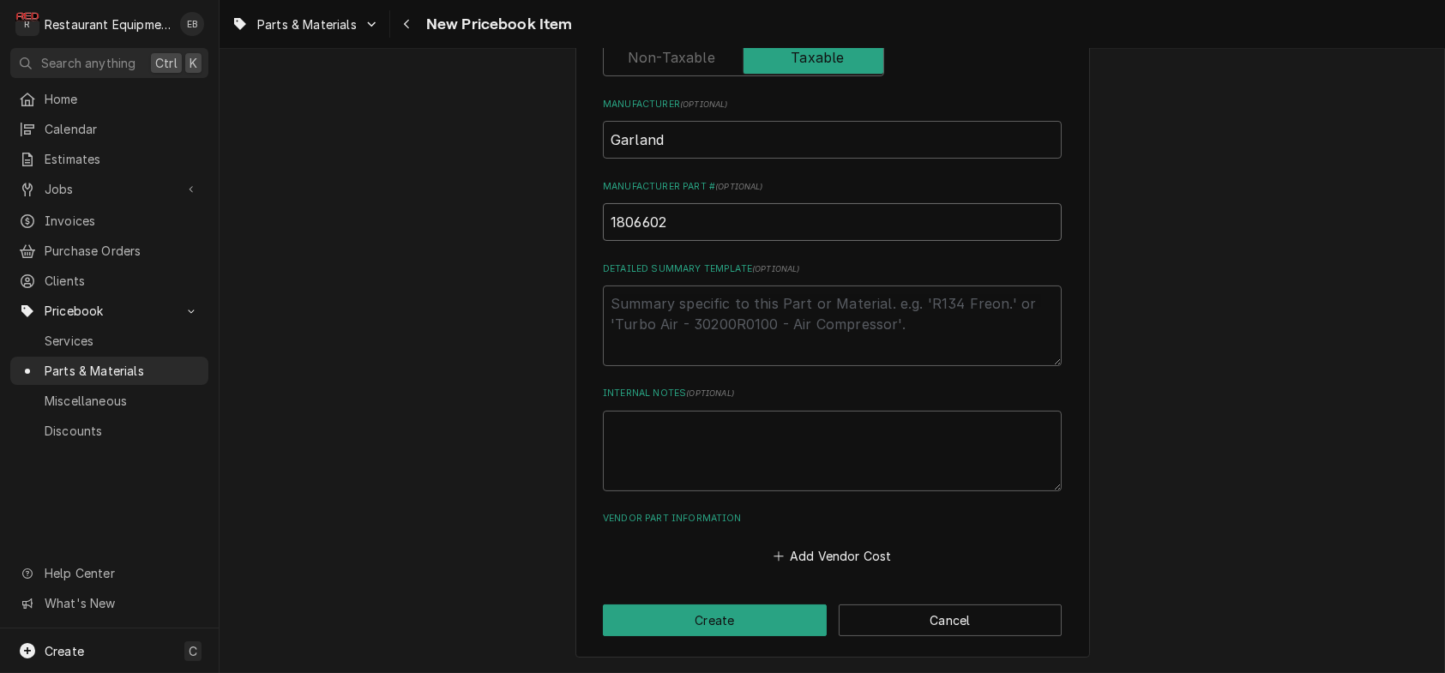
scroll to position [764, 0]
type input "1806602"
click at [795, 545] on button "Add Vendor Cost" at bounding box center [832, 557] width 124 height 24
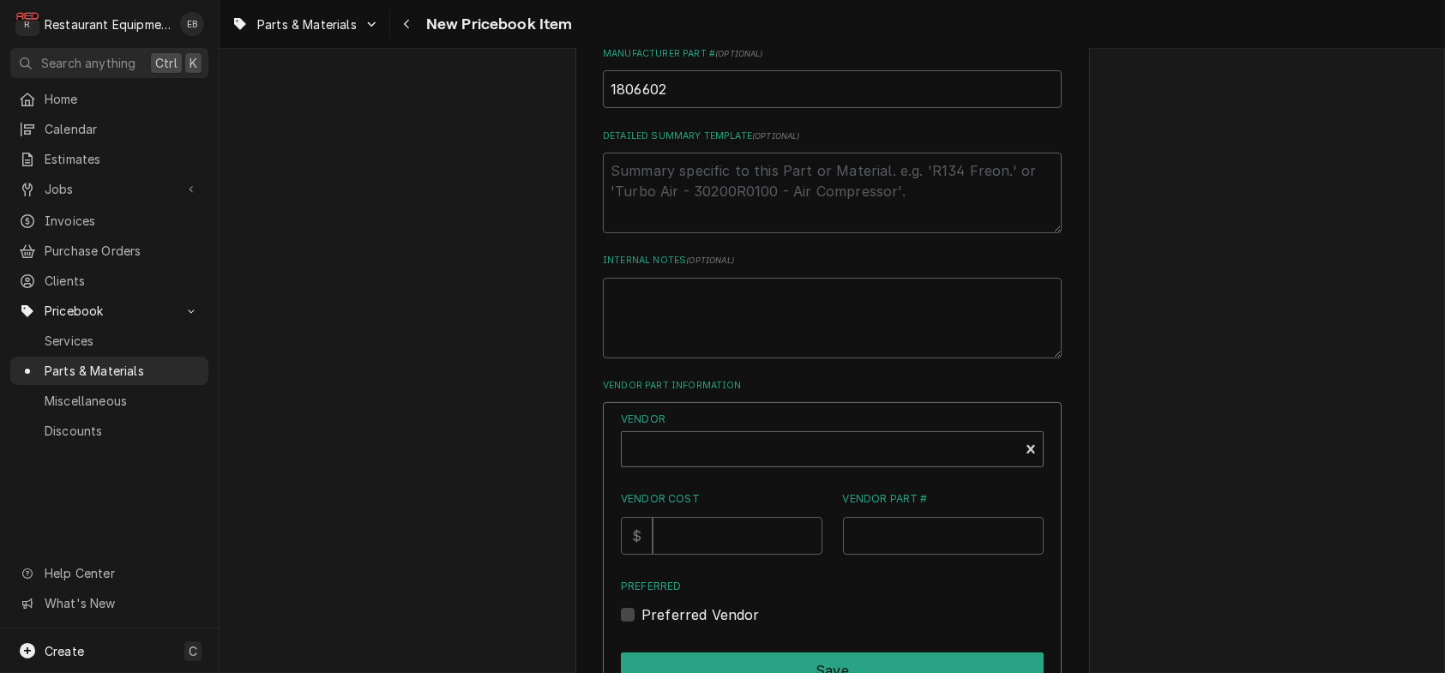
type textarea "x"
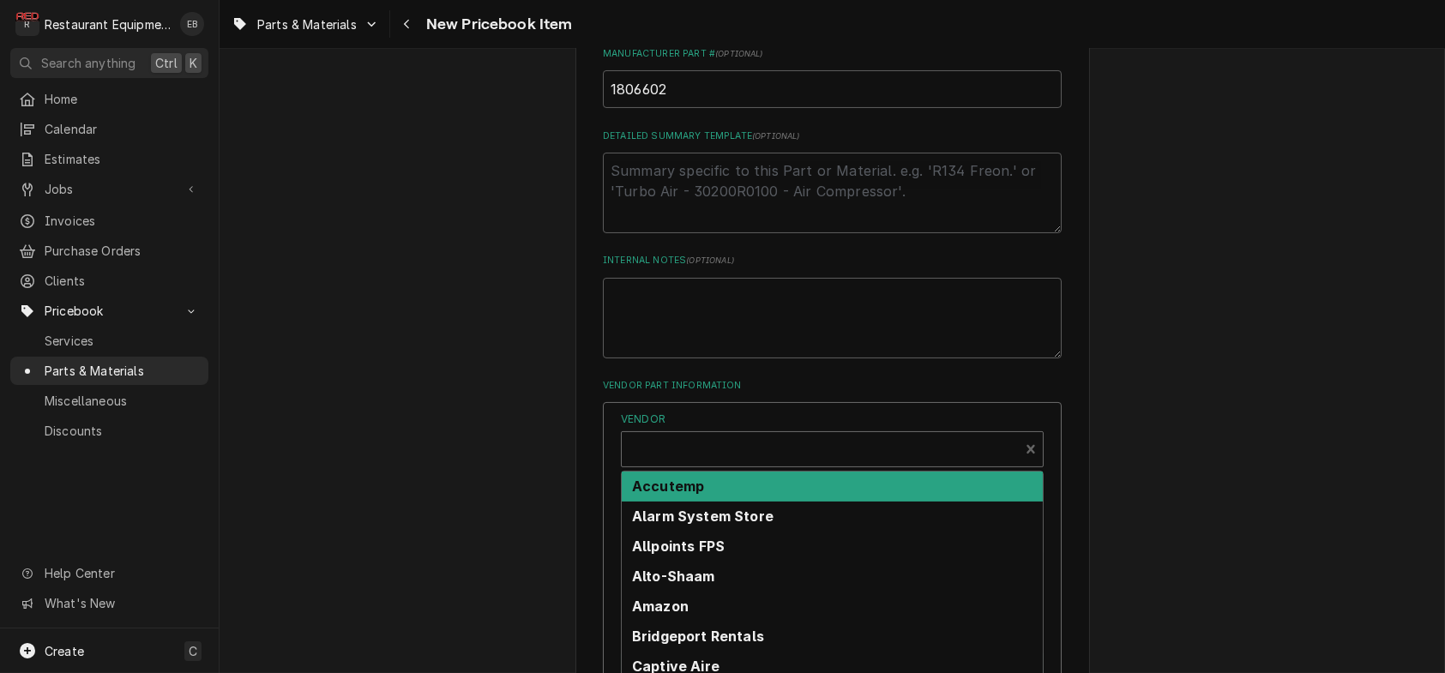
click at [742, 477] on div "Vendor" at bounding box center [820, 456] width 380 height 41
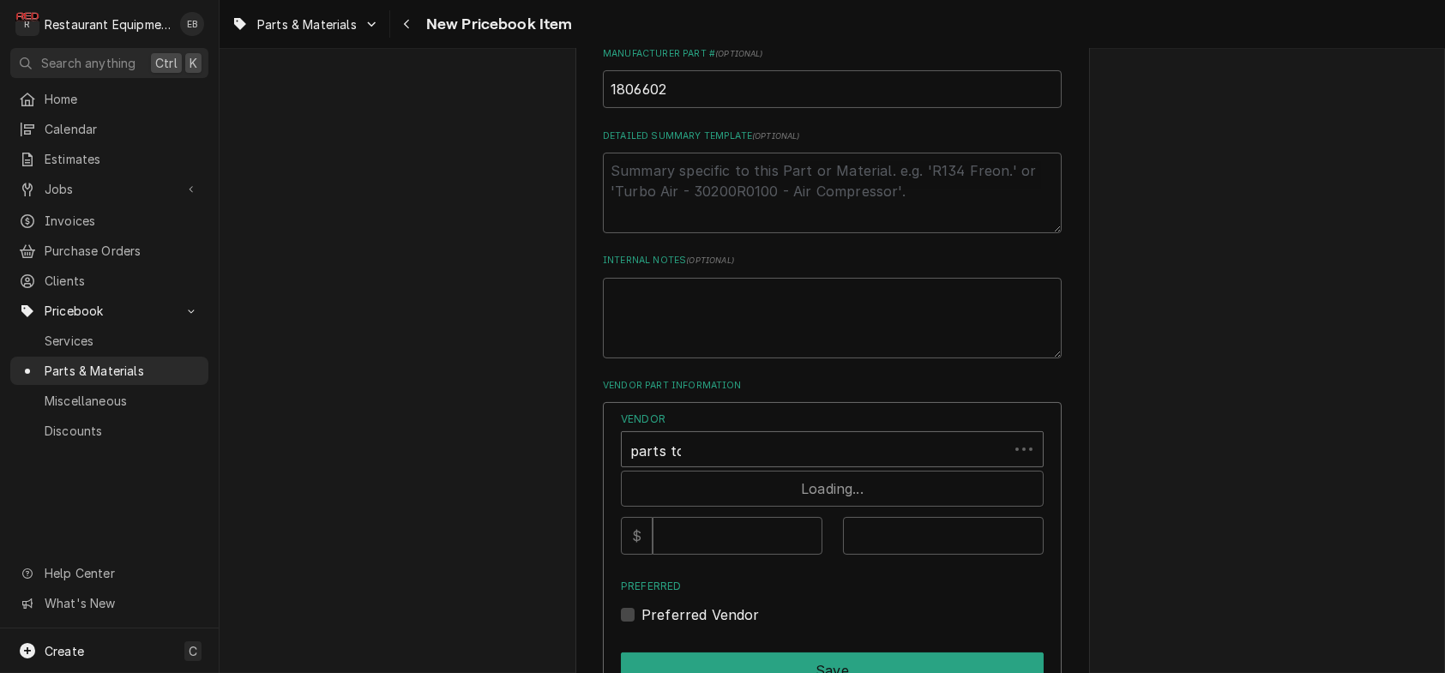
type input "parts town"
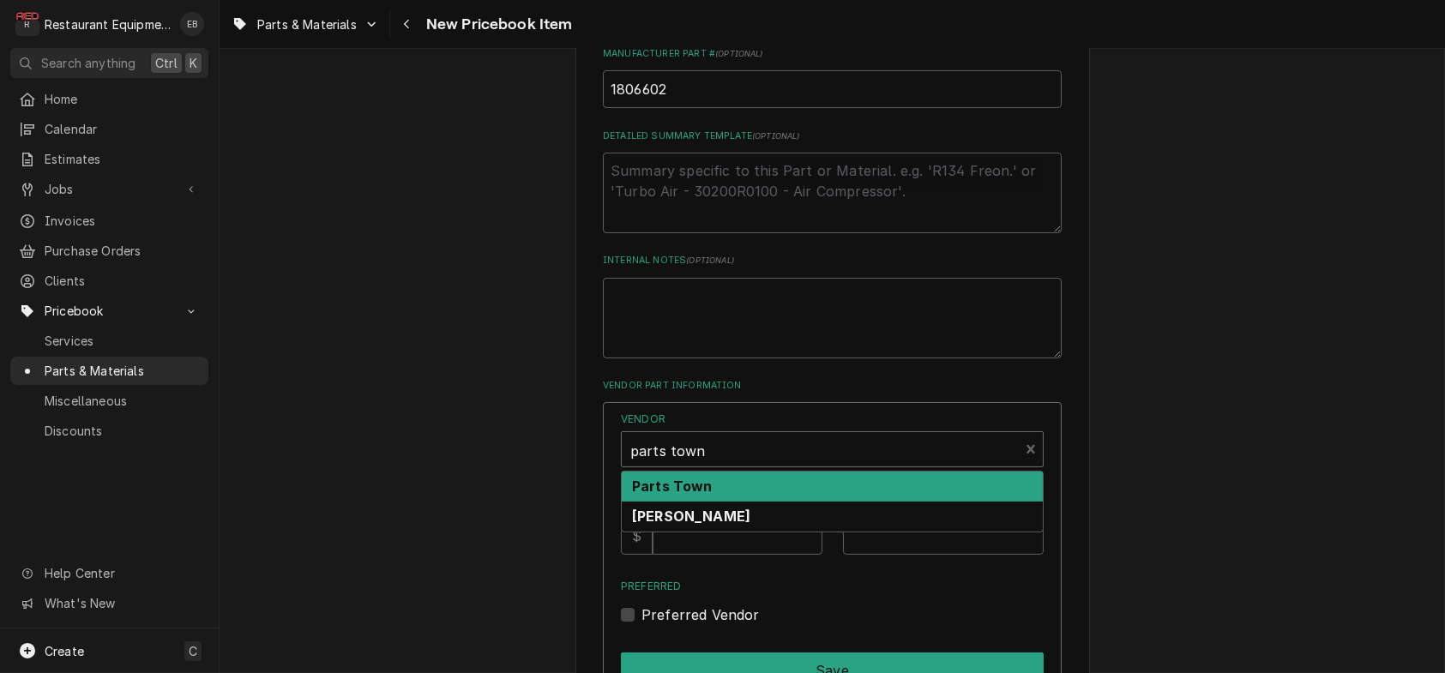
click at [737, 502] on div "Parts Town" at bounding box center [832, 487] width 421 height 30
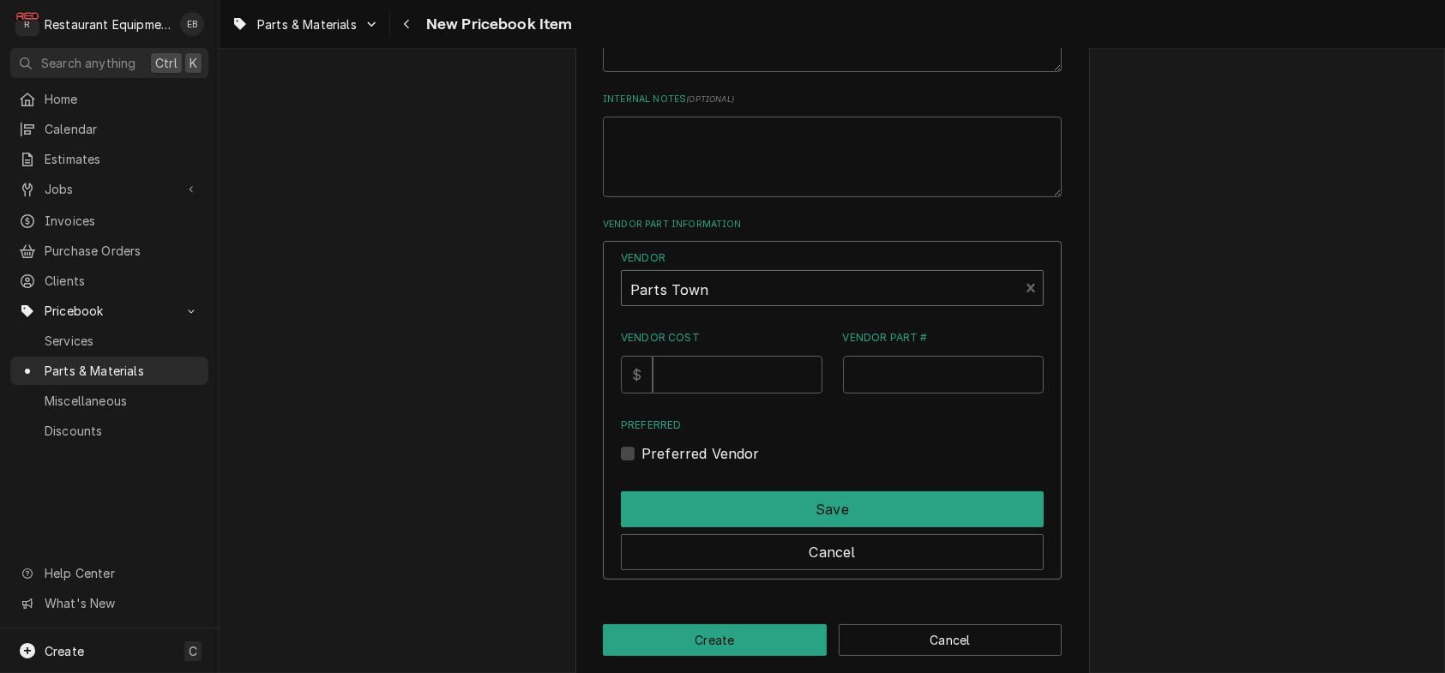
scroll to position [936, 0]
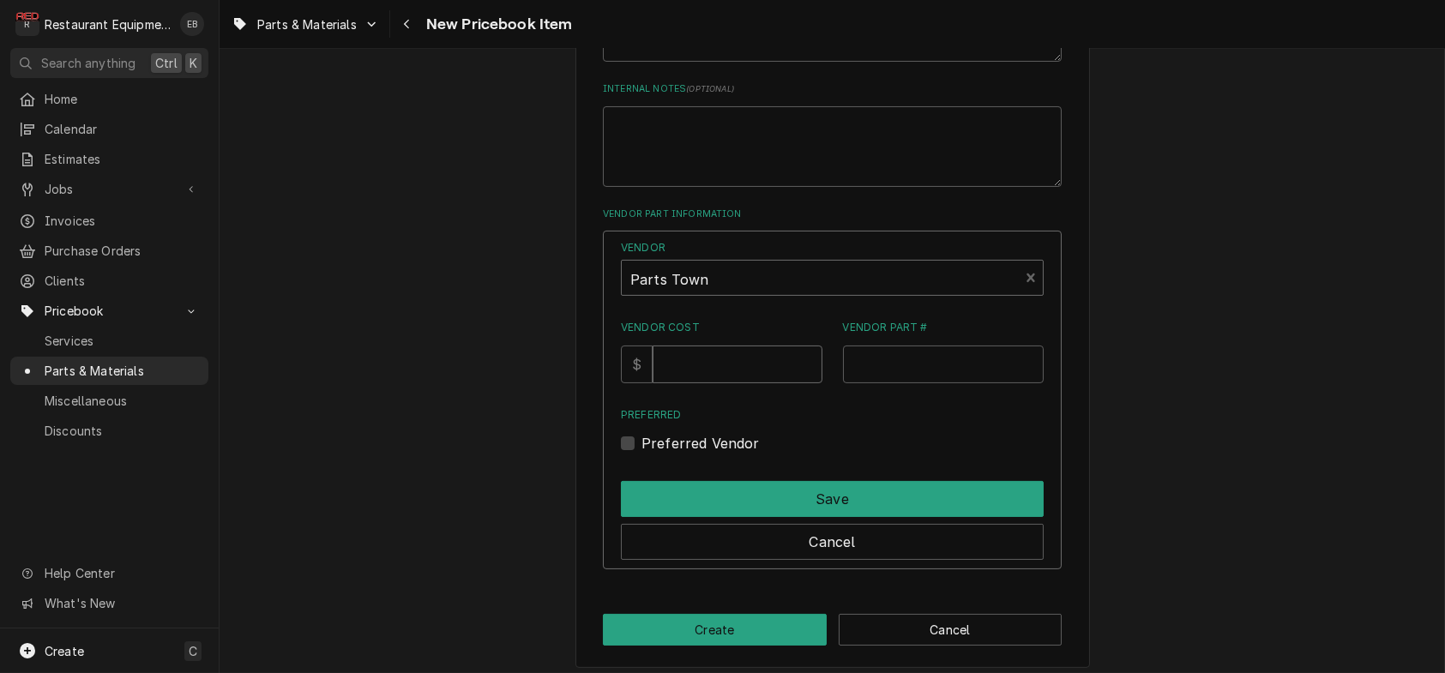
click at [718, 383] on input "Vendor Cost" at bounding box center [737, 365] width 169 height 38
type input "42.71"
click at [924, 383] on input "Vendor Part #" at bounding box center [944, 365] width 202 height 38
paste input "GL1806602"
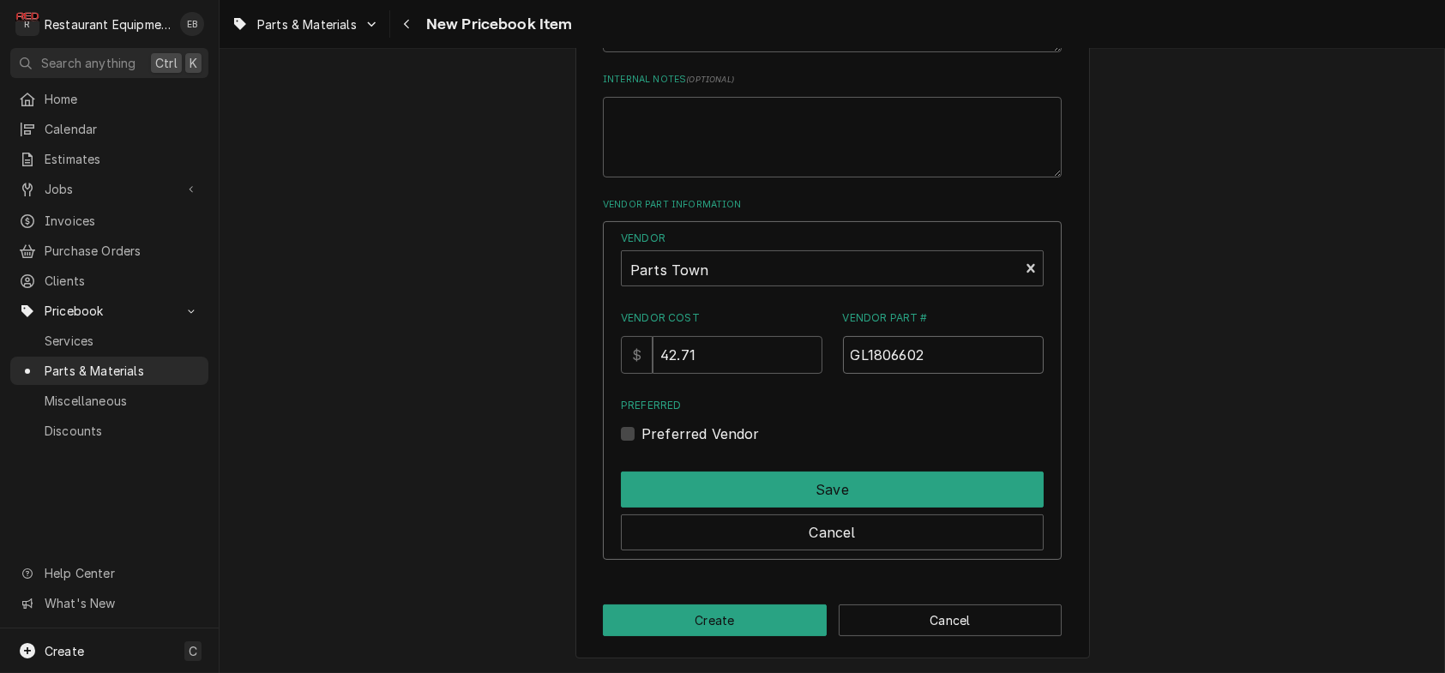
scroll to position [1105, 0]
type input "GL1806602"
click at [642, 424] on label "Preferred Vendor" at bounding box center [701, 434] width 118 height 21
click at [642, 424] on input "Preferred" at bounding box center [853, 443] width 423 height 38
checkbox input "true"
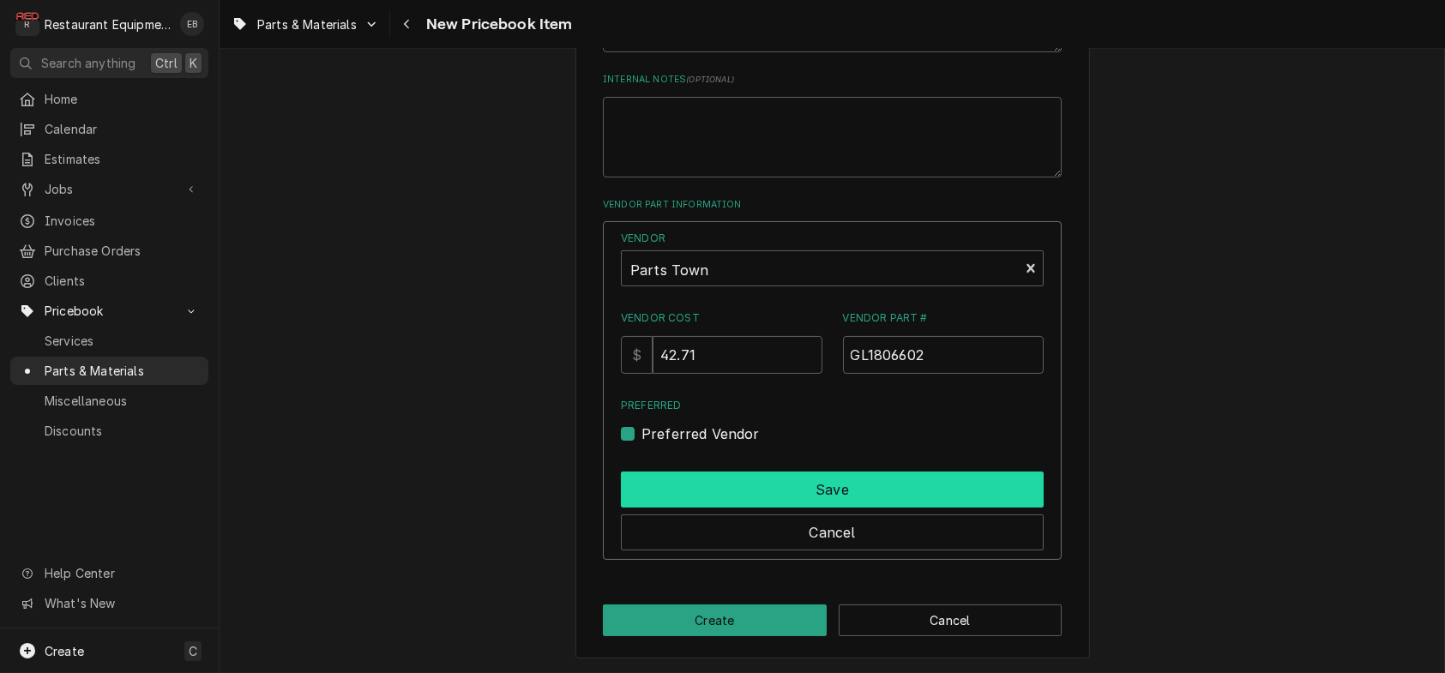
click at [655, 472] on button "Save" at bounding box center [832, 490] width 423 height 36
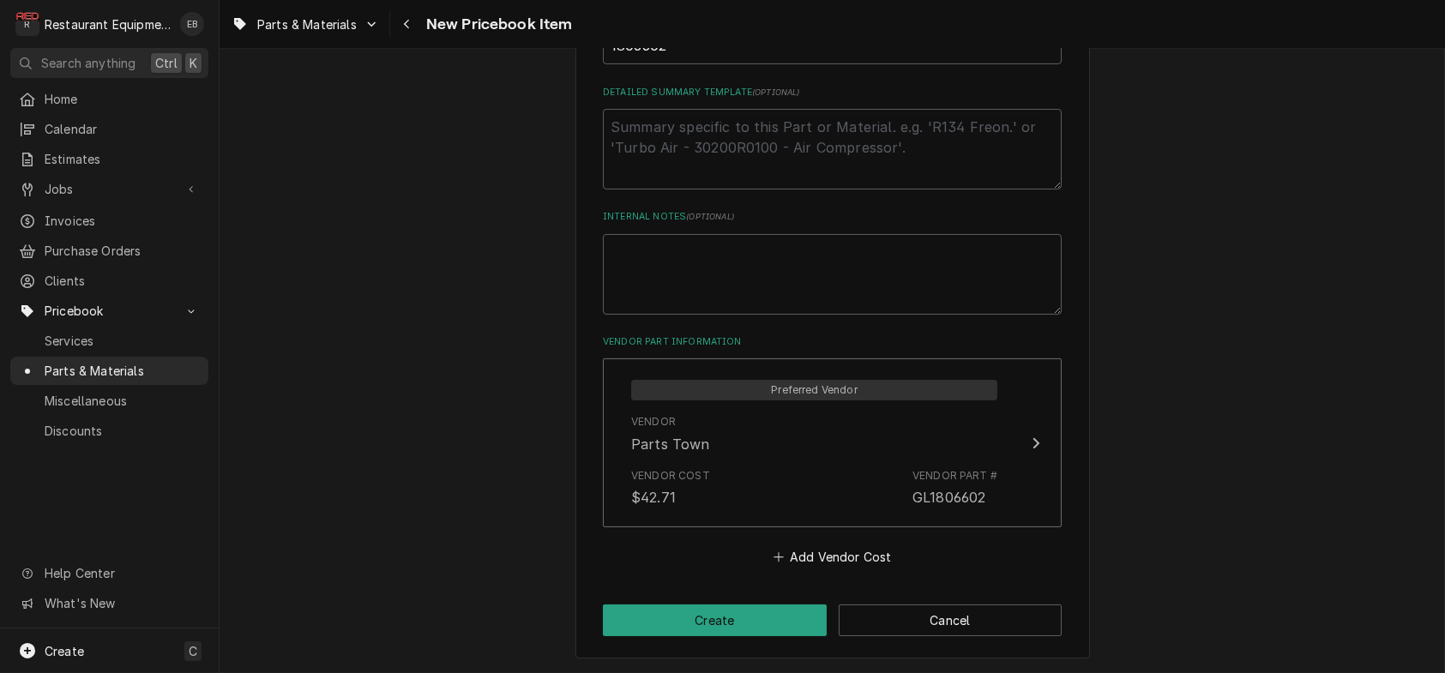
scroll to position [959, 0]
click at [679, 608] on button "Create" at bounding box center [715, 621] width 224 height 32
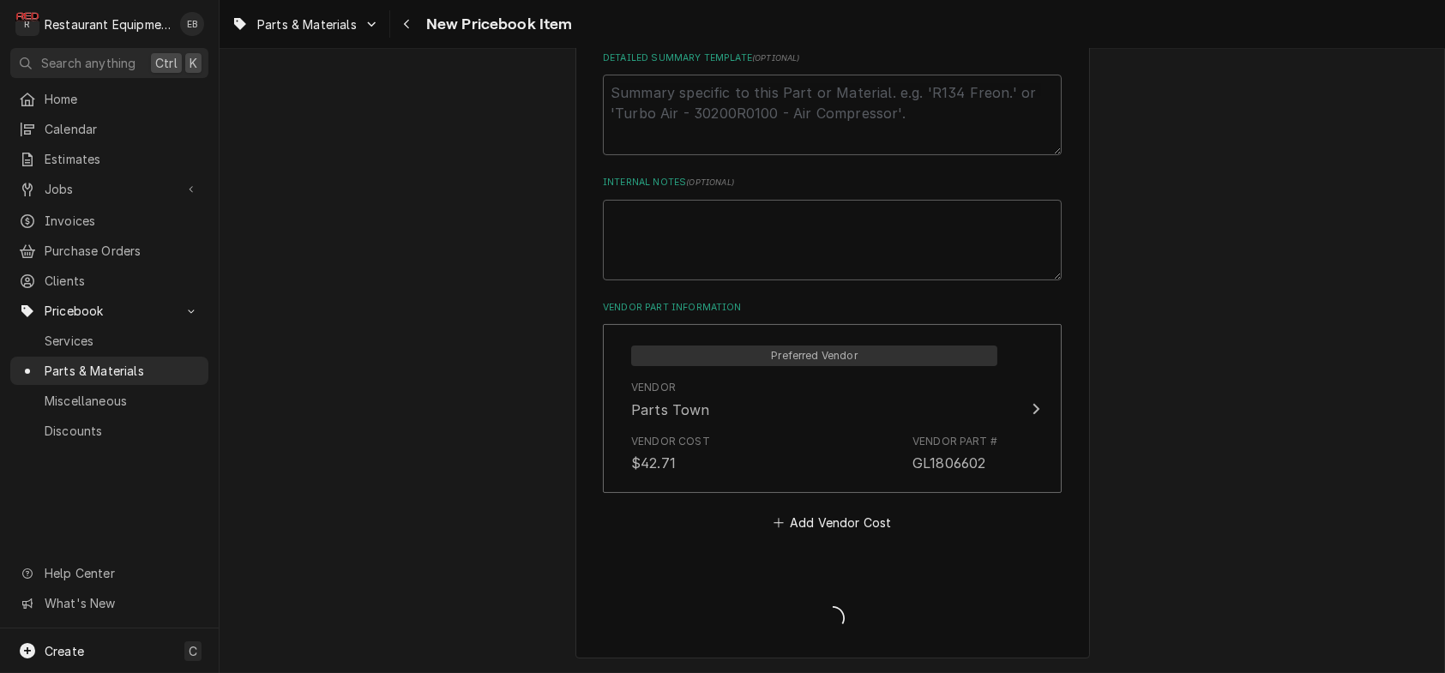
type textarea "x"
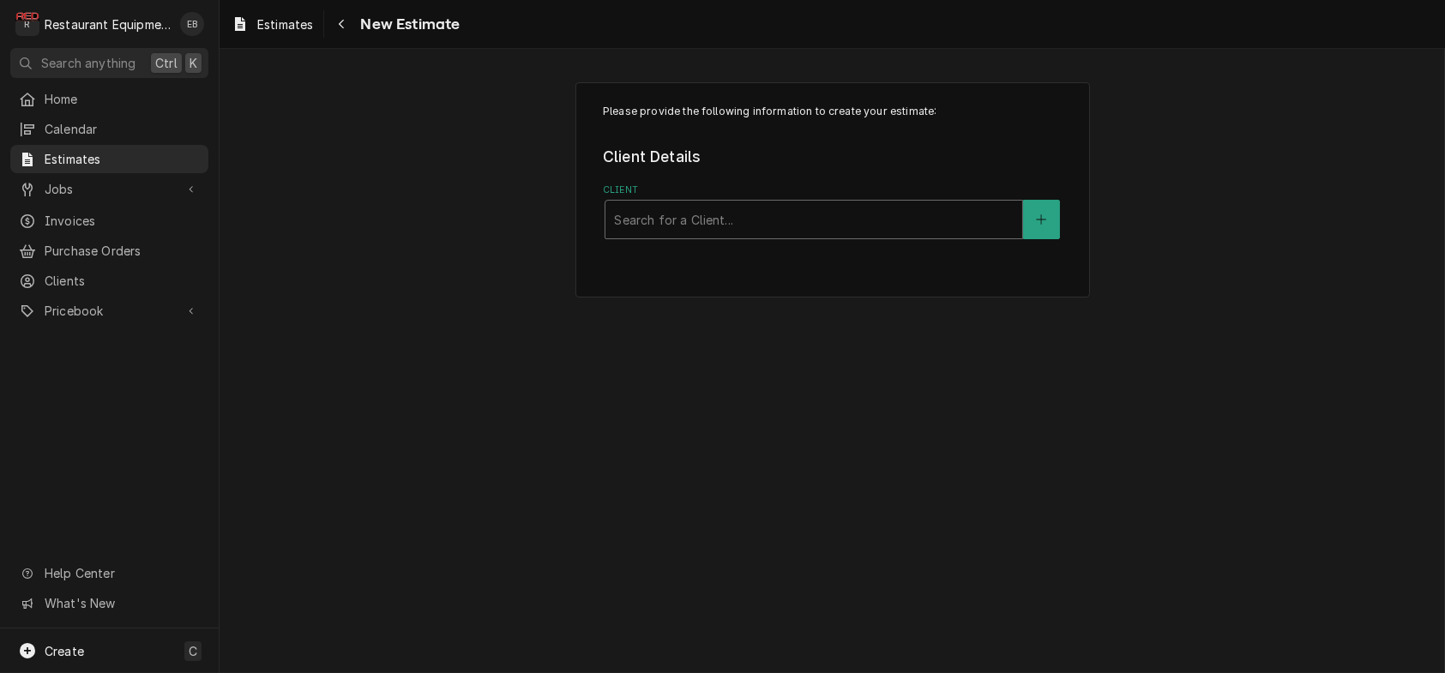
click at [655, 235] on div "Client" at bounding box center [814, 219] width 400 height 31
type input "canaan"
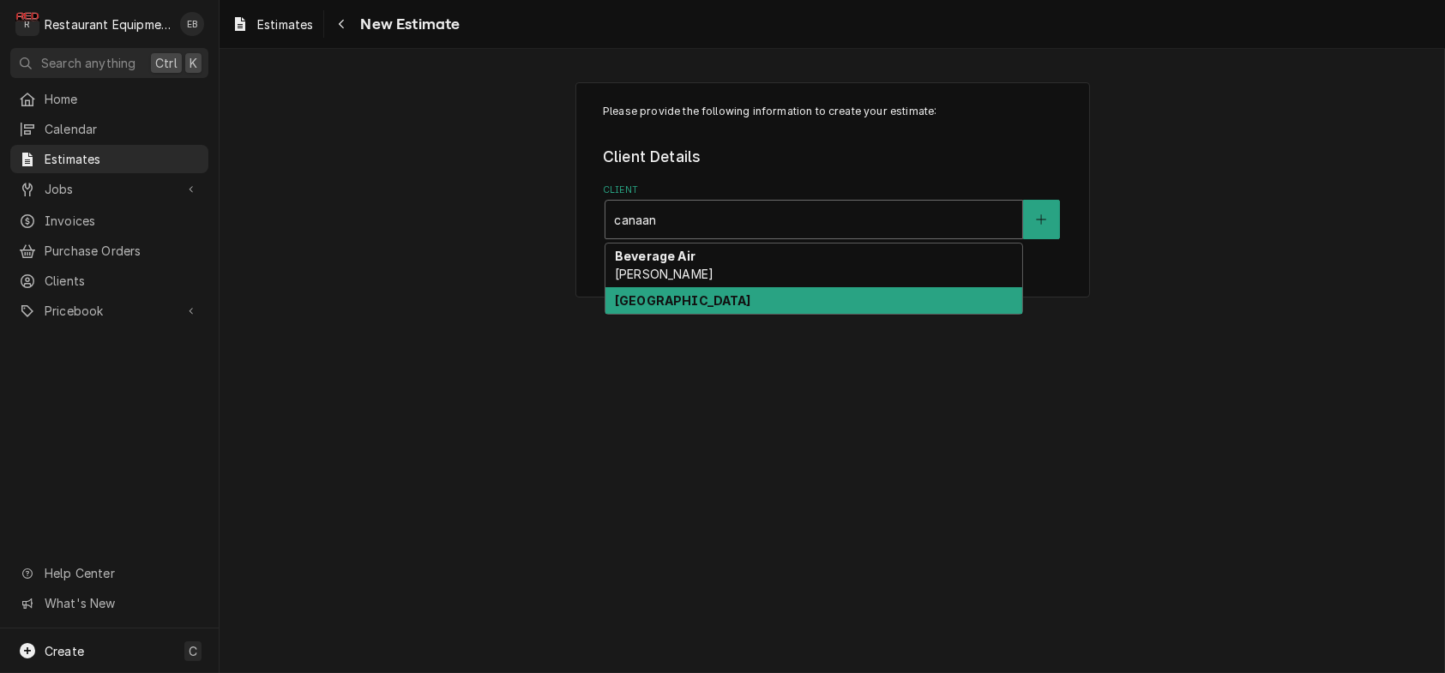
click at [702, 314] on div "[GEOGRAPHIC_DATA]" at bounding box center [814, 300] width 417 height 27
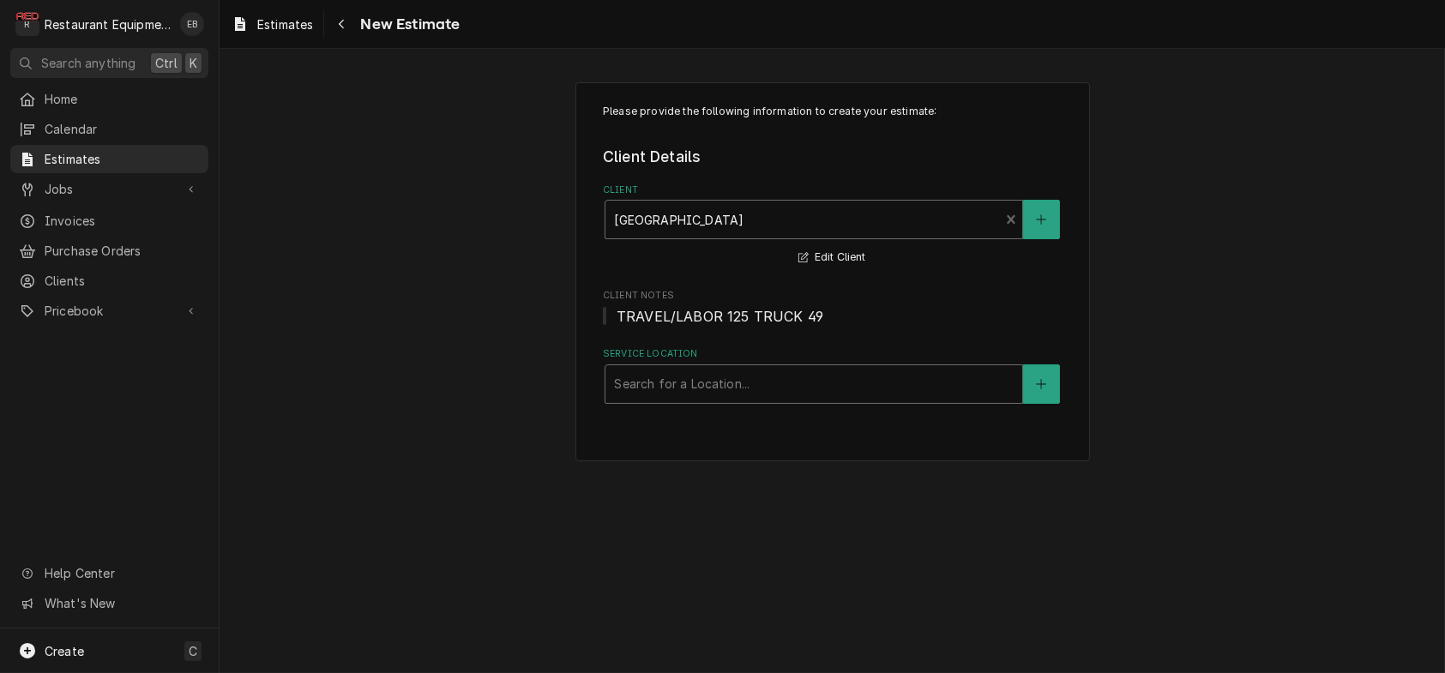
click at [686, 400] on div "Service Location" at bounding box center [814, 384] width 400 height 31
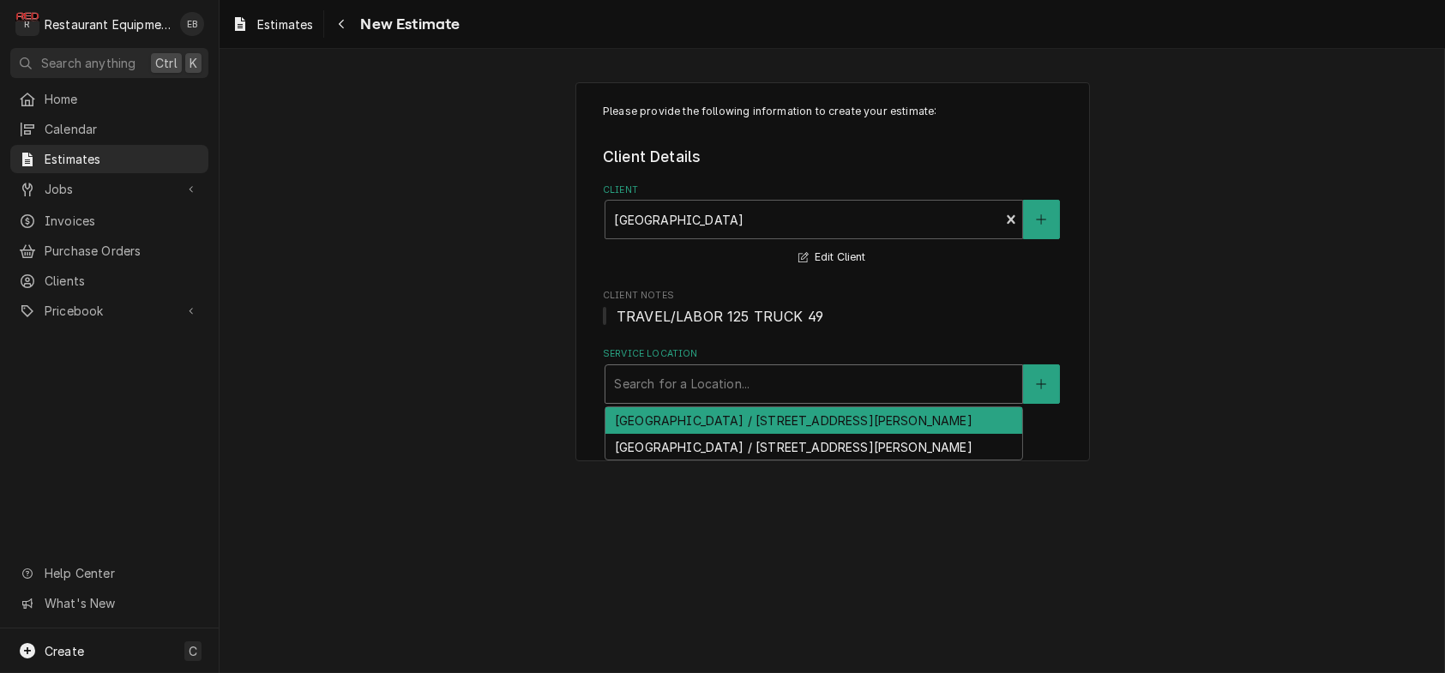
click at [680, 434] on div "[GEOGRAPHIC_DATA] / [STREET_ADDRESS][PERSON_NAME]" at bounding box center [814, 420] width 417 height 27
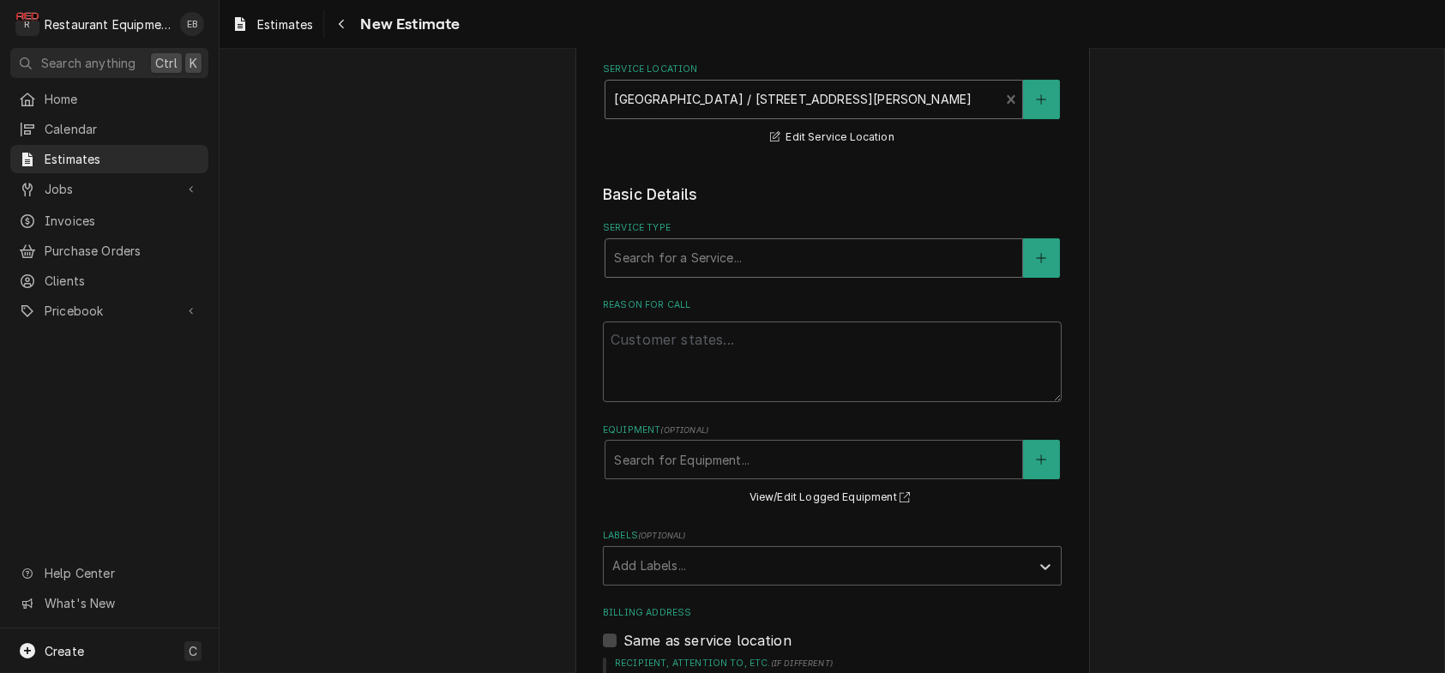
scroll to position [286, 0]
click at [714, 273] on div "Service Type" at bounding box center [814, 257] width 400 height 31
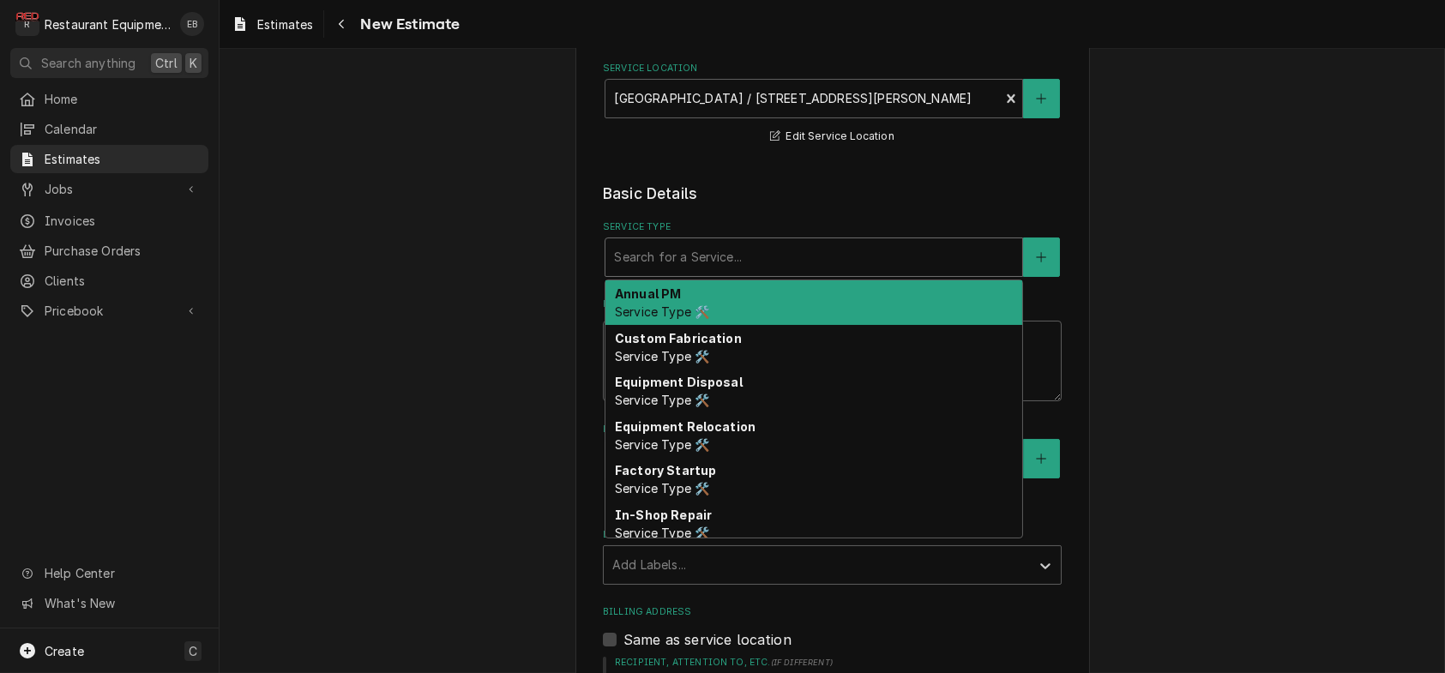
type textarea "x"
type input "b"
type textarea "x"
type input "br"
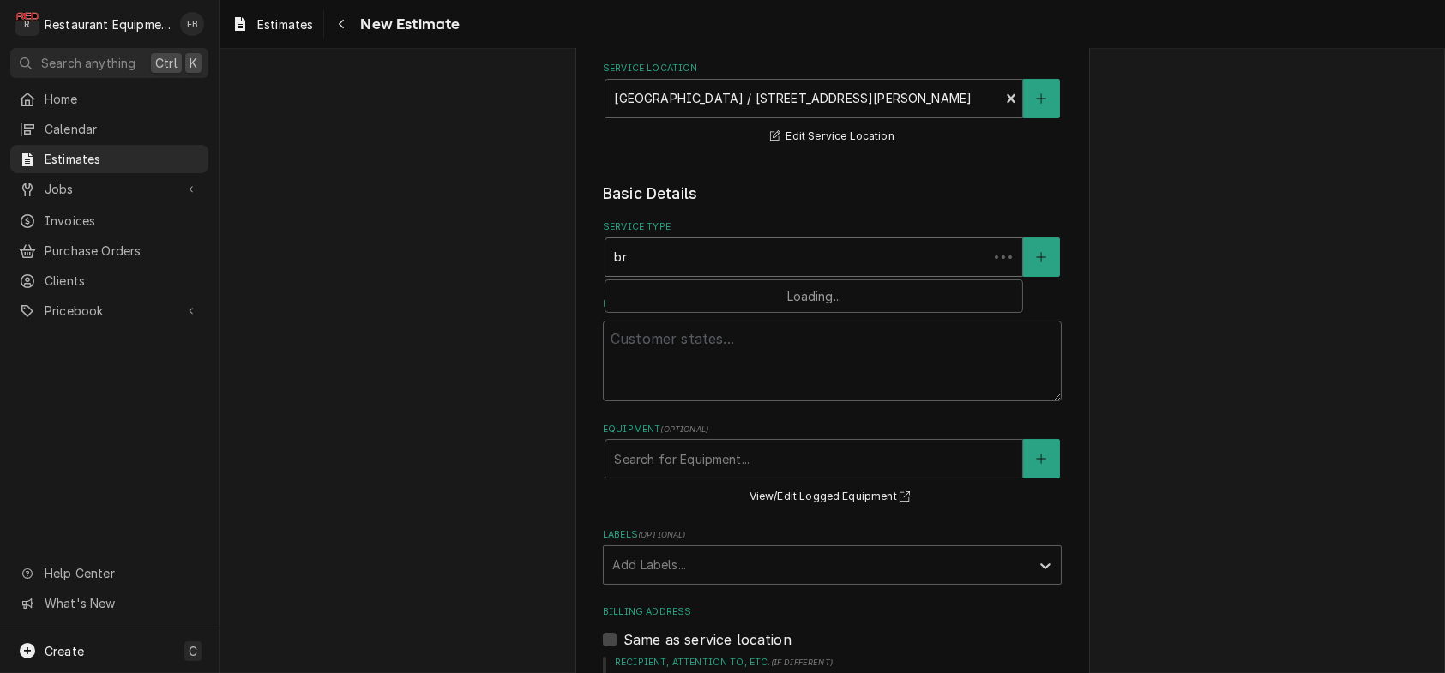
type textarea "x"
type input "bre"
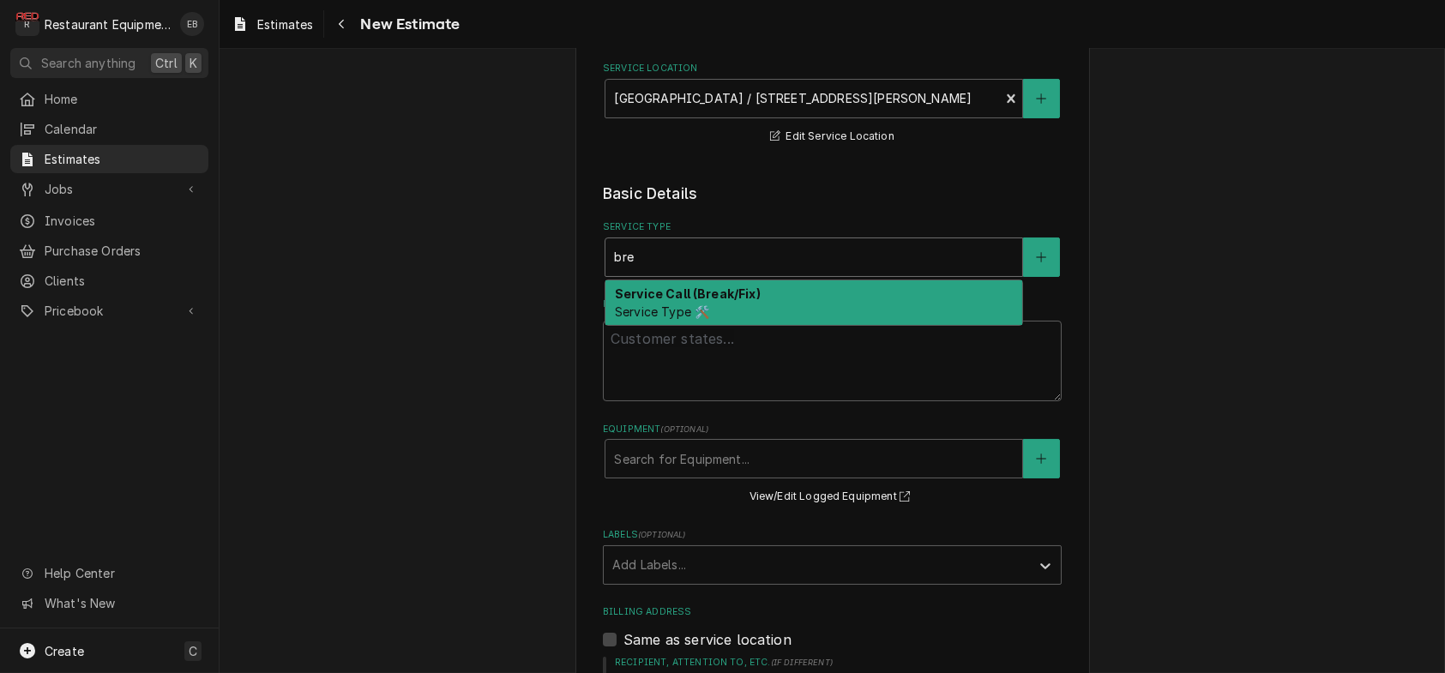
click at [690, 301] on strong "Service Call (Break/Fix)" at bounding box center [688, 293] width 146 height 15
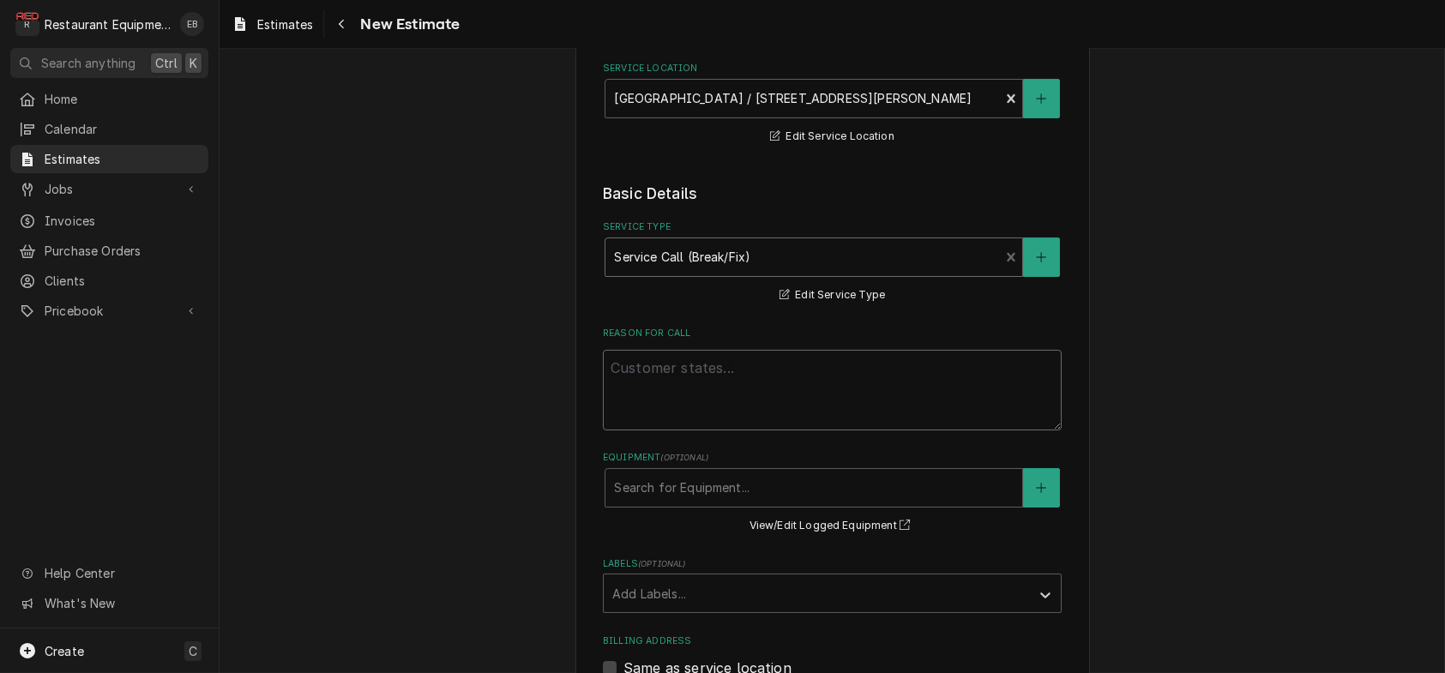
click at [673, 431] on textarea "Reason For Call" at bounding box center [832, 390] width 459 height 81
paste textarea "Garland grill, pilots wont light."
type textarea "x"
type textarea "Garland grill, pilots wont light."
type textarea "x"
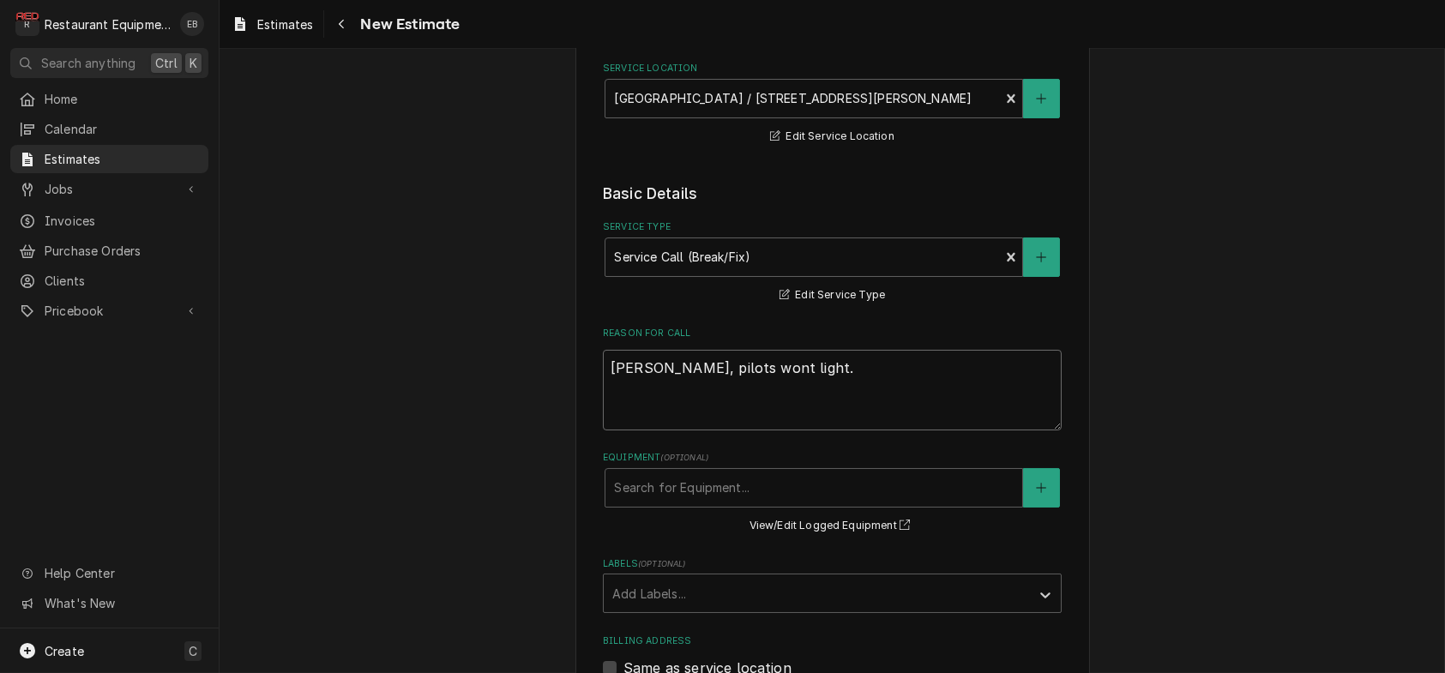
type textarea "[PERSON_NAME], pilots wont light."
type textarea "x"
type textarea "[PERSON_NAME], pilots wont light."
type textarea "x"
type textarea "[PERSON_NAME], pilots wont light."
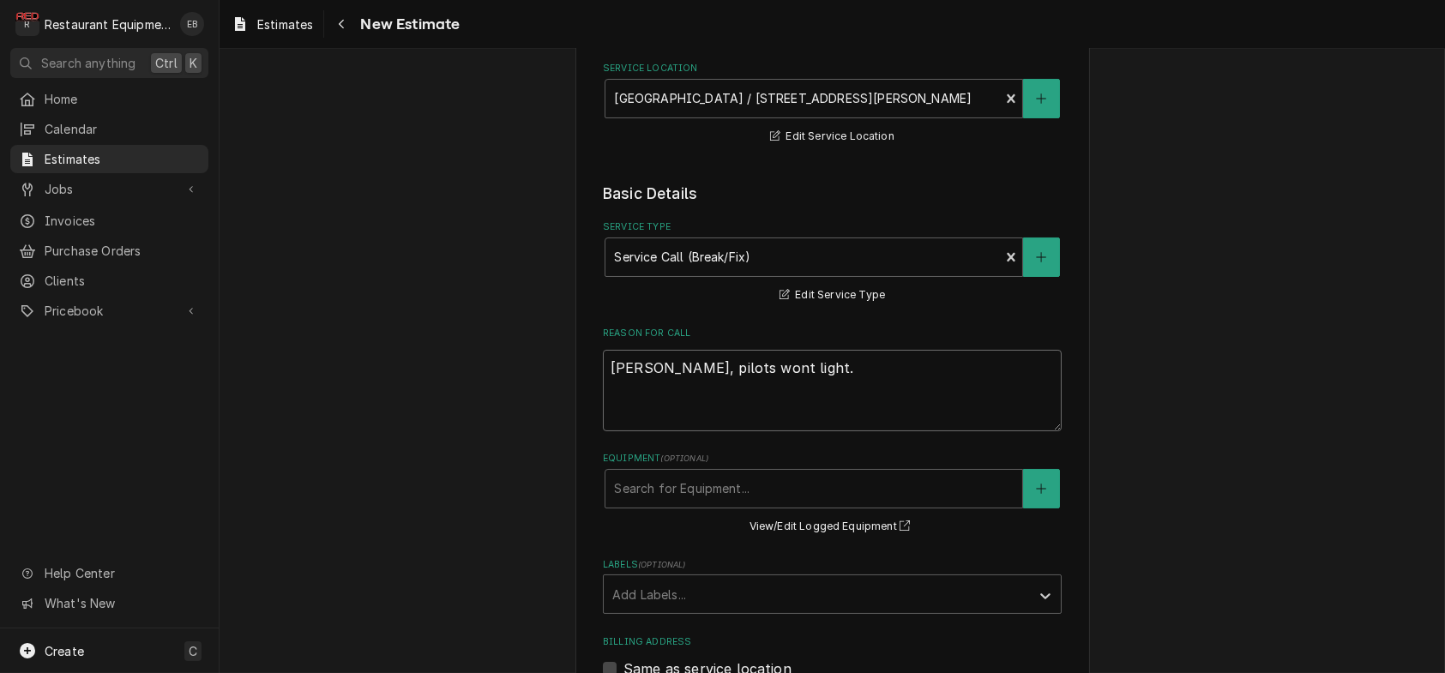
paste textarea "[DATE] Time in: 1:45 Time out: 2:45 Truck 206 Garland OTR Broiler Model: GIR48 …"
type textarea "x"
type textarea "Garland grill, pilots wont light. 09/18/2025 Time in: 1:45 Time out: 2:45 Truck…"
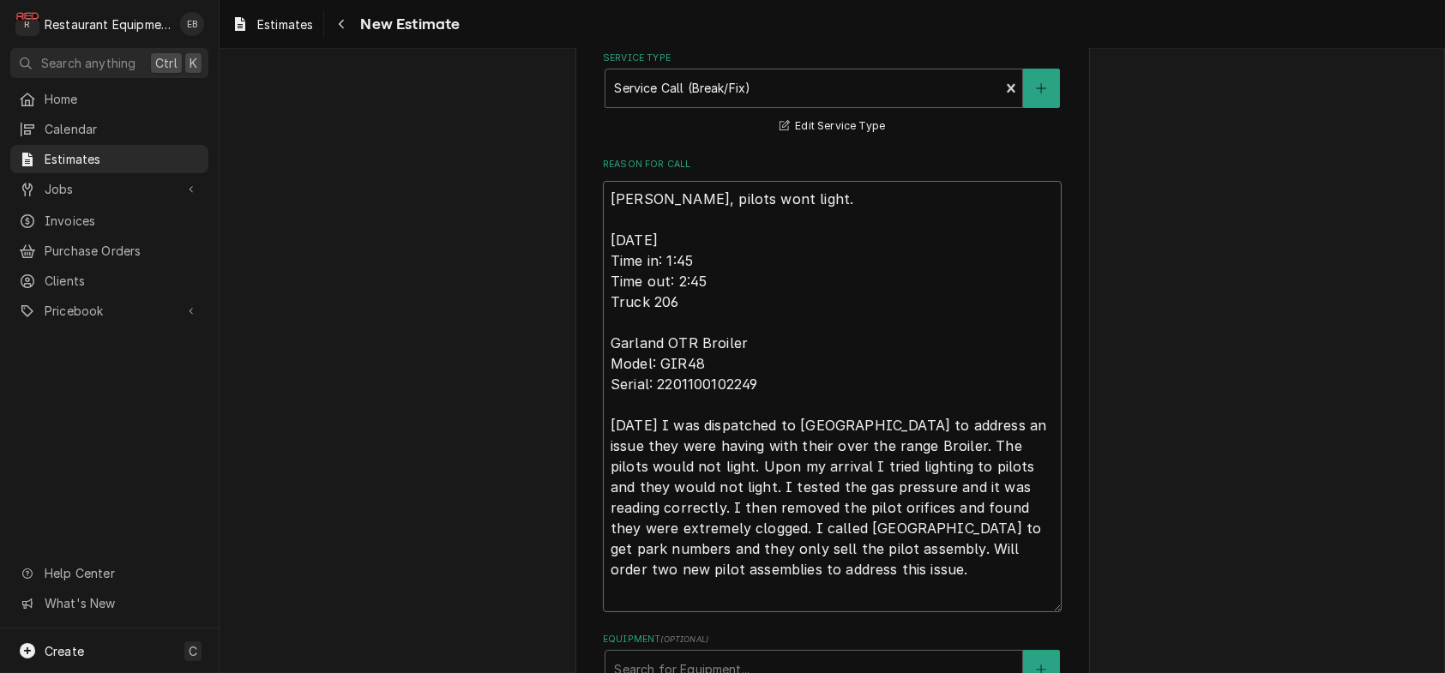
type textarea "x"
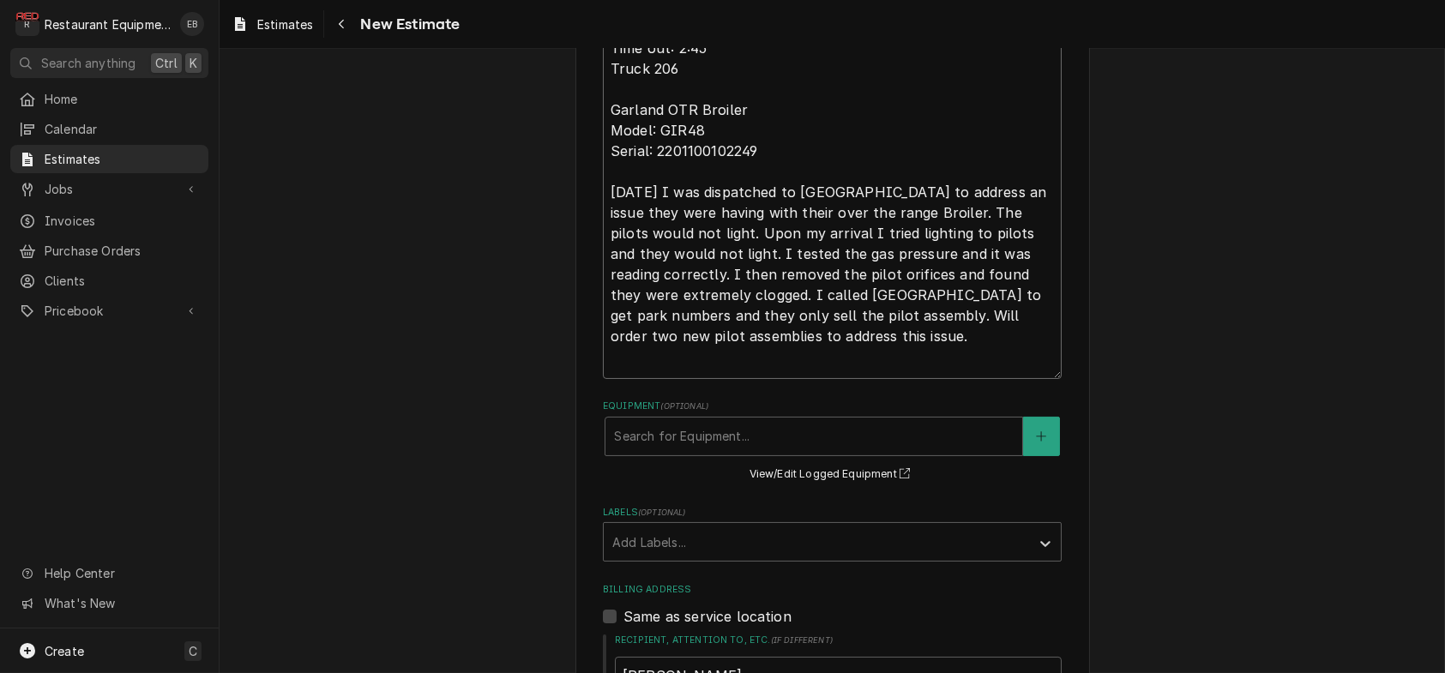
scroll to position [684, 0]
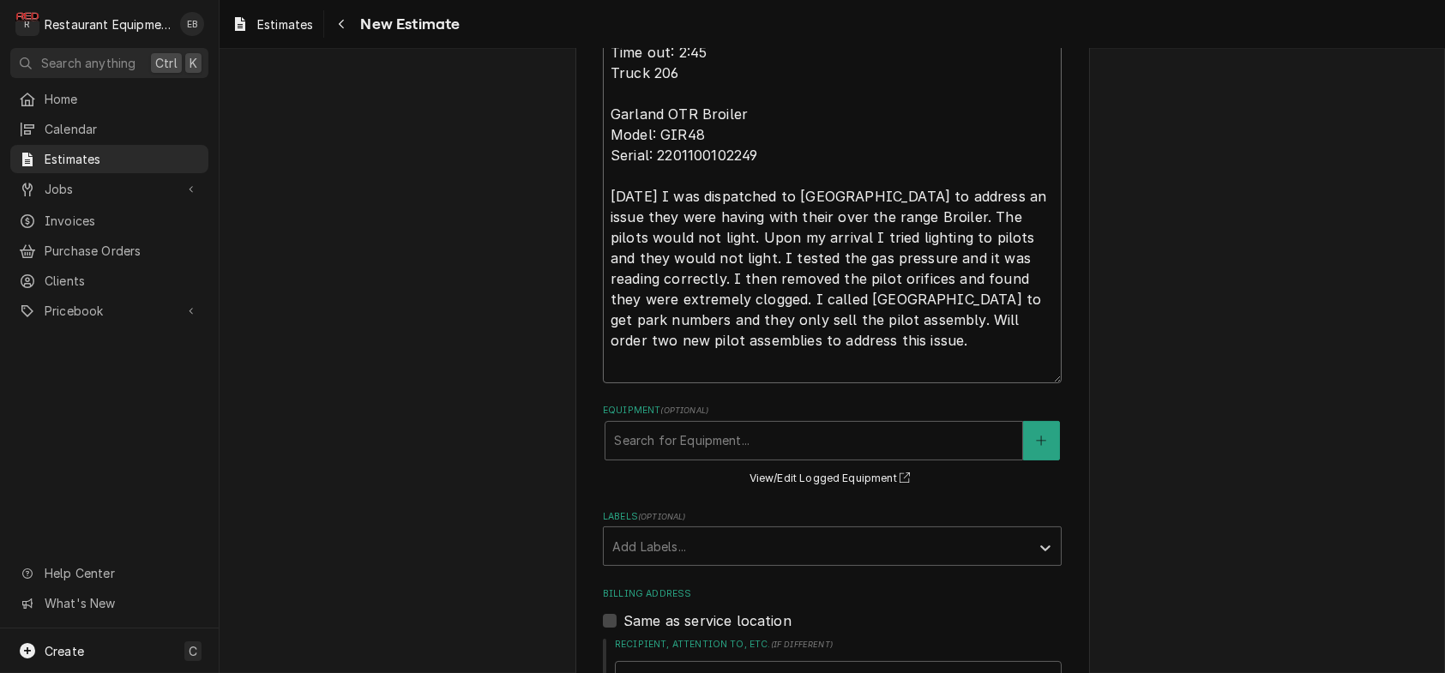
click at [803, 383] on textarea "Garland grill, pilots wont light. 09/18/2025 Time in: 1:45 Time out: 2:45 Truck…" at bounding box center [832, 167] width 459 height 431
type textarea "Garland grill, pilots wont light. 09/18/2025 Time in: 1:45 Time out: 2:45 Truck…"
type textarea "x"
type textarea "Garland grill, pilots wont light. 09/18/2025 Time in: 1:45 Time out: 2:45 Truck…"
click at [930, 382] on textarea "Garland grill, pilots wont light. 09/18/2025 Time in: 1:45 Time out: 2:45 Truck…" at bounding box center [832, 167] width 459 height 431
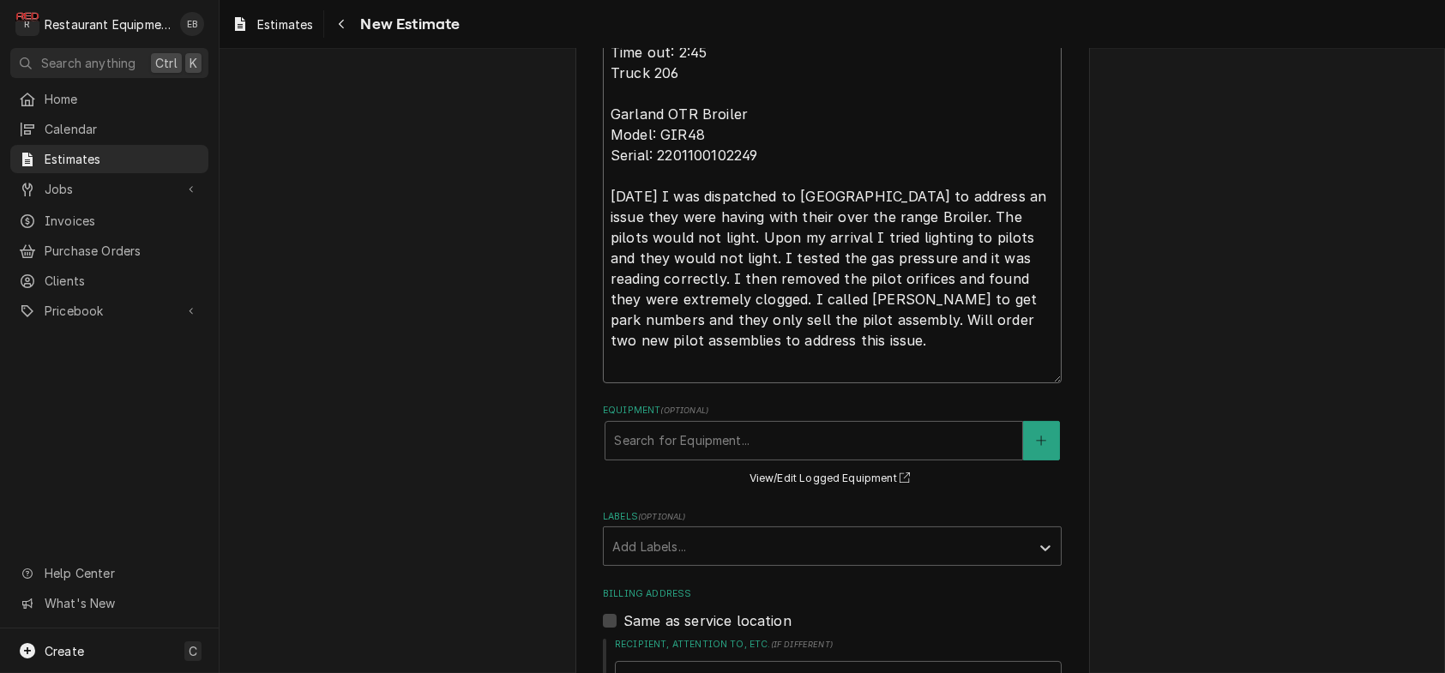
type textarea "x"
type textarea "Garland grill, pilots wont light. 09/18/2025 Time in: 1:45 Time out: 2:45 Truck…"
type textarea "x"
type textarea "Garland grill, pilots wont light. 09/18/2025 Time in: 1:45 Time out: 2:45 Truck…"
type textarea "x"
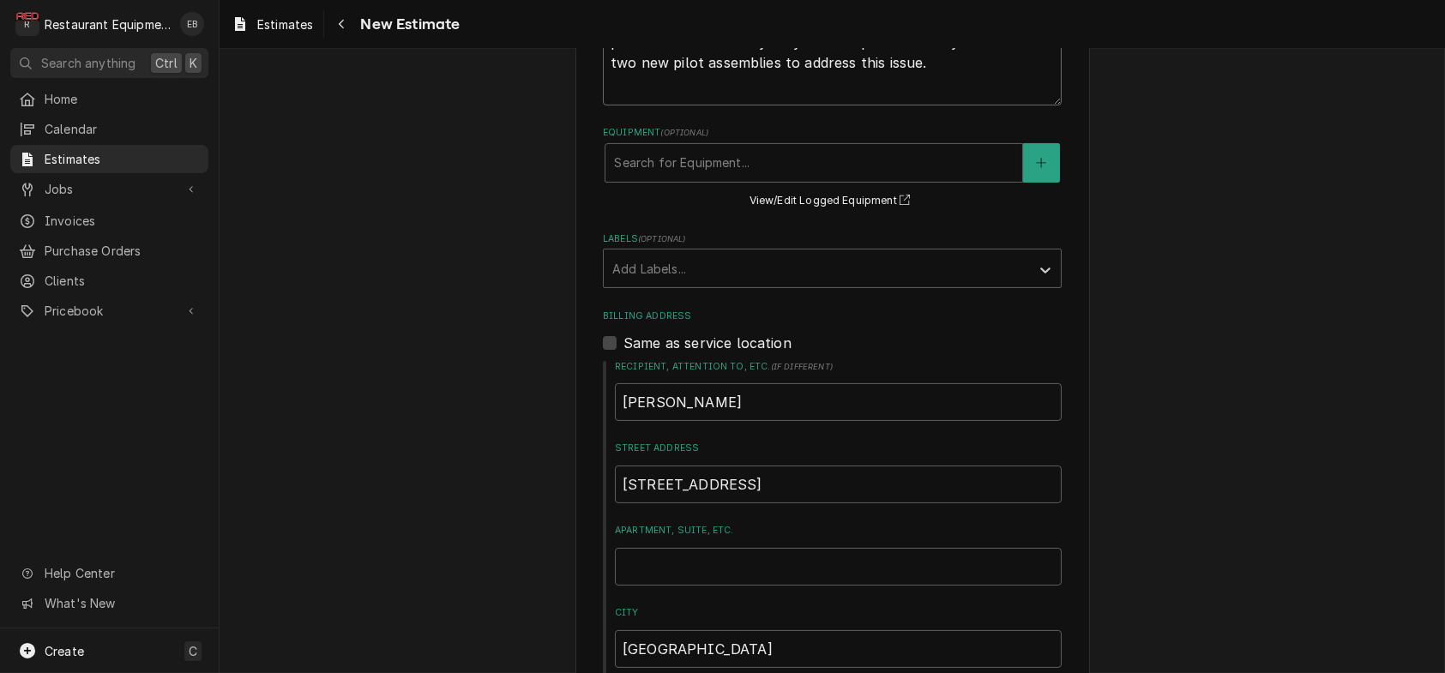
scroll to position [969, 0]
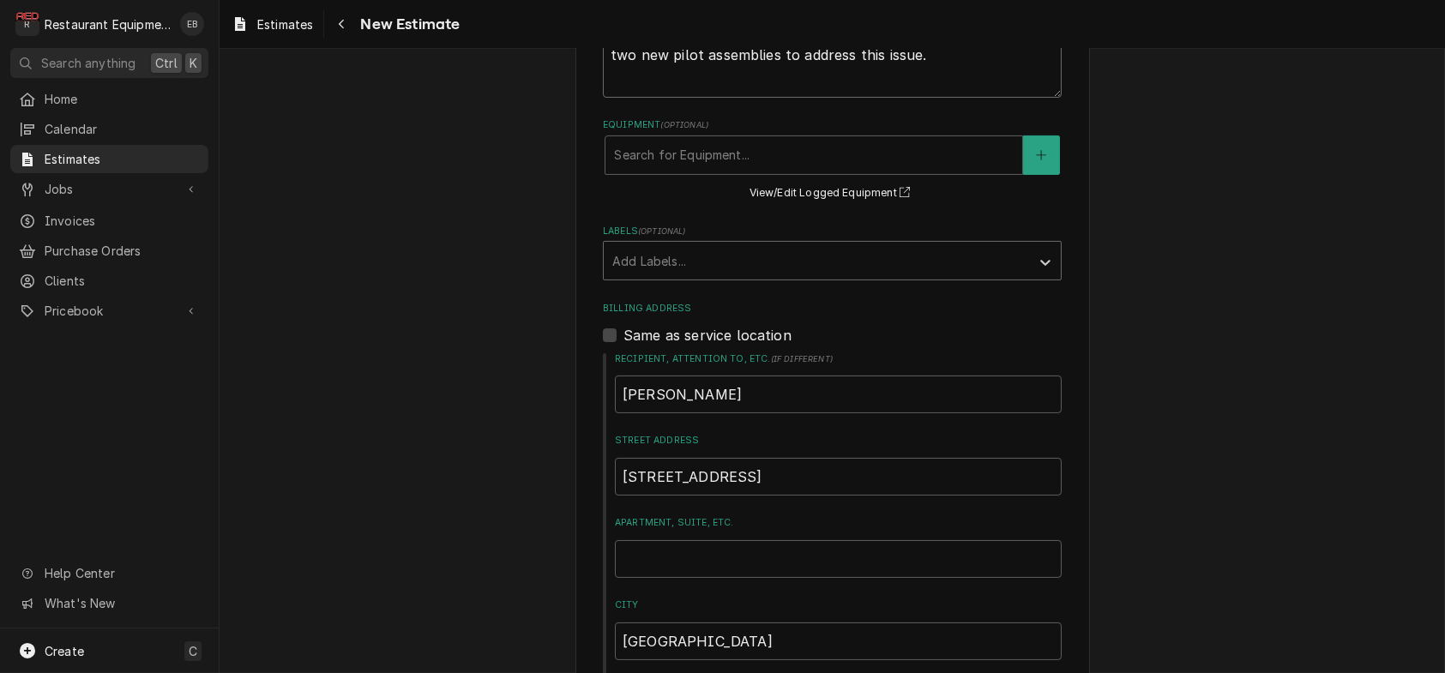
type textarea "Garland grill, pilots wont light. 09/18/2025 Time in: 1:45 Time out: 2:45 Truck…"
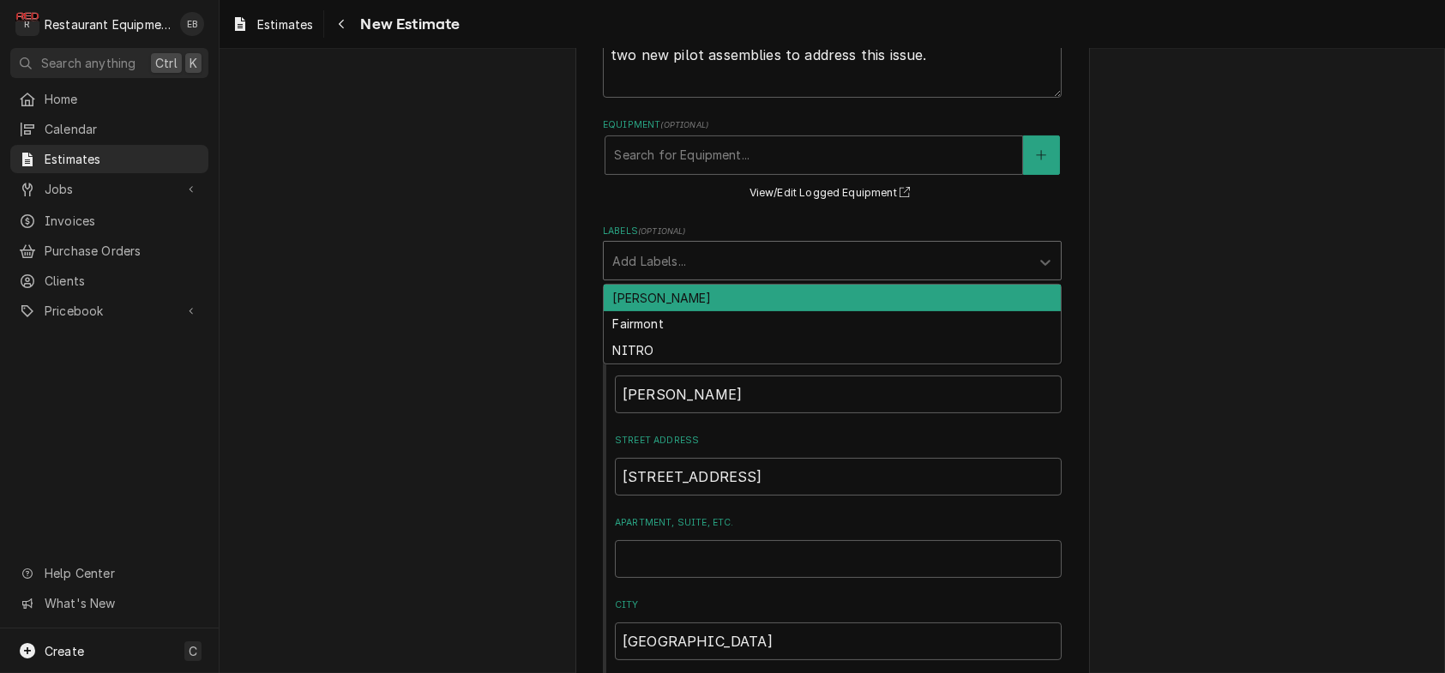
click at [713, 276] on div "Labels" at bounding box center [816, 260] width 409 height 31
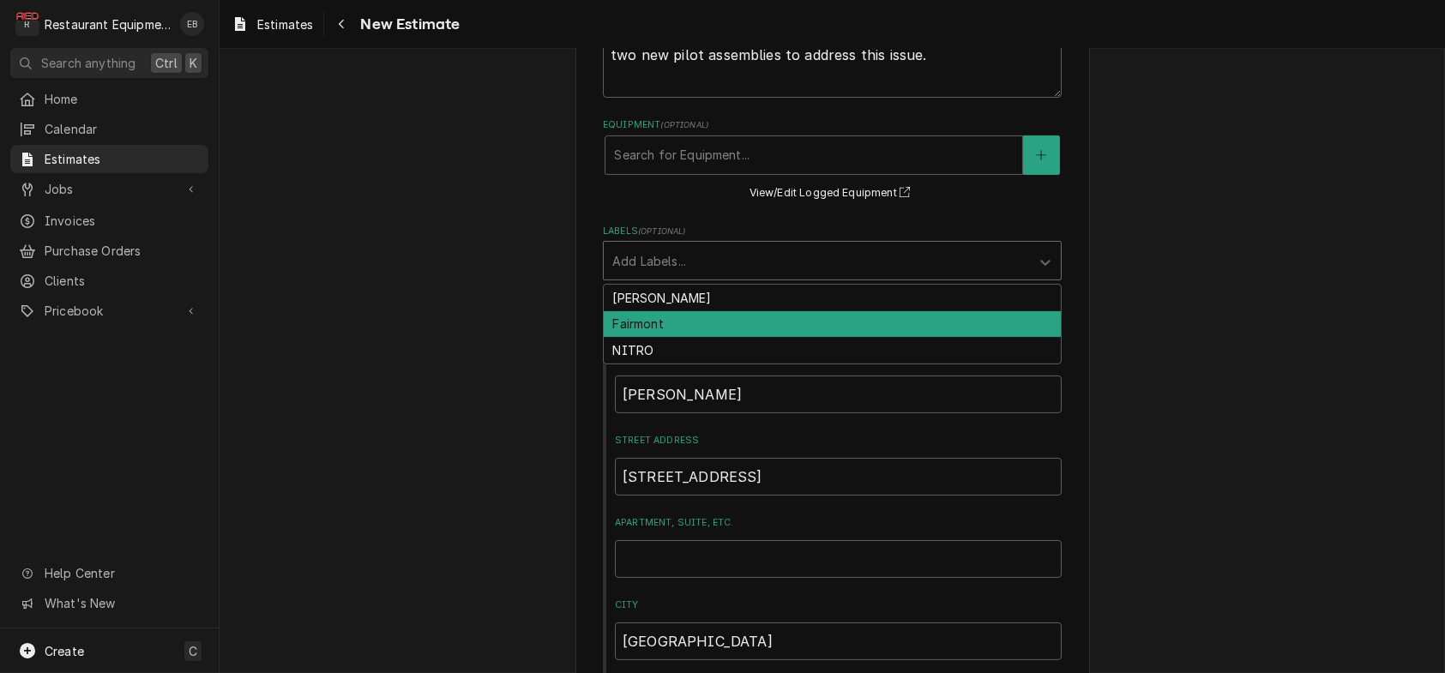
click at [666, 338] on div "Fairmont" at bounding box center [832, 324] width 457 height 27
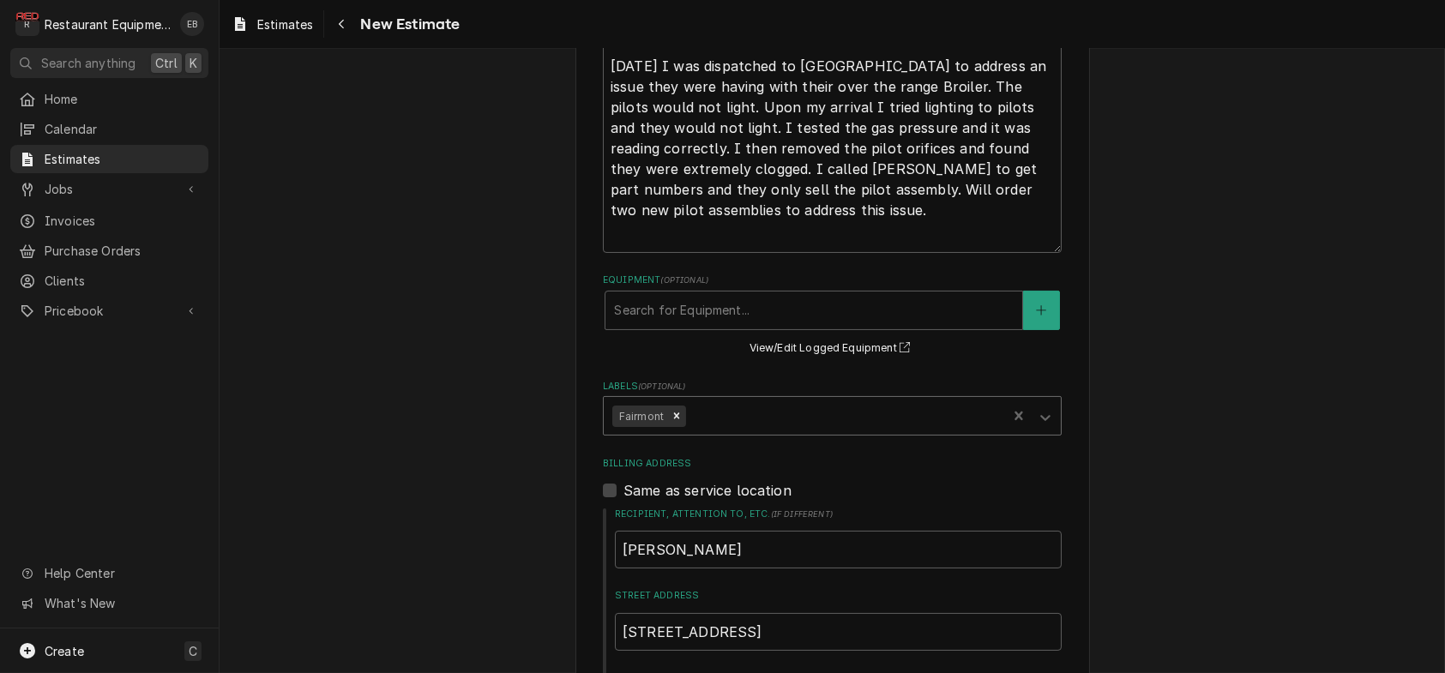
scroll to position [570, 0]
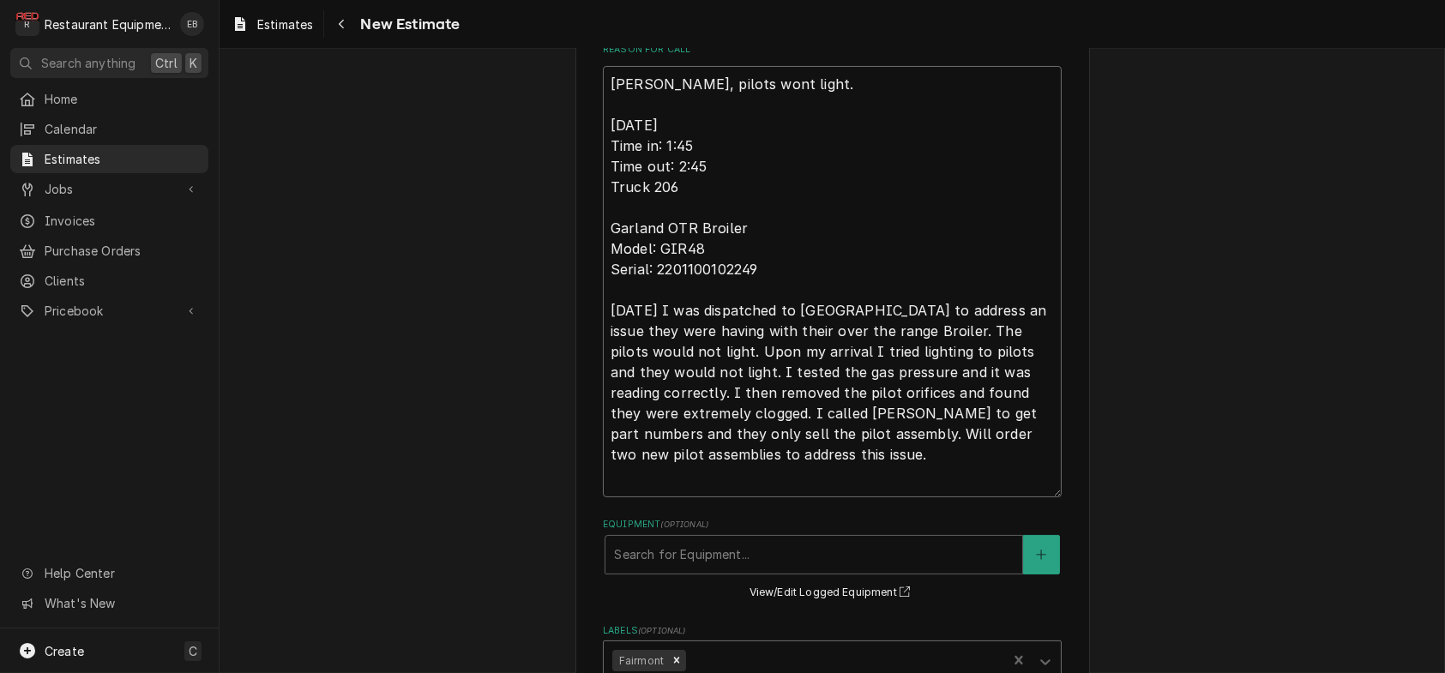
click at [603, 184] on textarea "Garland grill, pilots wont light. 09/18/2025 Time in: 1:45 Time out: 2:45 Truck…" at bounding box center [832, 281] width 459 height 431
type textarea "x"
type textarea "Garland grill, pilots wont light. 09/18/2025 Time in: 1:45 Time out: 2:45 Truck…"
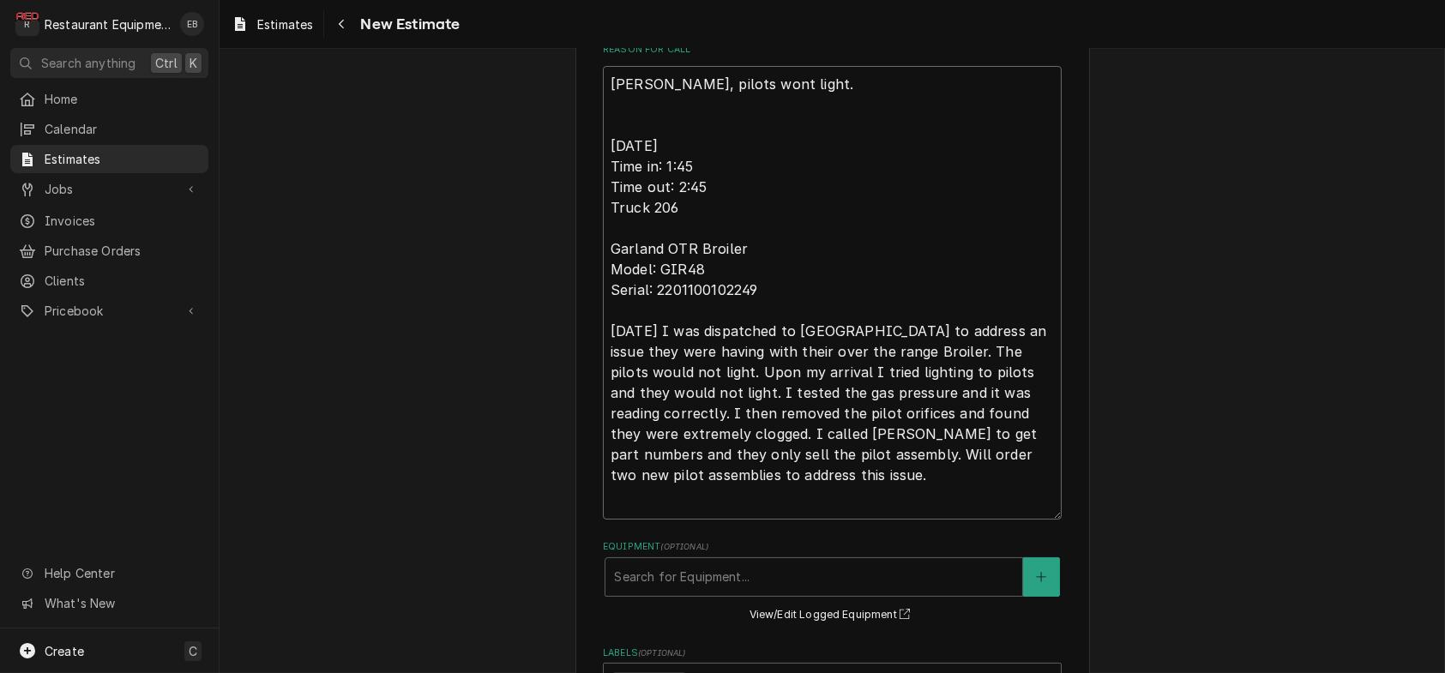
type textarea "x"
type textarea "Garland grill, pilots wont light. T 09/18/2025 Time in: 1:45 Time out: 2:45 Tru…"
type textarea "x"
type textarea "Garland grill, pilots wont light. Te 09/18/2025 Time in: 1:45 Time out: 2:45 Tr…"
type textarea "x"
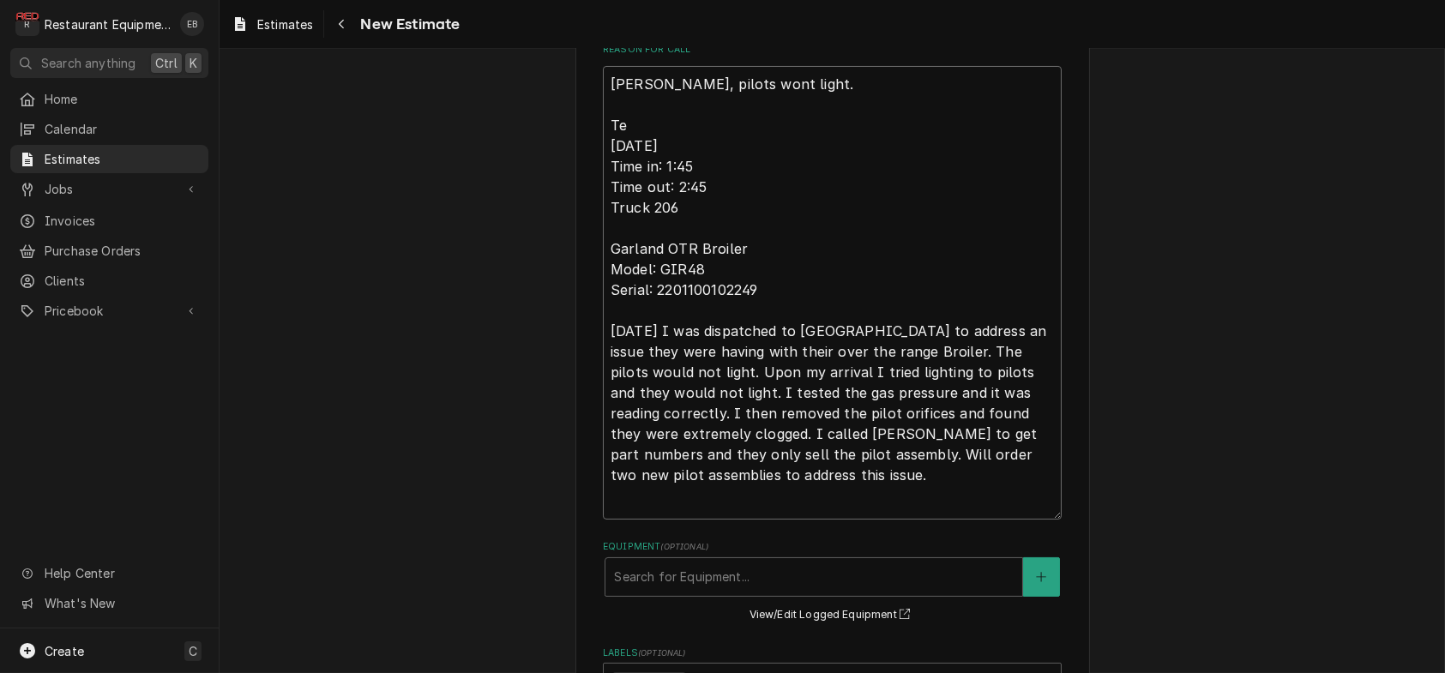
type textarea "Garland grill, pilots wont light. Tec 09/18/2025 Time in: 1:45 Time out: 2:45 T…"
type textarea "x"
type textarea "Garland grill, pilots wont light. Tech 09/18/2025 Time in: 1:45 Time out: 2:45 …"
type textarea "x"
type textarea "Garland grill, pilots wont light. Tech 09/18/2025 Time in: 1:45 Time out: 2:45 …"
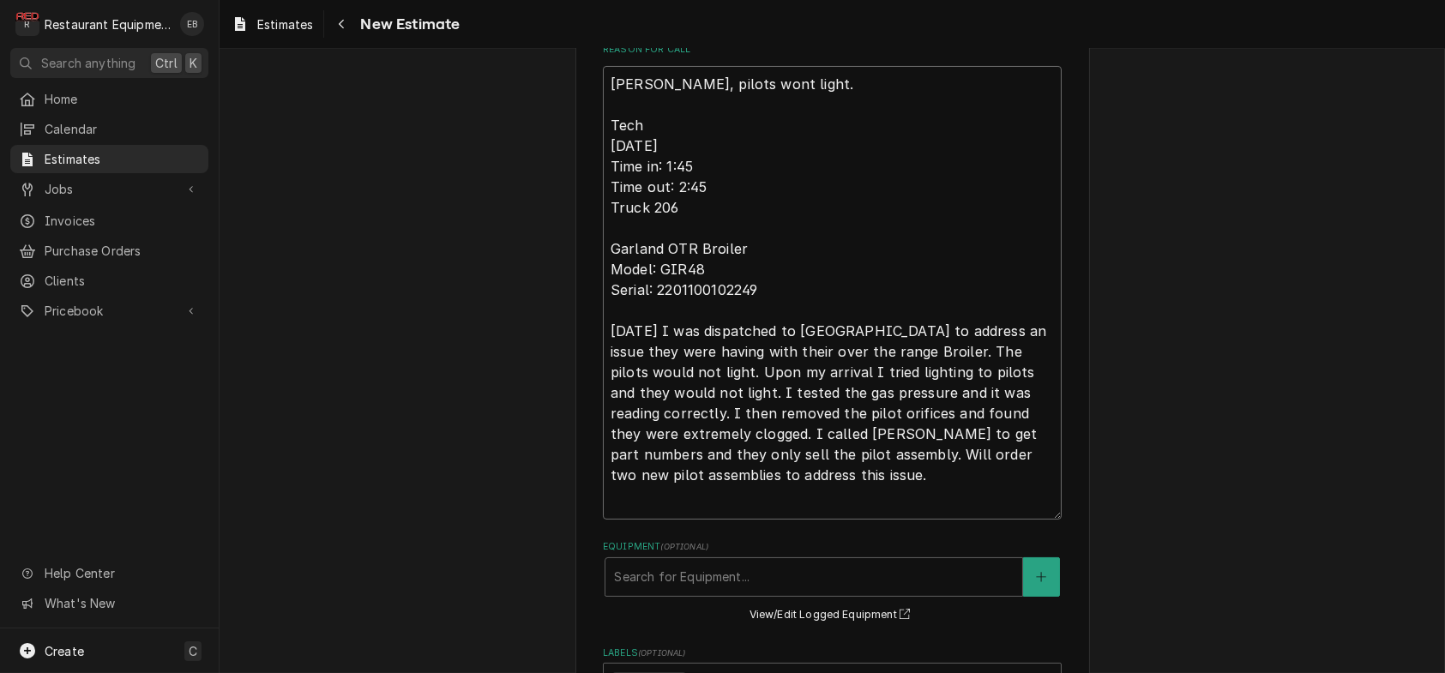
type textarea "x"
type textarea "Garland grill, pilots wont light. Tech N 09/18/2025 Time in: 1:45 Time out: 2:4…"
type textarea "x"
type textarea "Garland grill, pilots wont light. Tech No 09/18/2025 Time in: 1:45 Time out: 2:…"
type textarea "x"
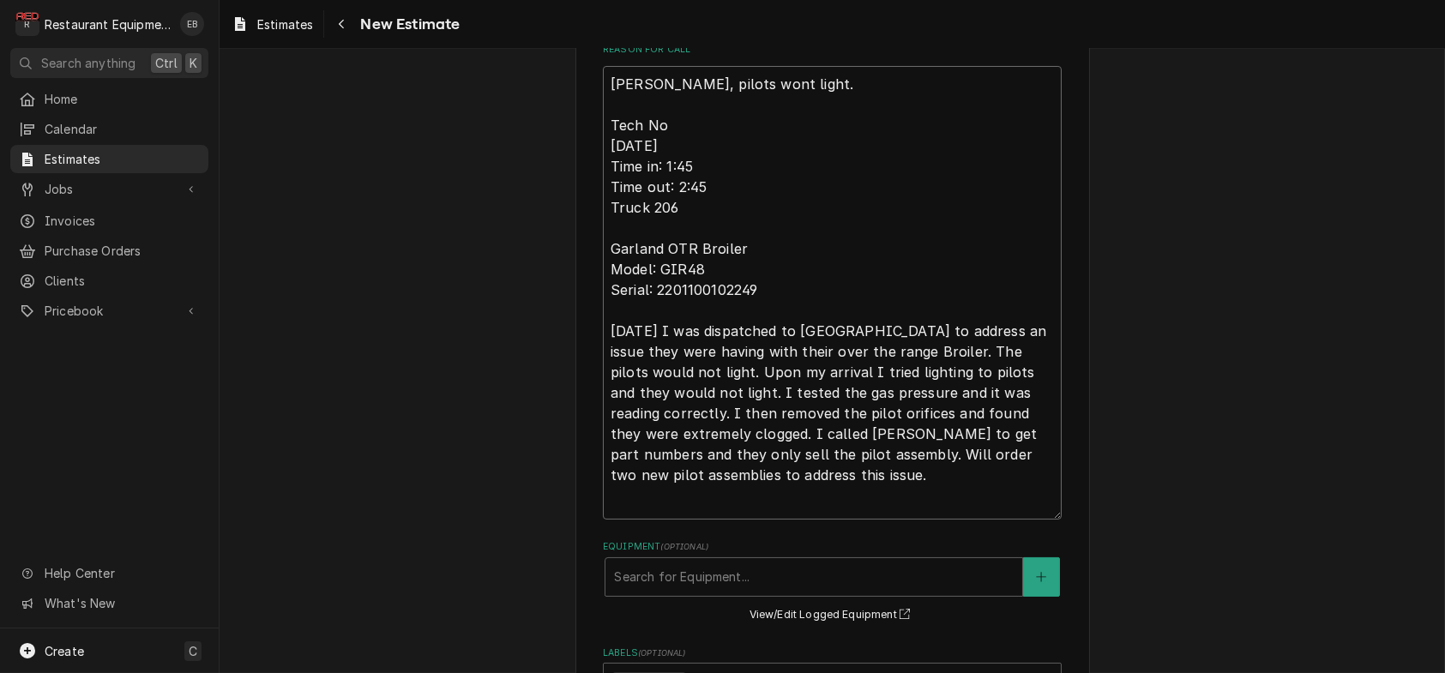
type textarea "Garland grill, pilots wont light. Tech Not 09/18/2025 Time in: 1:45 Time out: 2…"
type textarea "x"
type textarea "Garland grill, pilots wont light. Tech Note 09/18/2025 Time in: 1:45 Time out: …"
type textarea "x"
type textarea "Garland grill, pilots wont light. Tech Notes 09/18/2025 Time in: 1:45 Time out:…"
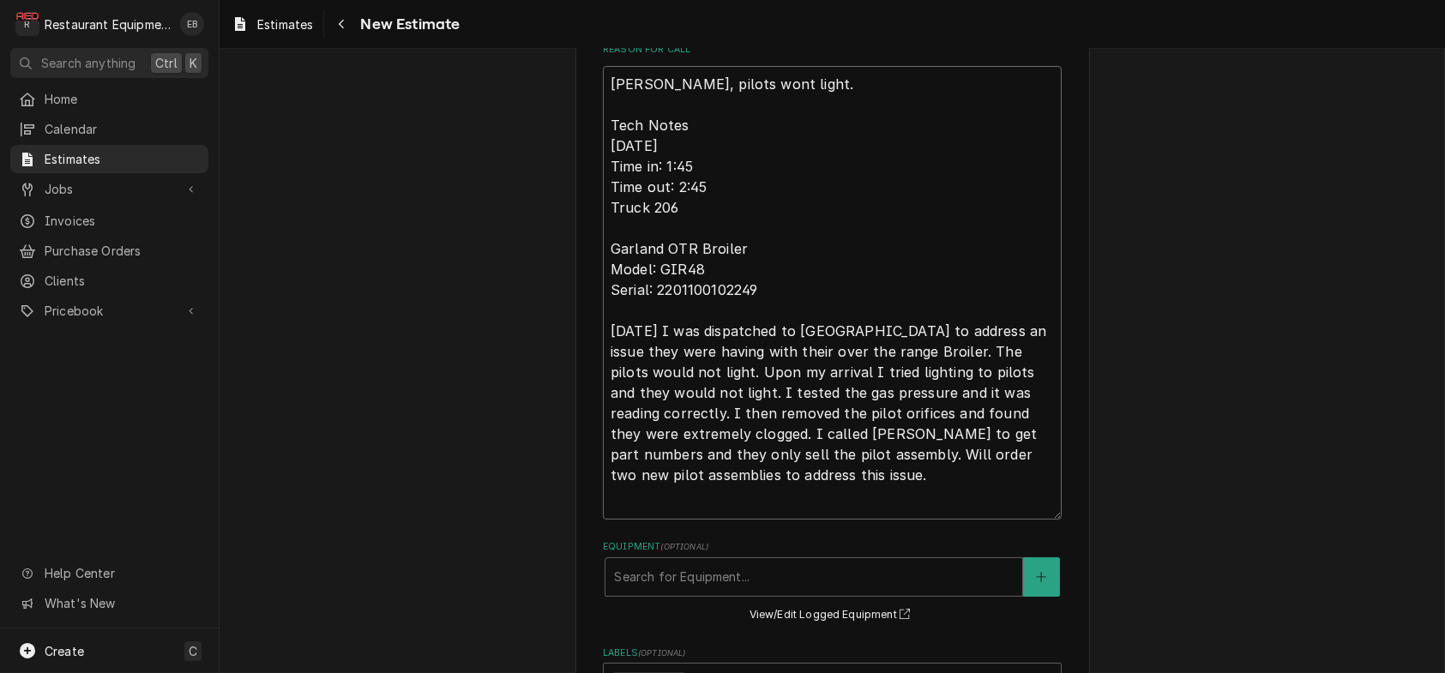
type textarea "x"
type textarea "Garland grill, pilots wont light. Tech Notes: 09/18/2025 Time in: 1:45 Time out…"
type textarea "x"
type textarea "Garland grill, pilots wont light. Tech Notes: 09/18/2025 Time in: 1:45 Time out…"
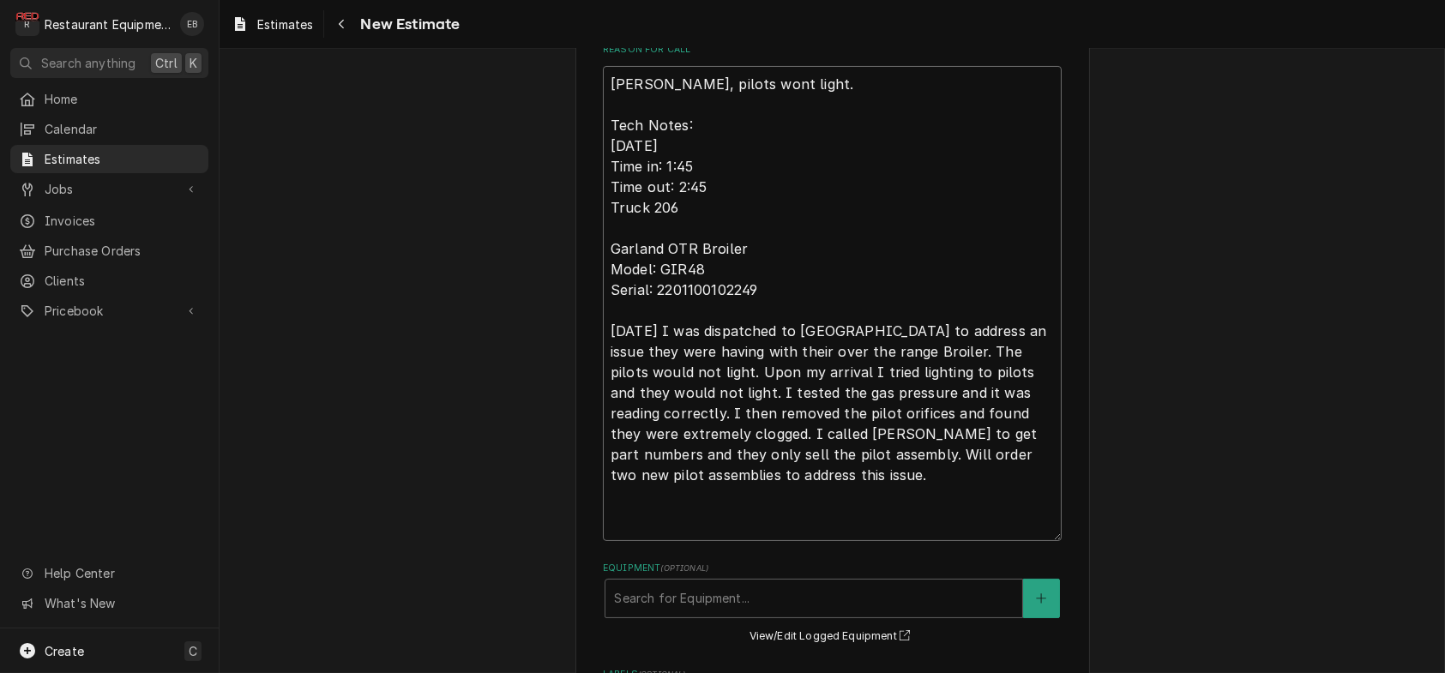
type textarea "x"
type textarea "R Garland grill, pilots wont light. Tech Notes: 09/18/2025 Time in: 1:45 Time o…"
type textarea "x"
type textarea "Ro Garland grill, pilots wont light. Tech Notes: 09/18/2025 Time in: 1:45 Time …"
type textarea "x"
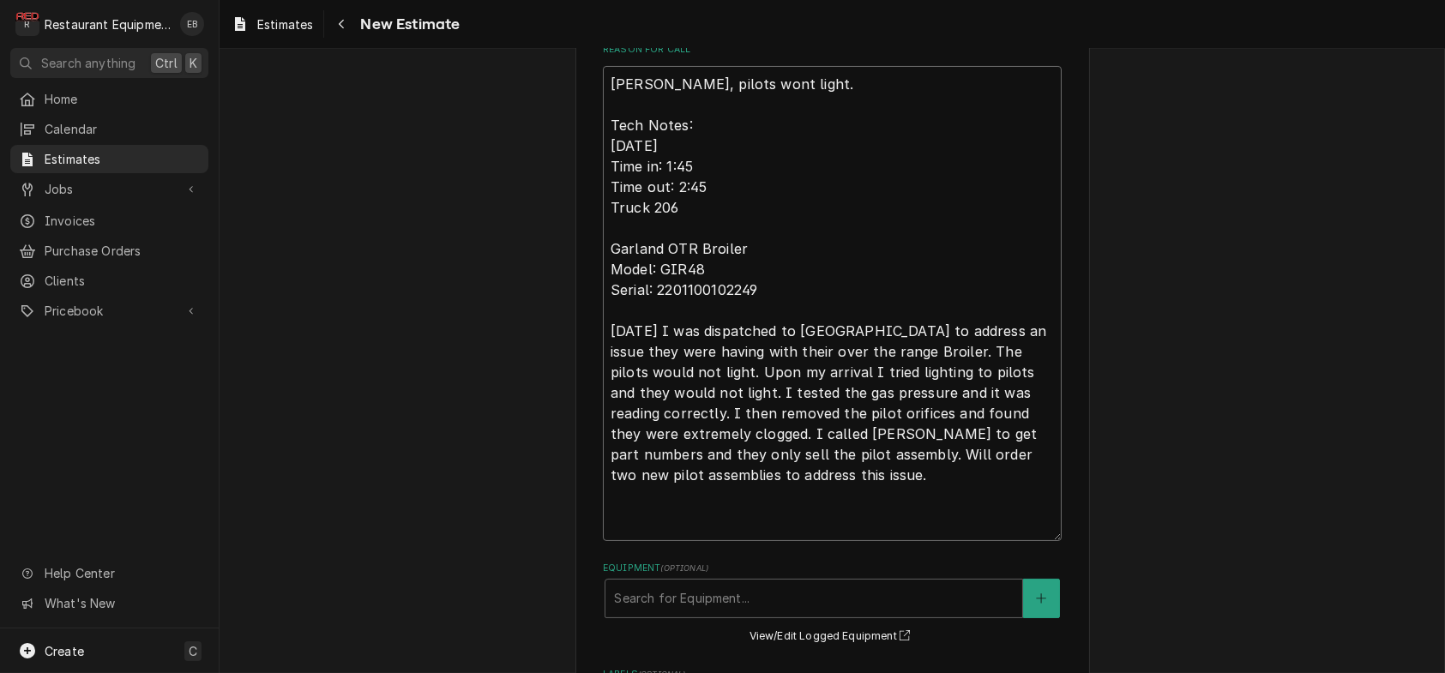
type textarea "Roo Garland grill, pilots wont light. Tech Notes: 09/18/2025 Time in: 1:45 Time…"
type textarea "x"
type textarea "Roo- Garland grill, pilots wont light. Tech Notes: 09/18/2025 Time in: 1:45 Tim…"
type textarea "x"
type textarea "Roo-8 Garland grill, pilots wont light. Tech Notes: 09/18/2025 Time in: 1:45 Ti…"
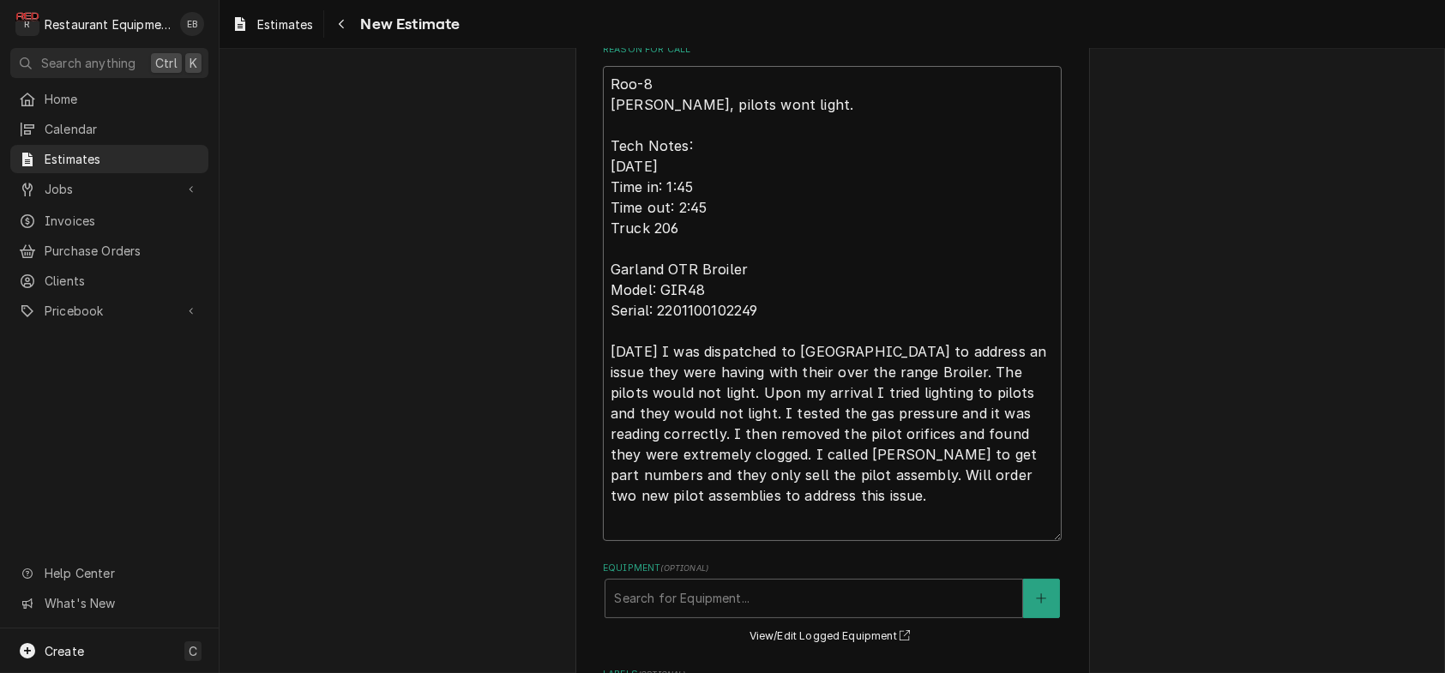
type textarea "x"
type textarea "Roo-89 Garland grill, pilots wont light. Tech Notes: 09/18/2025 Time in: 1:45 T…"
type textarea "x"
type textarea "Roo-894 Garland grill, pilots wont light. Tech Notes: 09/18/2025 Time in: 1:45 …"
type textarea "x"
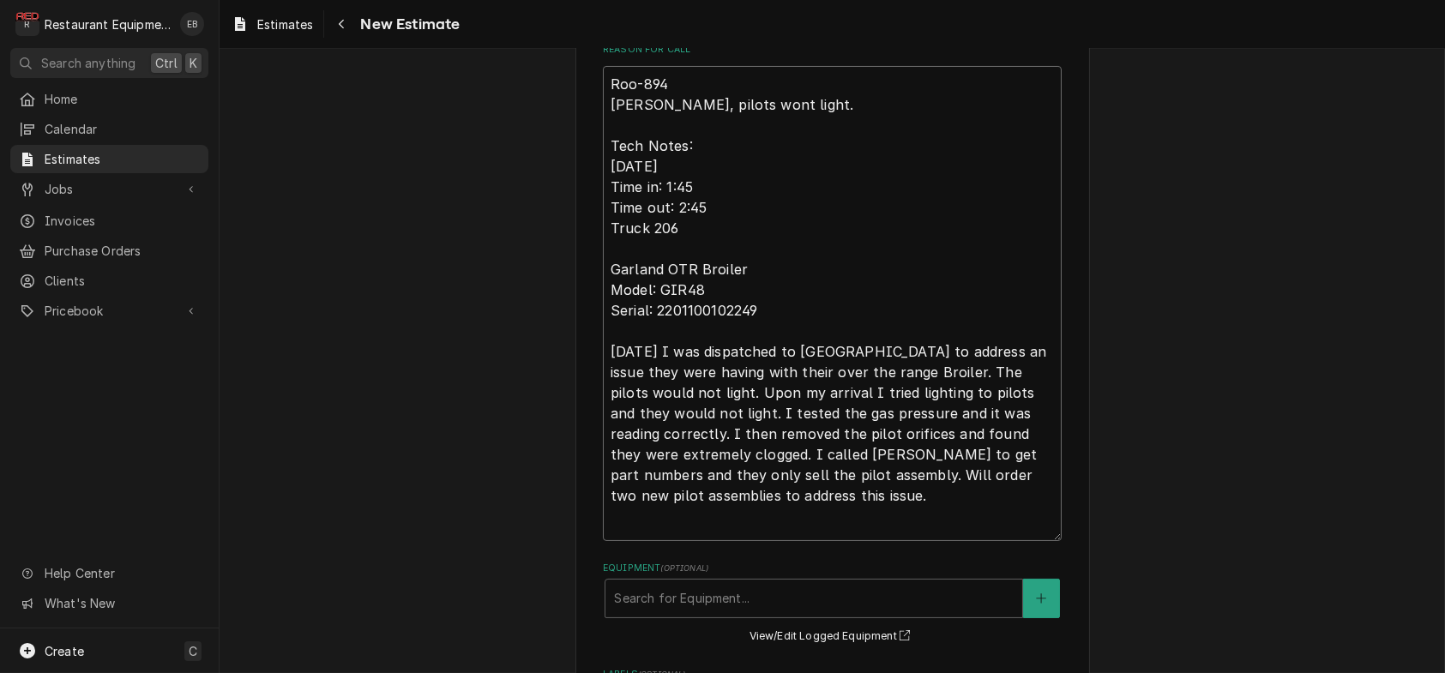
type textarea "Roo-8942 Garland grill, pilots wont light. Tech Notes: 09/18/2025 Time in: 1:45…"
type textarea "x"
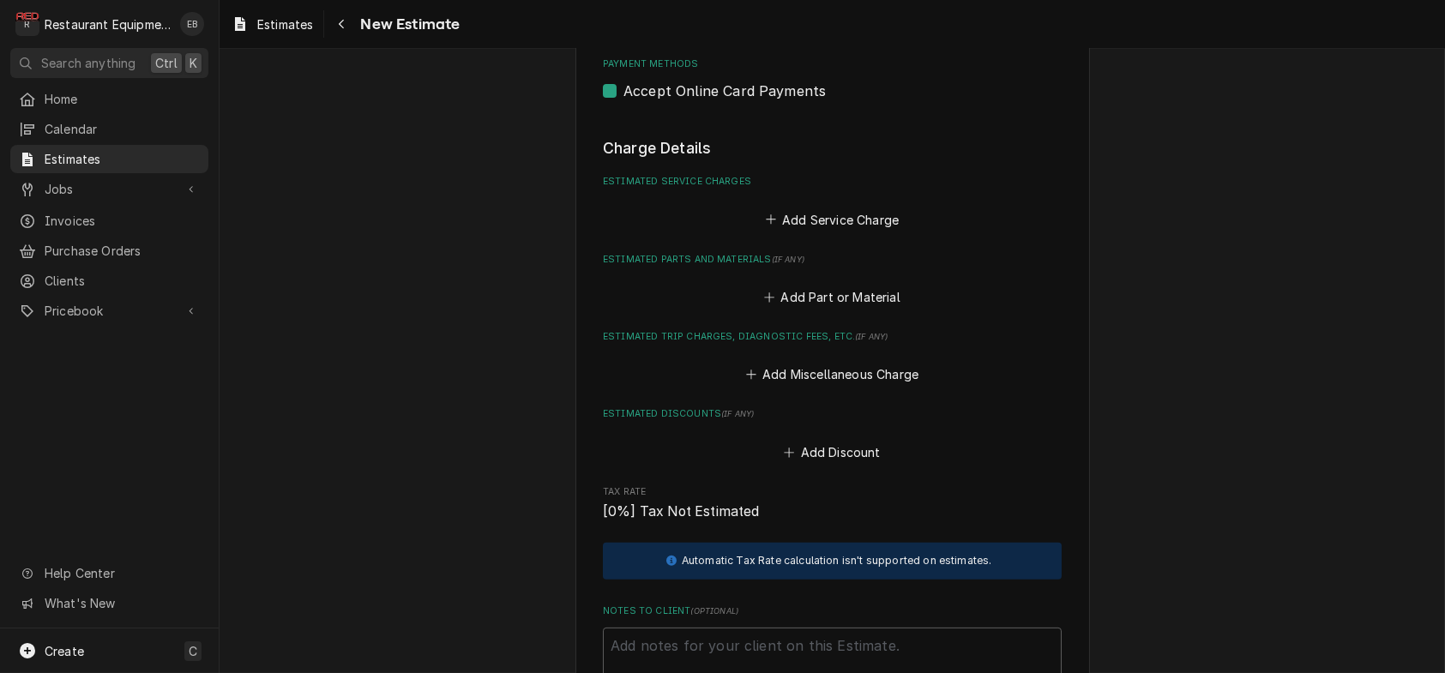
scroll to position [2056, 0]
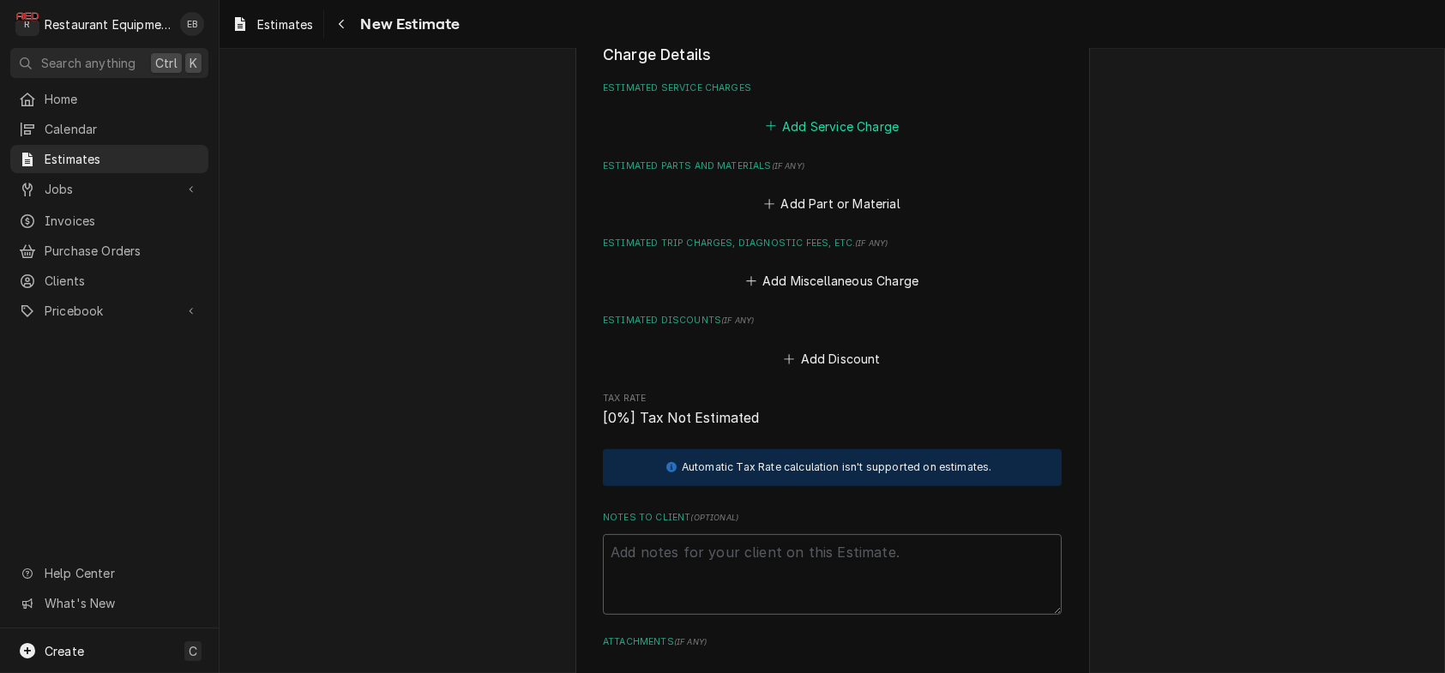
type textarea "Roo-8942 Garland grill, pilots wont light. Tech Notes: 09/18/2025 Time in: 1:45…"
click at [817, 138] on button "Add Service Charge" at bounding box center [832, 126] width 139 height 24
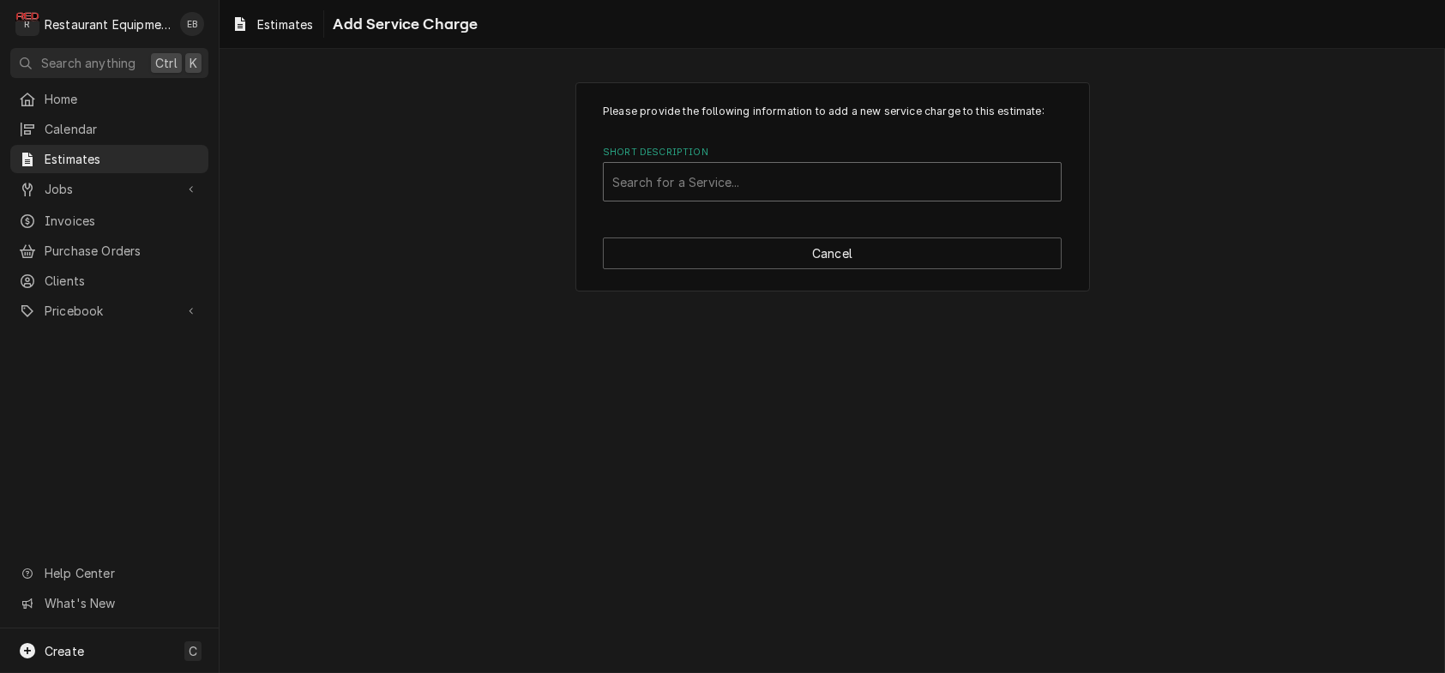
click at [769, 197] on div "Short Description" at bounding box center [832, 181] width 440 height 31
type input "labor"
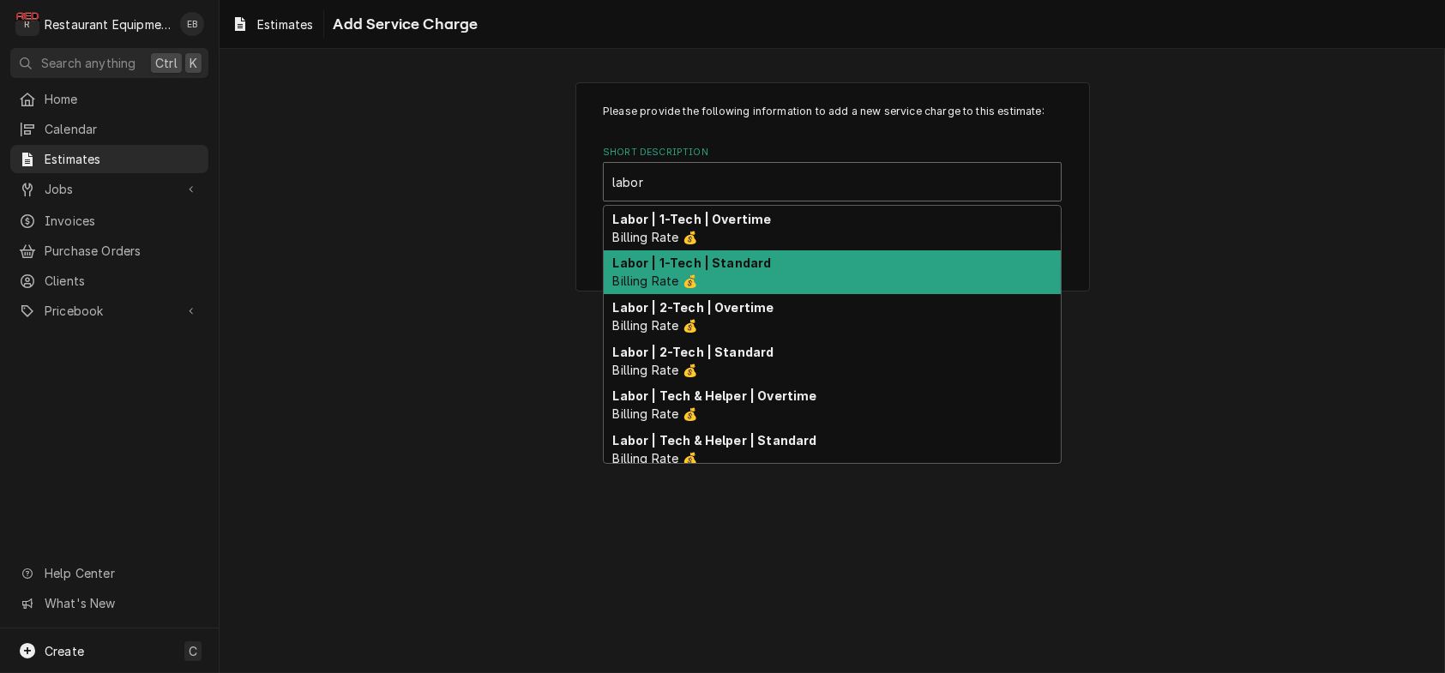
click at [738, 295] on div "Labor | 1-Tech | Standard Billing Rate 💰" at bounding box center [832, 272] width 457 height 45
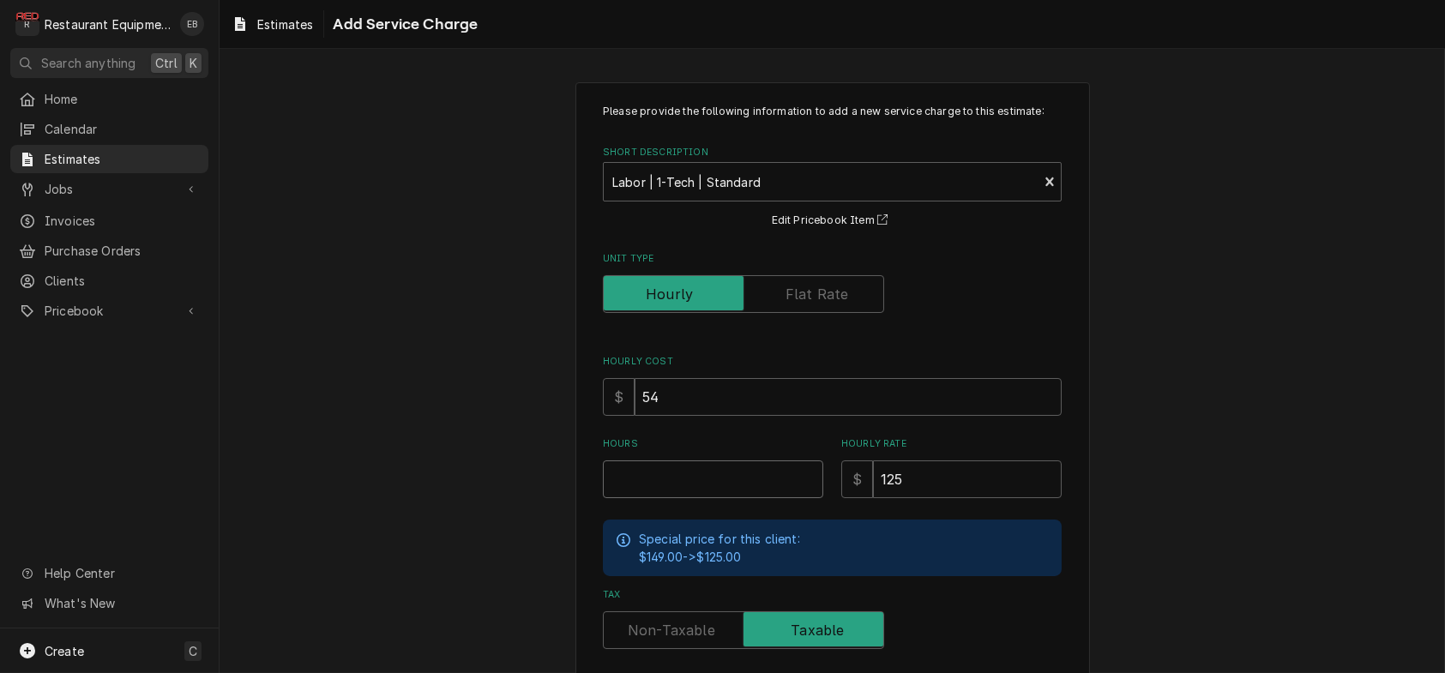
click at [691, 498] on input "Hours" at bounding box center [713, 480] width 220 height 38
click at [642, 498] on input "Hours" at bounding box center [713, 480] width 220 height 38
type textarea "x"
type input "3"
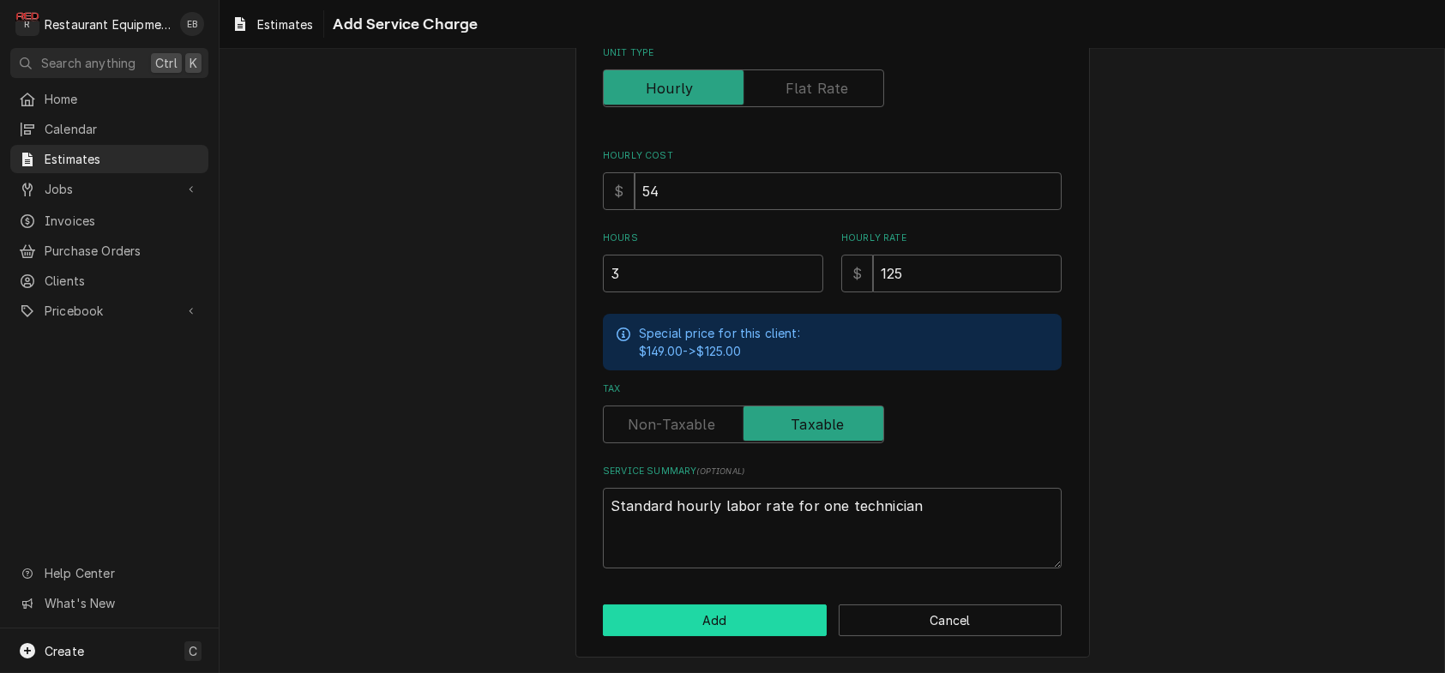
click at [697, 606] on button "Add" at bounding box center [715, 621] width 224 height 32
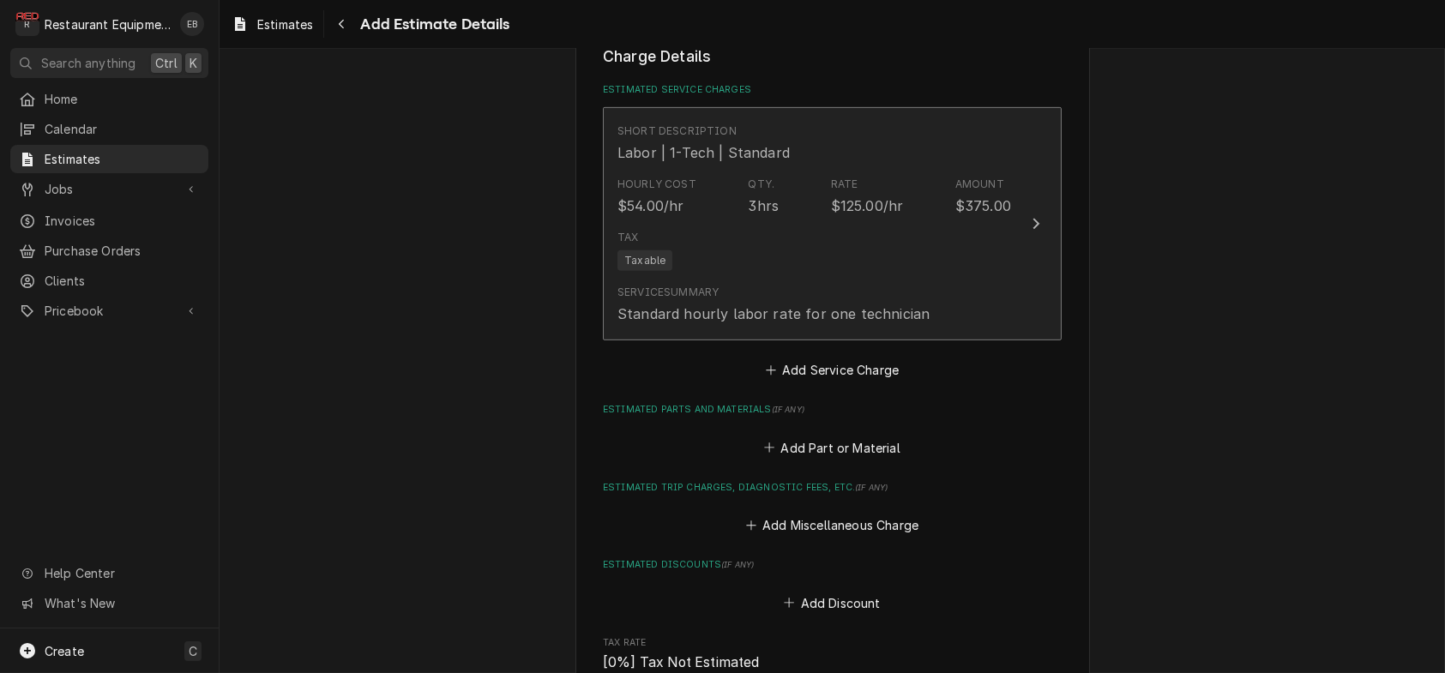
type textarea "x"
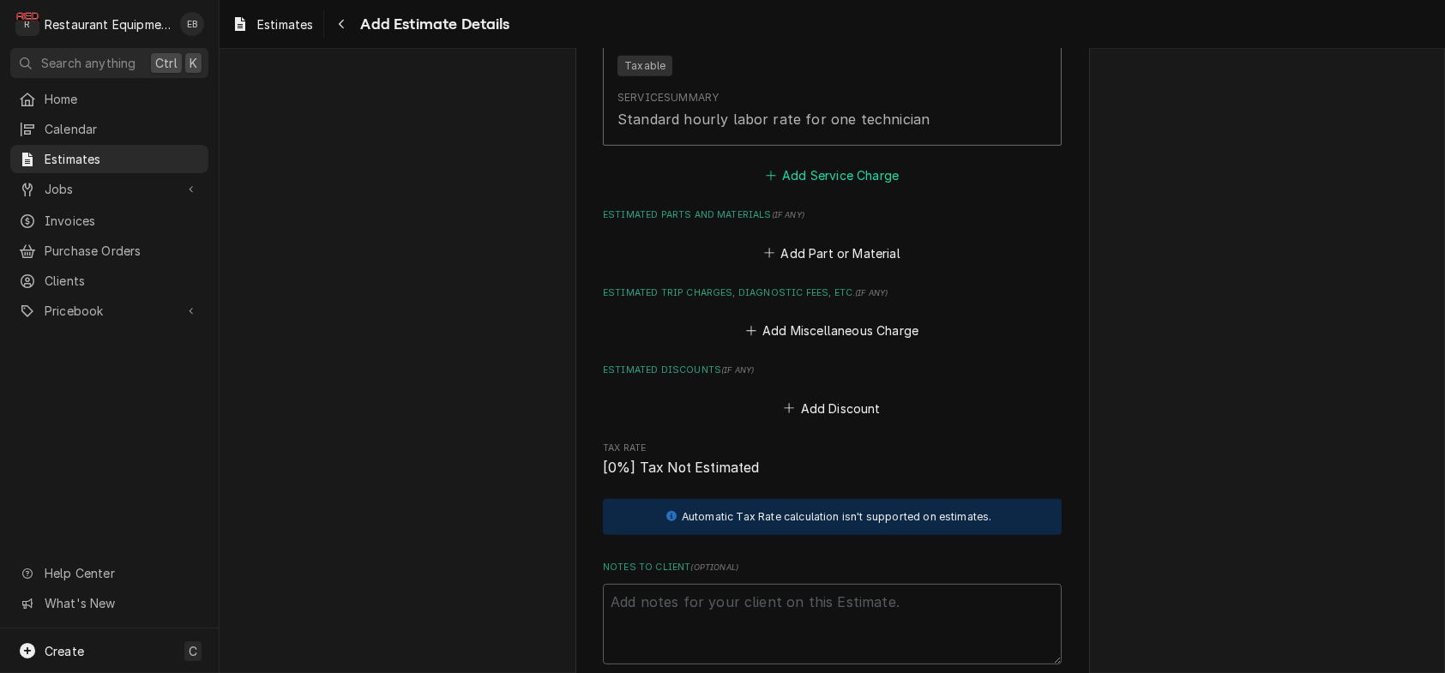
scroll to position [2261, 0]
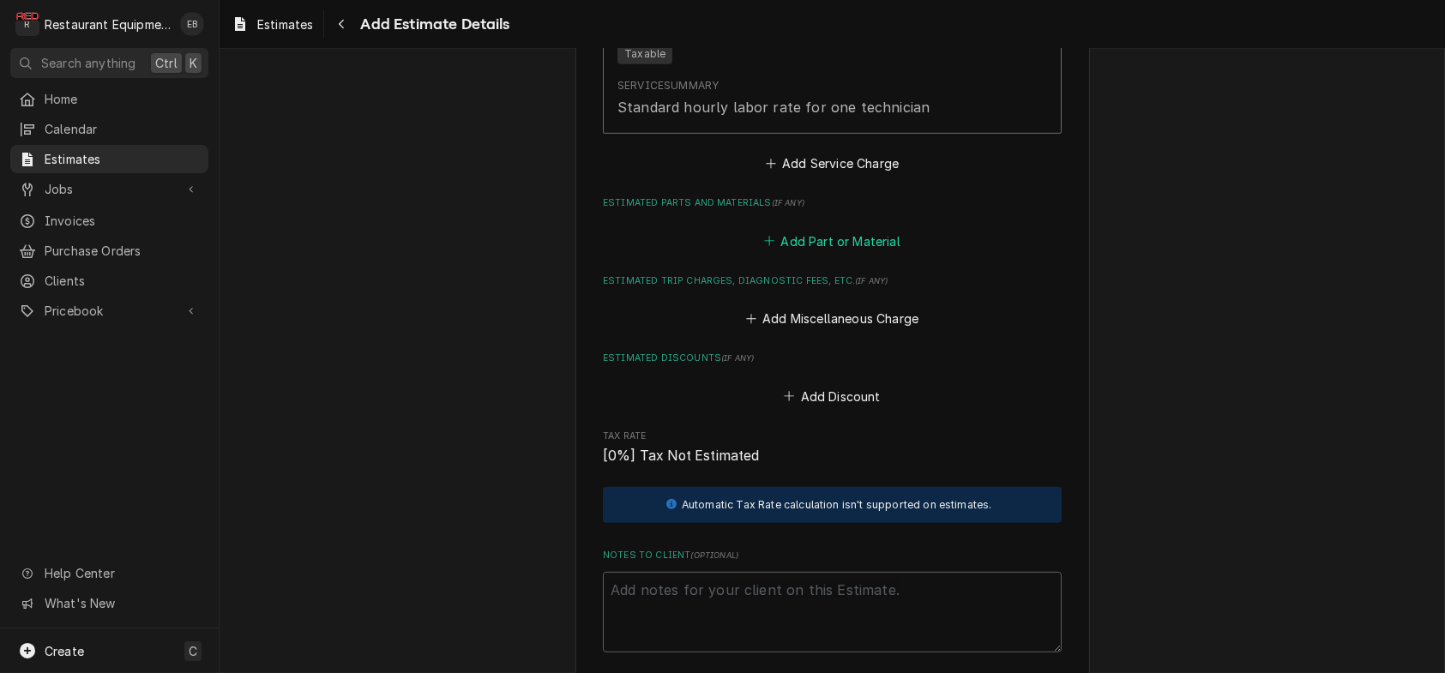
drag, startPoint x: 805, startPoint y: 477, endPoint x: 778, endPoint y: 423, distance: 60.6
click at [803, 253] on button "Add Part or Material" at bounding box center [833, 241] width 142 height 24
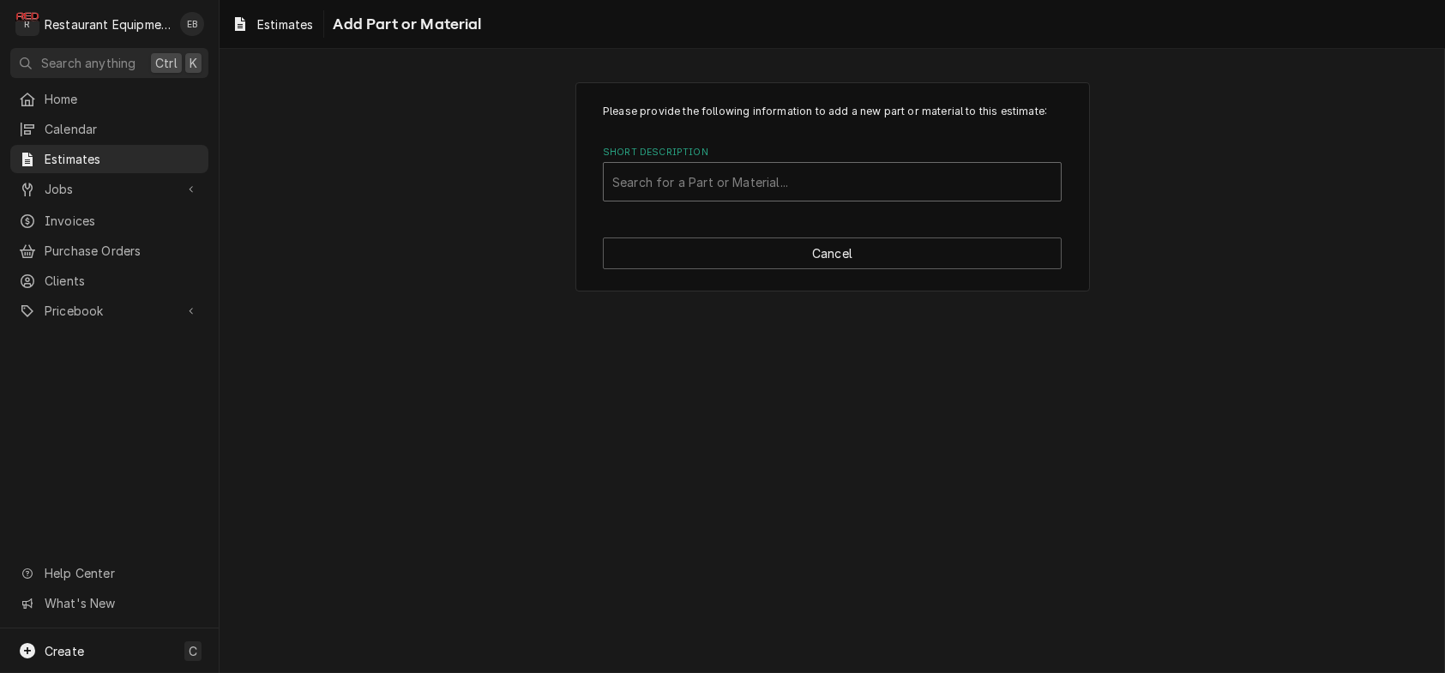
click at [724, 197] on div "Short Description" at bounding box center [832, 181] width 440 height 31
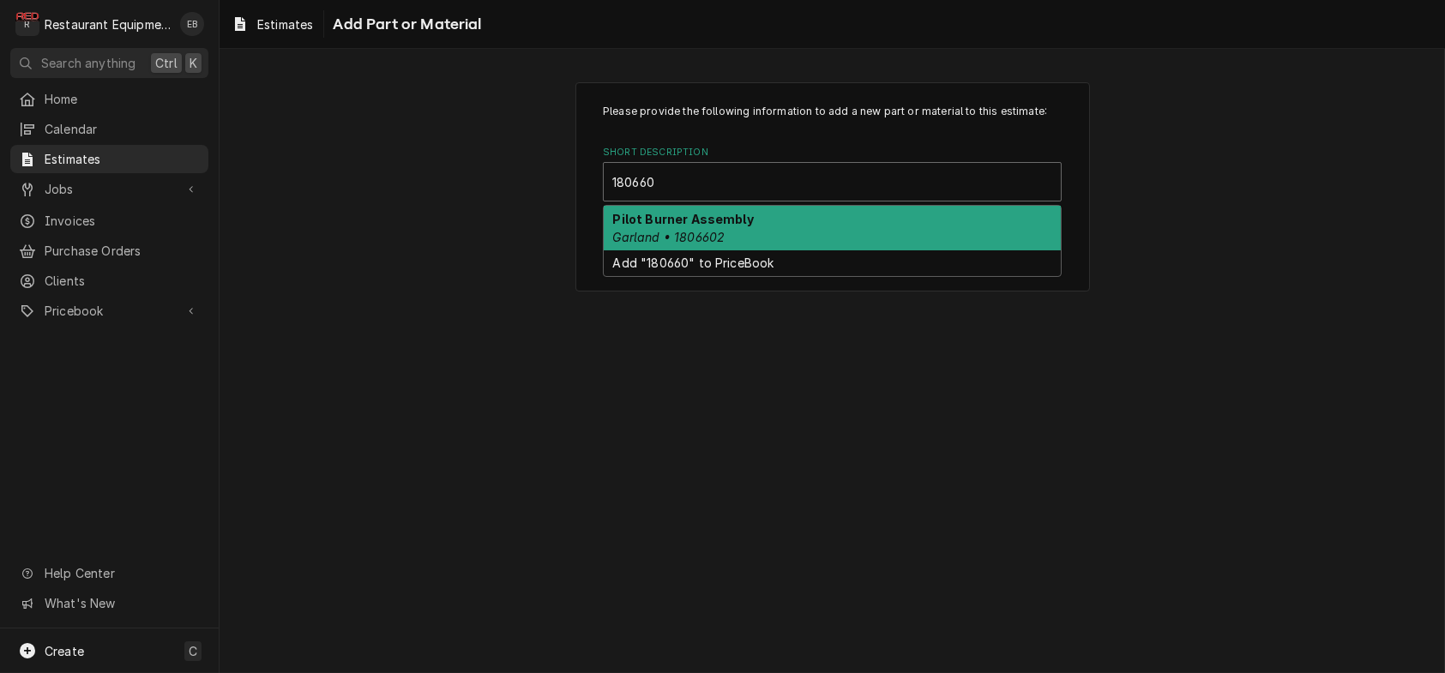
type input "1806602"
click at [745, 250] on div "Pilot Burner Assembly Garland • 1806602" at bounding box center [832, 228] width 457 height 45
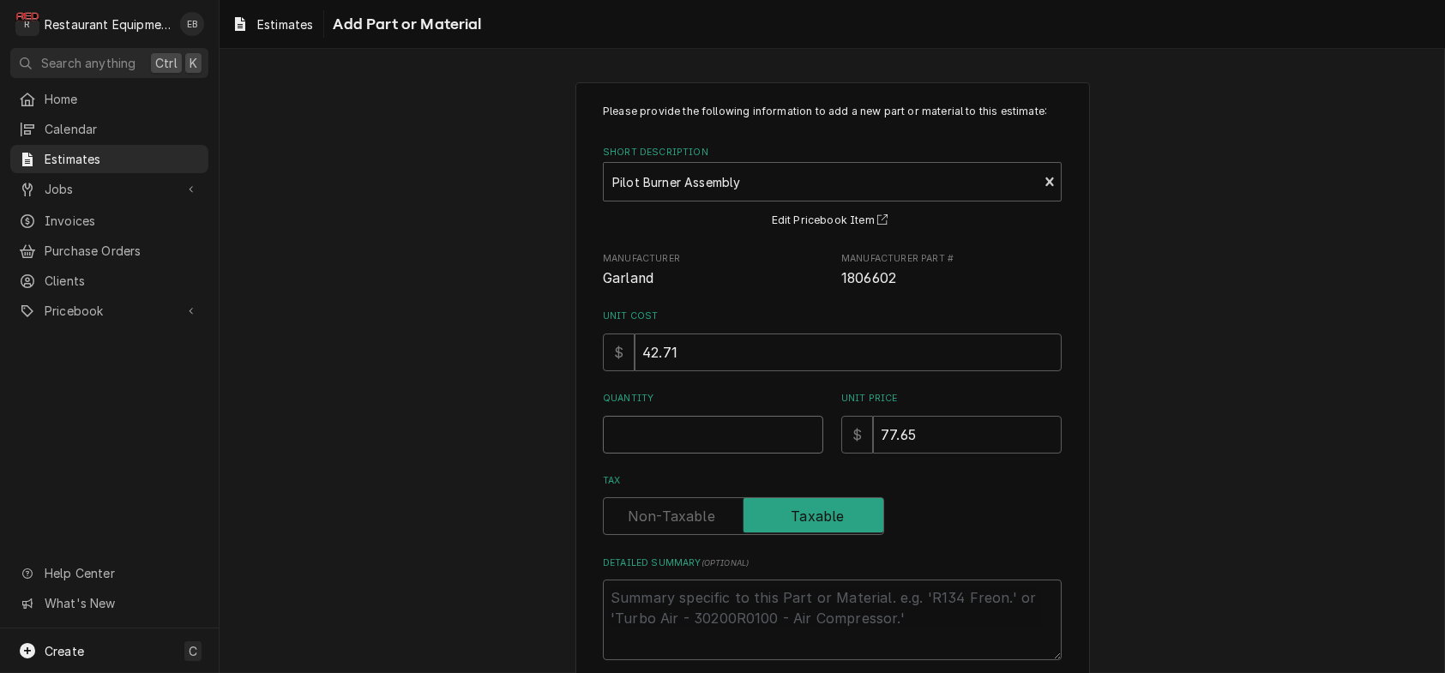
click at [665, 454] on input "Quantity" at bounding box center [713, 435] width 220 height 38
type textarea "x"
type input "2"
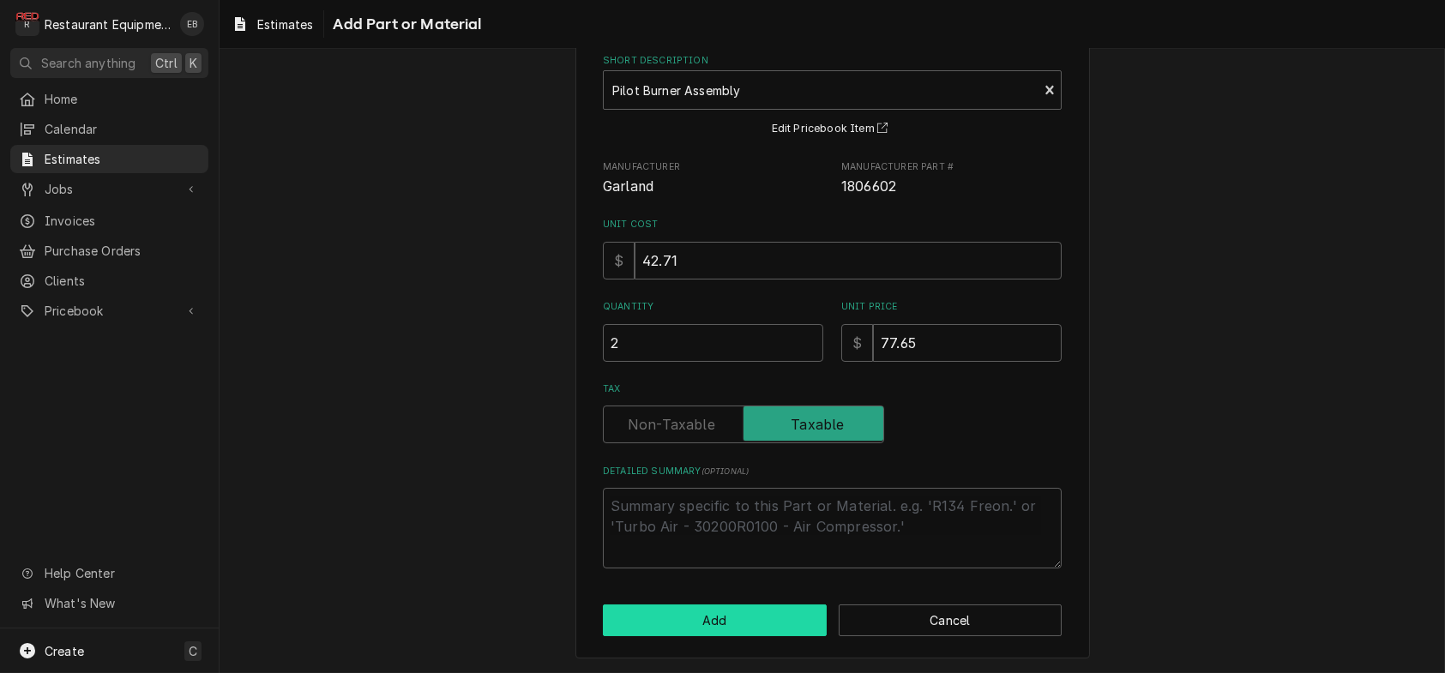
click at [674, 624] on button "Add" at bounding box center [715, 621] width 224 height 32
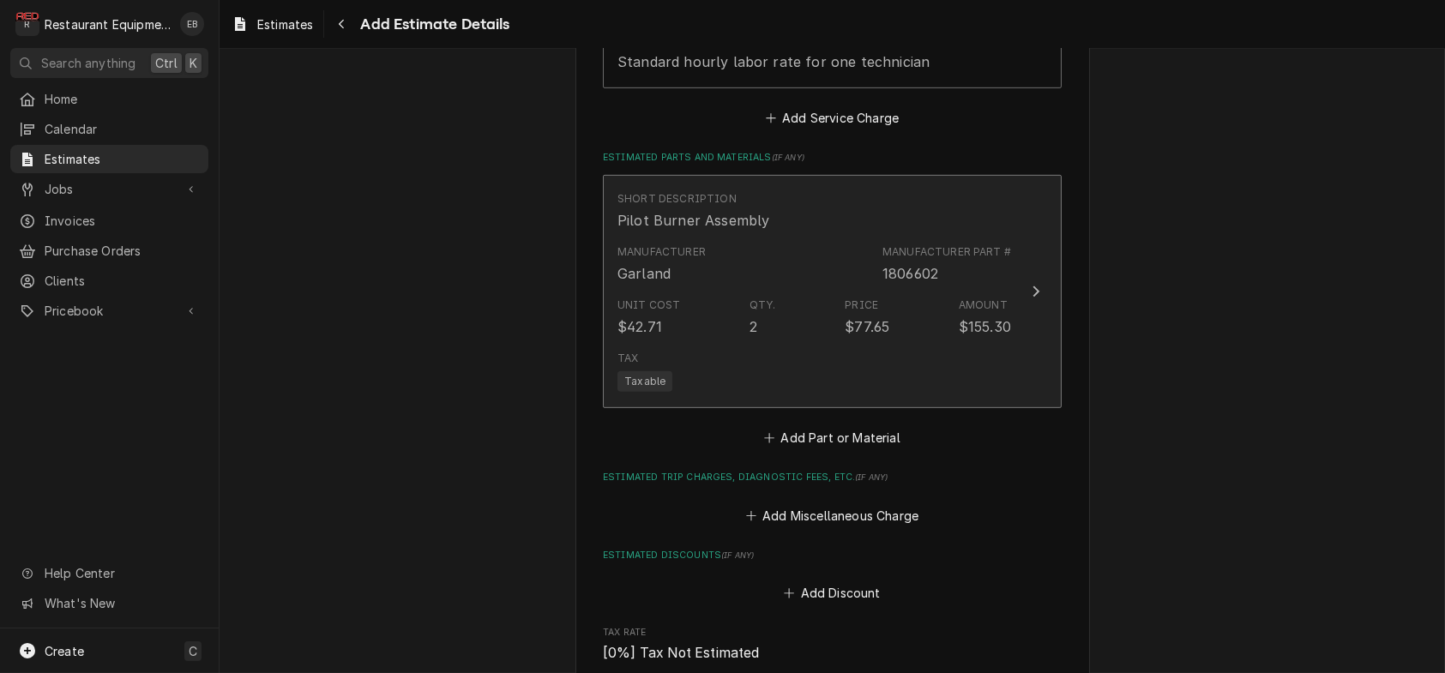
type textarea "x"
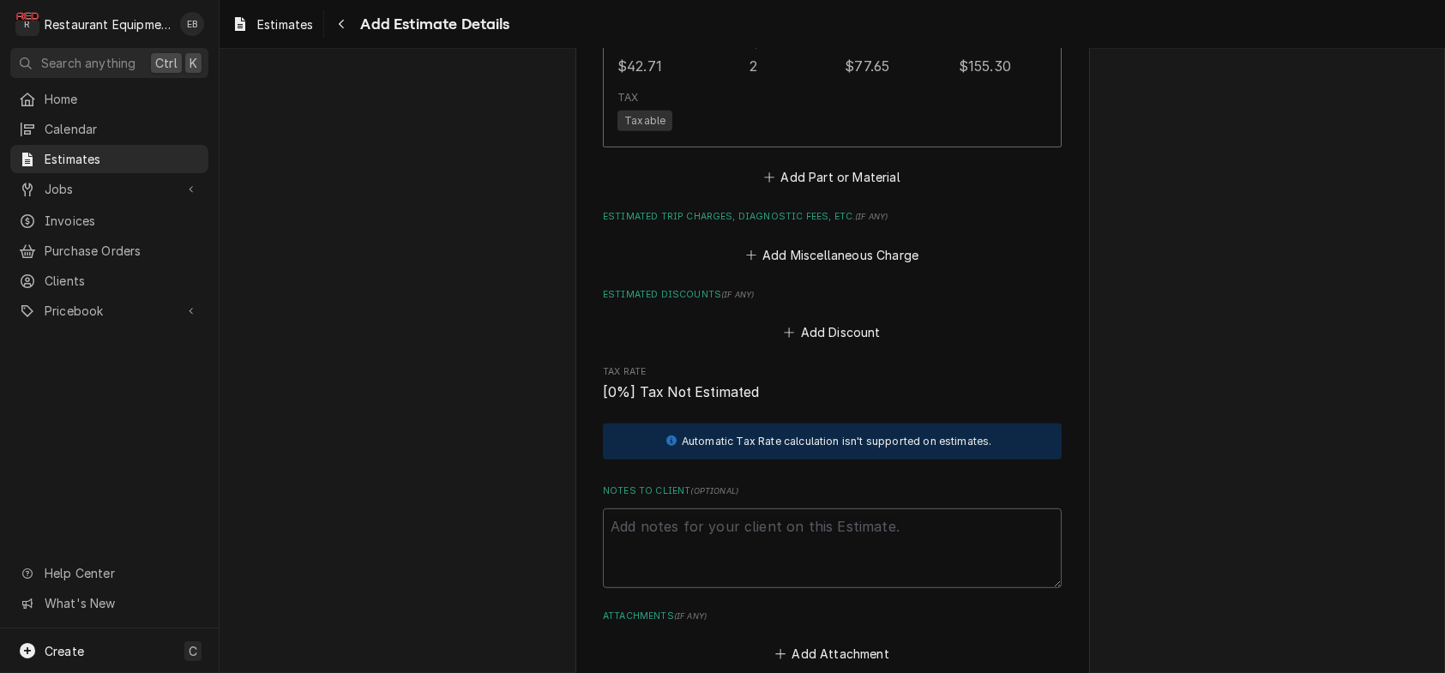
scroll to position [2582, 0]
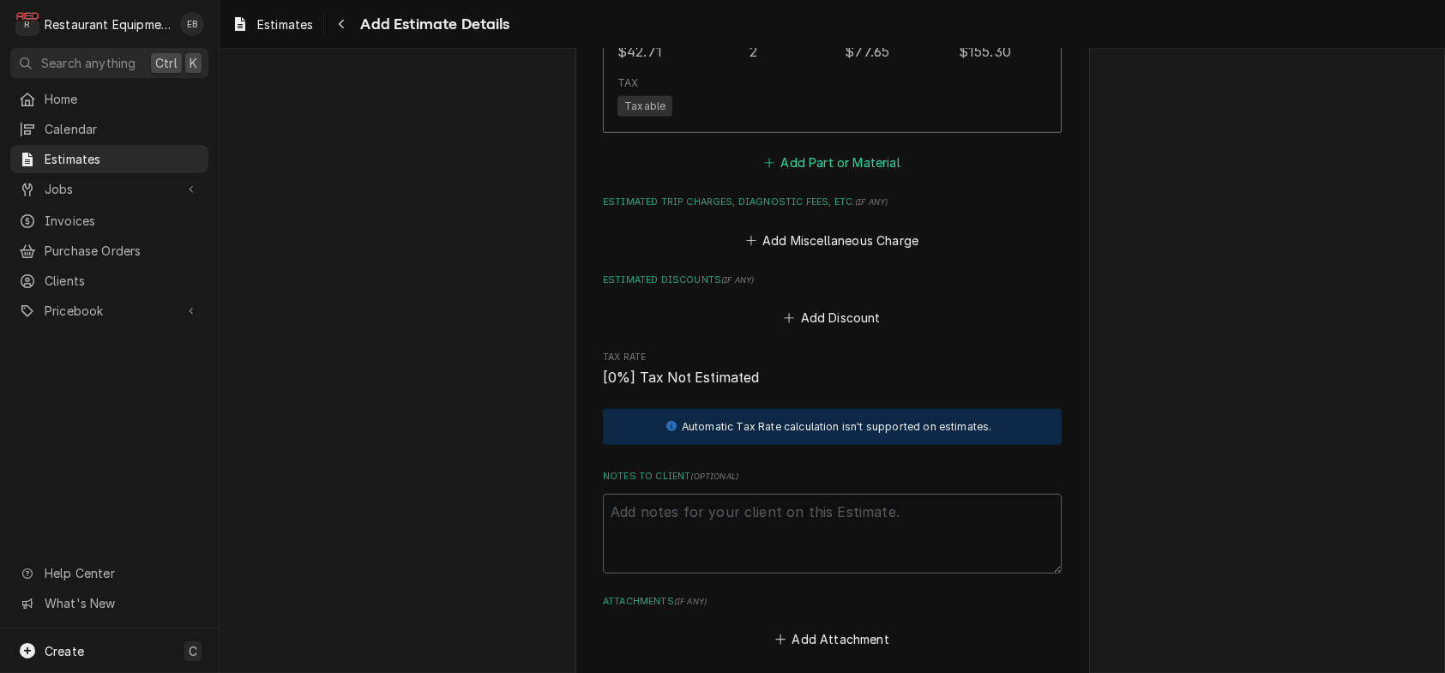
click at [823, 175] on button "Add Part or Material" at bounding box center [833, 163] width 142 height 24
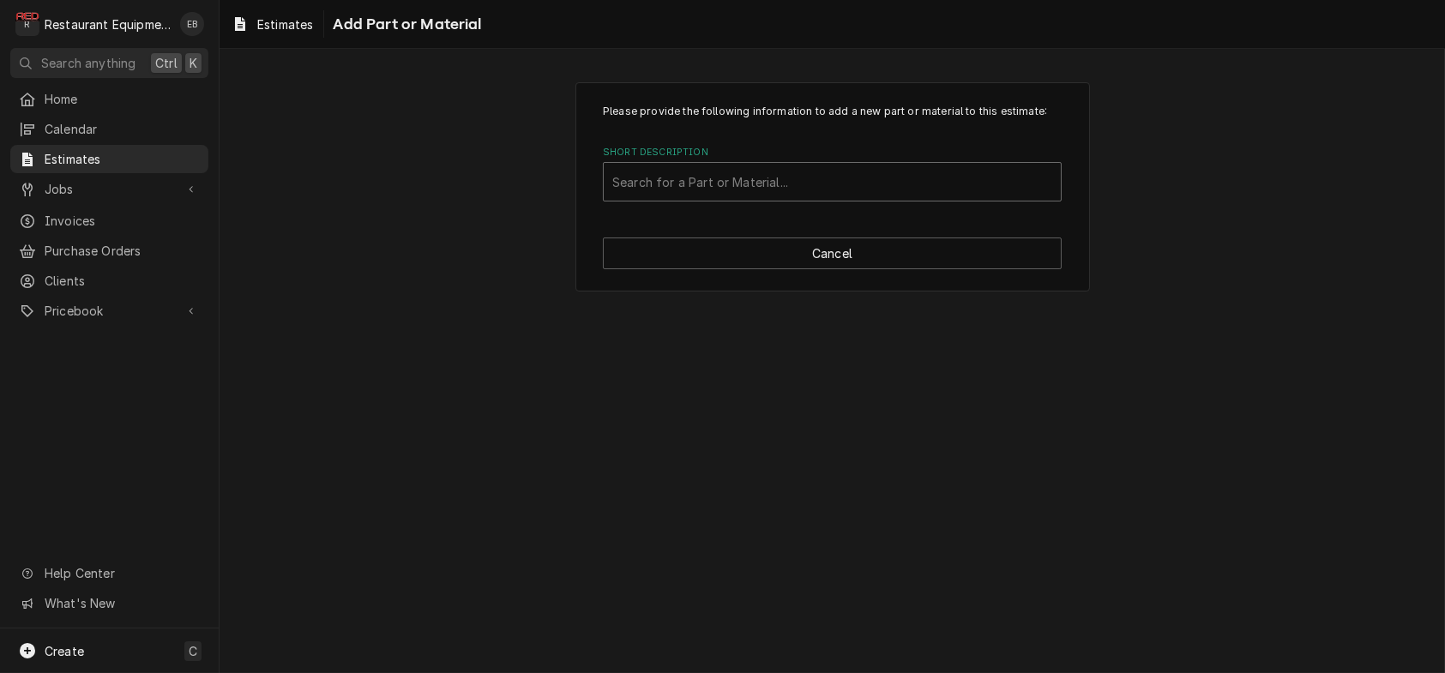
click at [737, 197] on div "Short Description" at bounding box center [832, 181] width 440 height 31
type input "misc"
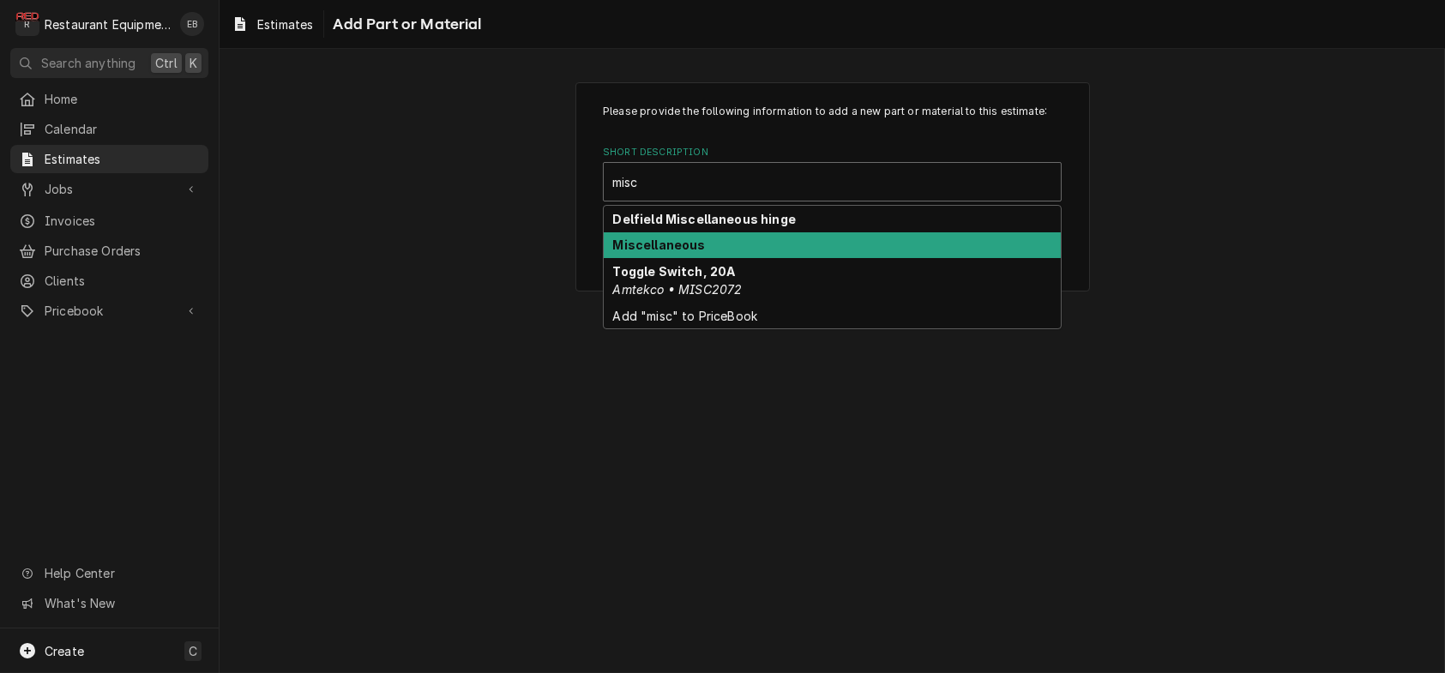
click at [703, 259] on div "Miscellaneous" at bounding box center [832, 245] width 457 height 27
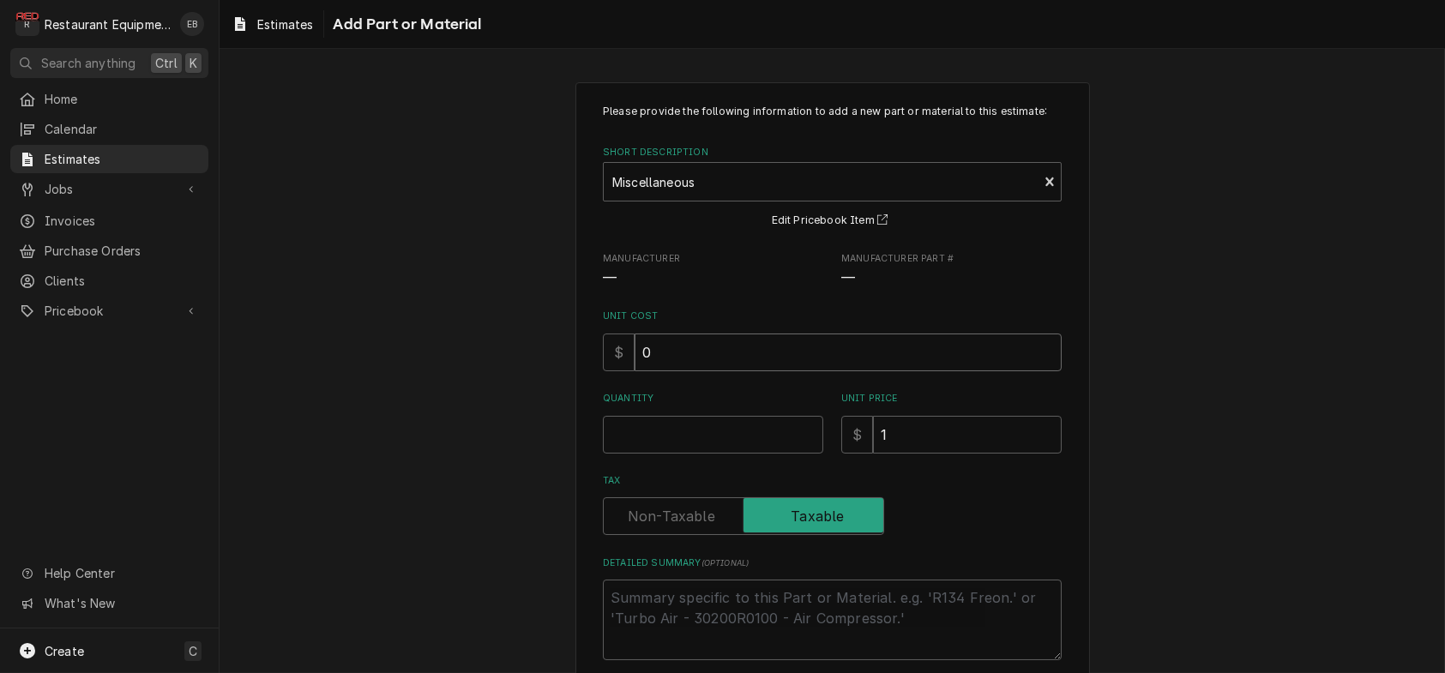
click at [666, 371] on input "0" at bounding box center [848, 353] width 427 height 38
type textarea "x"
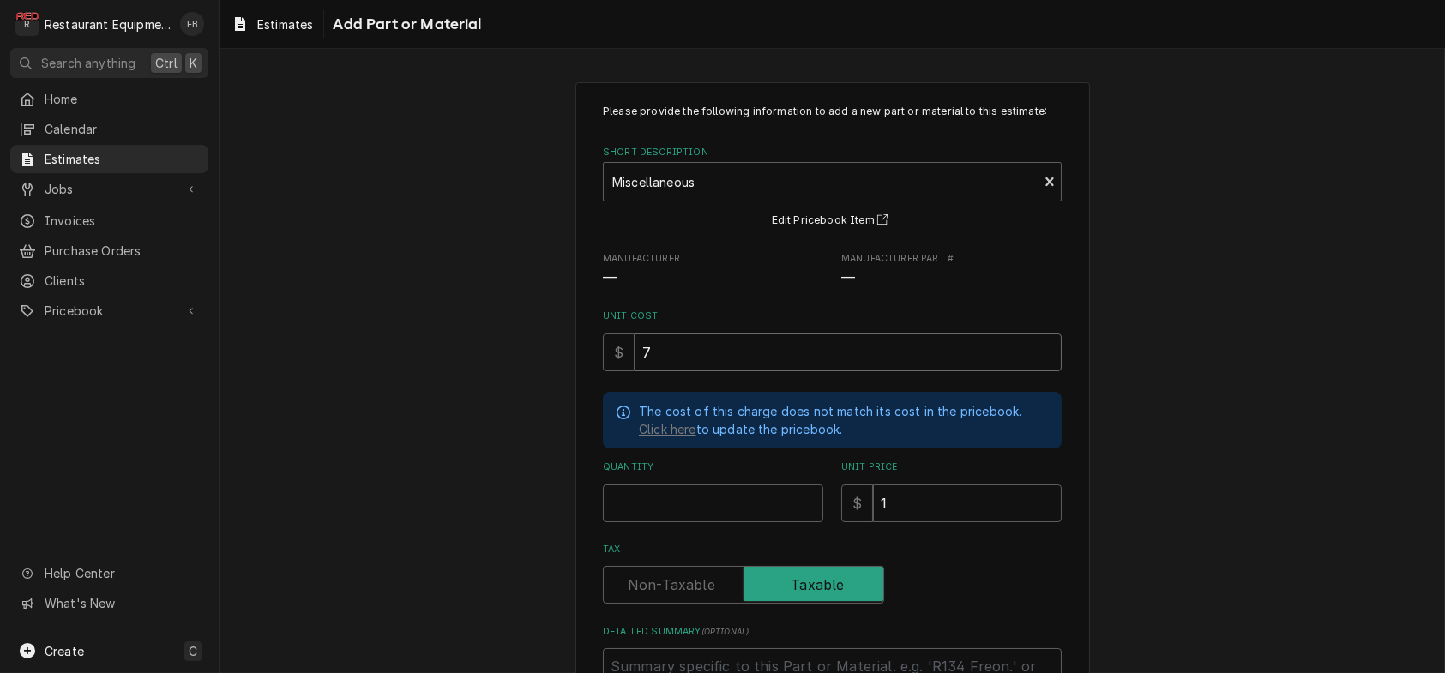
type input "7.4"
type textarea "x"
type input "7.45"
type textarea "x"
type input "7.458"
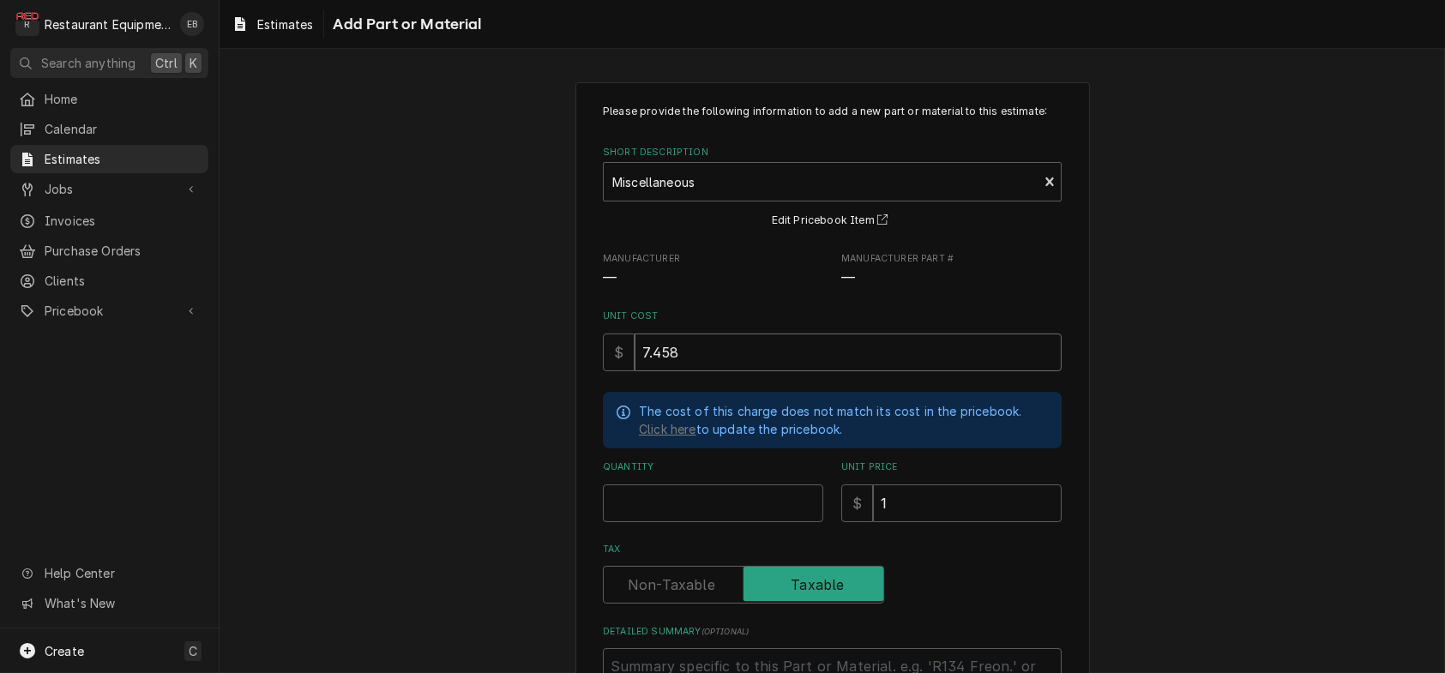
type textarea "x"
type input "7.45"
type textarea "x"
type input "7.4"
type textarea "x"
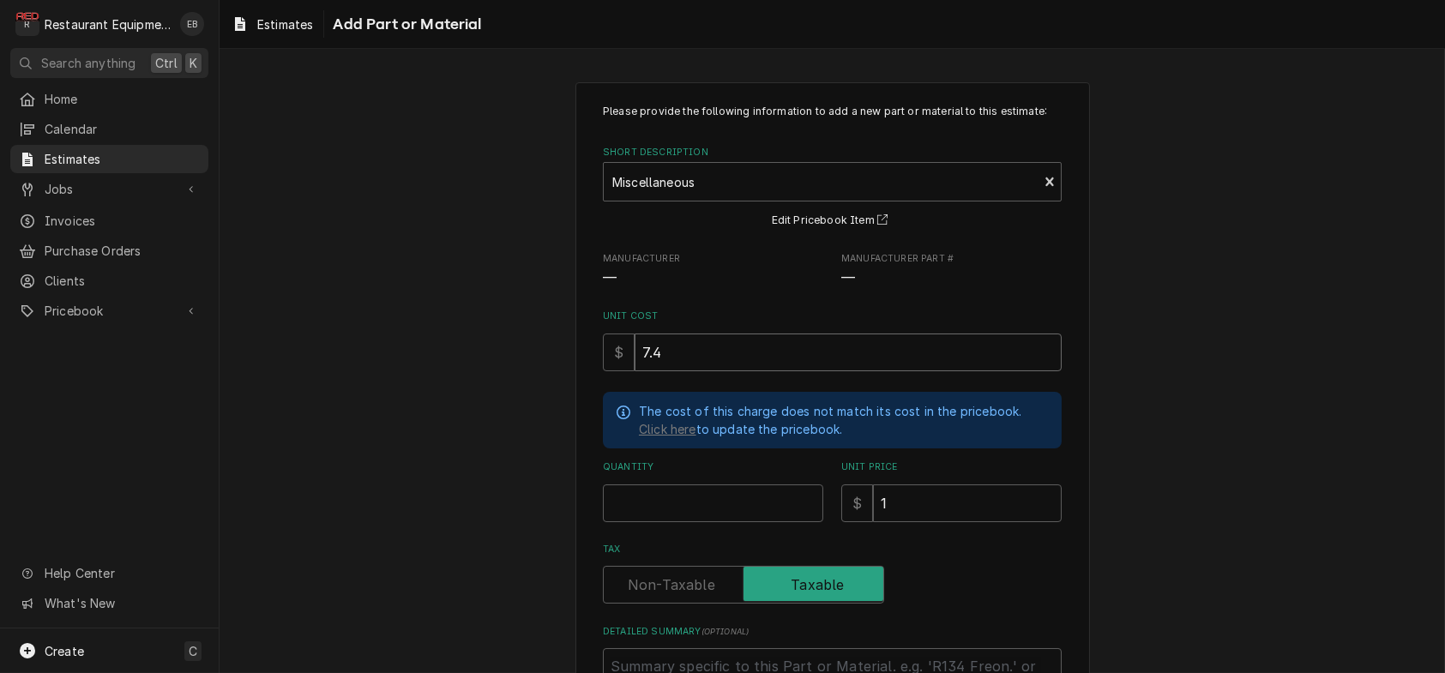
type input "7.46"
type textarea "x"
type input "7.46"
click at [649, 522] on input "Quantity" at bounding box center [713, 504] width 220 height 38
type textarea "x"
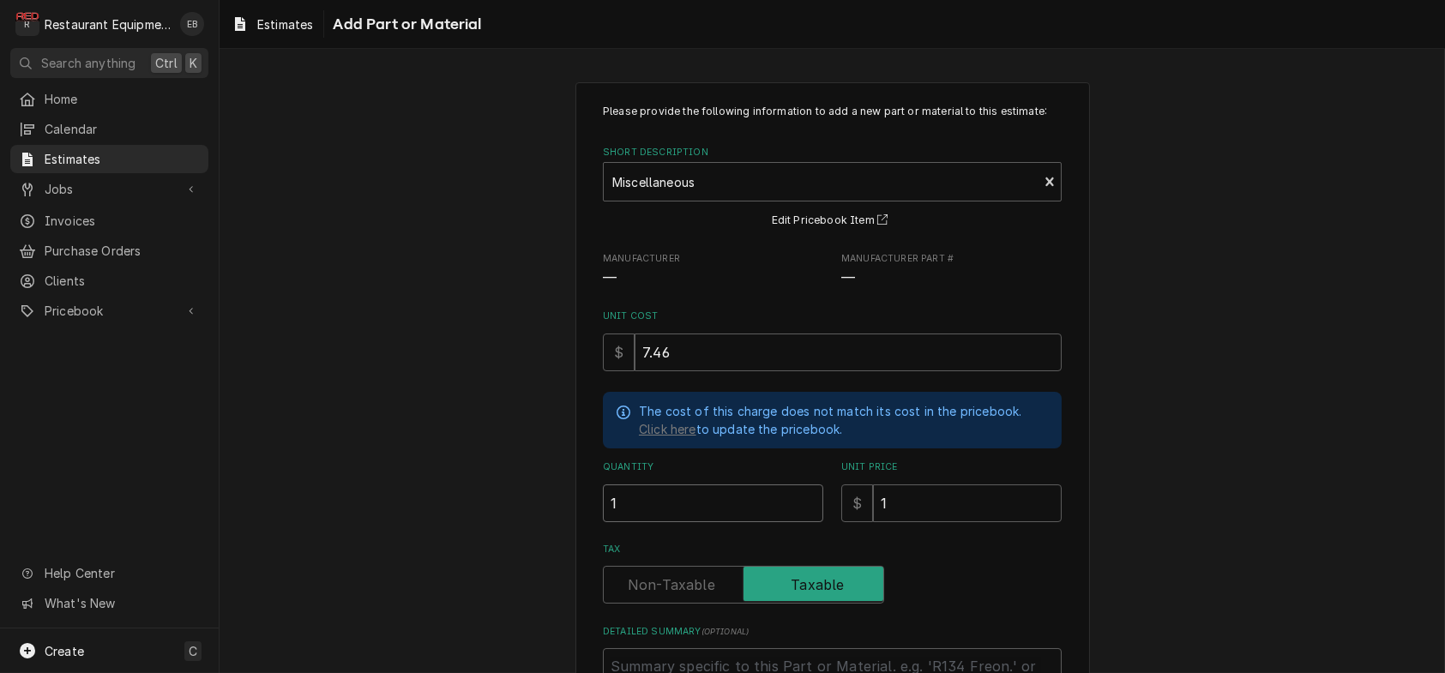
type input "1"
click at [960, 522] on input "1" at bounding box center [967, 504] width 189 height 38
type textarea "x"
type input "1"
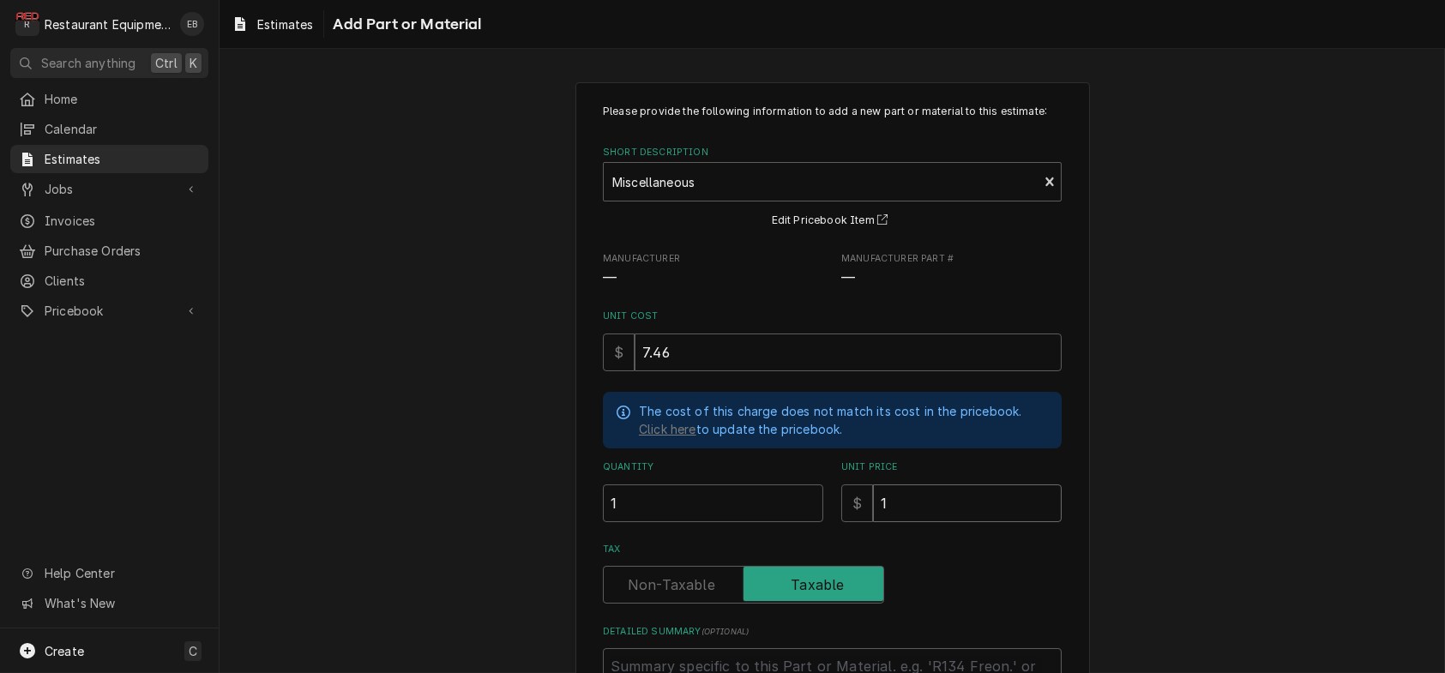
type textarea "x"
type input "11"
type textarea "x"
type input "11.4"
type textarea "x"
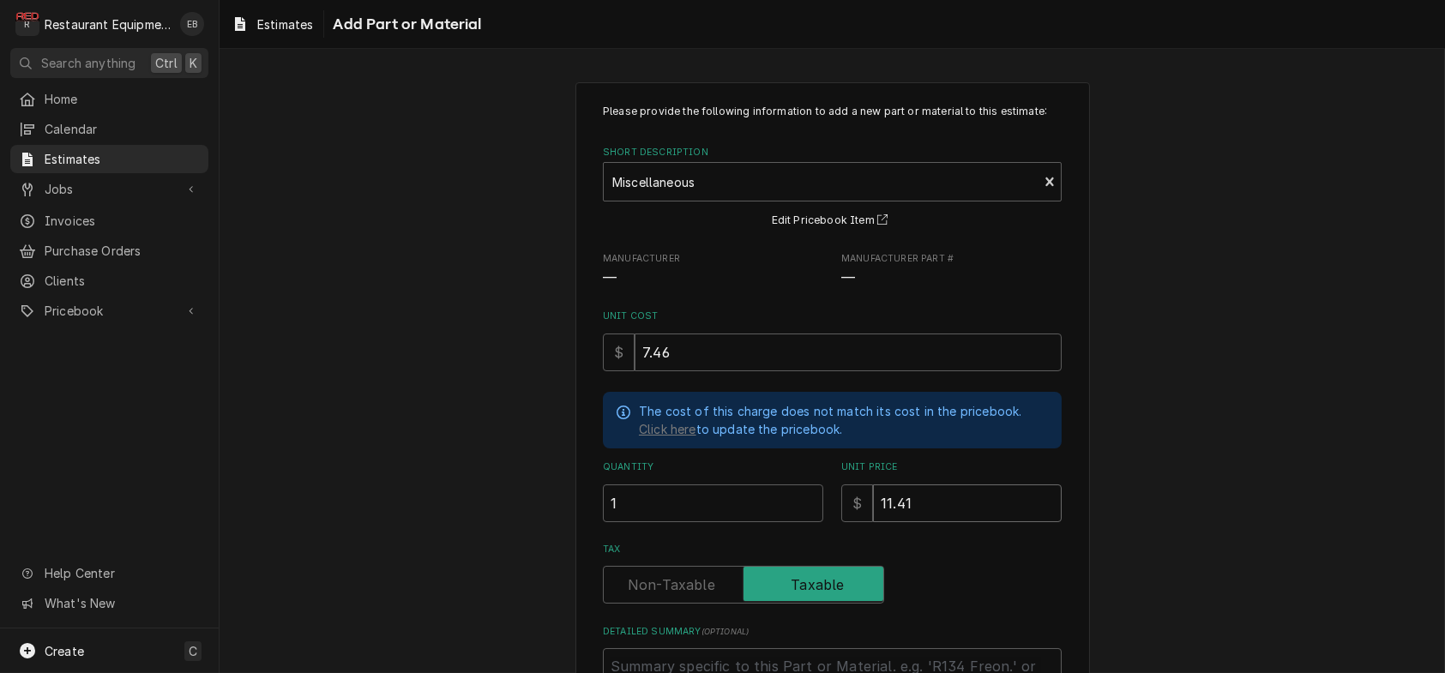
type input "11.41"
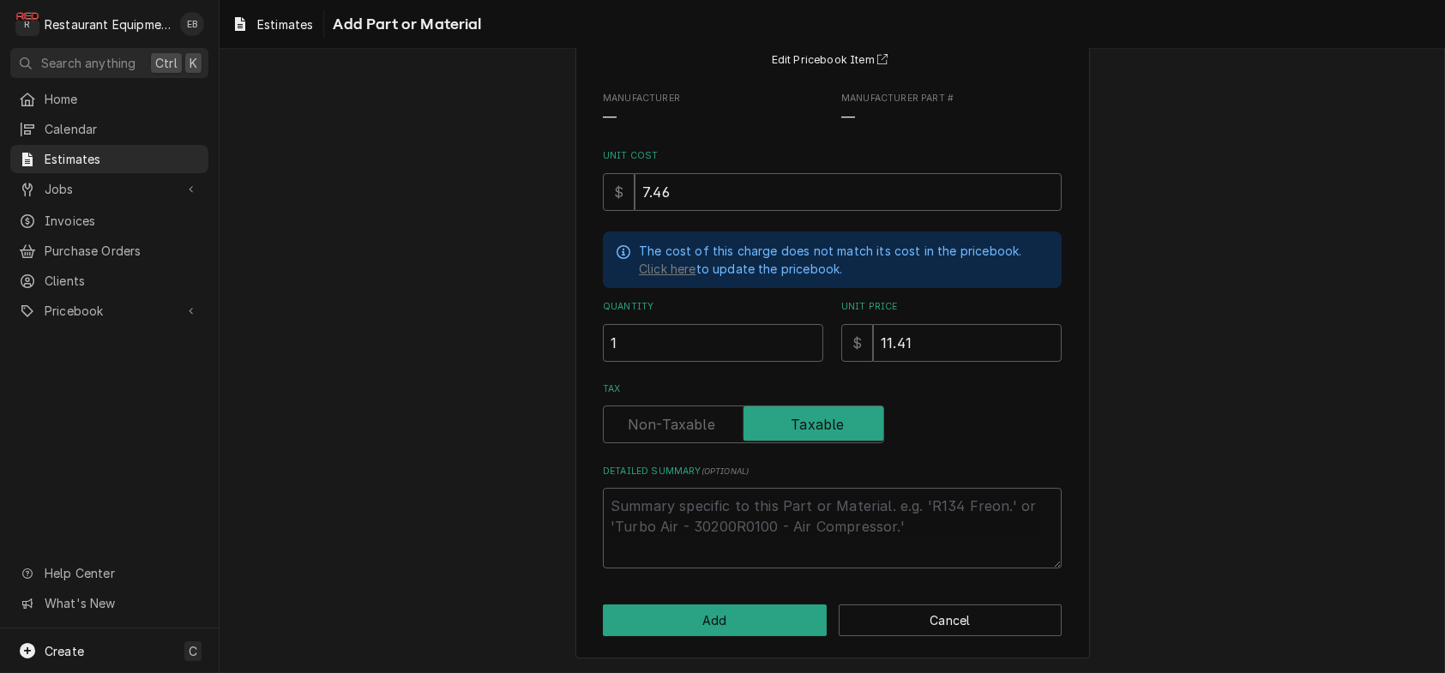
scroll to position [257, 0]
click at [652, 610] on button "Add" at bounding box center [715, 621] width 224 height 32
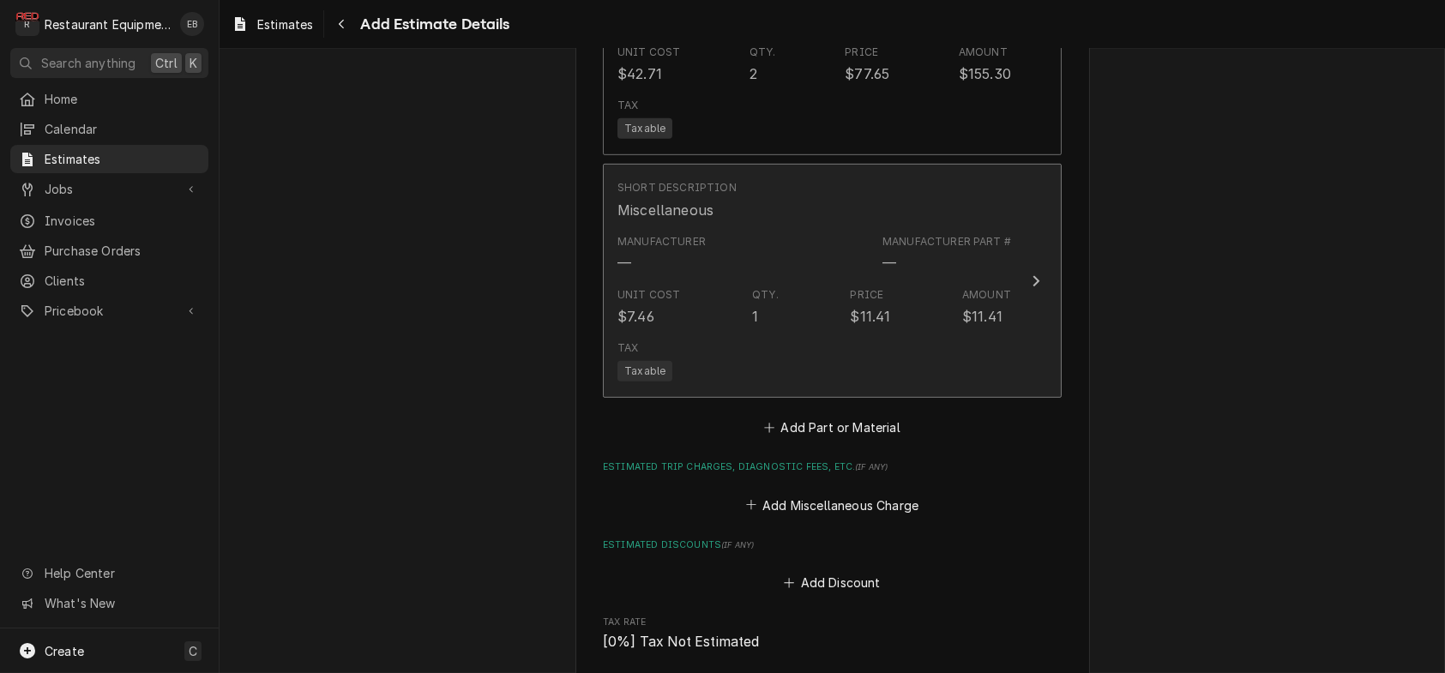
type textarea "x"
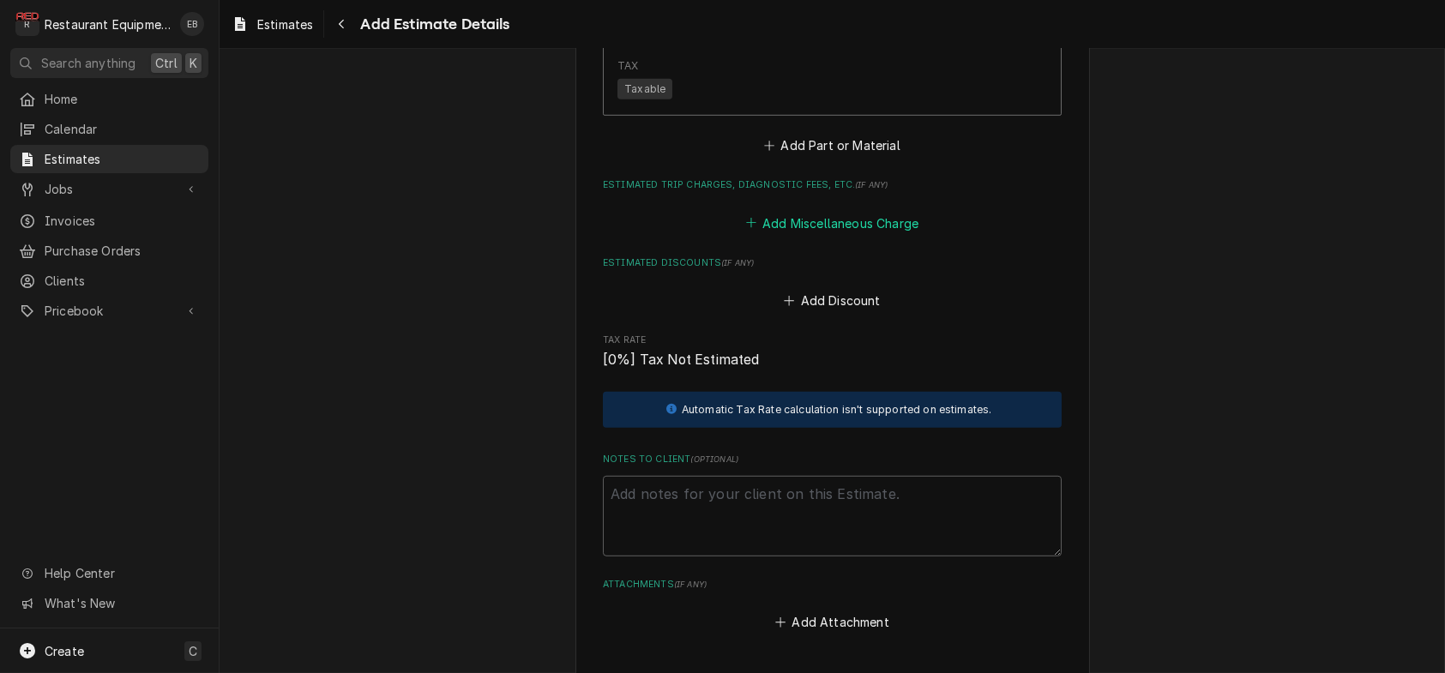
scroll to position [2845, 0]
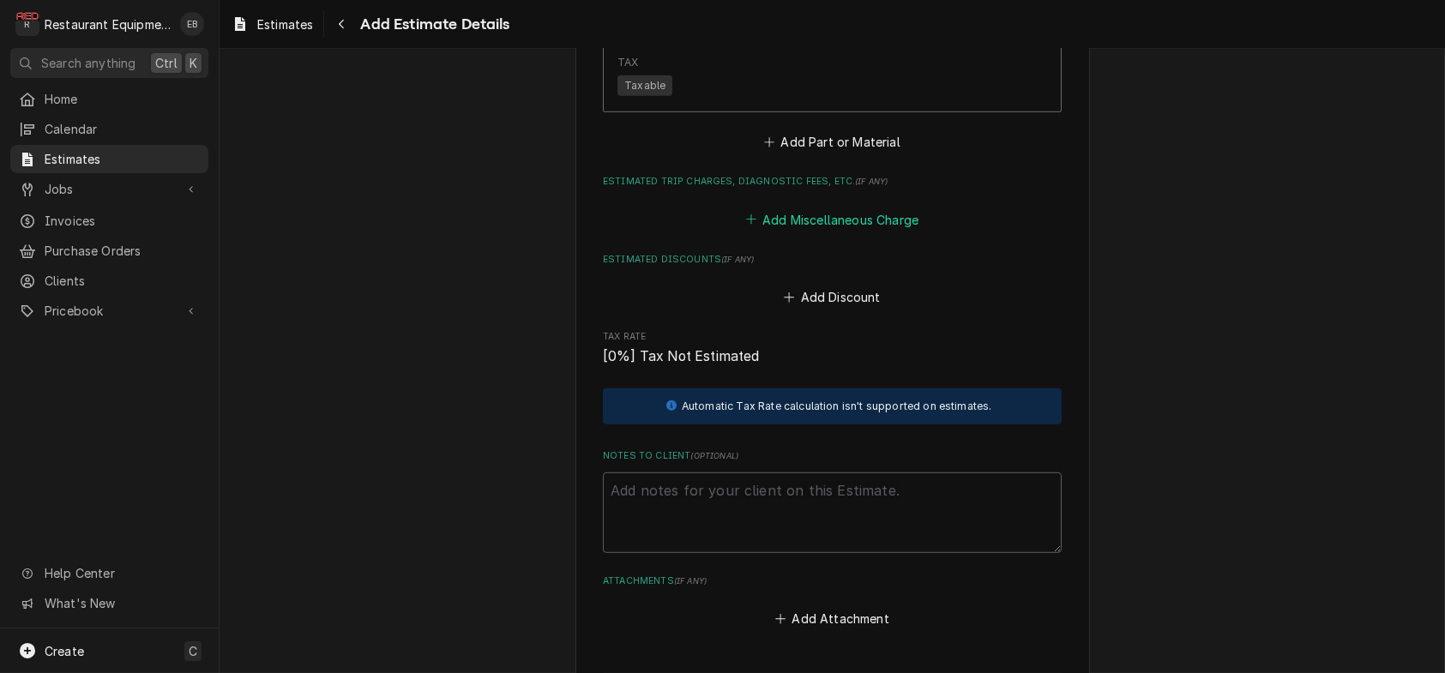
click at [798, 232] on button "Add Miscellaneous Charge" at bounding box center [832, 220] width 178 height 24
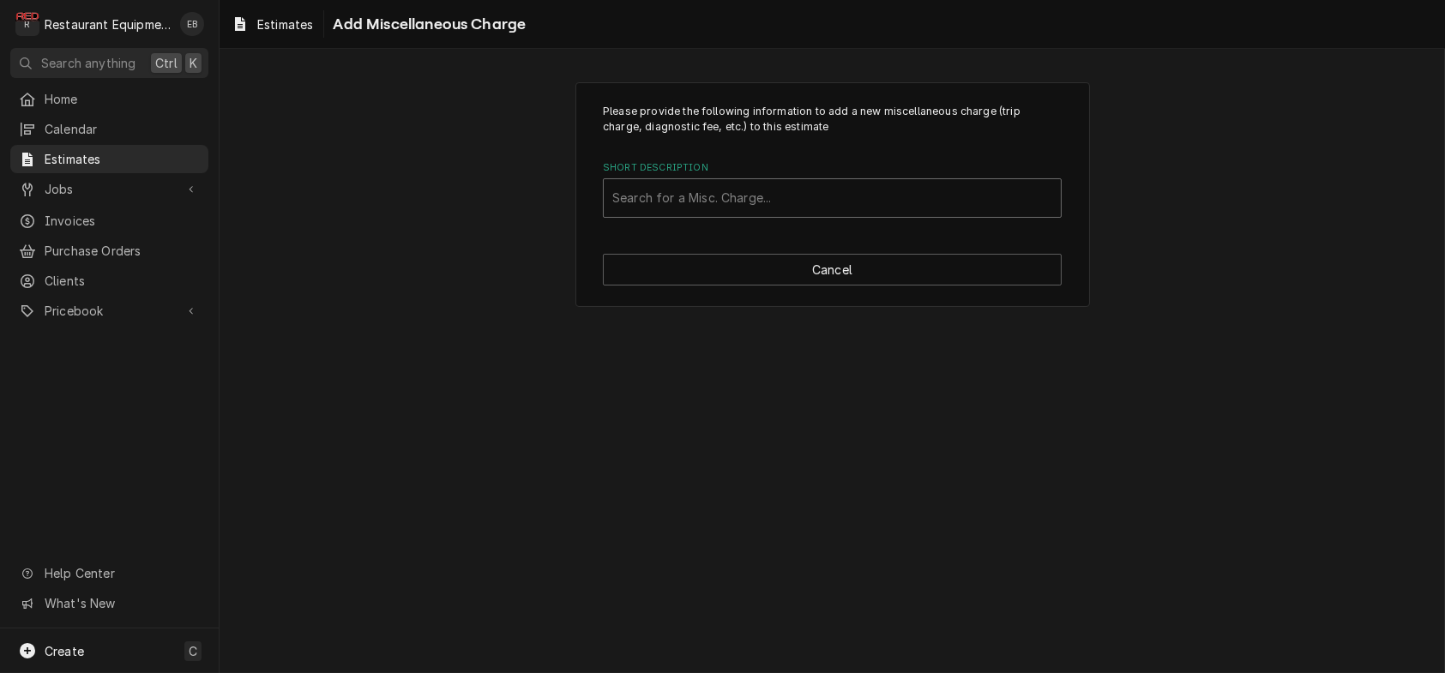
click at [744, 214] on div "Short Description" at bounding box center [832, 198] width 440 height 31
type input "shipping"
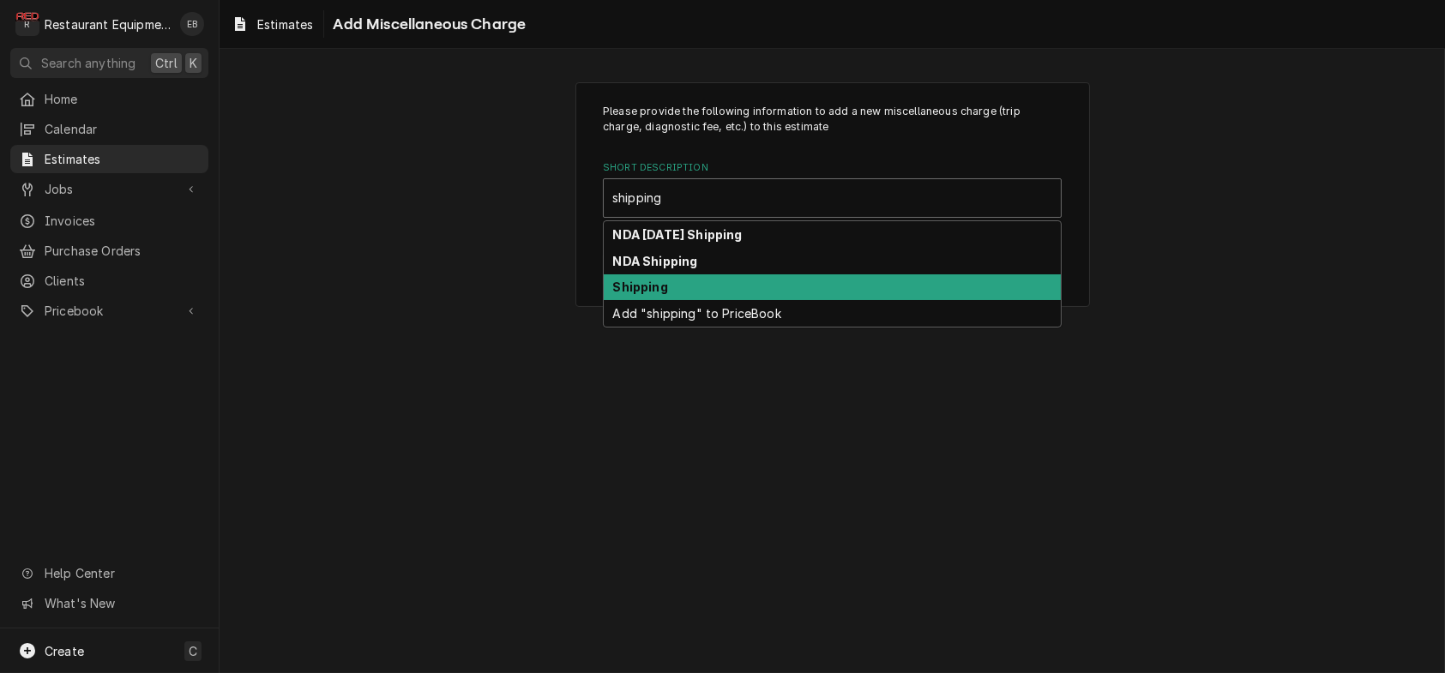
click at [687, 301] on div "Shipping" at bounding box center [832, 287] width 457 height 27
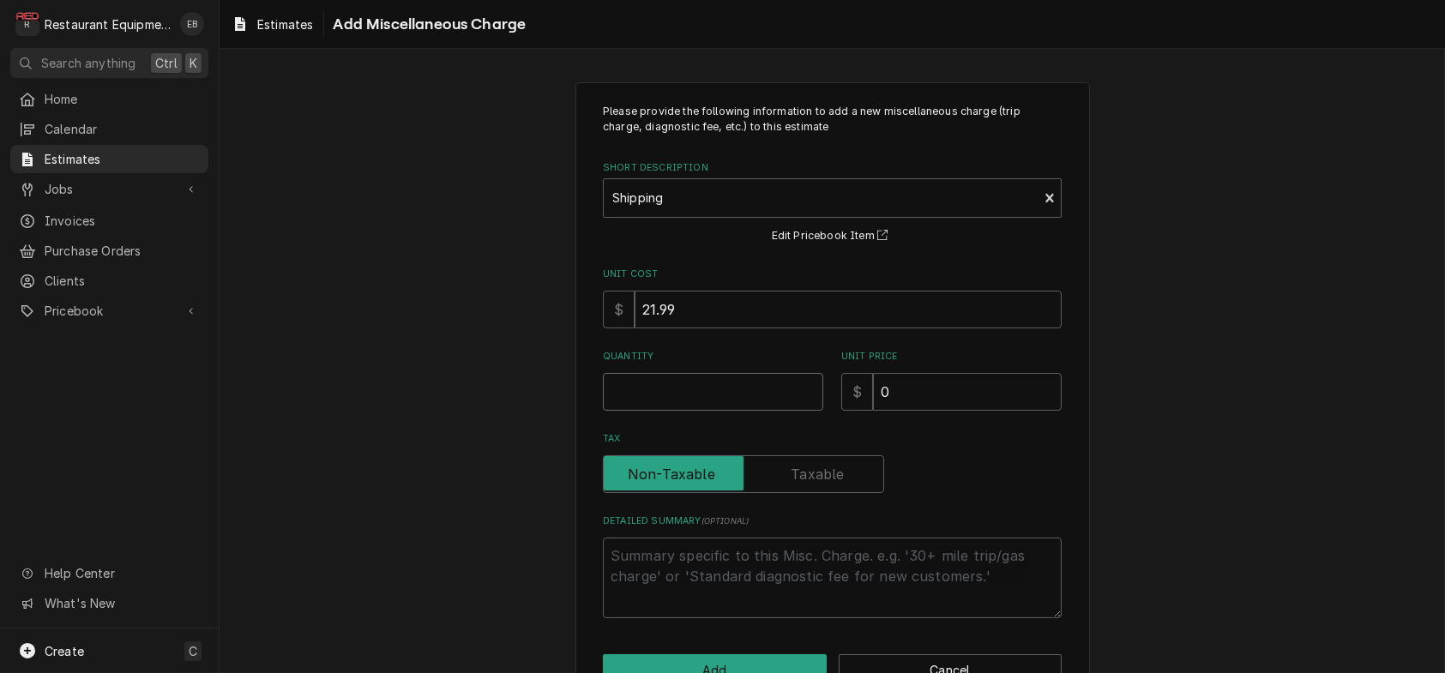
click at [679, 411] on input "Quantity" at bounding box center [713, 392] width 220 height 38
type textarea "x"
type input "1"
click at [919, 411] on input "0" at bounding box center [967, 392] width 189 height 38
type textarea "x"
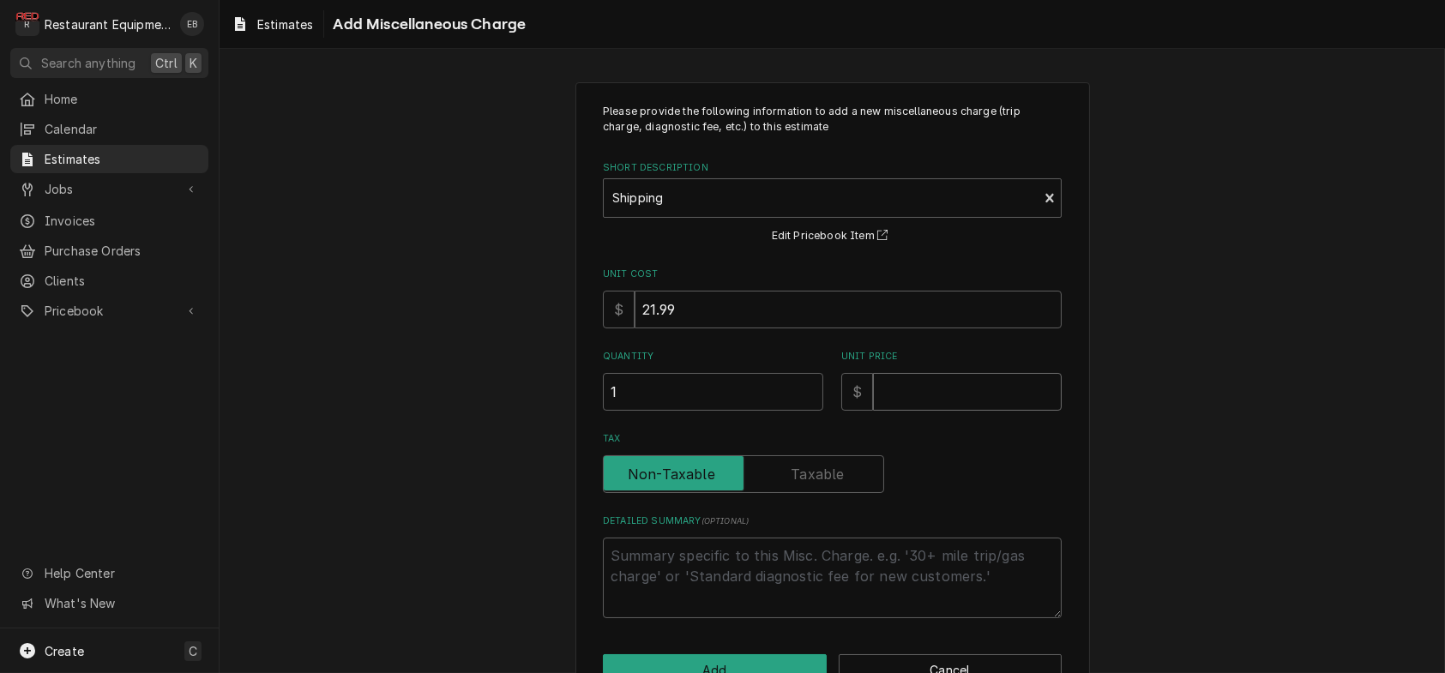
type textarea "x"
type input "7"
type textarea "x"
type input "73"
type textarea "x"
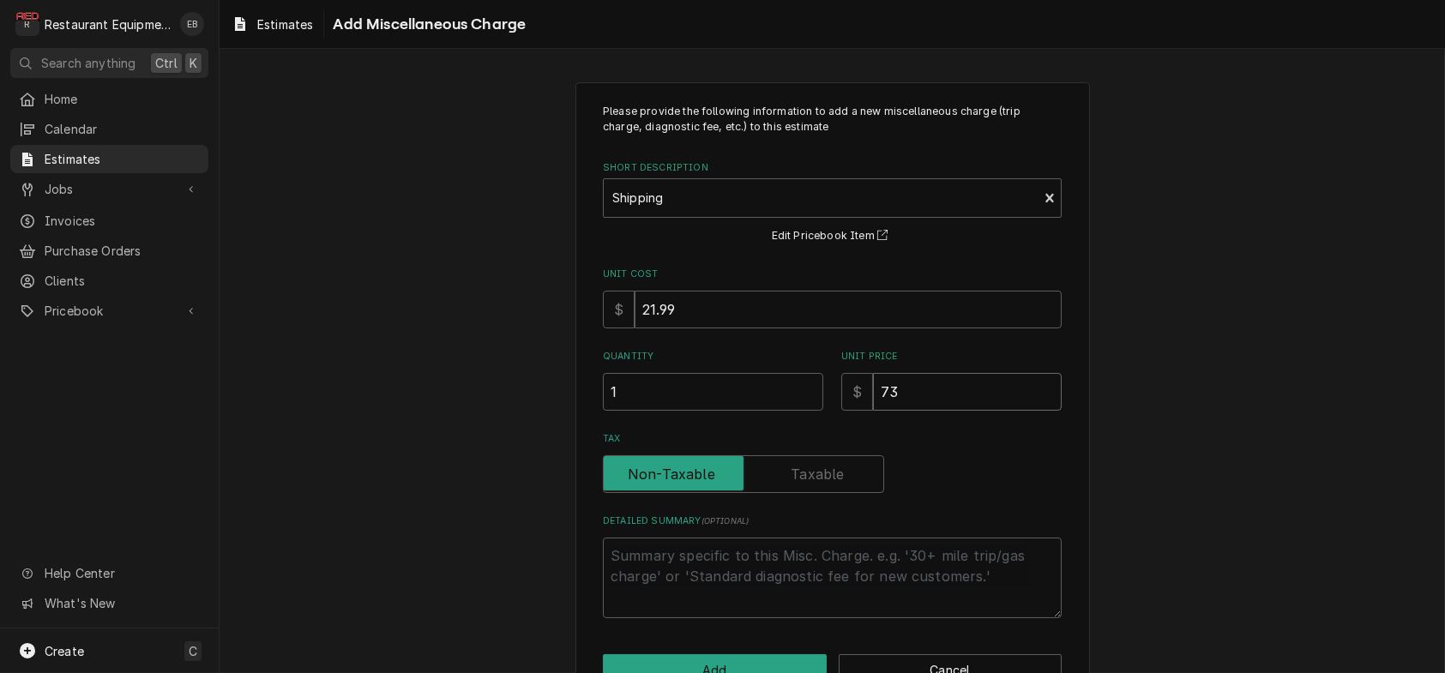
type input "73.4"
type textarea "x"
type input "73.45"
type textarea "x"
type input "73.45"
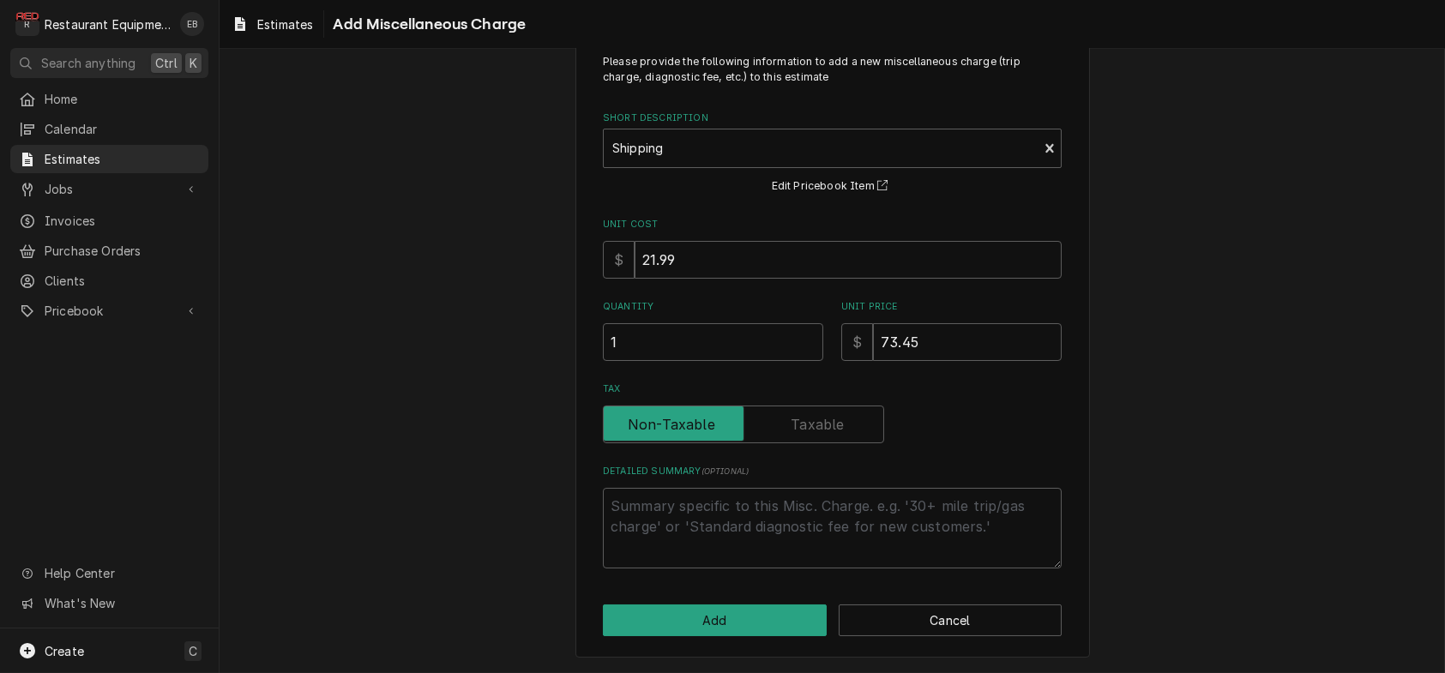
scroll to position [120, 0]
click at [949, 323] on input "73.45" at bounding box center [967, 342] width 189 height 38
type textarea "x"
type input "73.4"
type textarea "x"
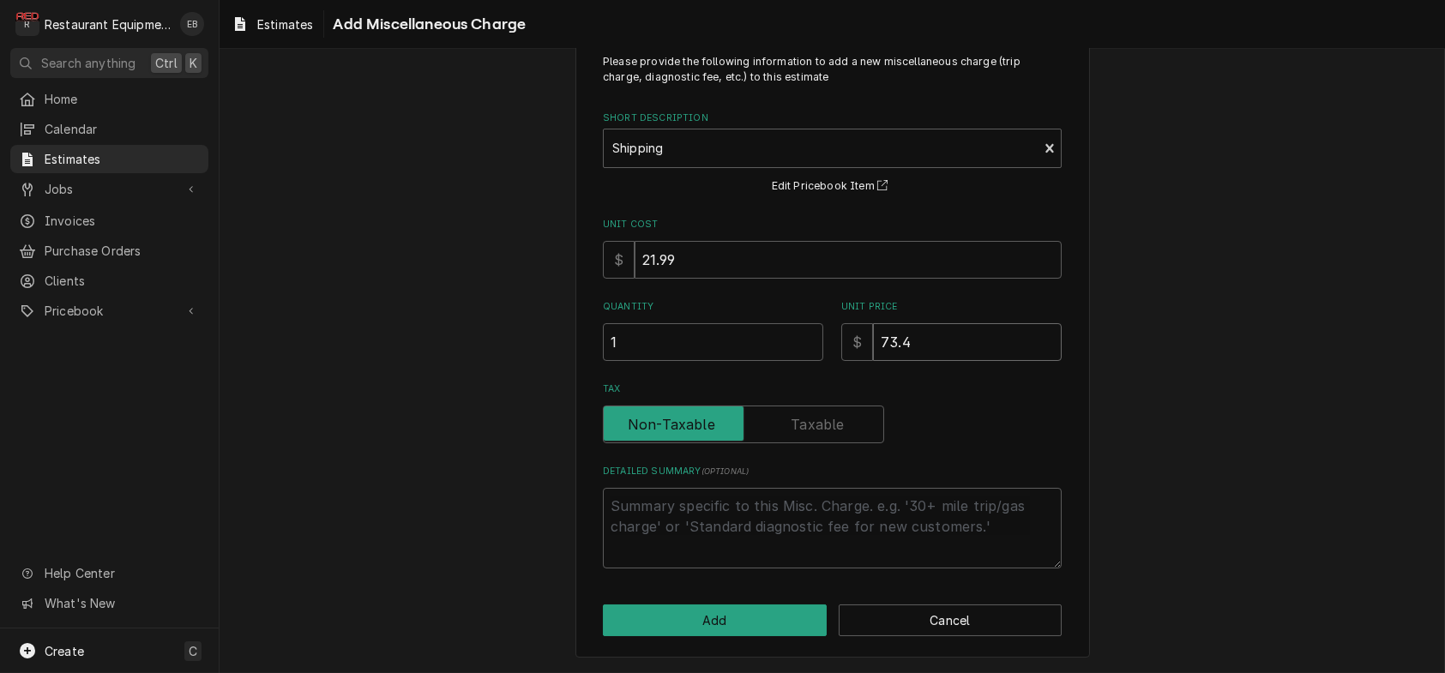
type input "73.47"
type textarea "x"
type input "73.47"
click at [963, 329] on input "73.47" at bounding box center [967, 342] width 189 height 38
type textarea "x"
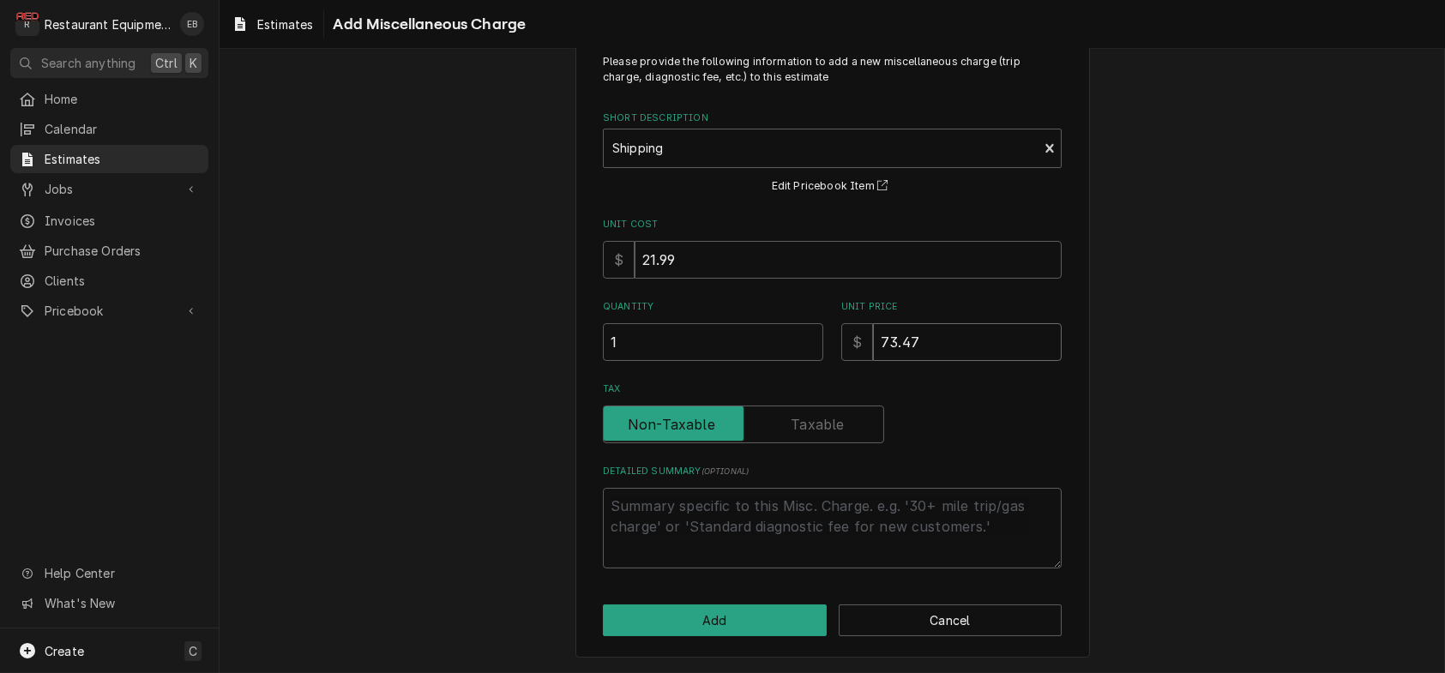
type input "73.4"
type textarea "x"
type input "73.49"
type textarea "x"
type input "73.49"
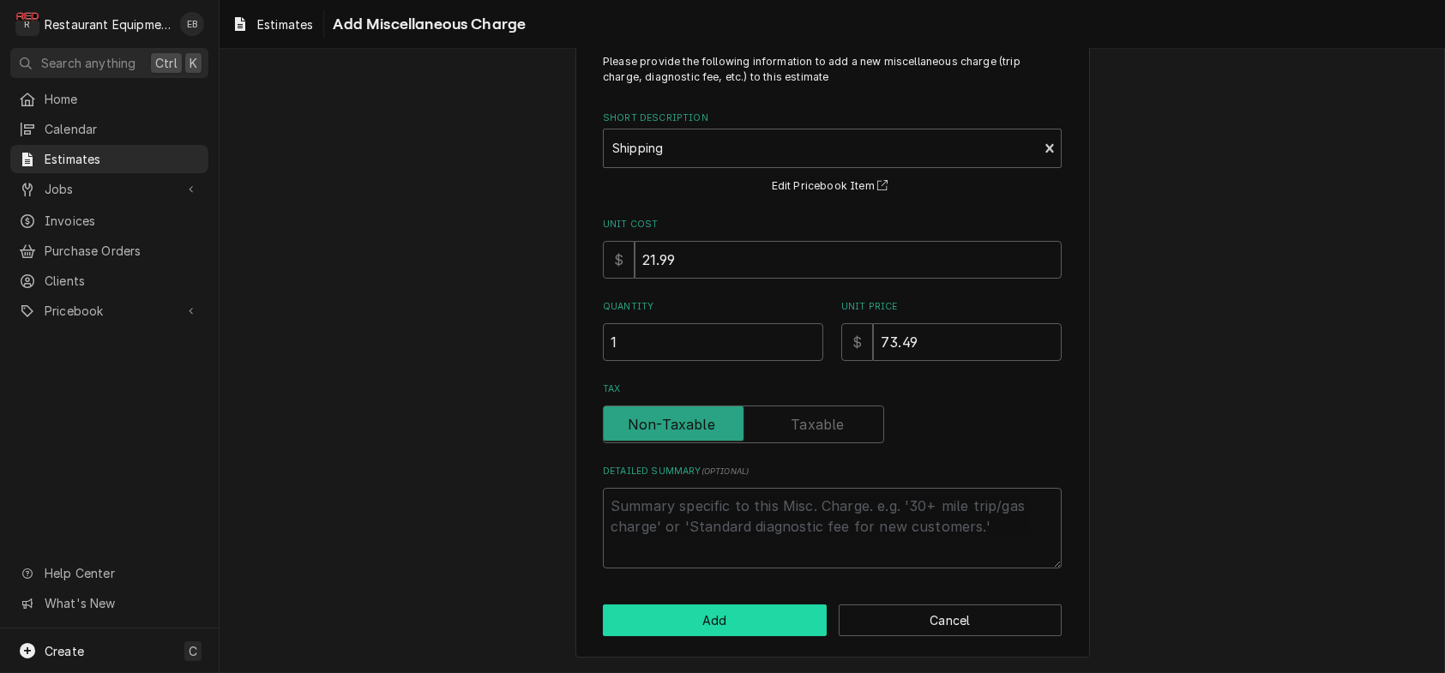
click at [733, 613] on button "Add" at bounding box center [715, 621] width 224 height 32
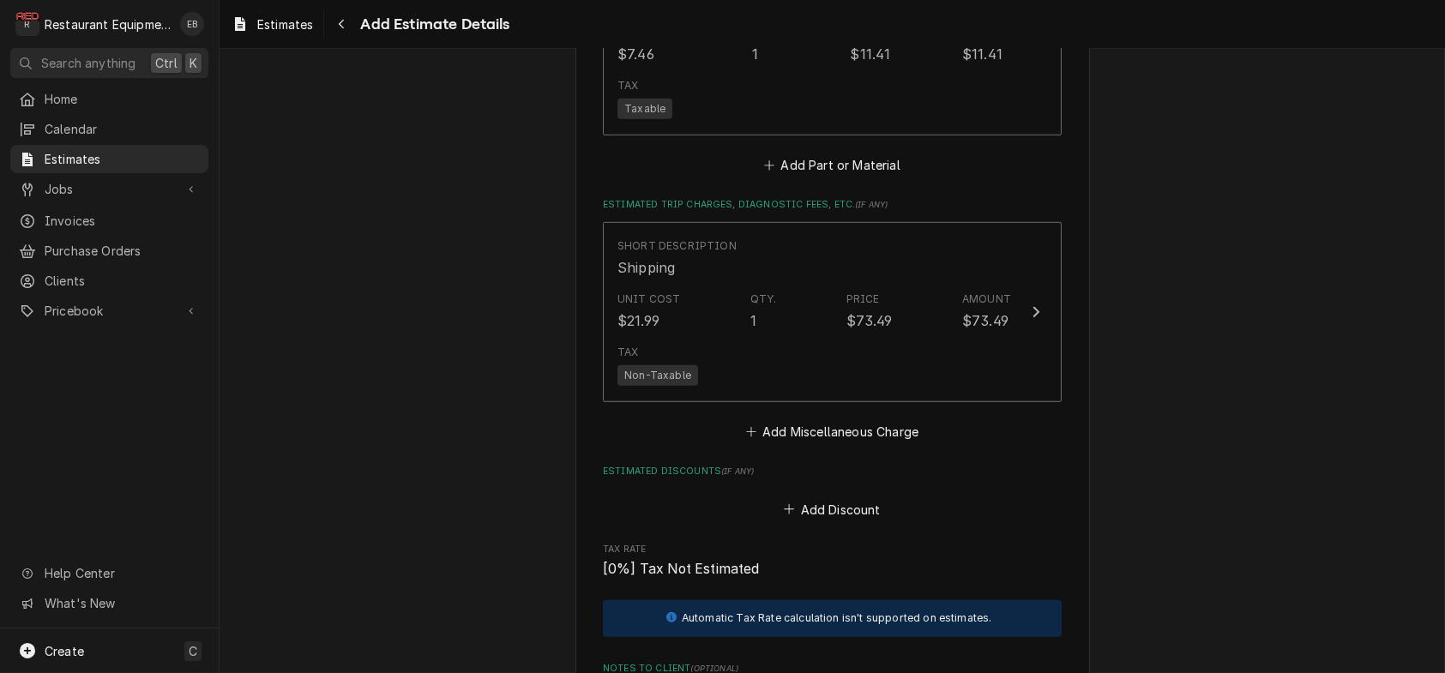
type textarea "x"
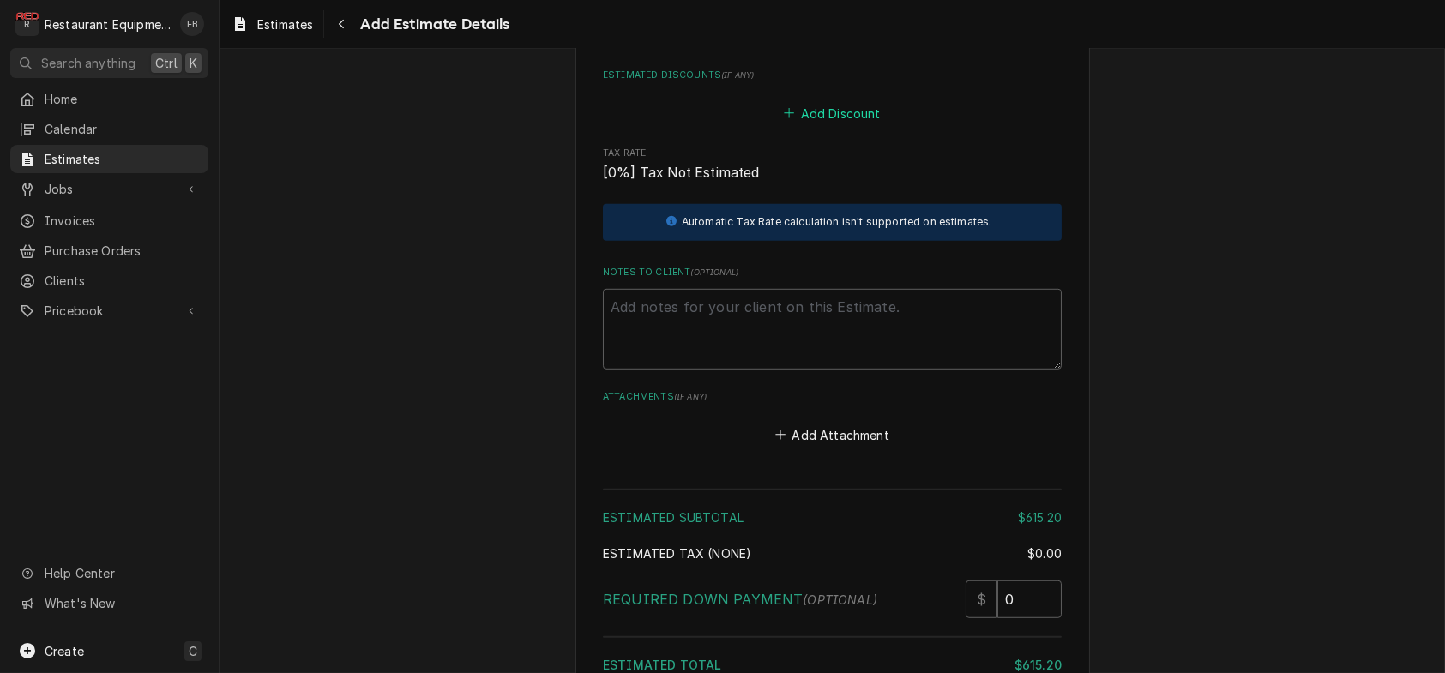
scroll to position [3223, 0]
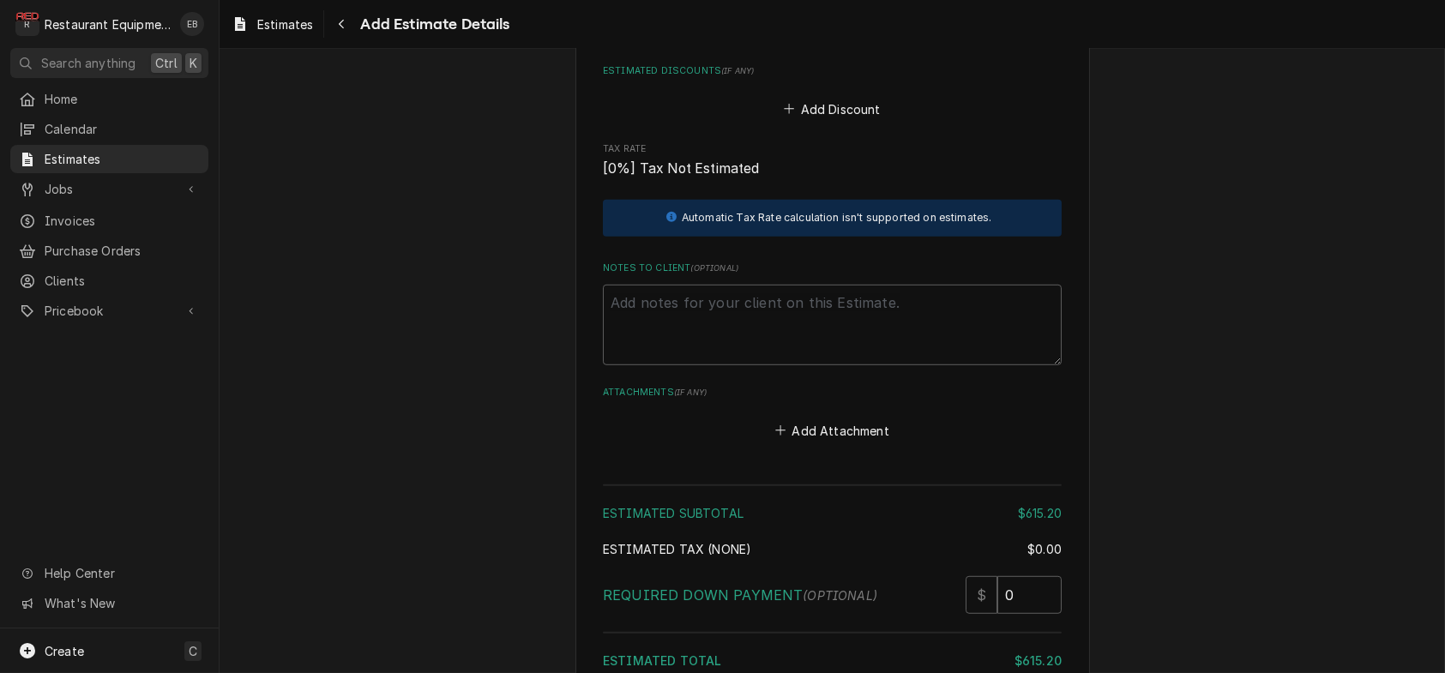
click at [793, 44] on button "Add Miscellaneous Charge" at bounding box center [832, 32] width 178 height 24
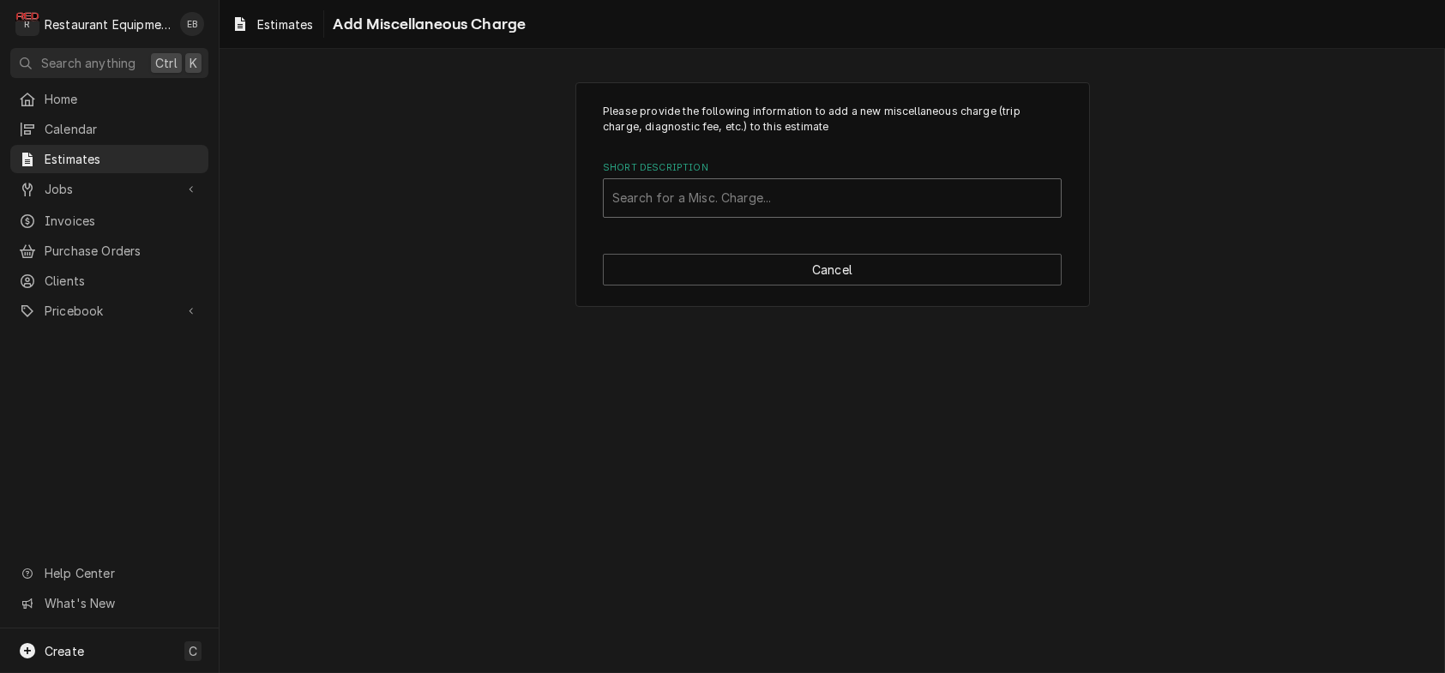
click at [746, 208] on div "Short Description" at bounding box center [832, 198] width 440 height 31
type input "Taxes"
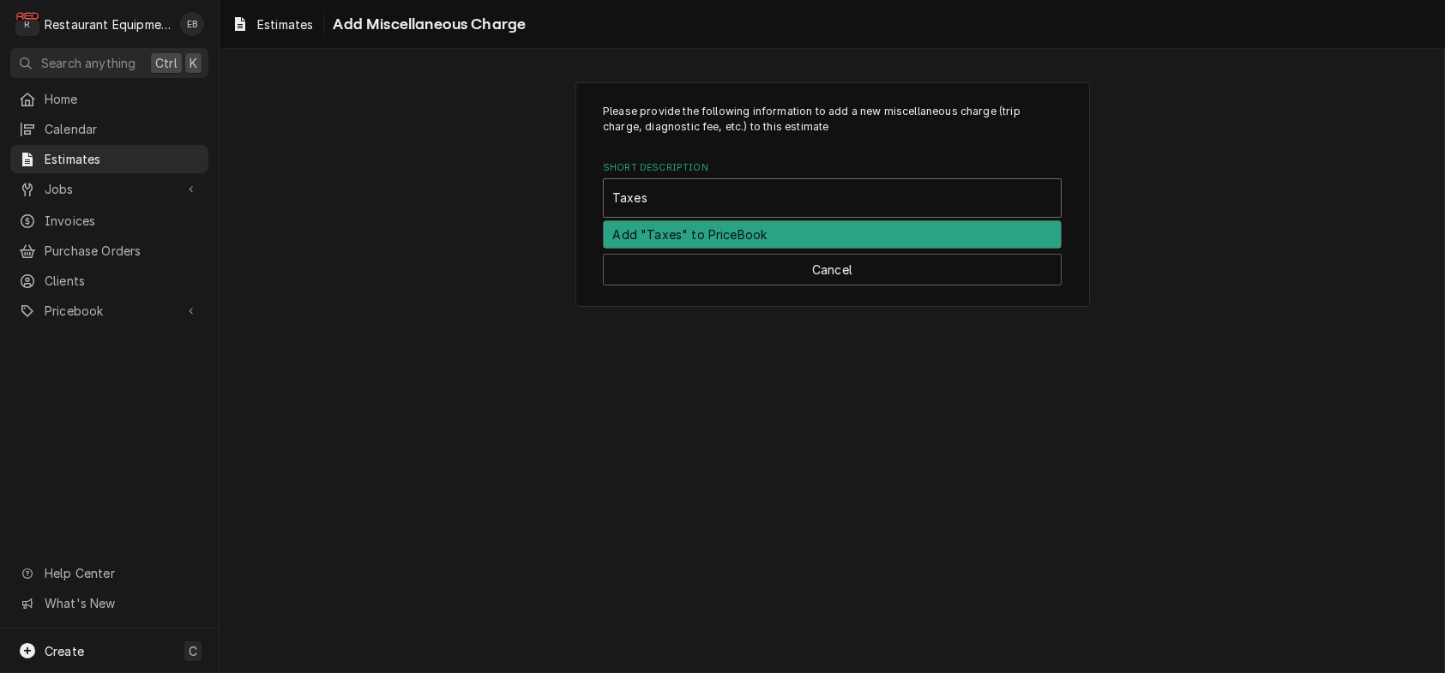
click at [707, 248] on div "Add "Taxes" to PriceBook" at bounding box center [832, 234] width 457 height 27
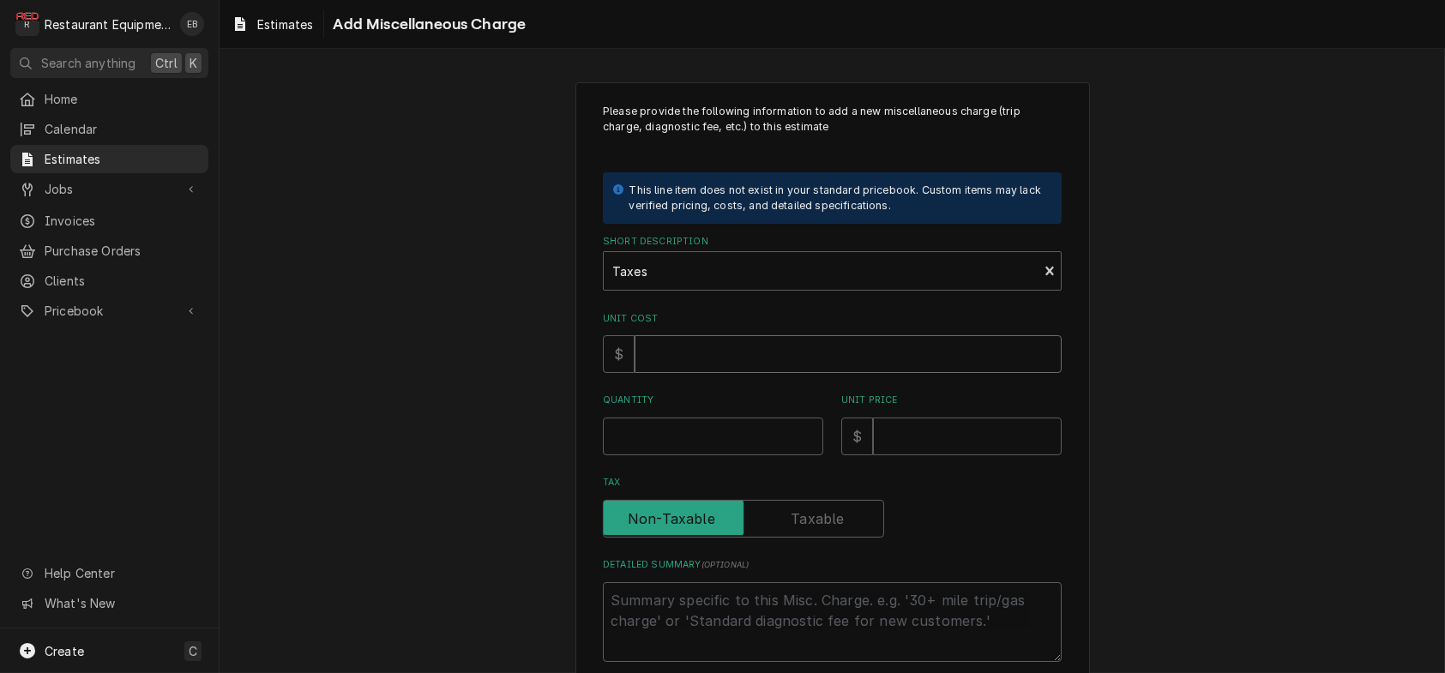
click at [685, 373] on input "Unit Cost" at bounding box center [848, 354] width 427 height 38
type textarea "x"
type input "3"
type textarea "x"
type input "37"
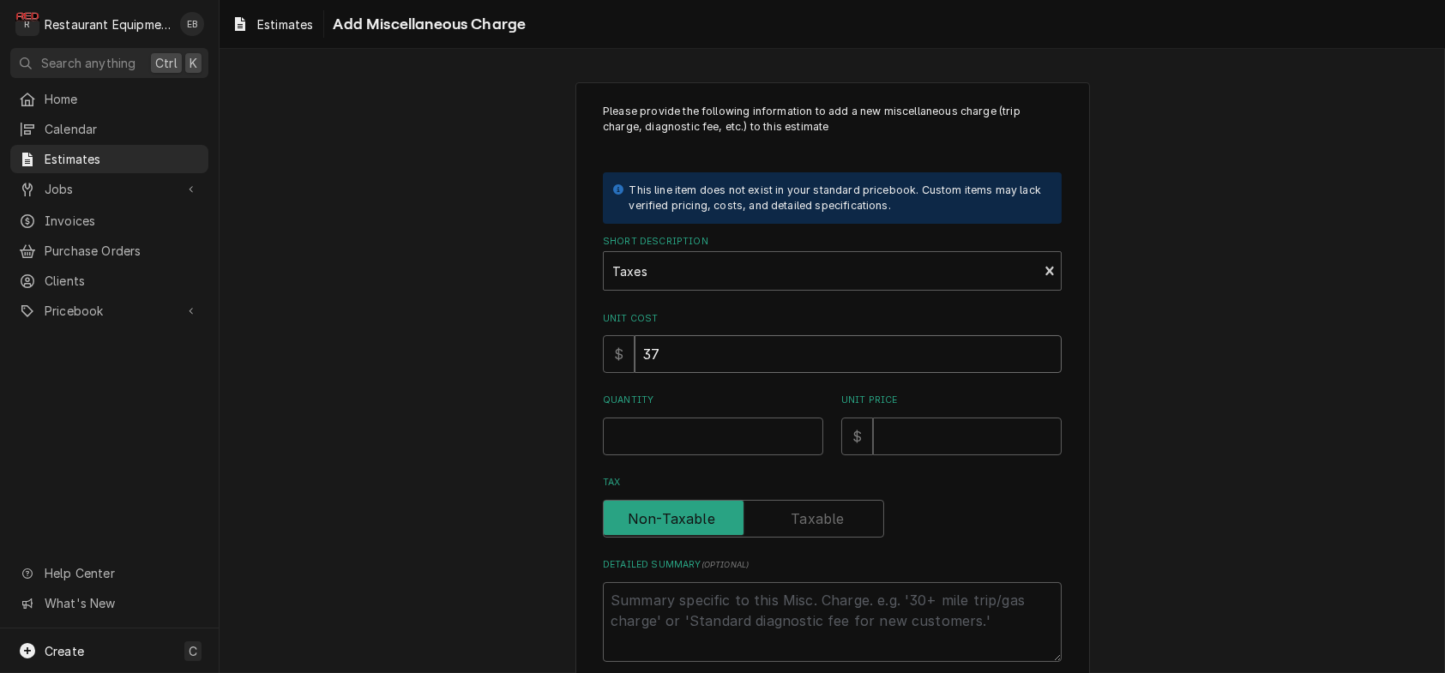
type textarea "x"
type input "37.9"
type textarea "x"
type input "37.92"
type textarea "x"
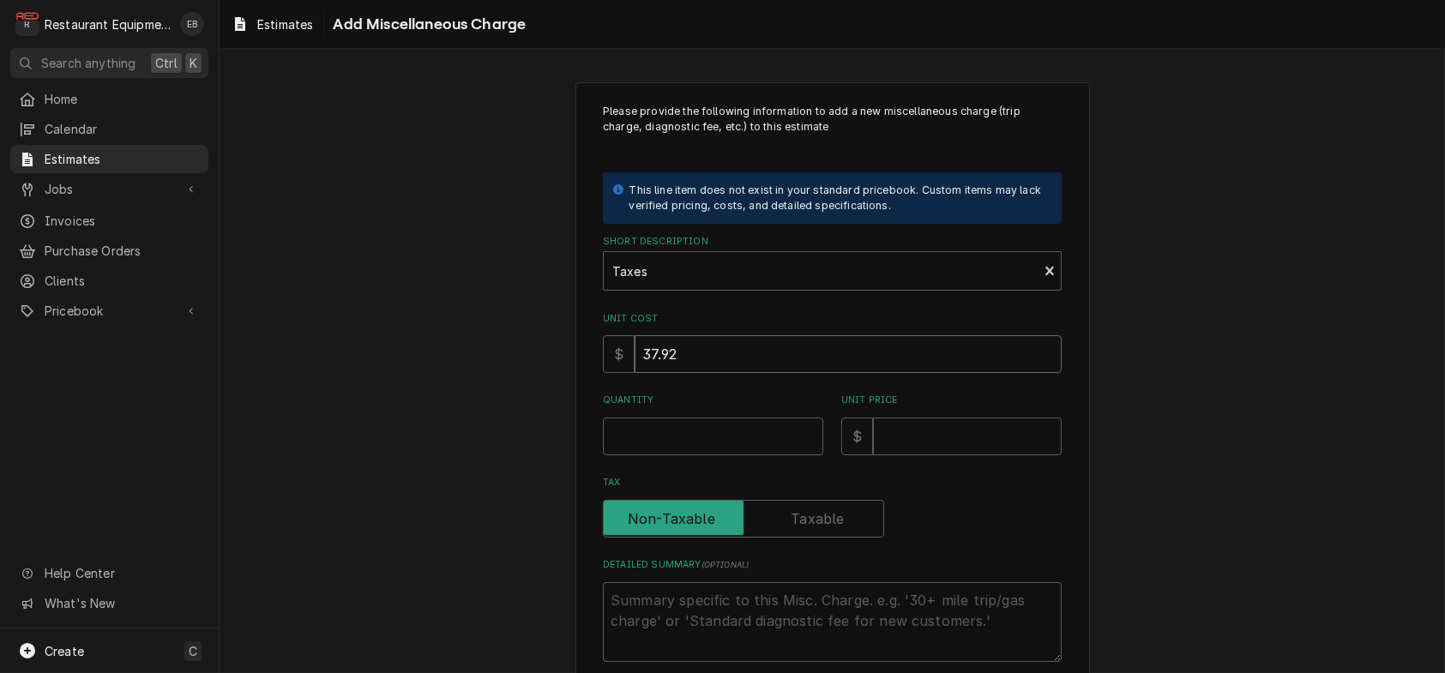
type input "37.92"
click at [680, 455] on input "Quantity" at bounding box center [713, 437] width 220 height 38
type textarea "x"
type input "1"
type textarea "x"
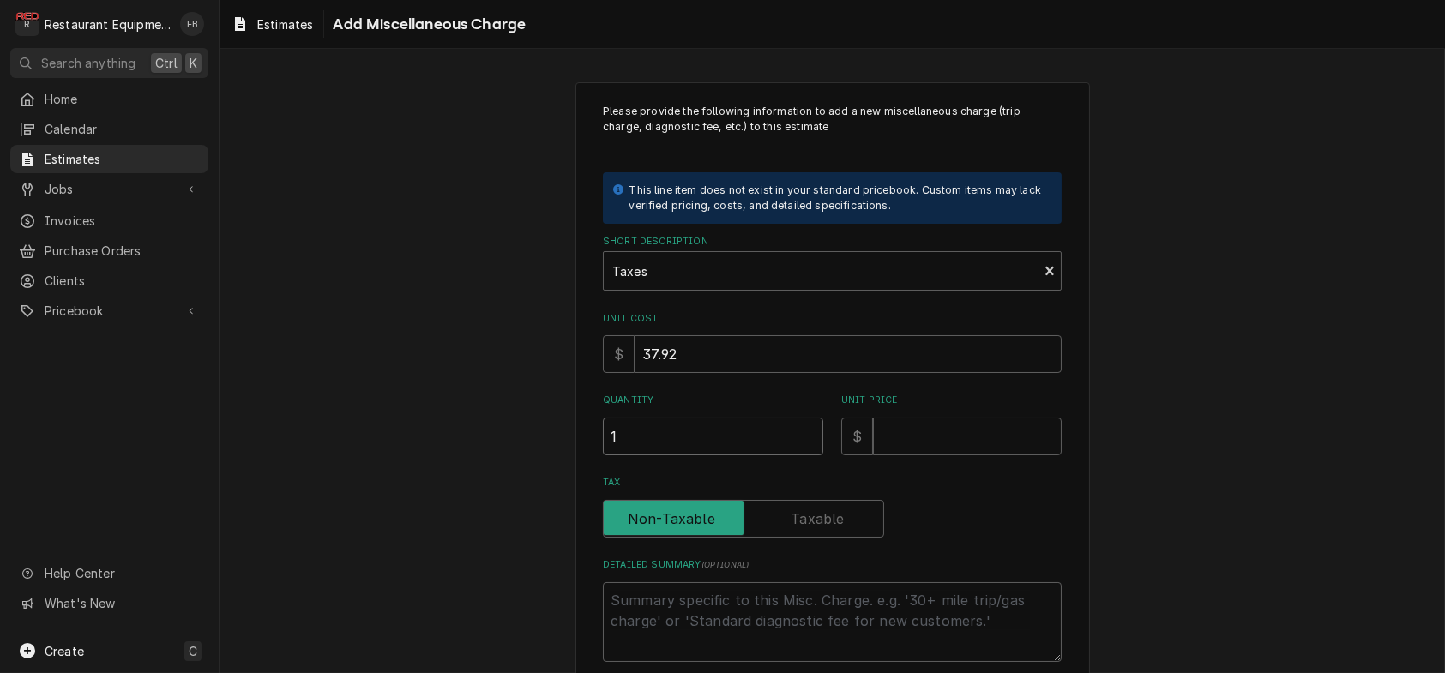
type input "1"
click at [928, 455] on input "Unit Price" at bounding box center [967, 437] width 189 height 38
type textarea "x"
type input "3"
type textarea "x"
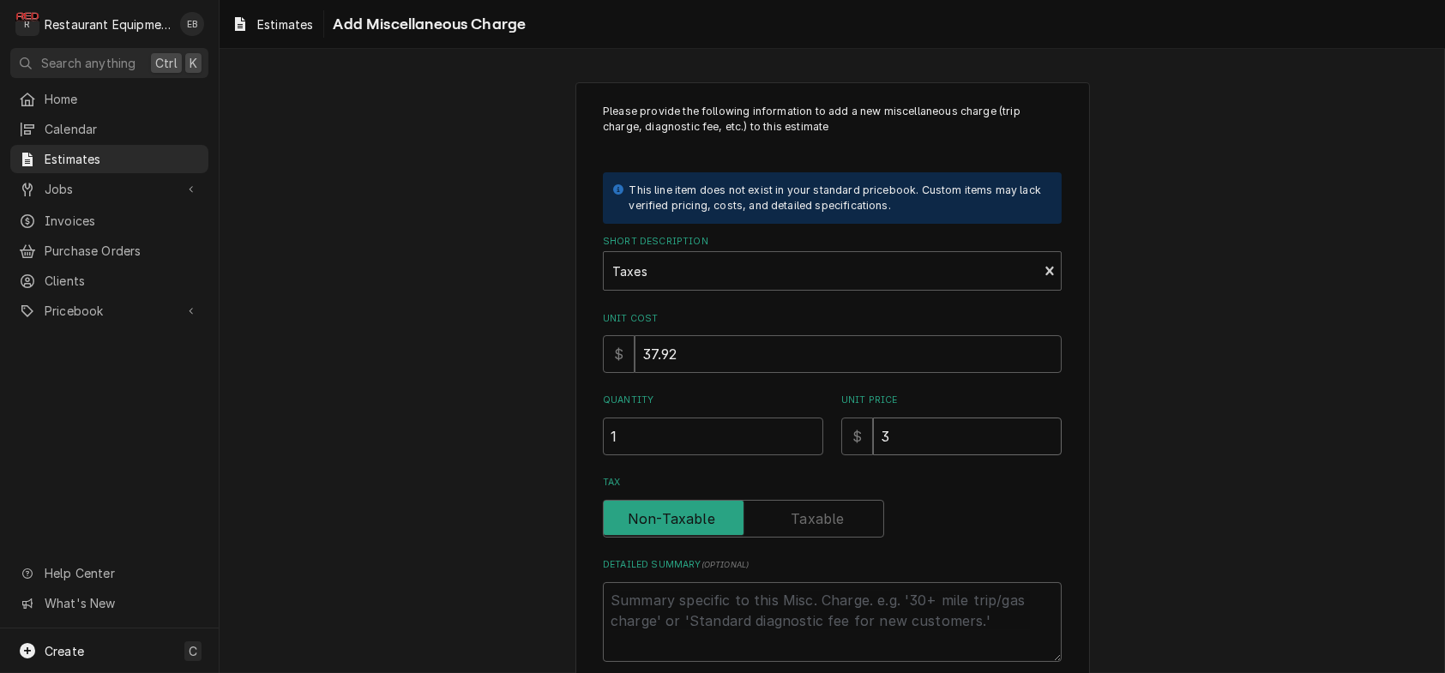
type input "37"
type textarea "x"
type input "37.9"
type textarea "x"
type input "37.92"
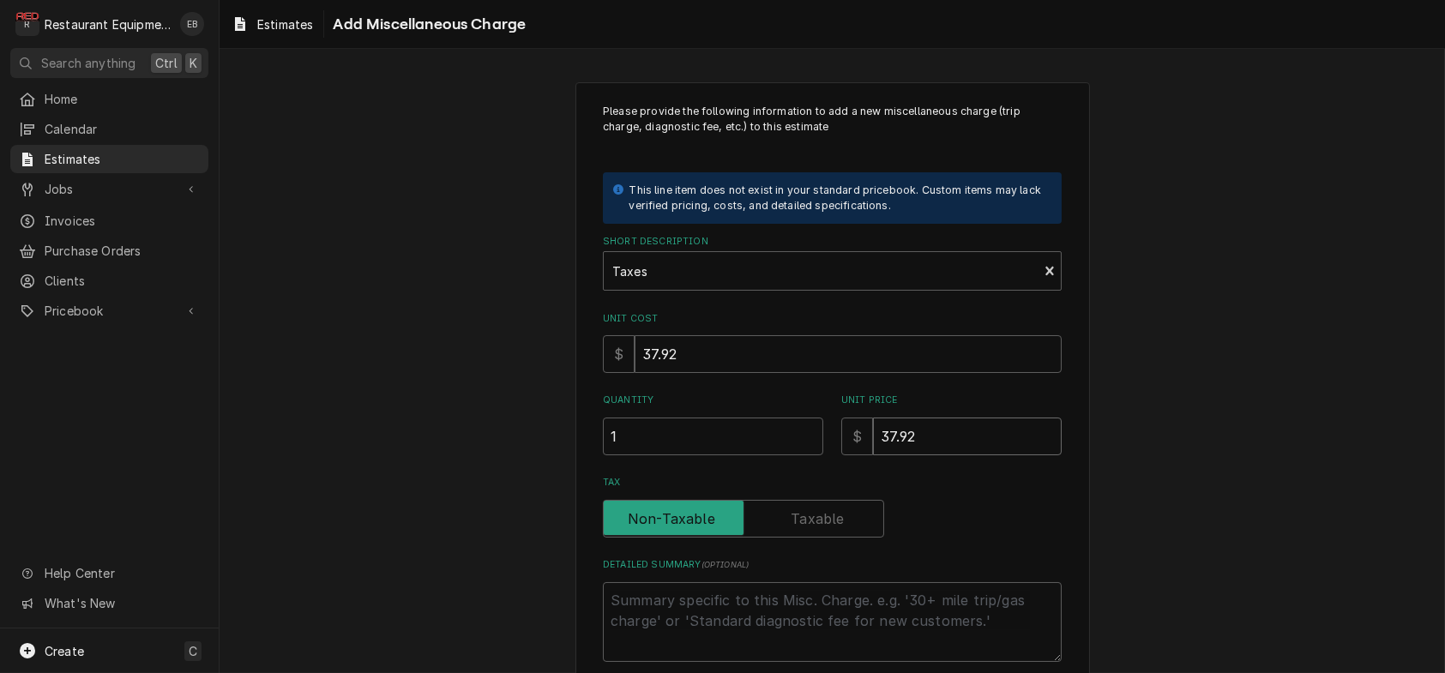
type textarea "x"
type input "37.92"
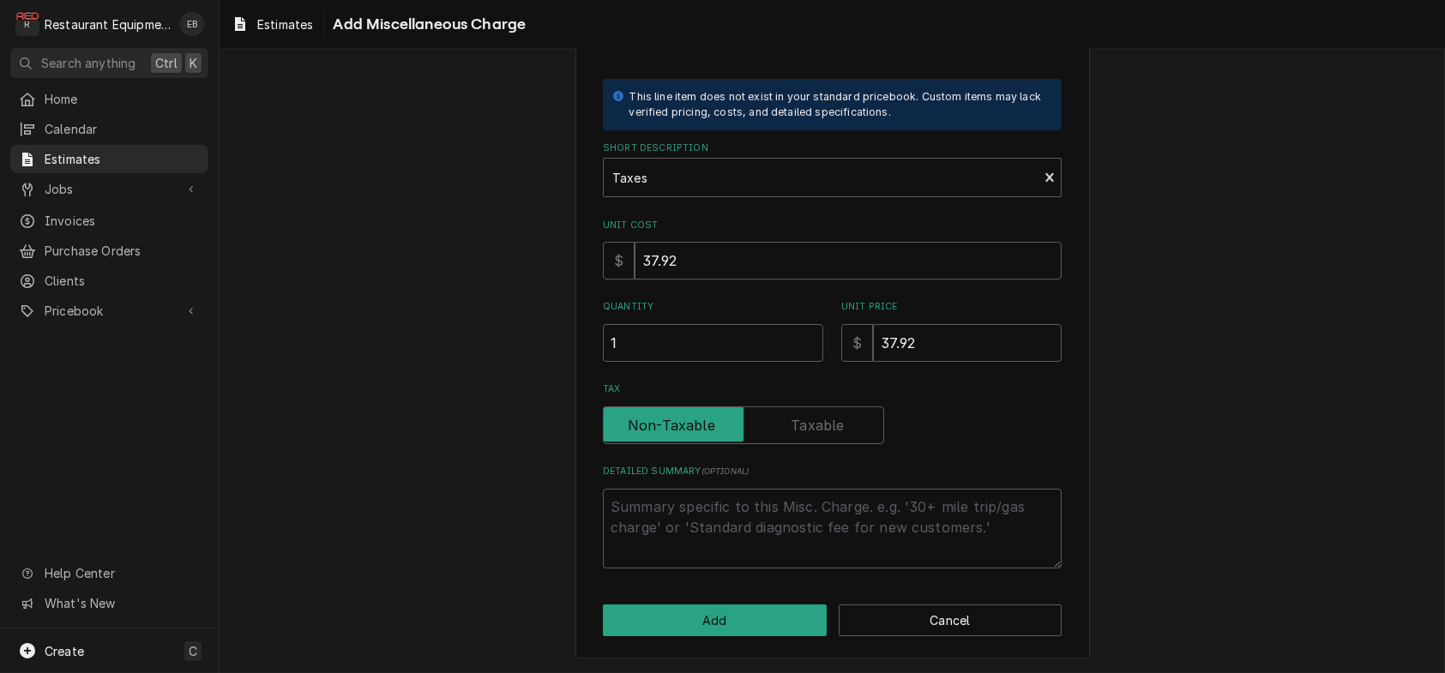
scroll to position [170, 0]
click at [699, 612] on button "Add" at bounding box center [715, 621] width 224 height 32
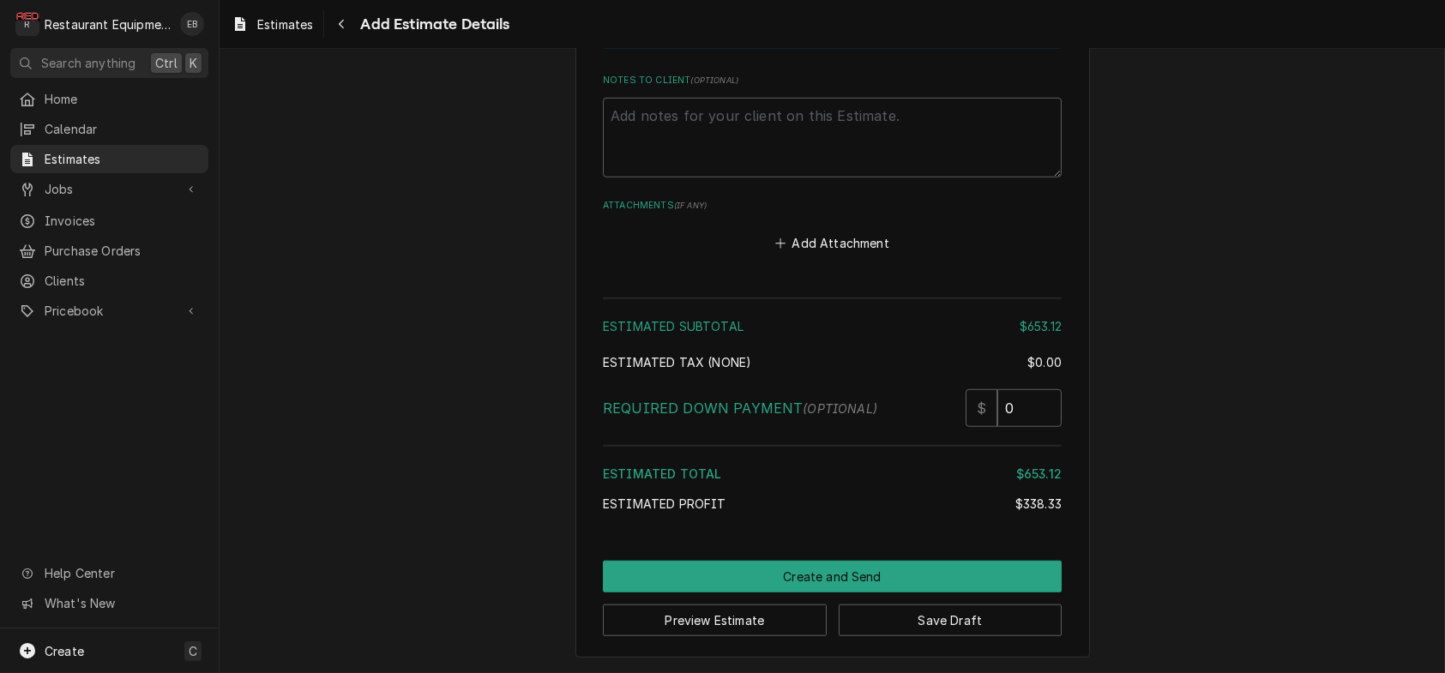
scroll to position [4133, 0]
click at [926, 620] on button "Save Draft" at bounding box center [951, 621] width 224 height 32
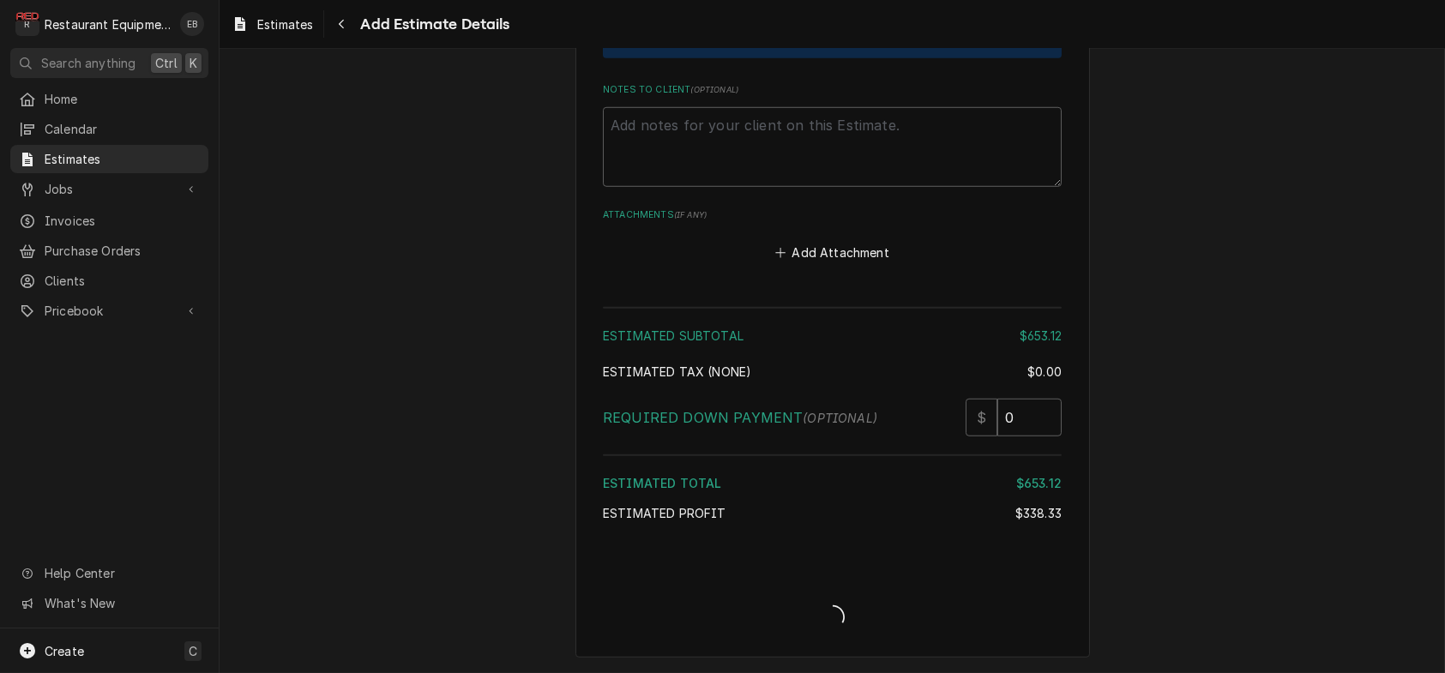
scroll to position [4124, 0]
type textarea "x"
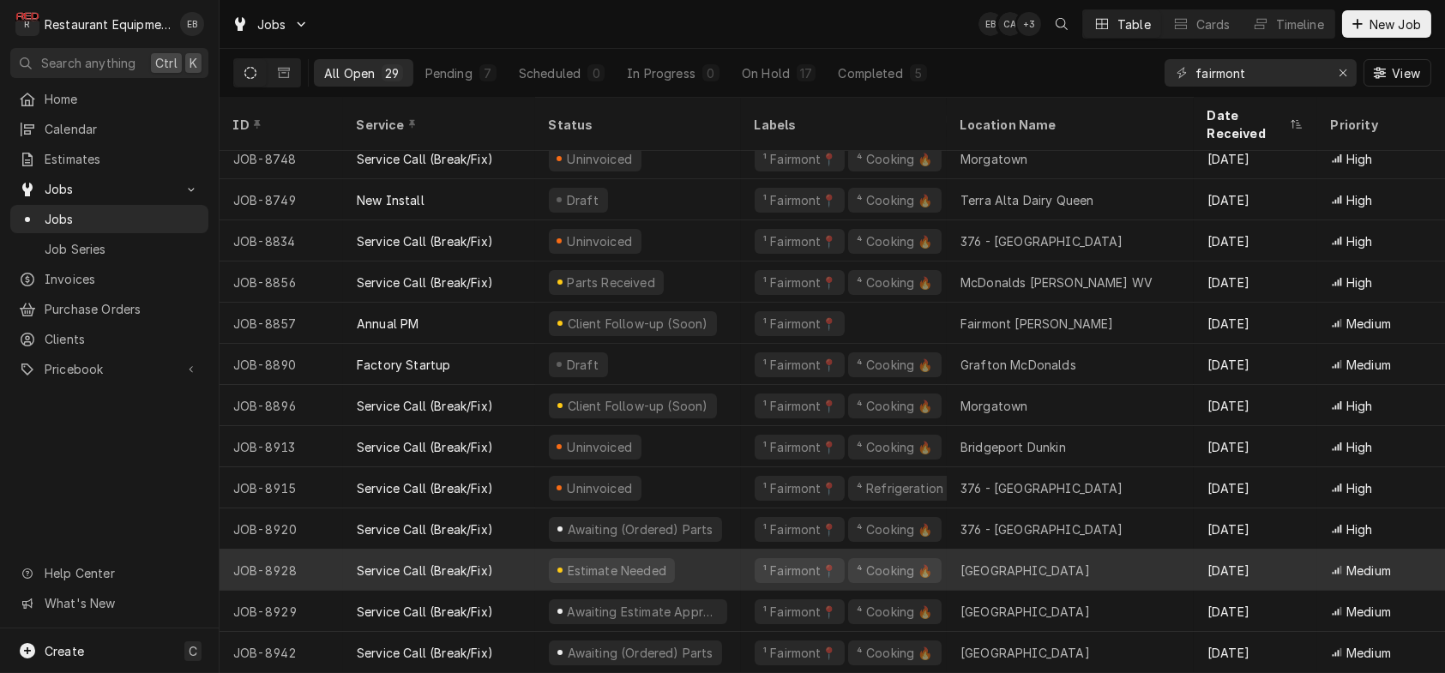
scroll to position [684, 0]
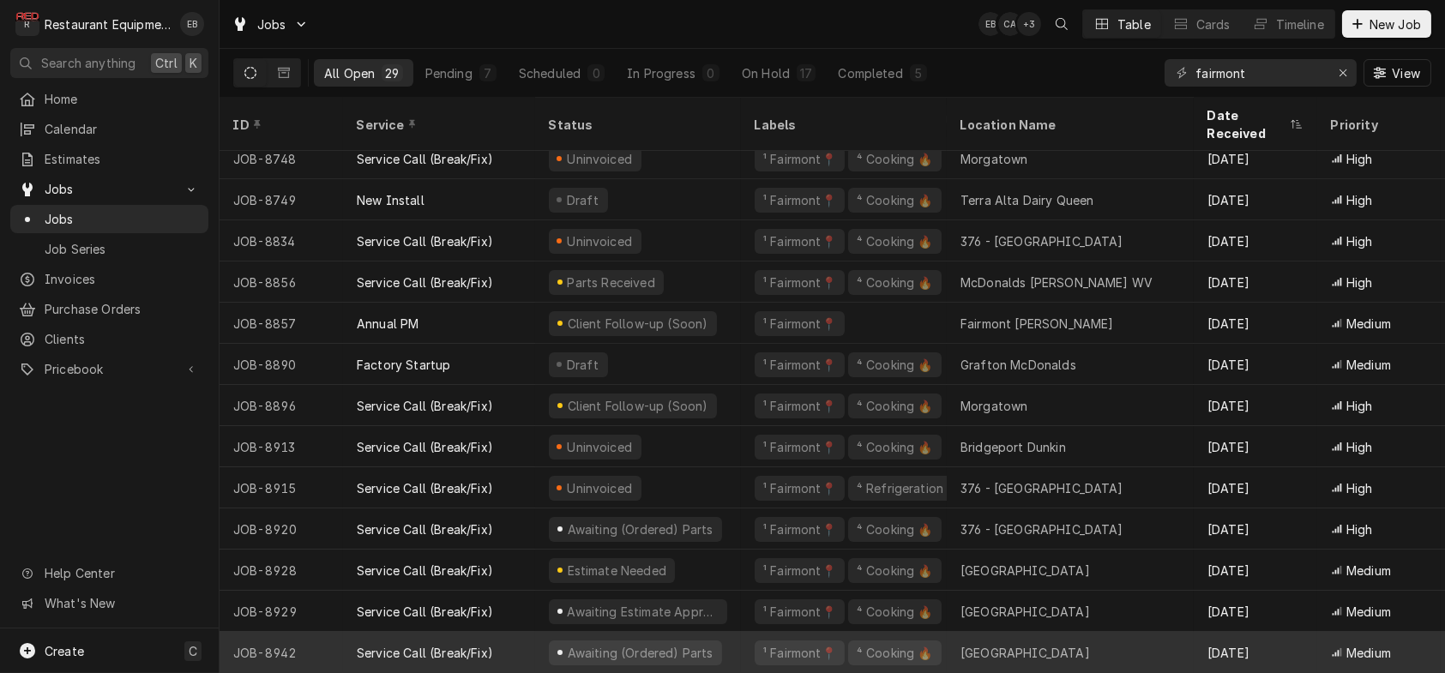
click at [493, 644] on div "Service Call (Break/Fix)" at bounding box center [425, 653] width 136 height 18
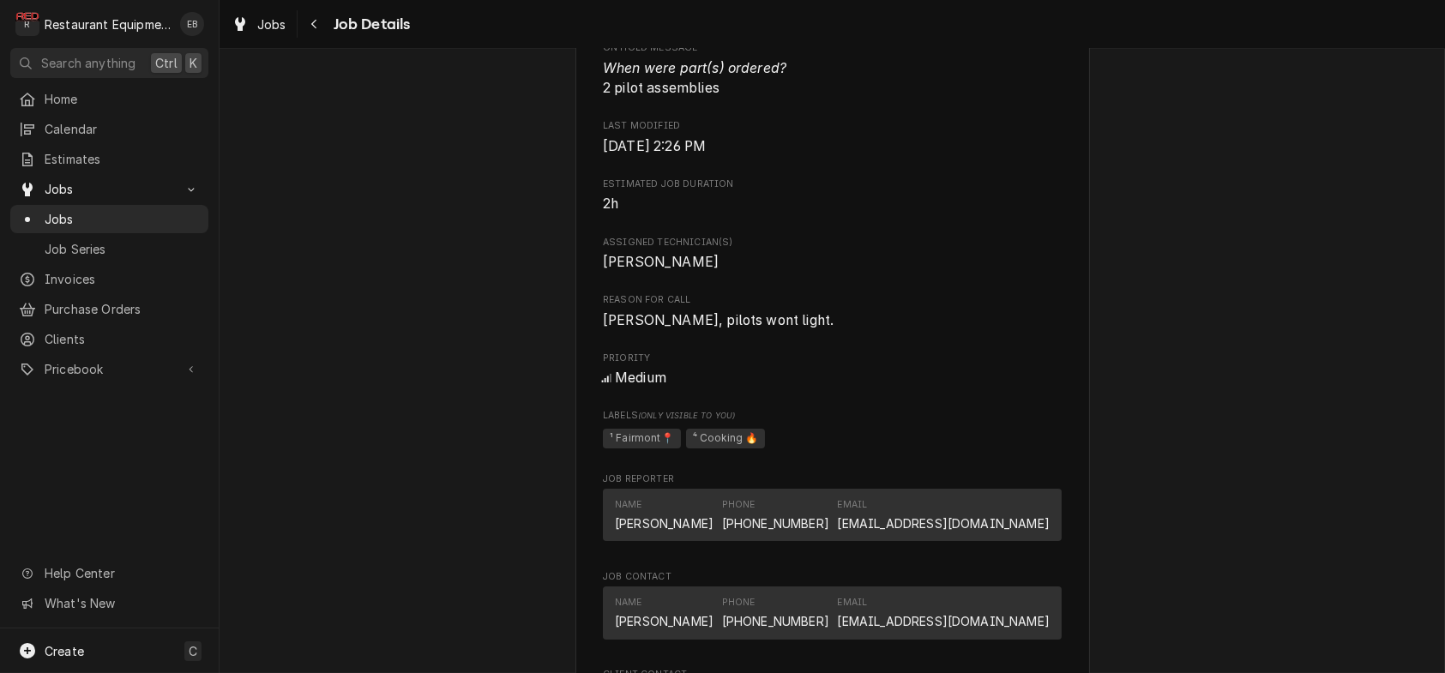
scroll to position [1086, 0]
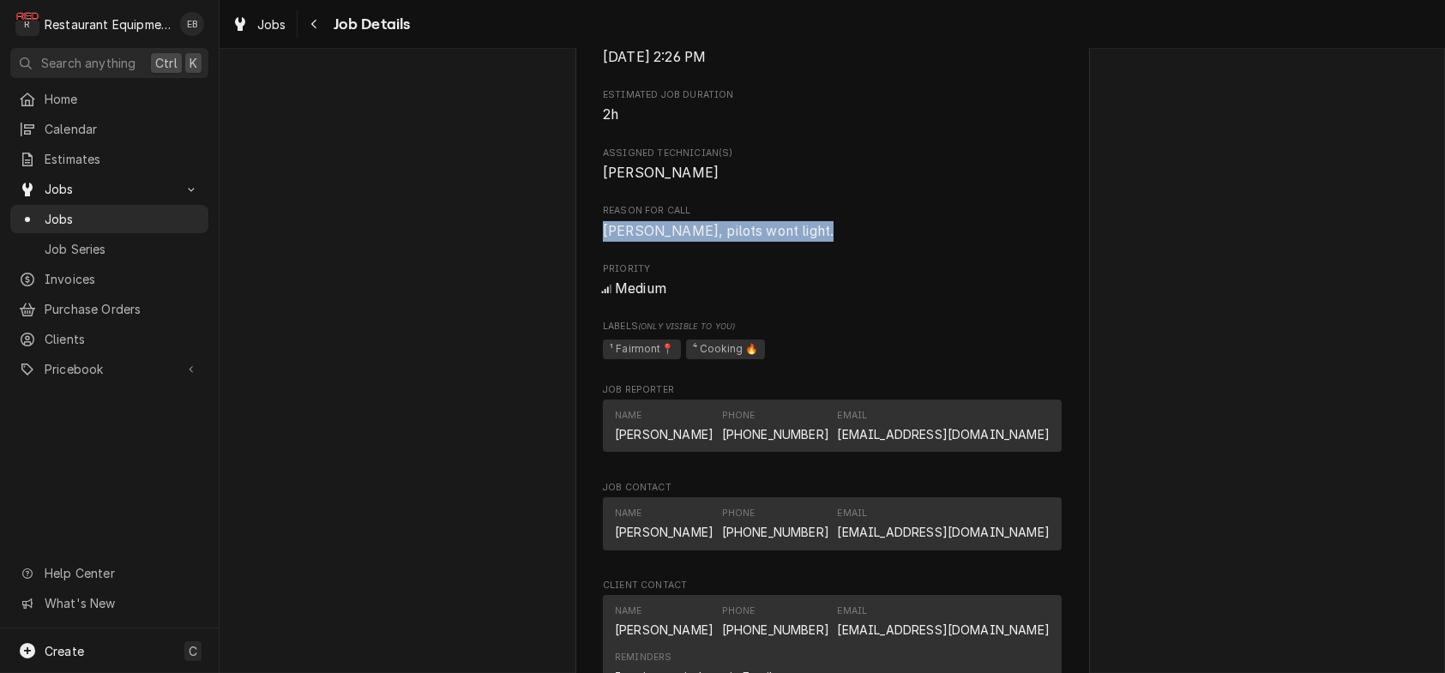
drag, startPoint x: 594, startPoint y: 427, endPoint x: 796, endPoint y: 431, distance: 202.5
click at [796, 239] on span "[PERSON_NAME], pilots wont light." at bounding box center [718, 231] width 231 height 16
copy span "[PERSON_NAME], pilots wont light."
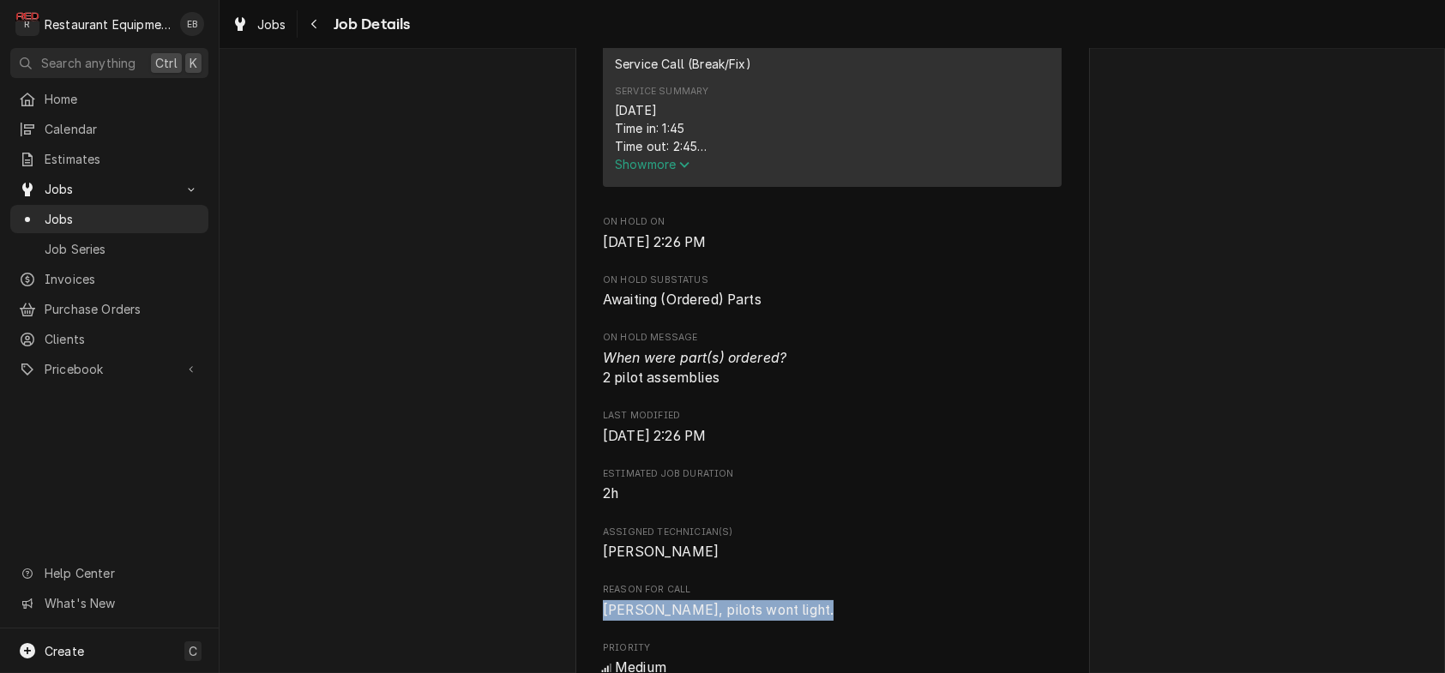
scroll to position [686, 0]
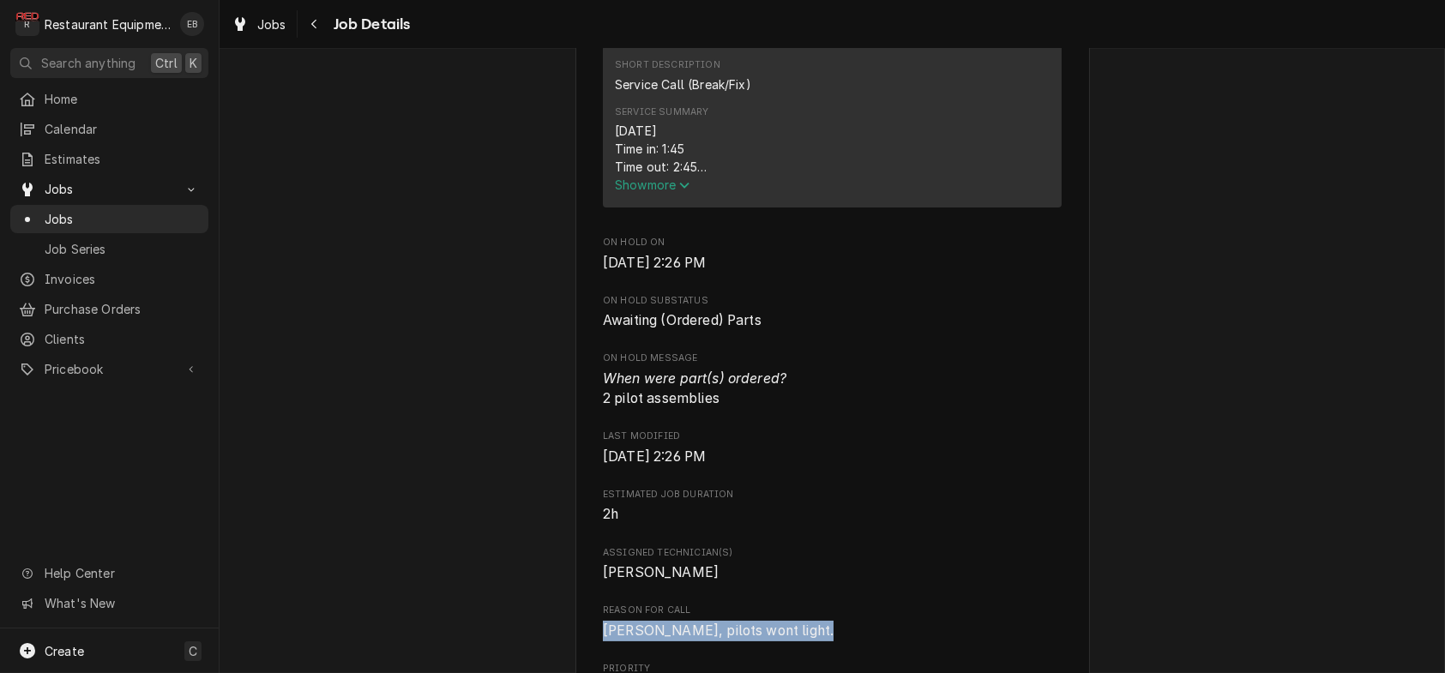
click at [661, 192] on span "Show more" at bounding box center [652, 185] width 75 height 15
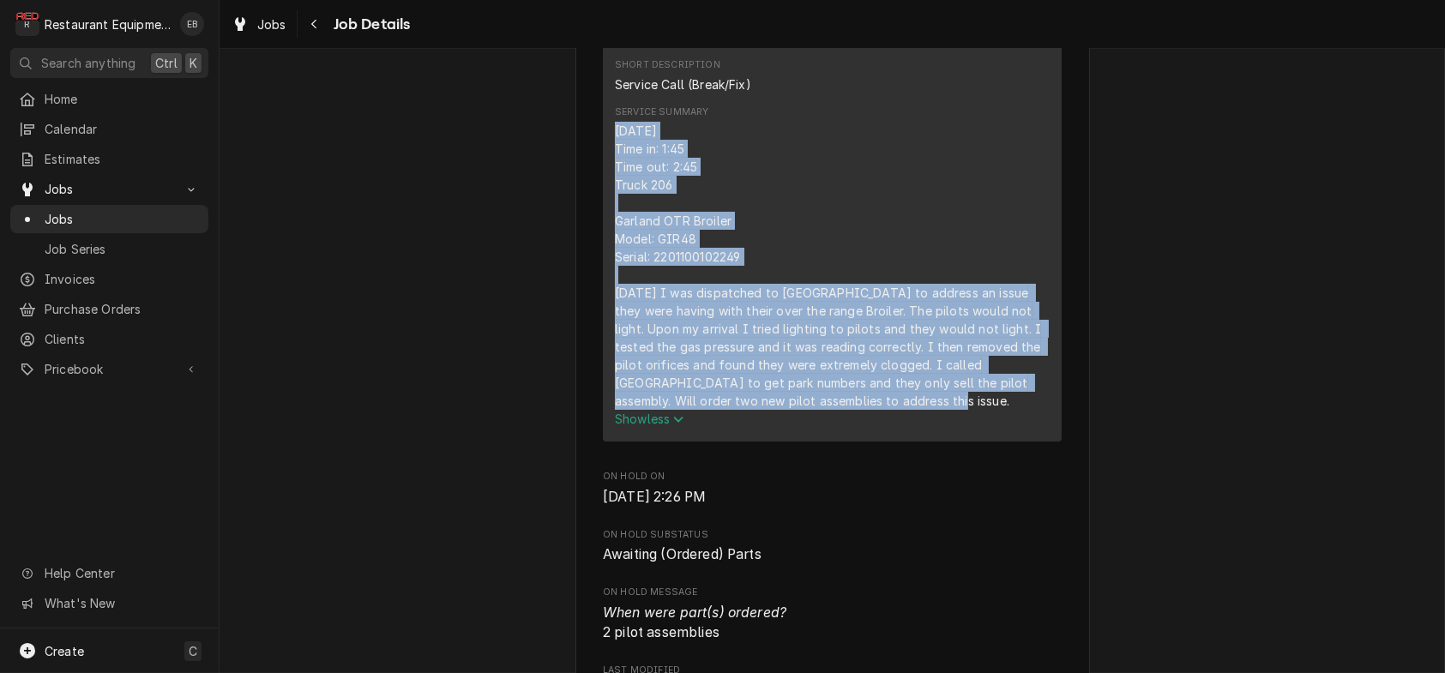
drag, startPoint x: 602, startPoint y: 259, endPoint x: 841, endPoint y: 556, distance: 381.2
click at [842, 410] on div "09/18/2025 Time in: 1:45 Time out: 2:45 Truck 206 Garland OTR Broiler Model: GI…" at bounding box center [832, 266] width 435 height 288
copy div "09/18/2025 Time in: 1:45 Time out: 2:45 Truck 206 Garland OTR Broiler Model: GI…"
click at [741, 284] on div "09/18/2025 Time in: 1:45 Time out: 2:45 Truck 206 Garland OTR Broiler Model: GI…" at bounding box center [832, 266] width 435 height 288
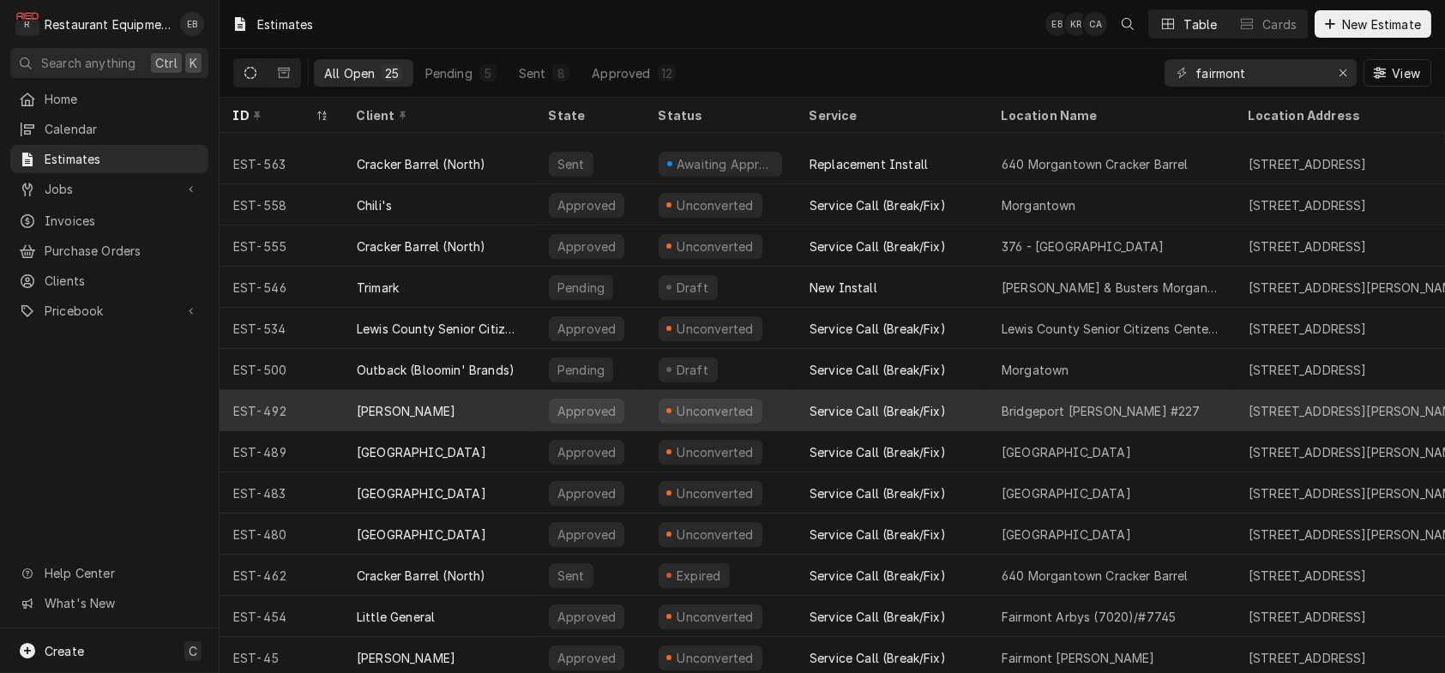
scroll to position [275, 0]
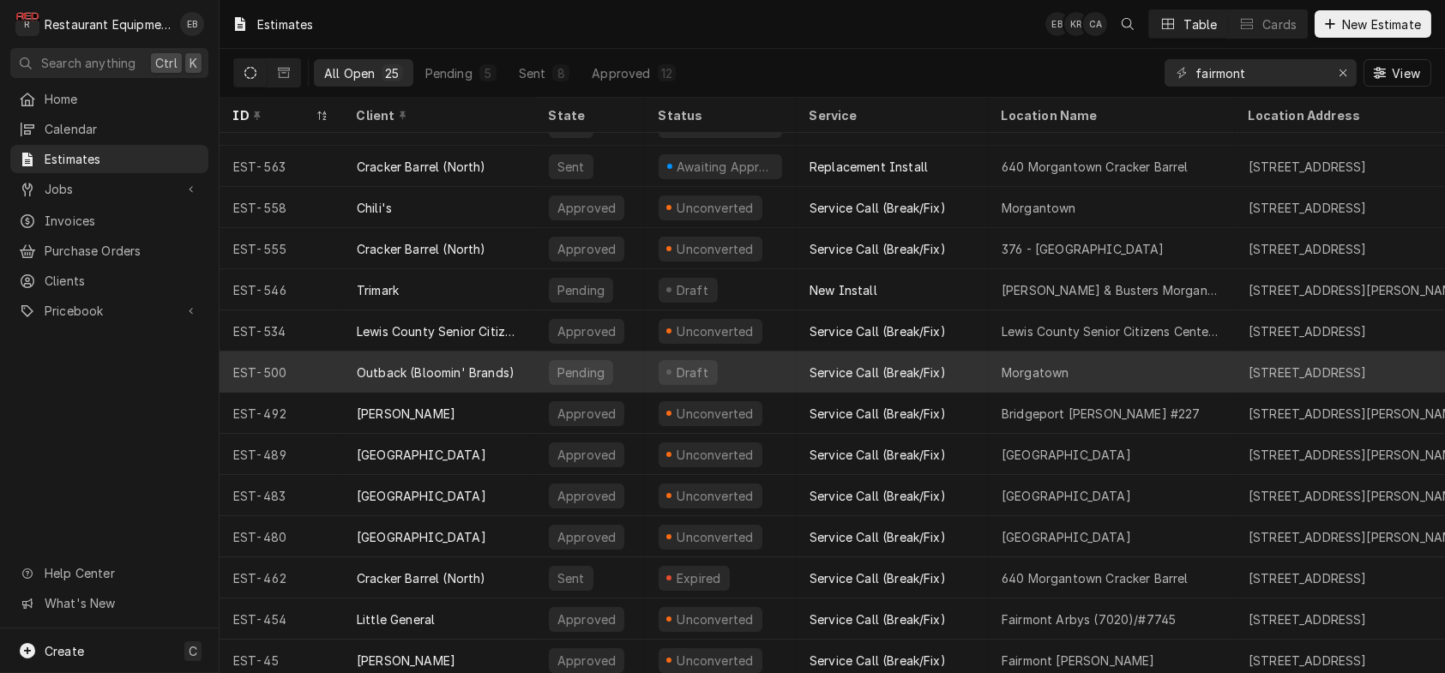
click at [793, 375] on div "Draft" at bounding box center [720, 372] width 151 height 41
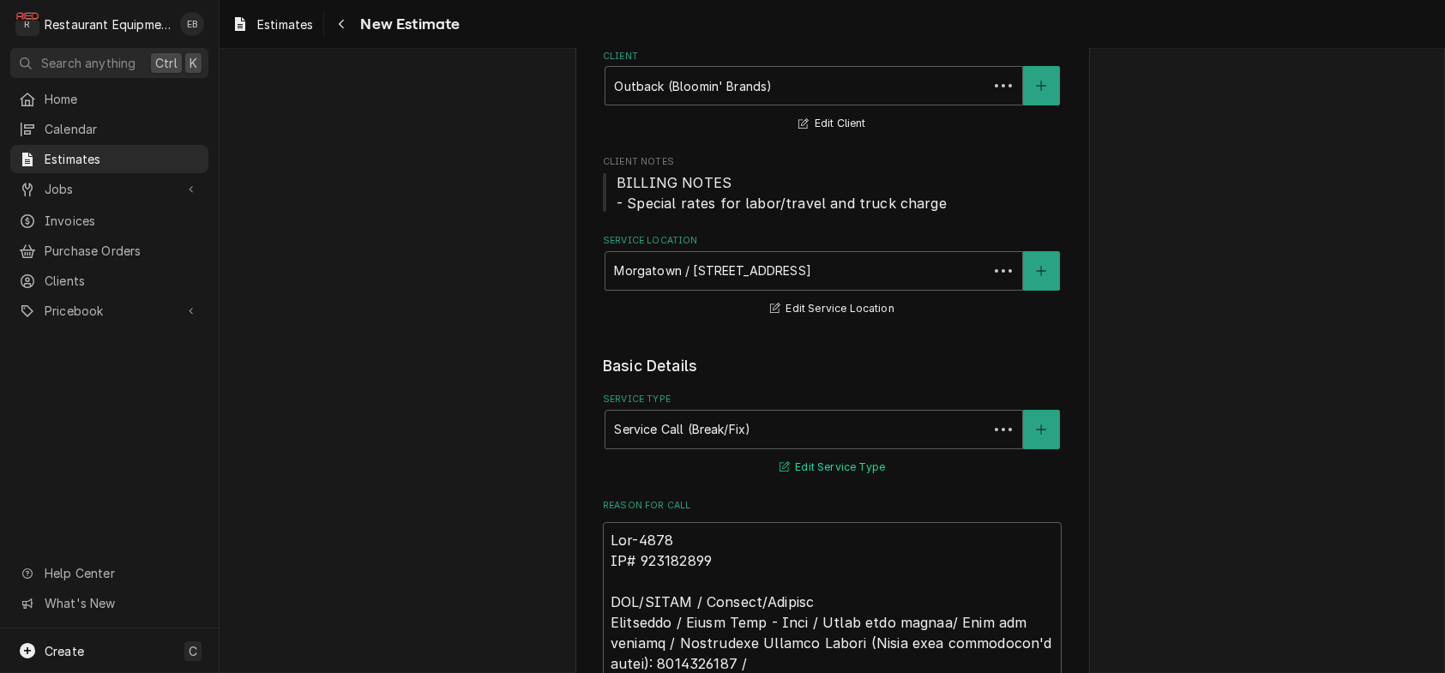
type textarea "x"
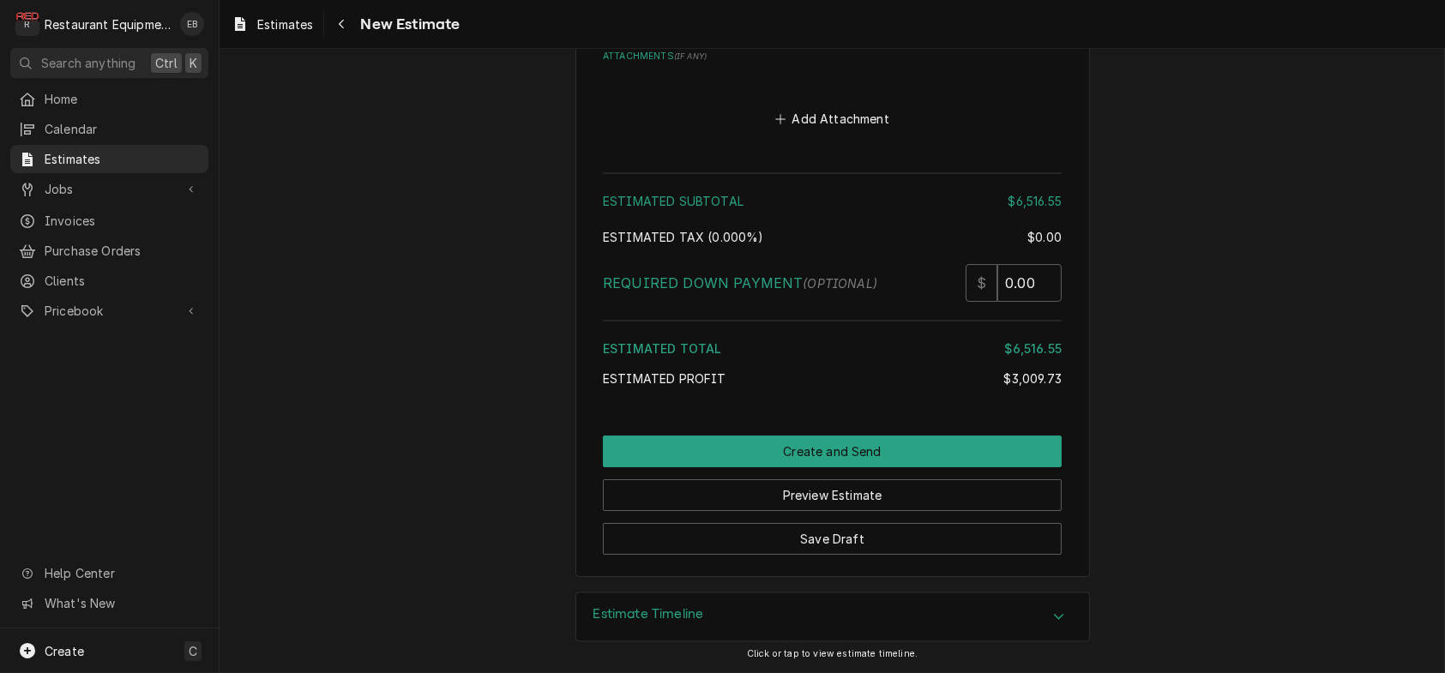
scroll to position [9824, 0]
click at [300, 22] on span "Estimates" at bounding box center [285, 24] width 56 height 18
